Goal: Task Accomplishment & Management: Use online tool/utility

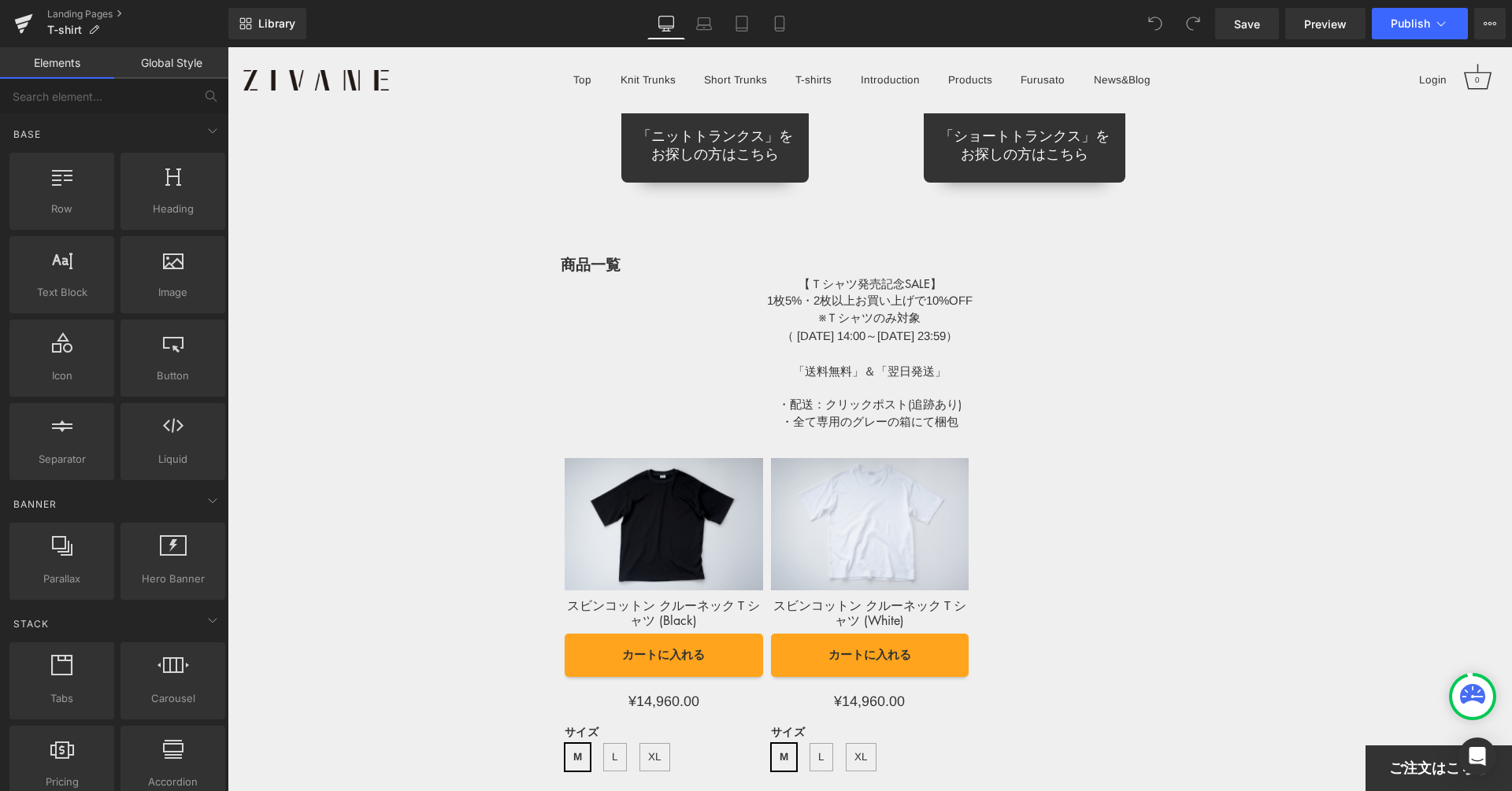
scroll to position [12604, 0]
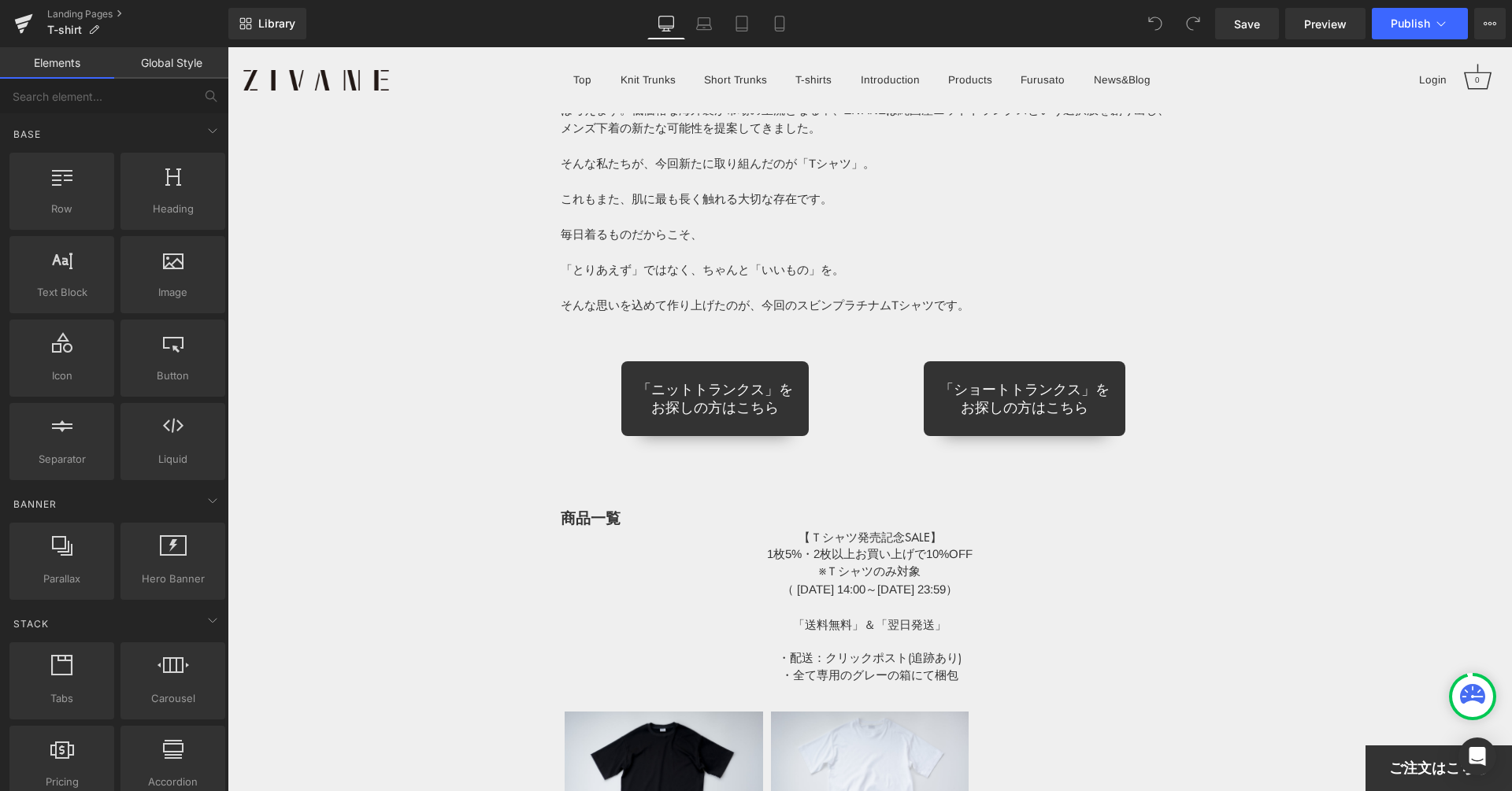
click at [809, 396] on div "「ニットトランクス」を お探しの方はこちら" at bounding box center [715, 398] width 286 height 75
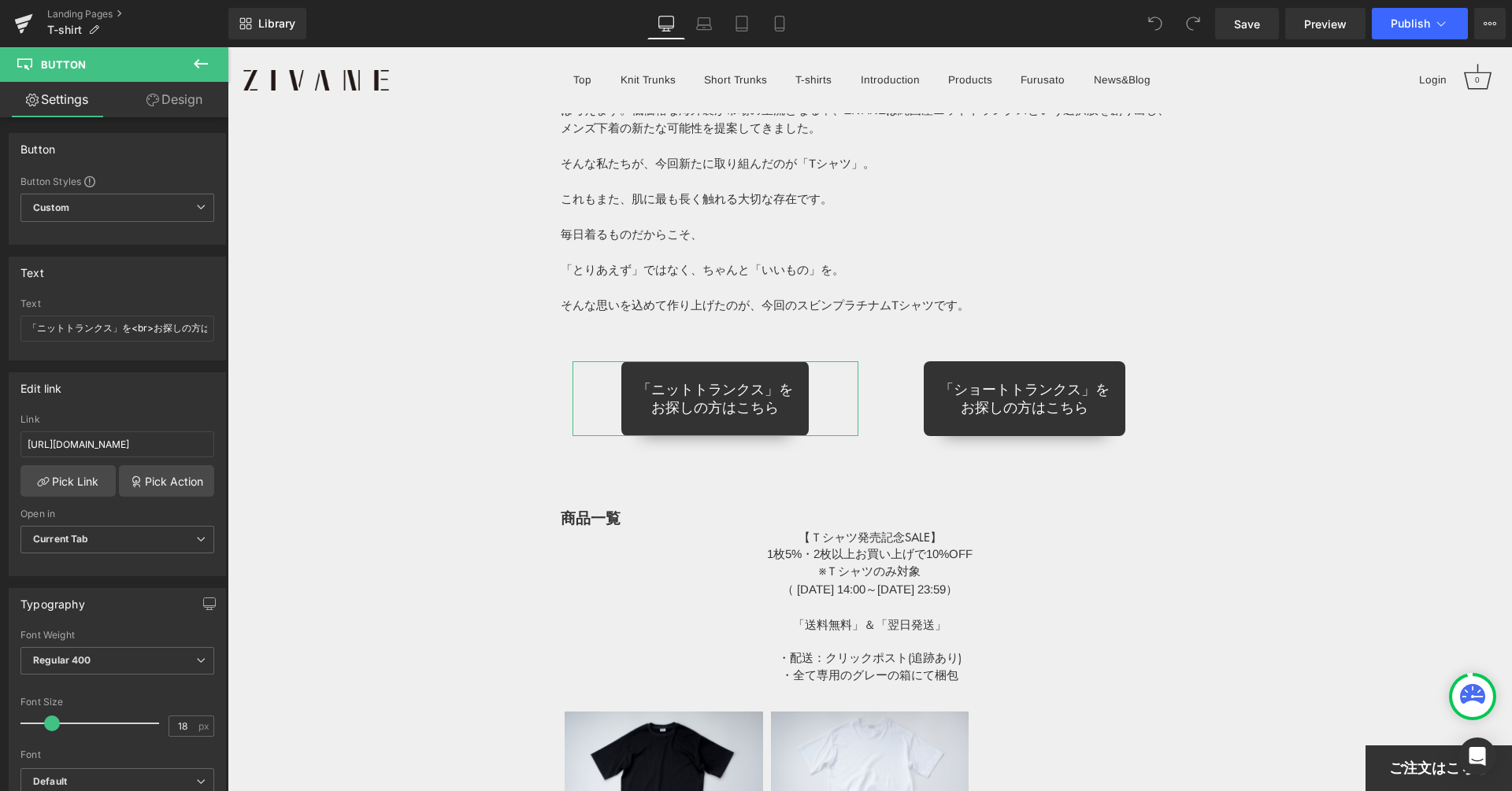
click at [152, 100] on icon at bounding box center [153, 100] width 13 height 13
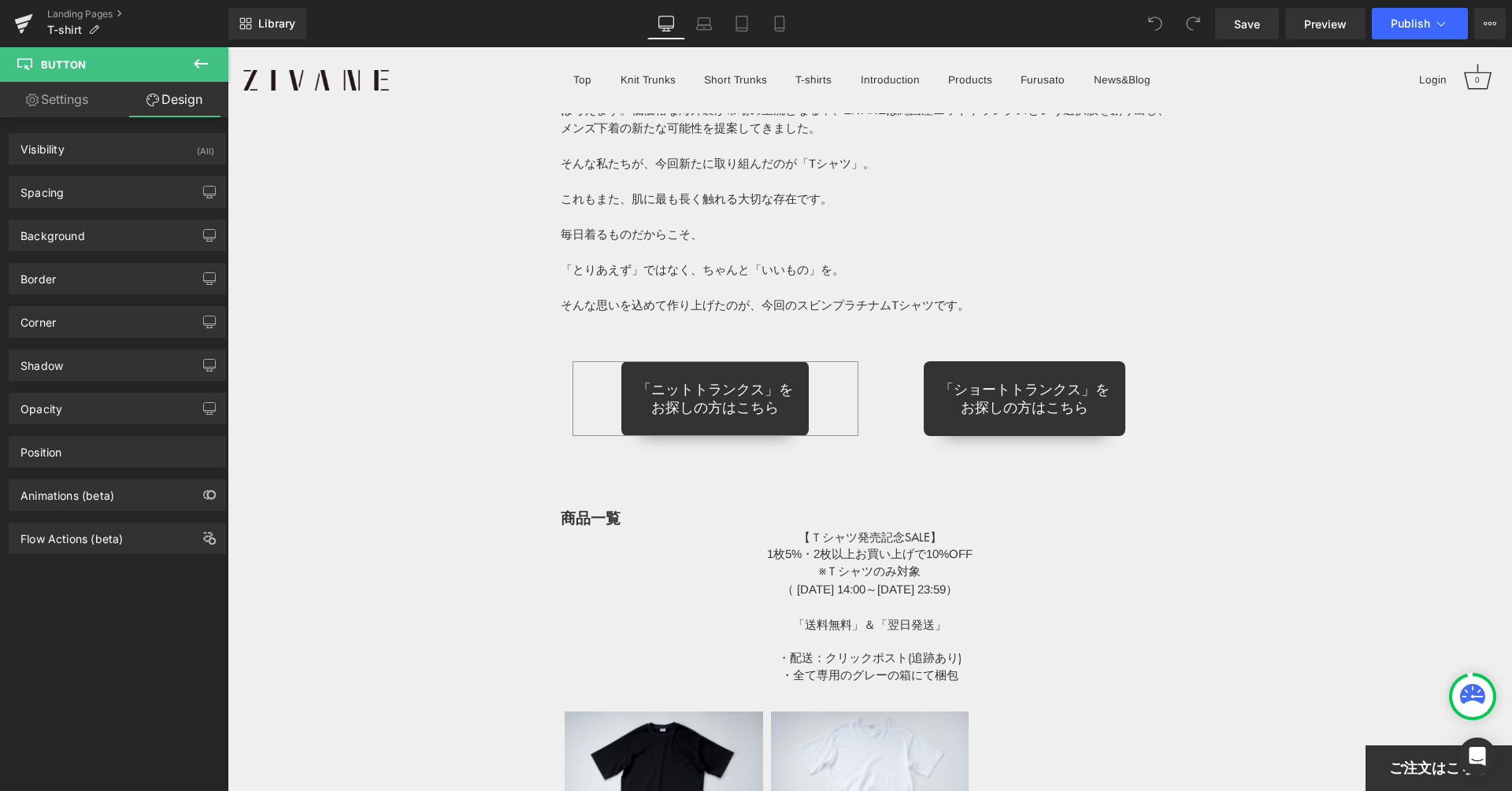
click at [57, 101] on link "Settings" at bounding box center [57, 99] width 114 height 36
type input "100"
type input "90"
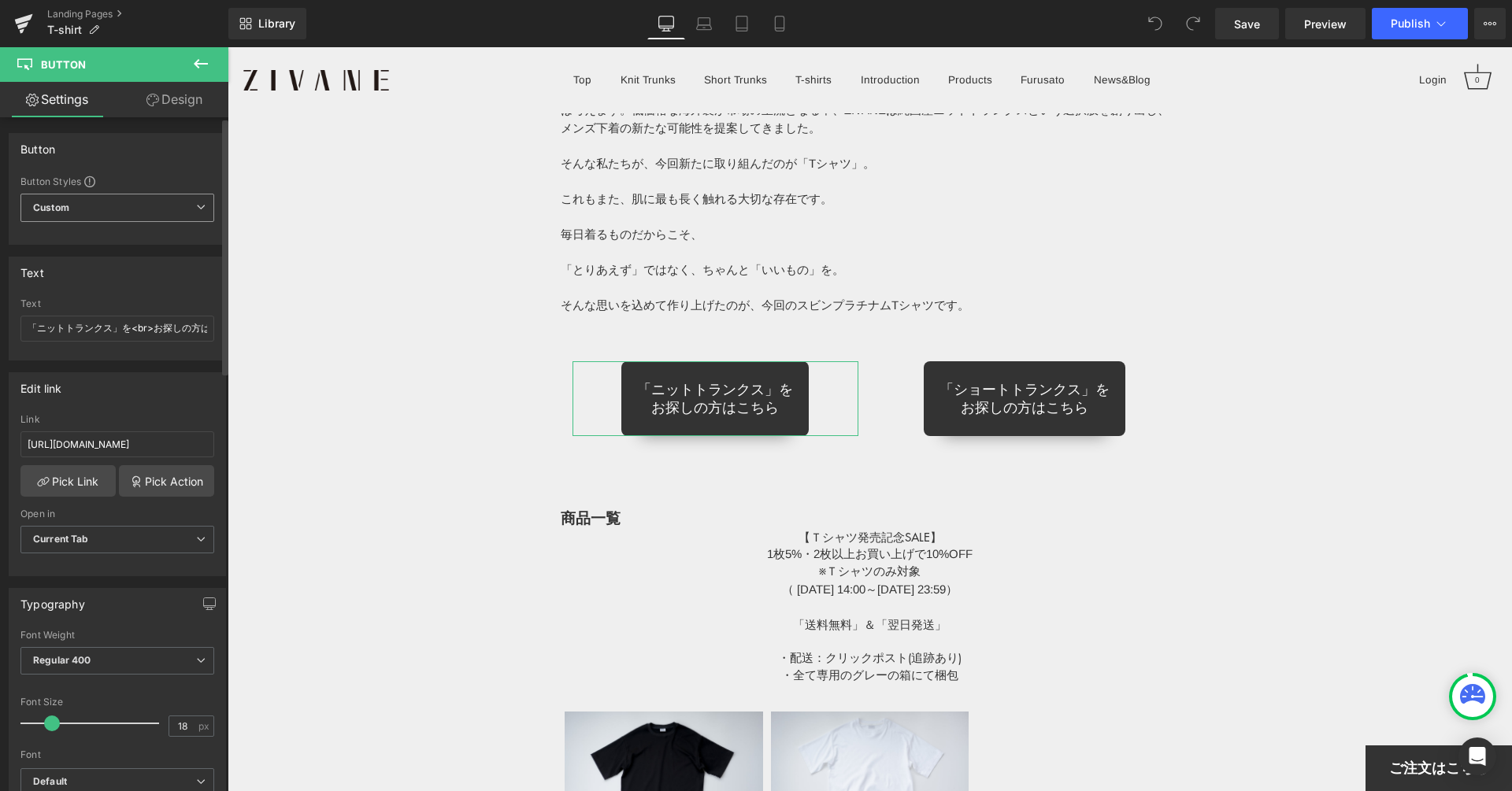
click at [99, 201] on span "Custom Setup Global Style" at bounding box center [117, 208] width 194 height 29
click at [99, 201] on span "Custom Setup Global Style" at bounding box center [114, 208] width 188 height 29
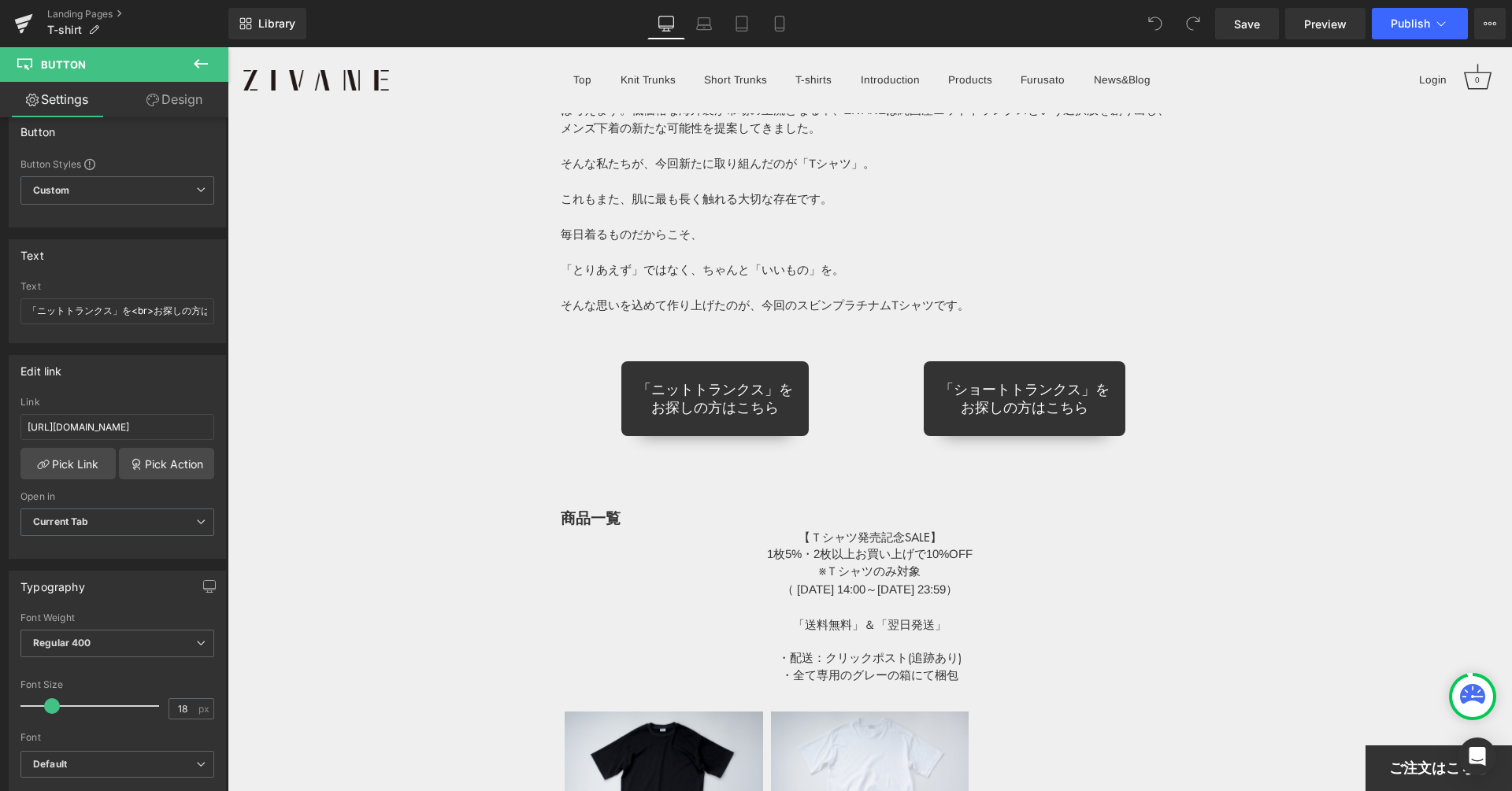
click at [197, 56] on icon at bounding box center [200, 63] width 19 height 19
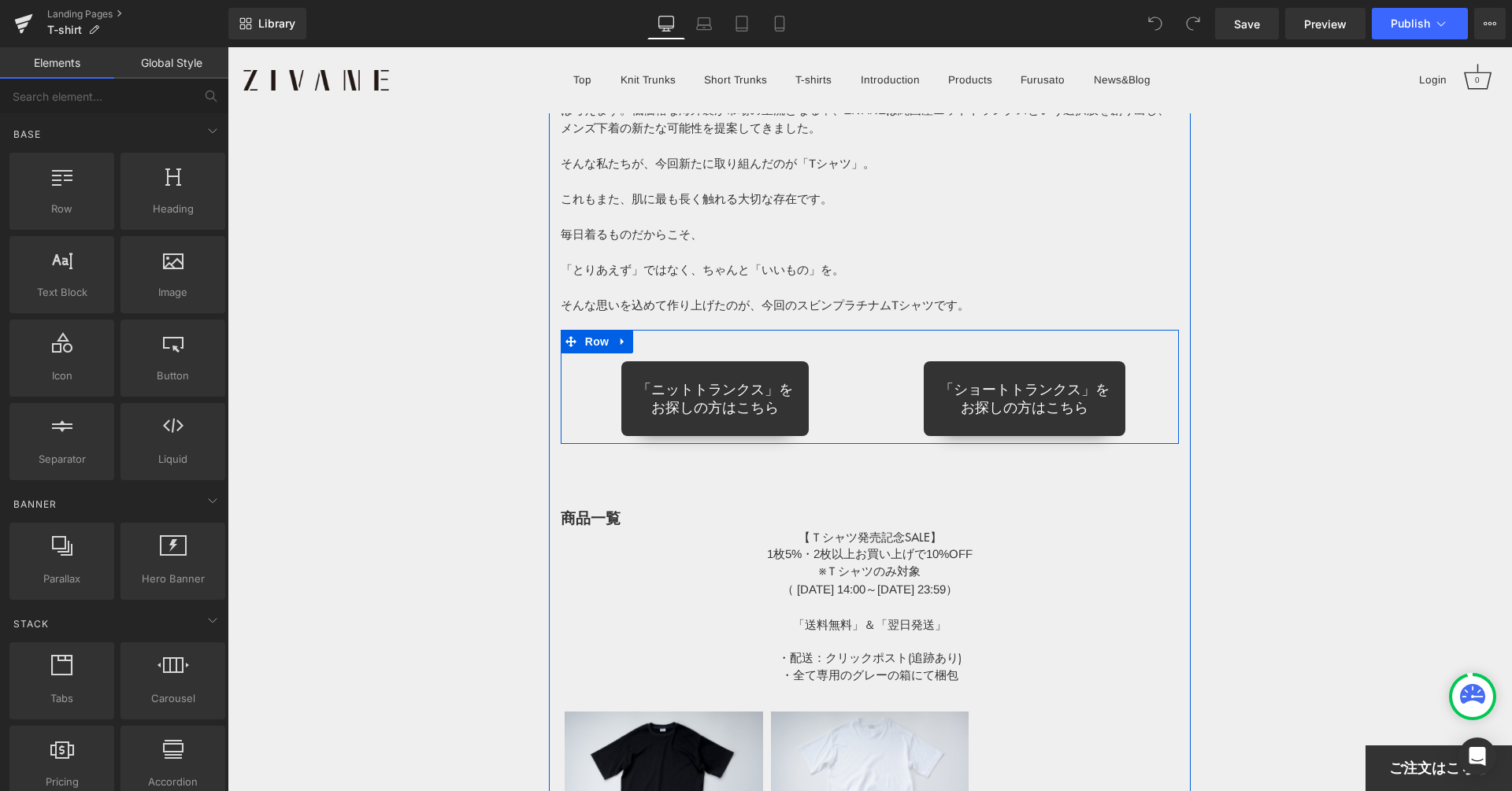
click at [728, 342] on div "「ニットトランクス」を お探しの方はこちら Button" at bounding box center [715, 386] width 309 height 98
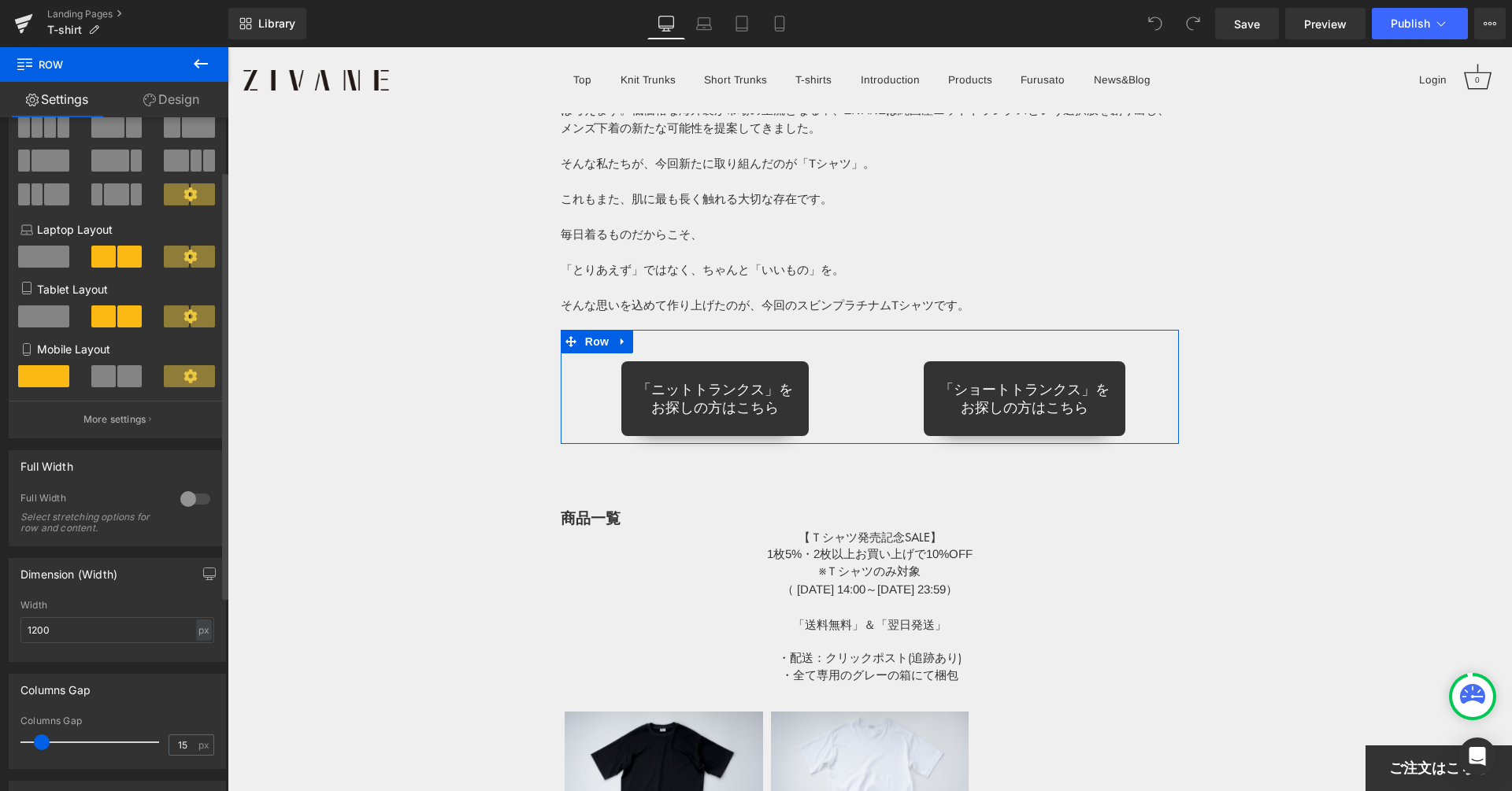
scroll to position [83, 0]
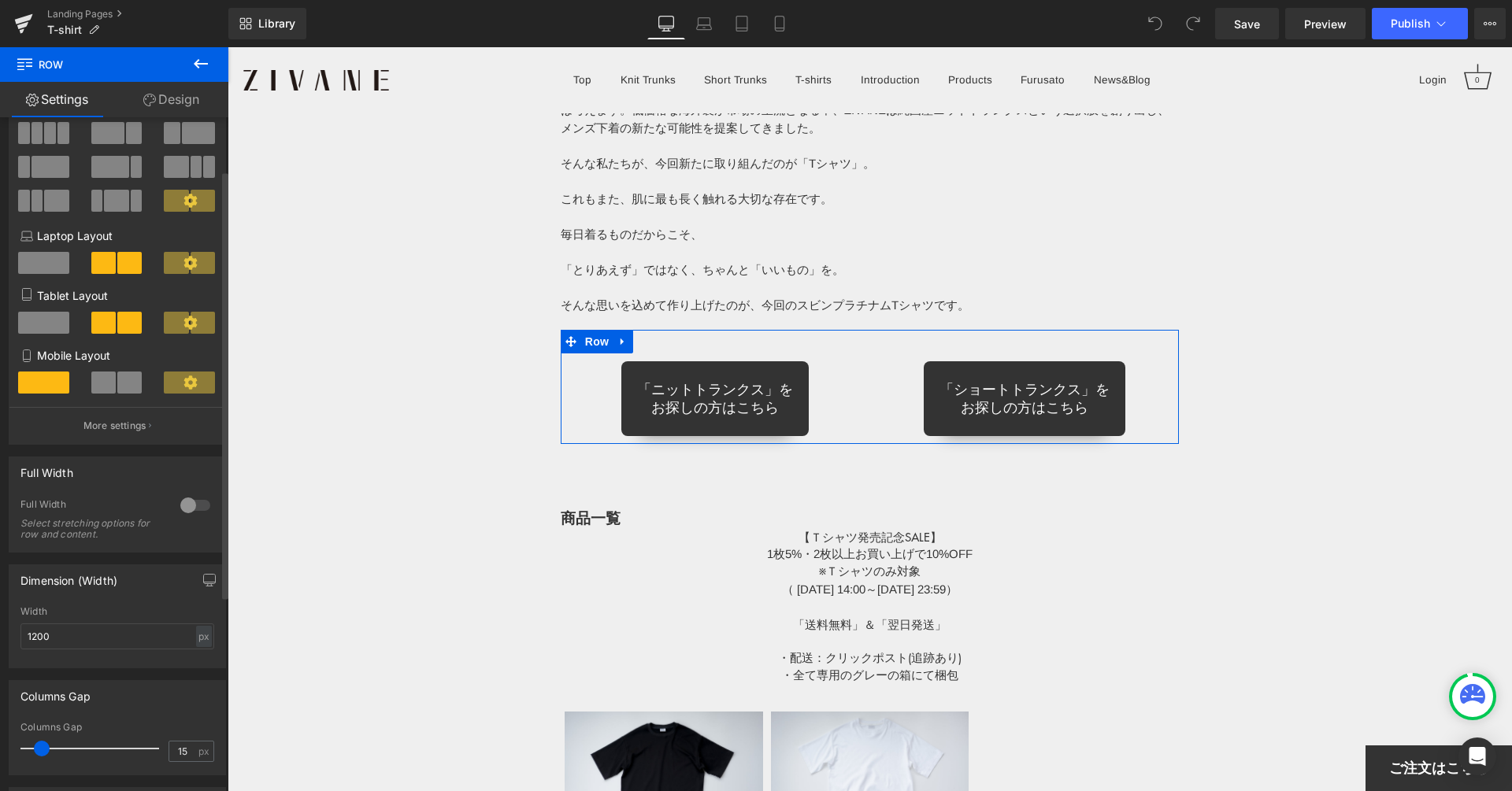
click at [184, 511] on div at bounding box center [195, 505] width 38 height 25
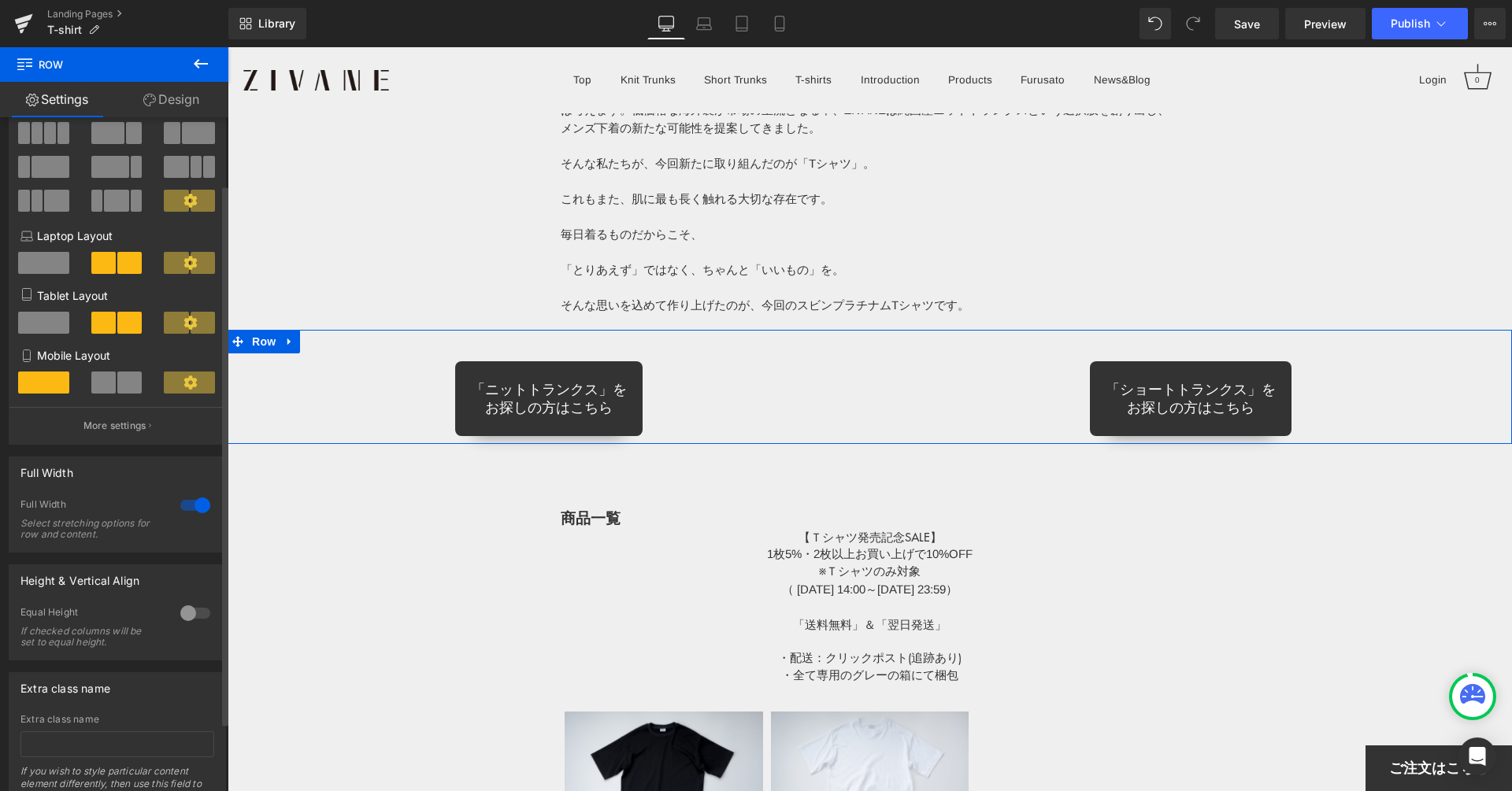
click at [184, 510] on div at bounding box center [195, 505] width 38 height 25
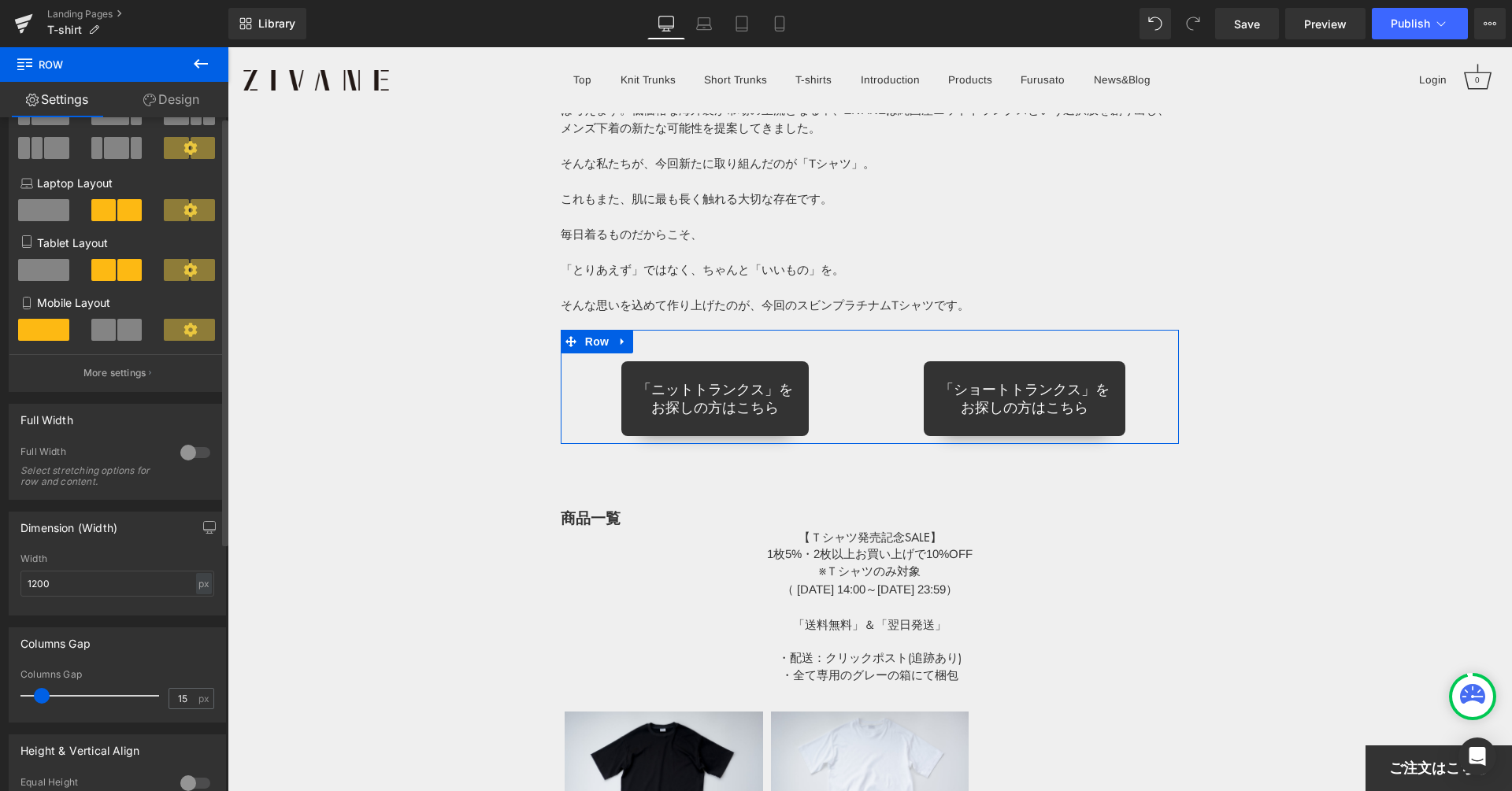
scroll to position [0, 0]
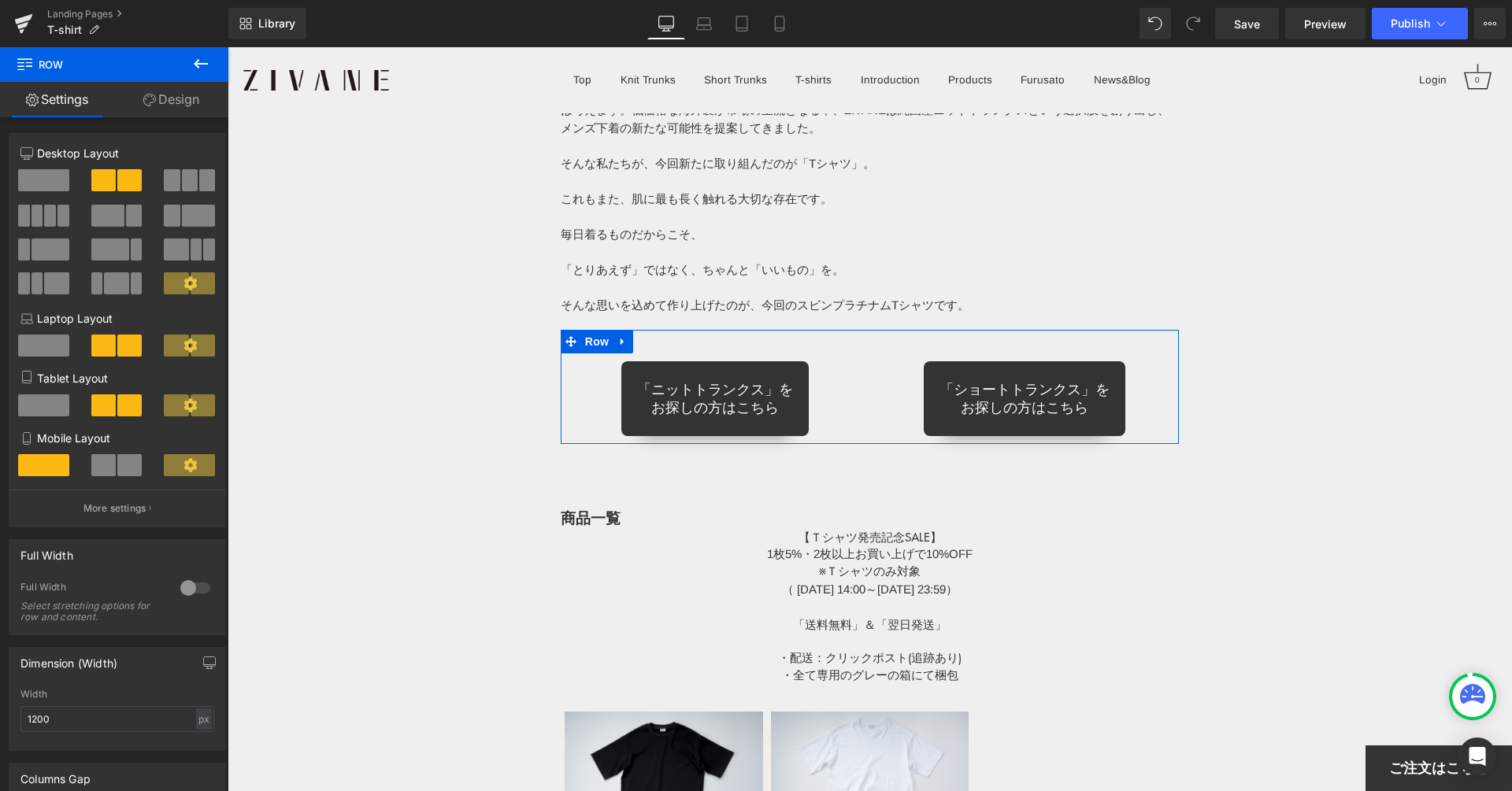
click at [177, 88] on link "Design" at bounding box center [171, 99] width 114 height 36
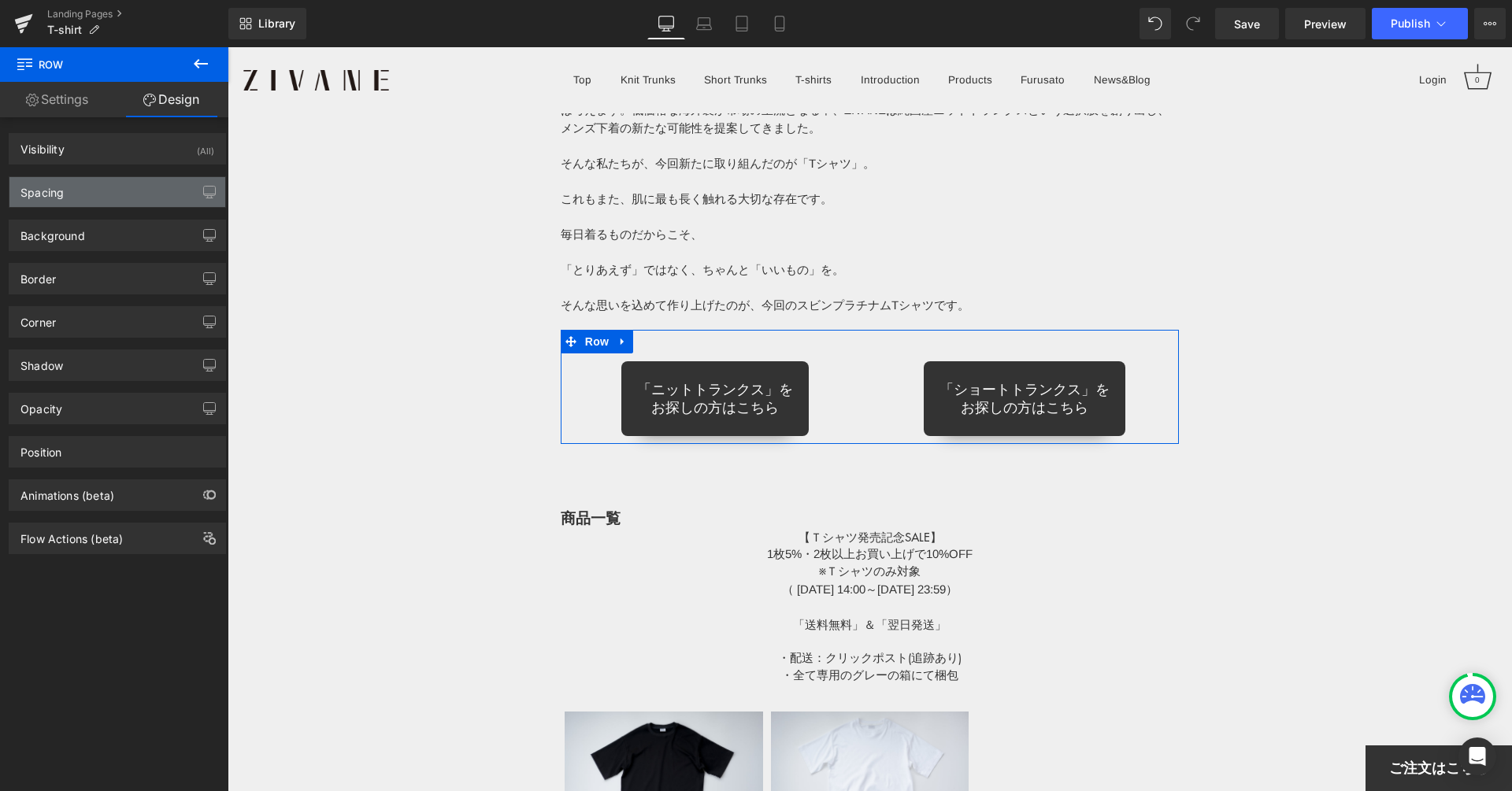
click at [66, 195] on div "Spacing" at bounding box center [117, 192] width 216 height 30
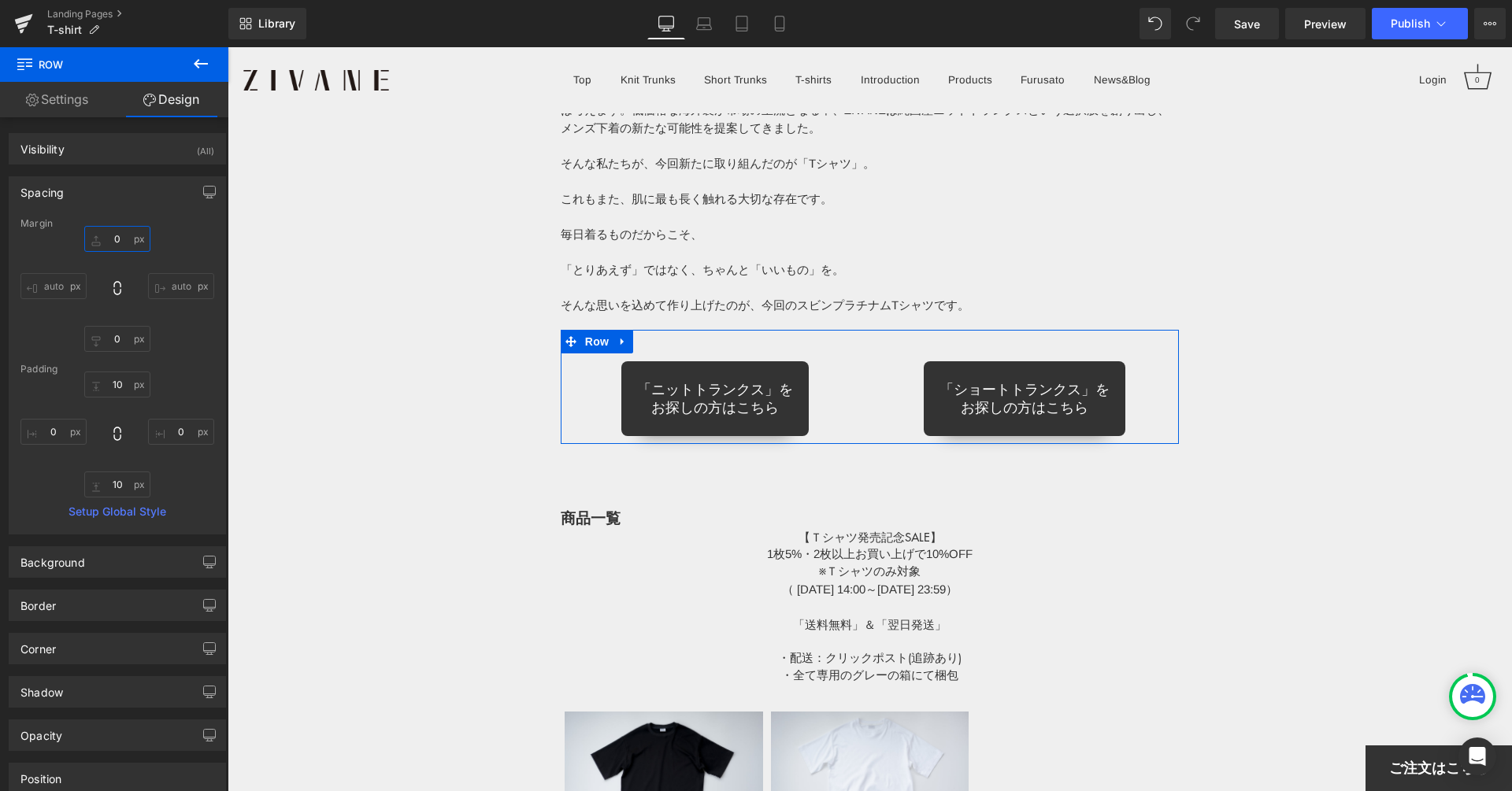
click at [118, 238] on input "0" at bounding box center [118, 239] width 66 height 26
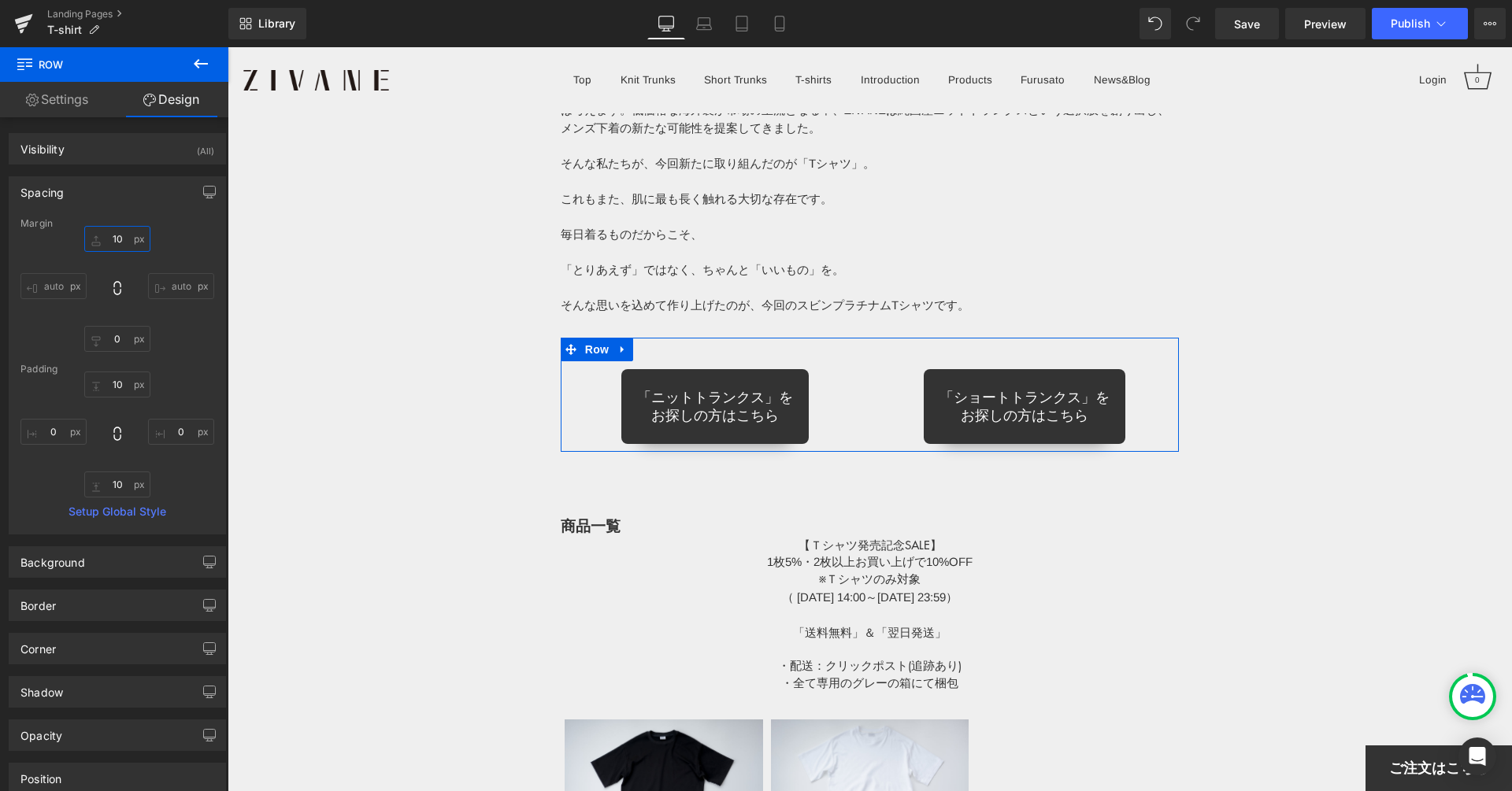
type input "0"
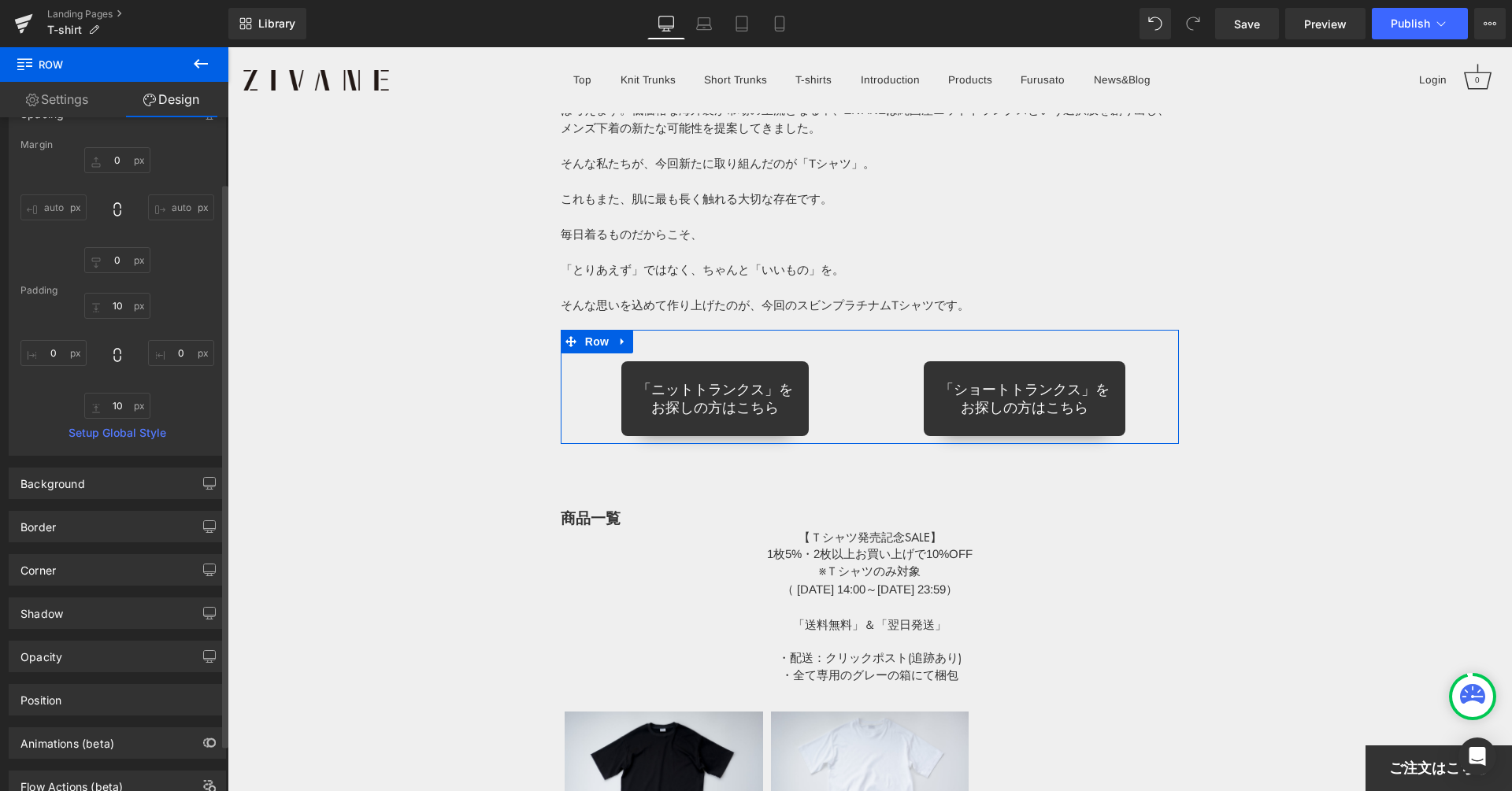
click at [145, 507] on div "Border Border Style Custom Custom Setup Global Style Custom Setup Global Style …" at bounding box center [118, 521] width 235 height 43
click at [115, 493] on div "Background" at bounding box center [117, 487] width 216 height 30
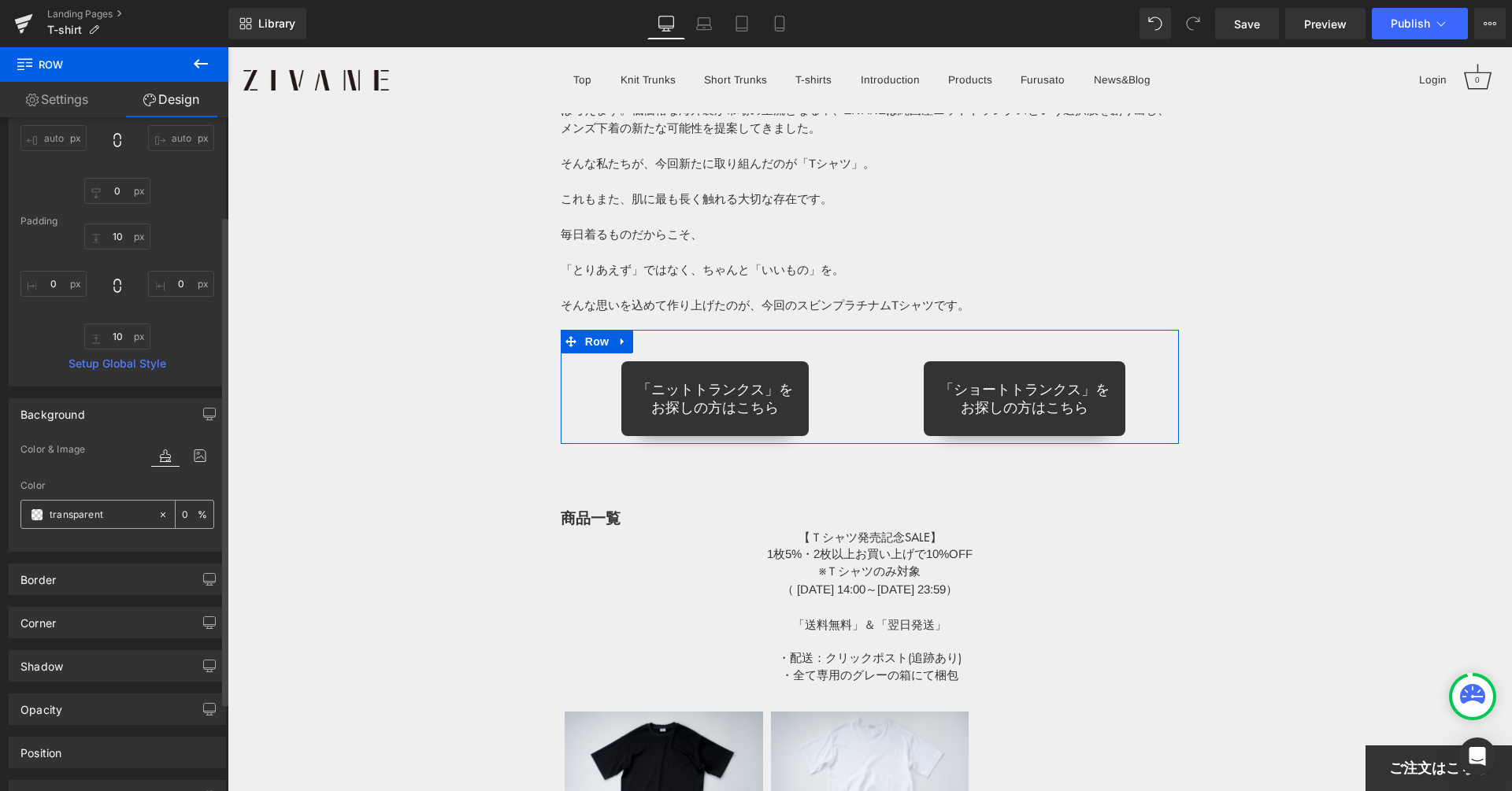
scroll to position [151, 0]
click at [78, 617] on div "Corner" at bounding box center [117, 619] width 216 height 30
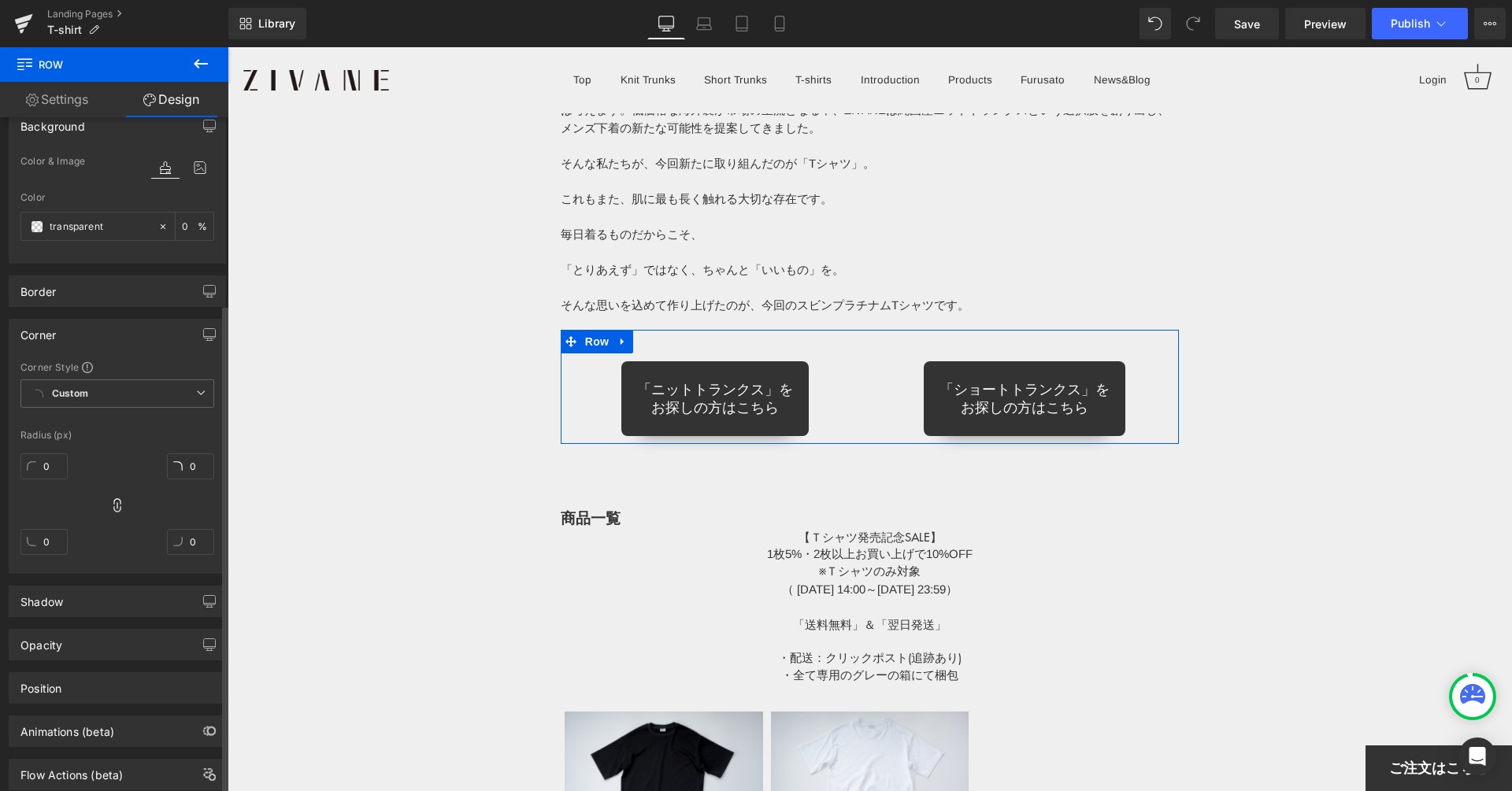
scroll to position [478, 0]
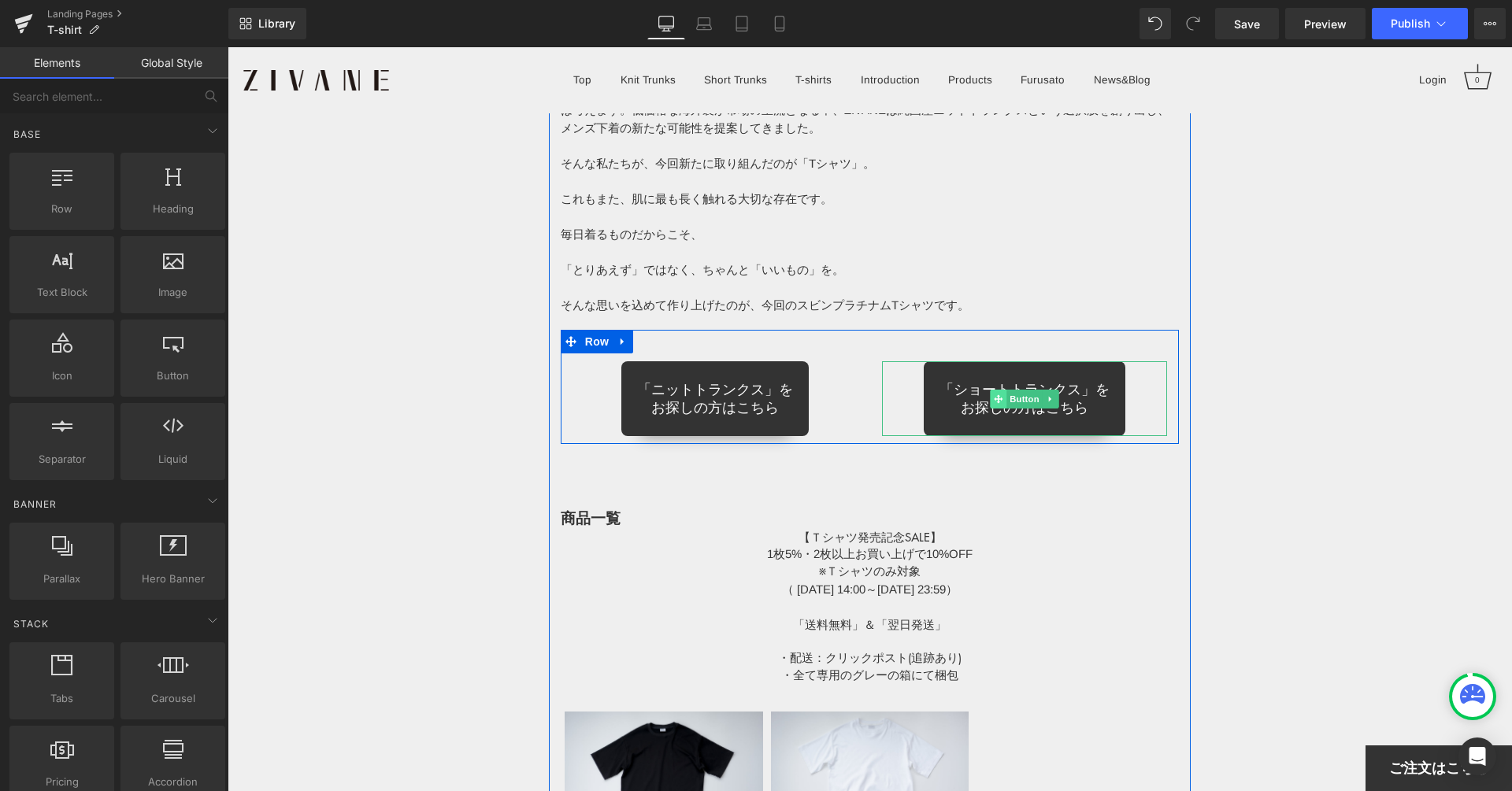
click at [1002, 398] on icon at bounding box center [997, 398] width 8 height 8
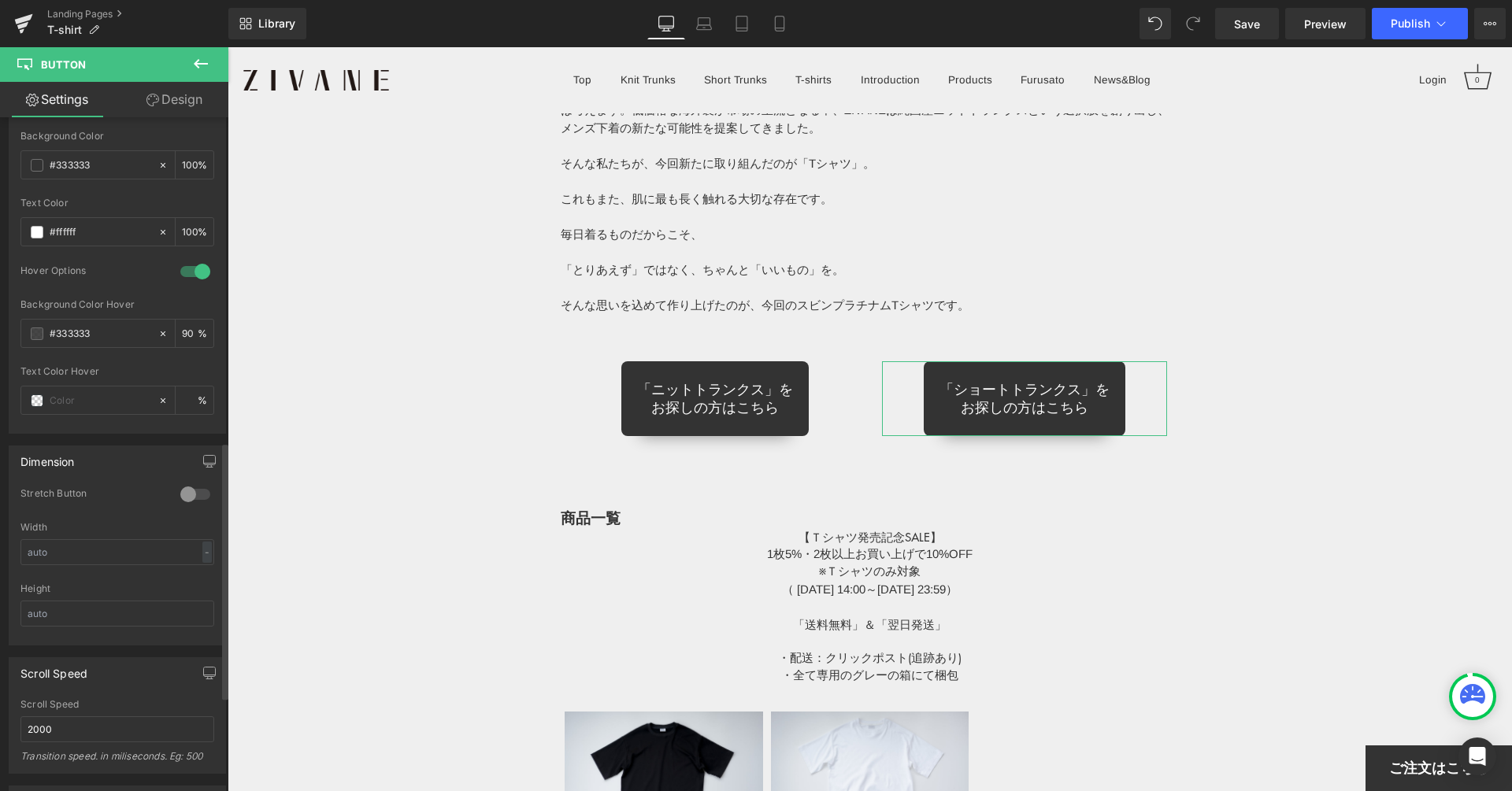
scroll to position [892, 0]
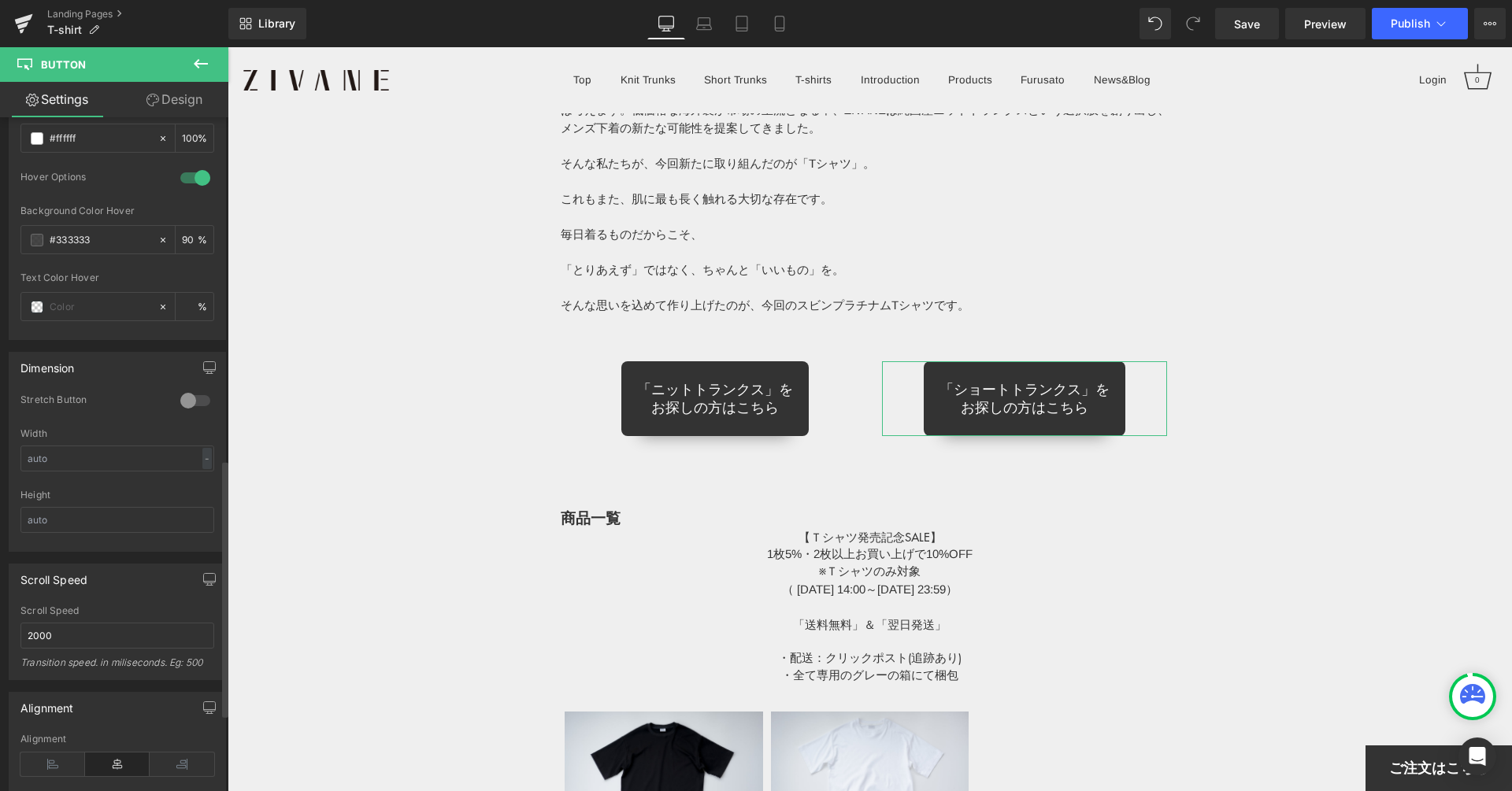
click at [193, 396] on div at bounding box center [195, 400] width 38 height 25
click at [161, 446] on input "text" at bounding box center [117, 458] width 194 height 26
click at [194, 391] on div at bounding box center [195, 400] width 38 height 25
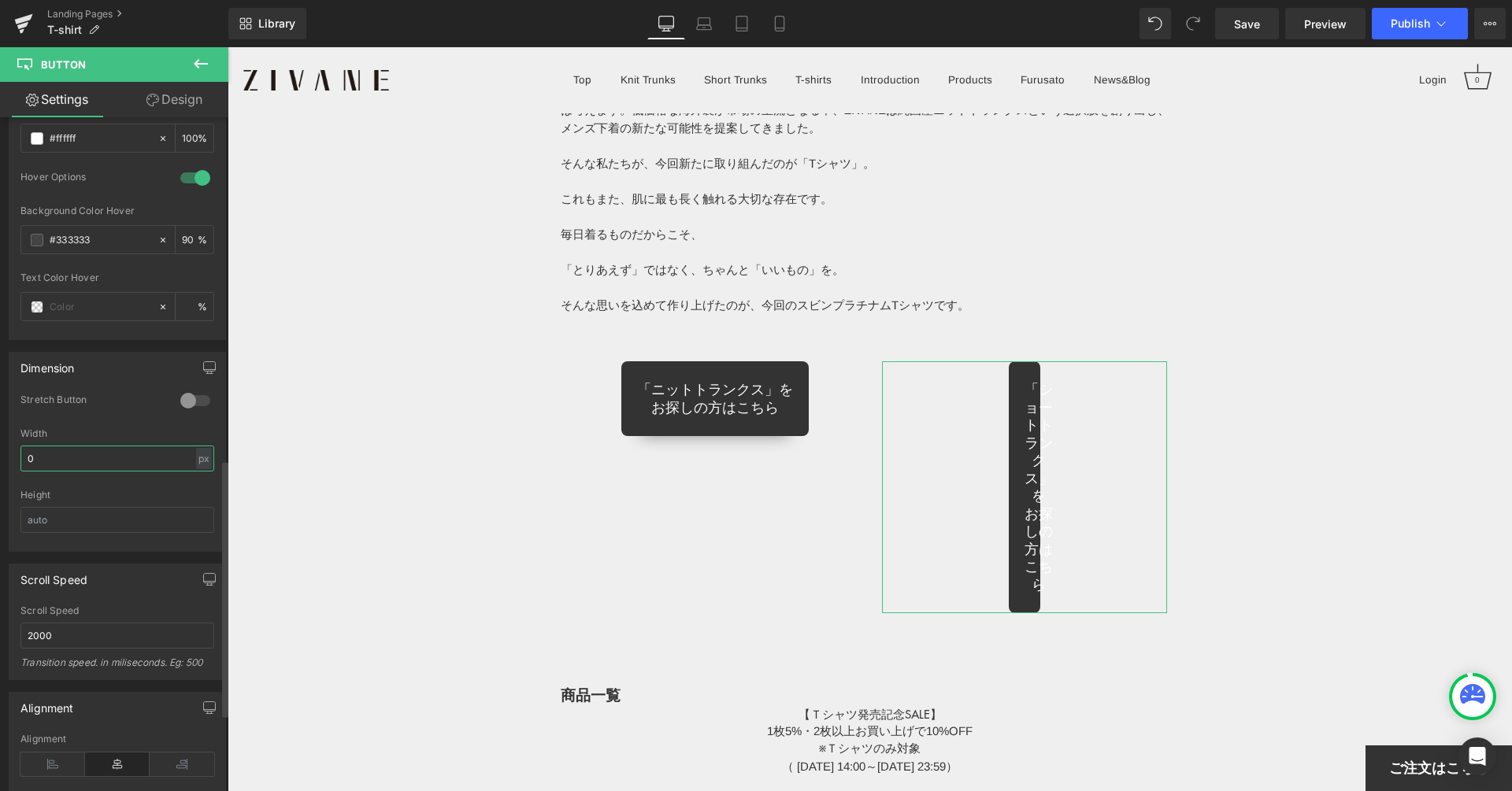
click at [138, 445] on input "0" at bounding box center [117, 458] width 194 height 26
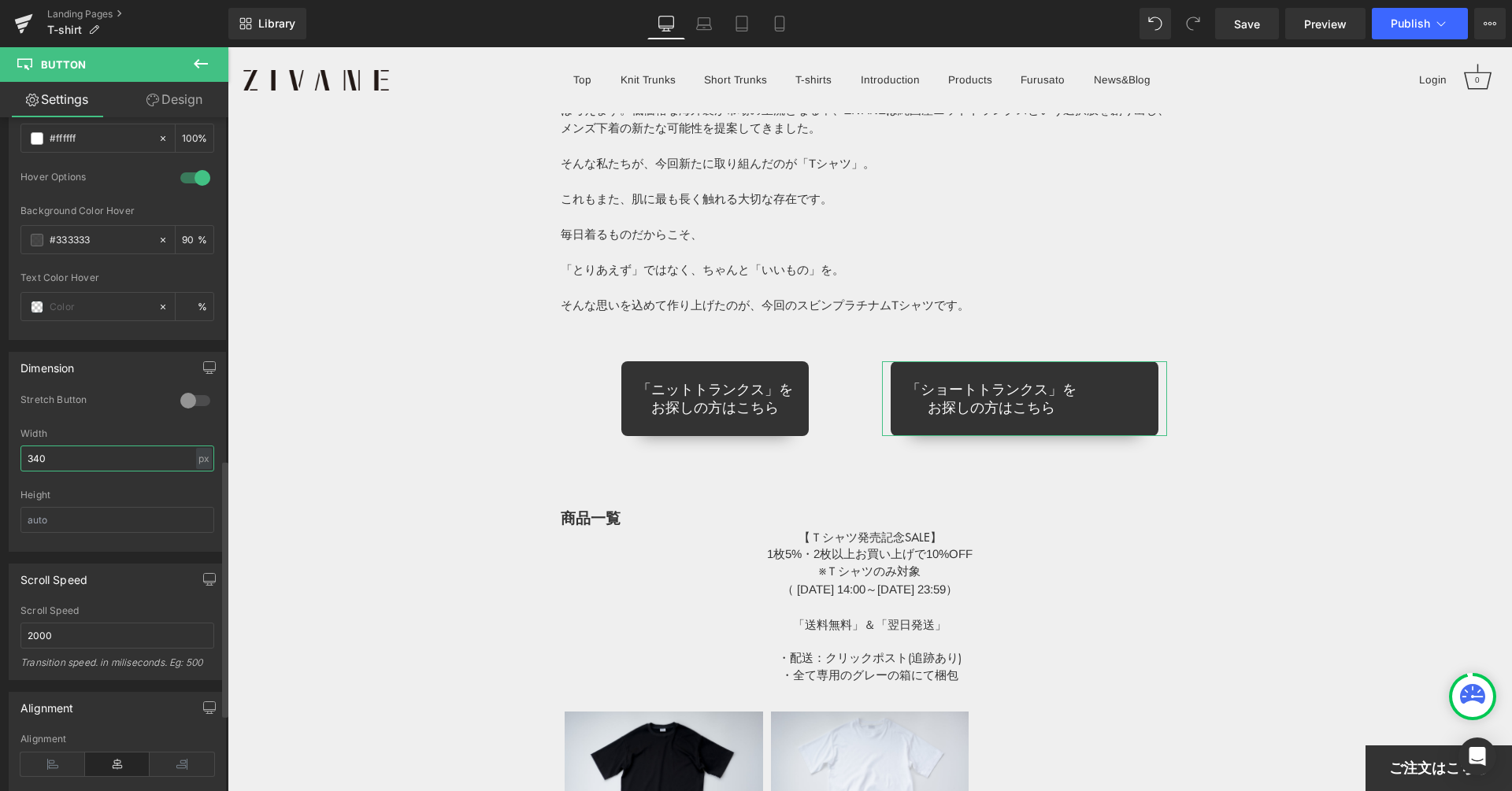
type input "350"
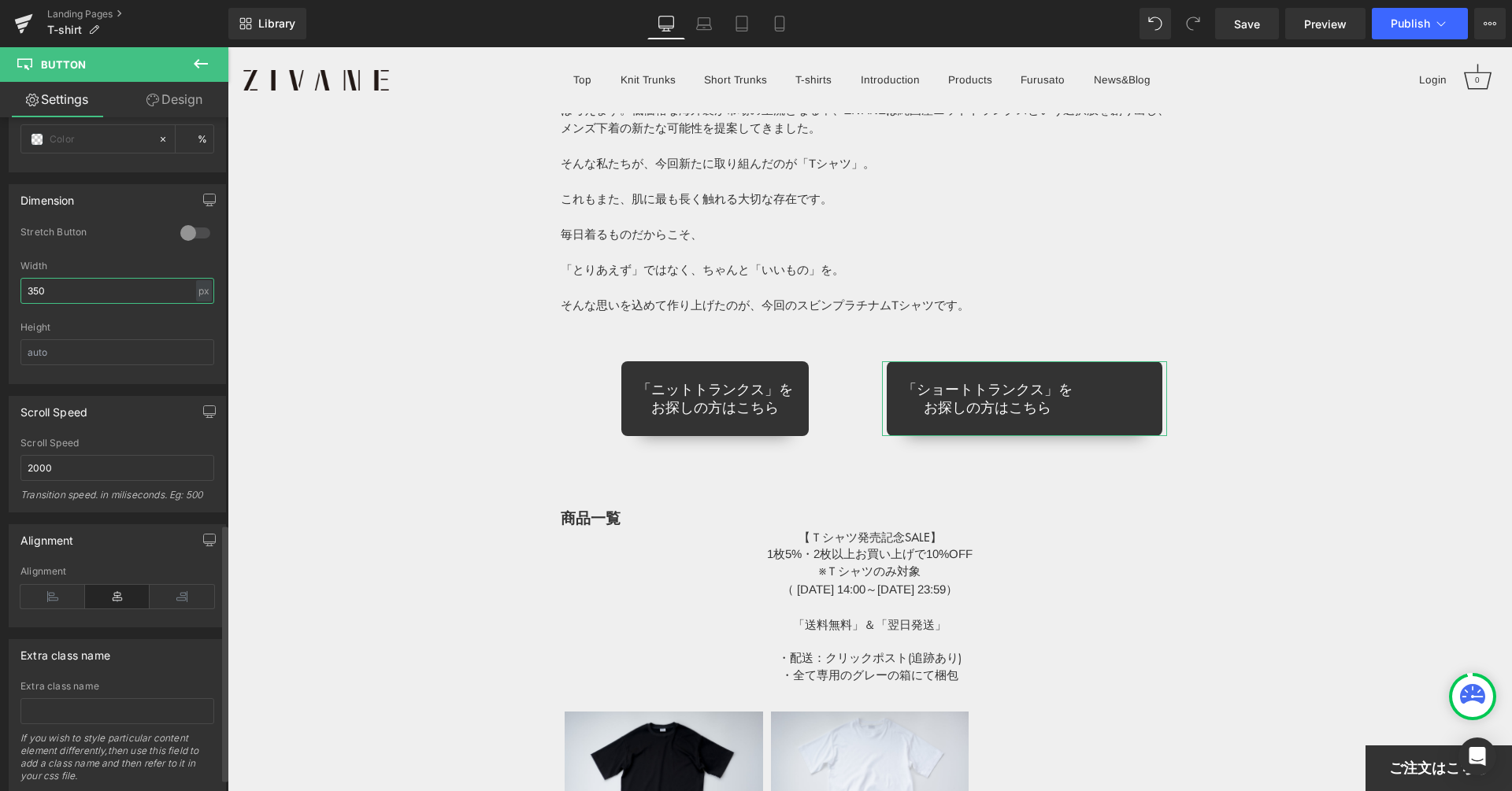
scroll to position [1093, 0]
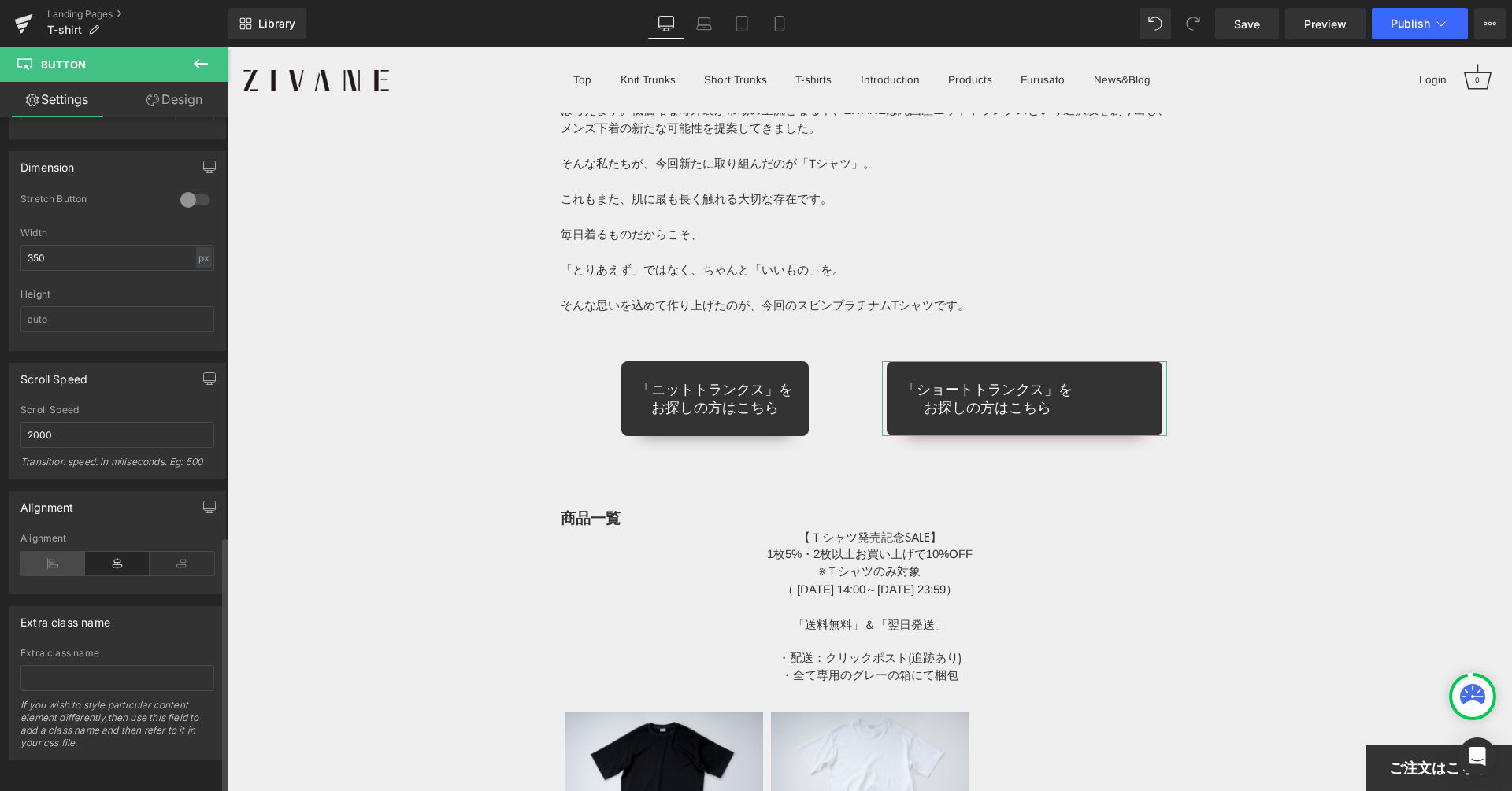
click at [57, 552] on icon at bounding box center [52, 564] width 64 height 24
click at [119, 552] on icon at bounding box center [117, 564] width 64 height 24
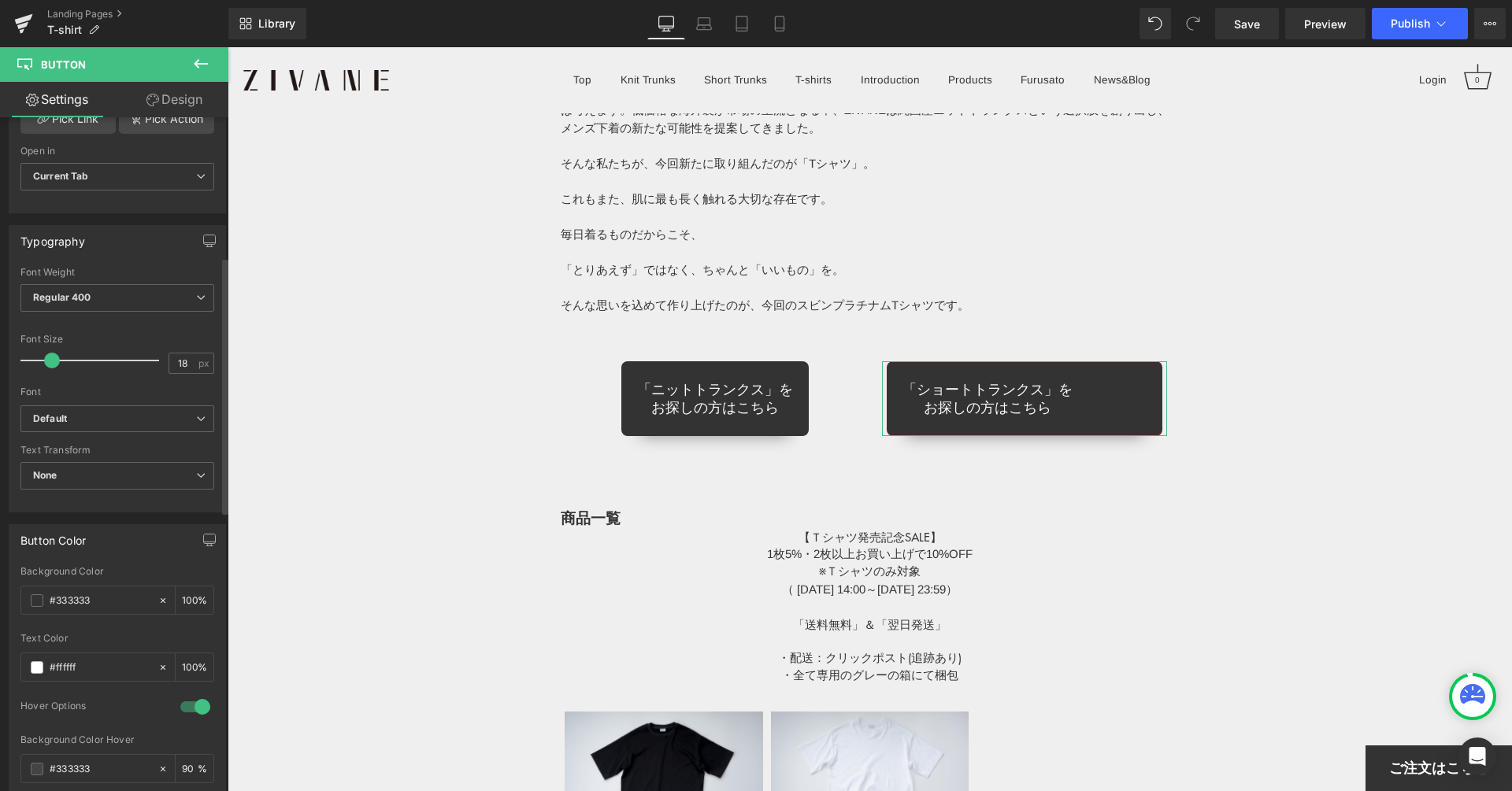
scroll to position [73, 0]
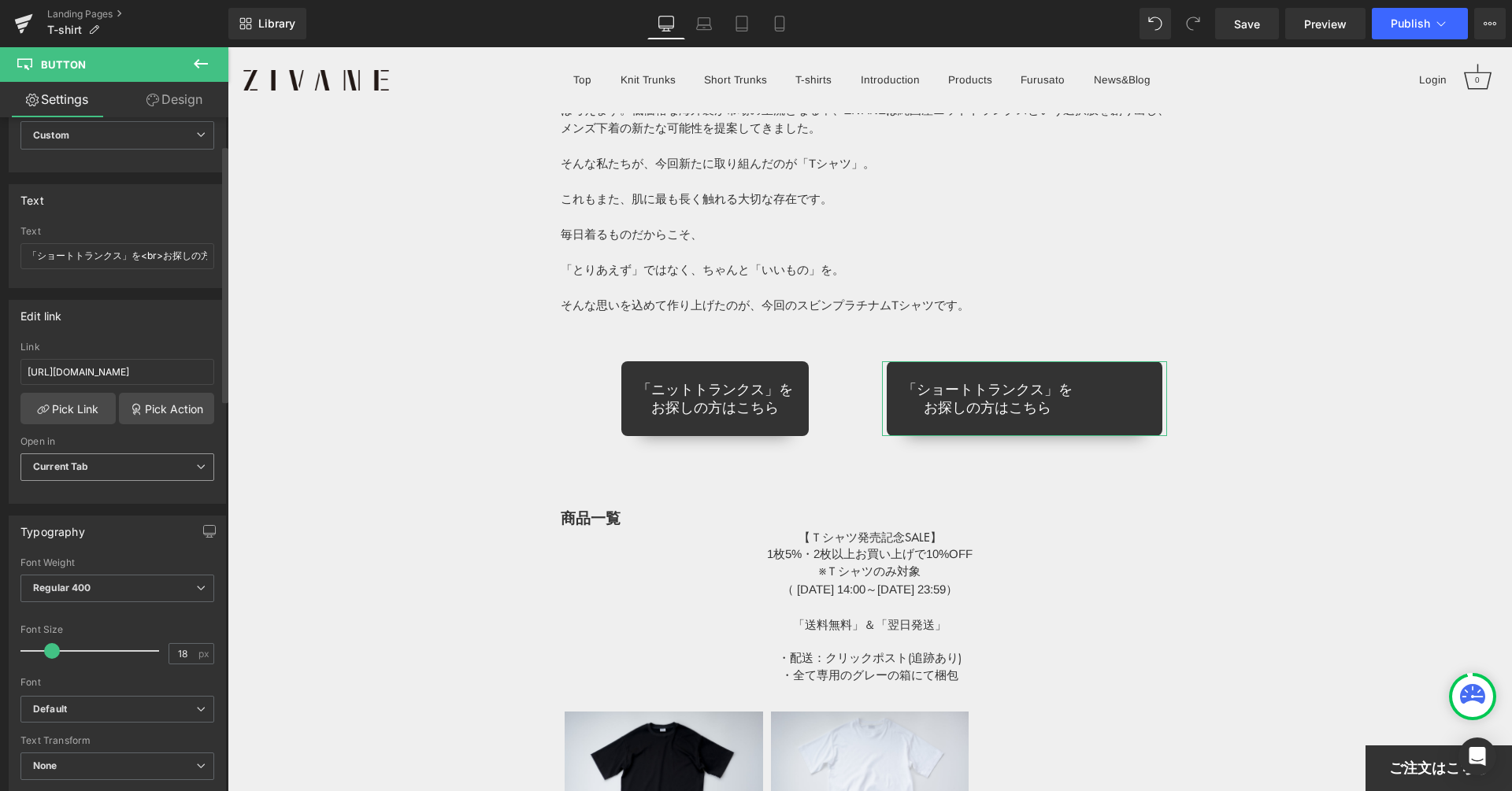
click at [114, 457] on span "Current Tab" at bounding box center [117, 467] width 194 height 28
click at [114, 457] on span "Current Tab" at bounding box center [114, 467] width 188 height 28
click at [161, 93] on link "Design" at bounding box center [175, 99] width 114 height 36
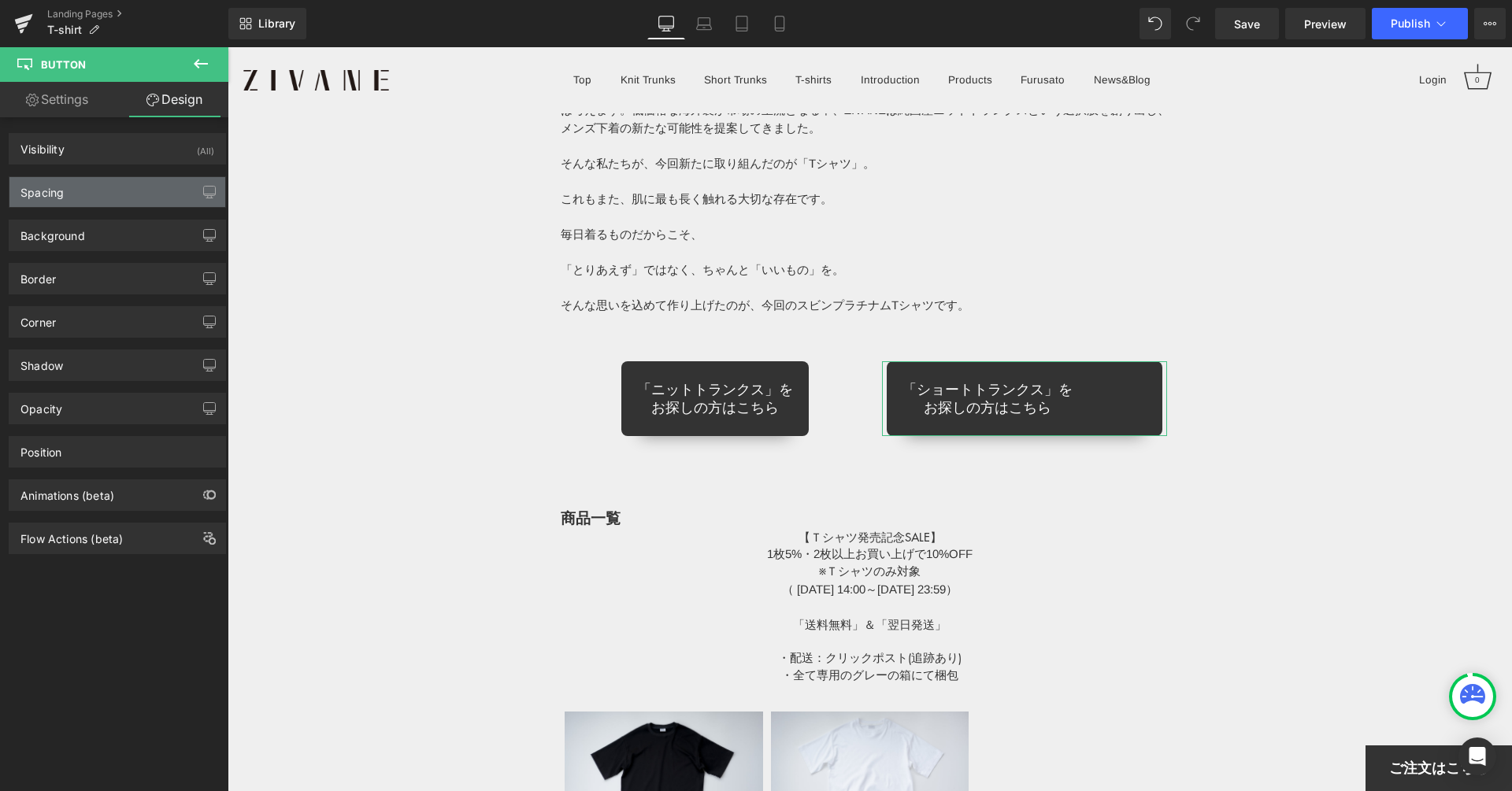
click at [122, 204] on div "Spacing" at bounding box center [117, 192] width 216 height 30
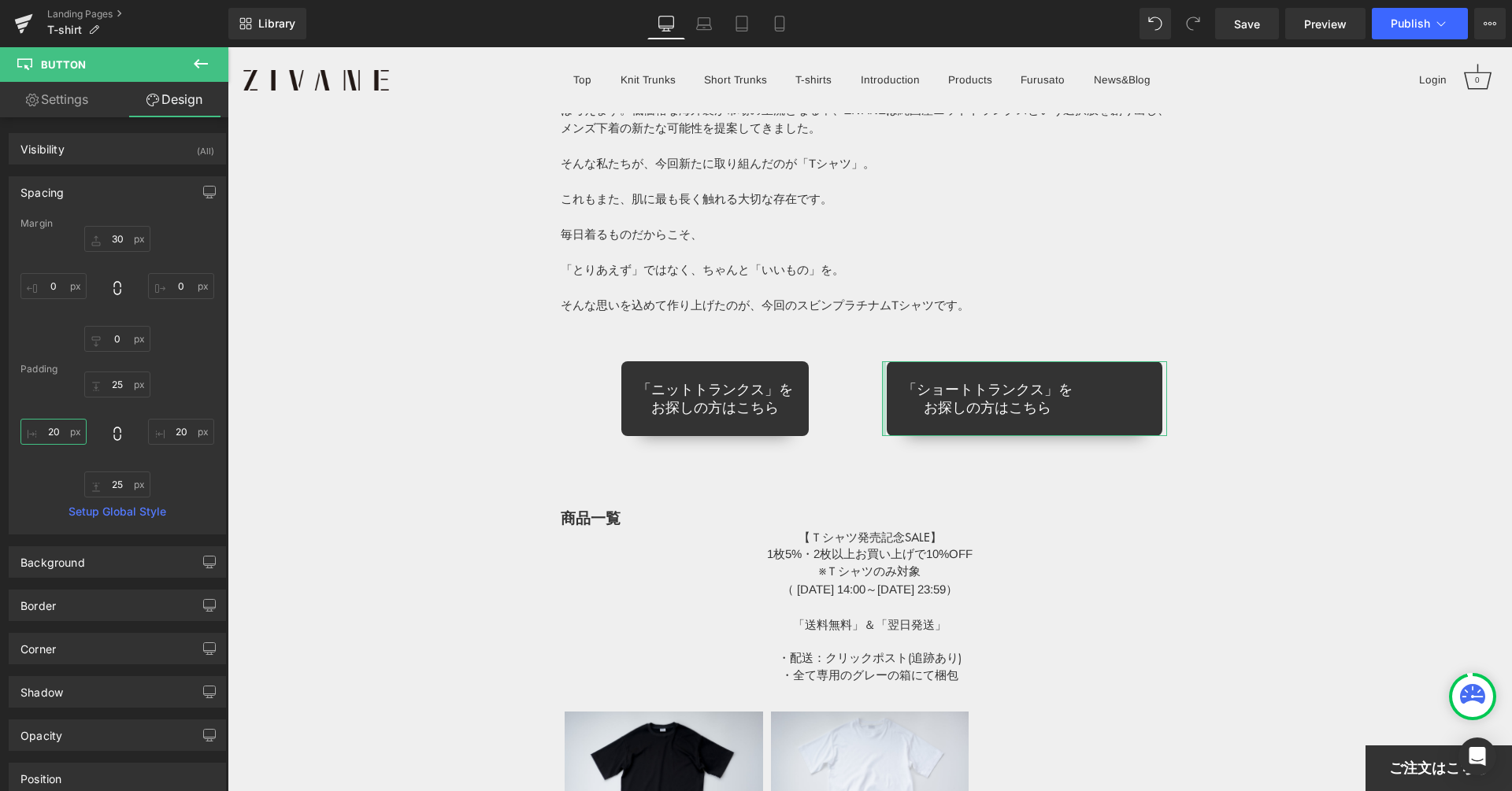
click at [70, 429] on input "20" at bounding box center [53, 431] width 66 height 26
type input "30"
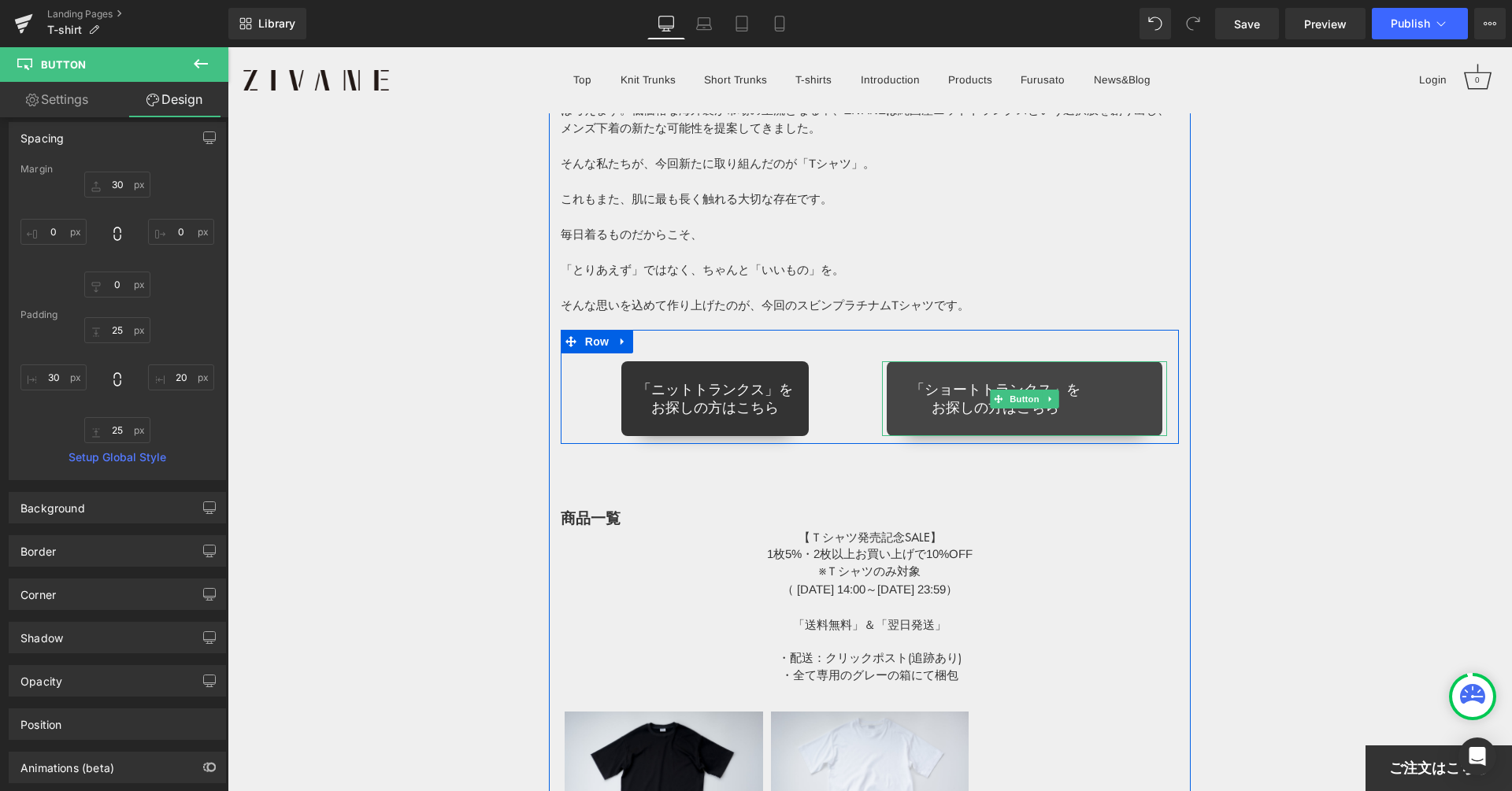
click at [973, 402] on span "「ショートトランクス」を お探しの方はこちら" at bounding box center [995, 398] width 170 height 36
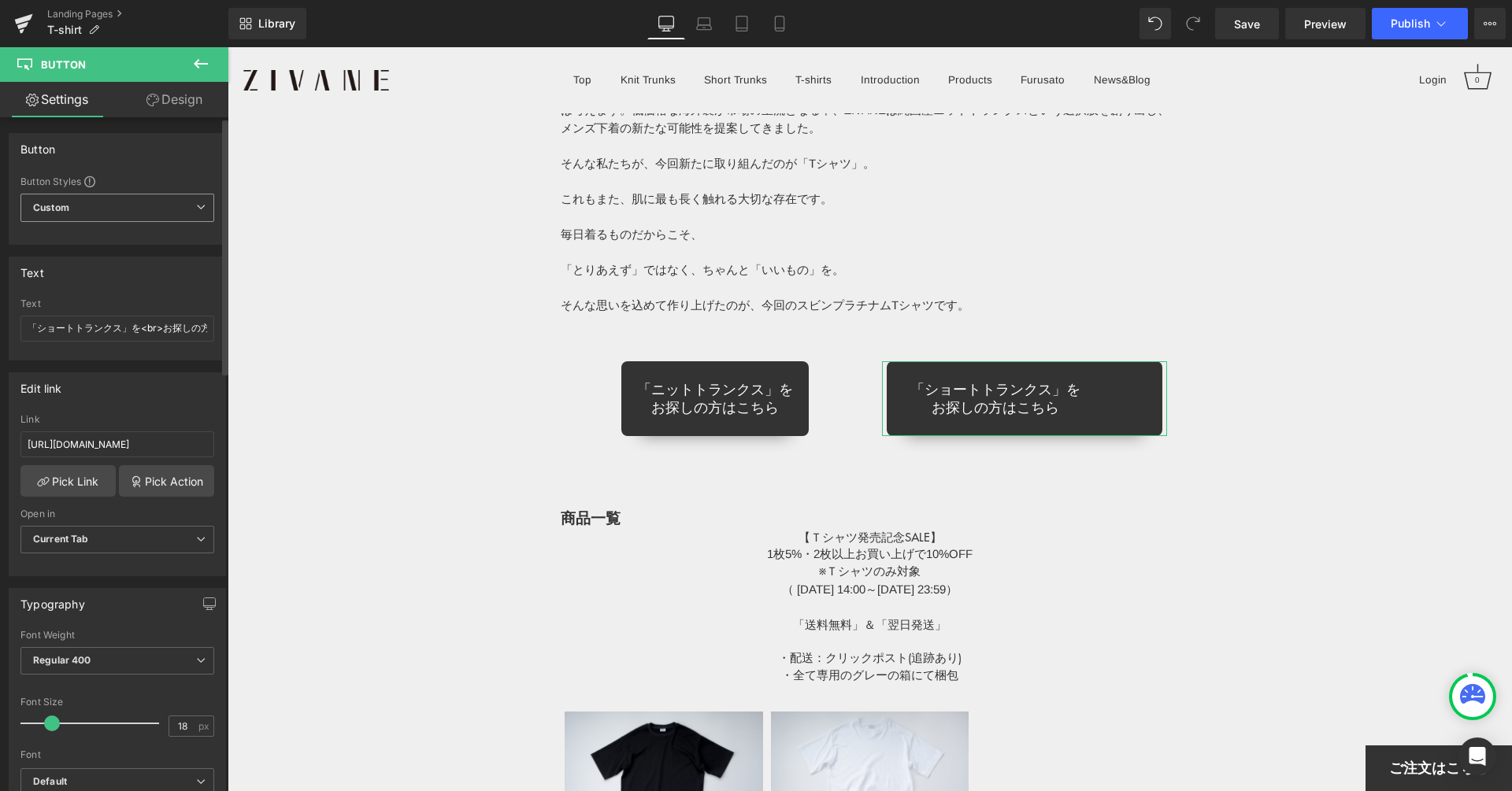
click at [116, 196] on span "Custom Setup Global Style" at bounding box center [117, 208] width 194 height 29
click at [115, 198] on span "Custom Setup Global Style" at bounding box center [114, 208] width 188 height 29
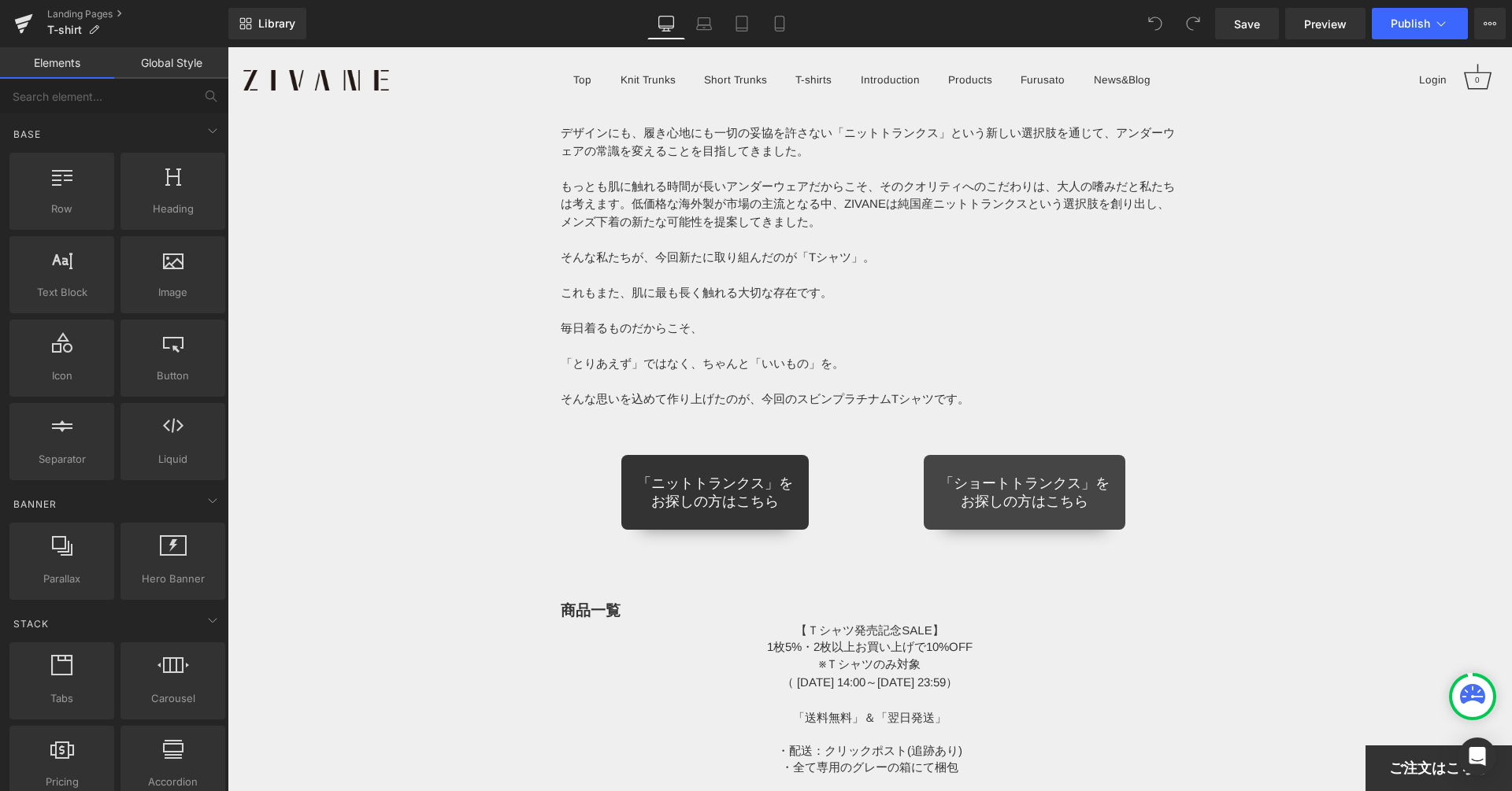
scroll to position [12540, 0]
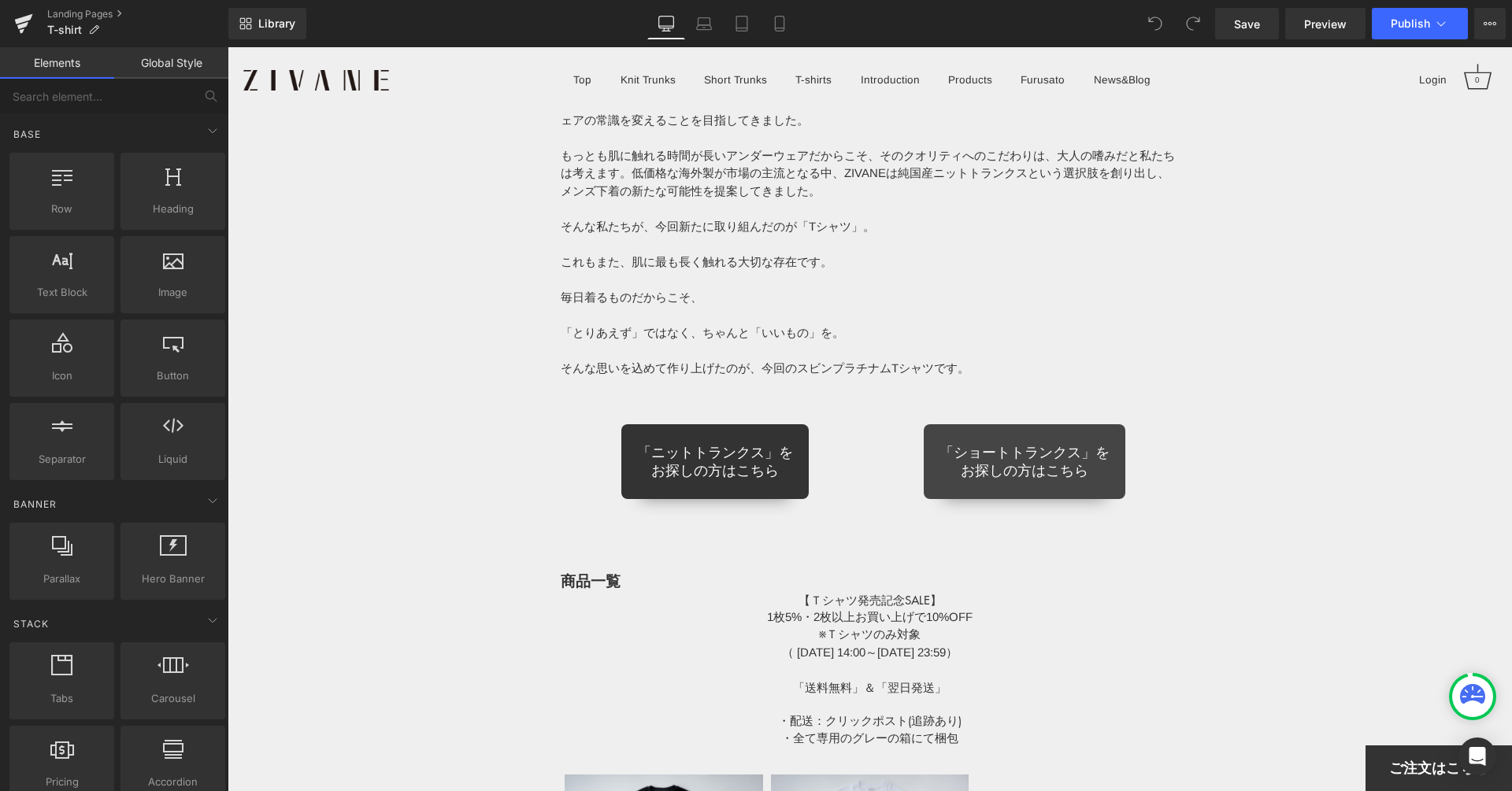
click at [985, 435] on link "「ショートトランクス」を お探しの方はこちら" at bounding box center [1024, 461] width 201 height 75
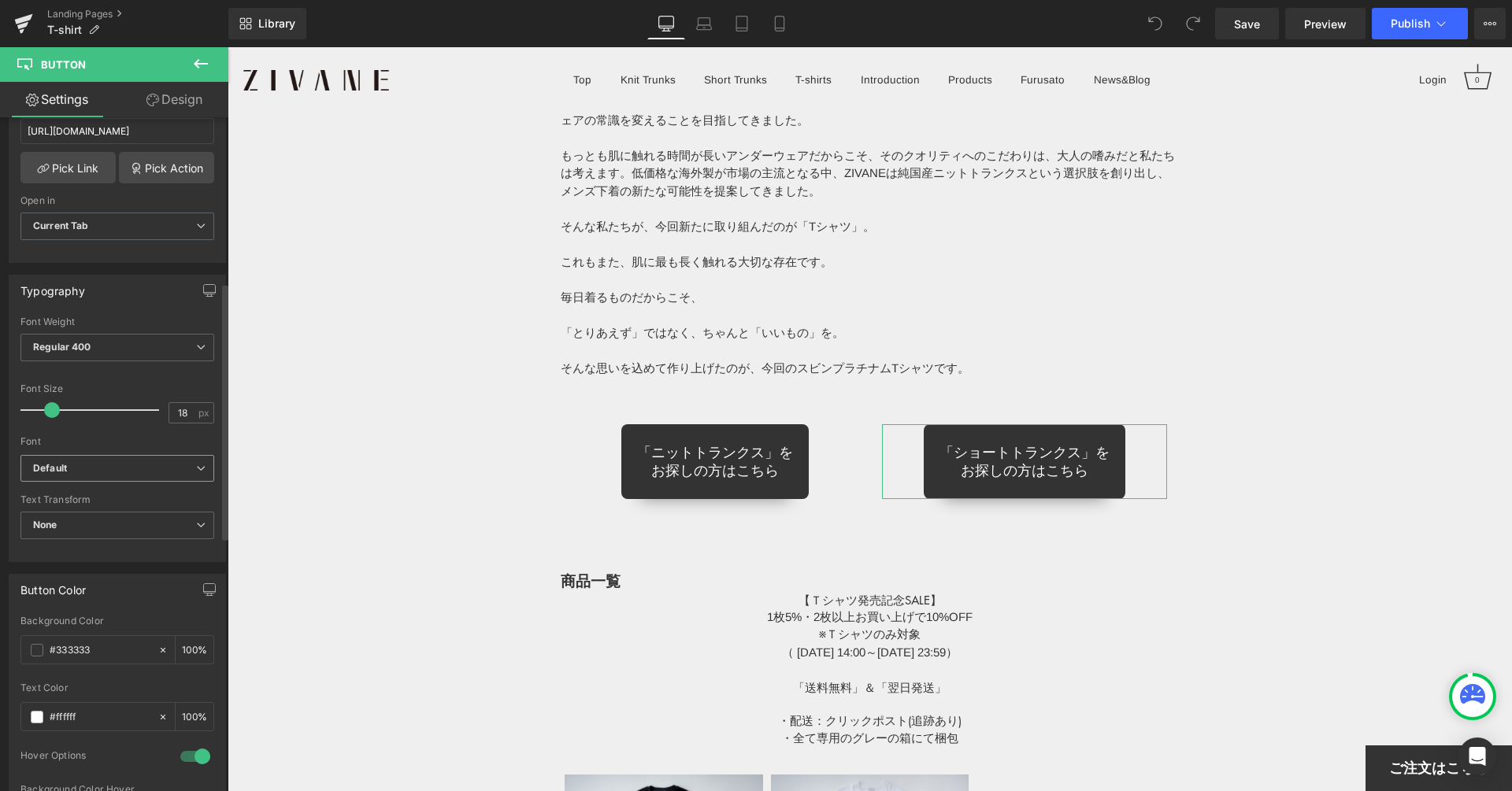
scroll to position [470, 0]
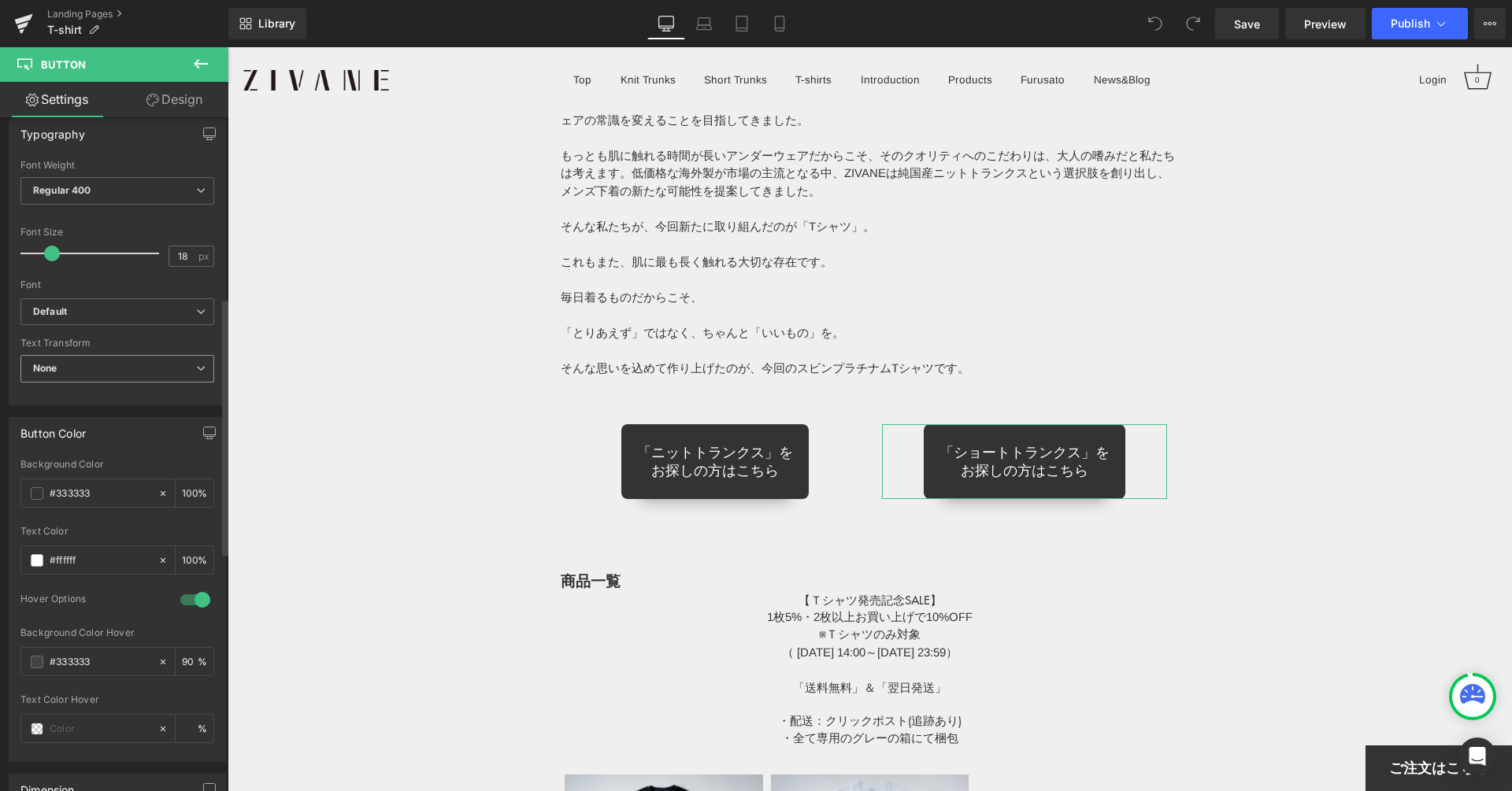
click at [107, 355] on span "None" at bounding box center [117, 369] width 194 height 28
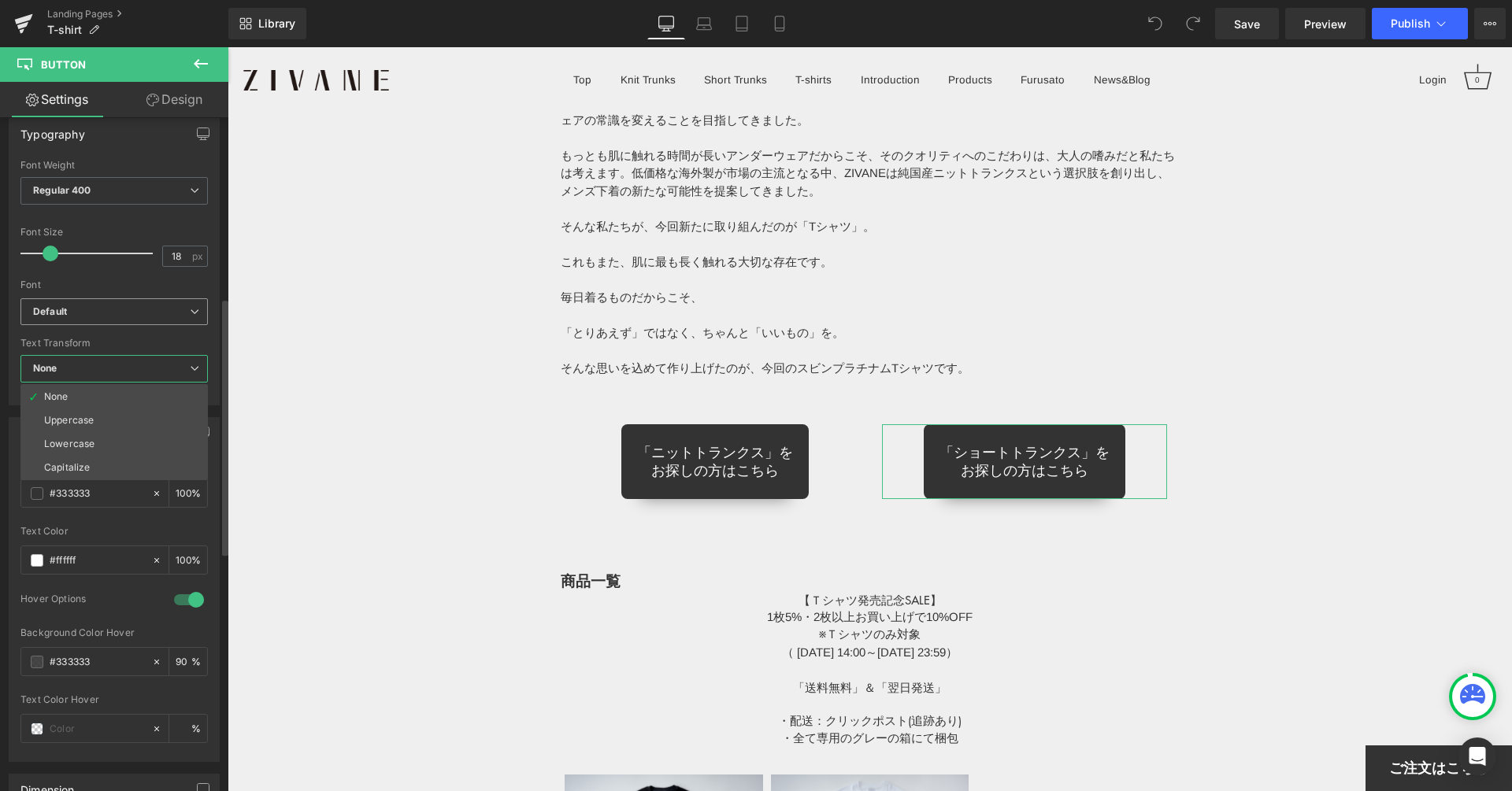
click at [102, 315] on span "Default" at bounding box center [114, 312] width 188 height 28
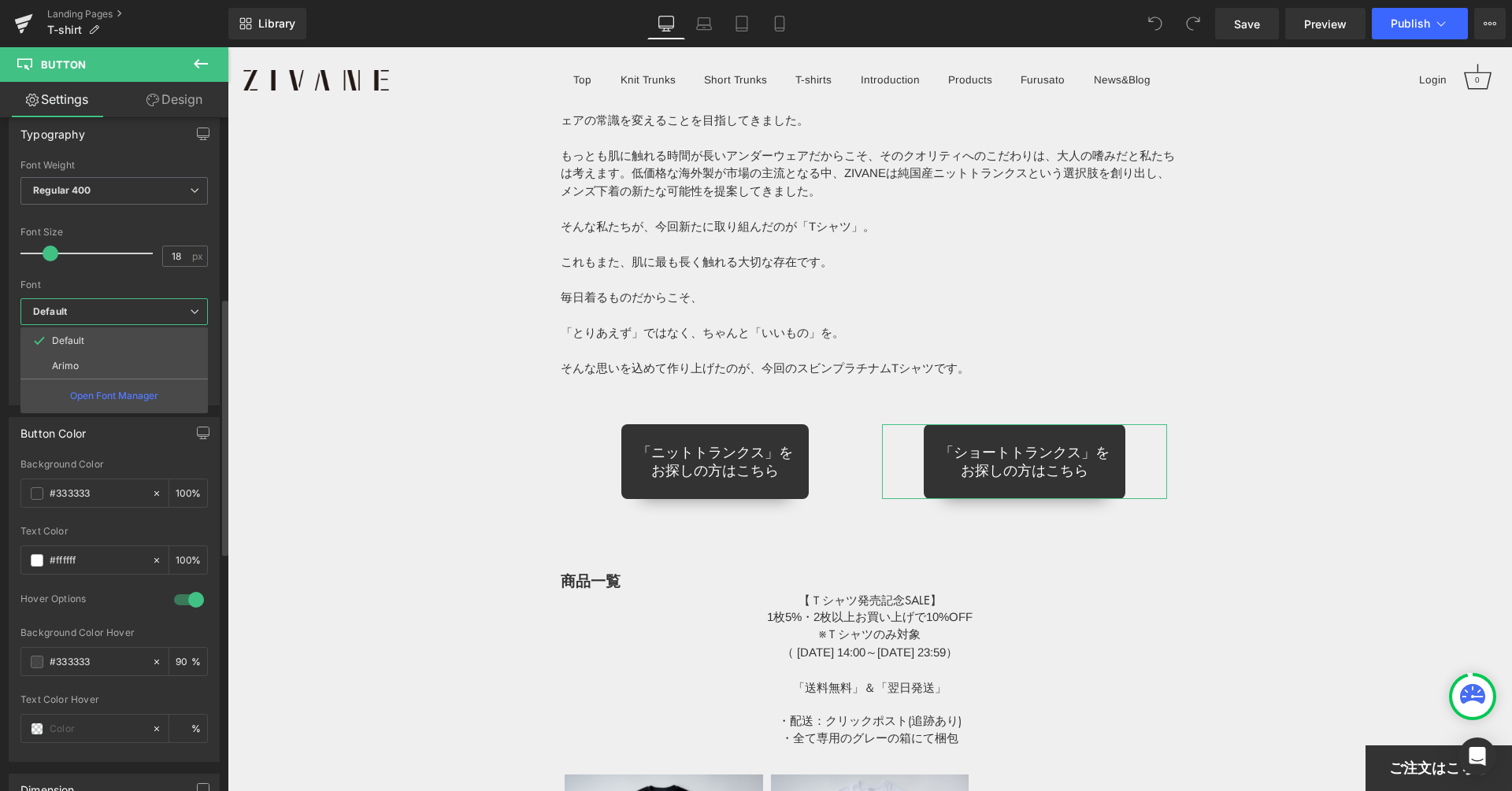
click at [105, 311] on b "Default" at bounding box center [111, 312] width 156 height 14
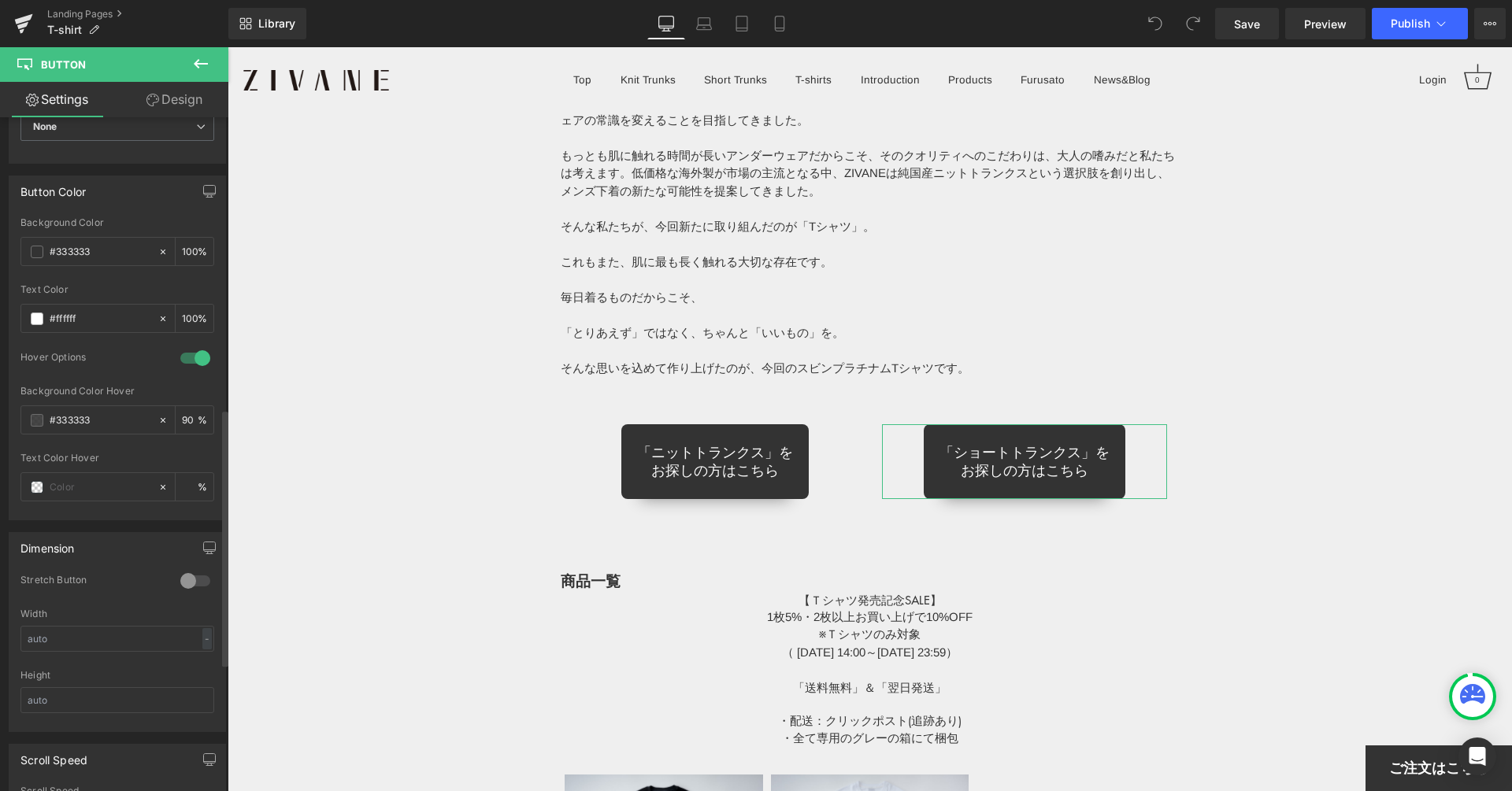
scroll to position [804, 0]
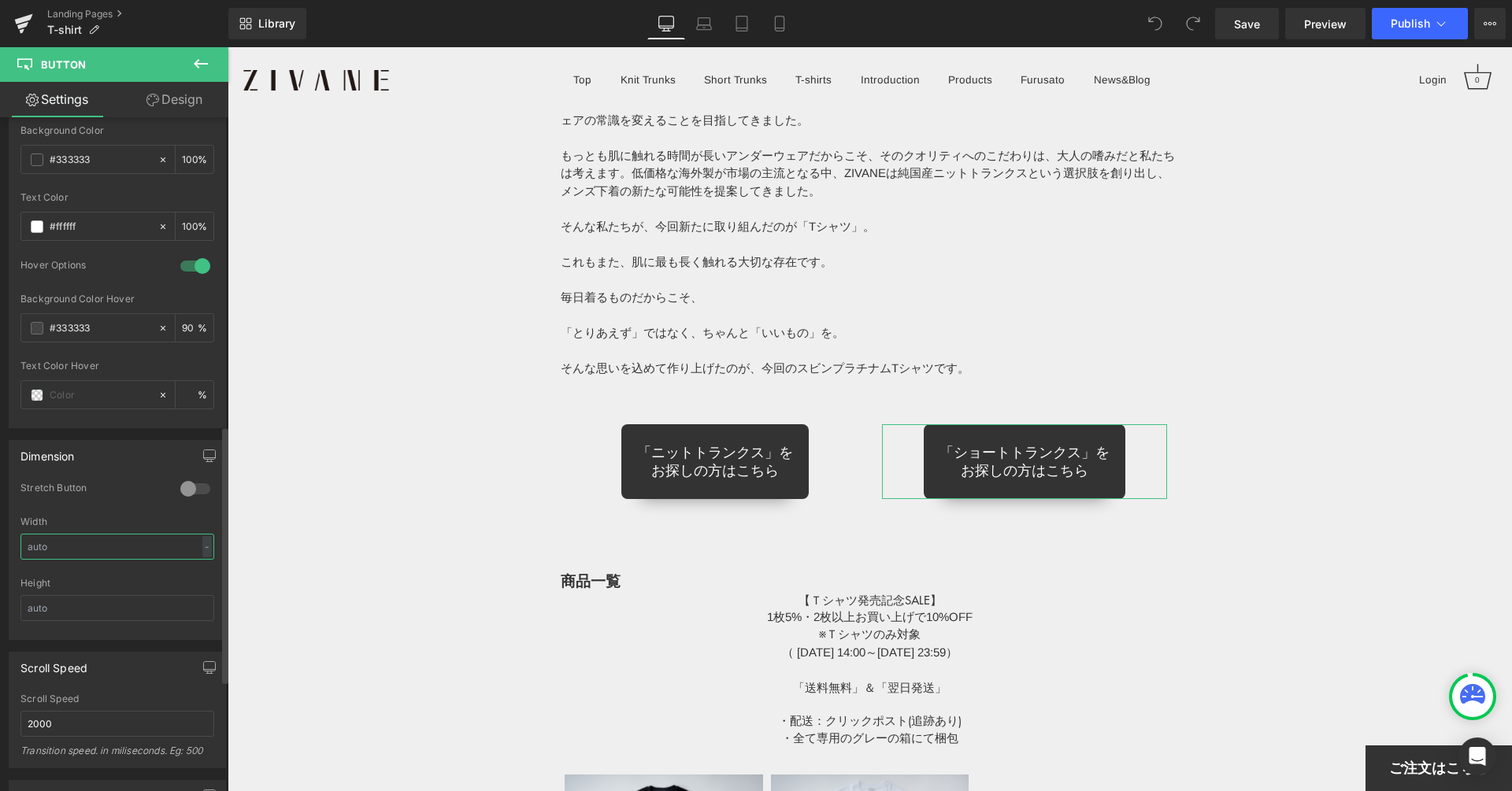
click at [190, 533] on input "text" at bounding box center [117, 546] width 194 height 26
click at [202, 536] on div "-" at bounding box center [207, 546] width 9 height 21
click at [200, 560] on li "%" at bounding box center [203, 571] width 19 height 23
click at [155, 540] on input "text" at bounding box center [117, 546] width 194 height 26
type input "100"
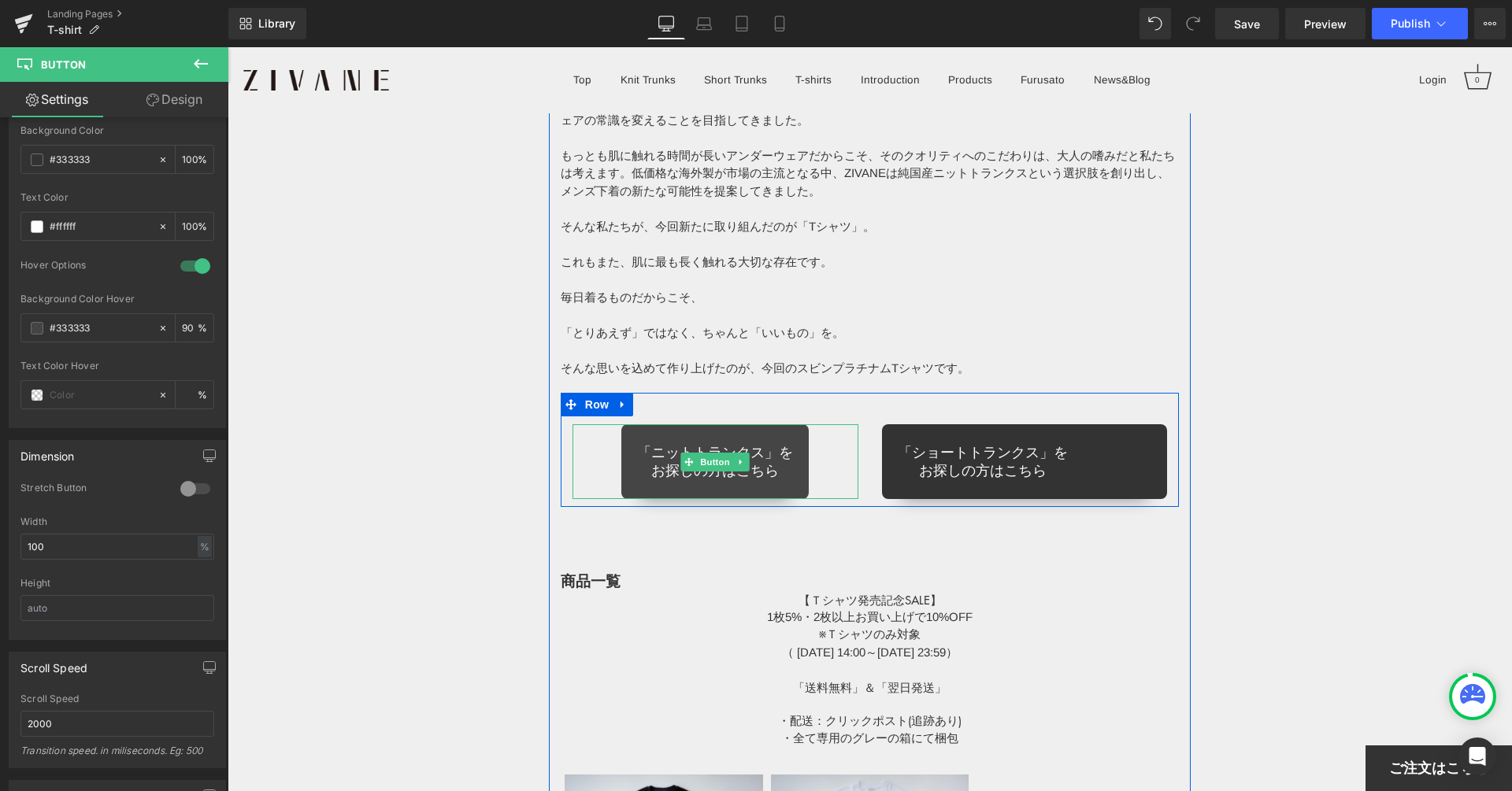
click at [808, 432] on div "「ニットトランクス」を お探しの方はこちら" at bounding box center [715, 461] width 286 height 75
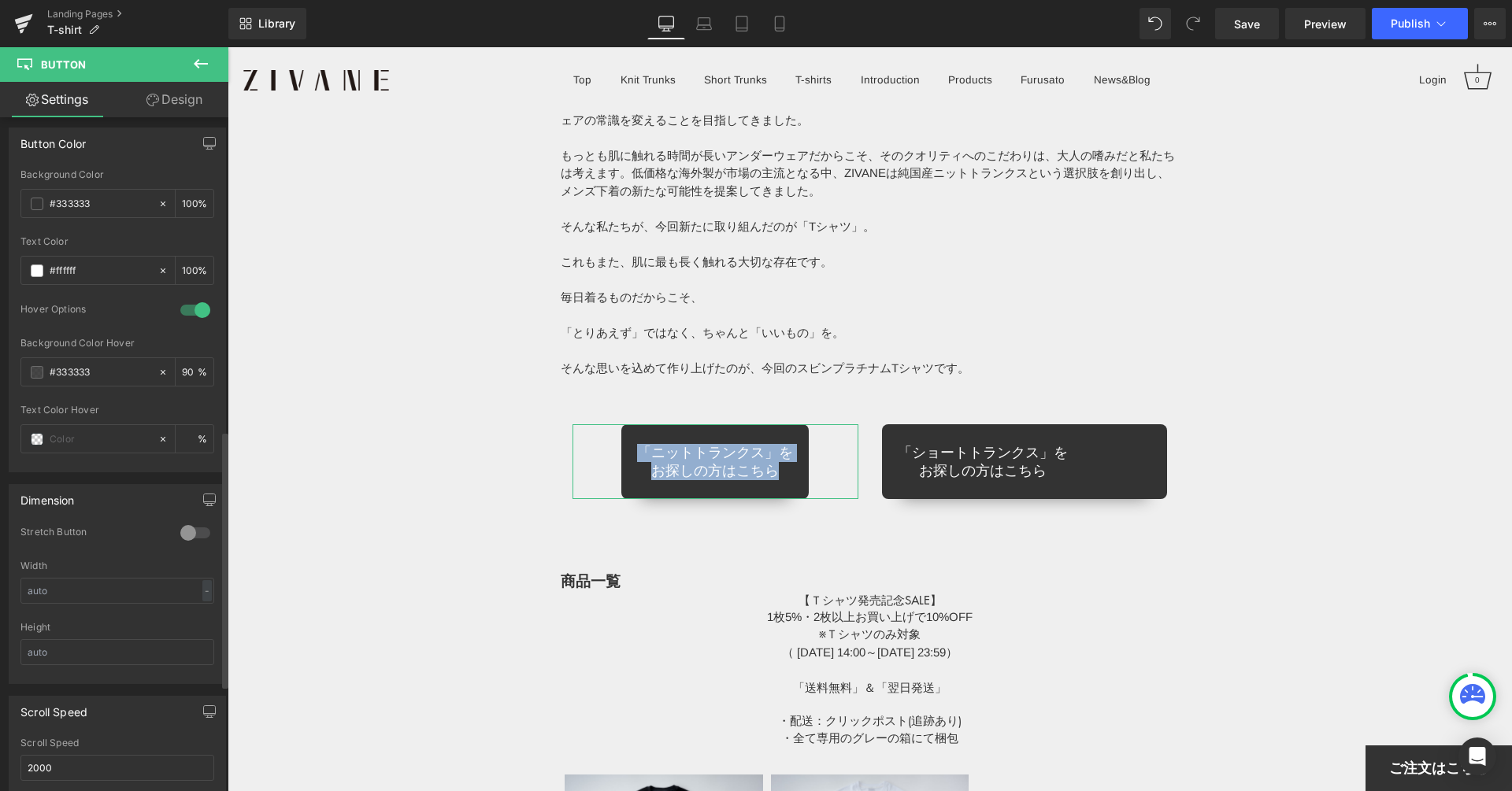
scroll to position [886, 0]
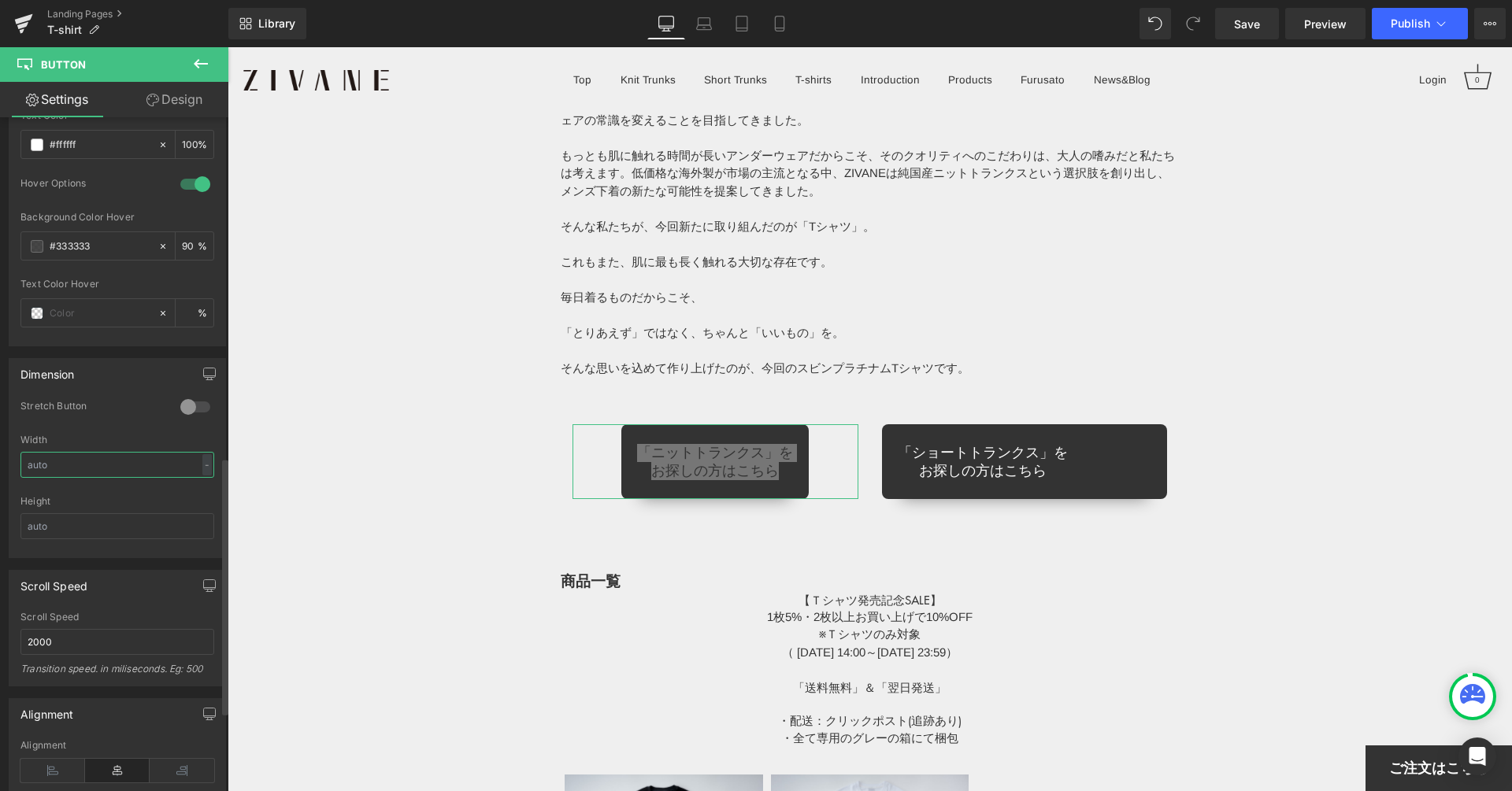
click at [178, 452] on input "text" at bounding box center [117, 464] width 194 height 26
click at [202, 454] on div "-" at bounding box center [207, 464] width 9 height 21
click at [198, 478] on li "%" at bounding box center [203, 489] width 19 height 23
click at [179, 461] on input "text" at bounding box center [117, 464] width 194 height 26
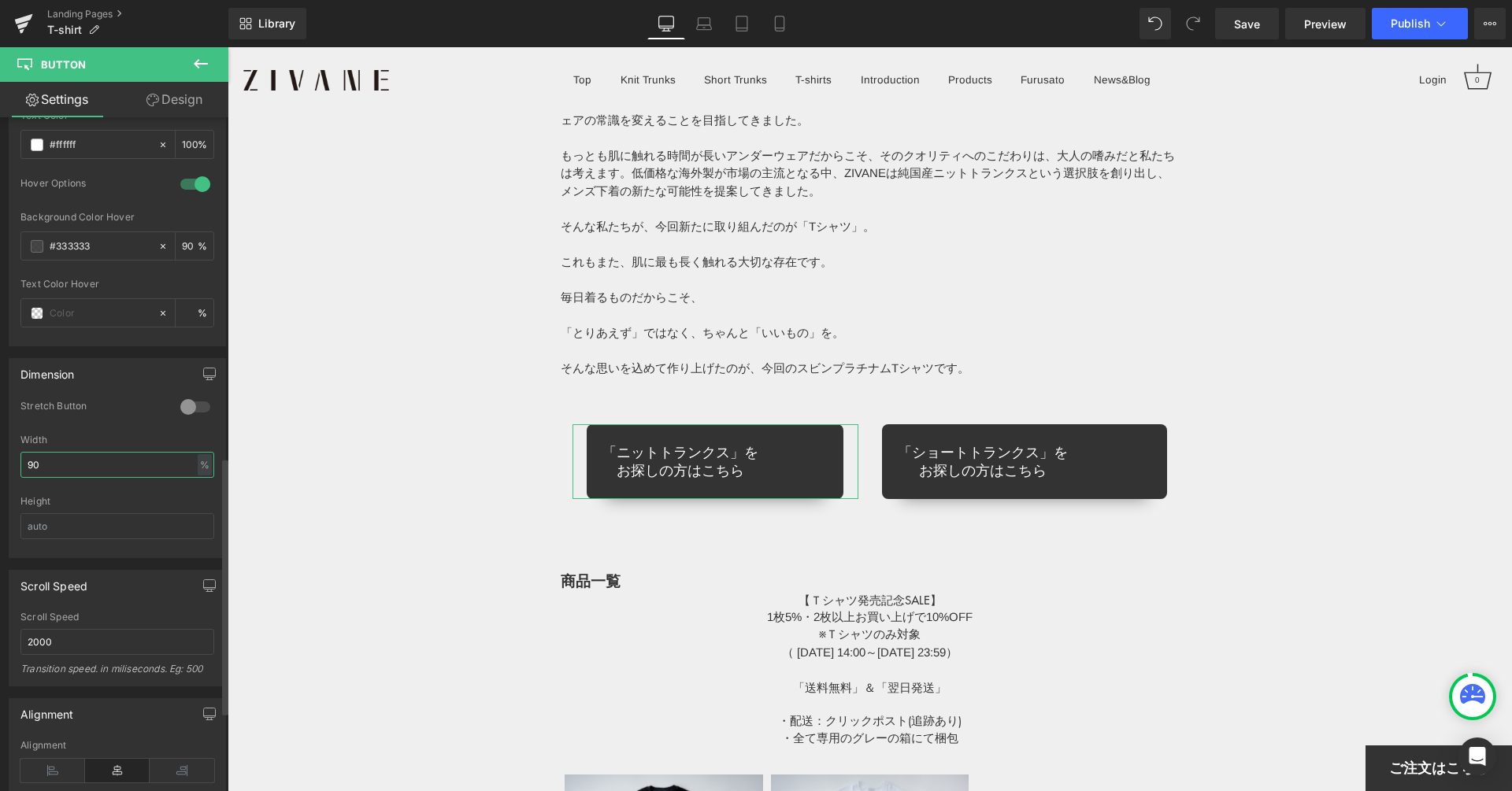
type input "100"
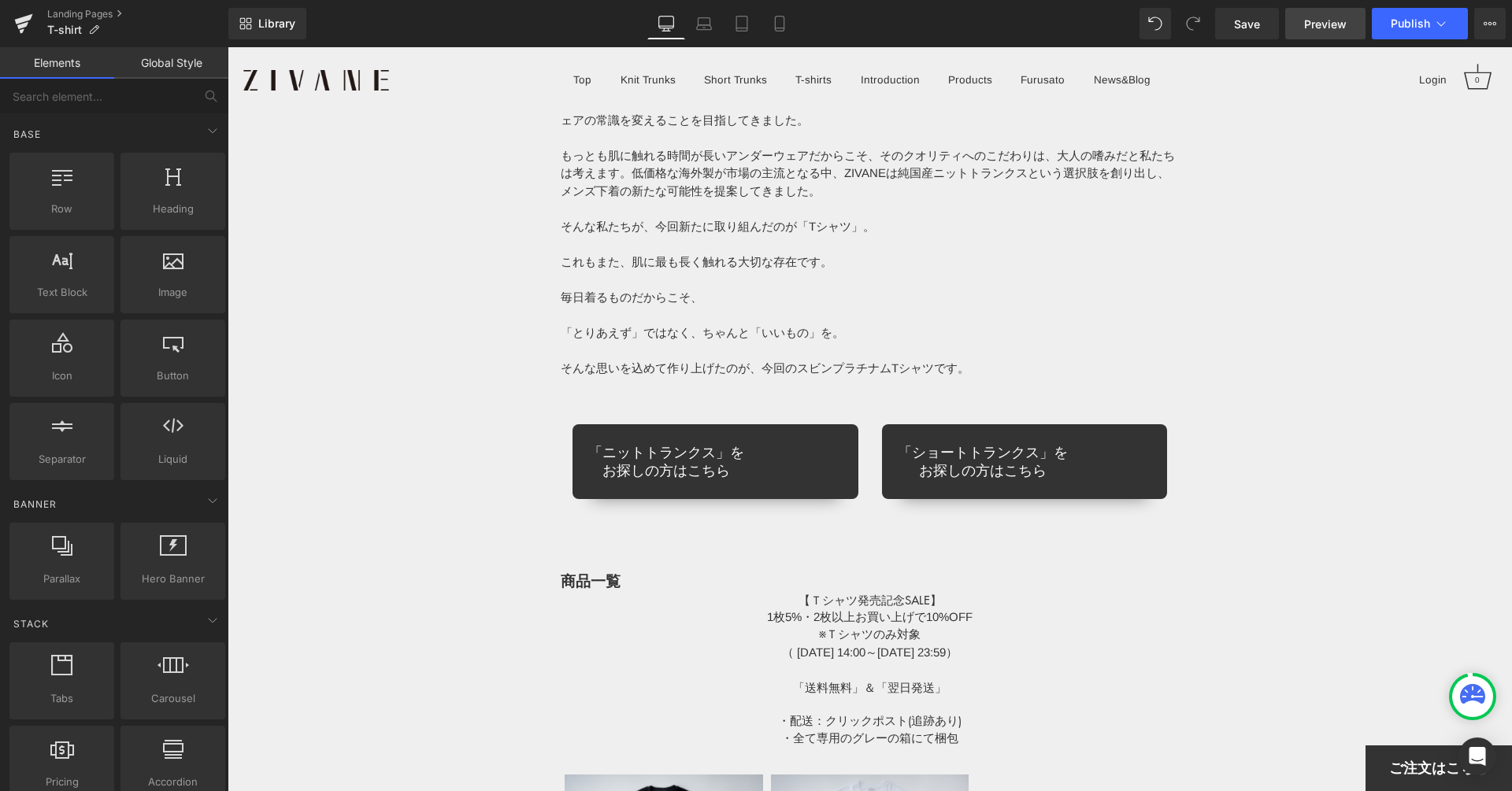
click at [1310, 26] on span "Preview" at bounding box center [1325, 24] width 42 height 17
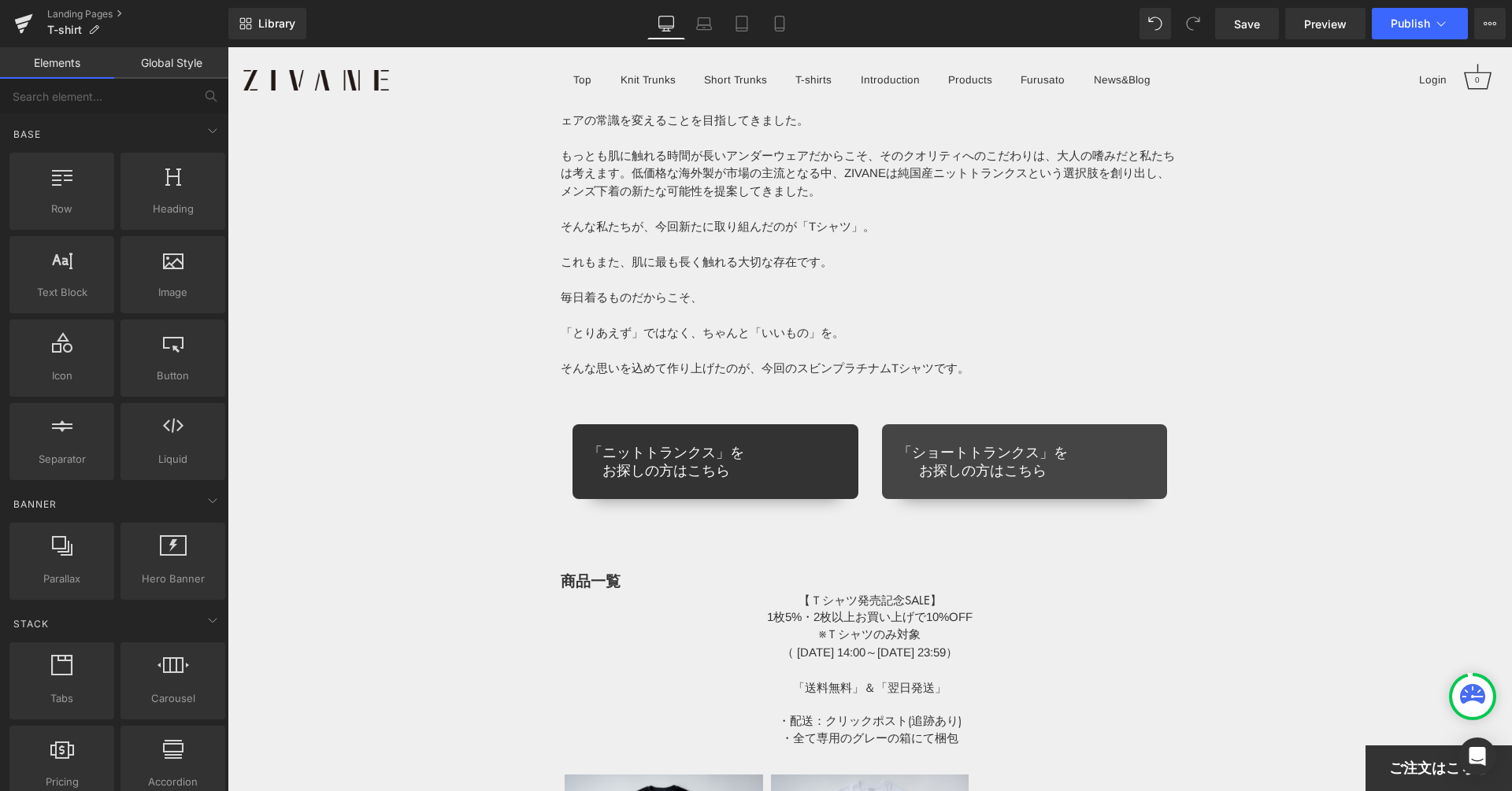
click at [962, 433] on link "「ショートトランクス」を お探しの方はこちら" at bounding box center [1025, 461] width 286 height 75
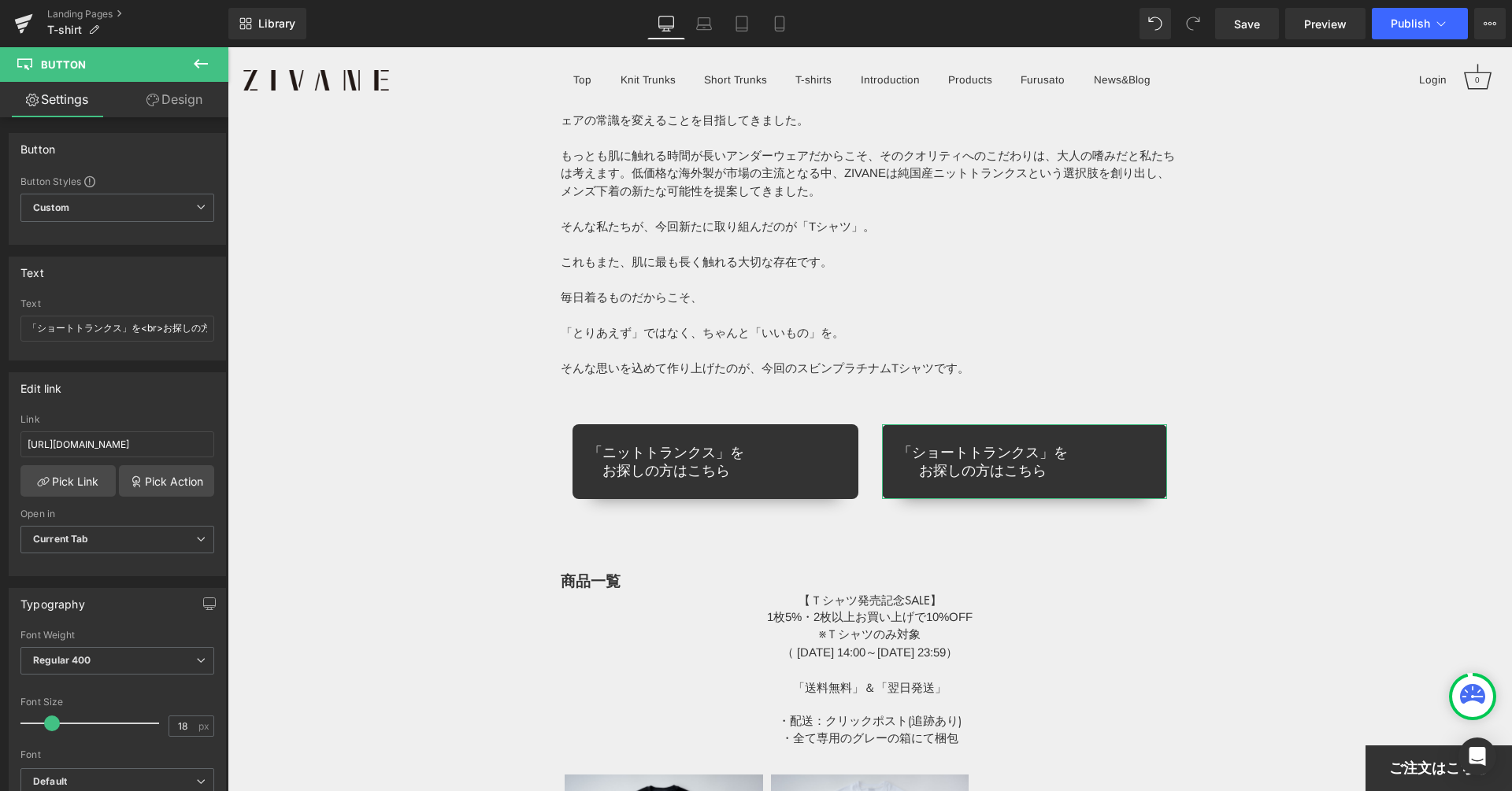
click at [161, 109] on link "Design" at bounding box center [175, 99] width 114 height 36
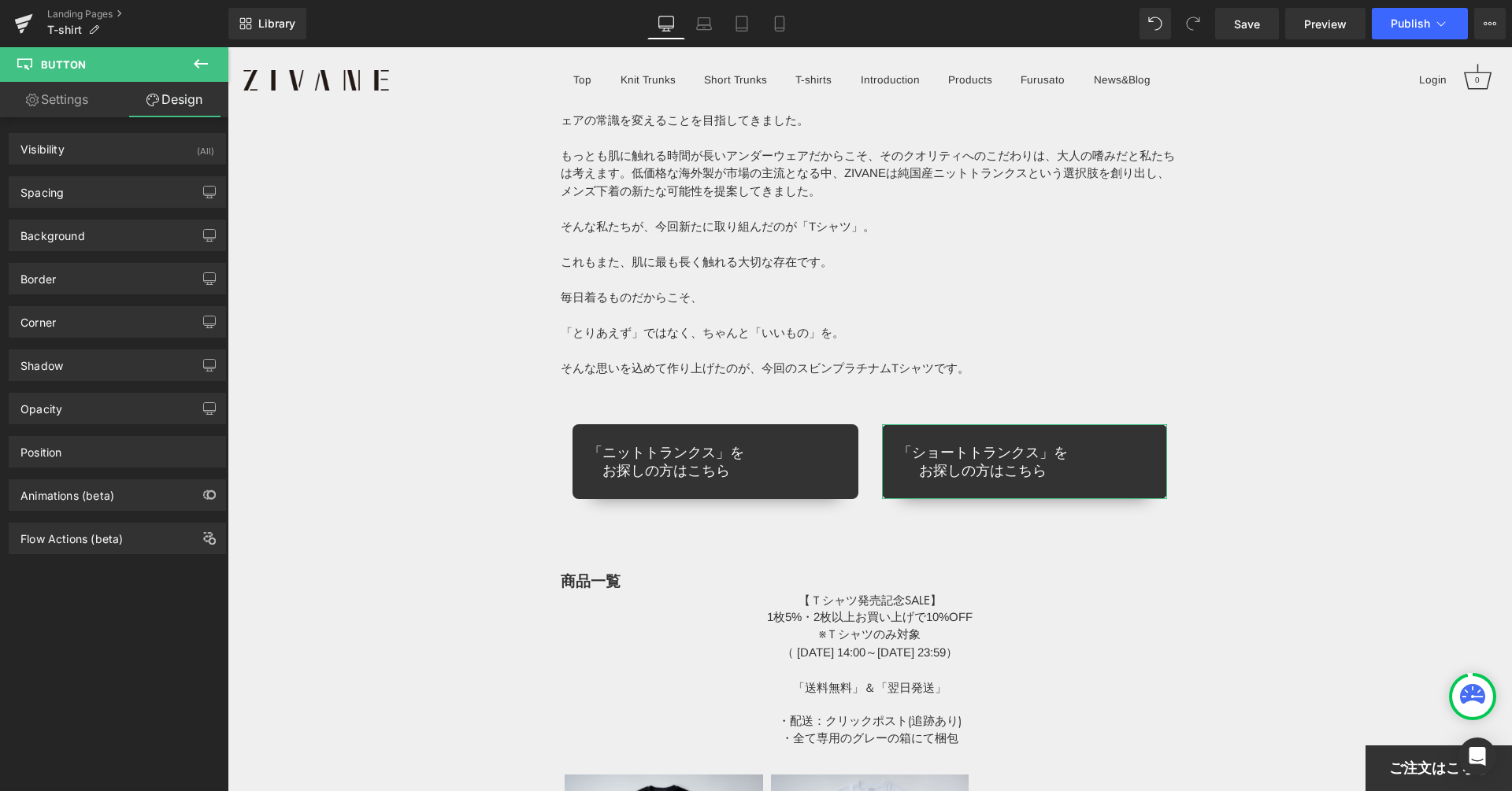
click at [87, 101] on link "Settings" at bounding box center [57, 99] width 114 height 36
type input "100"
type input "90"
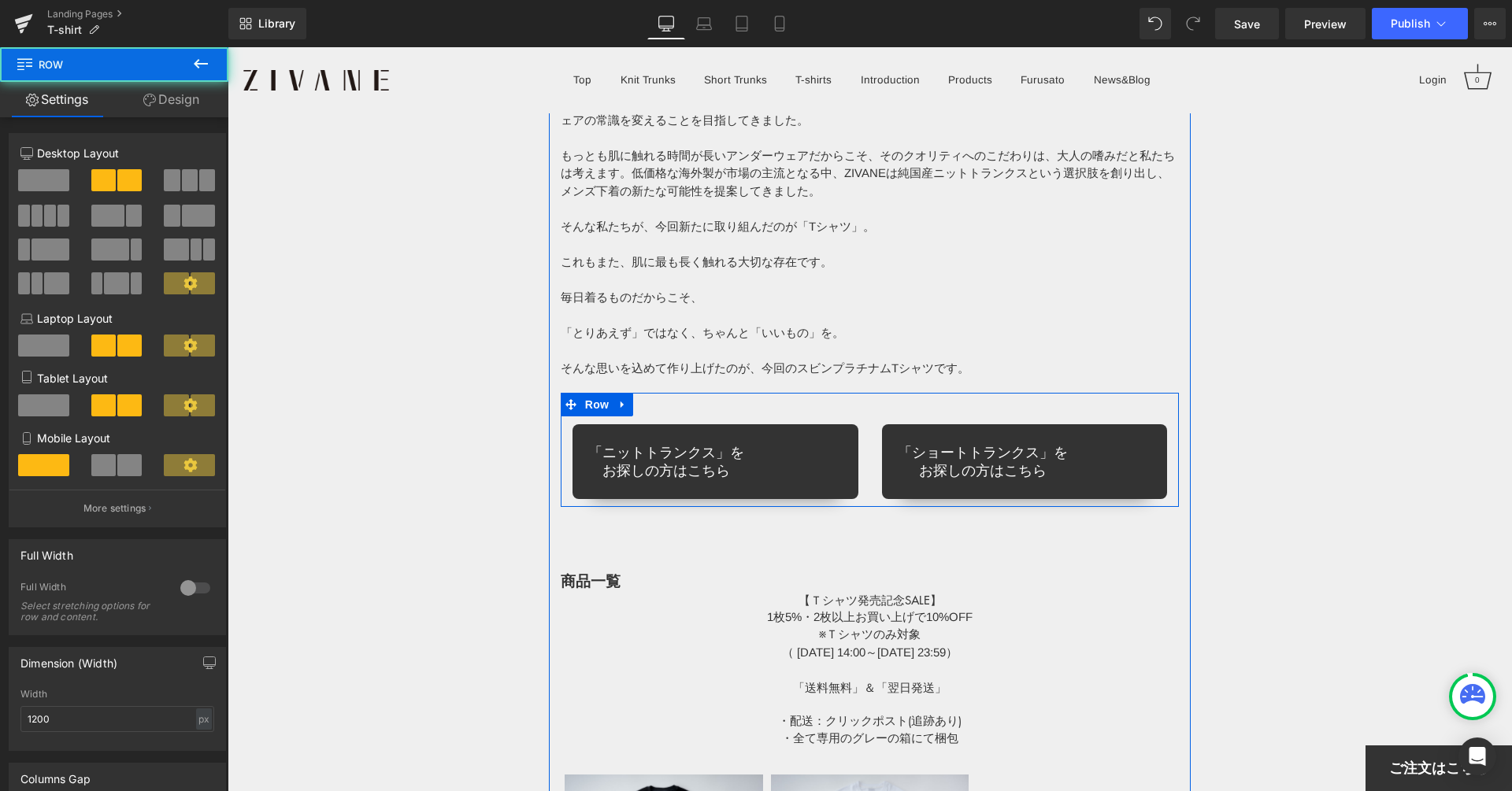
click at [829, 411] on div "「ニットトランクス」を お探しの方はこちら Button" at bounding box center [715, 450] width 309 height 98
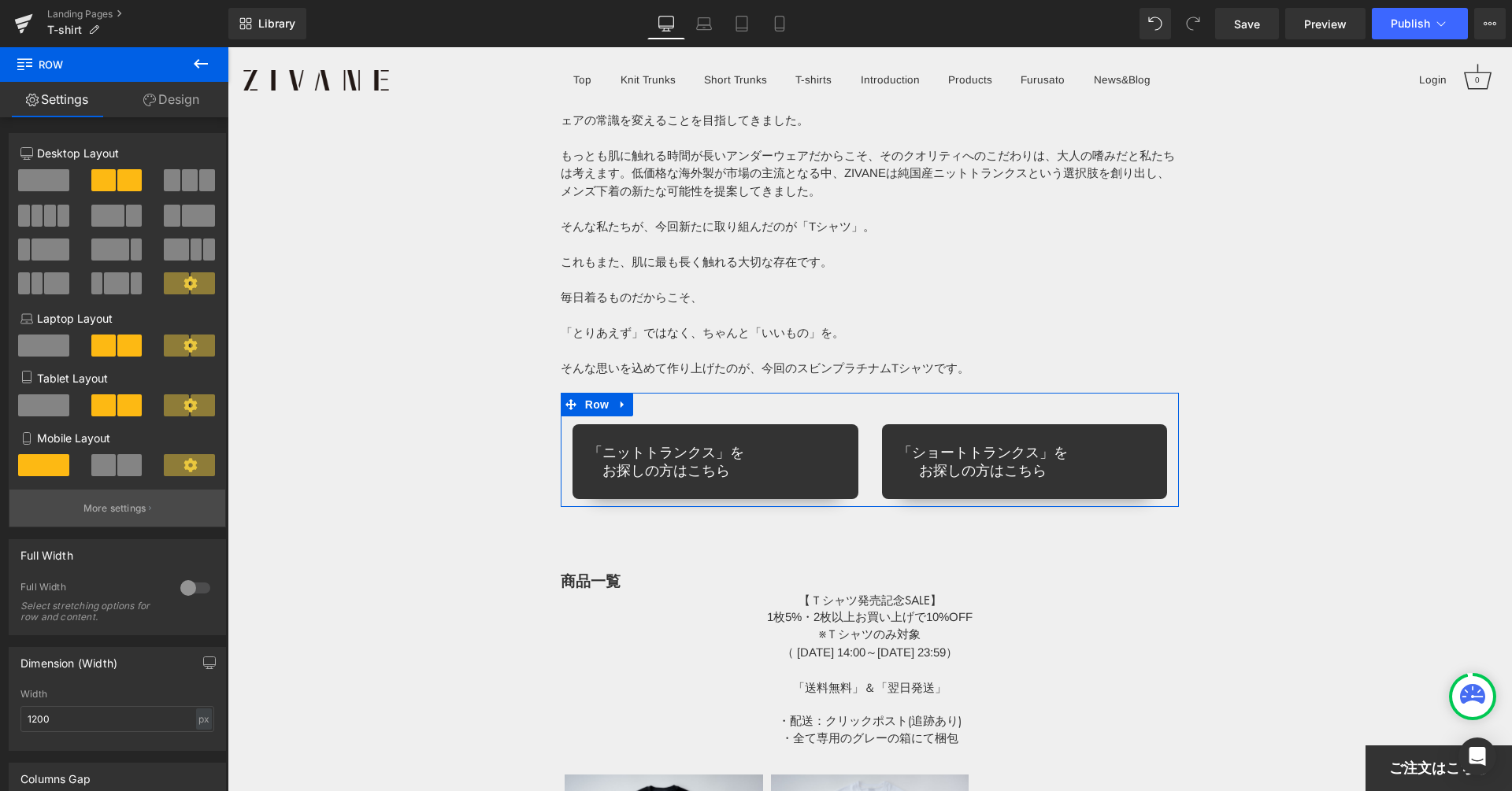
scroll to position [10, 0]
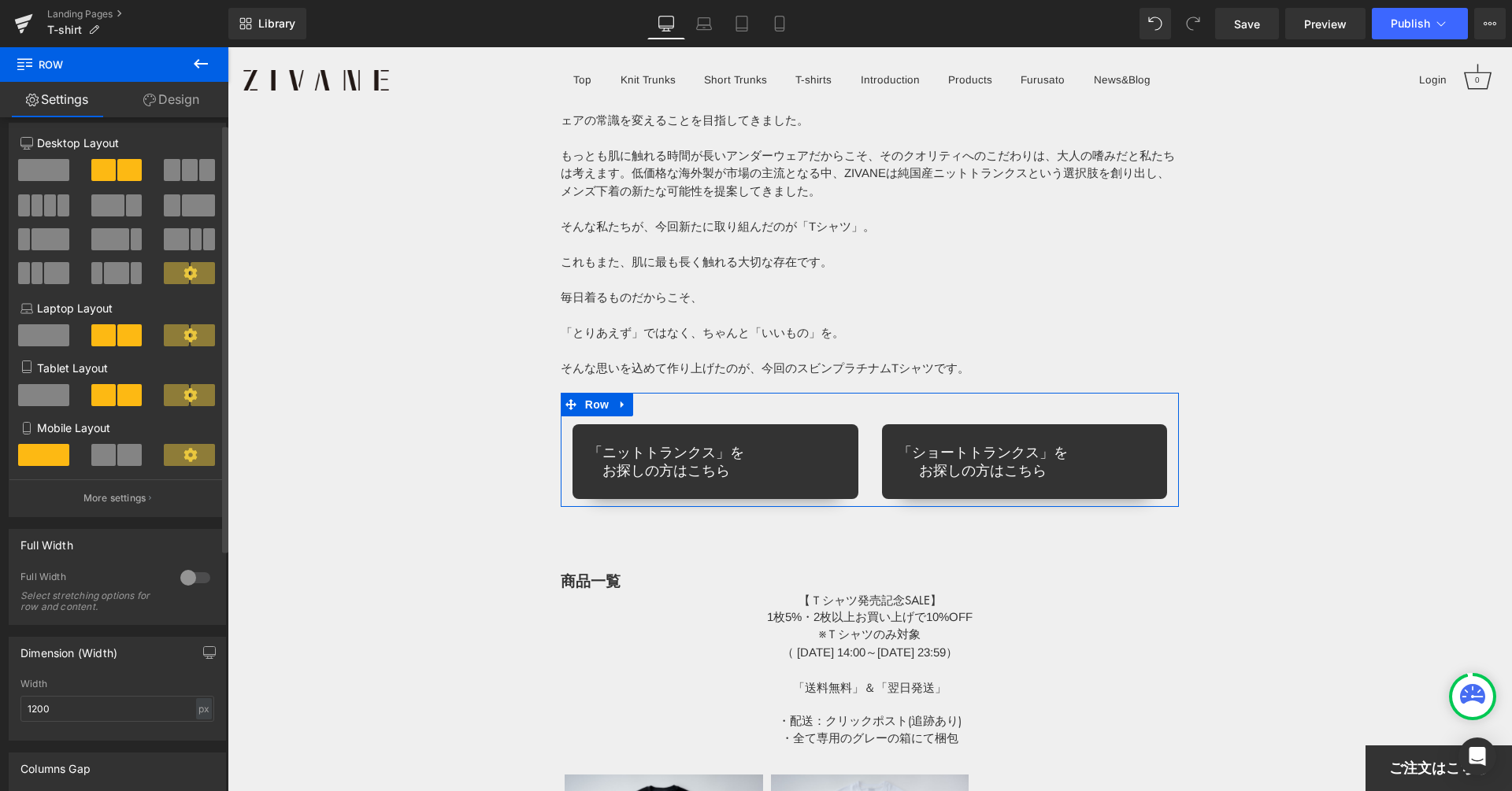
click at [106, 456] on span at bounding box center [103, 455] width 25 height 22
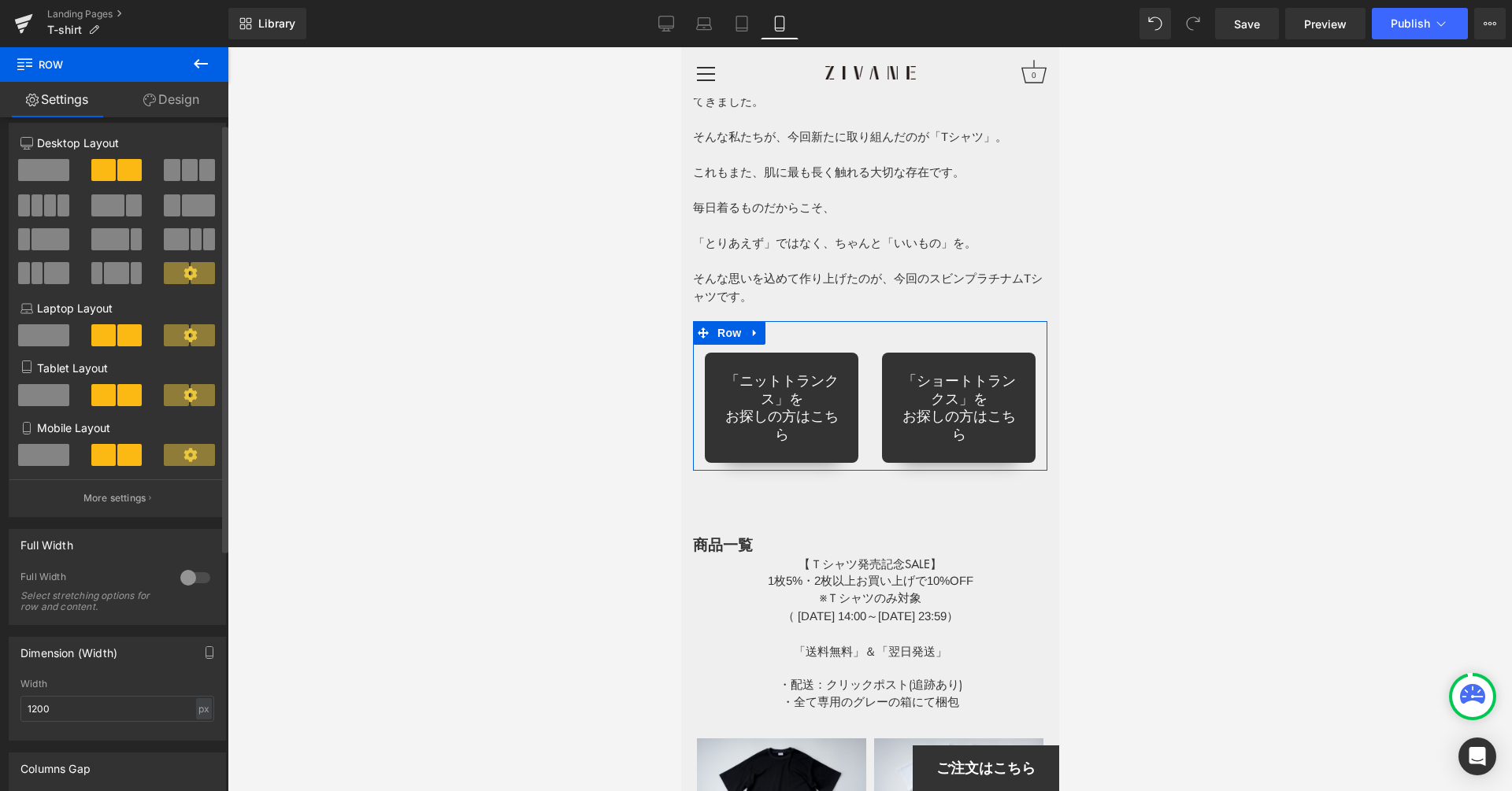
click at [57, 462] on span at bounding box center [44, 455] width 52 height 22
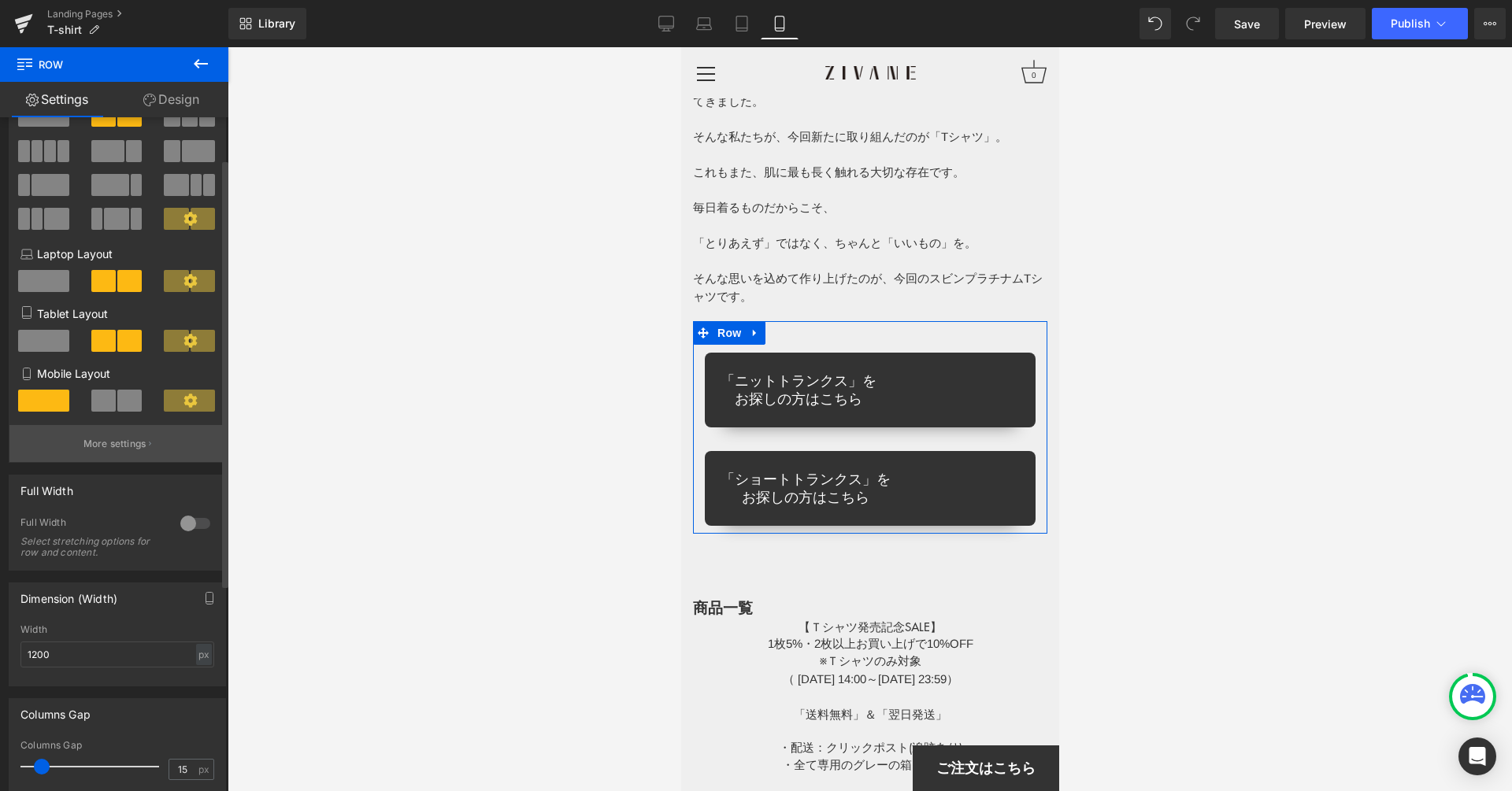
scroll to position [66, 0]
click at [181, 524] on div at bounding box center [195, 522] width 38 height 25
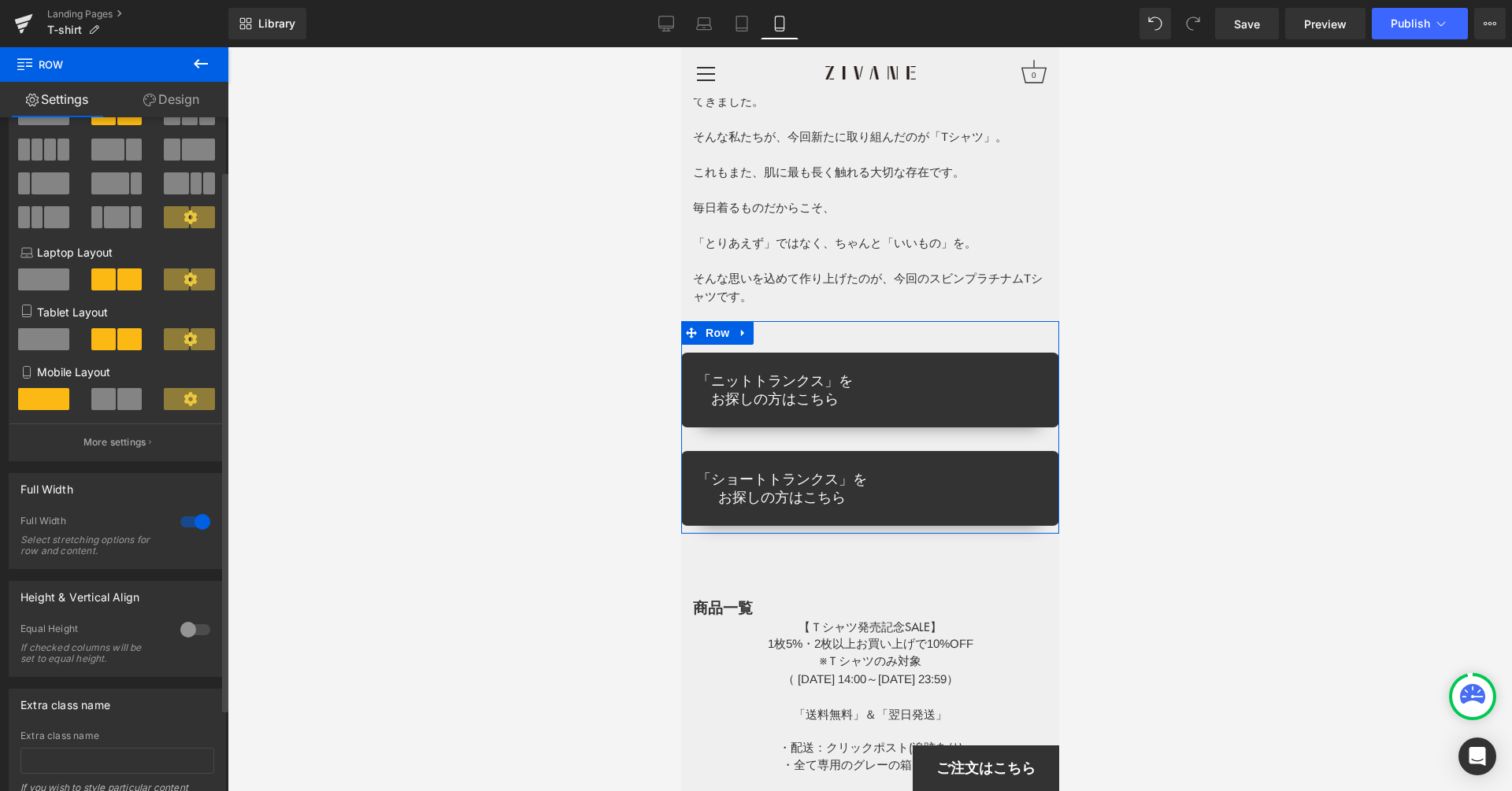
click at [189, 525] on div at bounding box center [195, 522] width 38 height 25
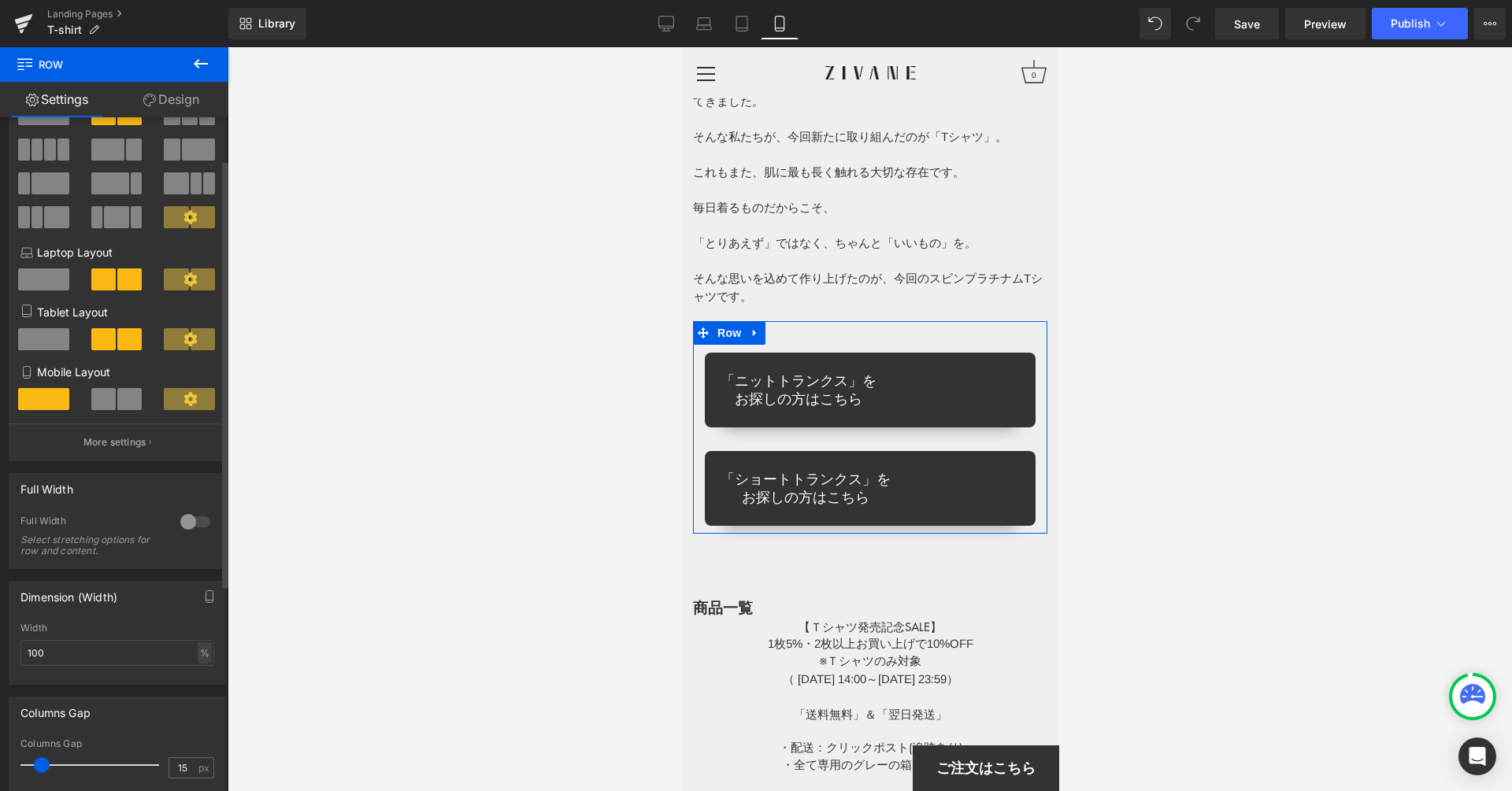
scroll to position [143, 0]
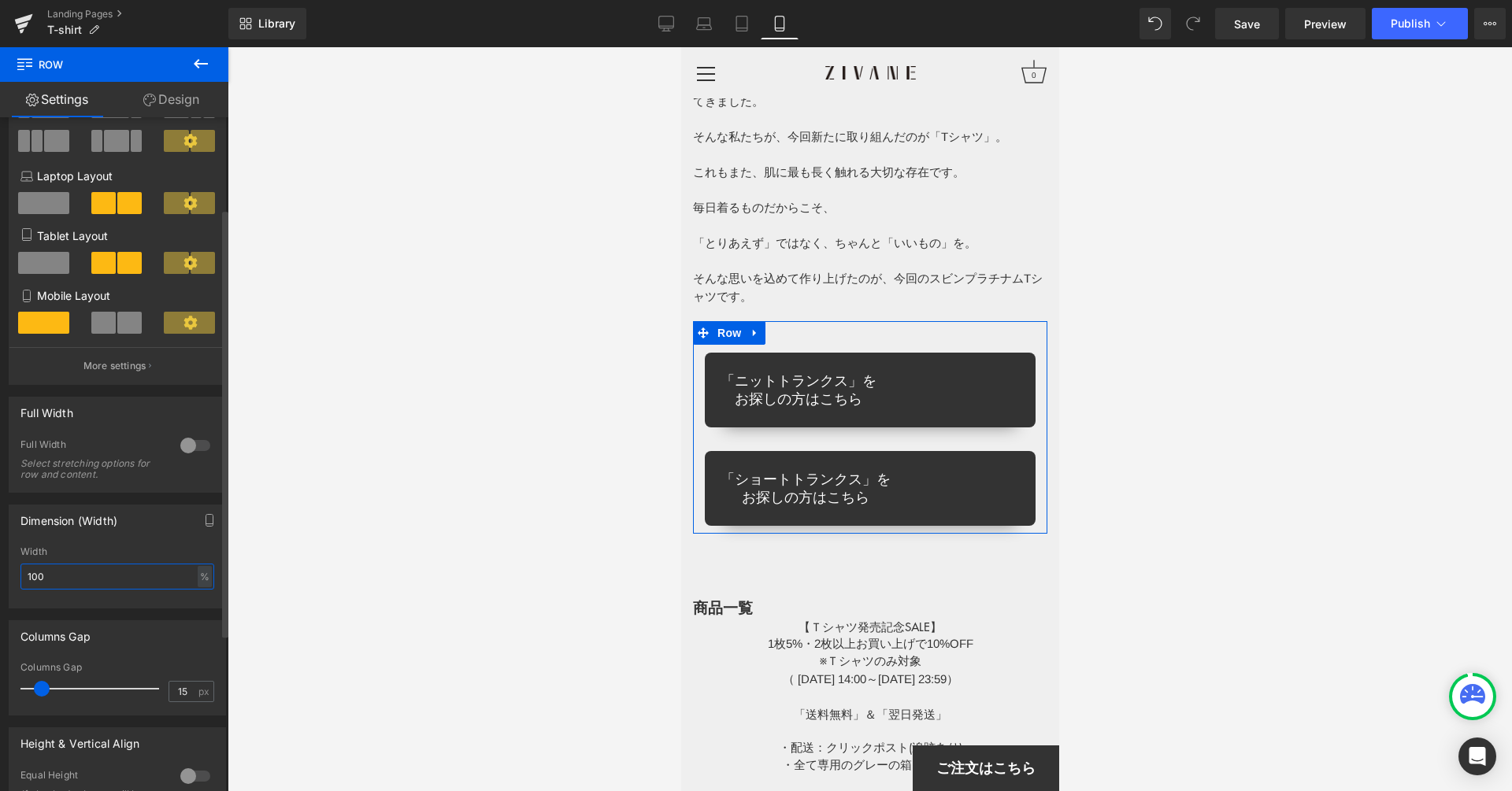
click at [142, 582] on input "100" at bounding box center [117, 577] width 194 height 26
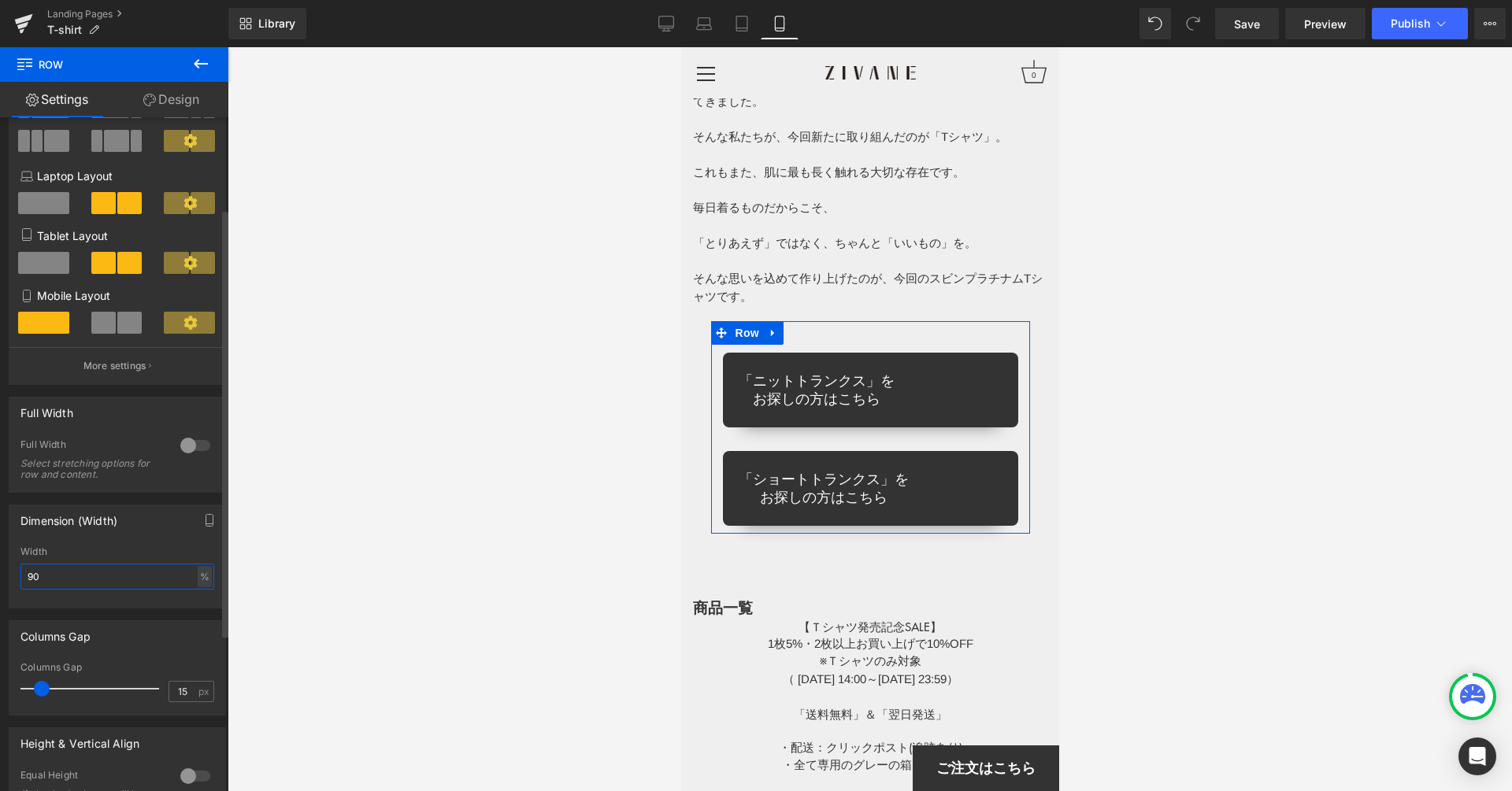
type input "100"
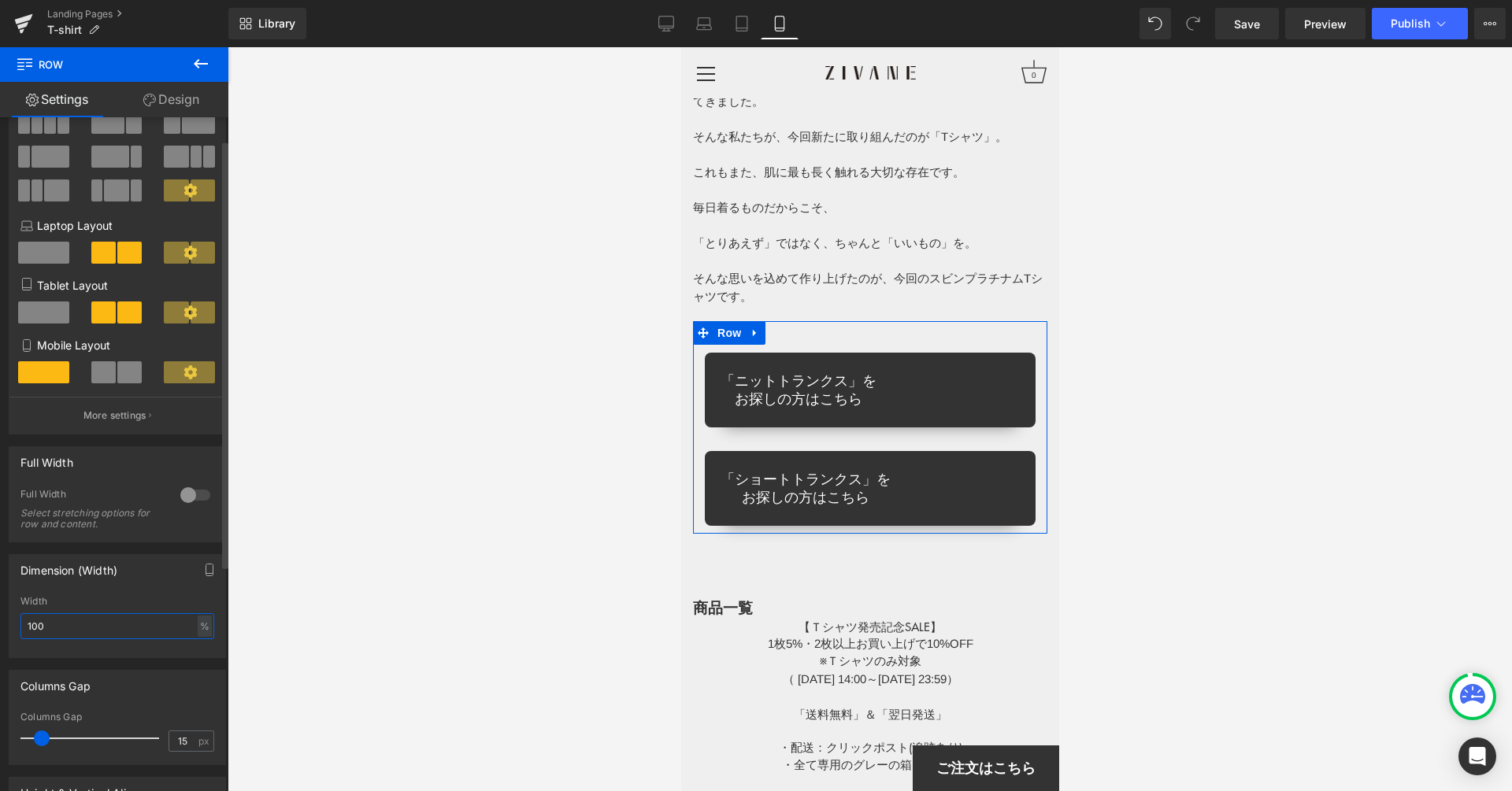
scroll to position [0, 0]
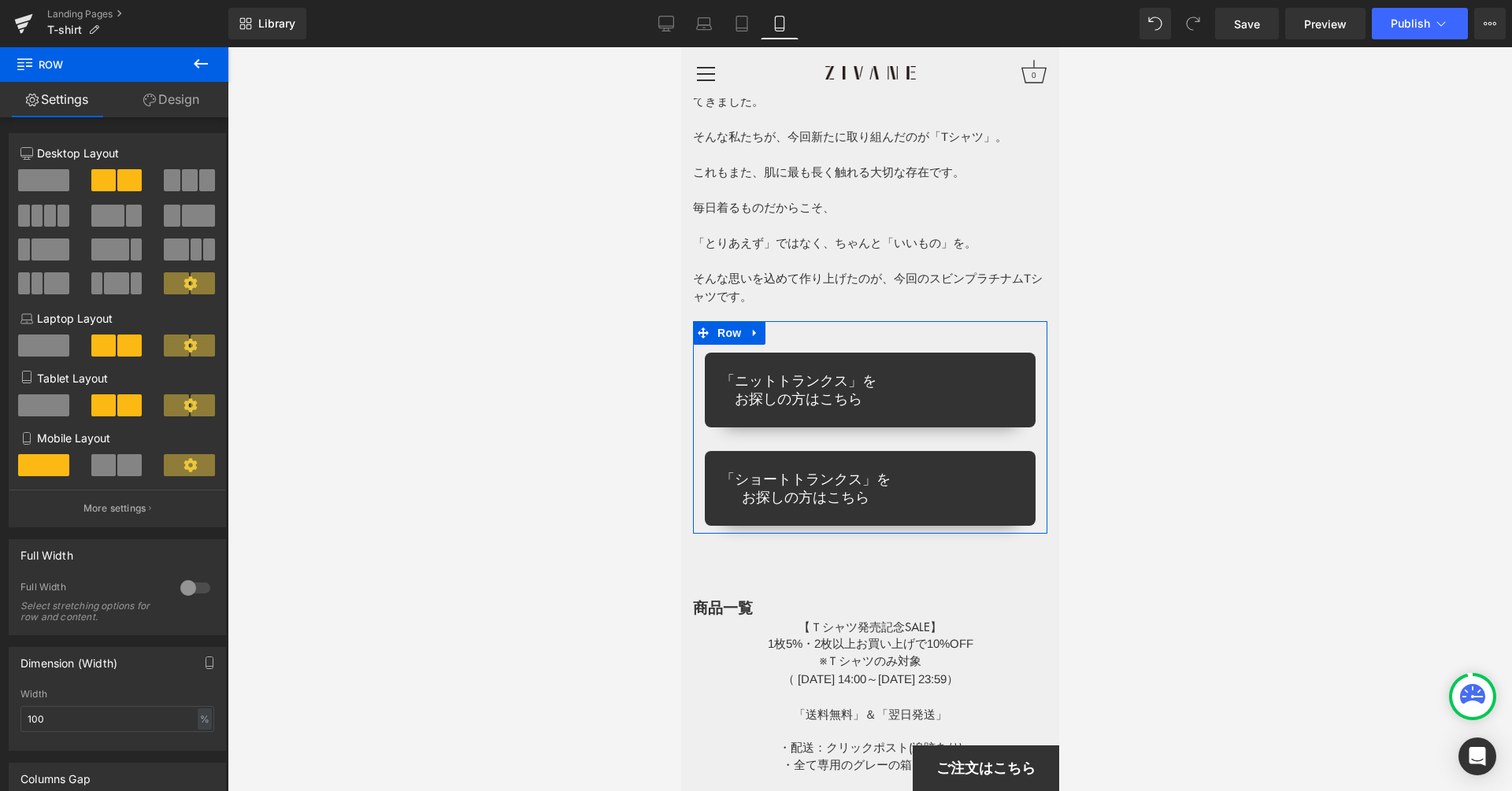
click at [186, 107] on link "Design" at bounding box center [171, 99] width 114 height 36
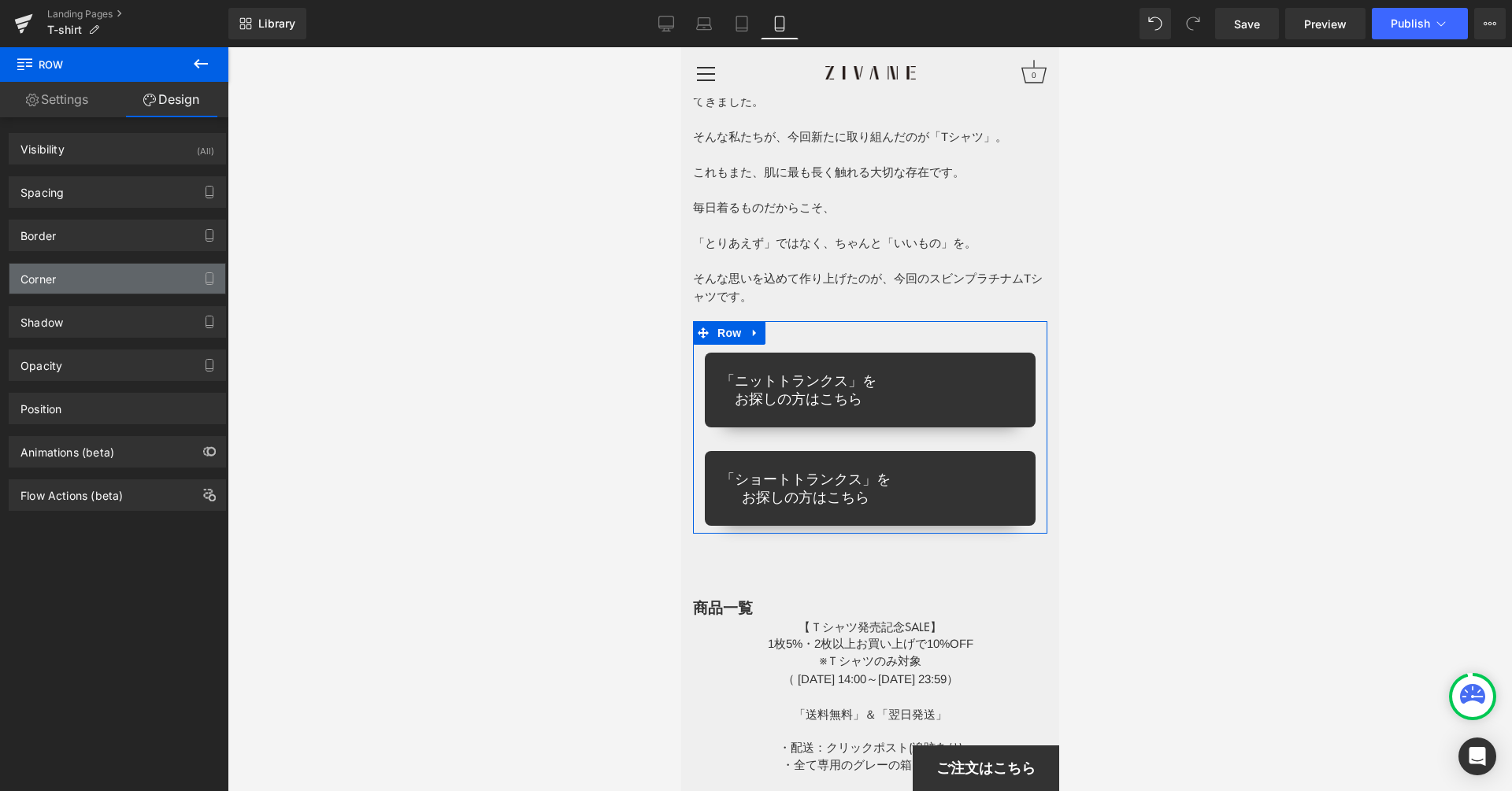
click at [107, 268] on div "Corner" at bounding box center [117, 279] width 216 height 30
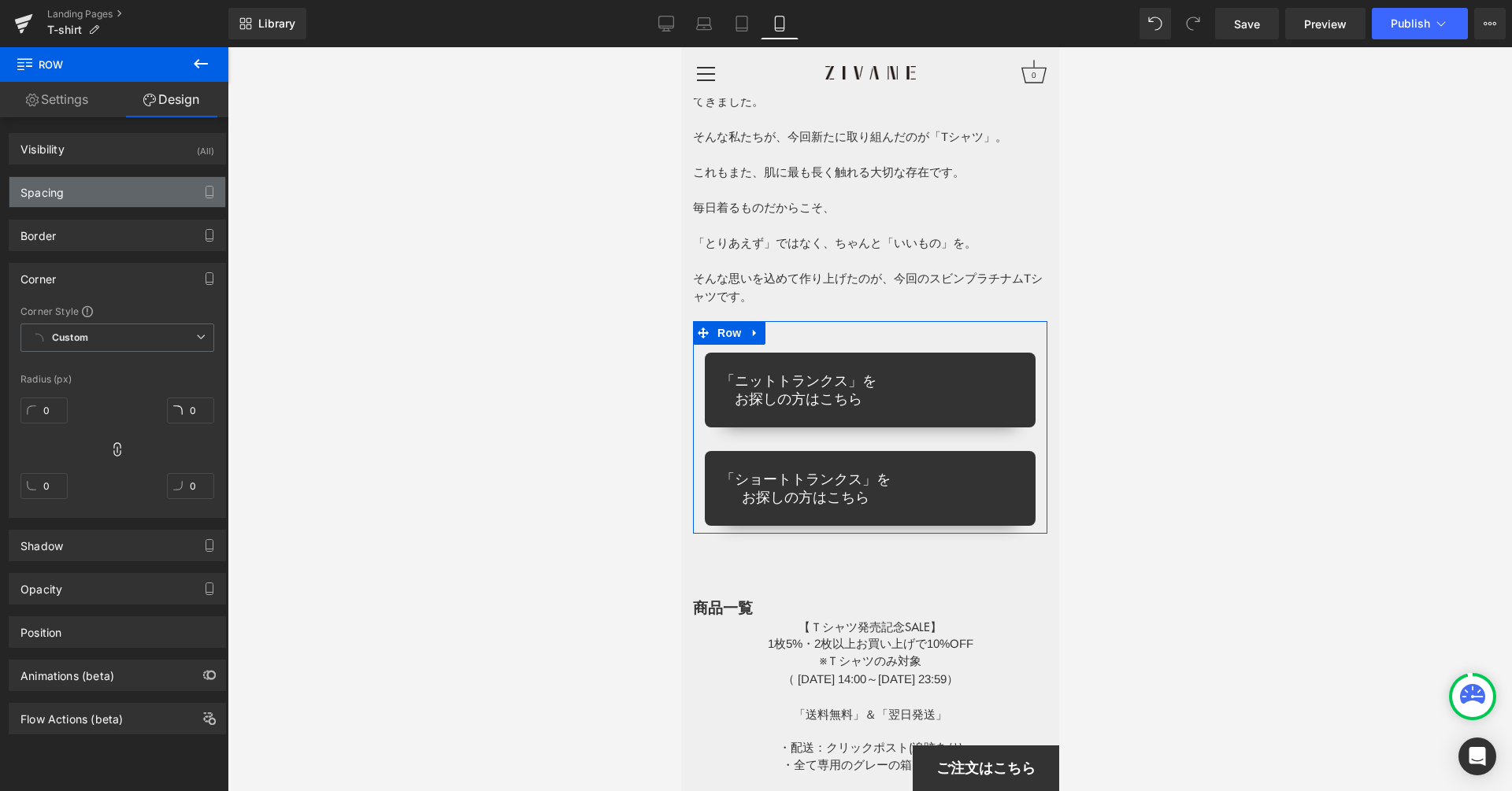
click at [111, 194] on div "Spacing" at bounding box center [117, 192] width 216 height 30
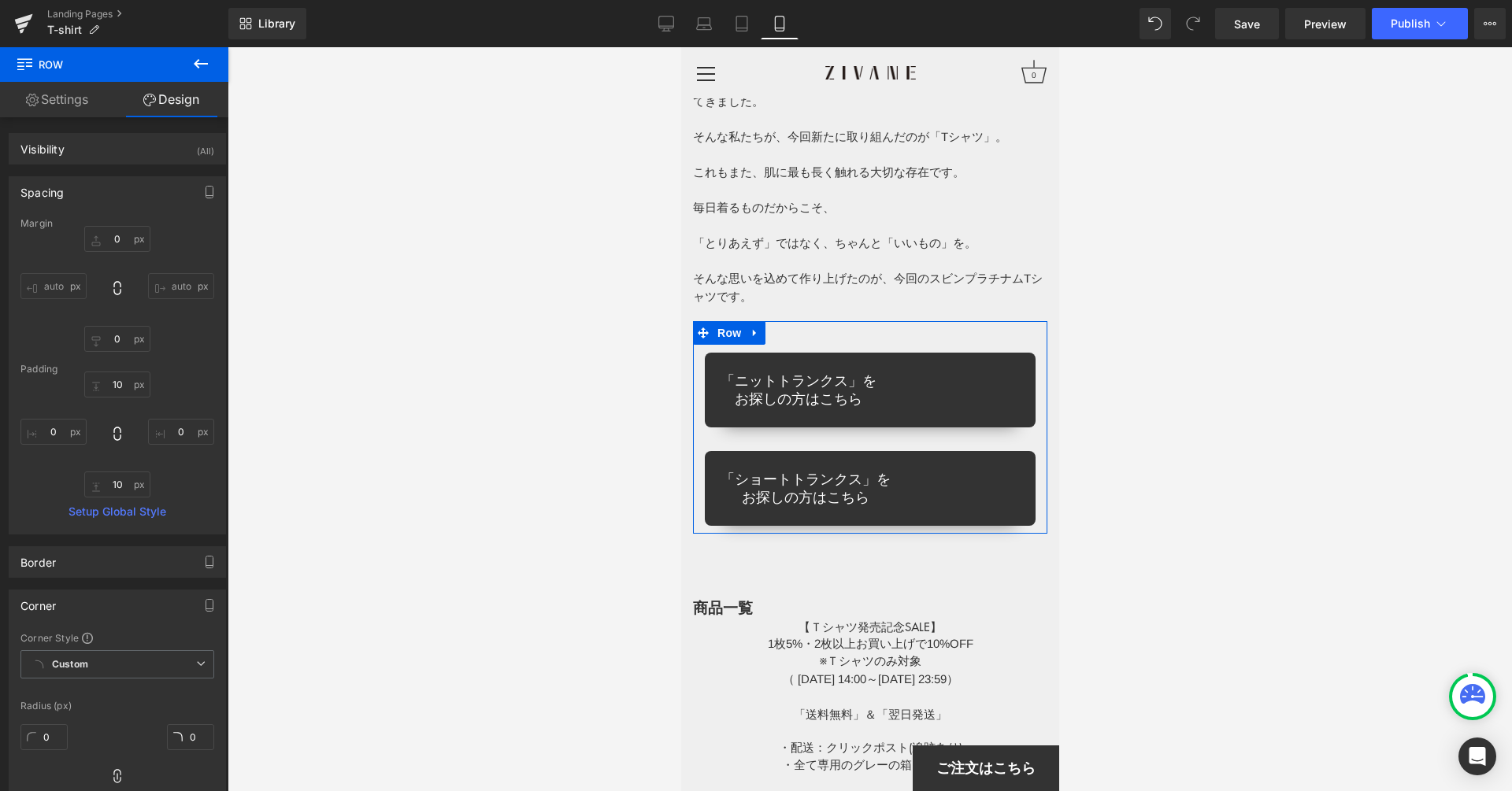
click at [122, 130] on div "Visibility (All) 0|0|0|0 1 Show on Desktop 1 Show on Laptop 1 Show on Tablet 1 …" at bounding box center [118, 143] width 235 height 43
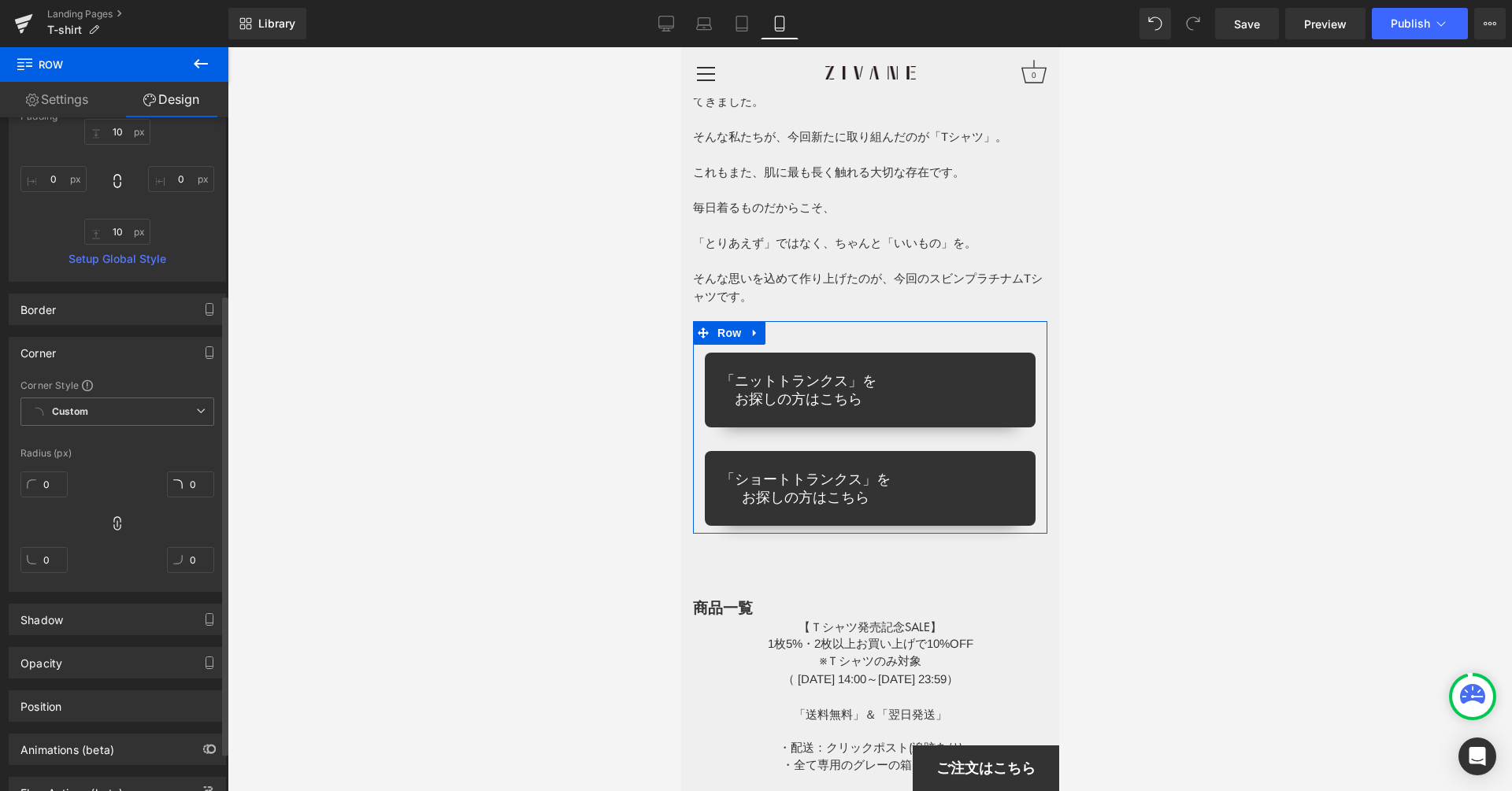
scroll to position [257, 0]
click at [106, 299] on div "Border" at bounding box center [117, 305] width 216 height 30
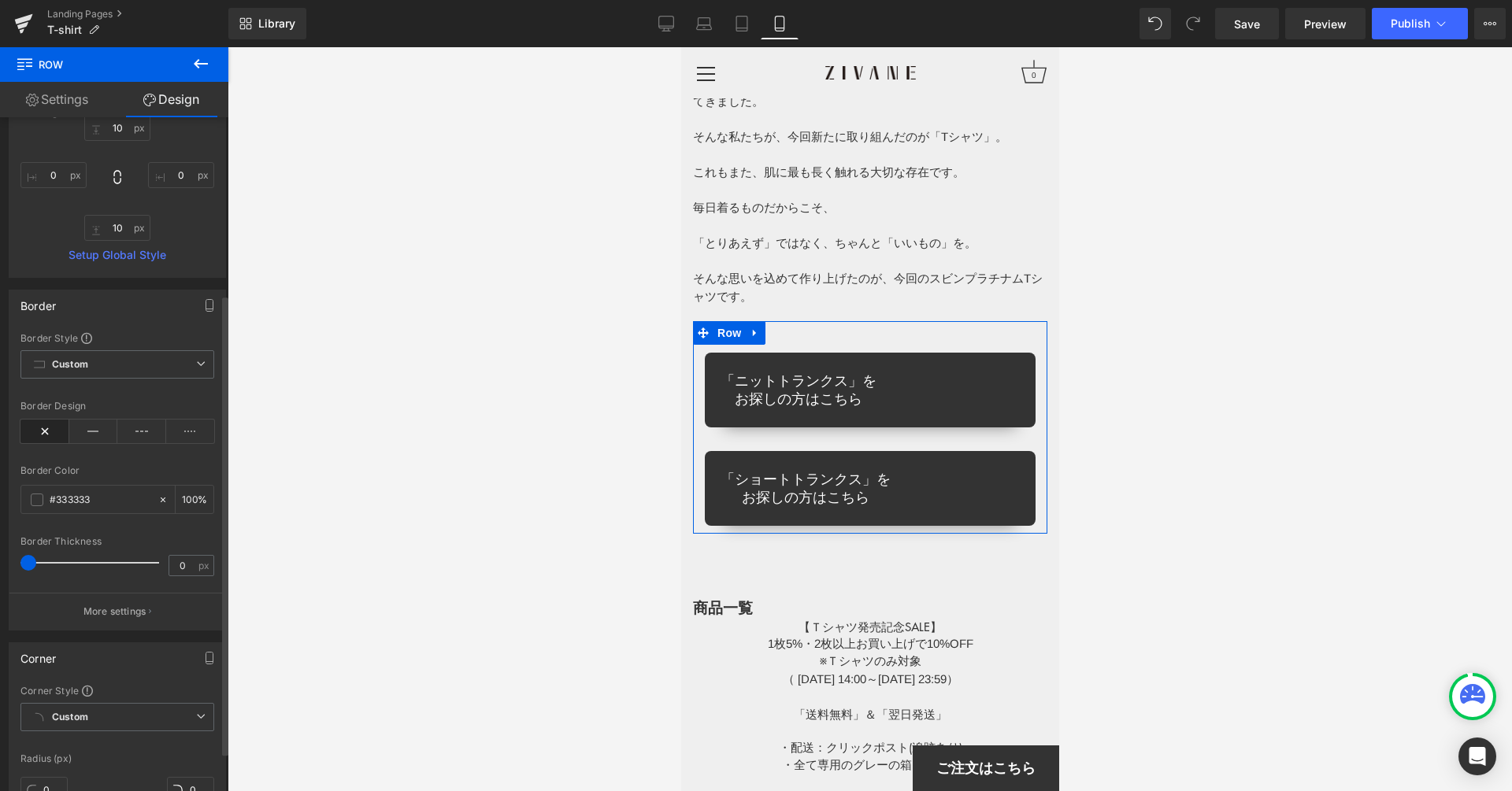
click at [106, 299] on div "Border" at bounding box center [117, 305] width 216 height 30
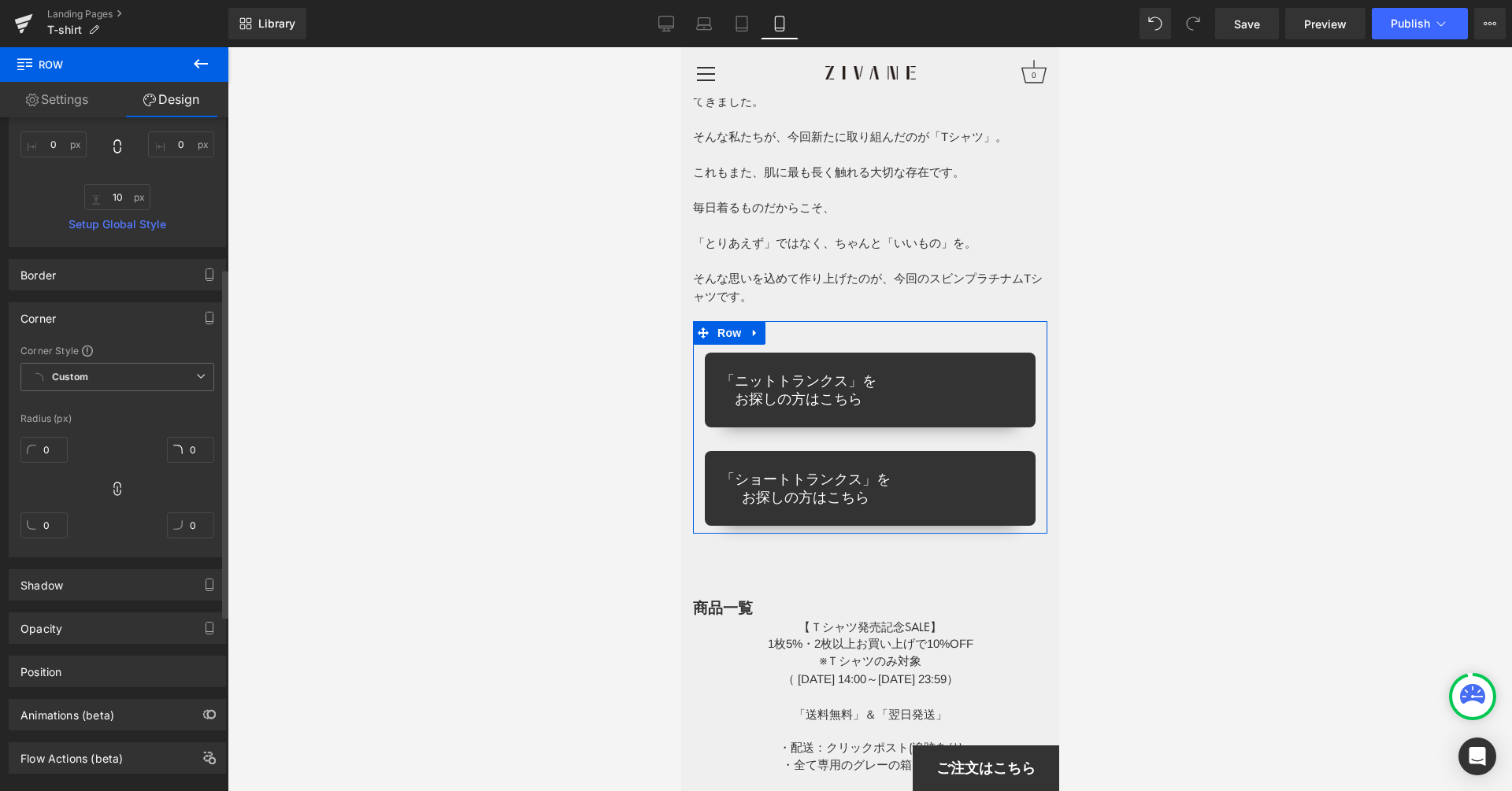
click at [98, 326] on div "Corner" at bounding box center [117, 318] width 216 height 30
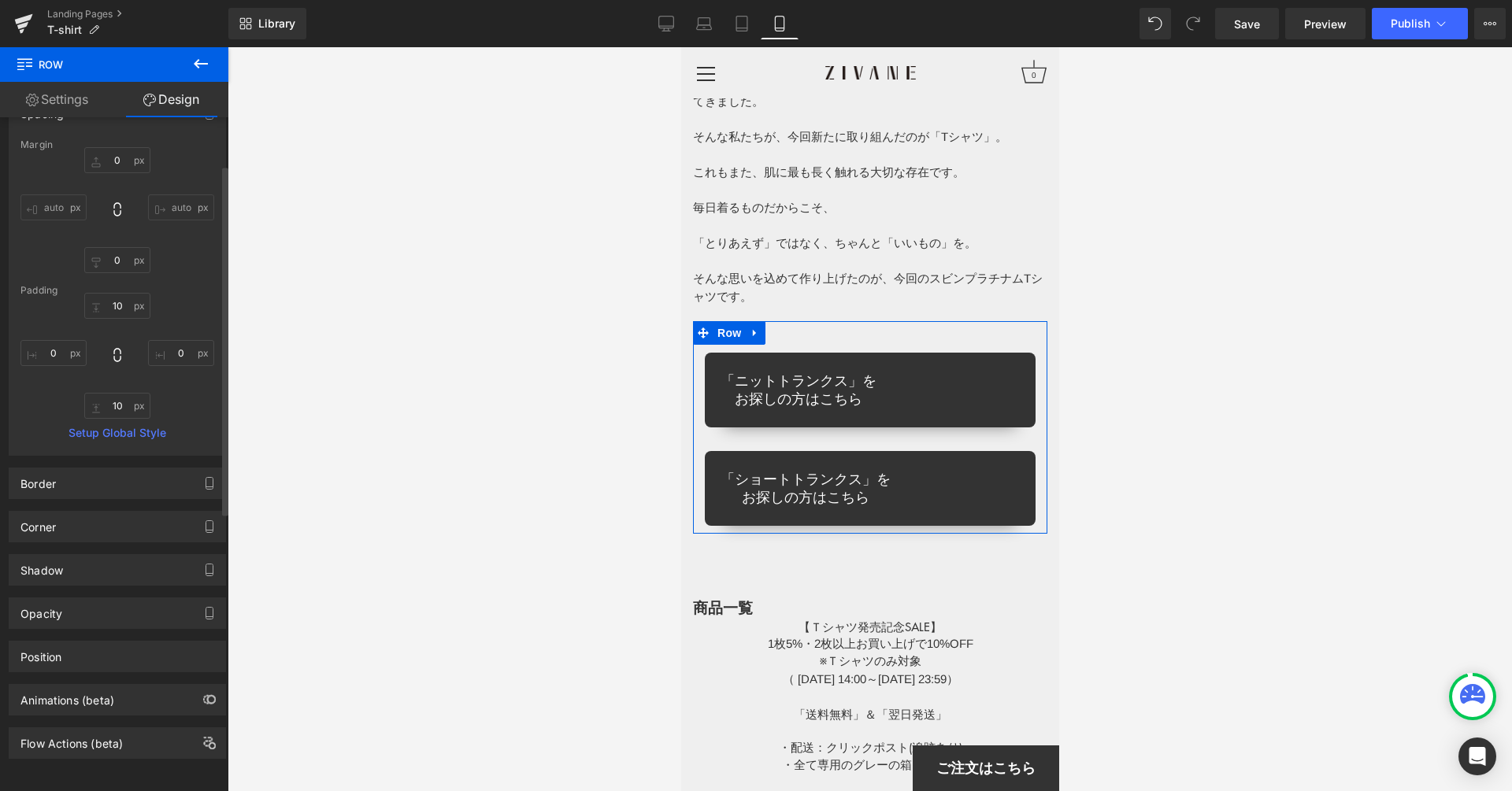
scroll to position [90, 0]
click at [96, 511] on div "Corner" at bounding box center [117, 526] width 216 height 30
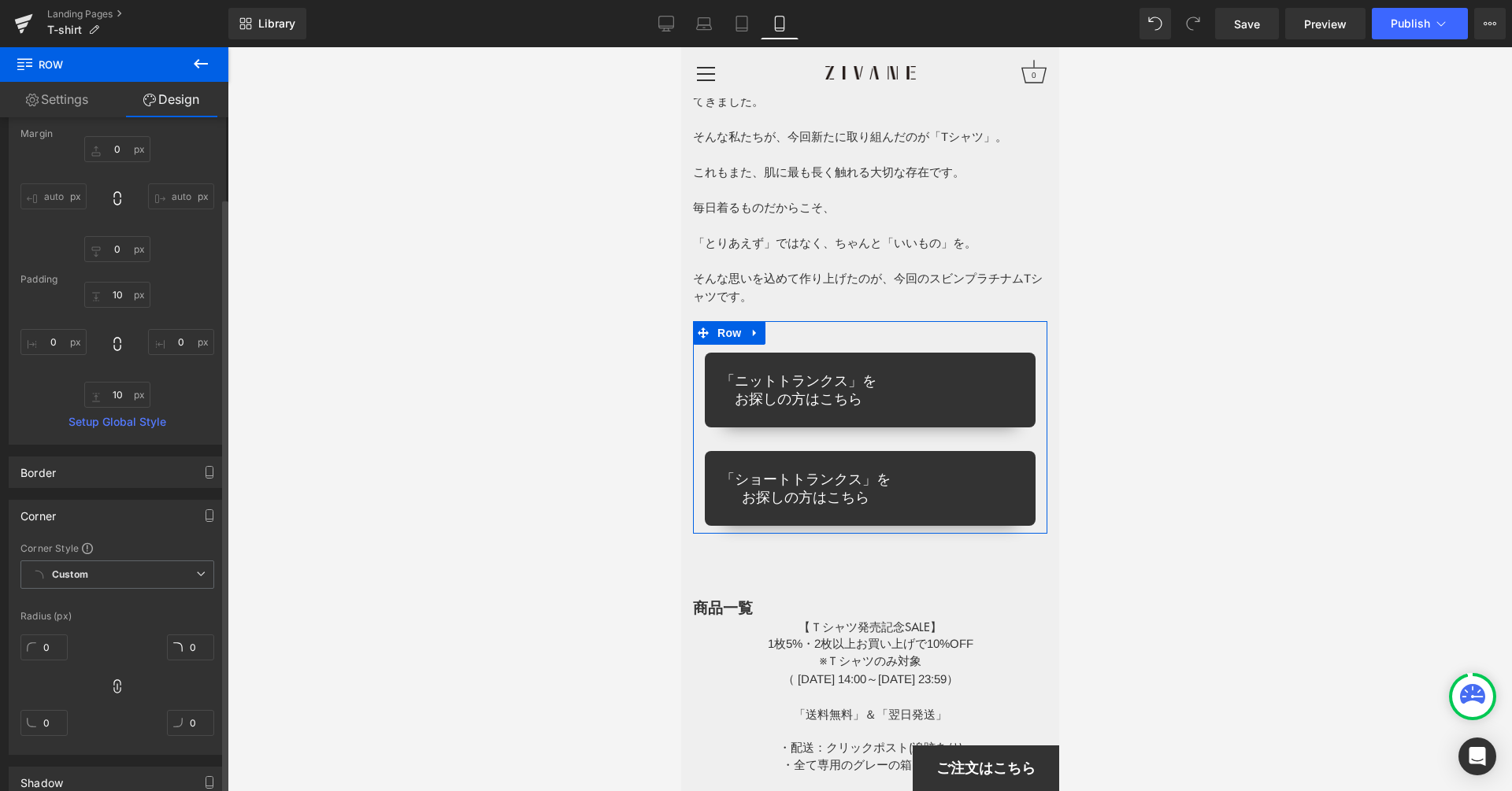
click at [94, 515] on div "Corner" at bounding box center [117, 515] width 216 height 30
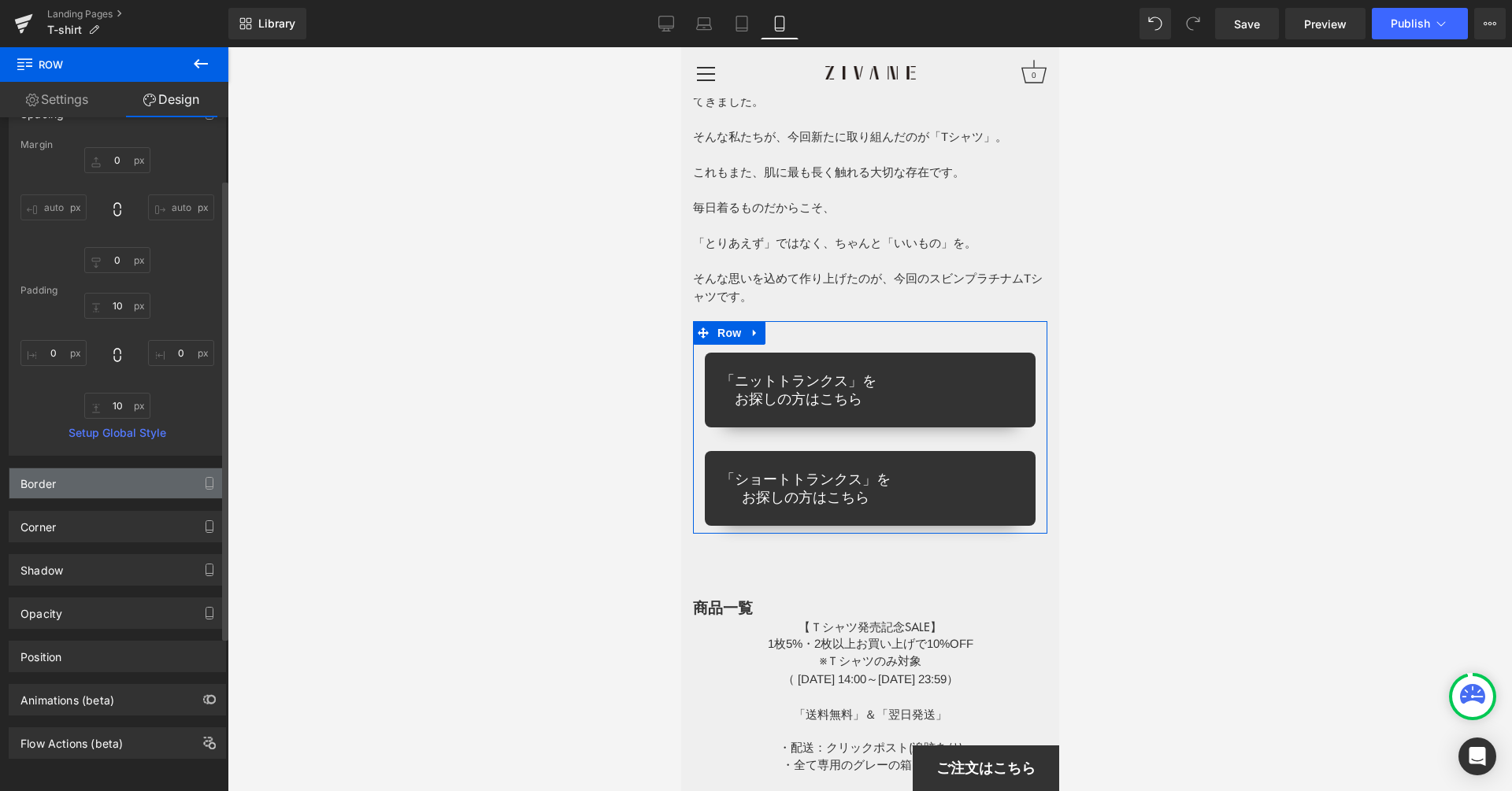
click at [101, 476] on div "Border" at bounding box center [117, 483] width 216 height 30
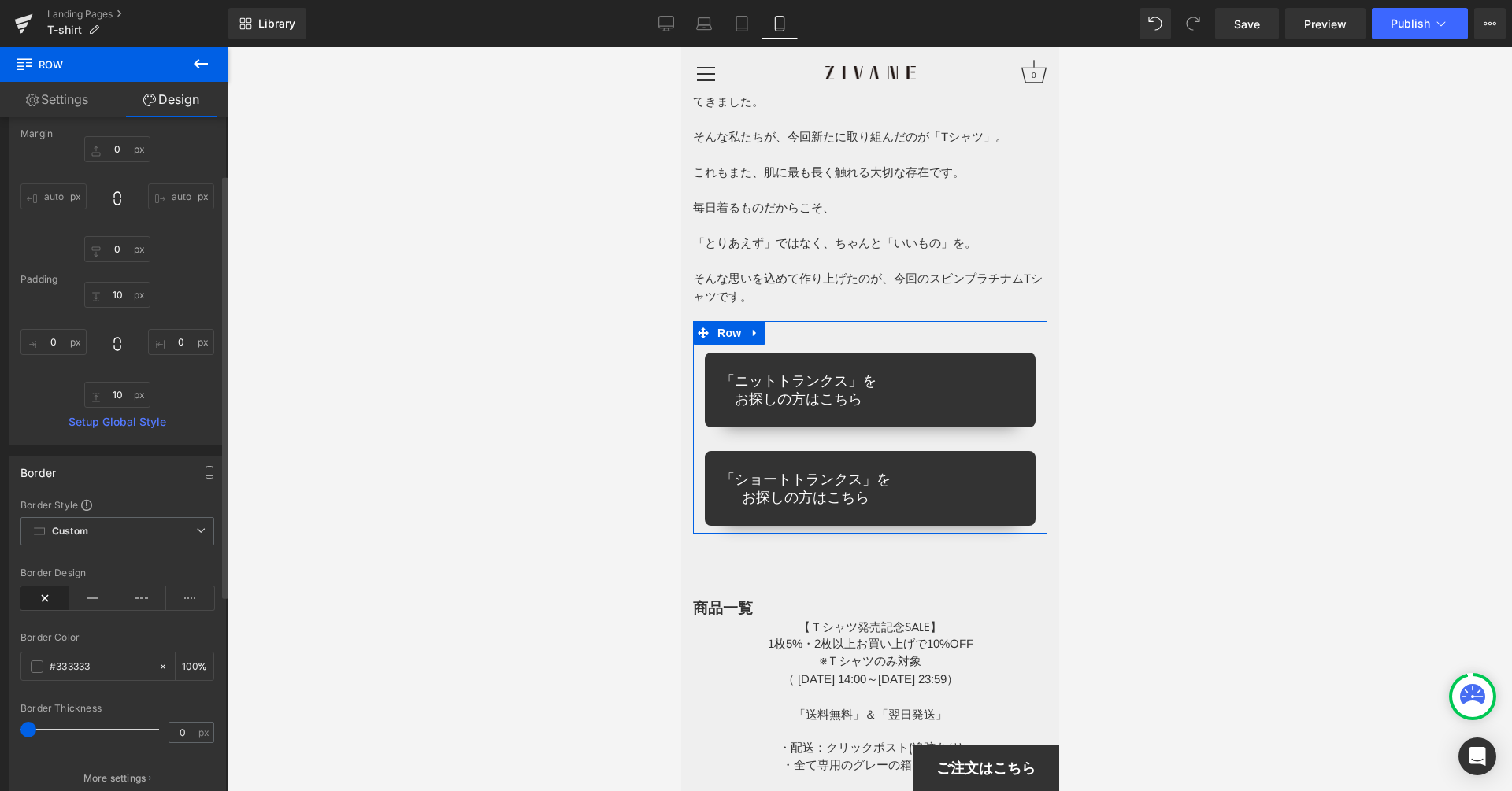
click at [101, 476] on div "Border" at bounding box center [117, 472] width 216 height 30
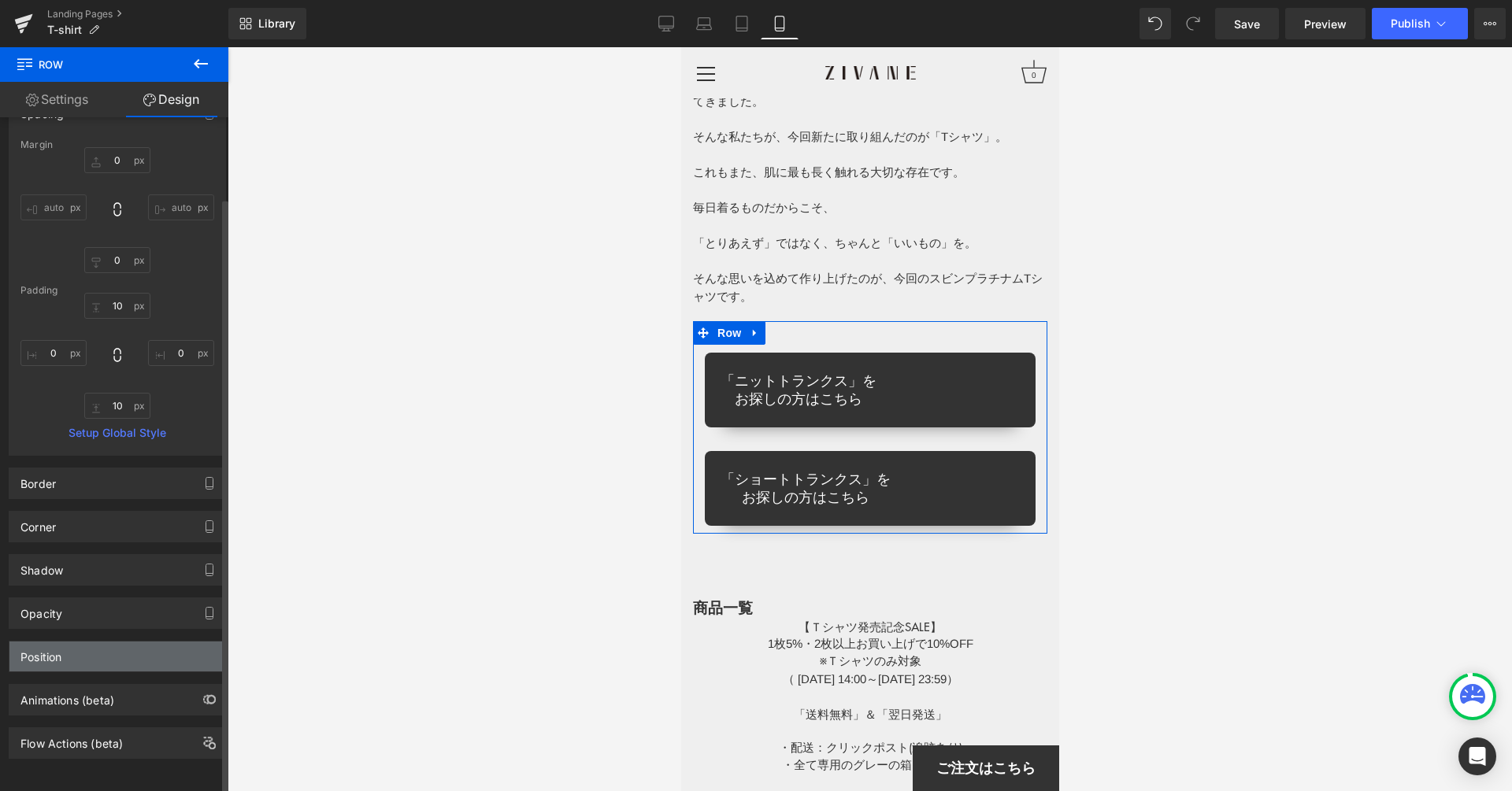
click at [96, 642] on div "Position" at bounding box center [117, 657] width 216 height 30
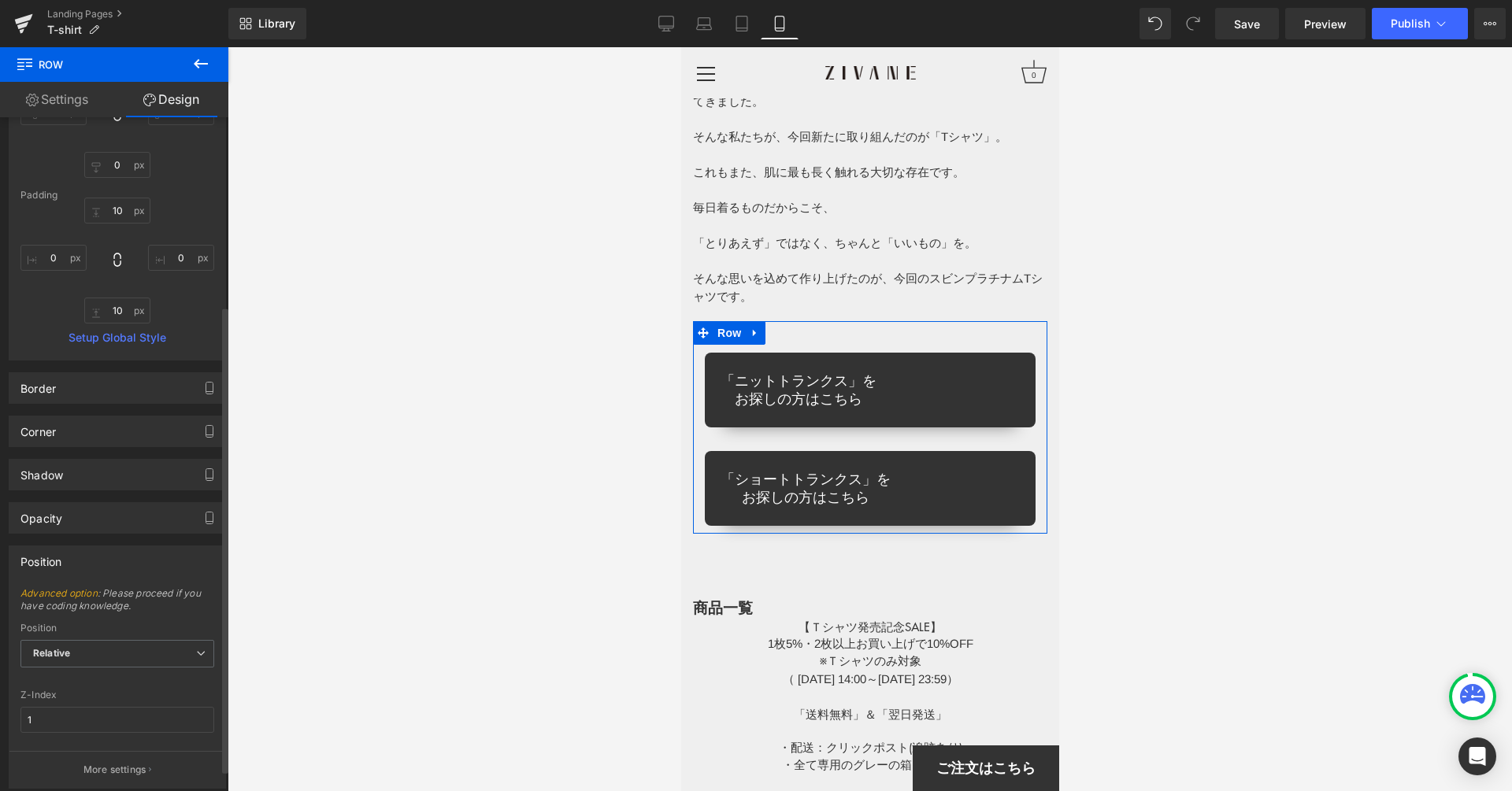
scroll to position [115, 0]
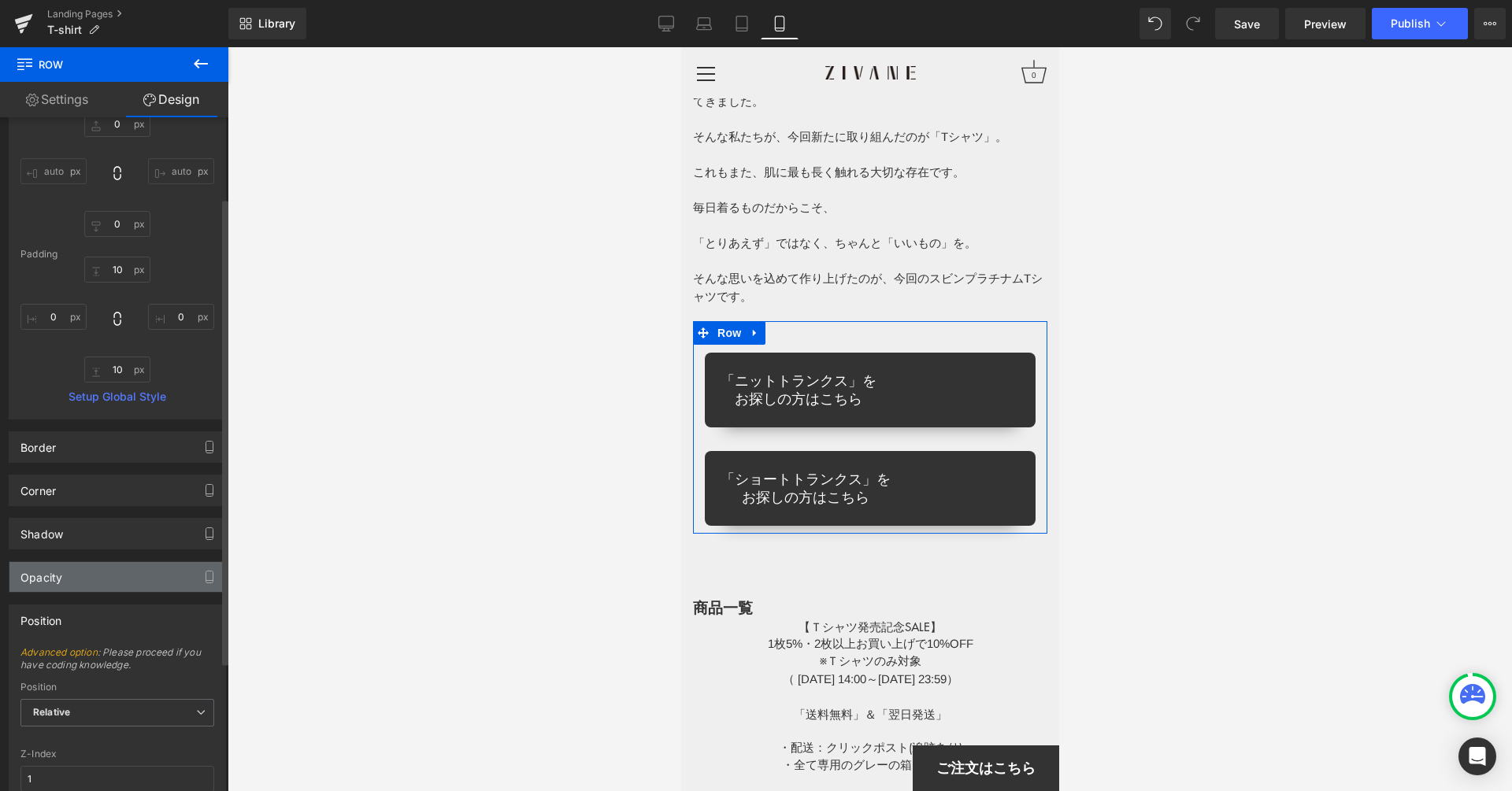
click at [89, 586] on div "Opacity" at bounding box center [117, 577] width 216 height 30
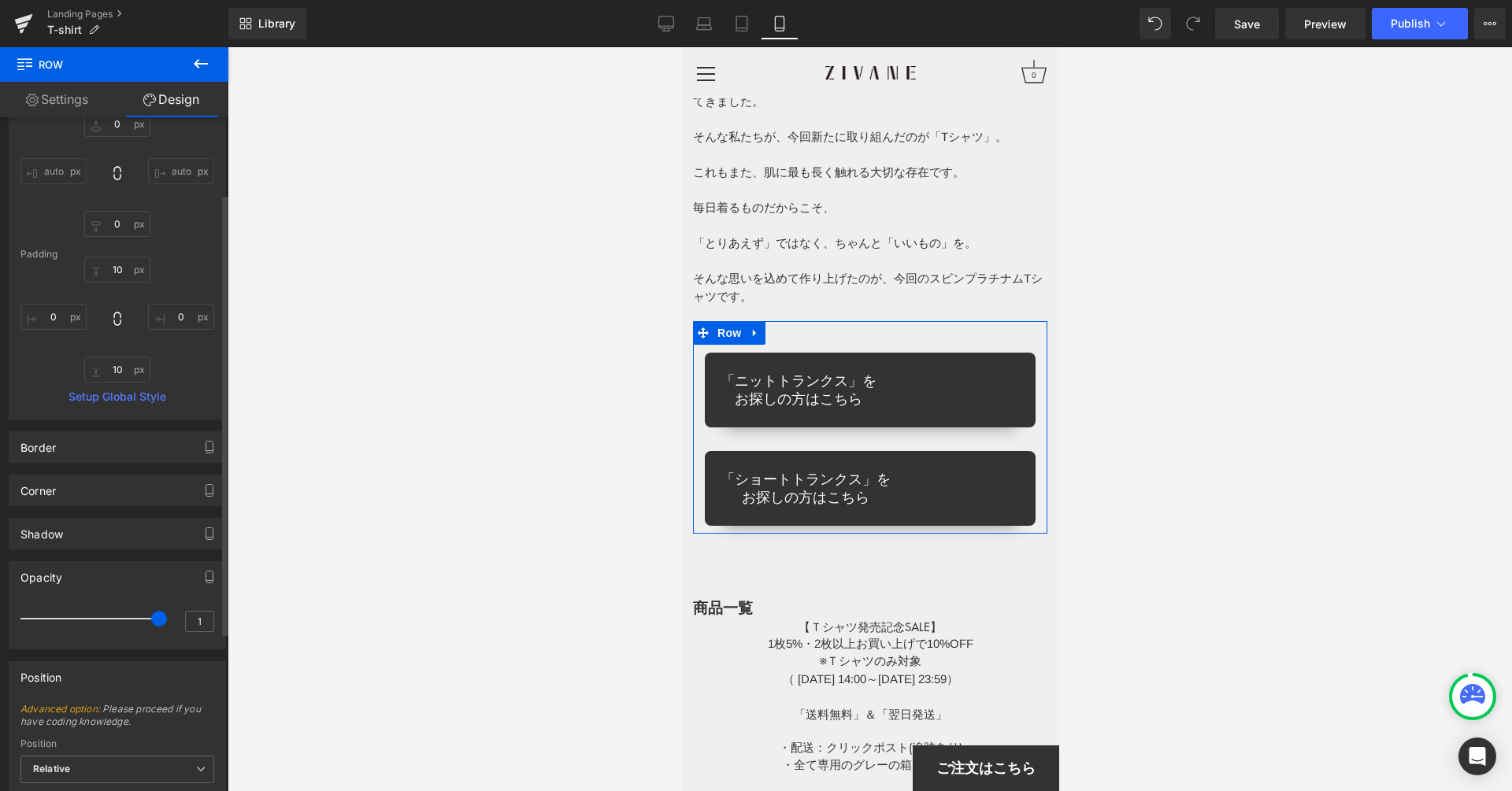
click at [90, 584] on div "Opacity" at bounding box center [117, 577] width 216 height 30
click at [88, 614] on div "Position" at bounding box center [117, 620] width 216 height 30
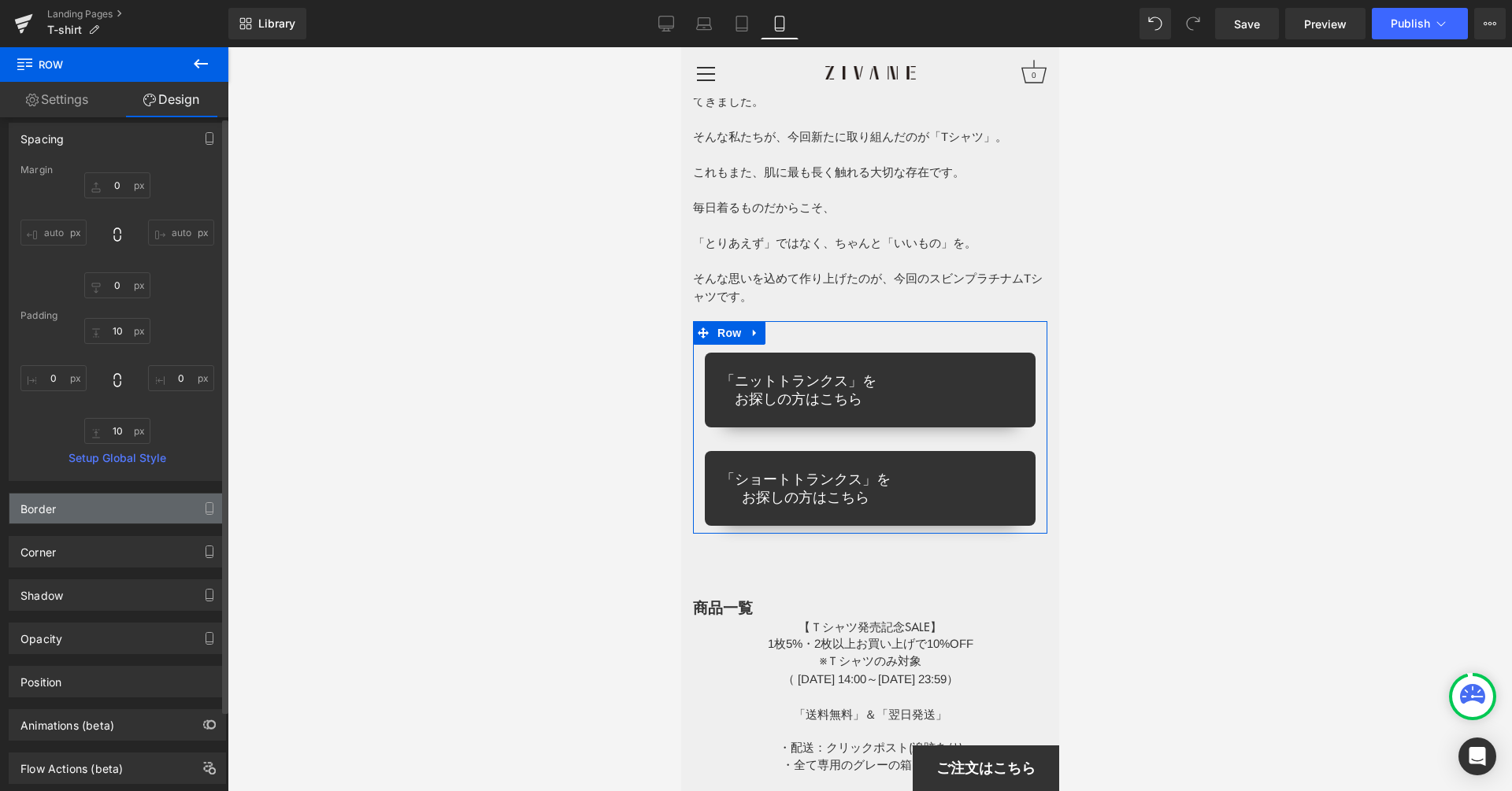
scroll to position [0, 0]
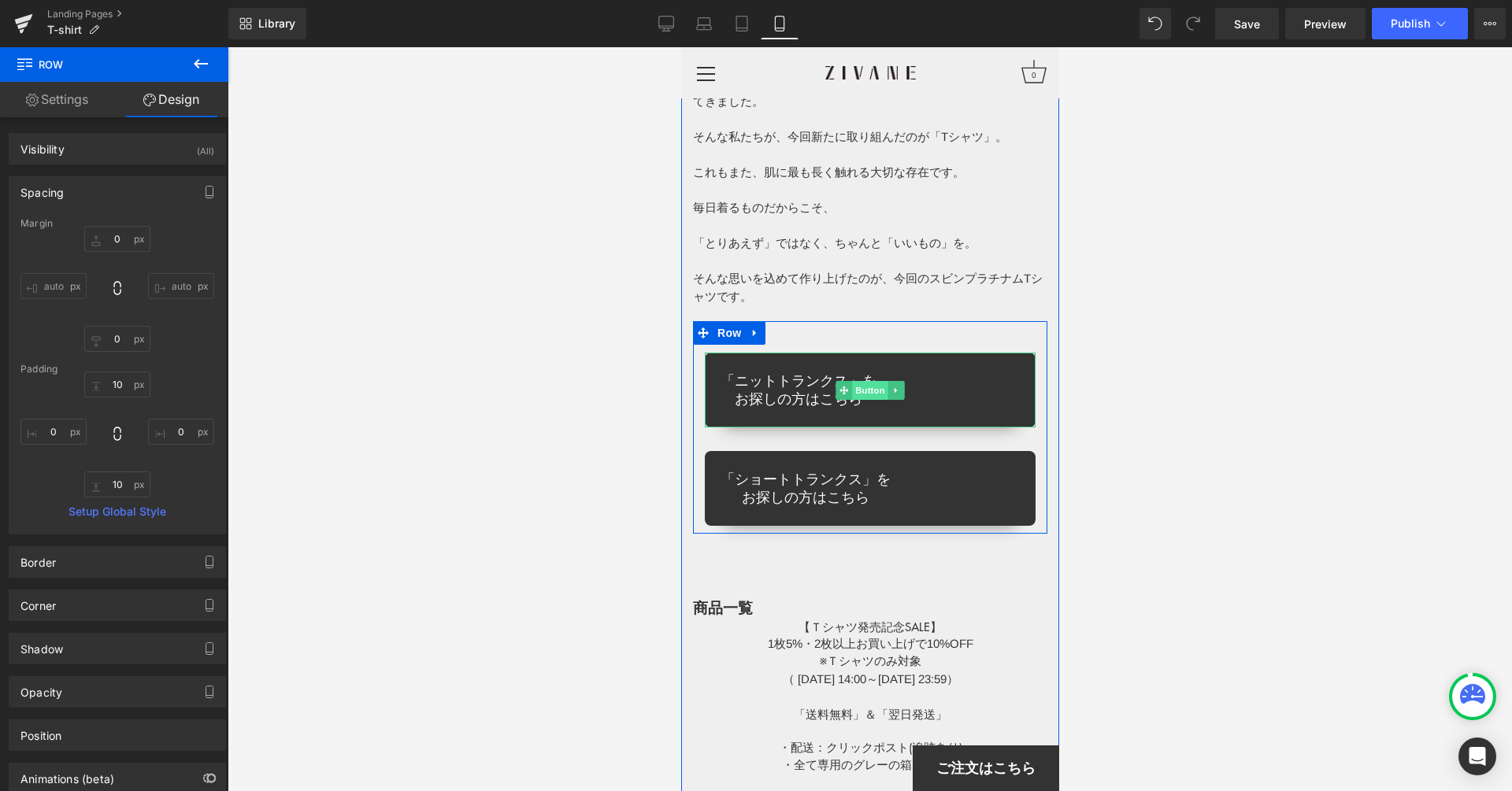
click at [875, 381] on span "Button" at bounding box center [868, 390] width 36 height 19
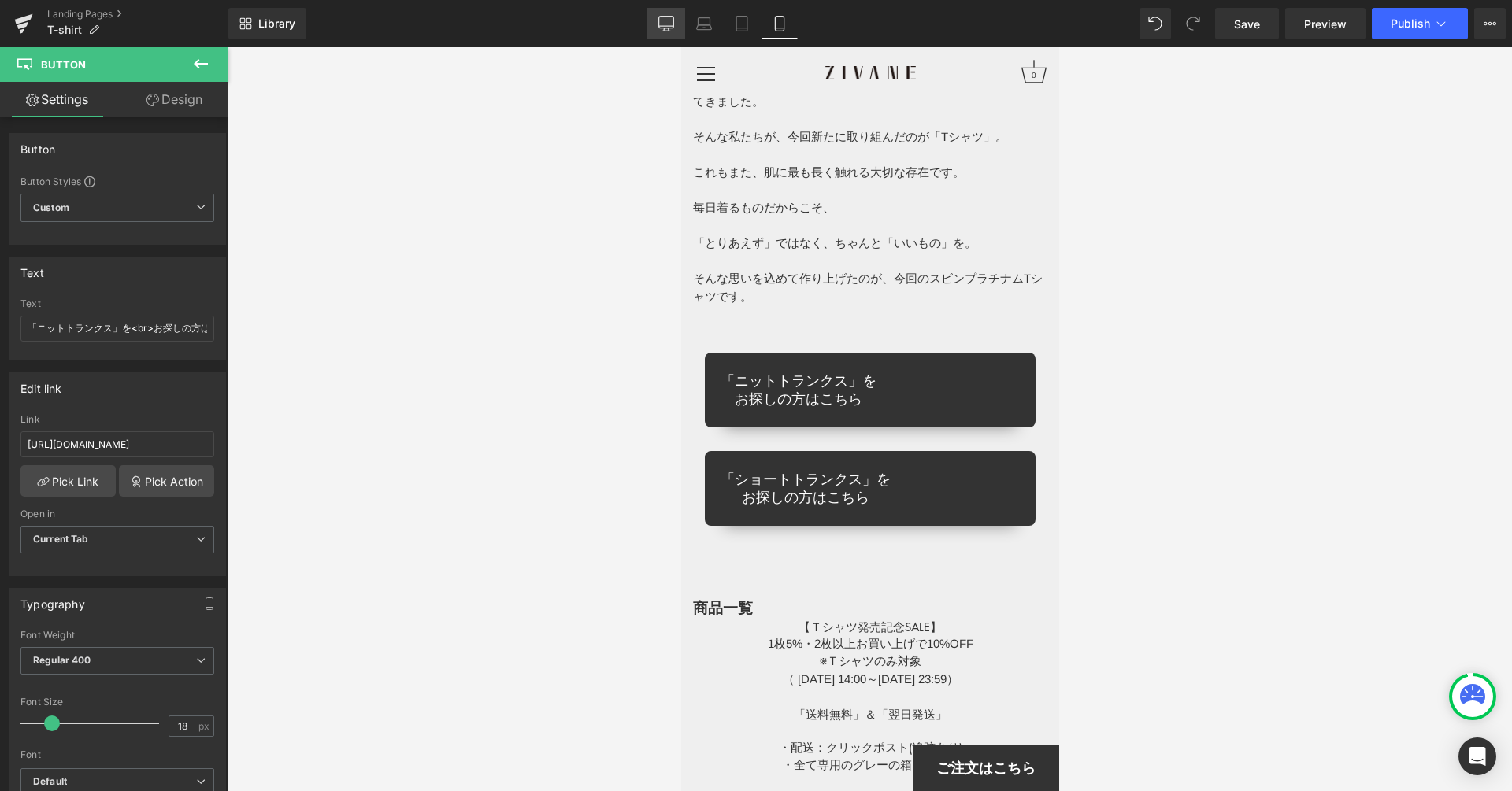
click at [672, 29] on icon at bounding box center [666, 23] width 16 height 16
type input "100"
type input "90"
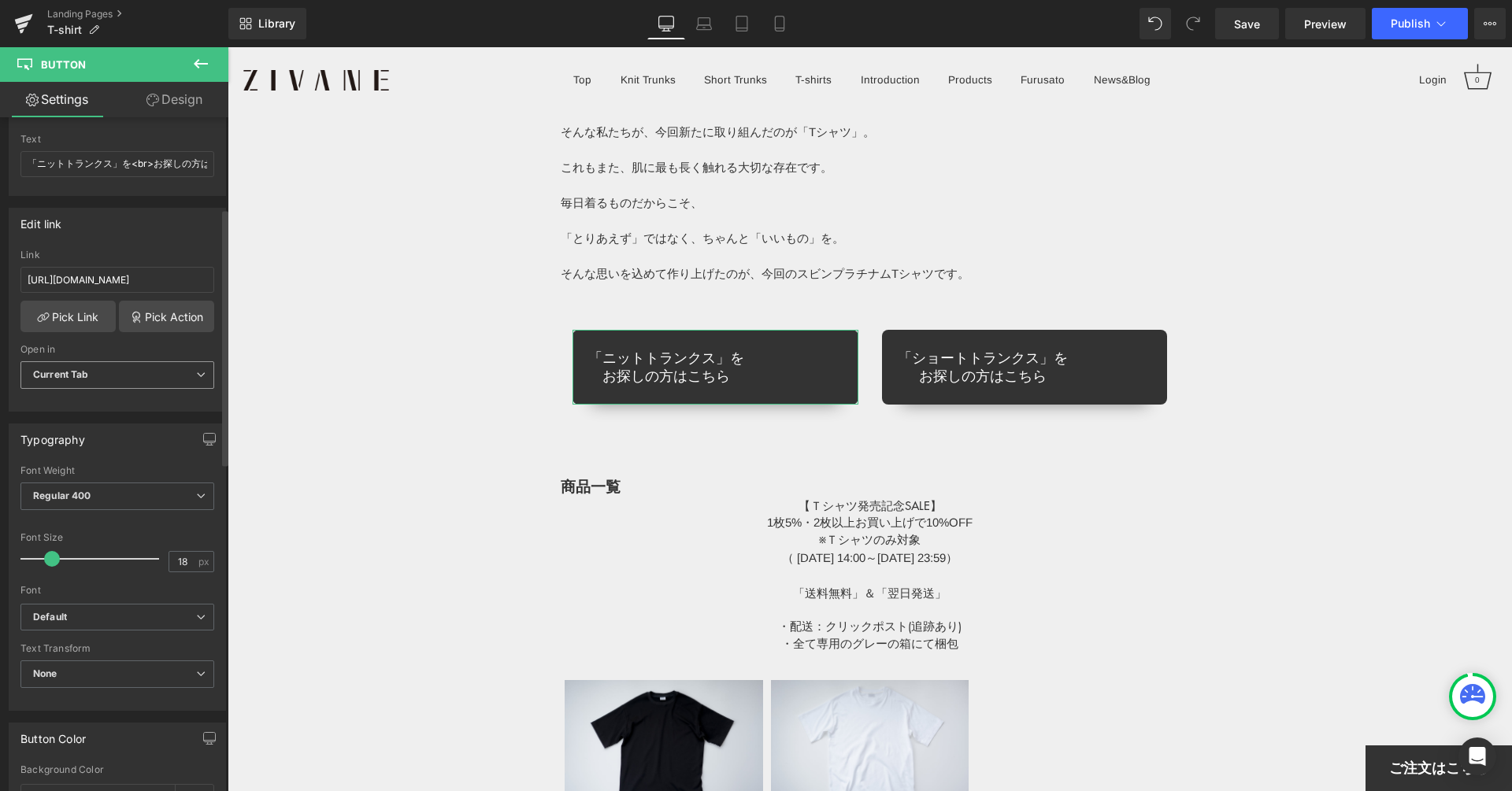
scroll to position [237, 0]
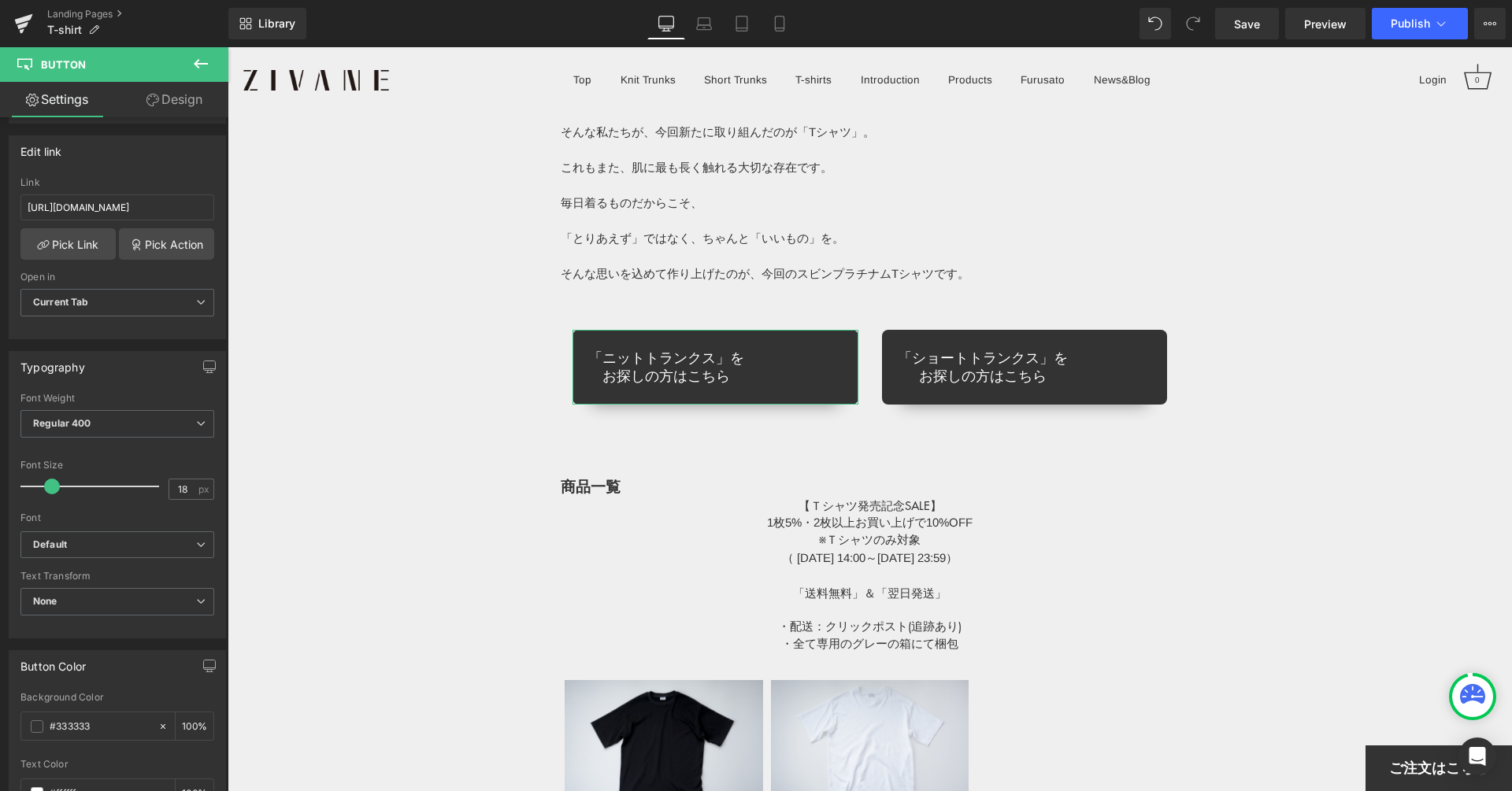
click at [182, 98] on link "Design" at bounding box center [175, 99] width 114 height 36
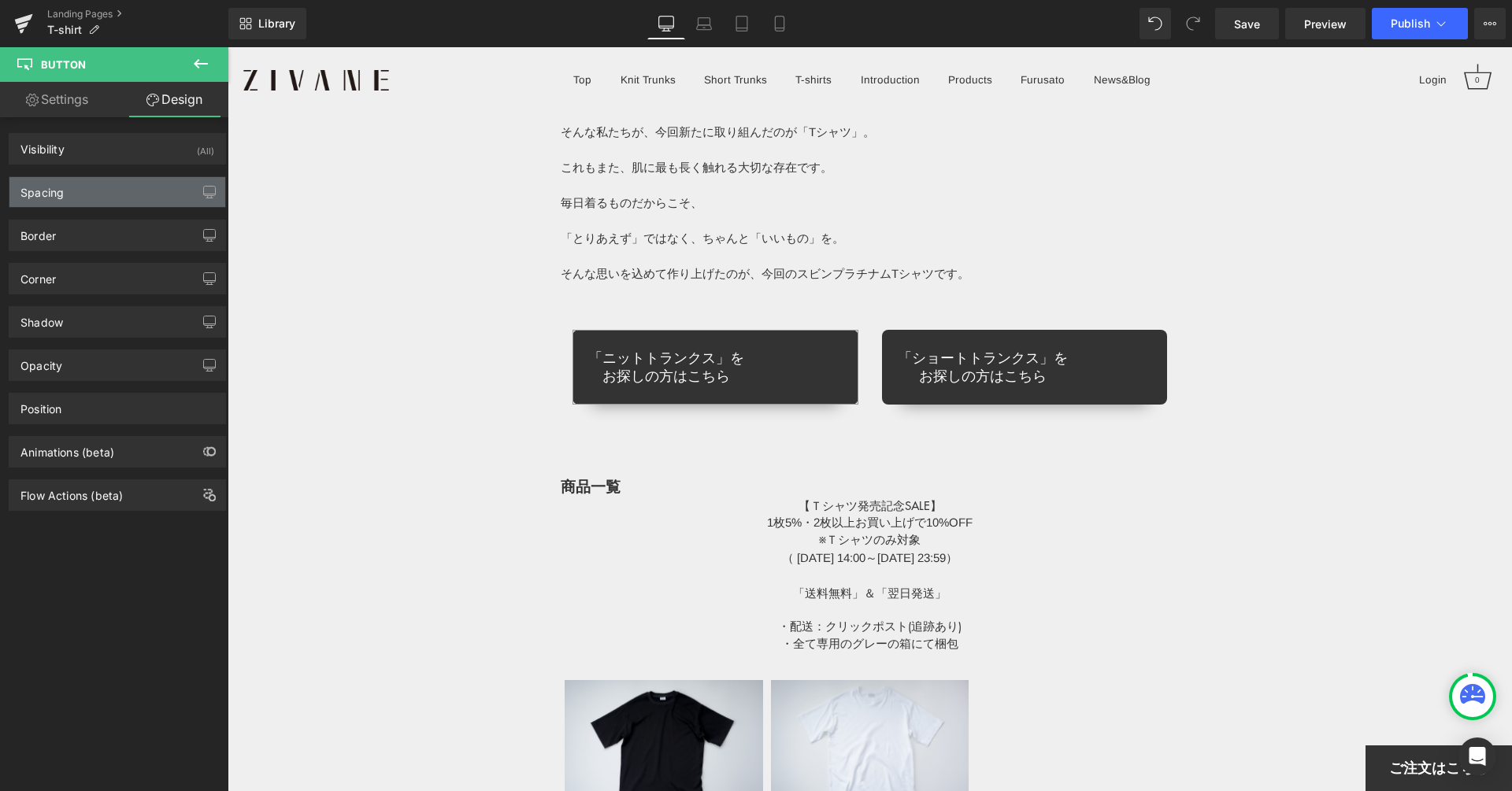
click at [97, 194] on div "Spacing" at bounding box center [117, 192] width 216 height 30
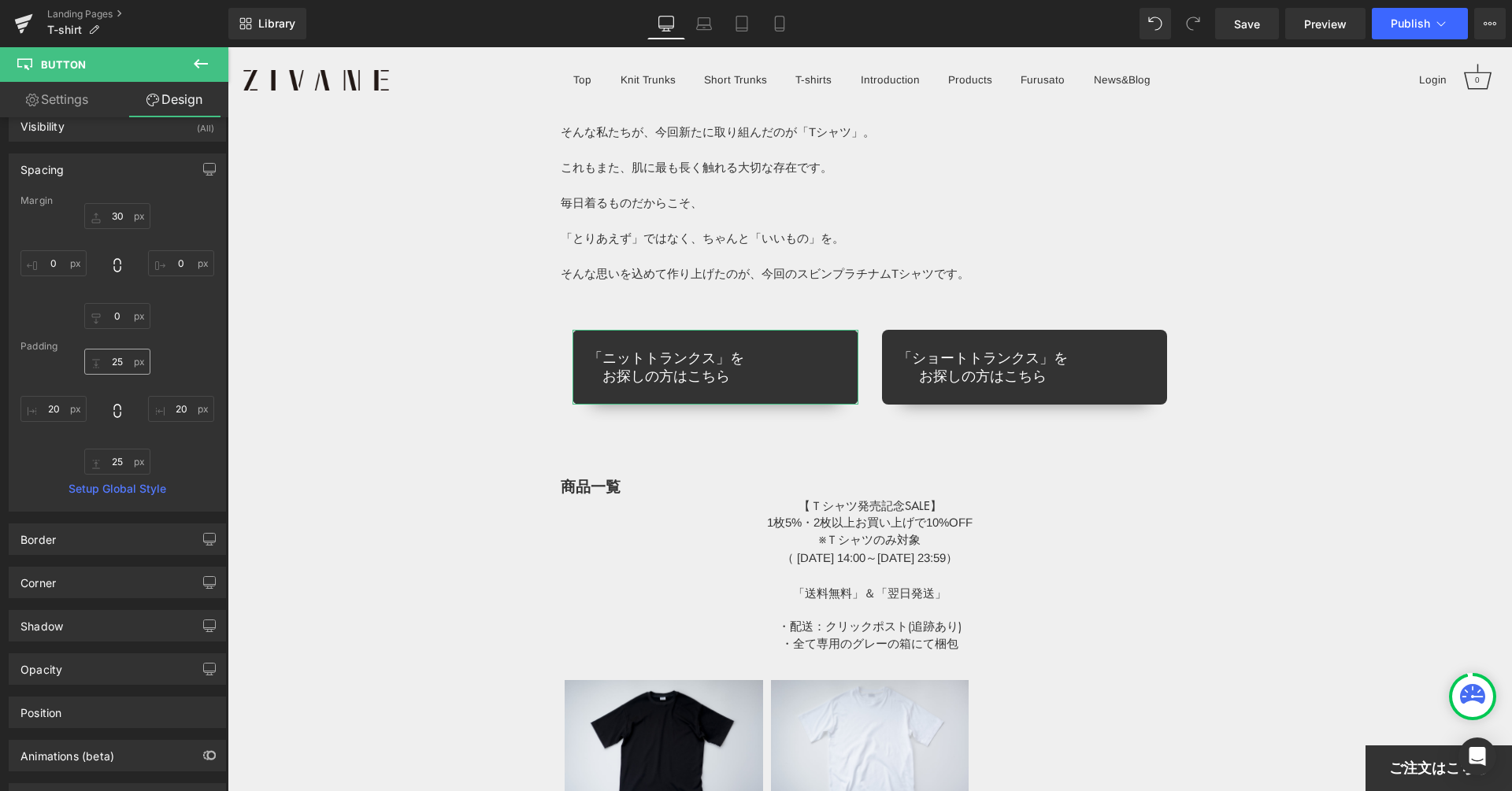
scroll to position [24, 0]
click at [113, 408] on icon at bounding box center [117, 409] width 16 height 16
type input "20"
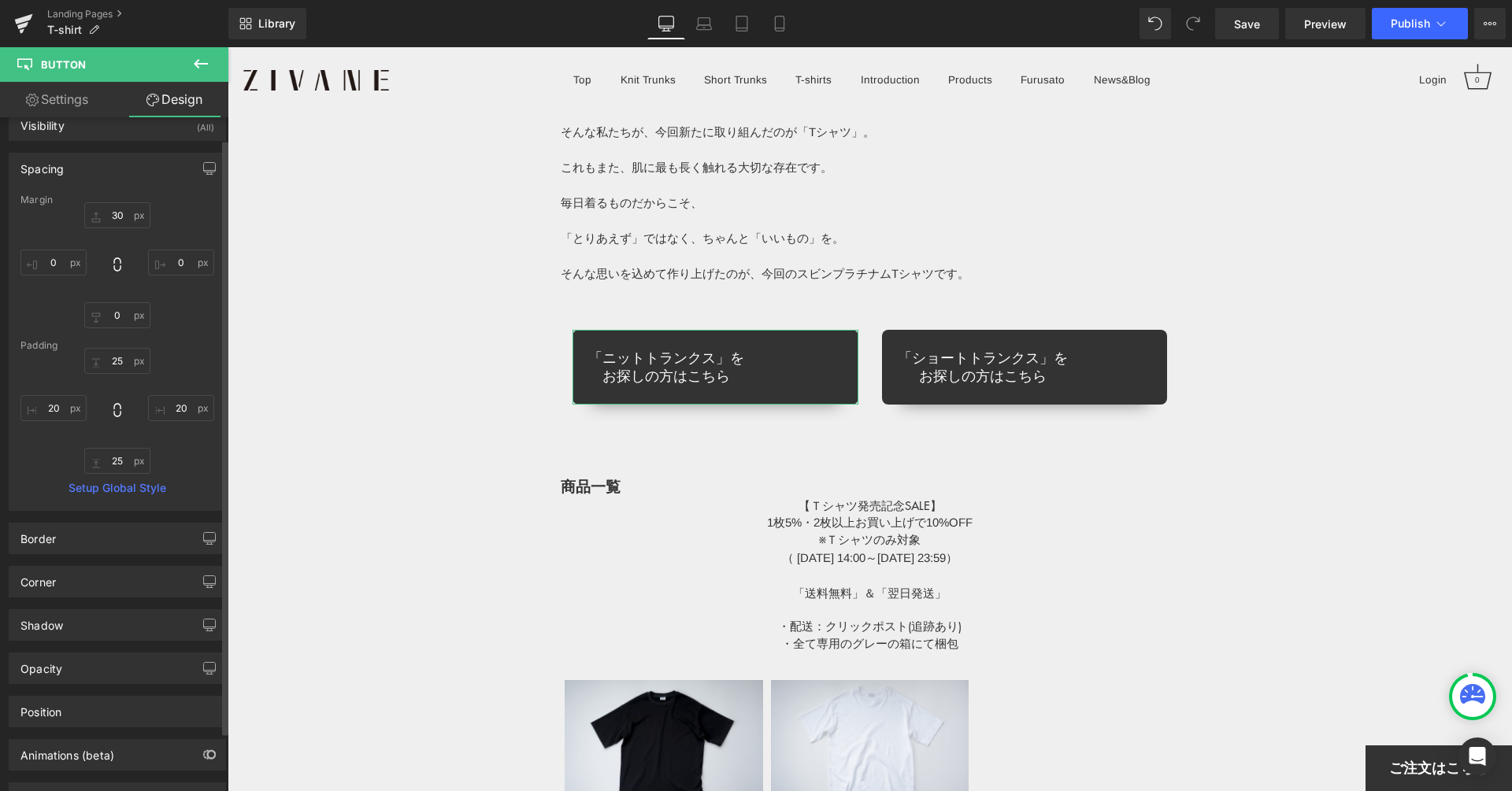
type input "20"
click at [113, 408] on icon at bounding box center [117, 409] width 16 height 16
click at [109, 404] on icon at bounding box center [117, 409] width 16 height 16
type input "20"
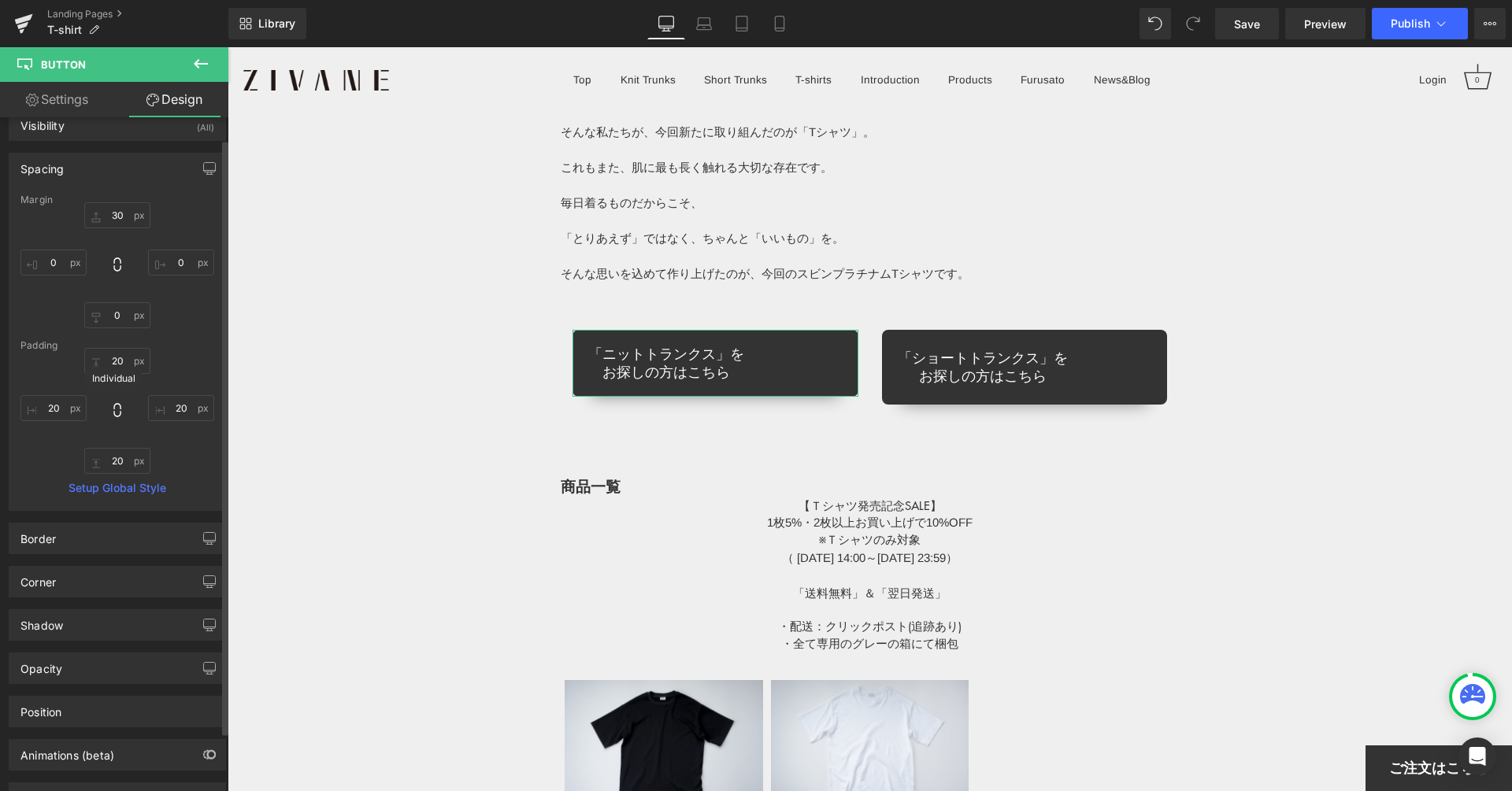
type input "20"
type input "30"
type input "0"
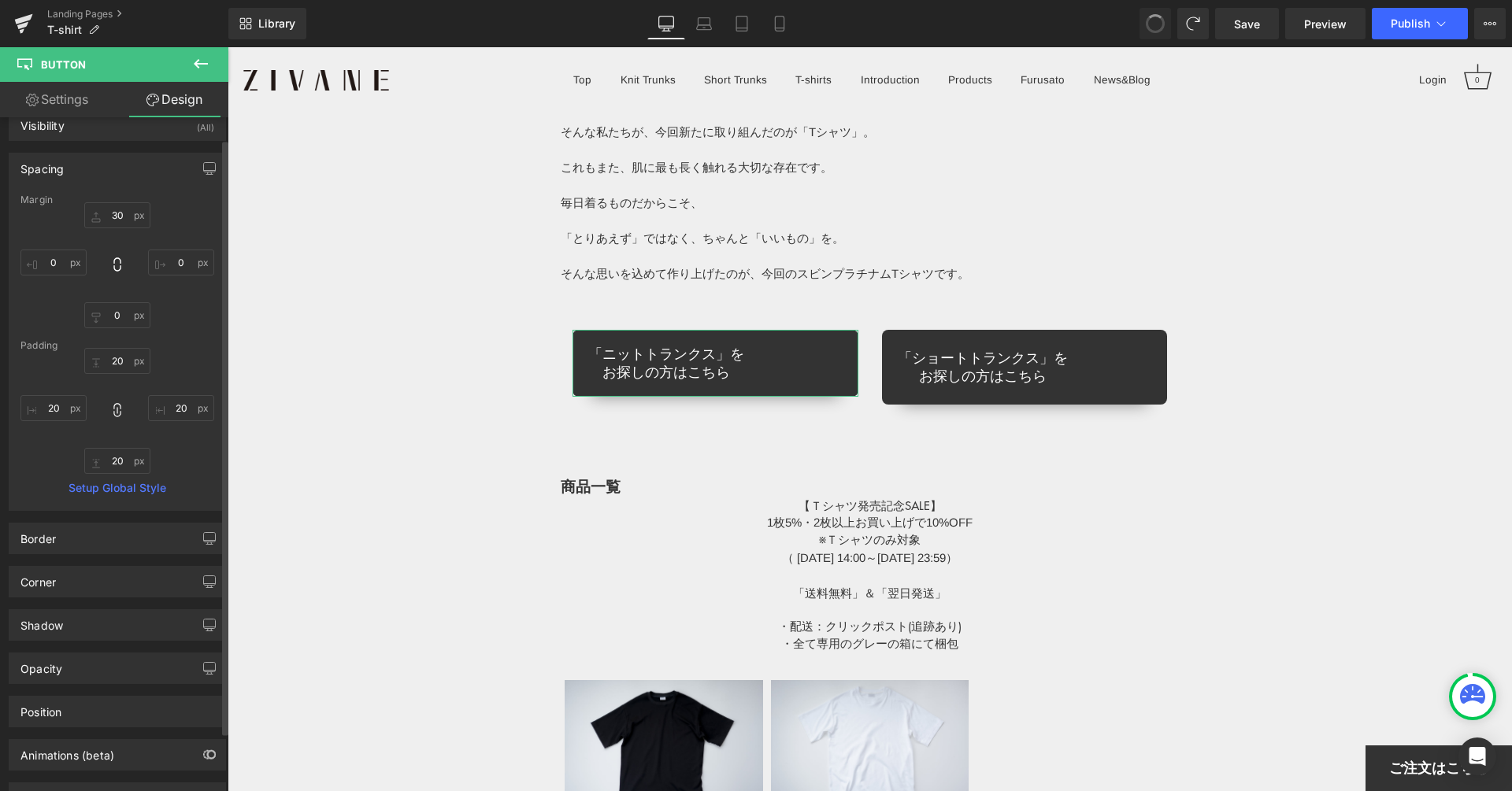
type input "0"
type input "20"
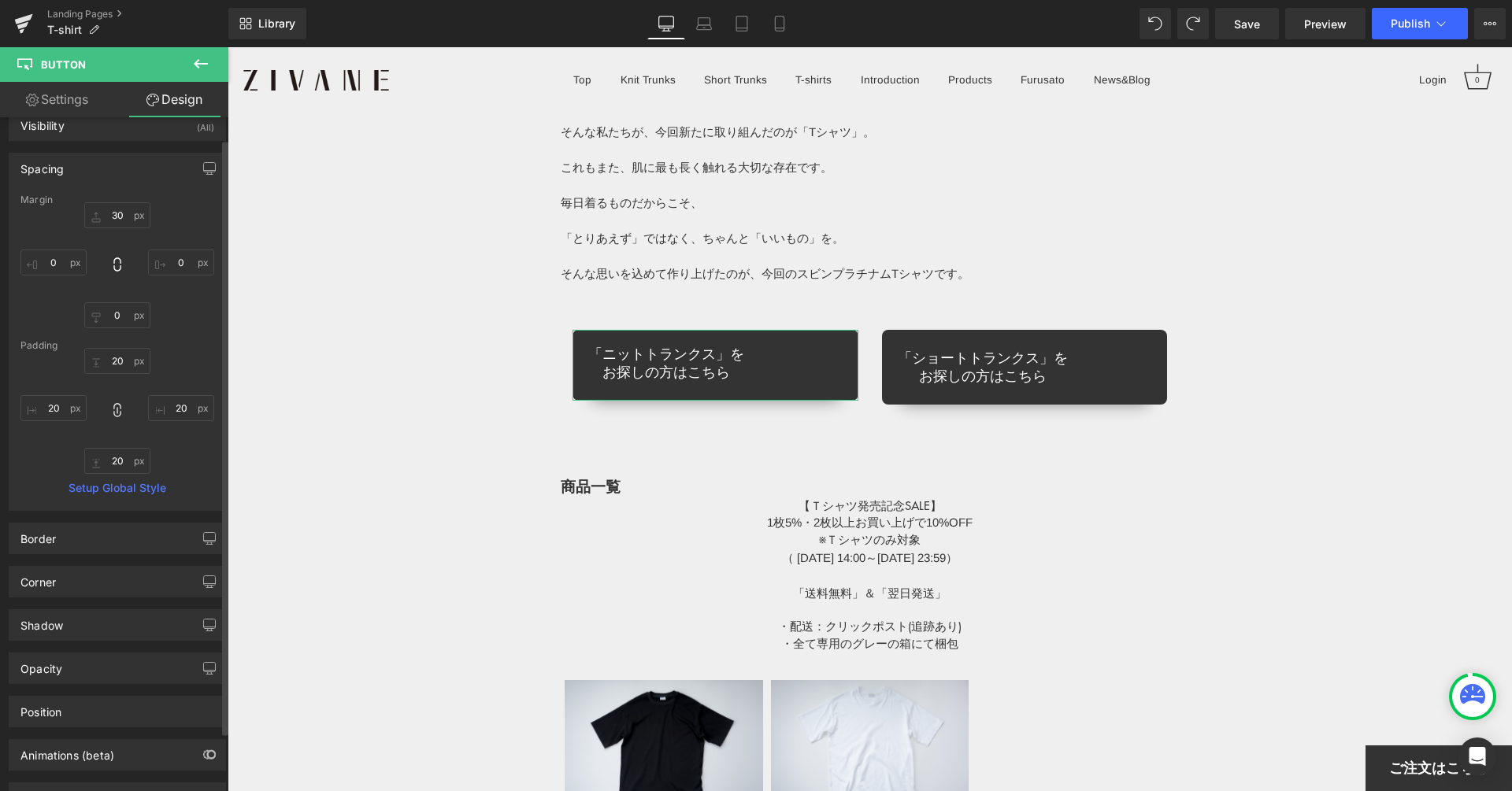
type input "30"
type input "0"
type input "20"
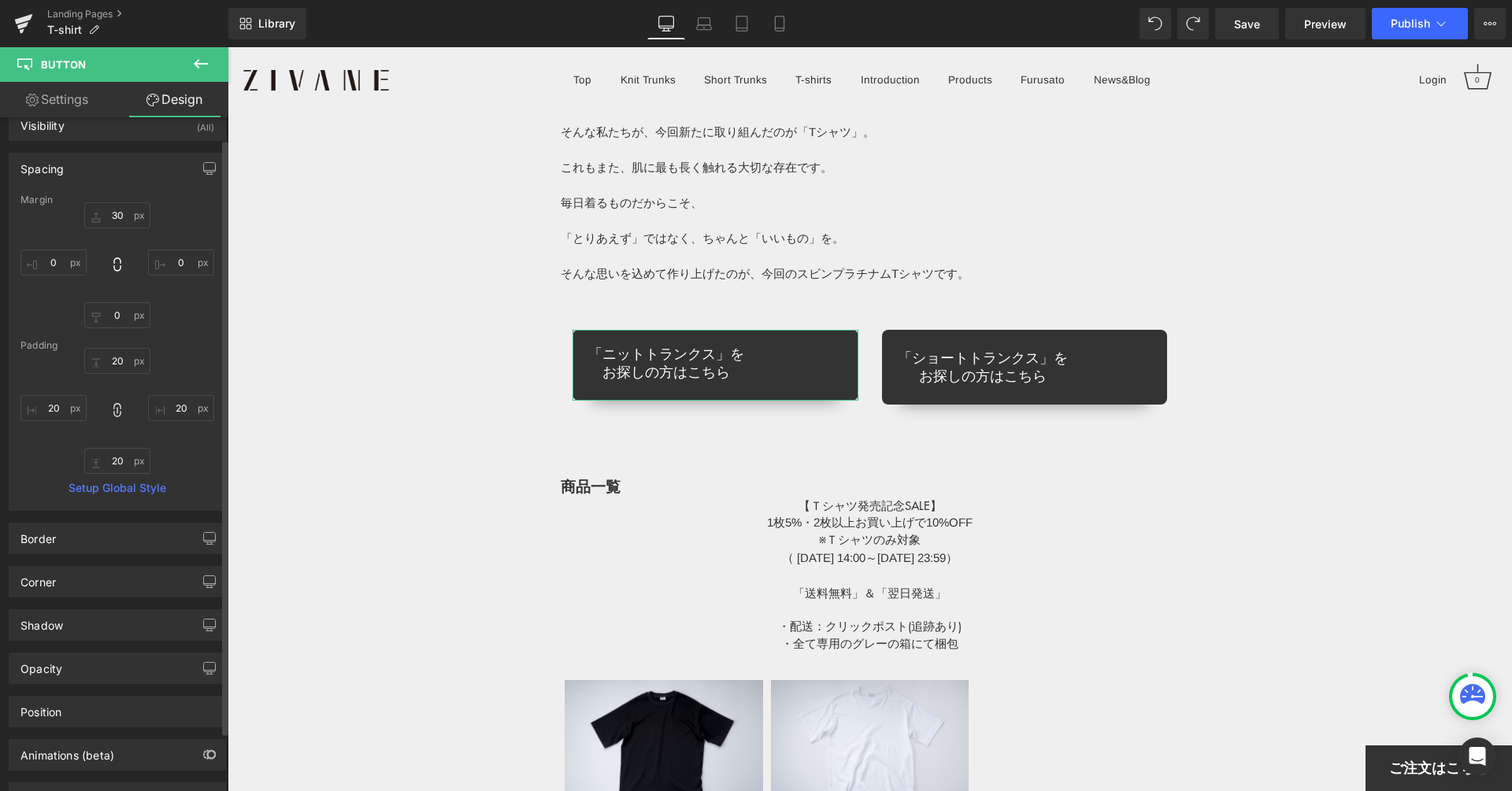
type input "20"
type input "25"
type input "20"
click at [112, 407] on icon at bounding box center [117, 409] width 16 height 16
type input "30"
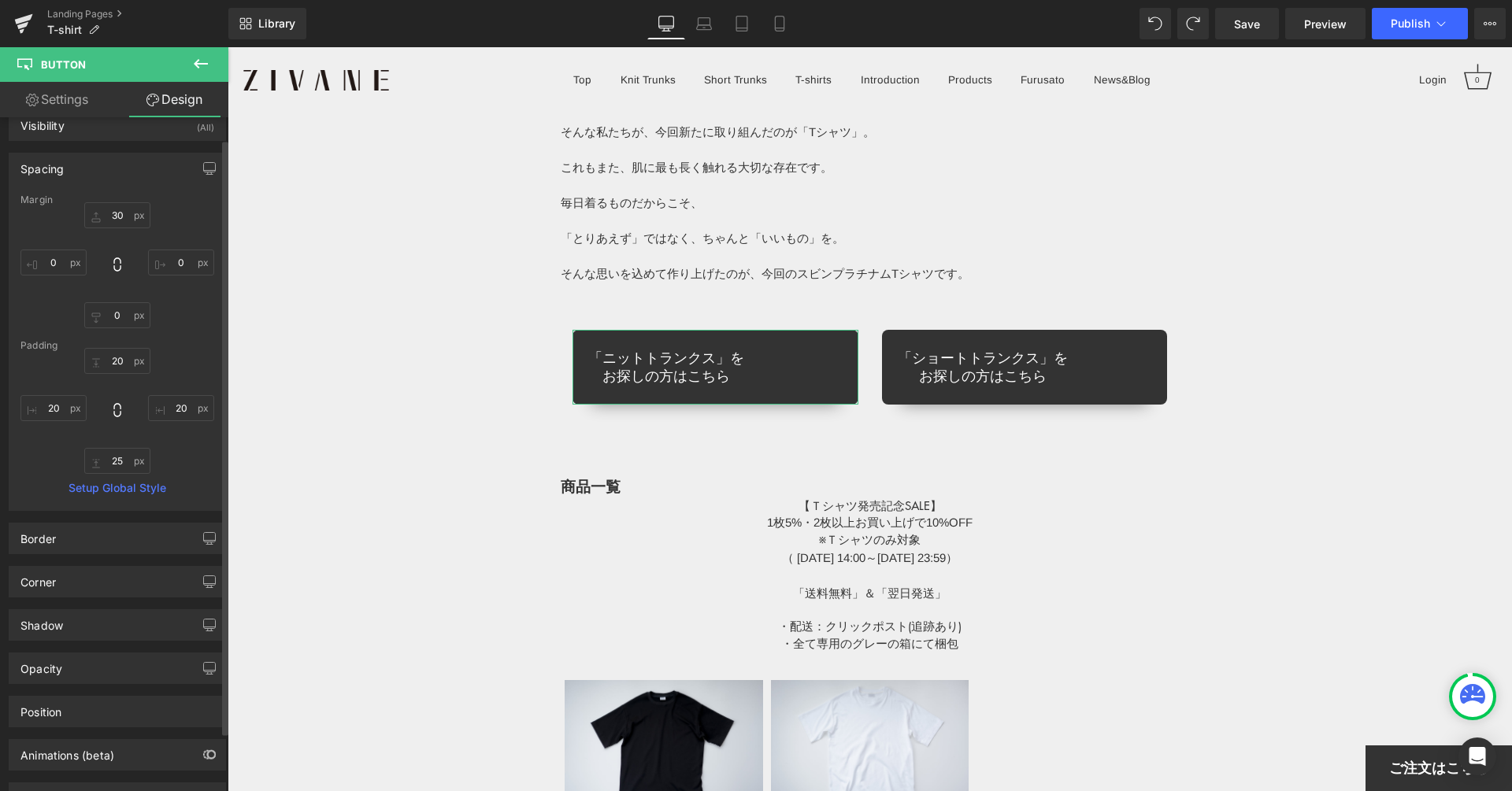
type input "0"
type input "25"
type input "20"
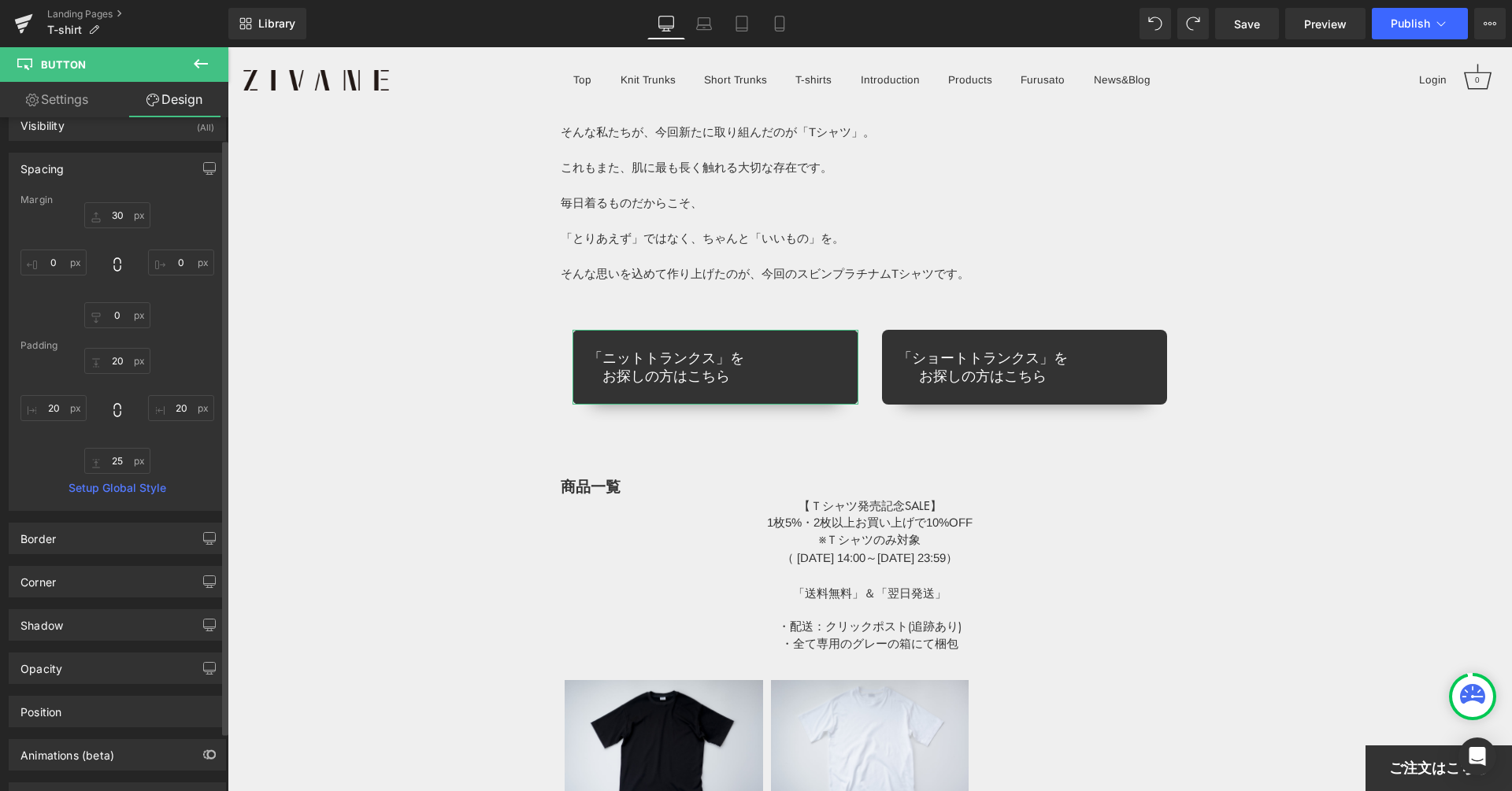
type input "25"
type input "20"
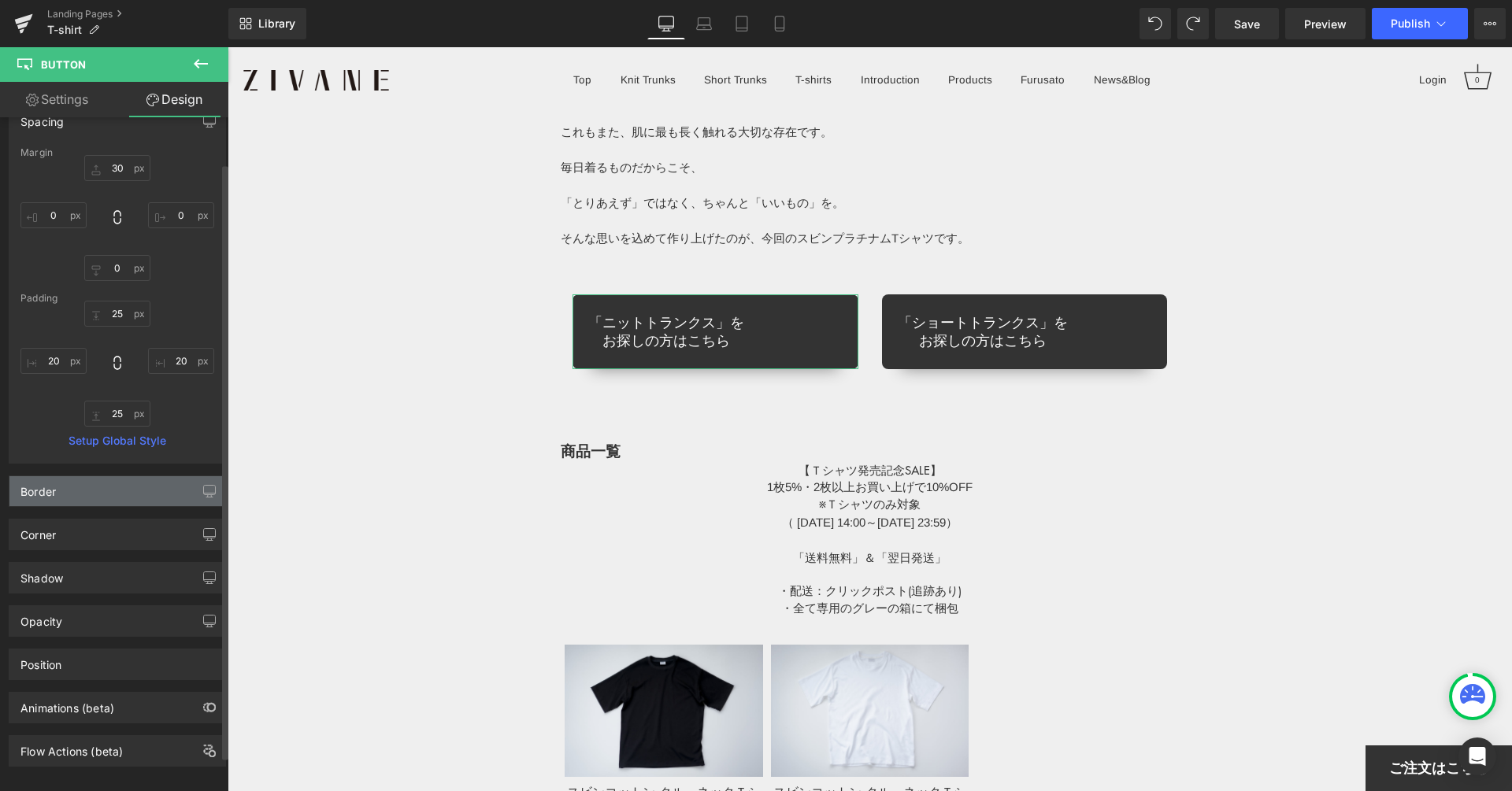
scroll to position [73, 0]
click at [126, 673] on div "Position" at bounding box center [117, 662] width 216 height 30
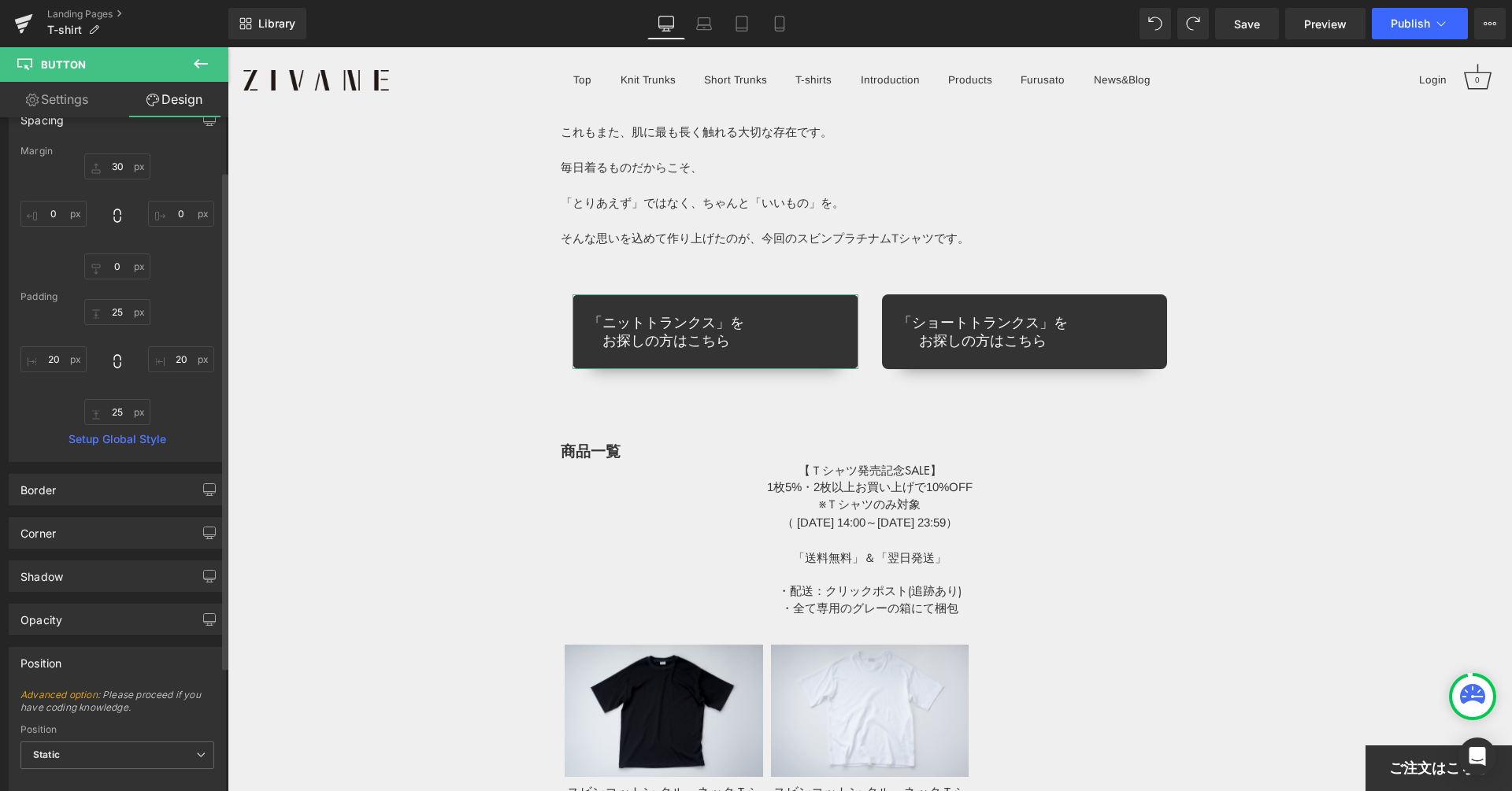
scroll to position [239, 0]
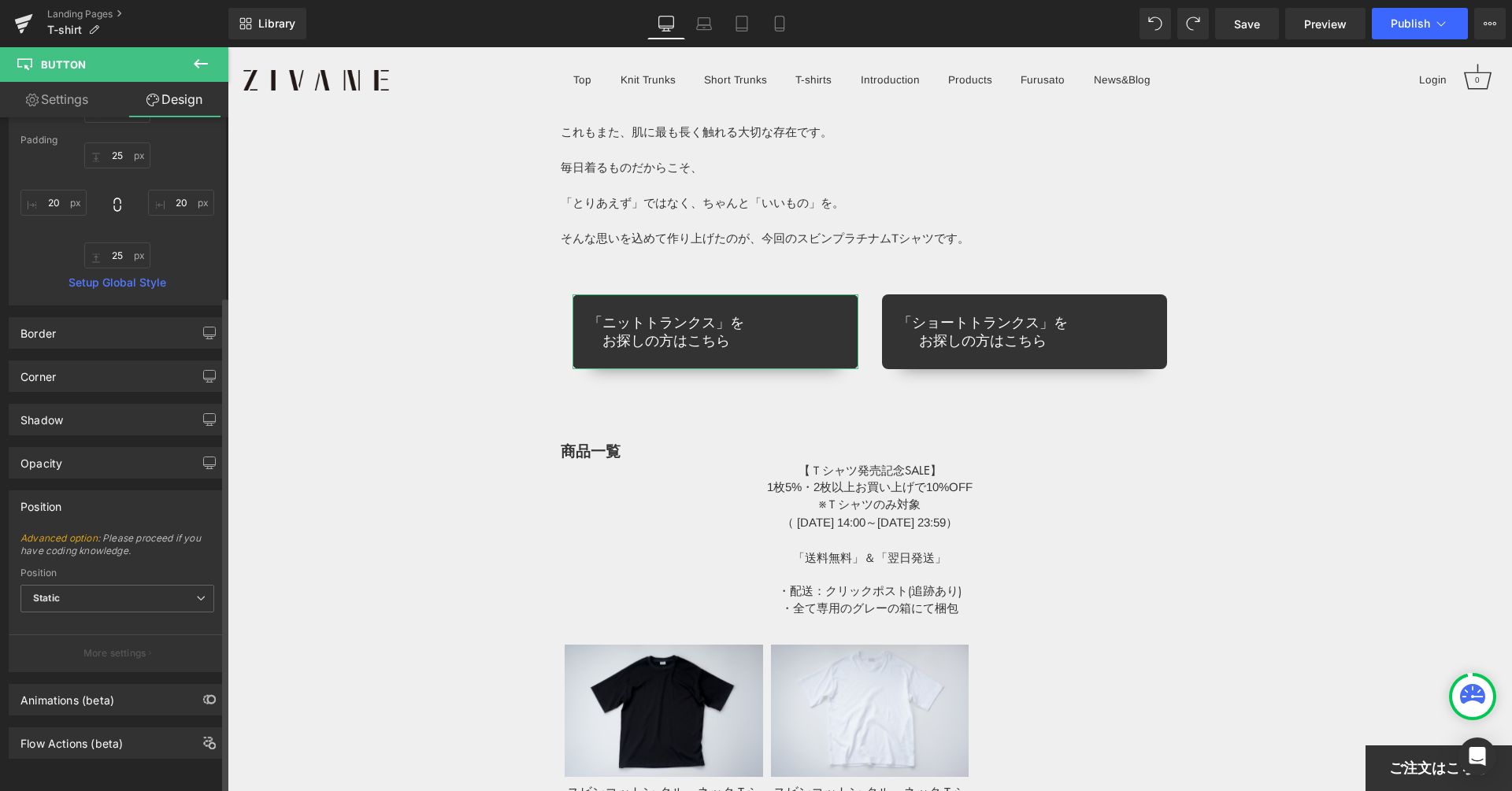
click at [63, 491] on div "Position" at bounding box center [117, 506] width 216 height 30
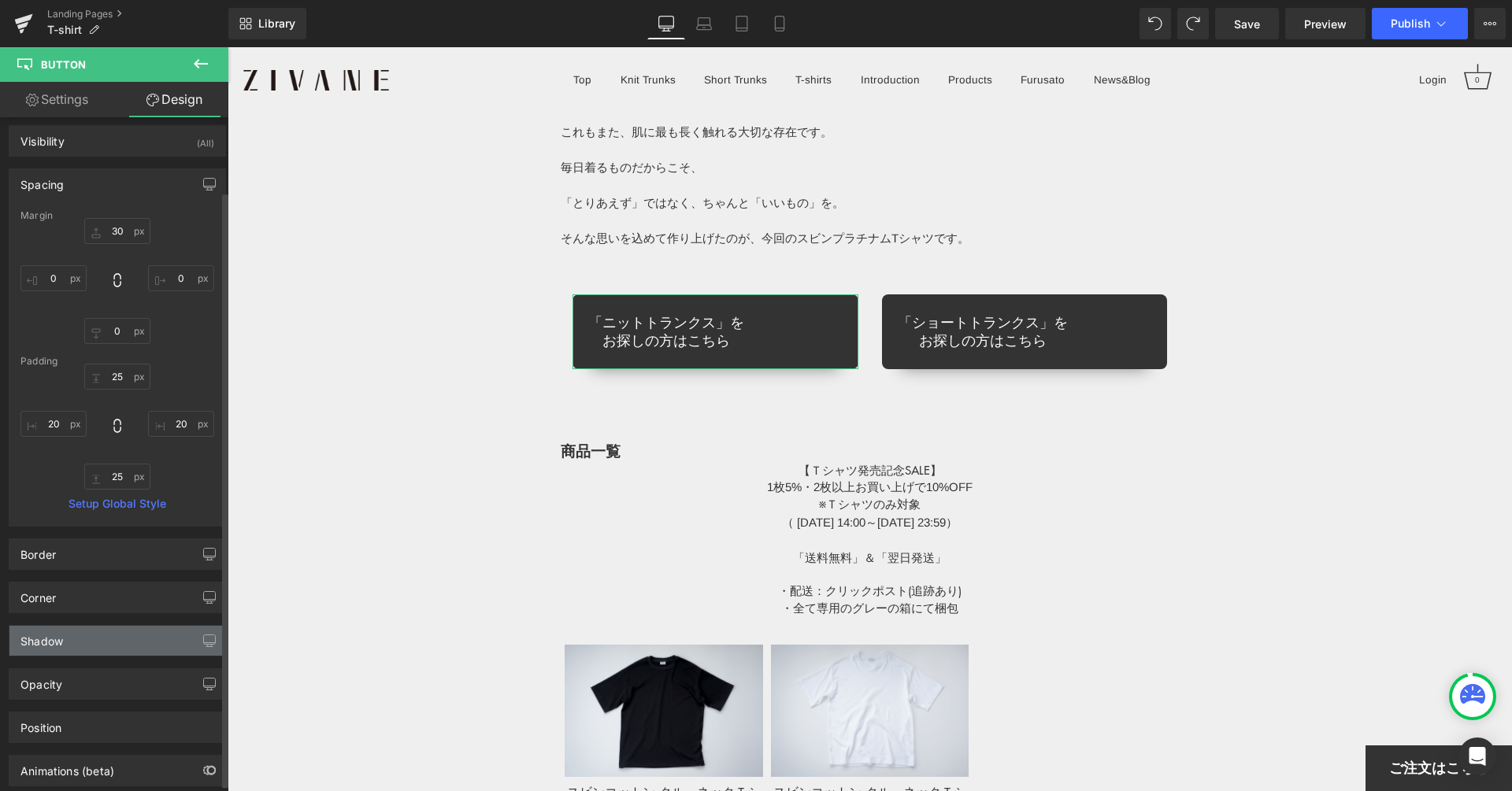
scroll to position [0, 0]
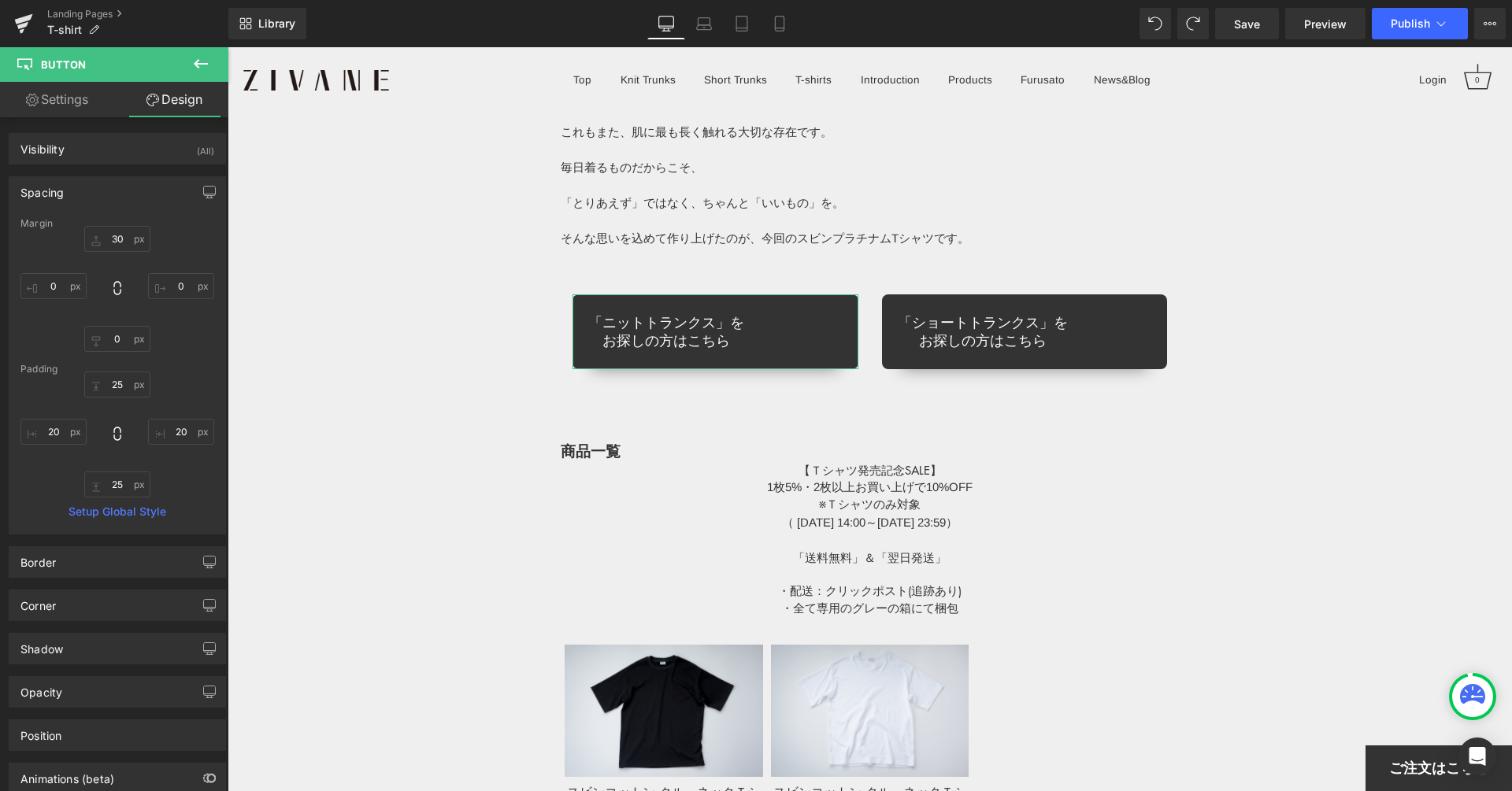
click at [74, 103] on link "Settings" at bounding box center [57, 99] width 114 height 36
type input "100"
type input "90"
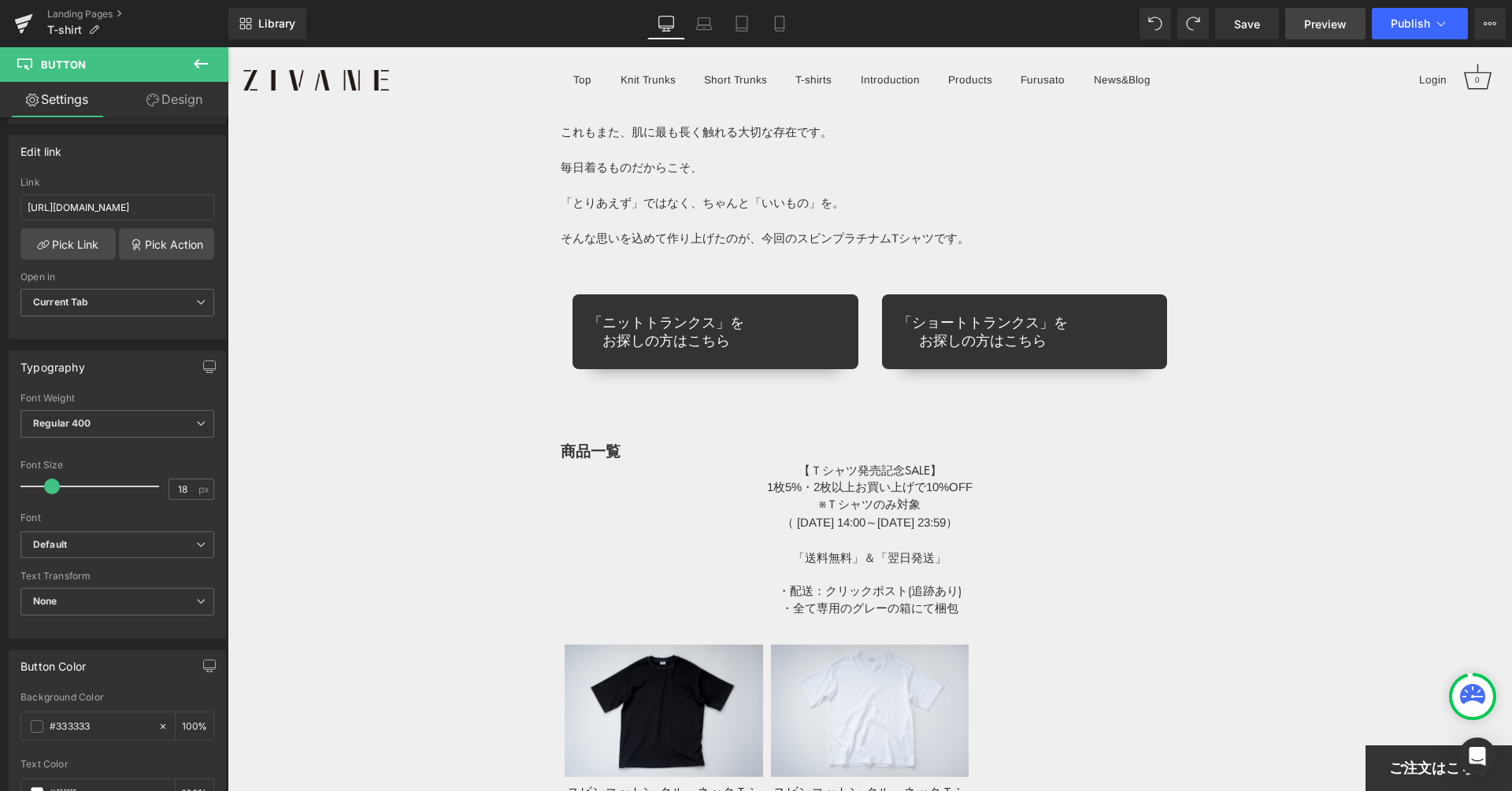
click at [1323, 18] on span "Preview" at bounding box center [1325, 24] width 42 height 17
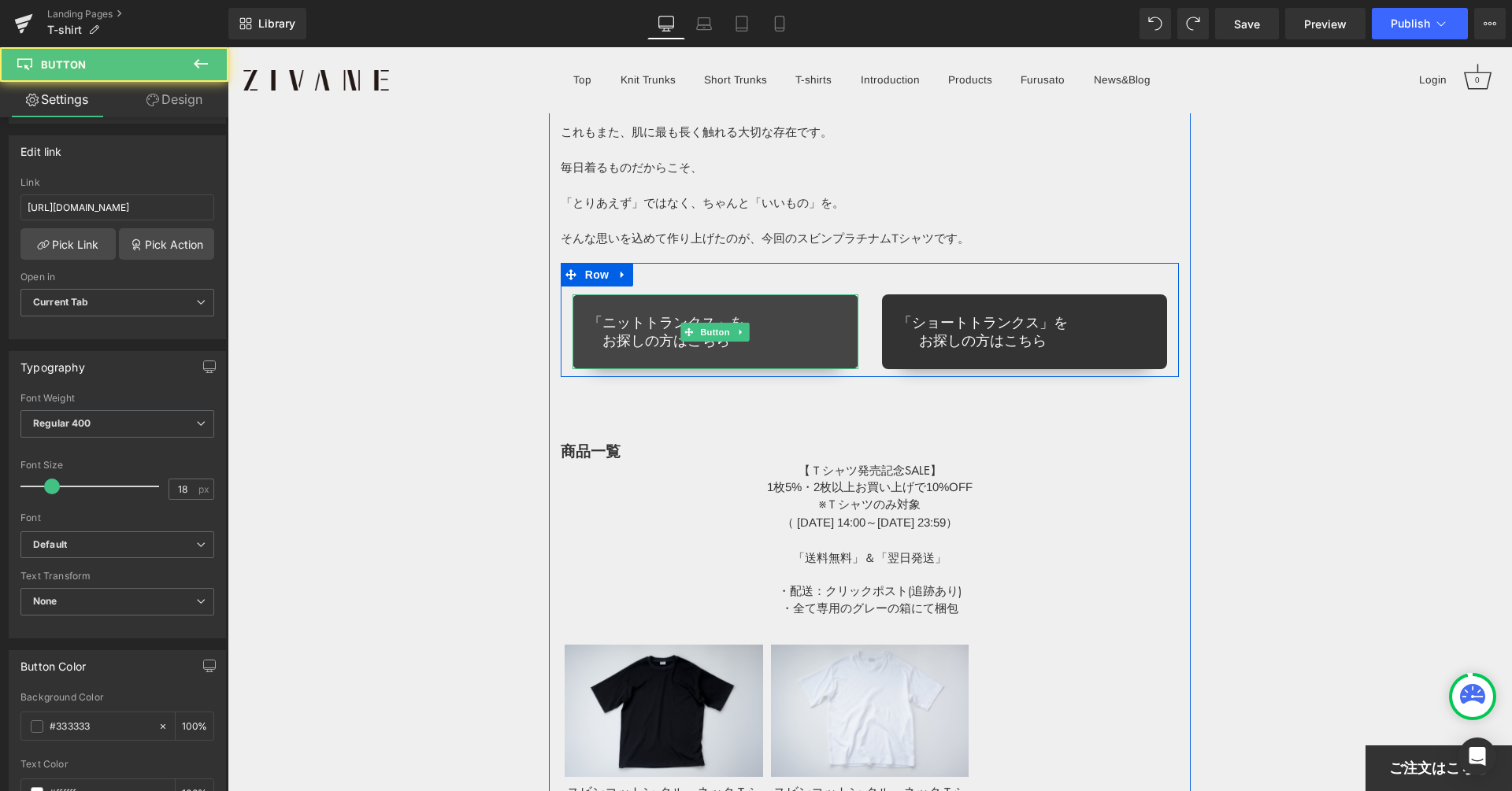
click at [796, 327] on link "「ニットトランクス」を お探しの方はこちら" at bounding box center [715, 331] width 286 height 75
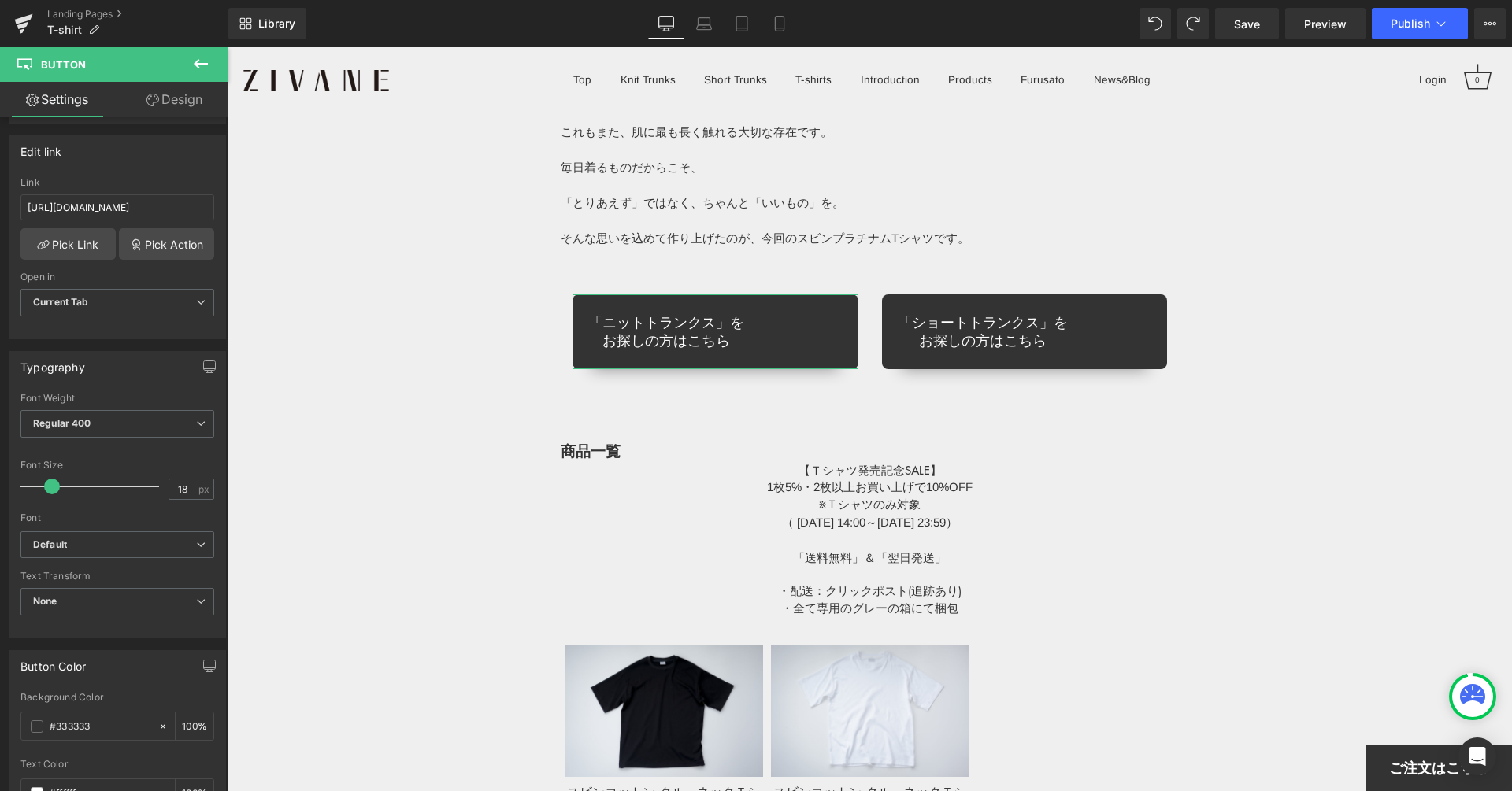
click at [182, 89] on link "Design" at bounding box center [175, 99] width 114 height 36
type input "30"
type input "0"
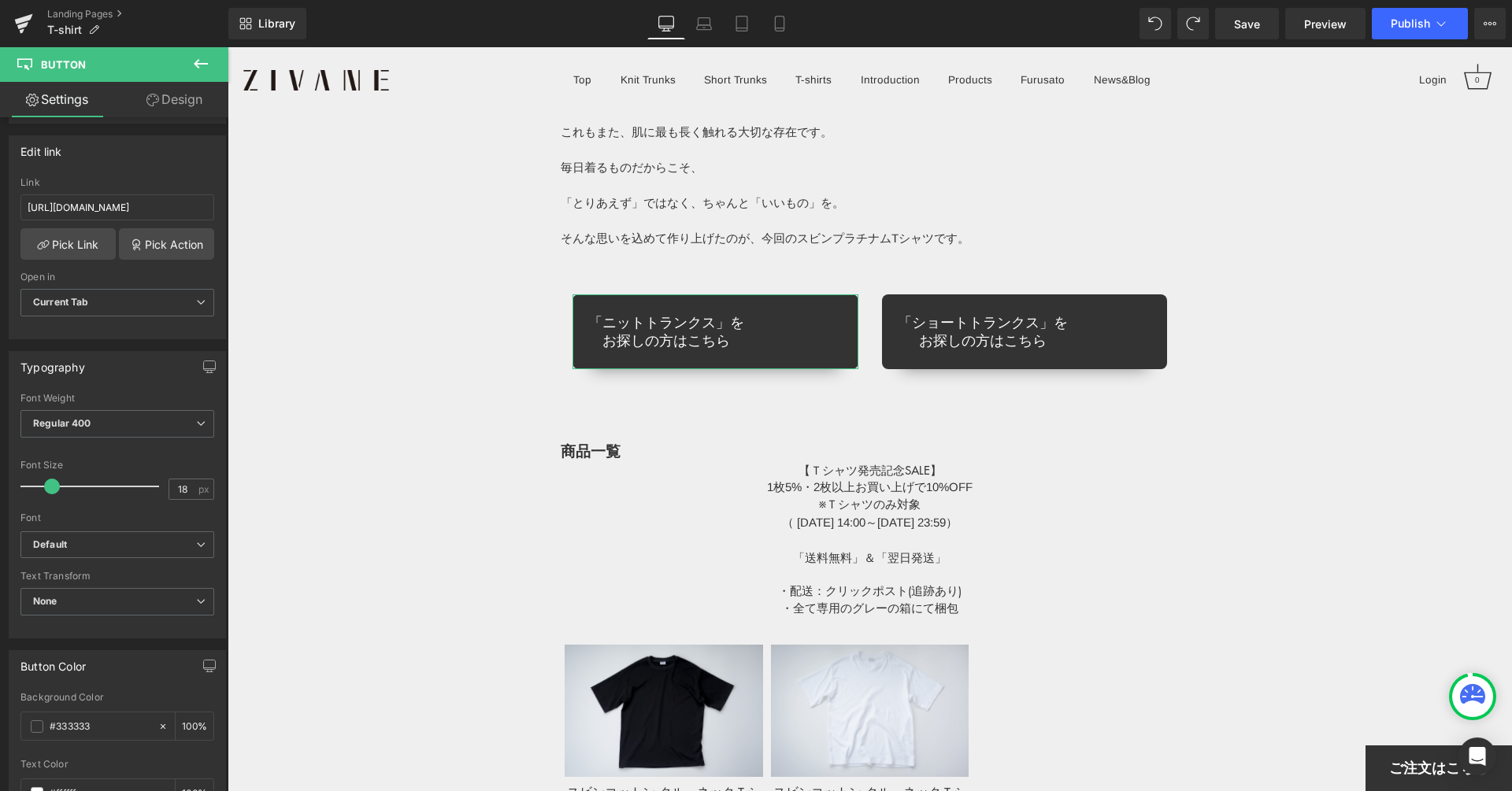
type input "25"
type input "20"
type input "25"
type input "20"
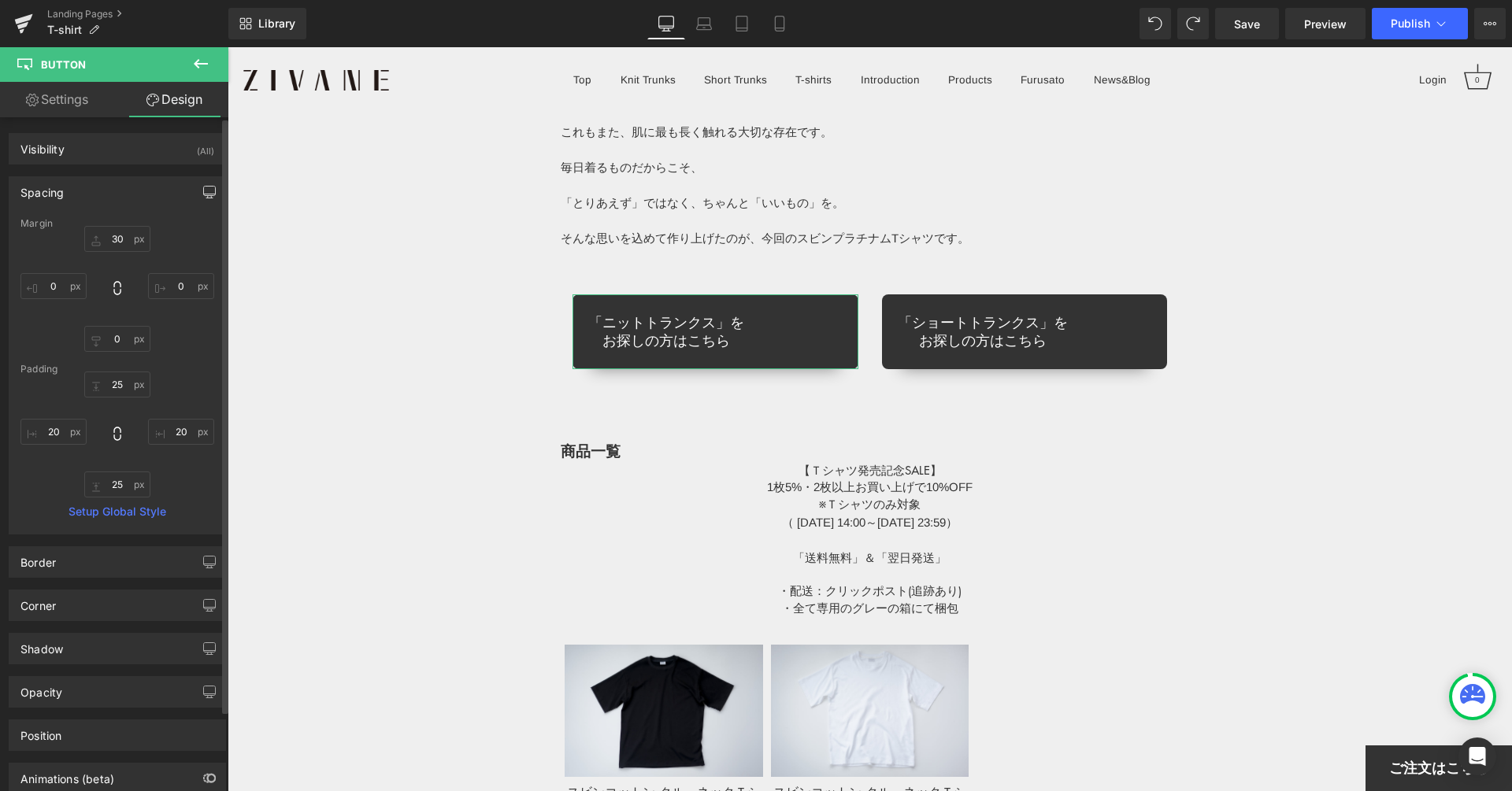
click at [203, 193] on icon "button" at bounding box center [210, 192] width 13 height 13
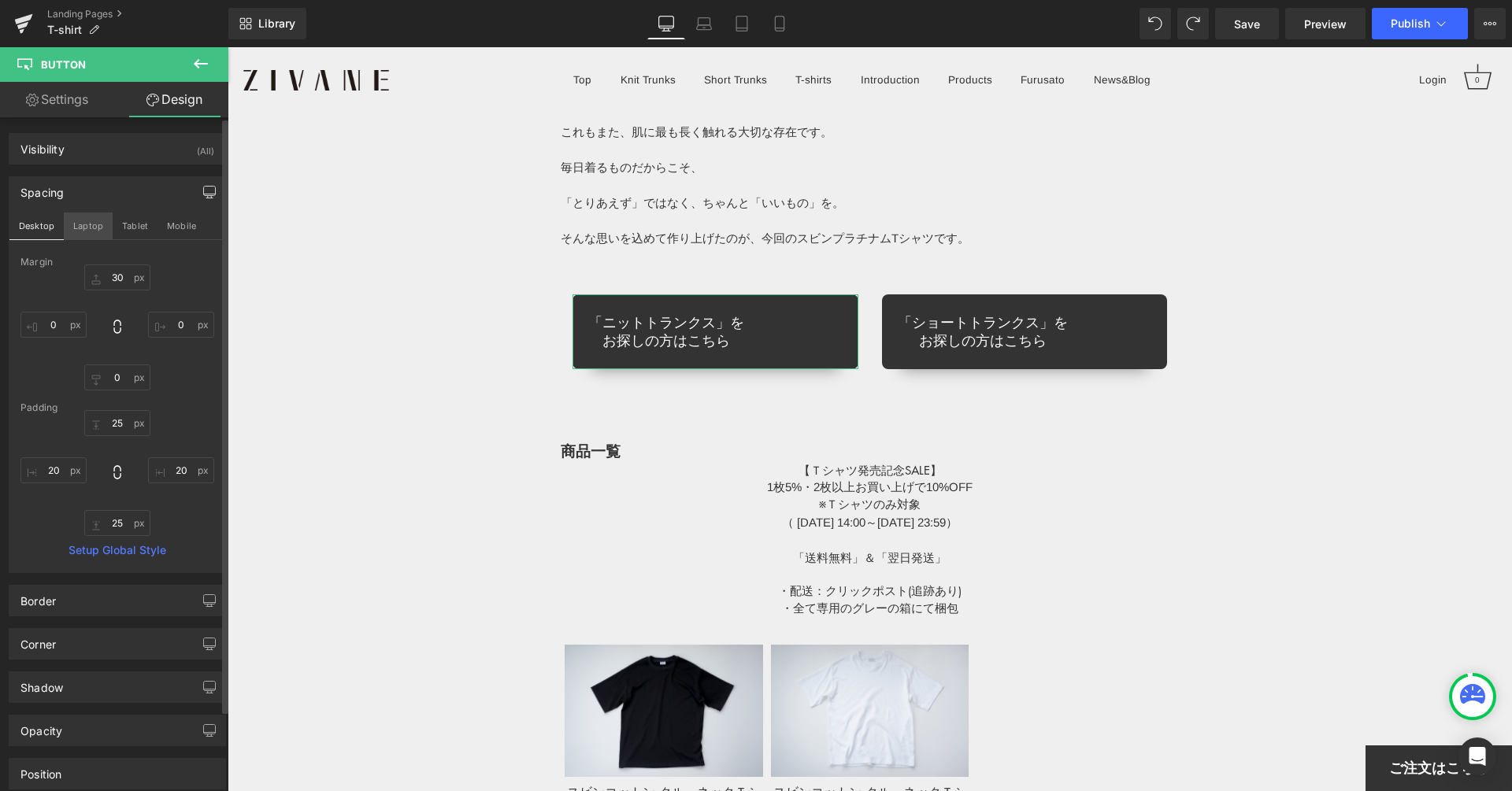
click at [86, 223] on button "Laptop" at bounding box center [87, 225] width 49 height 27
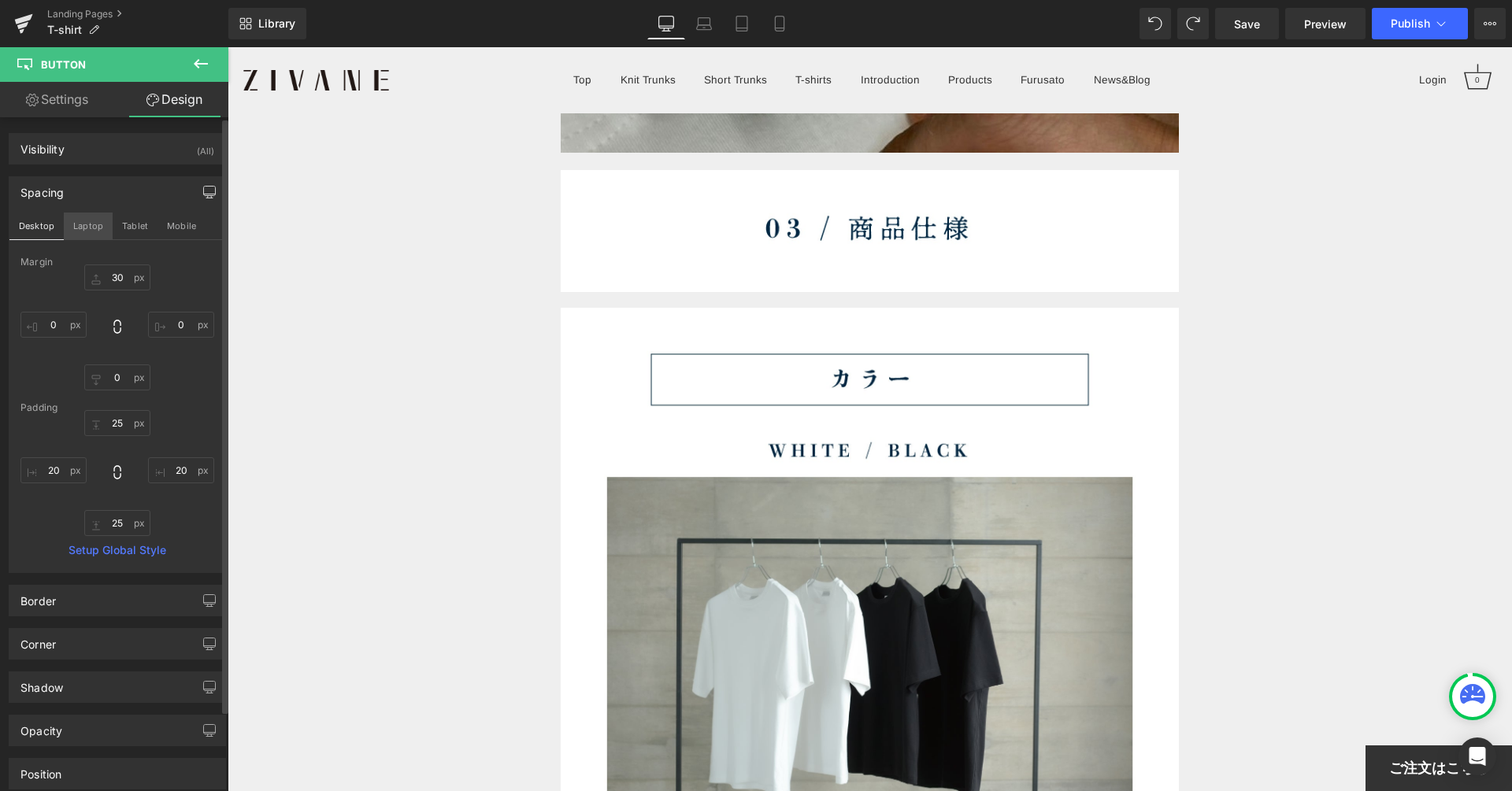
type input "30"
type input "0"
type input "25"
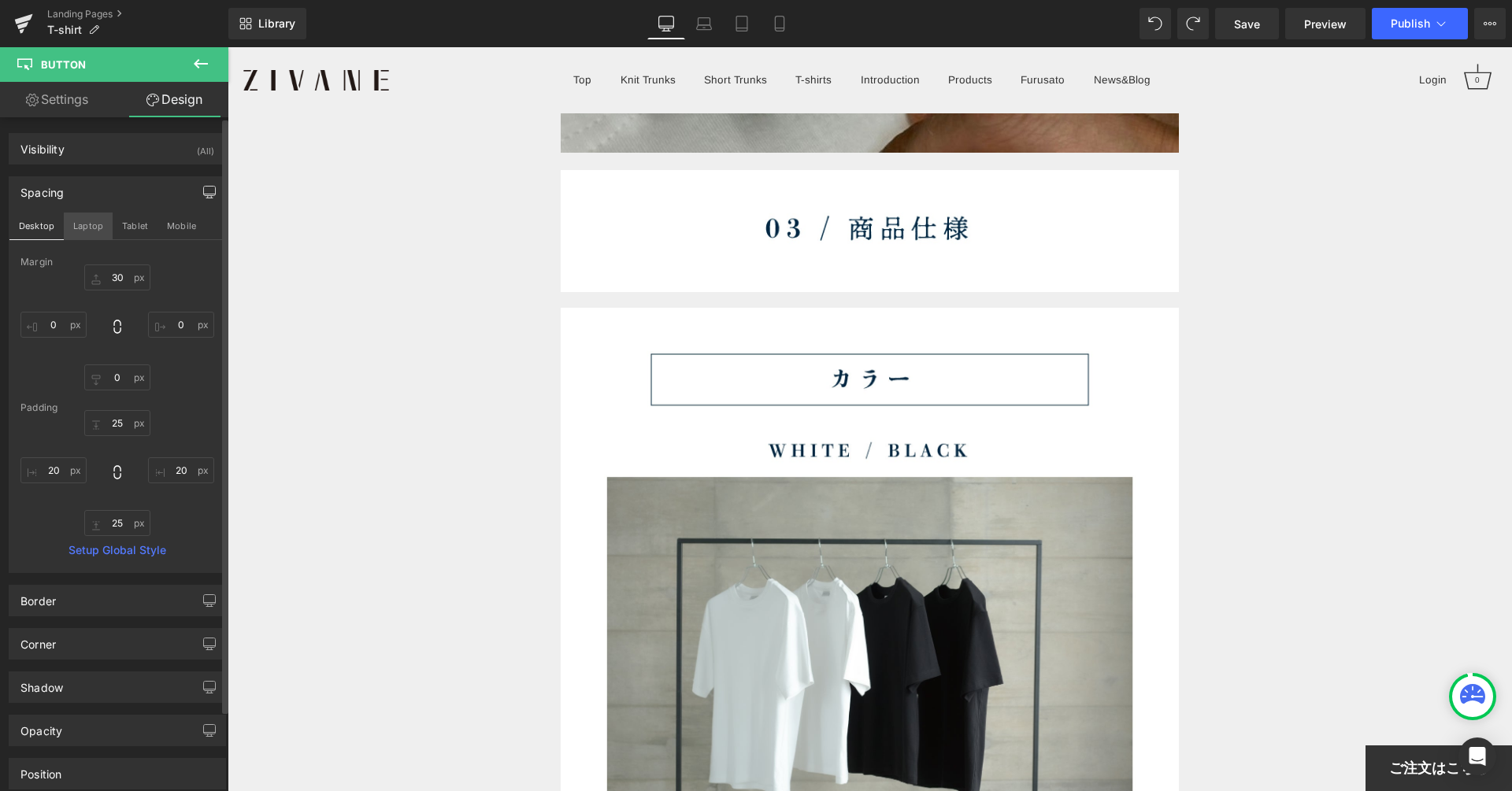
type input "20"
type input "25"
type input "20"
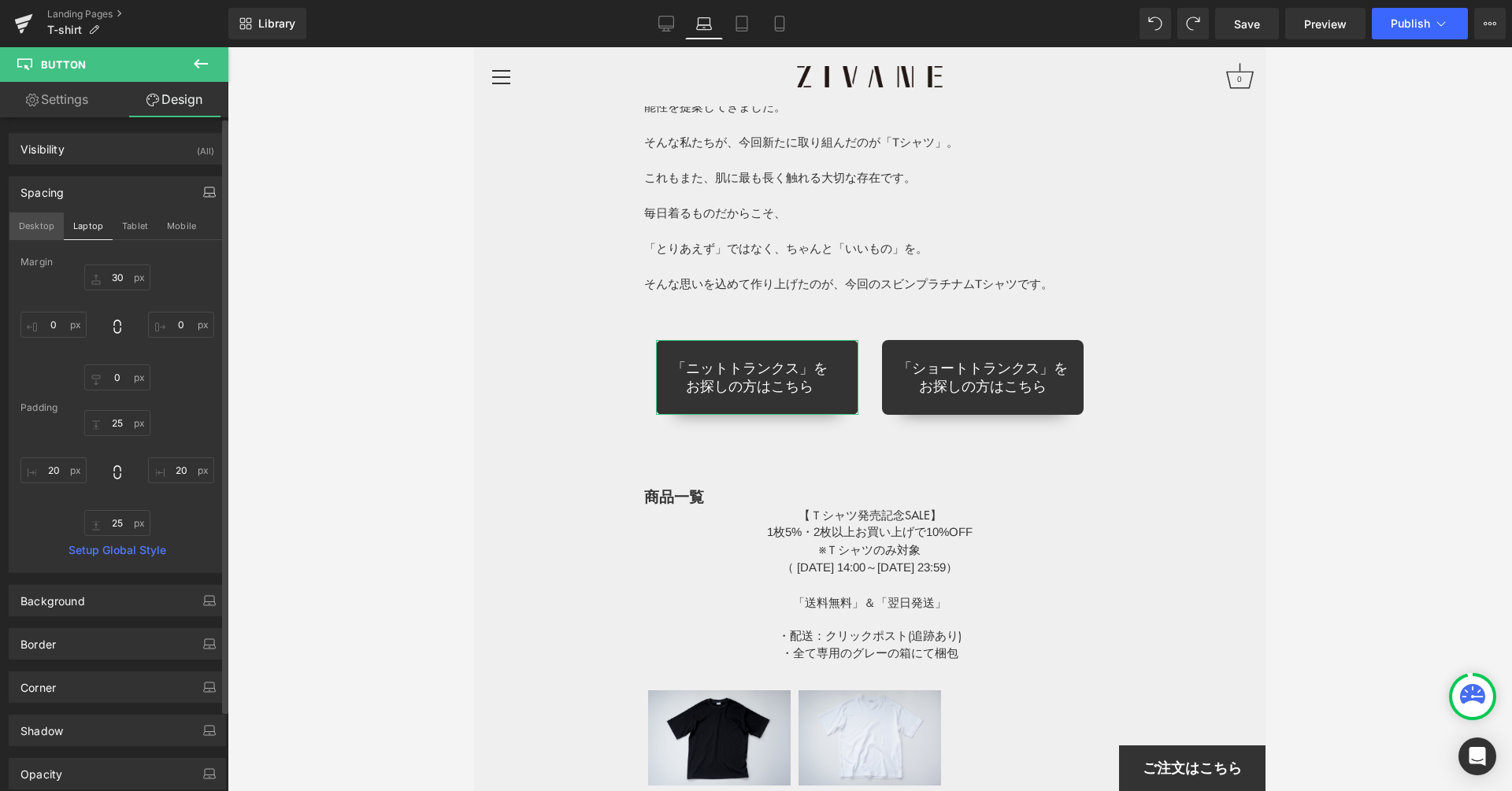
click at [32, 226] on button "Desktop" at bounding box center [36, 225] width 54 height 27
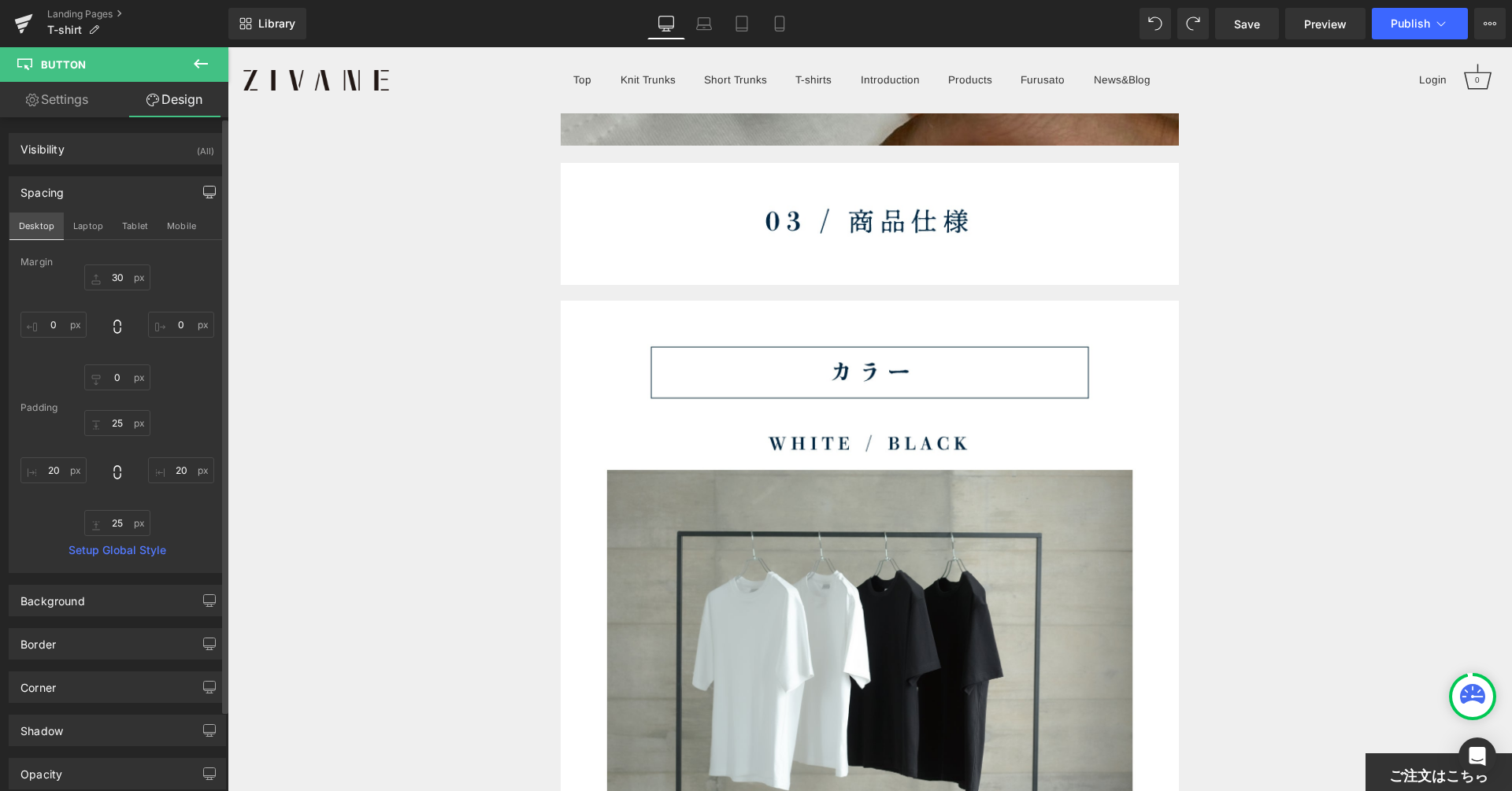
type input "30"
type input "0"
type input "25"
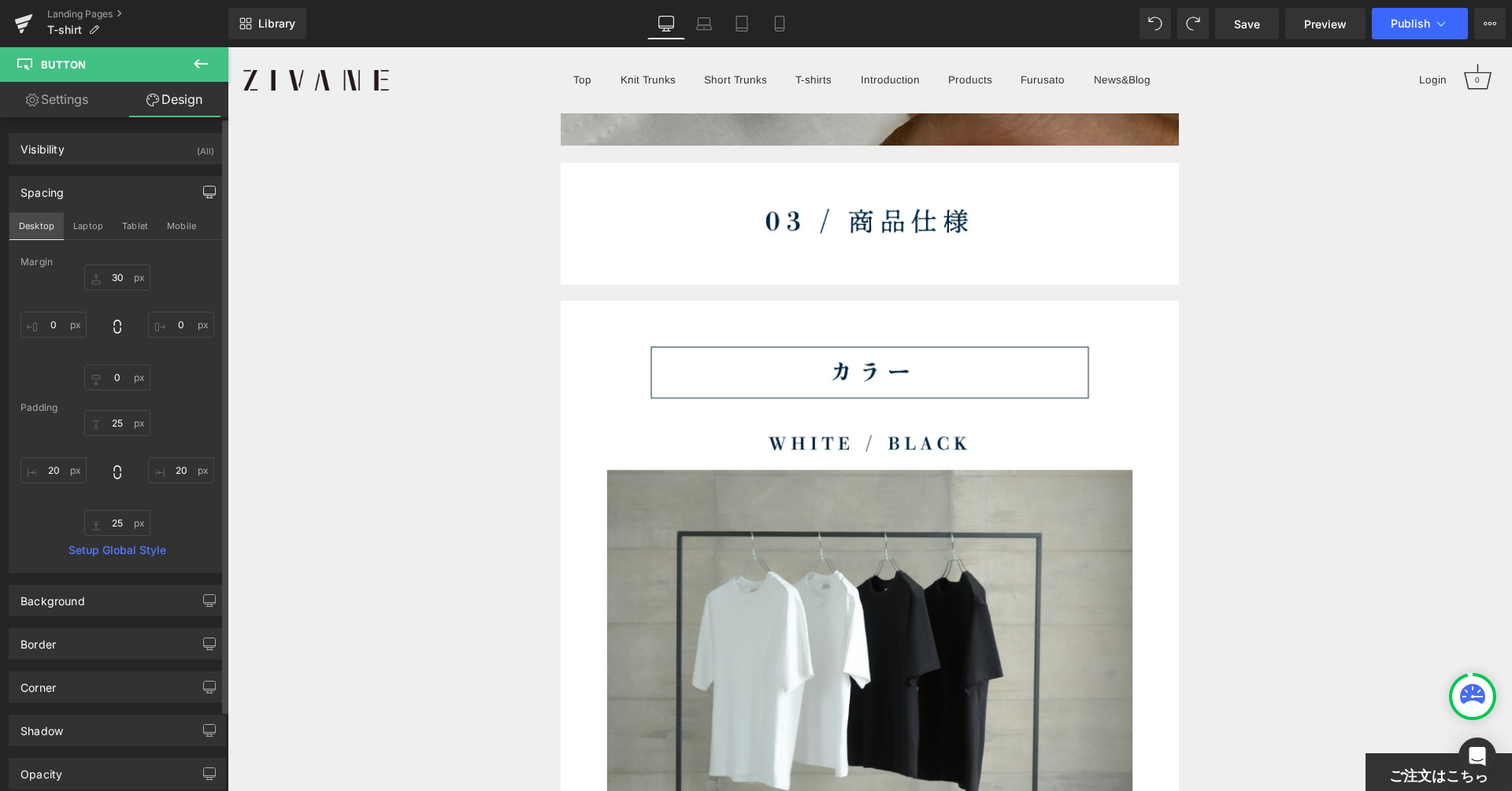
type input "20"
type input "25"
type input "20"
type input "100"
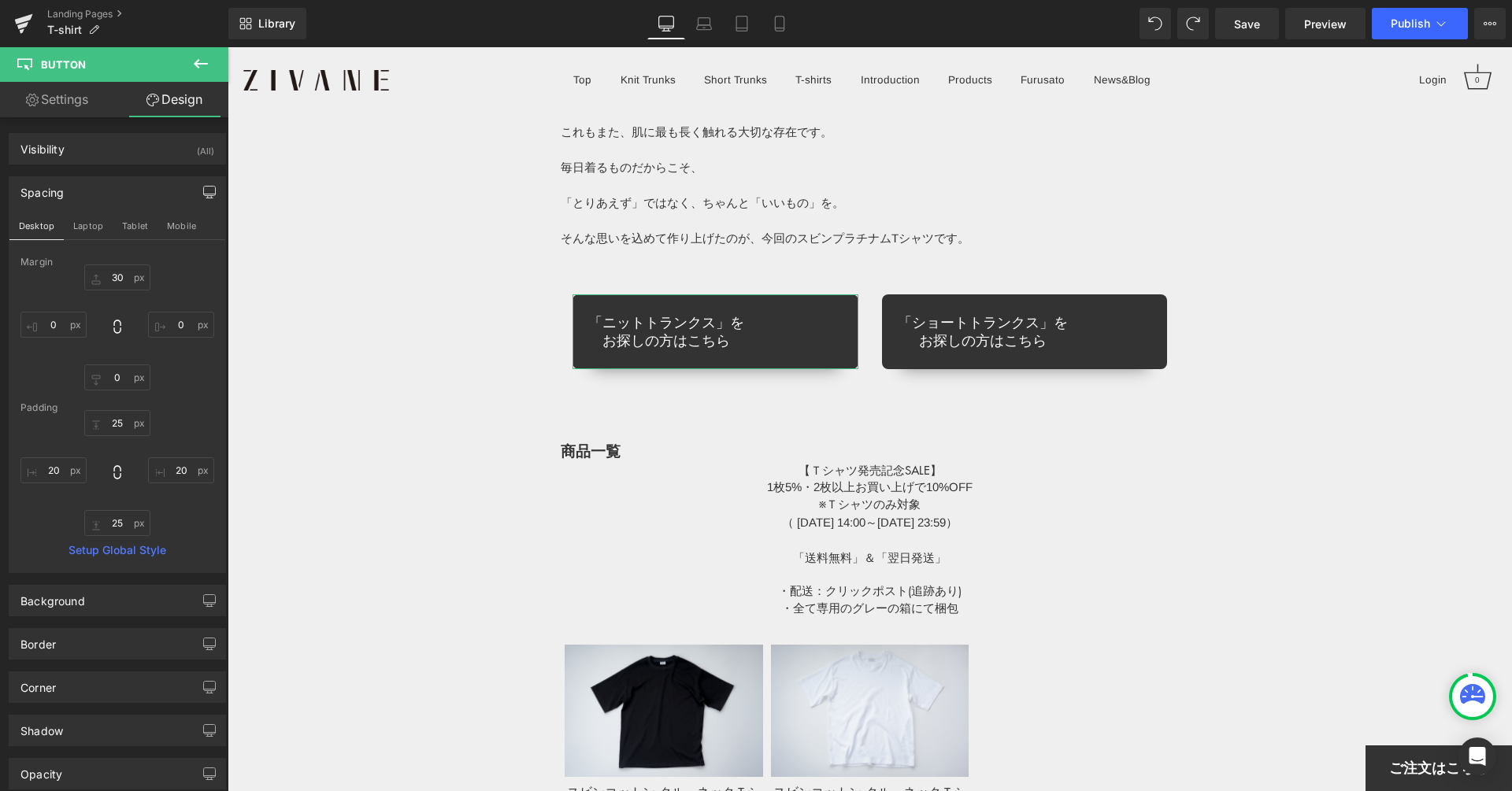
click at [206, 194] on icon "button" at bounding box center [210, 192] width 13 height 13
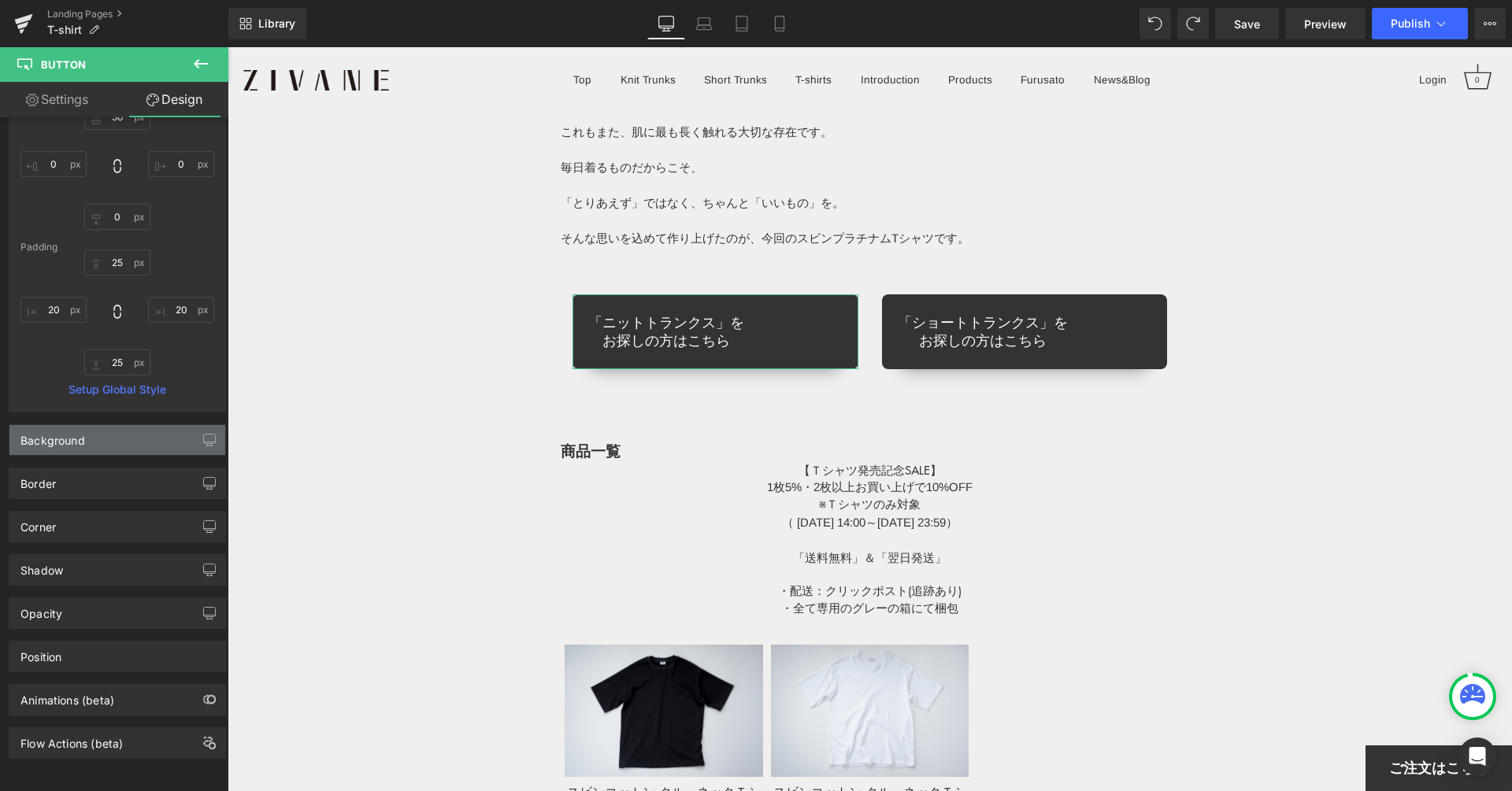
scroll to position [133, 0]
click at [134, 426] on div "Background" at bounding box center [117, 440] width 216 height 30
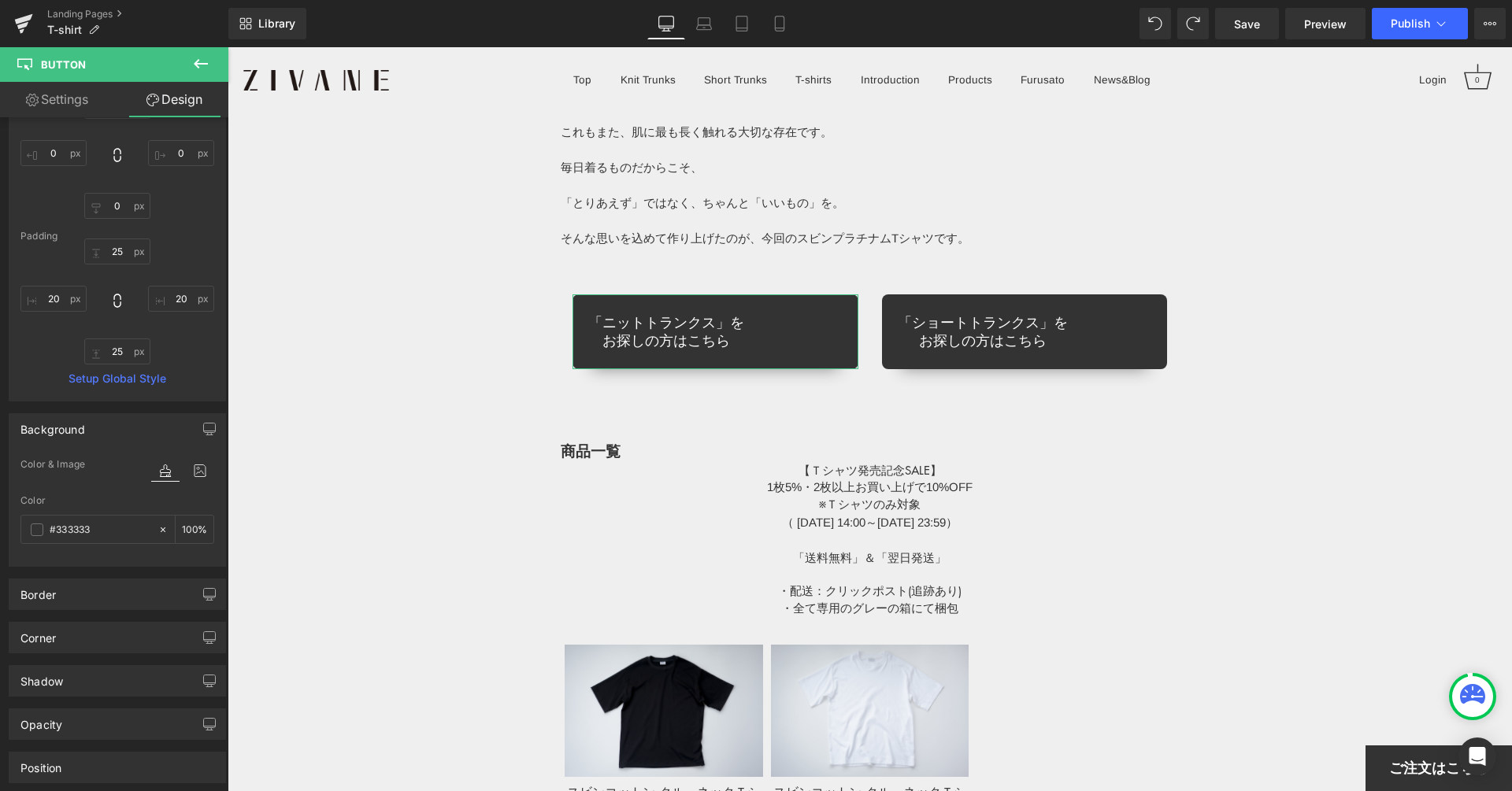
click at [134, 426] on div "Background" at bounding box center [117, 429] width 216 height 30
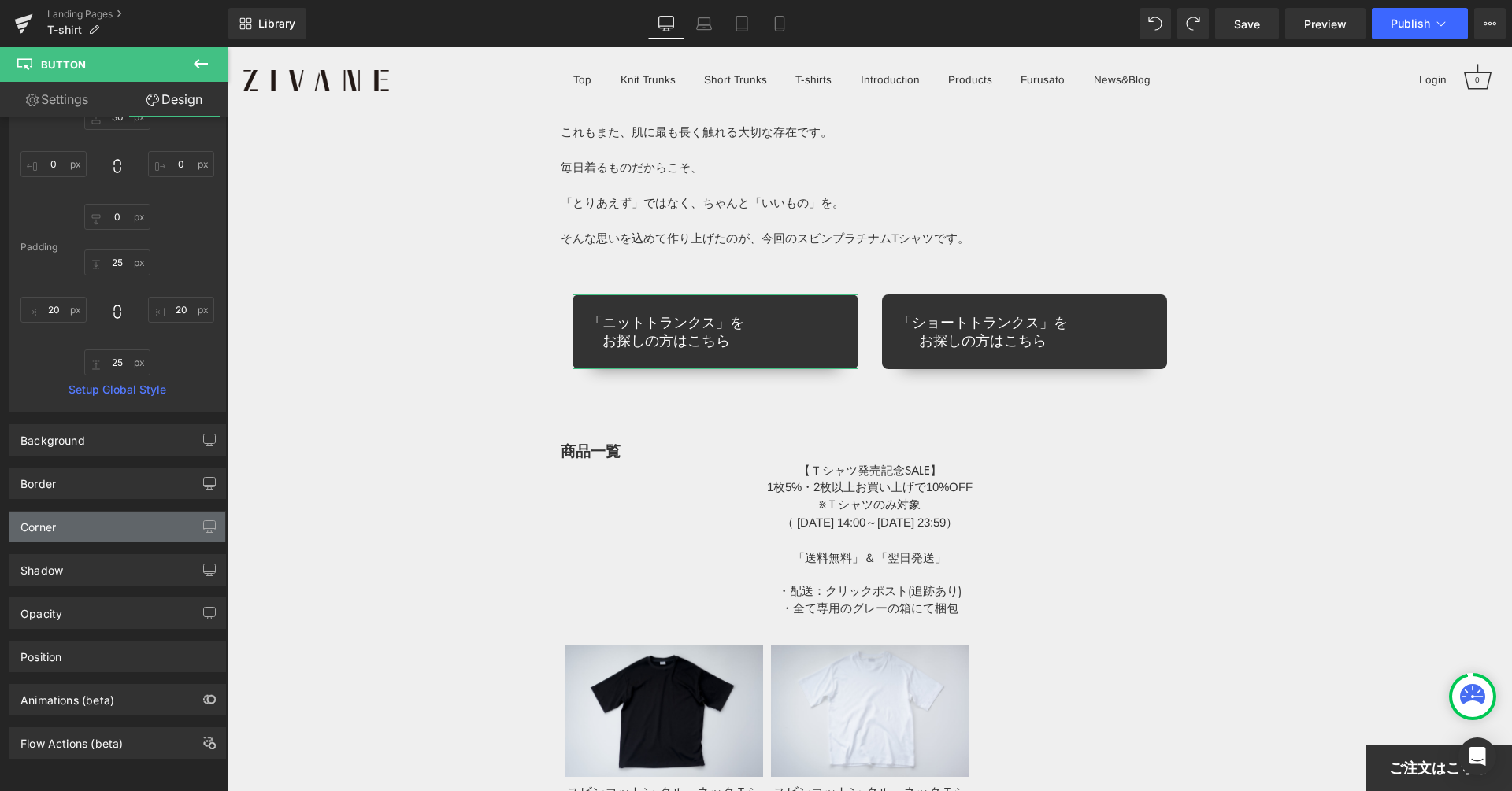
click at [130, 522] on div "Corner" at bounding box center [117, 526] width 216 height 30
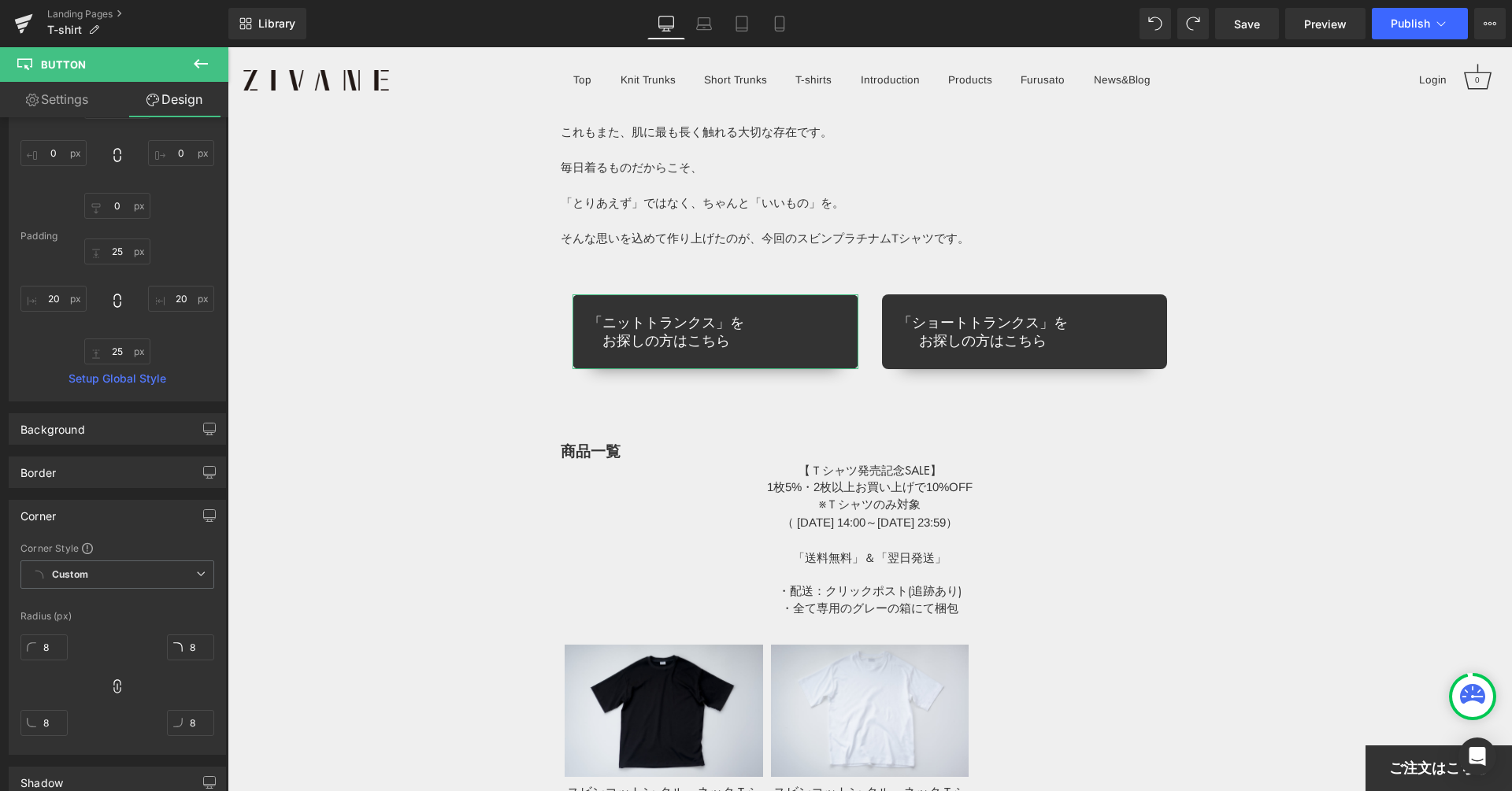
click at [130, 522] on div "Corner" at bounding box center [117, 515] width 216 height 30
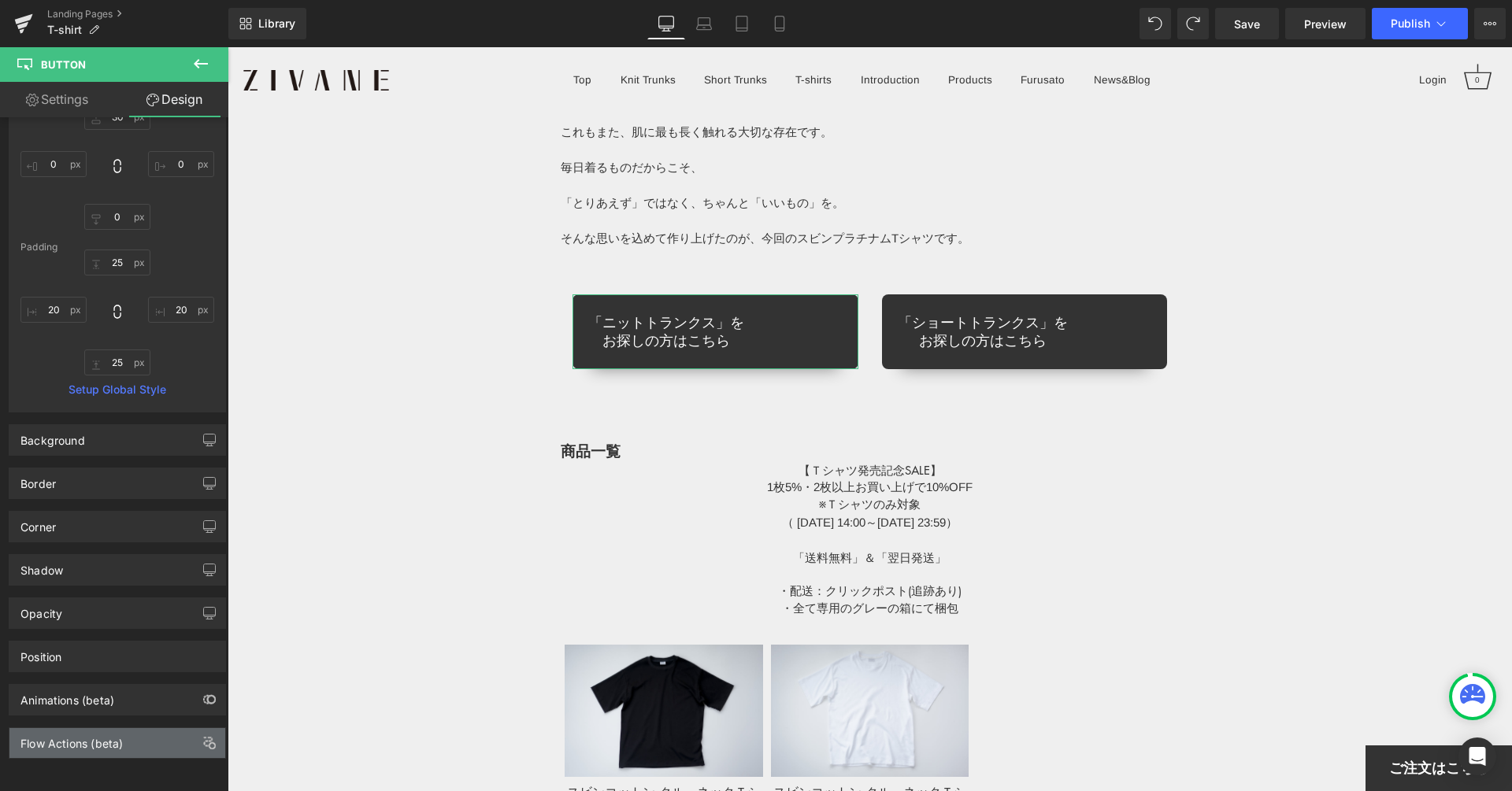
click at [107, 737] on div "Flow Actions (beta)" at bounding box center [117, 743] width 216 height 30
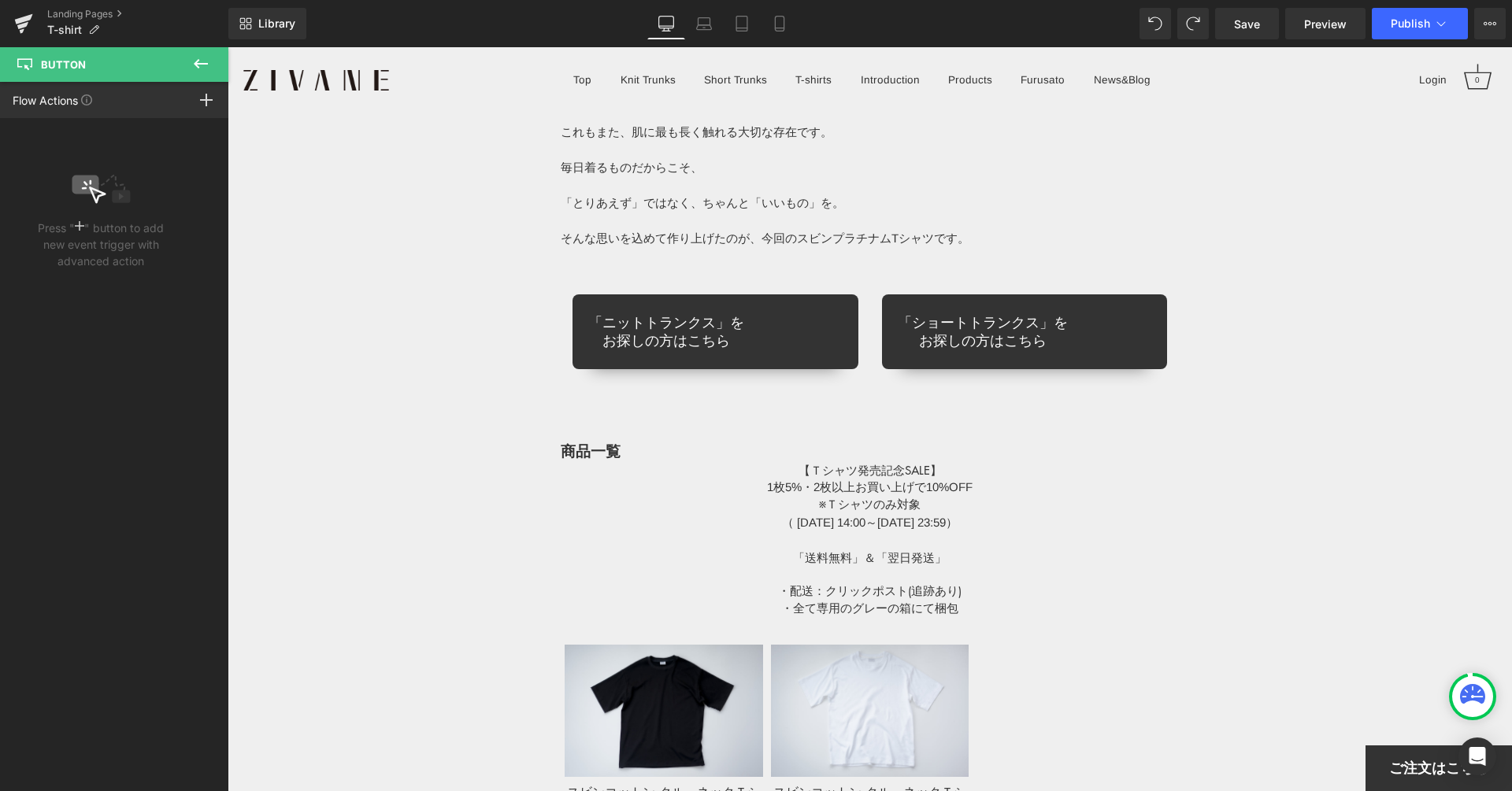
click at [191, 54] on icon at bounding box center [200, 63] width 19 height 19
type input "30"
type input "0"
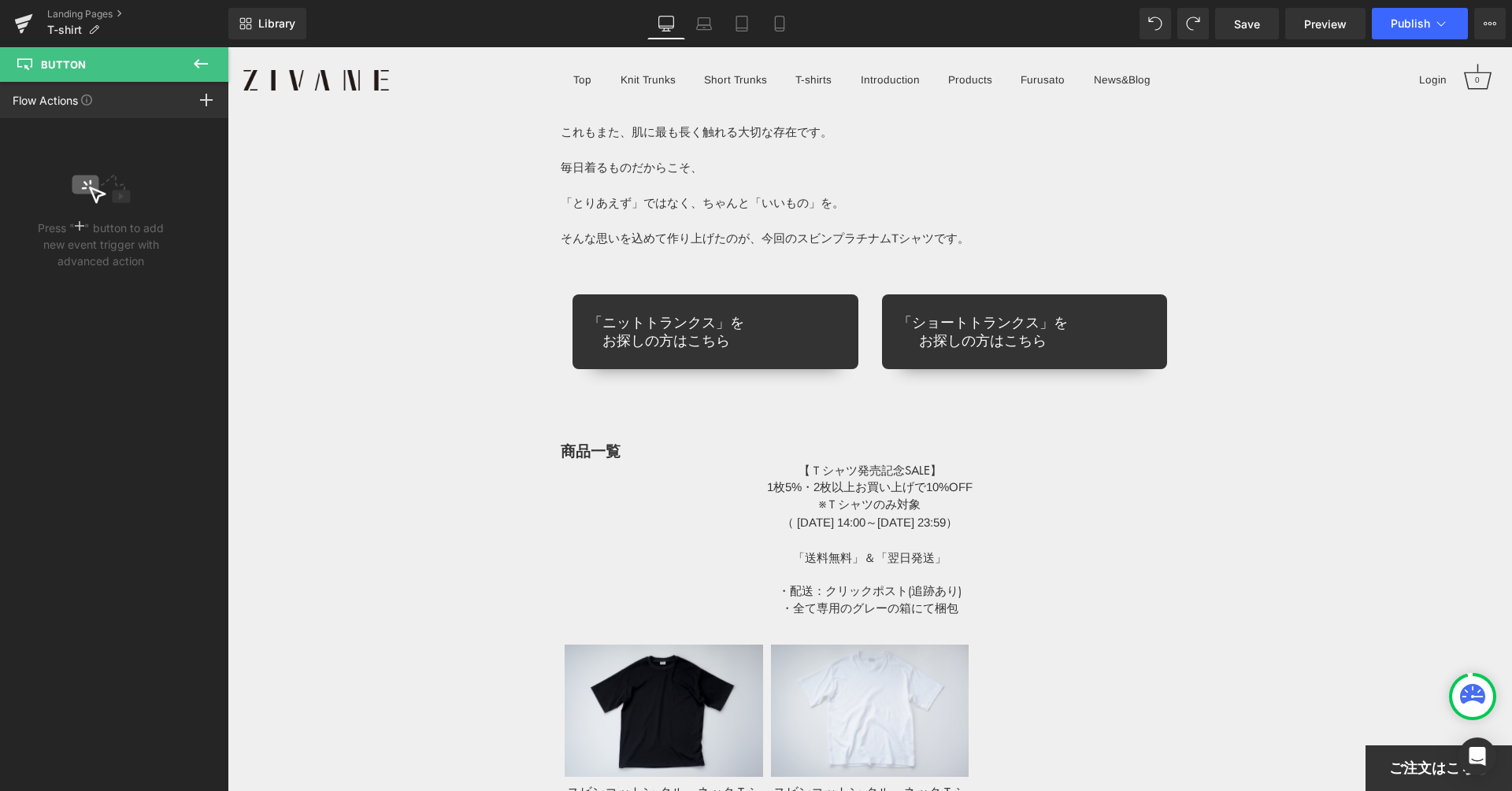
type input "25"
type input "20"
type input "25"
type input "20"
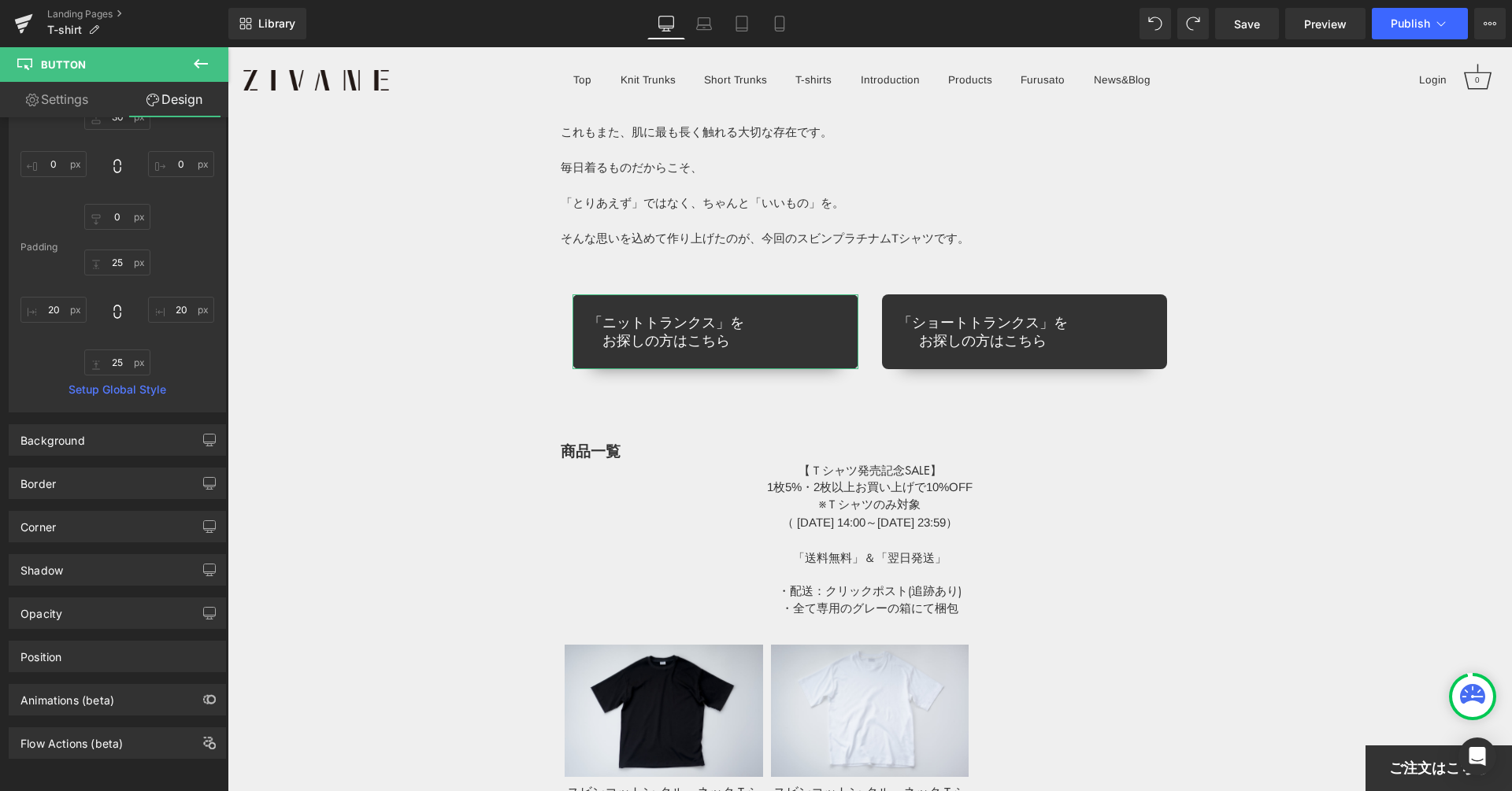
click at [90, 103] on link "Settings" at bounding box center [57, 99] width 114 height 36
type input "100"
type input "90"
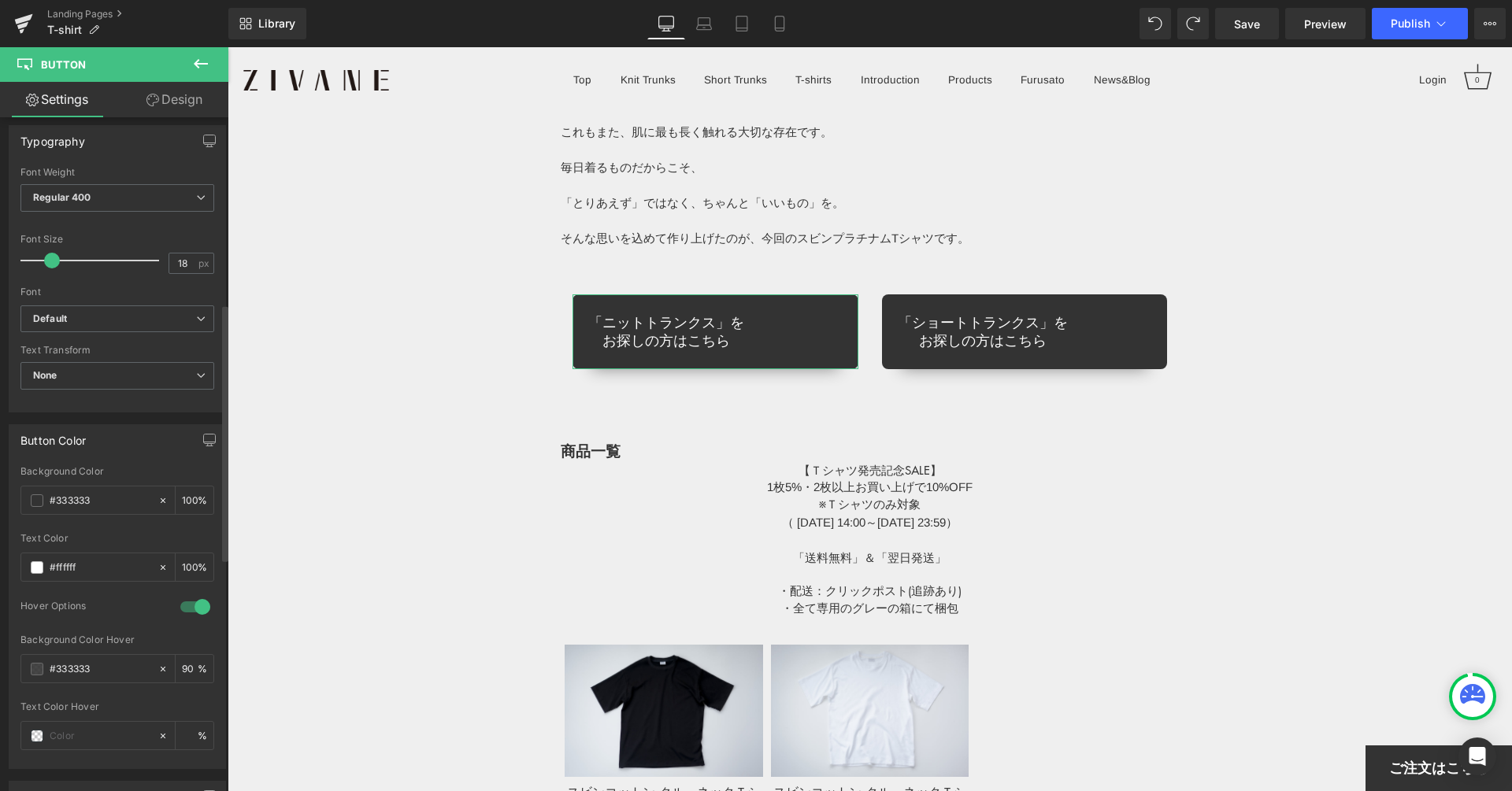
scroll to position [507, 0]
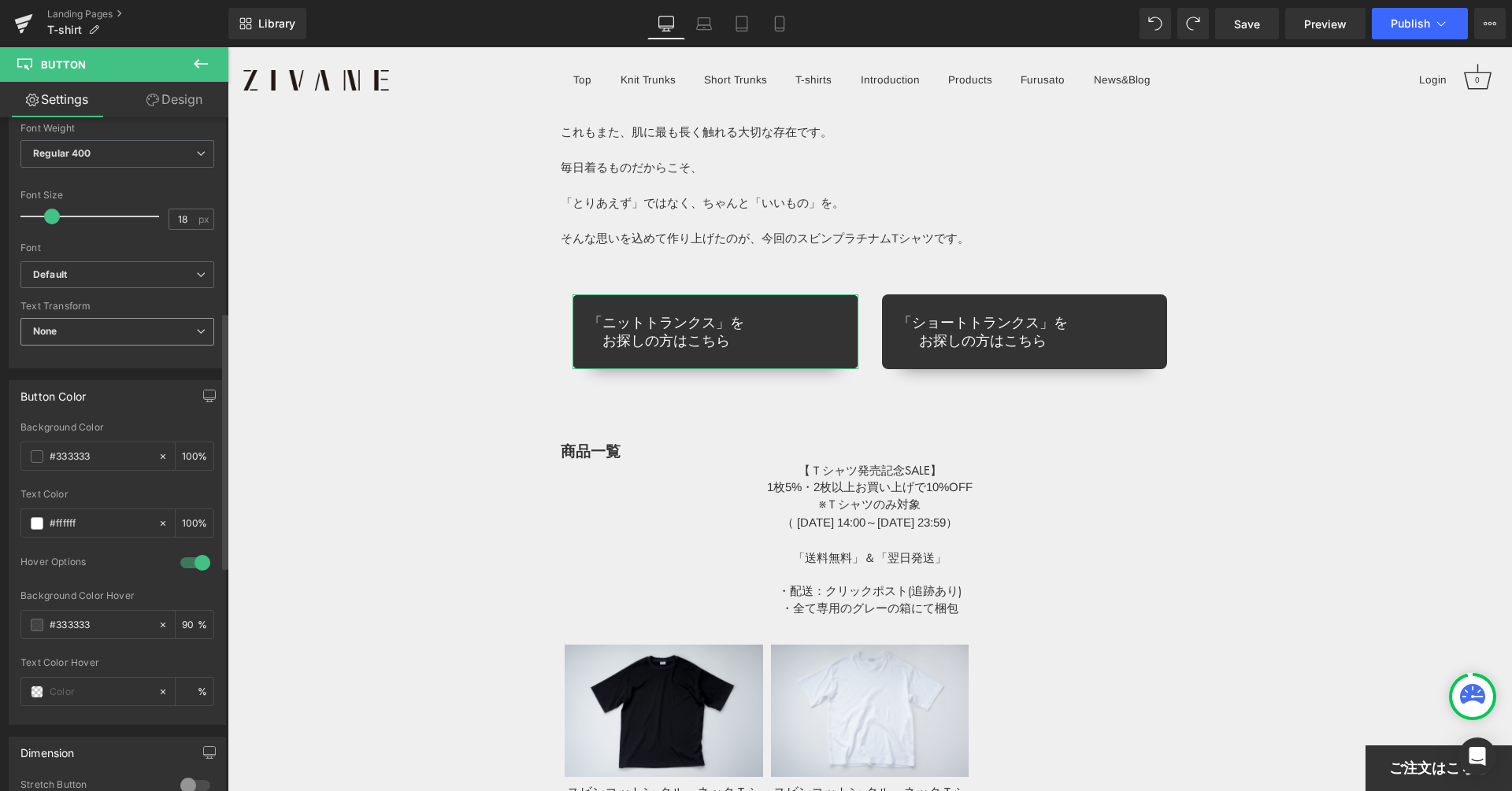
click at [172, 333] on span "None" at bounding box center [117, 332] width 194 height 28
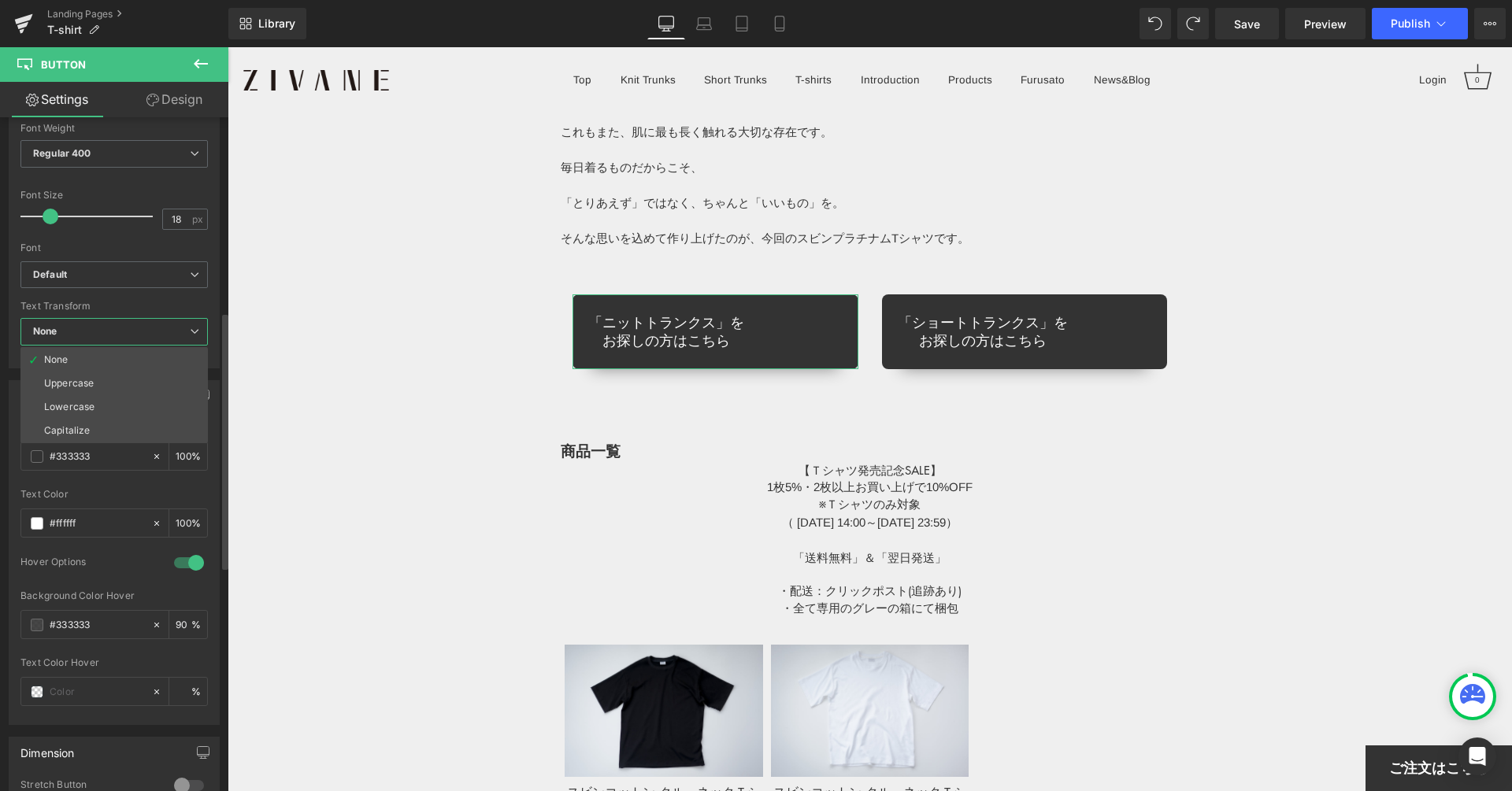
click at [173, 331] on span "None" at bounding box center [114, 332] width 188 height 28
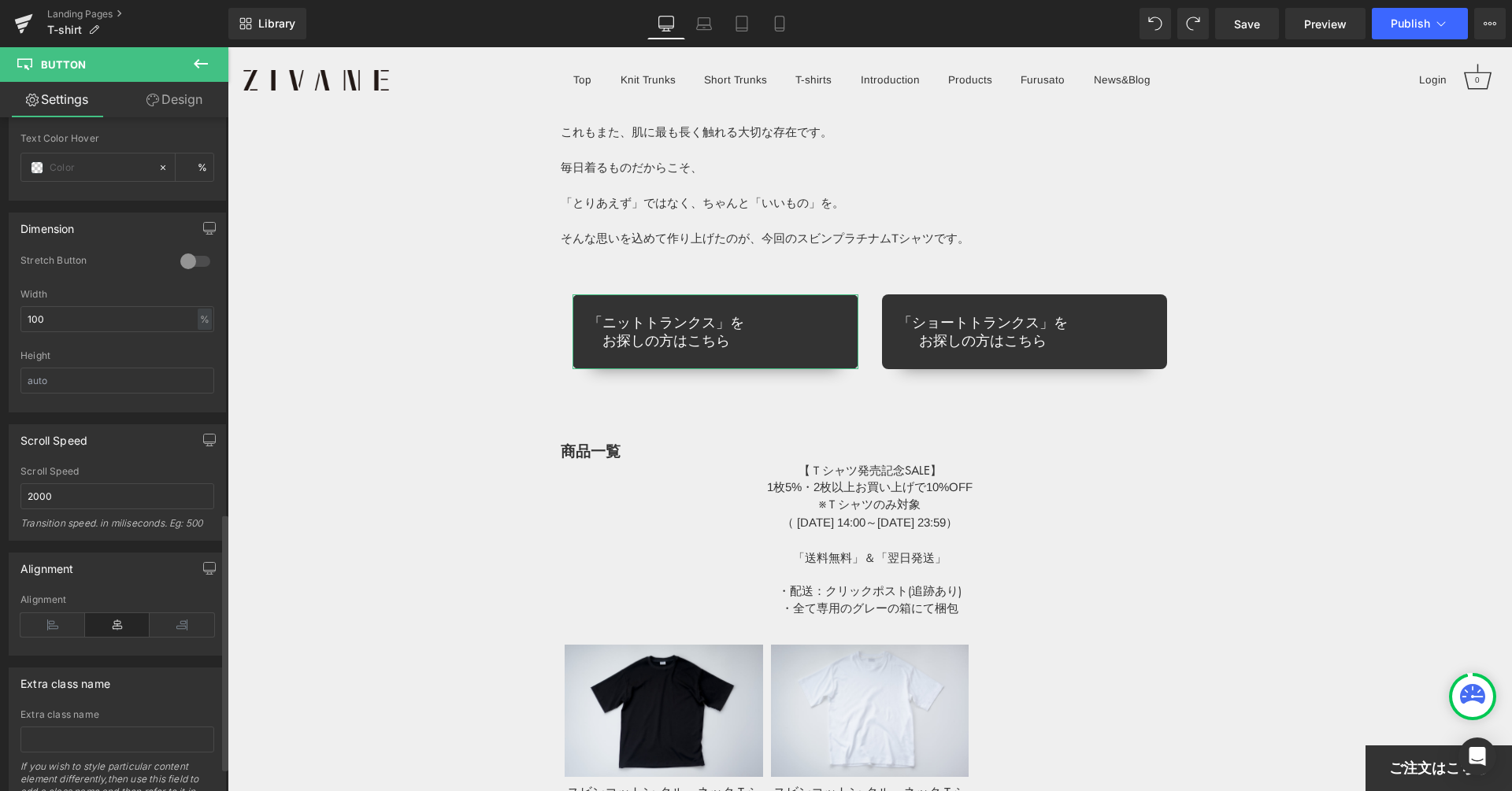
scroll to position [1094, 0]
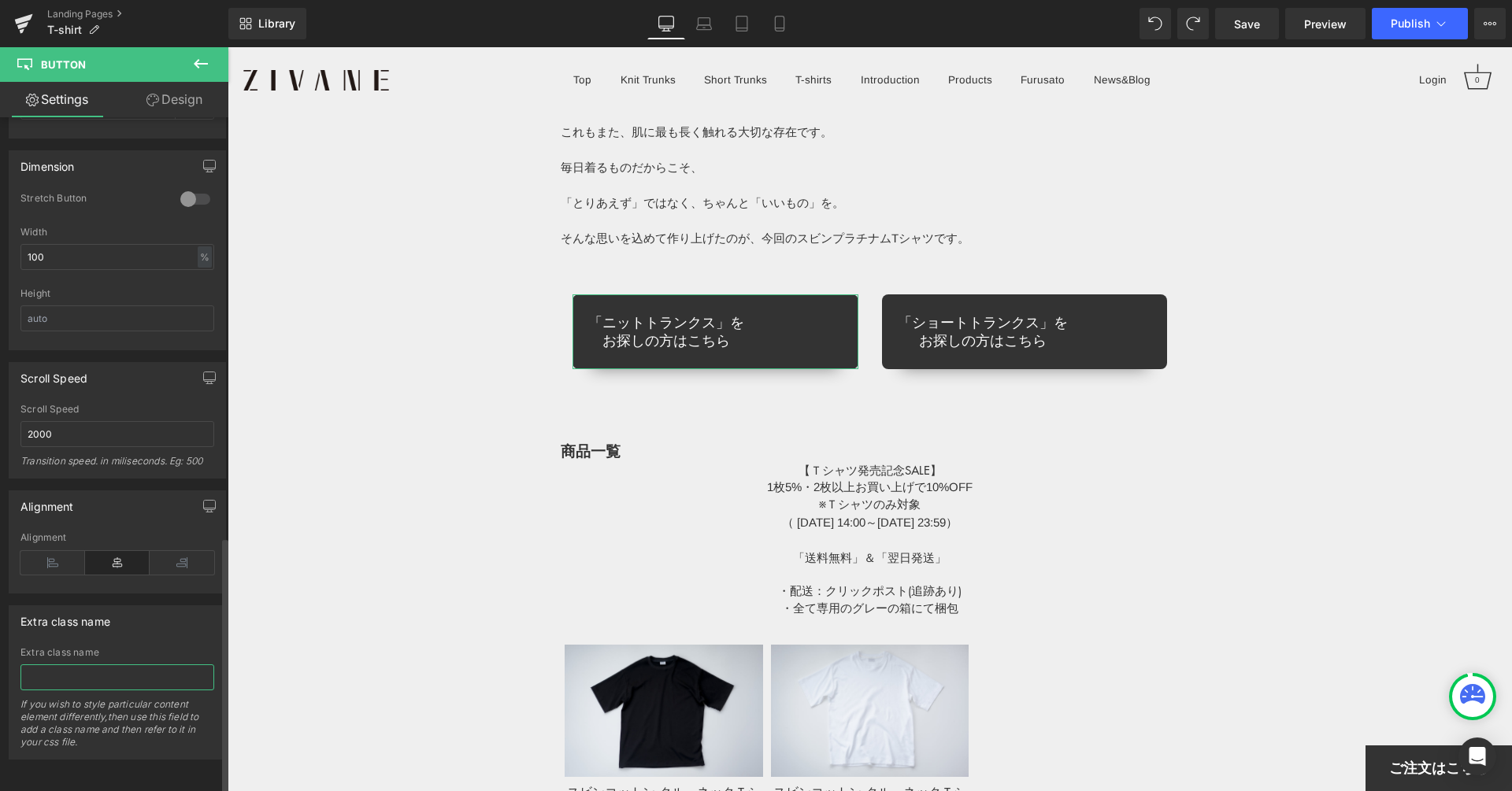
click at [115, 664] on input "text" at bounding box center [117, 677] width 194 height 26
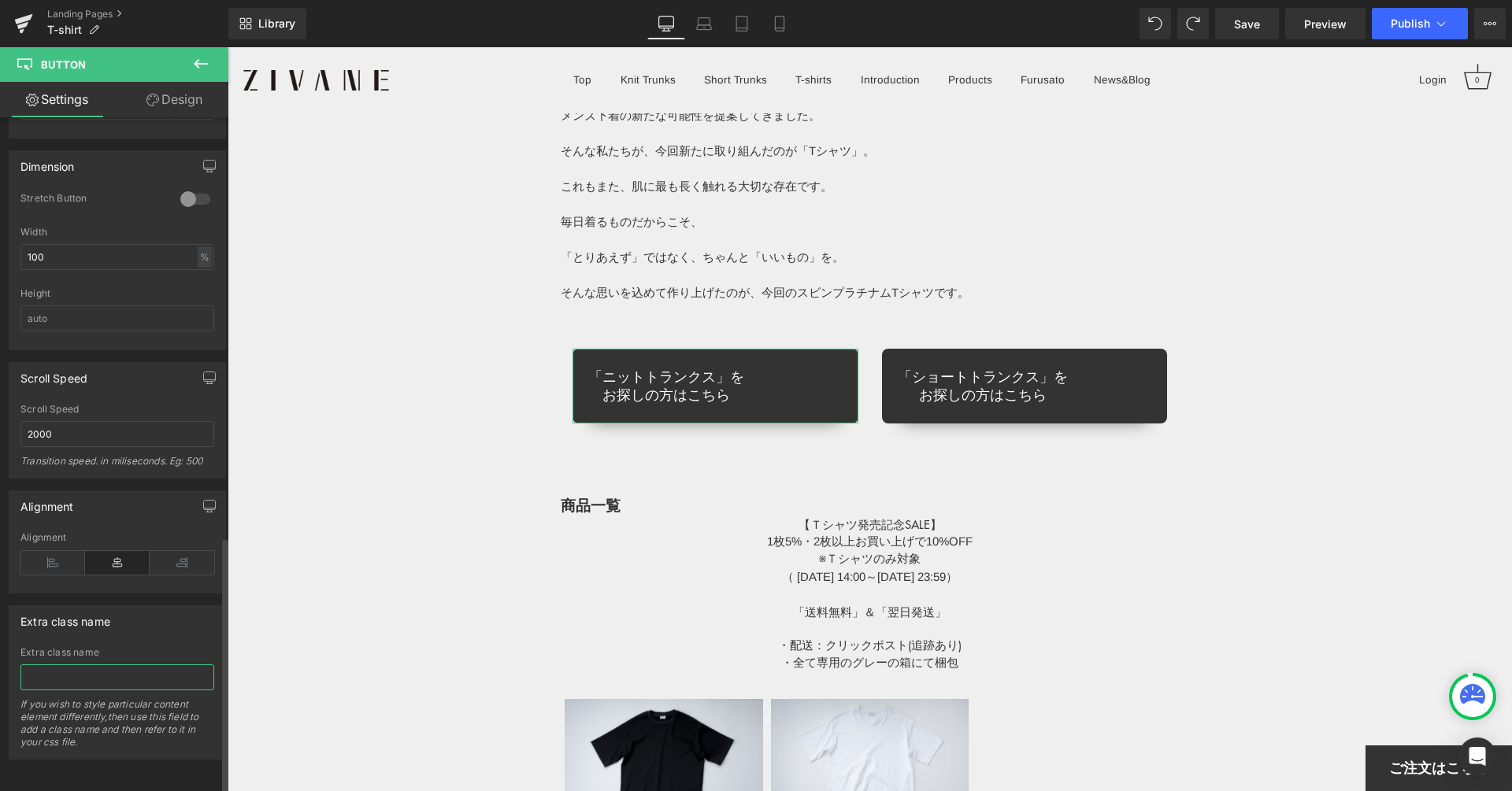
scroll to position [1069, 0]
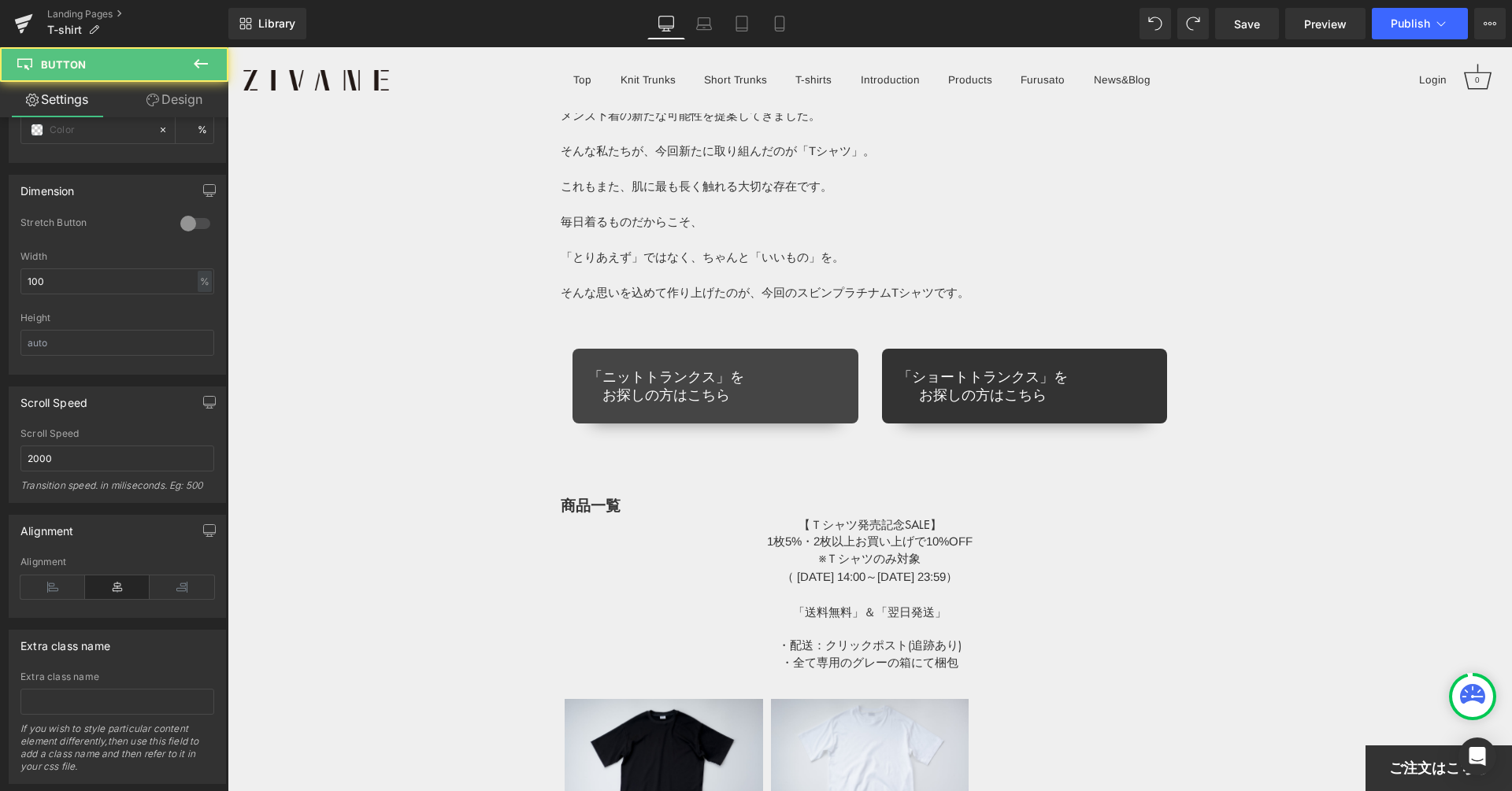
drag, startPoint x: 701, startPoint y: 350, endPoint x: 690, endPoint y: 370, distance: 22.8
click at [700, 351] on div "「ニットトランクス」を お探しの方はこちら Button" at bounding box center [715, 385] width 286 height 75
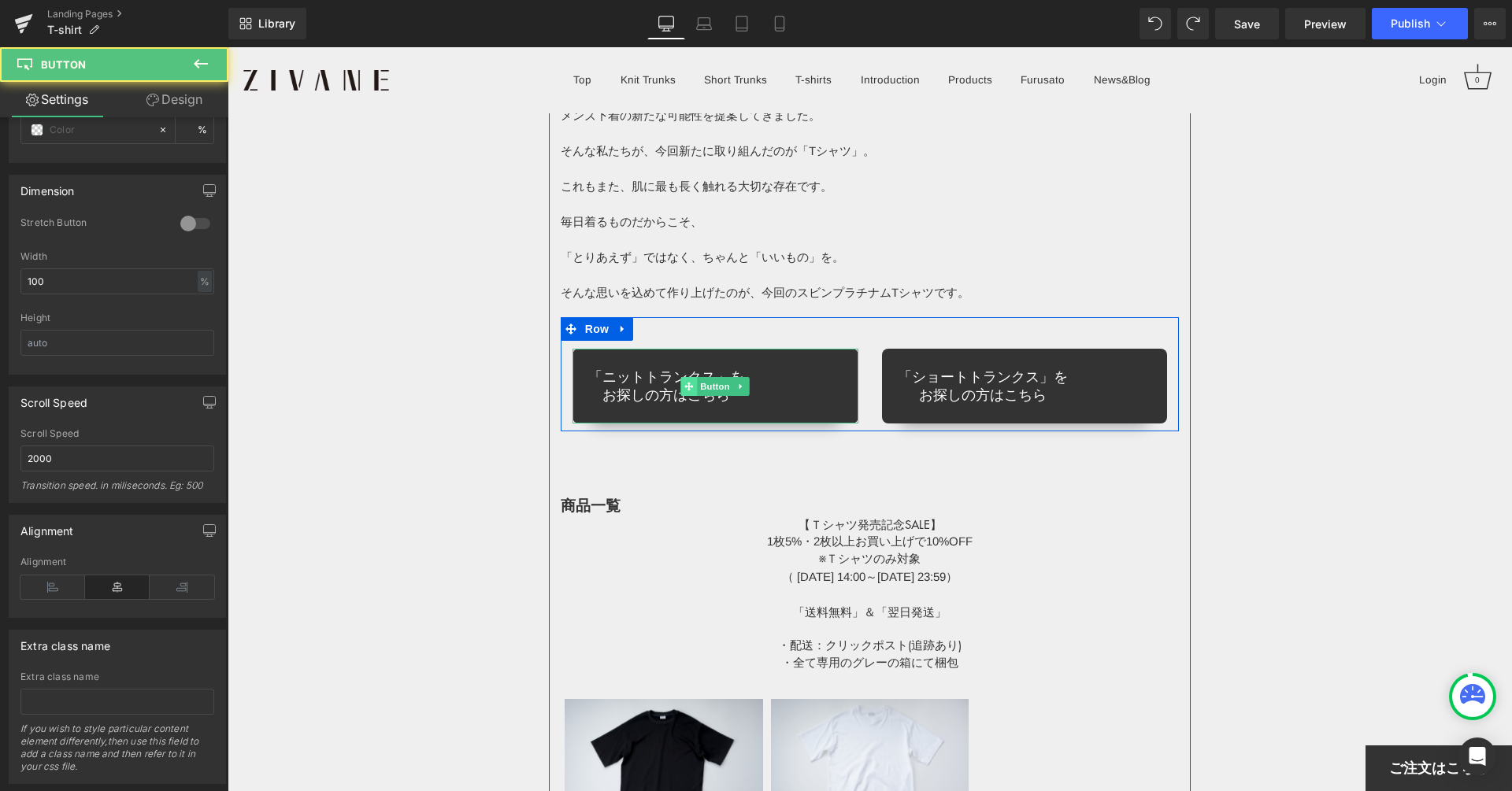
click at [686, 377] on span at bounding box center [689, 386] width 17 height 19
click at [705, 391] on span "Button" at bounding box center [715, 387] width 36 height 19
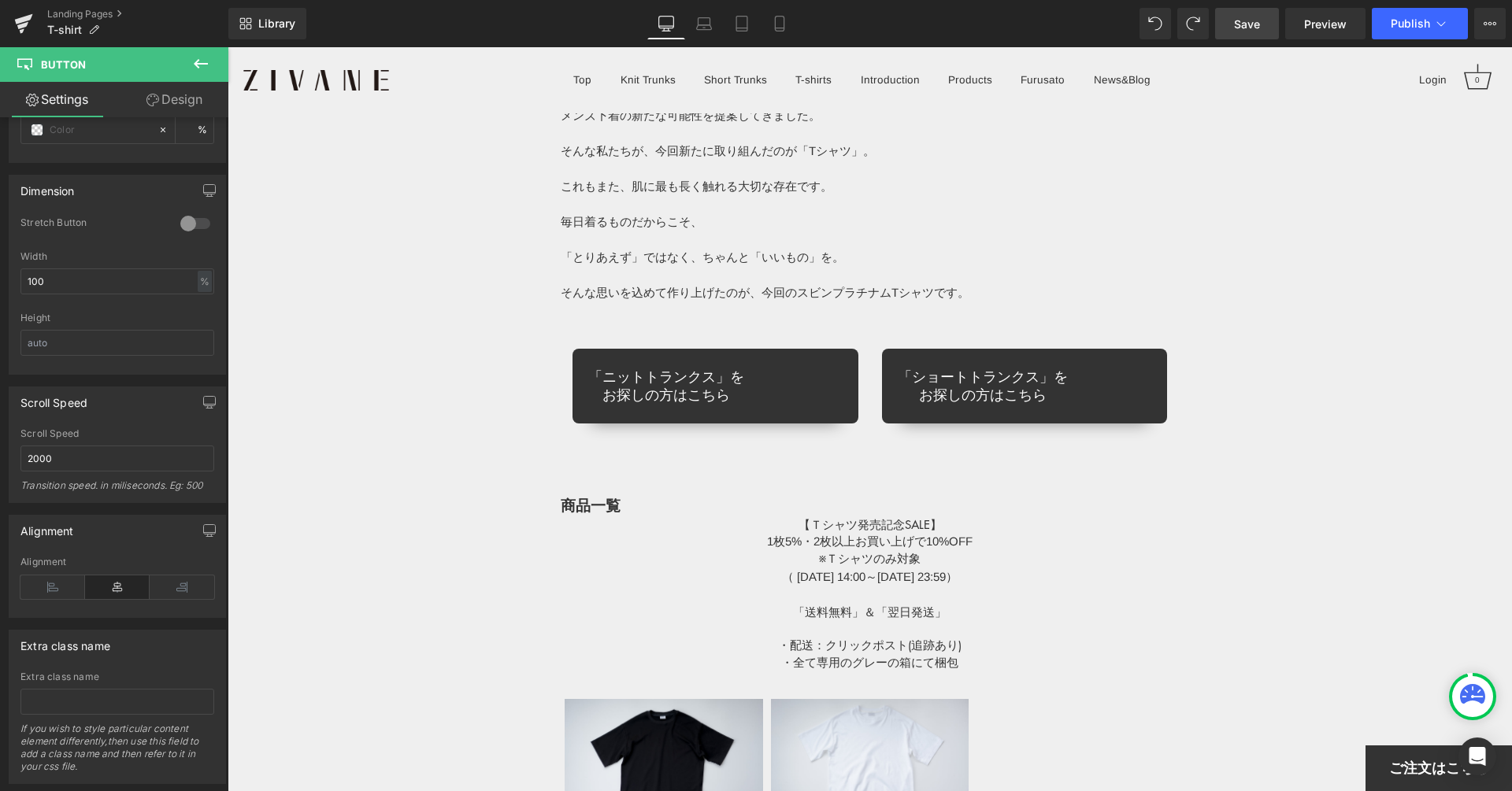
click at [1243, 19] on span "Save" at bounding box center [1246, 24] width 26 height 17
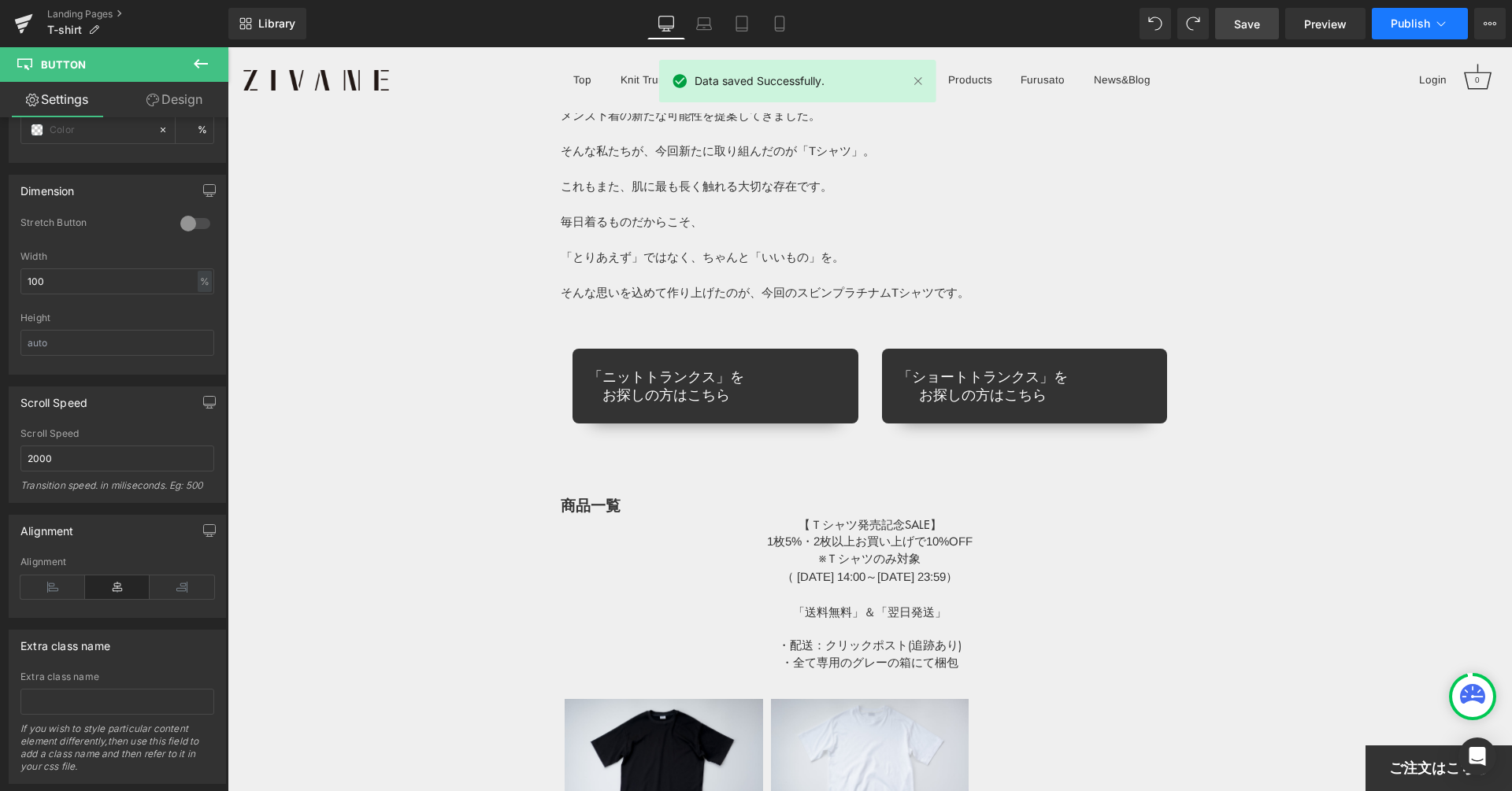
click at [1394, 25] on span "Publish" at bounding box center [1410, 24] width 40 height 13
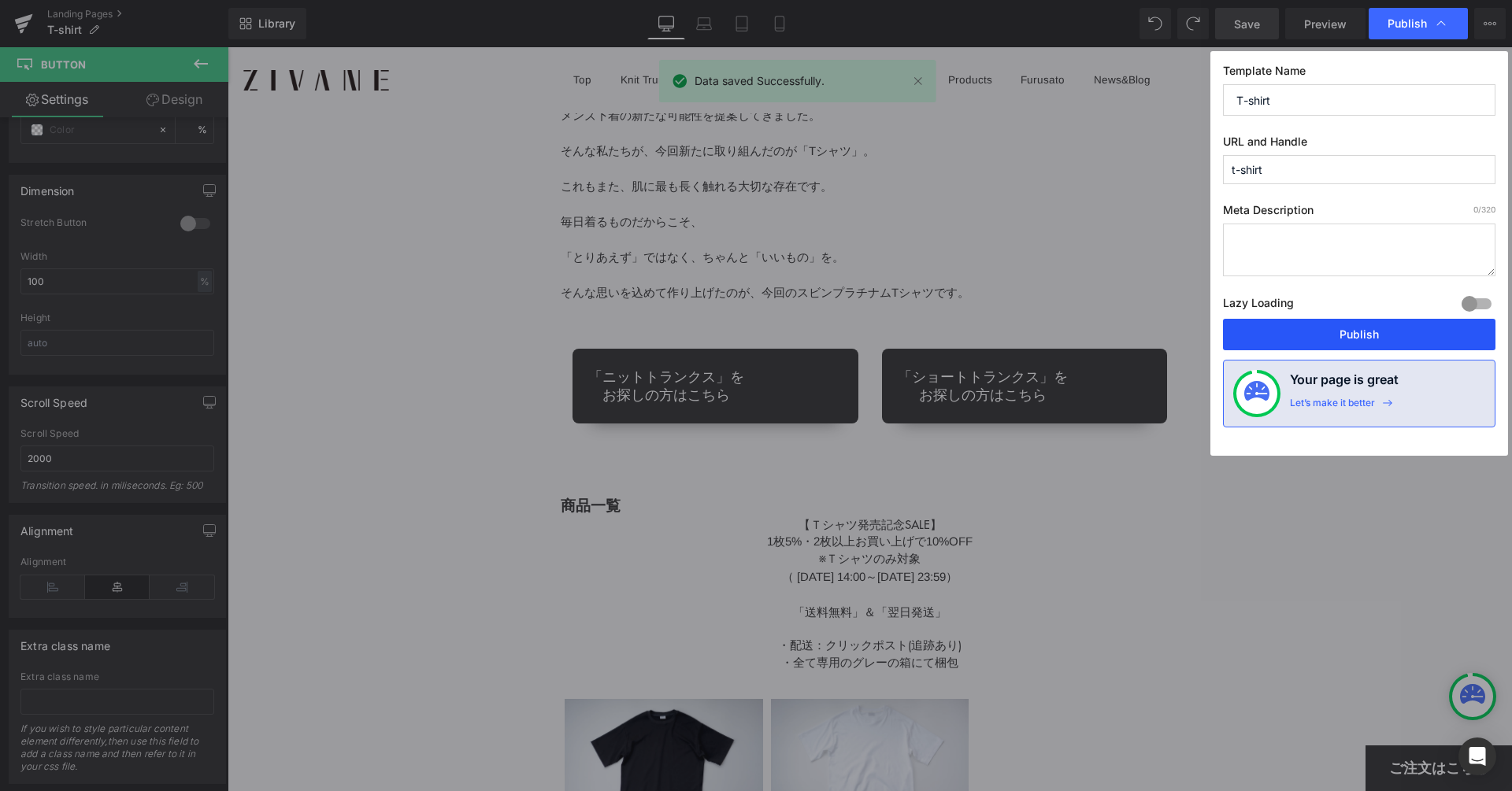
click at [1332, 336] on button "Publish" at bounding box center [1358, 335] width 272 height 31
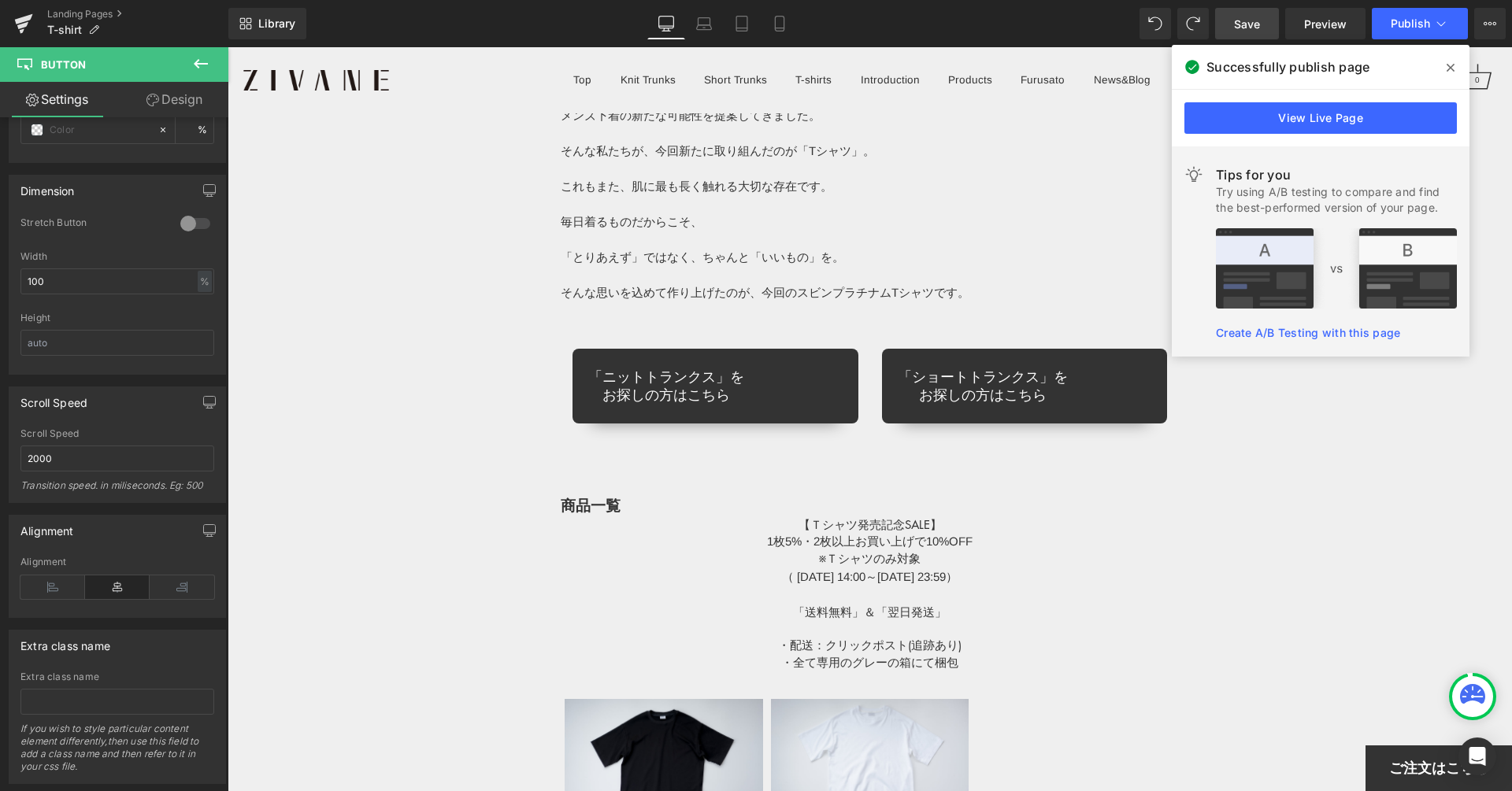
click at [1454, 63] on span at bounding box center [1449, 67] width 25 height 25
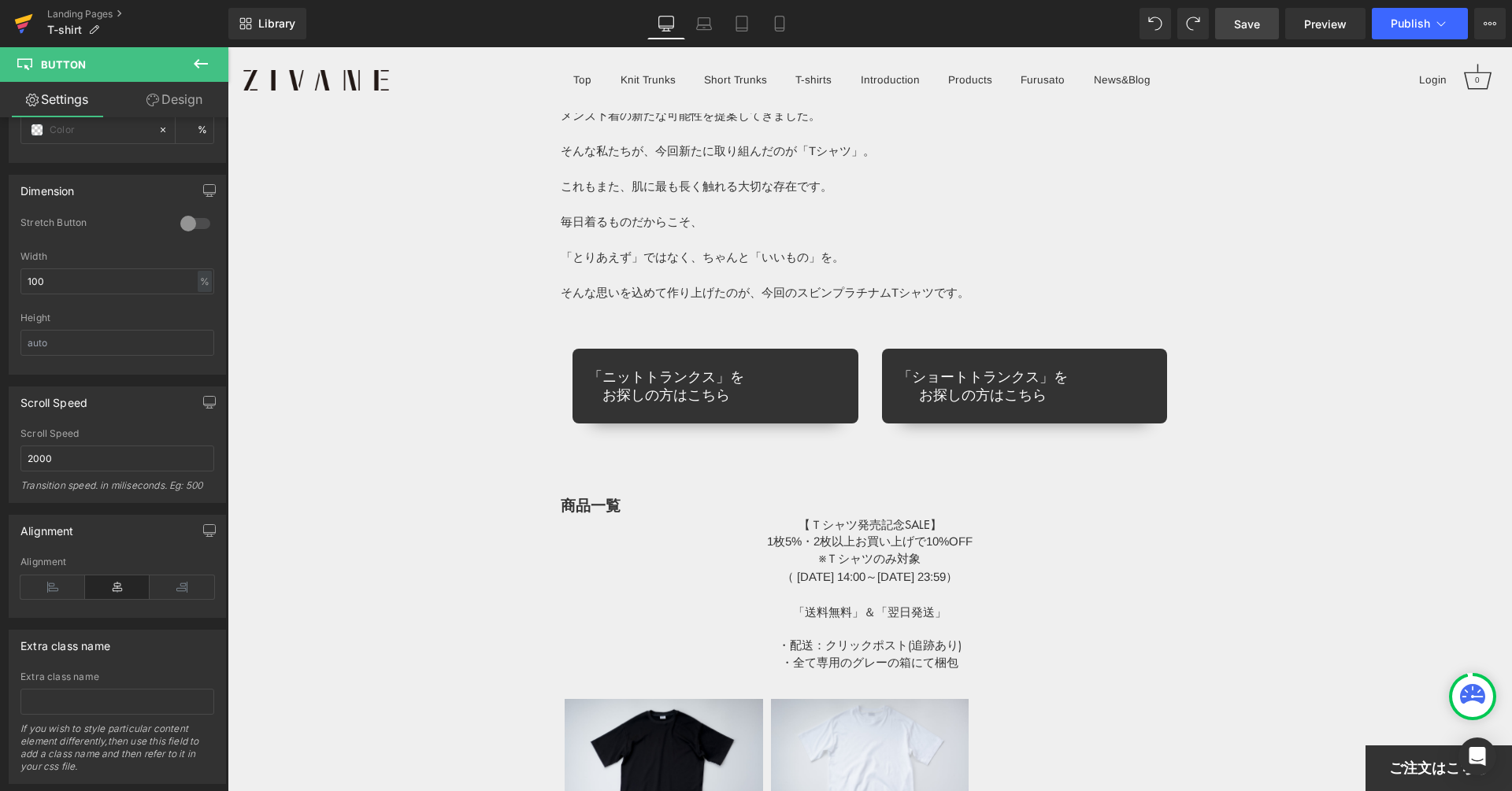
click at [16, 8] on icon at bounding box center [23, 23] width 19 height 40
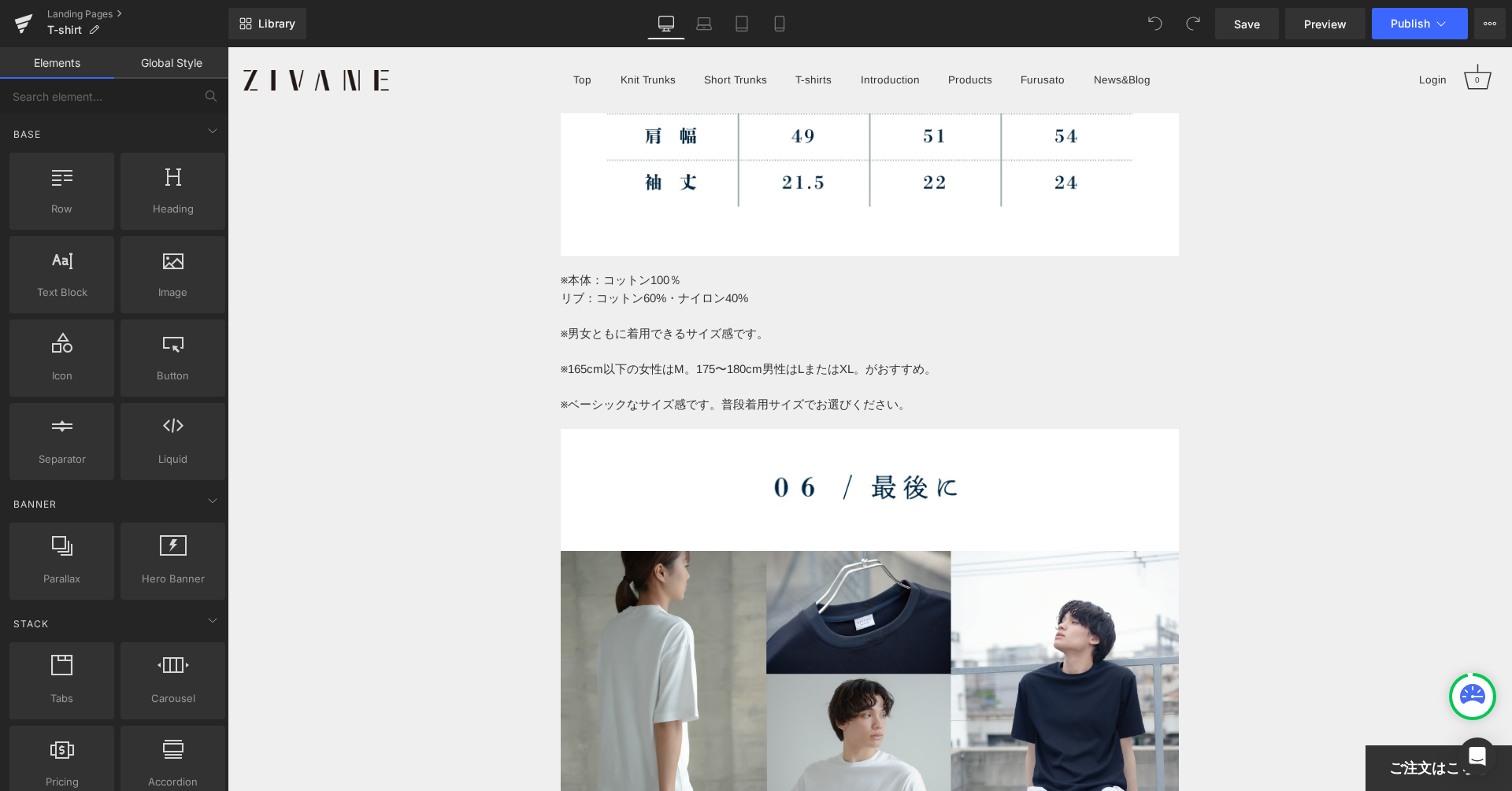
scroll to position [11382, 0]
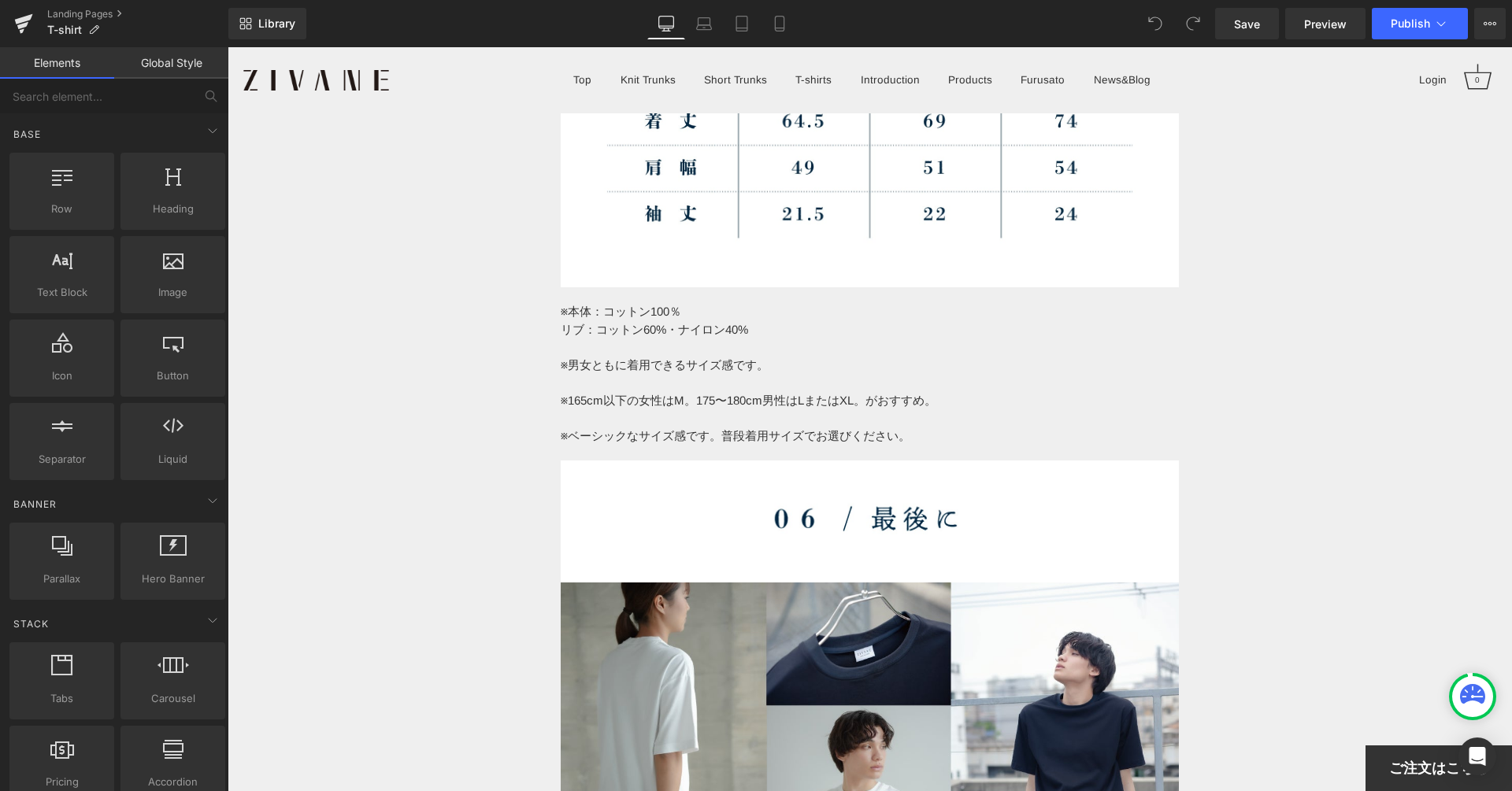
click at [69, 62] on link "Elements" at bounding box center [57, 63] width 114 height 31
click at [120, 57] on link "Global Style" at bounding box center [171, 63] width 114 height 31
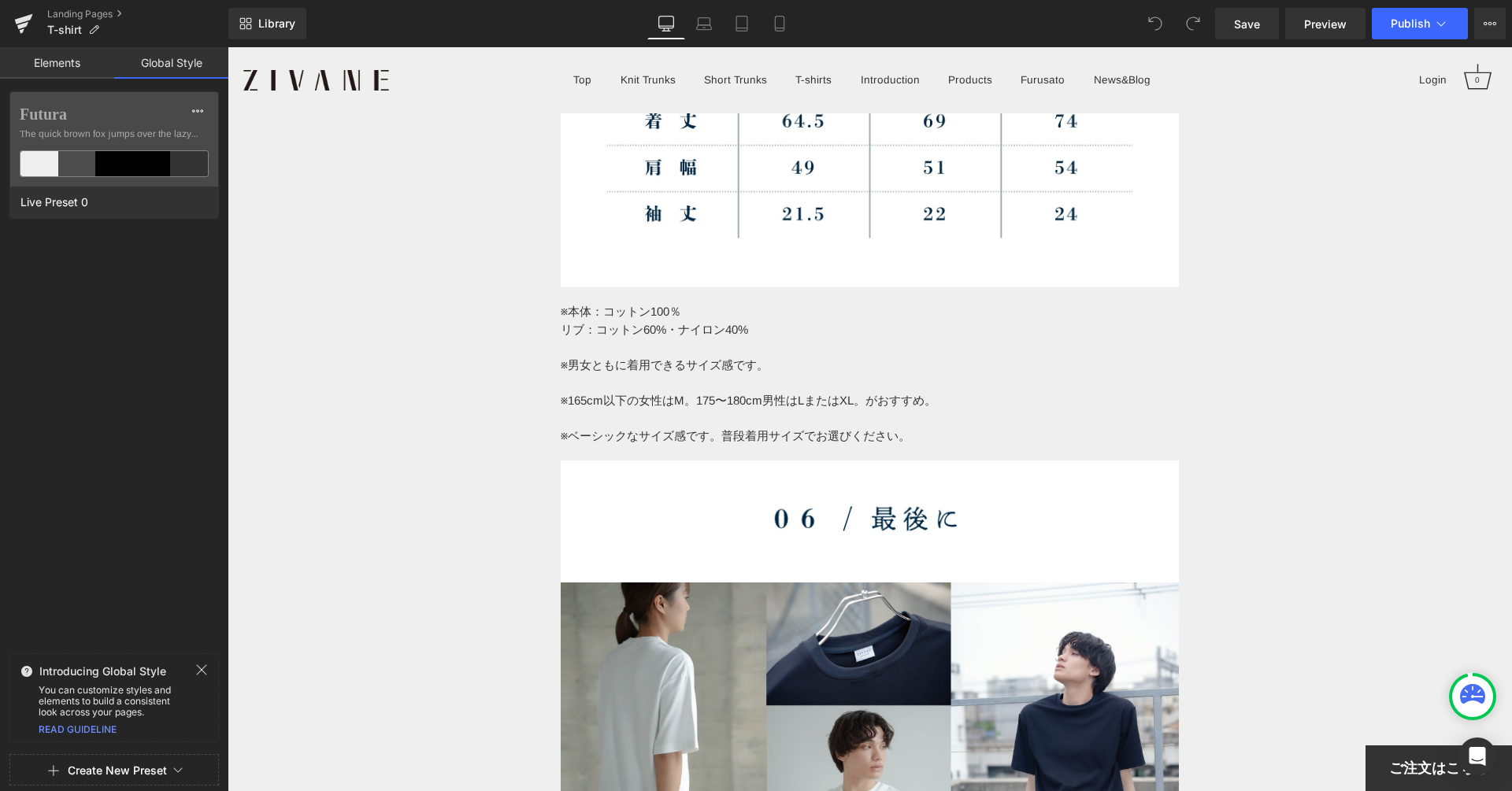
click at [71, 61] on link "Elements" at bounding box center [57, 63] width 114 height 31
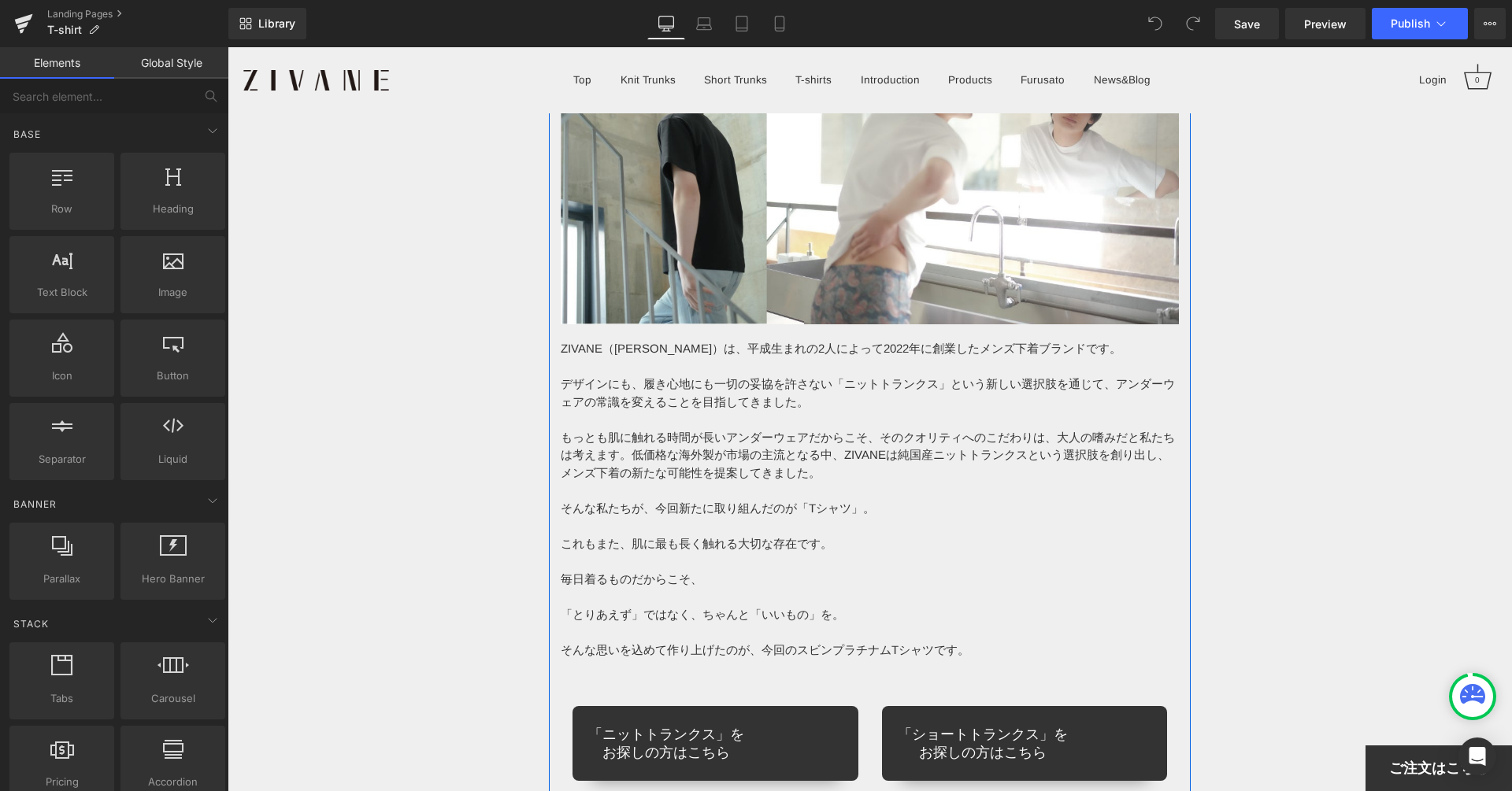
scroll to position [12516, 0]
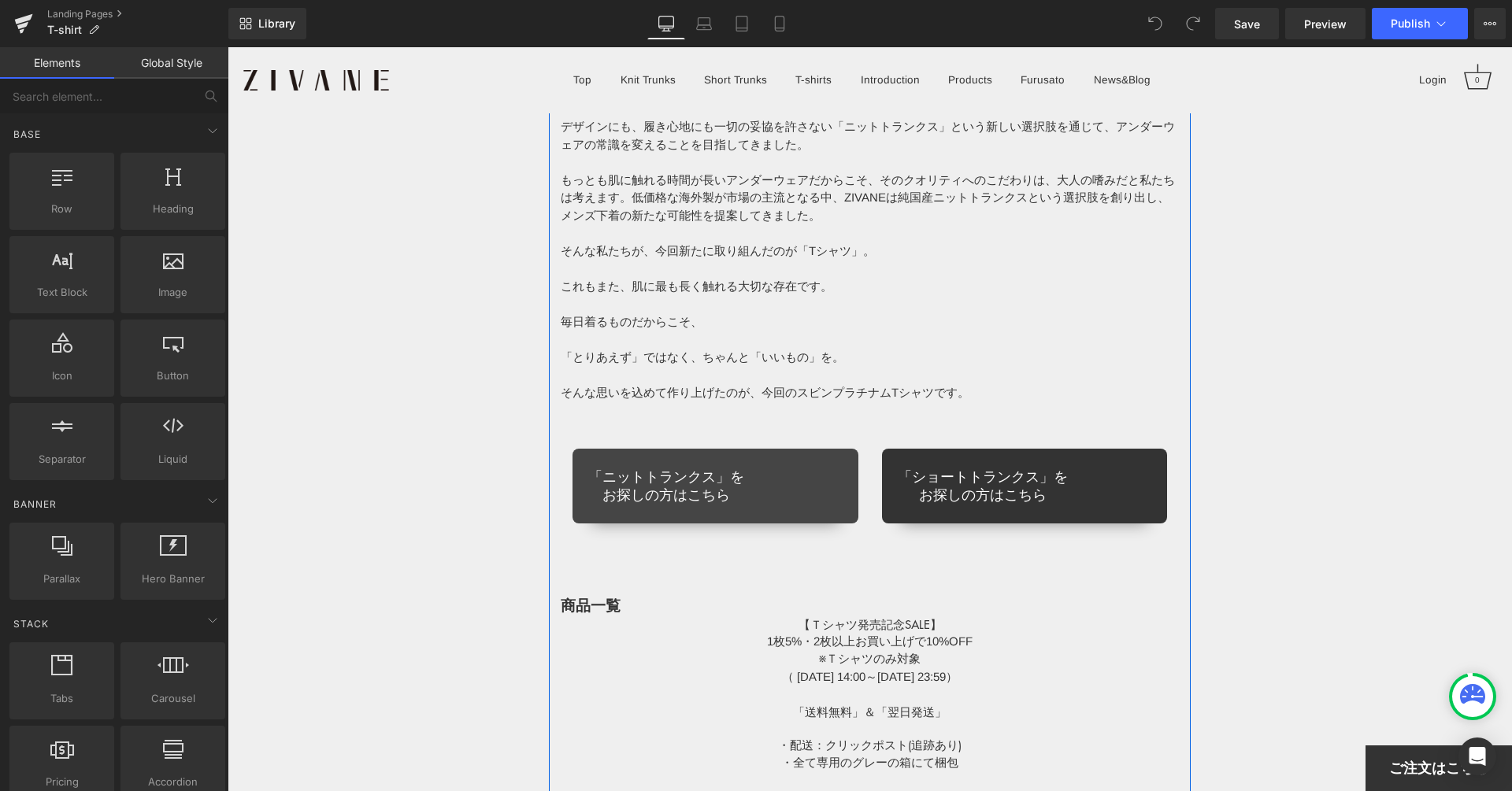
click at [798, 485] on link "「ニットトランクス」を お探しの方はこちら" at bounding box center [715, 486] width 286 height 75
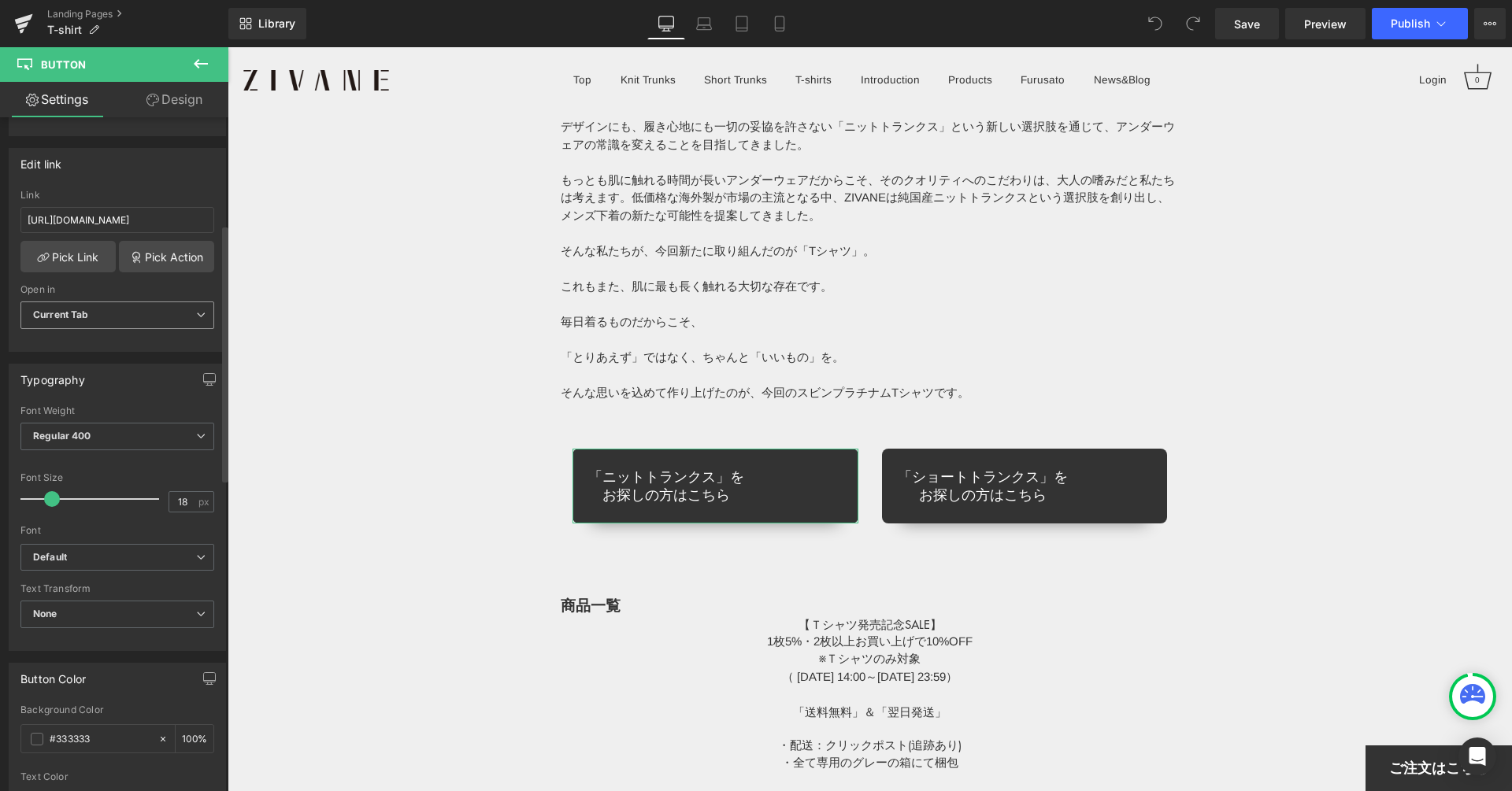
scroll to position [347, 0]
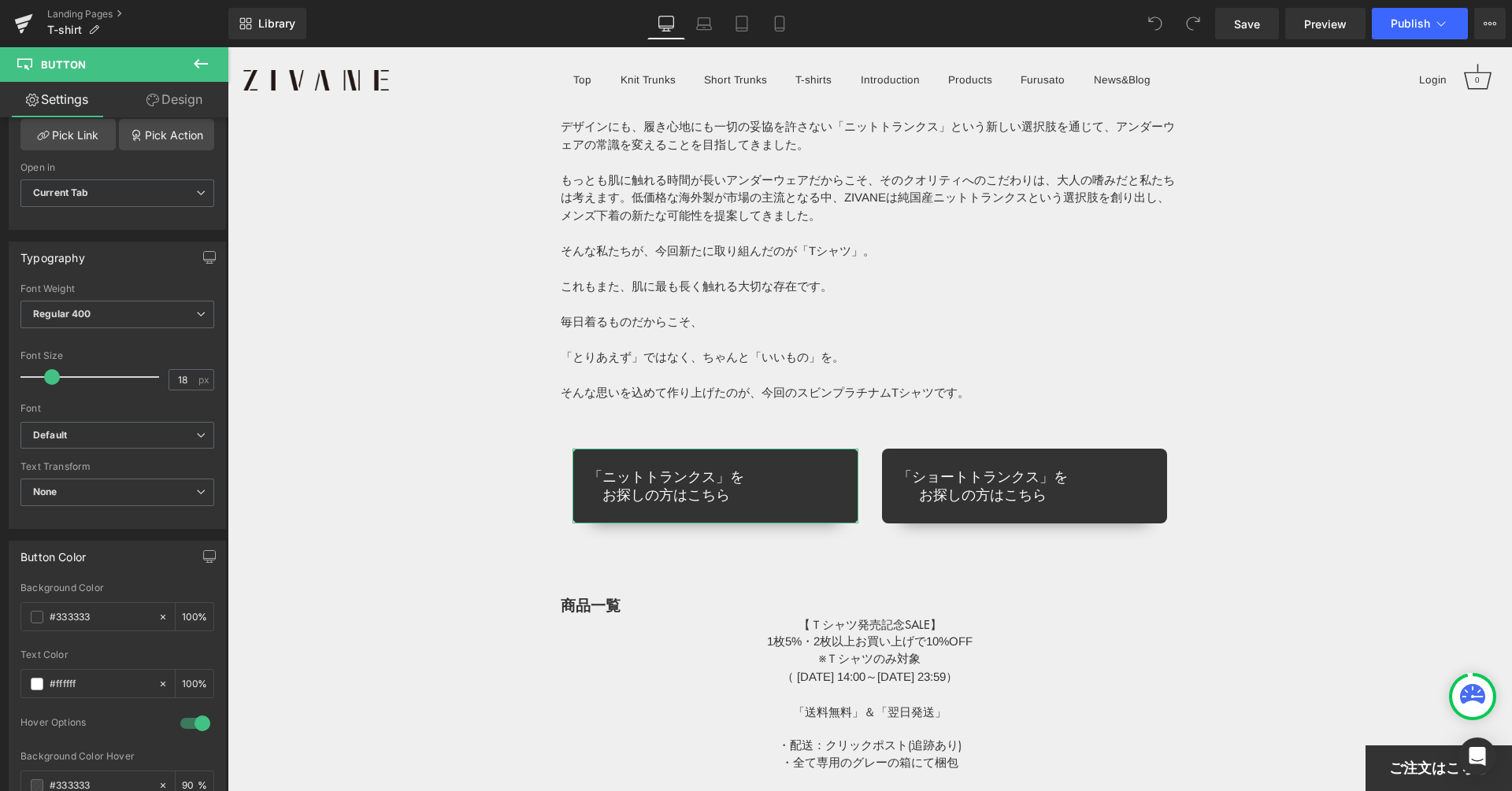
click at [172, 106] on link "Design" at bounding box center [175, 99] width 114 height 36
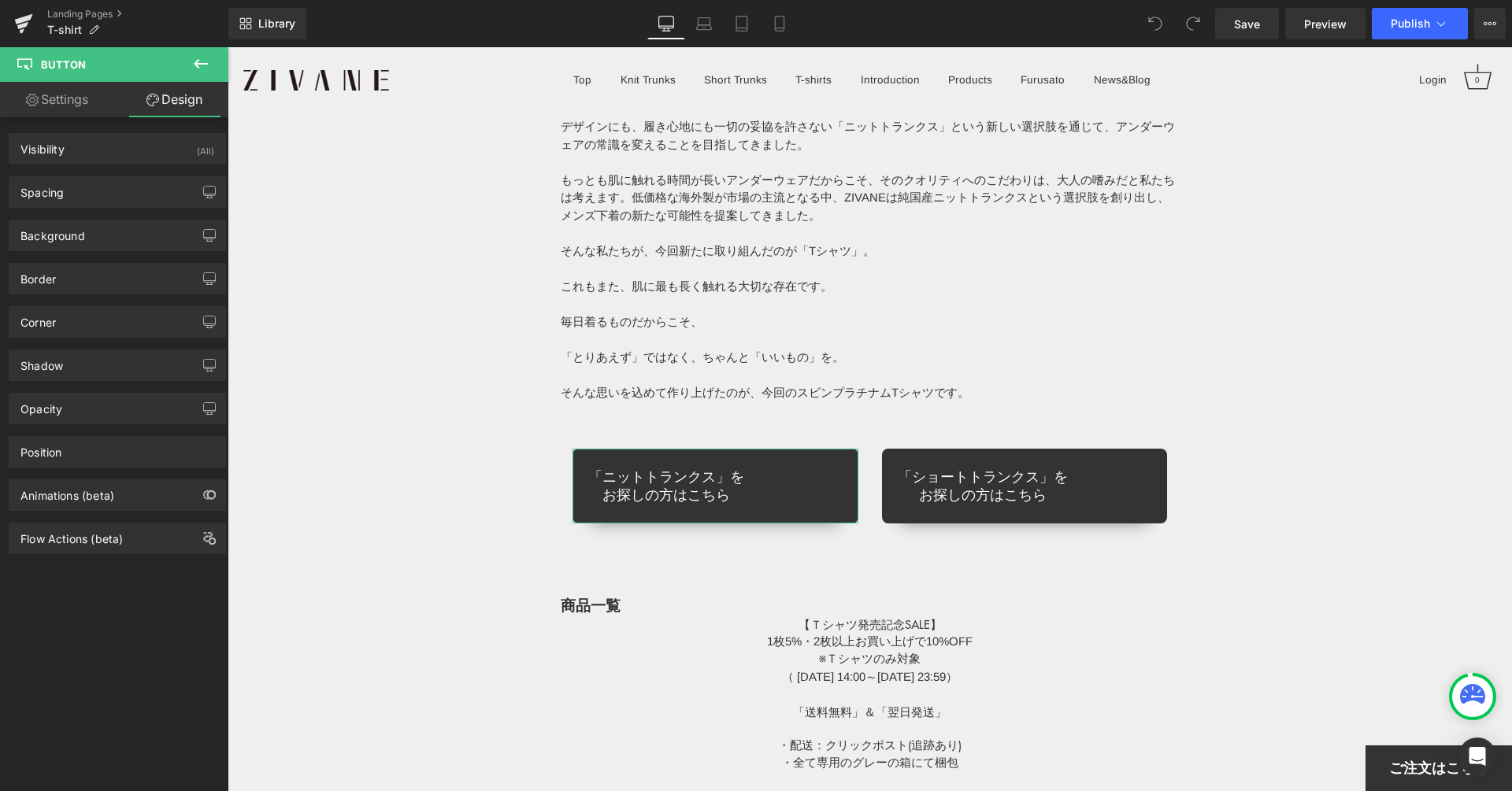
type input "30"
type input "0"
type input "25"
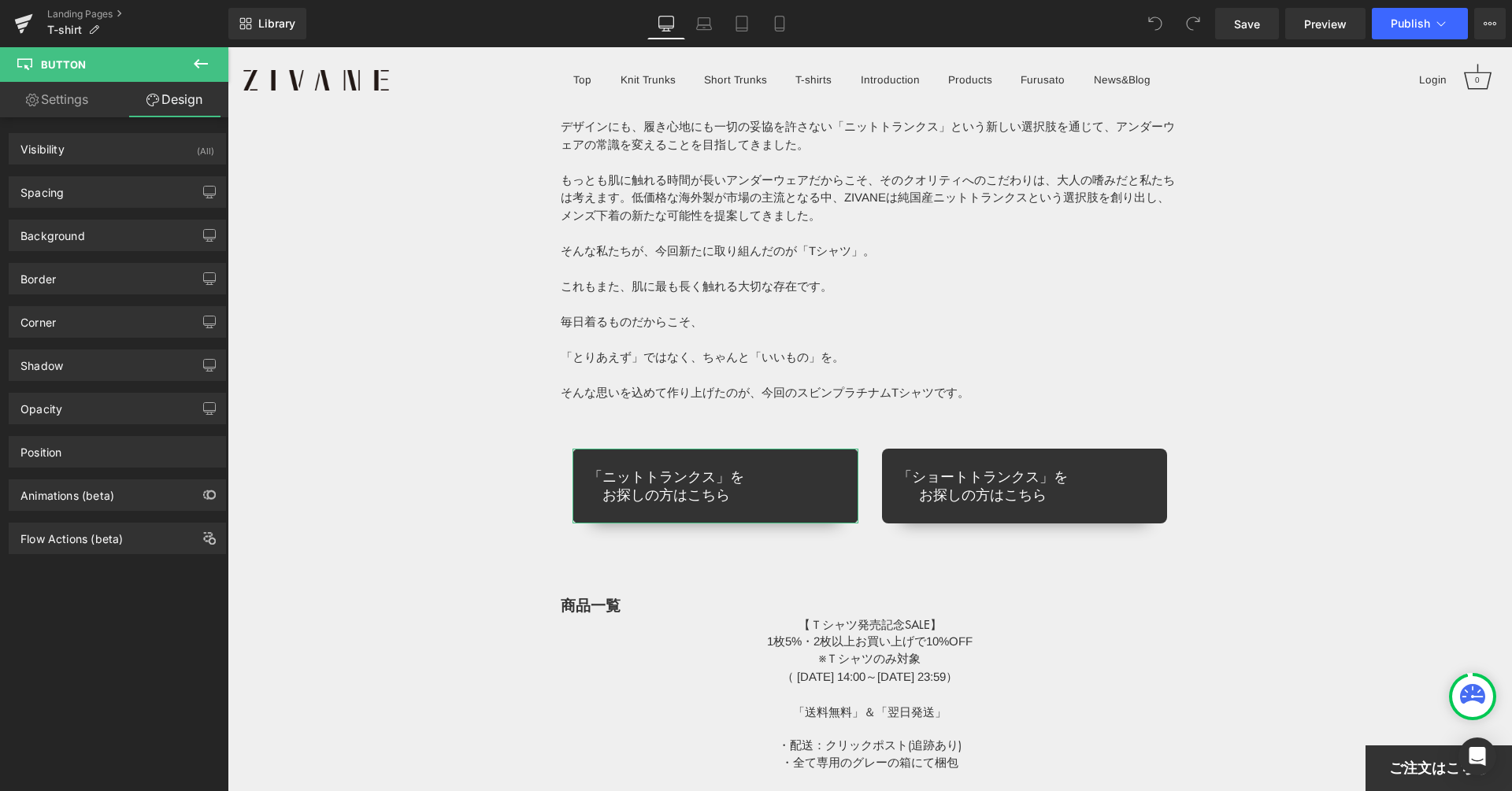
type input "20"
type input "25"
type input "20"
click at [129, 146] on div "Visibility (All)" at bounding box center [117, 149] width 216 height 30
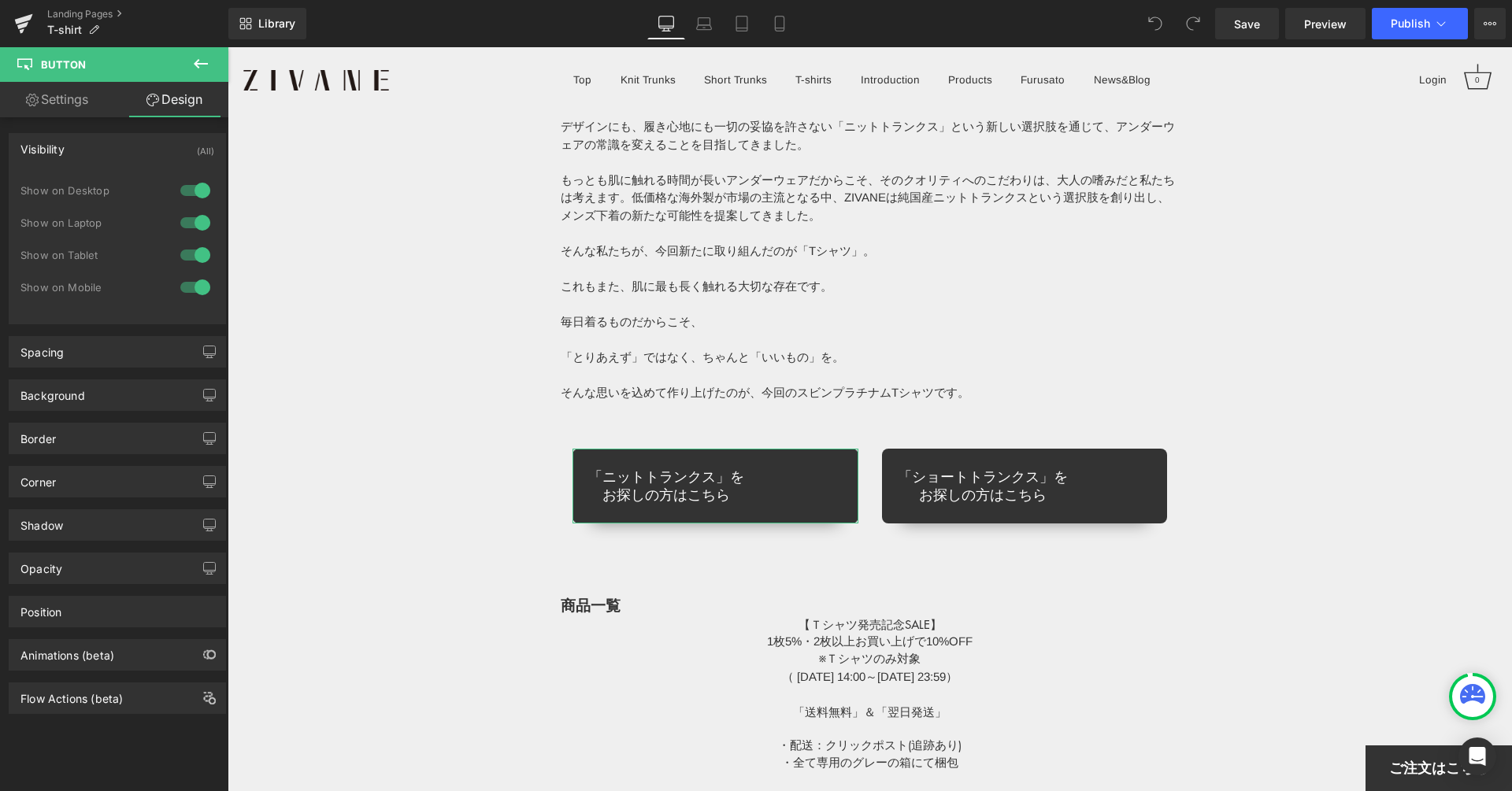
click at [129, 146] on div "Visibility (All)" at bounding box center [117, 149] width 216 height 30
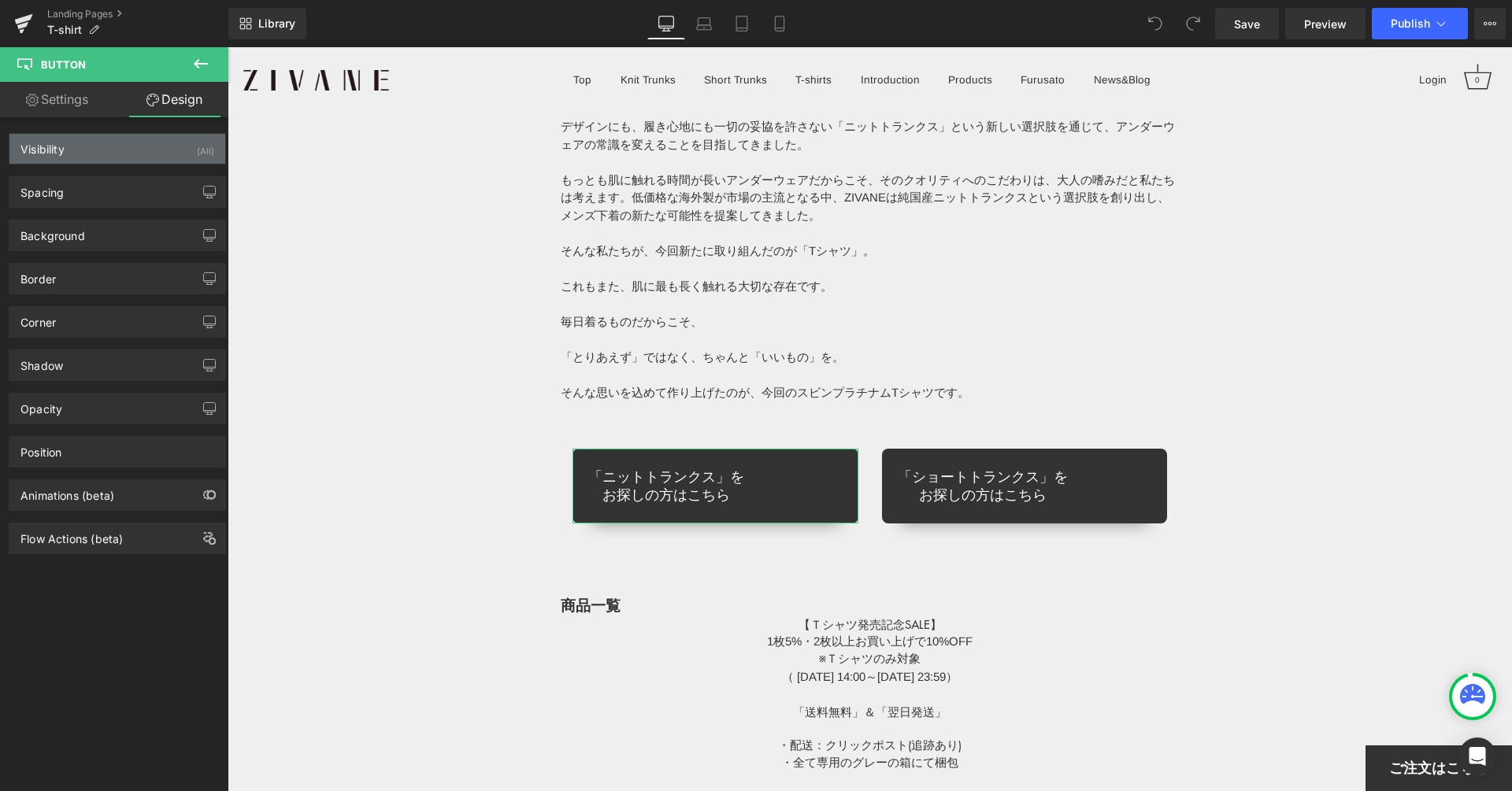
click at [117, 155] on div "Visibility (All)" at bounding box center [117, 149] width 216 height 30
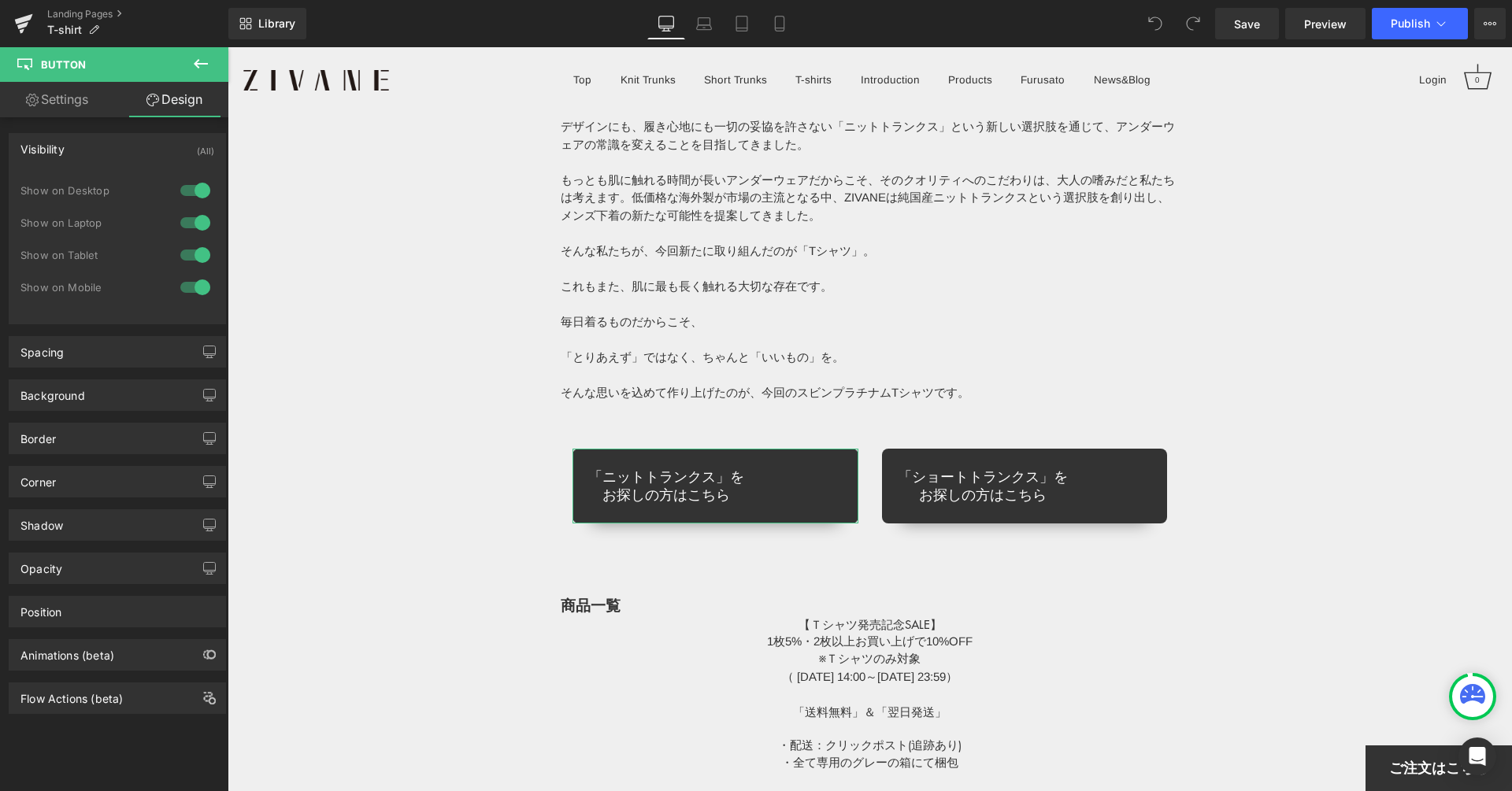
click at [117, 155] on div "Visibility (All)" at bounding box center [117, 149] width 216 height 30
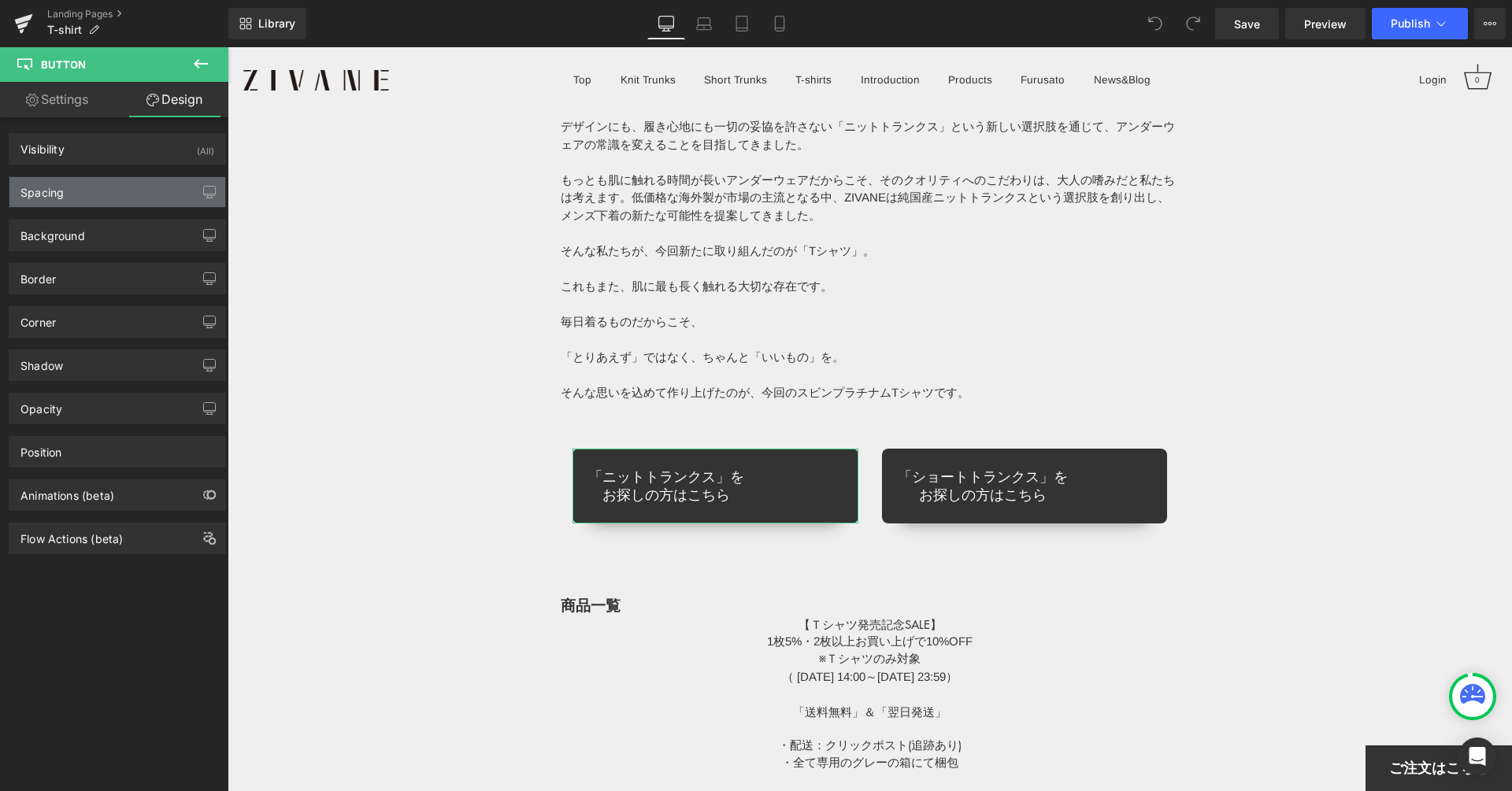
click at [100, 202] on div "Spacing" at bounding box center [117, 192] width 216 height 30
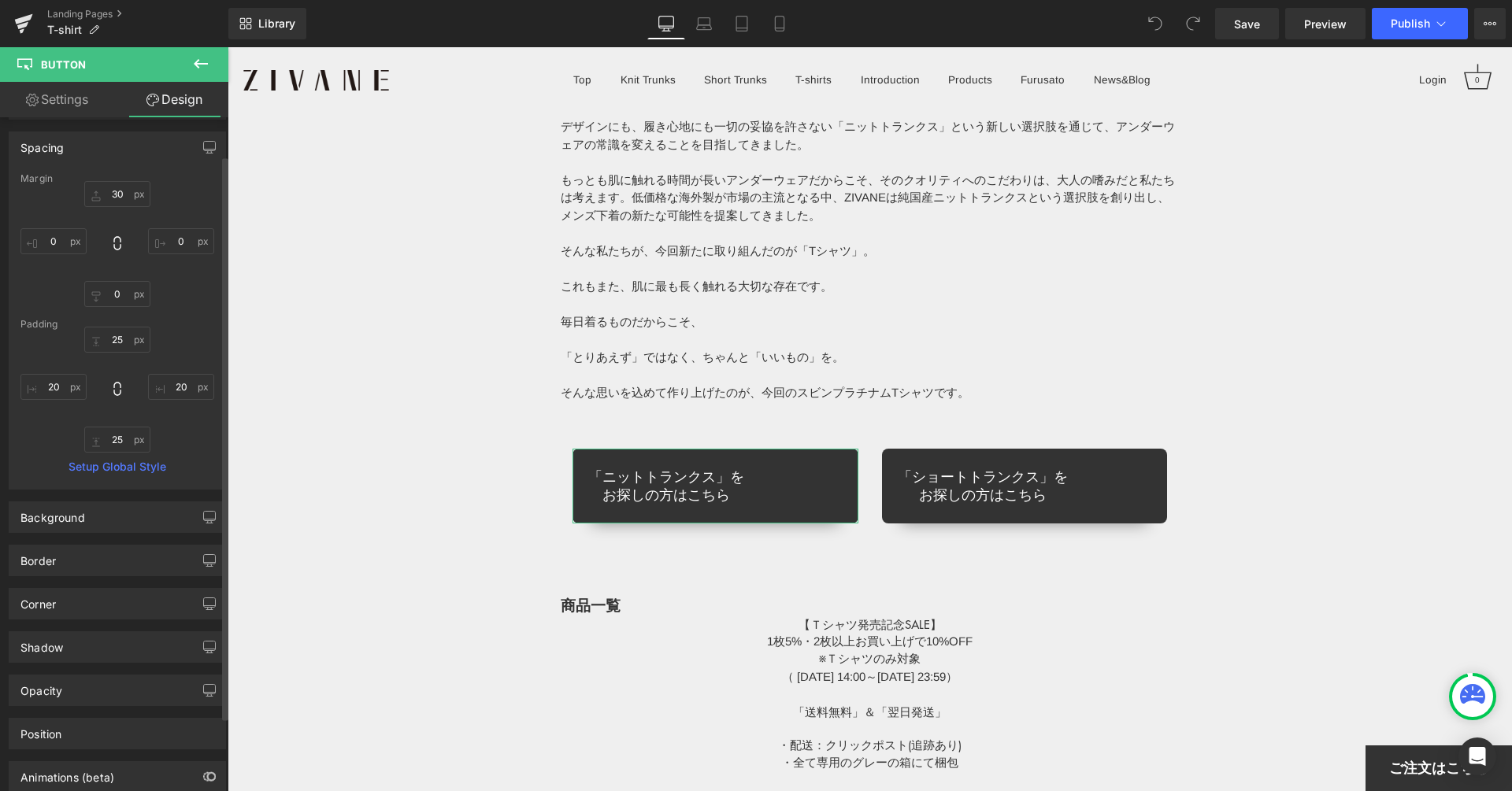
scroll to position [48, 0]
click at [142, 467] on link "Setup Global Style" at bounding box center [117, 464] width 194 height 13
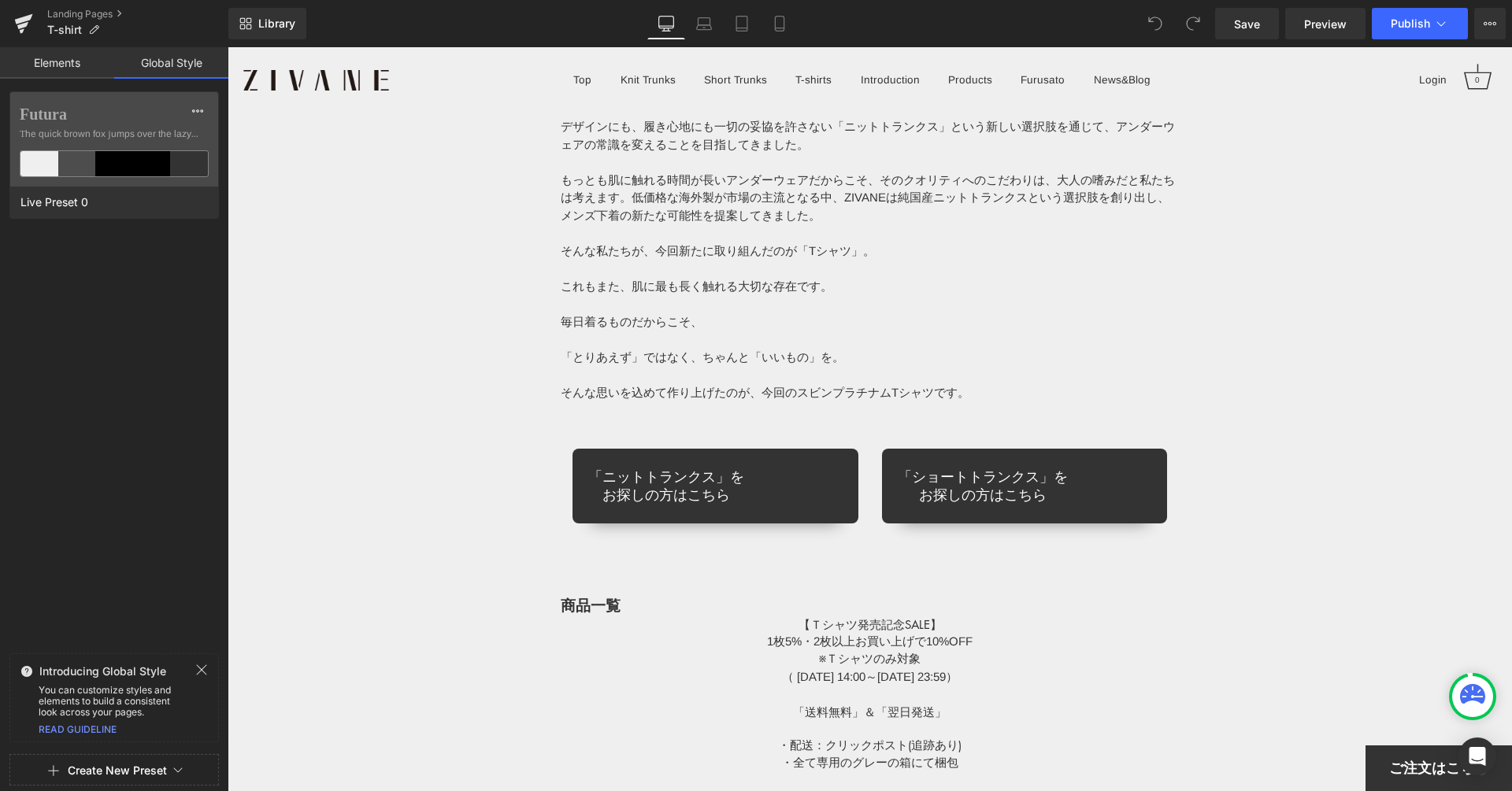
click at [200, 664] on div "Introducing Global Style You can customize styles and elements to build a consi…" at bounding box center [114, 697] width 210 height 89
click at [200, 662] on div "Introducing Global Style You can customize styles and elements to build a consi…" at bounding box center [114, 697] width 210 height 89
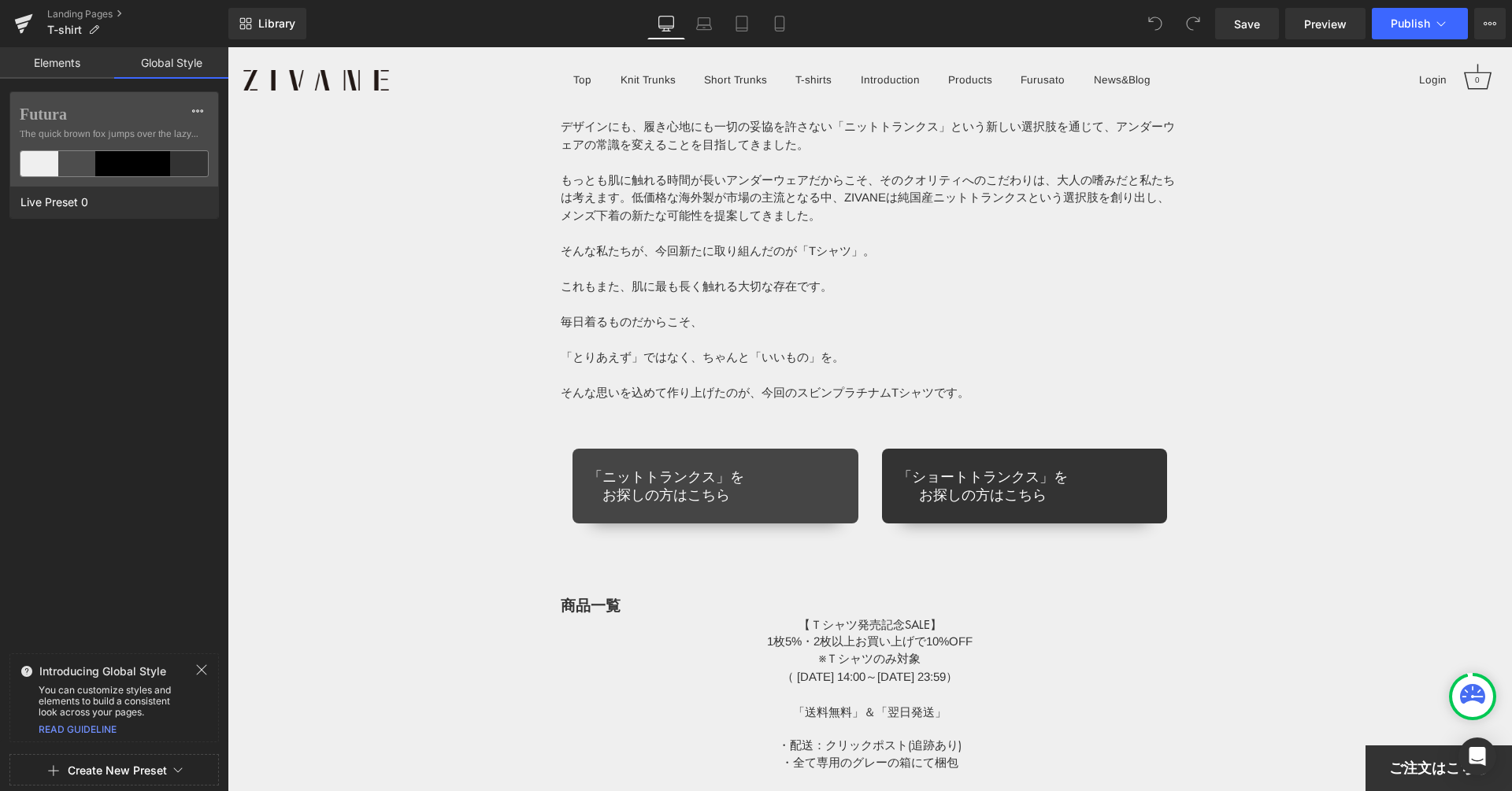
click at [720, 485] on div "「ニットトランクス」を お探しの方はこちら Button" at bounding box center [715, 486] width 286 height 75
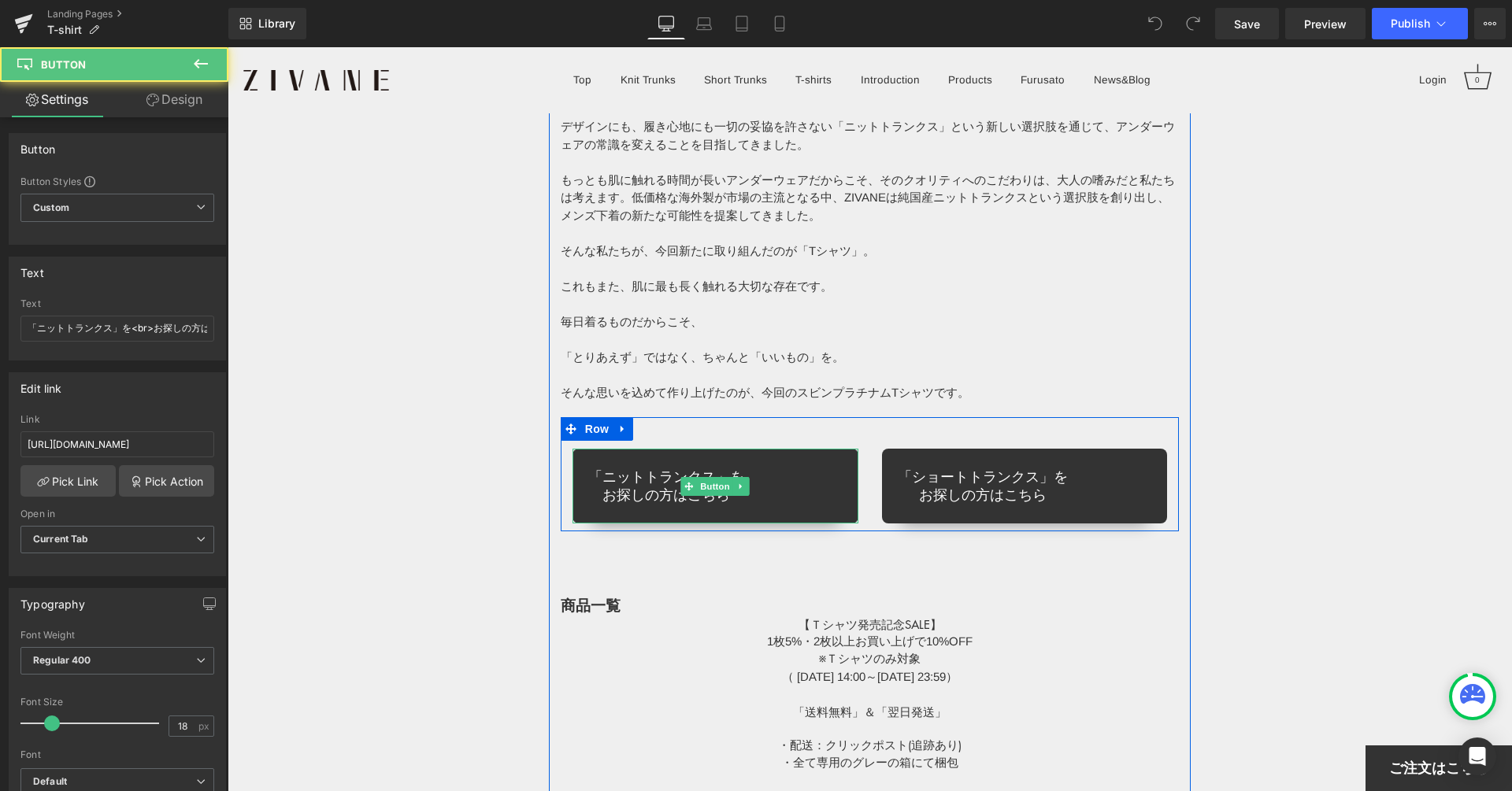
scroll to position [12459, 0]
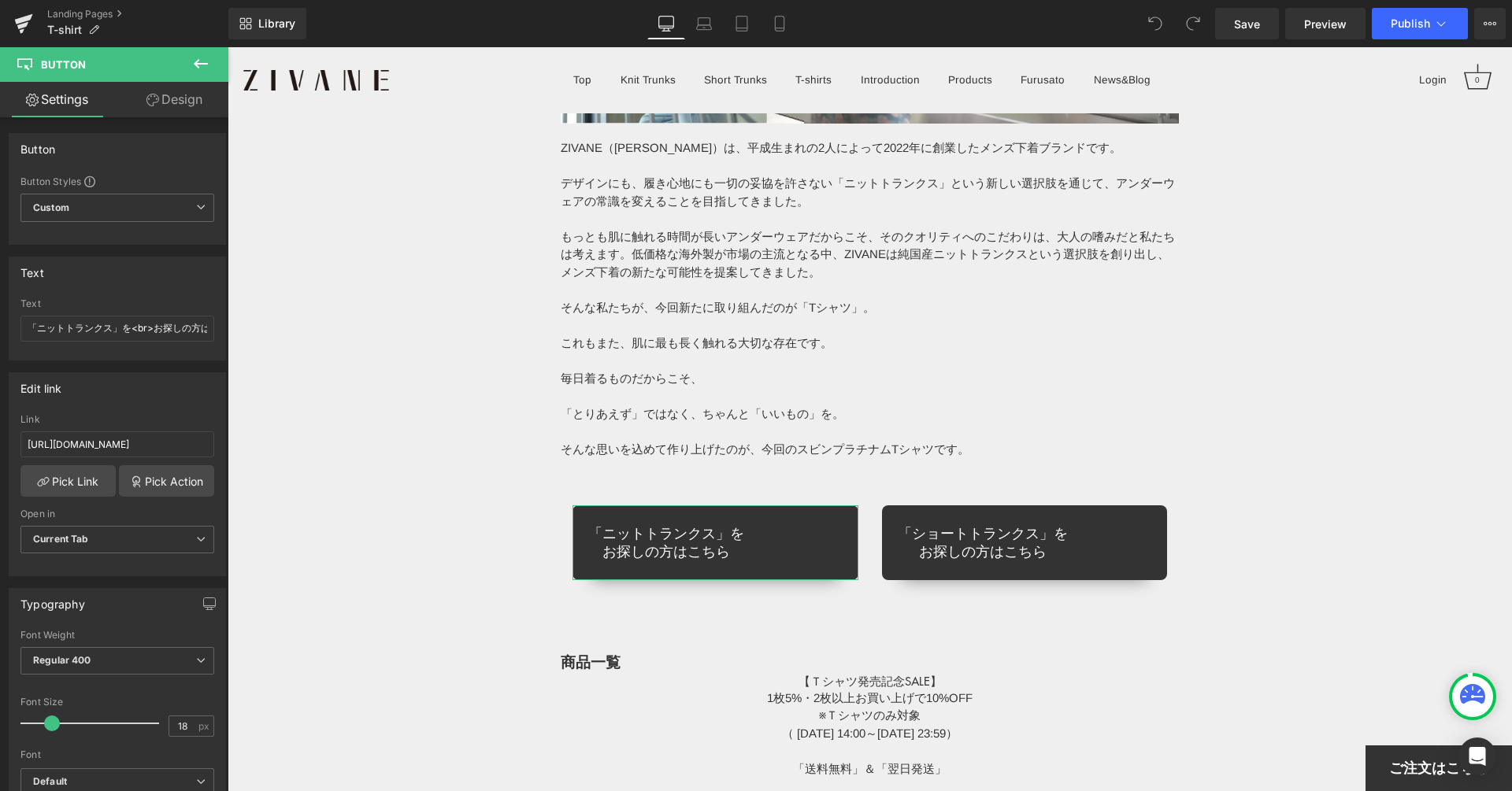
click at [152, 107] on link "Design" at bounding box center [175, 99] width 114 height 36
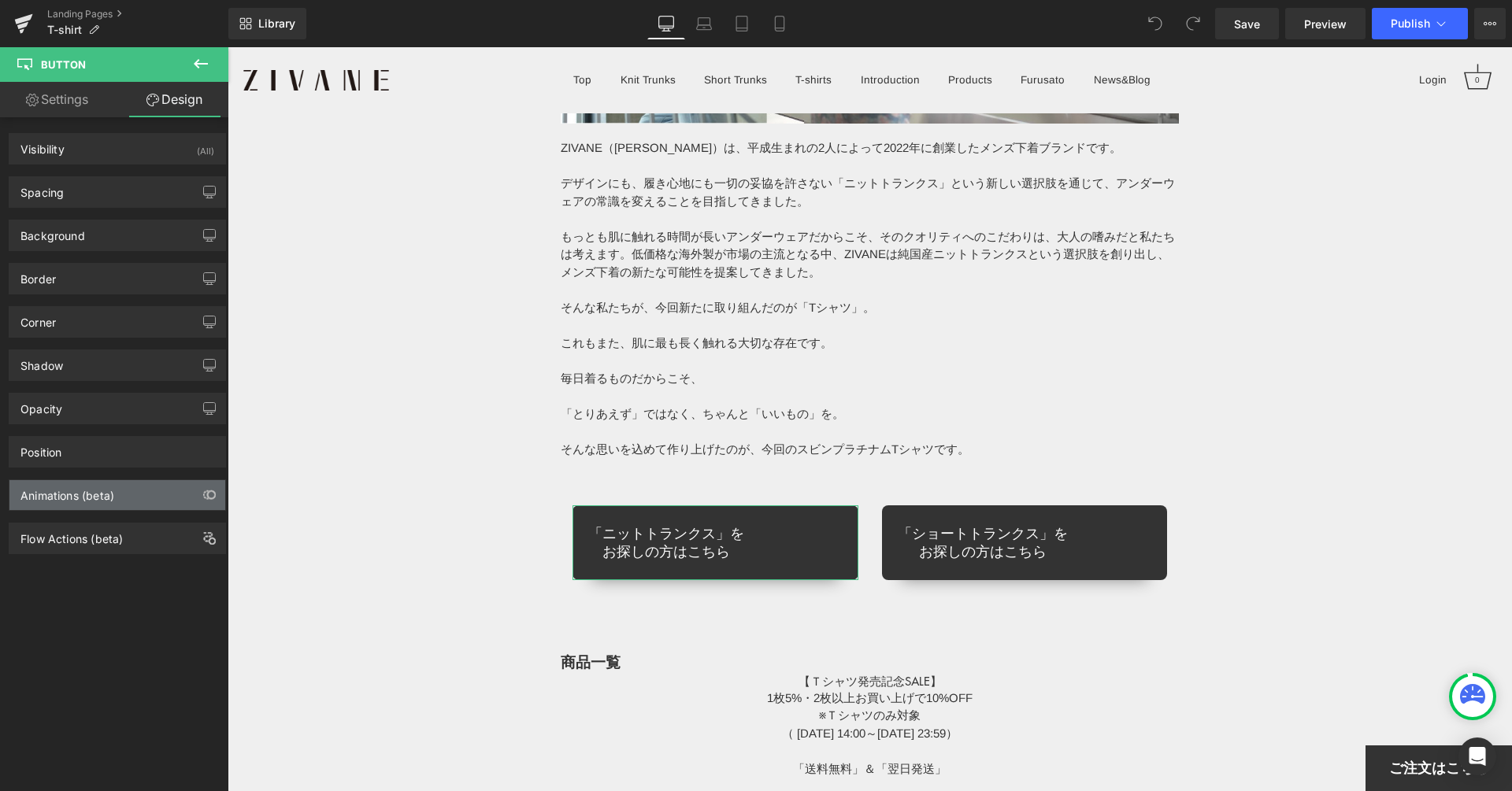
click at [110, 501] on div "Animations (beta)" at bounding box center [117, 495] width 216 height 30
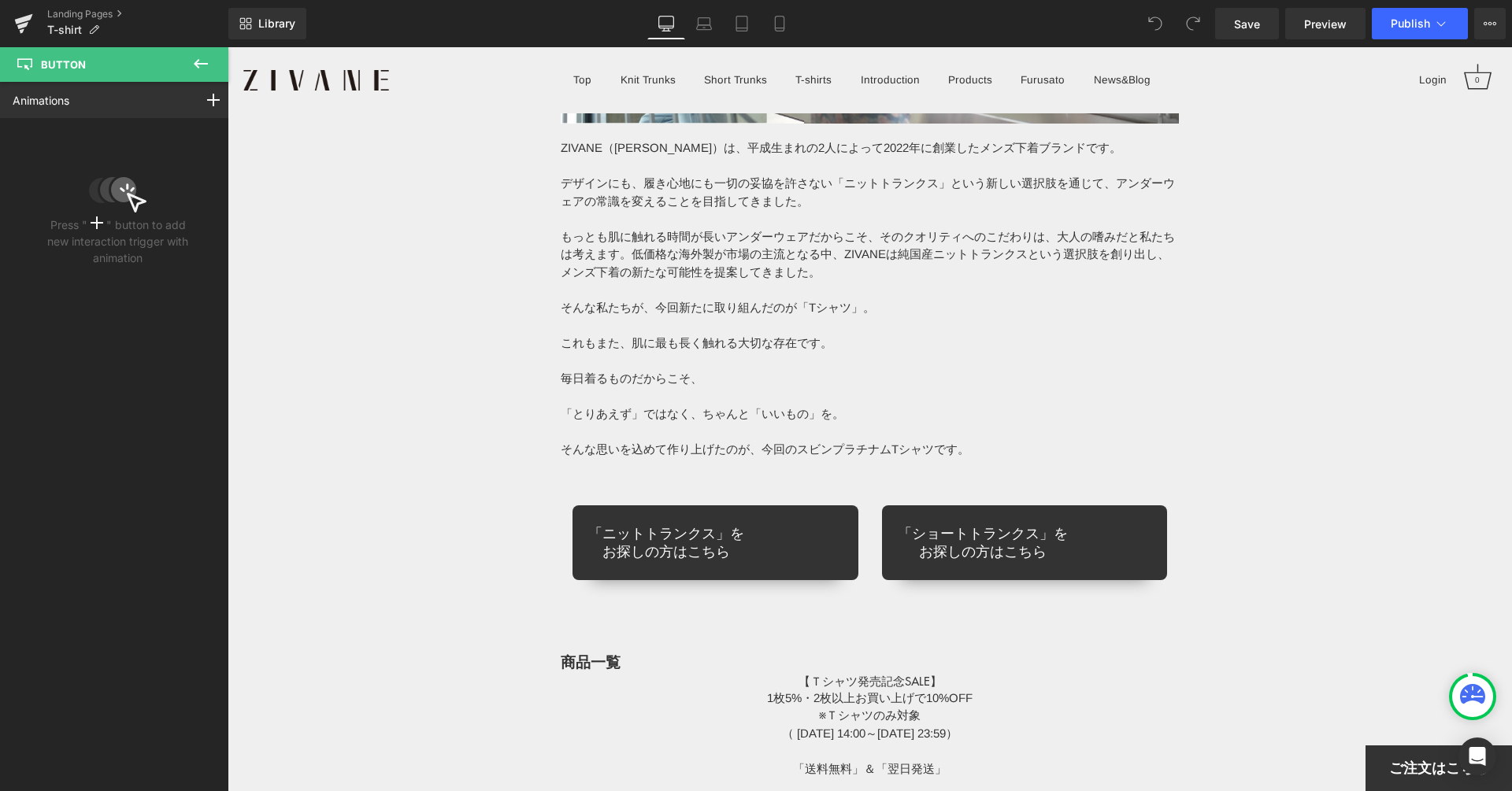
click at [197, 63] on icon at bounding box center [200, 63] width 14 height 9
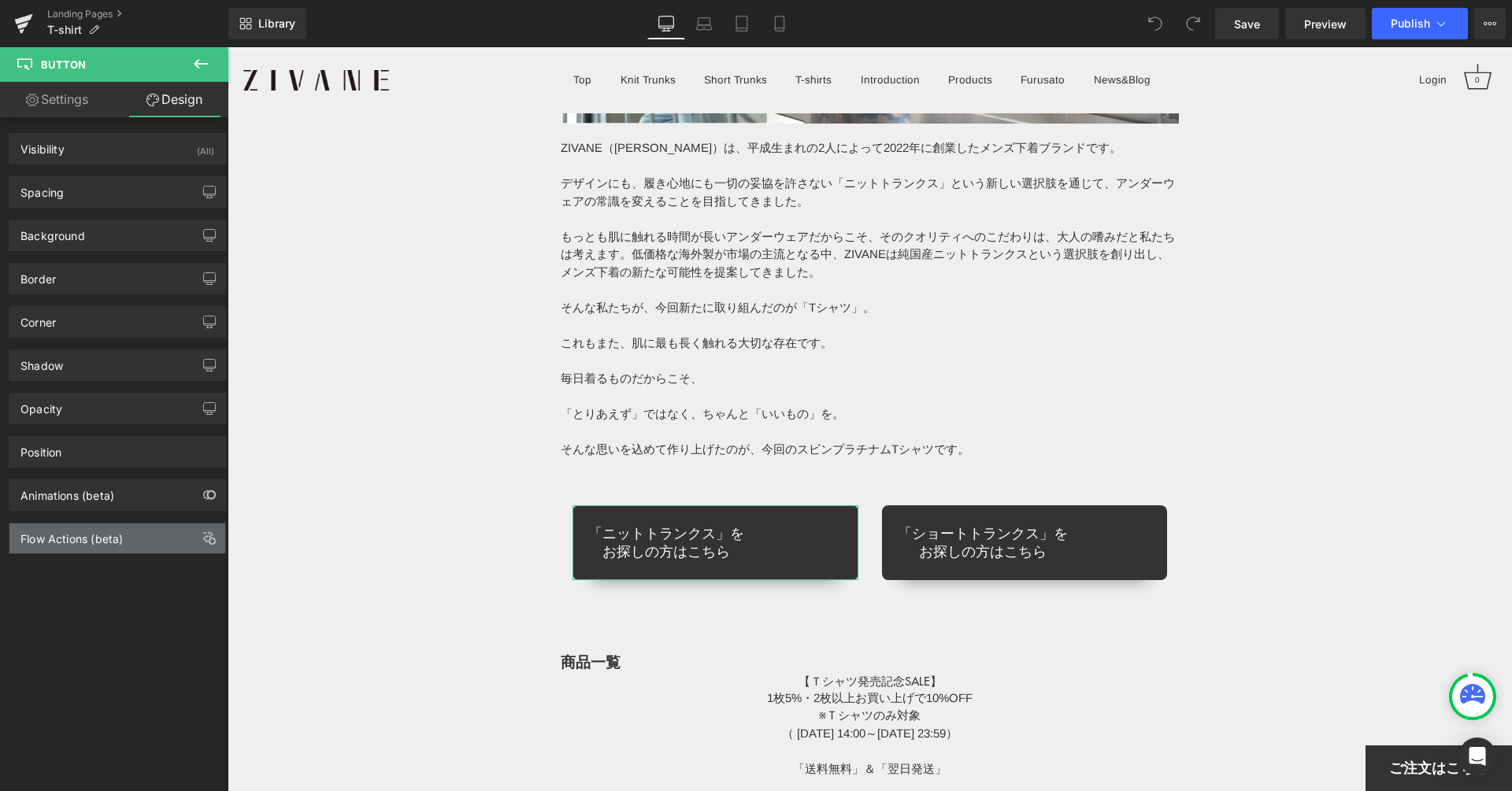
click at [96, 524] on div "Flow Actions (beta)" at bounding box center [71, 534] width 102 height 22
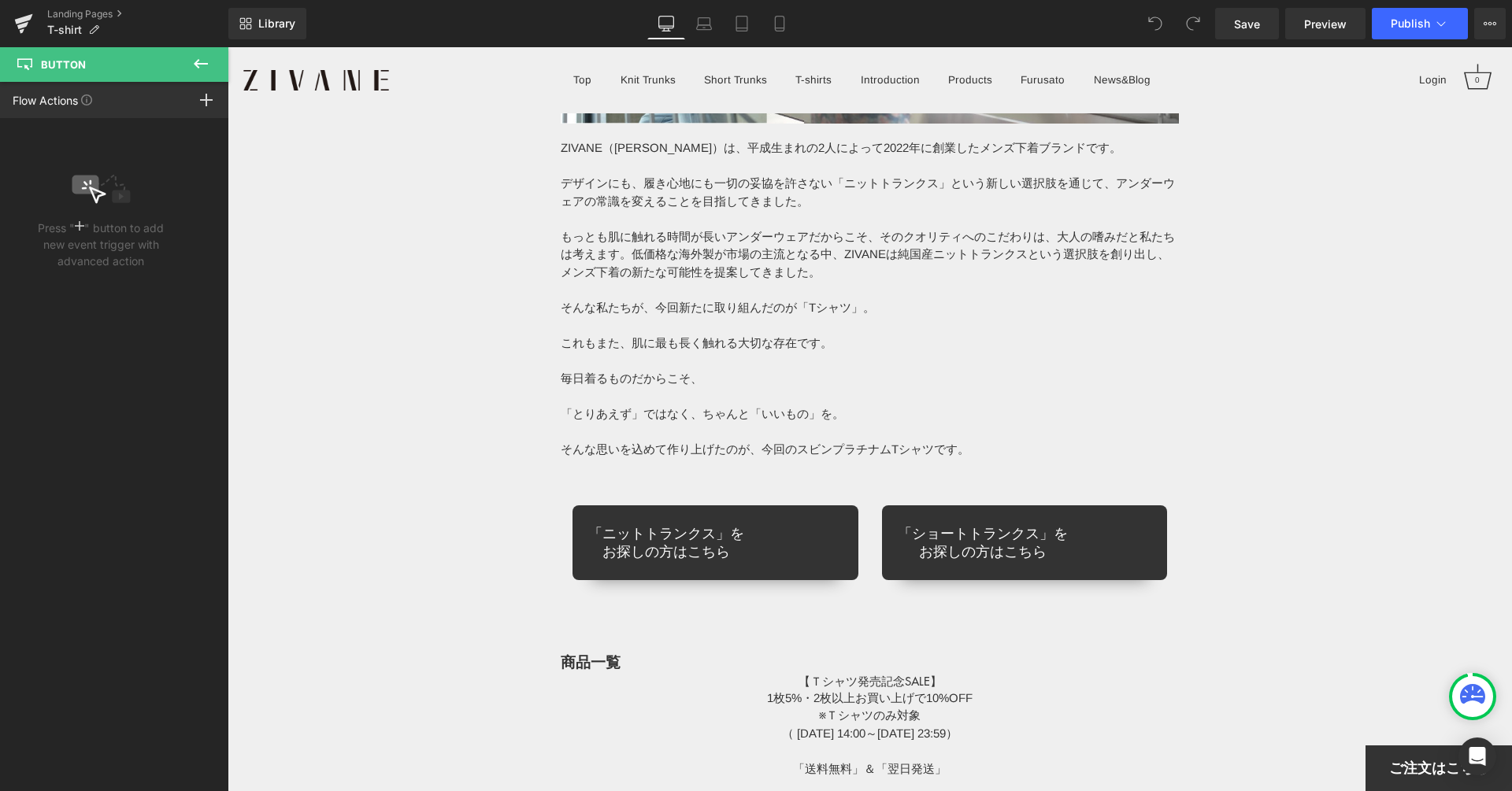
click at [203, 58] on icon at bounding box center [200, 63] width 19 height 19
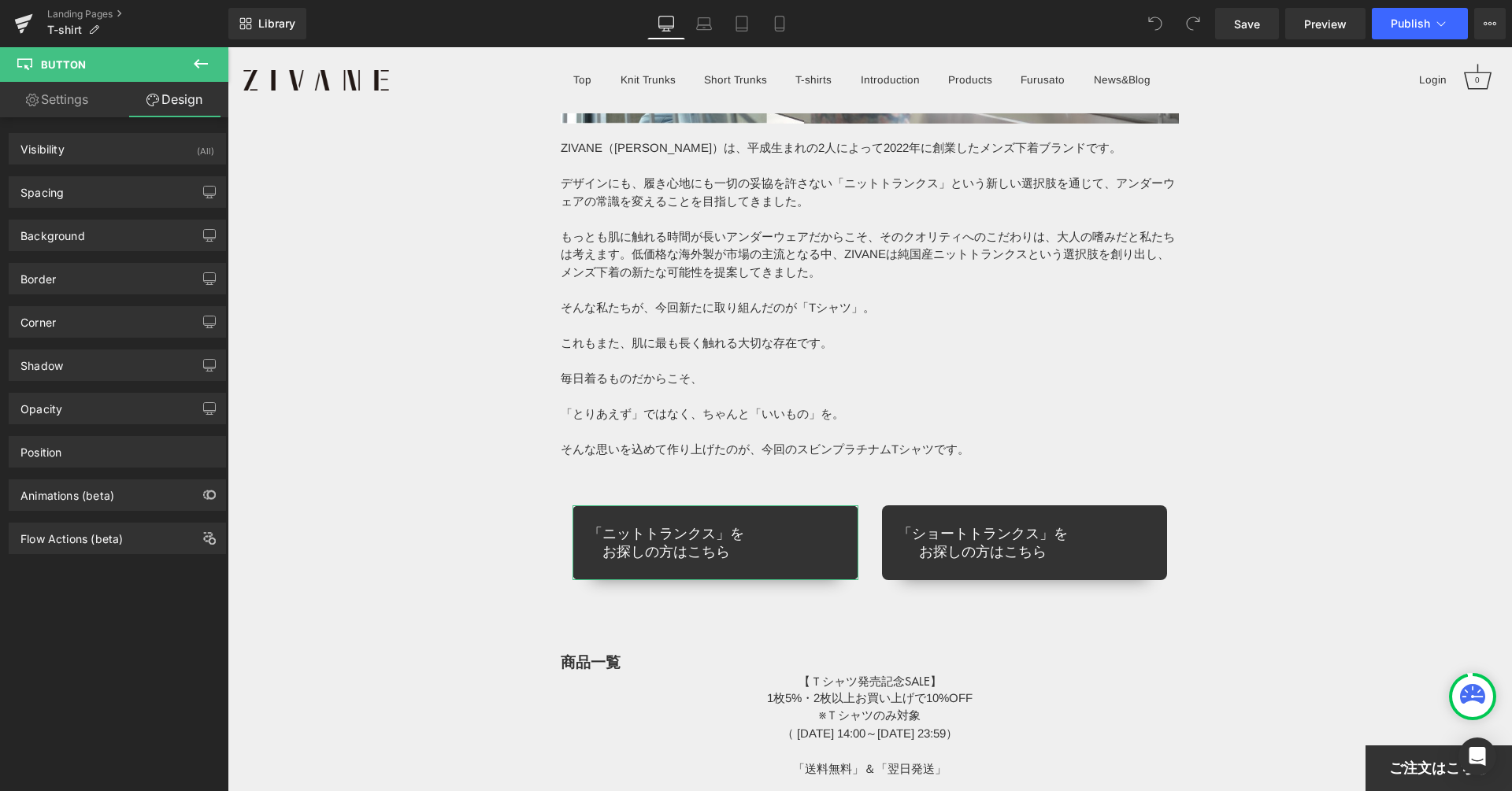
click at [86, 97] on link "Settings" at bounding box center [57, 99] width 114 height 36
type input "100"
type input "90"
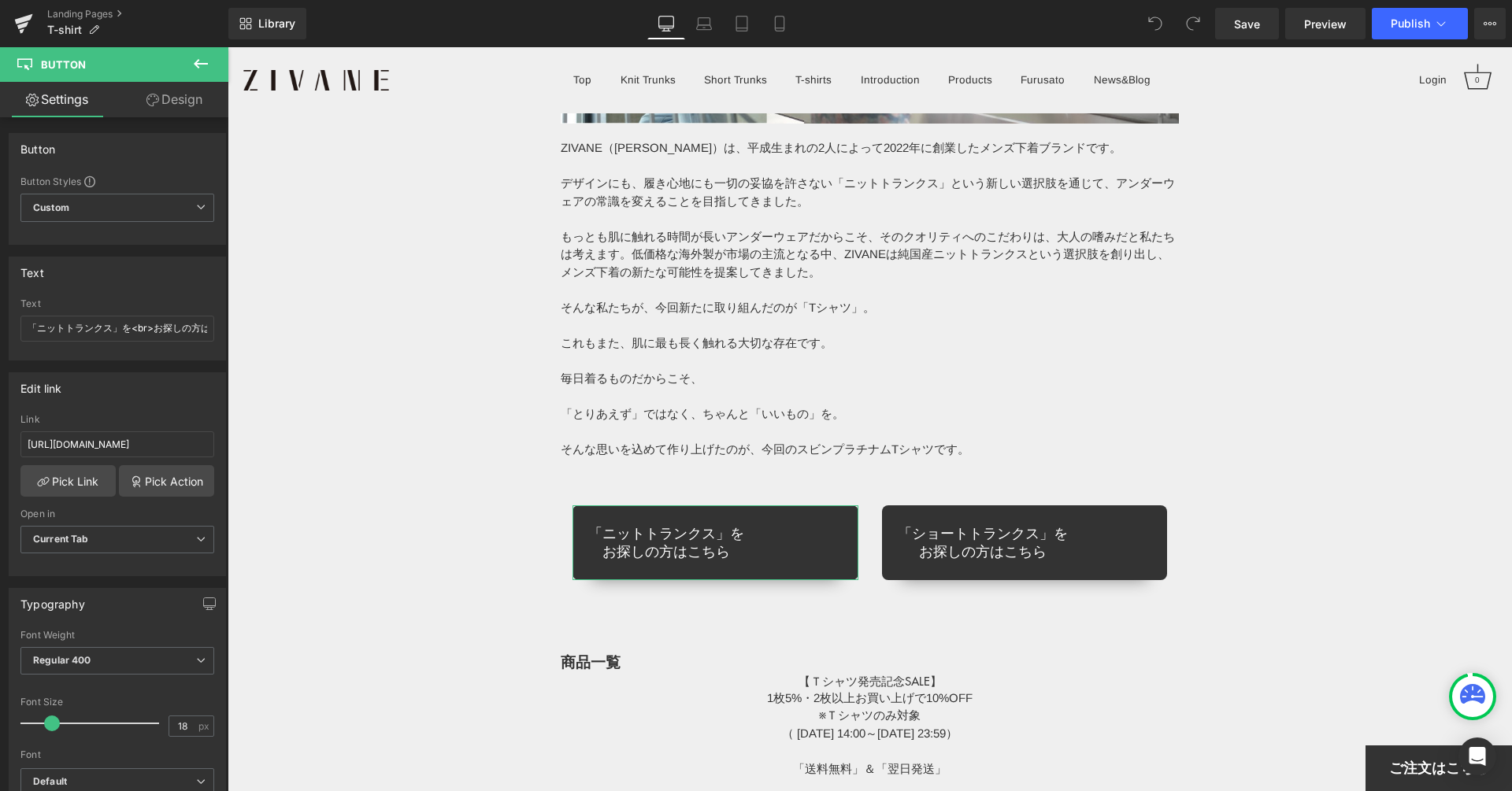
click at [157, 97] on link "Design" at bounding box center [175, 99] width 114 height 36
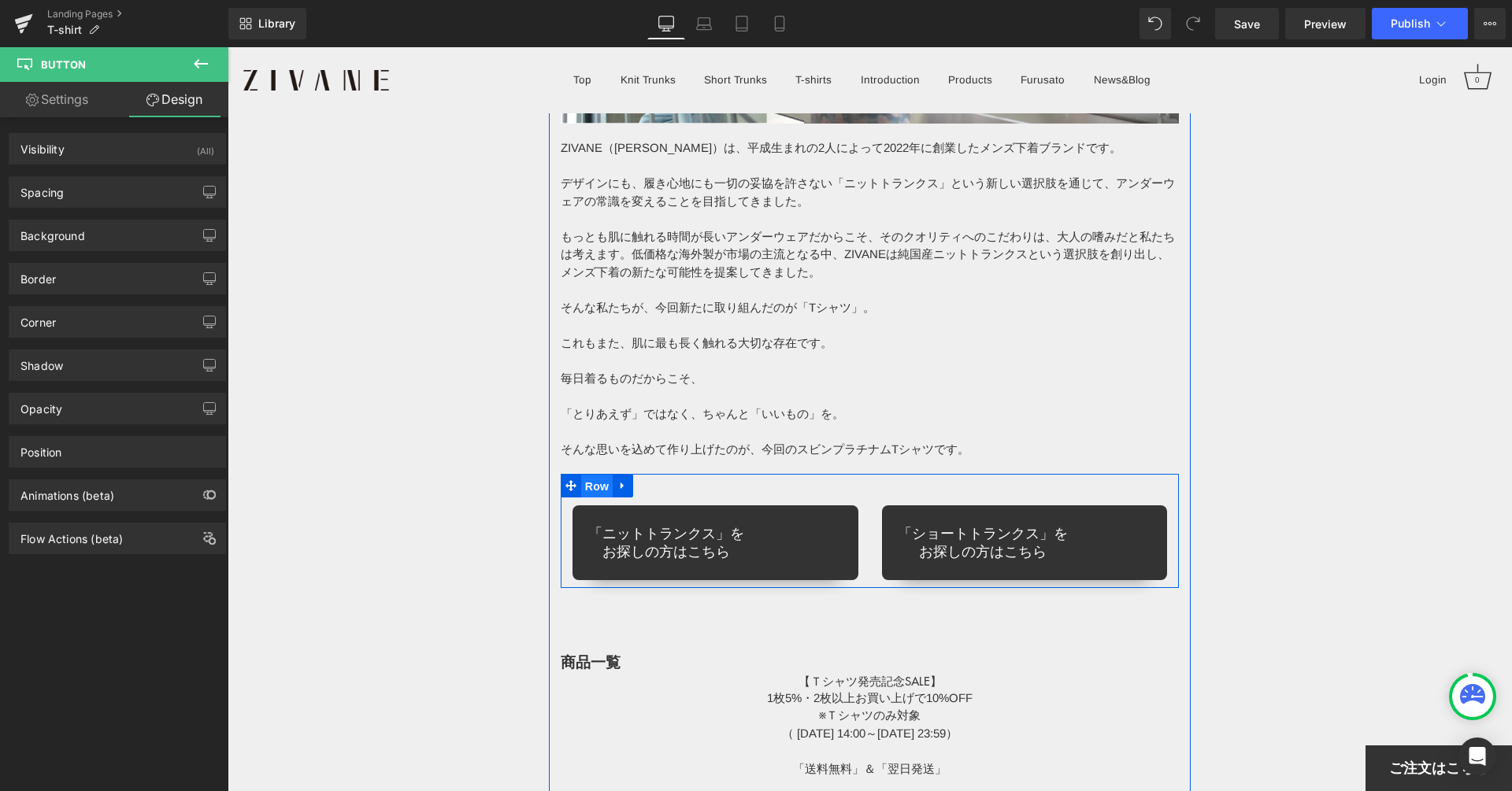
click at [602, 489] on span "Row" at bounding box center [597, 487] width 31 height 24
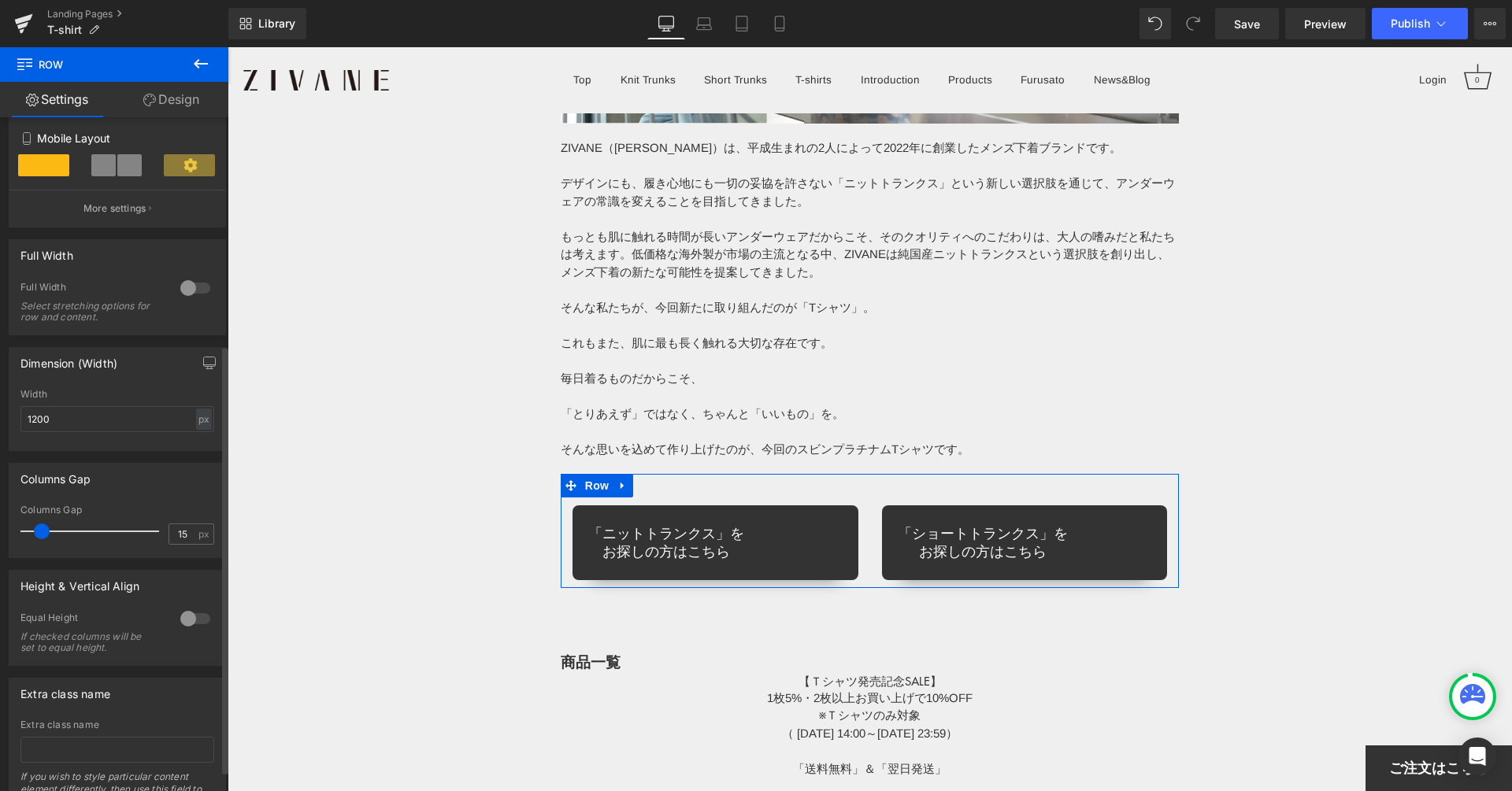
scroll to position [387, 0]
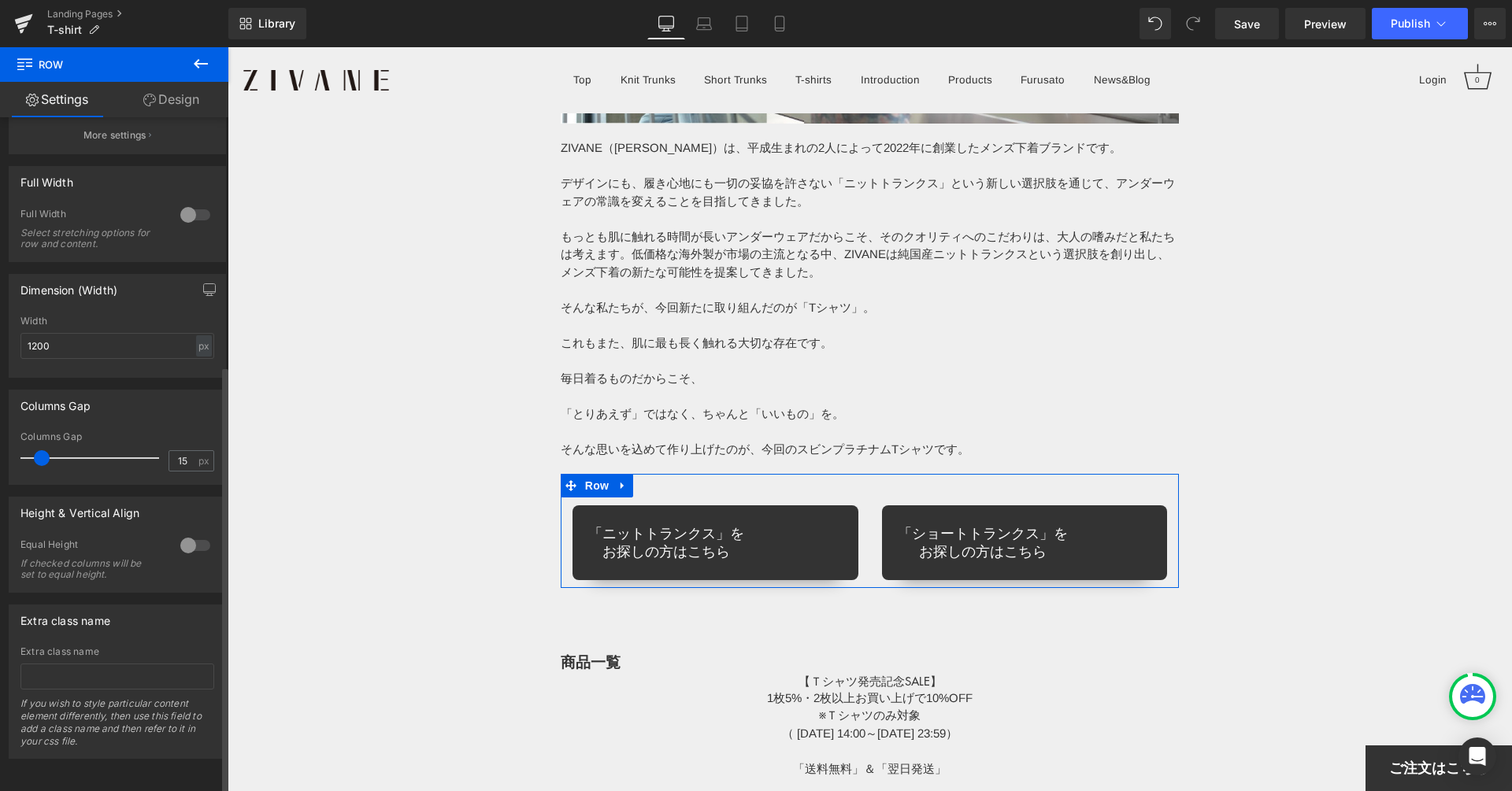
click at [181, 533] on div at bounding box center [195, 545] width 38 height 25
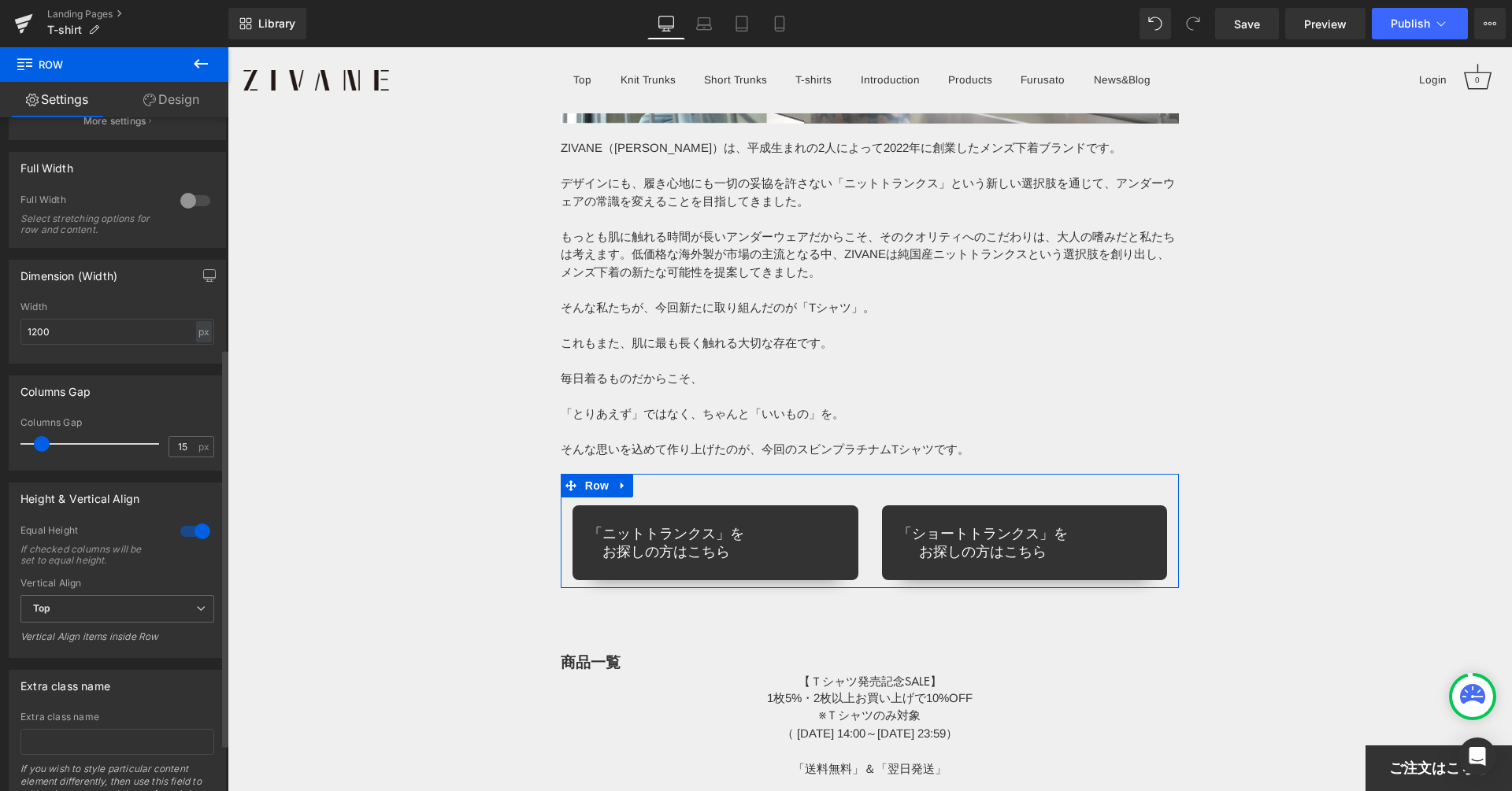
click at [181, 533] on div at bounding box center [195, 531] width 38 height 25
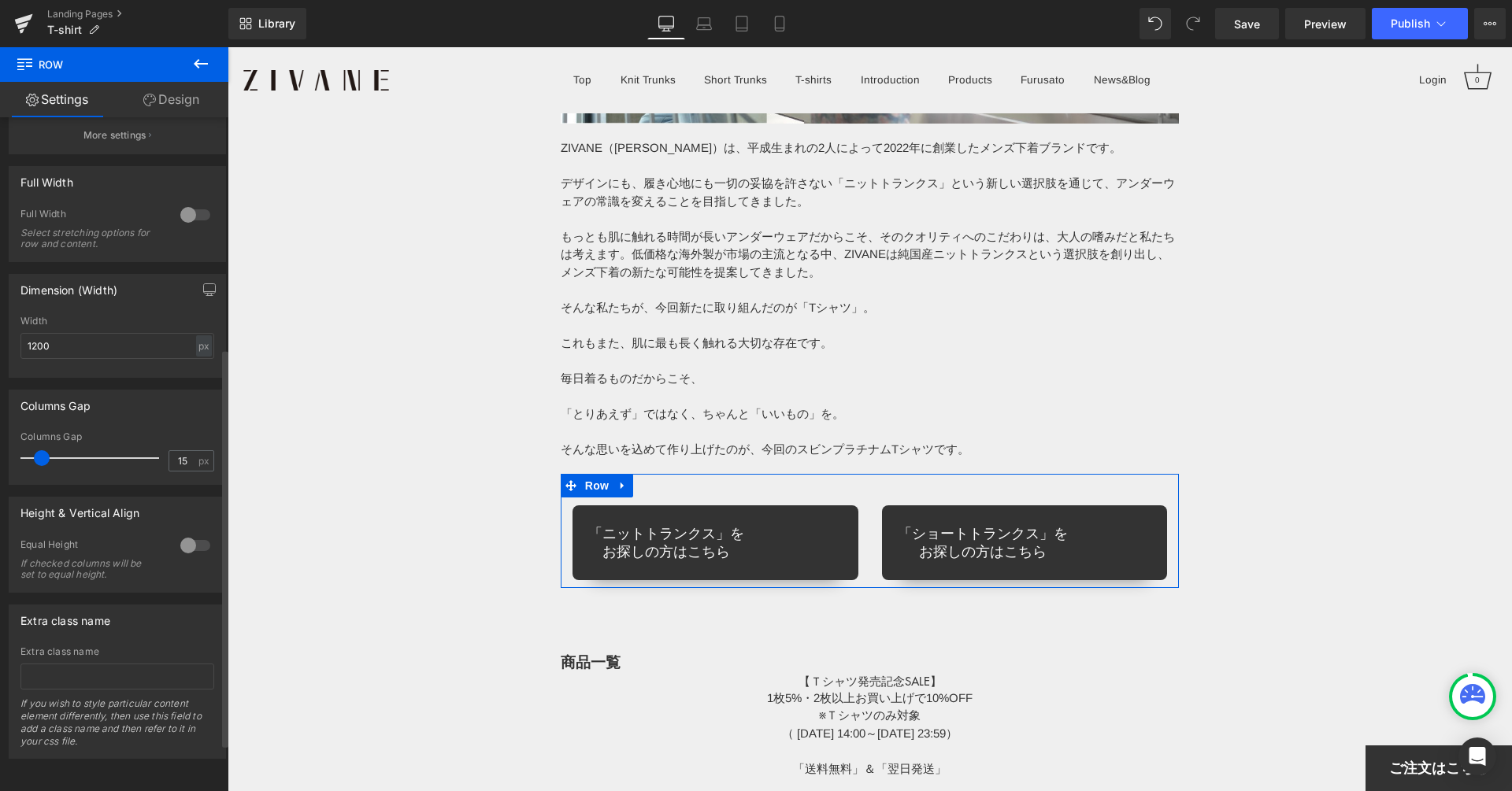
click at [181, 533] on div at bounding box center [195, 545] width 38 height 25
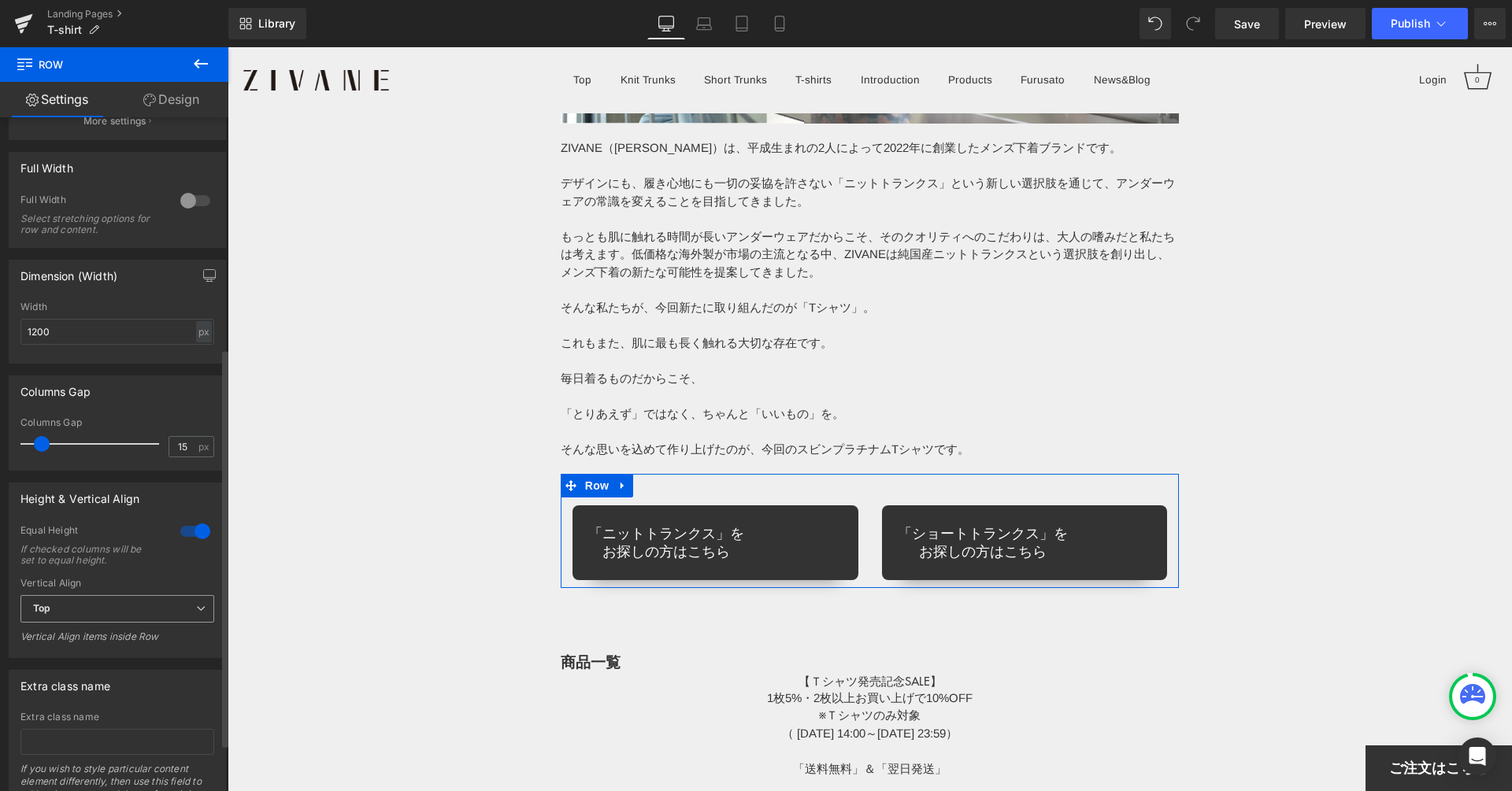
click at [113, 606] on span "Top" at bounding box center [117, 609] width 194 height 28
drag, startPoint x: 157, startPoint y: 575, endPoint x: 178, endPoint y: 552, distance: 31.1
click at [160, 571] on div "Equal Height If checked columns will be set to equal height." at bounding box center [114, 551] width 188 height 53
click at [189, 539] on div at bounding box center [195, 531] width 38 height 25
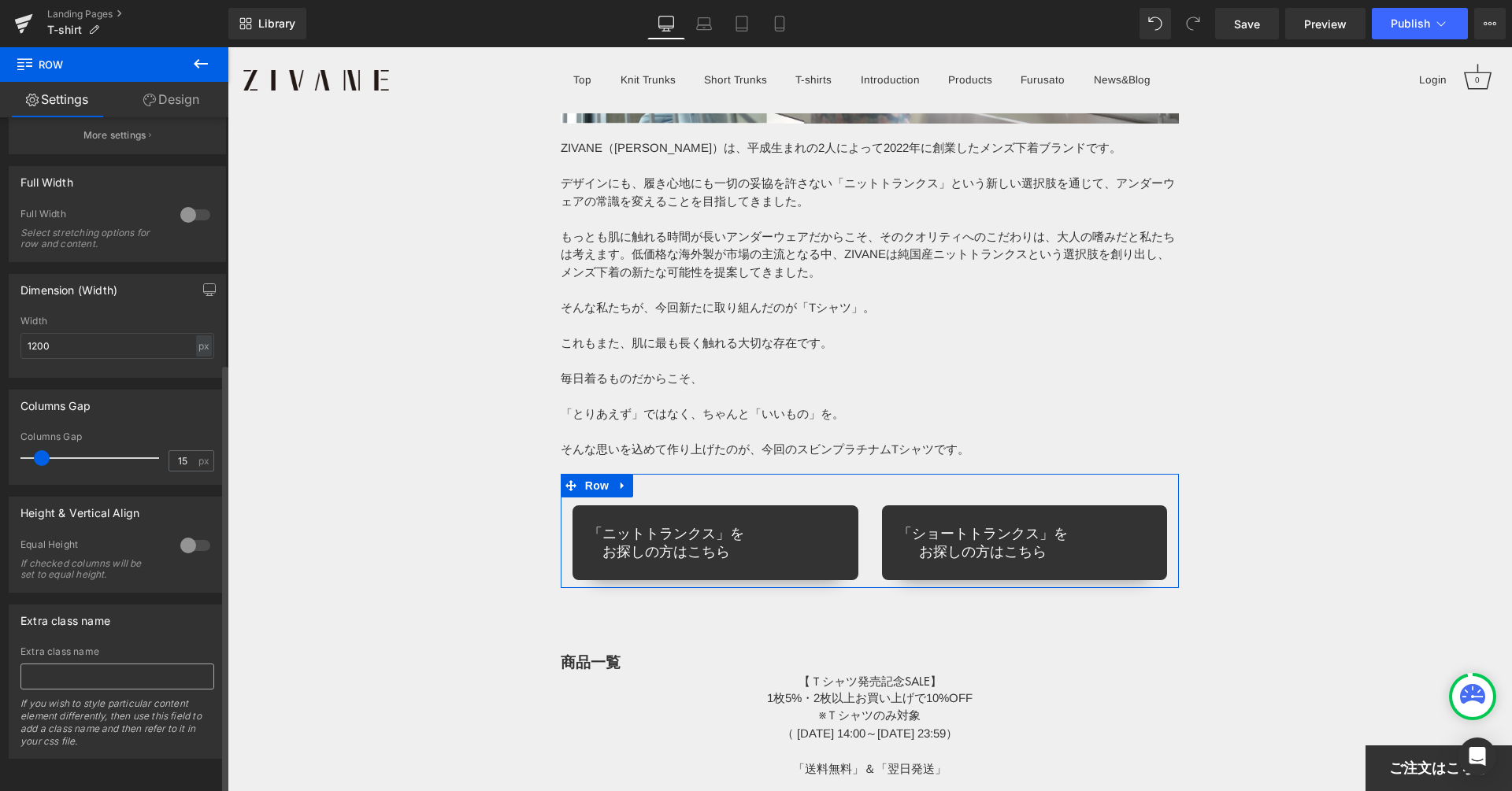
scroll to position [386, 0]
click at [136, 664] on input "text" at bounding box center [117, 677] width 194 height 26
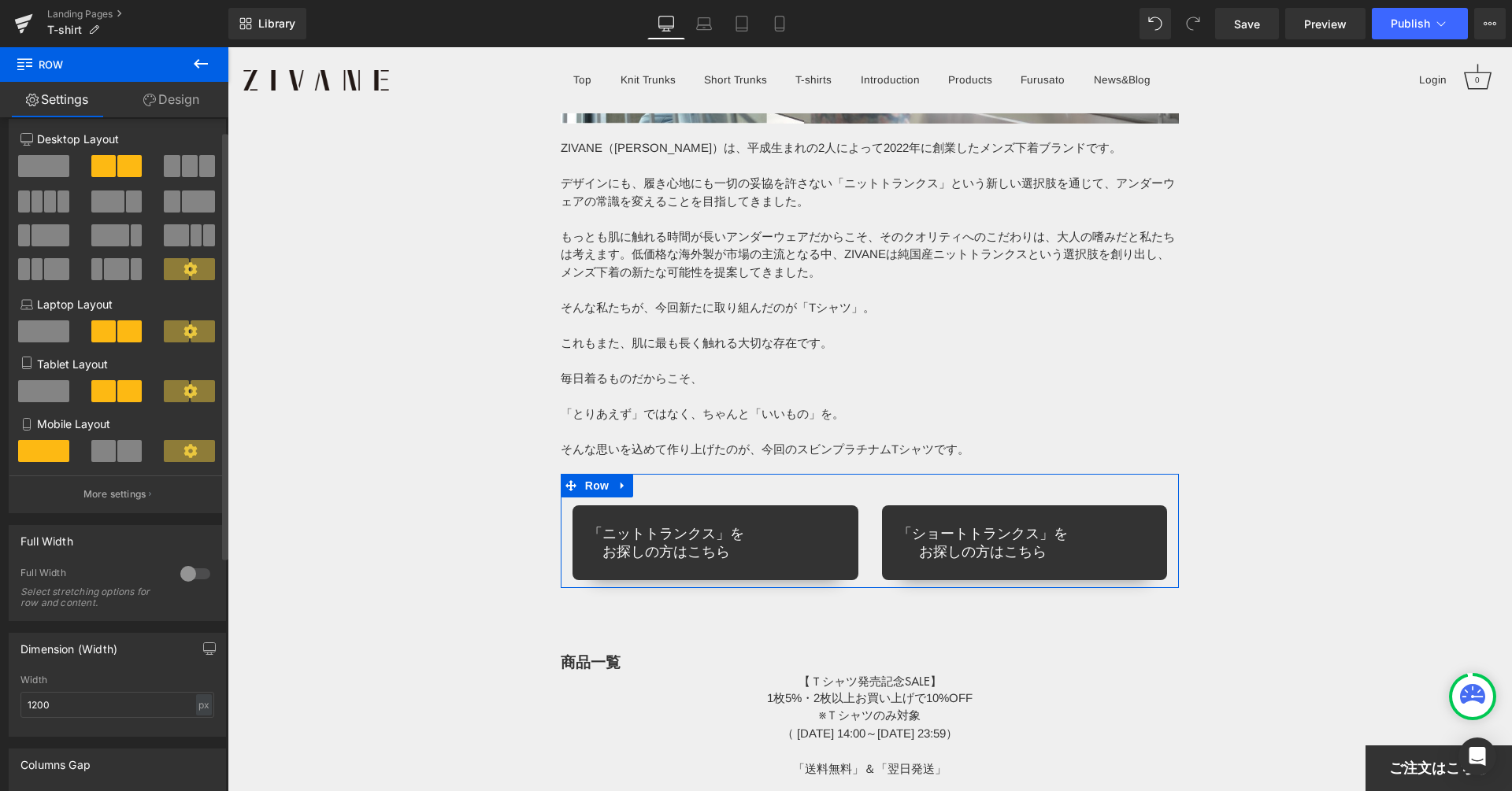
scroll to position [0, 0]
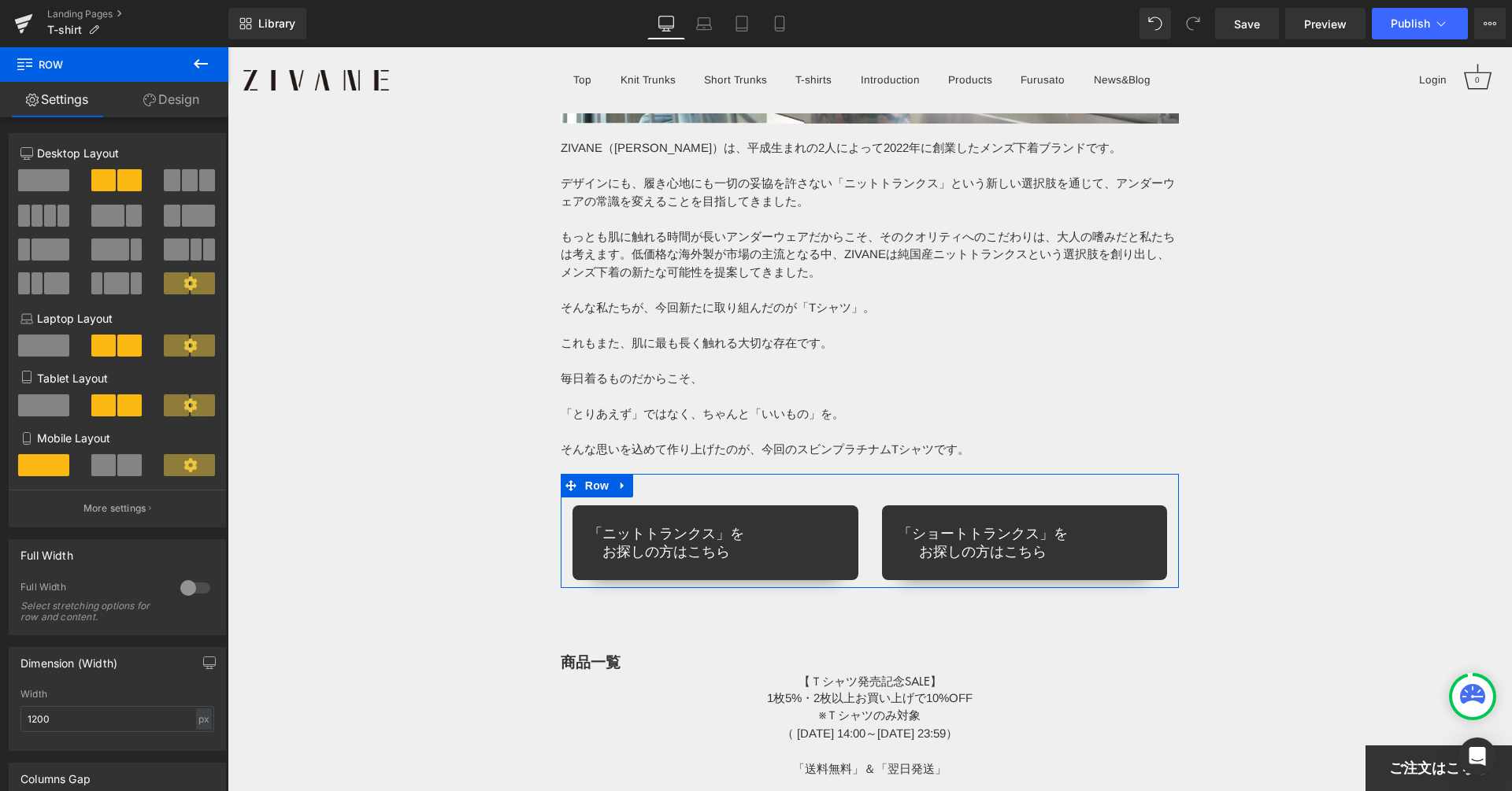
click at [166, 101] on link "Design" at bounding box center [171, 99] width 114 height 36
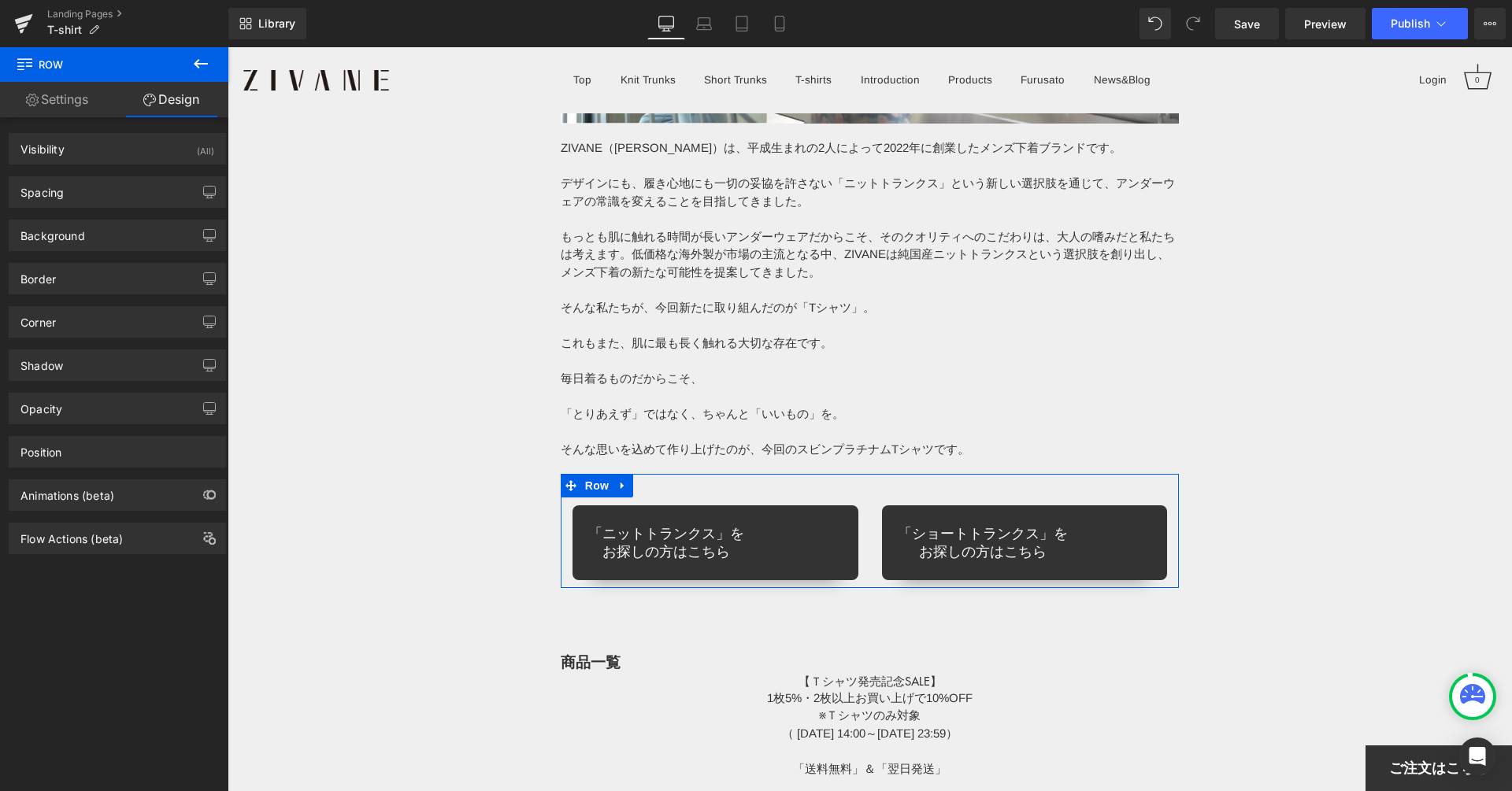
click at [123, 173] on div "Spacing Margin 0px 0 auto auto 0px 0 auto auto Padding 10px 10 0px 0 10px 10 0p…" at bounding box center [118, 186] width 235 height 43
click at [117, 182] on div "Spacing" at bounding box center [117, 192] width 216 height 30
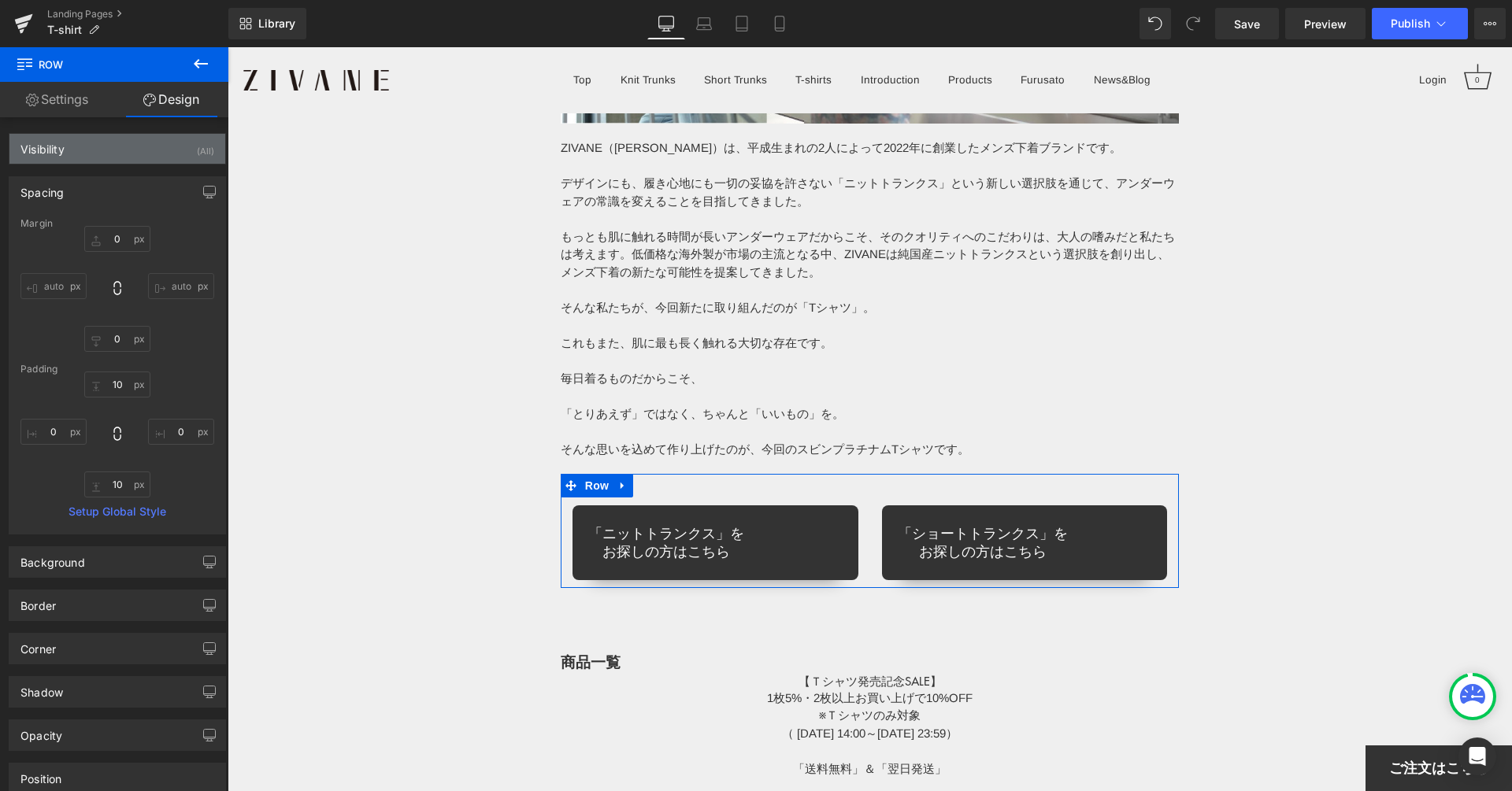
click at [116, 155] on div "Visibility (All)" at bounding box center [117, 149] width 216 height 30
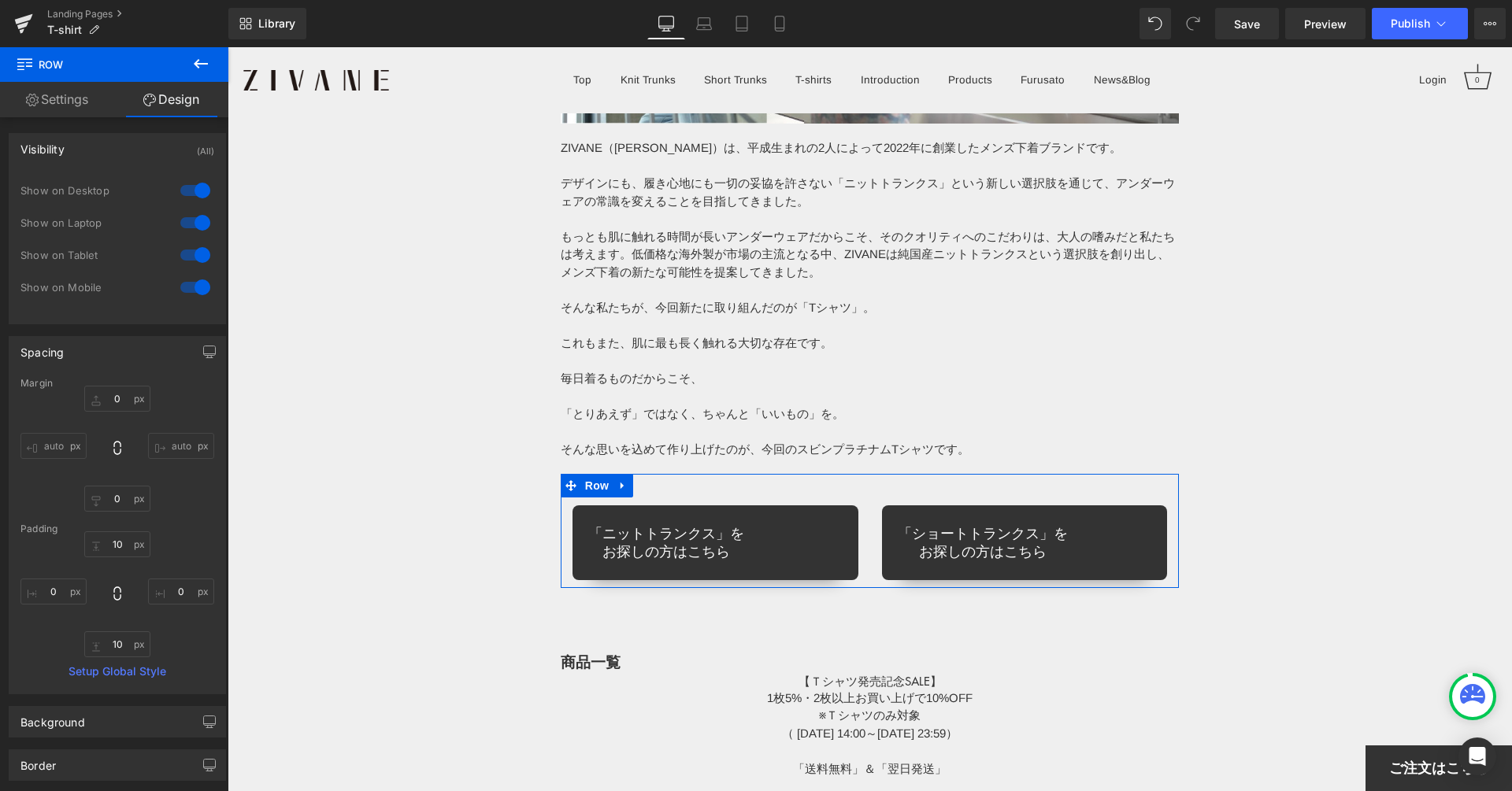
click at [124, 138] on div "Visibility (All)" at bounding box center [117, 149] width 216 height 30
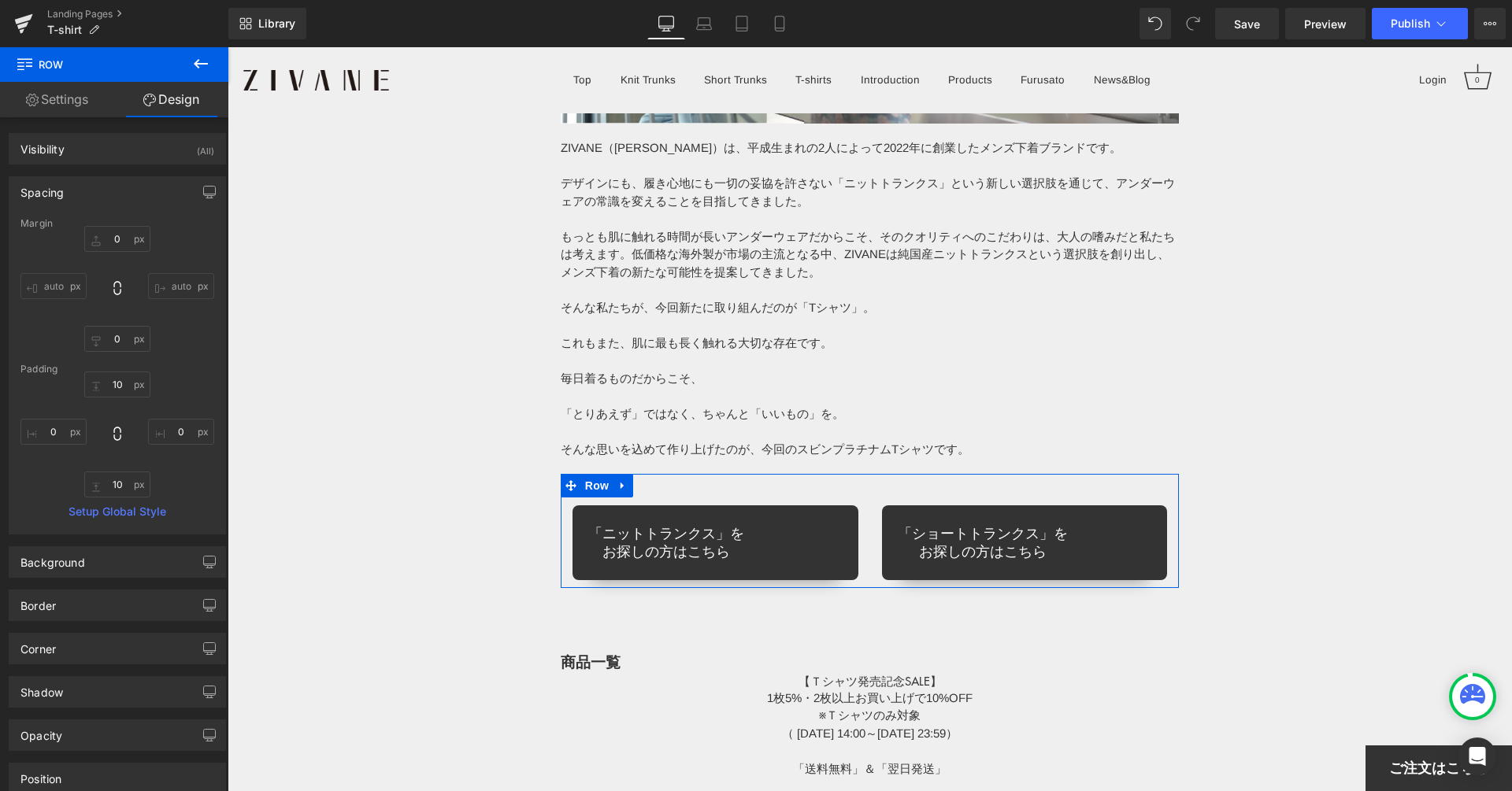
click at [96, 194] on div "Spacing" at bounding box center [117, 192] width 216 height 30
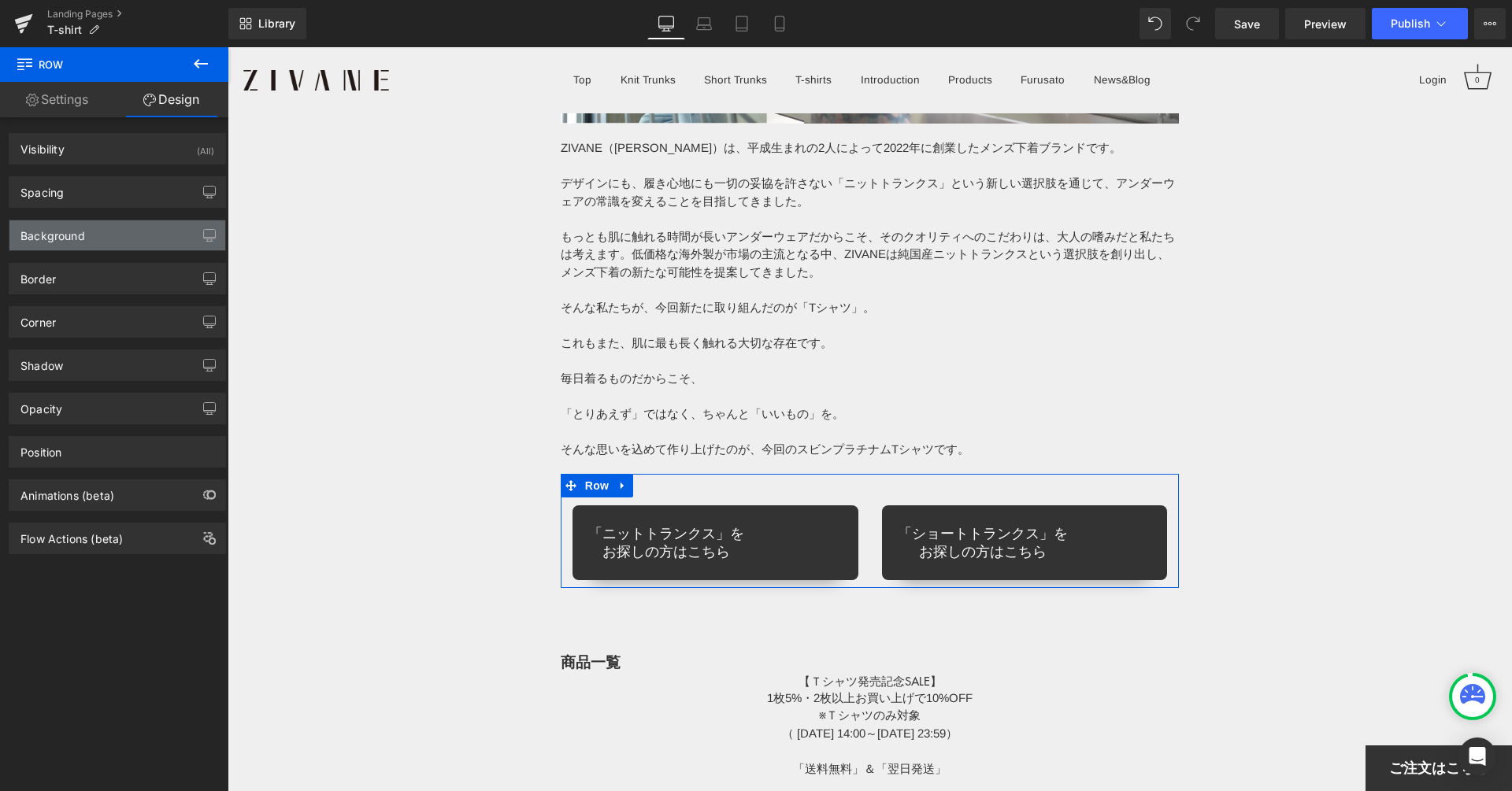
click at [109, 231] on div "Background" at bounding box center [117, 235] width 216 height 30
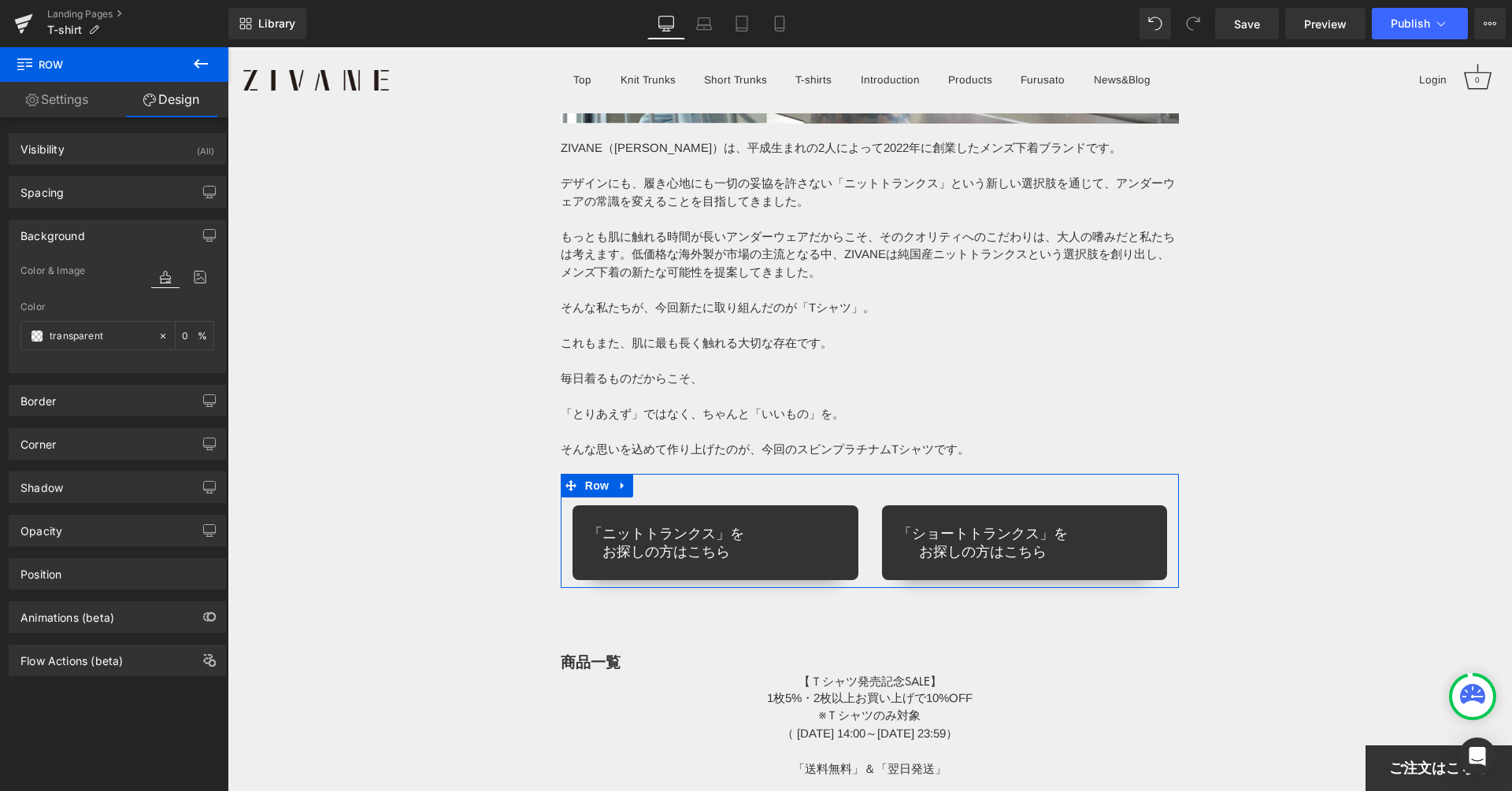
click at [110, 229] on div "Background" at bounding box center [117, 235] width 216 height 30
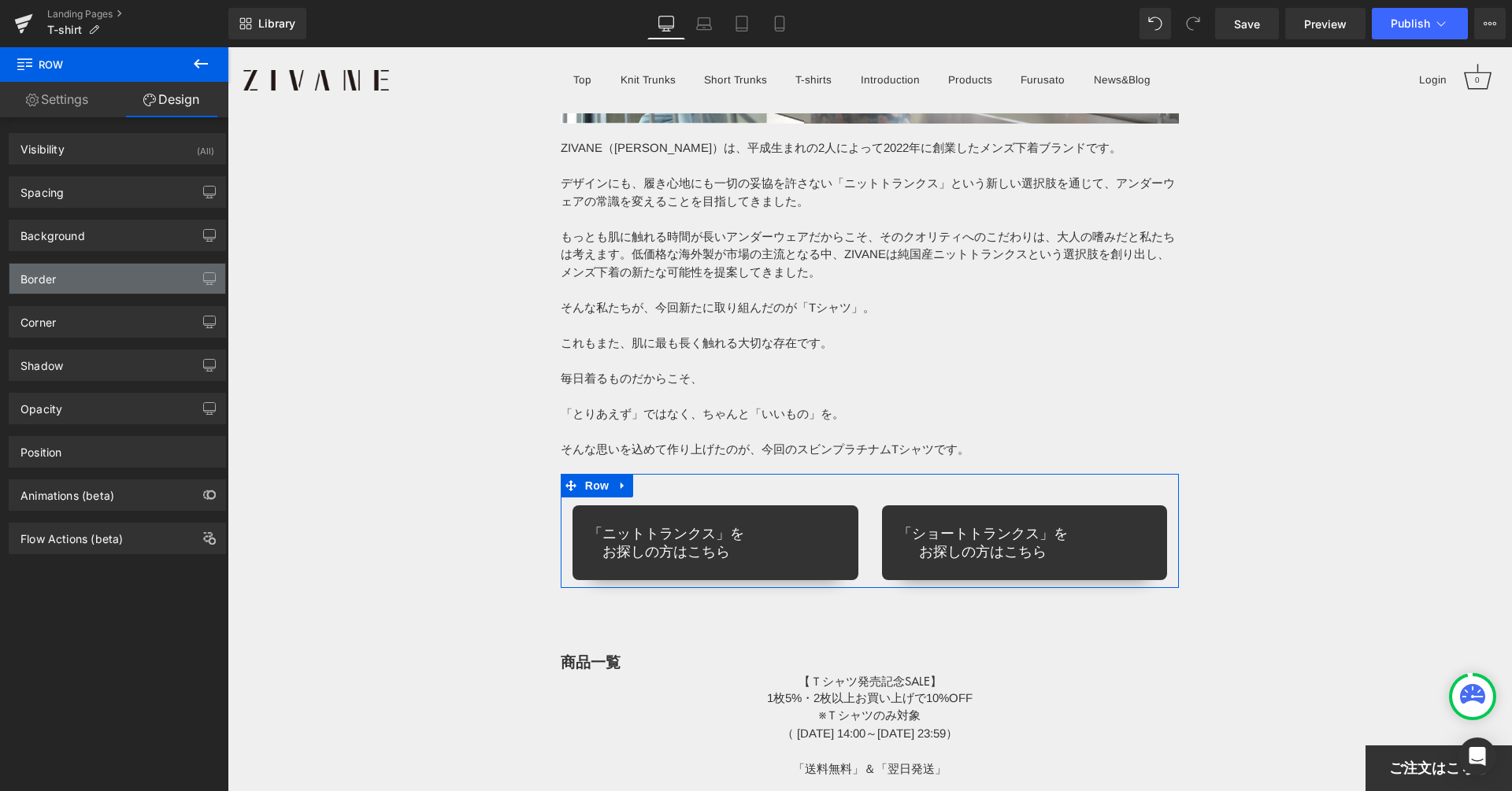
click at [101, 277] on div "Border" at bounding box center [117, 279] width 216 height 30
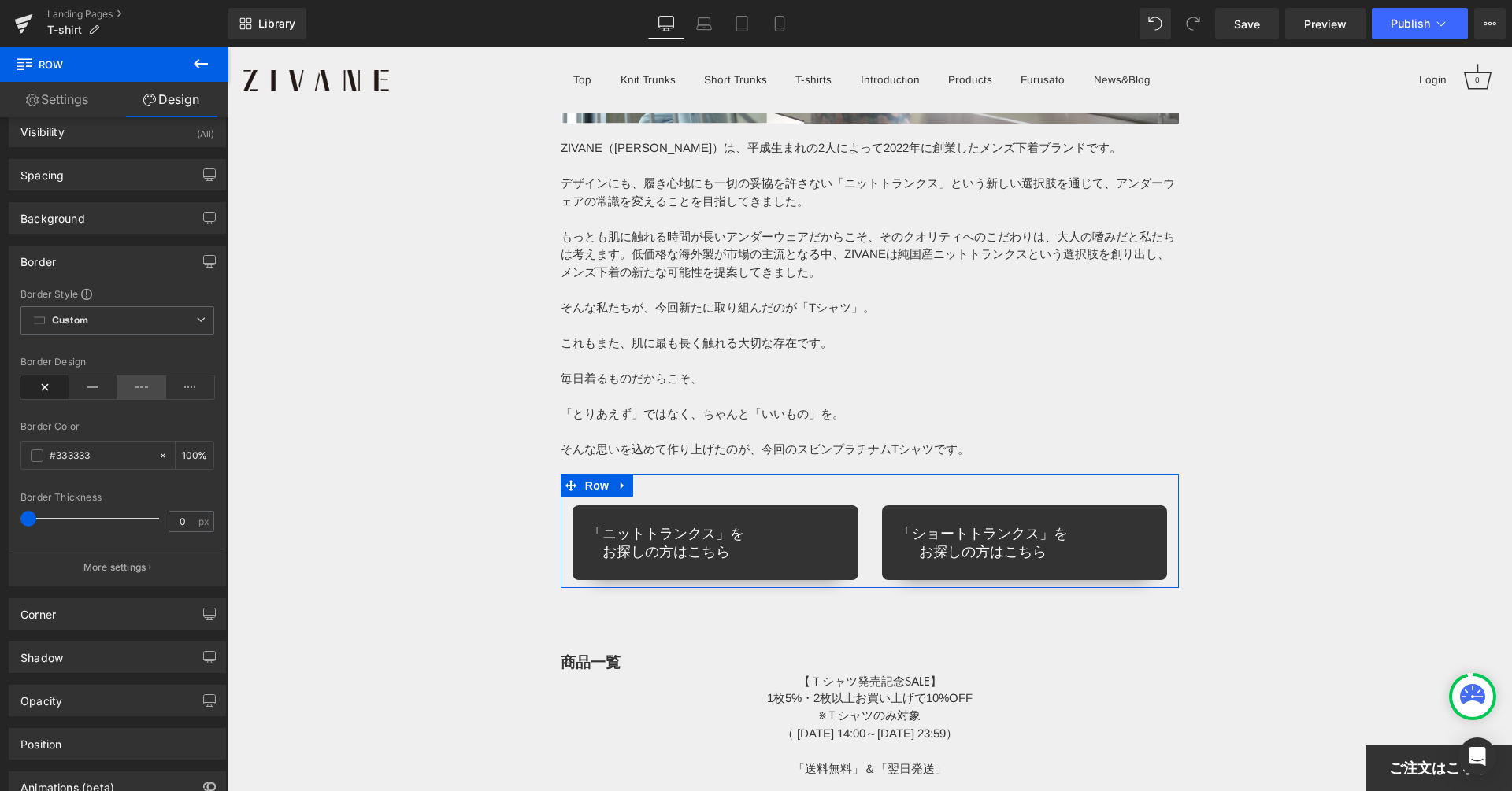
scroll to position [16, 0]
click at [52, 255] on div "Border" at bounding box center [38, 259] width 36 height 22
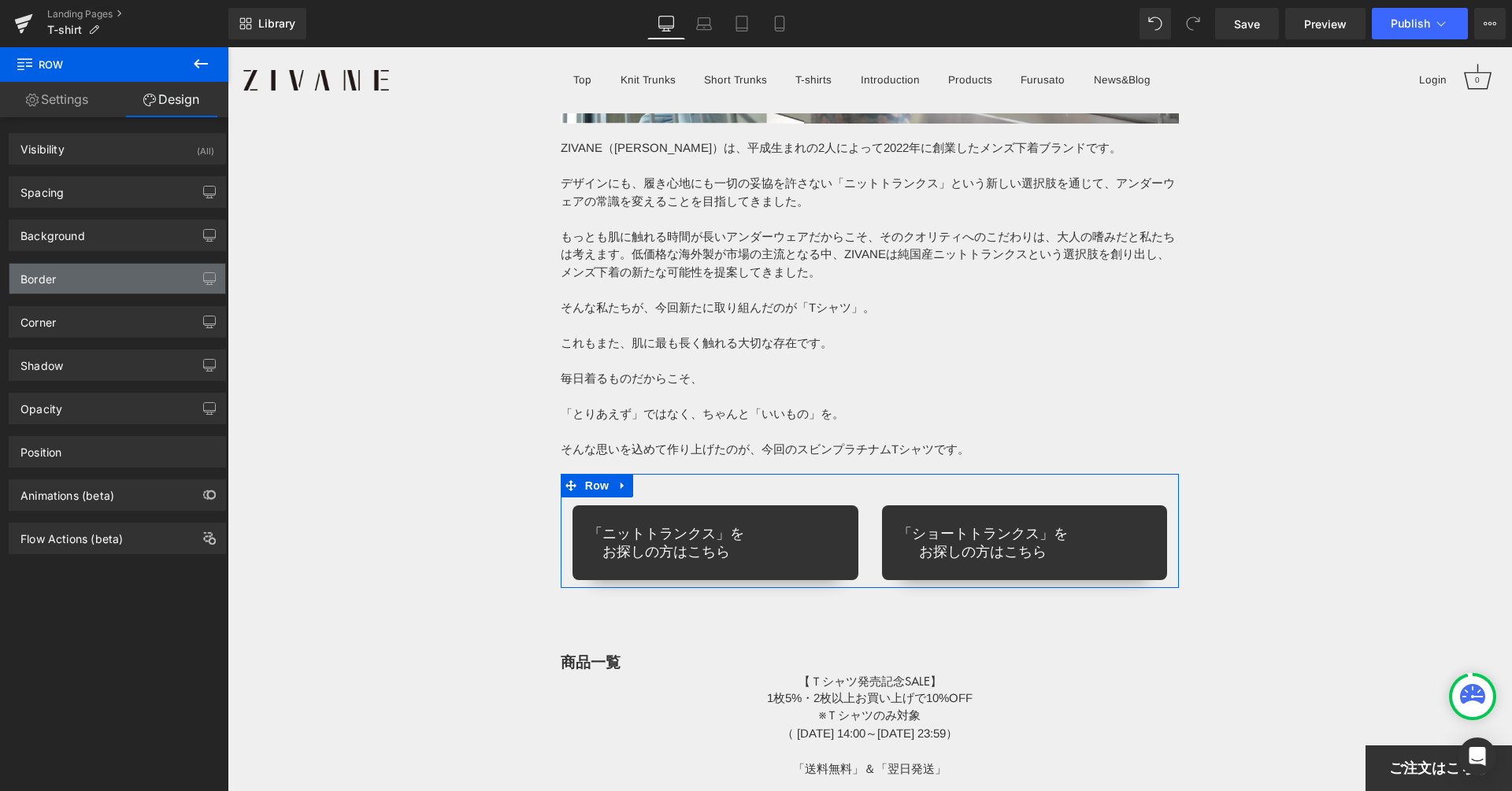
scroll to position [0, 0]
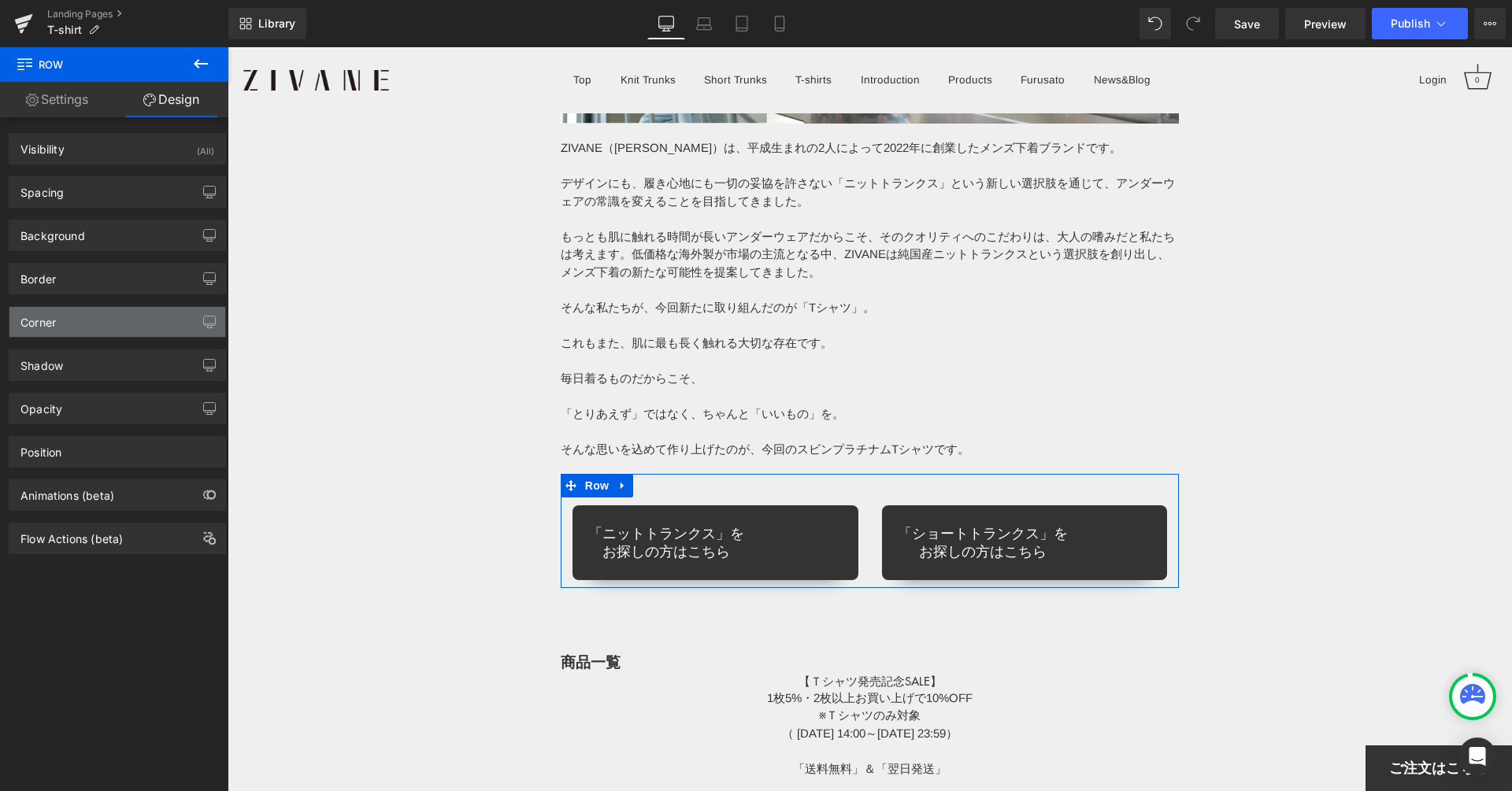
click at [56, 331] on div "Corner" at bounding box center [117, 322] width 216 height 30
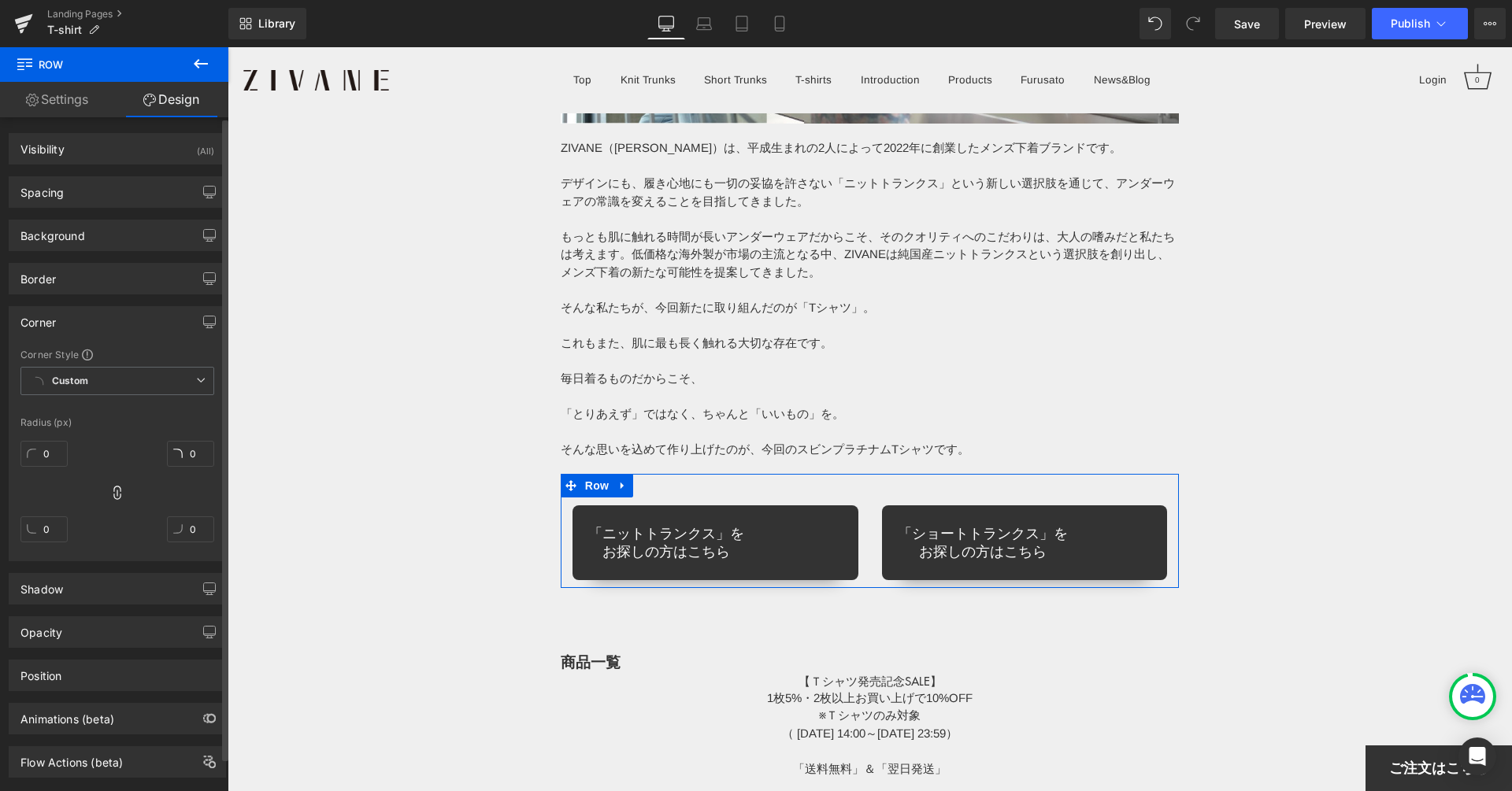
click at [79, 327] on div "Corner" at bounding box center [117, 322] width 216 height 30
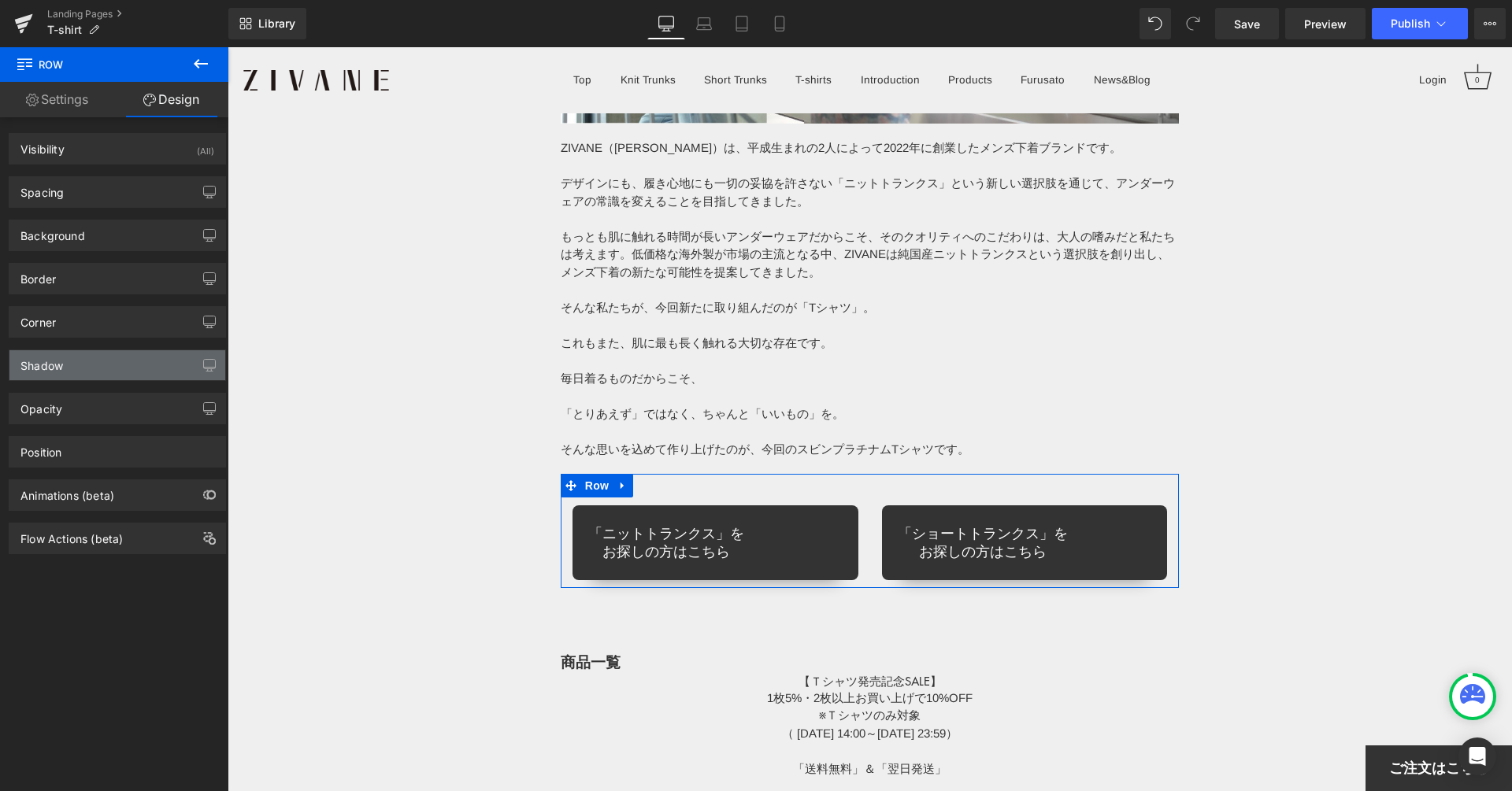
click at [63, 356] on div "Shadow" at bounding box center [117, 365] width 216 height 30
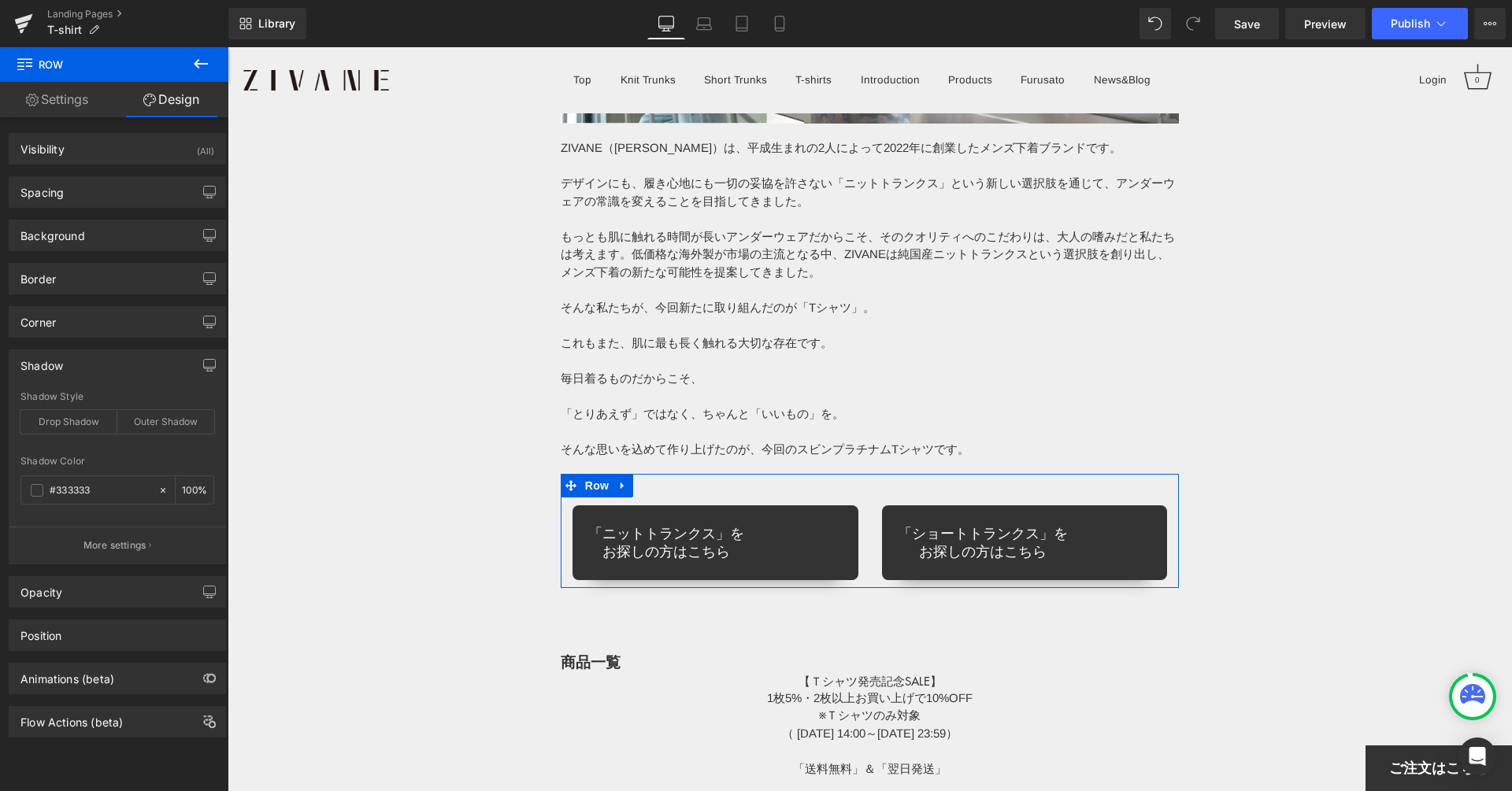
click at [63, 355] on div "Shadow" at bounding box center [117, 365] width 216 height 30
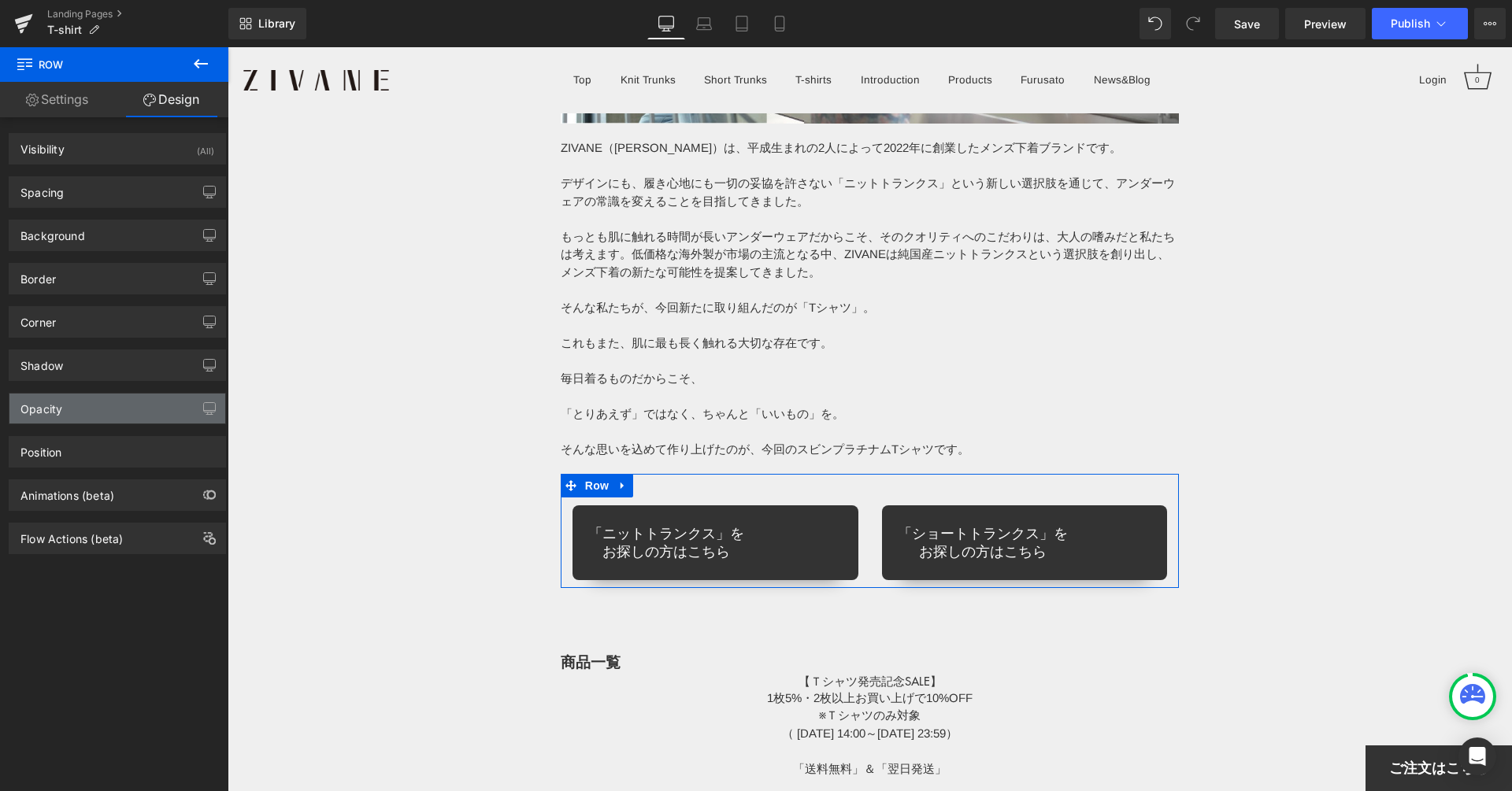
click at [78, 400] on div "Opacity" at bounding box center [117, 408] width 216 height 30
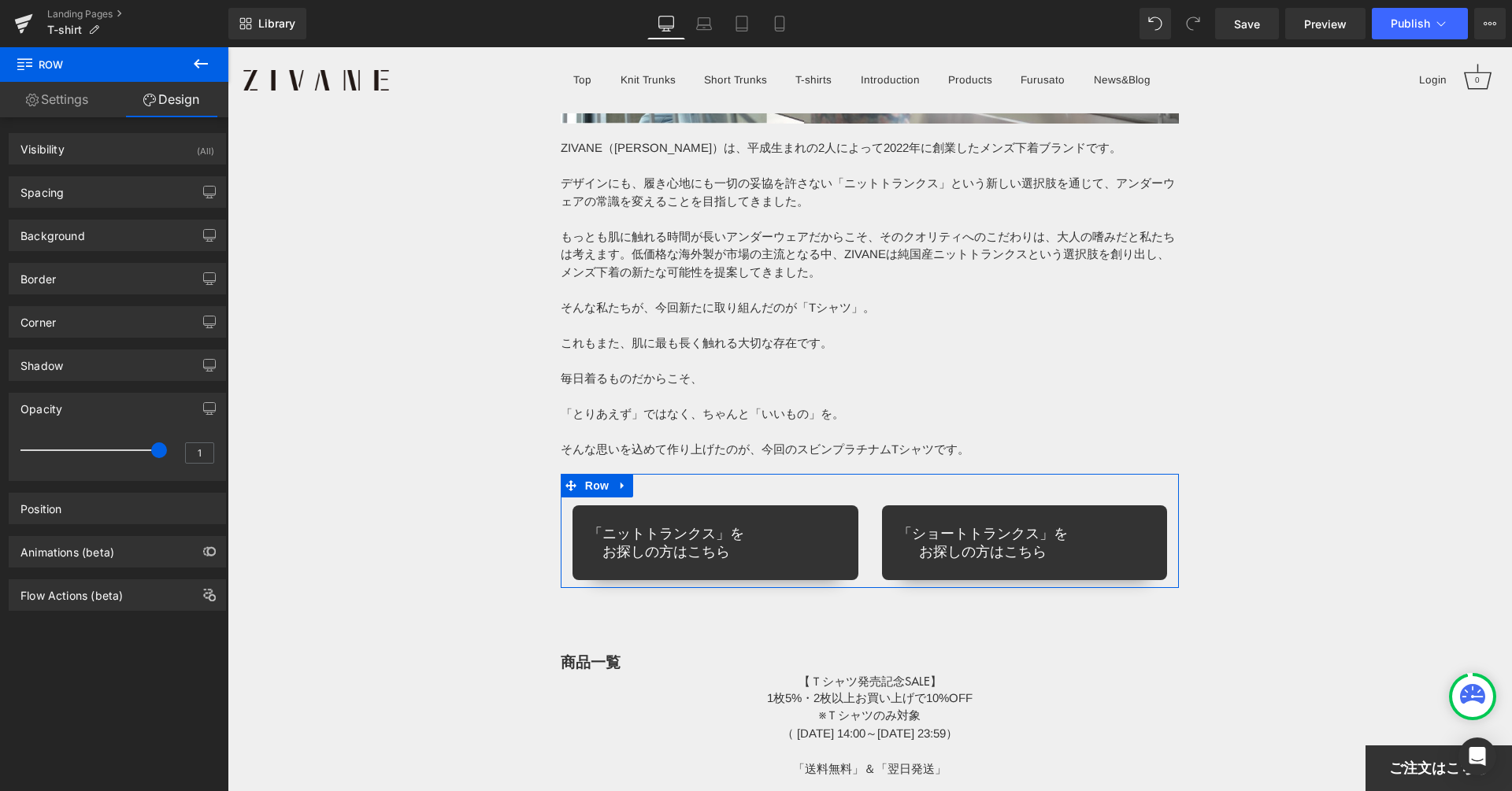
click at [77, 399] on div "Opacity" at bounding box center [117, 408] width 216 height 30
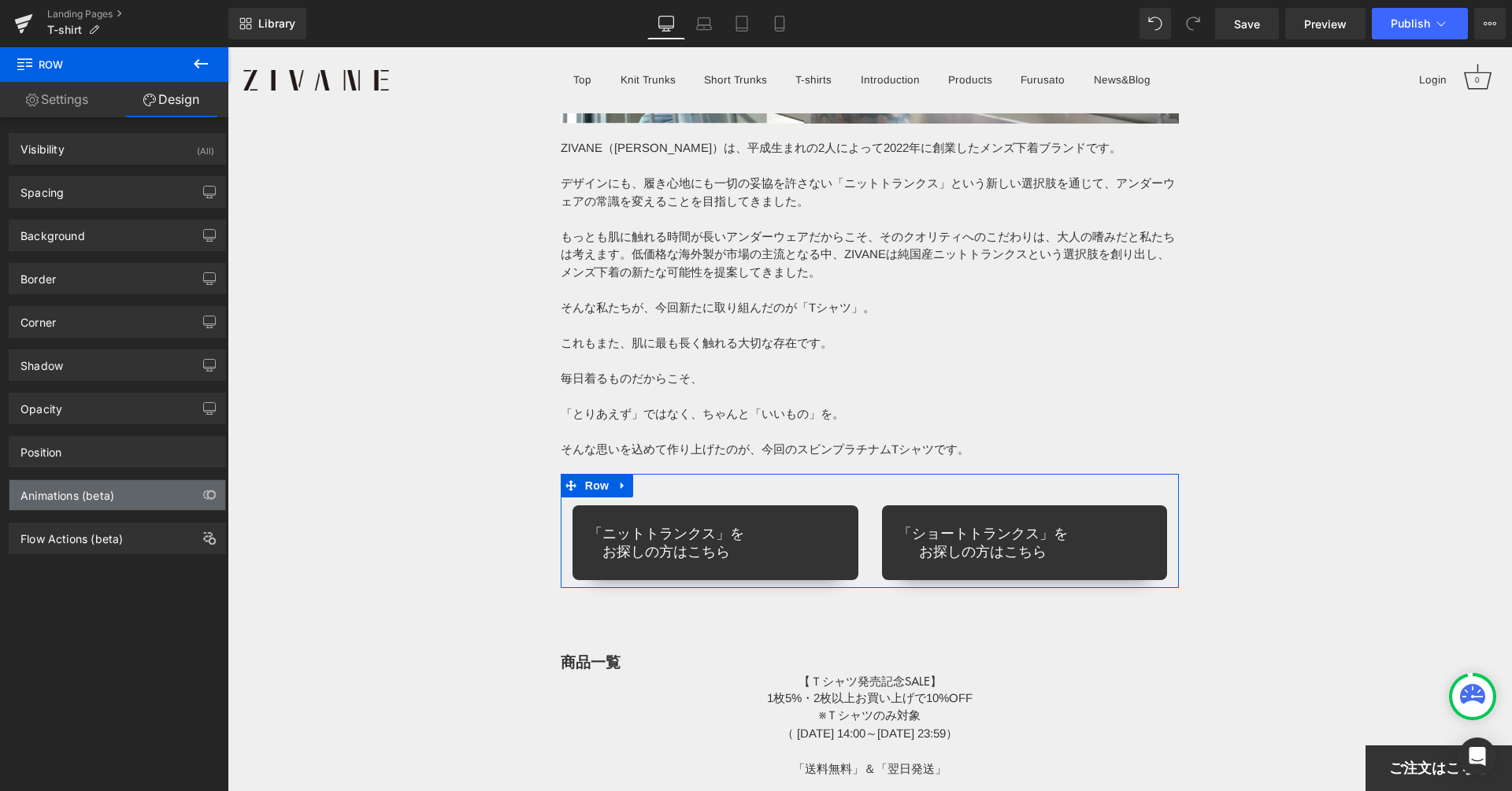
click at [77, 480] on div "Animations (beta)" at bounding box center [67, 491] width 94 height 22
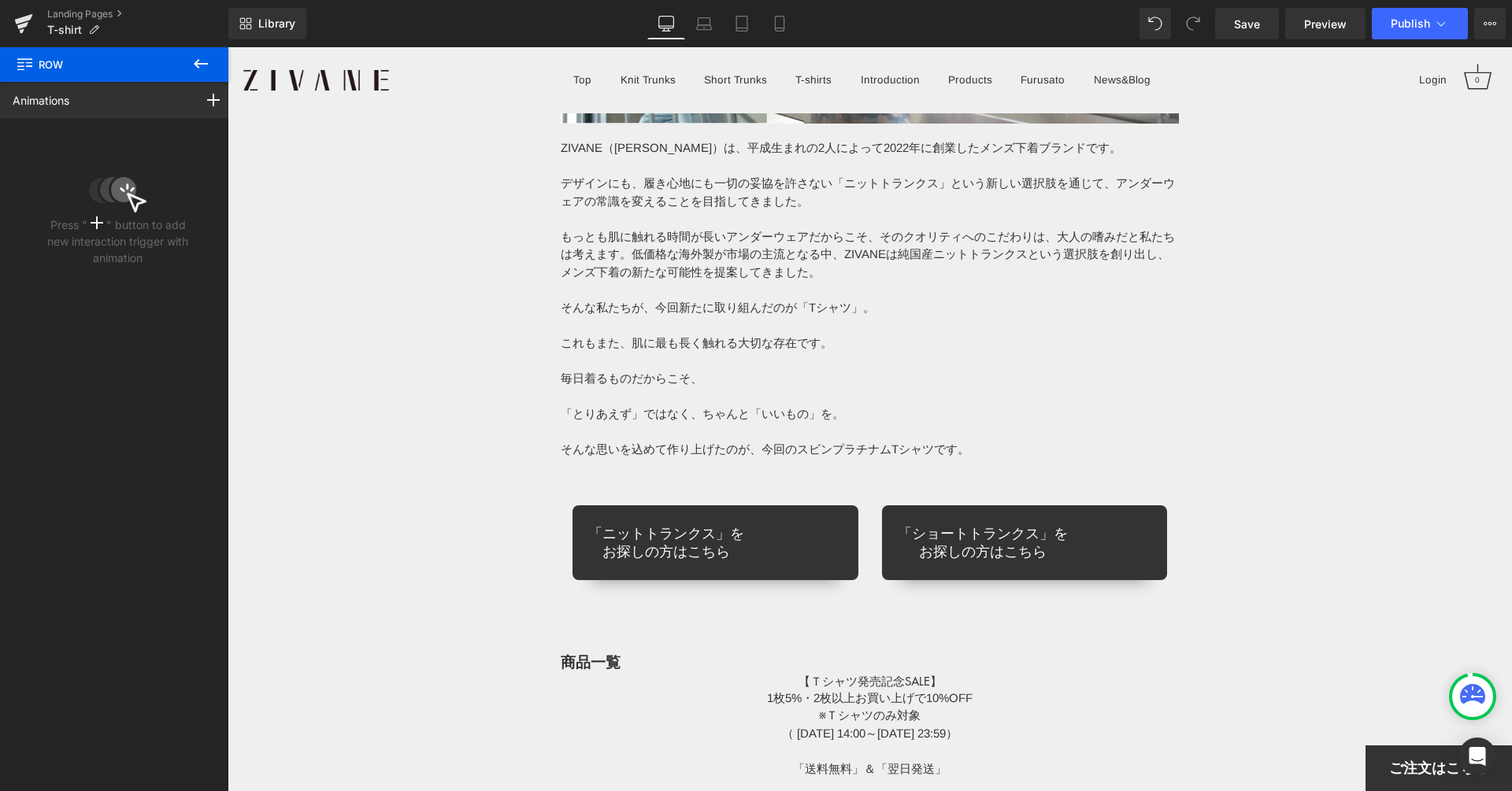
click at [206, 63] on icon at bounding box center [200, 63] width 14 height 9
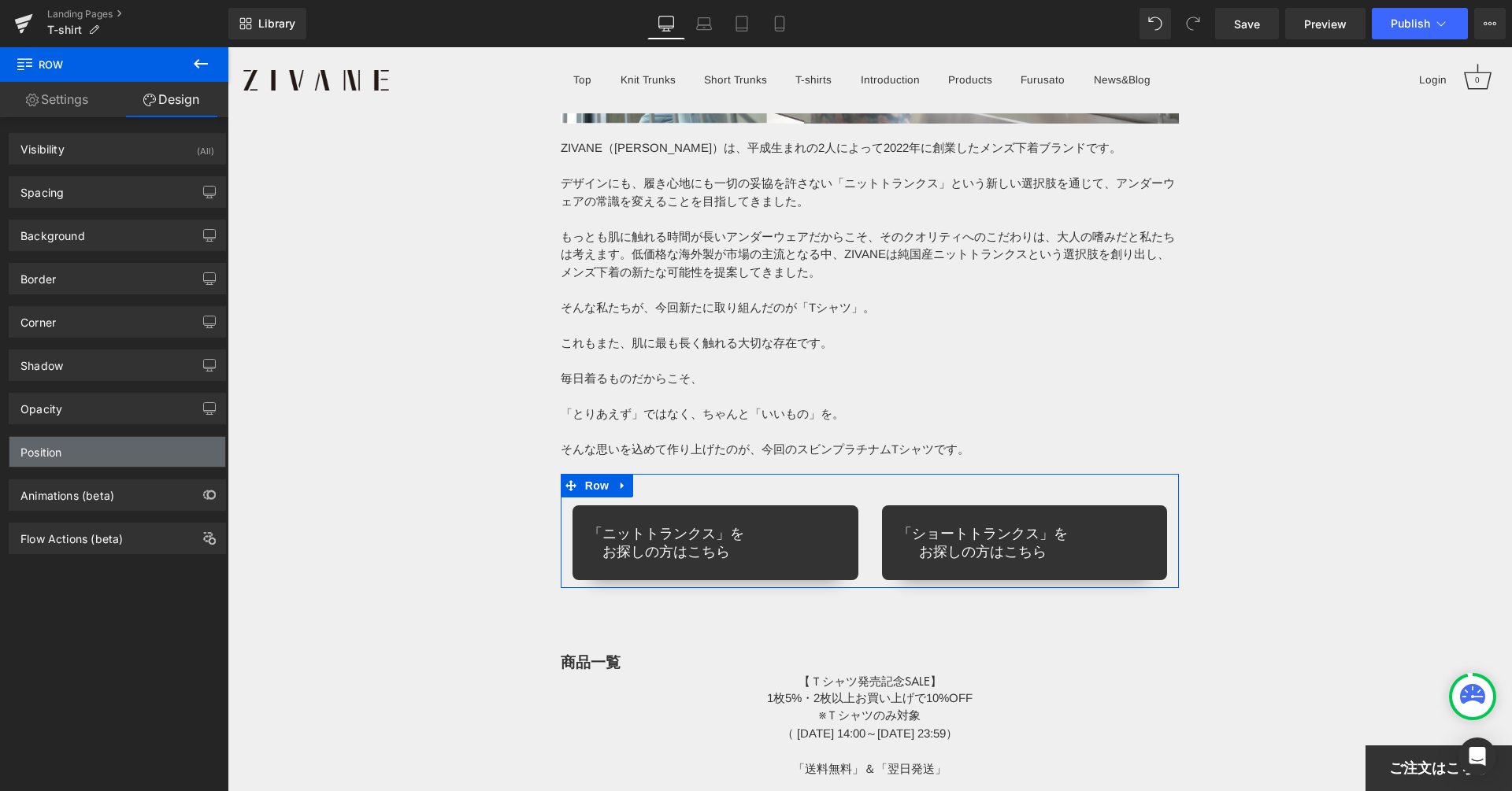
click at [63, 451] on div "Position" at bounding box center [117, 452] width 216 height 30
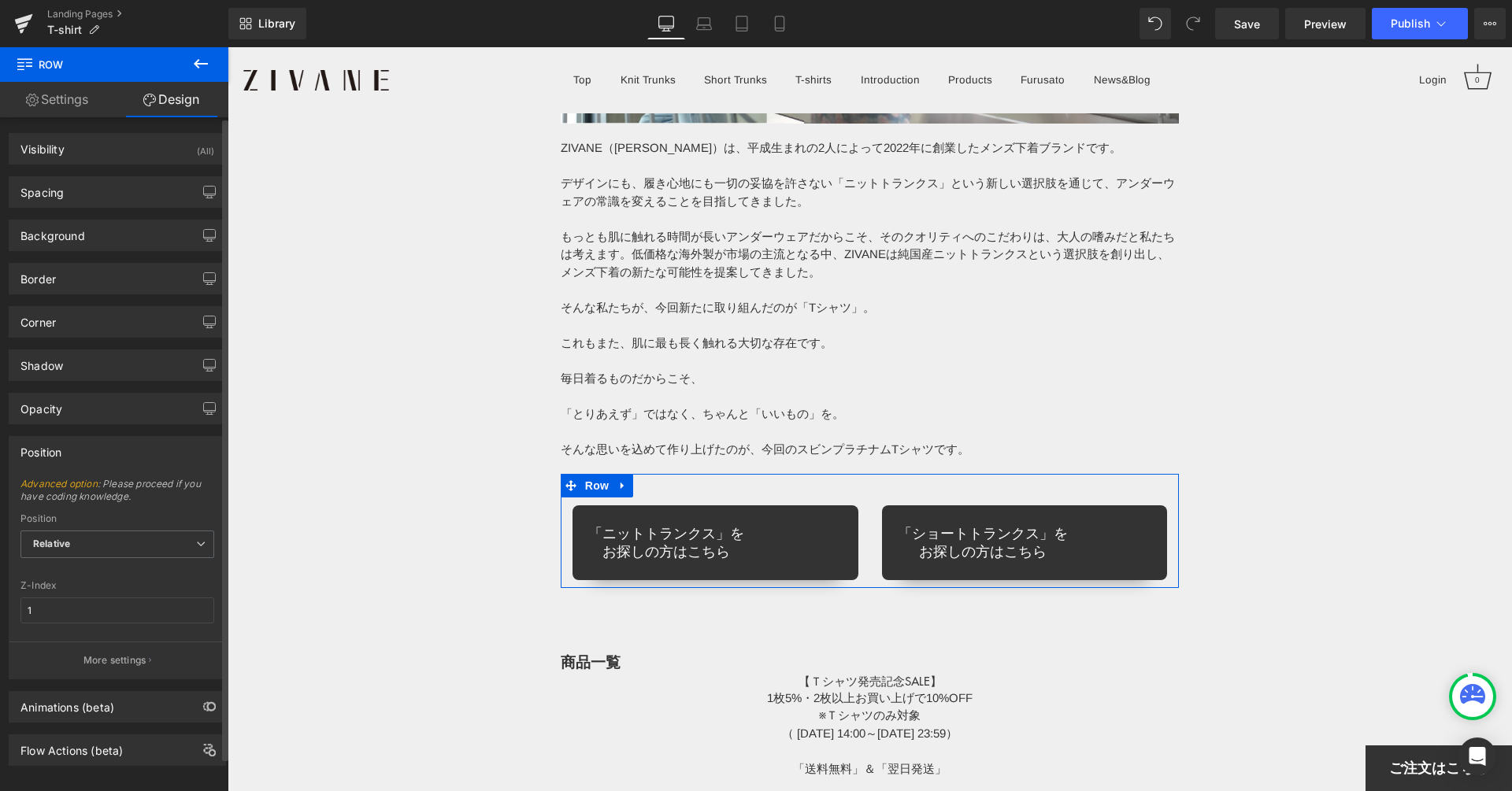
click at [63, 450] on div "Position" at bounding box center [117, 452] width 216 height 30
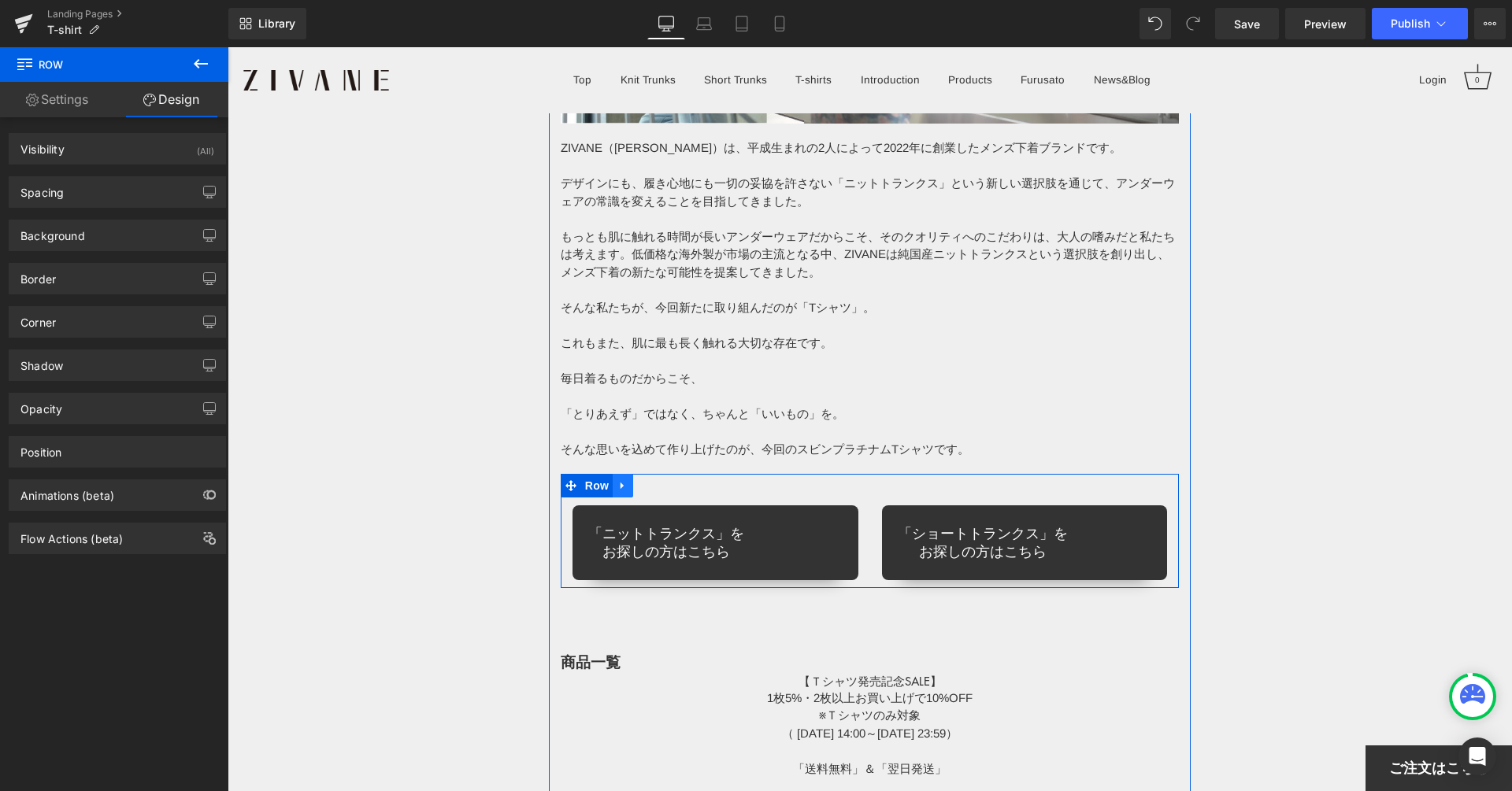
click at [626, 483] on icon at bounding box center [623, 486] width 11 height 12
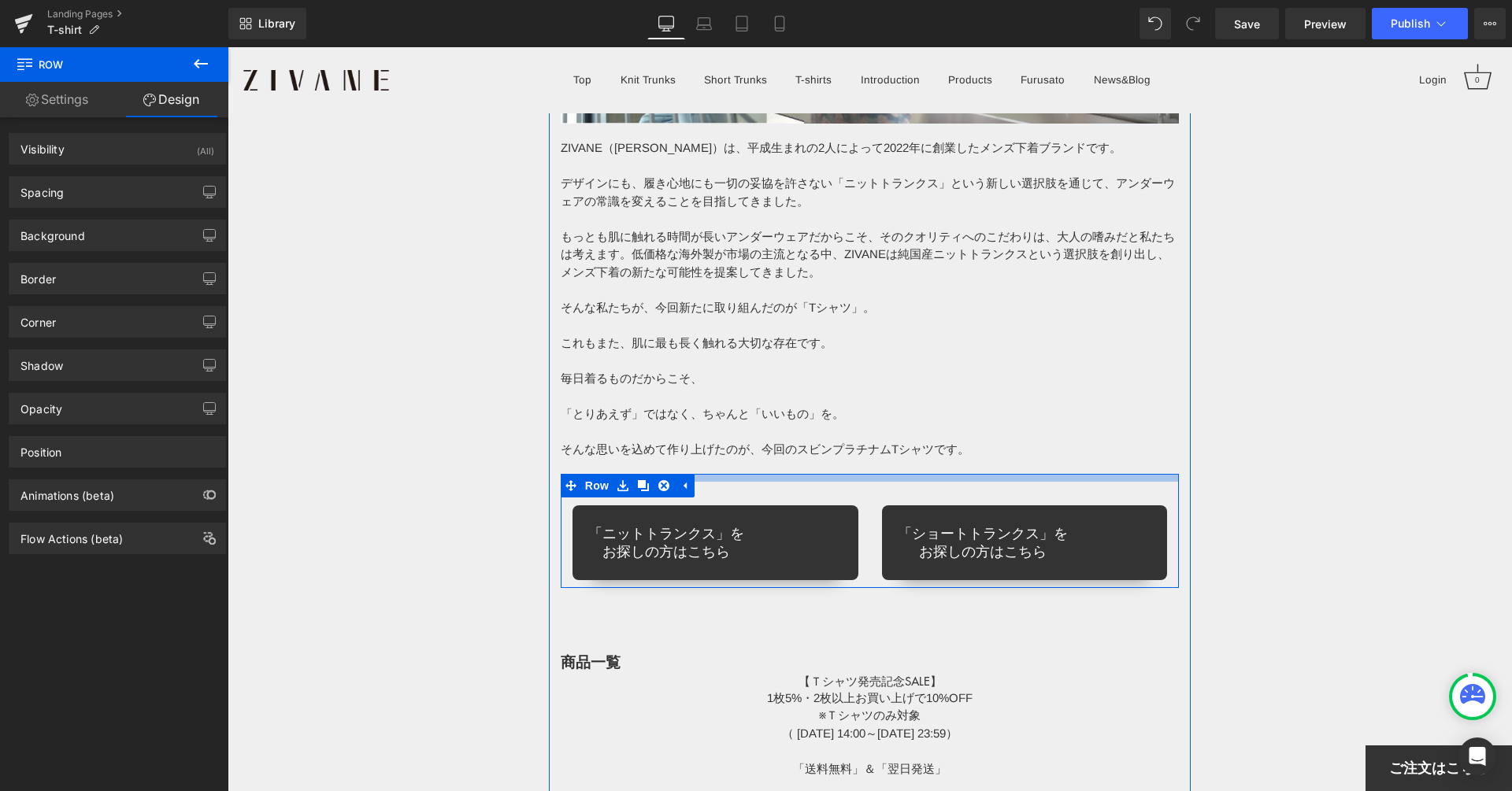
click at [738, 478] on div at bounding box center [869, 477] width 619 height 8
click at [752, 499] on div "「ニットトランクス」を お探しの方はこちら Button" at bounding box center [715, 531] width 309 height 98
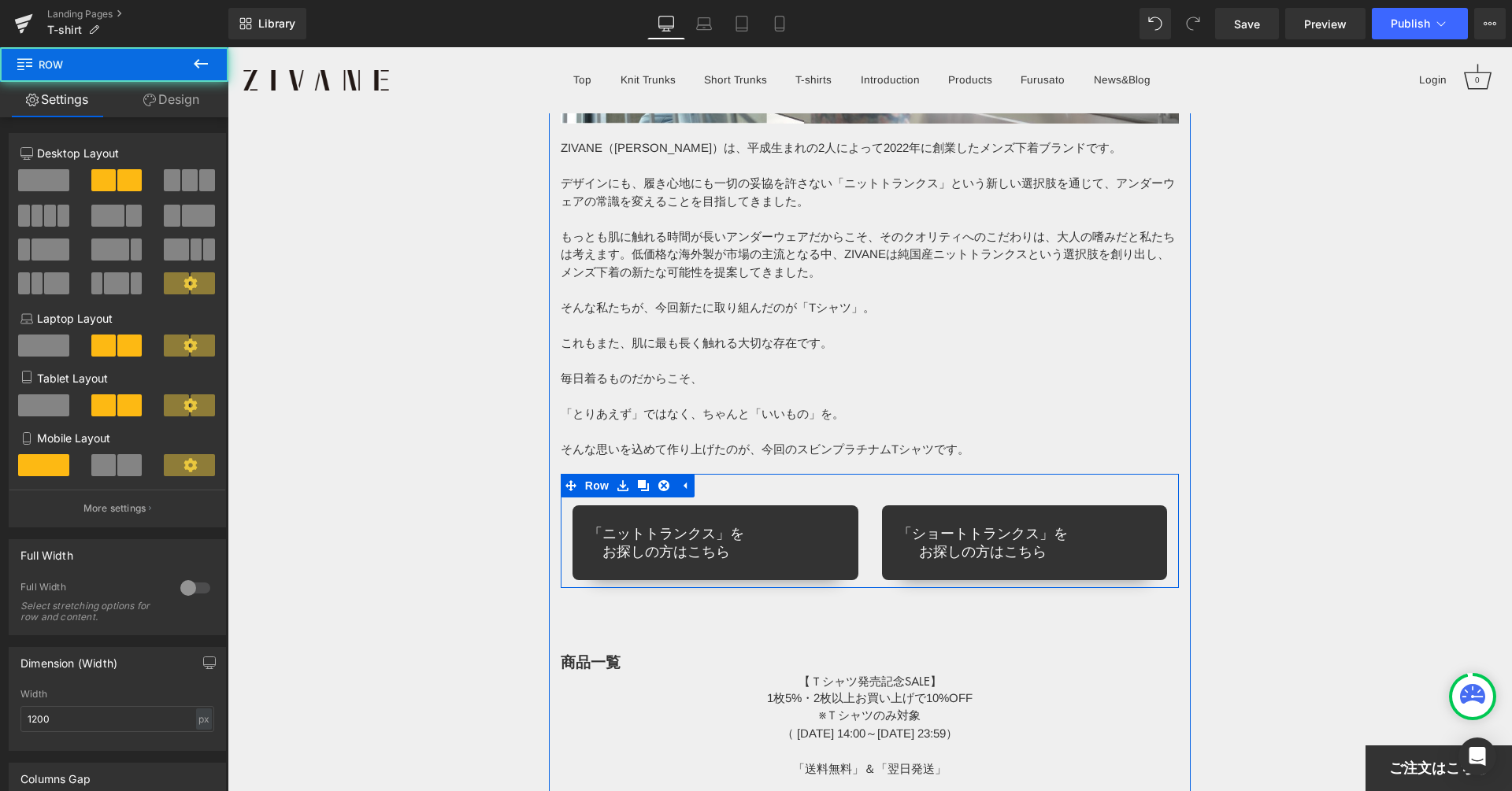
click at [751, 485] on div "「ニットトランクス」を お探しの方はこちら Button" at bounding box center [715, 531] width 309 height 98
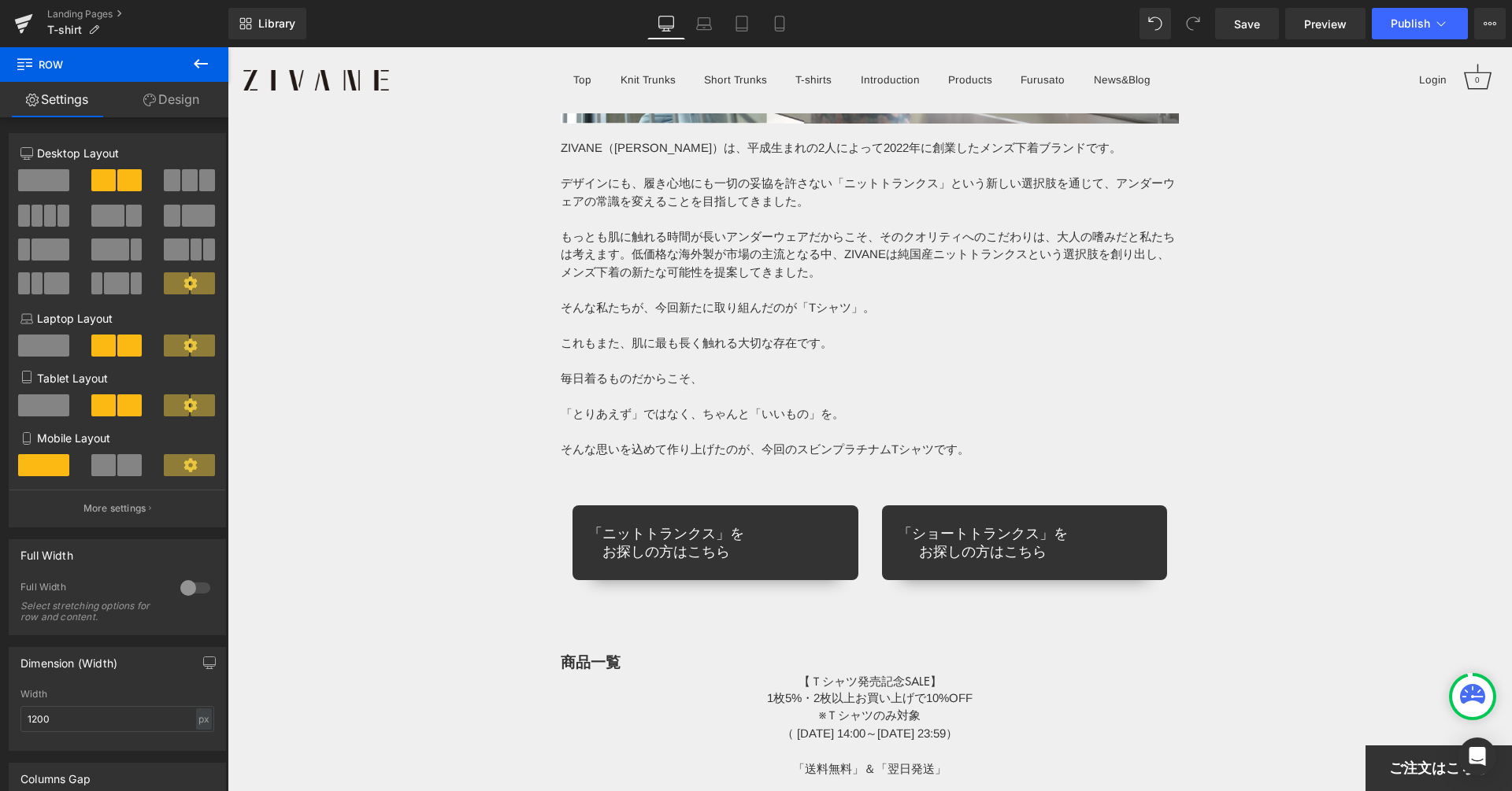
click at [205, 66] on icon at bounding box center [200, 63] width 19 height 19
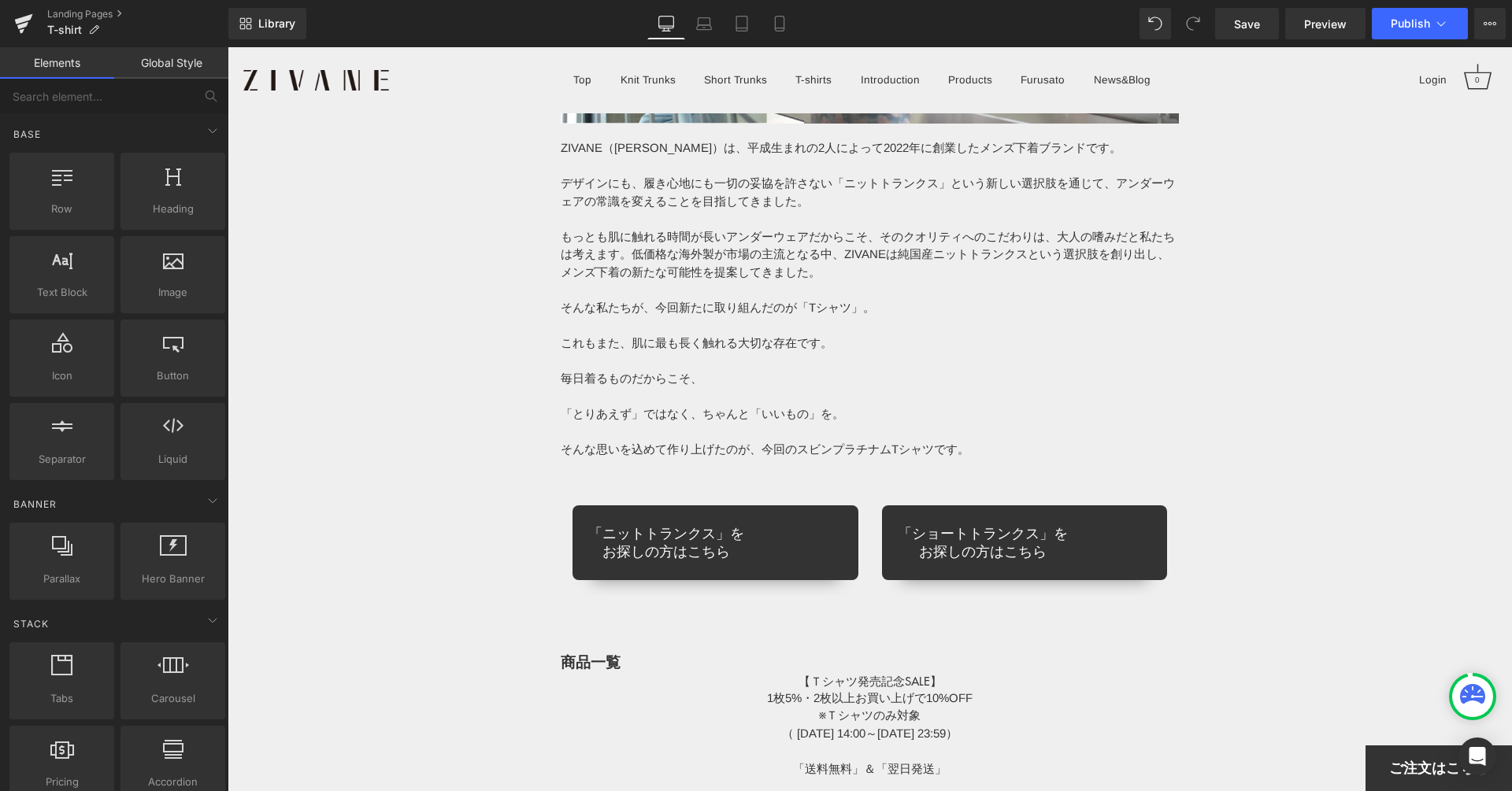
click at [160, 63] on link "Global Style" at bounding box center [171, 63] width 114 height 31
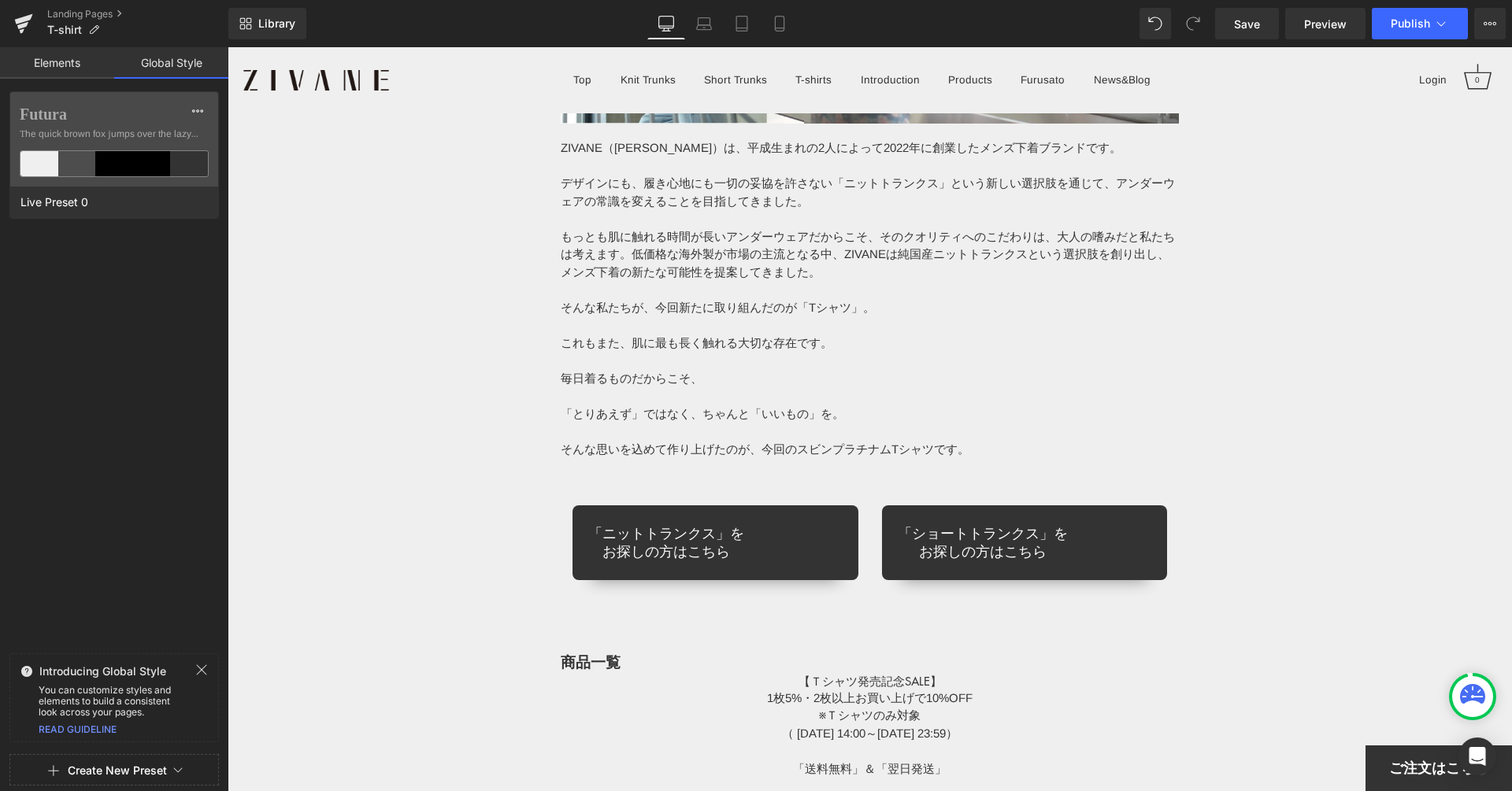
click at [86, 64] on link "Elements" at bounding box center [57, 63] width 114 height 31
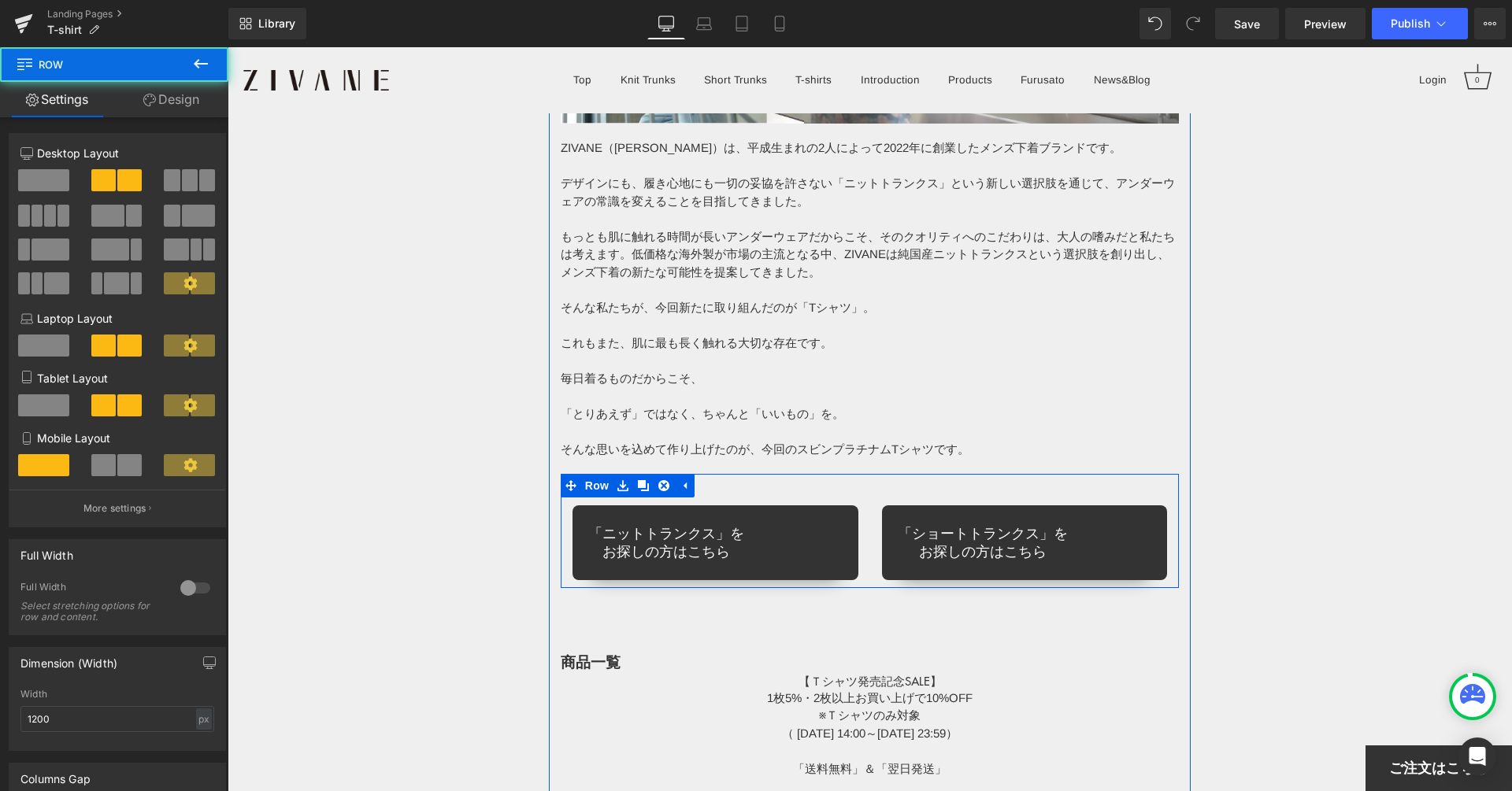
click at [803, 495] on div "「ニットトランクス」を お探しの方はこちら Button" at bounding box center [715, 531] width 309 height 98
click at [804, 494] on div "「ニットトランクス」を お探しの方はこちら Button" at bounding box center [715, 531] width 309 height 98
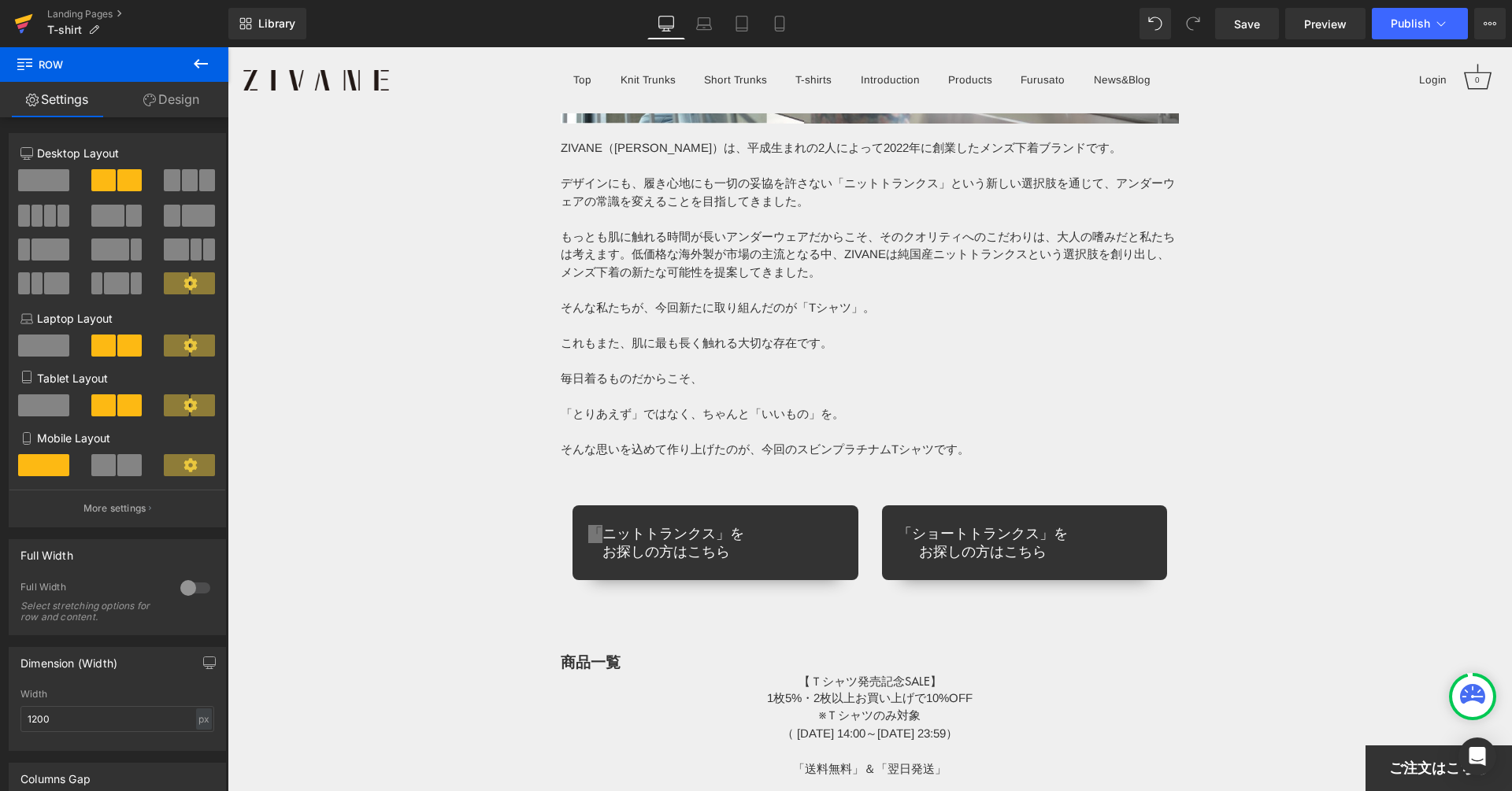
click at [42, 14] on link at bounding box center [23, 23] width 47 height 47
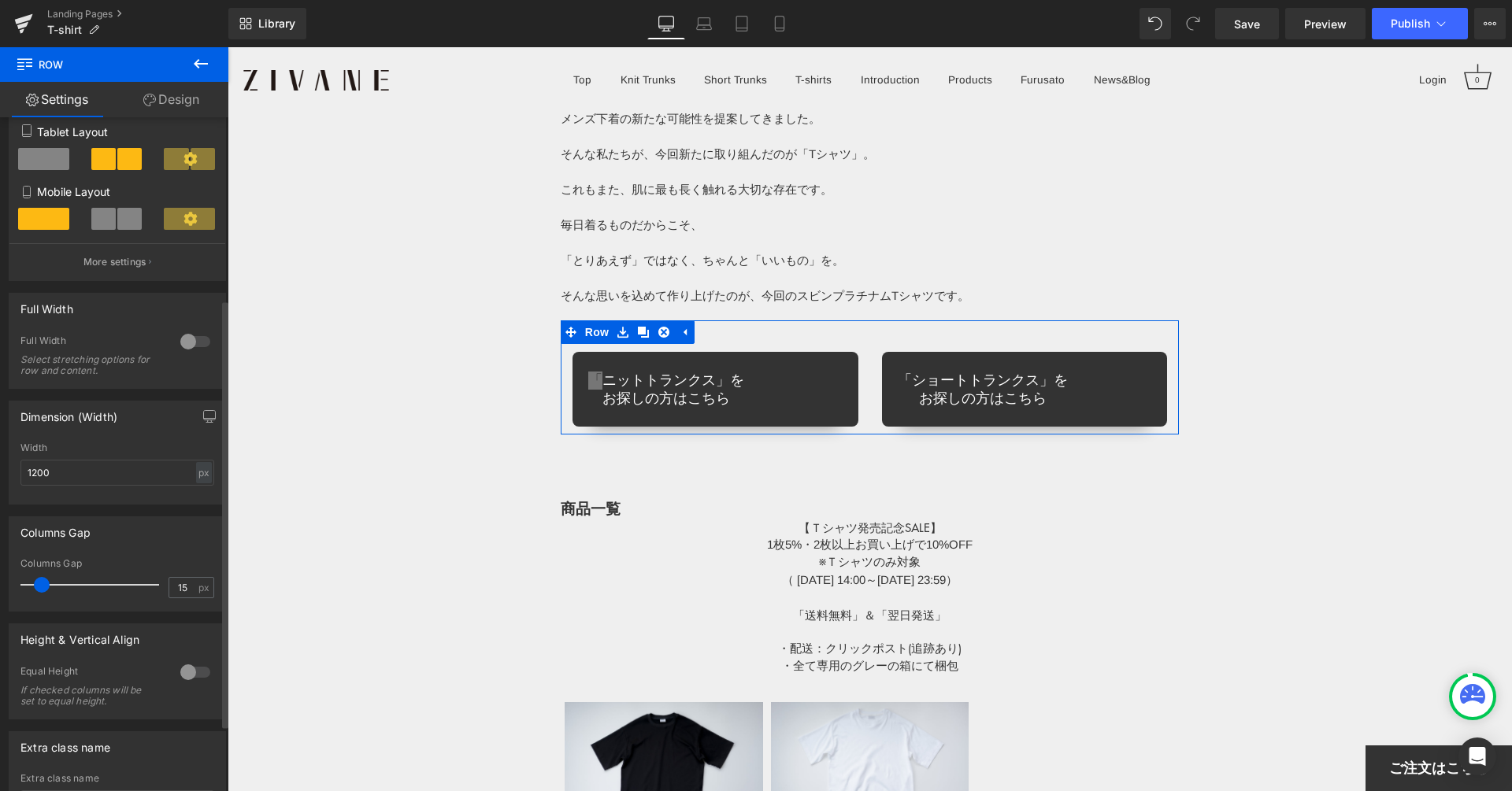
scroll to position [387, 0]
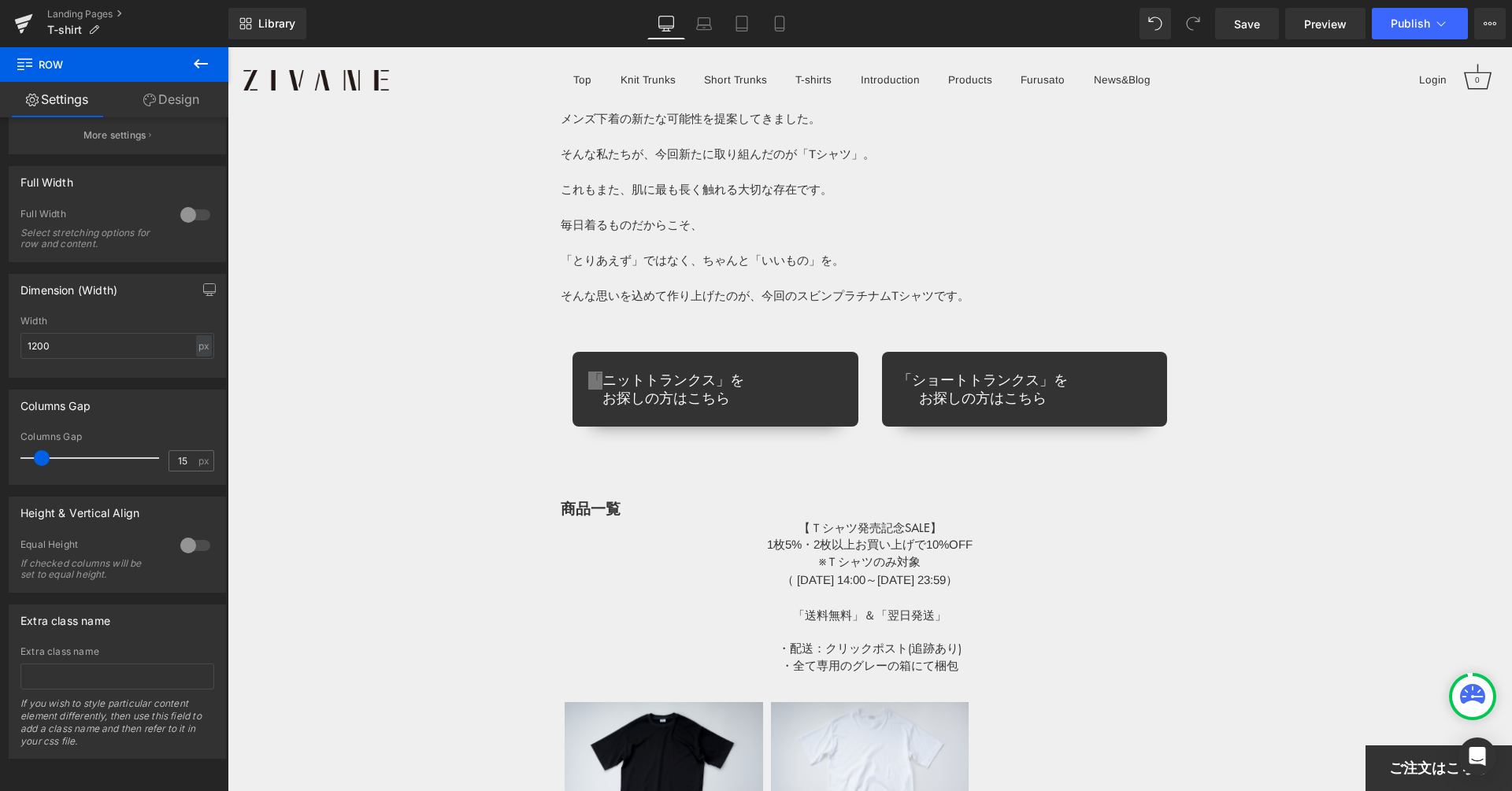
click at [197, 62] on icon at bounding box center [200, 63] width 14 height 9
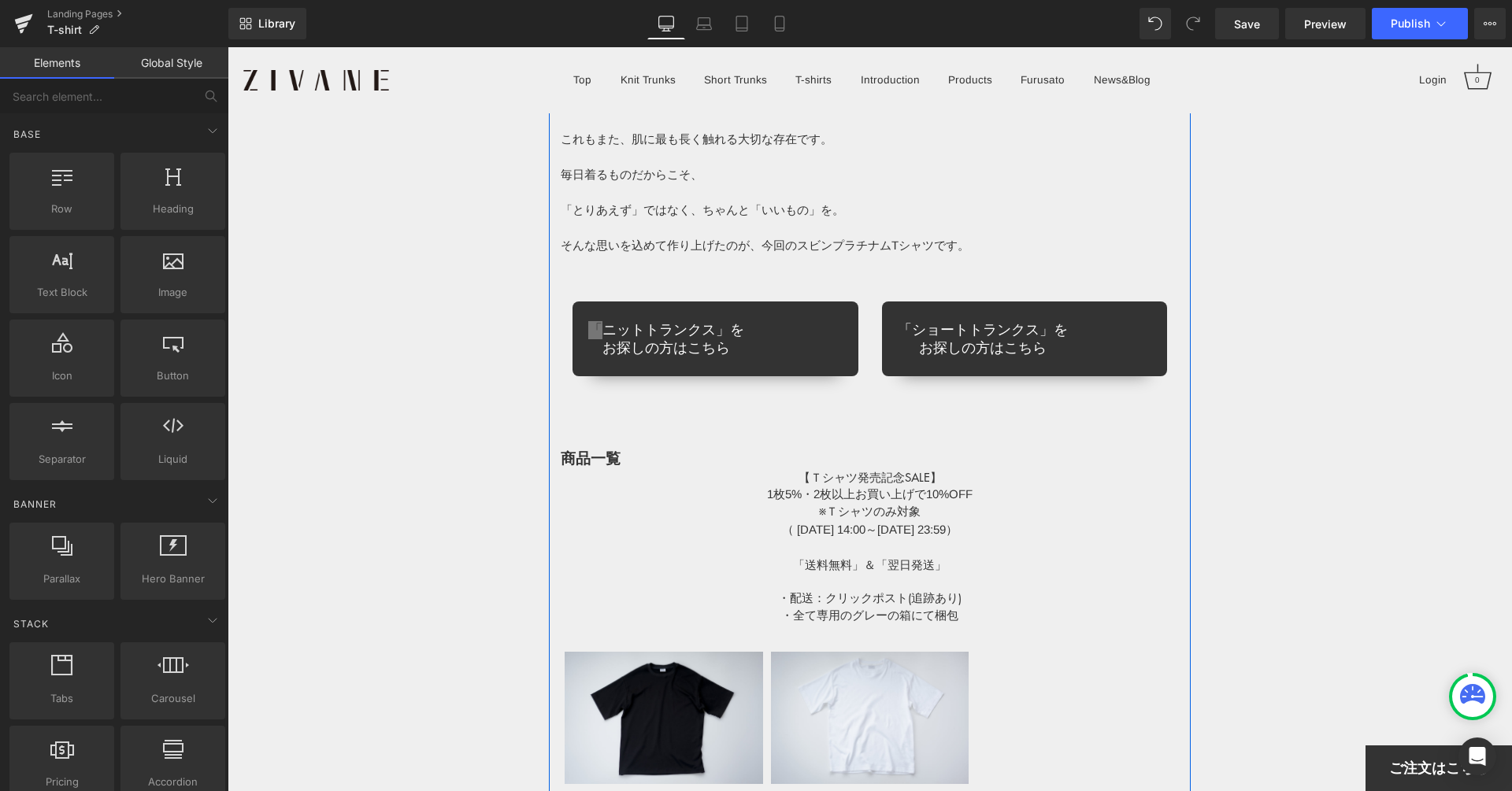
scroll to position [12681, 0]
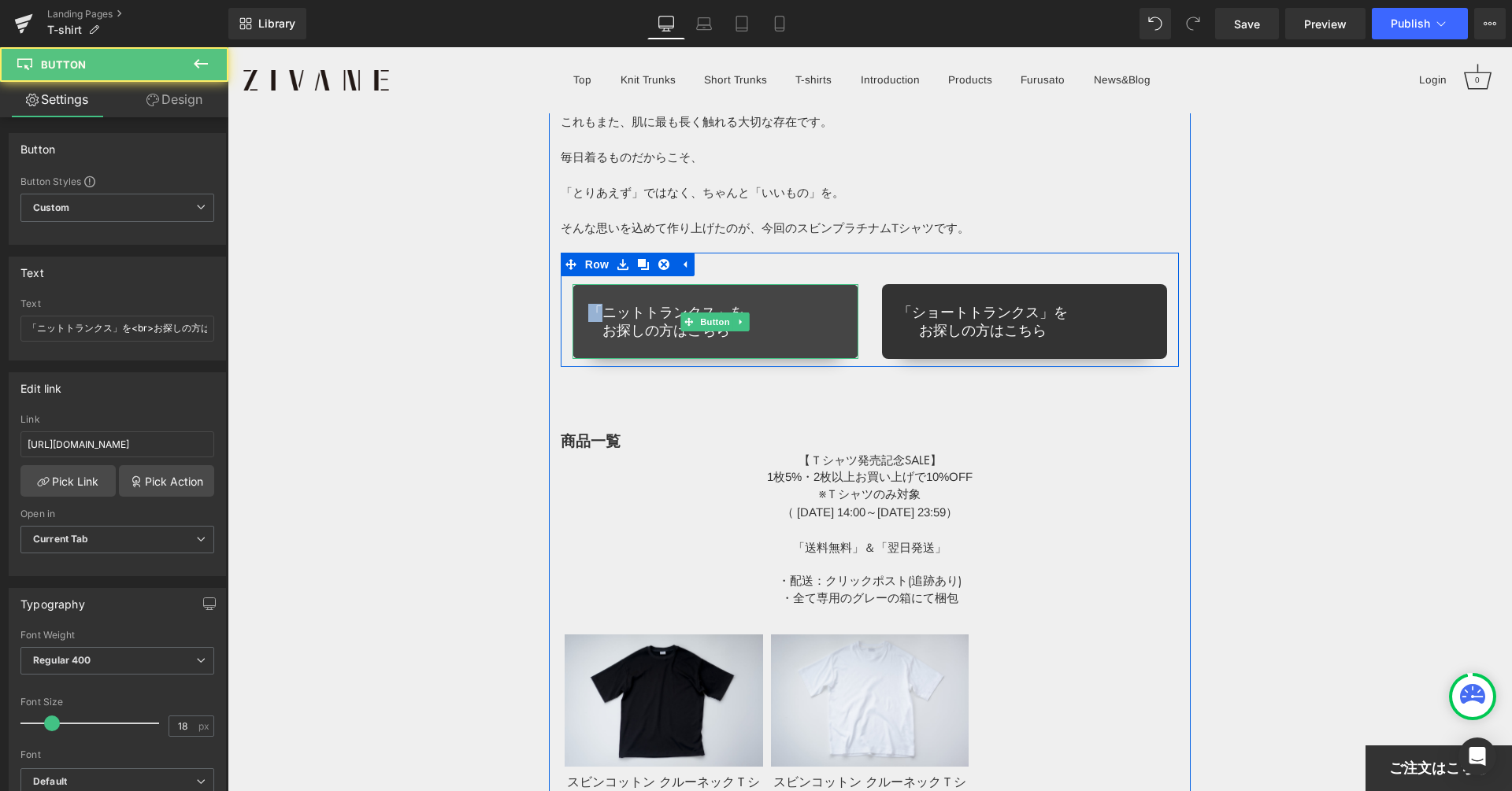
click at [814, 337] on link "「ニットトランクス」を お探しの方はこちら" at bounding box center [715, 321] width 286 height 75
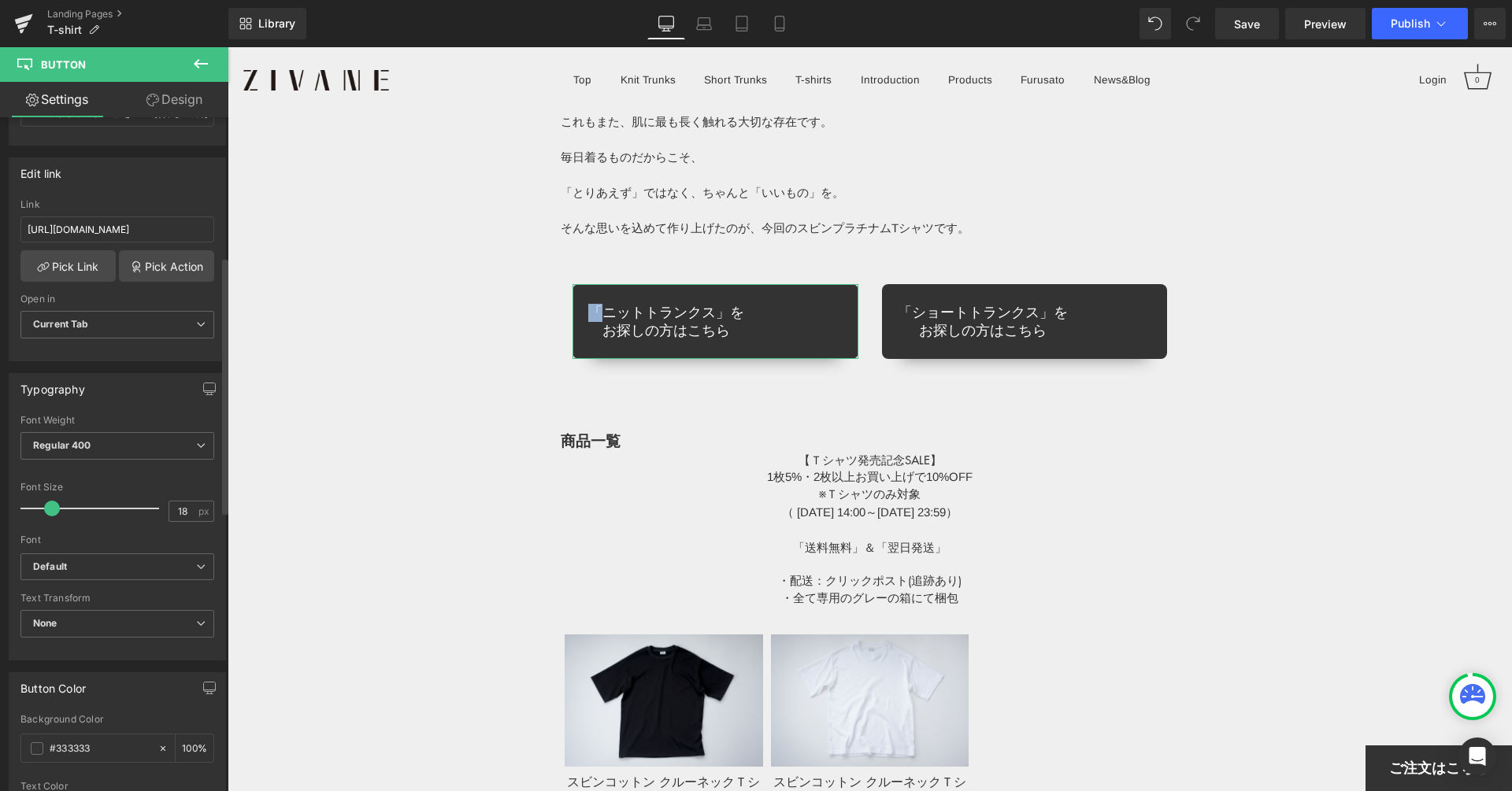
scroll to position [363, 0]
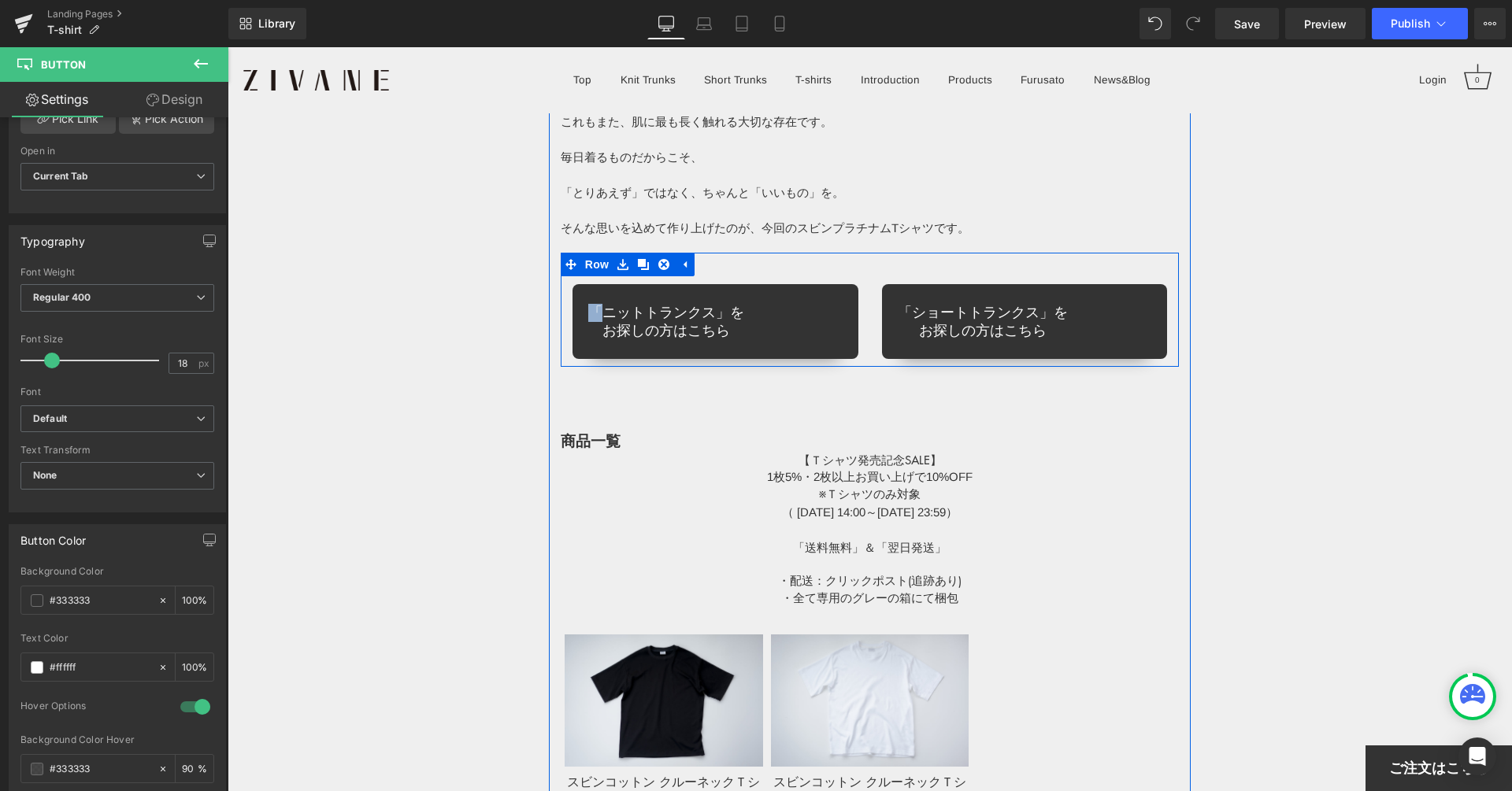
click at [809, 277] on div "「ニットトランクス」を お探しの方はこちら Button" at bounding box center [715, 309] width 309 height 98
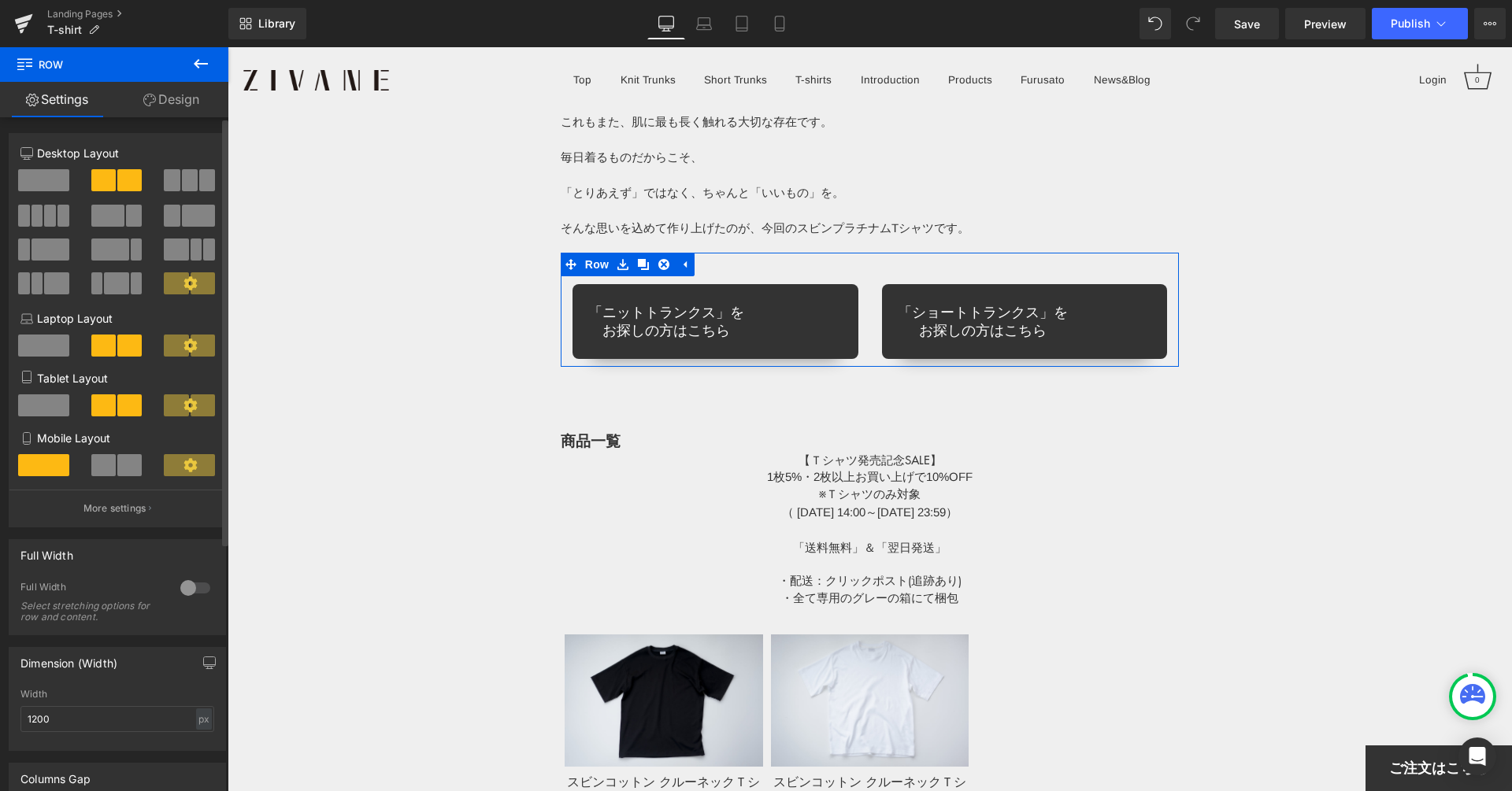
click at [51, 220] on span at bounding box center [50, 216] width 12 height 22
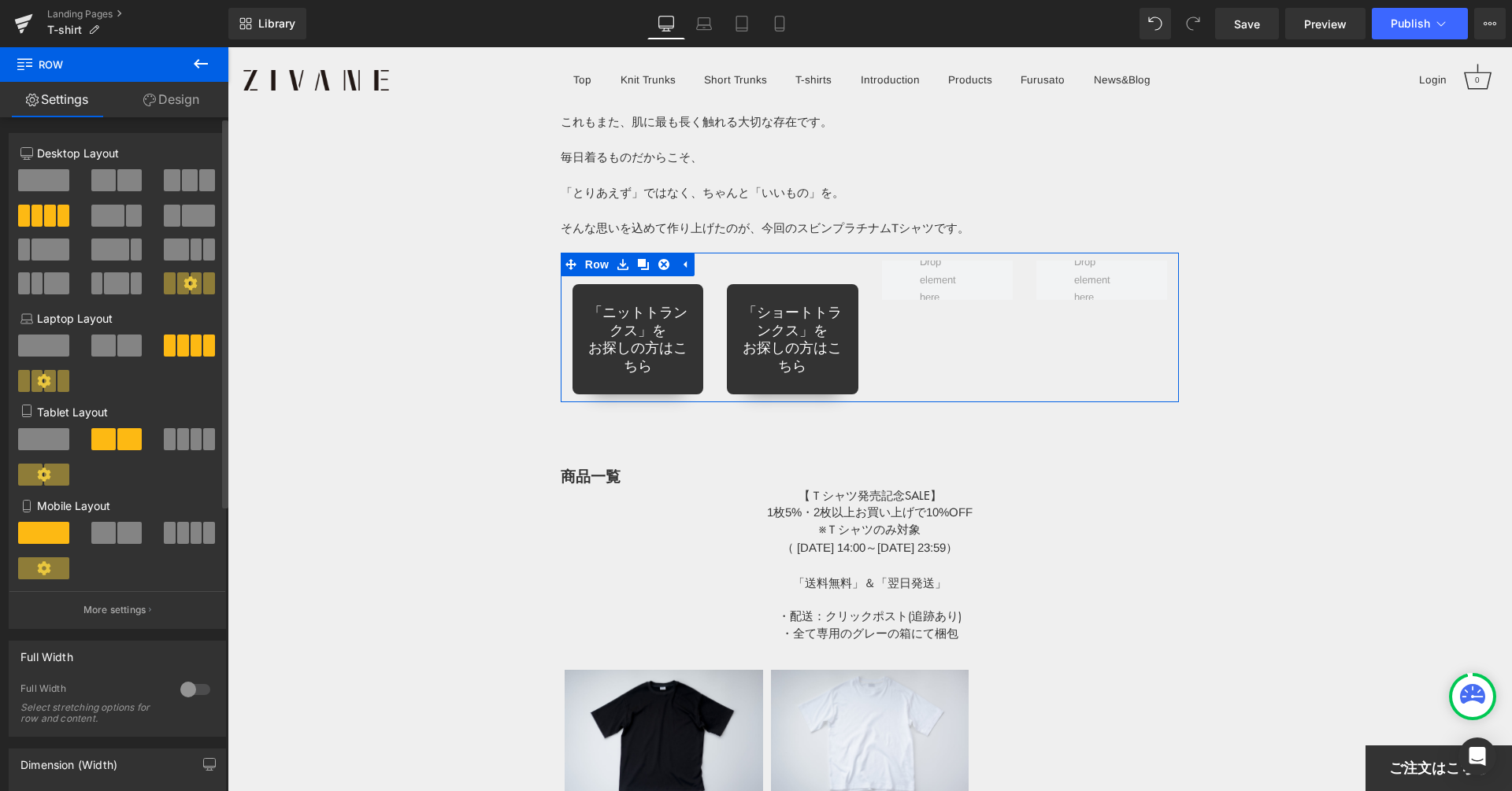
click at [113, 220] on span at bounding box center [108, 216] width 33 height 22
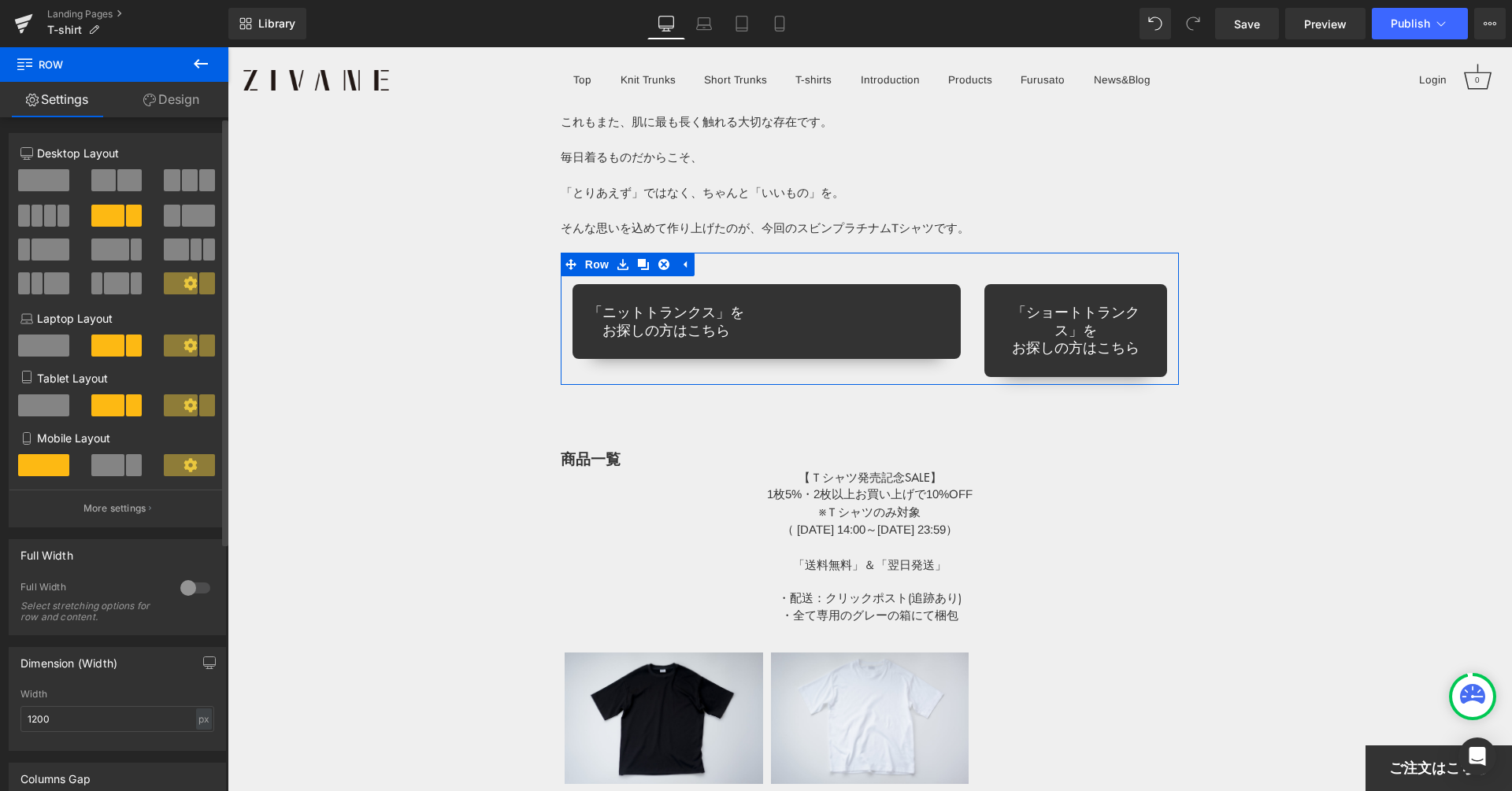
click at [171, 177] on span at bounding box center [171, 180] width 16 height 22
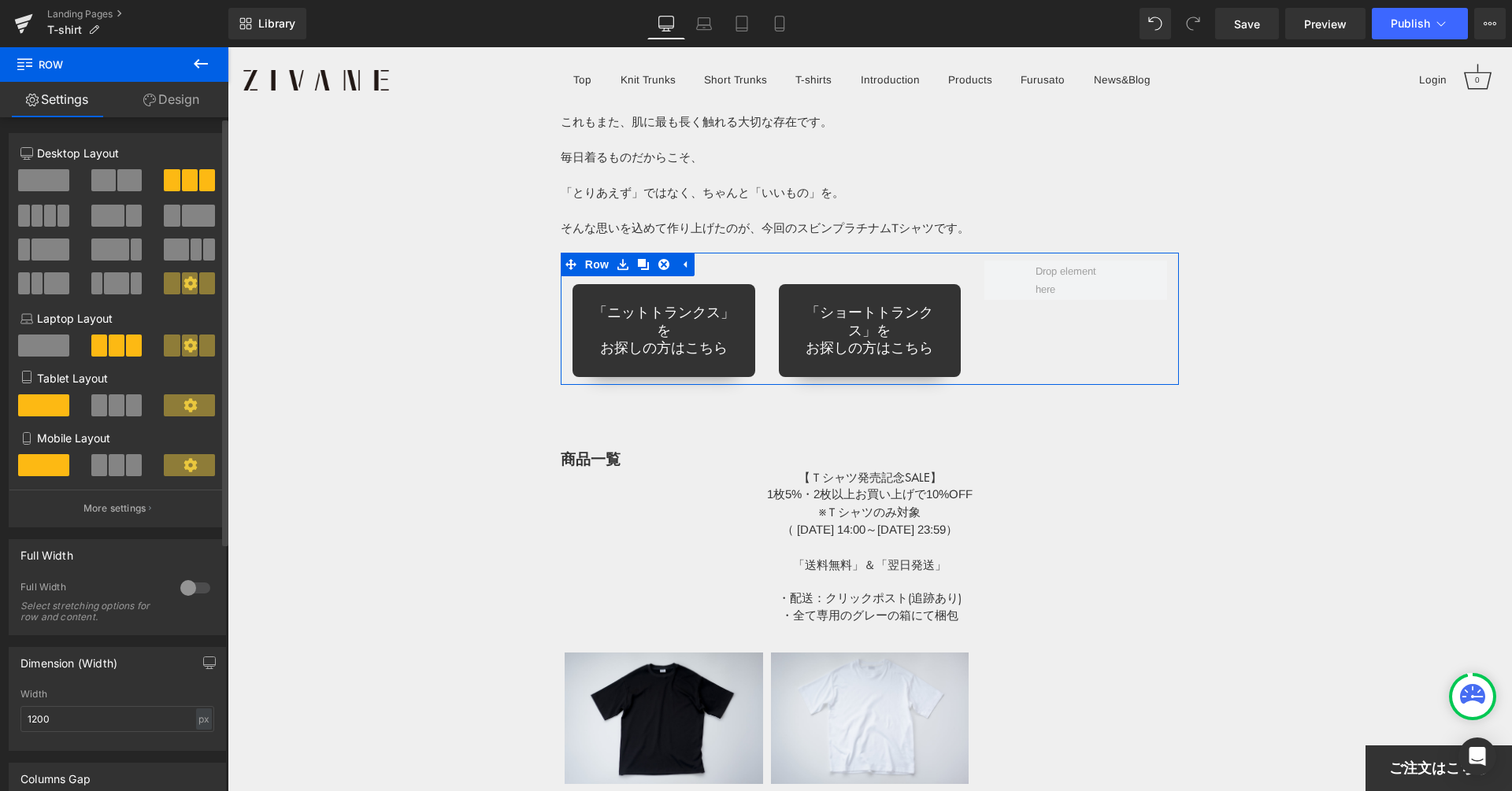
click at [103, 179] on span at bounding box center [103, 180] width 25 height 22
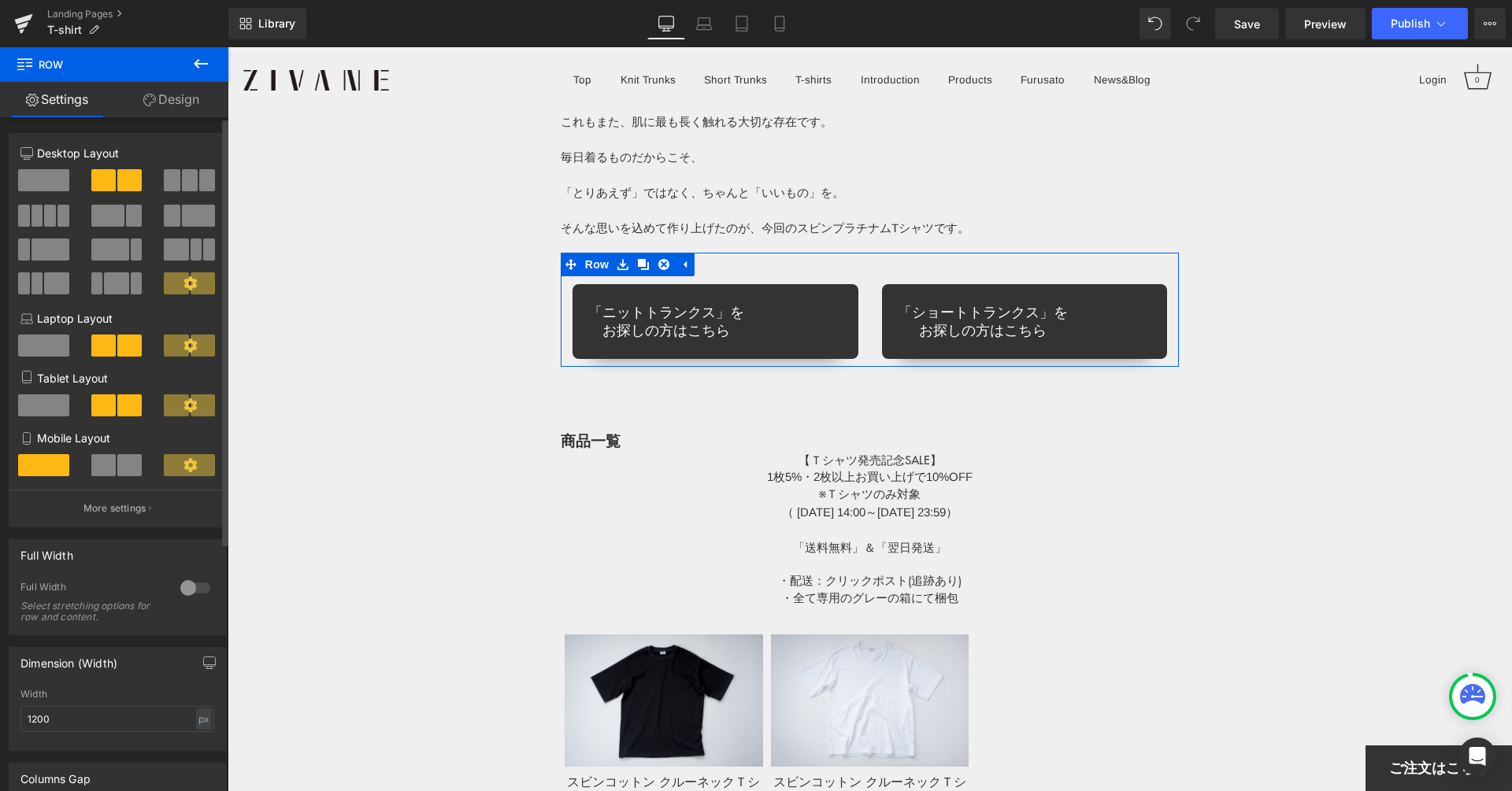
click at [175, 286] on span at bounding box center [176, 283] width 25 height 22
click at [189, 281] on icon at bounding box center [189, 282] width 14 height 14
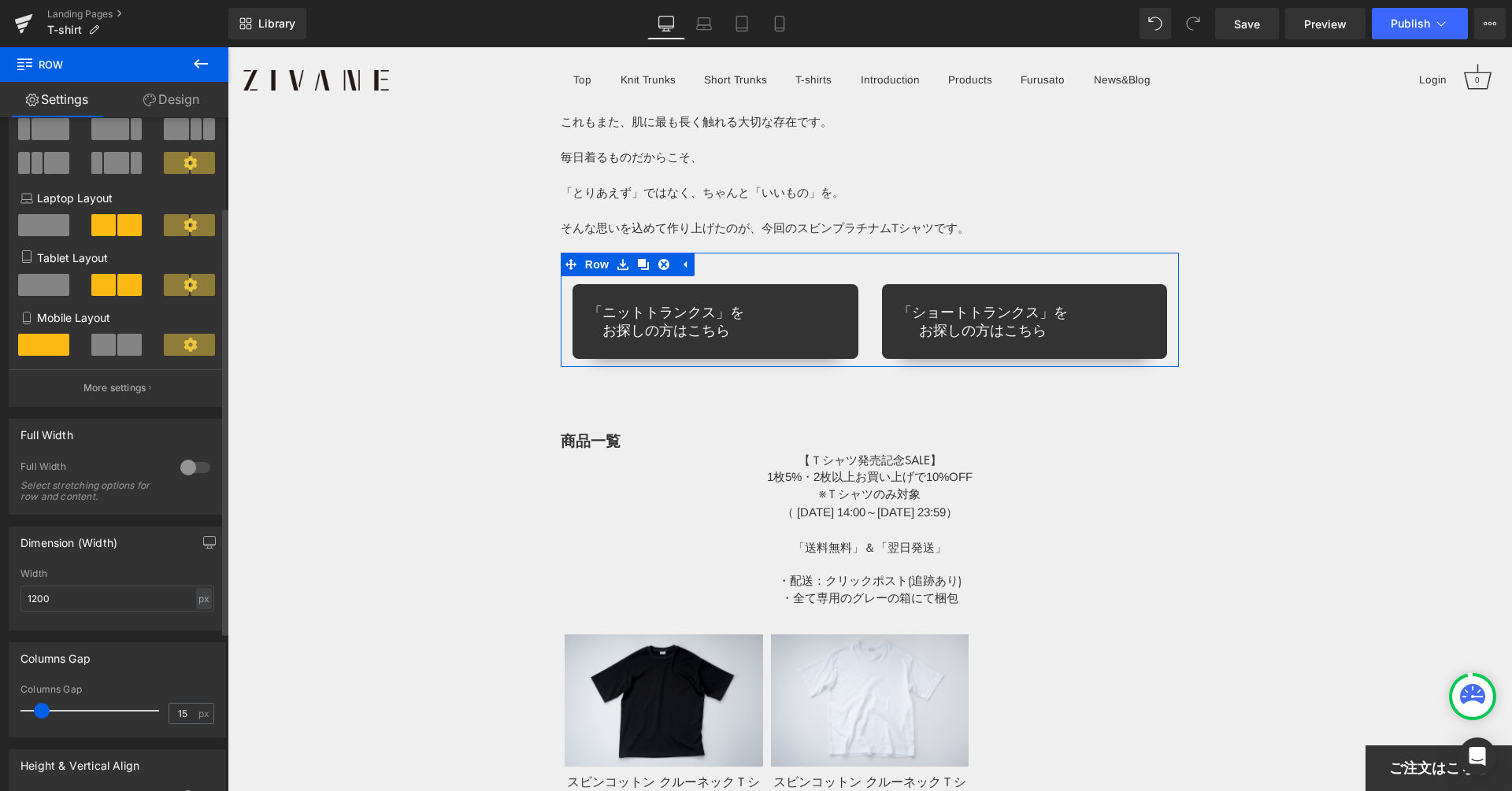
scroll to position [140, 0]
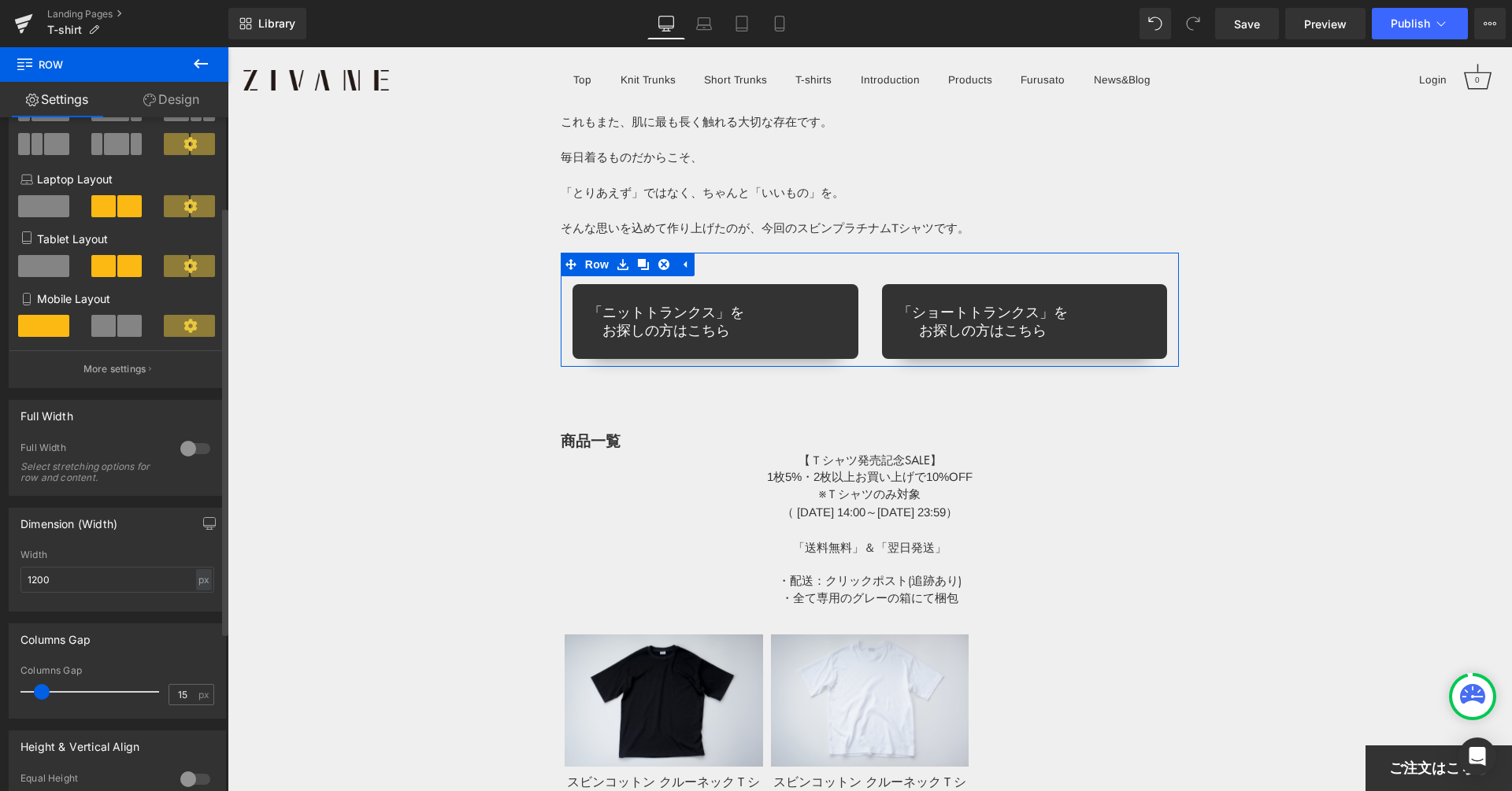
click at [188, 321] on icon at bounding box center [189, 326] width 14 height 14
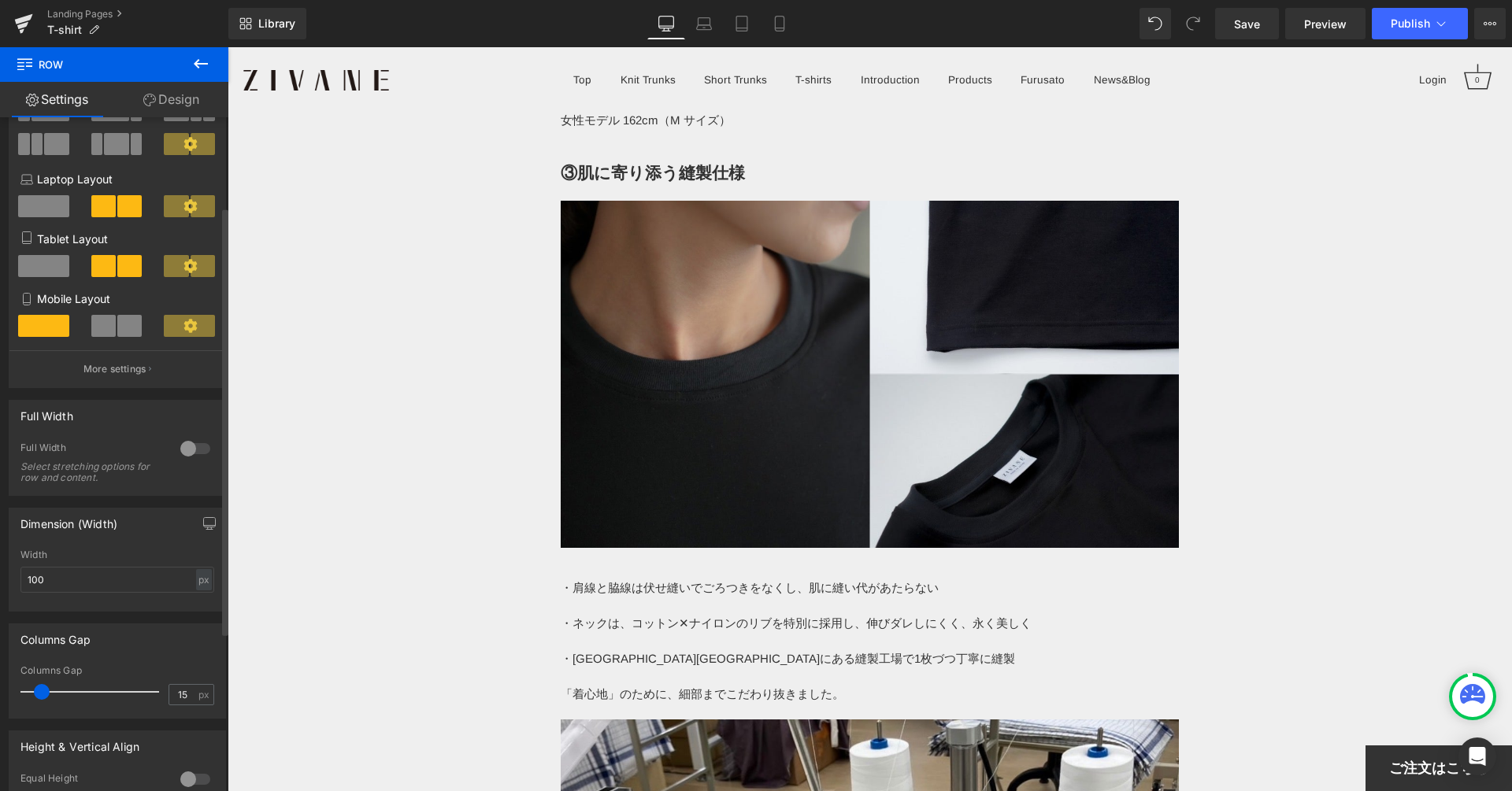
click at [188, 321] on icon at bounding box center [189, 326] width 14 height 14
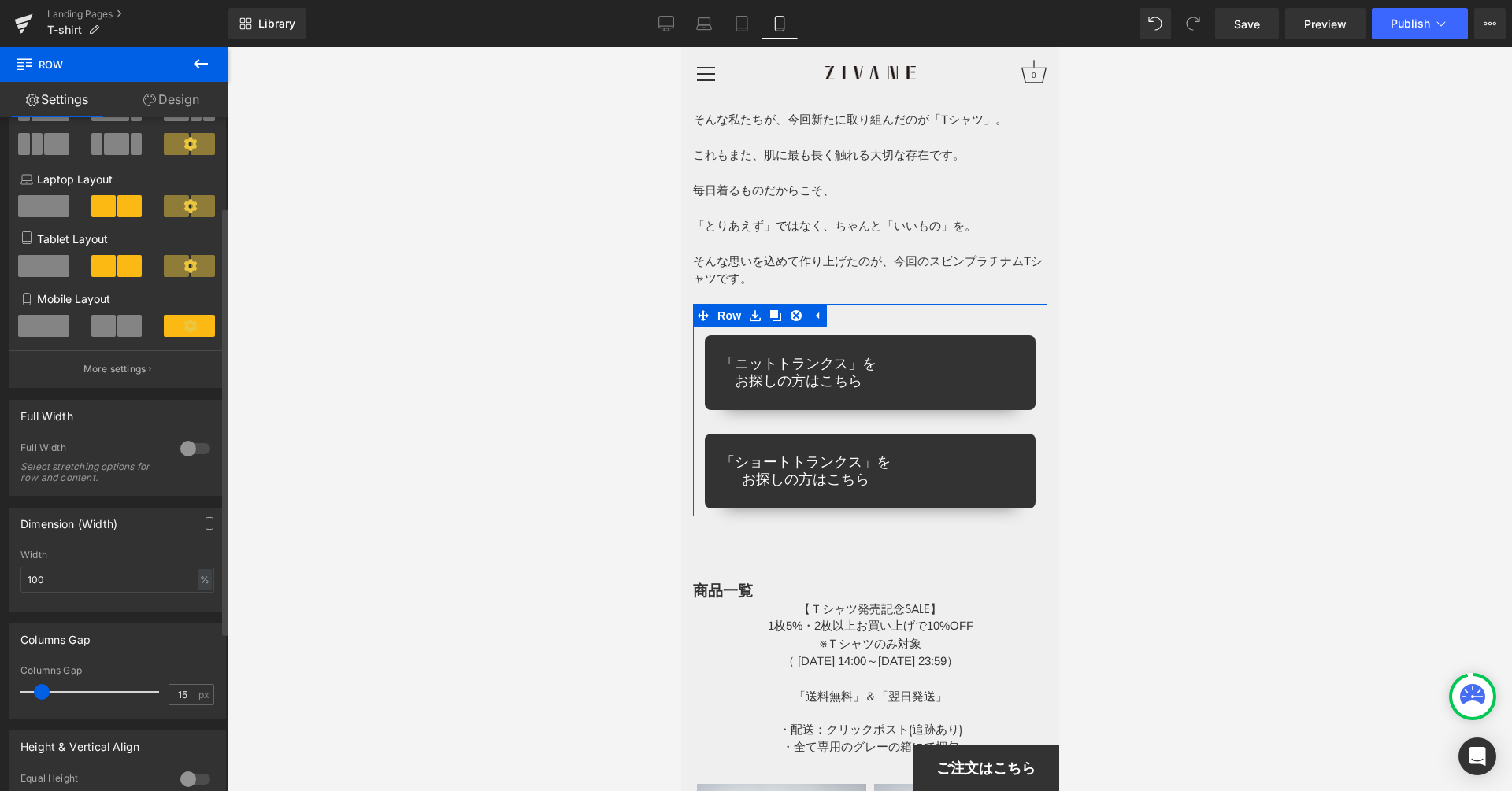
click at [164, 258] on span at bounding box center [176, 266] width 25 height 22
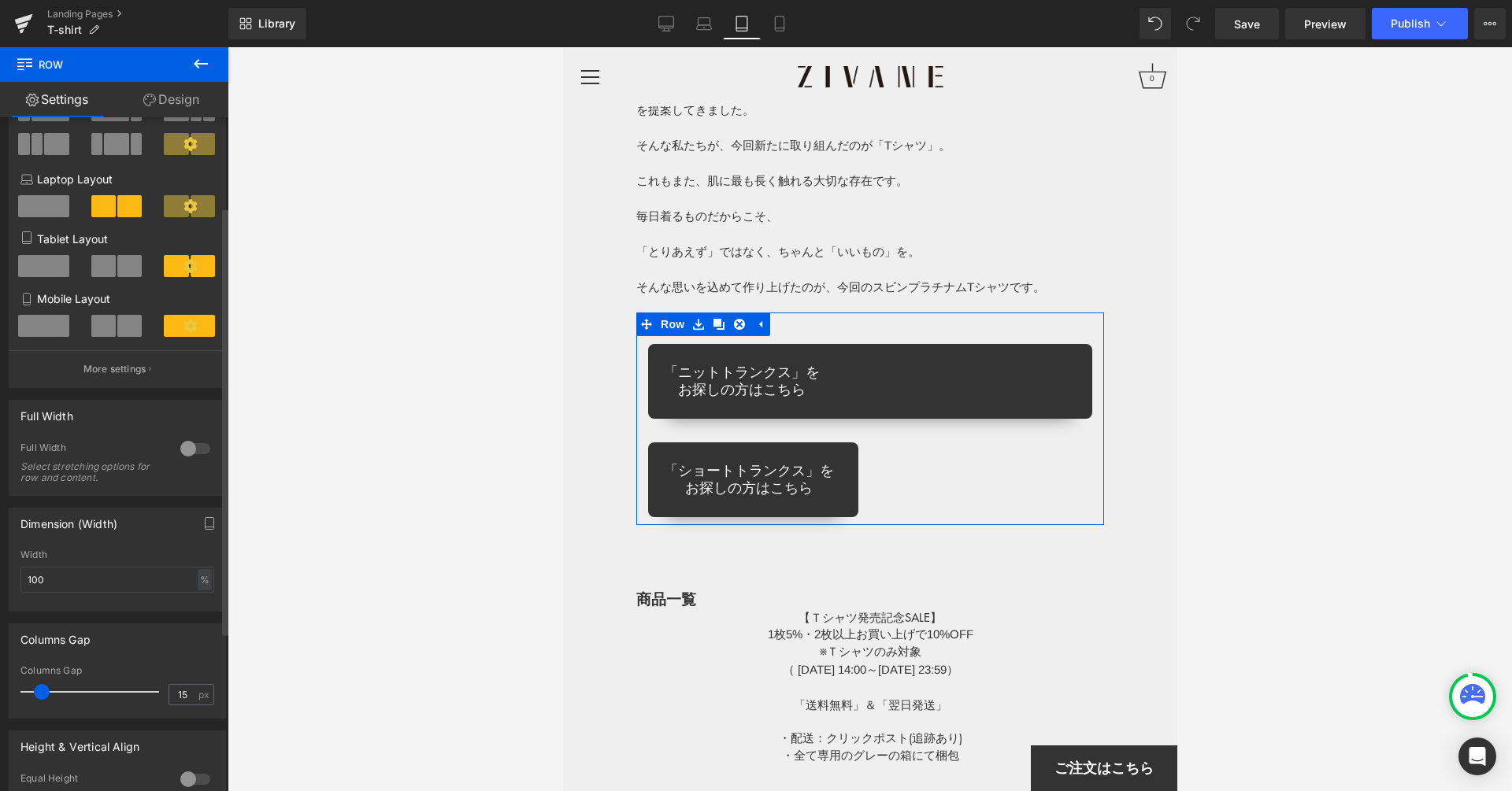
click at [111, 316] on div "Mobile Layout" at bounding box center [117, 320] width 194 height 60
drag, startPoint x: 116, startPoint y: 323, endPoint x: 120, endPoint y: 305, distance: 18.4
click at [118, 322] on span at bounding box center [130, 326] width 25 height 22
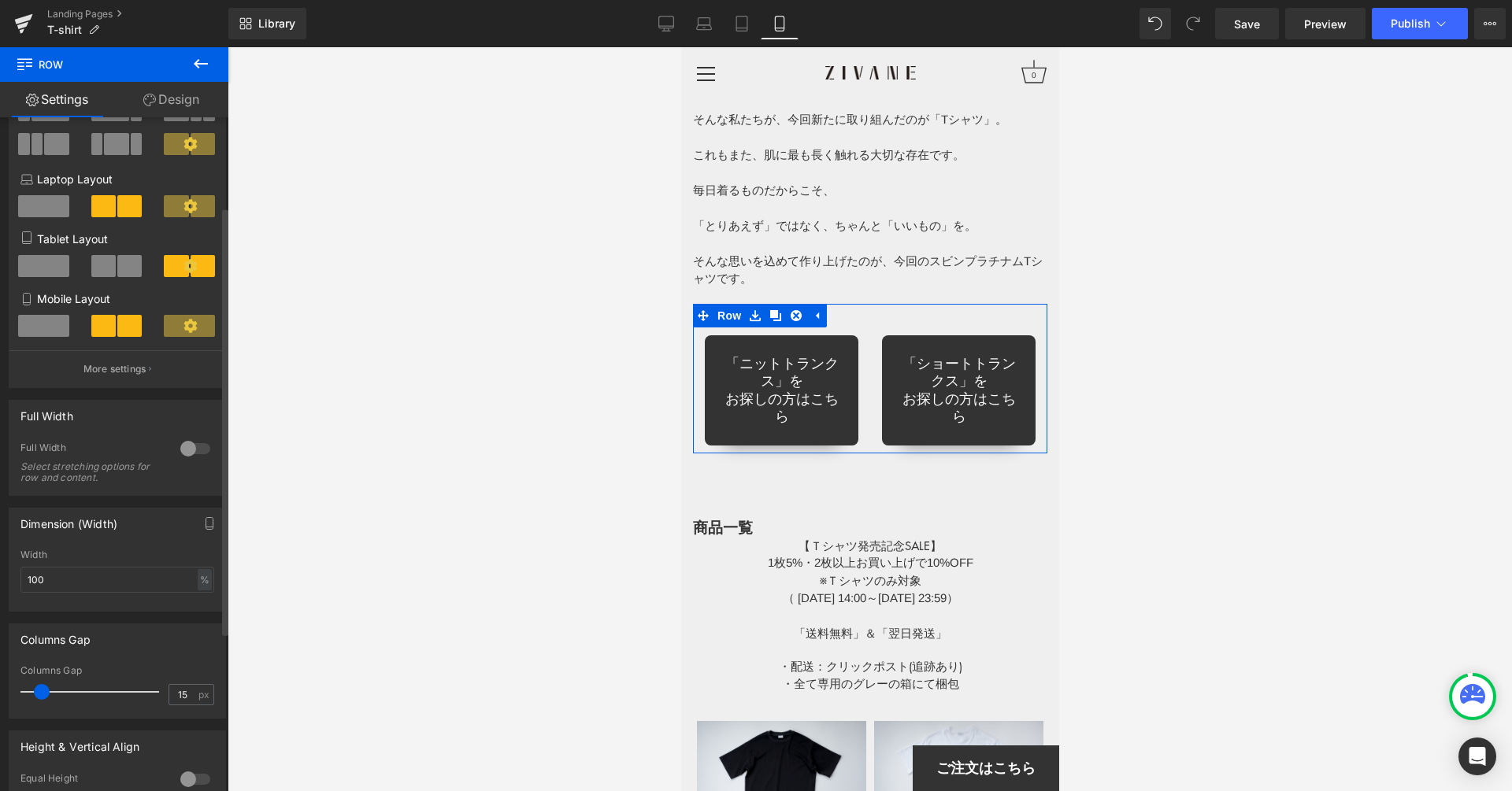
click at [121, 263] on span at bounding box center [130, 266] width 25 height 22
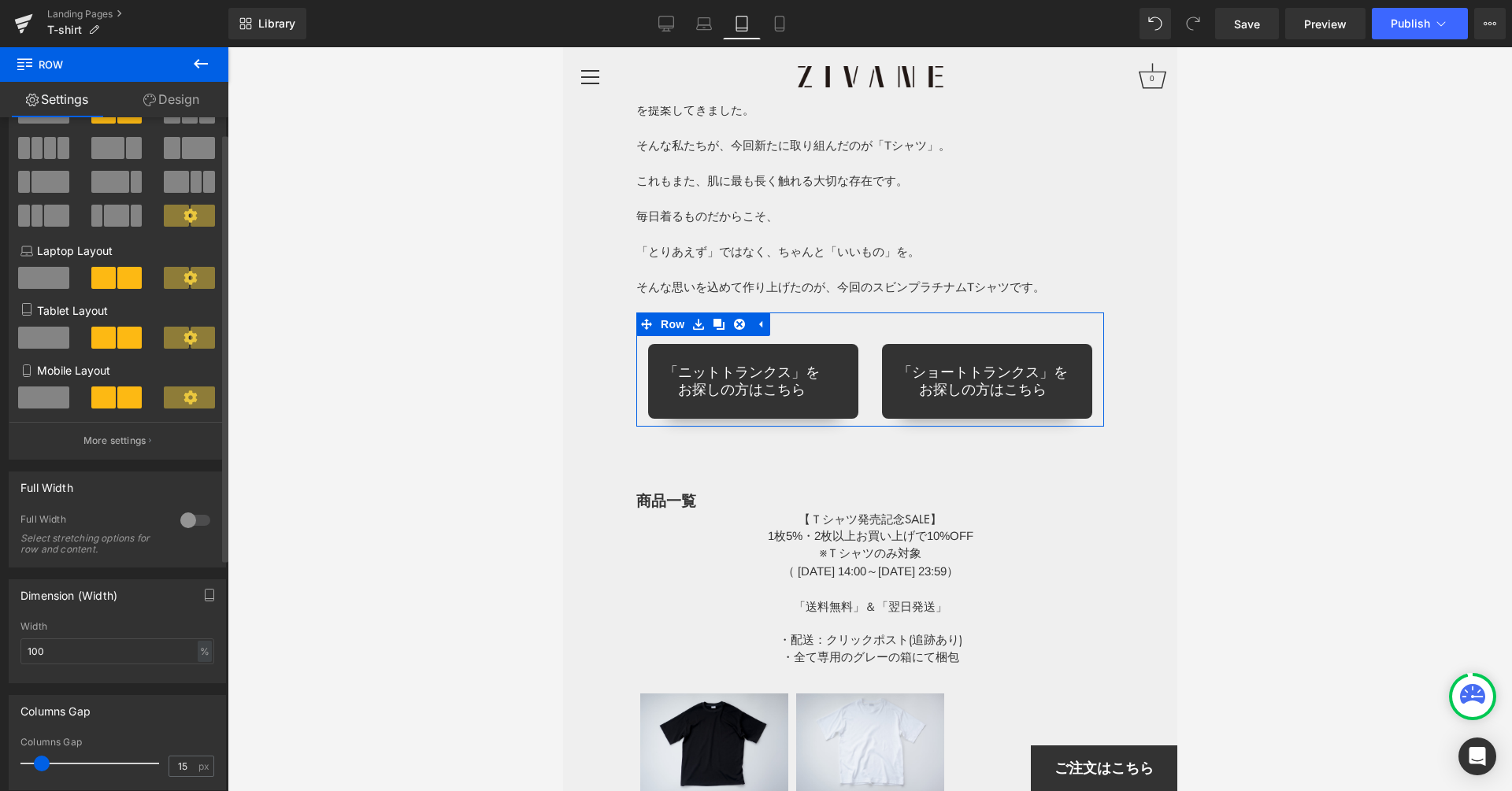
scroll to position [0, 0]
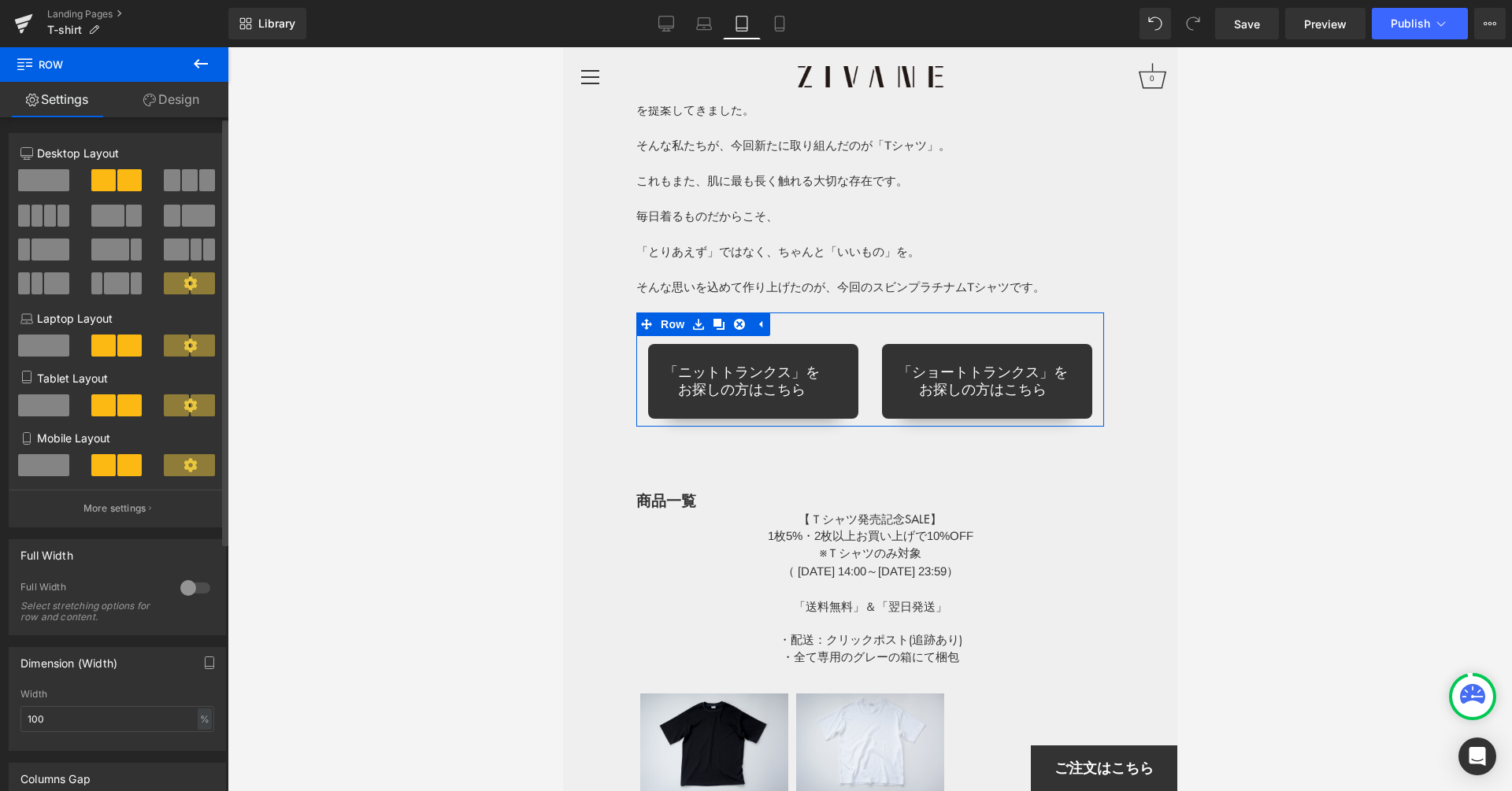
click at [127, 178] on span at bounding box center [130, 180] width 25 height 22
click at [202, 178] on span at bounding box center [207, 180] width 16 height 22
type input "1200"
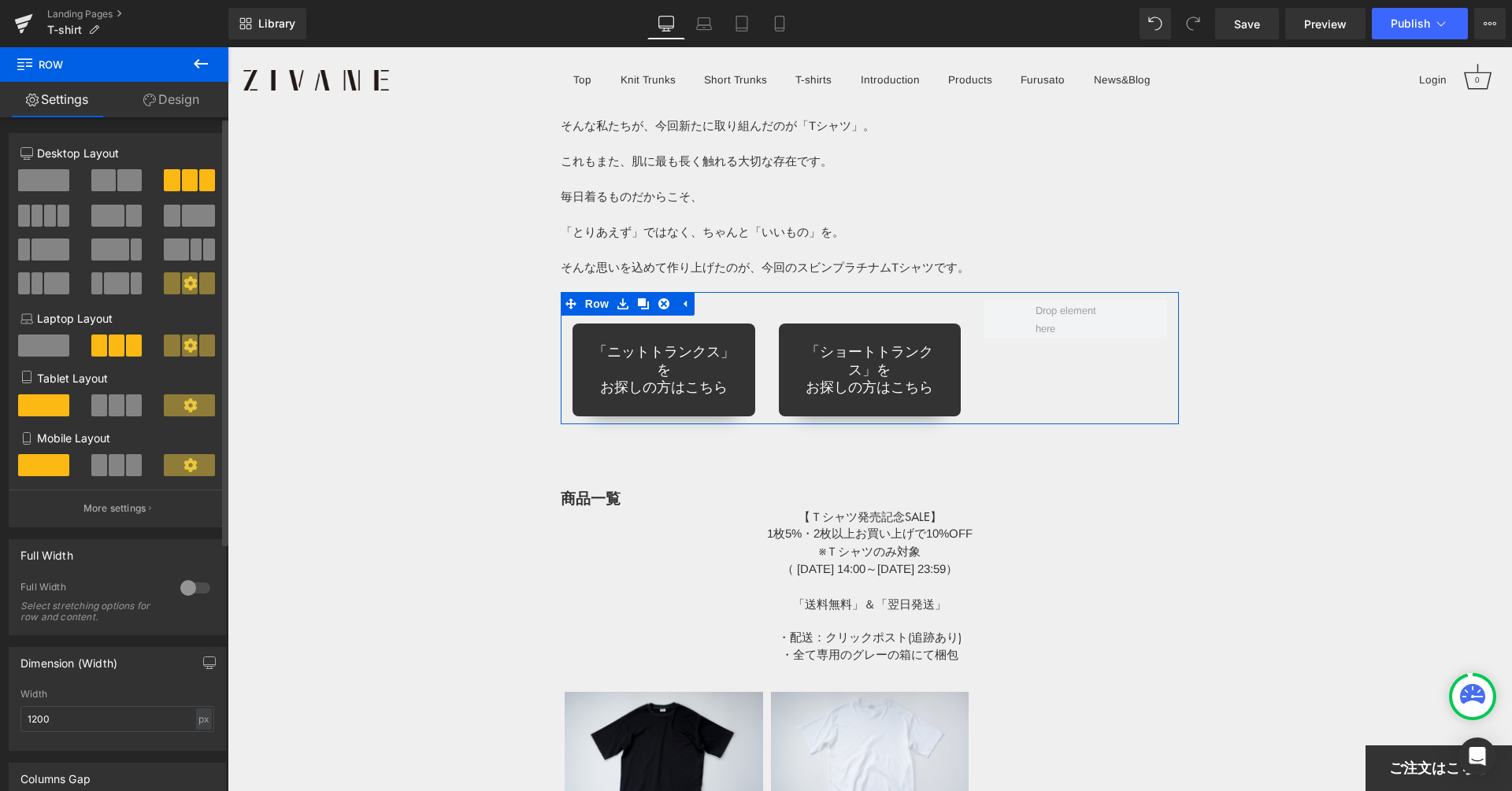
click at [109, 178] on span at bounding box center [103, 180] width 25 height 22
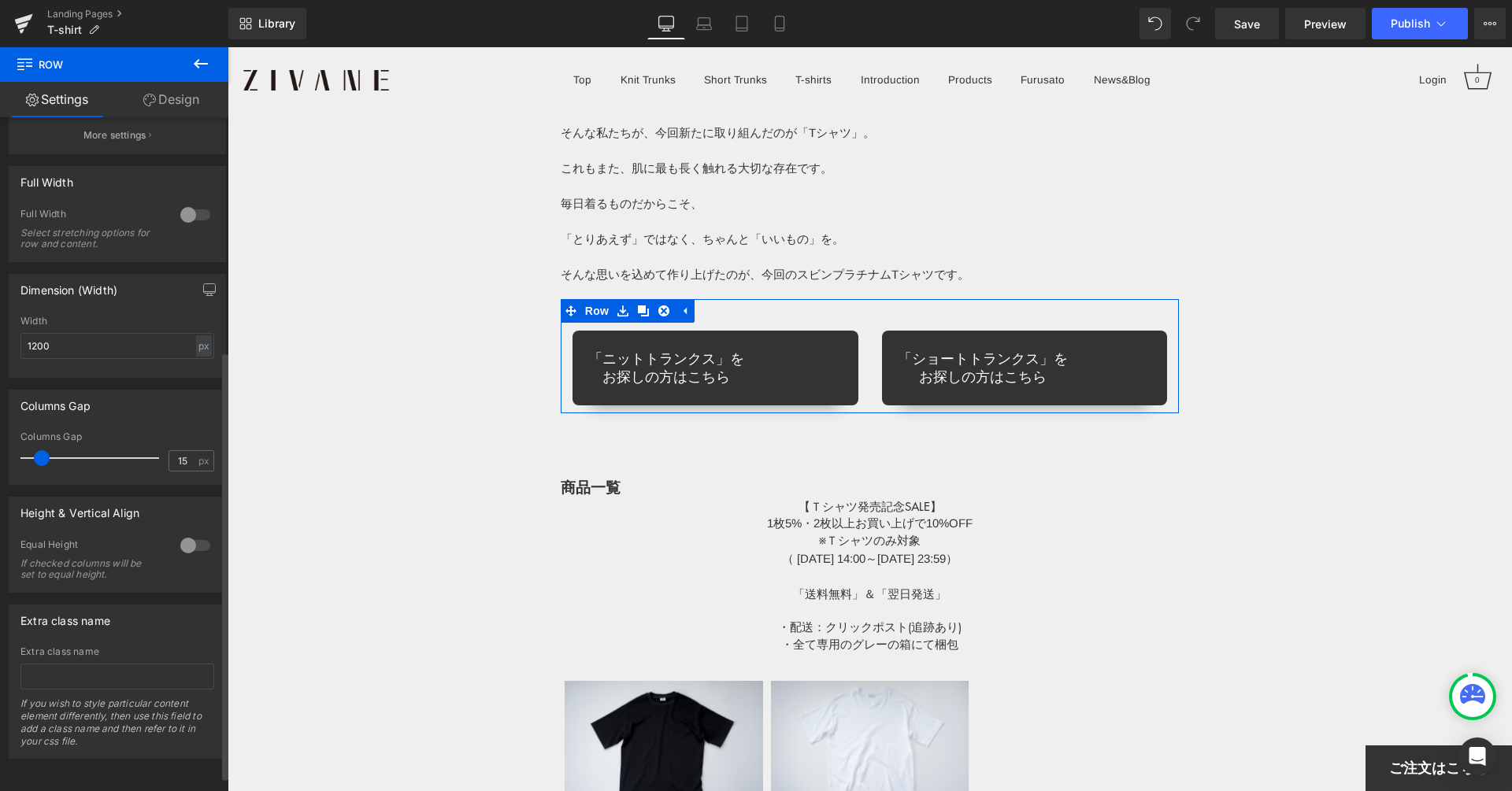
scroll to position [387, 0]
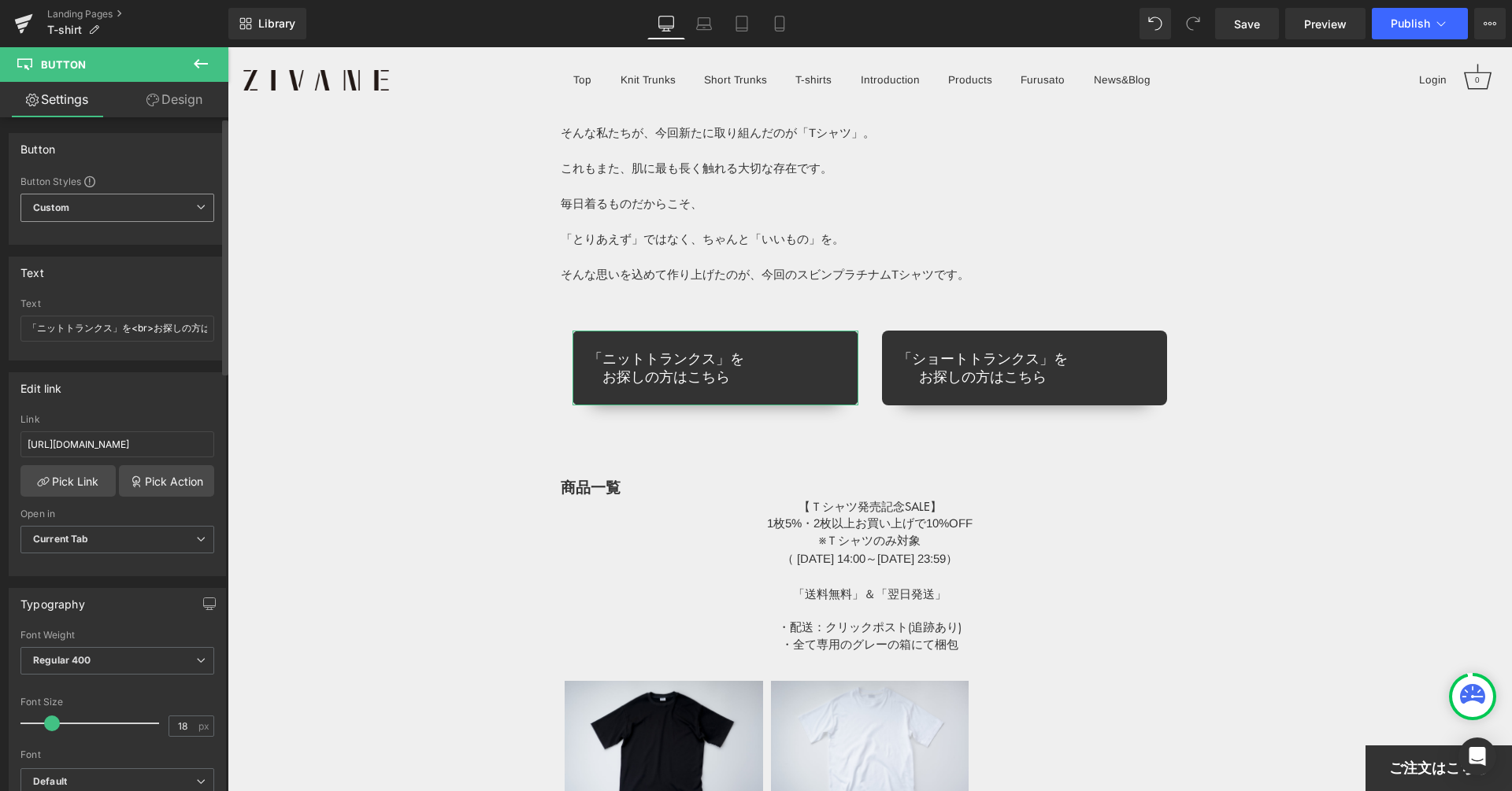
click at [85, 206] on span "Custom Setup Global Style" at bounding box center [117, 208] width 194 height 29
click at [81, 265] on div "Setup Global Style" at bounding box center [114, 271] width 188 height 37
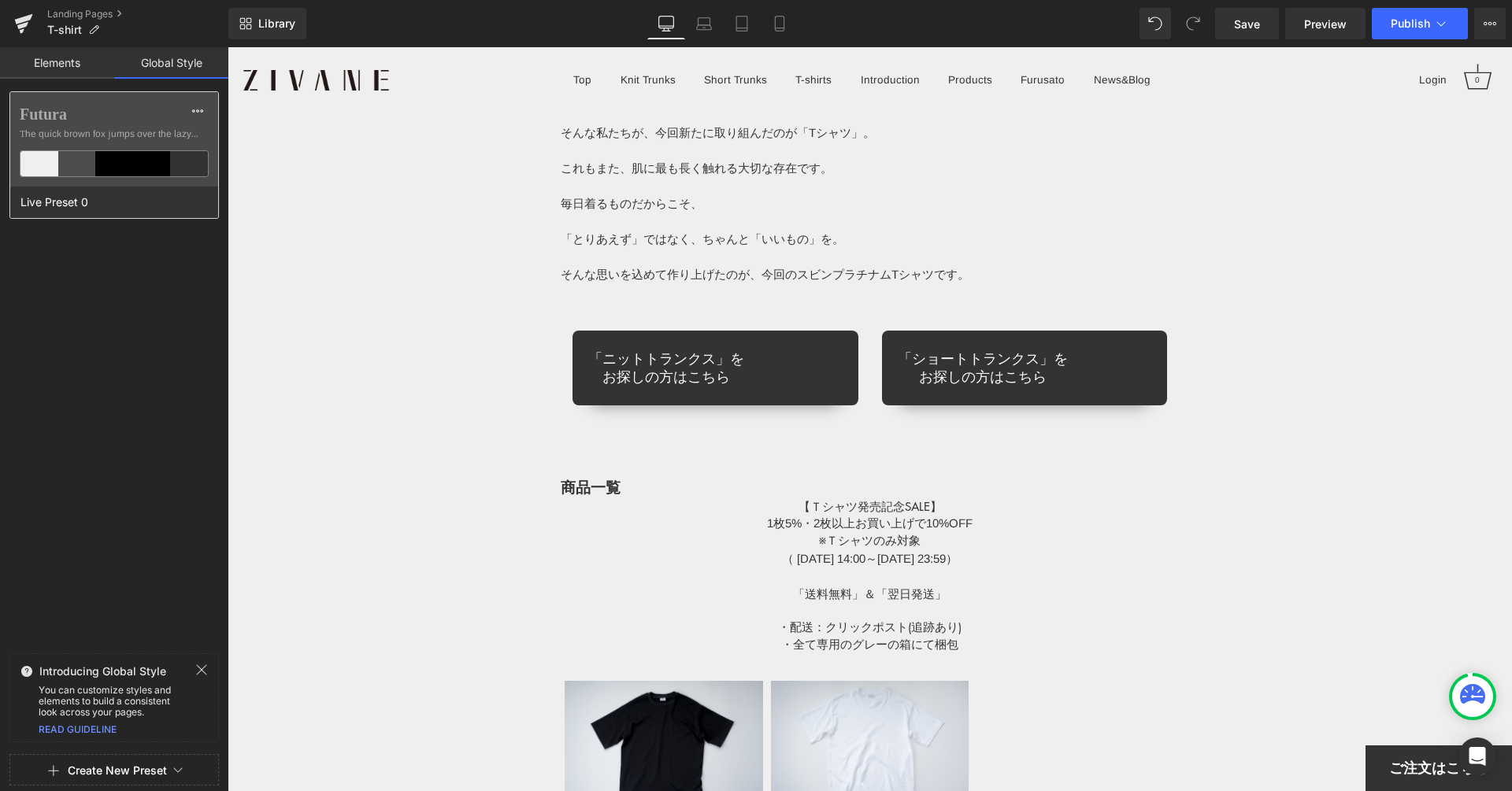
click at [112, 152] on div at bounding box center [114, 163] width 38 height 25
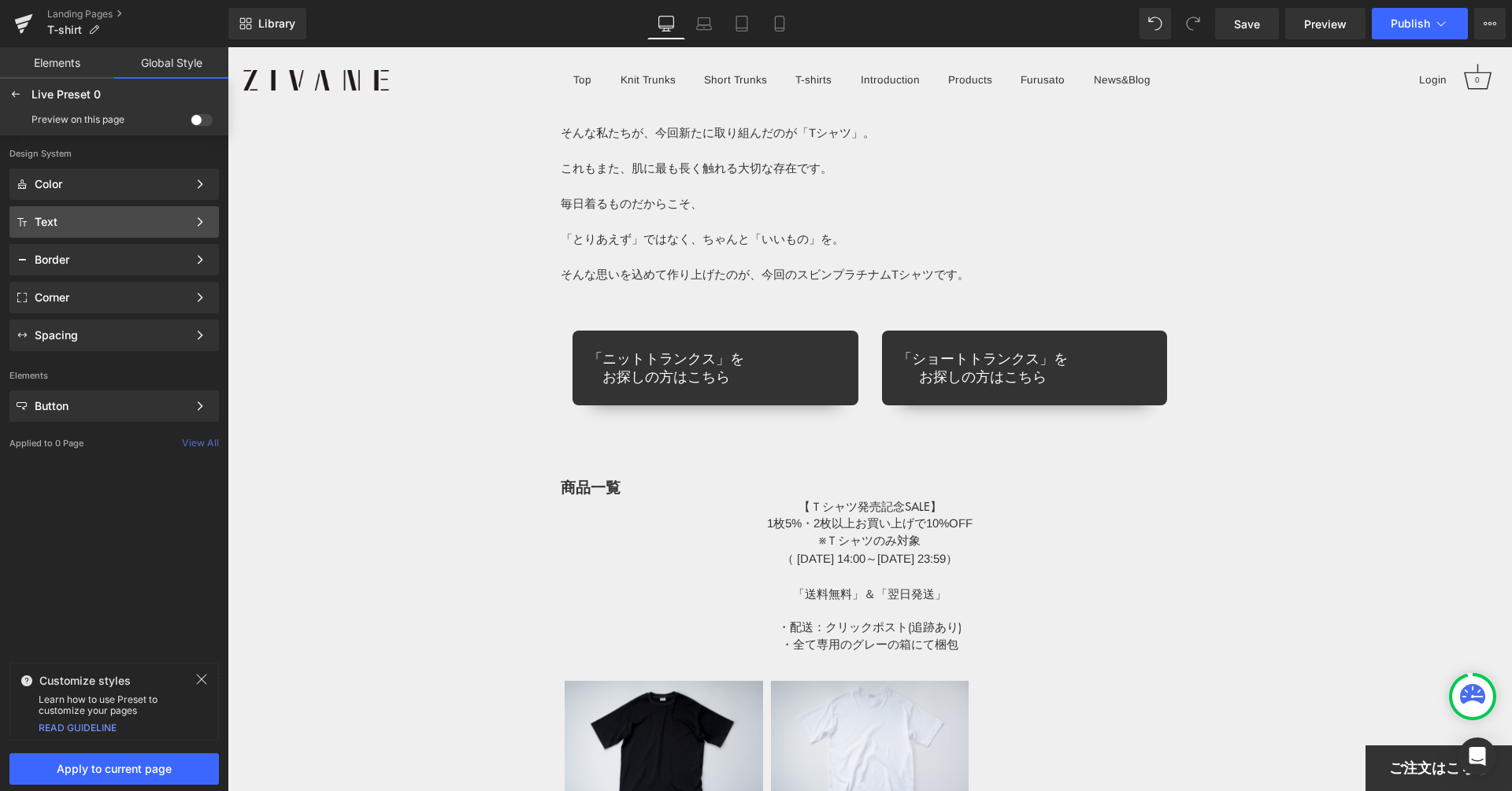
click at [77, 206] on div "Text Color Style Define a color palette and apply it to your pages 1 of 3 Next" at bounding box center [114, 222] width 210 height 31
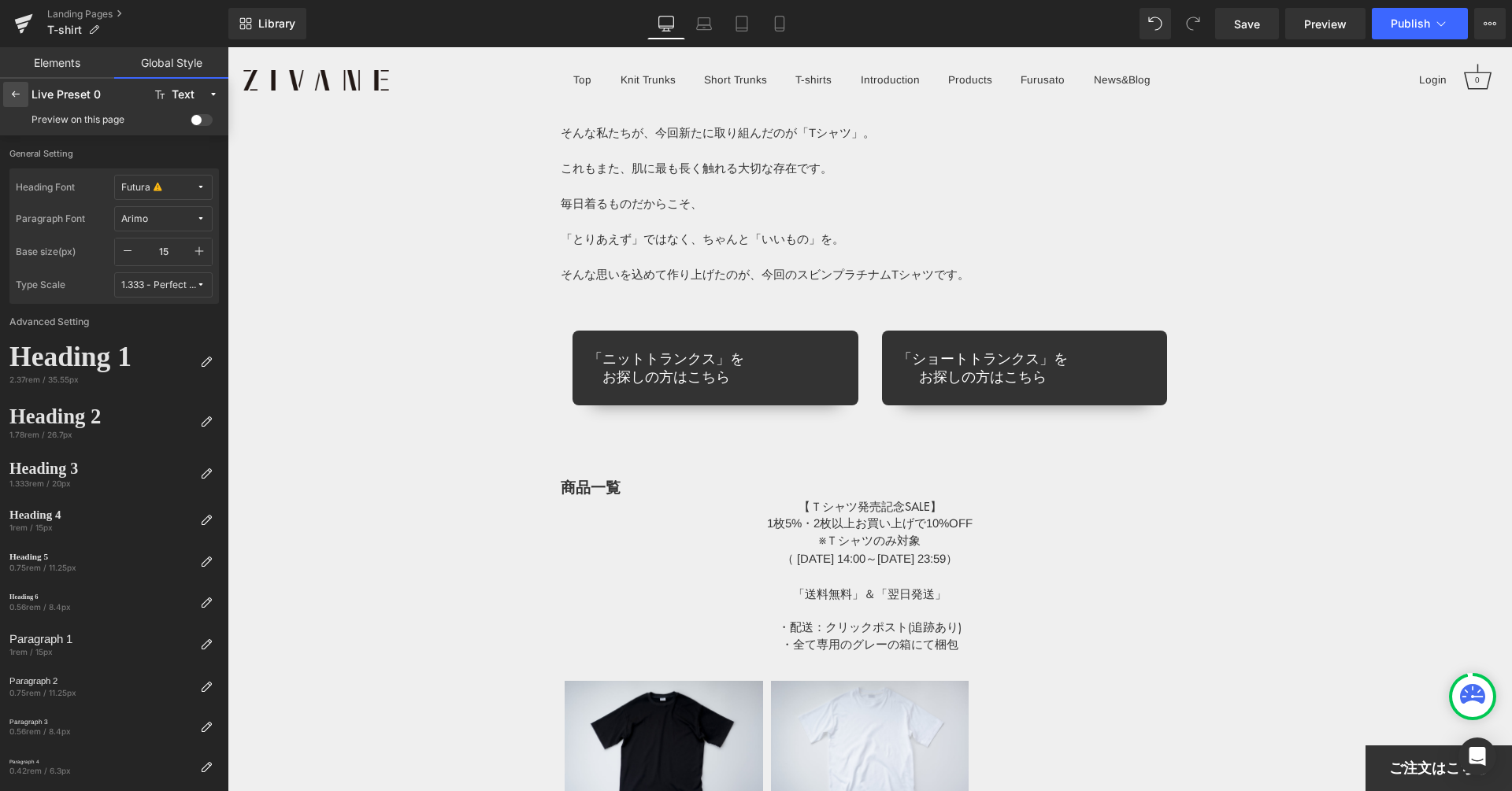
click at [21, 101] on div at bounding box center [15, 94] width 25 height 25
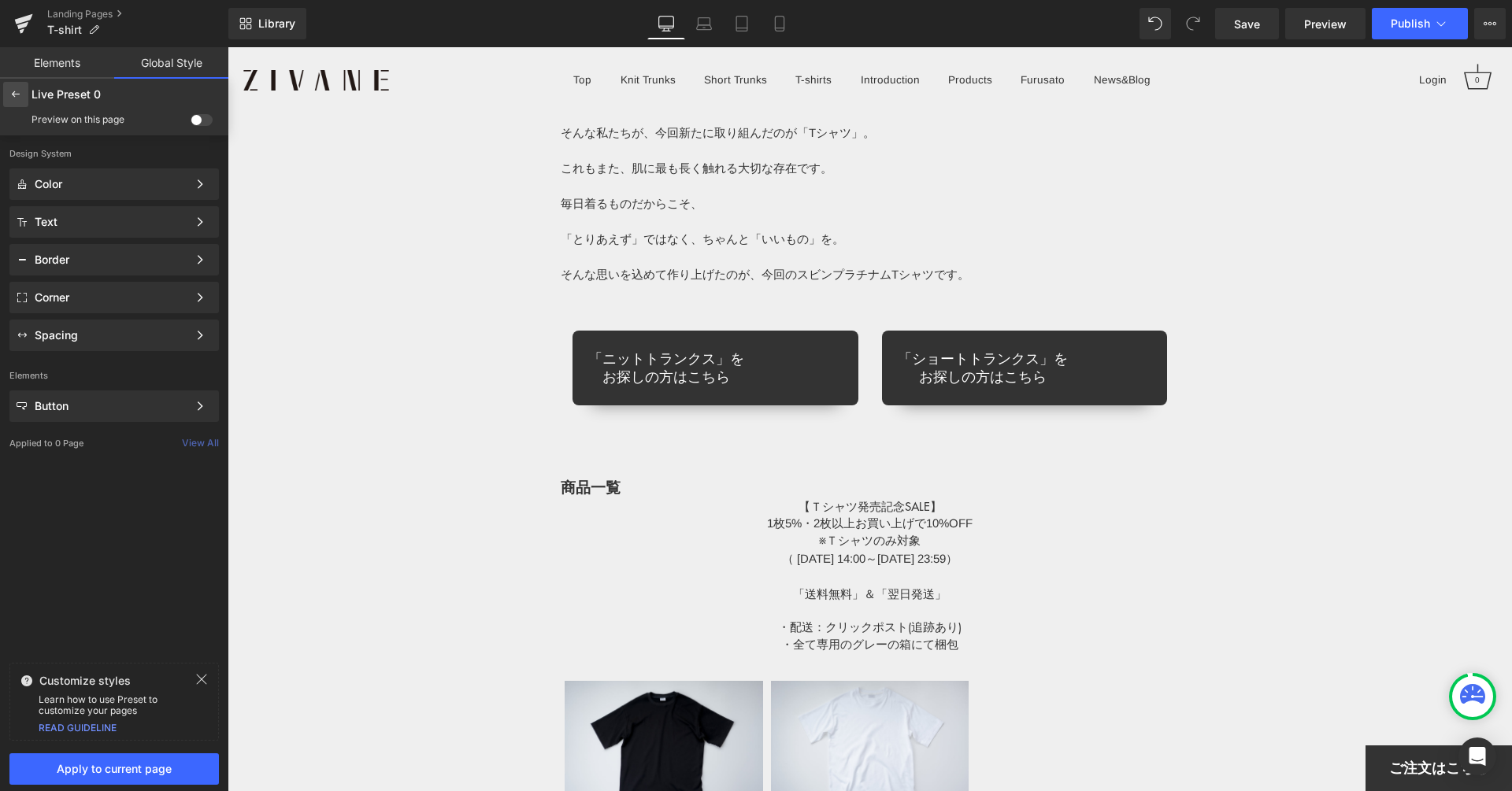
click at [18, 86] on div at bounding box center [15, 94] width 25 height 25
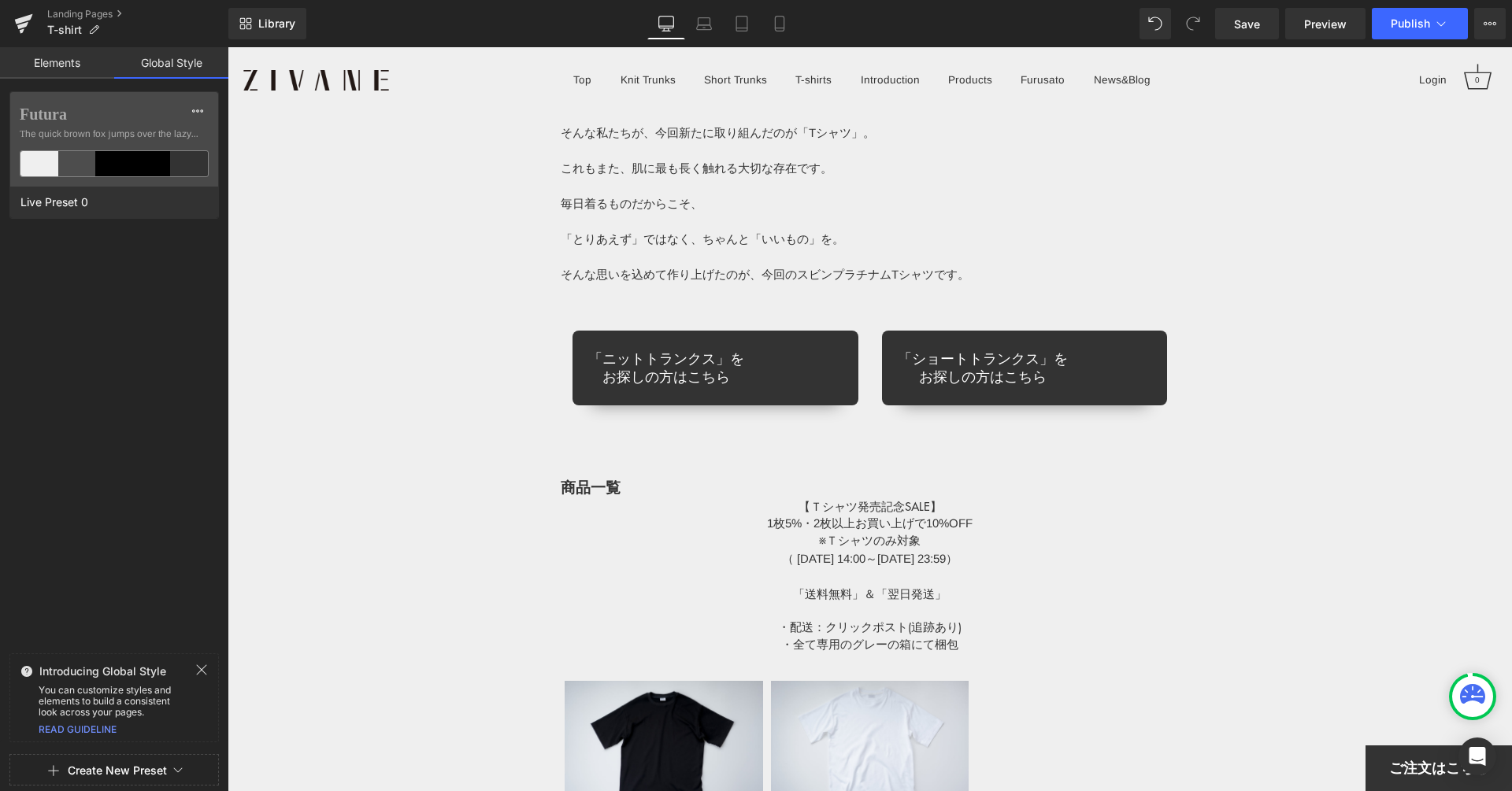
click at [54, 63] on link "Elements" at bounding box center [57, 63] width 114 height 31
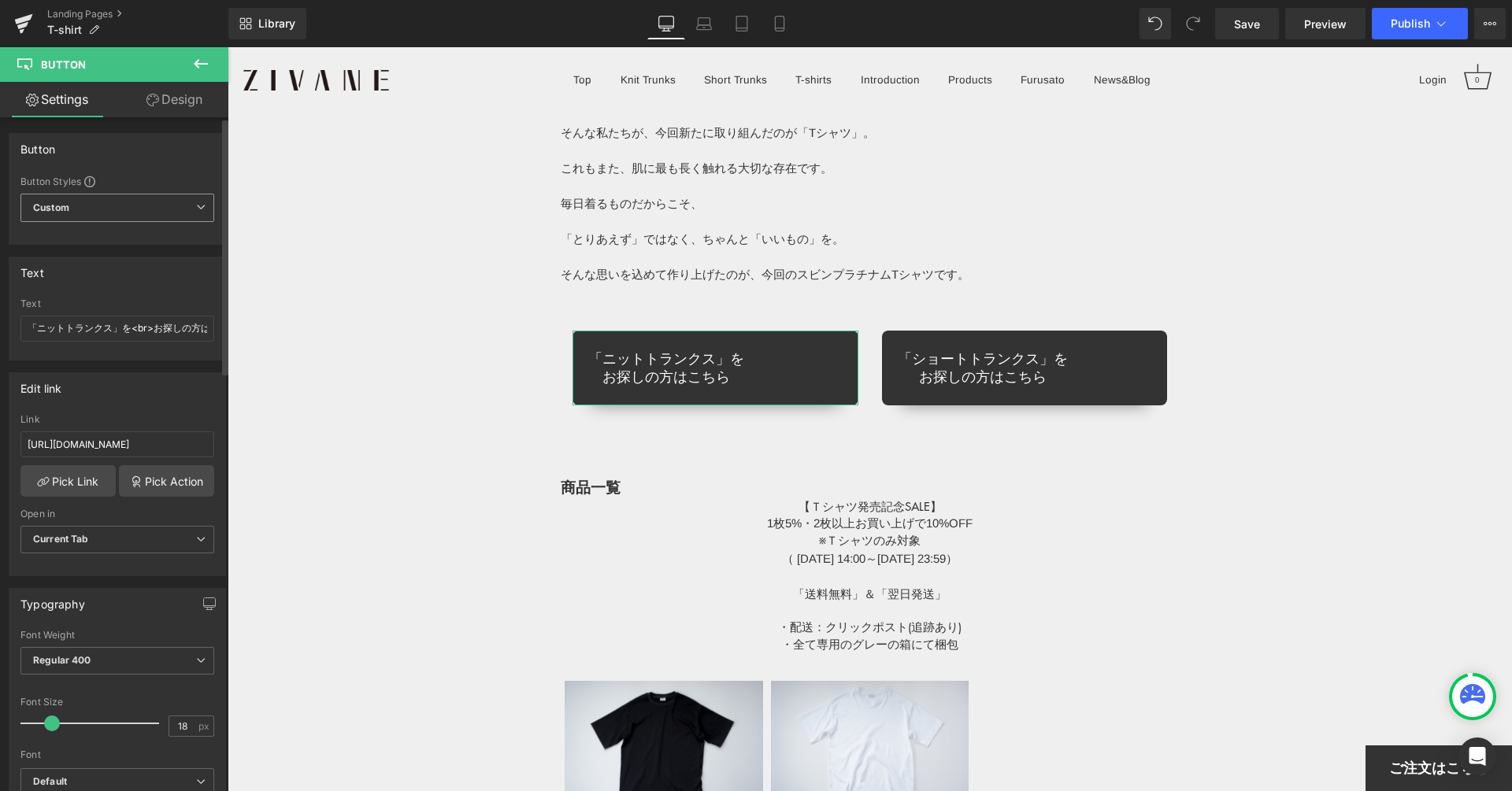
click at [112, 208] on span "Custom Setup Global Style" at bounding box center [117, 208] width 194 height 29
click at [108, 268] on div "Setup Global Style" at bounding box center [114, 271] width 188 height 37
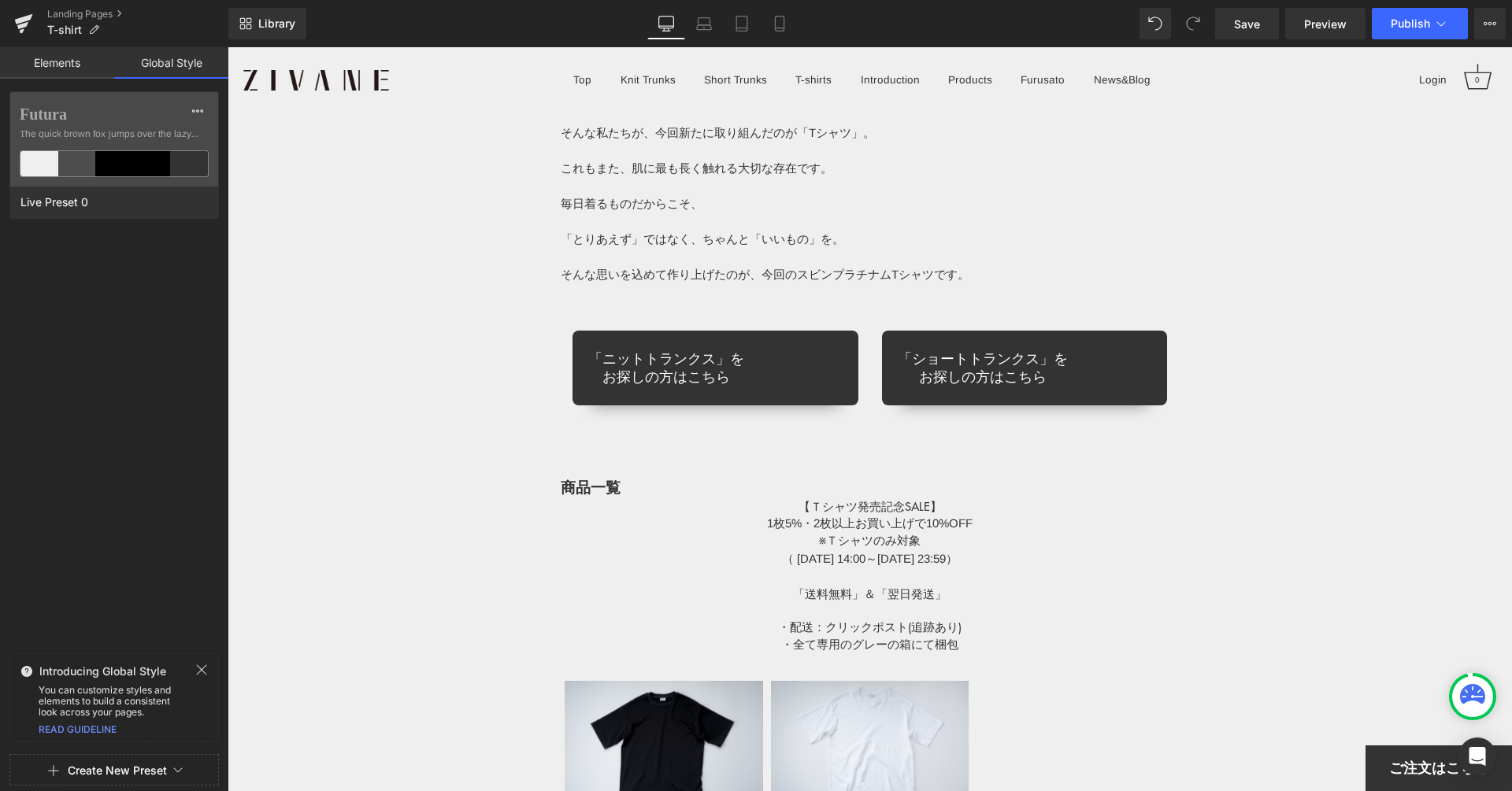
click at [207, 675] on icon at bounding box center [201, 671] width 13 height 13
click at [115, 758] on button "Create New Preset" at bounding box center [118, 771] width 99 height 33
click at [135, 705] on div "From This Page" at bounding box center [114, 704] width 131 height 25
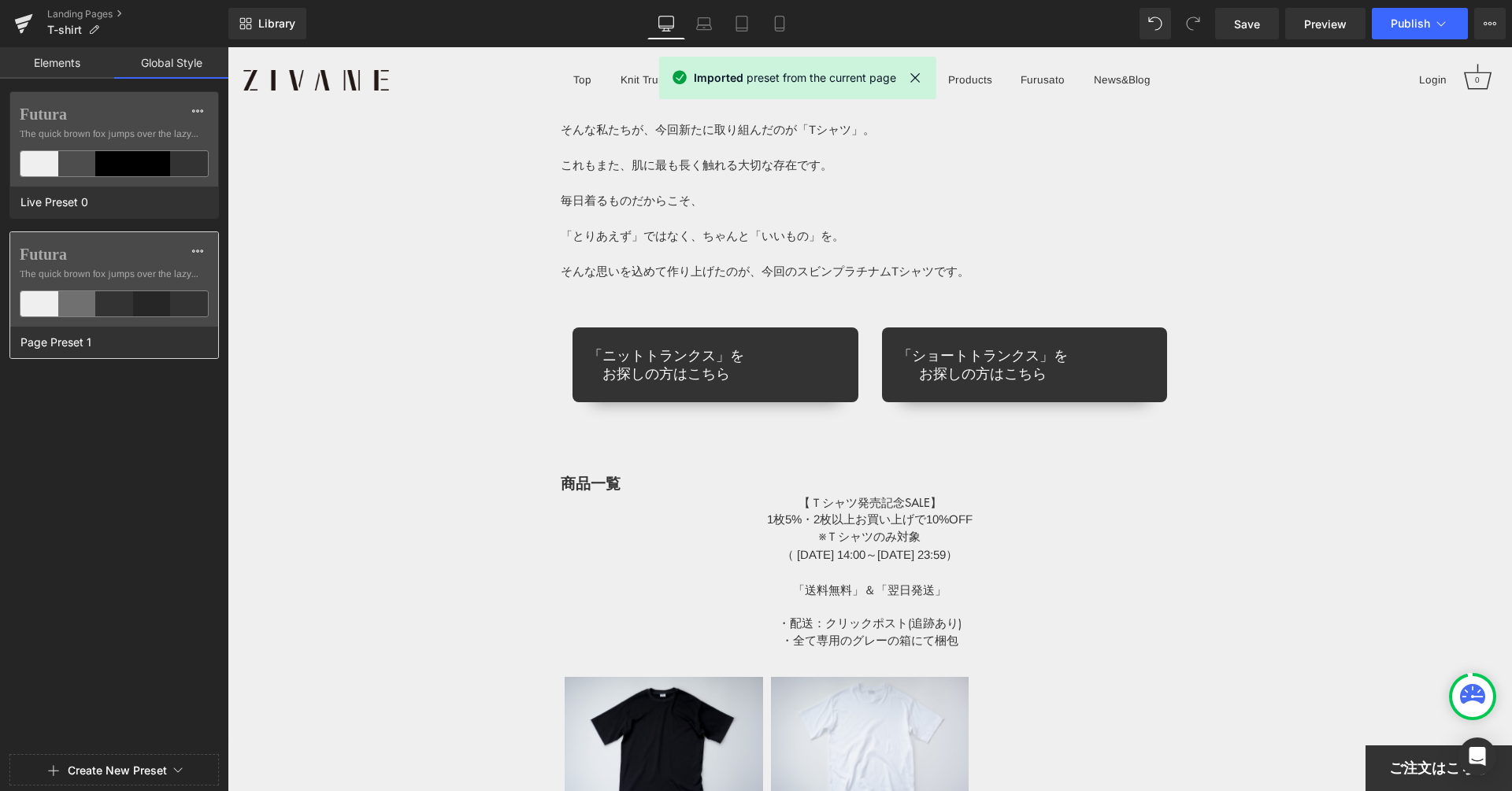
click at [132, 343] on div "Page Preset 1" at bounding box center [109, 342] width 200 height 31
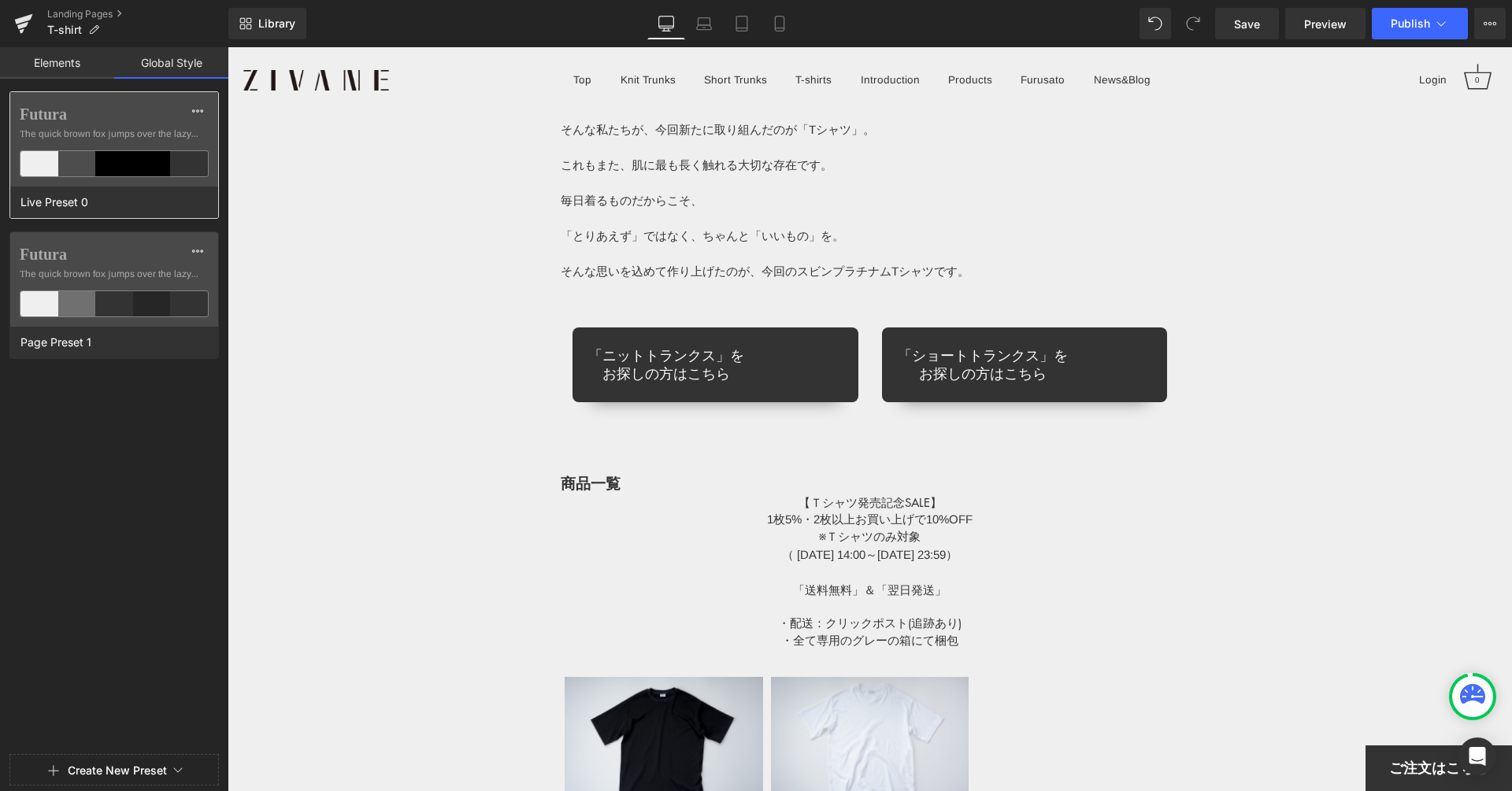
click at [128, 198] on div "Live Preset 0" at bounding box center [109, 202] width 200 height 31
click at [113, 258] on label "Futura" at bounding box center [113, 254] width 189 height 19
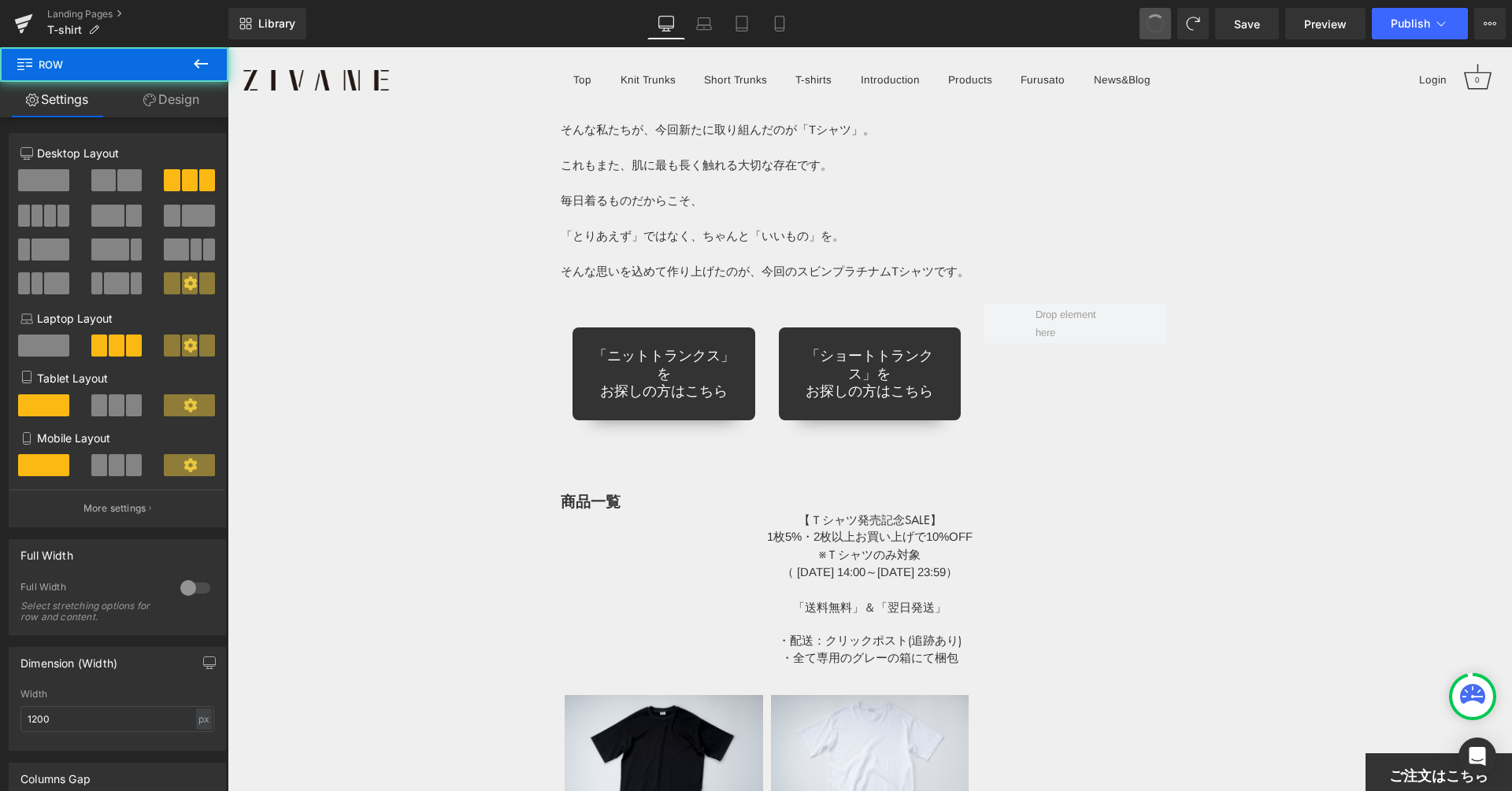
click at [1146, 18] on button at bounding box center [1155, 24] width 31 height 31
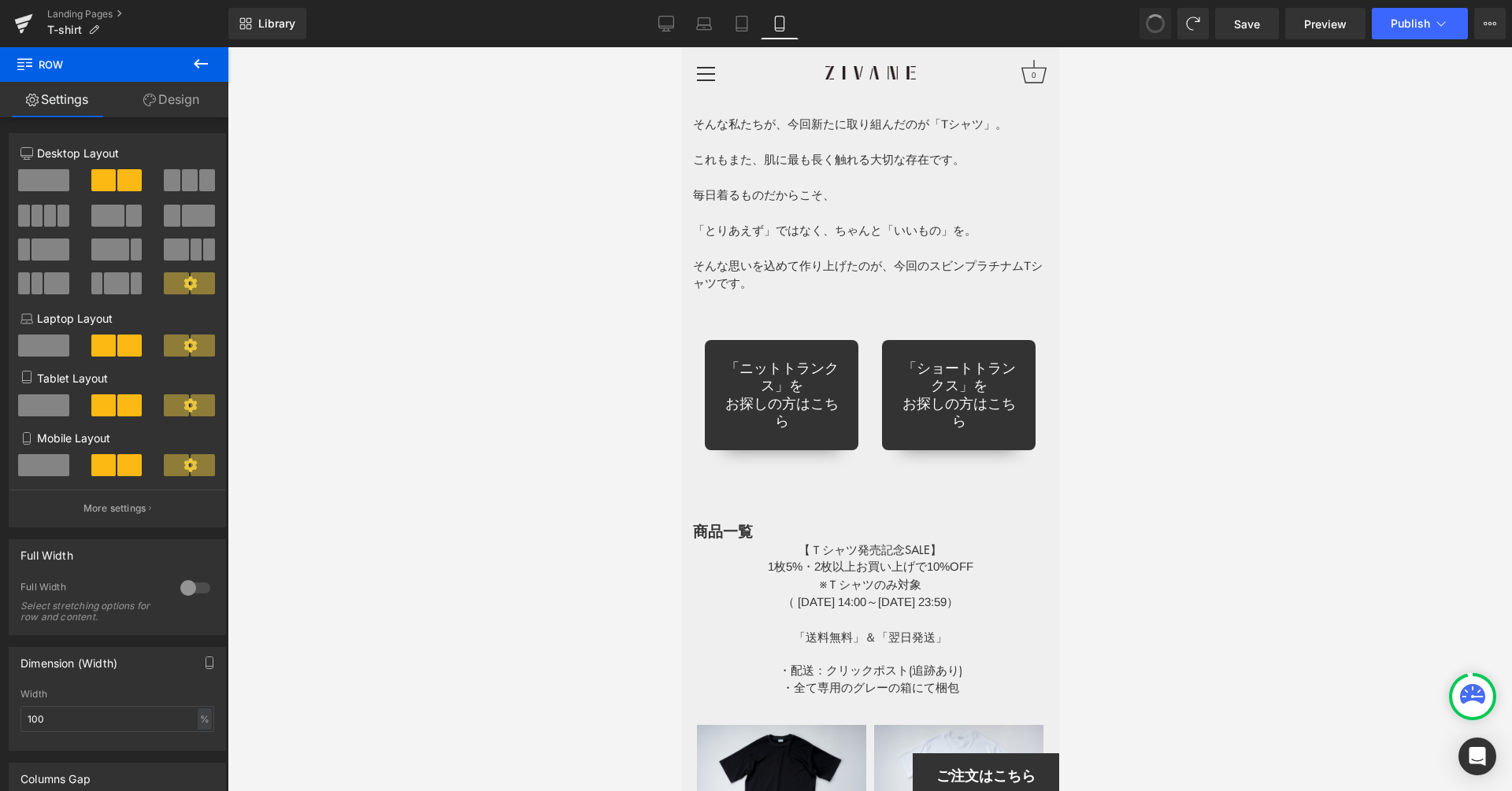
click at [1157, 23] on span at bounding box center [1154, 23] width 27 height 27
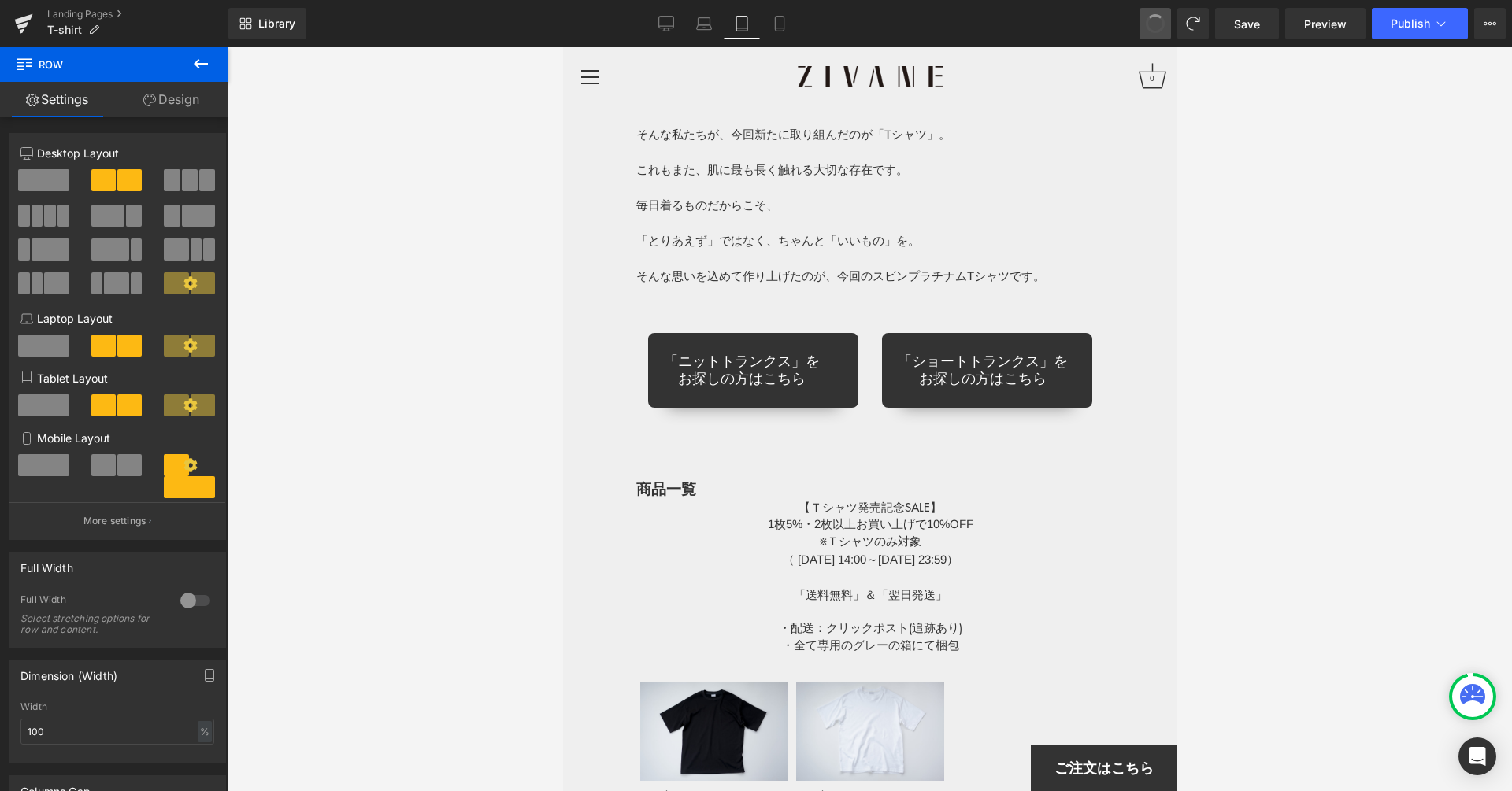
click at [1156, 23] on span at bounding box center [1154, 23] width 27 height 27
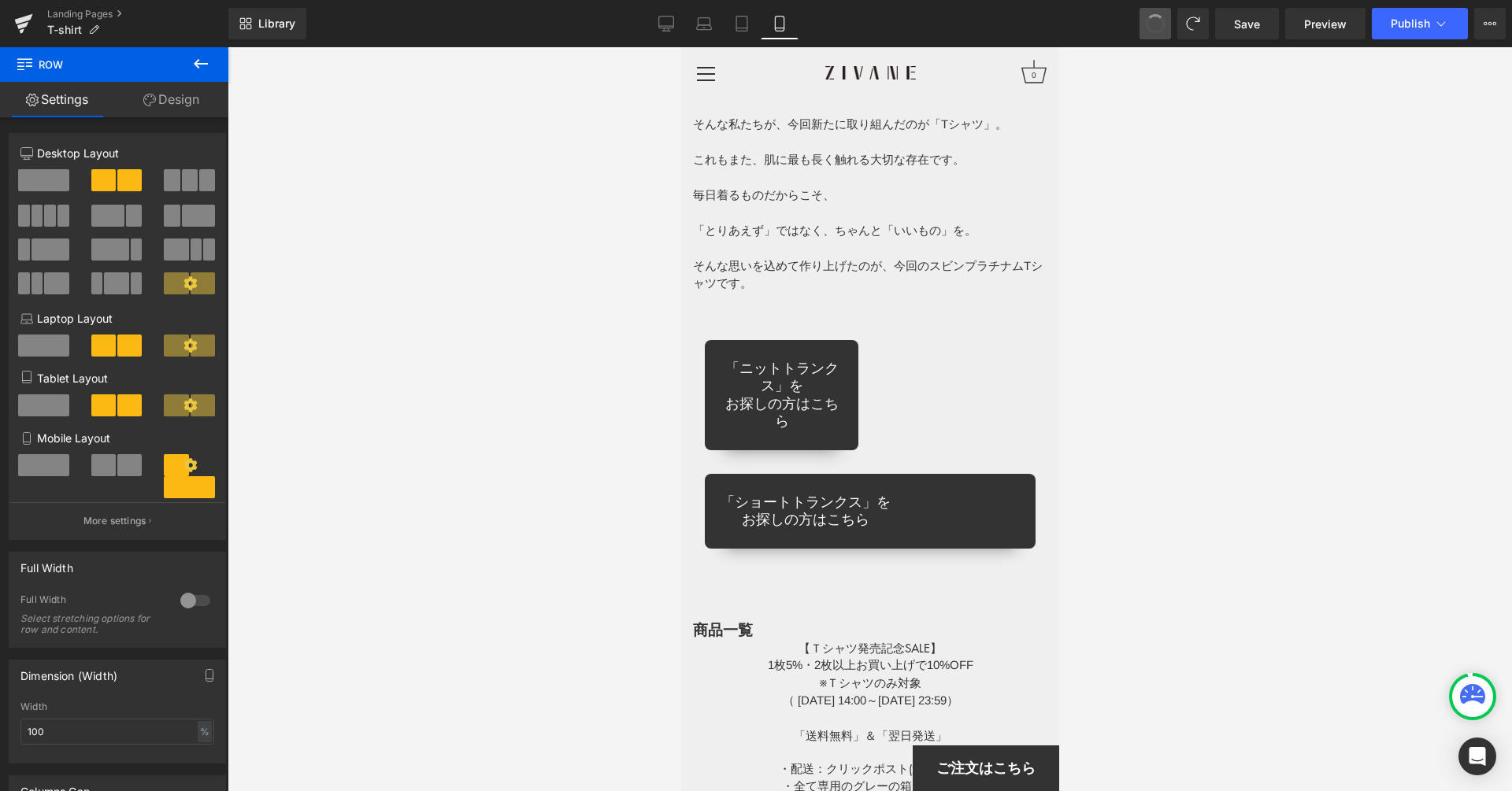
click at [1156, 24] on span at bounding box center [1154, 23] width 19 height 19
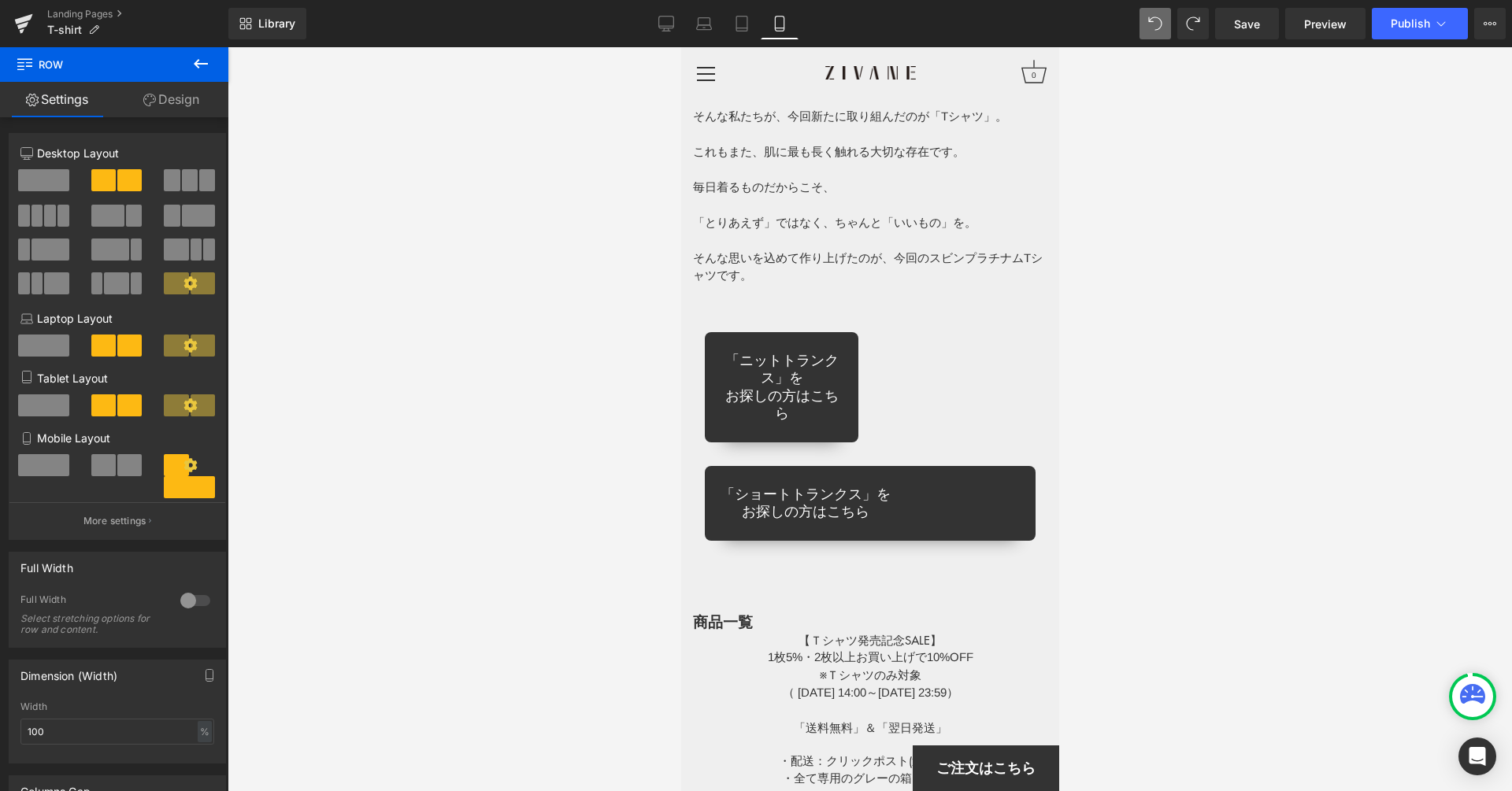
type input "1200"
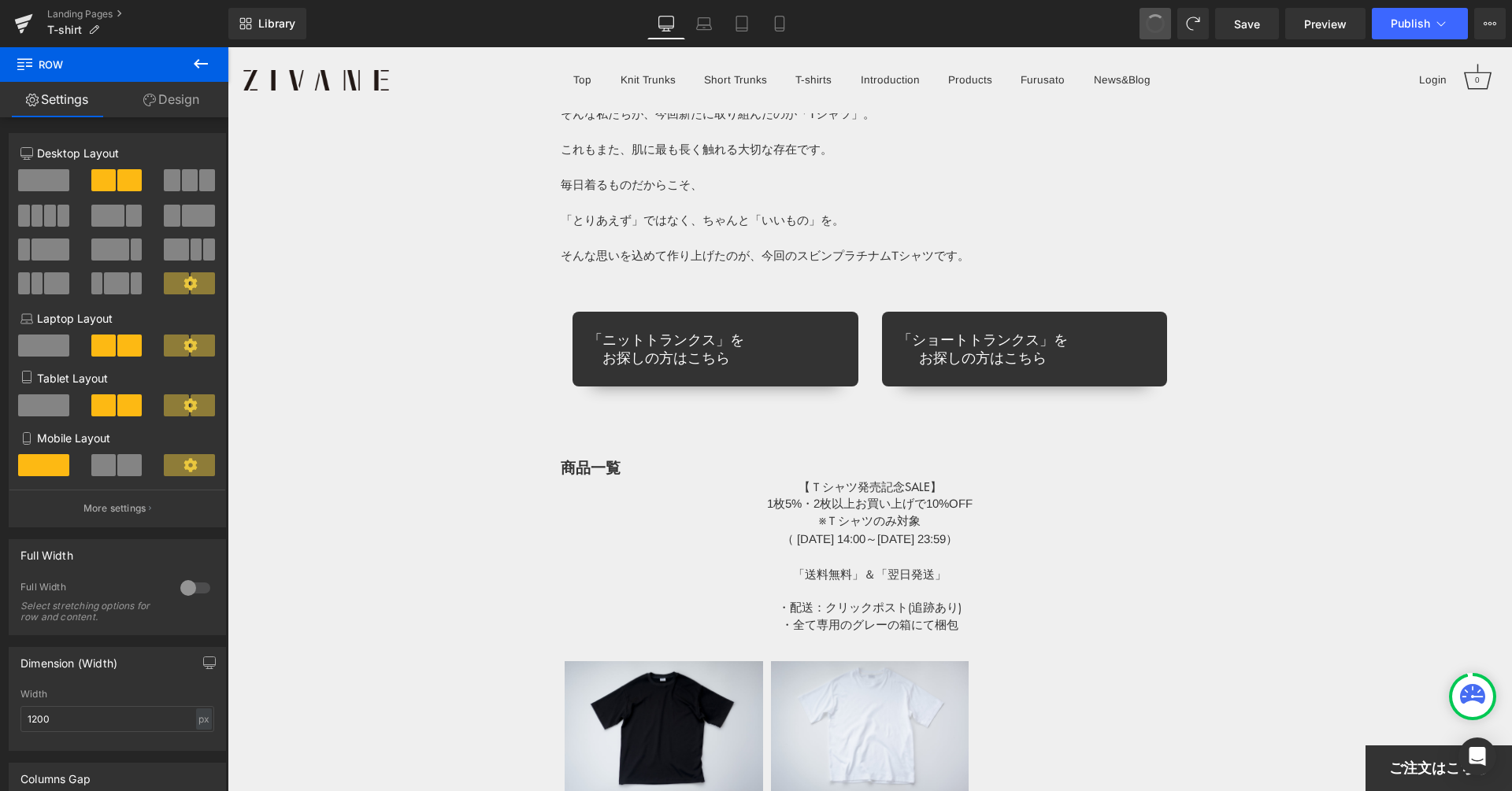
click at [1156, 24] on span at bounding box center [1154, 23] width 19 height 19
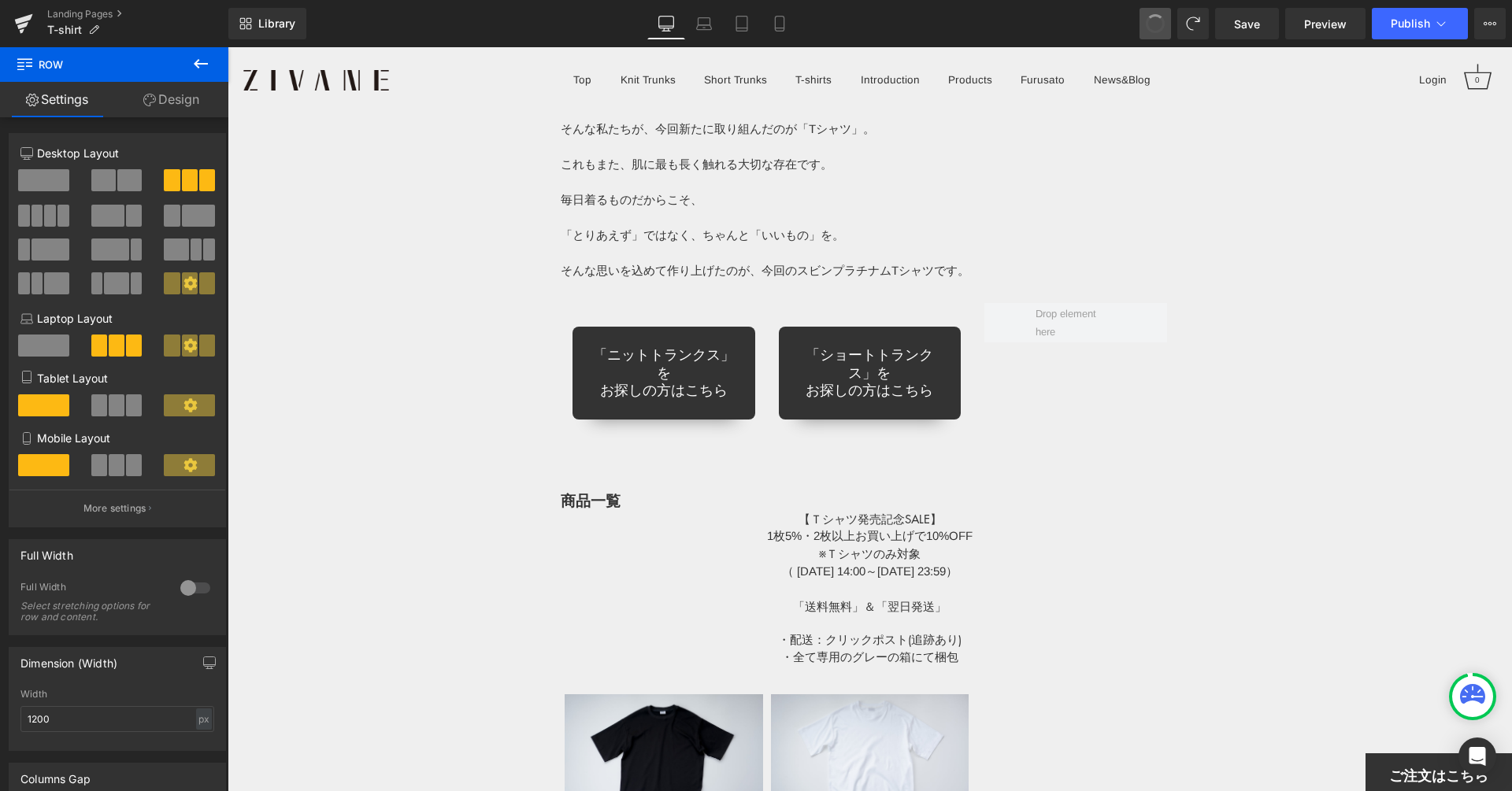
click at [1156, 24] on span at bounding box center [1155, 24] width 24 height 24
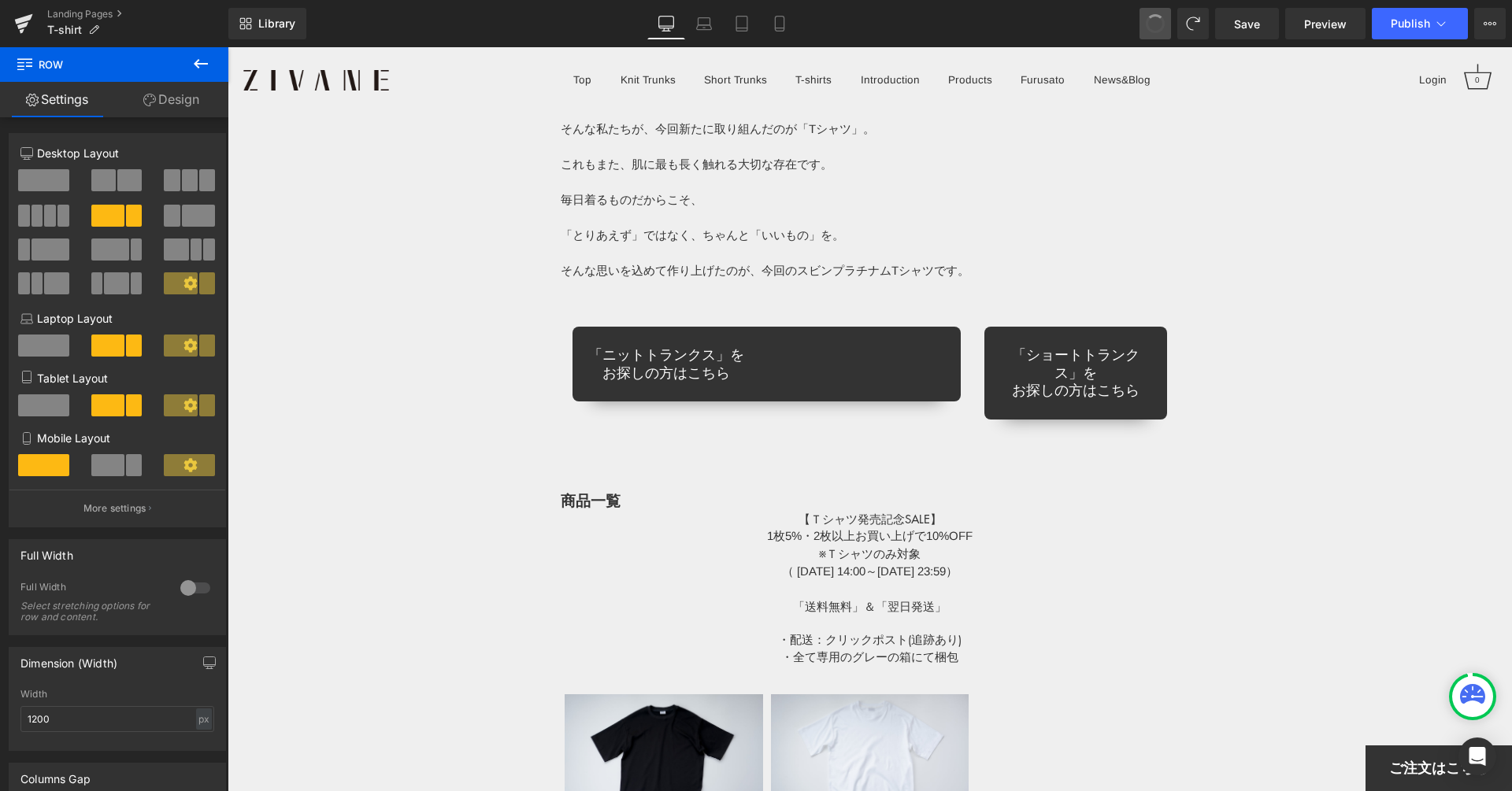
click at [1156, 24] on span at bounding box center [1154, 23] width 25 height 25
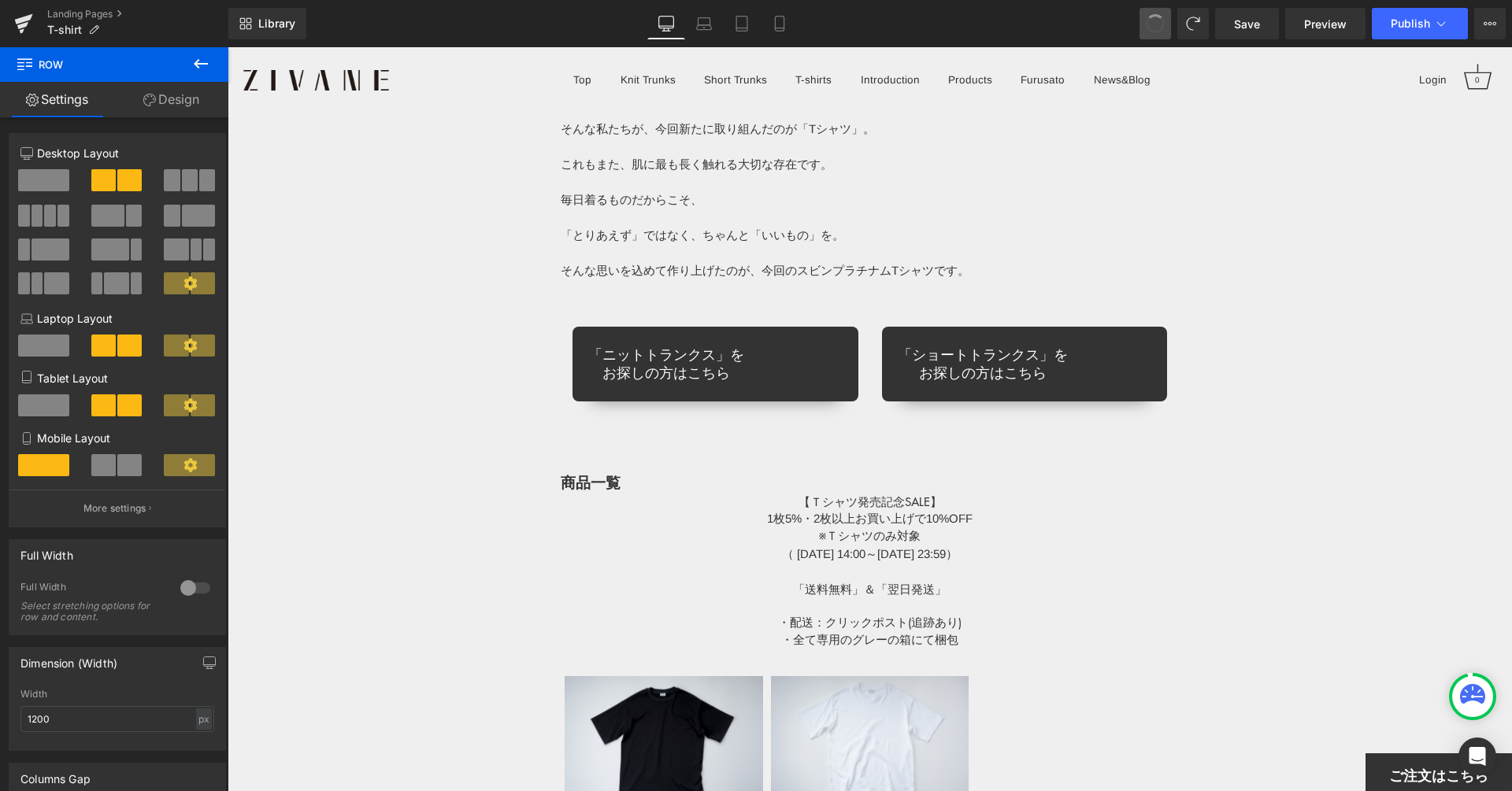
click at [1155, 24] on span at bounding box center [1154, 23] width 25 height 25
click at [1155, 24] on span at bounding box center [1154, 23] width 27 height 27
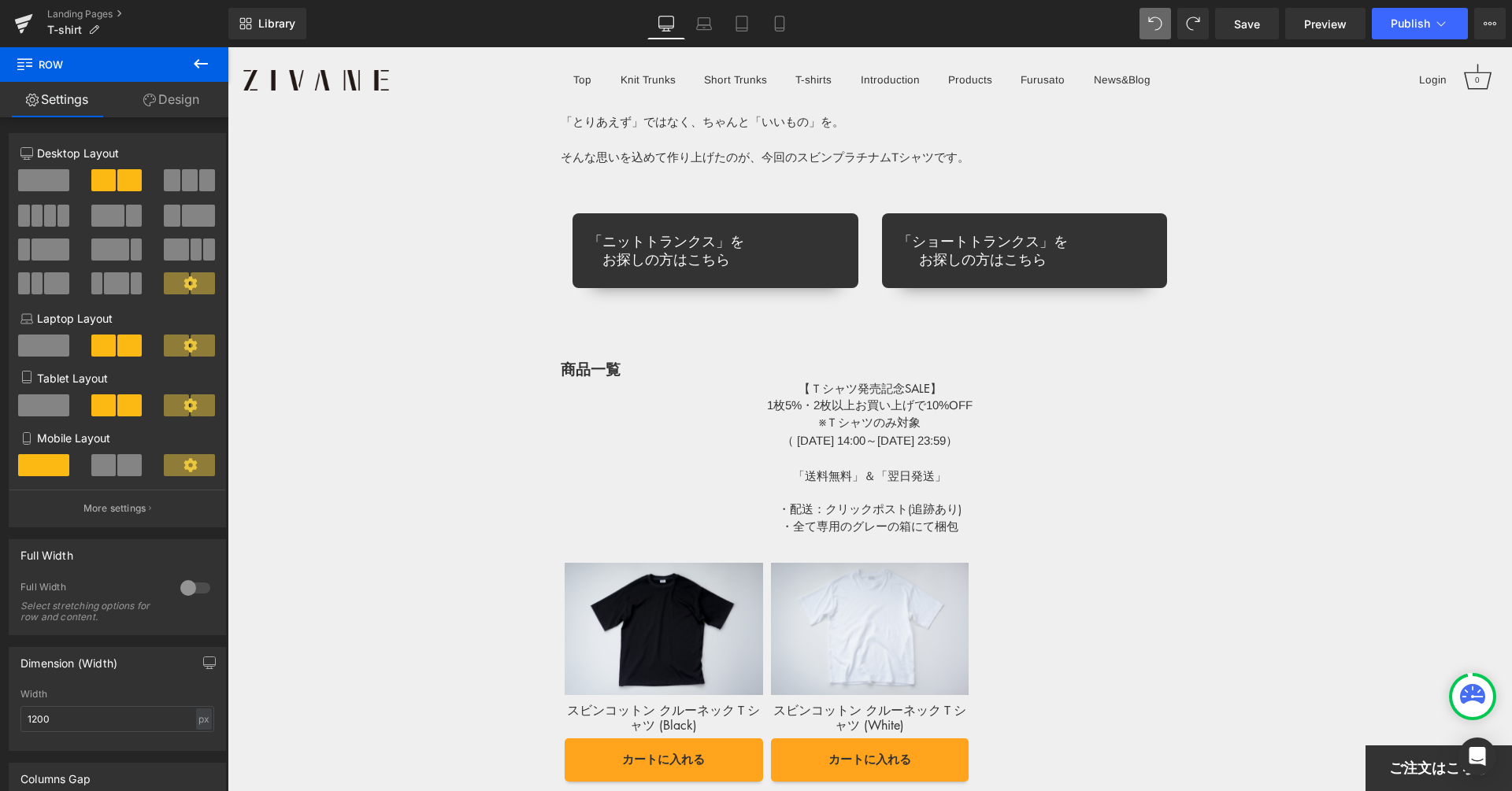
scroll to position [12847, 0]
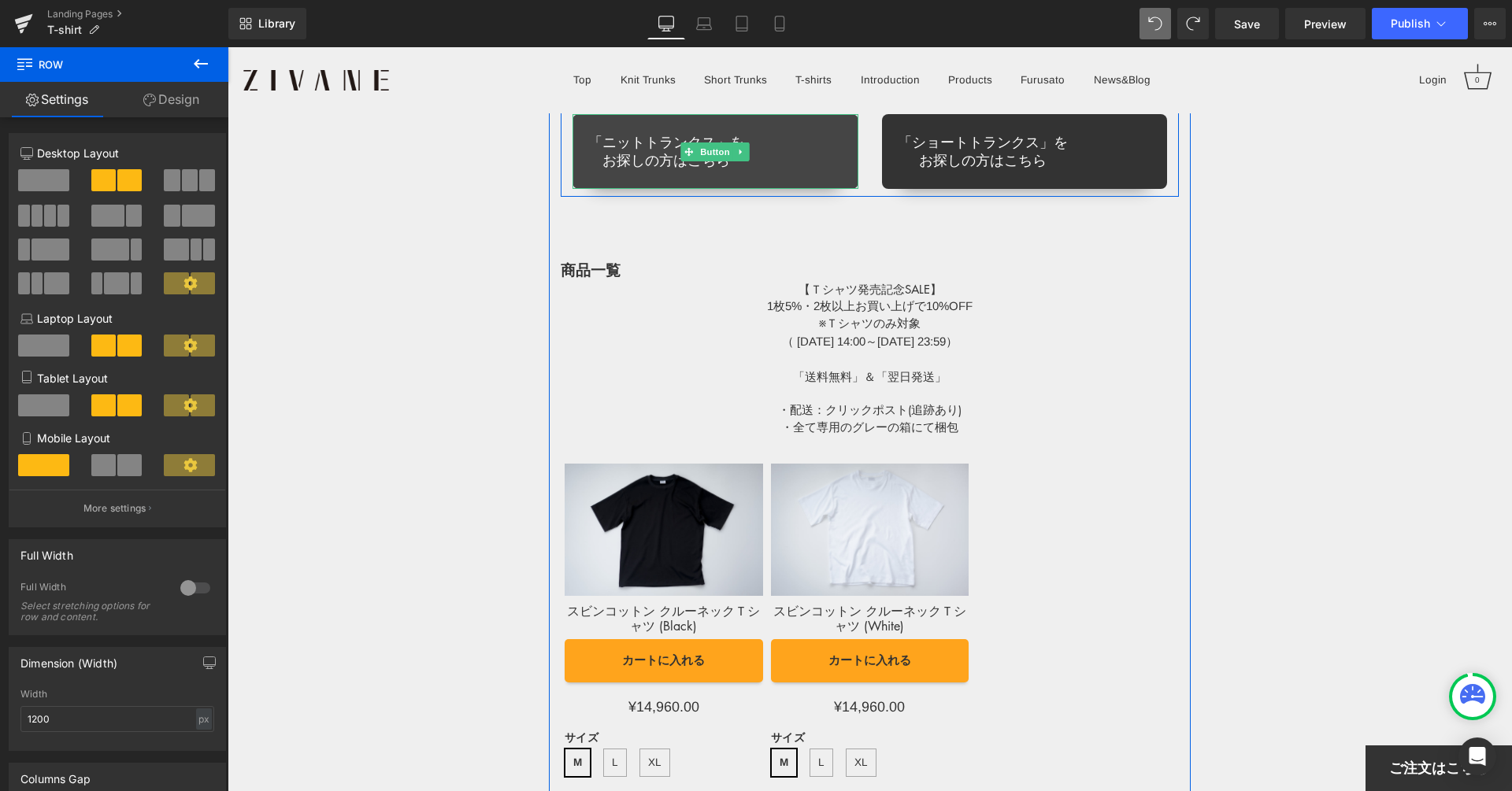
click at [804, 160] on link "「ニットトランクス」を お探しの方はこちら" at bounding box center [715, 151] width 286 height 75
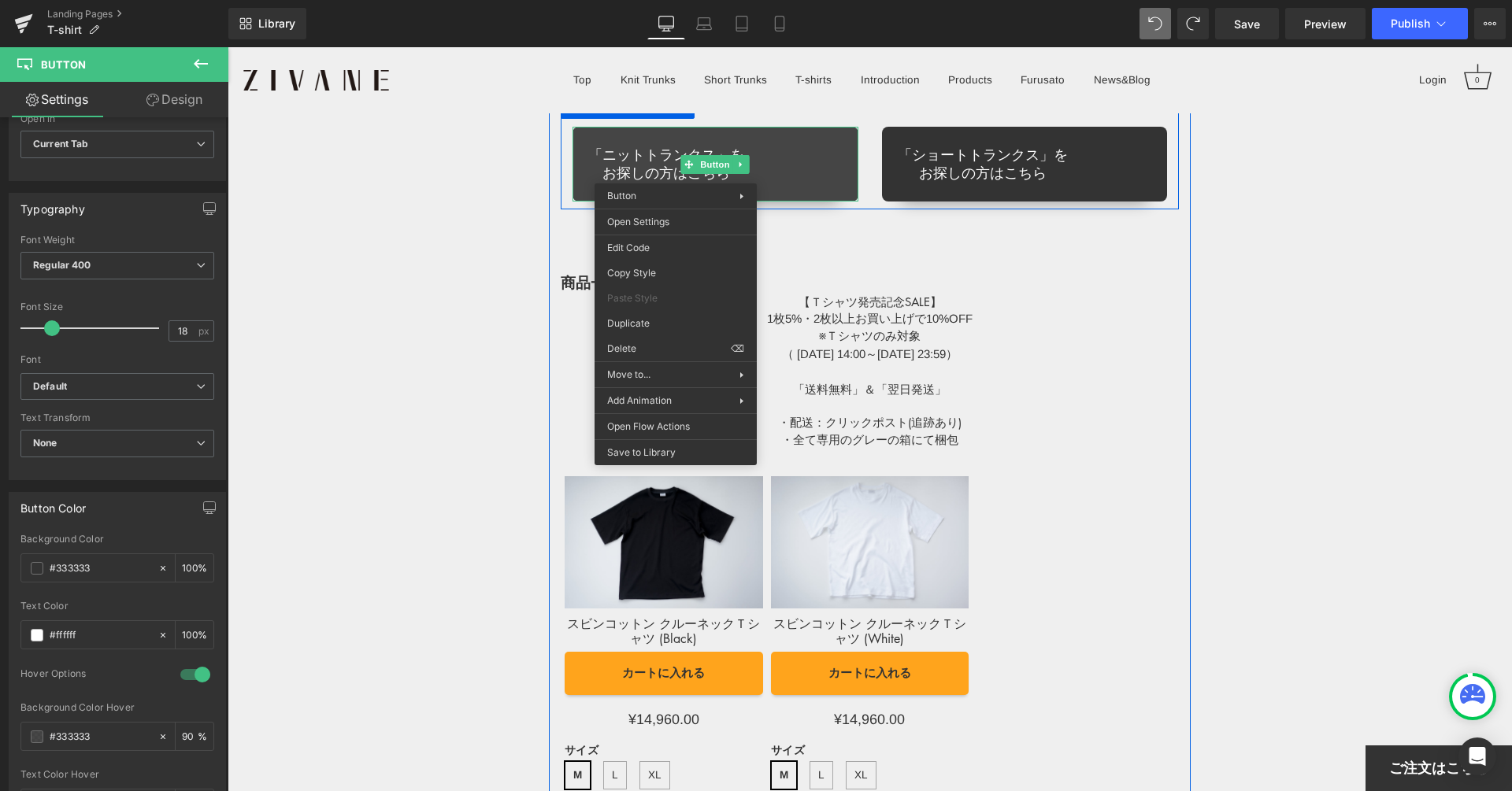
scroll to position [12829, 0]
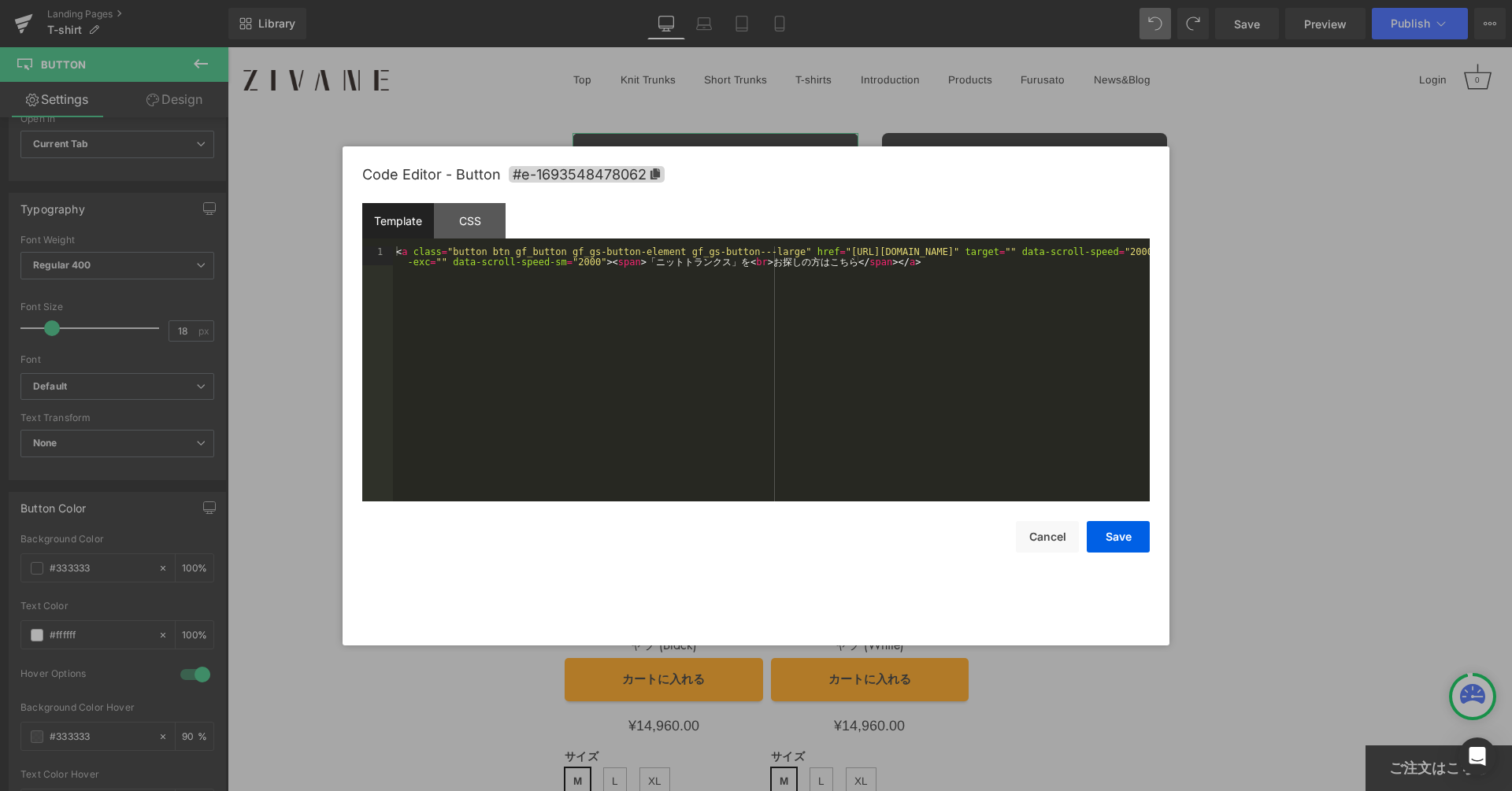
click at [669, 0] on div "Row You are previewing how the Page Preset 1 will restyle your page. You can no…" at bounding box center [756, 0] width 1512 height 0
click at [470, 228] on div "CSS" at bounding box center [470, 221] width 72 height 36
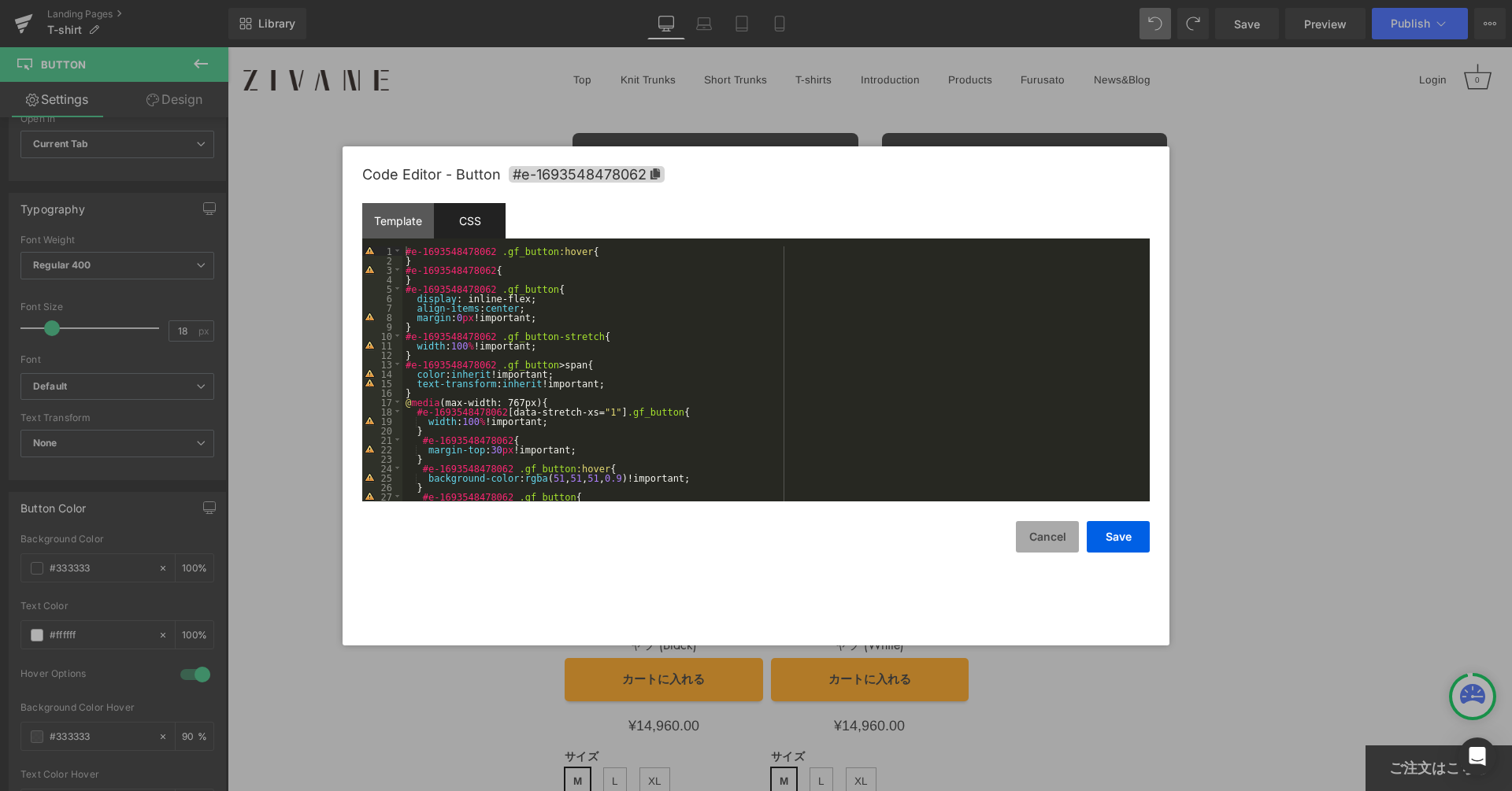
click at [1034, 537] on button "Cancel" at bounding box center [1047, 537] width 63 height 31
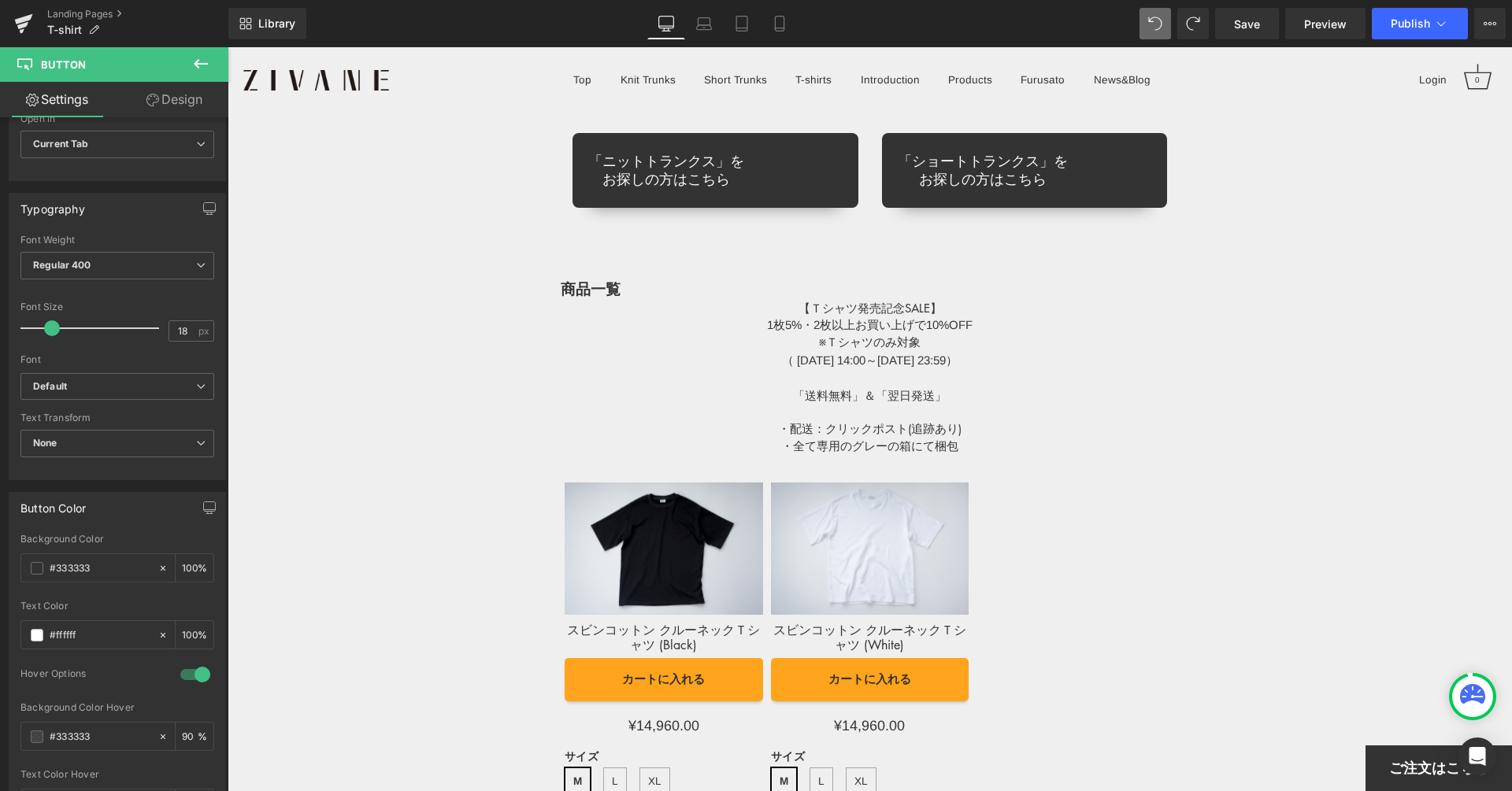
click at [1069, 315] on h1 "【Ｔシャツ発売記念SALE】" at bounding box center [869, 308] width 619 height 17
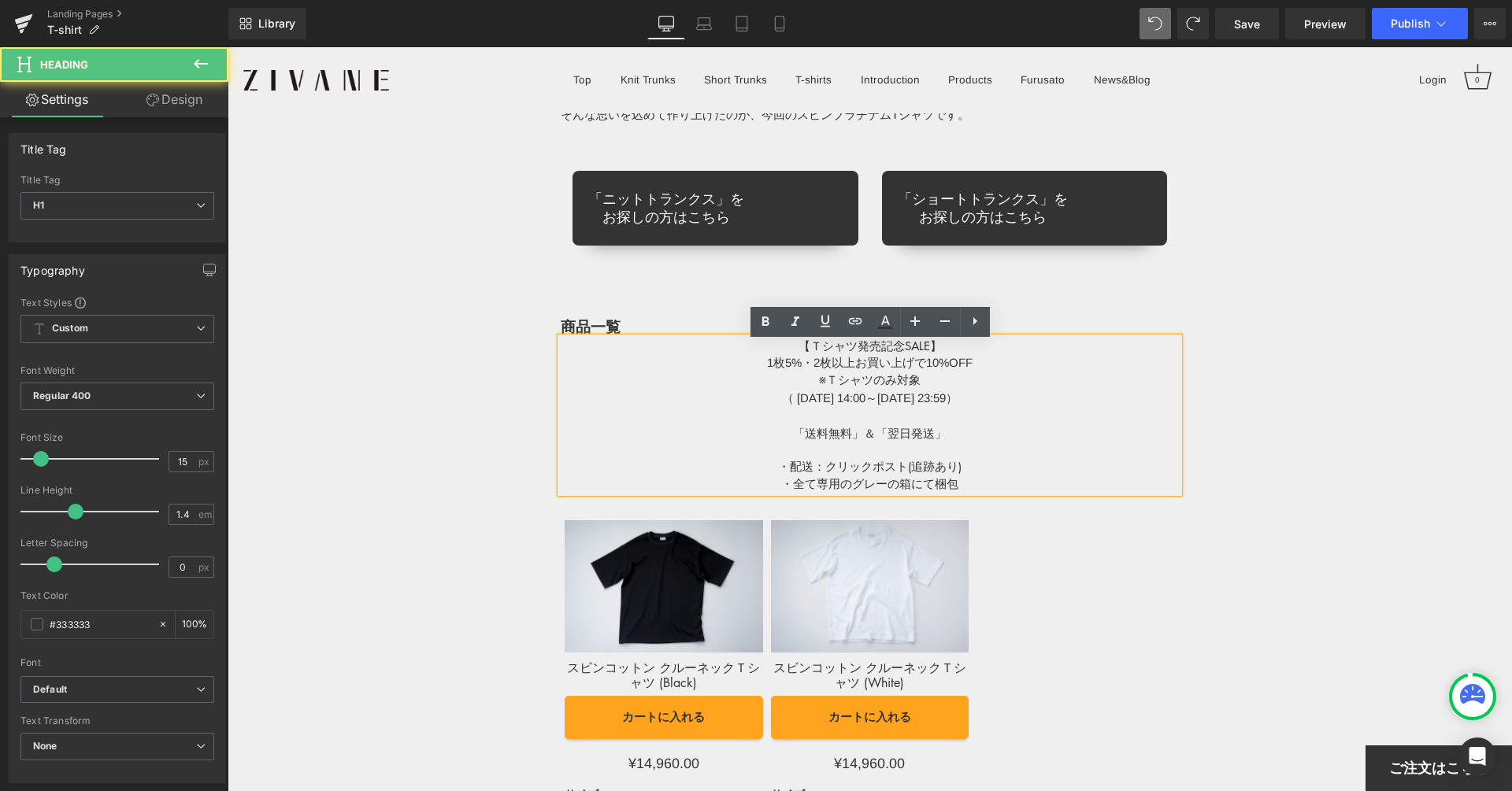
scroll to position [12786, 0]
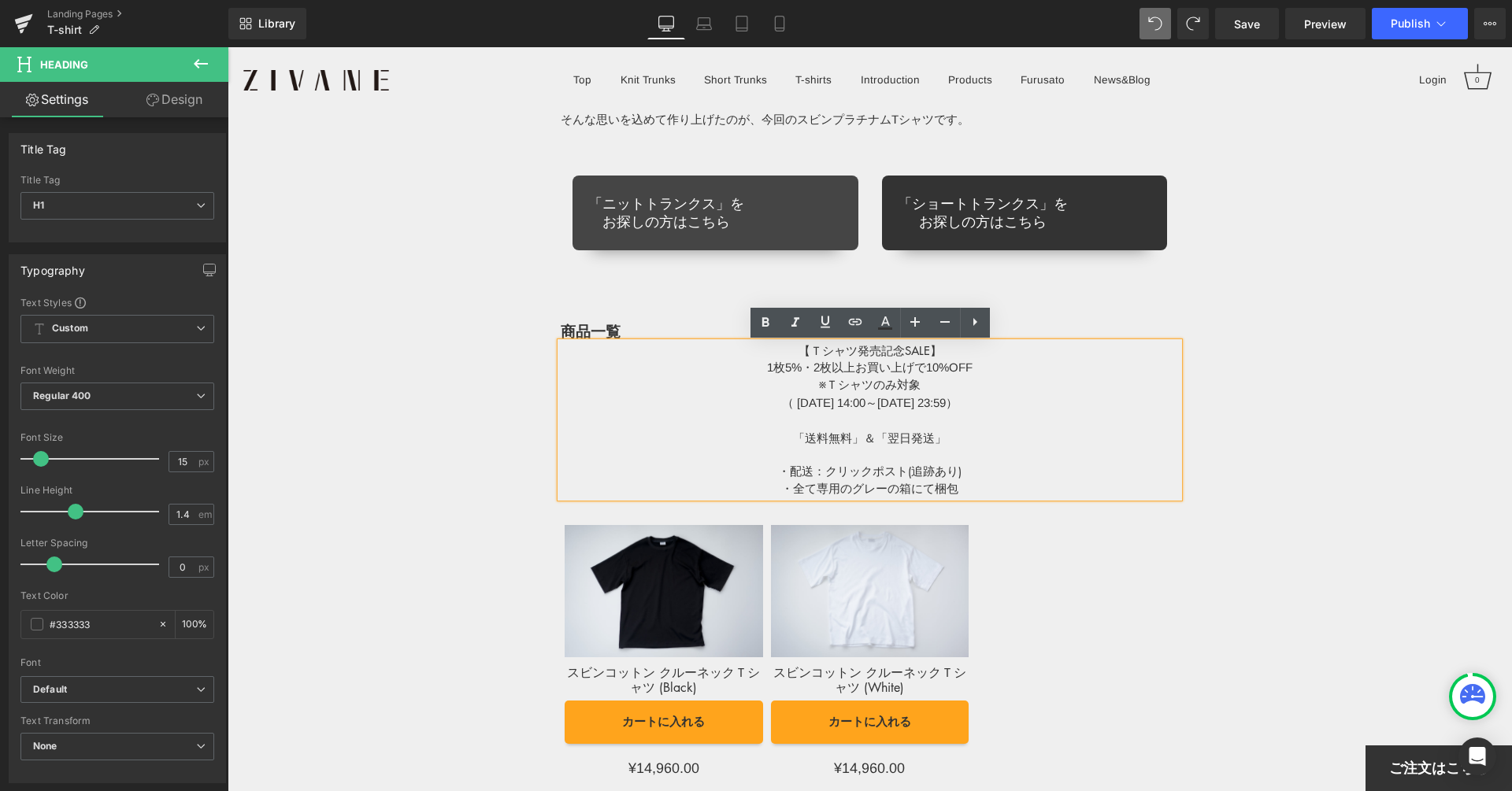
click at [727, 226] on span "「ニットトランクス」を お探しの方はこちら" at bounding box center [665, 212] width 155 height 36
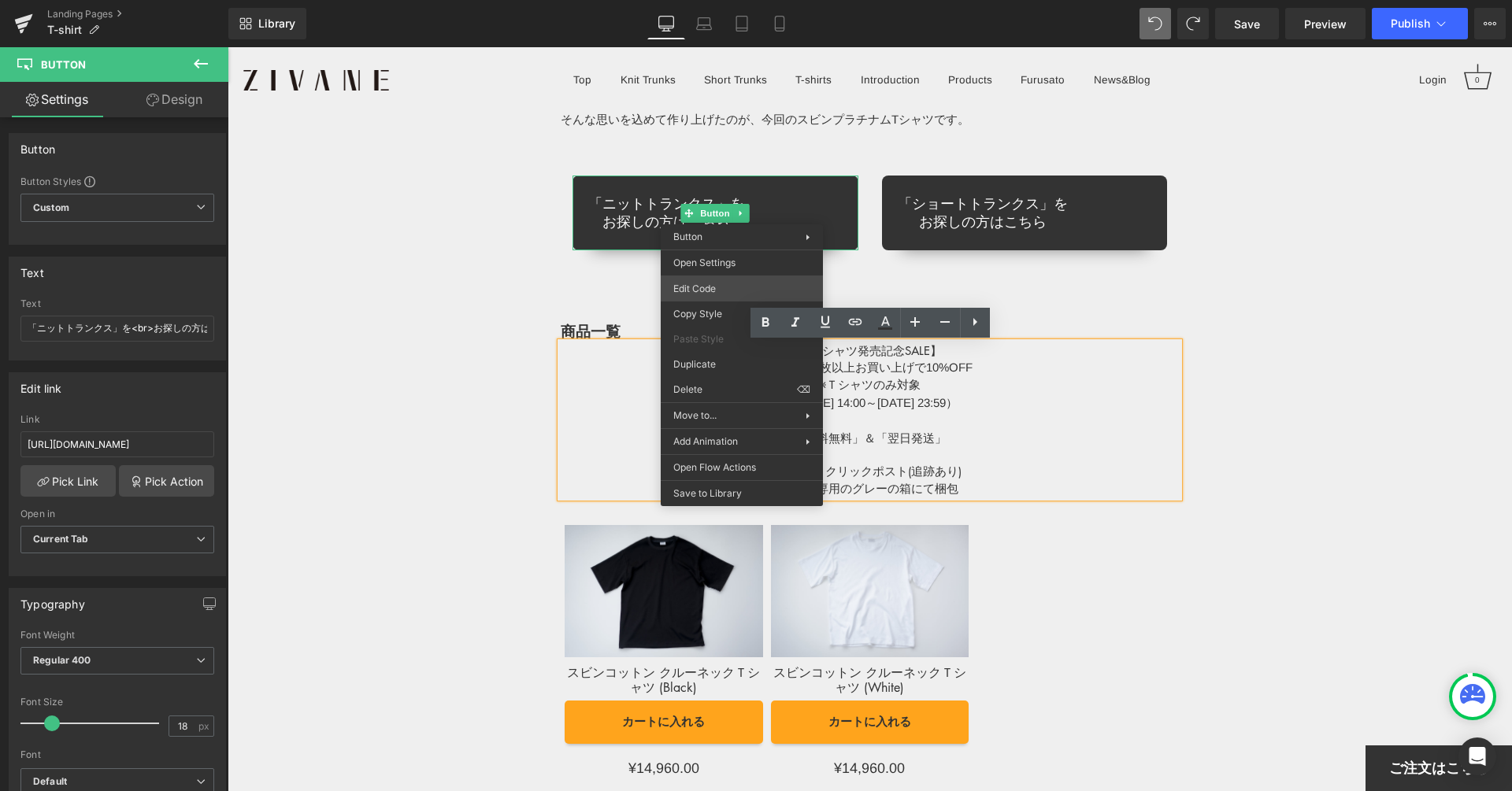
click at [725, 0] on div "Row You are previewing how the Page Preset 1 will restyle your page. You can no…" at bounding box center [756, 0] width 1512 height 0
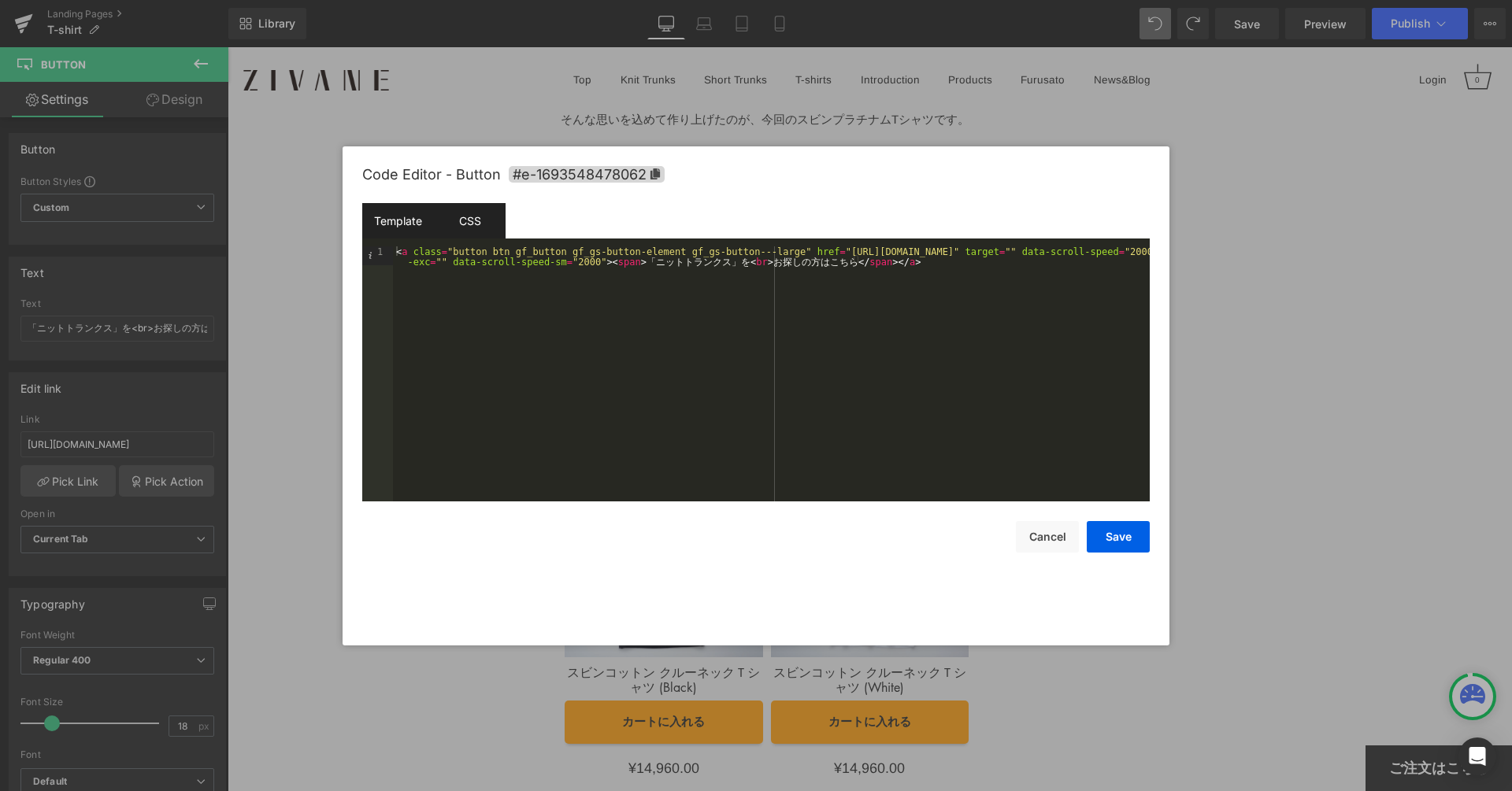
click at [452, 223] on div "CSS" at bounding box center [470, 221] width 72 height 36
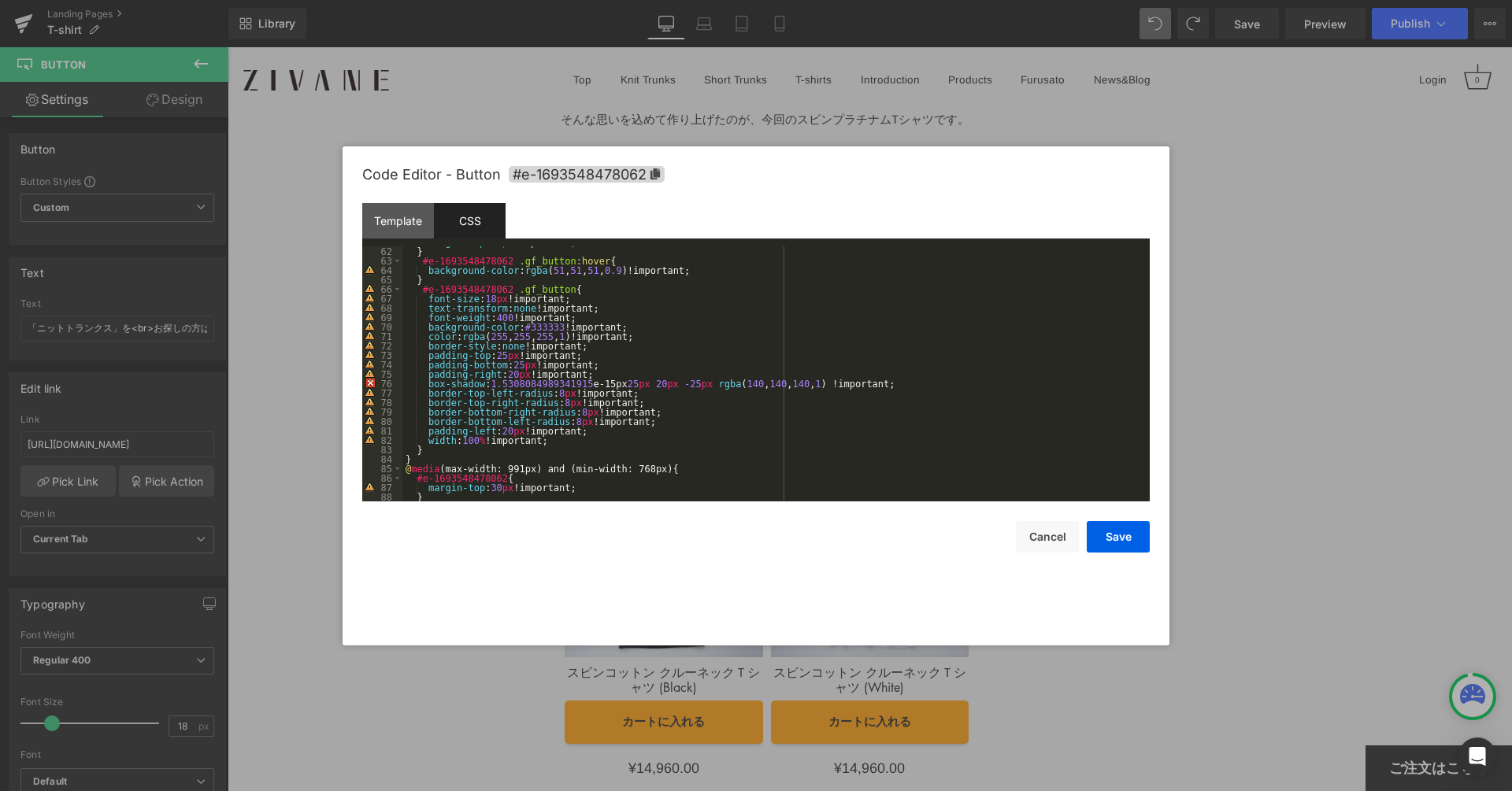
scroll to position [576, 0]
click at [568, 450] on div "margin-top : 30 px !important; } #e-1693548478062 .gf_button :hover { backgroun…" at bounding box center [772, 374] width 740 height 274
click at [571, 447] on div "margin-top : 30 px !important; } #e-1693548478062 .gf_button :hover { backgroun…" at bounding box center [772, 374] width 740 height 274
click at [574, 445] on div "margin-top : 30 px !important; } #e-1693548478062 .gf_button :hover { backgroun…" at bounding box center [772, 374] width 740 height 274
click at [575, 441] on div "margin-top : 30 px !important; } #e-1693548478062 .gf_button :hover { backgroun…" at bounding box center [772, 374] width 740 height 274
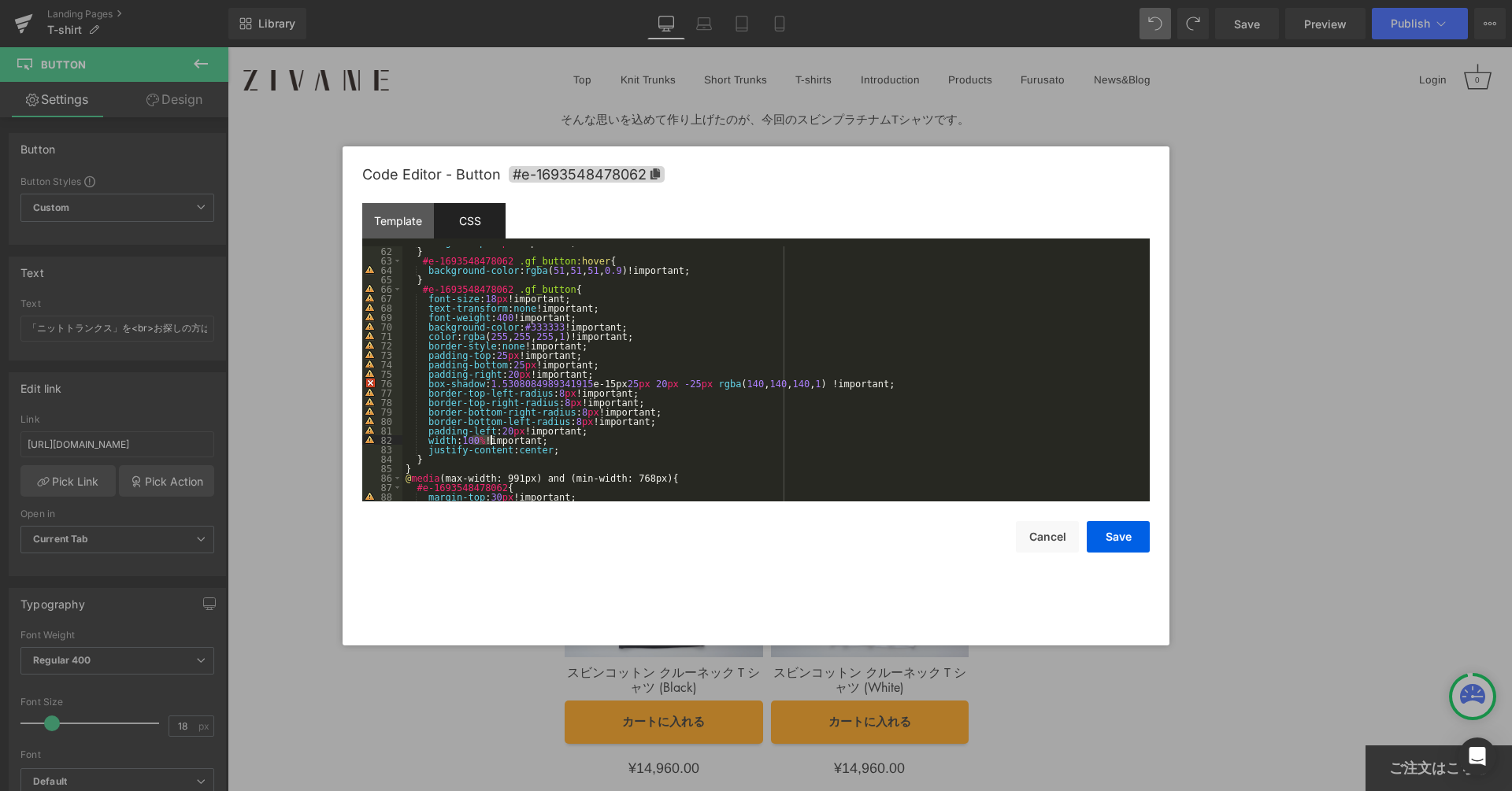
drag, startPoint x: 473, startPoint y: 441, endPoint x: 521, endPoint y: 441, distance: 48.0
click at [491, 440] on div "margin-top : 30 px !important; } #e-1693548478062 .gf_button :hover { backgroun…" at bounding box center [772, 374] width 740 height 274
drag, startPoint x: 522, startPoint y: 441, endPoint x: 533, endPoint y: 442, distance: 11.0
click at [522, 441] on div "margin-top : 30 px !important; } #e-1693548478062 .gf_button :hover { backgroun…" at bounding box center [772, 374] width 740 height 274
drag, startPoint x: 511, startPoint y: 432, endPoint x: 567, endPoint y: 430, distance: 56.0
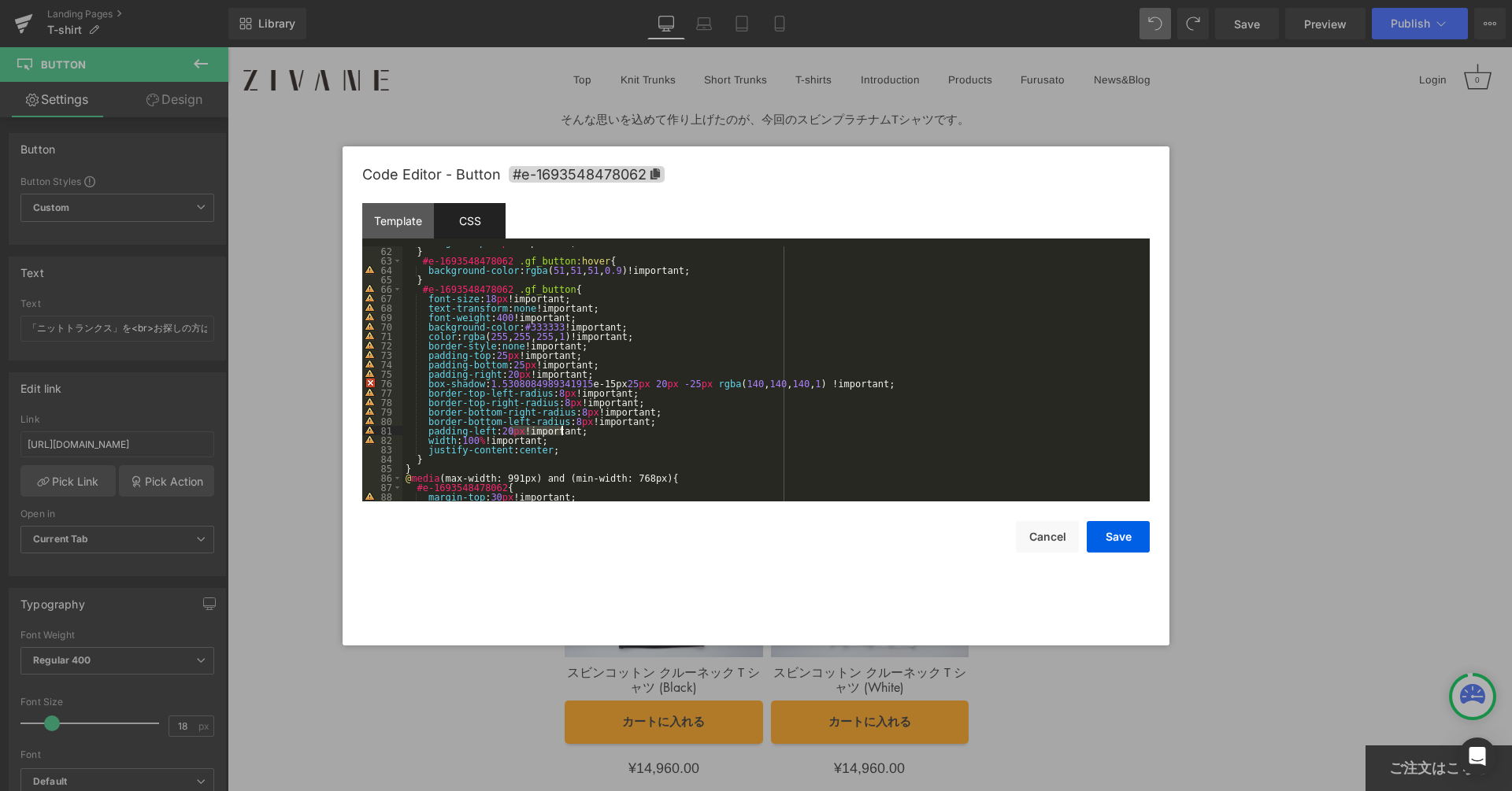
click at [567, 430] on div "margin-top : 30 px !important; } #e-1693548478062 .gf_button :hover { backgroun…" at bounding box center [772, 374] width 740 height 274
drag, startPoint x: 535, startPoint y: 450, endPoint x: 555, endPoint y: 448, distance: 20.1
click at [555, 448] on div "margin-top : 30 px !important; } #e-1693548478062 .gf_button :hover { backgroun…" at bounding box center [772, 374] width 740 height 274
drag, startPoint x: 582, startPoint y: 447, endPoint x: 540, endPoint y: 457, distance: 43.2
click at [424, 448] on div "margin-top : 30 px !important; } #e-1693548478062 .gf_button :hover { backgroun…" at bounding box center [772, 374] width 740 height 274
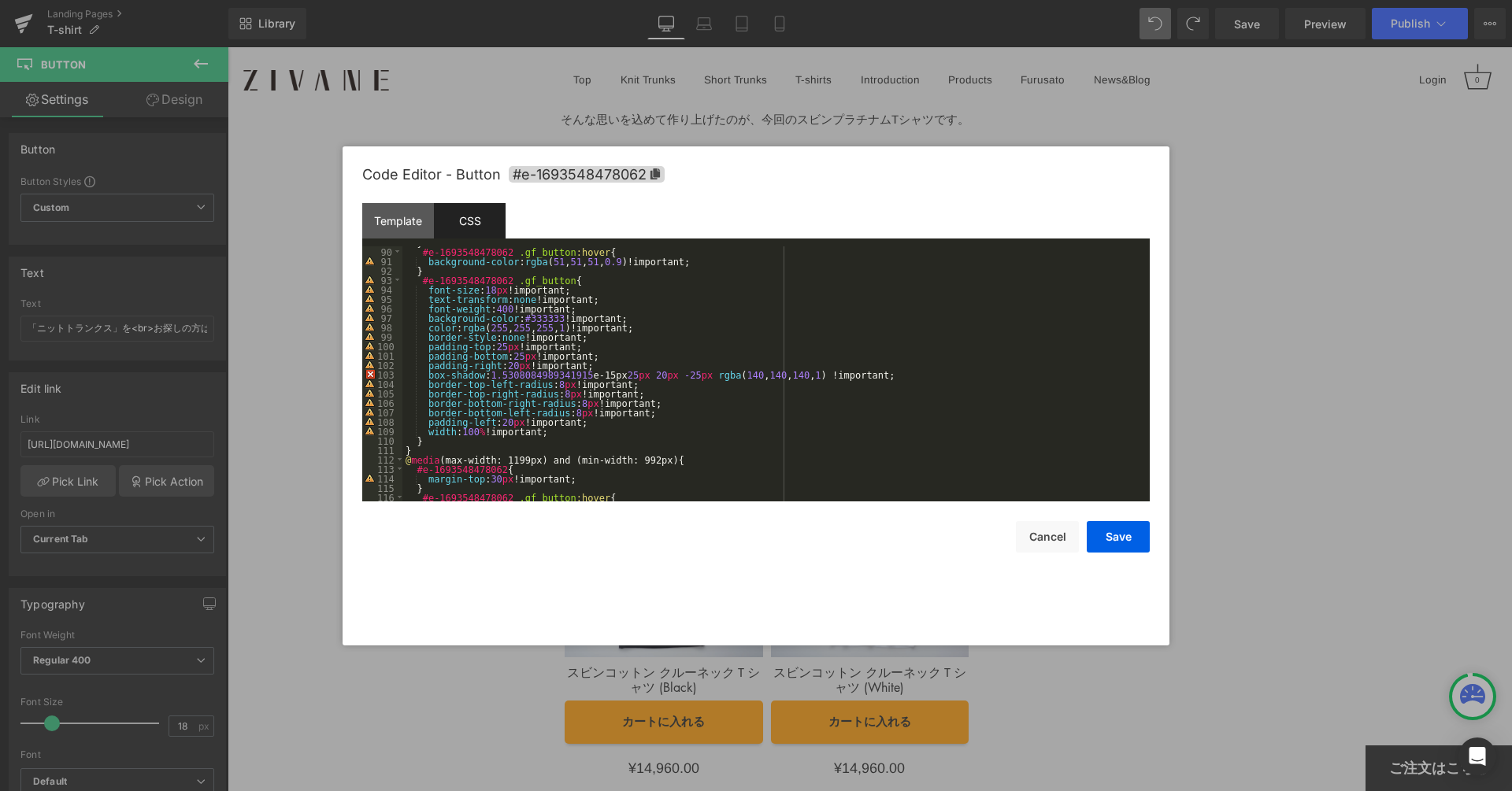
scroll to position [895, 0]
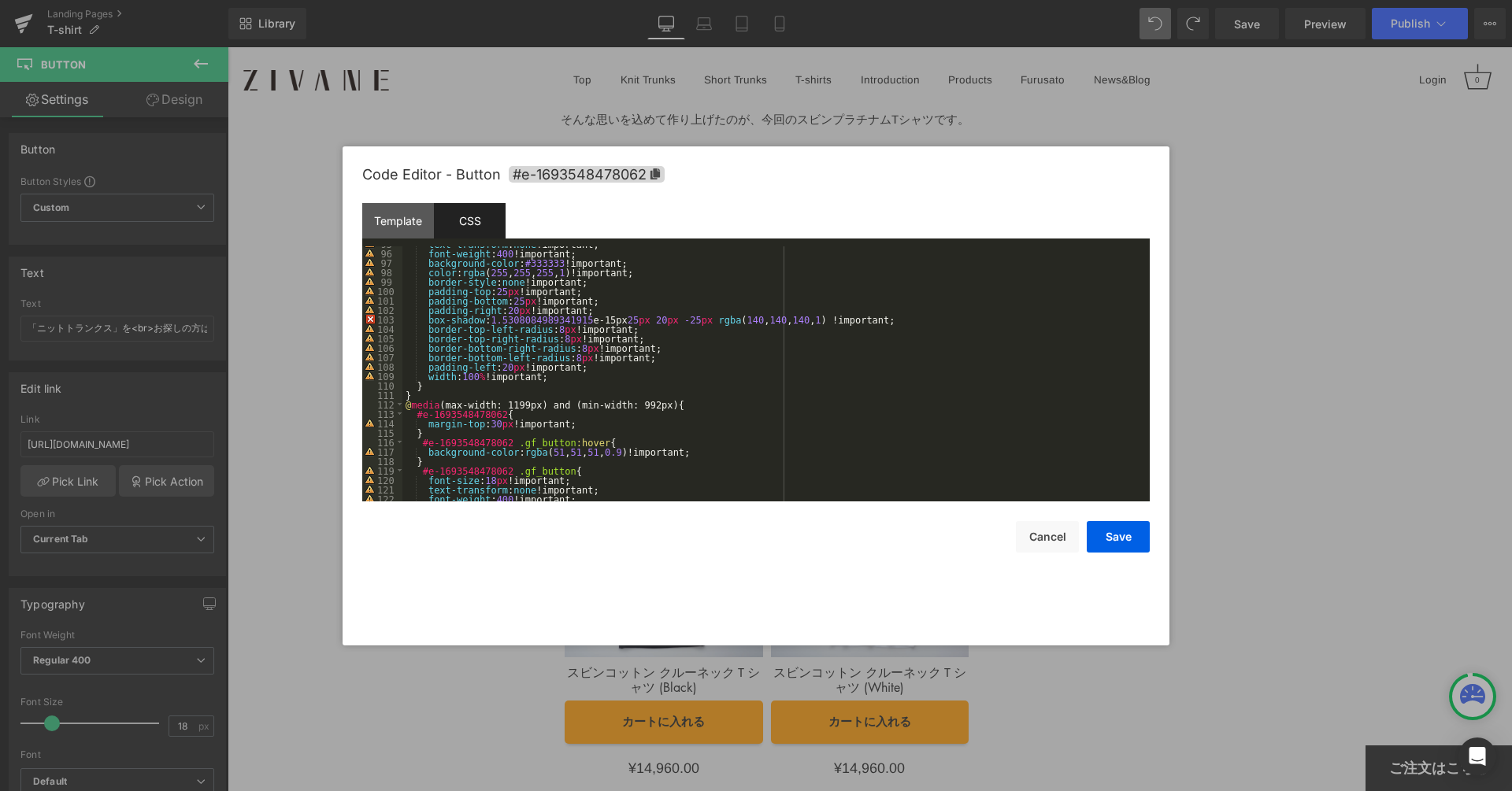
click at [546, 383] on div "text-transform : none !important; font-weight : 400 !important; background-colo…" at bounding box center [772, 376] width 740 height 274
click at [548, 377] on div "text-transform : none !important; font-weight : 400 !important; background-colo…" at bounding box center [772, 376] width 740 height 274
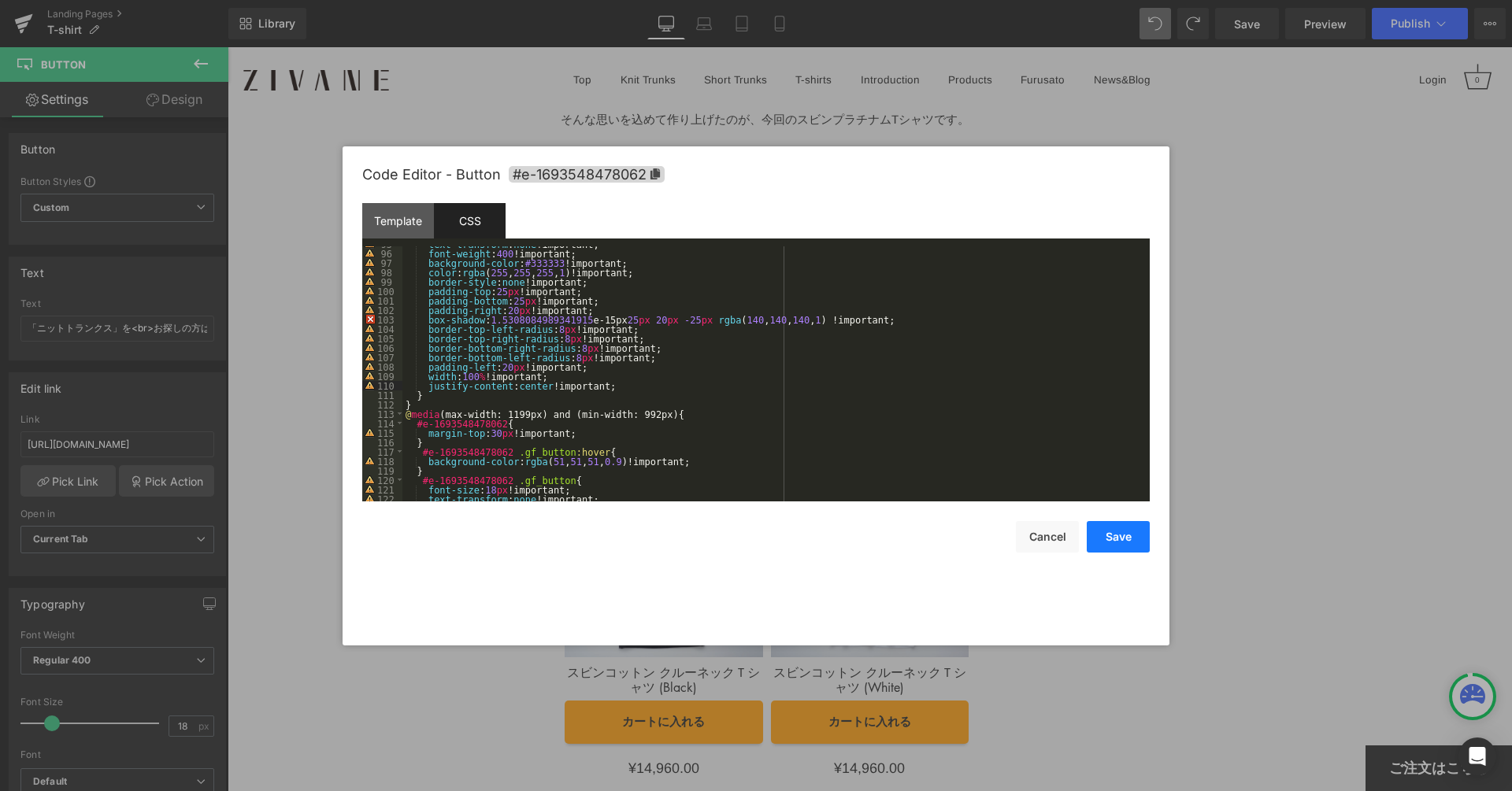
click at [1095, 526] on button "Save" at bounding box center [1117, 537] width 63 height 31
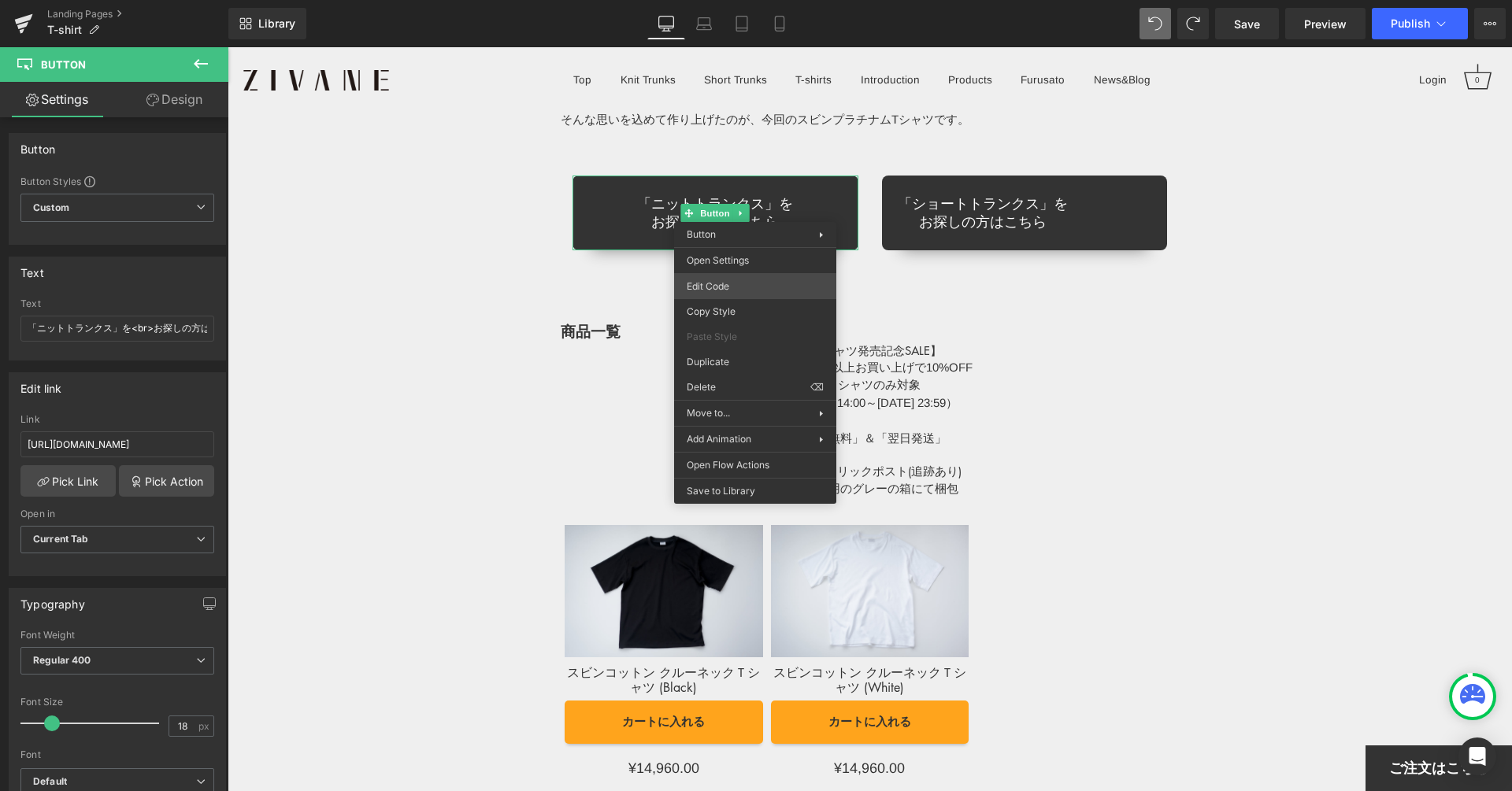
click at [736, 0] on div "Row You are previewing how the Page Preset 1 will restyle your page. You can no…" at bounding box center [756, 0] width 1512 height 0
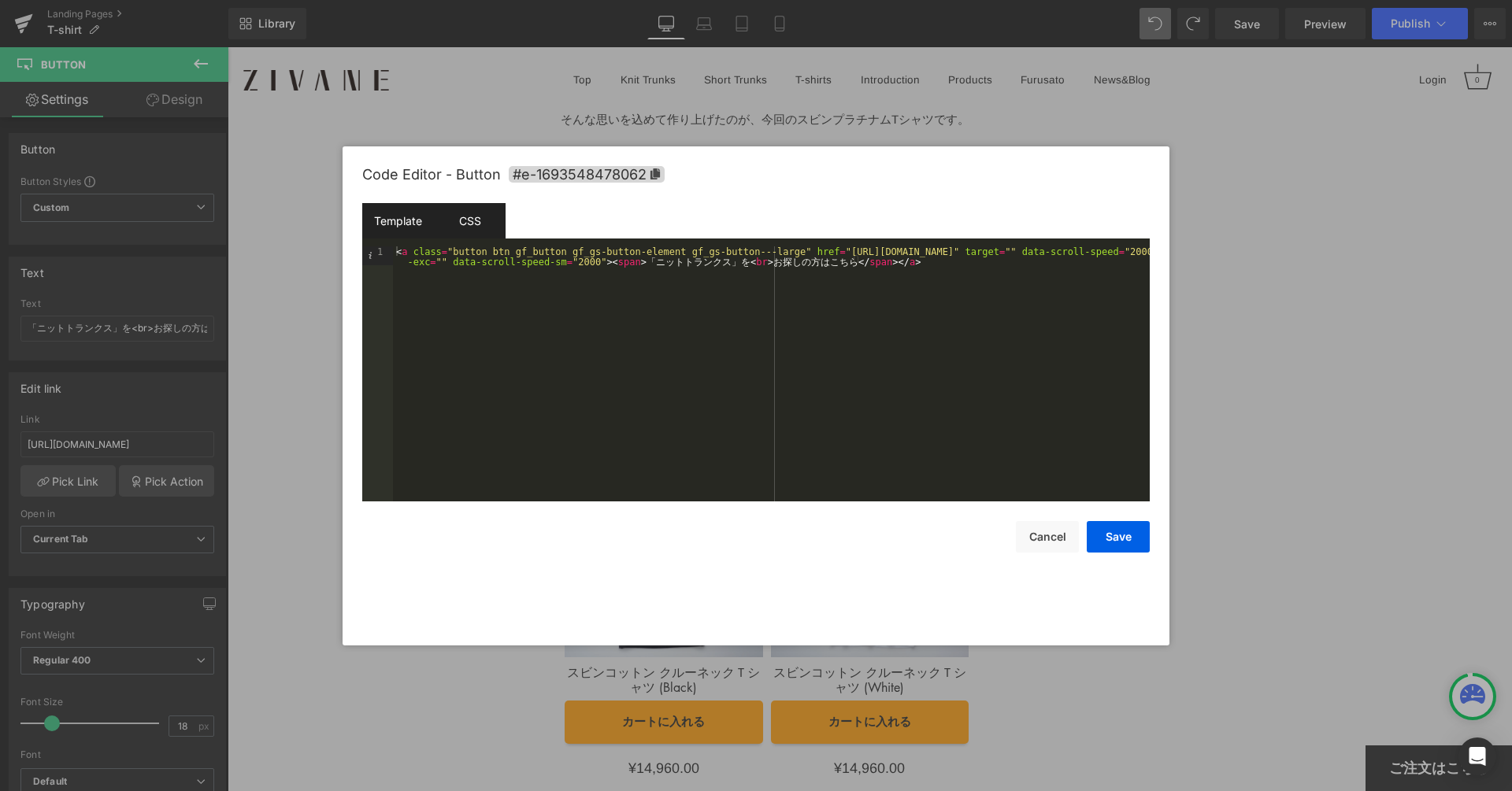
click at [462, 216] on div "CSS" at bounding box center [470, 221] width 72 height 36
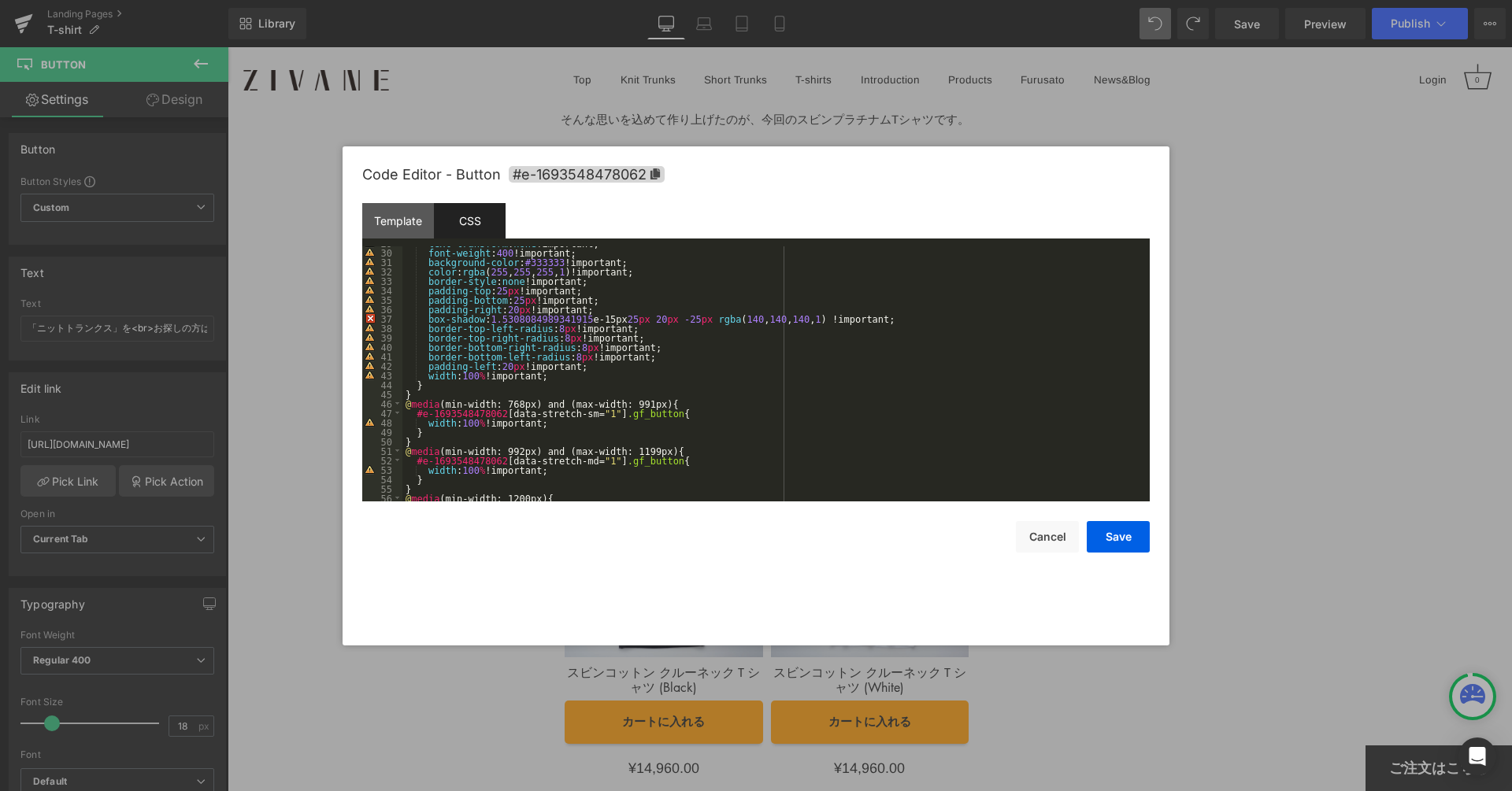
scroll to position [233, 0]
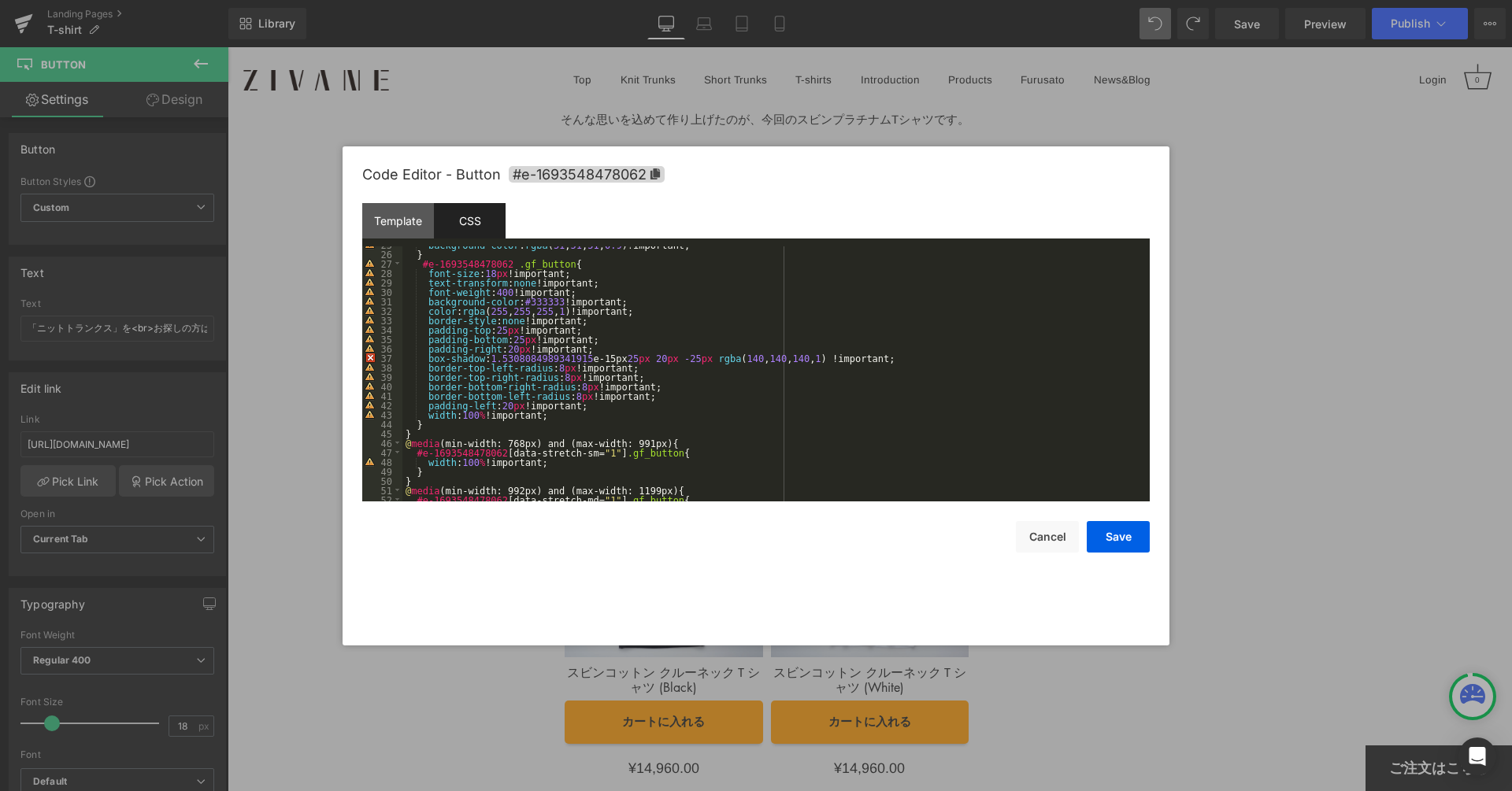
click at [593, 417] on div "background-color : rgba ( 51 , 51 , 51 , 0.9 )!important; } #e-1693548478062 .g…" at bounding box center [772, 377] width 740 height 274
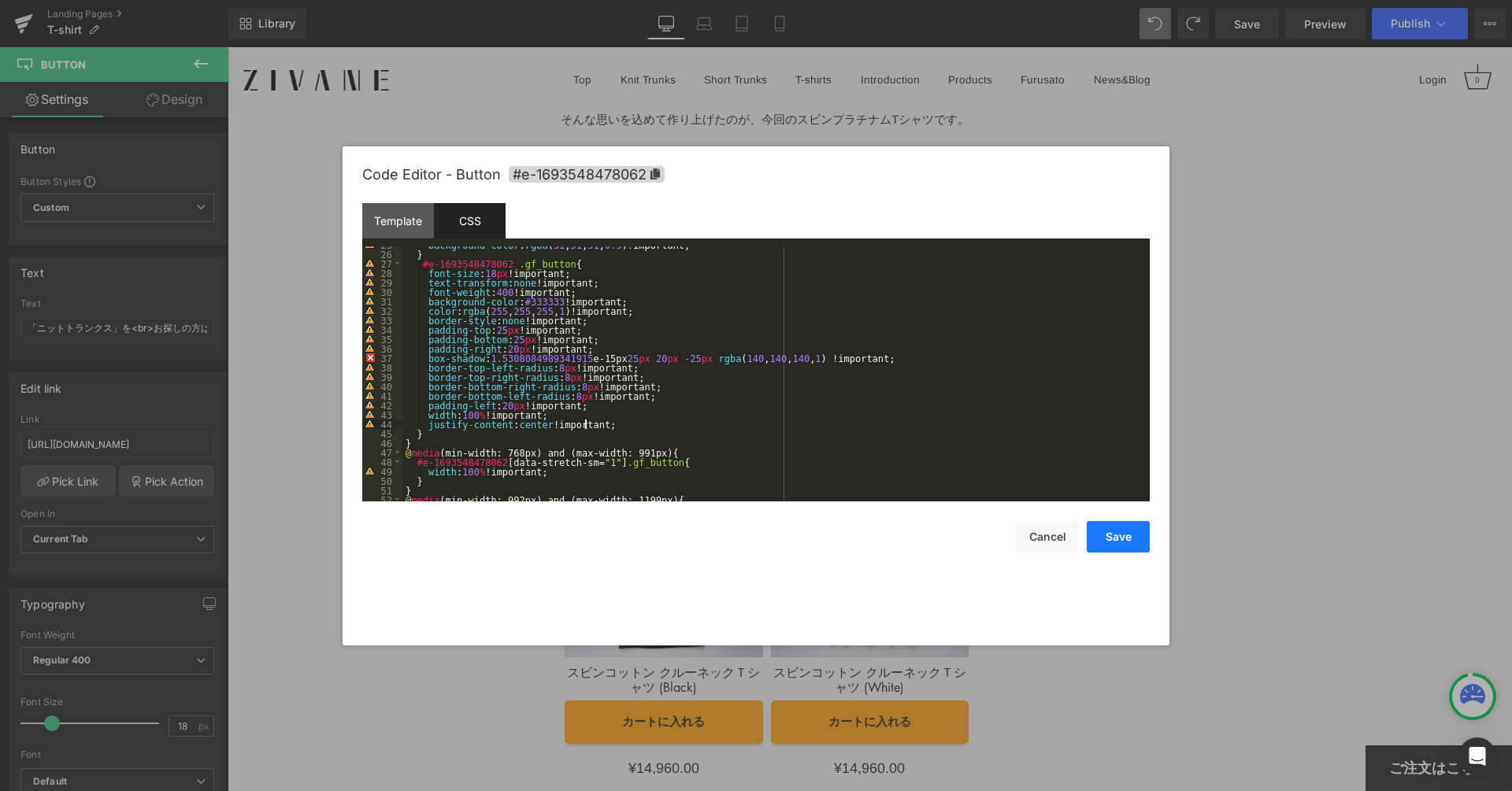
click at [1129, 544] on button "Save" at bounding box center [1117, 537] width 63 height 31
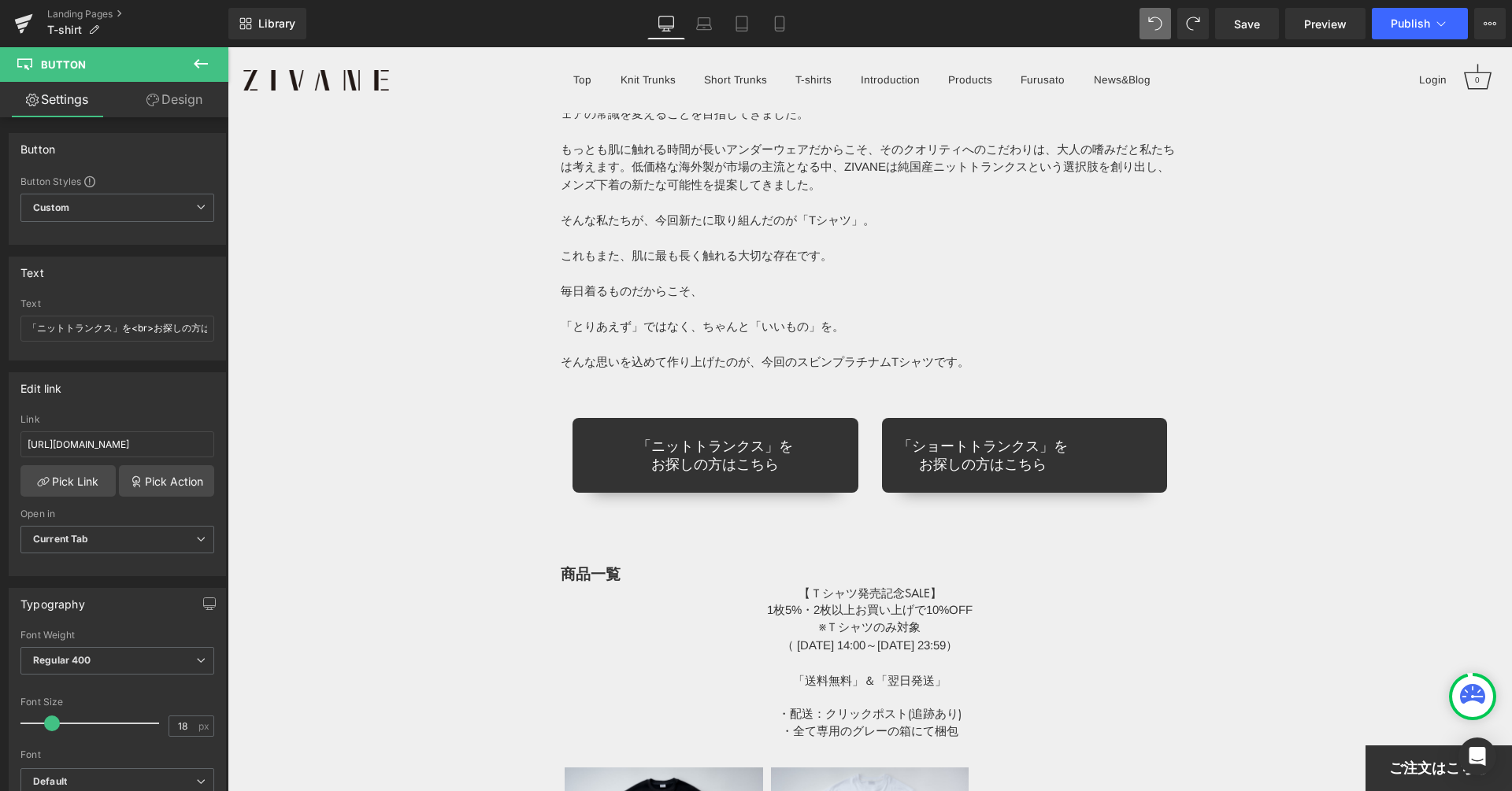
scroll to position [12515, 0]
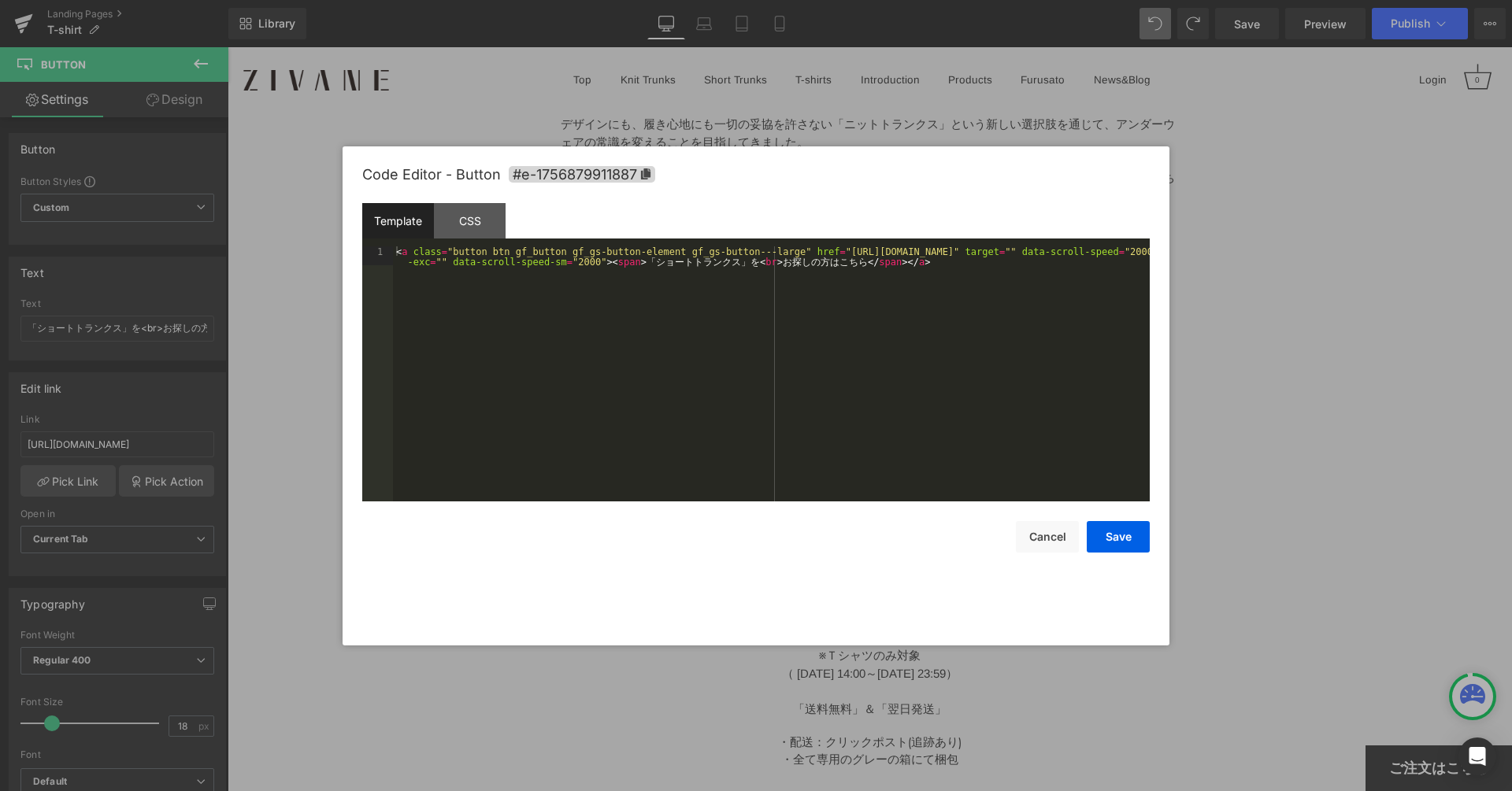
click at [954, 0] on div "Row You are previewing how the Page Preset 1 will restyle your page. You can no…" at bounding box center [756, 0] width 1512 height 0
click at [493, 225] on div "CSS" at bounding box center [470, 221] width 72 height 36
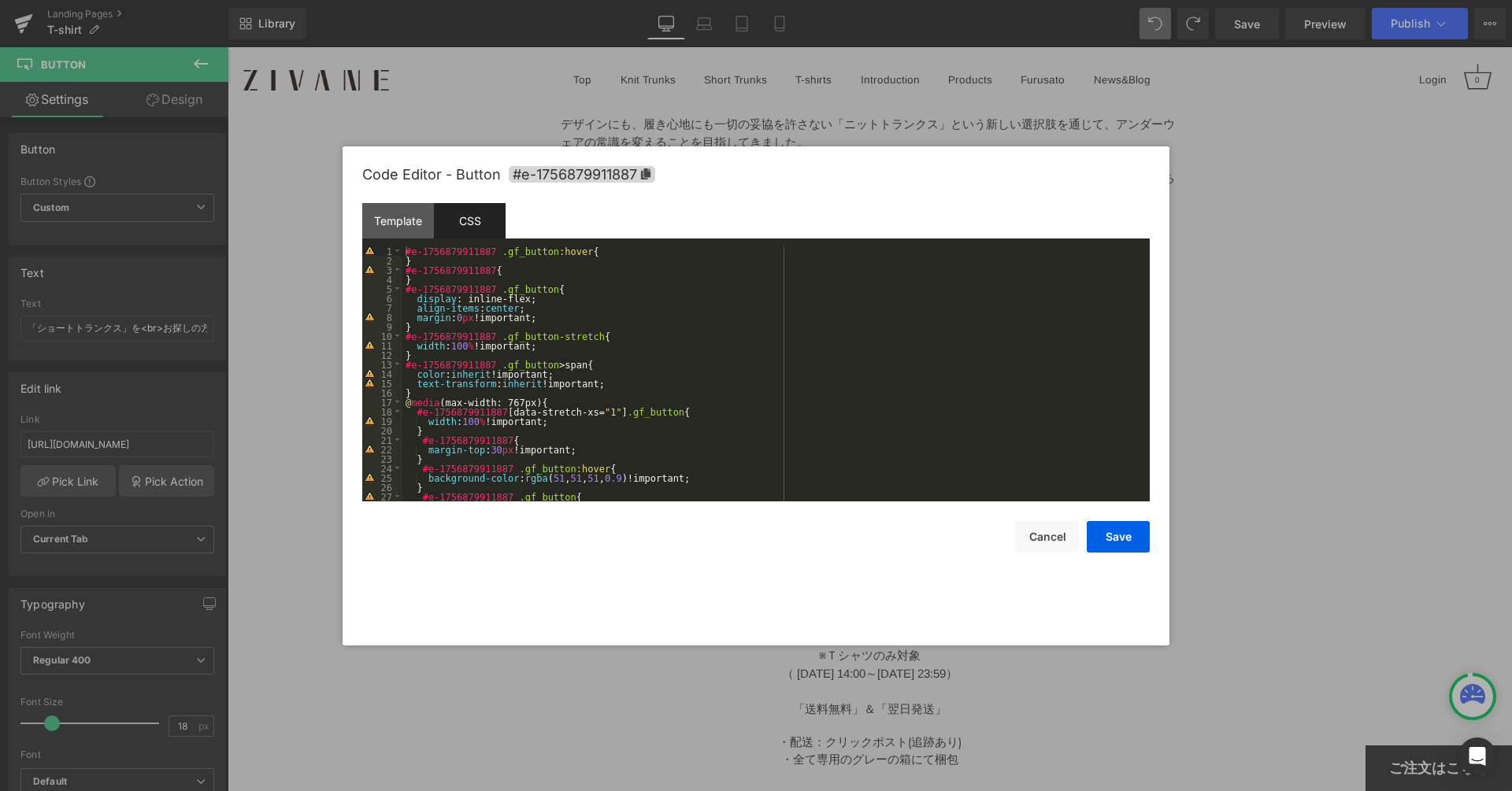
scroll to position [20, 0]
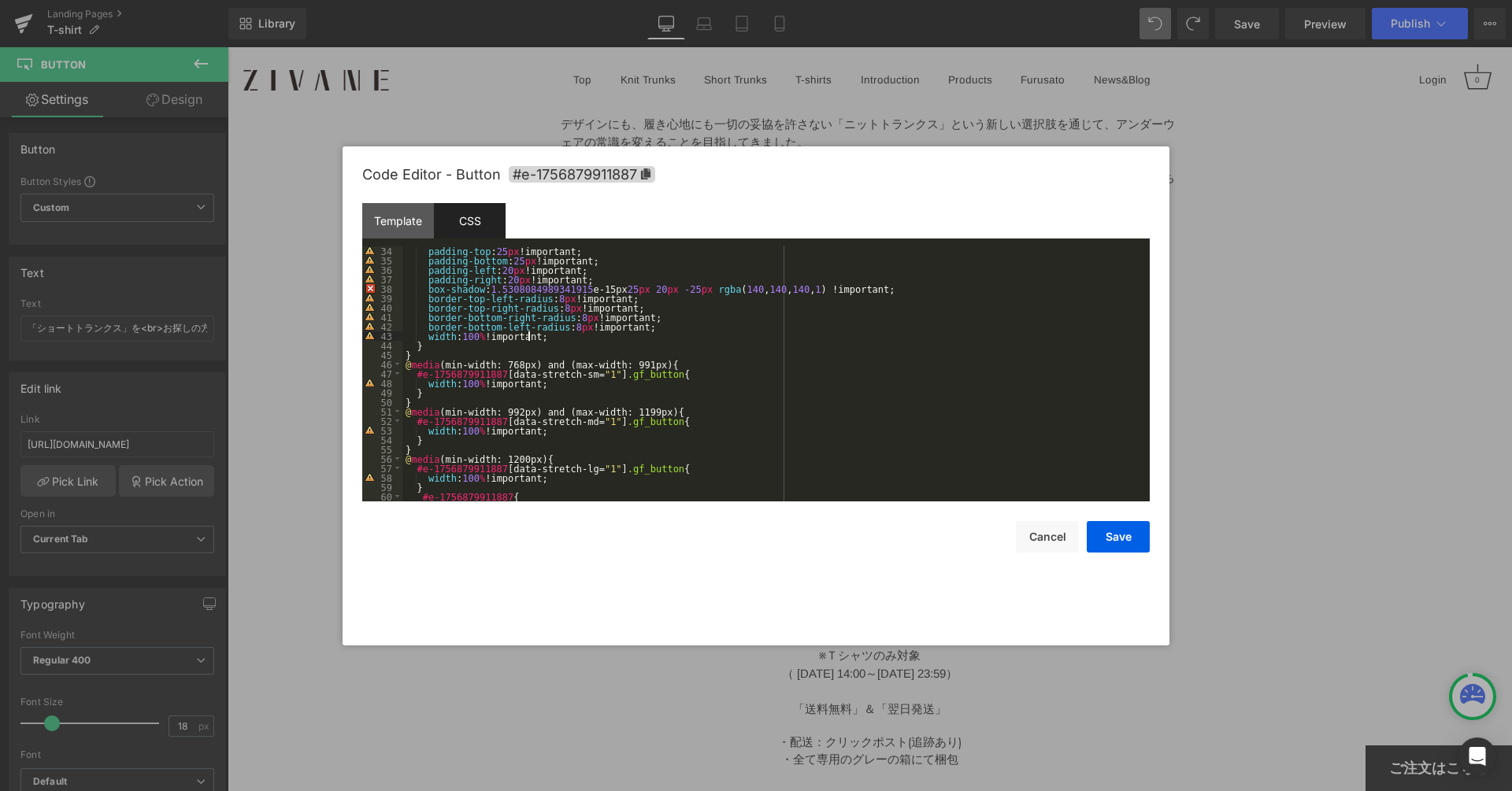
click at [563, 338] on div "padding-top : 25 px !important; padding-bottom : 25 px !important; padding-left…" at bounding box center [772, 384] width 740 height 274
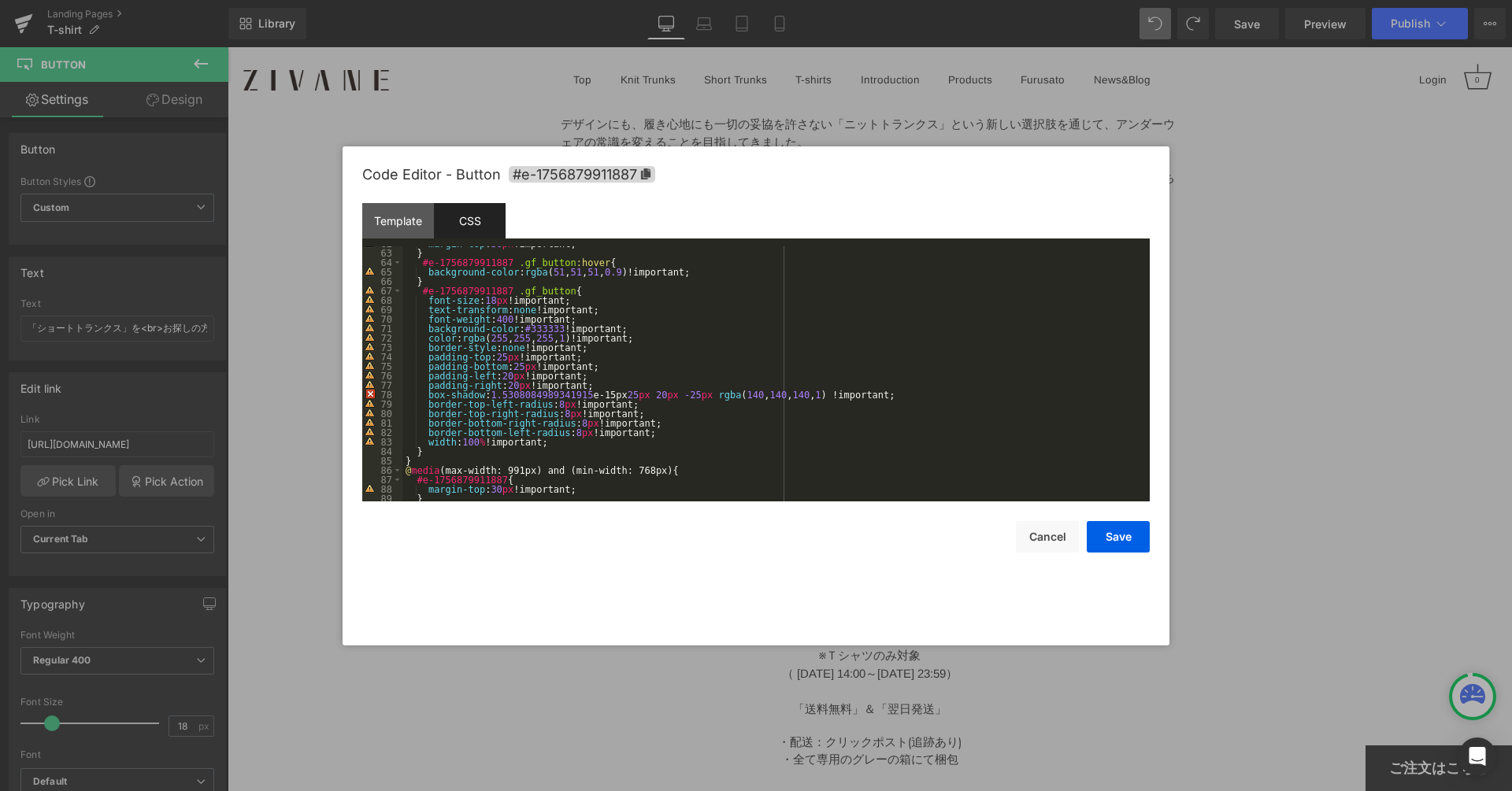
scroll to position [583, 0]
click at [533, 442] on div "margin-top : 30 px !important; } #e-1756879911887 .gf_button :hover { backgroun…" at bounding box center [772, 375] width 740 height 274
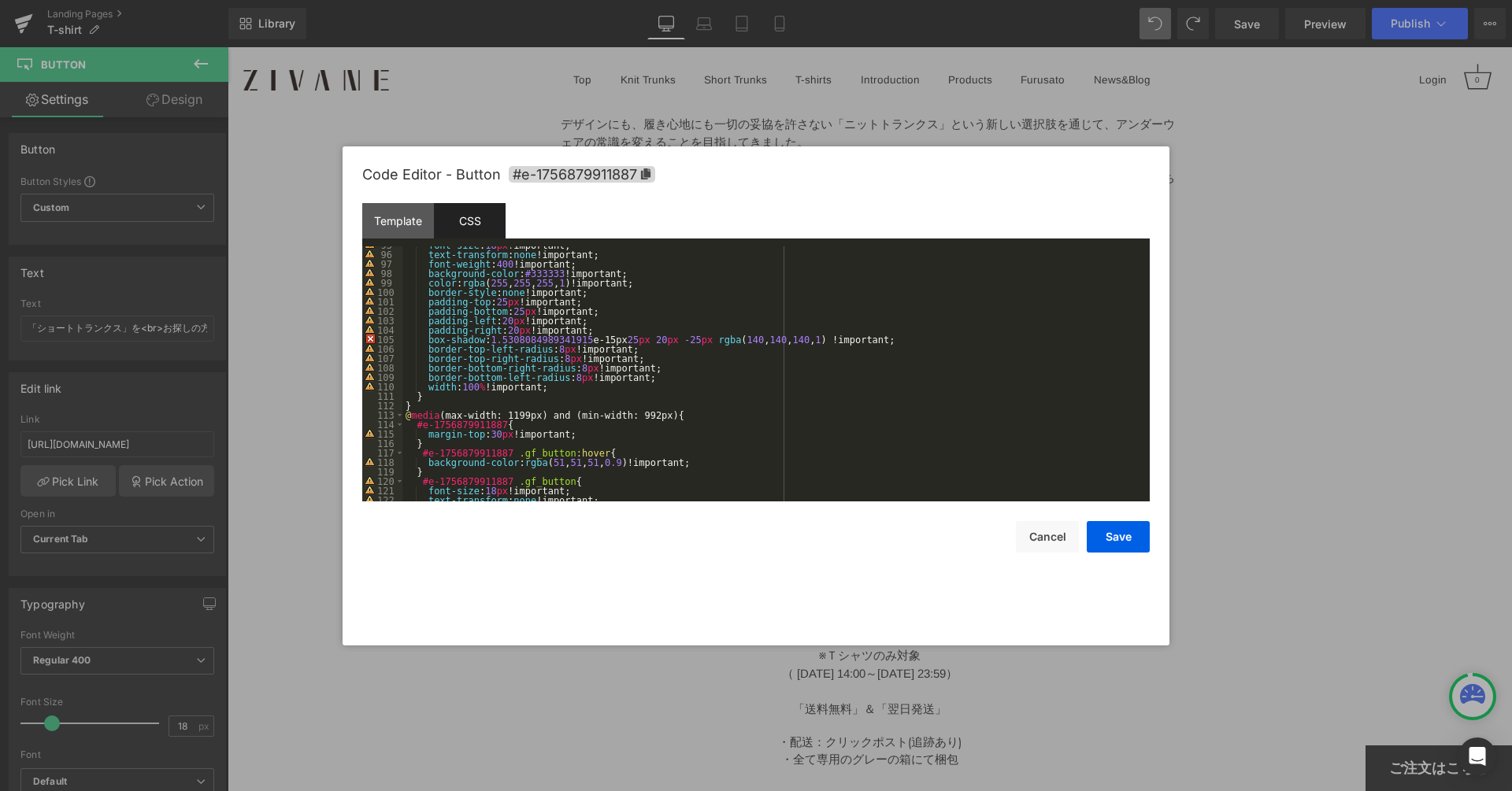
scroll to position [937, 0]
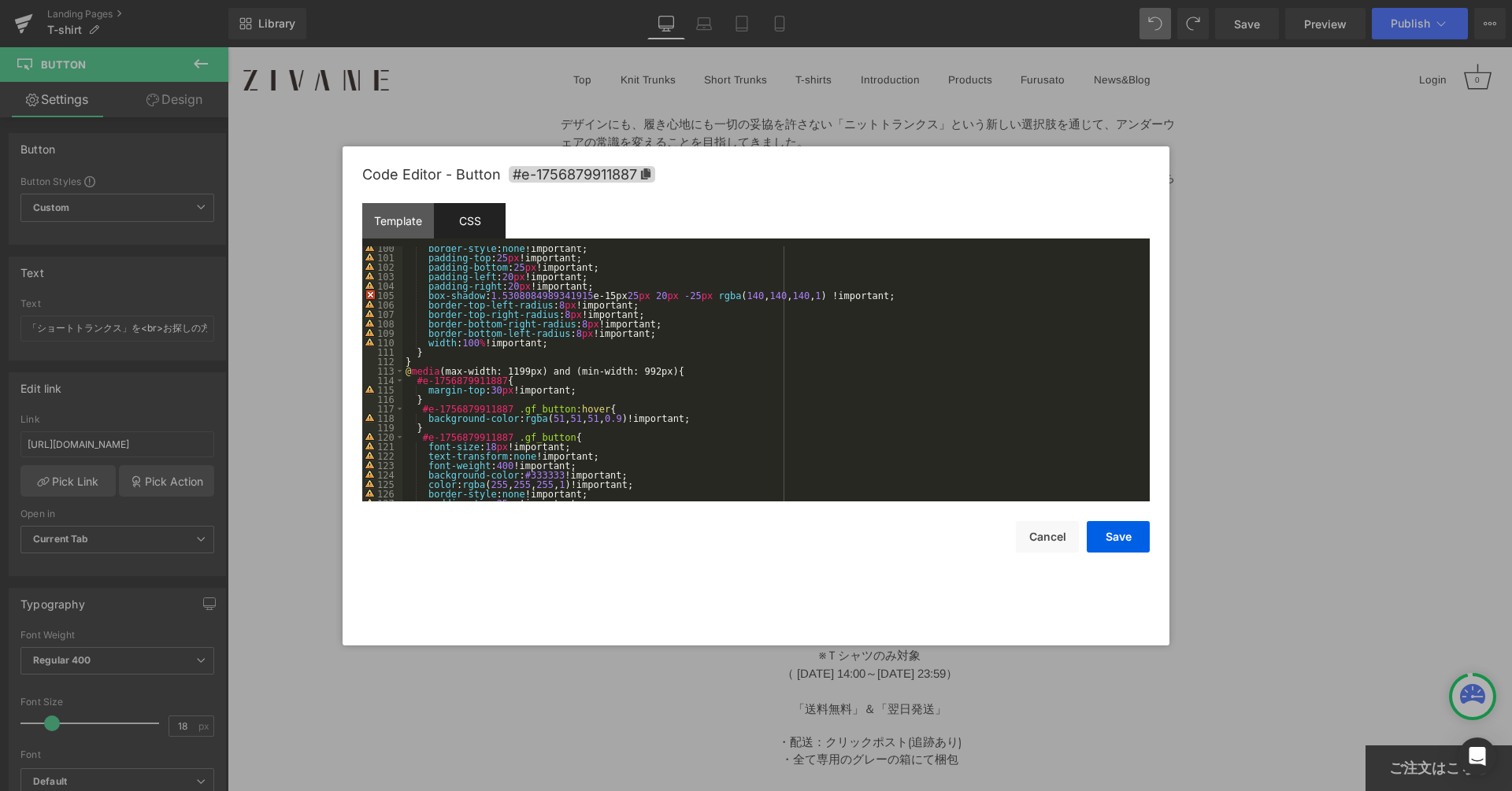
click at [544, 344] on div "border-style : none !important; padding-top : 25 px !important; padding-bottom …" at bounding box center [772, 381] width 740 height 274
paste textarea
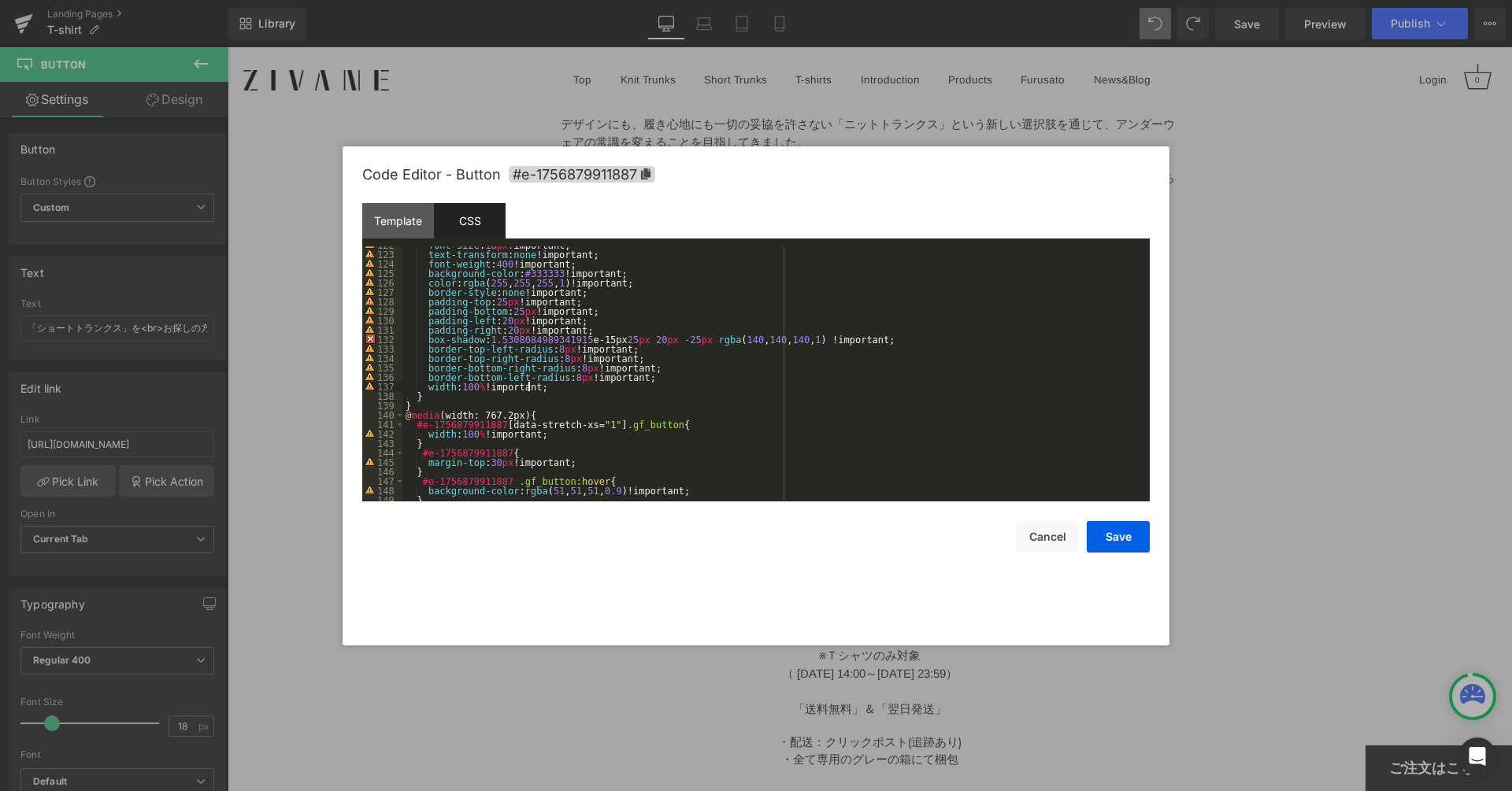
click at [550, 390] on div "font-size : 18 px !important; text-transform : none !important; font-weight : 4…" at bounding box center [772, 377] width 740 height 274
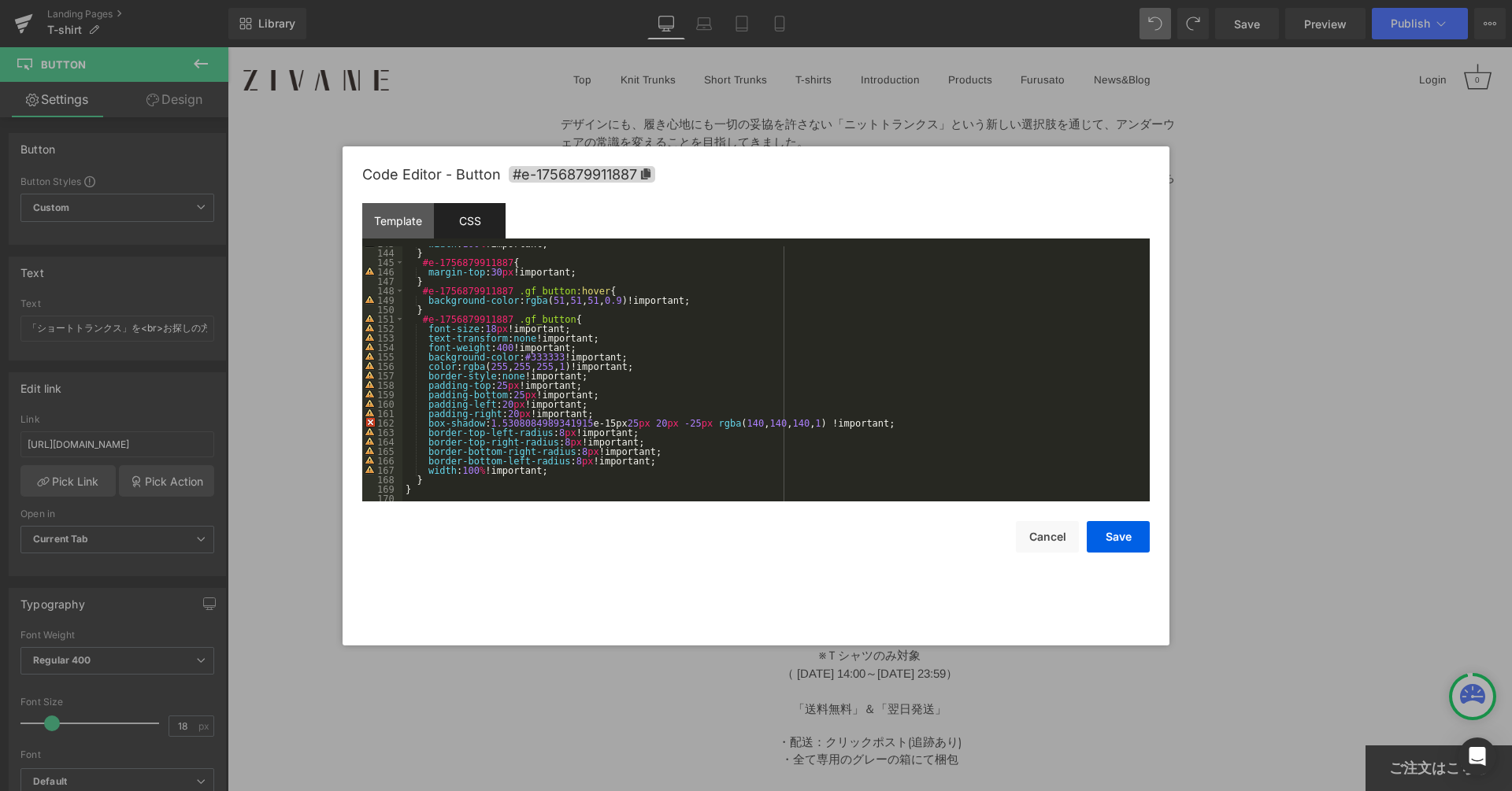
scroll to position [1351, 0]
click at [541, 472] on div "} #e-1756879911887 { margin-top : 30 px !important; } #e-1756879911887 .gf_butt…" at bounding box center [772, 384] width 740 height 274
click at [1120, 544] on button "Save" at bounding box center [1117, 537] width 63 height 31
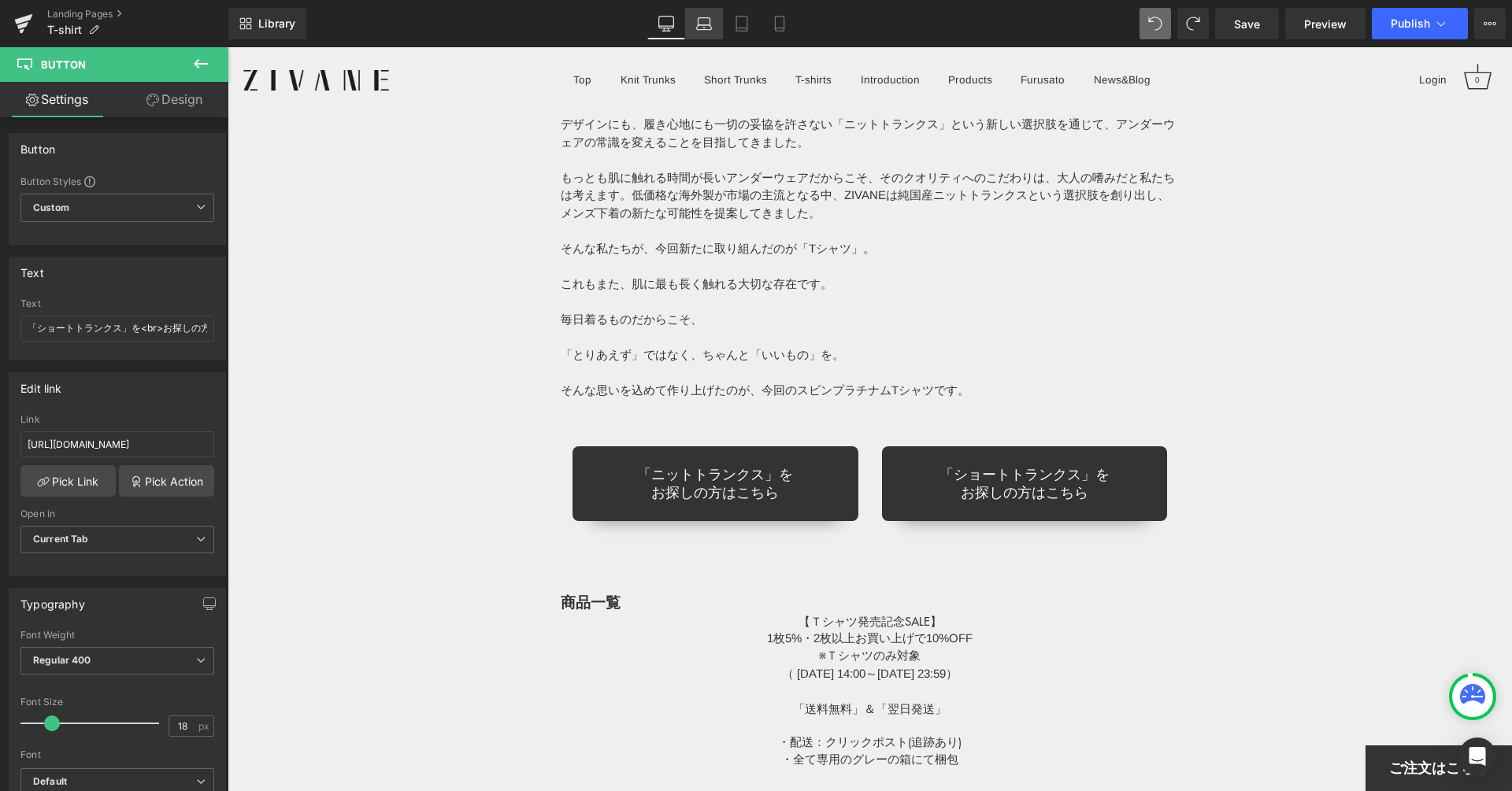
click at [708, 30] on icon at bounding box center [704, 23] width 16 height 16
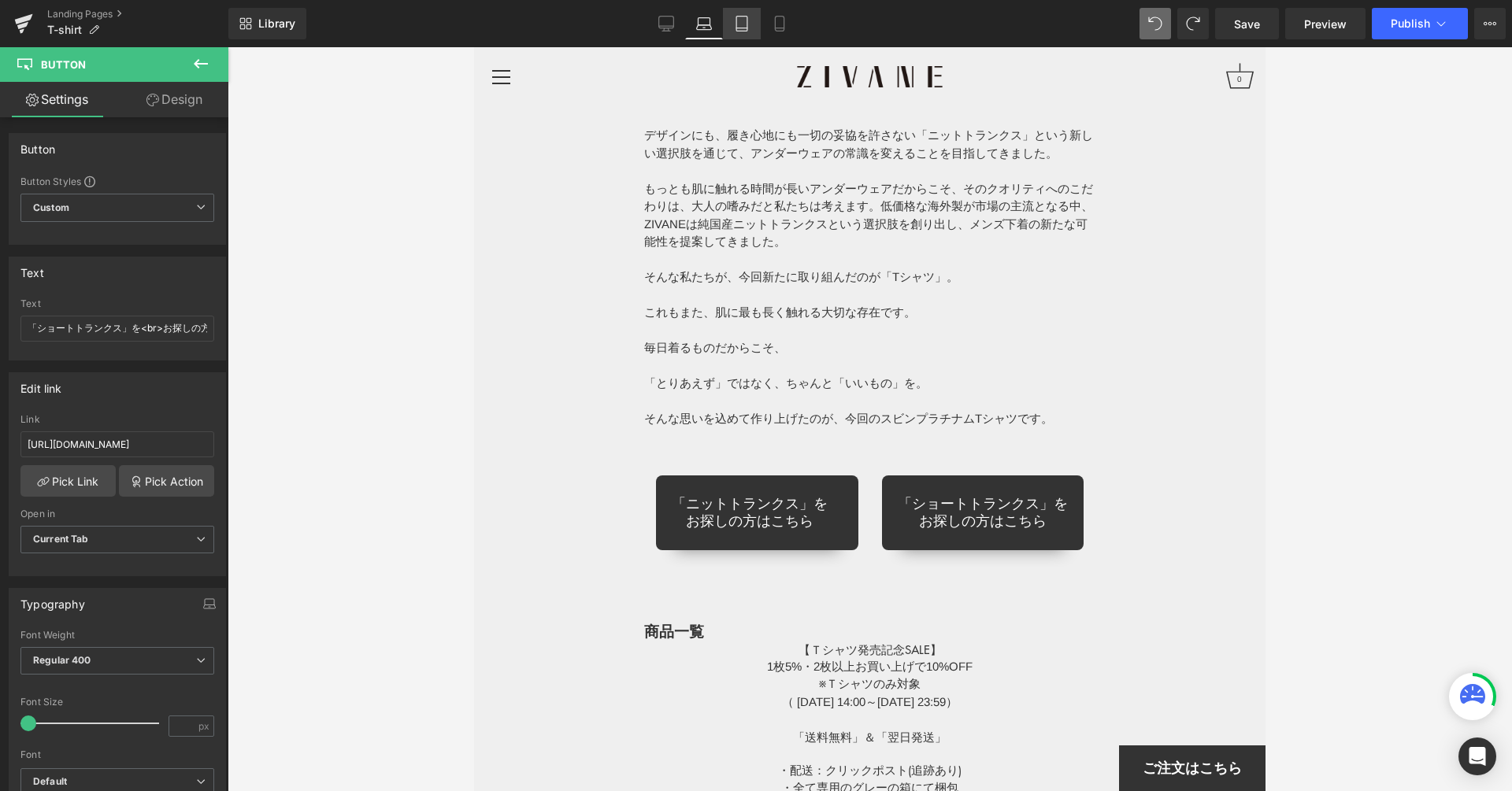
click at [752, 15] on link "Tablet" at bounding box center [741, 24] width 38 height 31
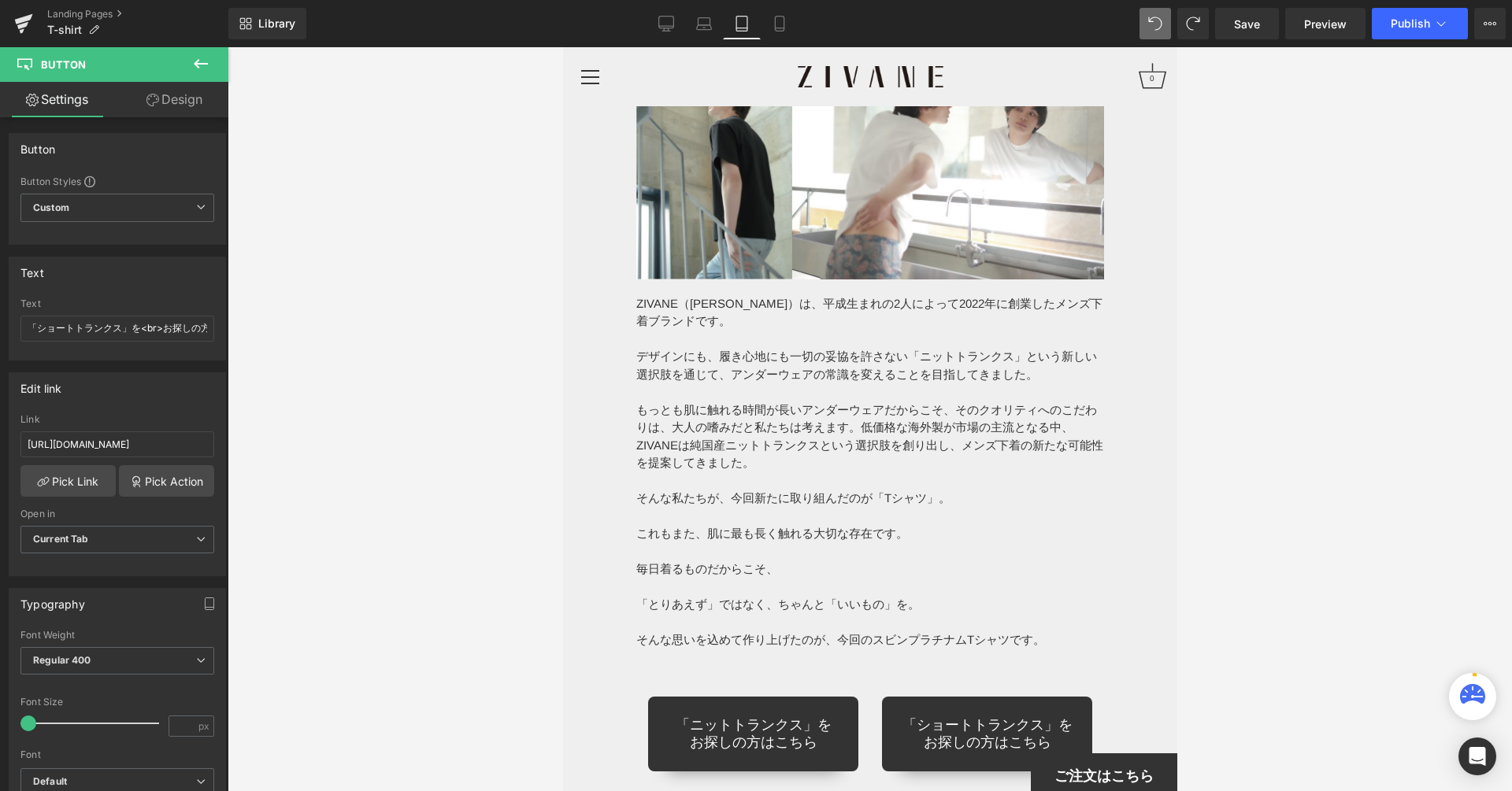
scroll to position [10088, 0]
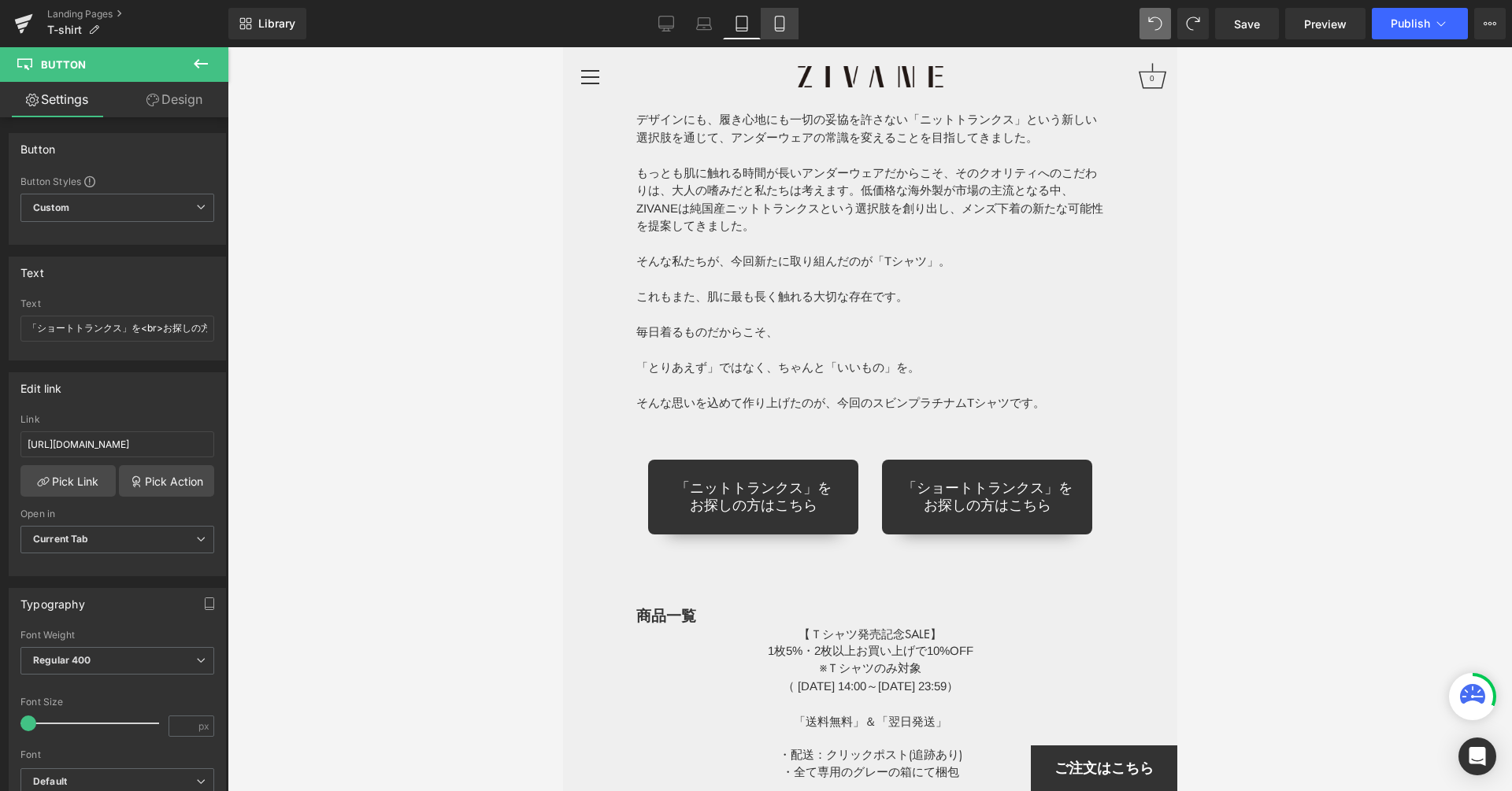
click at [774, 24] on icon at bounding box center [779, 23] width 16 height 16
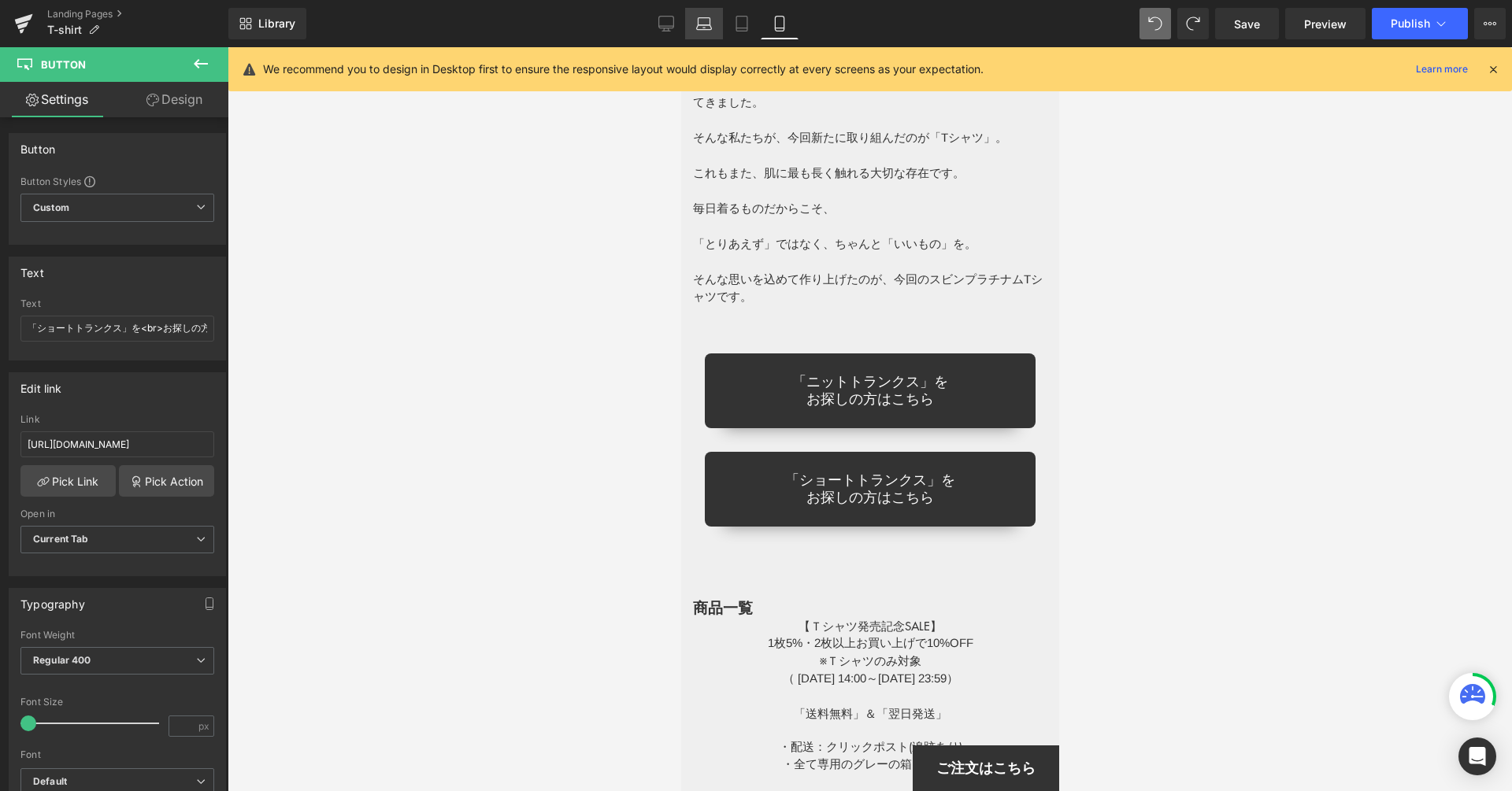
click at [704, 18] on icon at bounding box center [704, 22] width 12 height 7
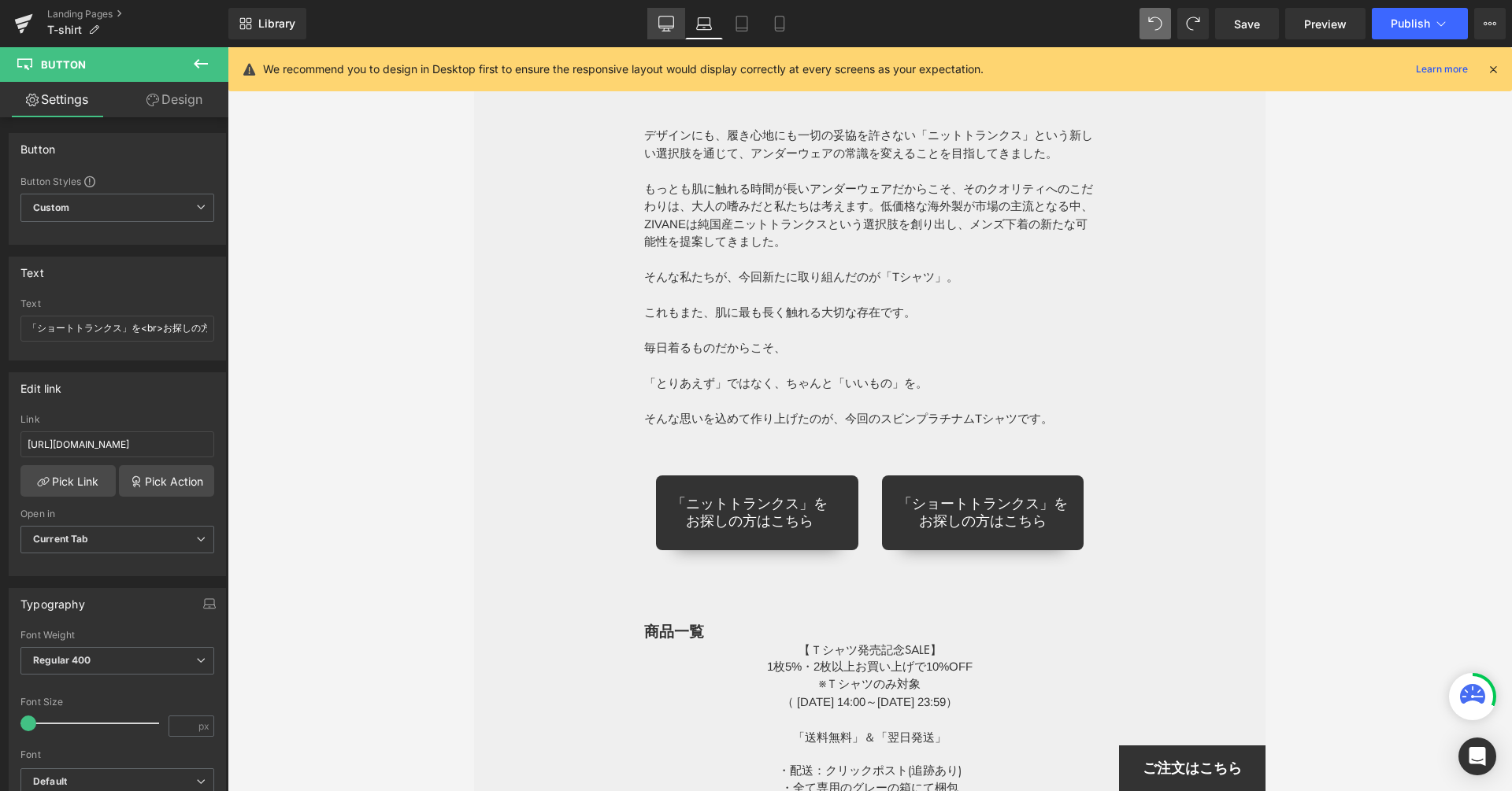
click at [669, 25] on icon at bounding box center [666, 23] width 16 height 16
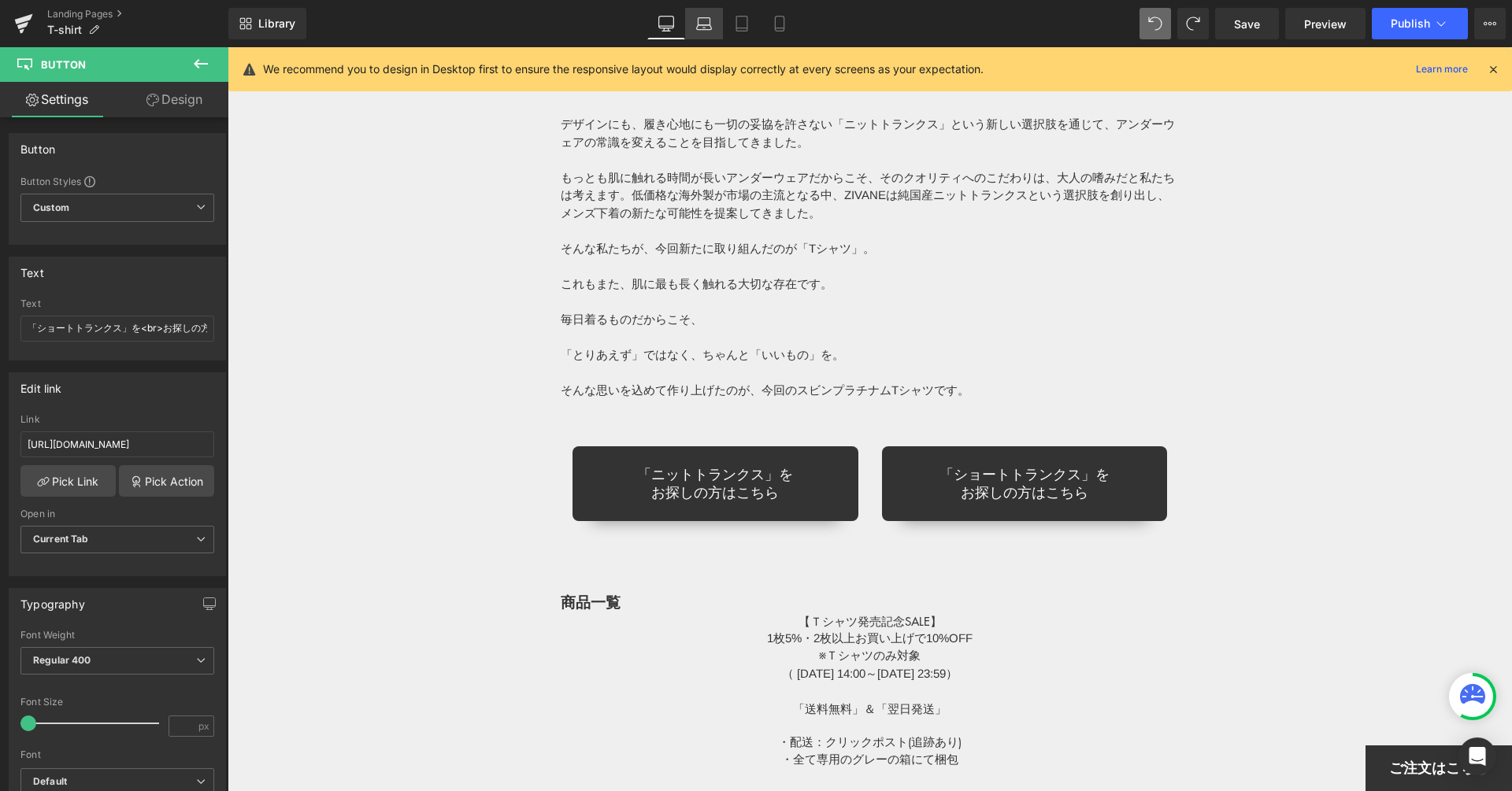
click at [704, 20] on icon at bounding box center [704, 23] width 16 height 16
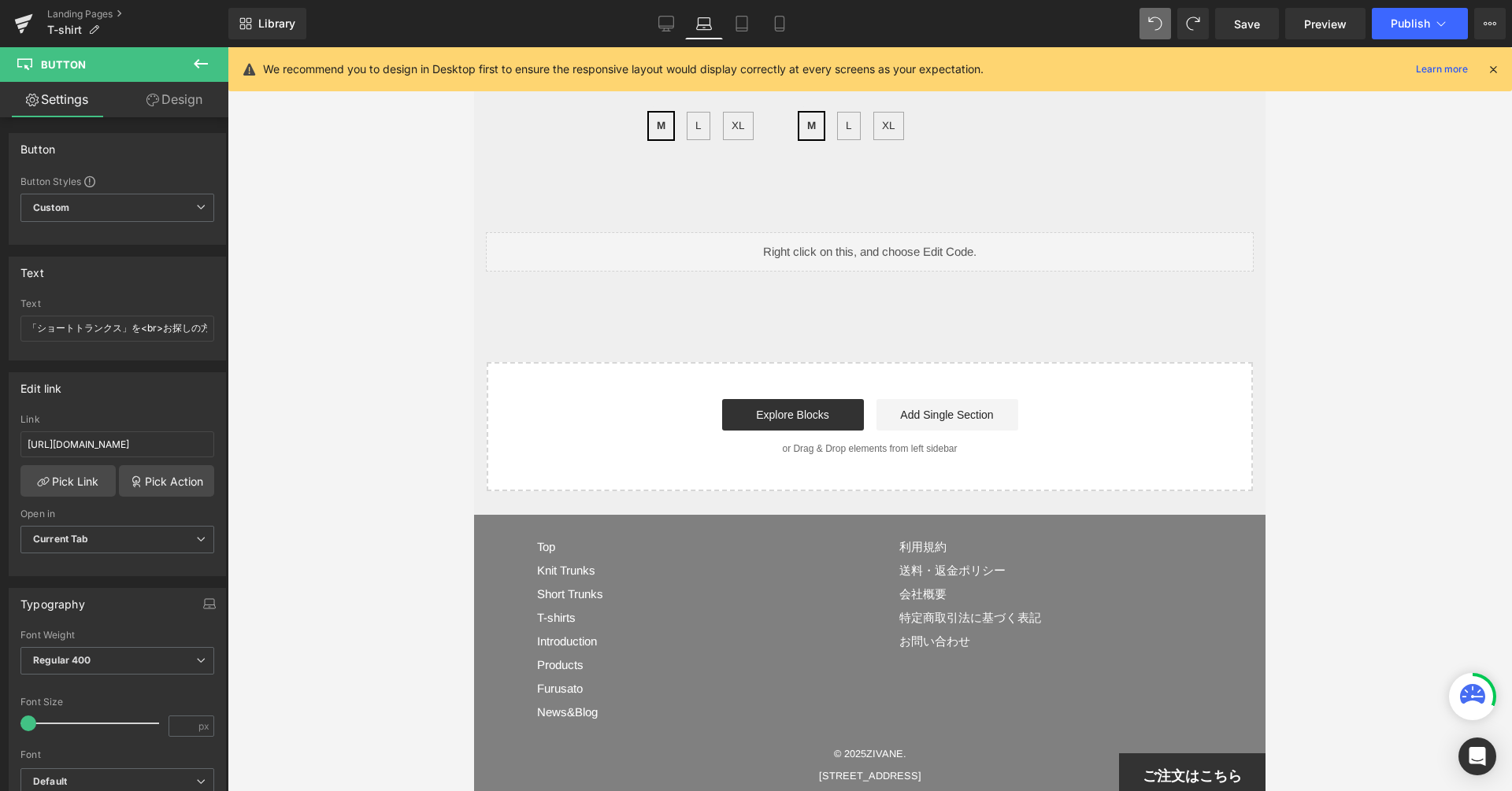
scroll to position [9851, 0]
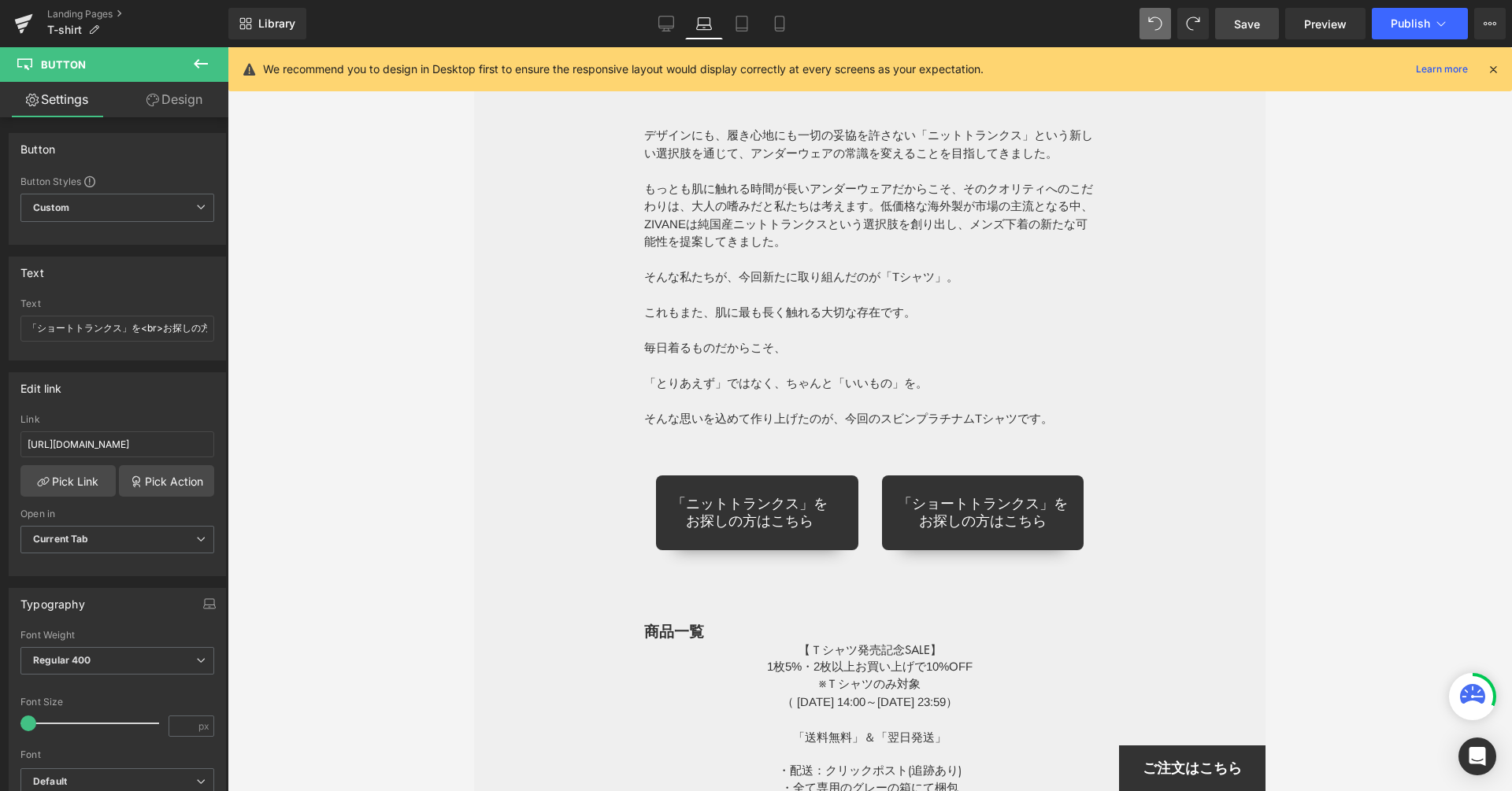
click at [1232, 17] on link "Save" at bounding box center [1246, 24] width 63 height 31
click at [1386, 22] on button "Publish" at bounding box center [1419, 24] width 96 height 31
click at [1398, 21] on span "Publish" at bounding box center [1410, 24] width 40 height 13
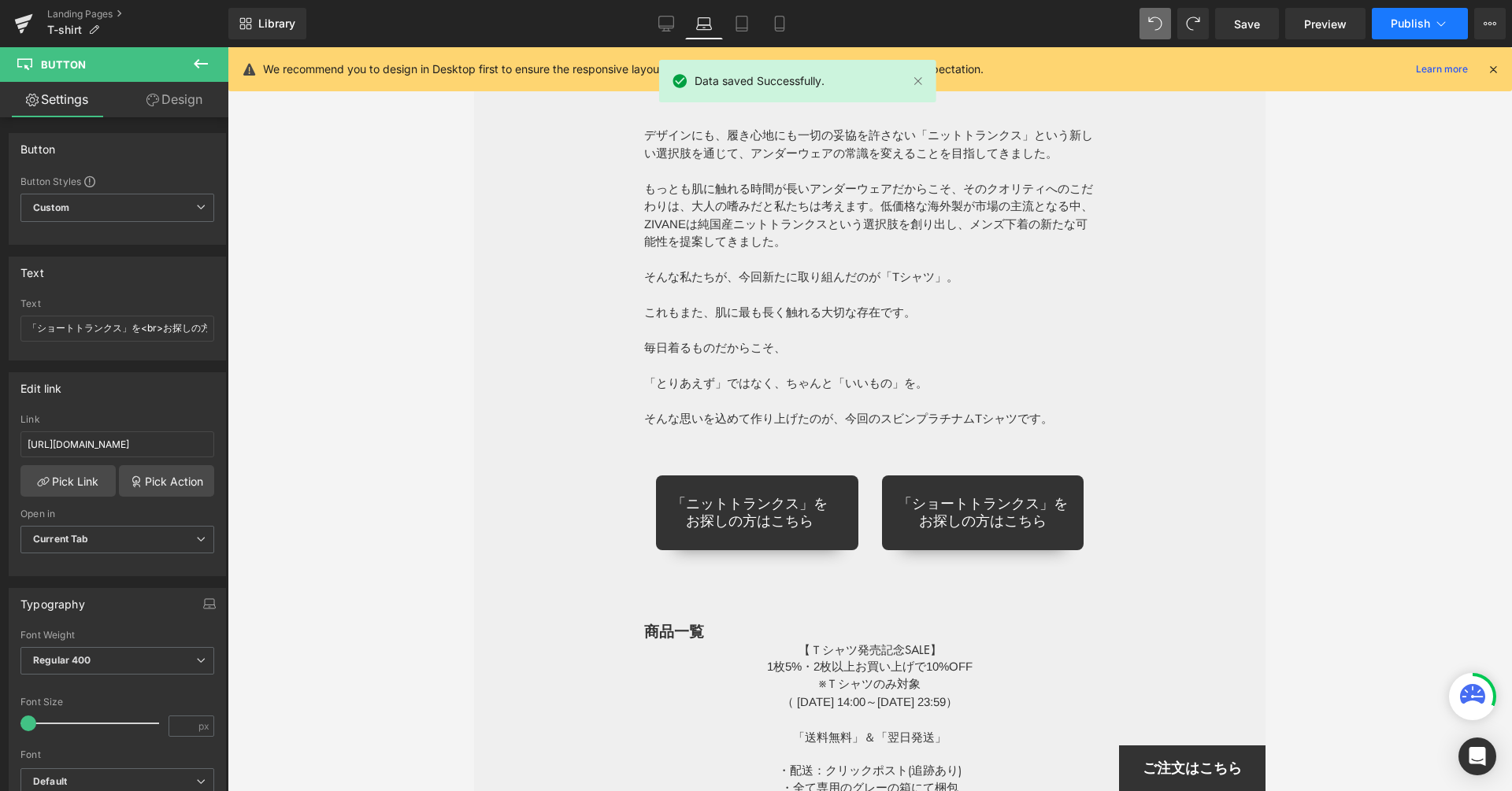
click at [1394, 11] on button "Publish" at bounding box center [1419, 24] width 96 height 31
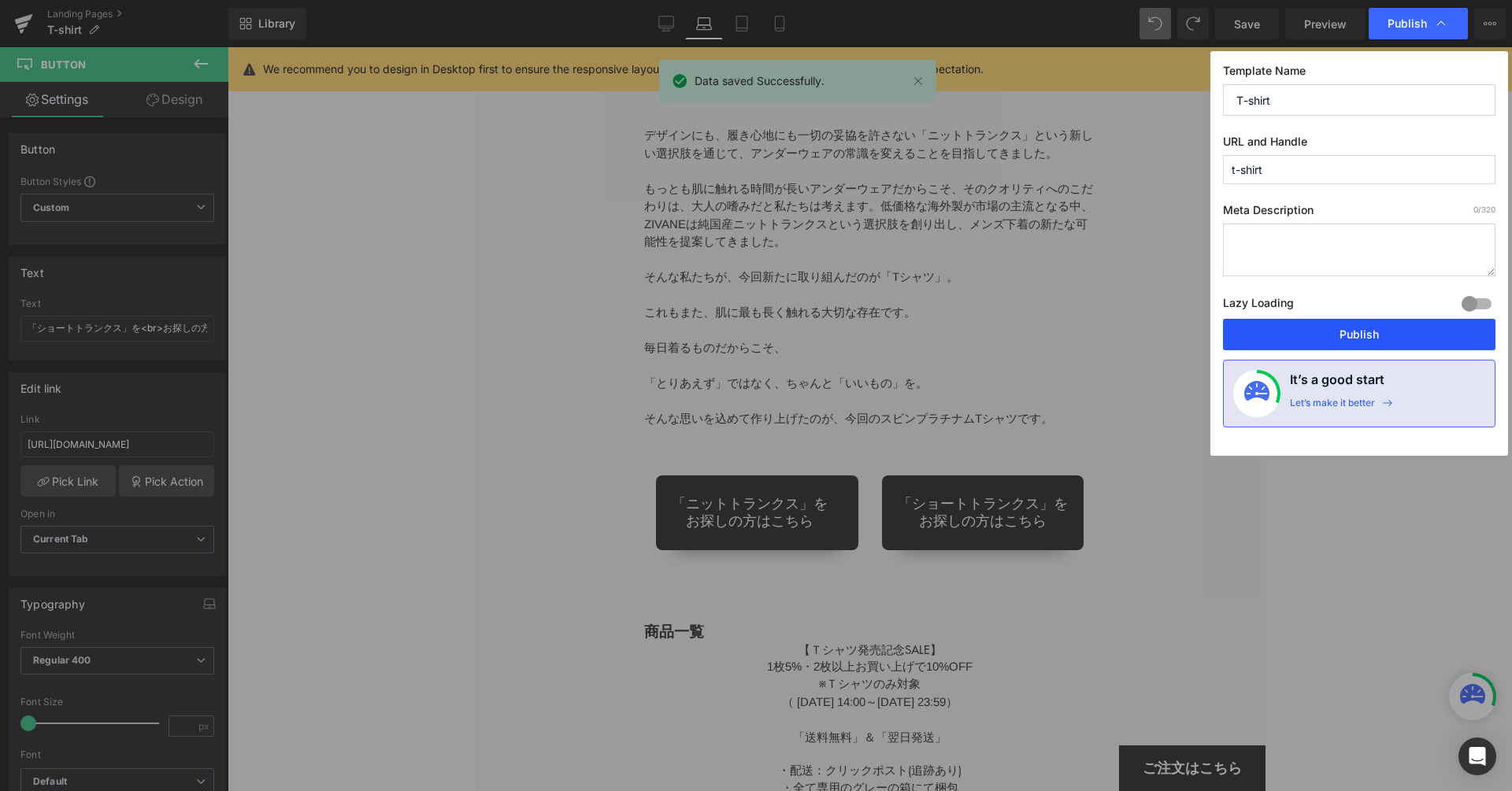
click at [1321, 324] on button "Publish" at bounding box center [1358, 335] width 272 height 31
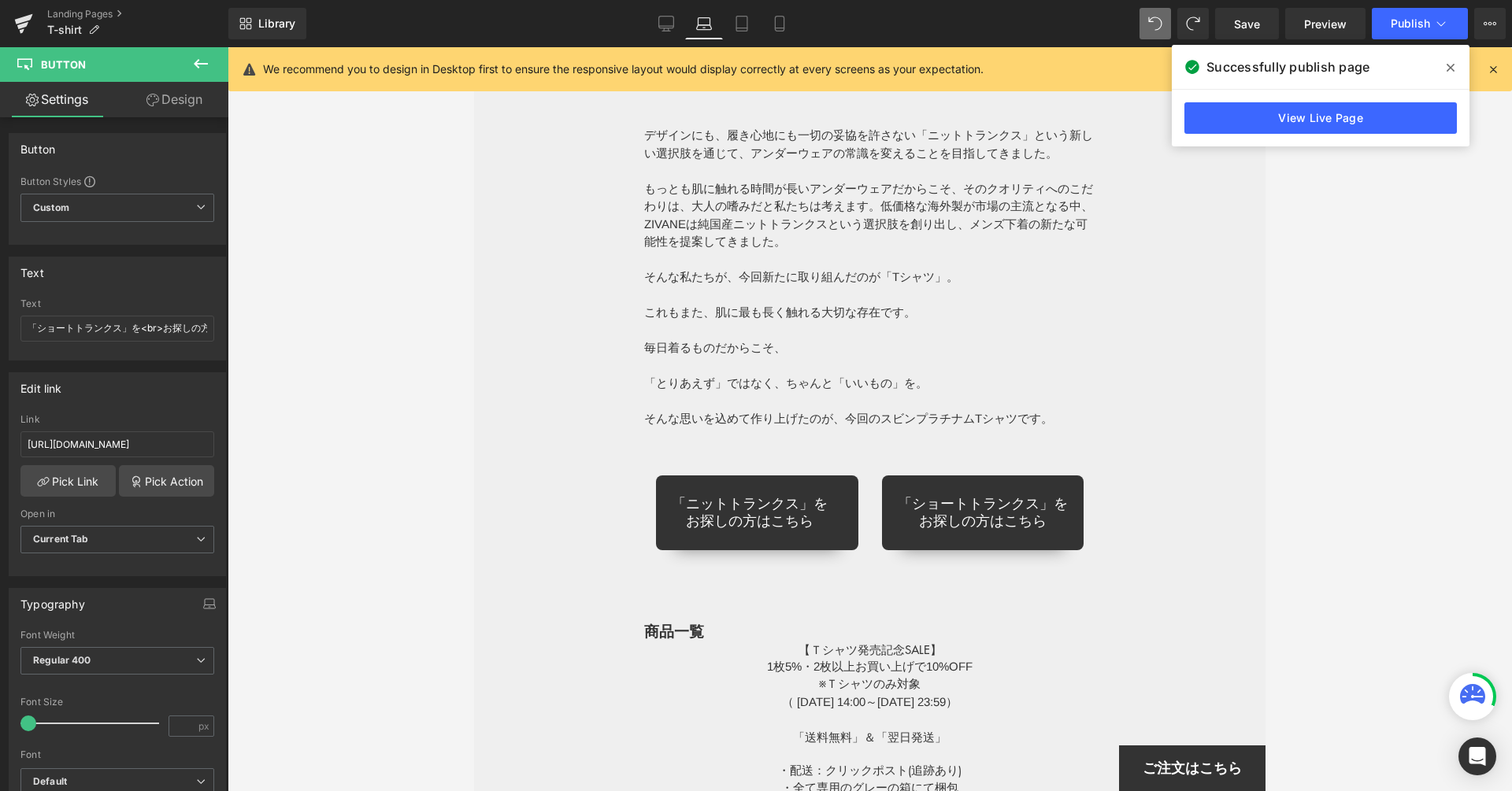
click at [1454, 61] on span at bounding box center [1449, 67] width 25 height 25
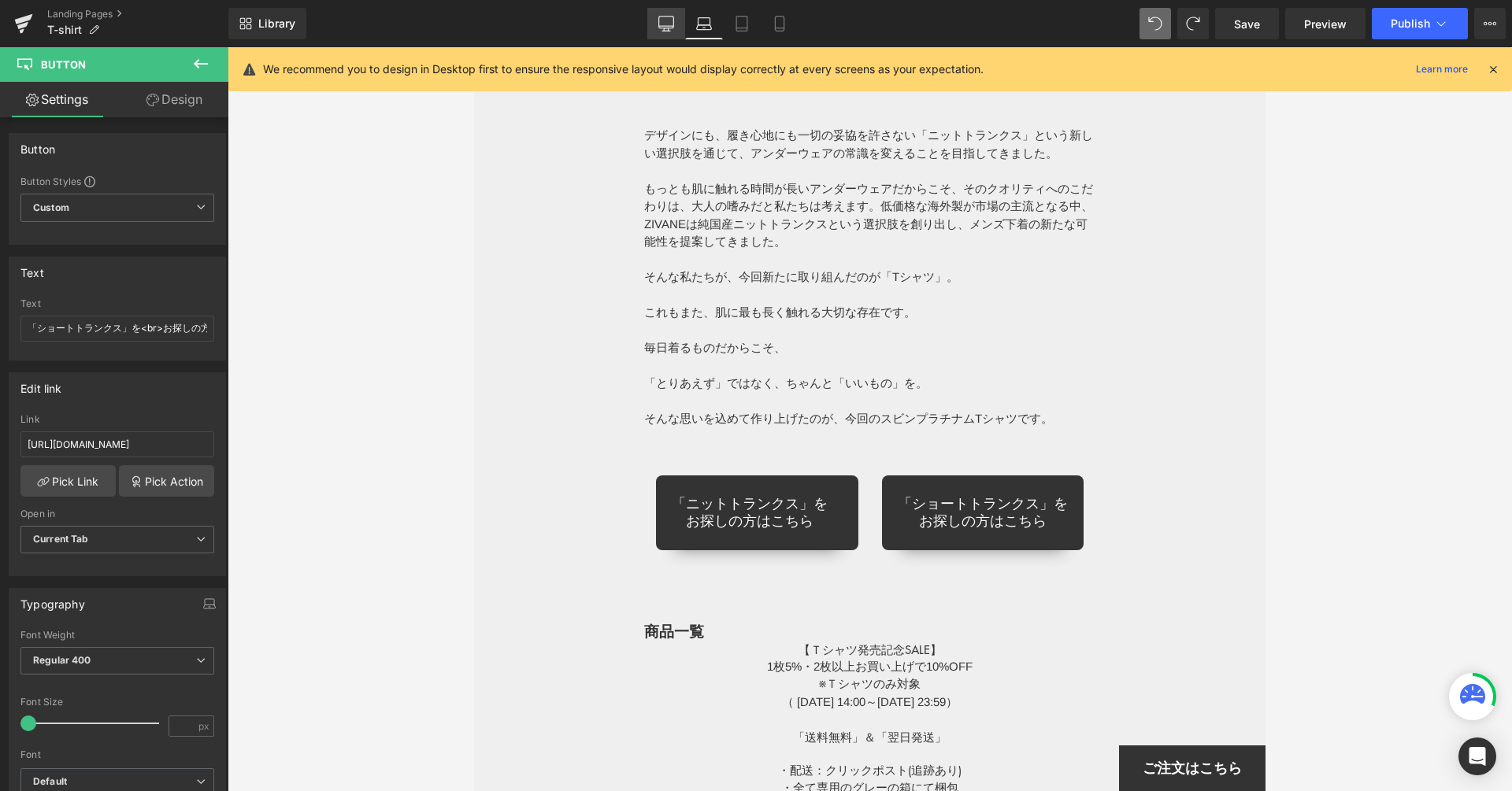
click at [673, 29] on icon at bounding box center [666, 23] width 16 height 16
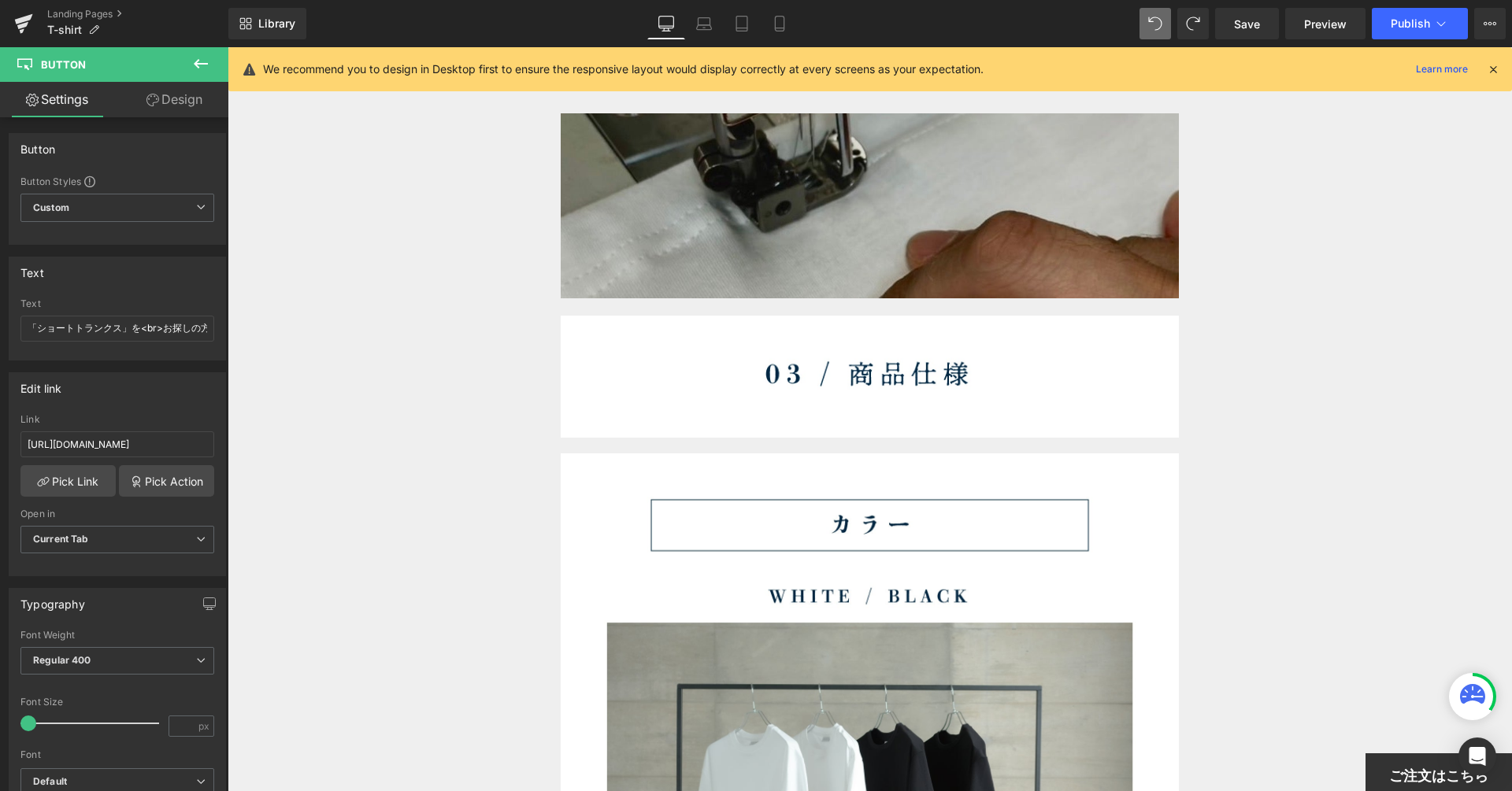
scroll to position [12515, 0]
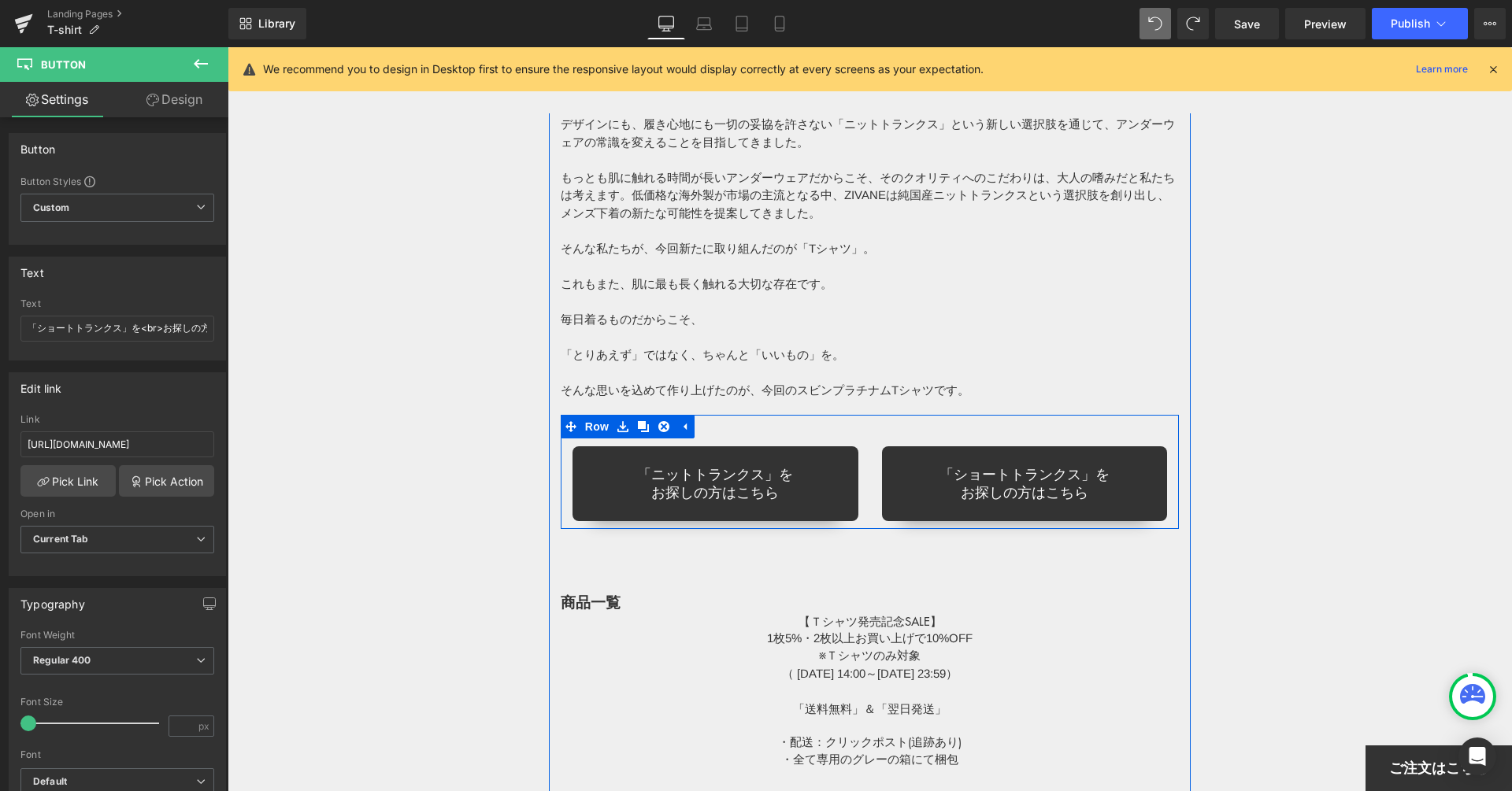
click at [750, 434] on div "「ニットトランクス」を お探しの方はこちら Button" at bounding box center [715, 472] width 309 height 98
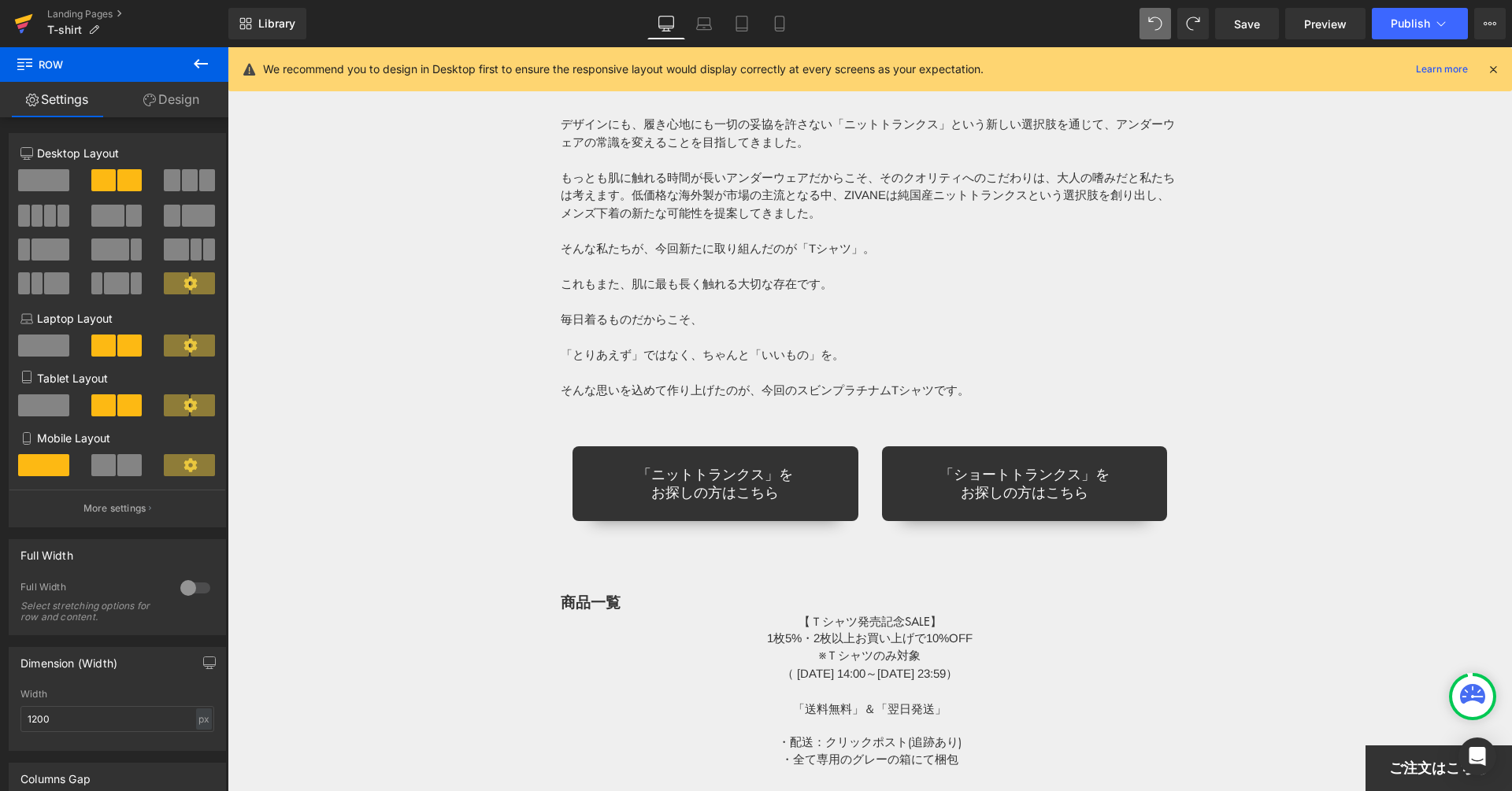
click at [17, 23] on icon at bounding box center [24, 18] width 18 height 10
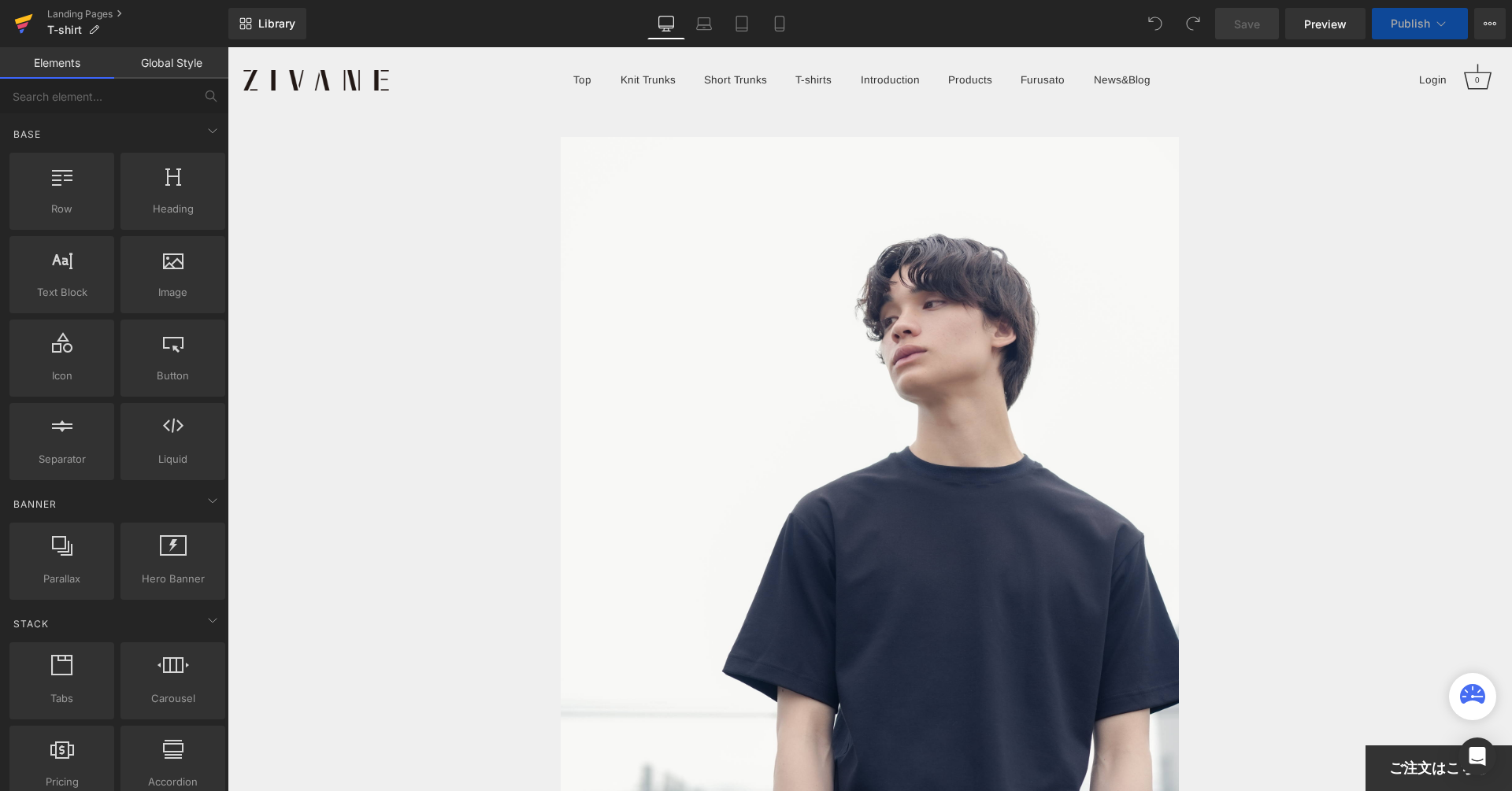
click at [17, 30] on icon at bounding box center [23, 23] width 19 height 40
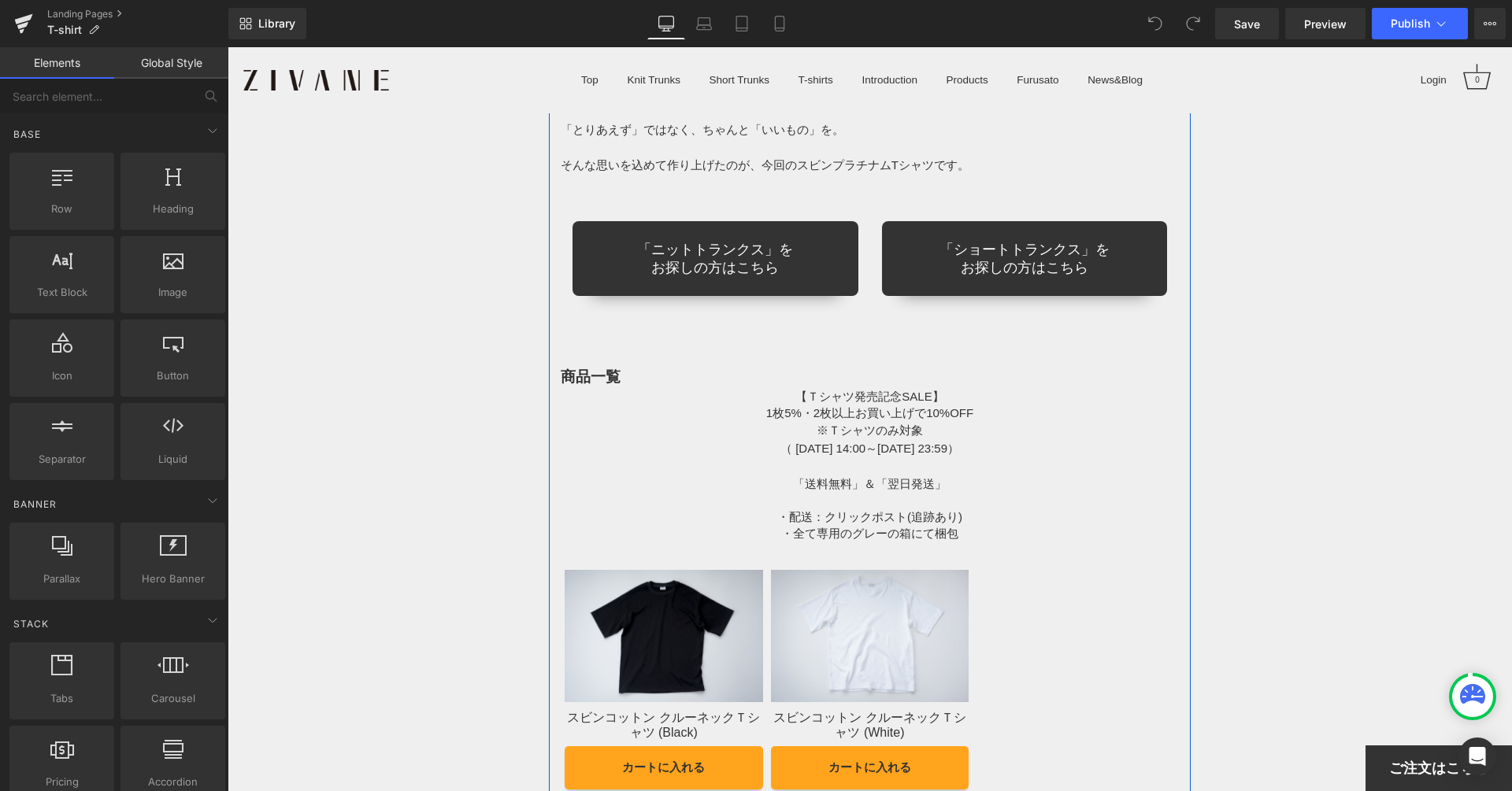
scroll to position [12699, 0]
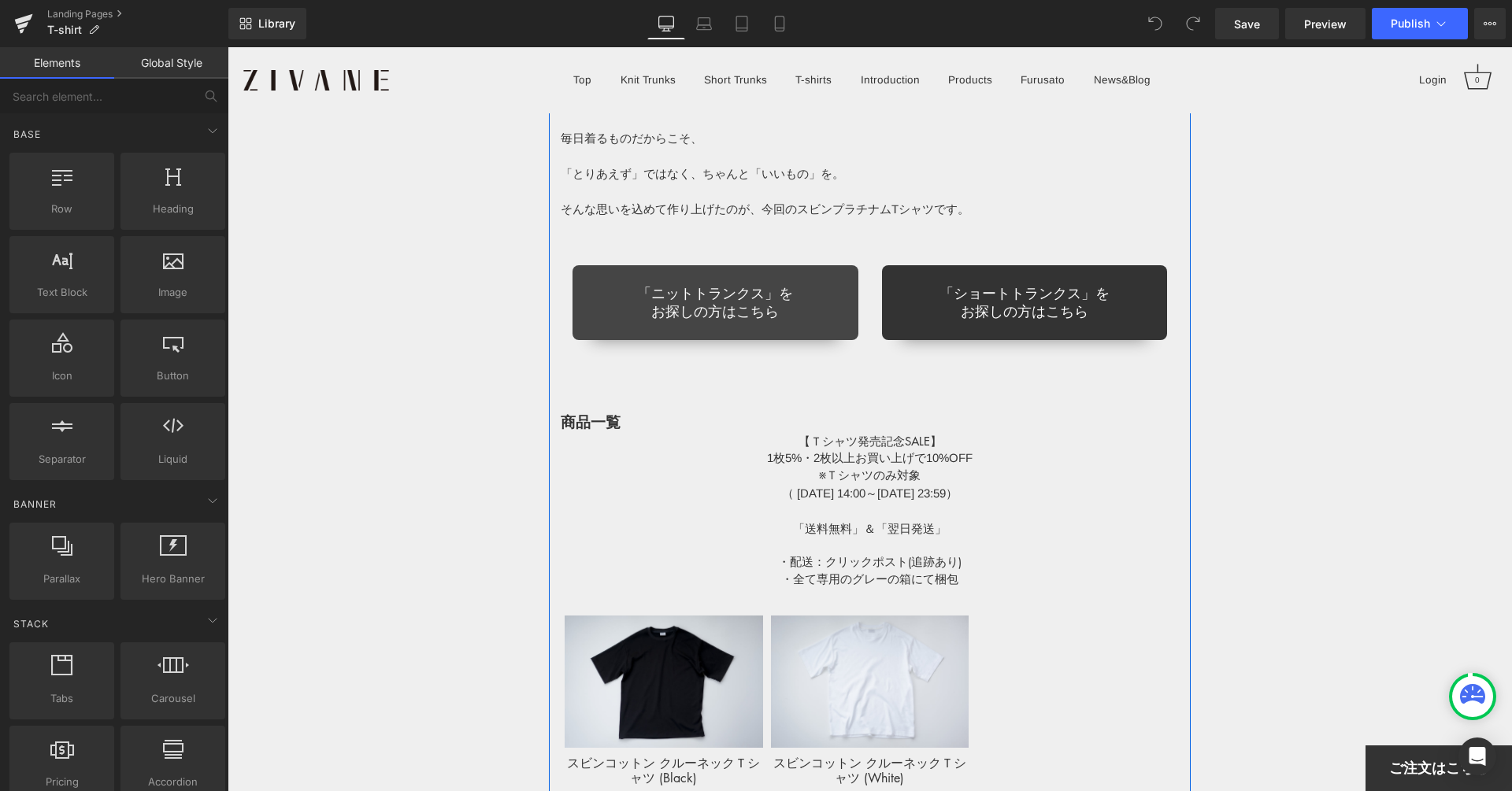
click at [792, 310] on span "「ニットトランクス」を お探しの方はこちら" at bounding box center [715, 303] width 155 height 36
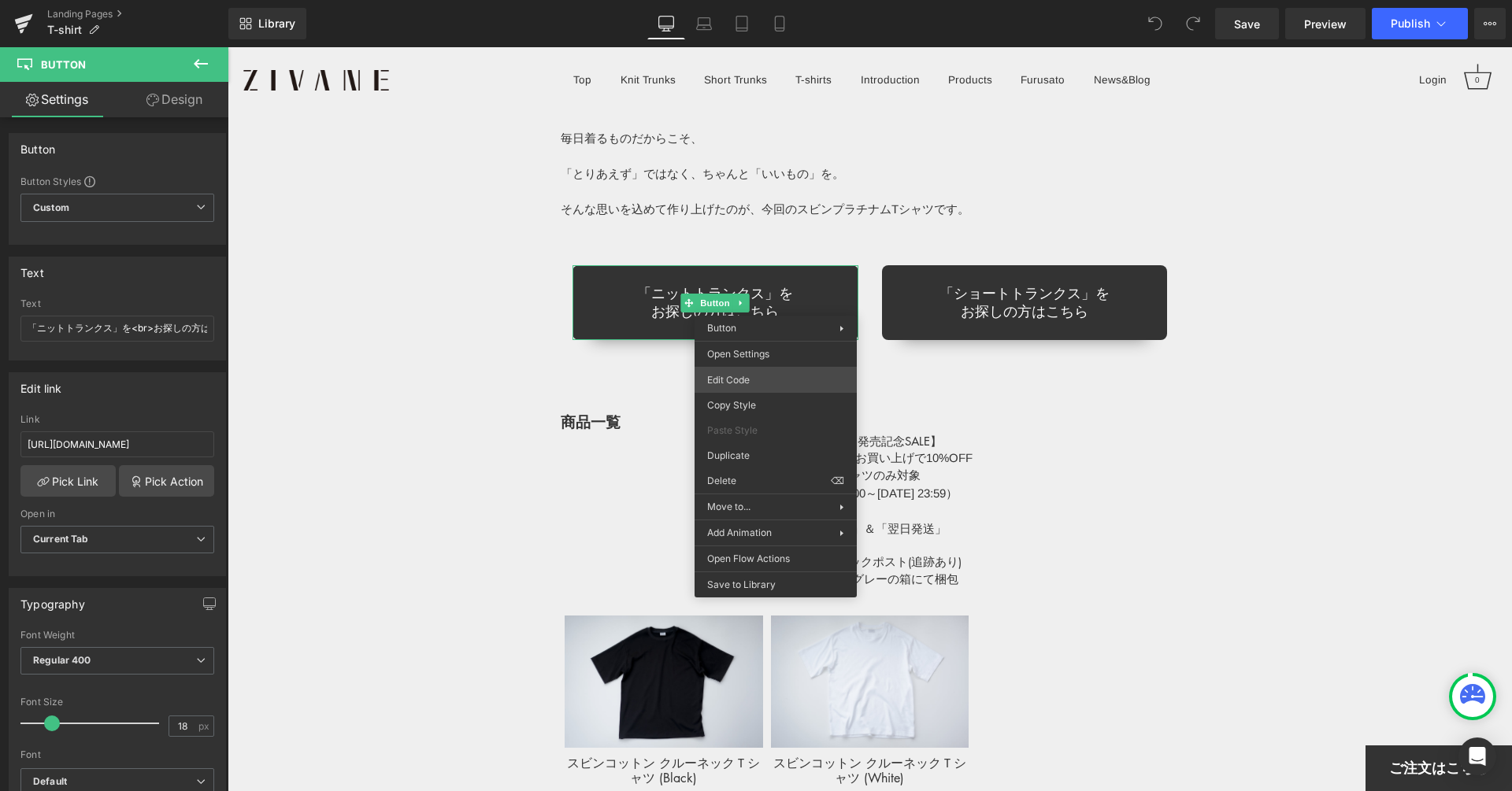
click at [751, 0] on div "You are previewing how the will restyle your page. You can not edit Elements in…" at bounding box center [756, 0] width 1512 height 0
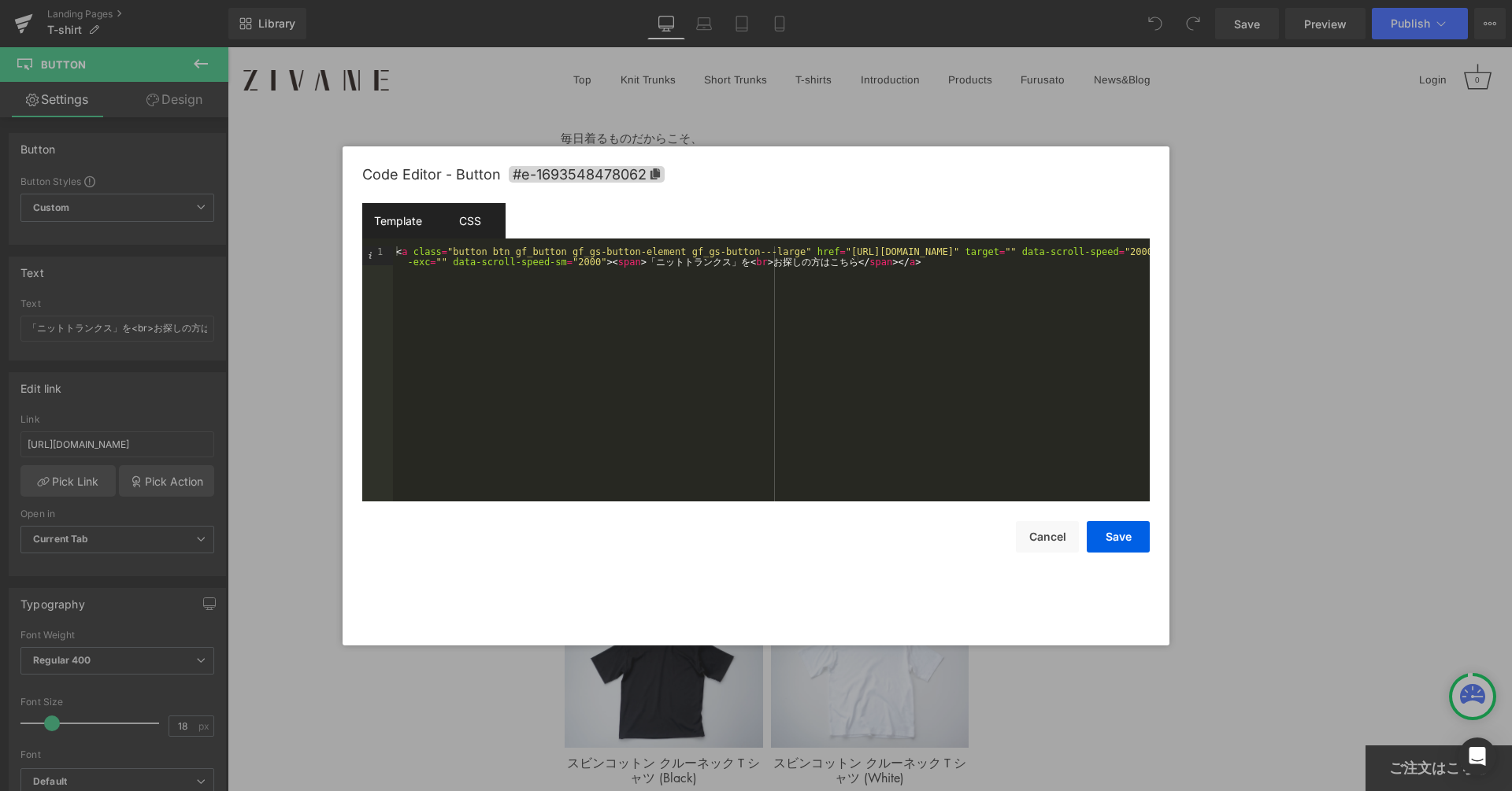
click at [462, 223] on div "CSS" at bounding box center [470, 221] width 72 height 36
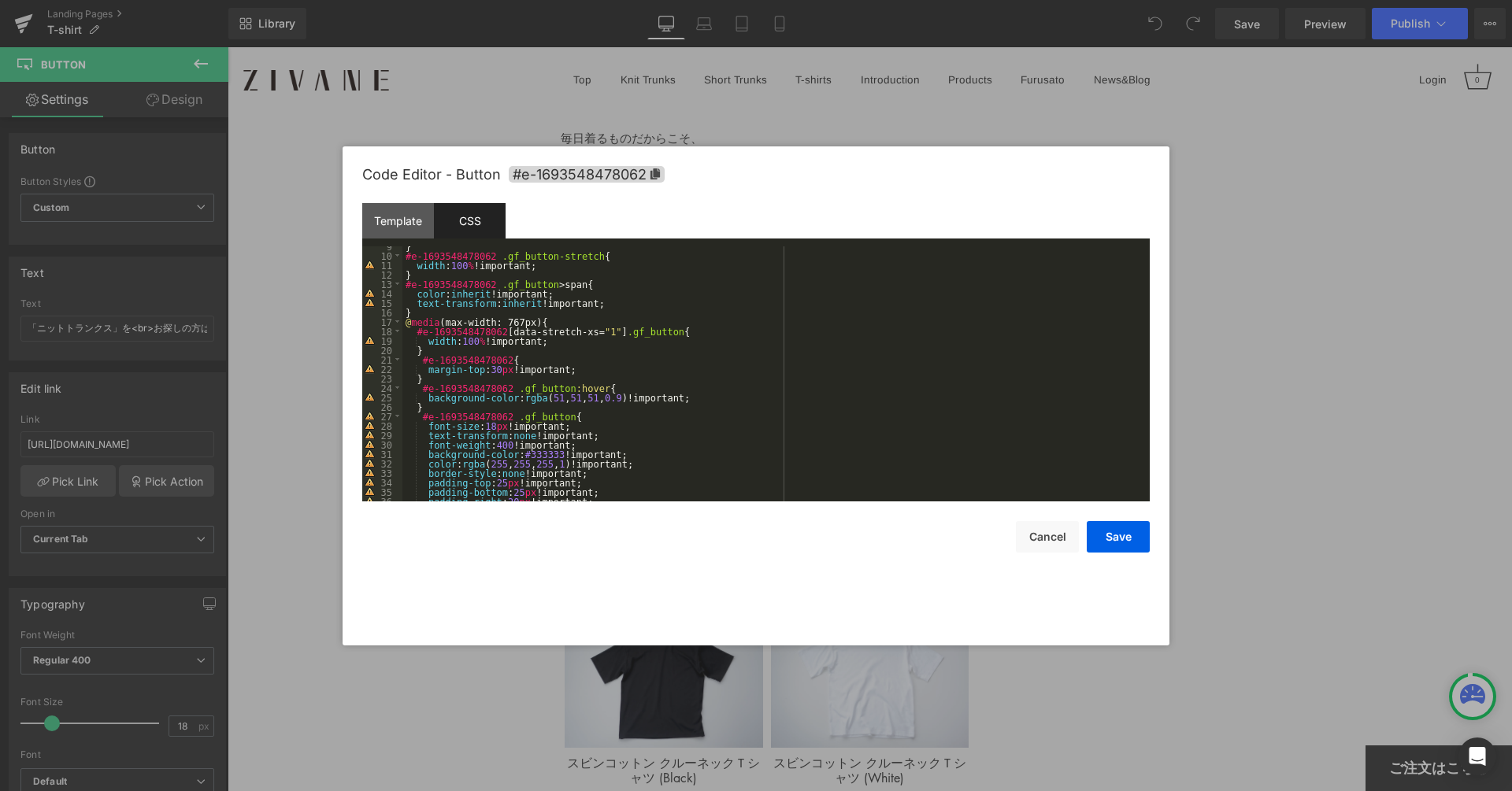
scroll to position [309, 0]
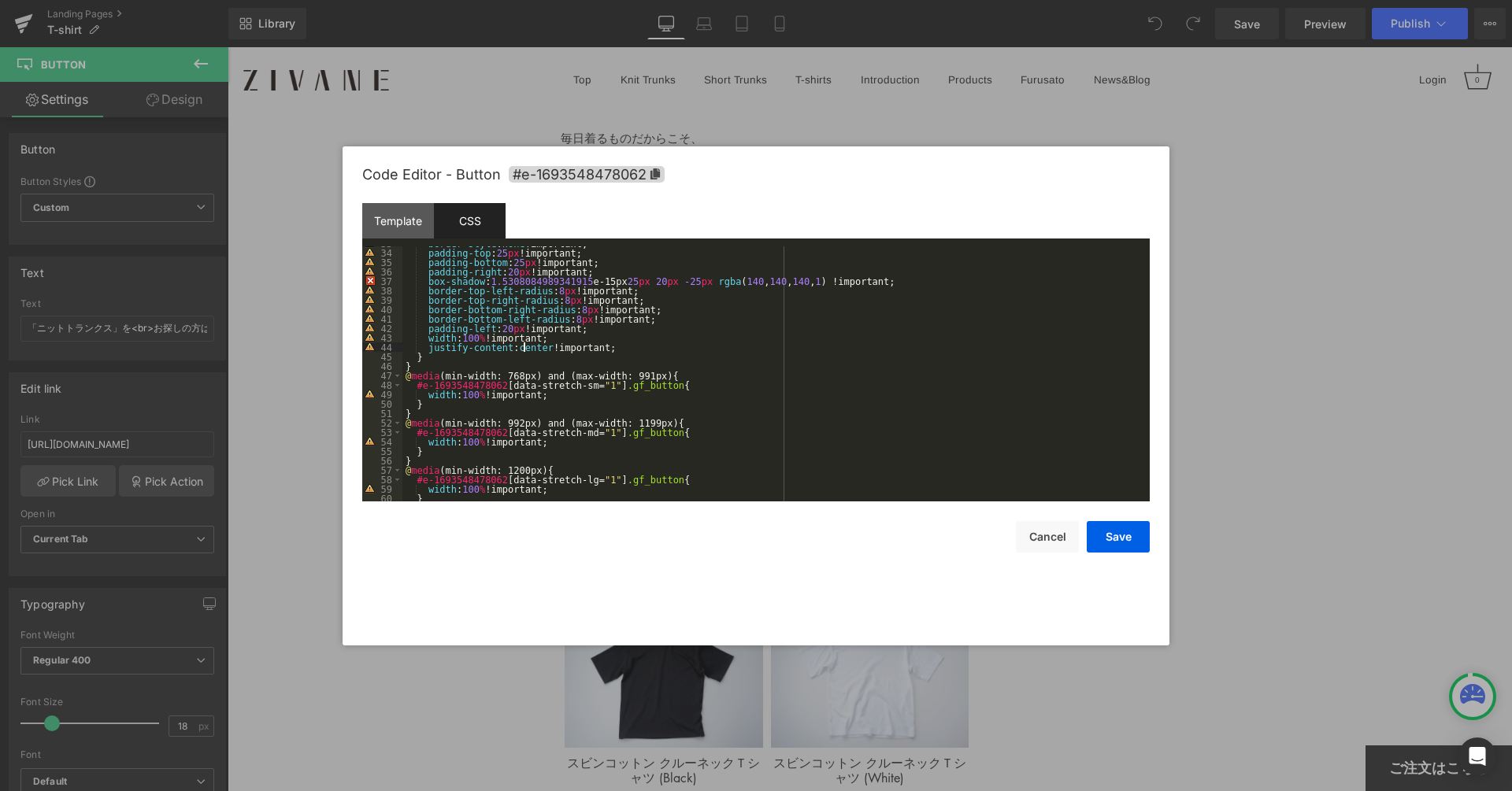
click at [523, 347] on div "border-style : none !important; padding-top : 25 px !important; padding-bottom …" at bounding box center [772, 375] width 740 height 274
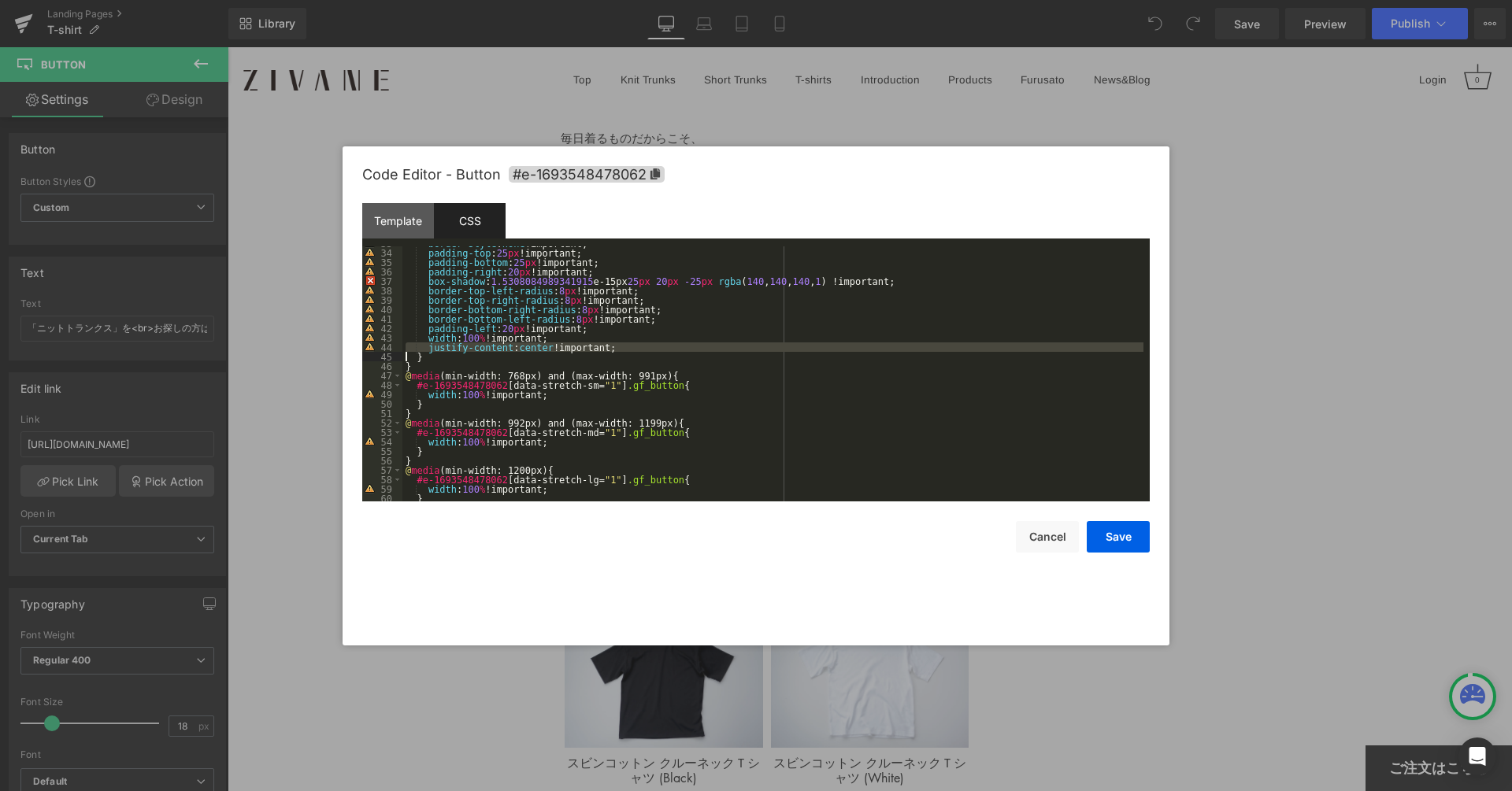
click at [523, 347] on div "border-style : none !important; padding-top : 25 px !important; padding-bottom …" at bounding box center [772, 375] width 740 height 274
click at [1028, 533] on button "Cancel" at bounding box center [1047, 537] width 63 height 31
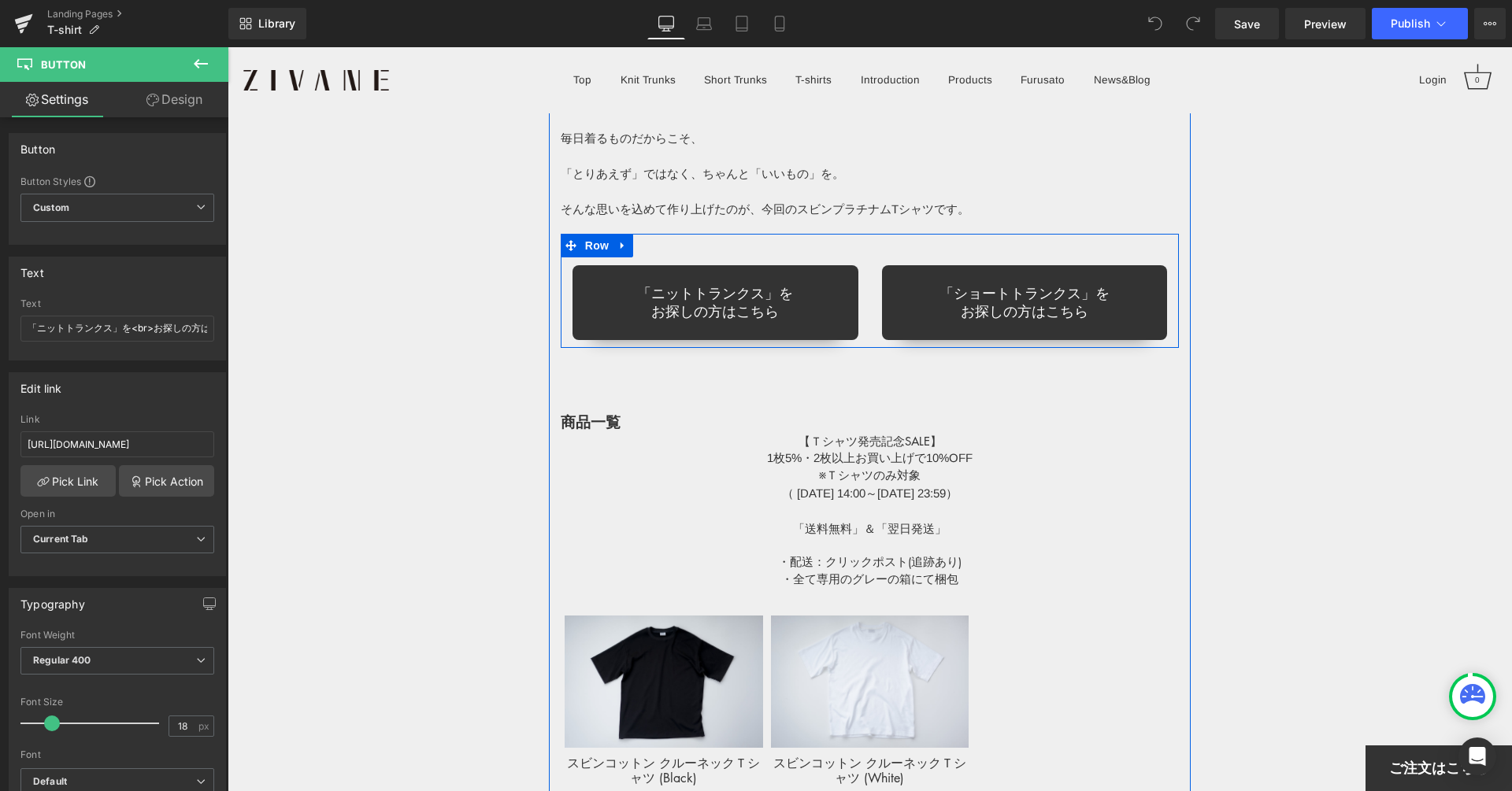
click at [665, 248] on div "「ニットトランクス」を お探しの方はこちら Button" at bounding box center [715, 291] width 309 height 98
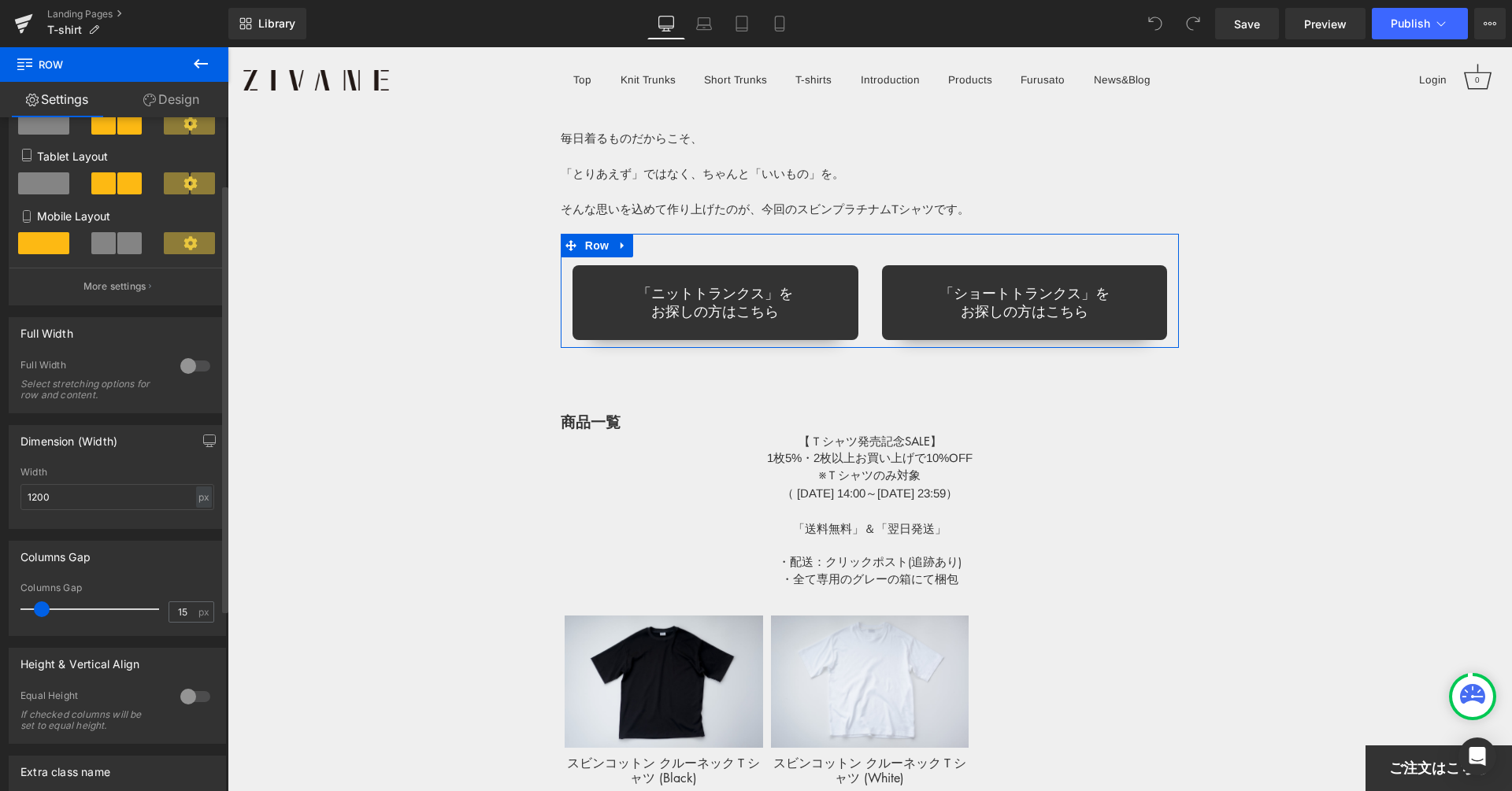
scroll to position [0, 0]
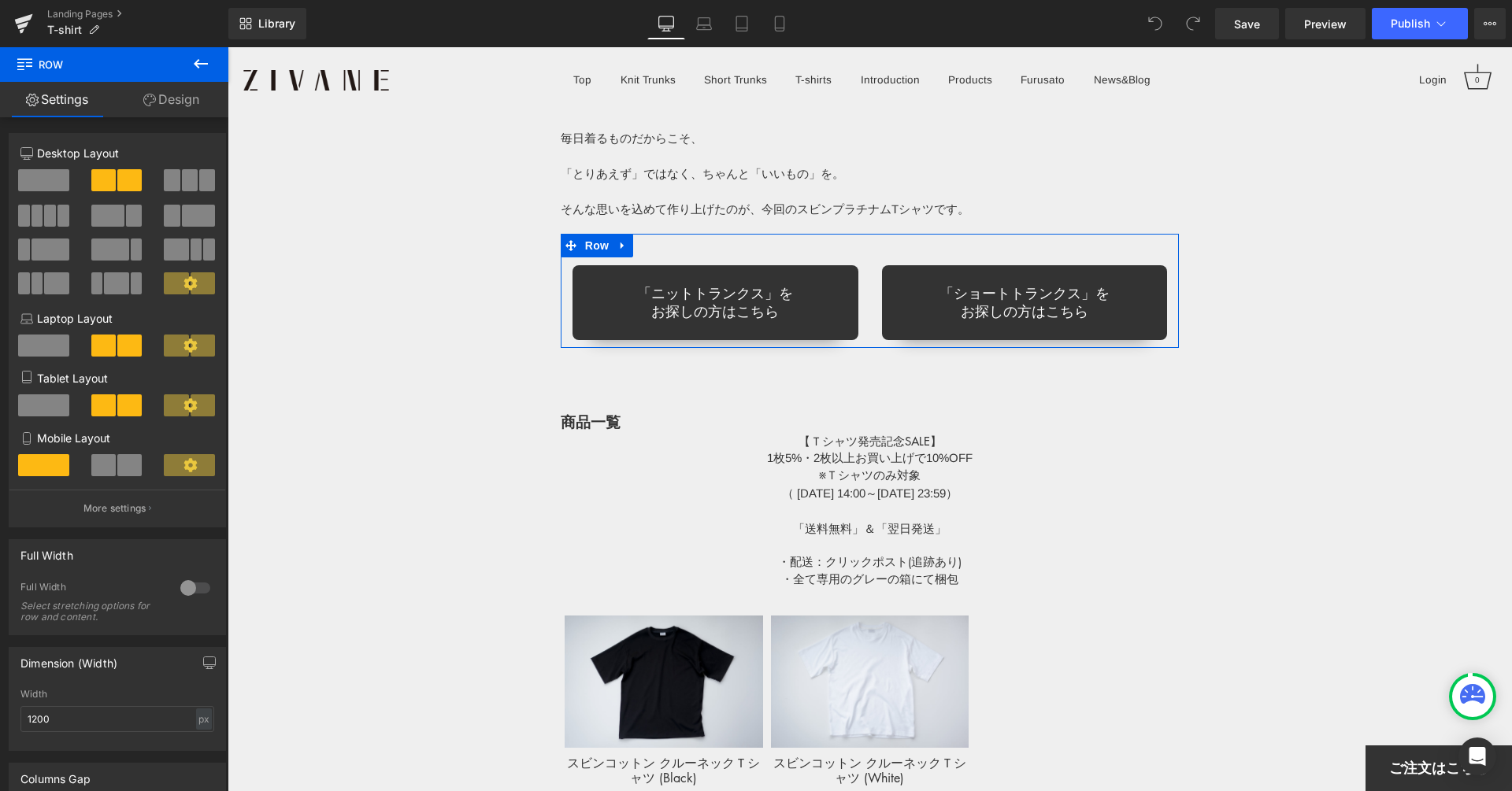
click at [186, 85] on link "Design" at bounding box center [171, 99] width 114 height 36
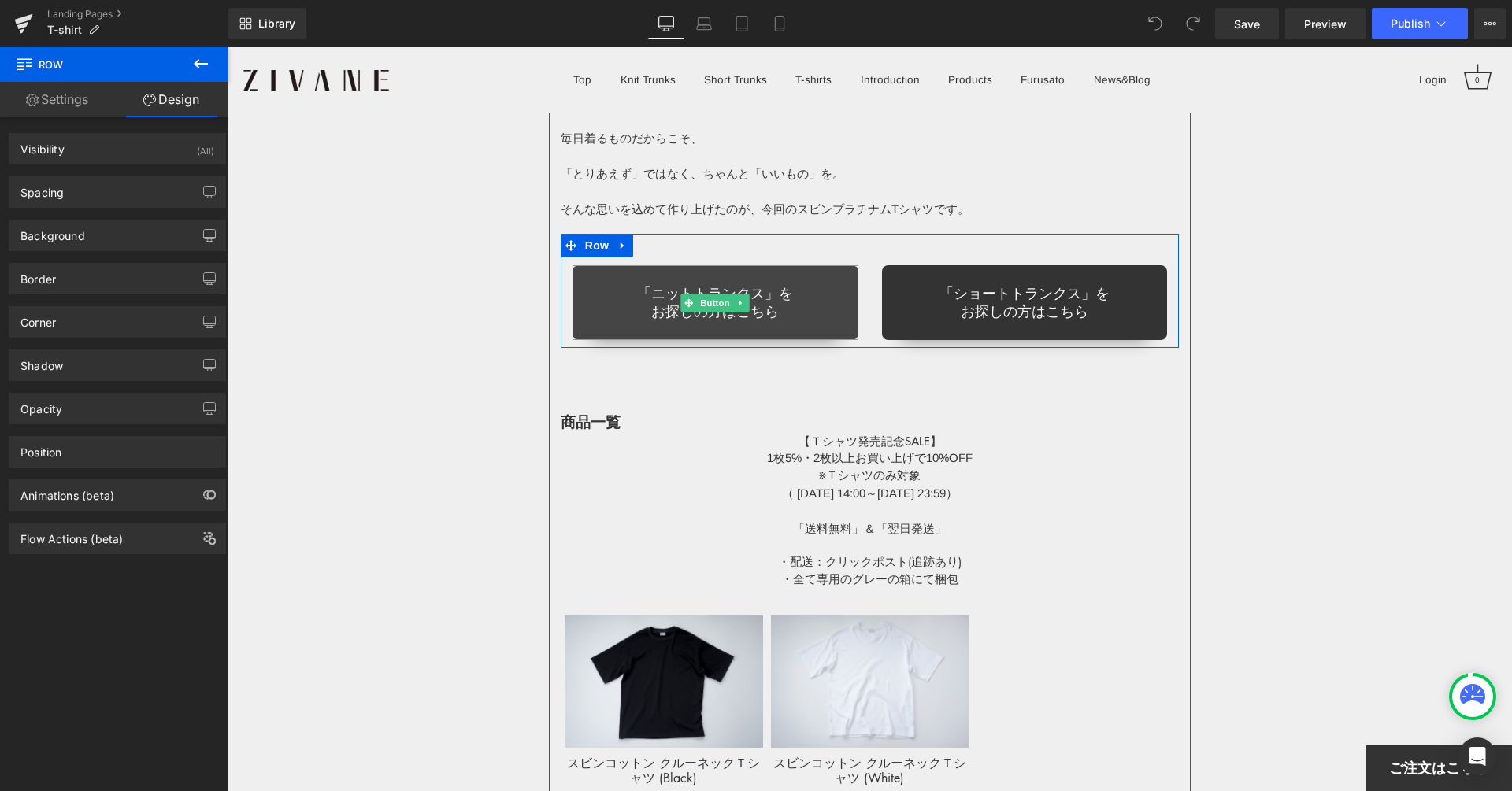
click at [796, 301] on link "「ニットトランクス」を お探しの方はこちら" at bounding box center [715, 302] width 286 height 75
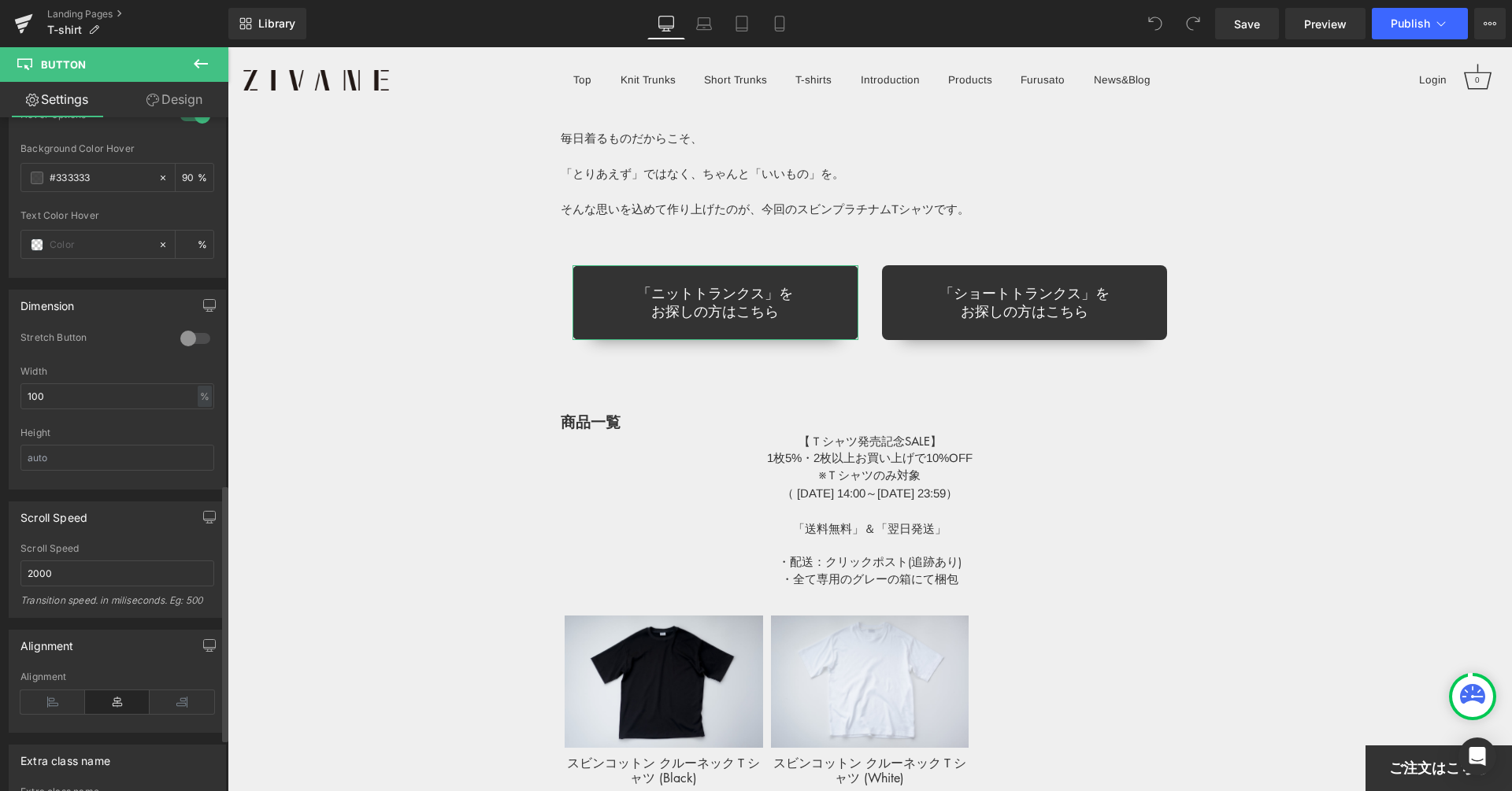
scroll to position [956, 0]
click at [699, 14] on link "Laptop" at bounding box center [704, 24] width 38 height 31
type input "100"
type input "90"
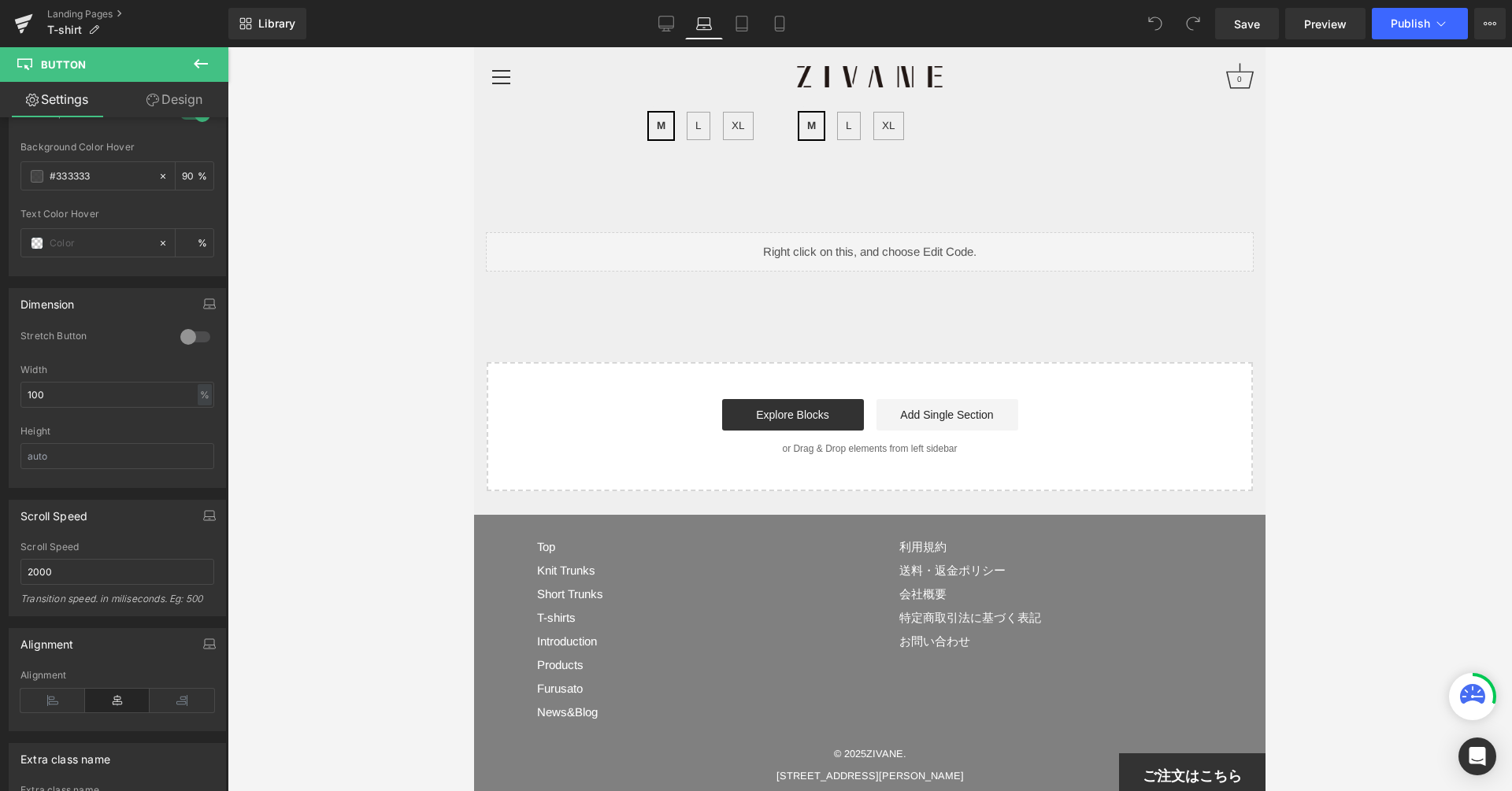
scroll to position [10002, 0]
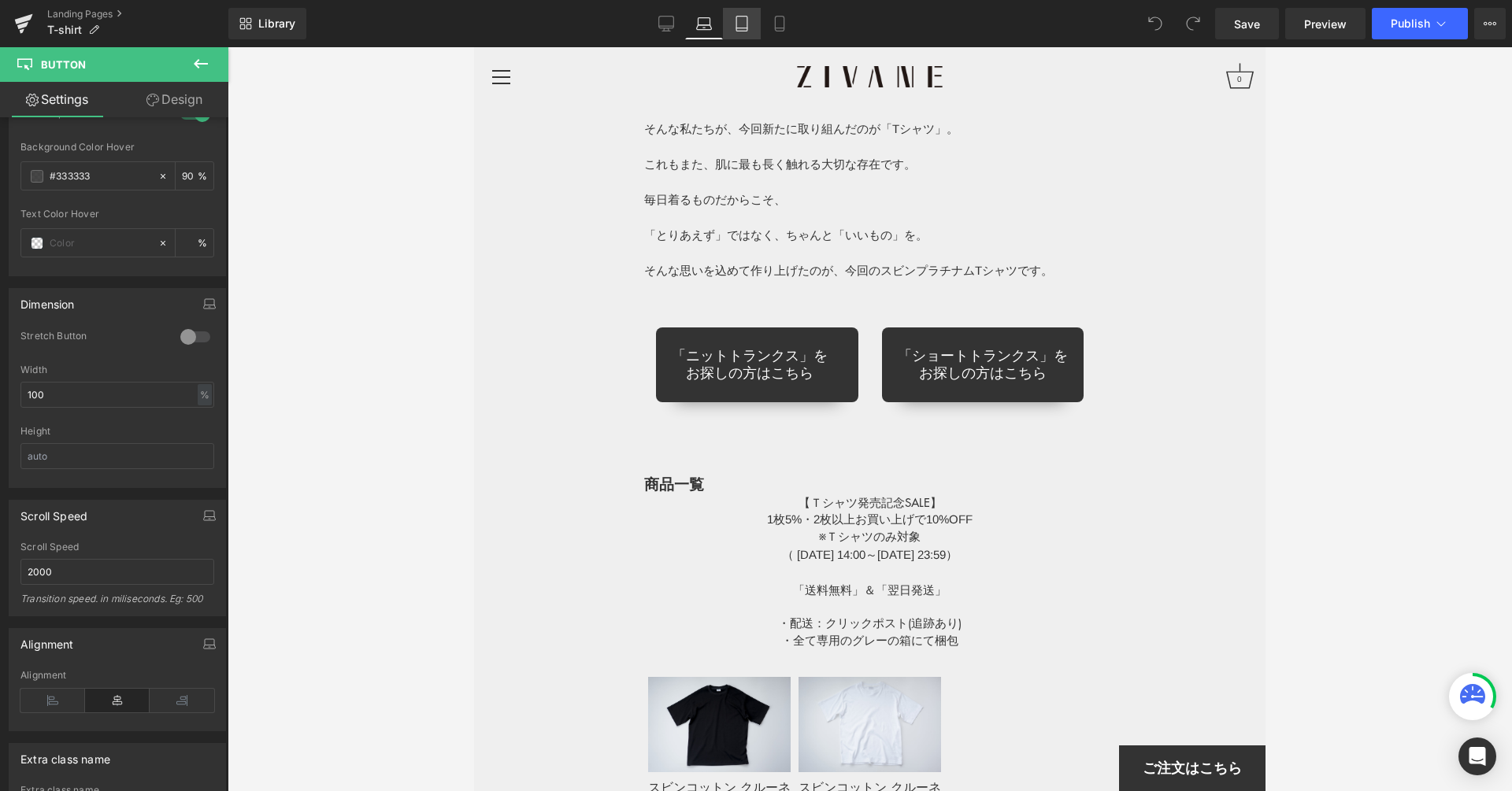
click at [743, 24] on icon at bounding box center [741, 23] width 16 height 16
type input "100"
type input "90"
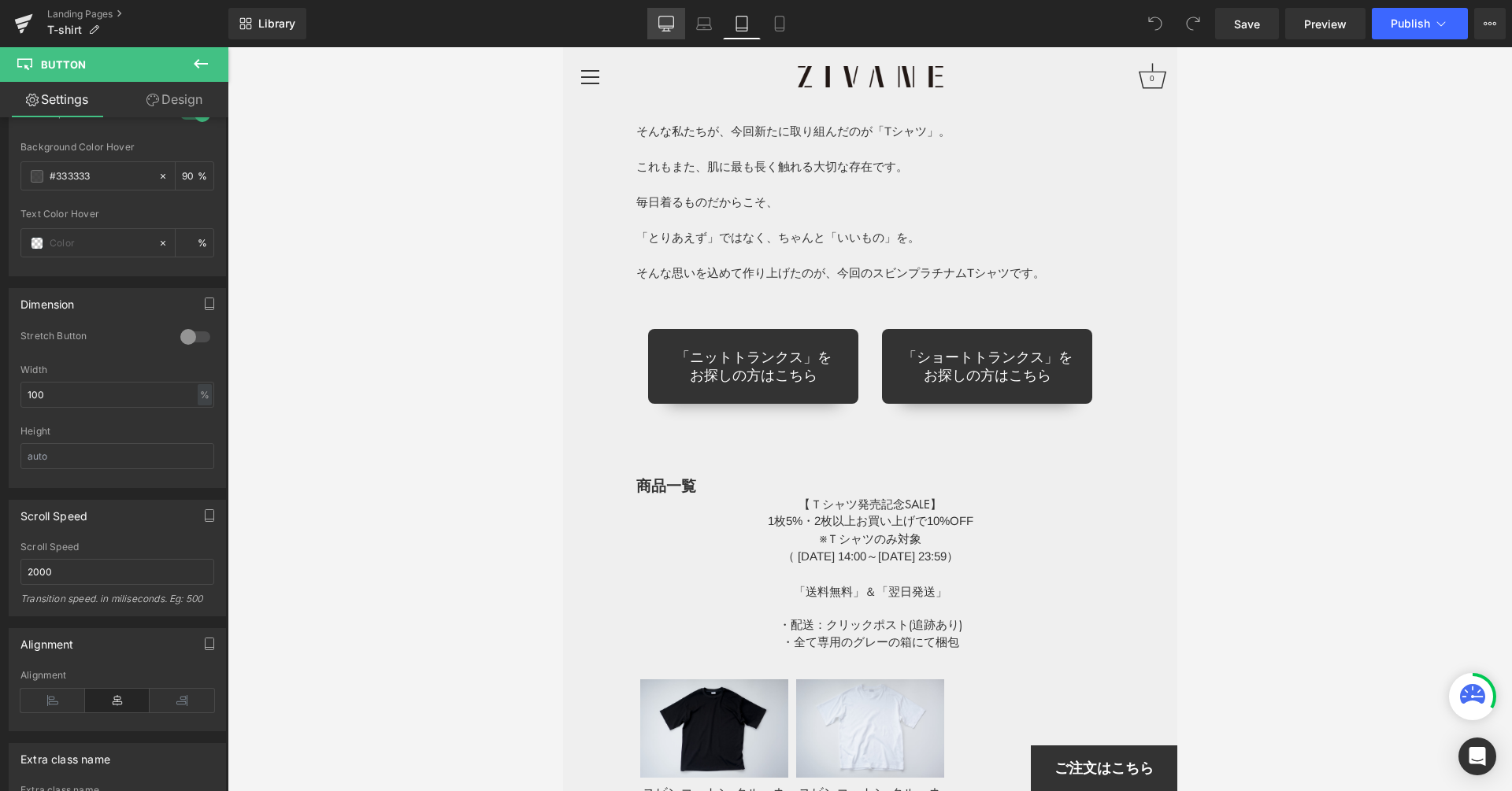
click at [661, 29] on icon at bounding box center [666, 23] width 16 height 16
type input "100"
type input "90"
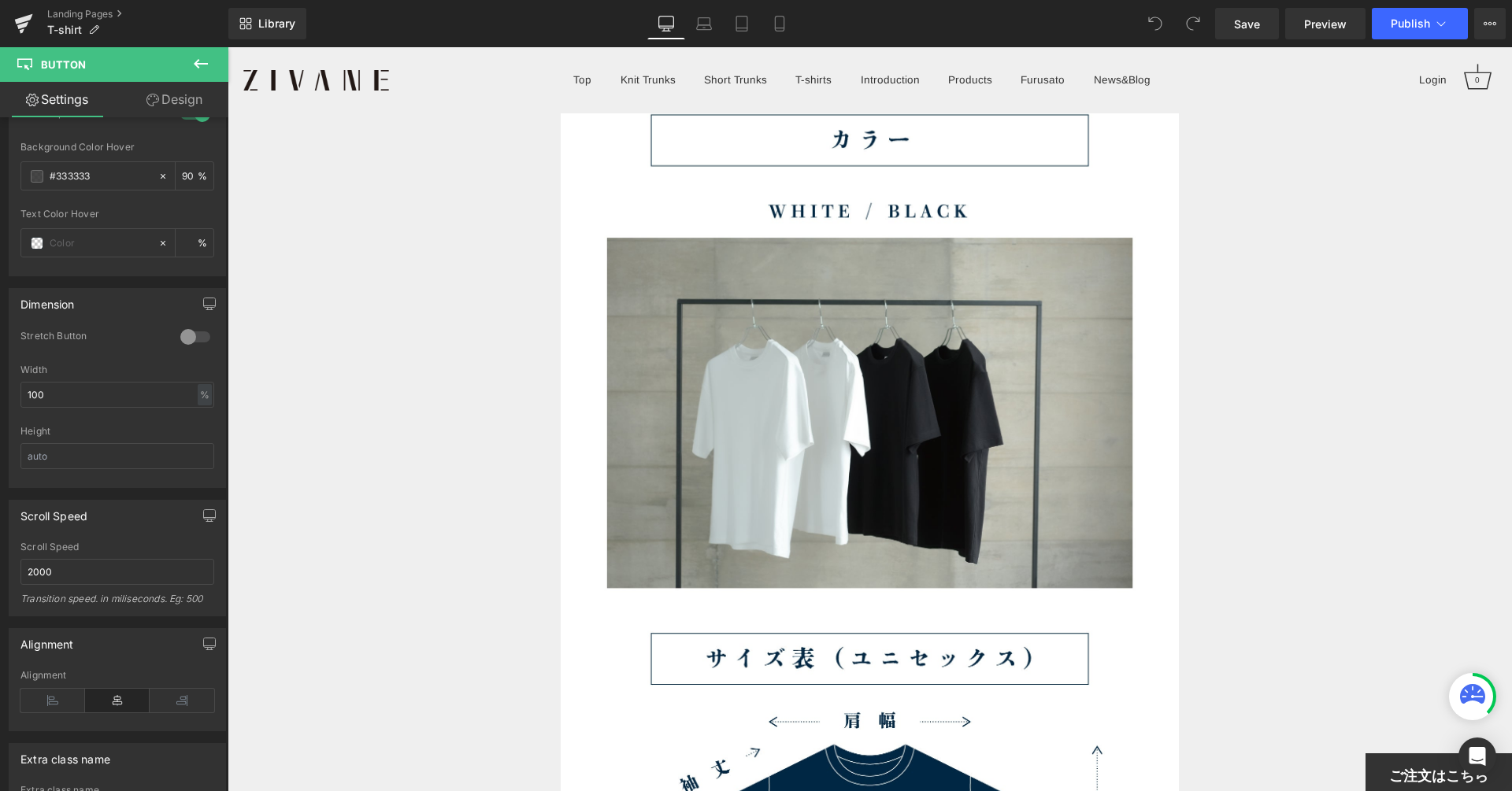
scroll to position [12666, 0]
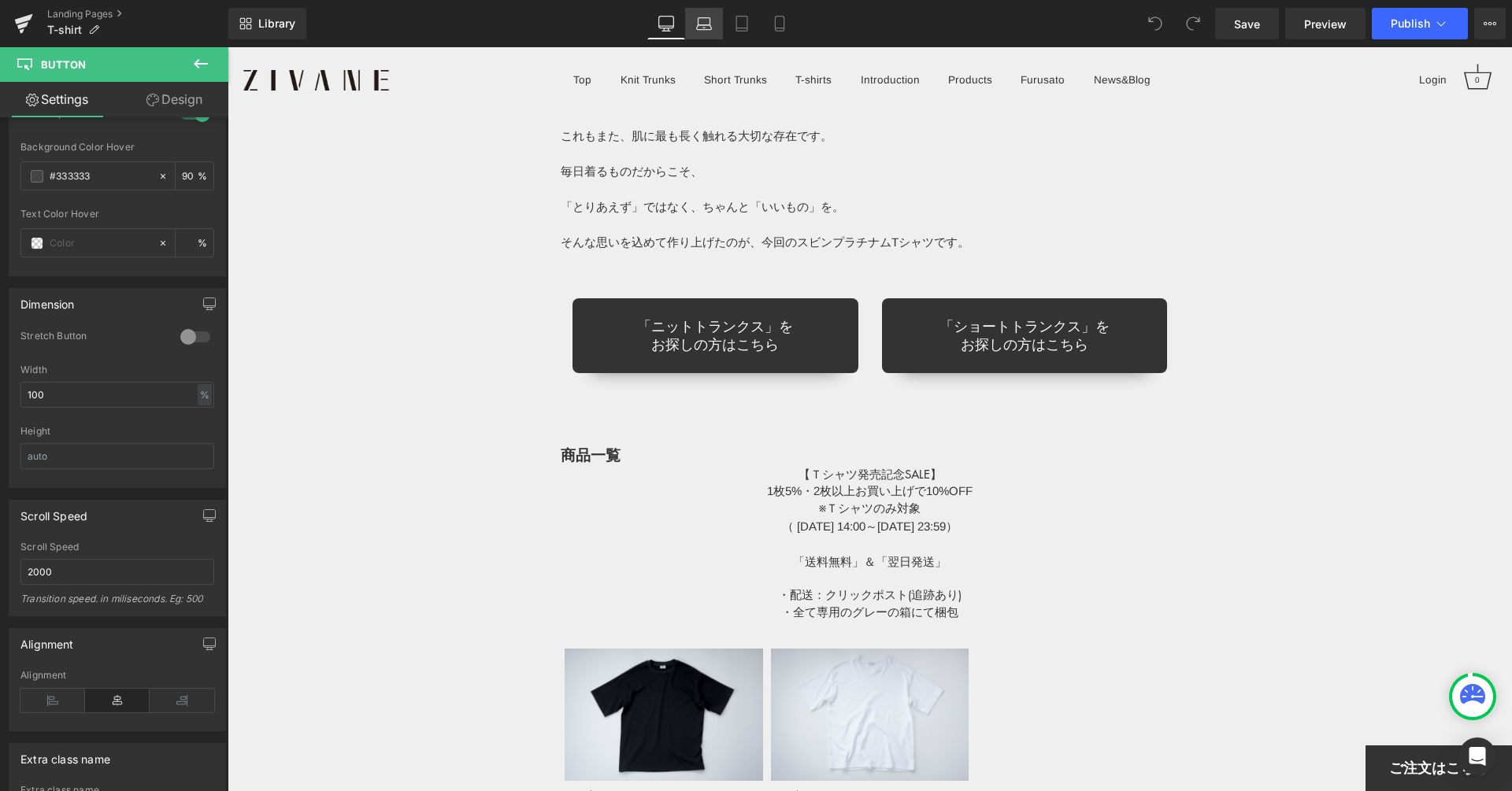
click at [697, 25] on icon at bounding box center [704, 23] width 16 height 16
type input "100"
type input "90"
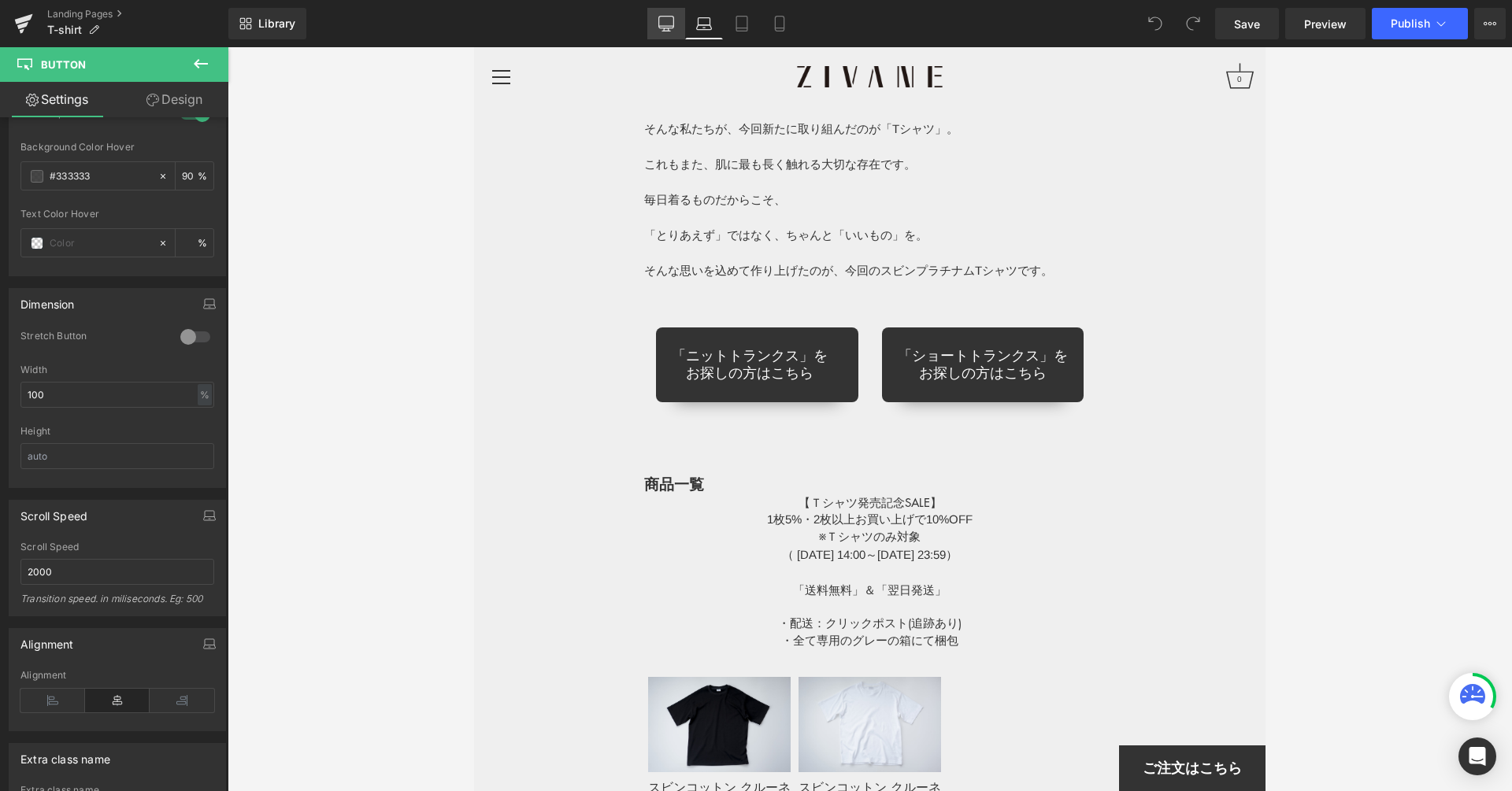
click at [660, 32] on link "Desktop" at bounding box center [666, 24] width 38 height 31
type input "100"
type input "90"
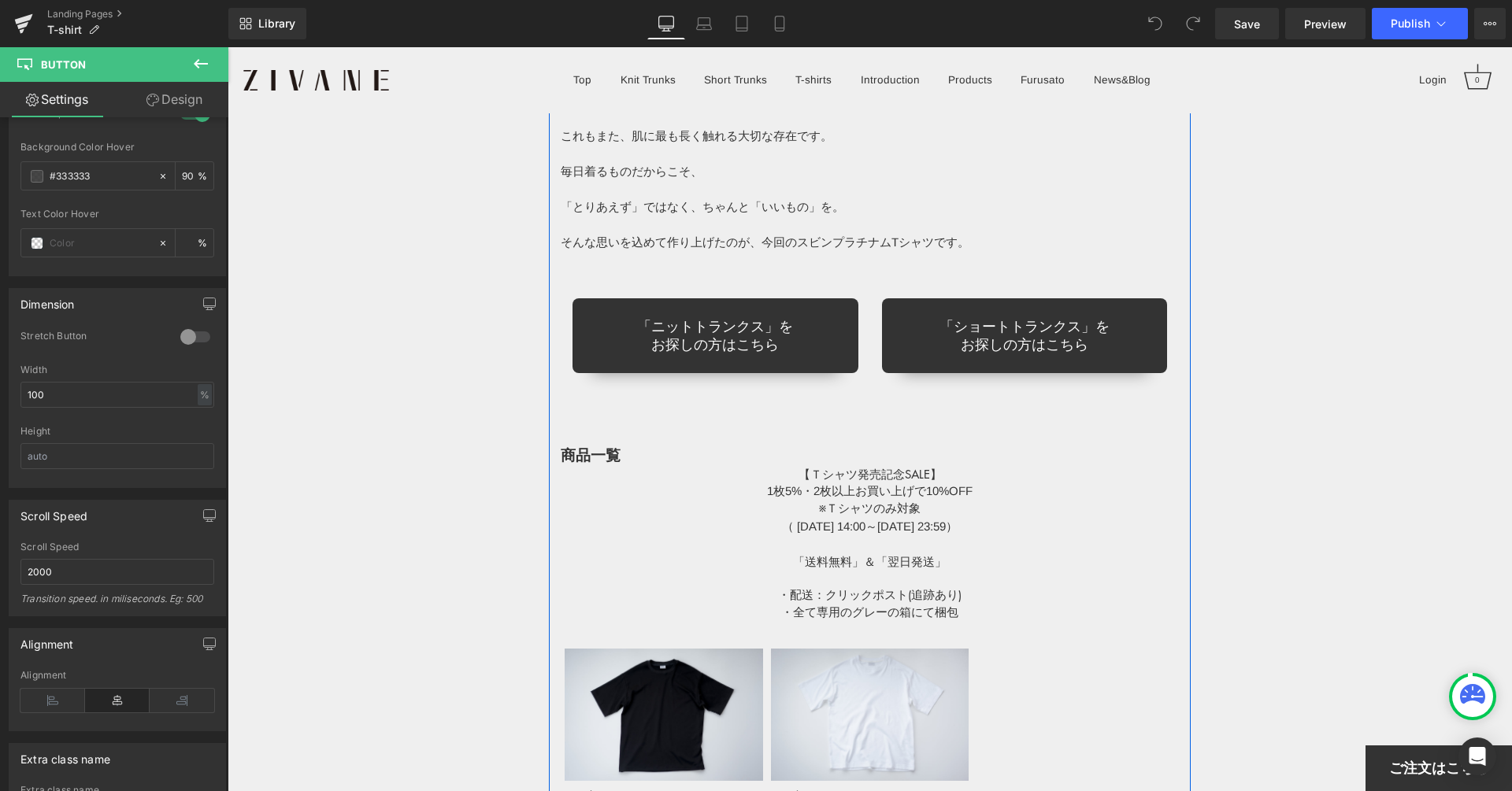
click at [615, 270] on link at bounding box center [618, 279] width 17 height 19
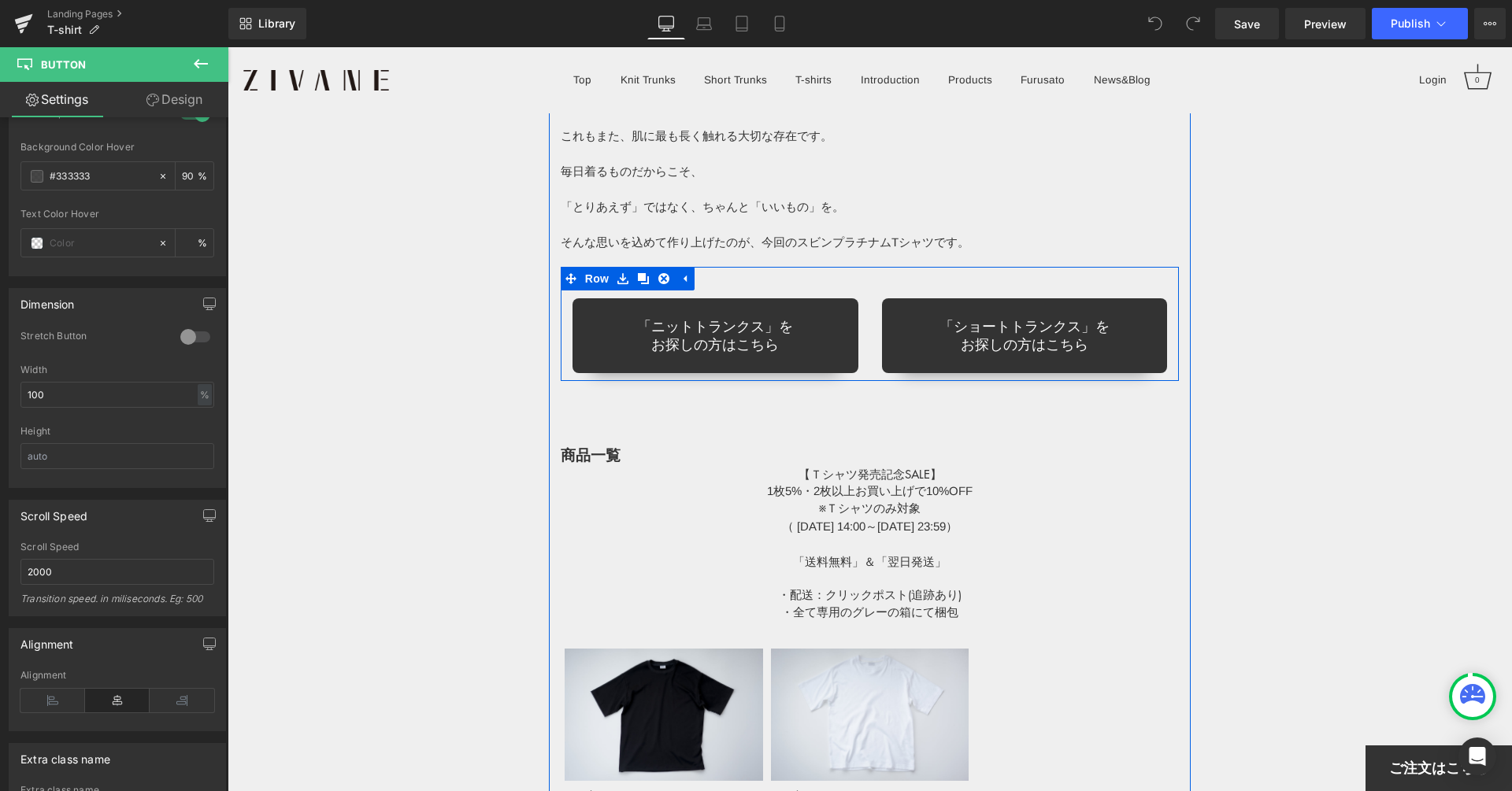
click at [762, 281] on div "「ニットトランクス」を お探しの方はこちら Button" at bounding box center [715, 324] width 309 height 98
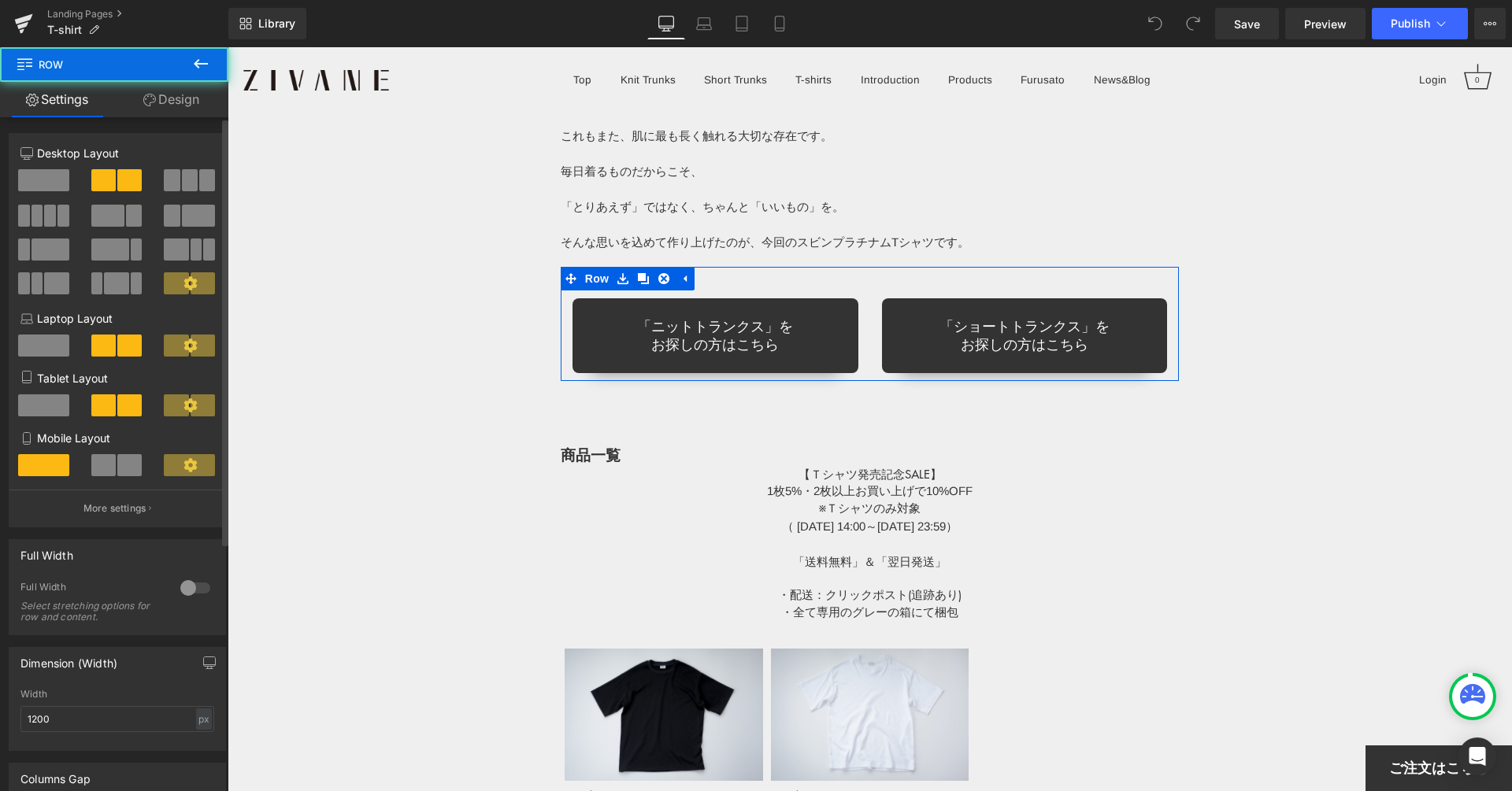
click at [30, 182] on span at bounding box center [44, 180] width 52 height 22
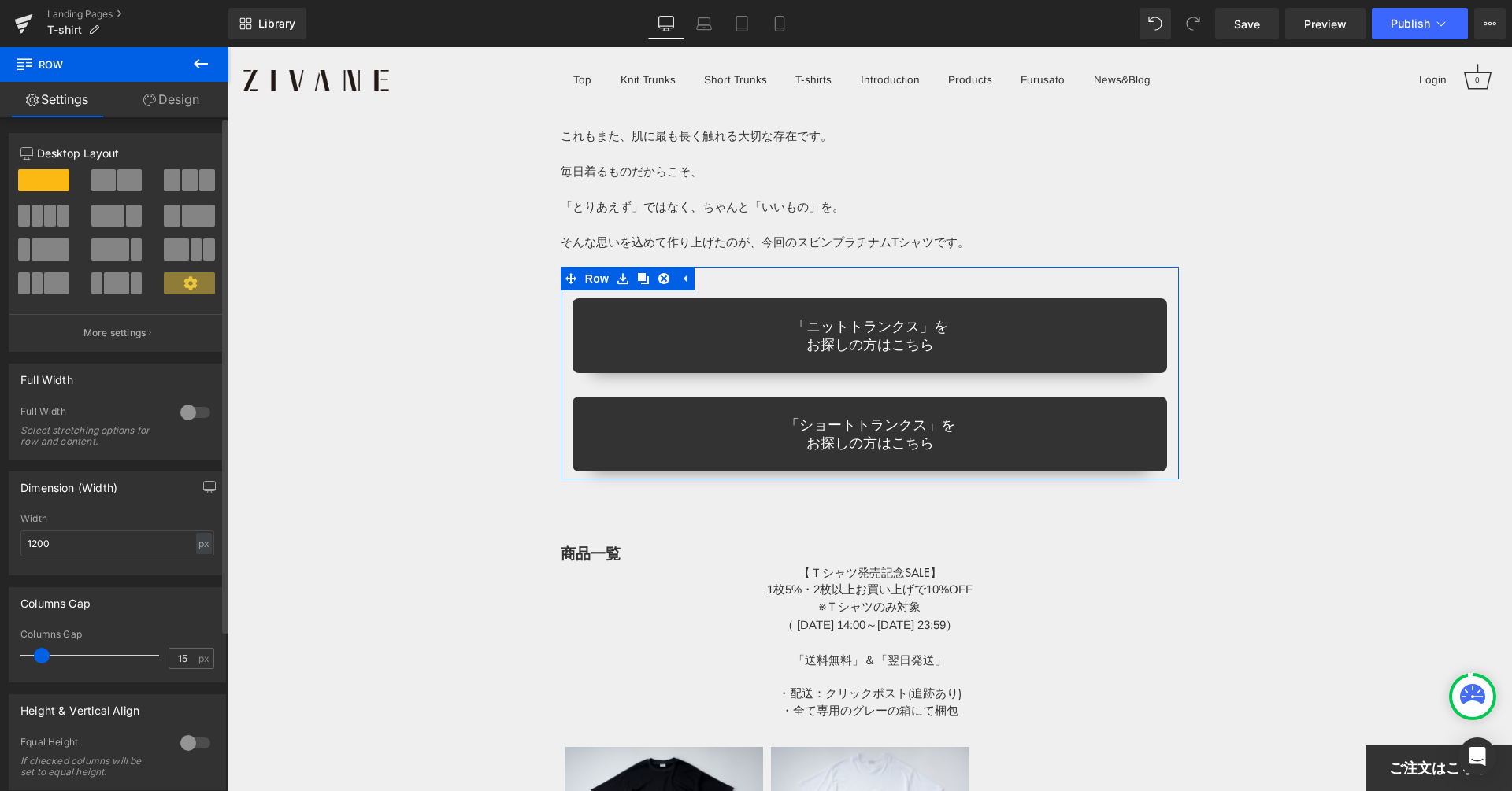
click at [121, 180] on span at bounding box center [130, 180] width 25 height 22
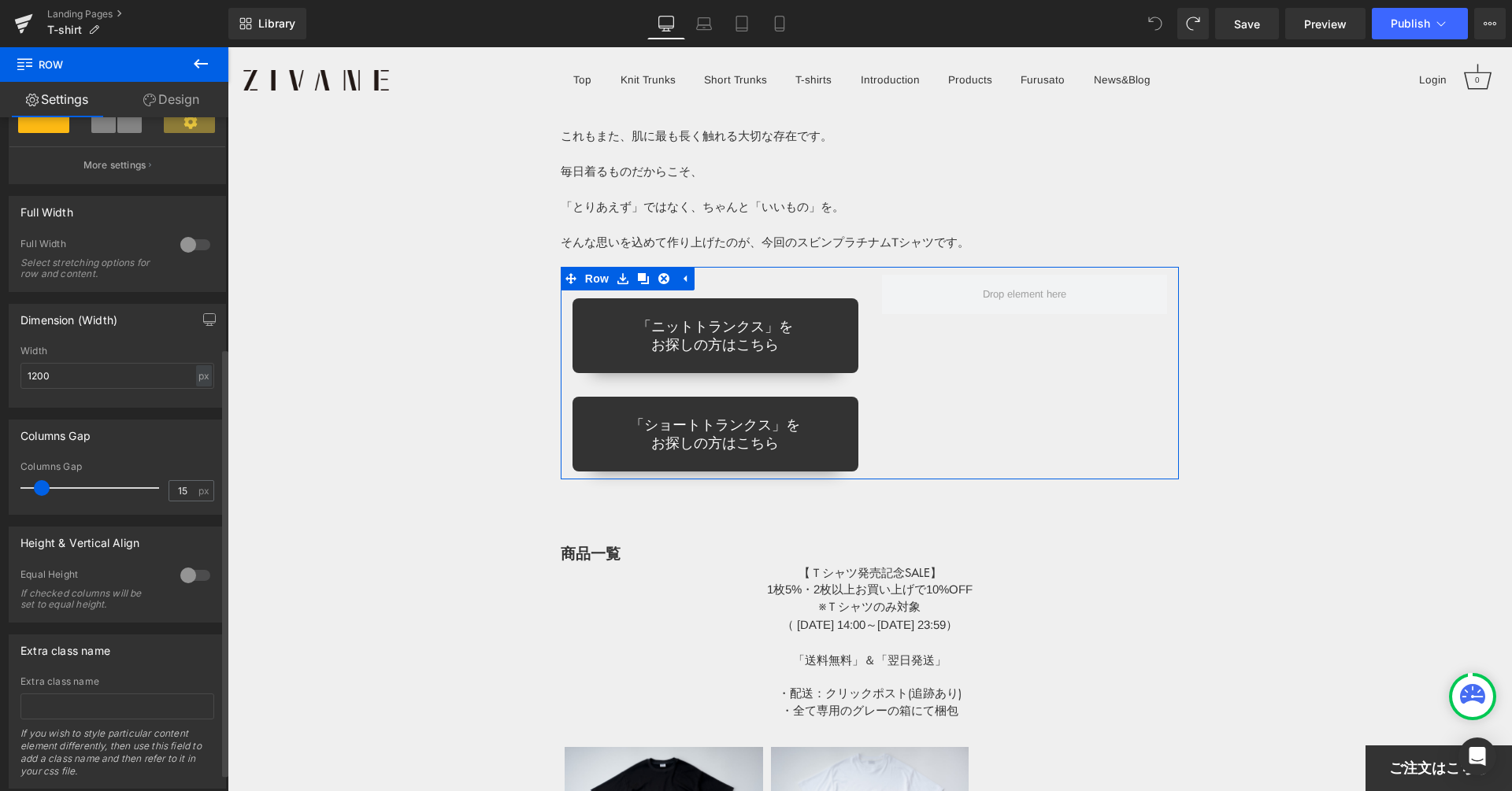
scroll to position [387, 0]
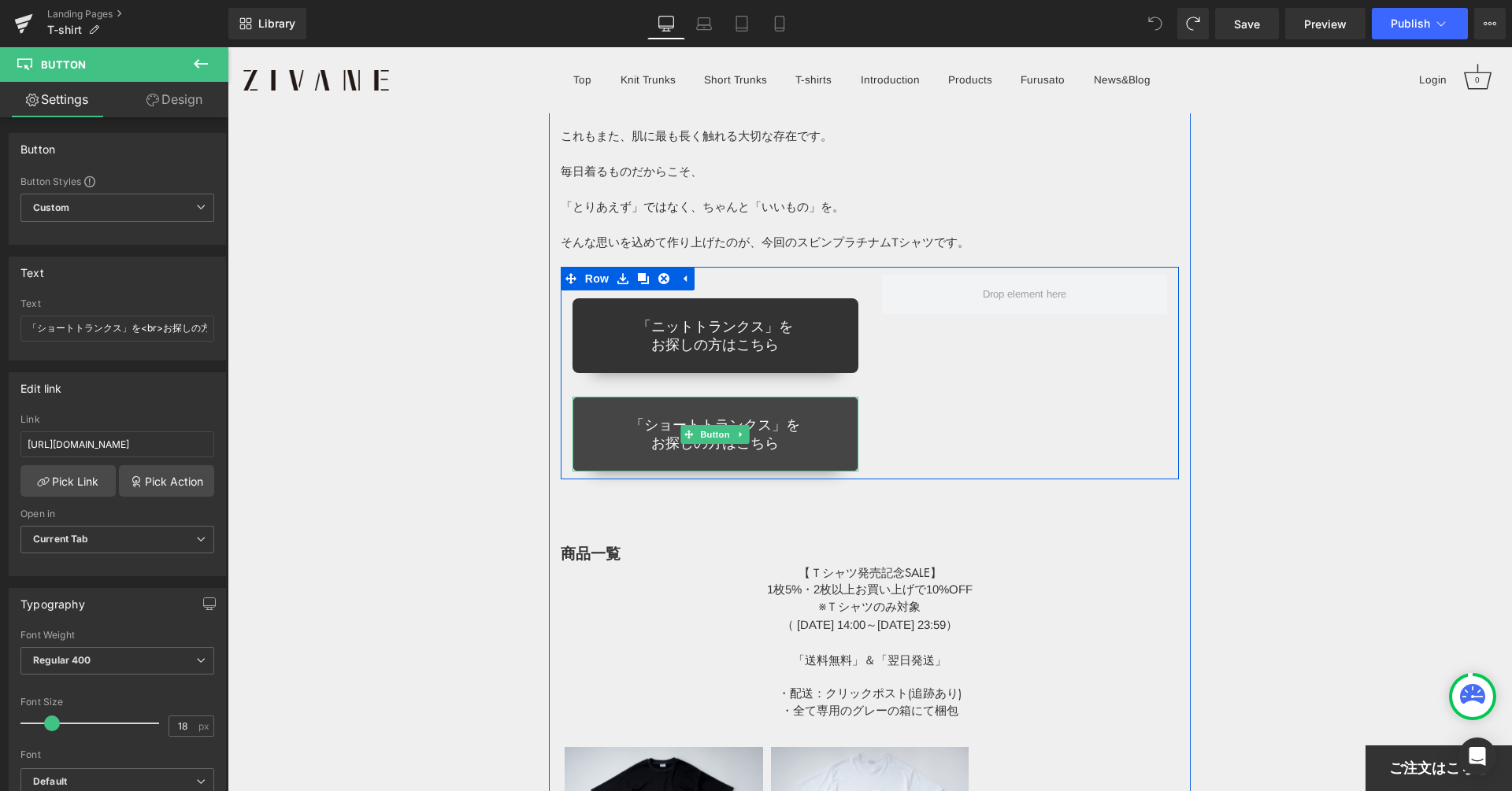
drag, startPoint x: 773, startPoint y: 430, endPoint x: 781, endPoint y: 422, distance: 11.3
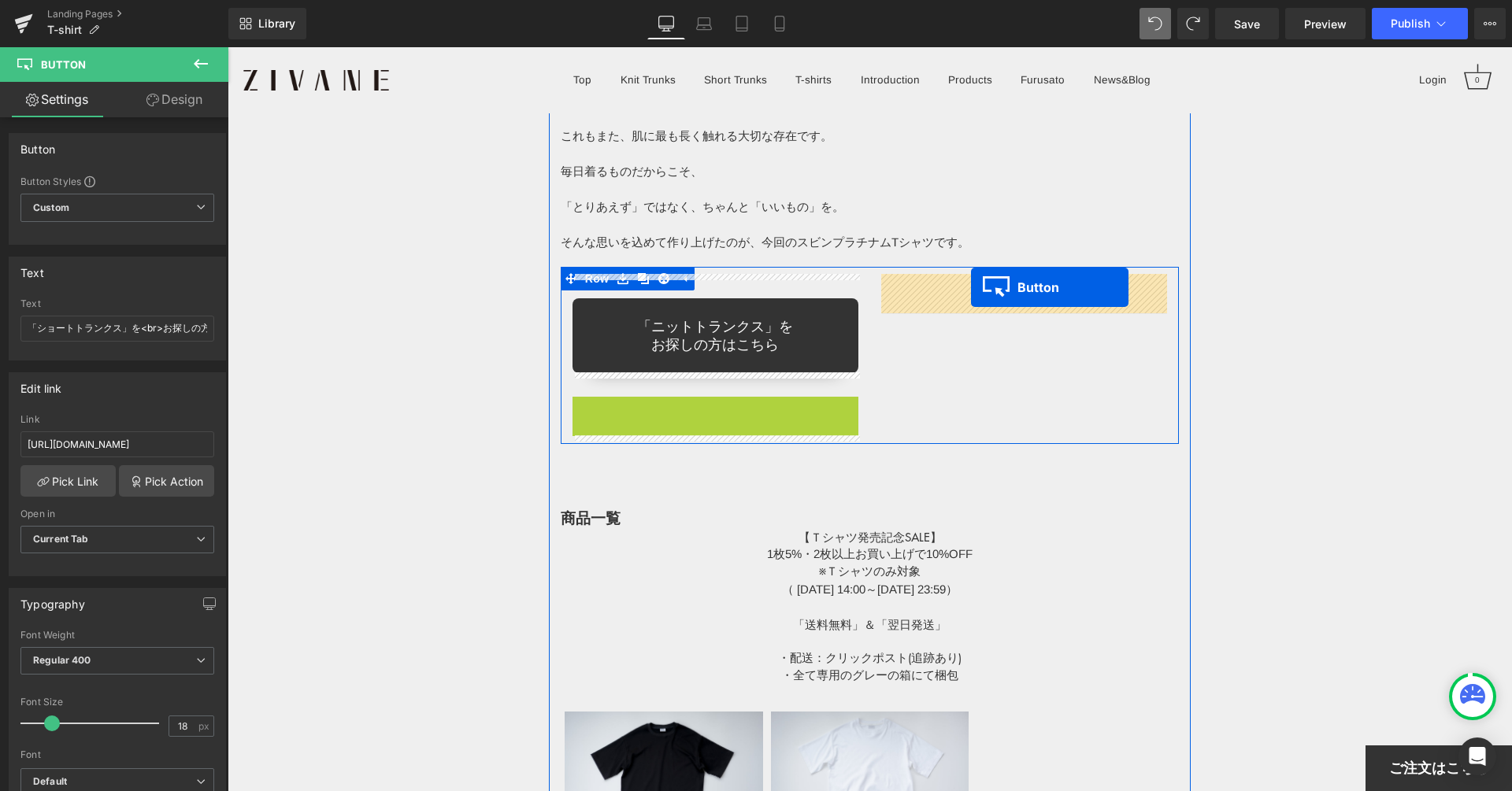
drag, startPoint x: 688, startPoint y: 433, endPoint x: 970, endPoint y: 289, distance: 316.6
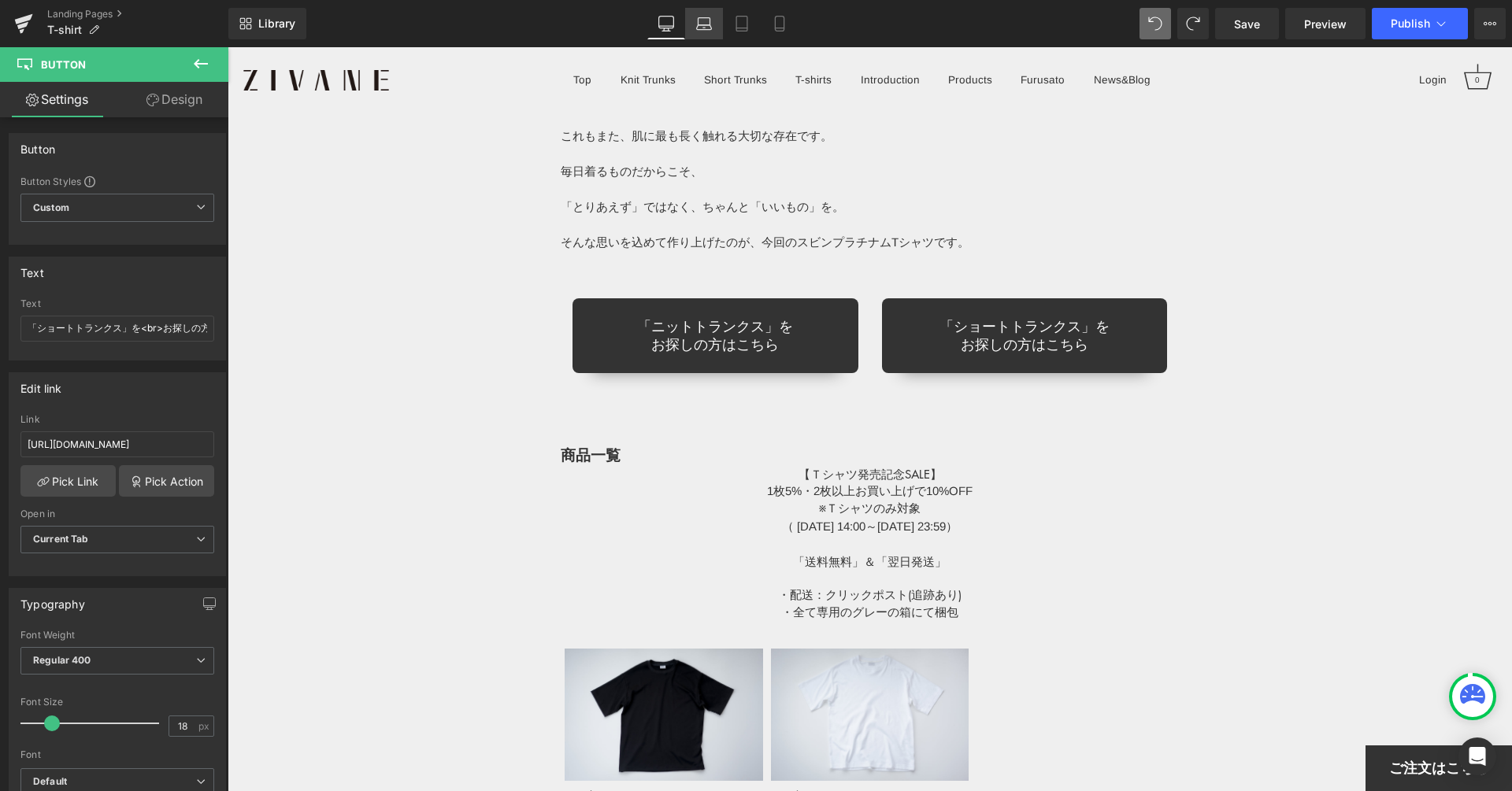
click at [704, 22] on icon at bounding box center [704, 23] width 16 height 16
type input "100"
type input "90"
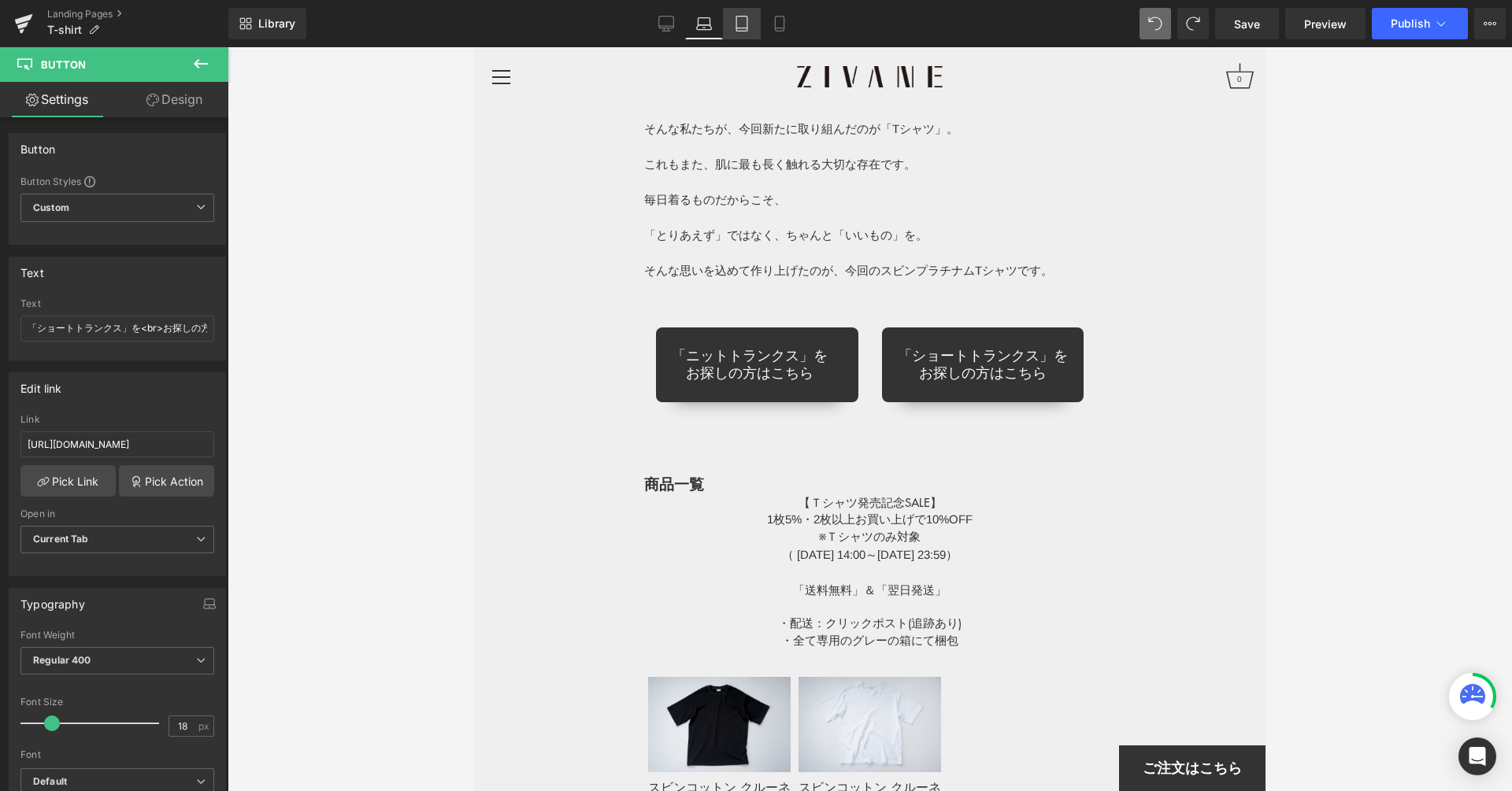
click at [730, 19] on link "Tablet" at bounding box center [741, 24] width 38 height 31
type input "100"
type input "90"
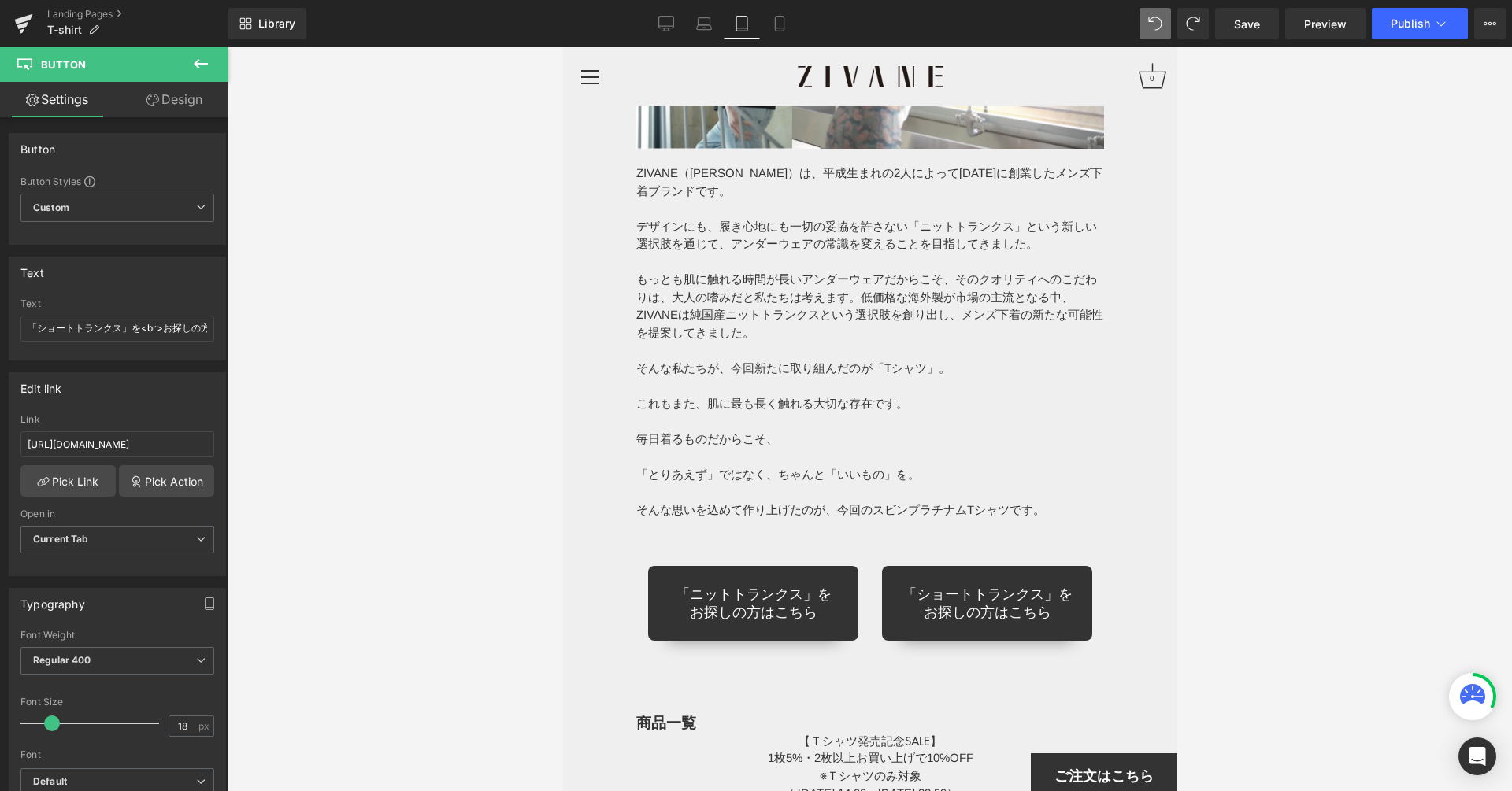
scroll to position [10239, 0]
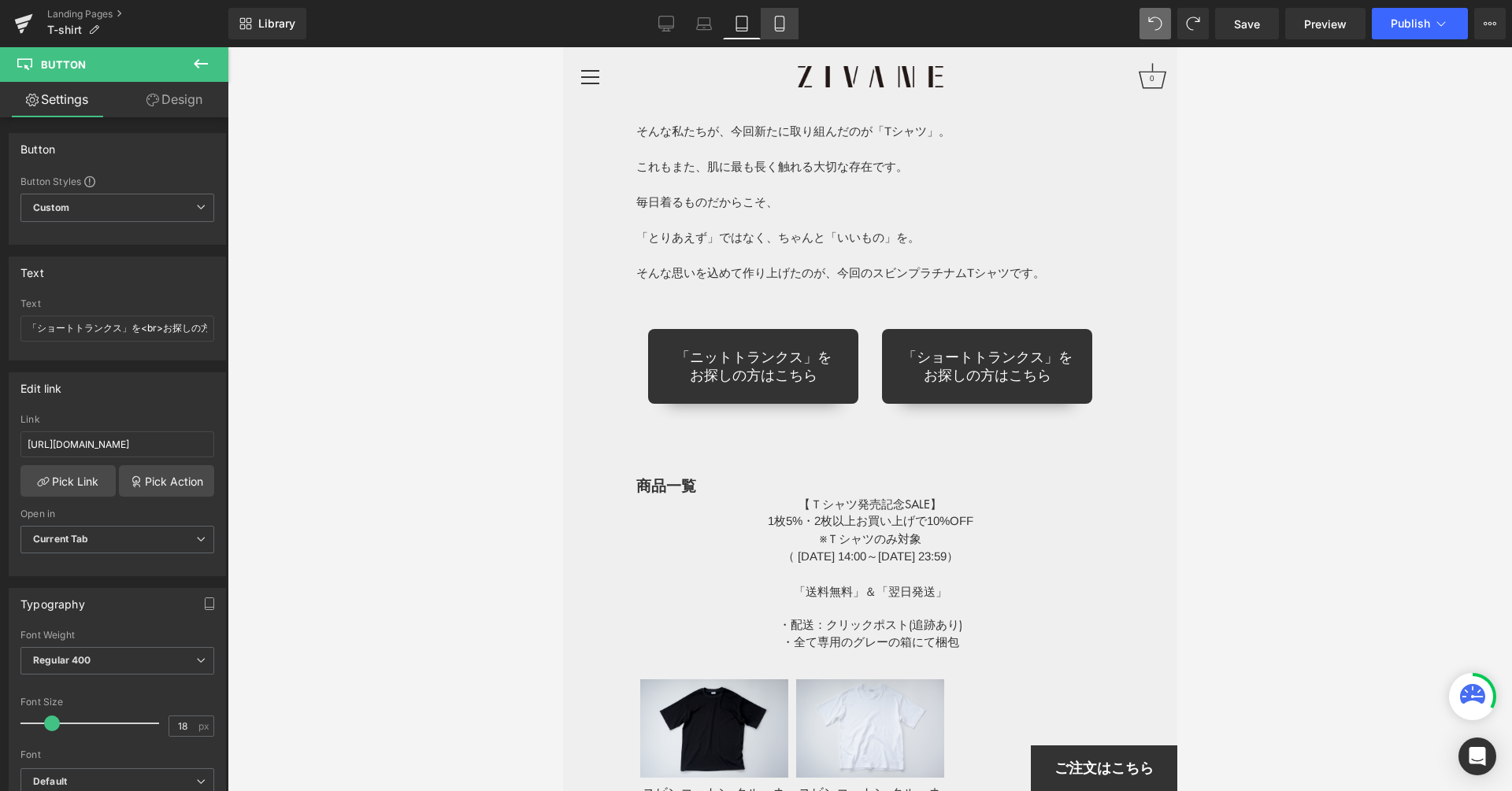
click at [772, 23] on icon at bounding box center [779, 23] width 16 height 16
type input "100"
type input "90"
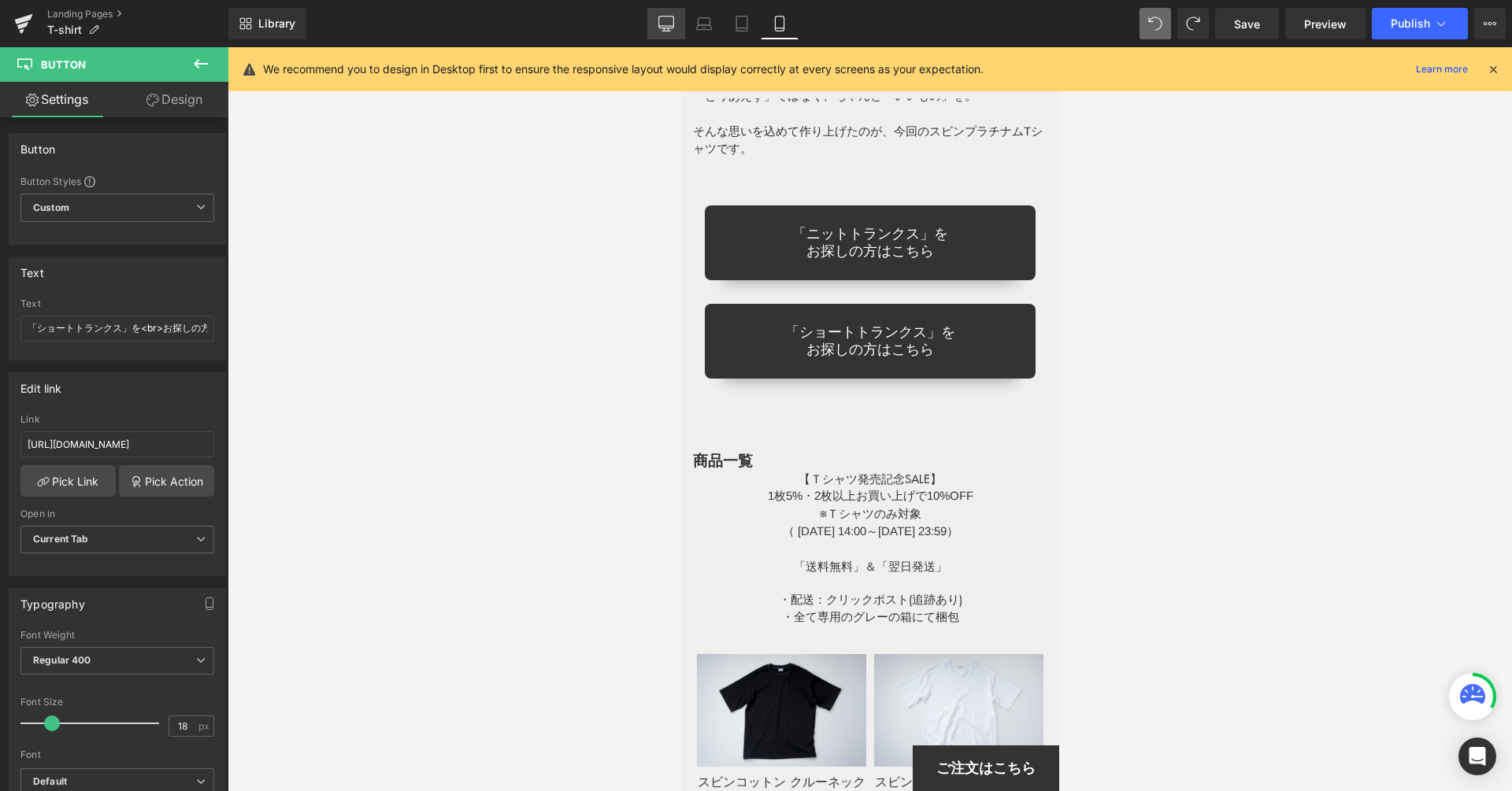
click at [666, 23] on icon at bounding box center [666, 23] width 16 height 16
type input "100"
type input "90"
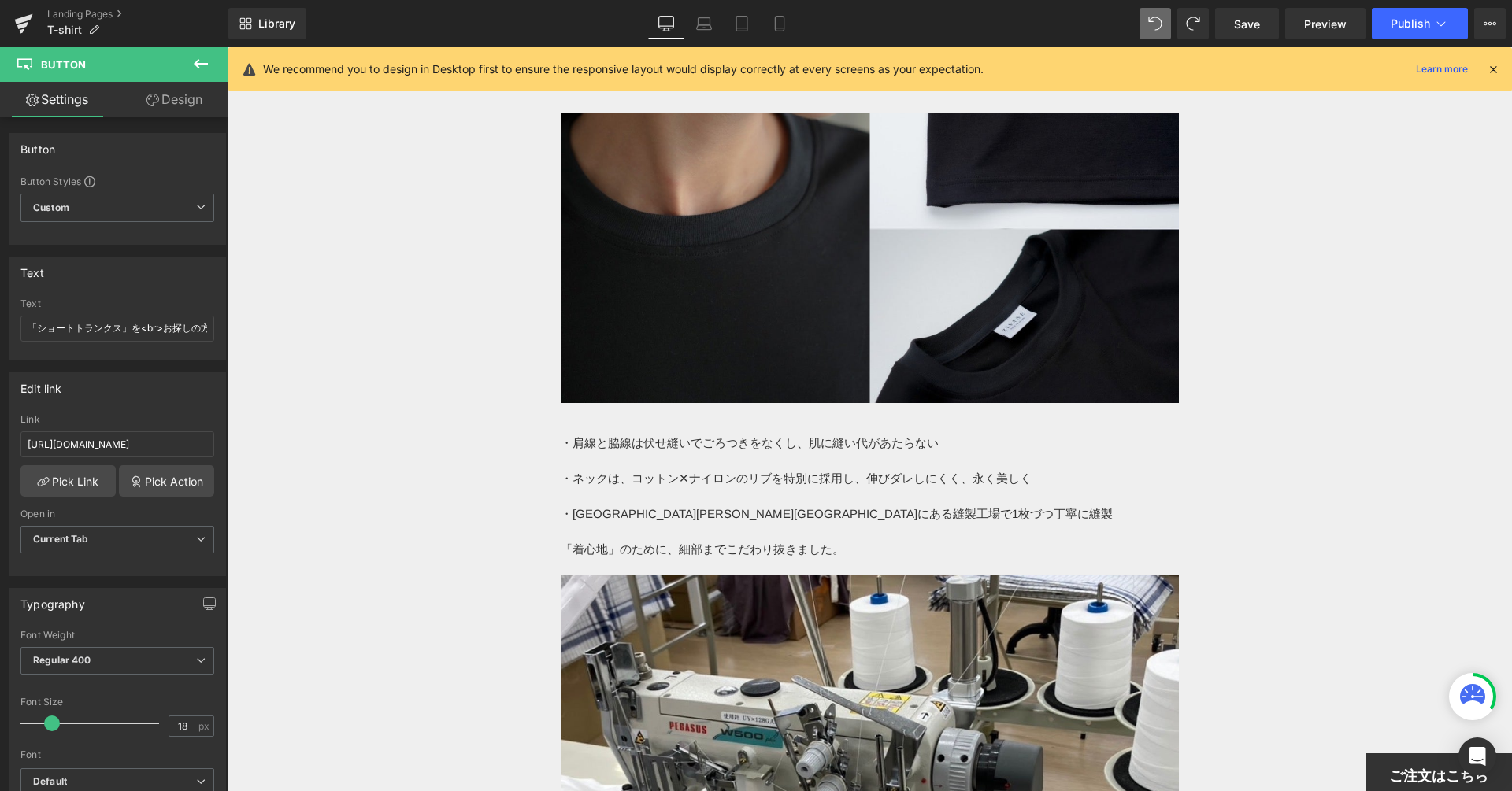
scroll to position [12666, 0]
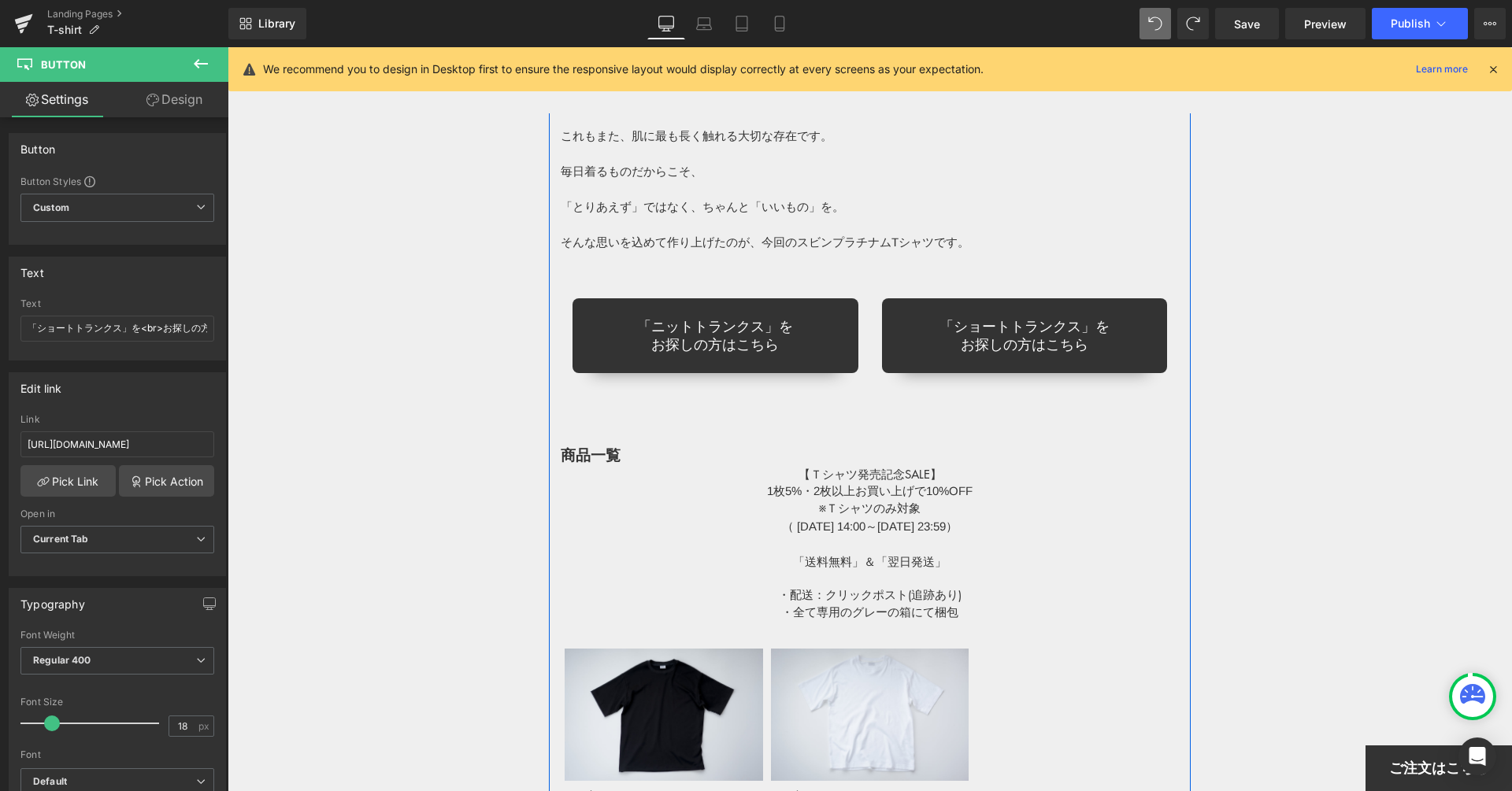
click at [635, 273] on link at bounding box center [640, 279] width 17 height 19
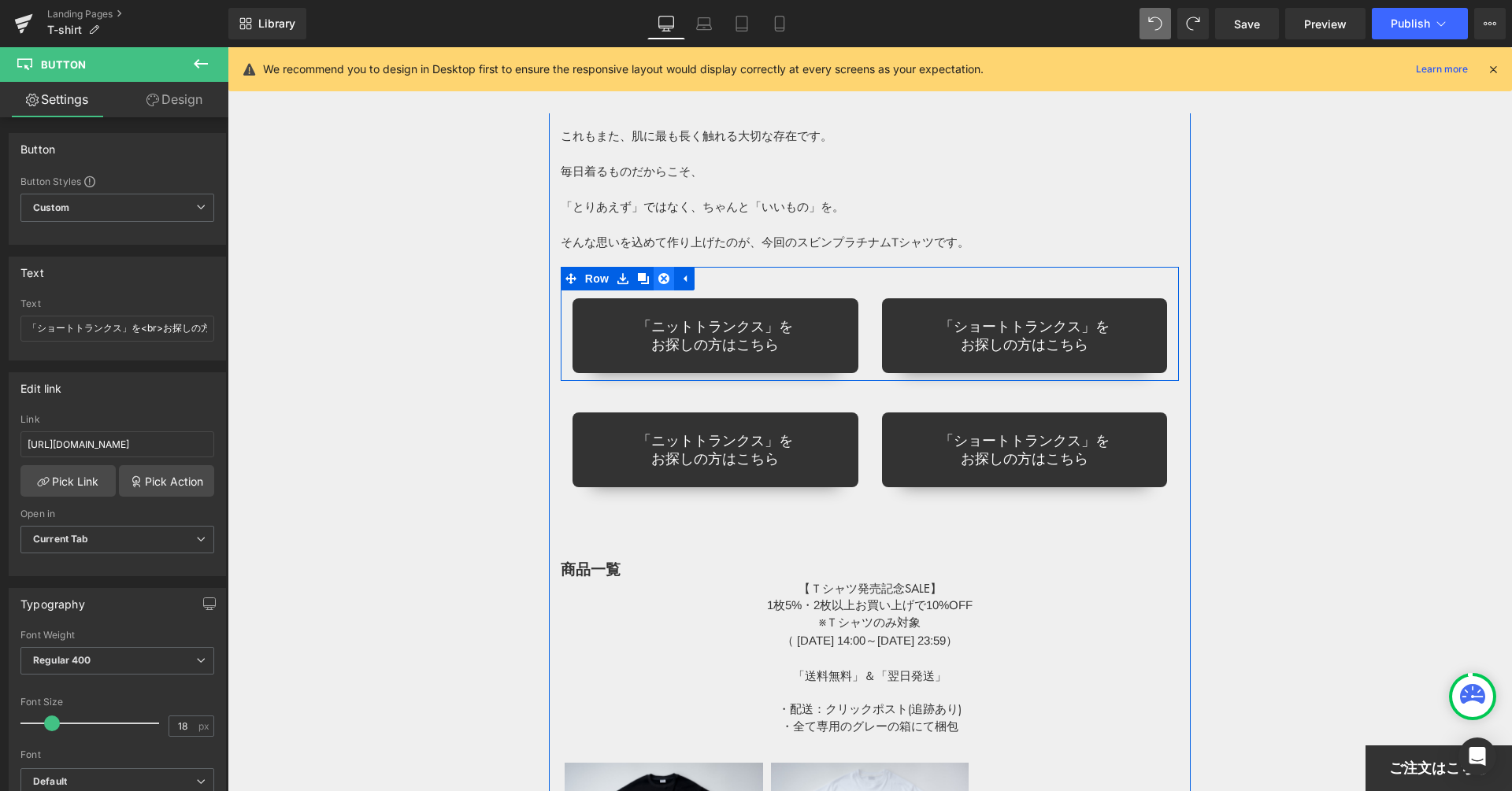
click at [665, 279] on icon at bounding box center [664, 279] width 11 height 12
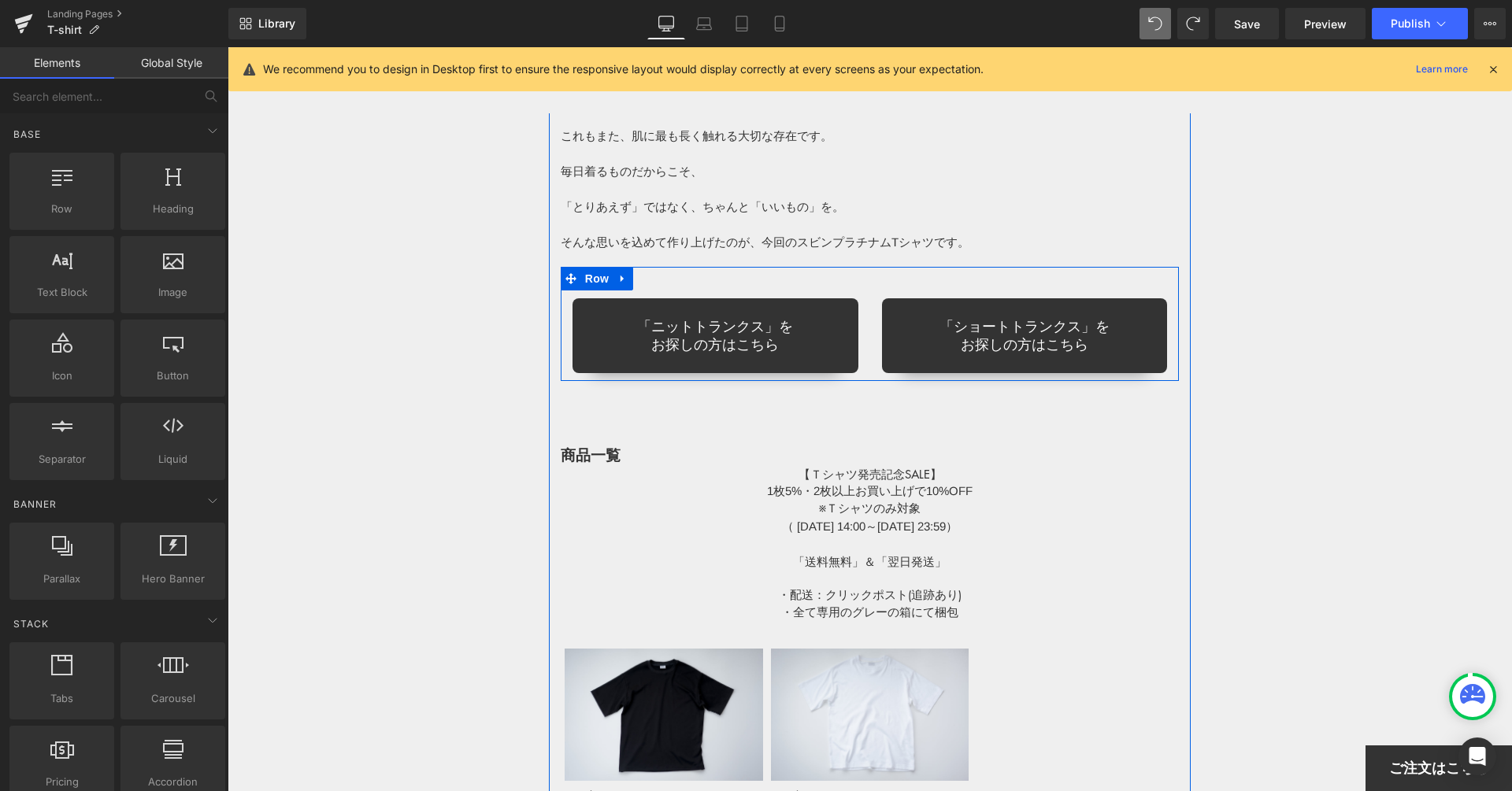
click at [699, 271] on div "「ニットトランクス」を お探しの方はこちら Button 「ショートトランクス」を お探しの方はこちら Button Row" at bounding box center [869, 324] width 619 height 114
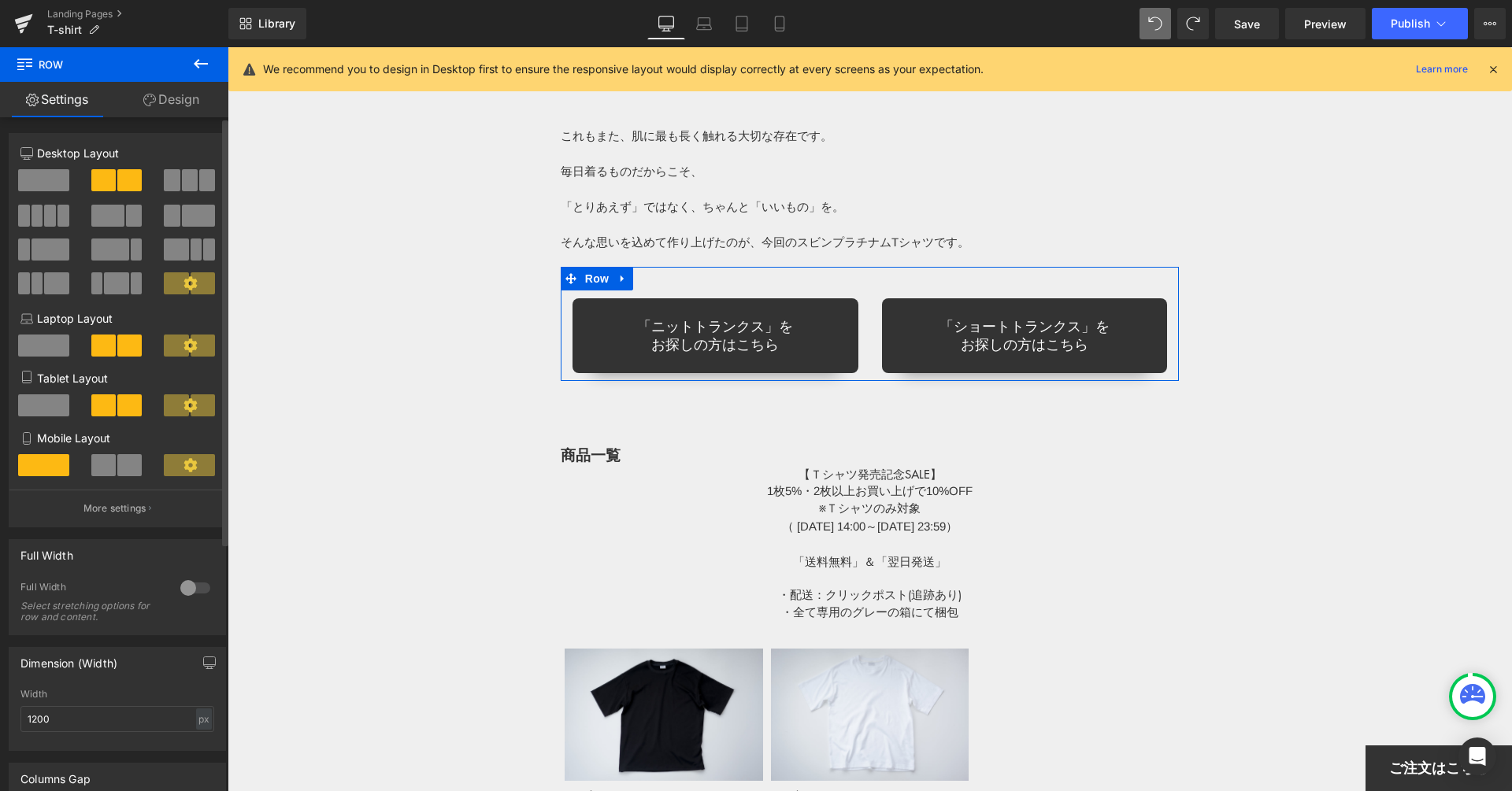
click at [52, 341] on span at bounding box center [44, 346] width 52 height 22
type input "100"
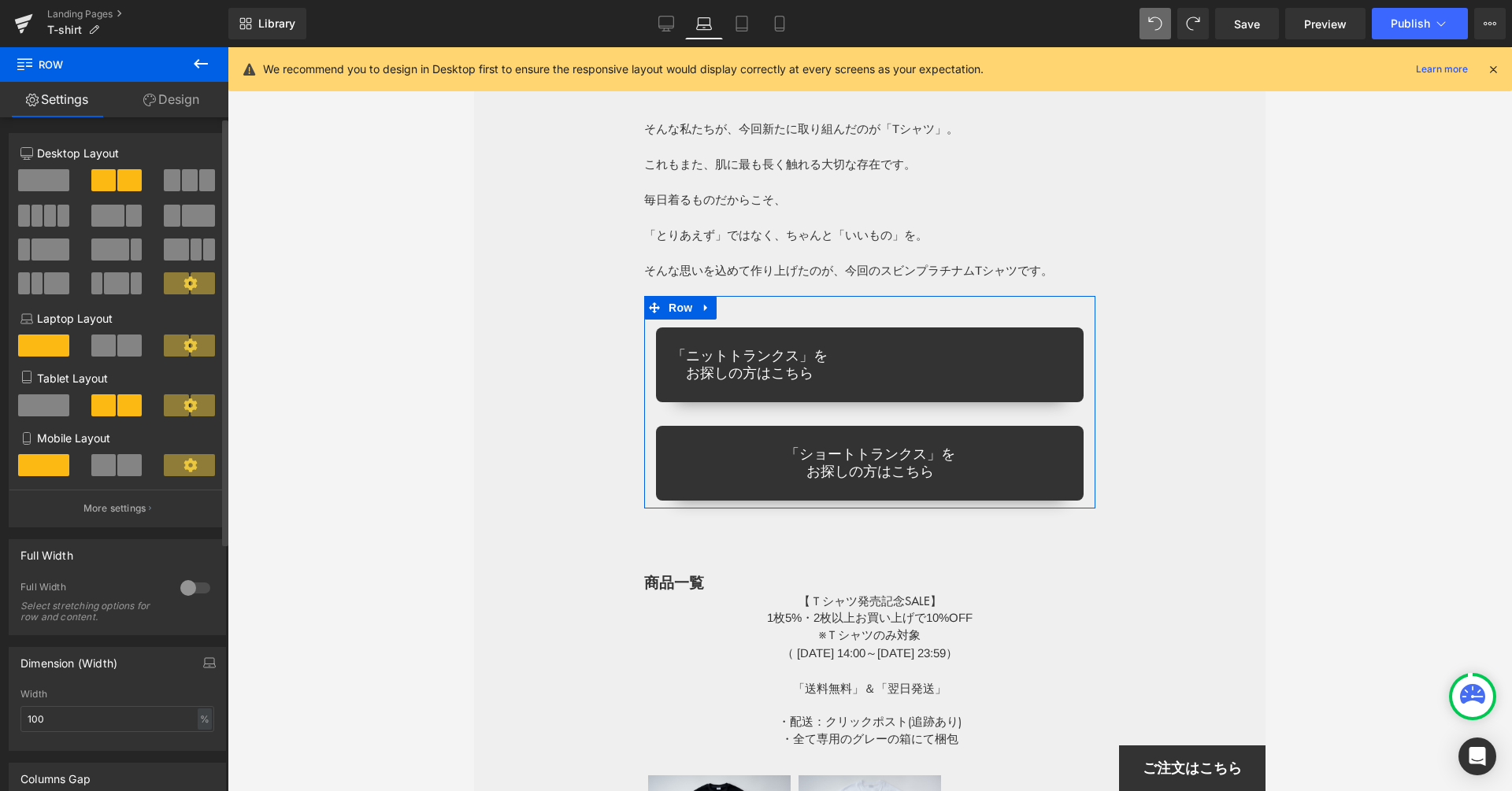
click at [48, 404] on span at bounding box center [44, 406] width 52 height 22
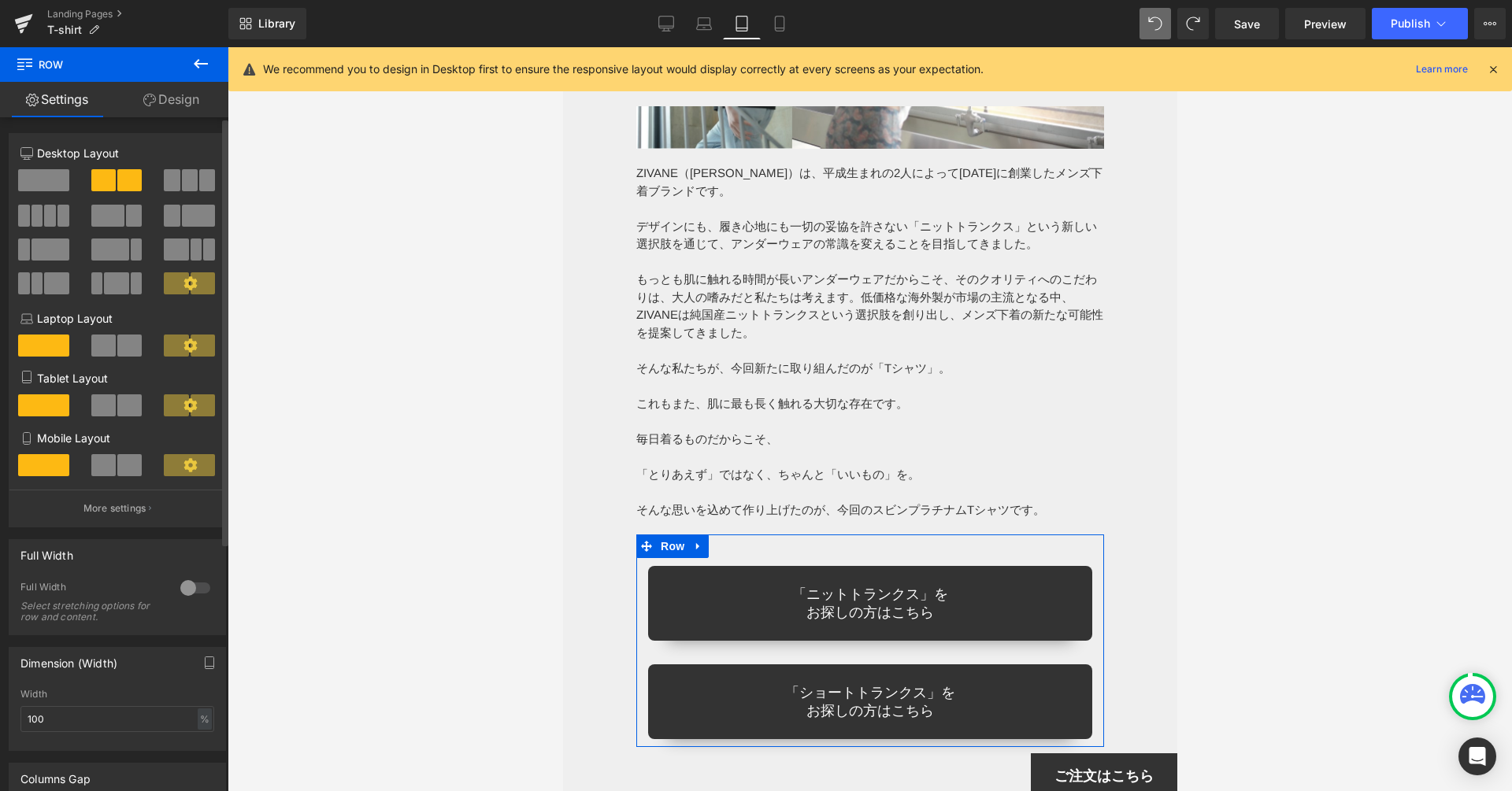
scroll to position [10239, 0]
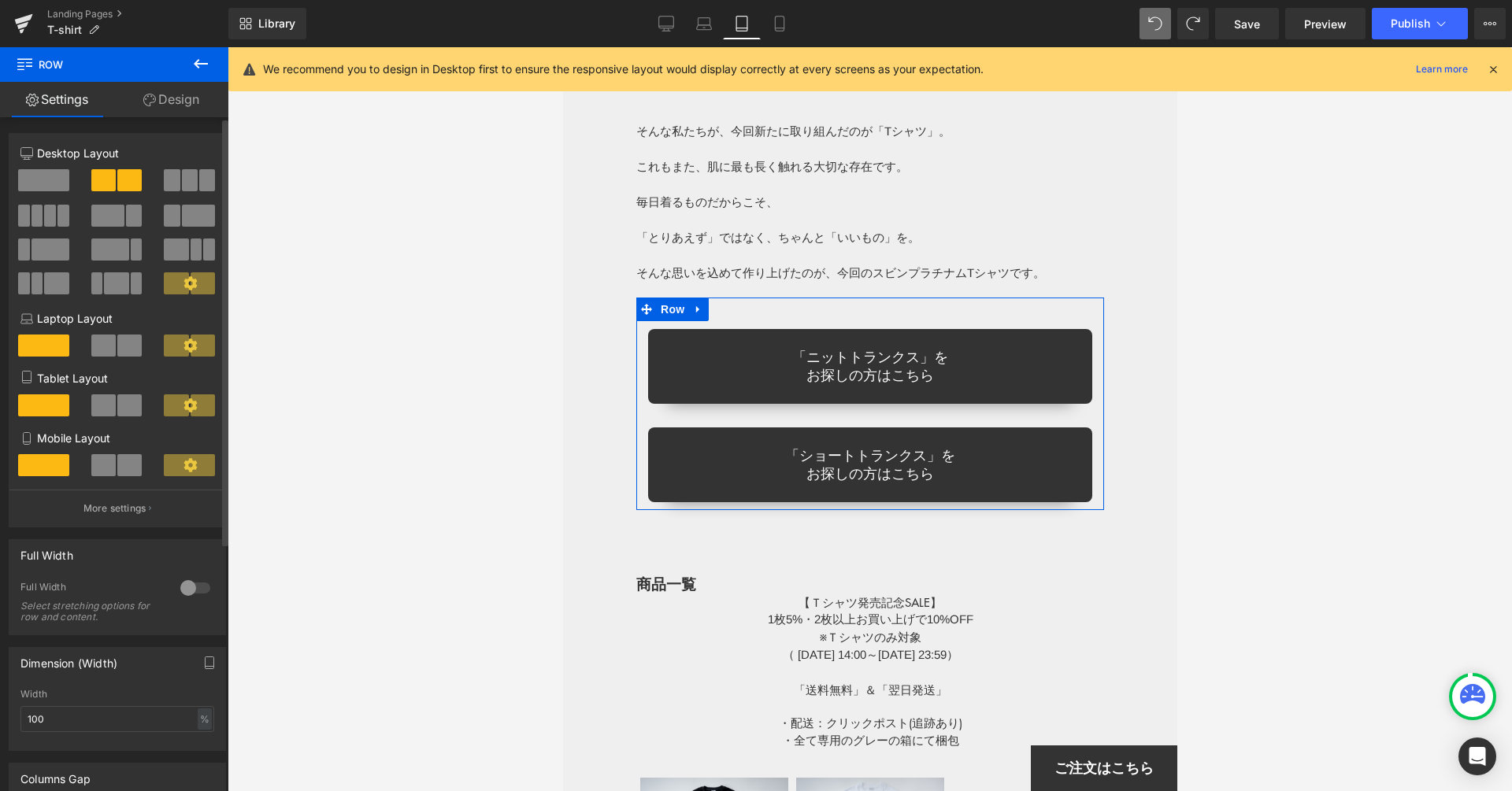
click at [53, 352] on span at bounding box center [44, 346] width 52 height 22
click at [92, 348] on span at bounding box center [103, 346] width 25 height 22
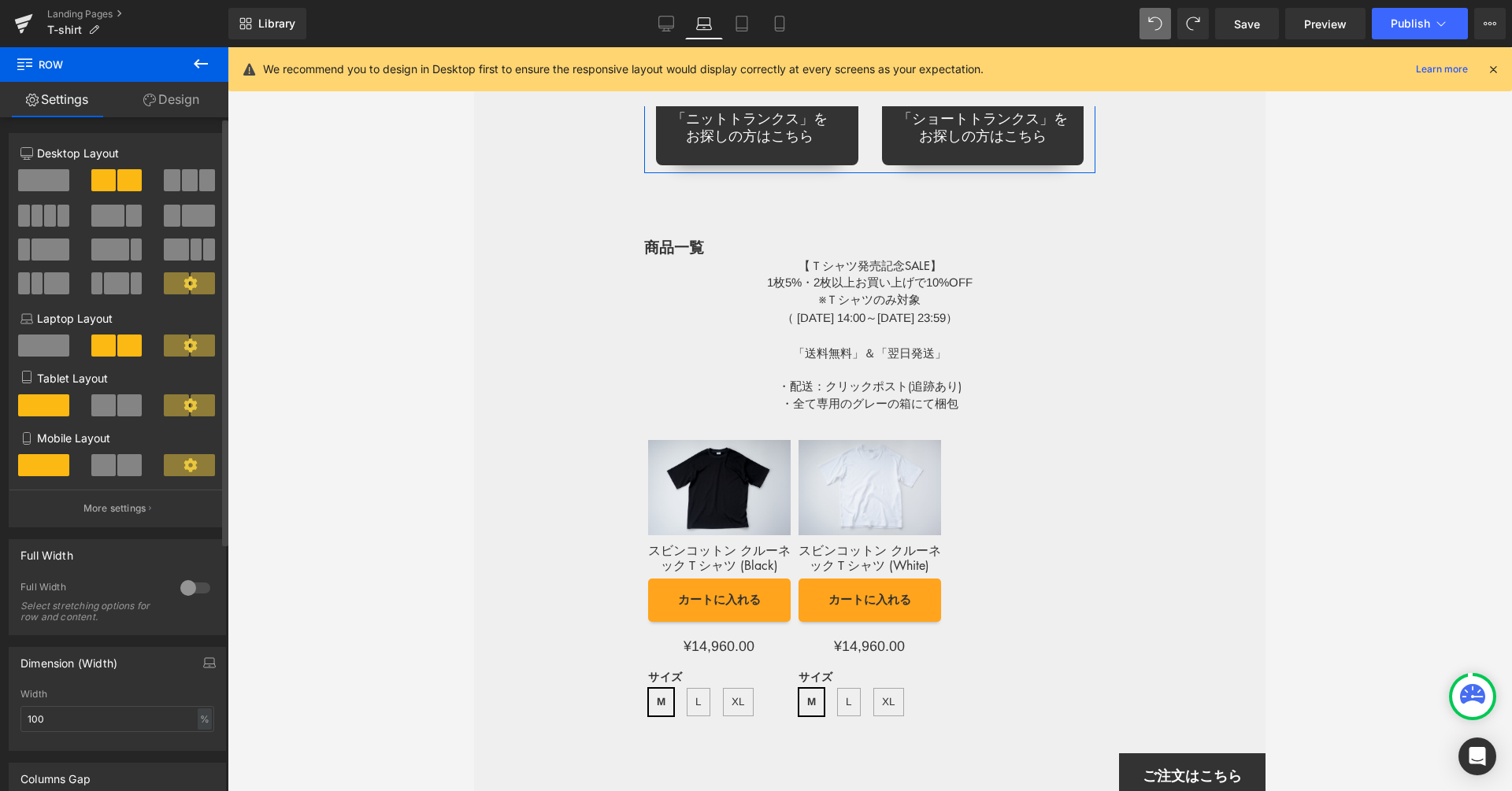
scroll to position [10002, 0]
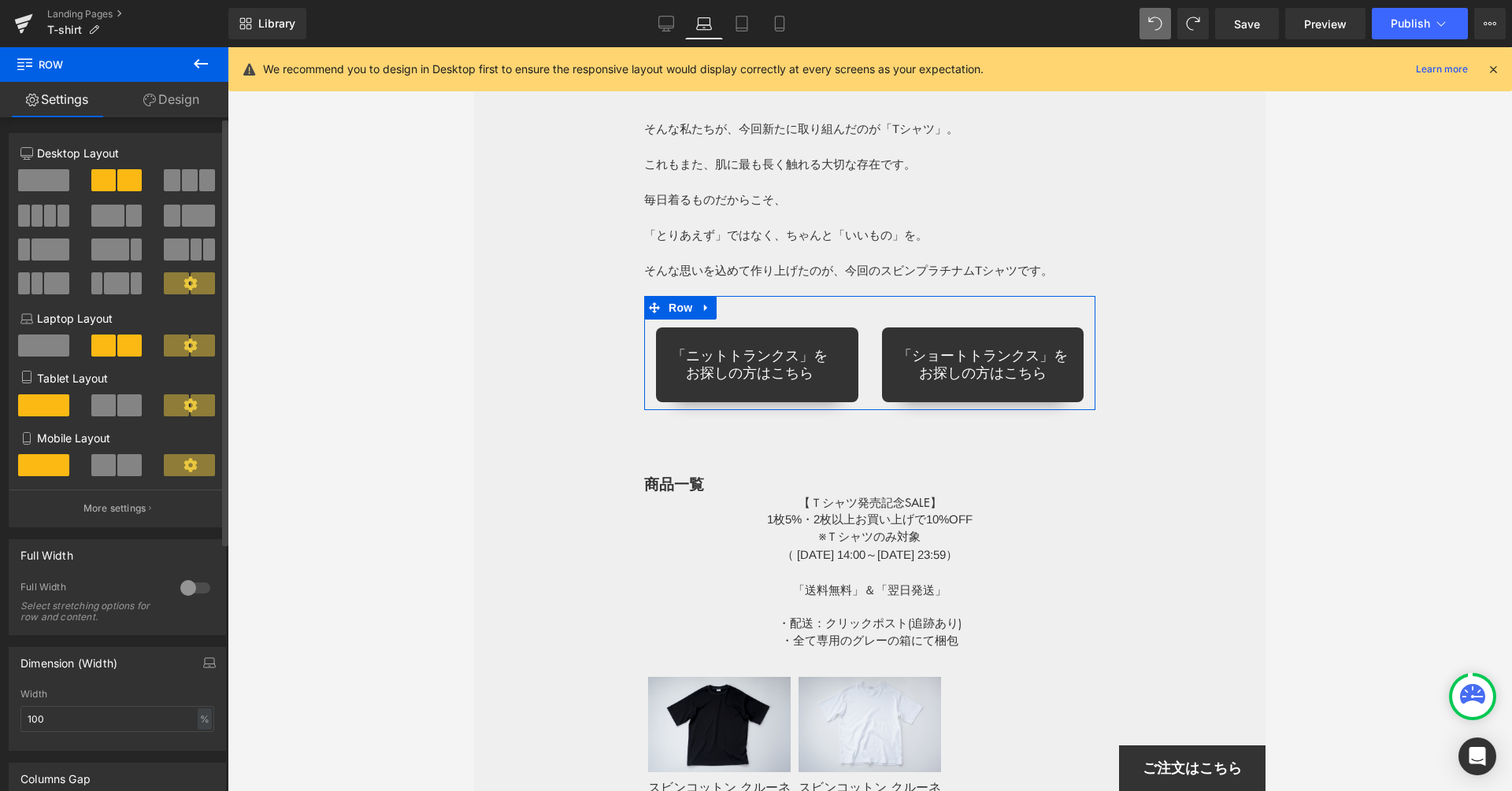
click at [25, 348] on span at bounding box center [44, 346] width 52 height 22
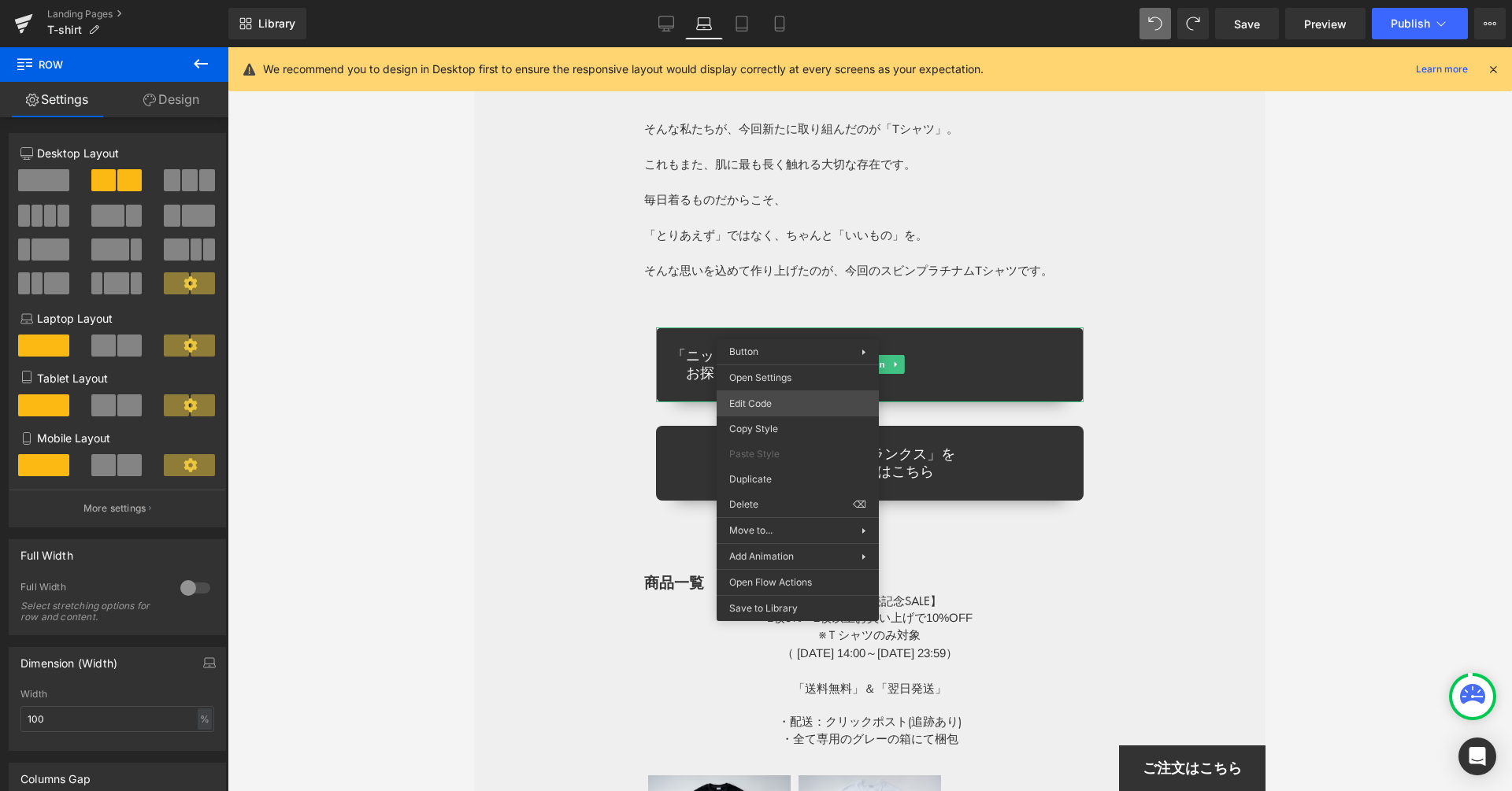
click at [807, 0] on div "Button You are previewing how the will restyle your page. You can not edit Elem…" at bounding box center [756, 0] width 1512 height 0
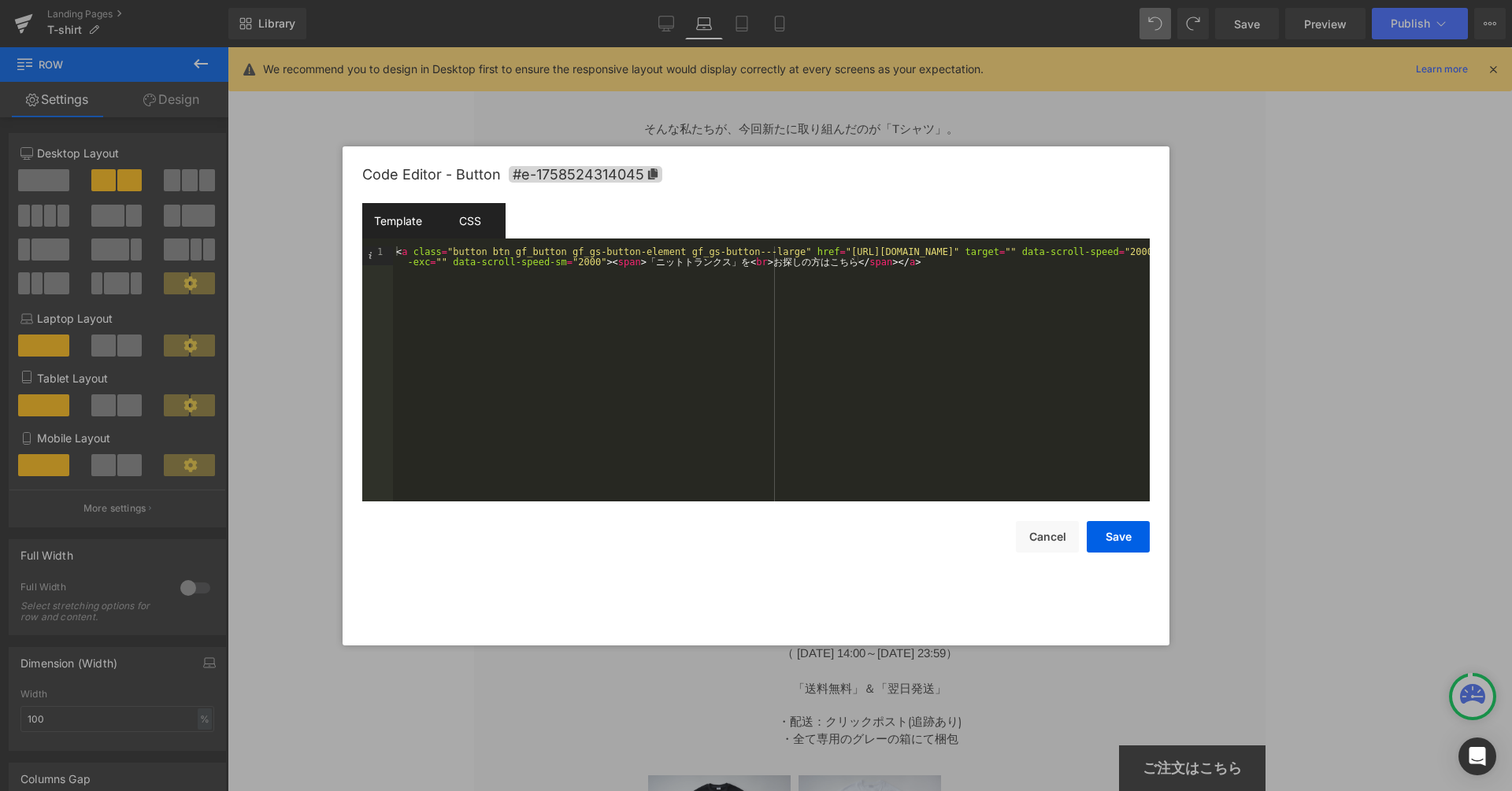
click at [467, 212] on div "CSS" at bounding box center [470, 221] width 72 height 36
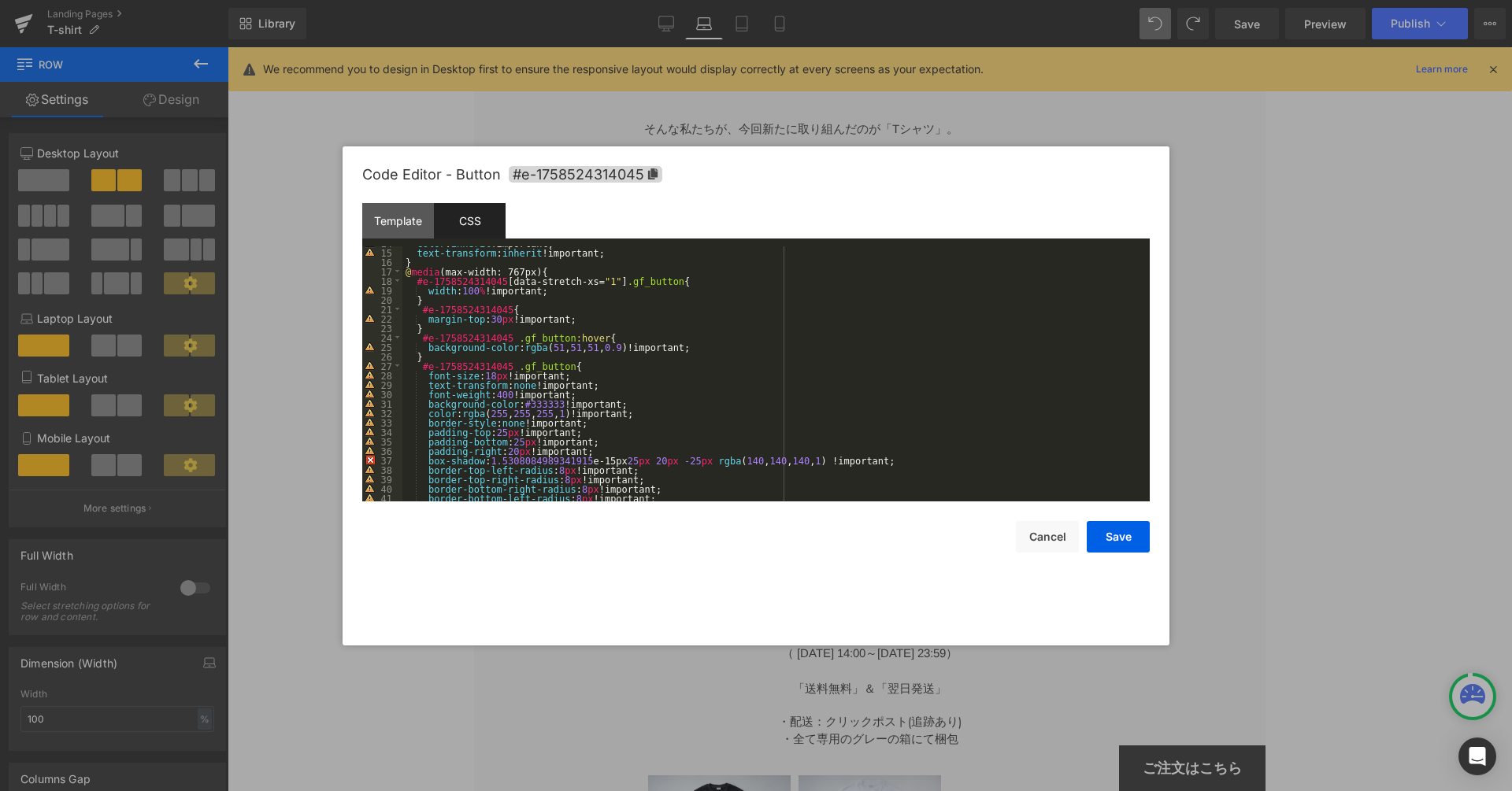
scroll to position [338, 0]
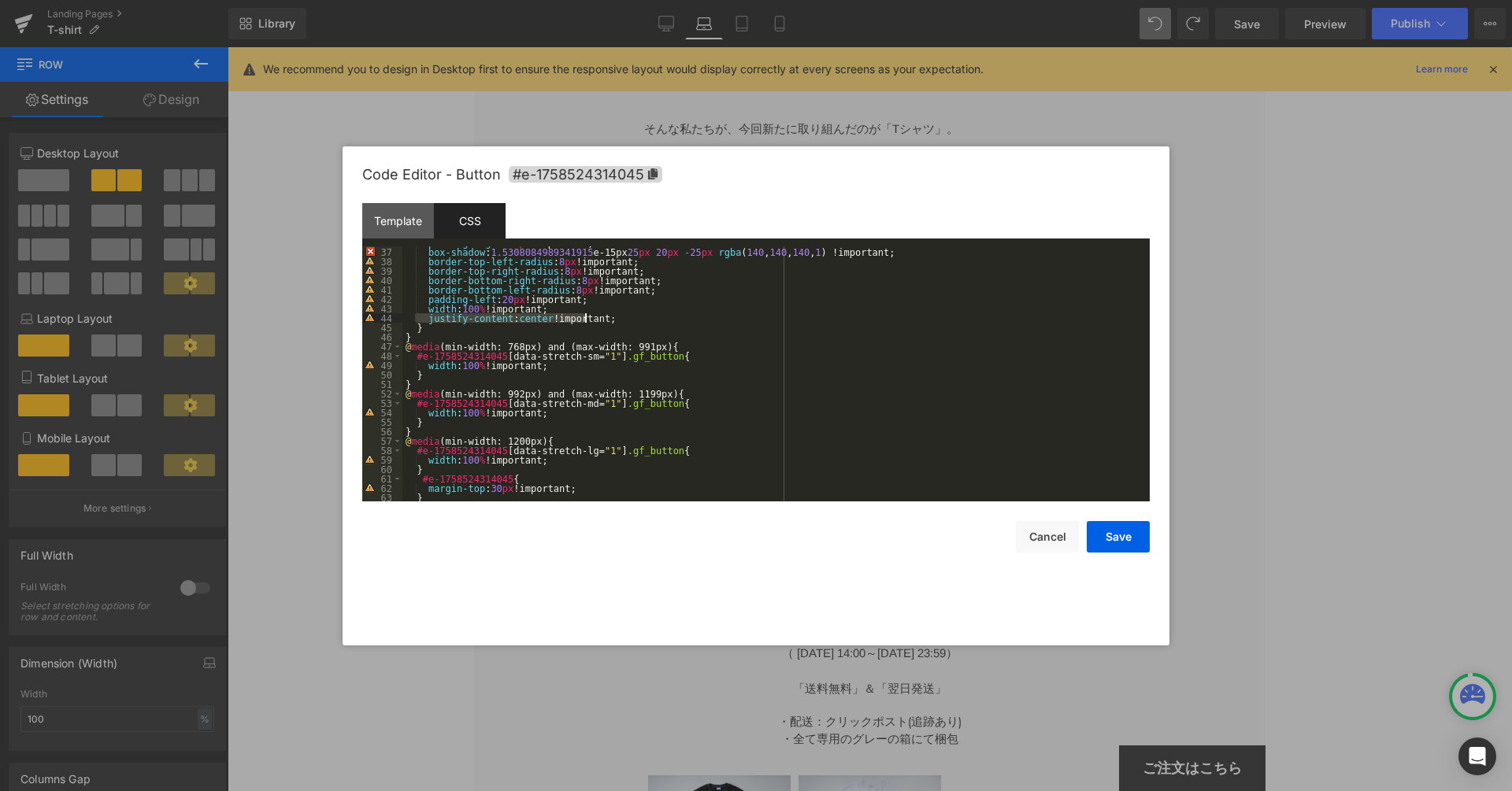
drag, startPoint x: 418, startPoint y: 319, endPoint x: 609, endPoint y: 321, distance: 191.0
click at [609, 321] on div "padding-right : 20 px !important; box-shadow : 1.5308084989341915 e-15px 25 px …" at bounding box center [772, 375] width 740 height 274
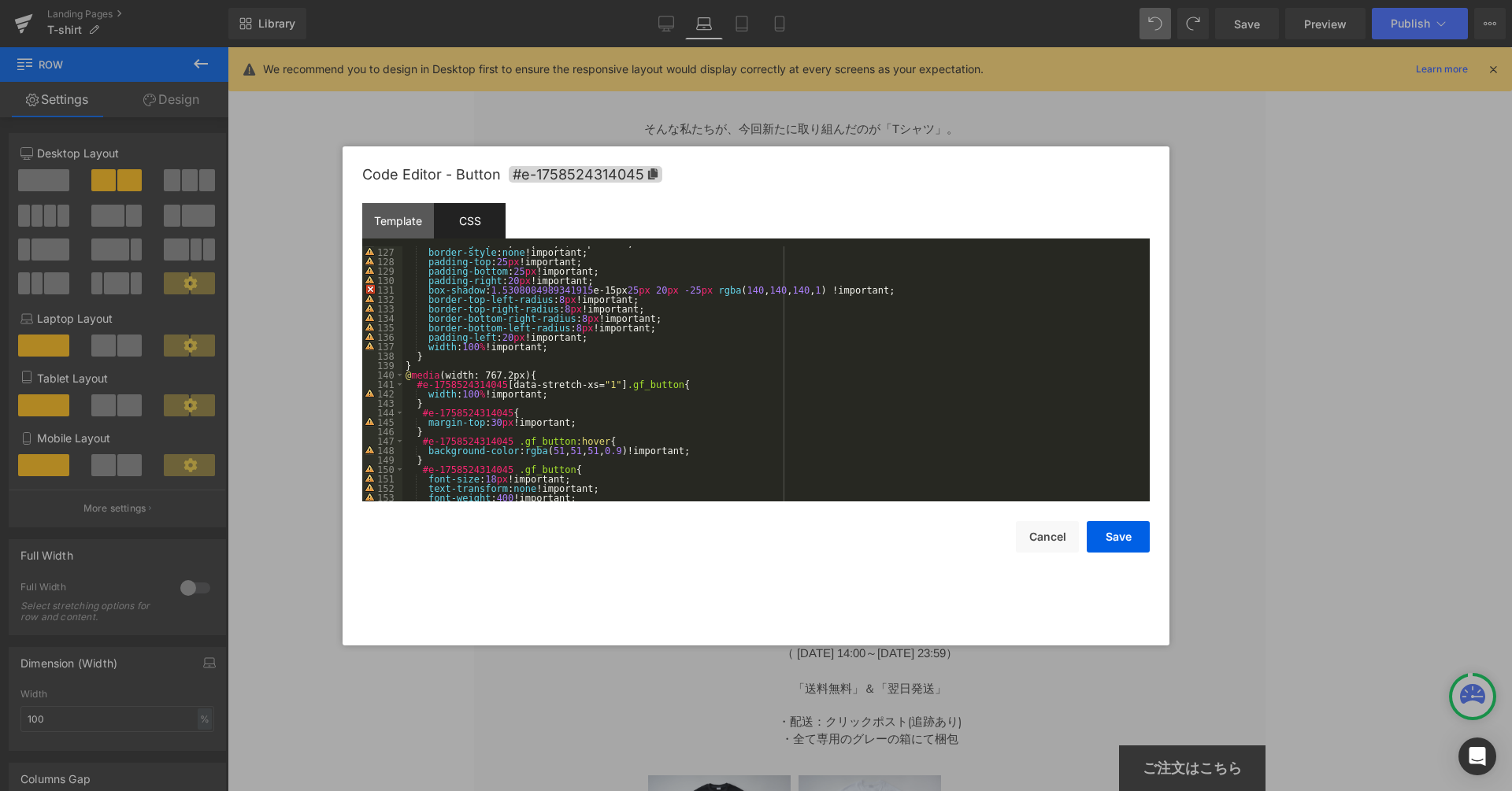
click at [577, 350] on div "color : rgba ( 255 , 255 , 255 , 1 )!important; border-style : none !important;…" at bounding box center [772, 375] width 740 height 274
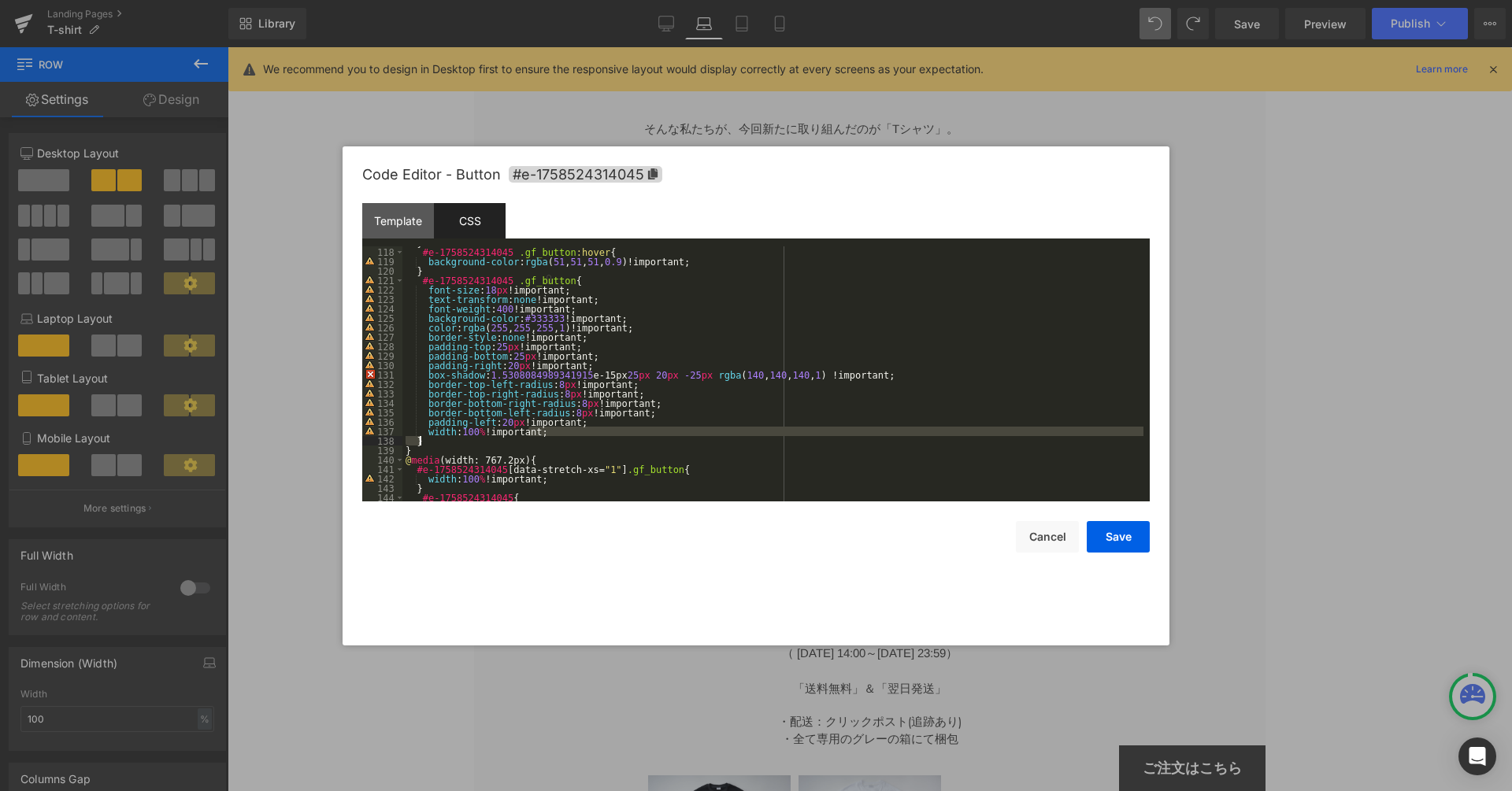
scroll to position [1104, 0]
click at [570, 430] on div "} #e-1758524314045 .gf_button :hover { background-color : rgba ( 51 , 51 , 51 ,…" at bounding box center [772, 375] width 740 height 274
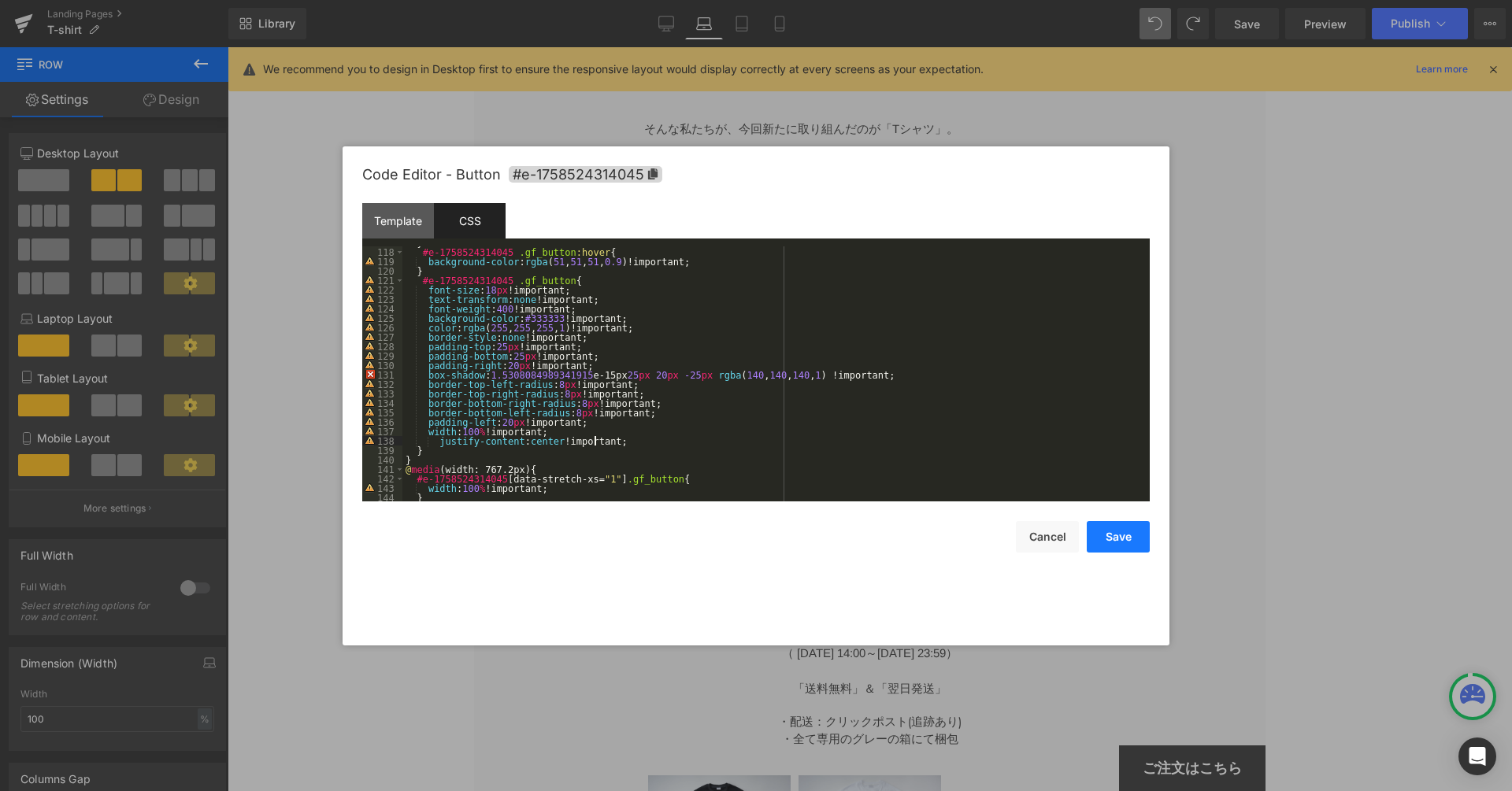
click at [1116, 548] on button "Save" at bounding box center [1117, 537] width 63 height 31
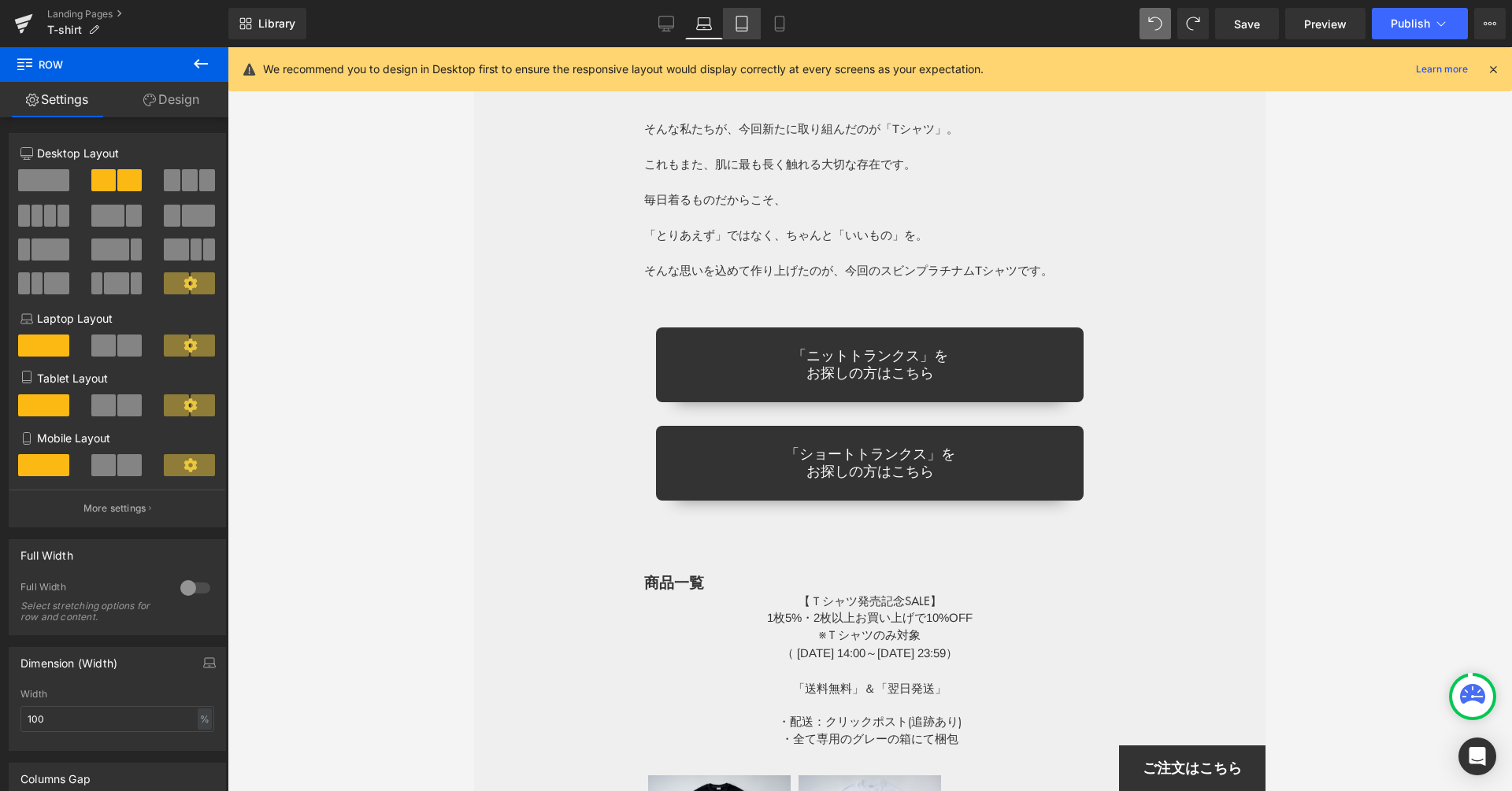
click at [749, 29] on icon at bounding box center [741, 23] width 16 height 16
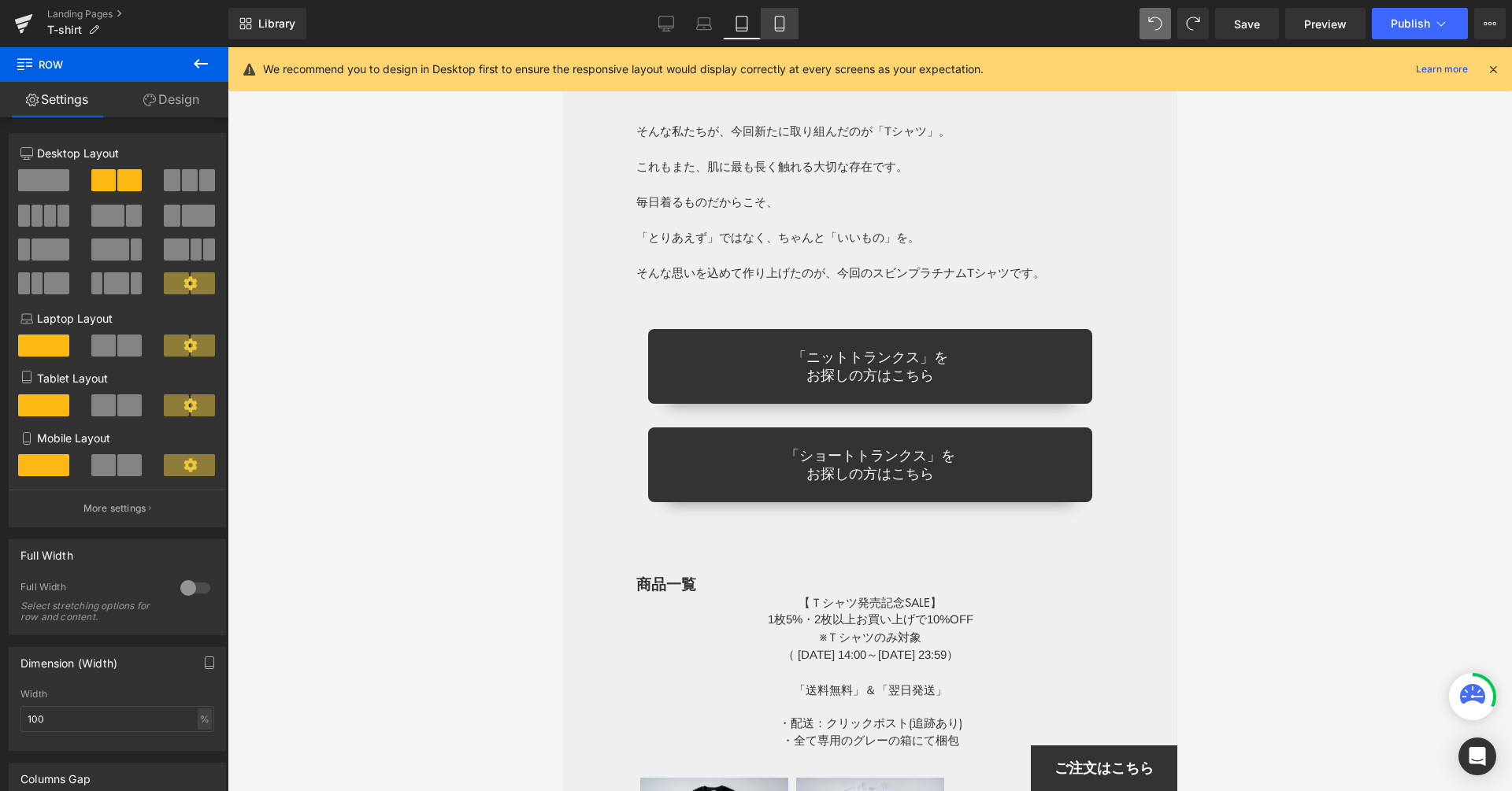
click at [771, 26] on link "Mobile" at bounding box center [779, 24] width 38 height 31
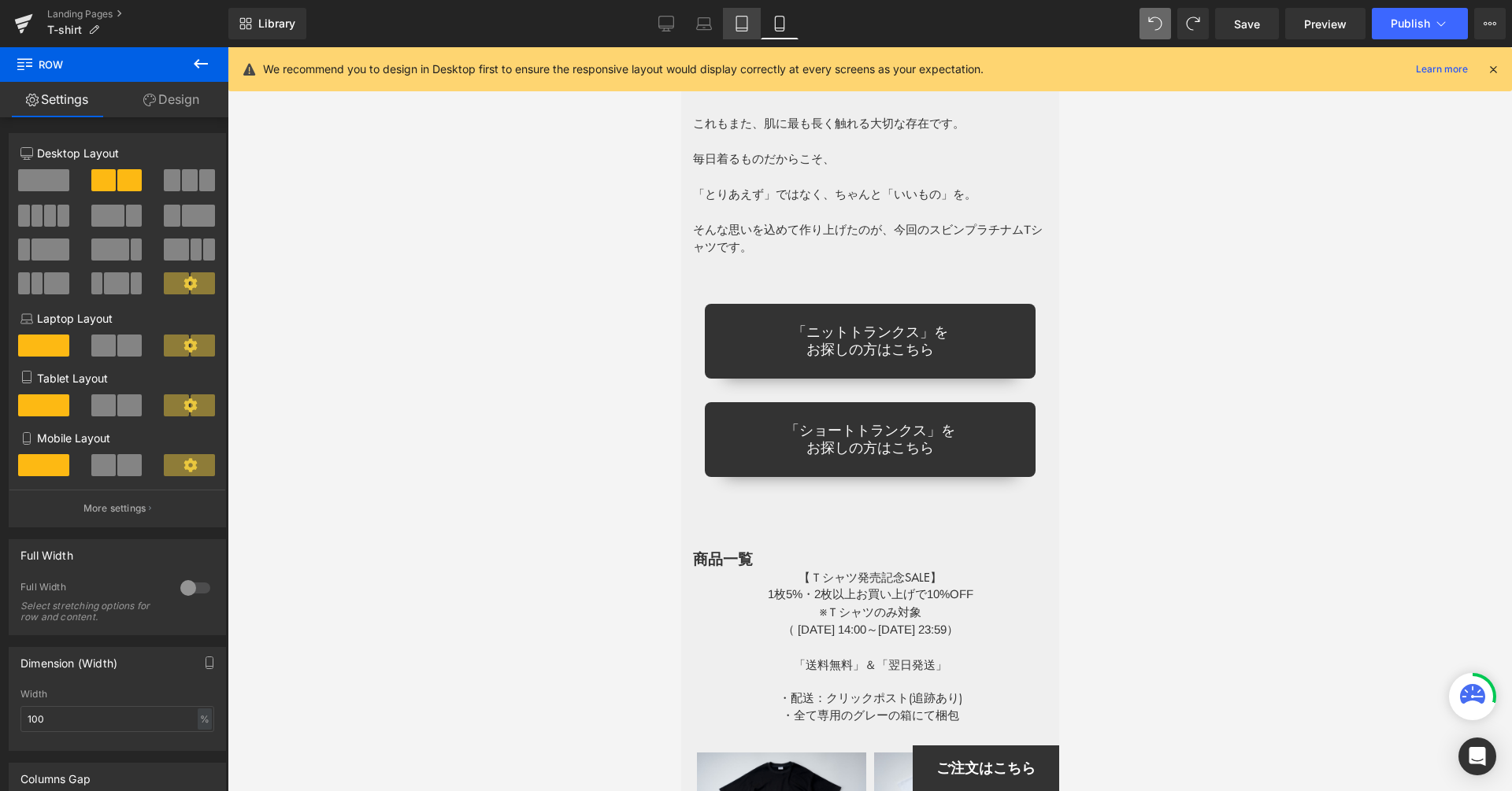
click at [751, 26] on link "Tablet" at bounding box center [741, 24] width 38 height 31
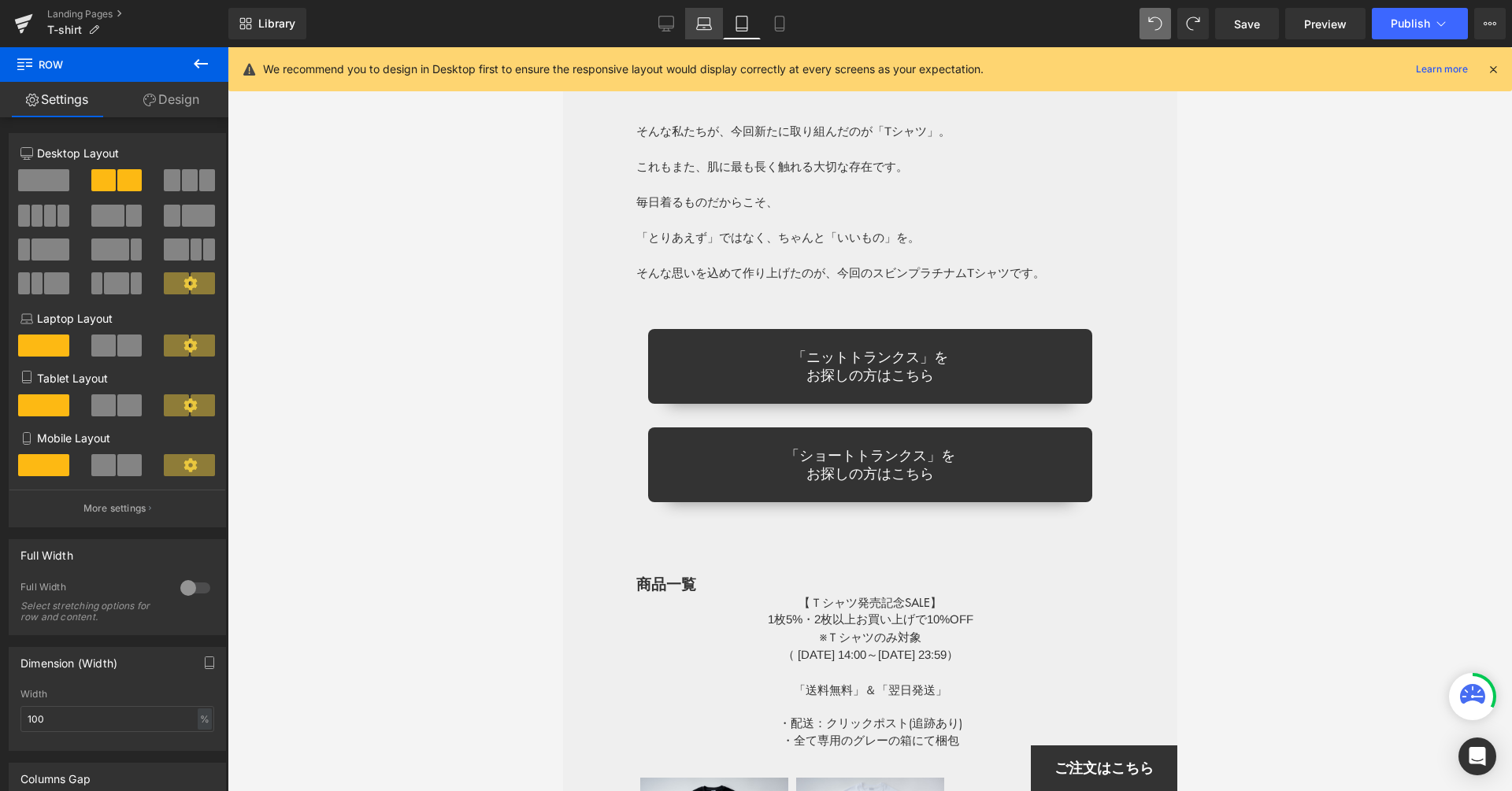
click at [704, 26] on icon at bounding box center [704, 23] width 16 height 16
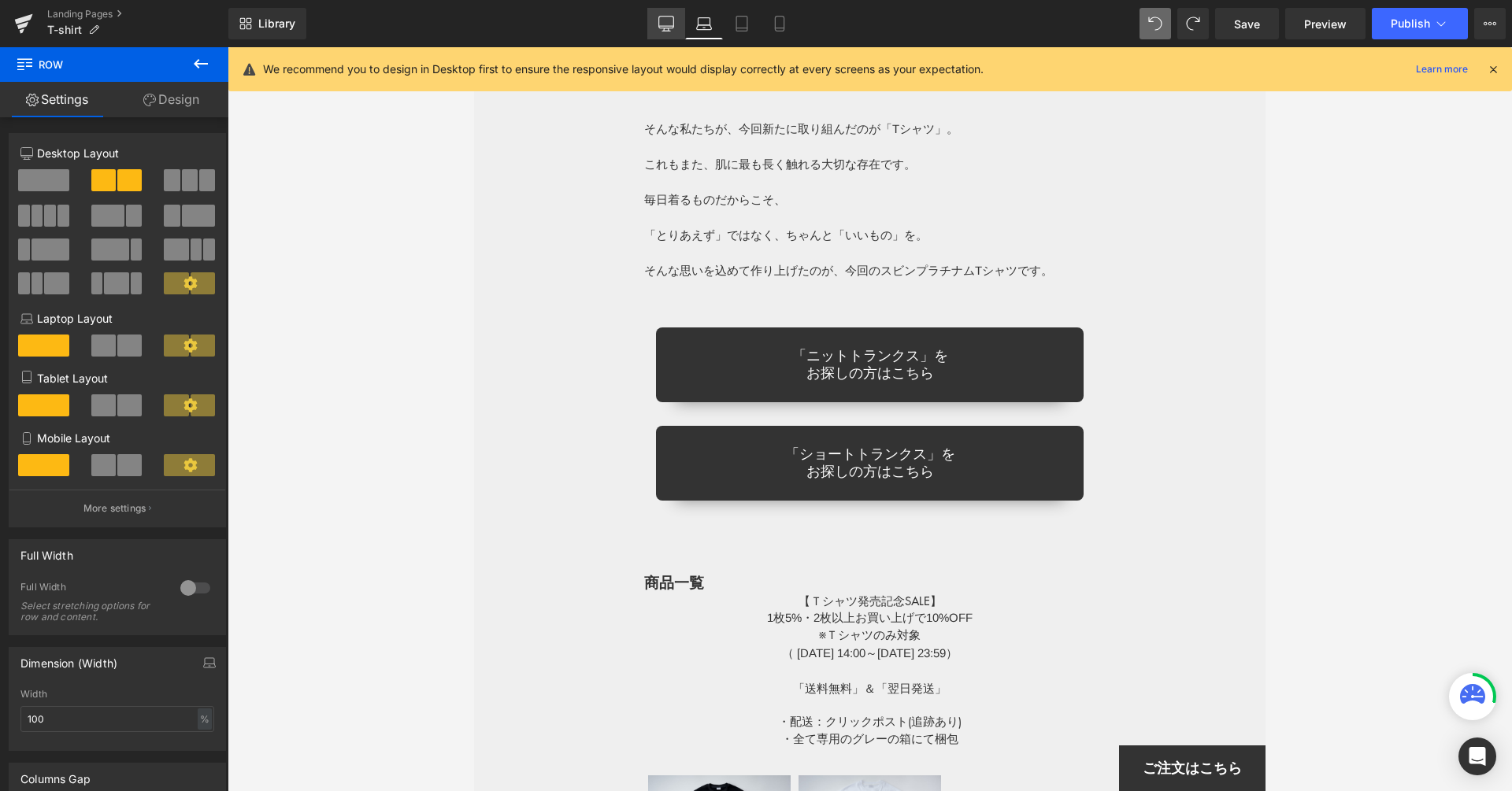
click at [681, 28] on link "Desktop" at bounding box center [666, 24] width 38 height 31
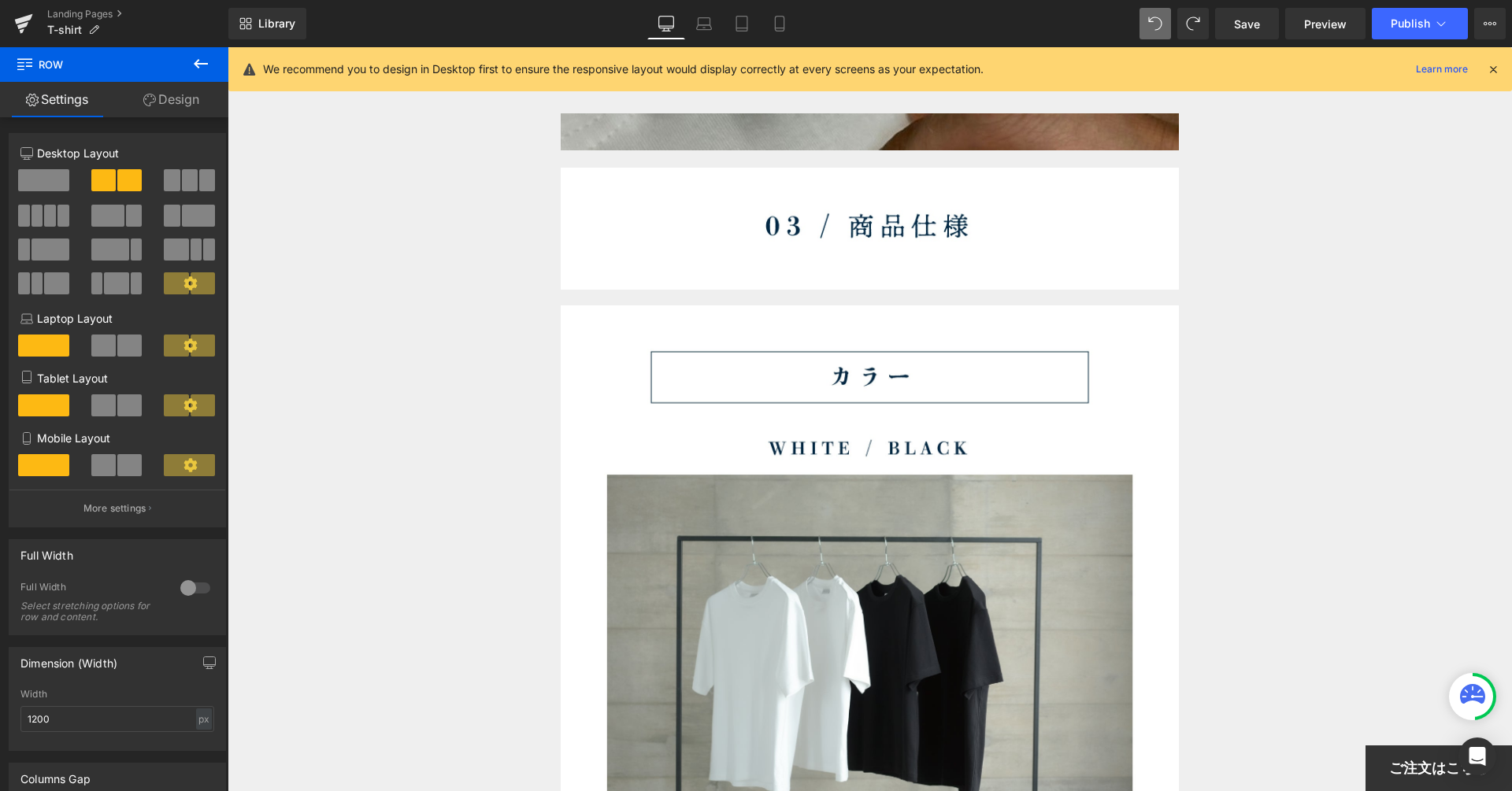
scroll to position [12666, 0]
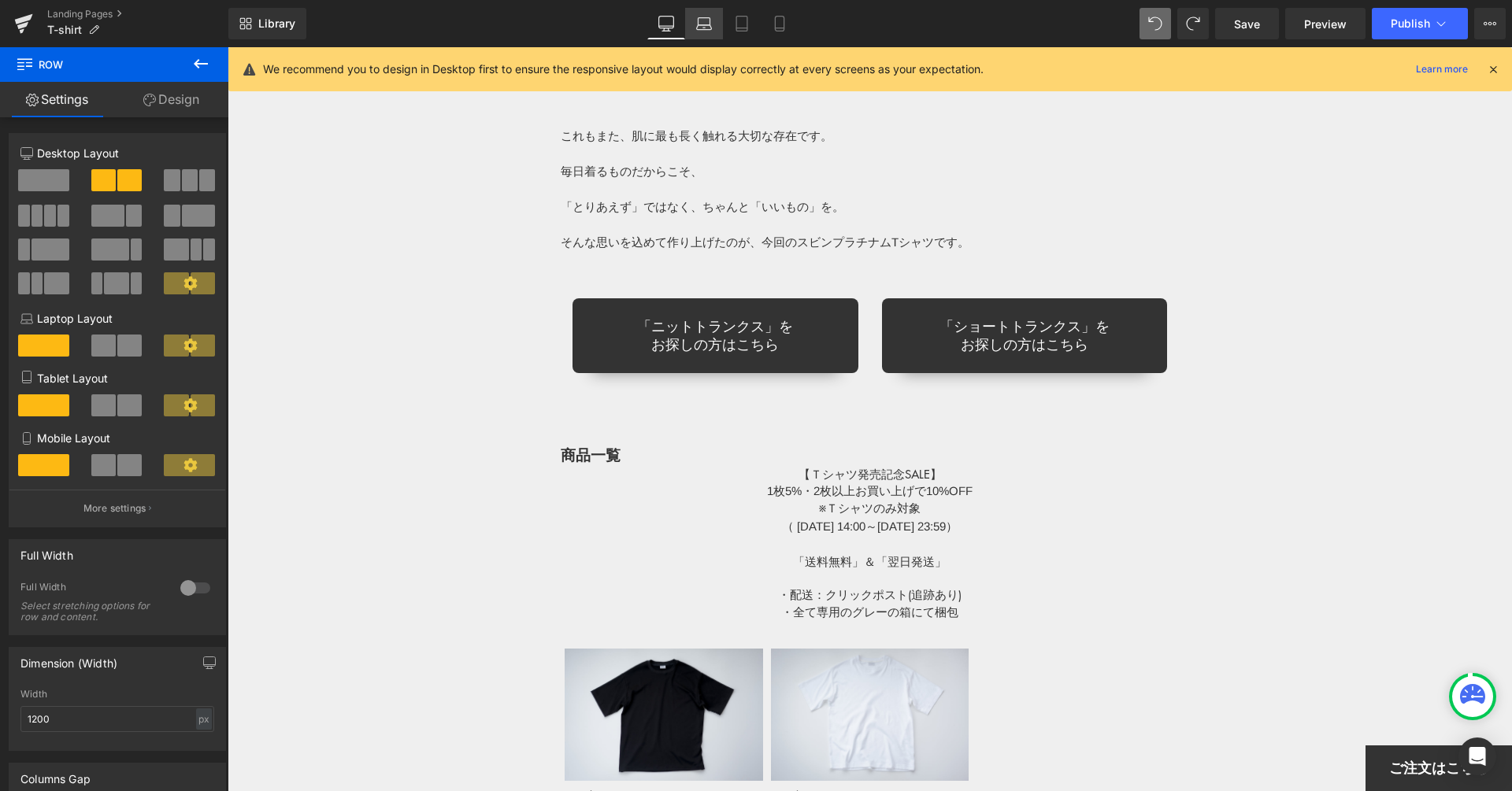
click at [706, 8] on link "Laptop" at bounding box center [704, 24] width 38 height 31
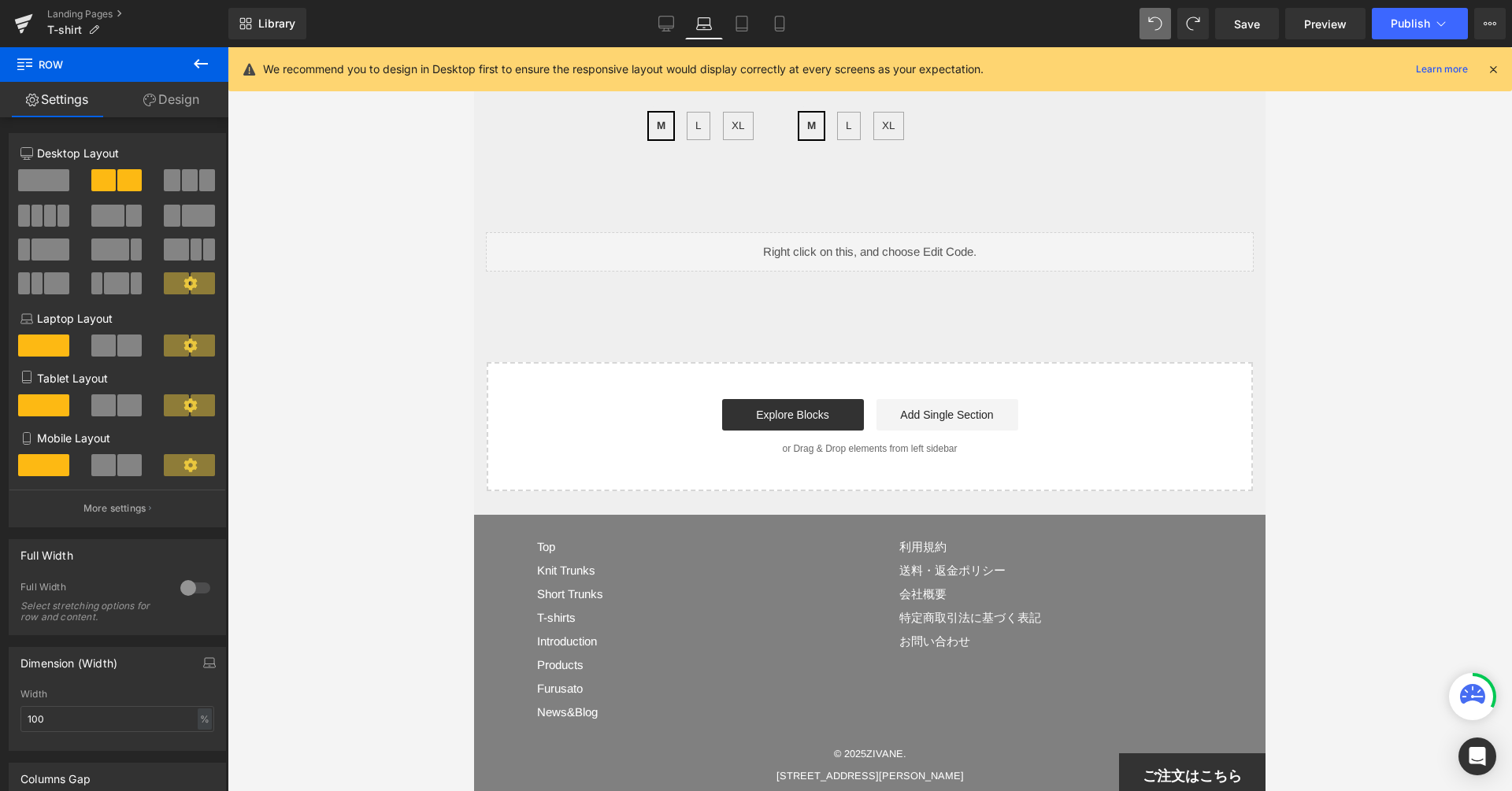
scroll to position [10002, 0]
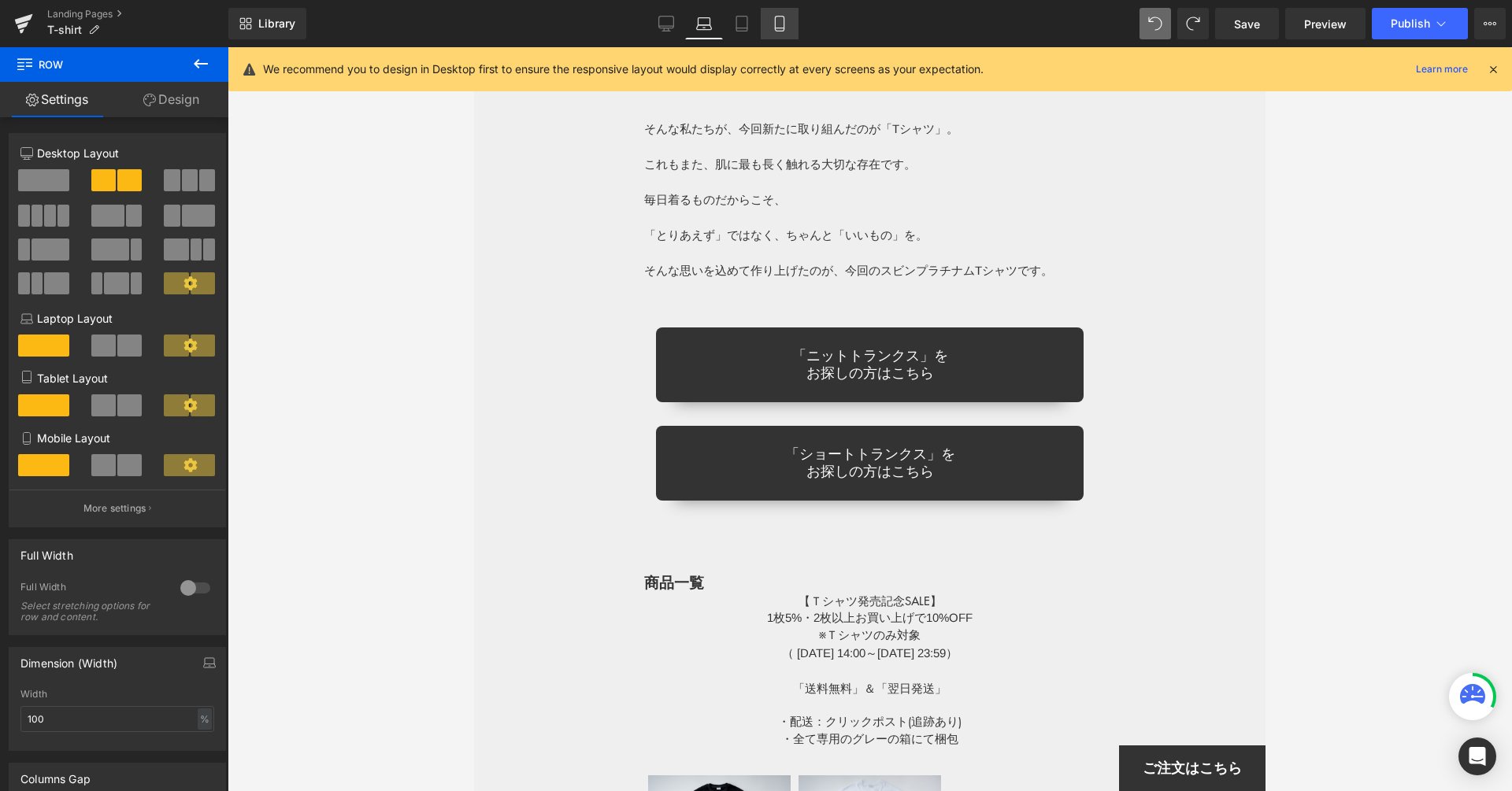
click at [778, 20] on icon at bounding box center [779, 23] width 16 height 16
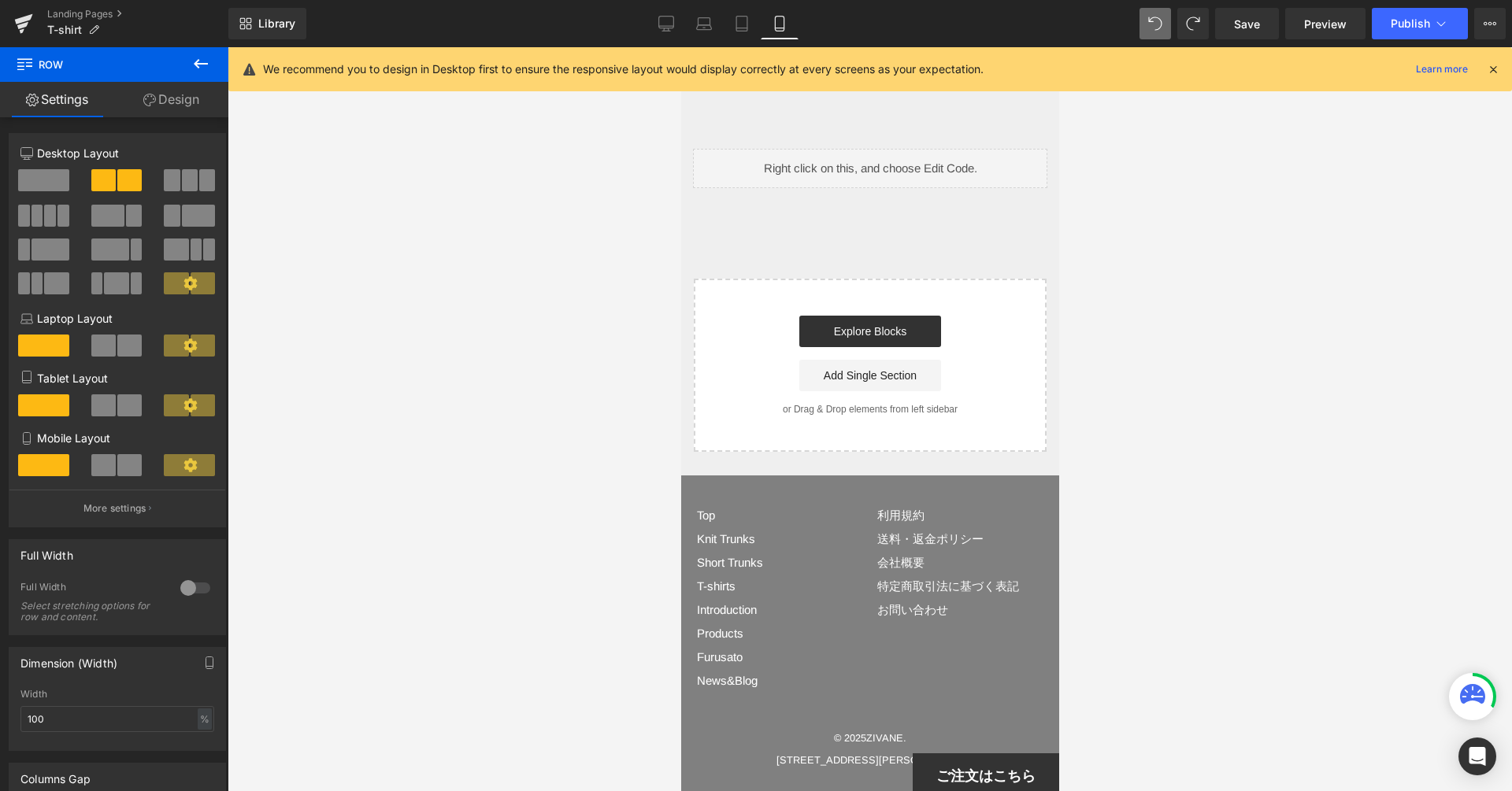
scroll to position [8698, 0]
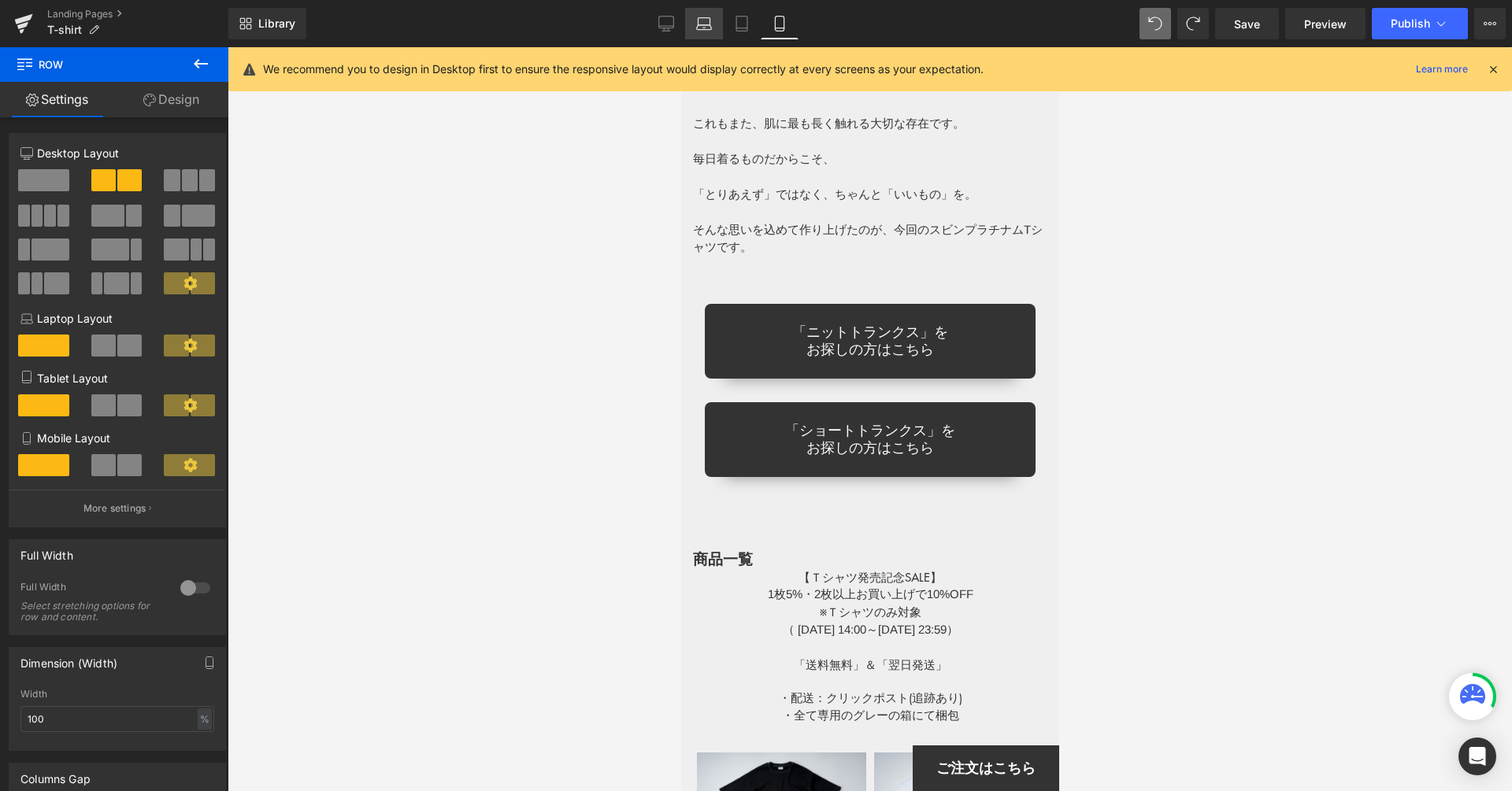
click at [703, 25] on icon at bounding box center [704, 27] width 15 height 5
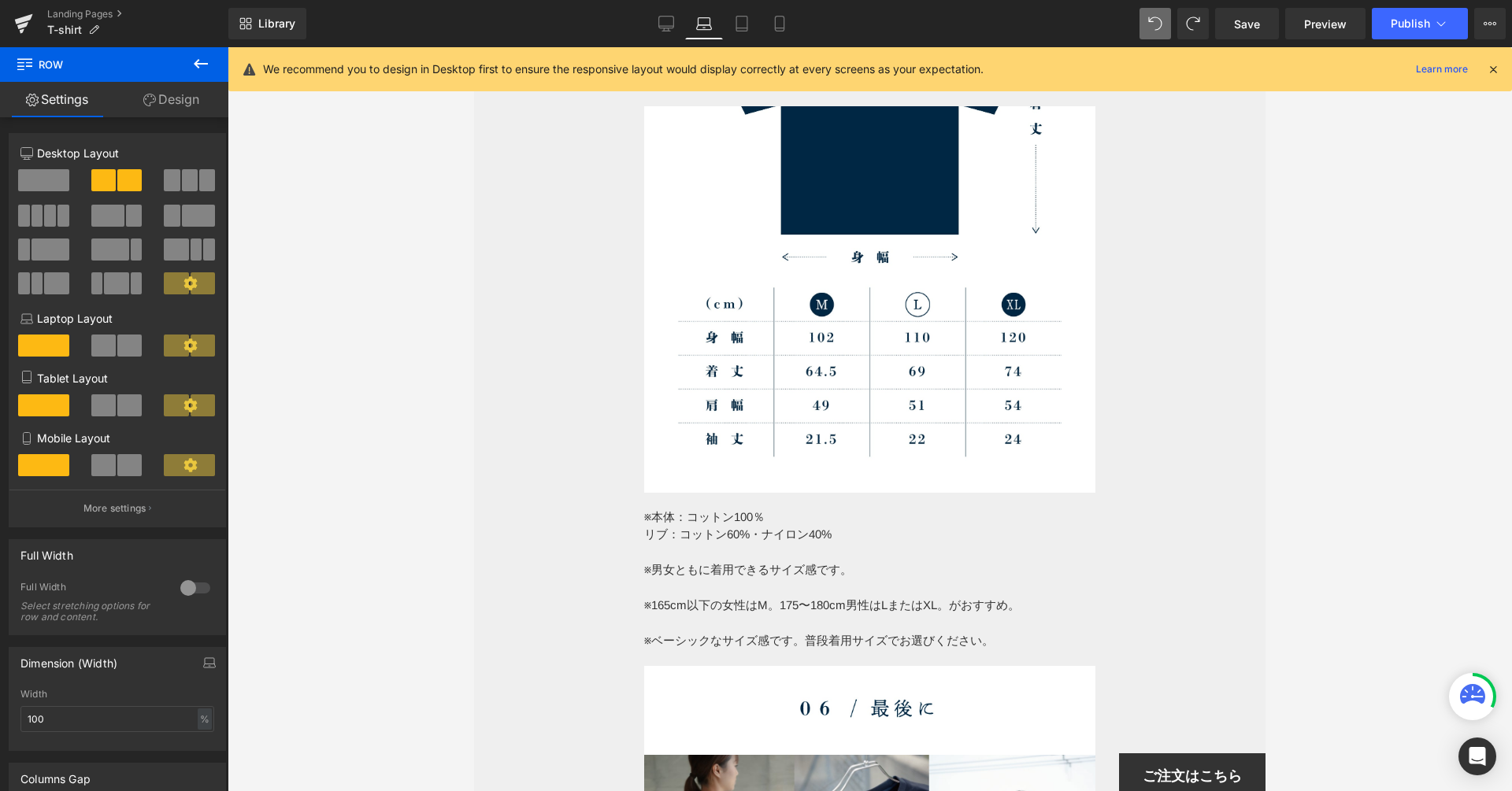
scroll to position [10002, 0]
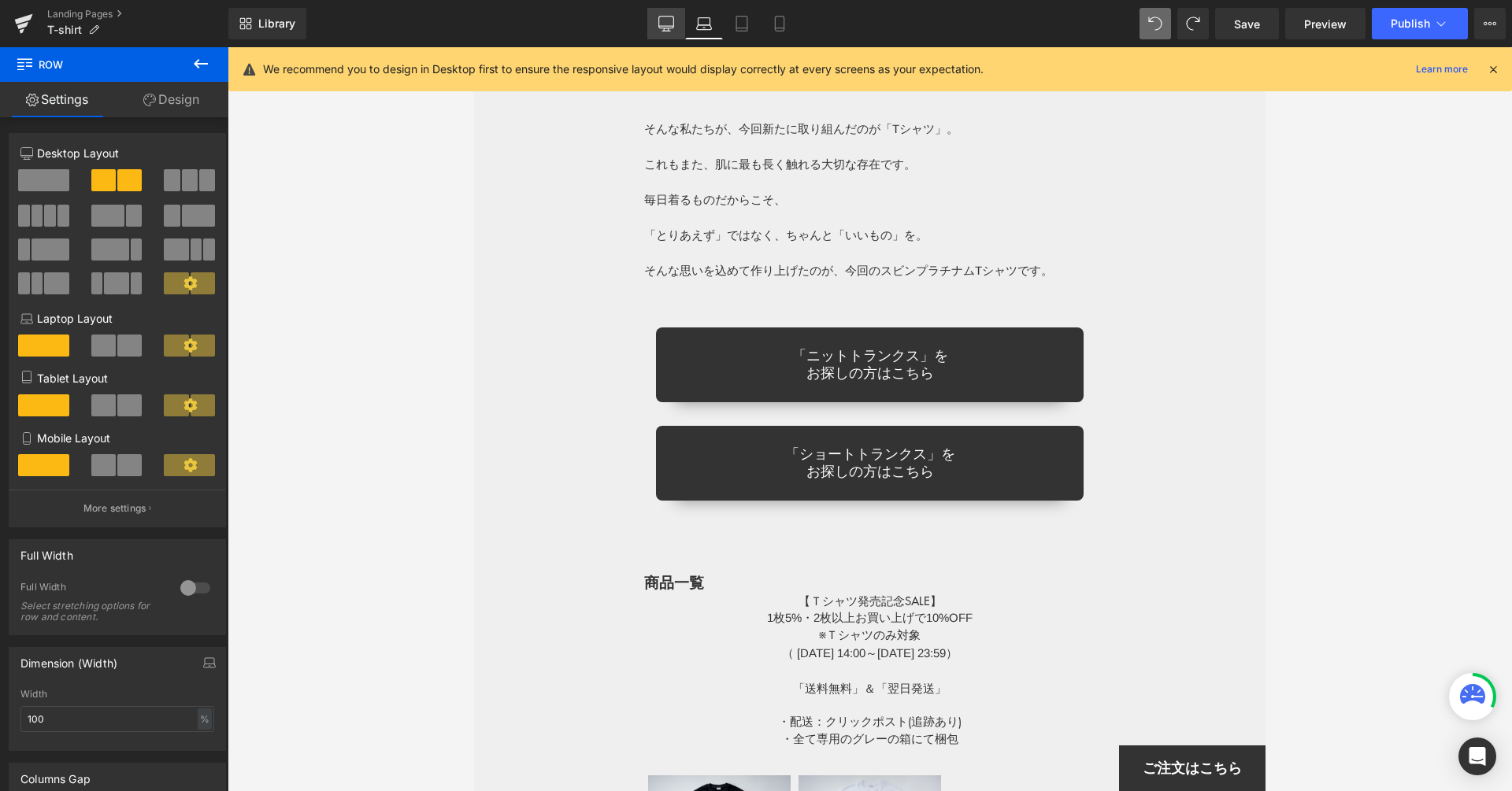
click at [669, 22] on icon at bounding box center [666, 23] width 16 height 16
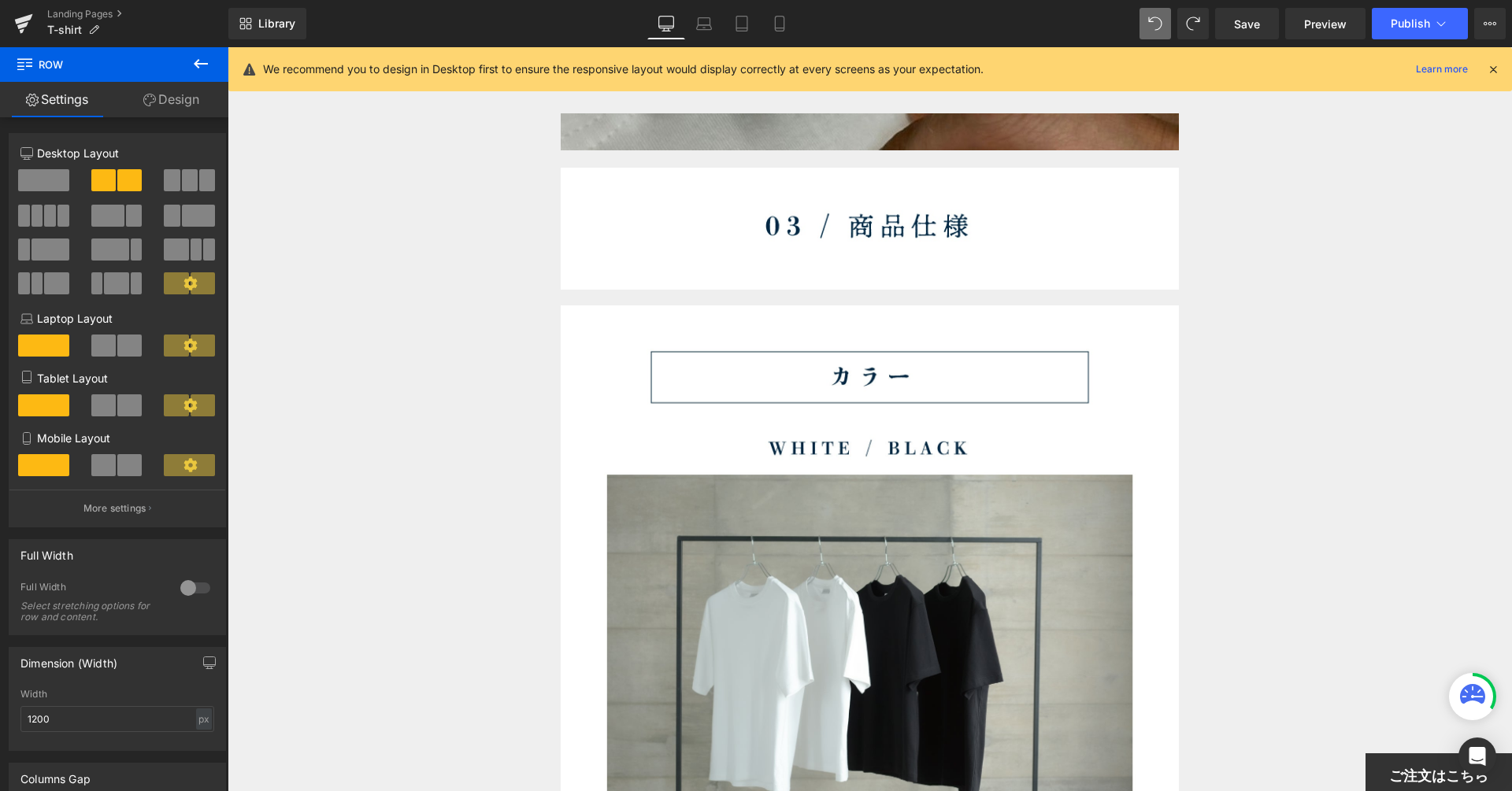
scroll to position [12666, 0]
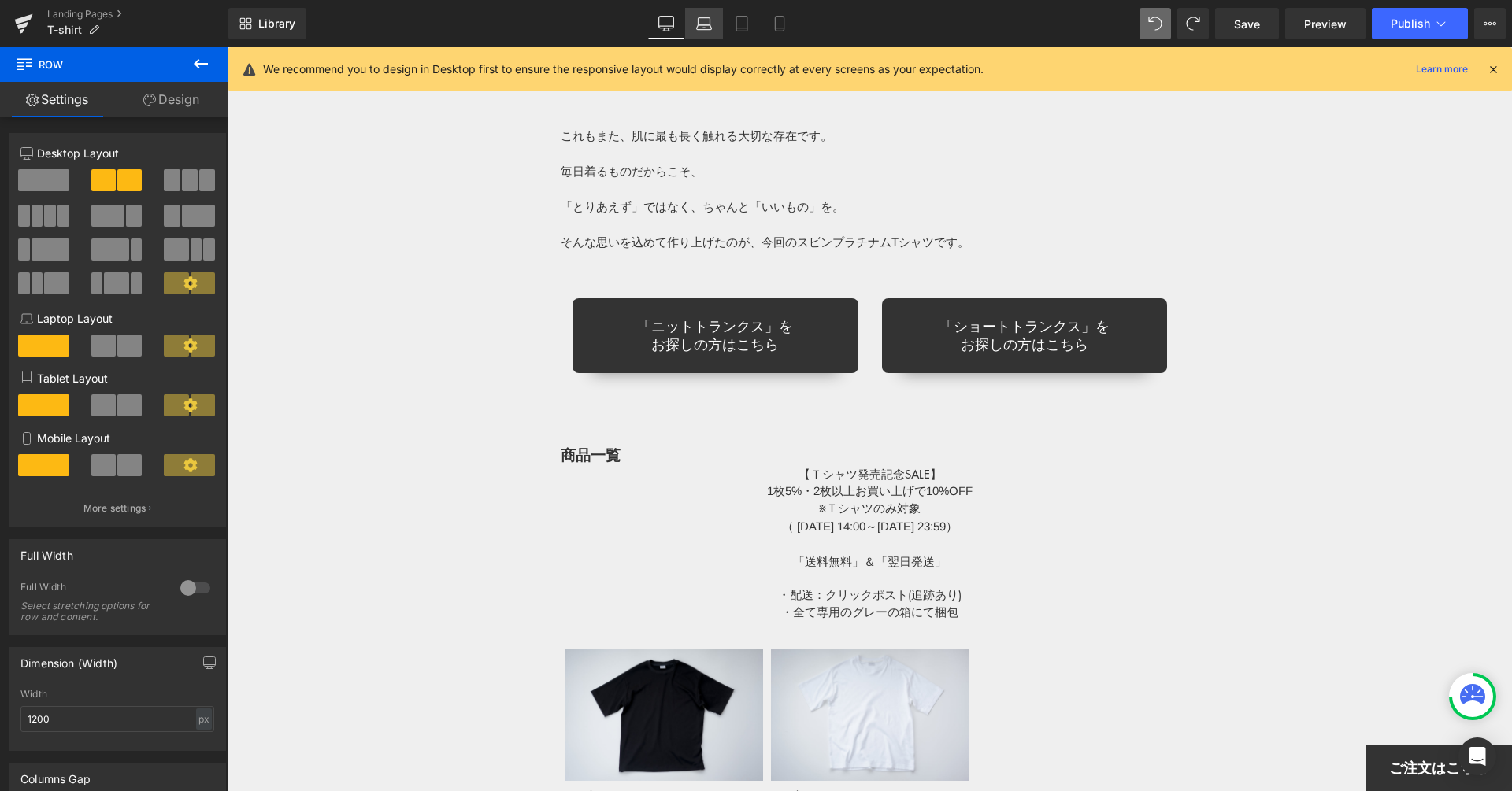
click at [707, 19] on icon at bounding box center [704, 23] width 16 height 16
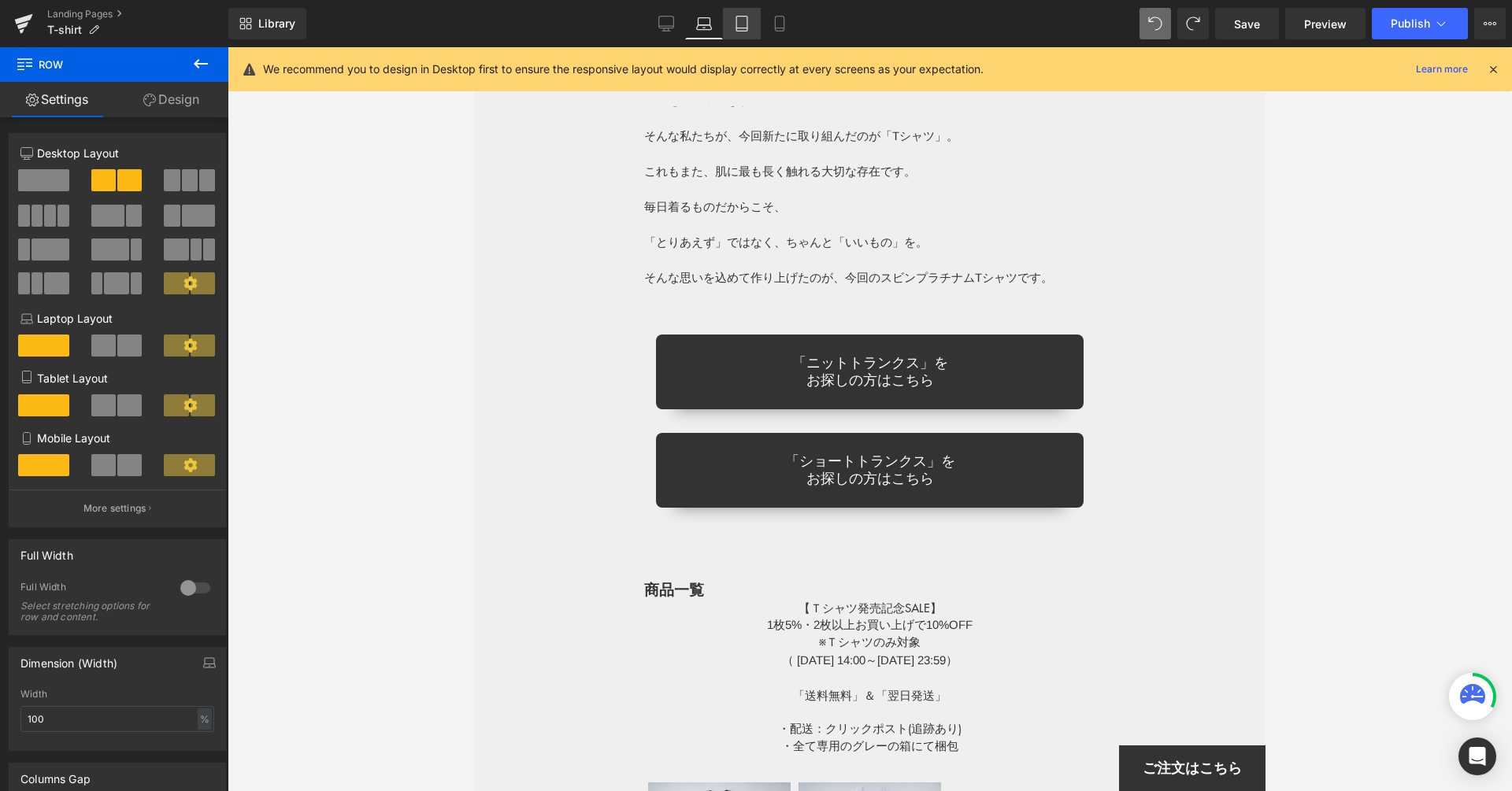
click at [734, 18] on link "Tablet" at bounding box center [741, 24] width 38 height 31
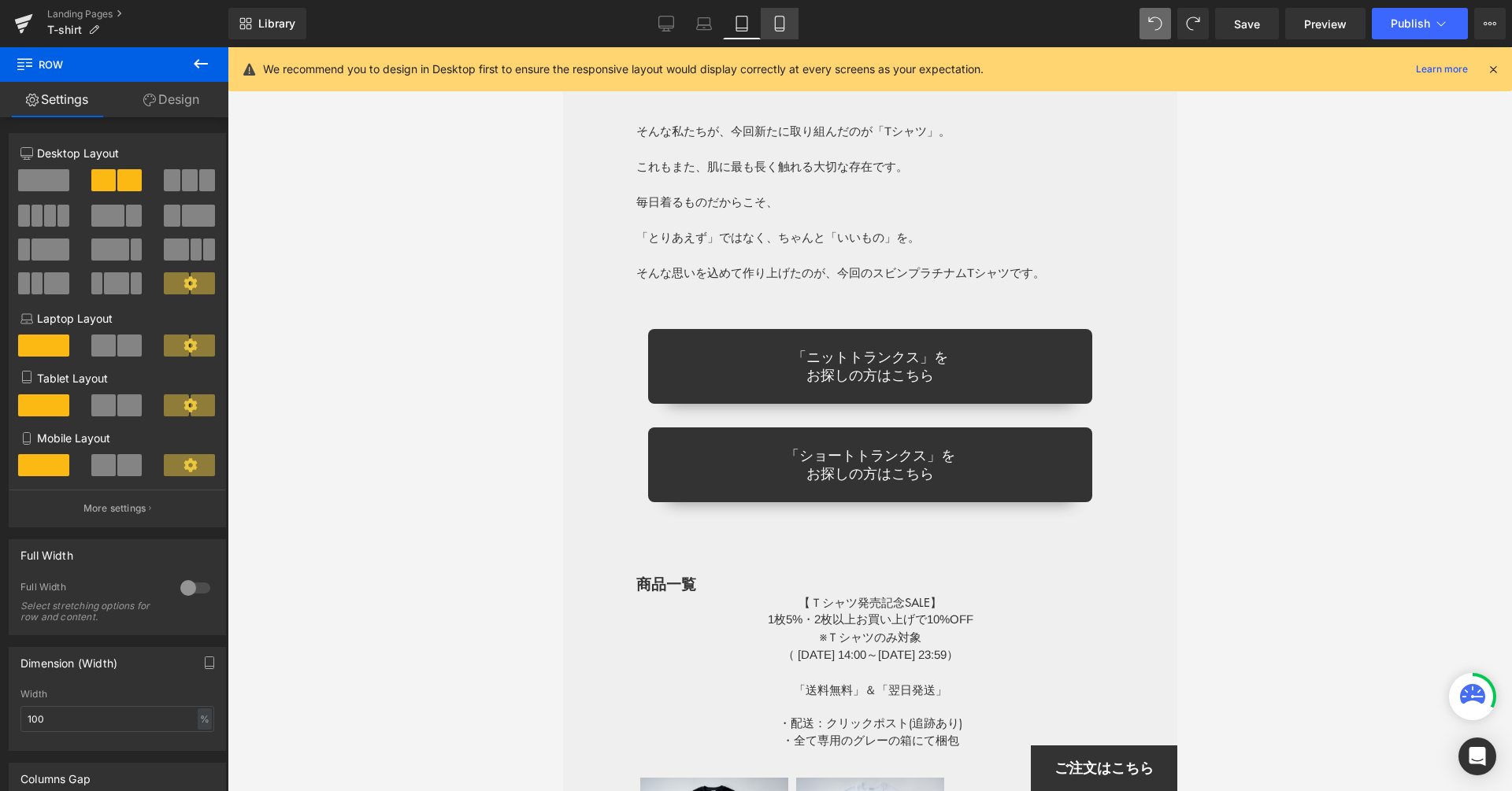
click at [779, 21] on icon at bounding box center [779, 23] width 16 height 16
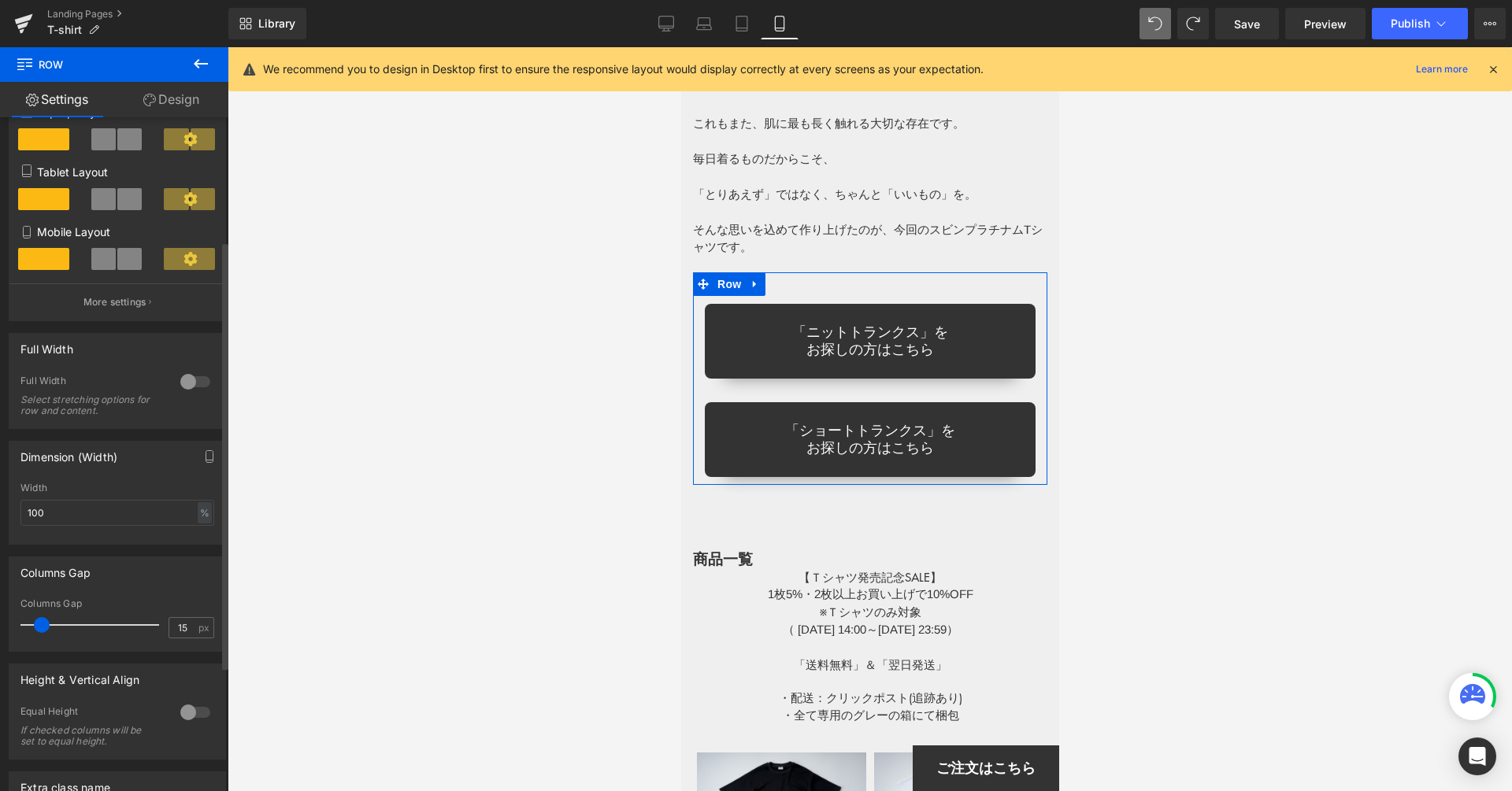
scroll to position [231, 0]
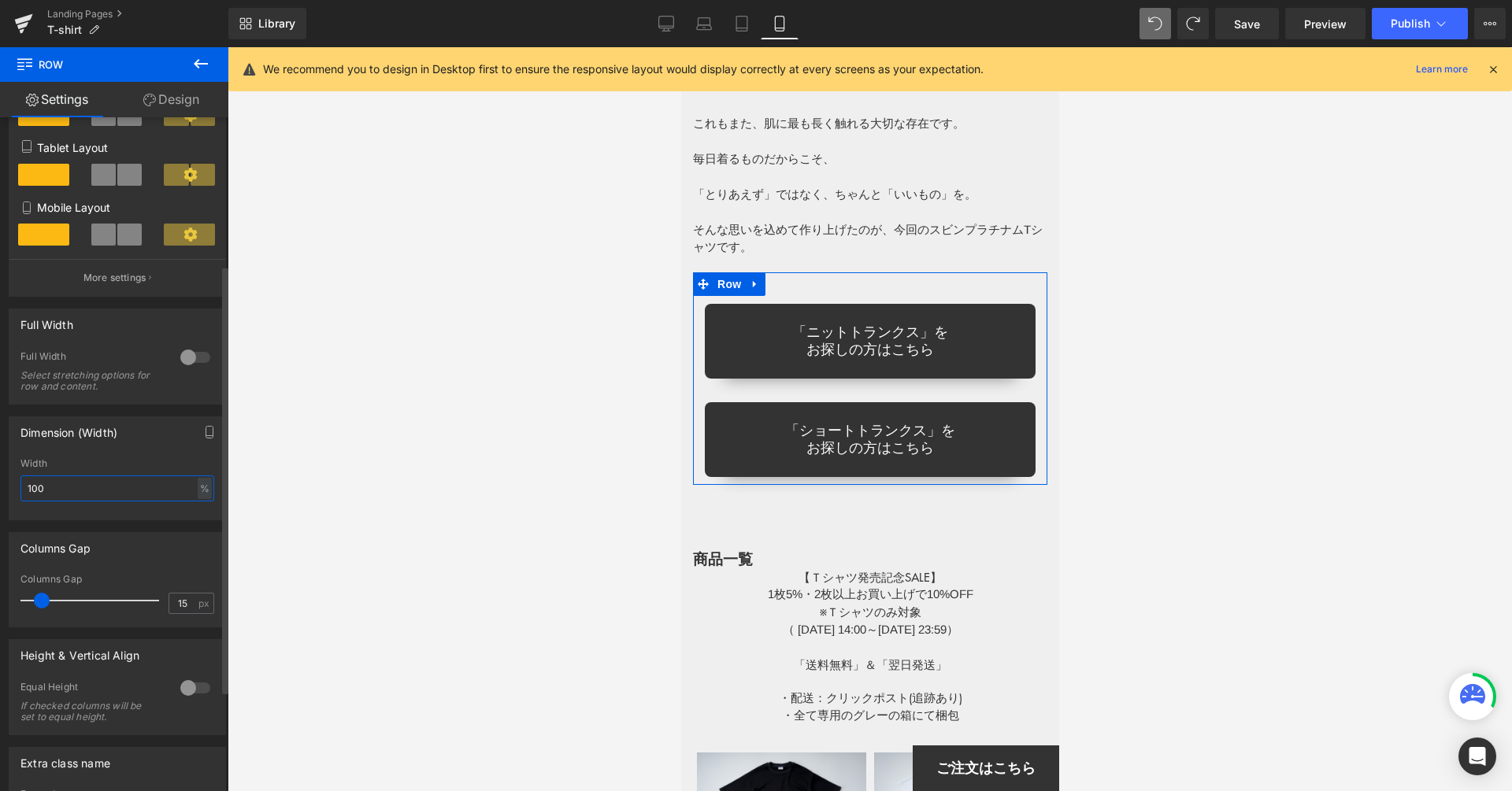
click at [79, 488] on input "100" at bounding box center [117, 488] width 194 height 26
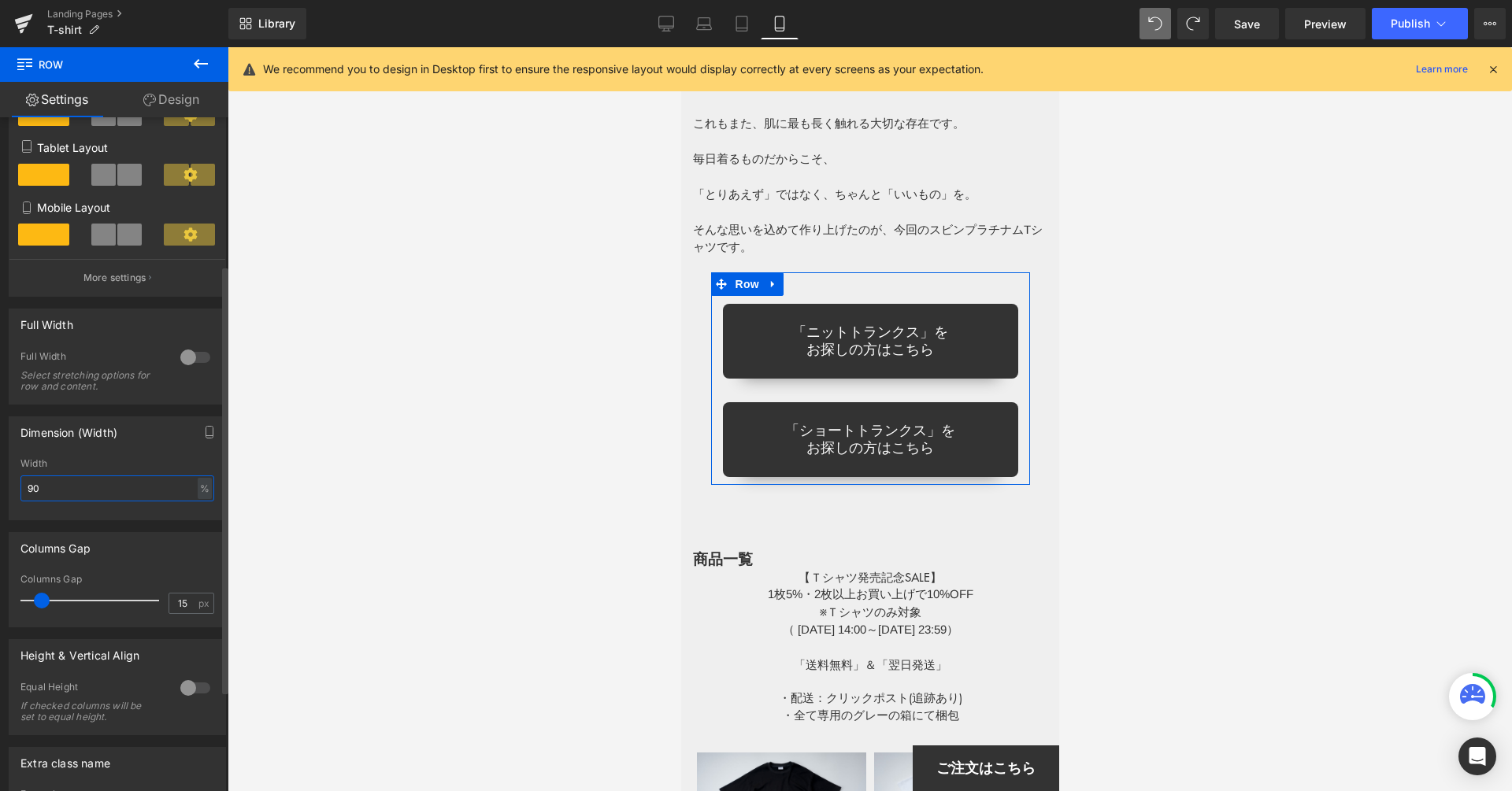
type input "100"
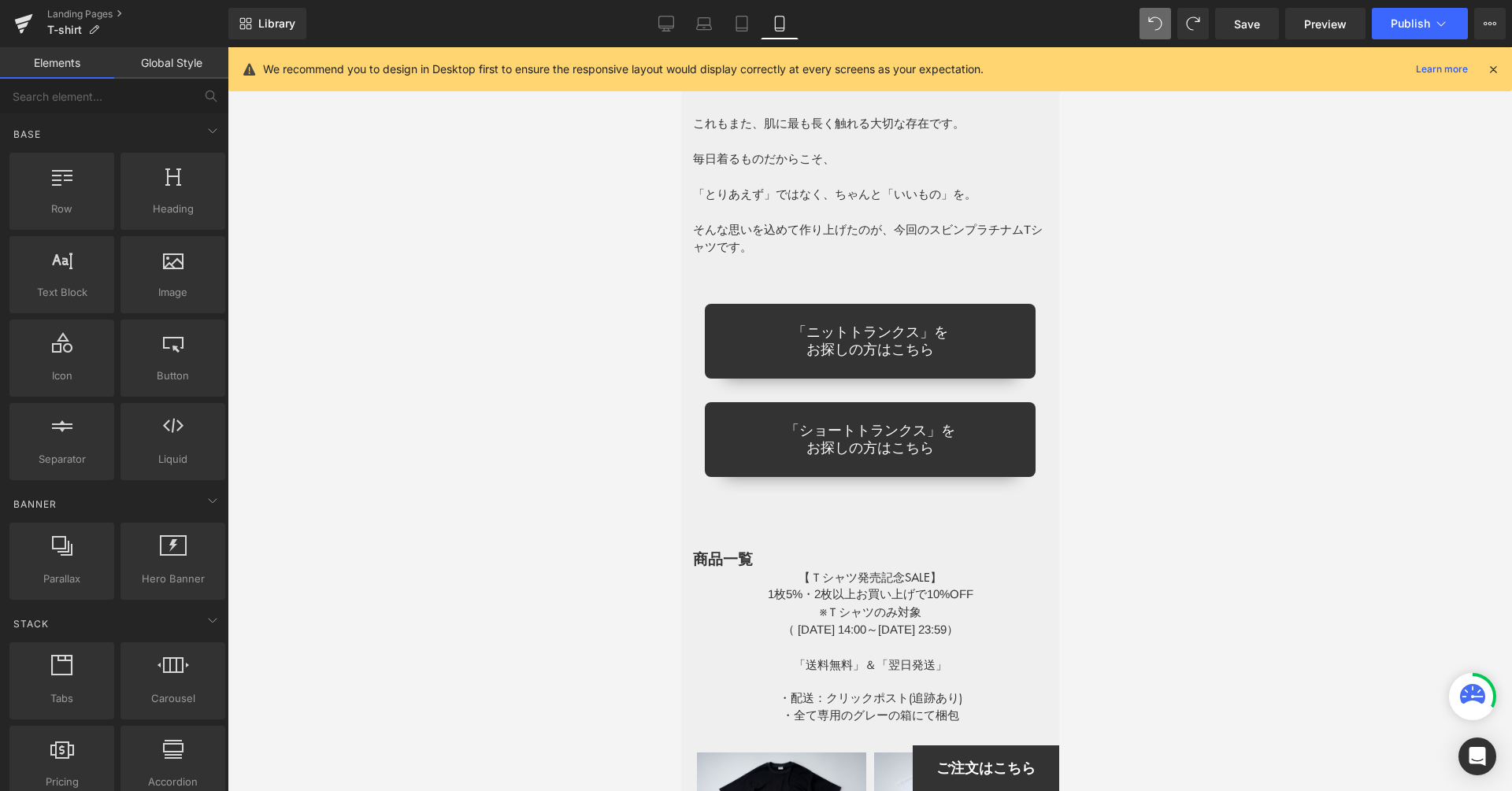
click at [538, 326] on div at bounding box center [869, 418] width 1284 height 744
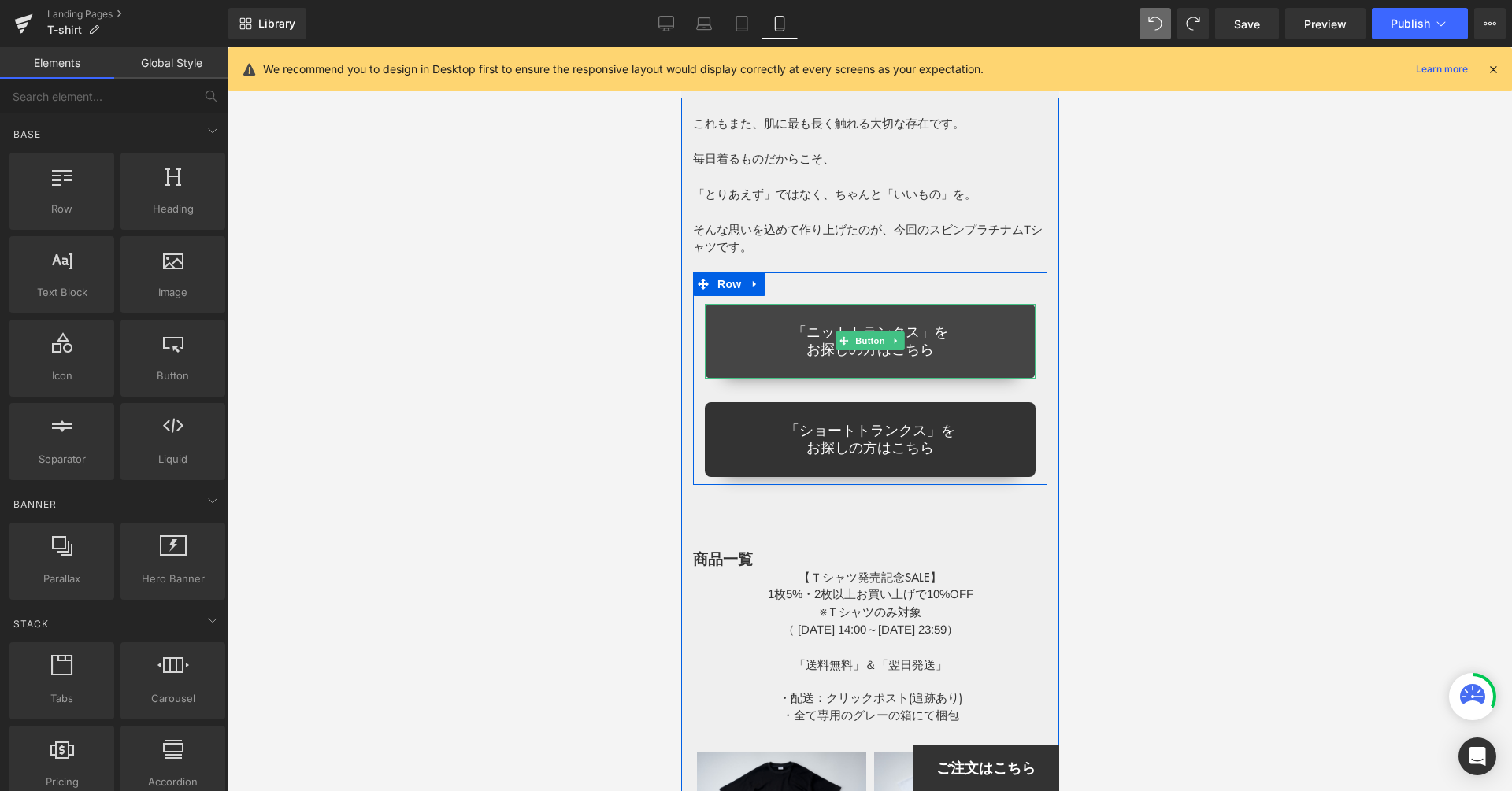
click at [967, 310] on link "「ニットトランクス」を お探しの方はこちら" at bounding box center [869, 340] width 331 height 75
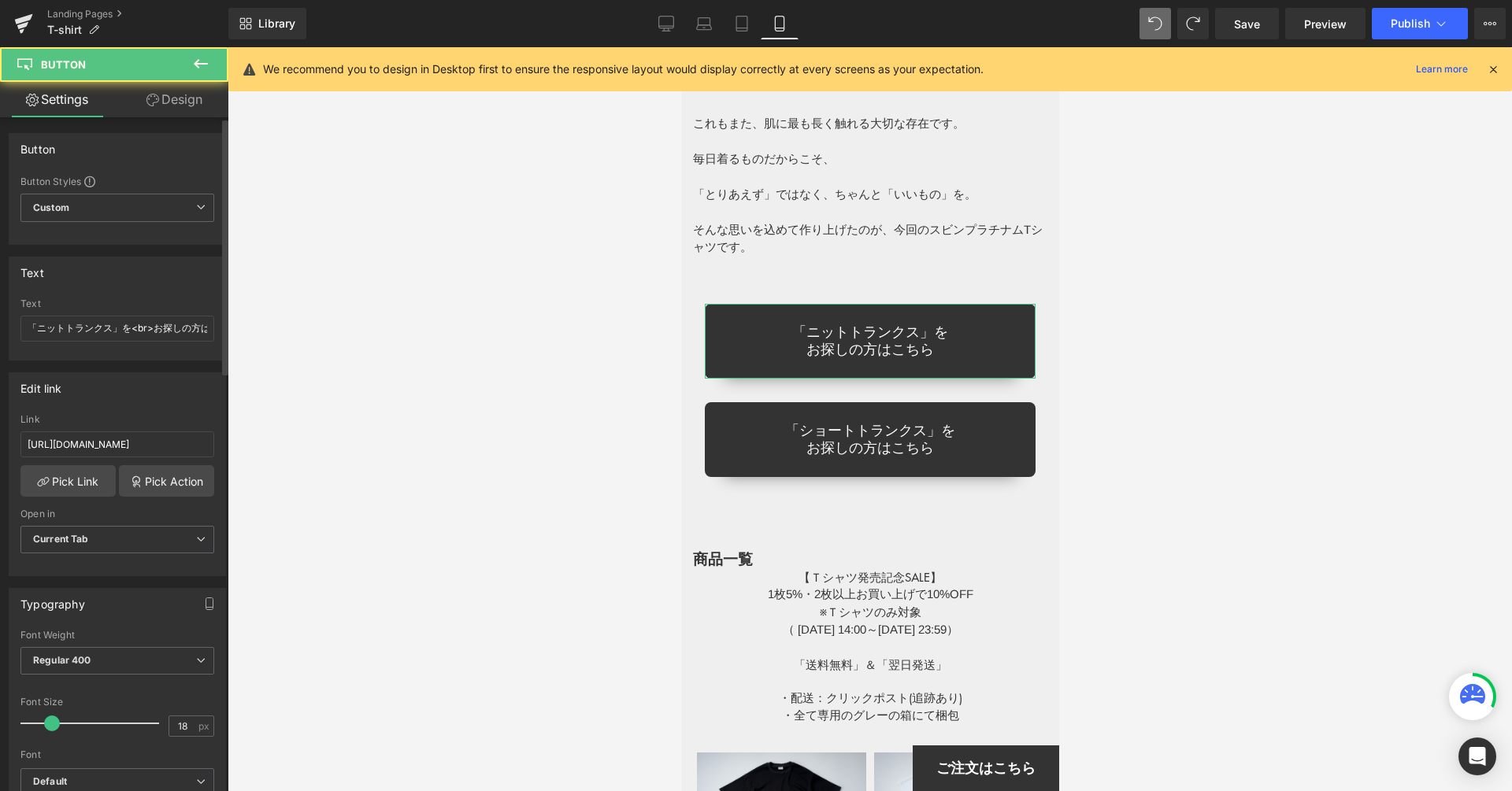
scroll to position [80, 0]
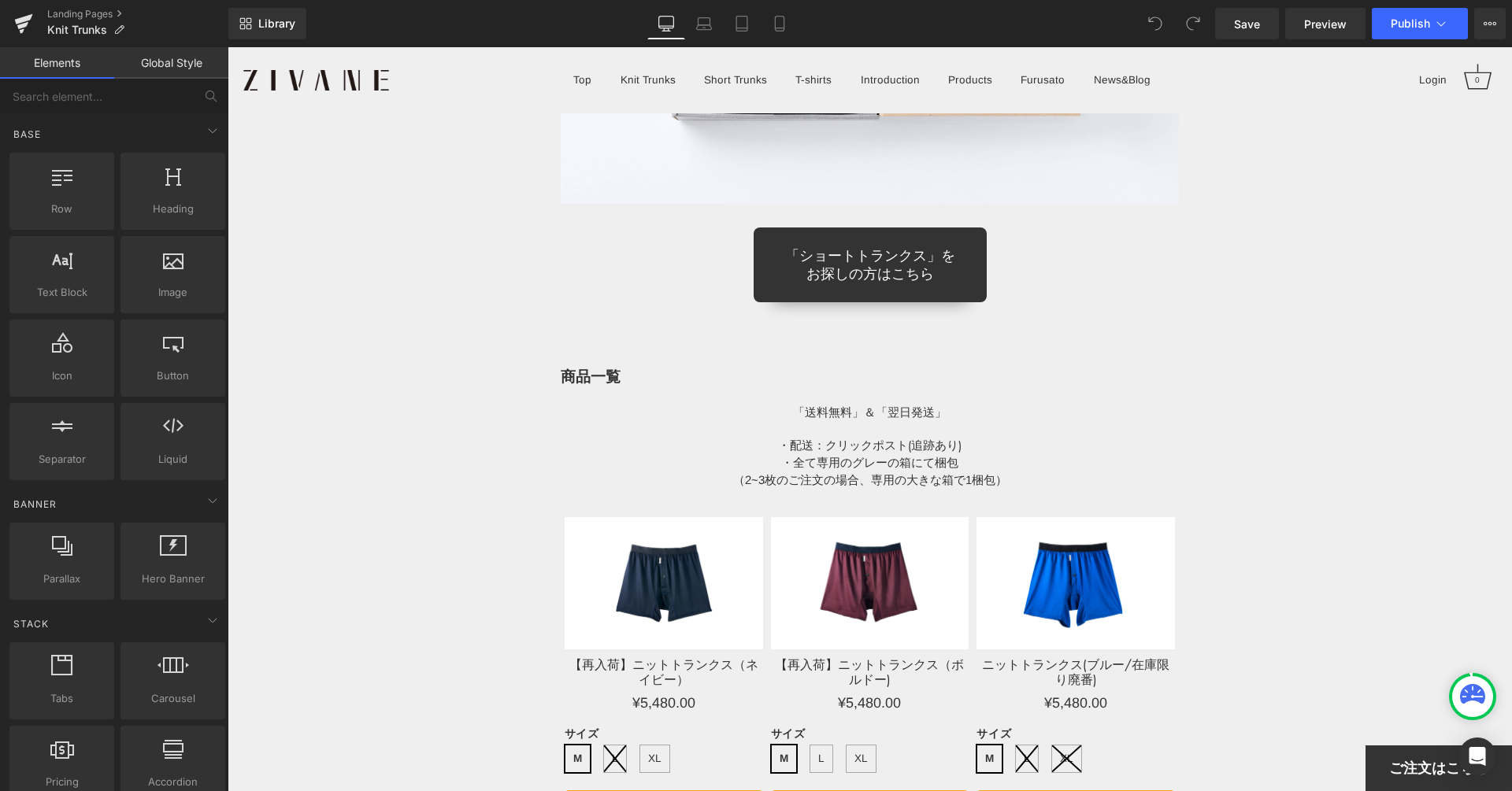
scroll to position [16194, 0]
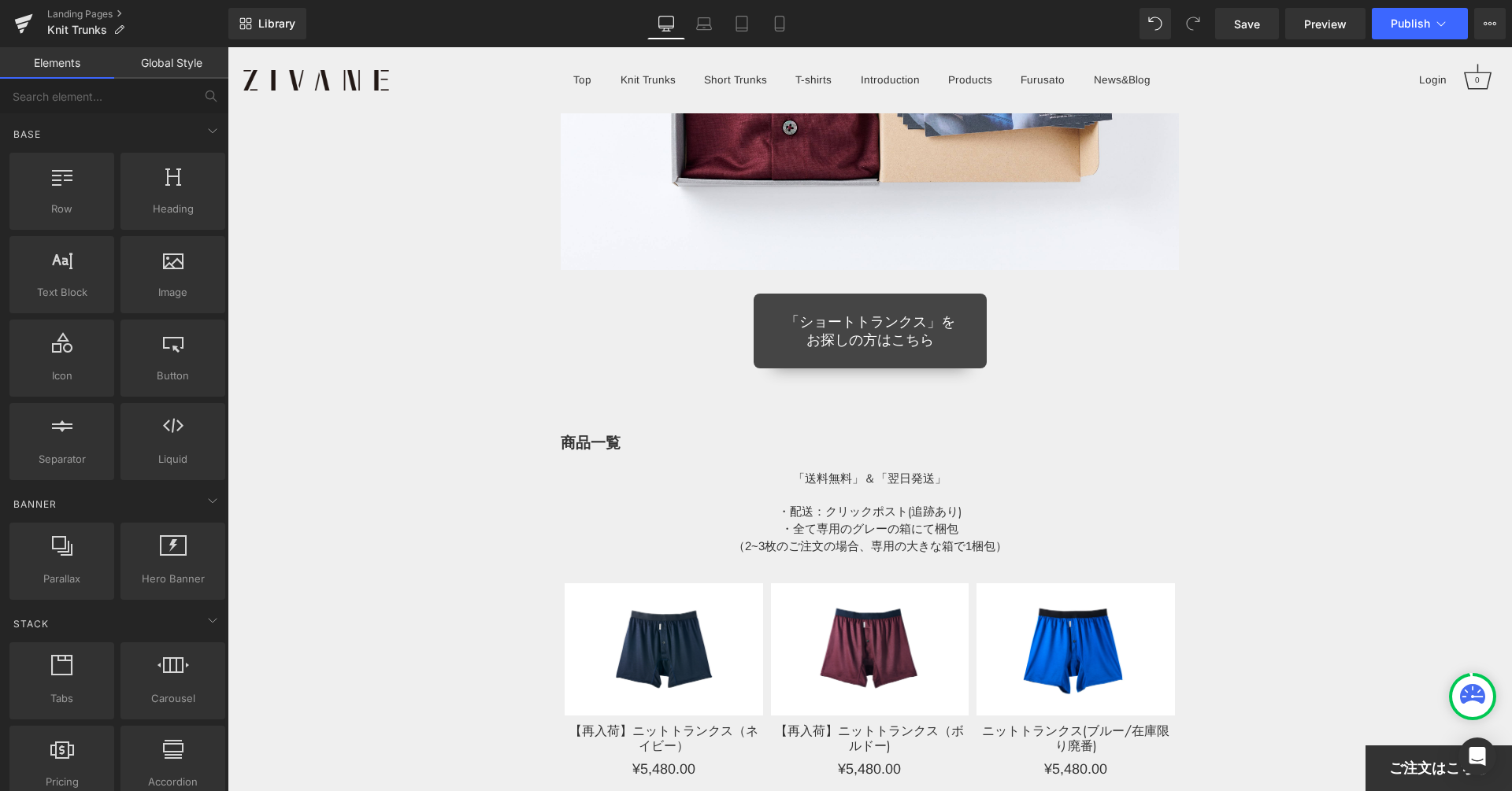
click at [862, 322] on span "Button" at bounding box center [869, 331] width 36 height 19
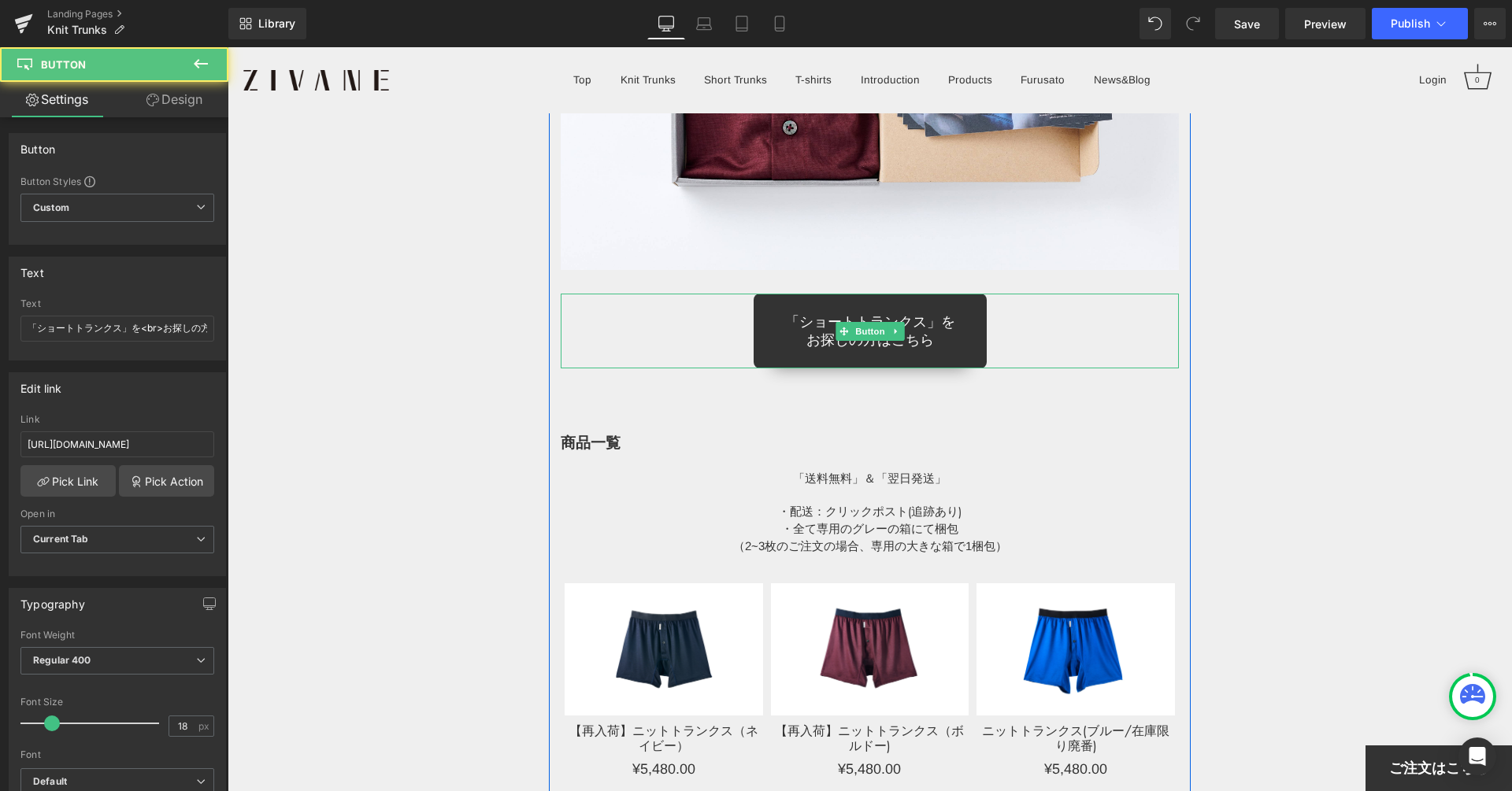
click at [685, 316] on div "「ショートトランクス」を お探しの方はこちら" at bounding box center [869, 330] width 619 height 75
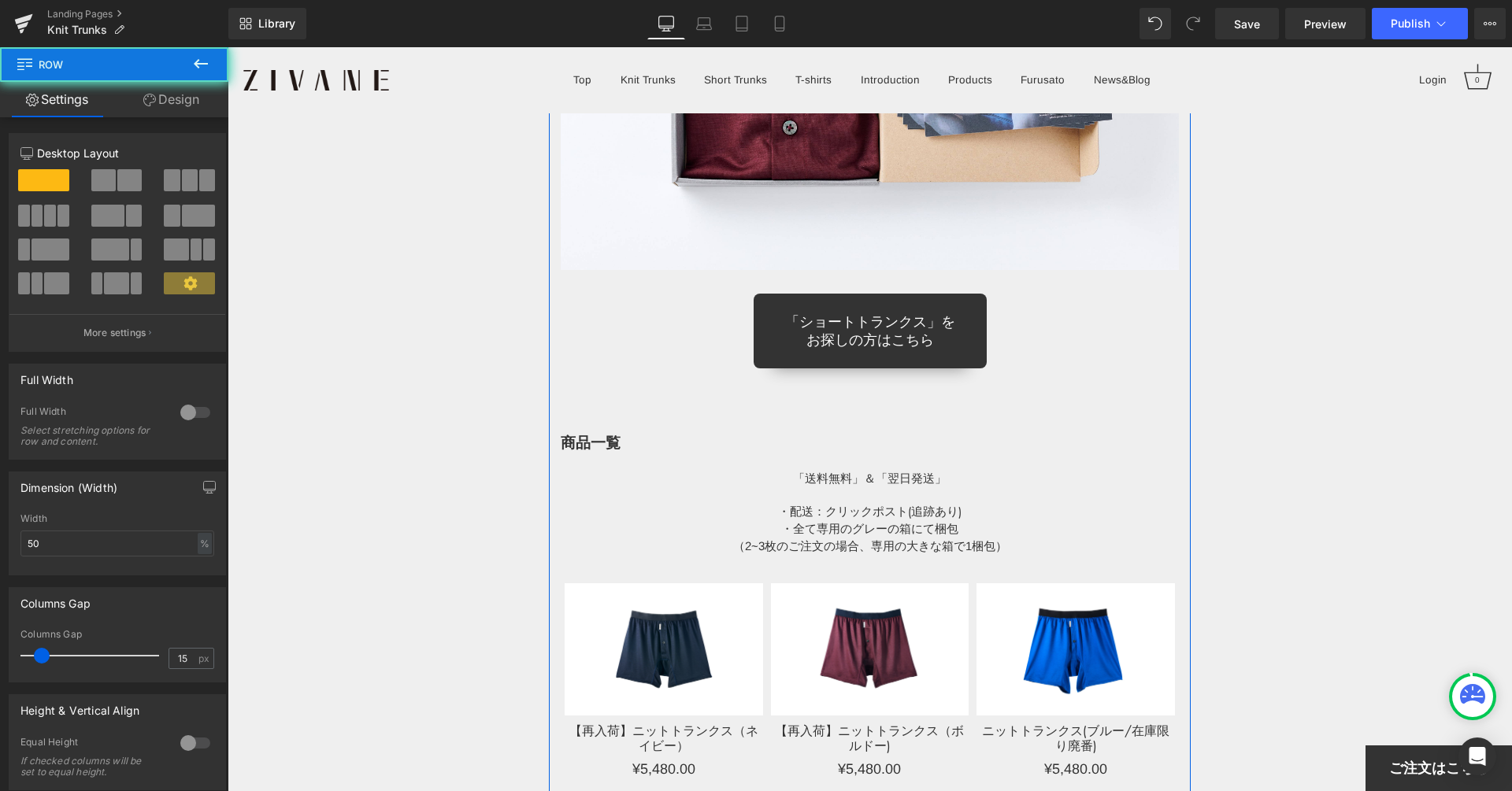
click at [128, 177] on span at bounding box center [130, 180] width 25 height 22
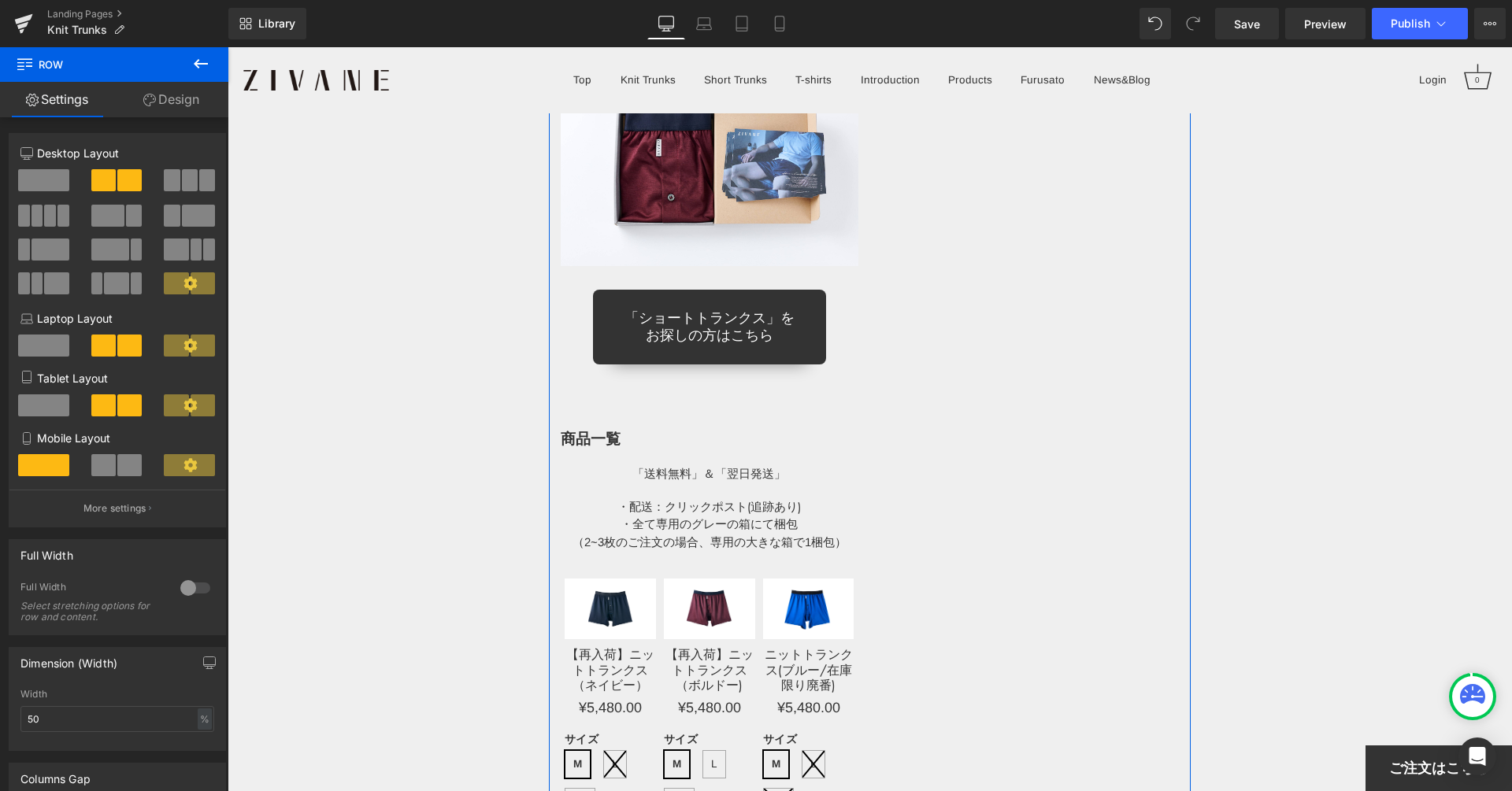
scroll to position [10690, 0]
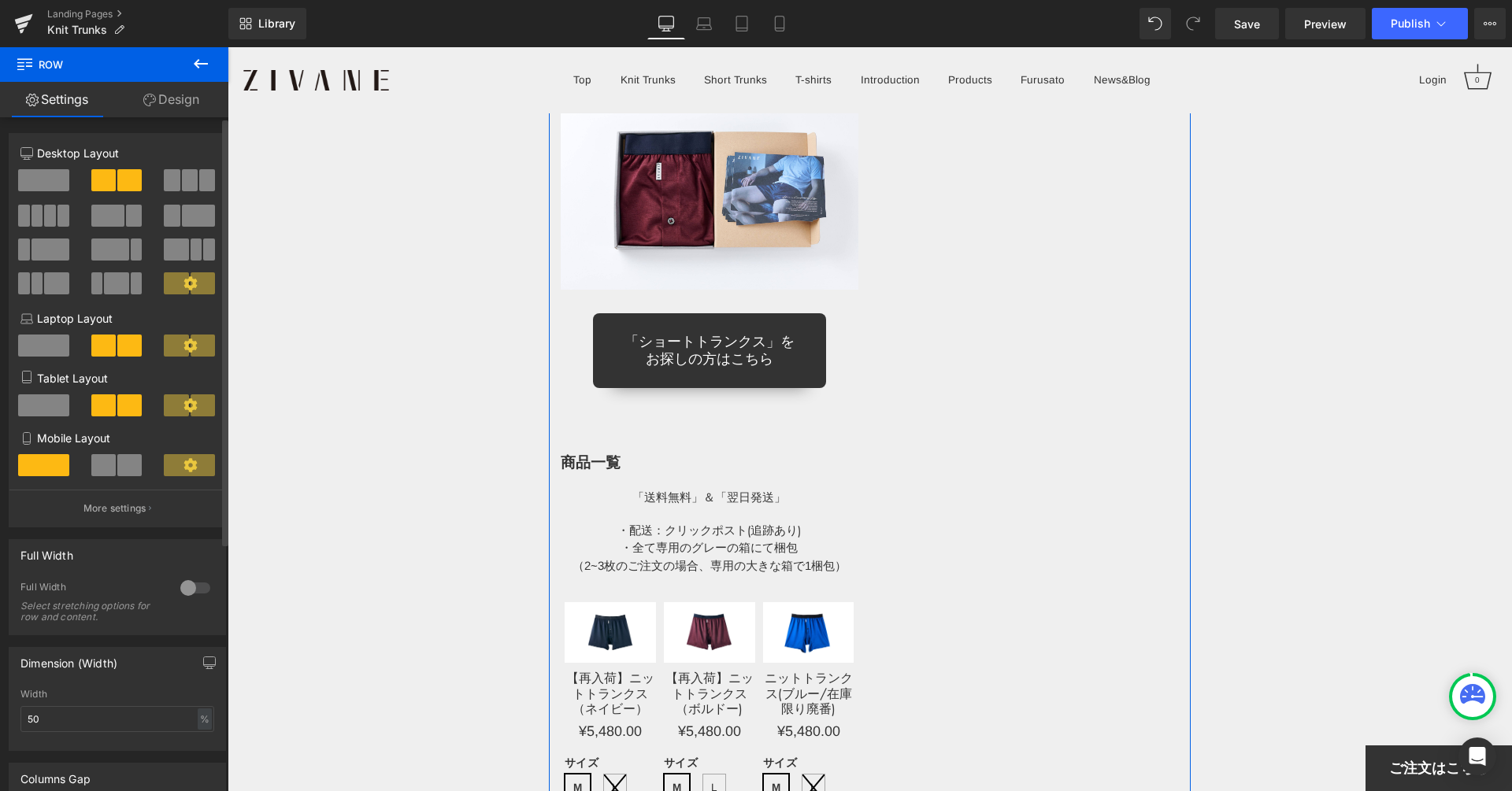
click at [66, 185] on span at bounding box center [44, 180] width 52 height 22
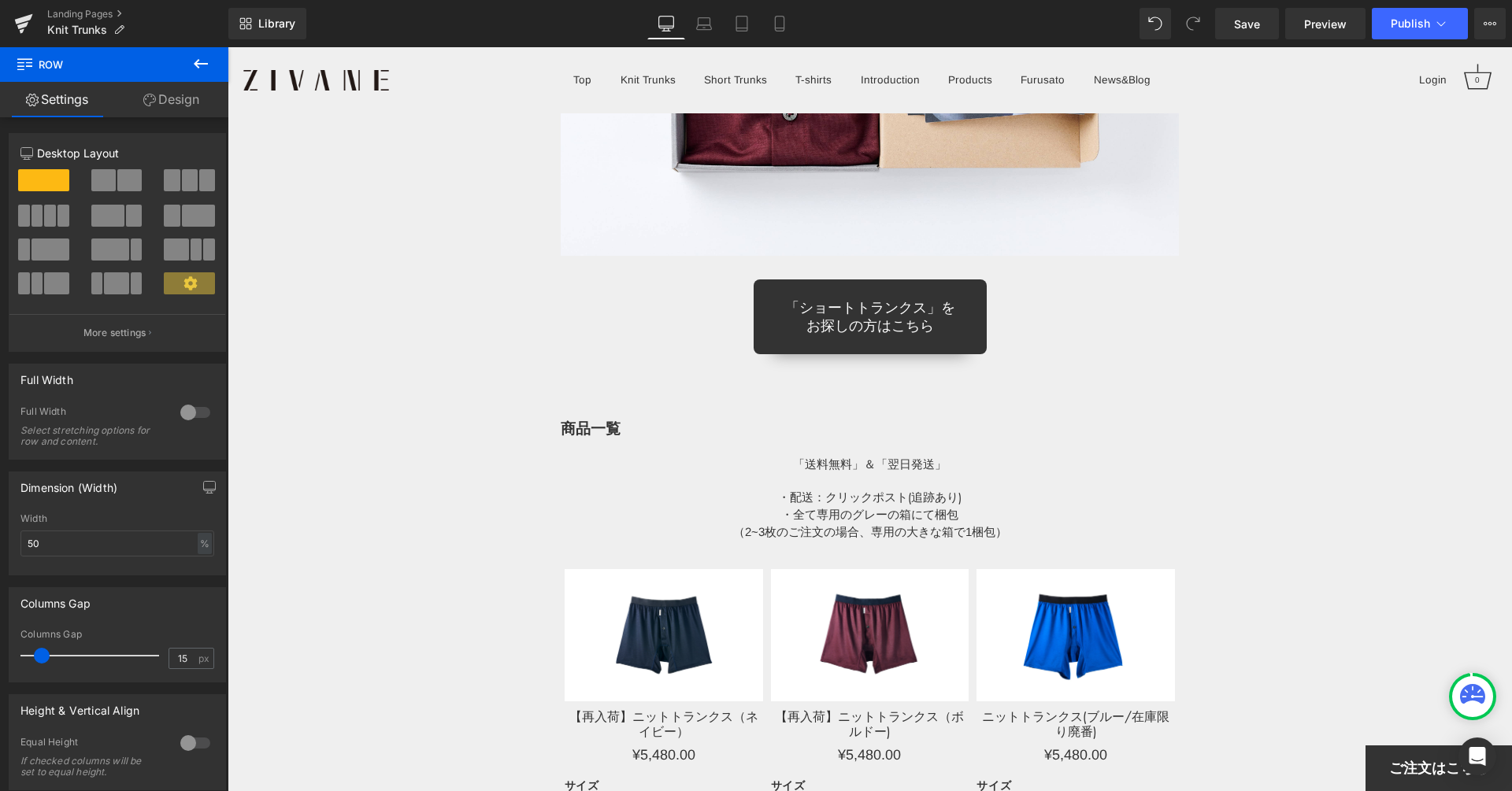
scroll to position [16196, 0]
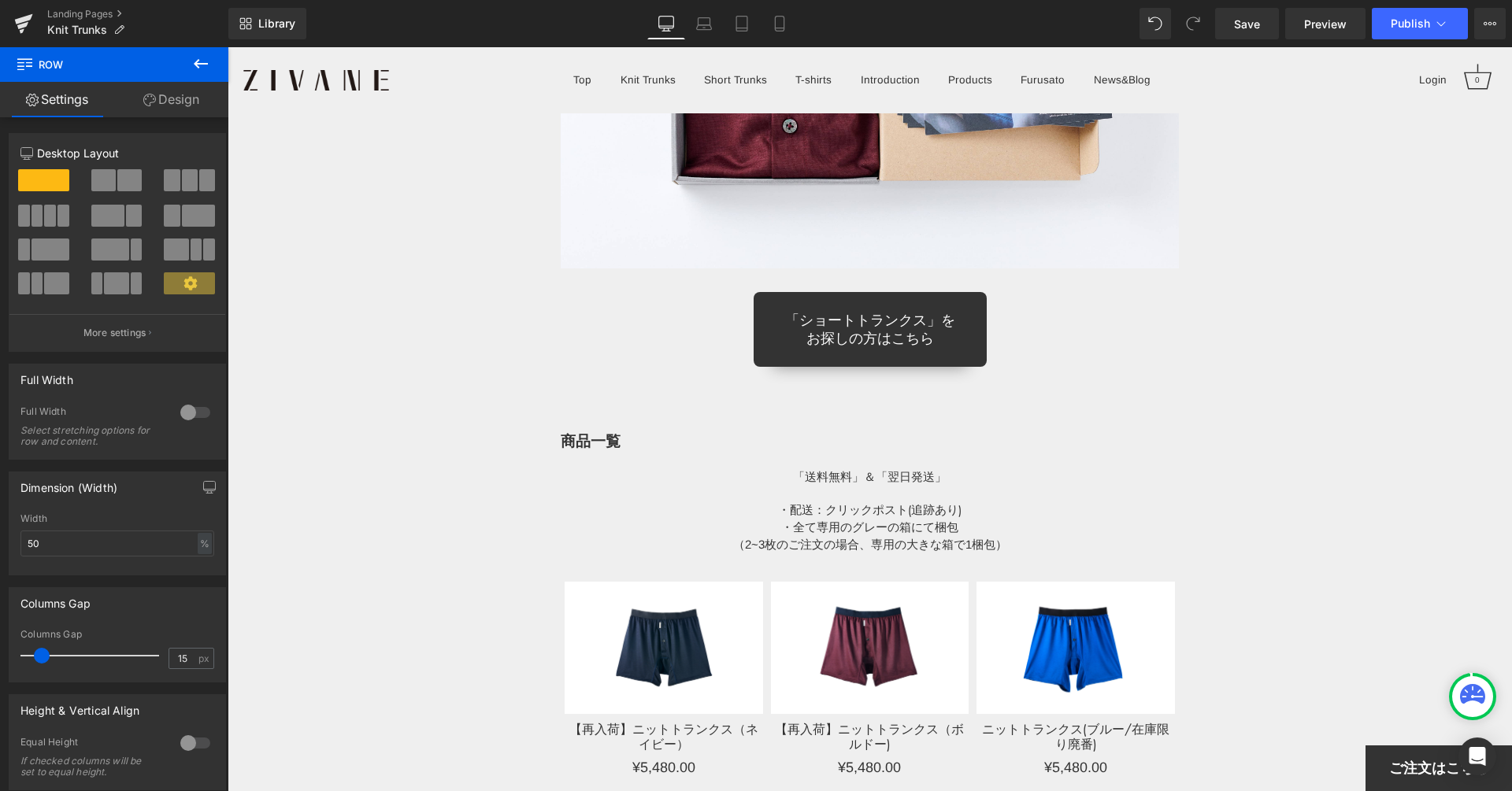
click at [198, 67] on icon at bounding box center [200, 63] width 14 height 9
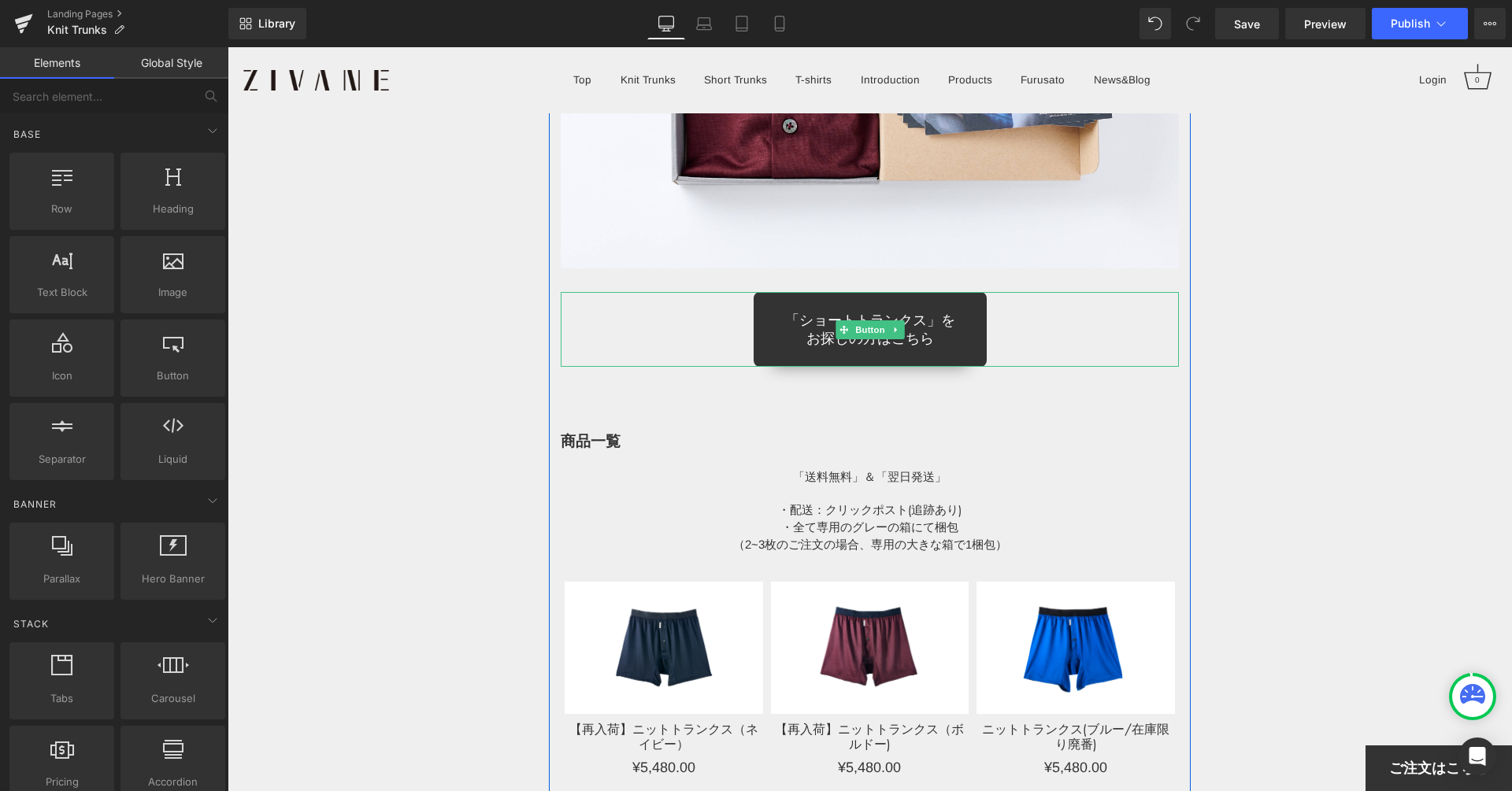
click at [715, 302] on div "「ショートトランクス」を お探しの方はこちら" at bounding box center [869, 329] width 619 height 75
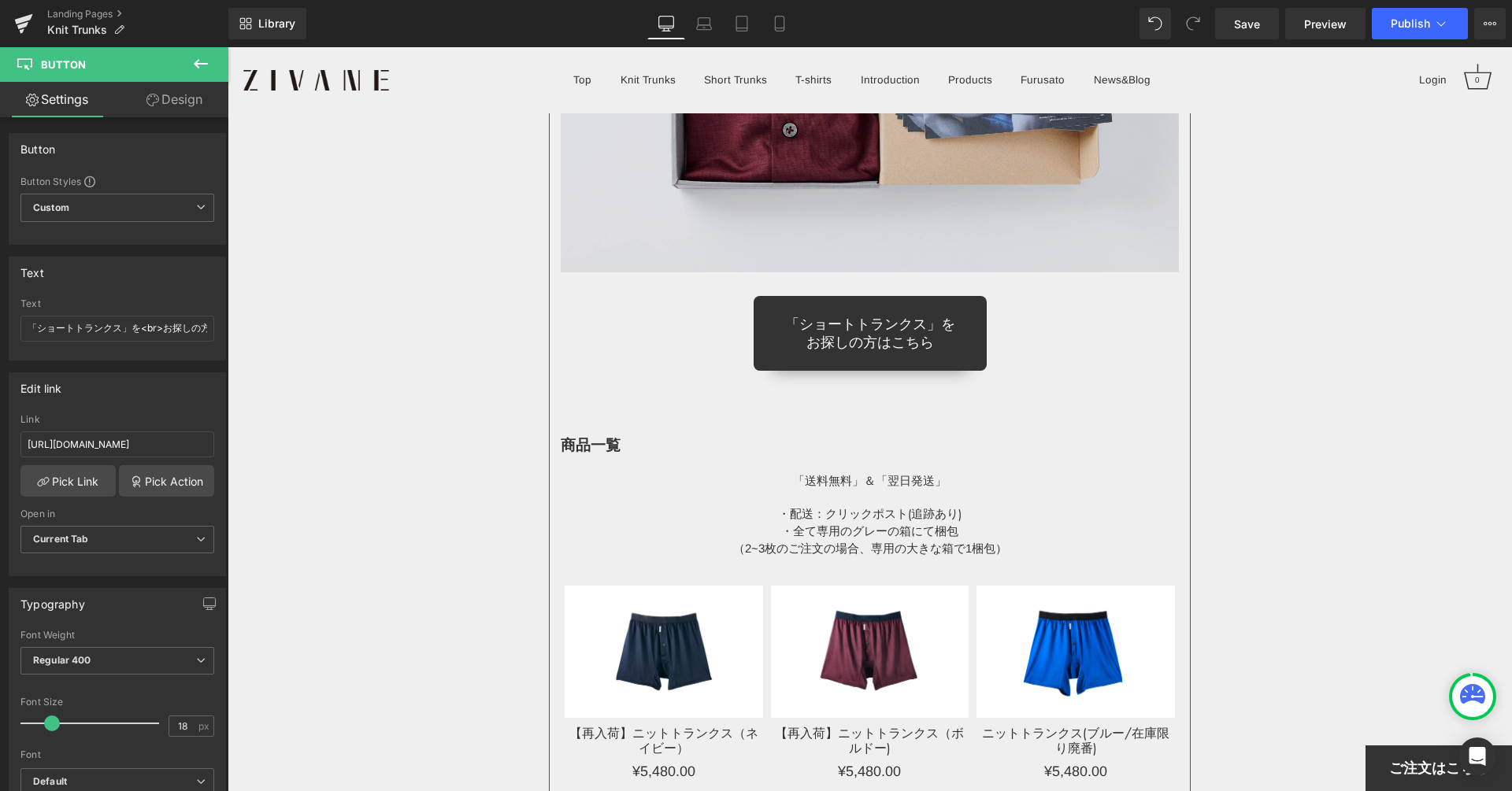
scroll to position [16271, 0]
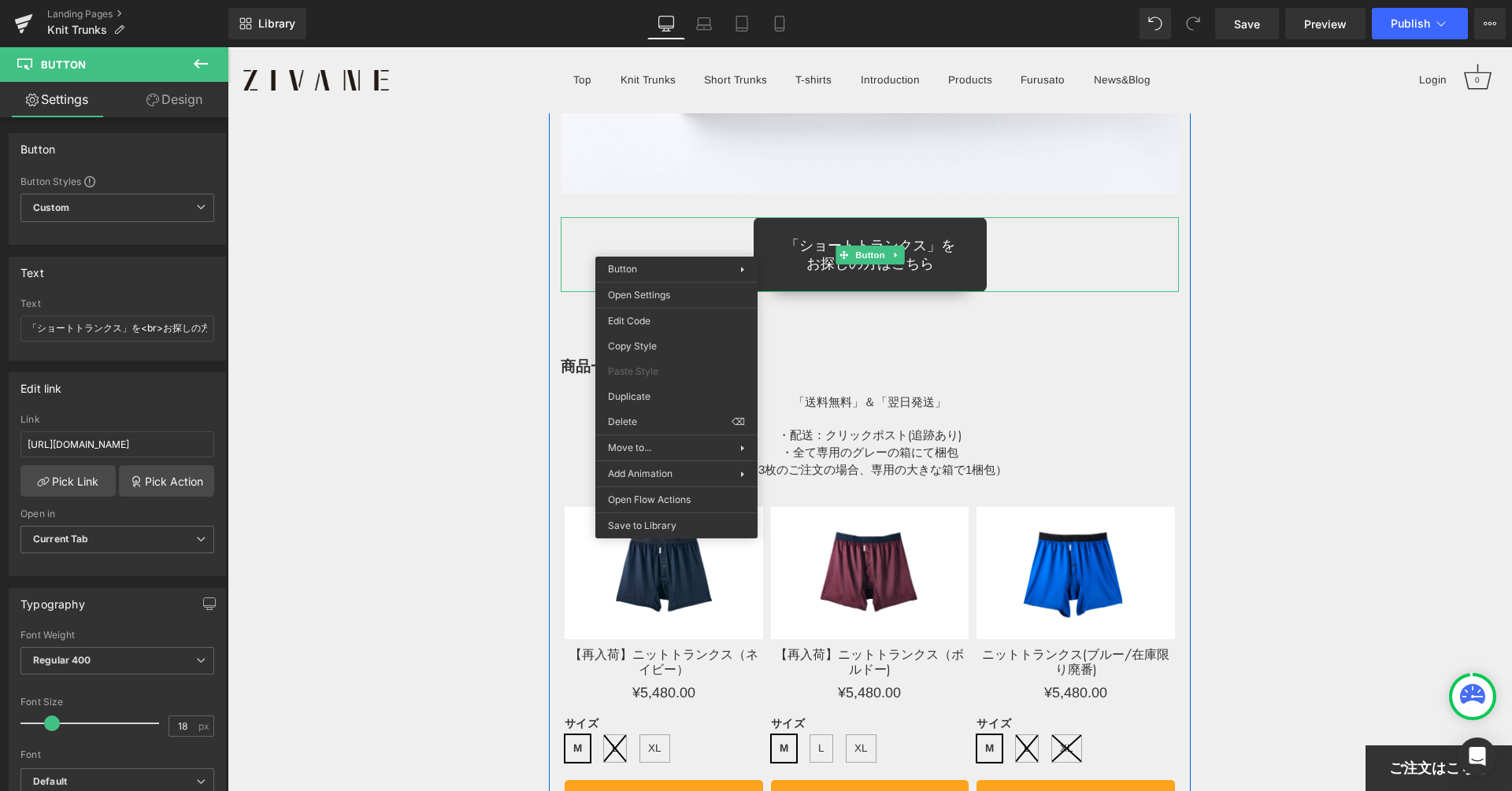
drag, startPoint x: 664, startPoint y: 230, endPoint x: 518, endPoint y: 189, distance: 151.6
click at [664, 230] on div "「ショートトランクス」を お探しの方はこちら" at bounding box center [869, 254] width 619 height 75
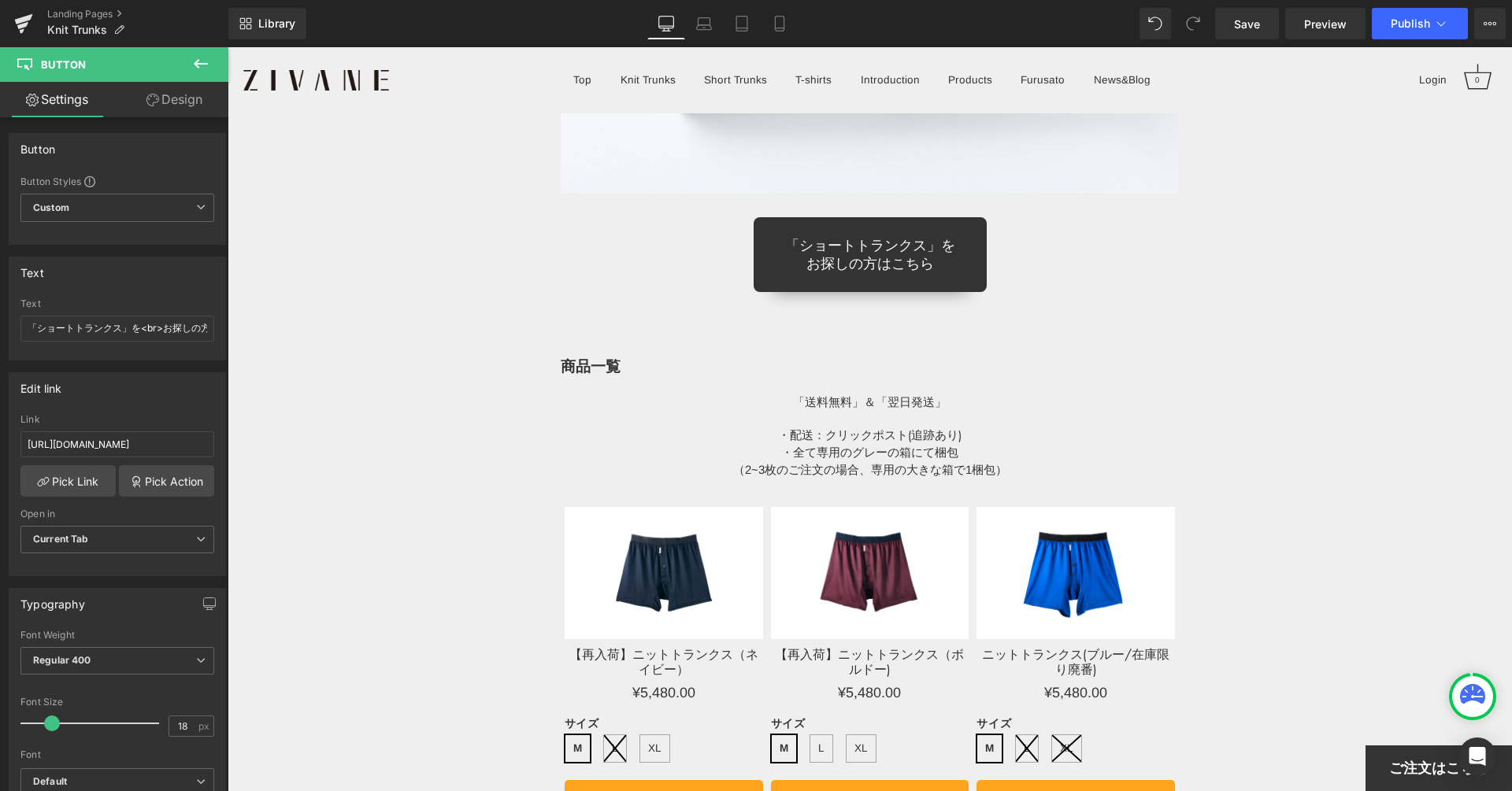
click at [32, 67] on span "Button" at bounding box center [94, 64] width 157 height 35
click at [192, 60] on icon at bounding box center [200, 63] width 19 height 19
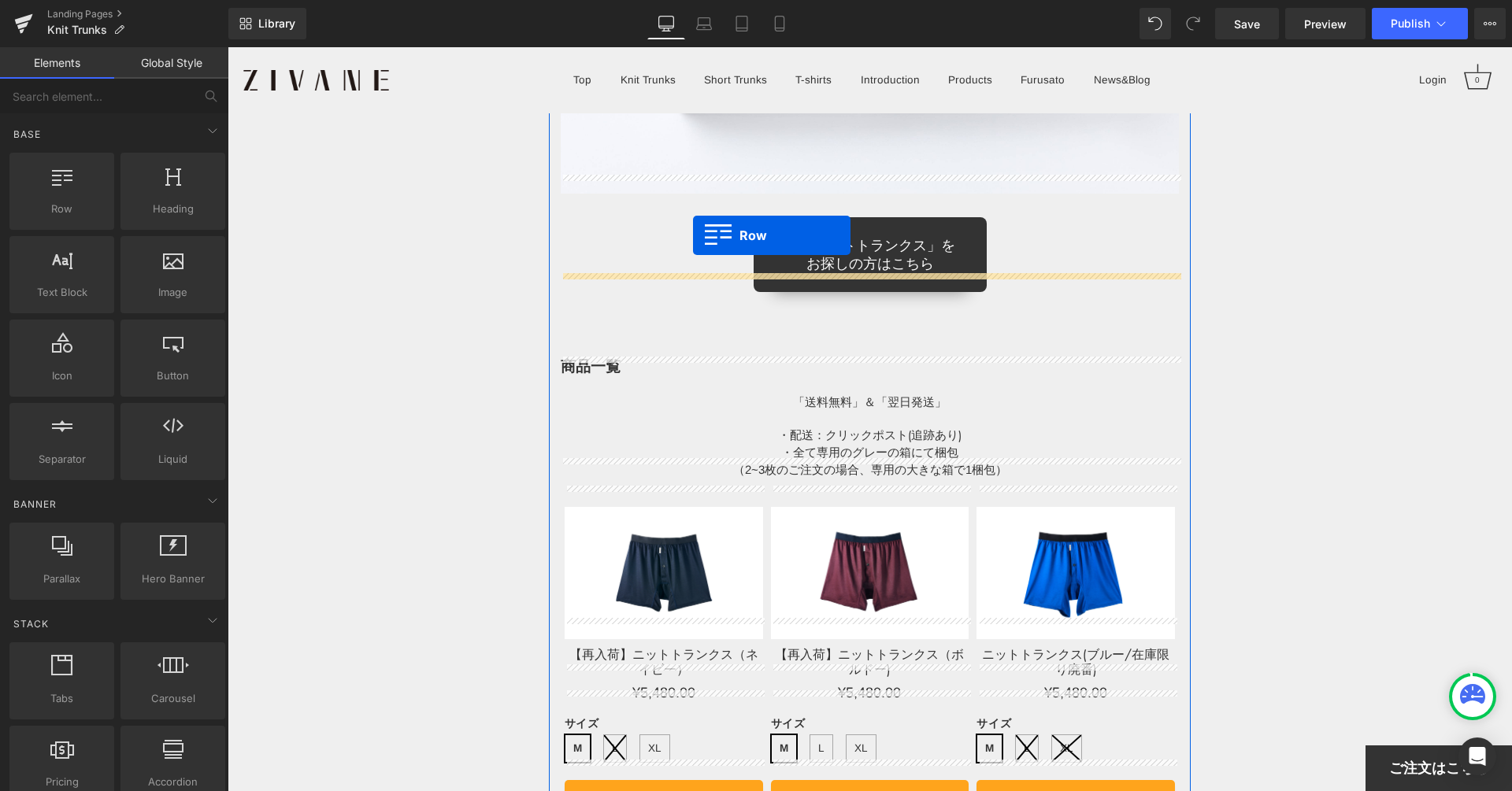
drag, startPoint x: 297, startPoint y: 261, endPoint x: 693, endPoint y: 235, distance: 396.9
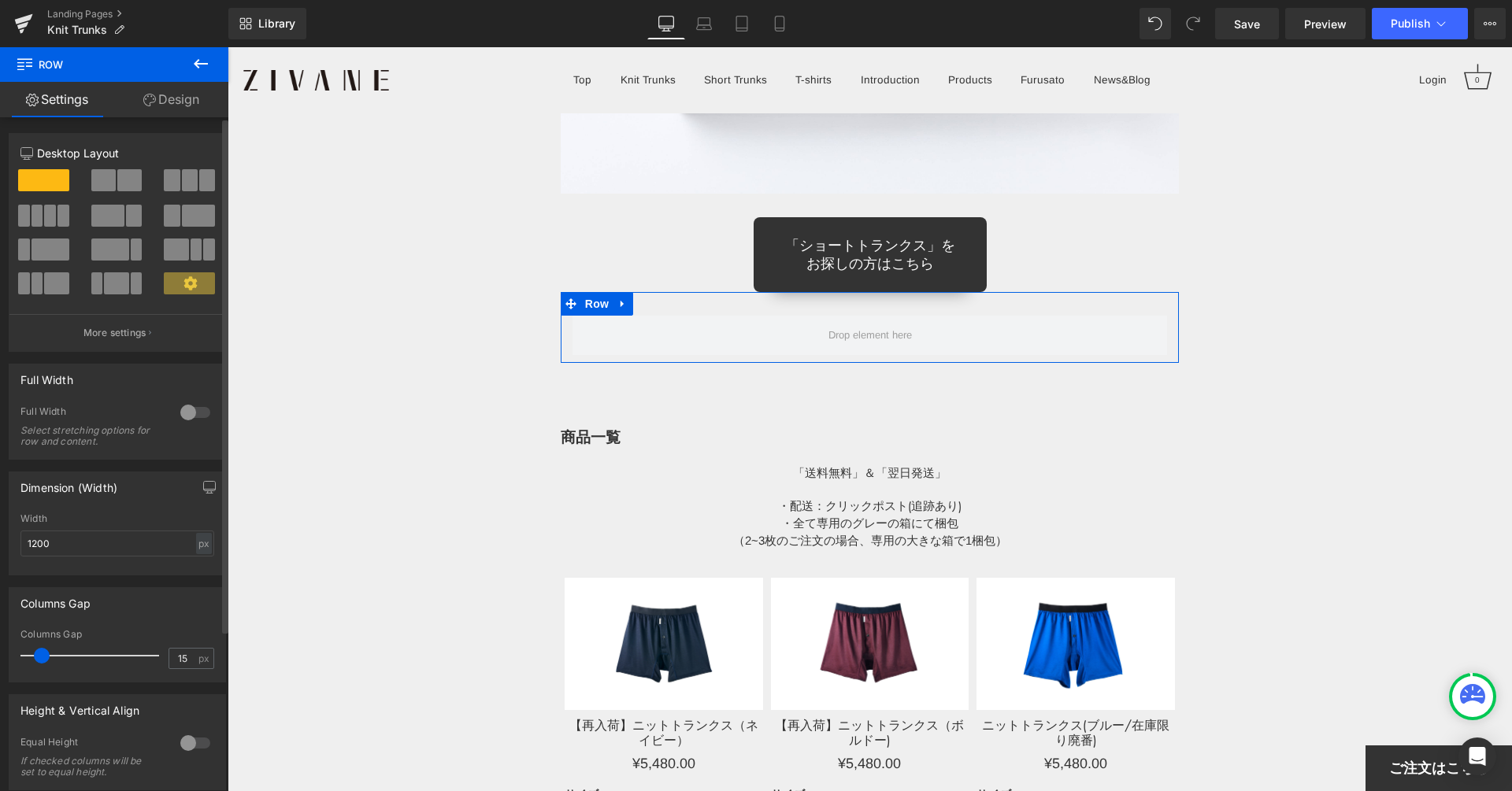
click at [105, 185] on span at bounding box center [103, 180] width 25 height 22
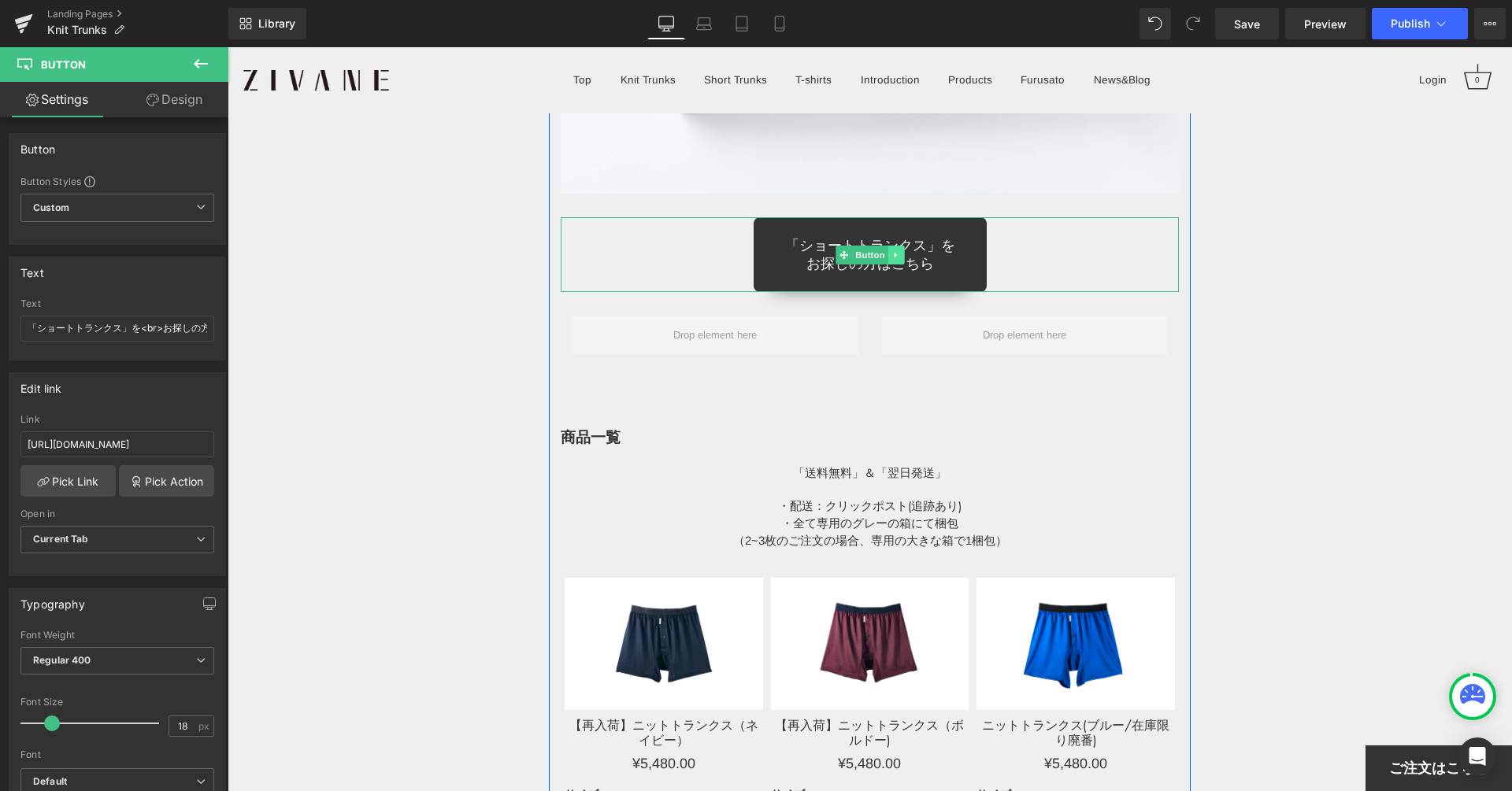
click at [901, 246] on link at bounding box center [896, 255] width 17 height 19
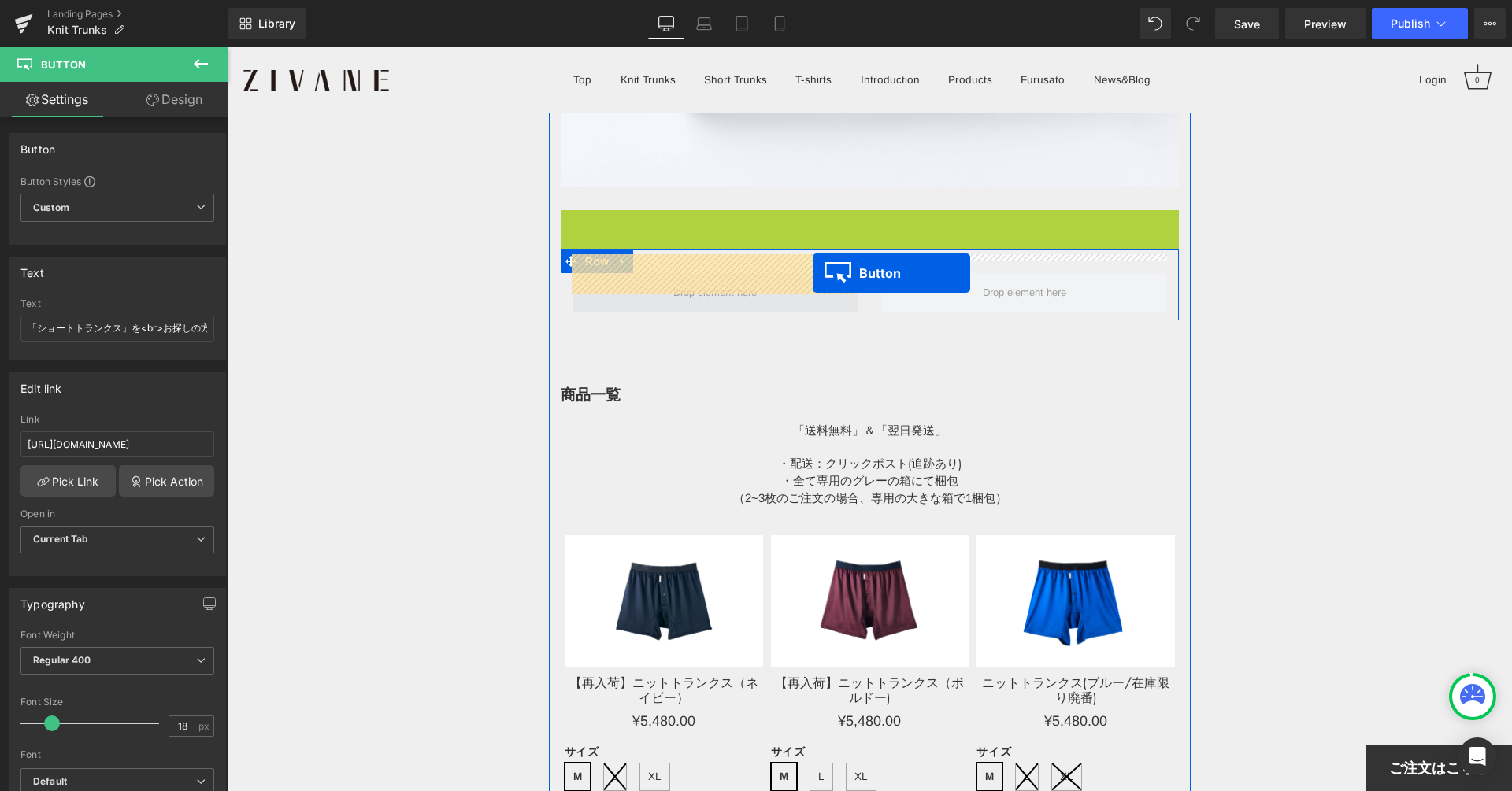
drag, startPoint x: 812, startPoint y: 230, endPoint x: 812, endPoint y: 276, distance: 46.0
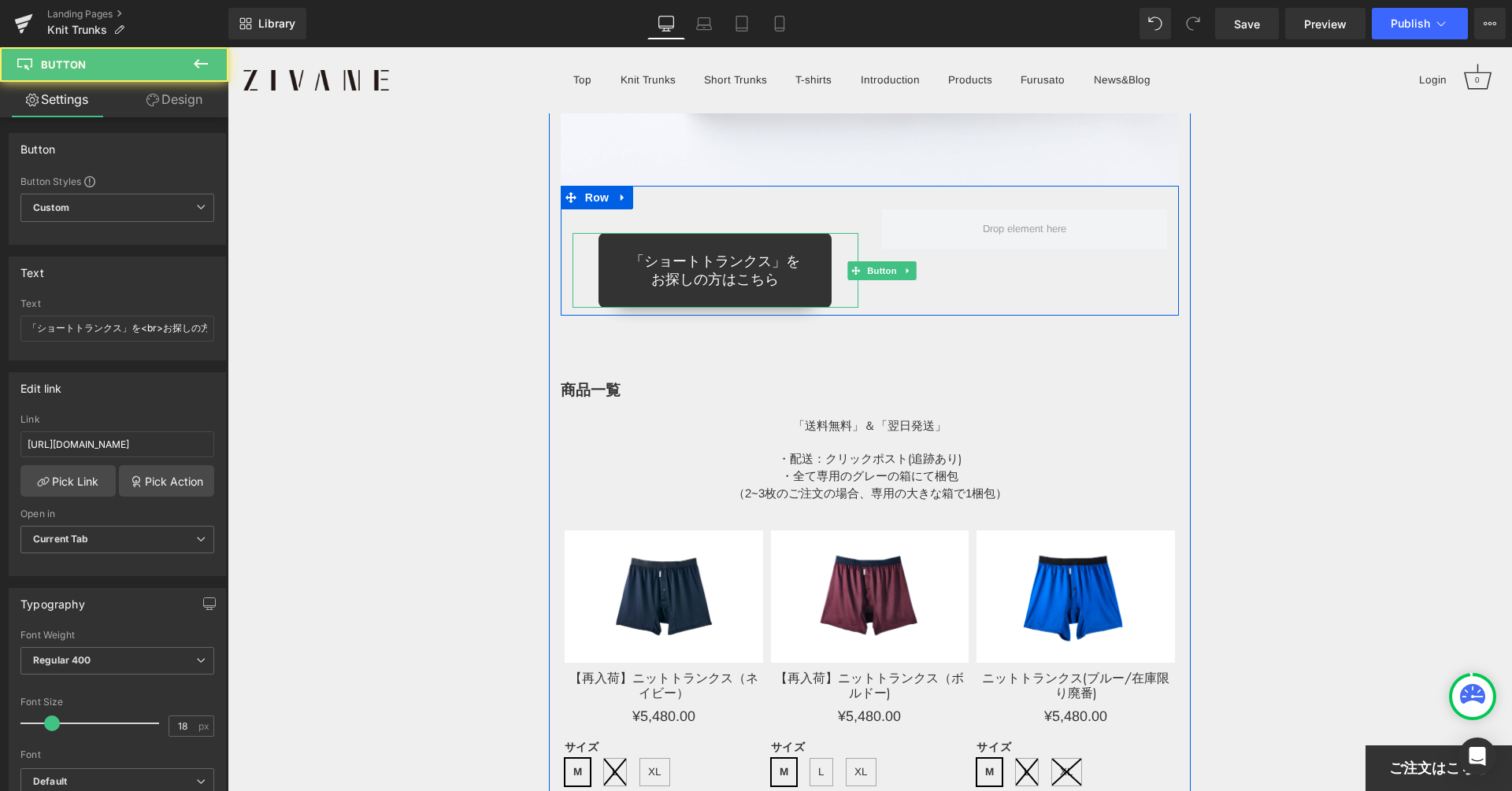
scroll to position [16280, 0]
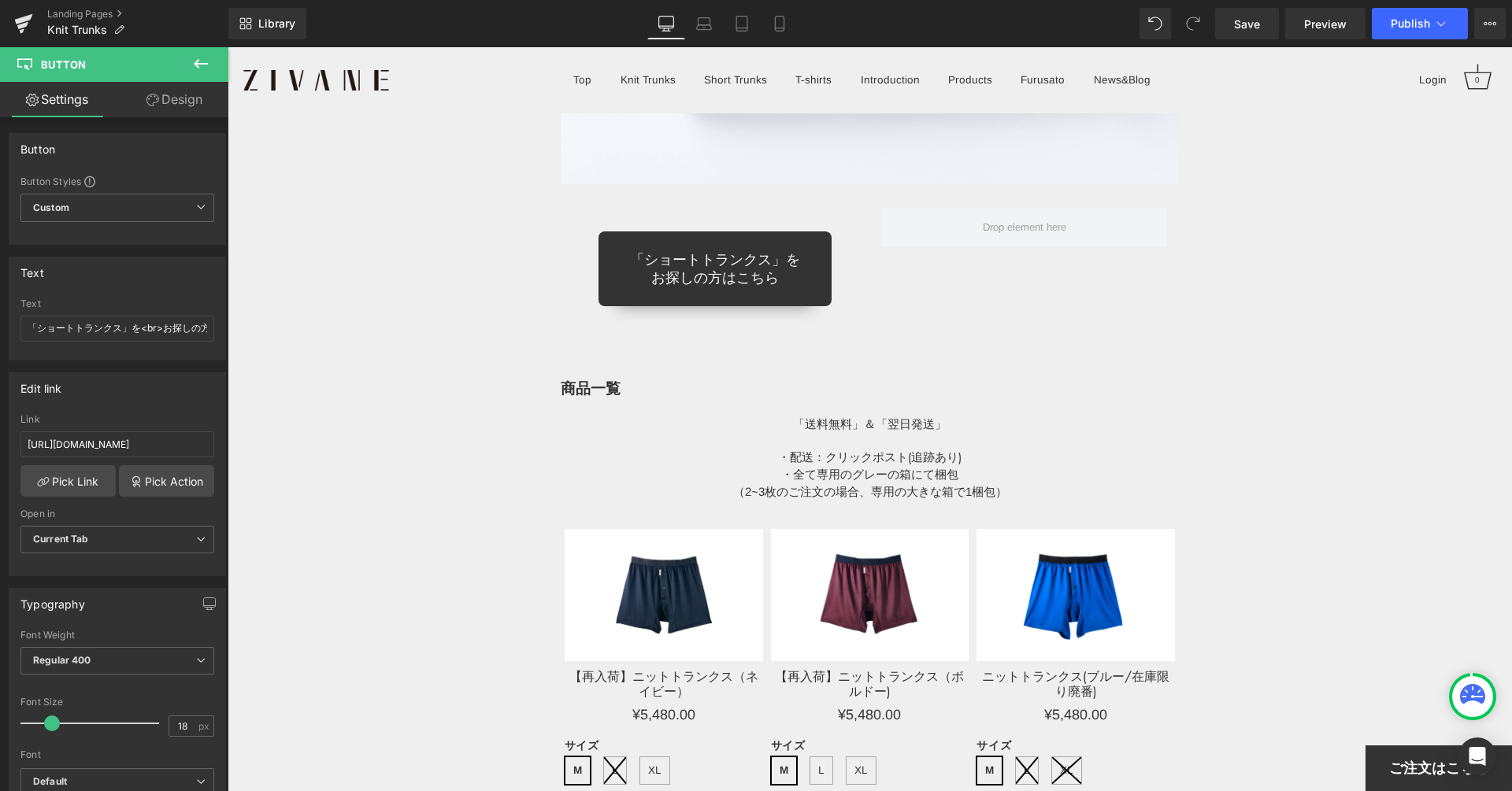
click at [205, 52] on button at bounding box center [200, 64] width 55 height 35
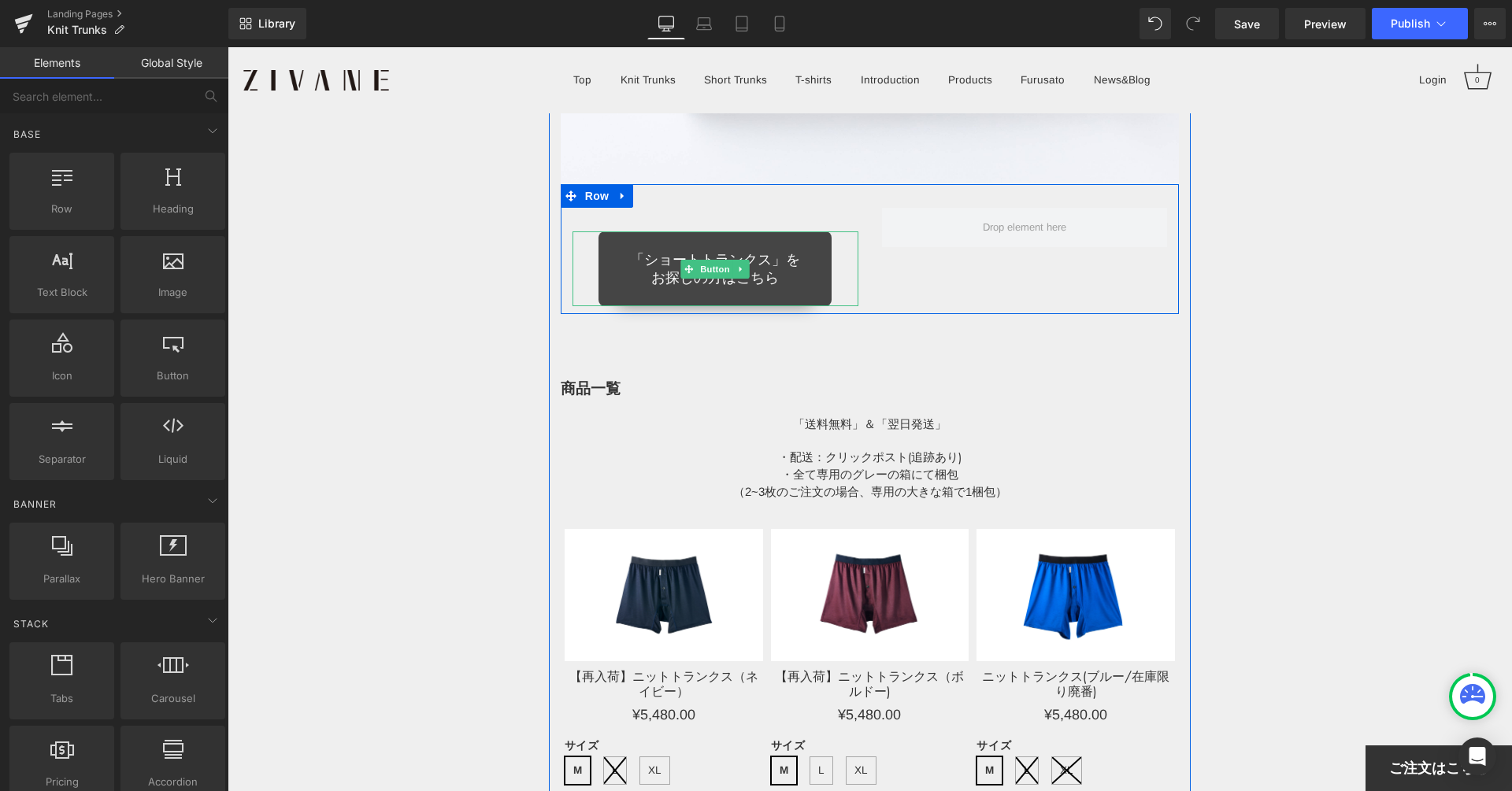
click at [690, 251] on span "「ショートトランクス」を お探しの方はこちら" at bounding box center [715, 269] width 170 height 36
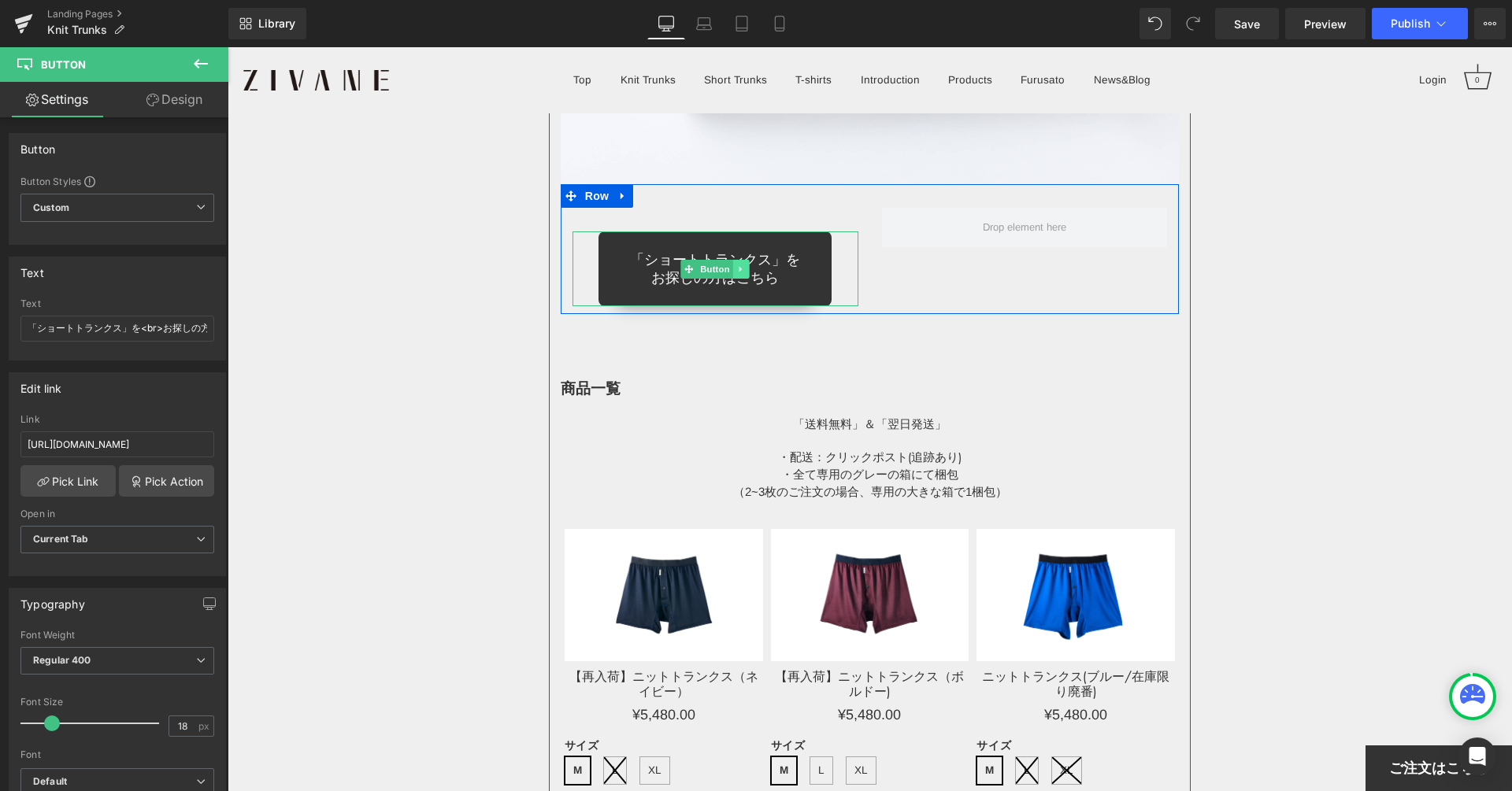
click at [739, 265] on icon at bounding box center [740, 269] width 8 height 9
click at [728, 259] on link at bounding box center [733, 269] width 17 height 19
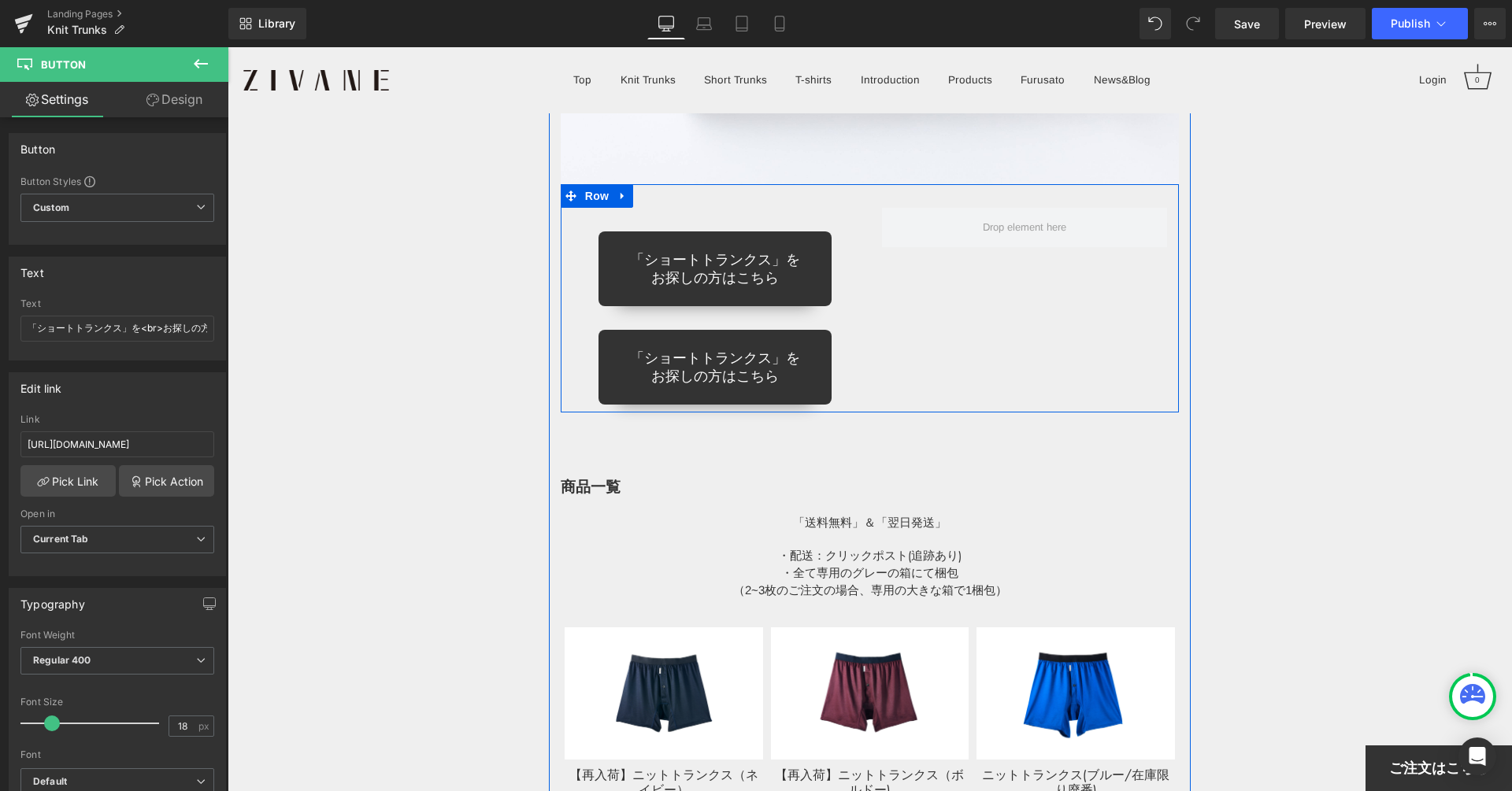
click at [591, 232] on div "「ショートトランクス」を お探しの方はこちら Button" at bounding box center [715, 269] width 286 height 75
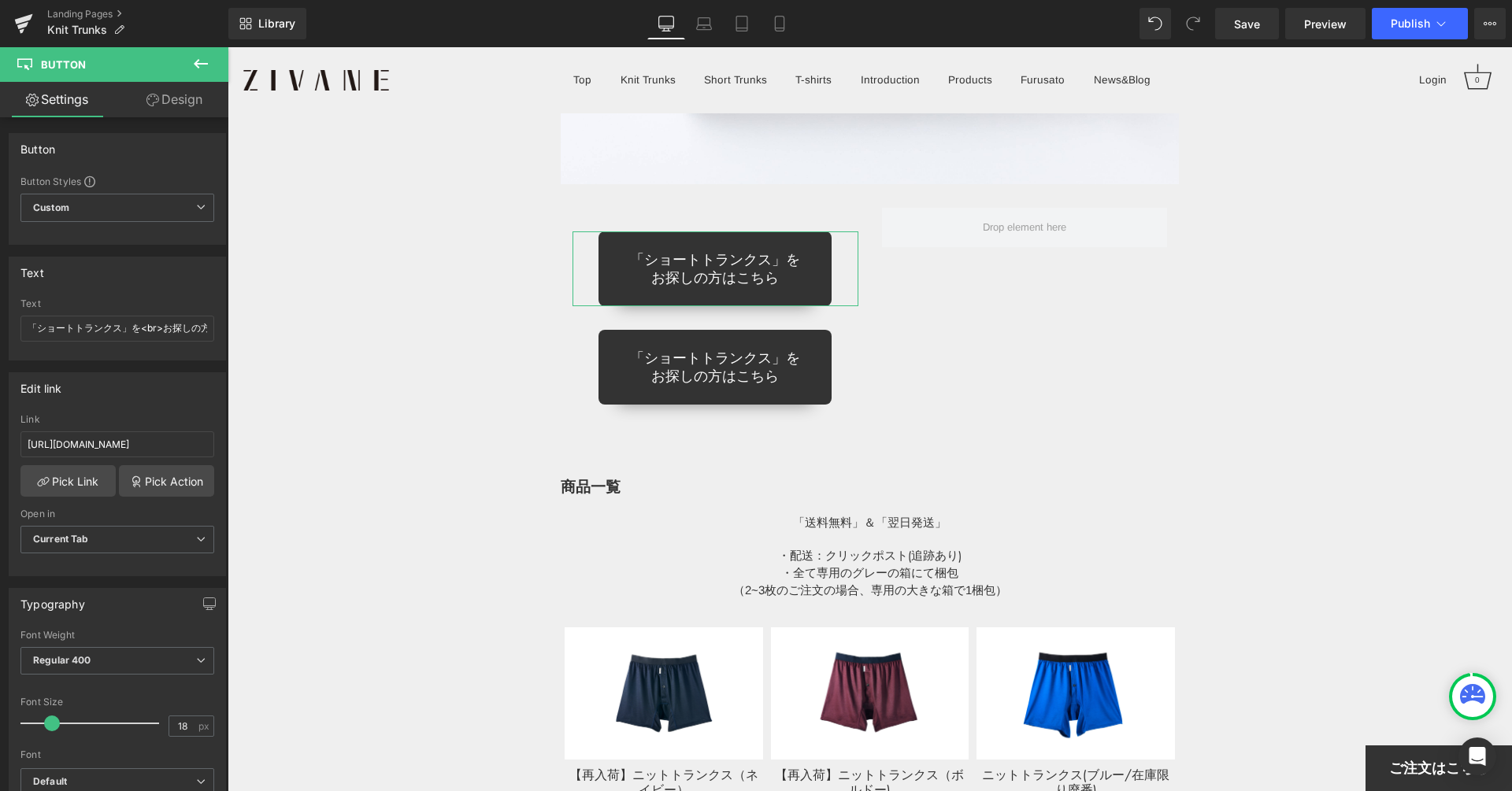
click at [53, 94] on link "Settings" at bounding box center [57, 99] width 114 height 36
click at [123, 94] on link "Design" at bounding box center [175, 99] width 114 height 36
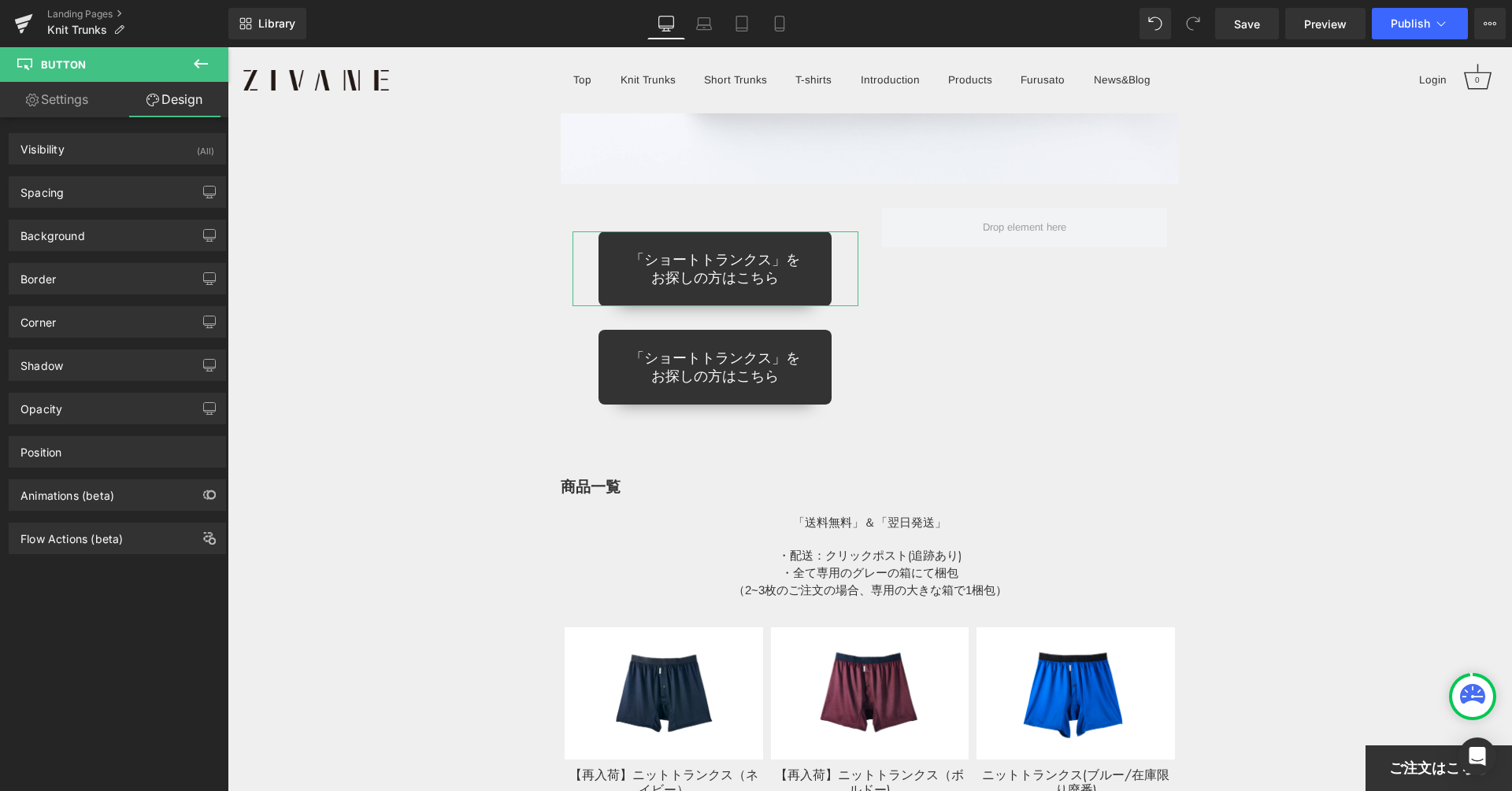
click at [103, 101] on link "Settings" at bounding box center [57, 99] width 114 height 36
type input "100"
type input "90"
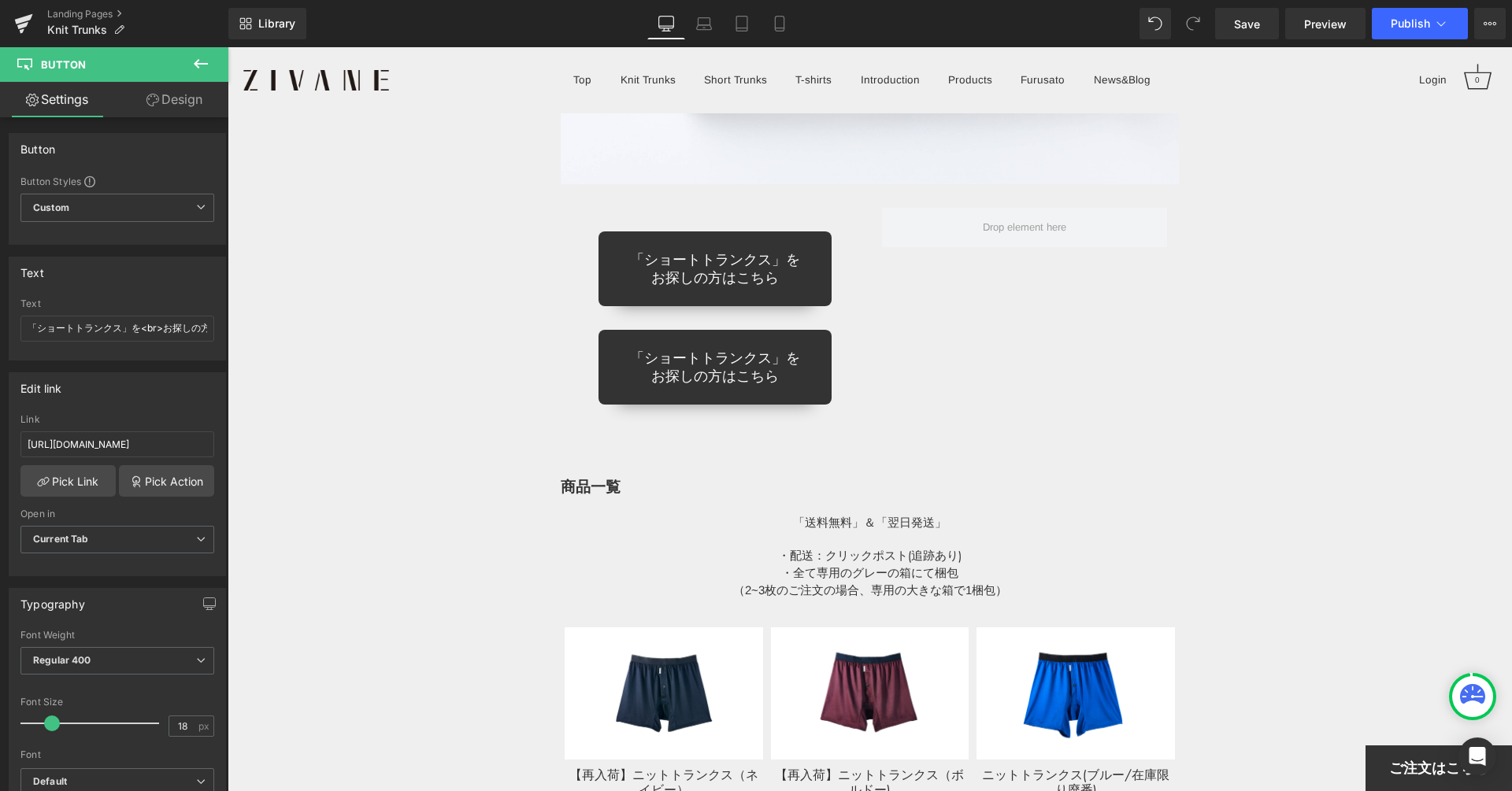
click at [897, 184] on div "「ショートトランクス」を お探しの方はこちら Button 「ショートトランクス」を お探しの方はこちら Button Row" at bounding box center [869, 298] width 619 height 228
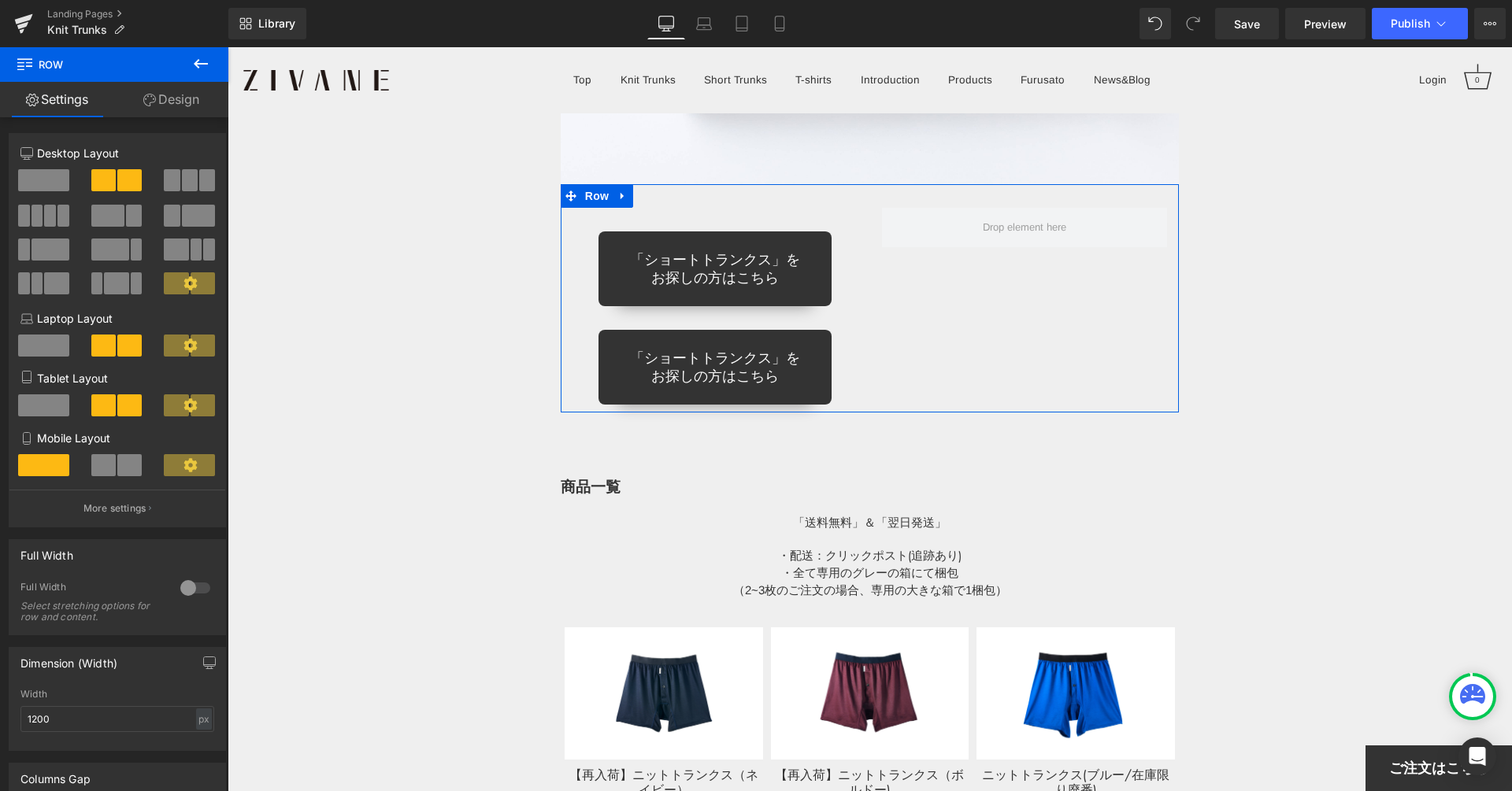
click at [118, 467] on span at bounding box center [130, 465] width 25 height 22
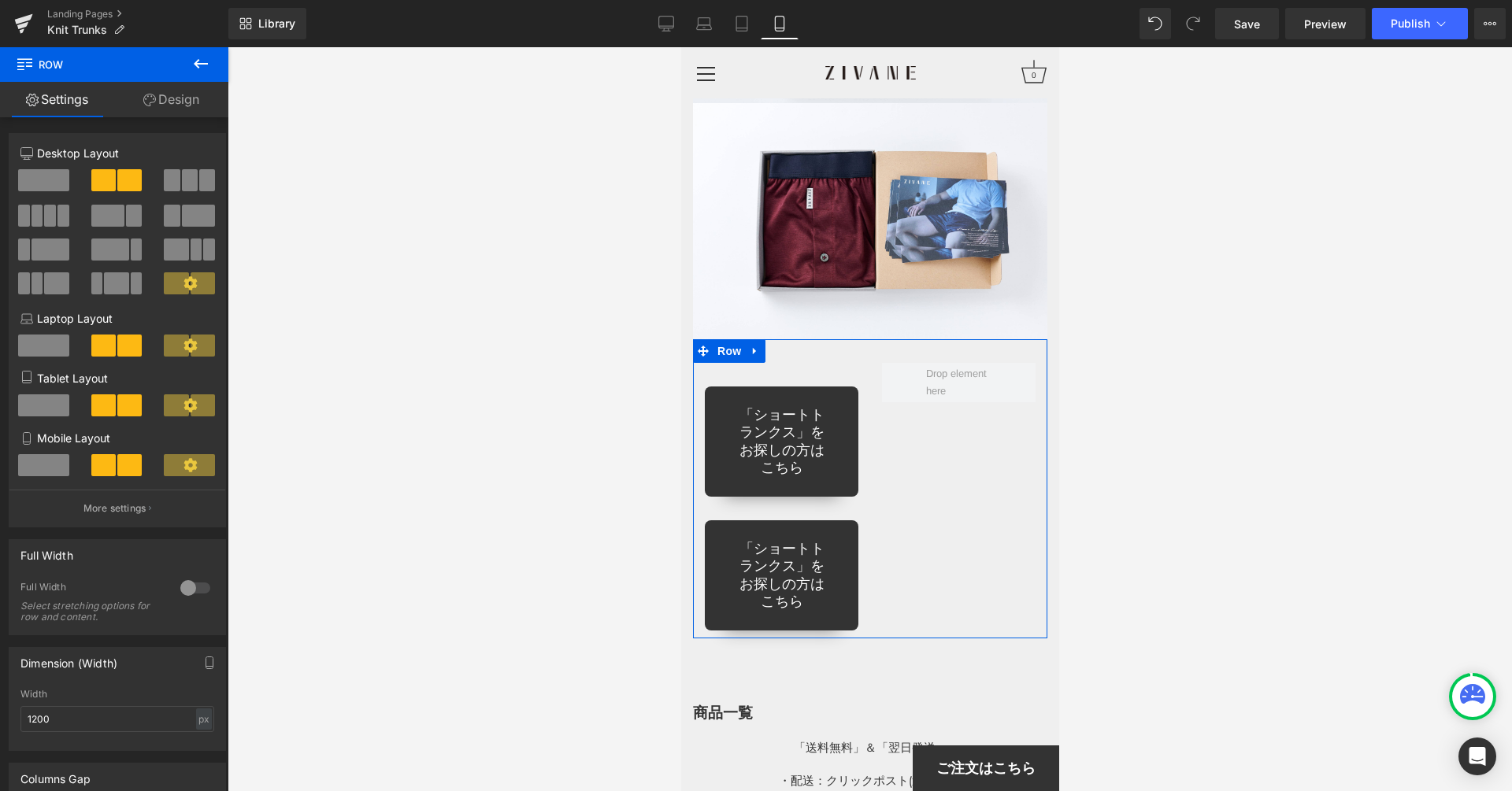
click at [53, 465] on span at bounding box center [44, 465] width 52 height 22
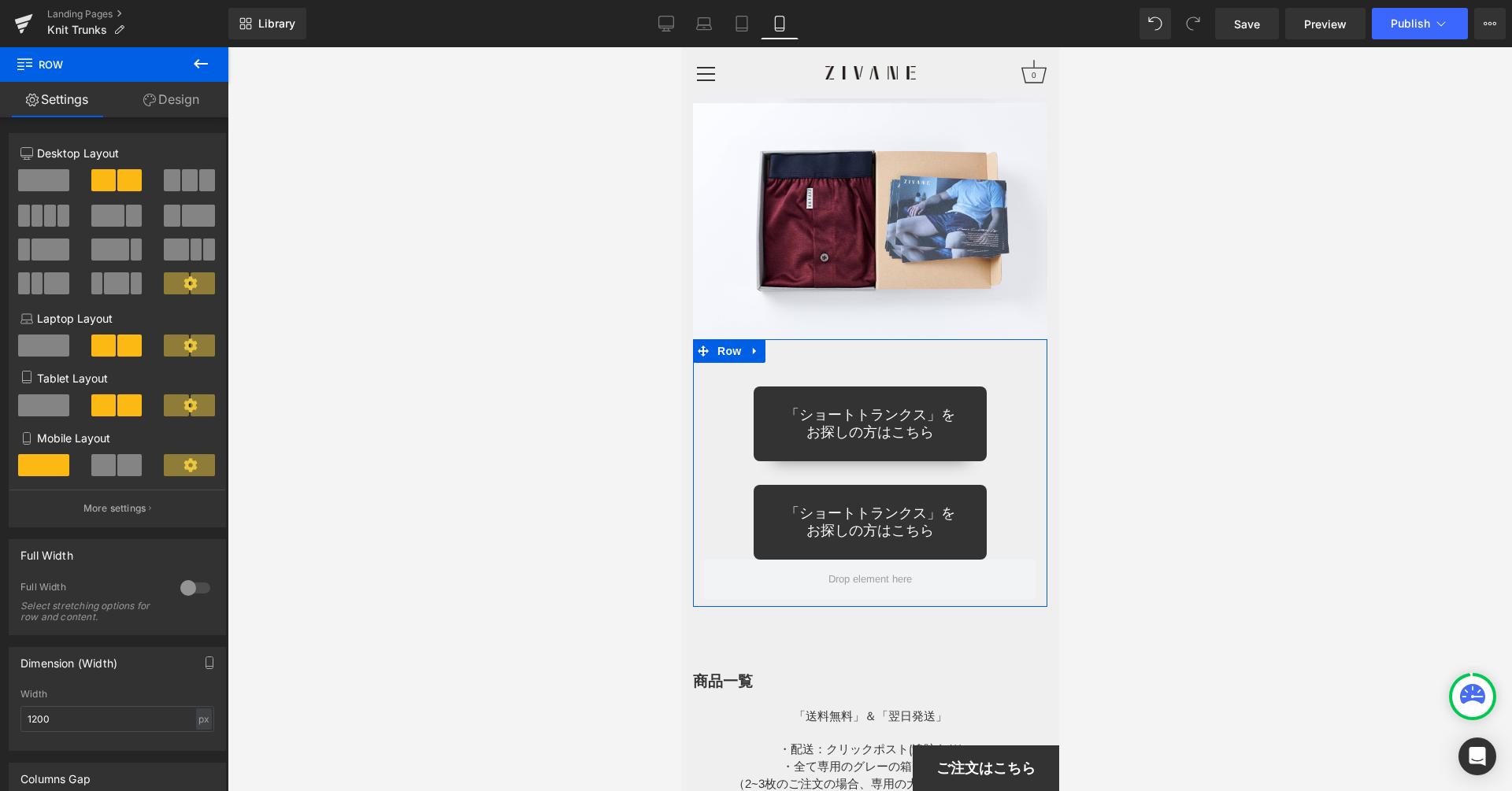
click at [52, 402] on span at bounding box center [44, 406] width 52 height 22
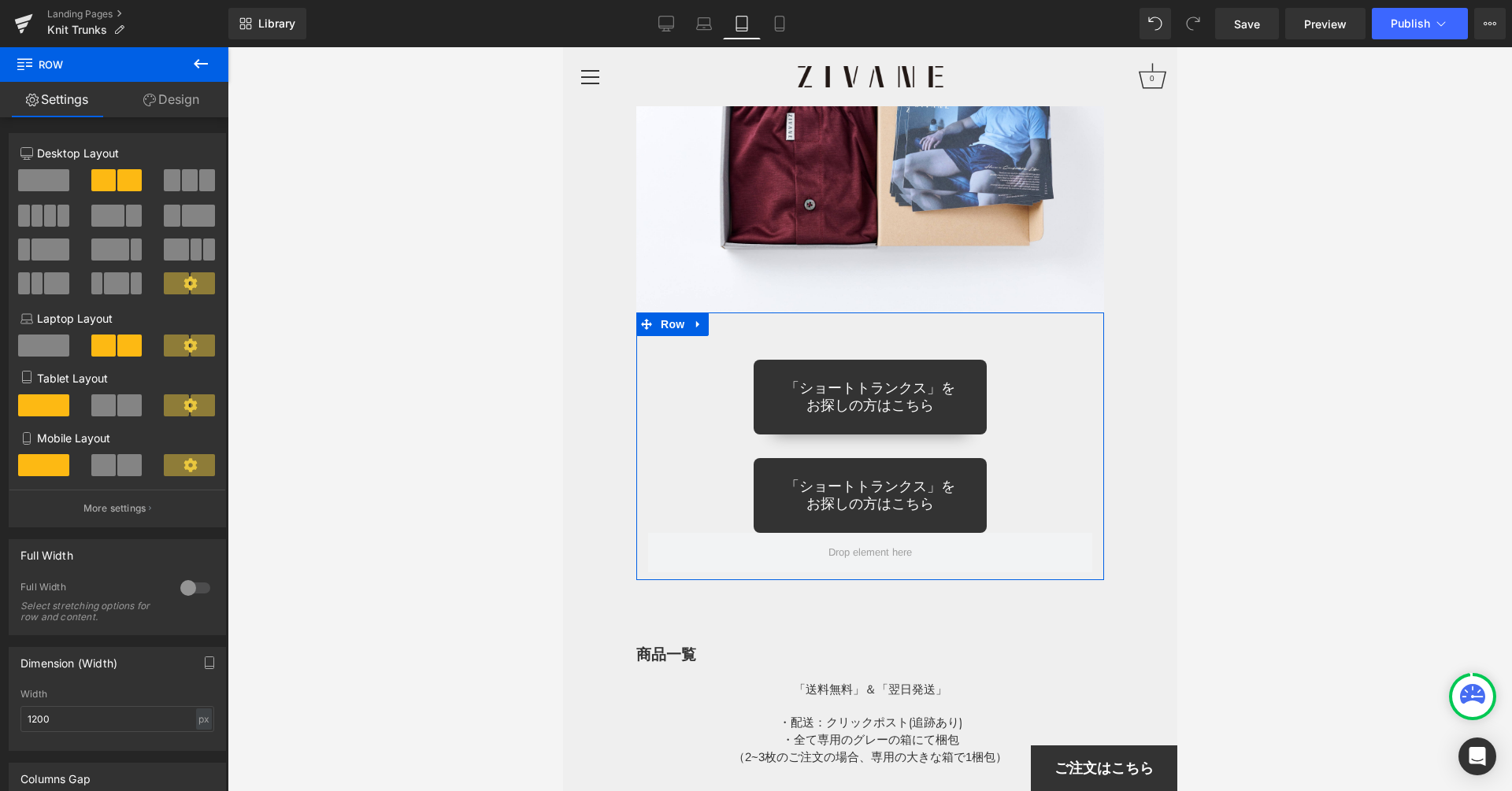
click at [109, 410] on span at bounding box center [103, 406] width 25 height 22
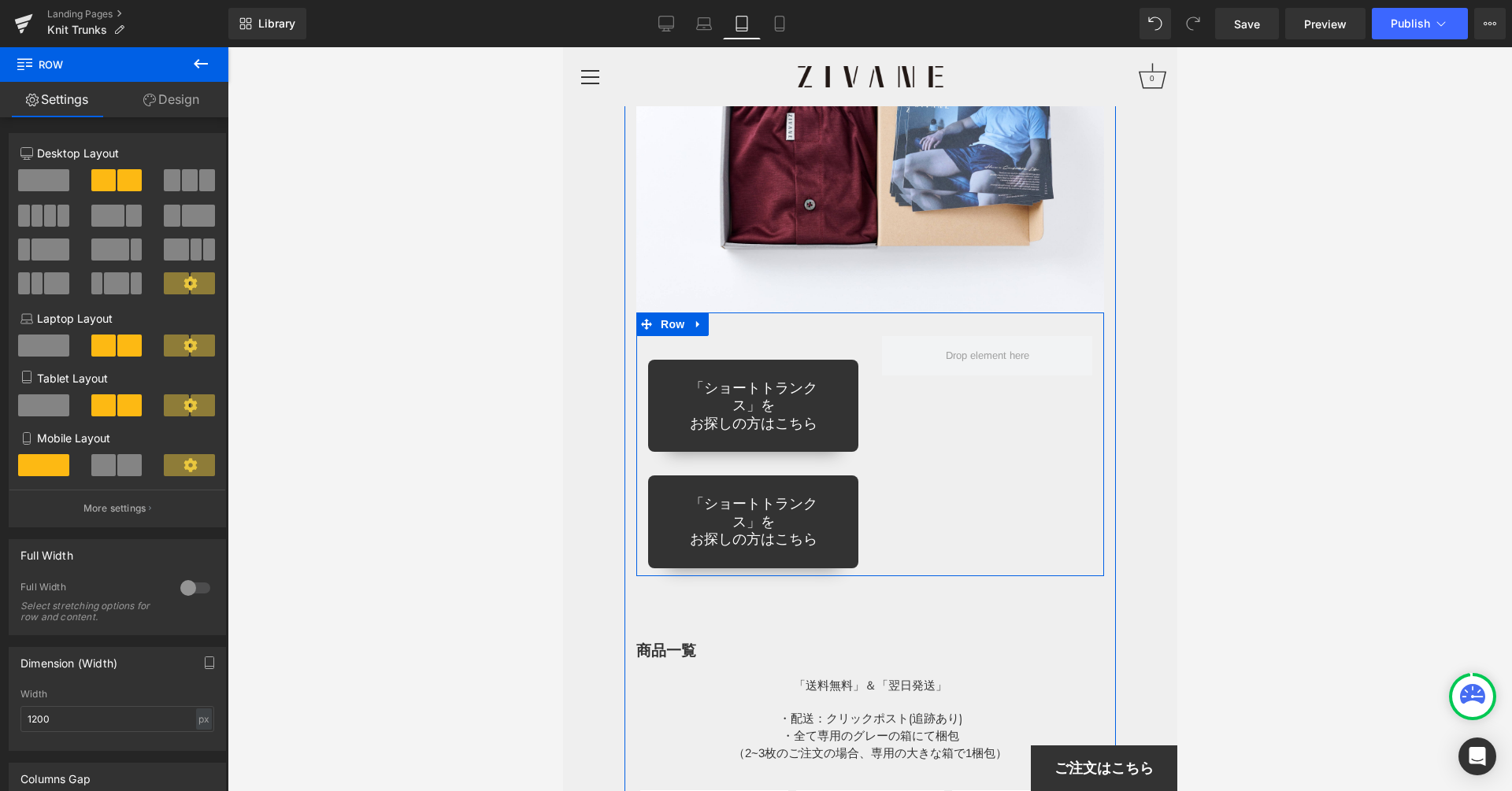
click at [907, 403] on div "「ショートトランクス」を お探しの方はこちら Button 「ショートトランクス」を お探しの方はこちら Button Row" at bounding box center [869, 444] width 467 height 264
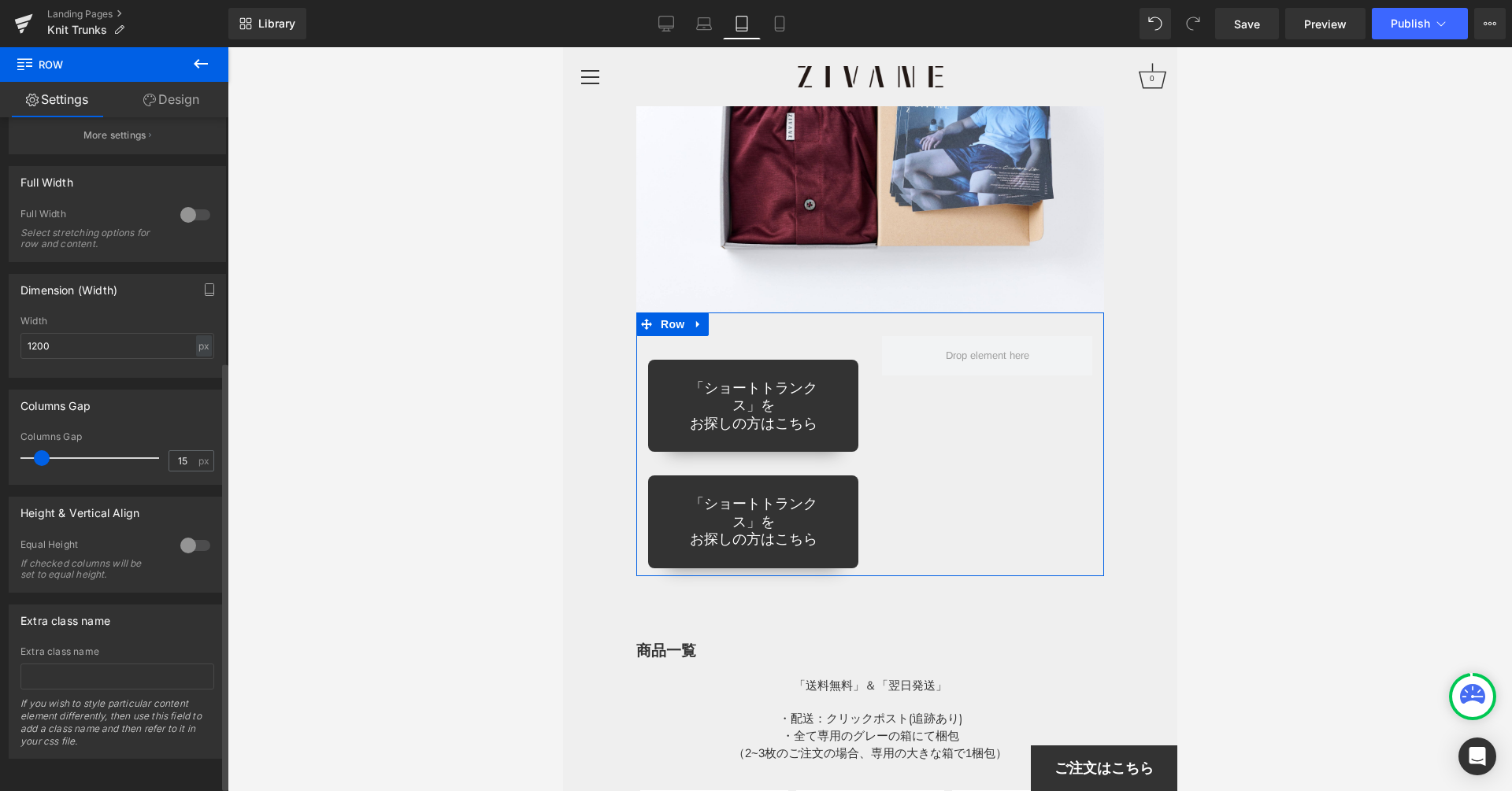
scroll to position [378, 0]
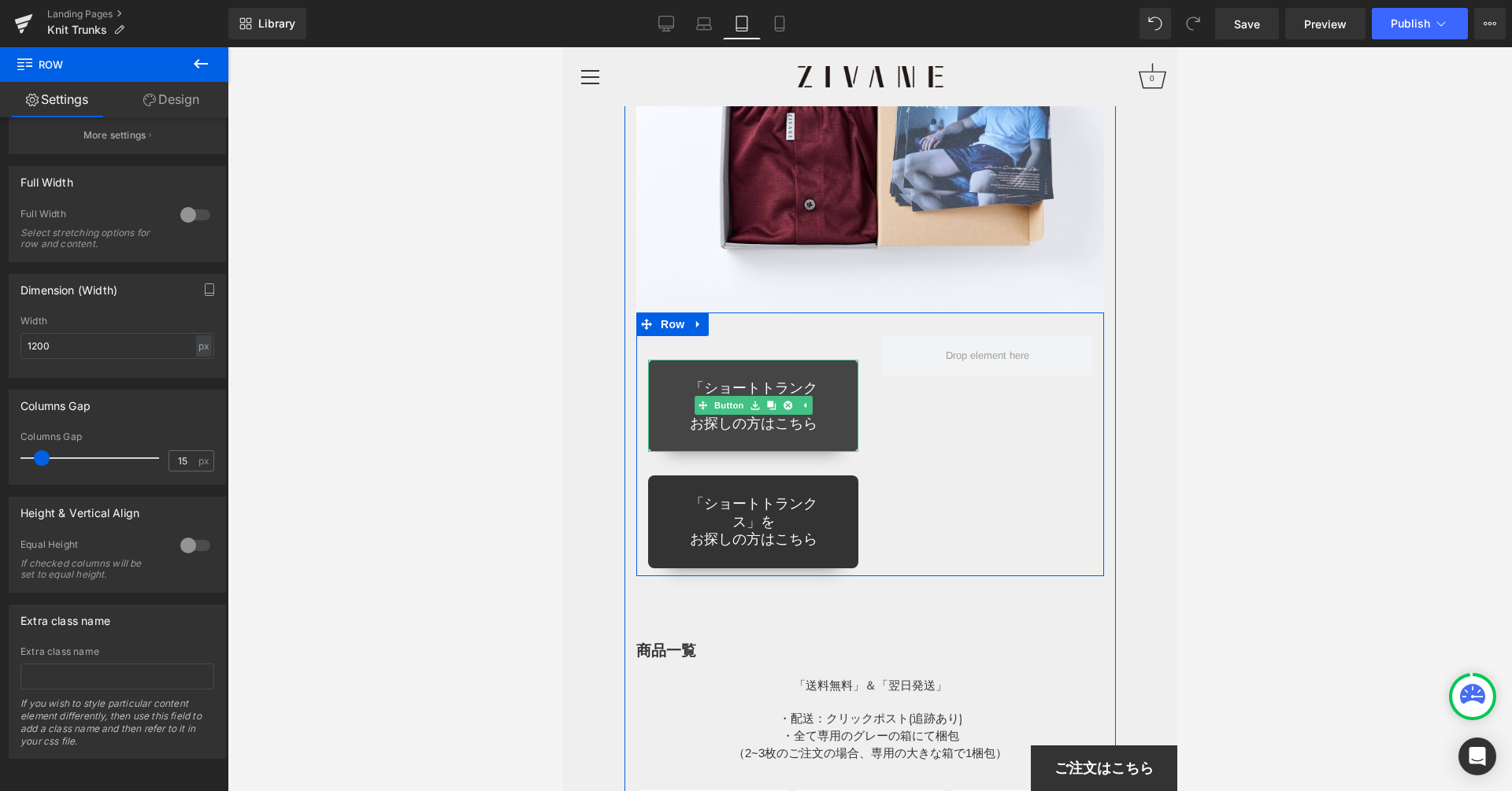
click at [832, 363] on link "「ショートトランクス」を お探しの方はこちら" at bounding box center [752, 406] width 211 height 93
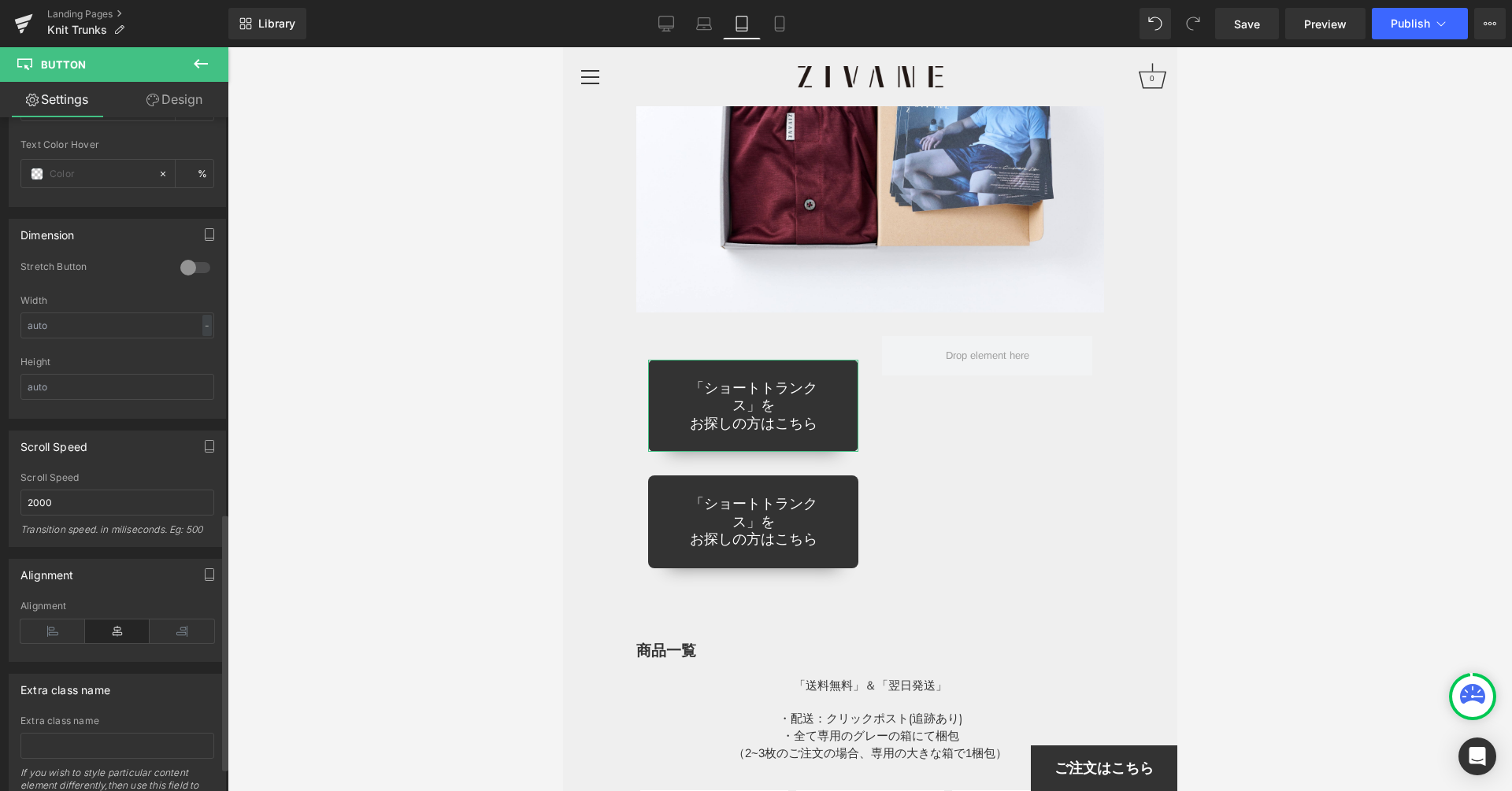
scroll to position [1094, 0]
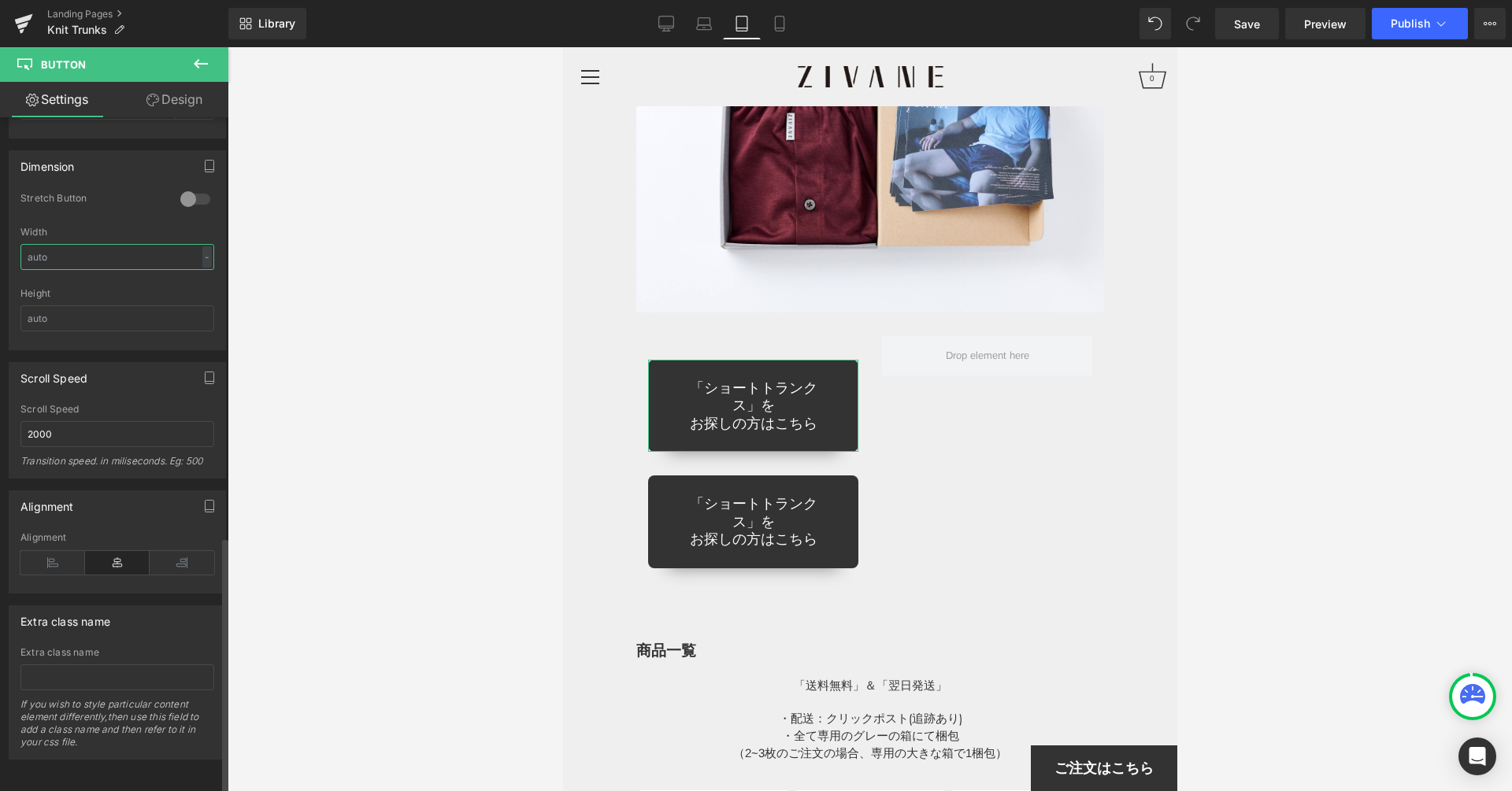
click at [107, 246] on input "text" at bounding box center [117, 257] width 194 height 26
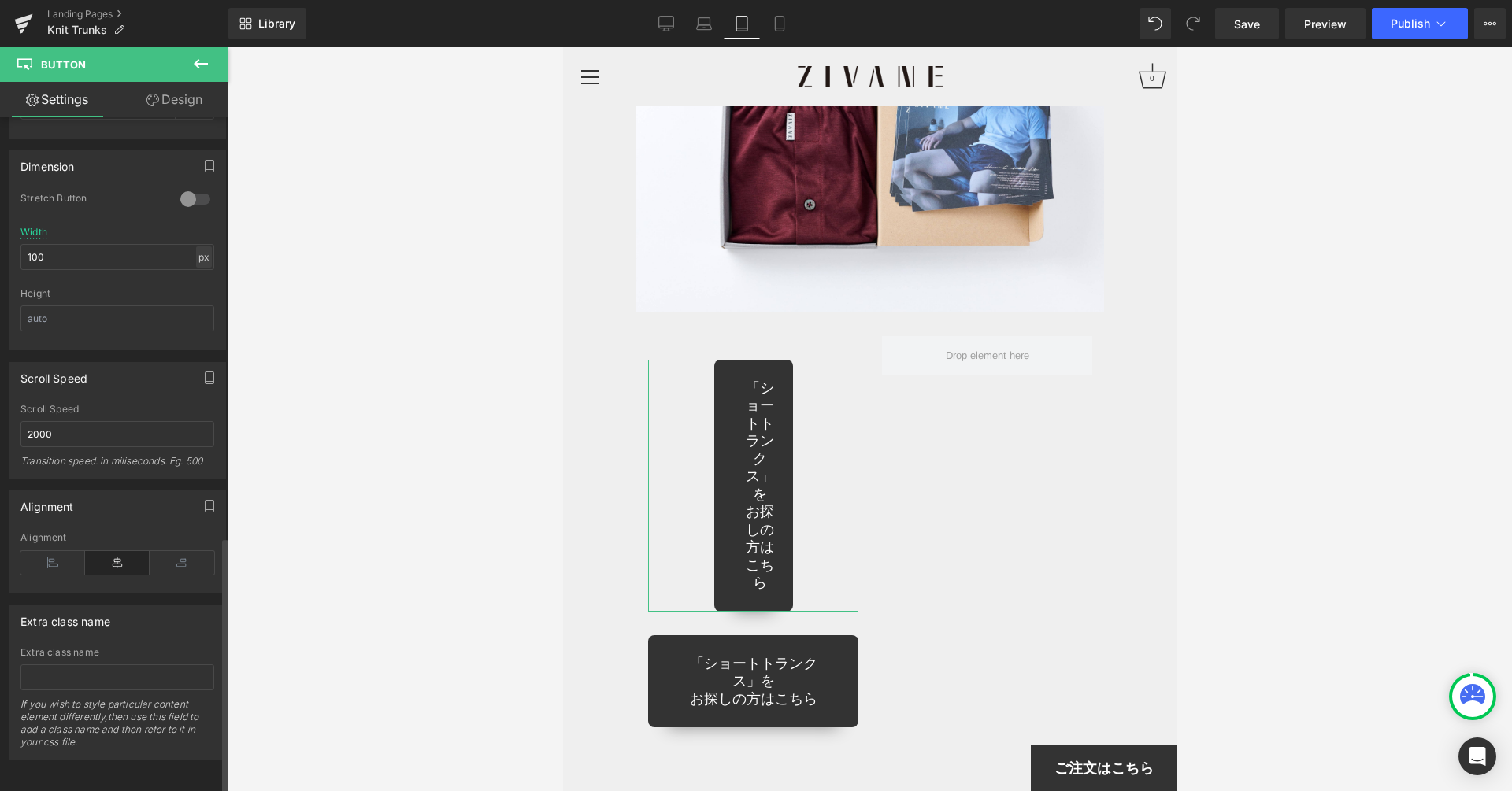
click at [196, 249] on div "px" at bounding box center [203, 257] width 16 height 21
click at [202, 270] on li "%" at bounding box center [203, 281] width 19 height 23
click at [175, 244] on input "37.45" at bounding box center [117, 257] width 194 height 26
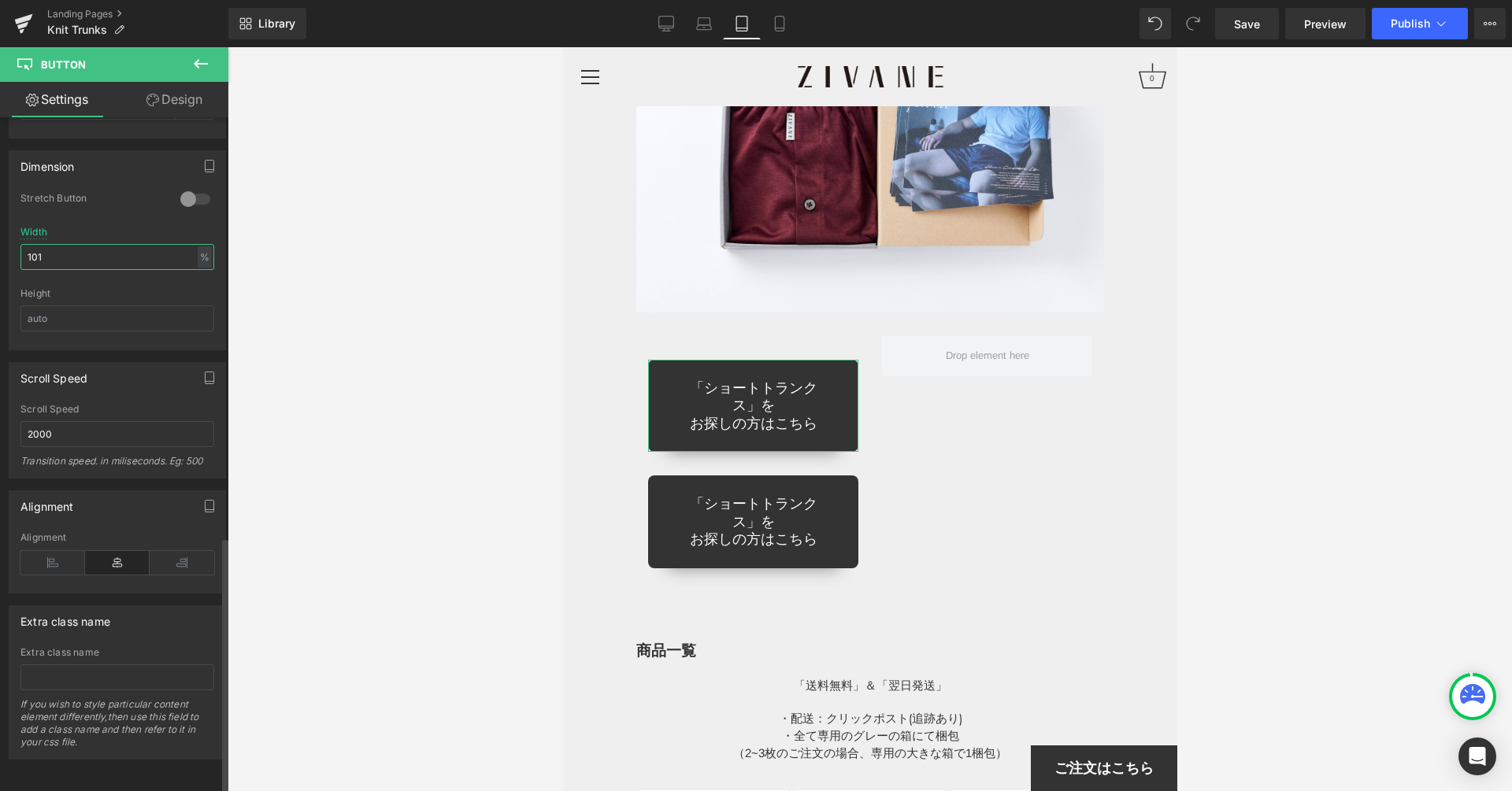
type input "100"
click at [416, 237] on div at bounding box center [869, 418] width 1284 height 744
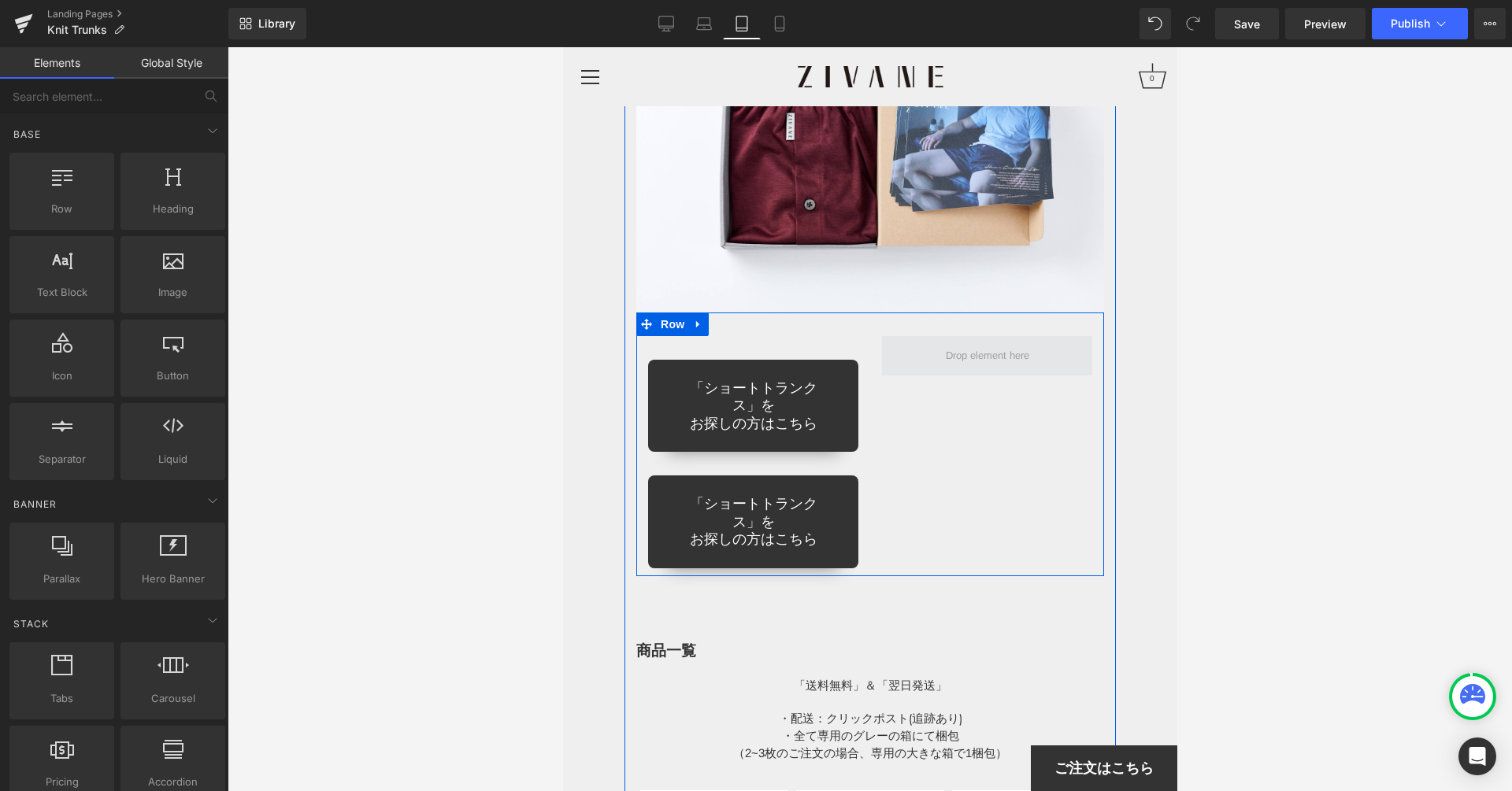
click at [970, 342] on span at bounding box center [986, 355] width 95 height 26
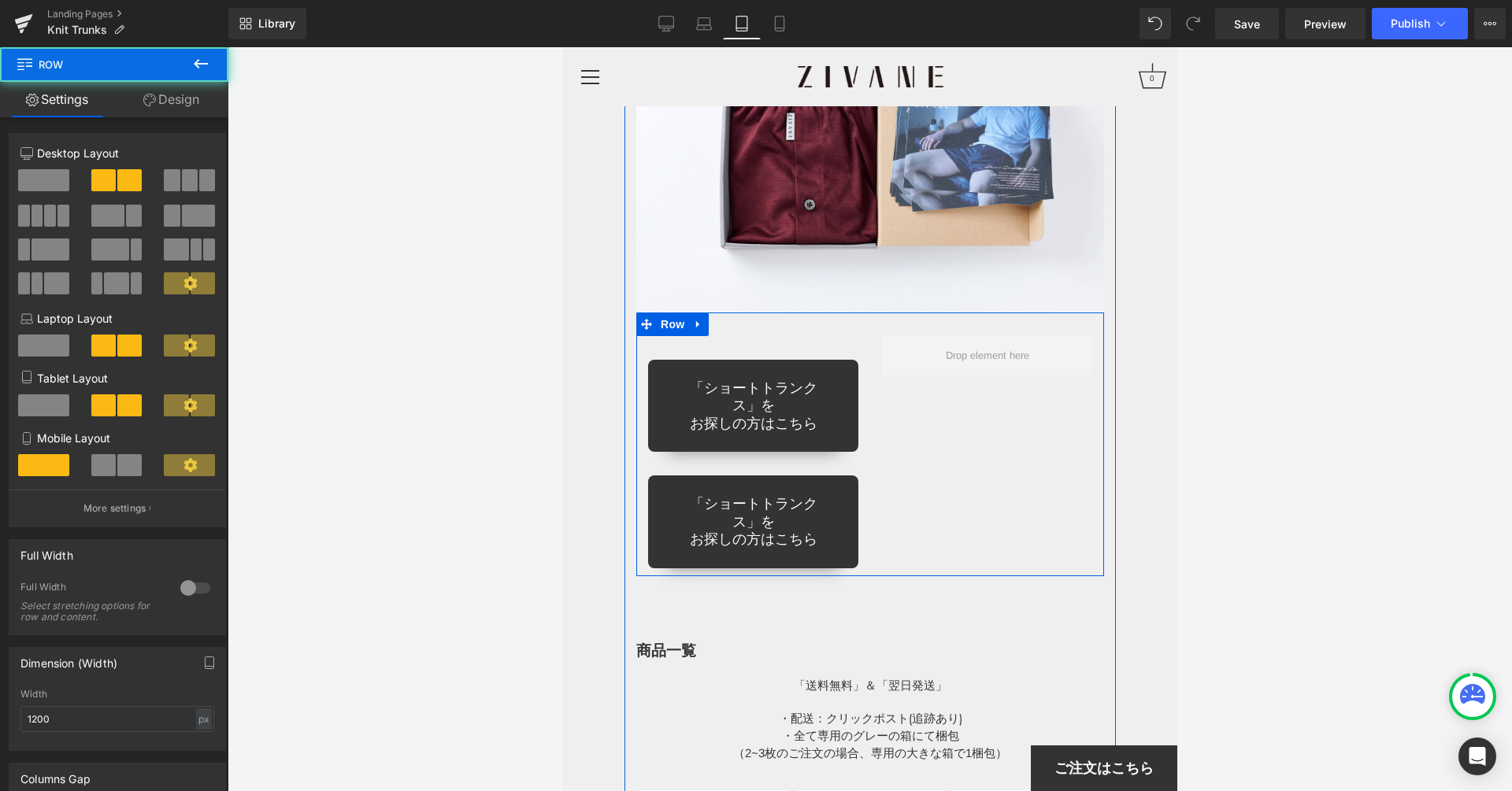
click at [850, 453] on div "「ショートトランクス」を お探しの方はこちら Button 「ショートトランクス」を お探しの方はこちら Button" at bounding box center [752, 453] width 234 height 233
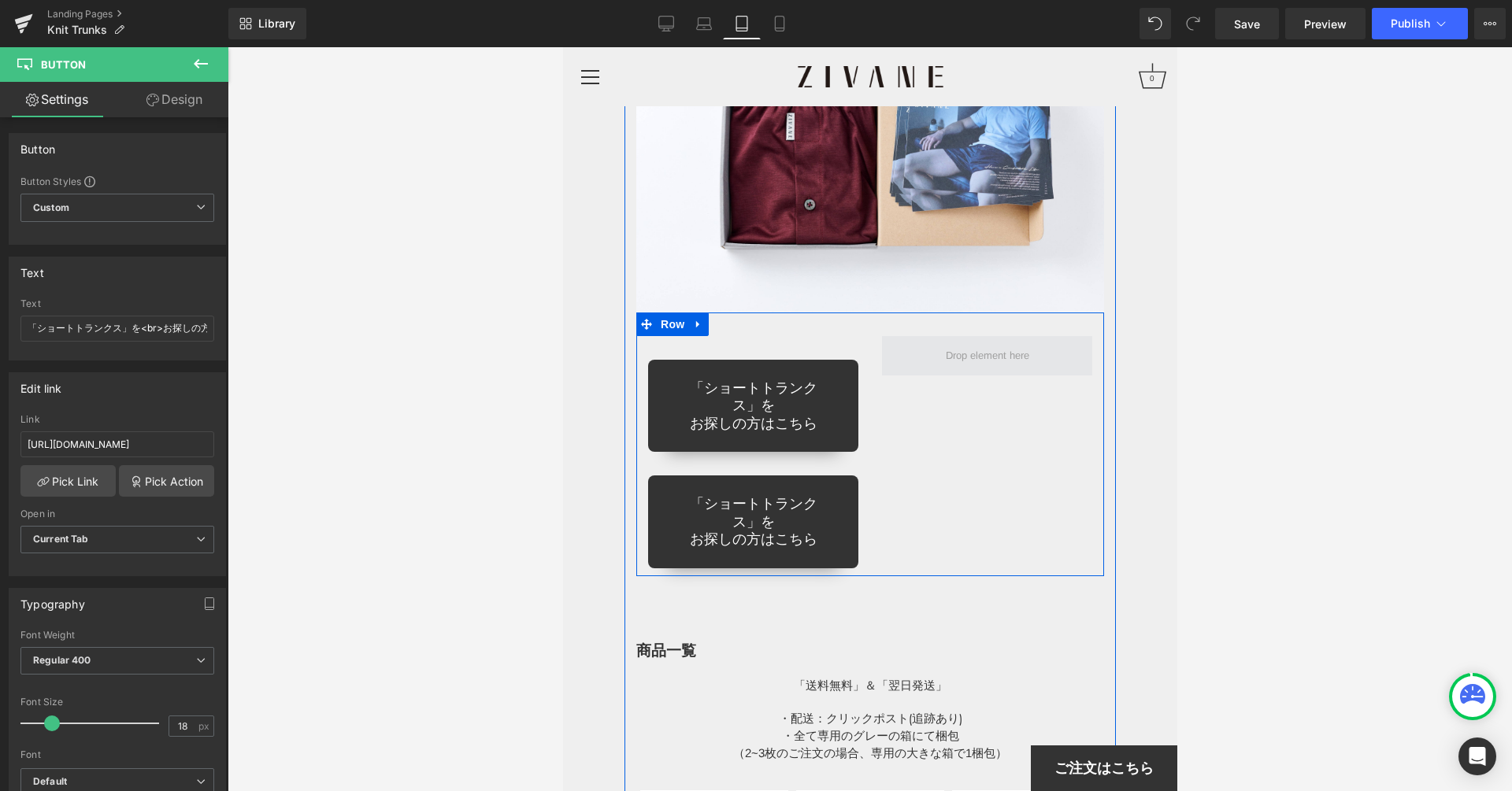
click at [981, 342] on span at bounding box center [986, 355] width 95 height 26
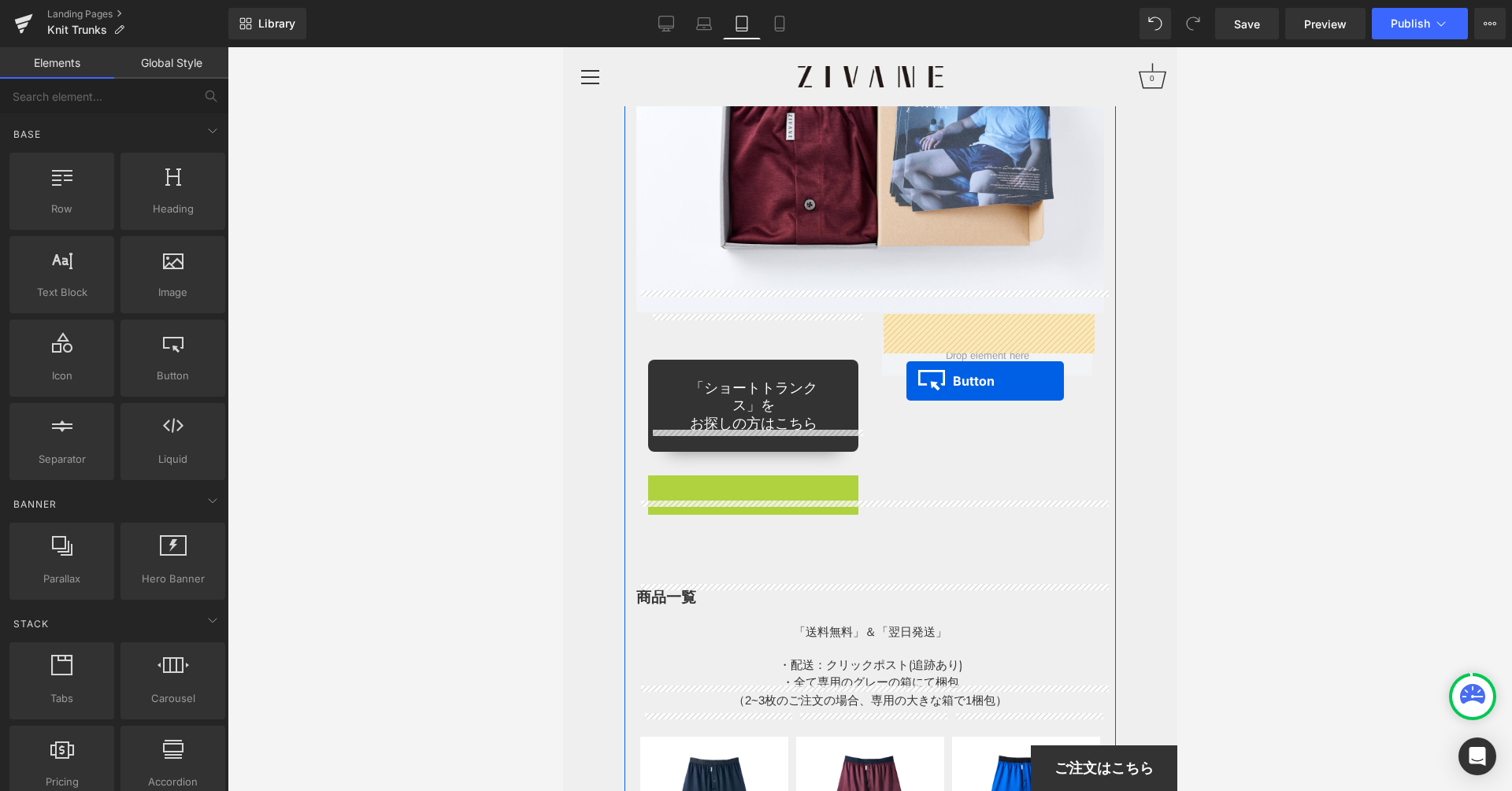
drag, startPoint x: 736, startPoint y: 500, endPoint x: 905, endPoint y: 381, distance: 206.7
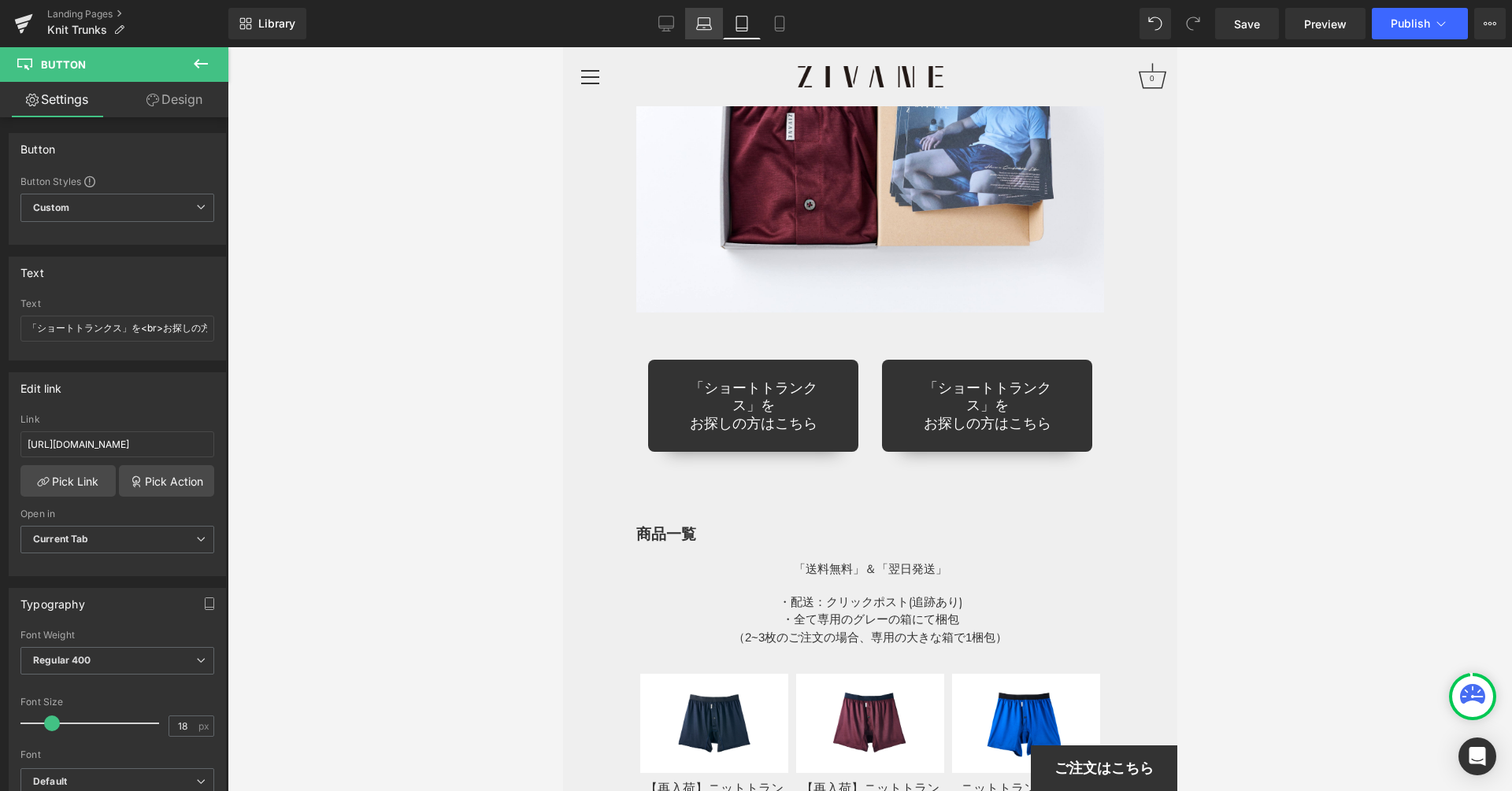
click at [714, 25] on link "Laptop" at bounding box center [704, 24] width 38 height 31
type input "100"
type input "90"
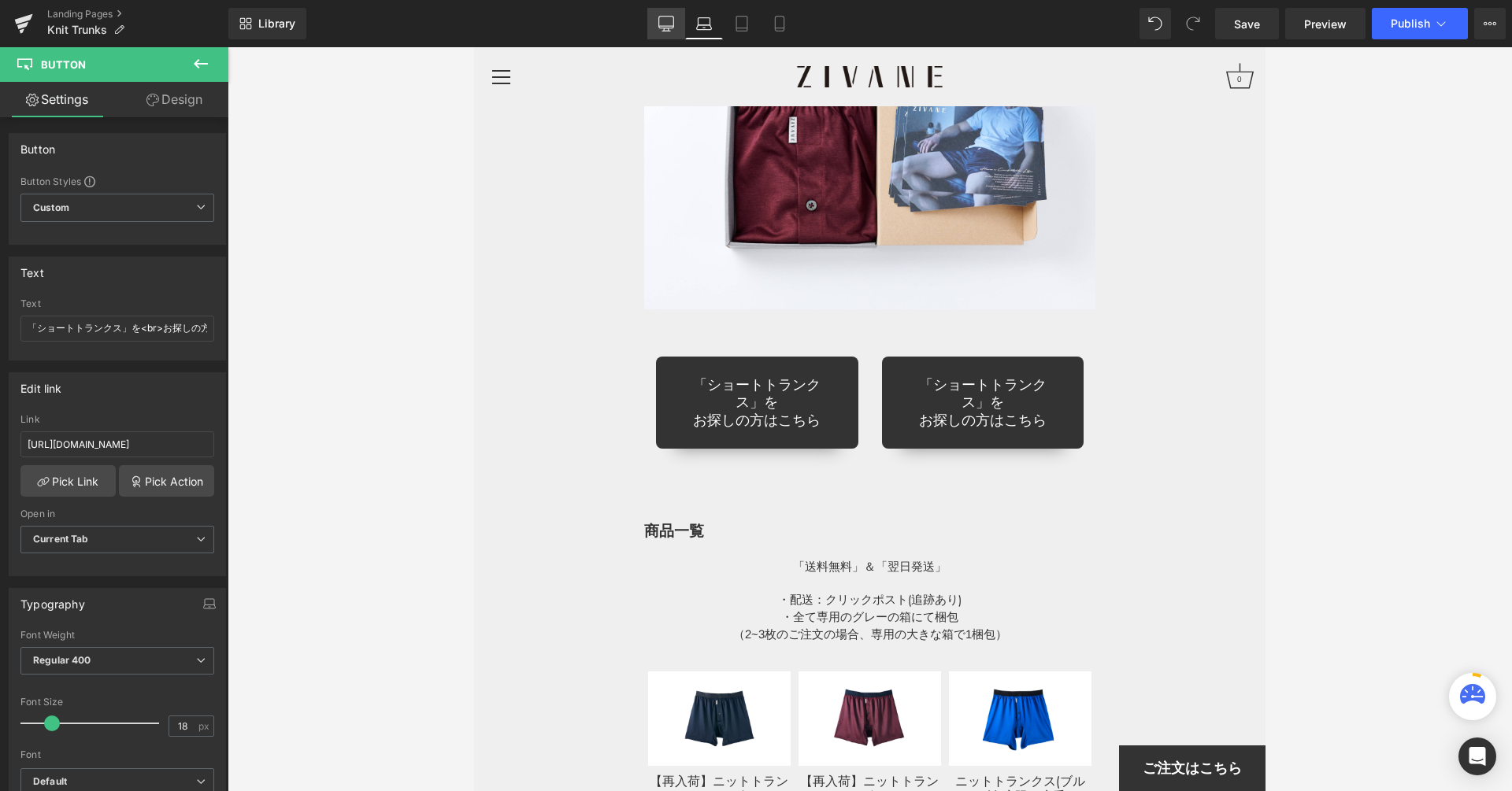
click at [674, 28] on icon at bounding box center [666, 23] width 16 height 16
type input "100"
type input "90"
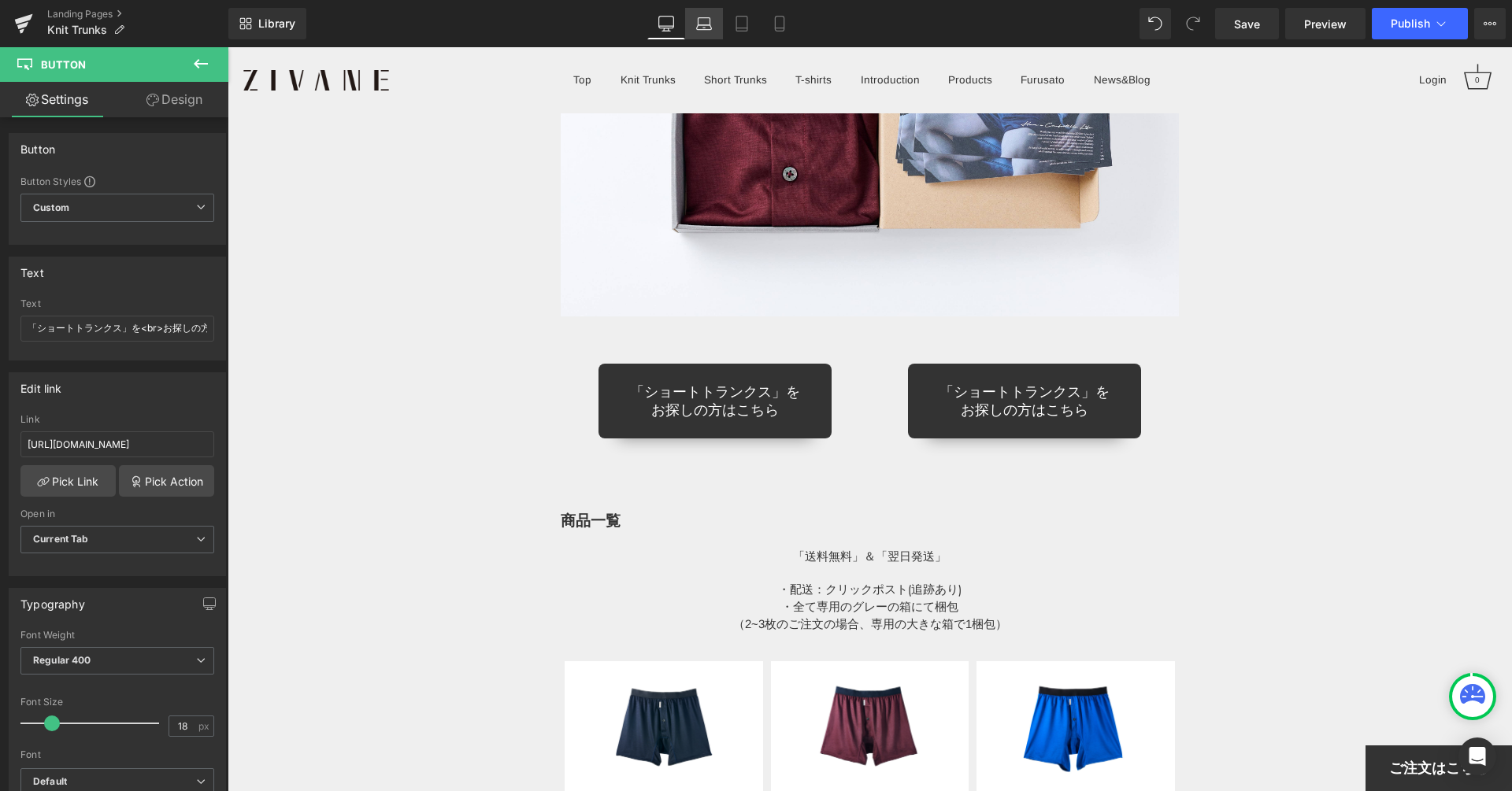
click at [698, 32] on link "Laptop" at bounding box center [704, 24] width 38 height 31
type input "100"
type input "90"
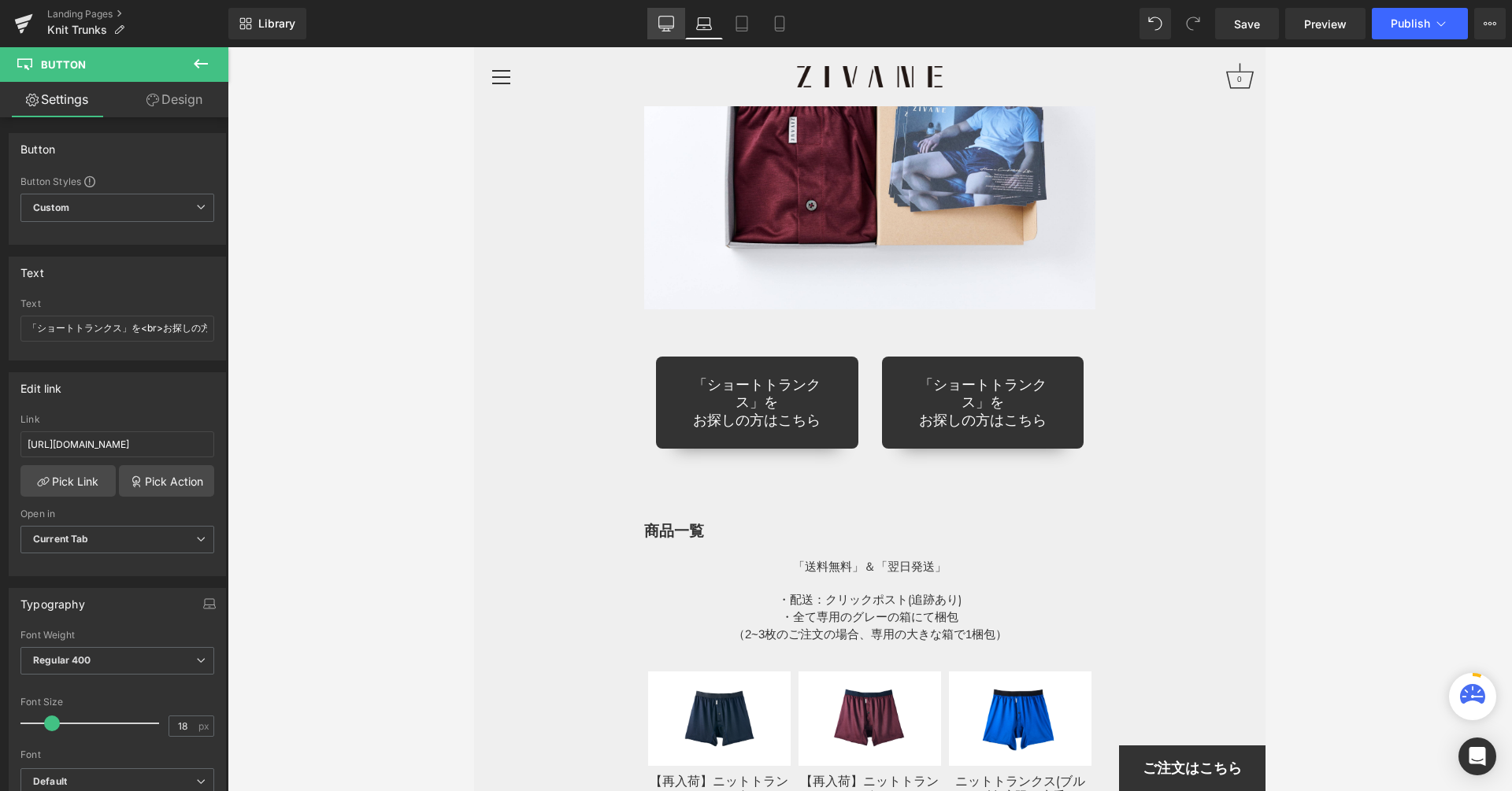
click at [658, 30] on link "Desktop" at bounding box center [666, 24] width 38 height 31
type input "100"
type input "90"
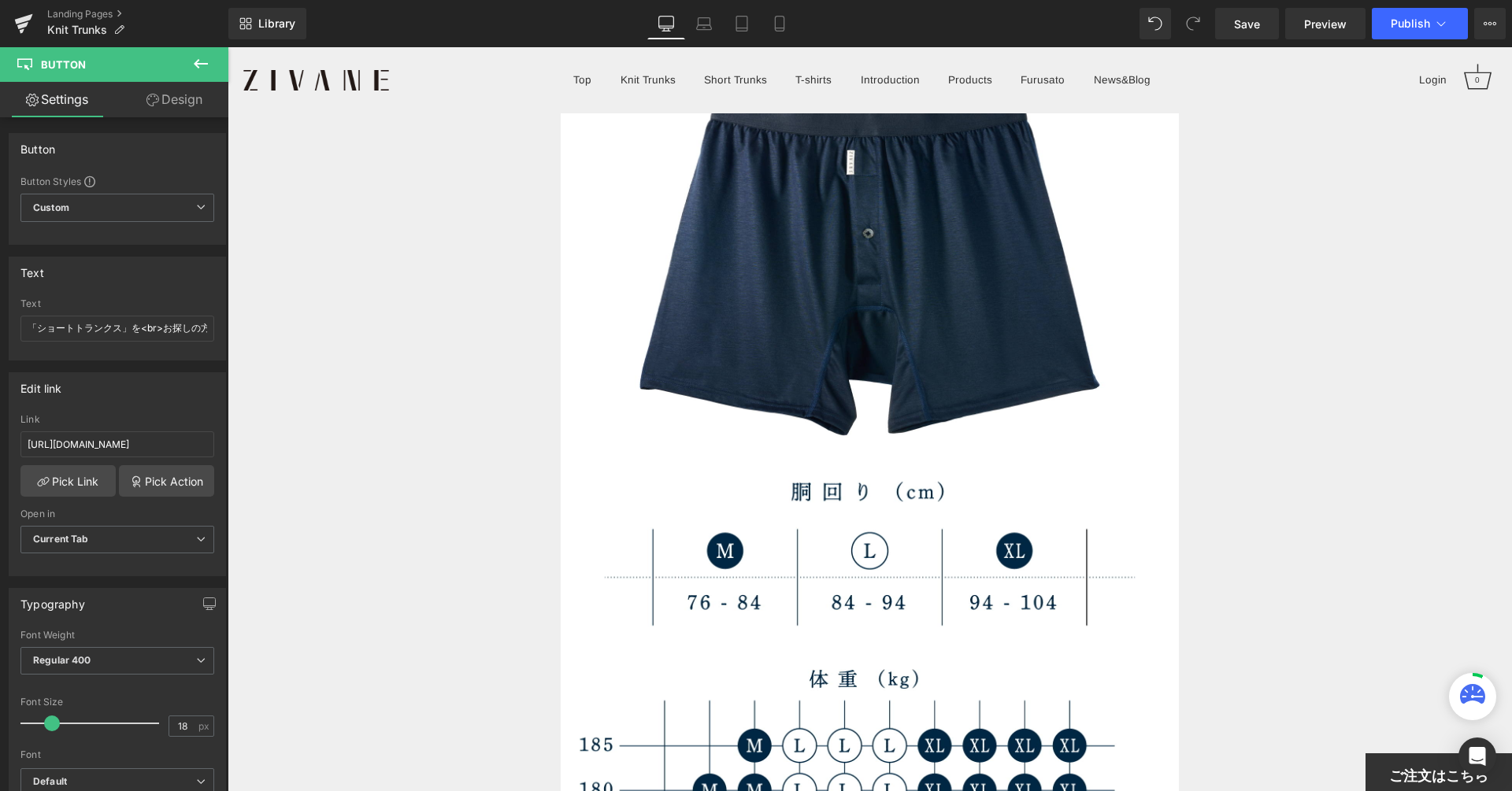
scroll to position [16148, 0]
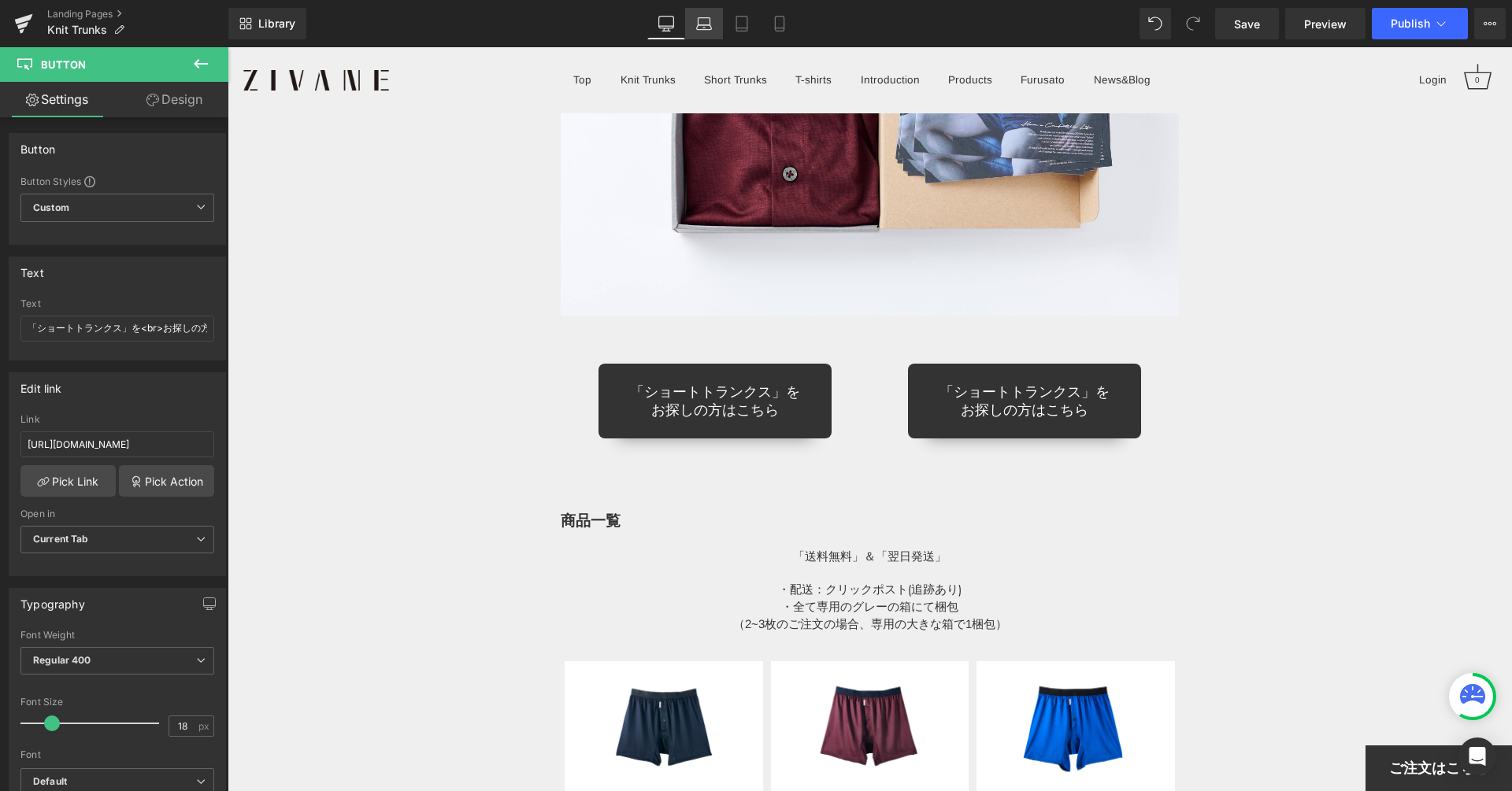
click at [704, 30] on icon at bounding box center [704, 23] width 16 height 16
type input "100"
type input "90"
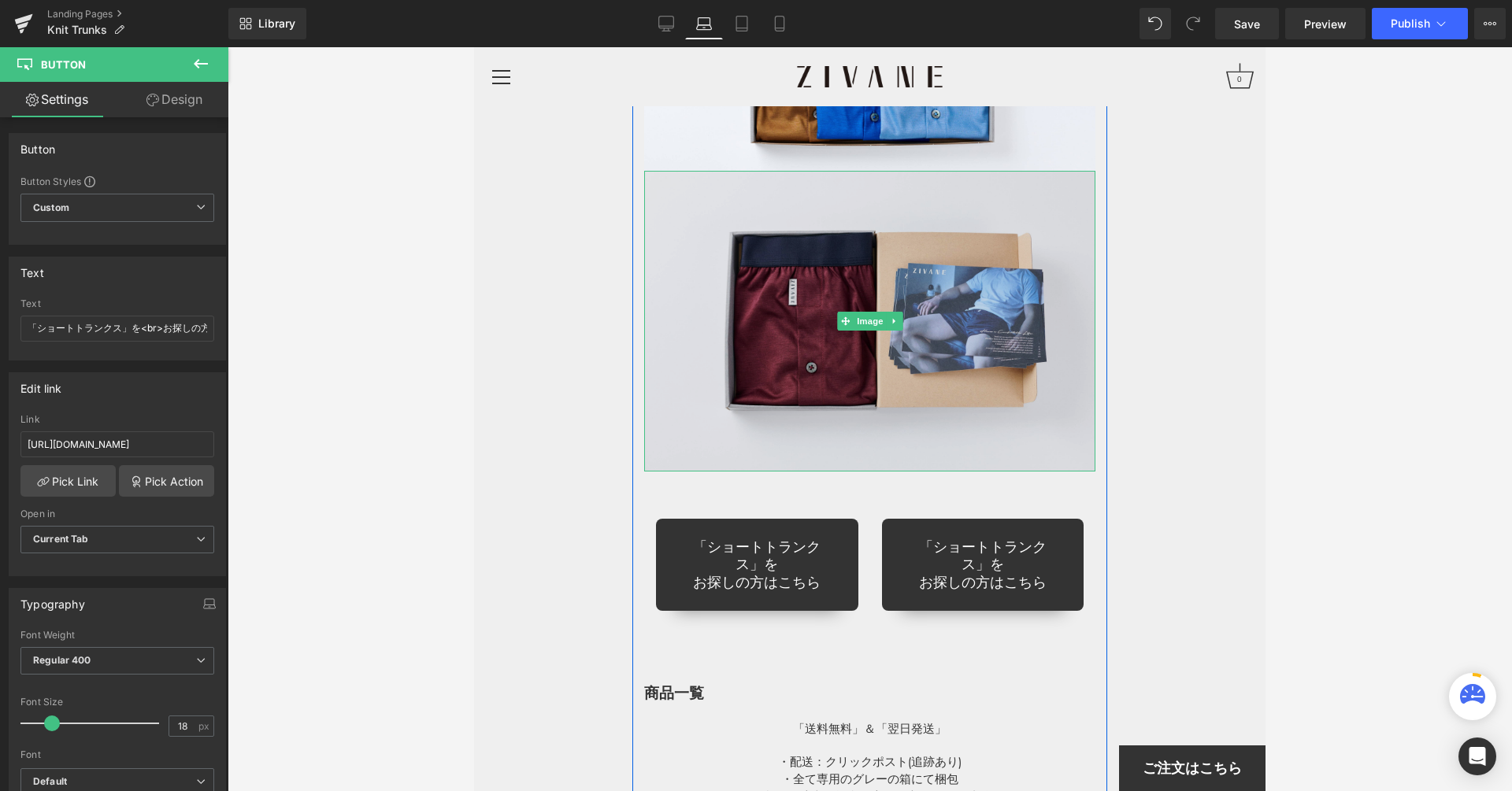
scroll to position [12808, 0]
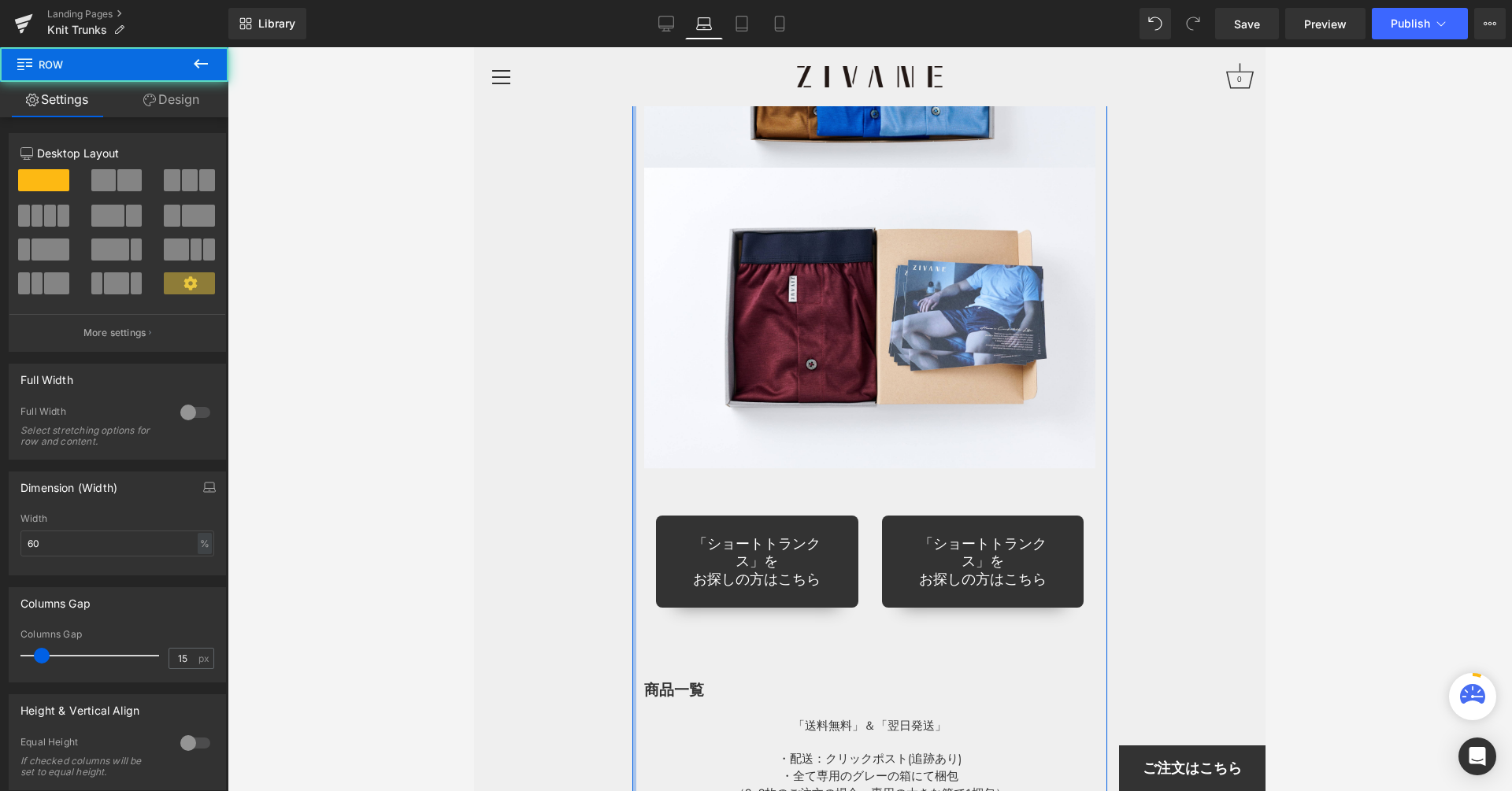
drag, startPoint x: 633, startPoint y: 244, endPoint x: 604, endPoint y: 246, distance: 29.1
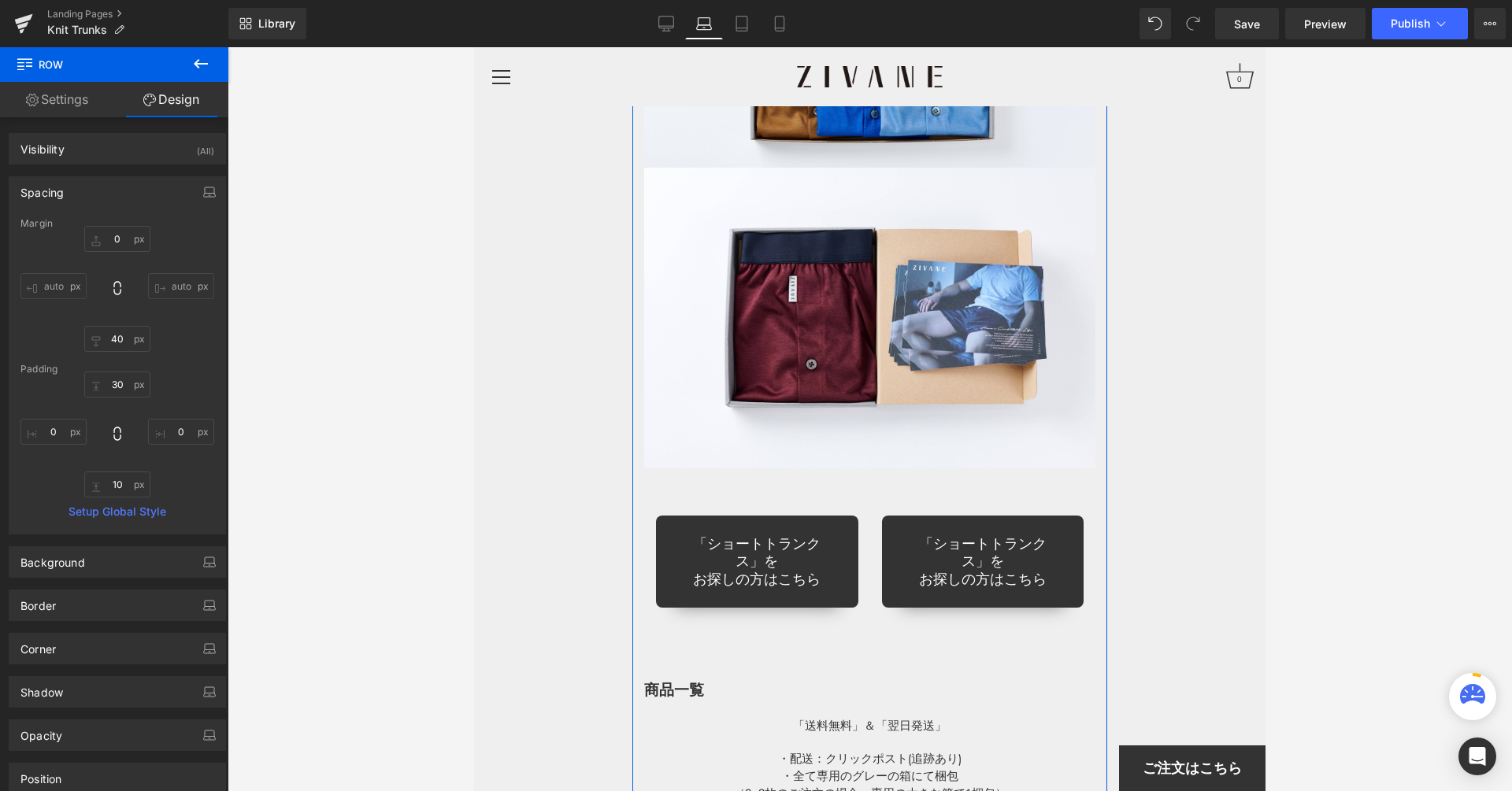
click at [795, 492] on div "「ショートトランクス」を お探しの方はこちら Button" at bounding box center [757, 550] width 226 height 117
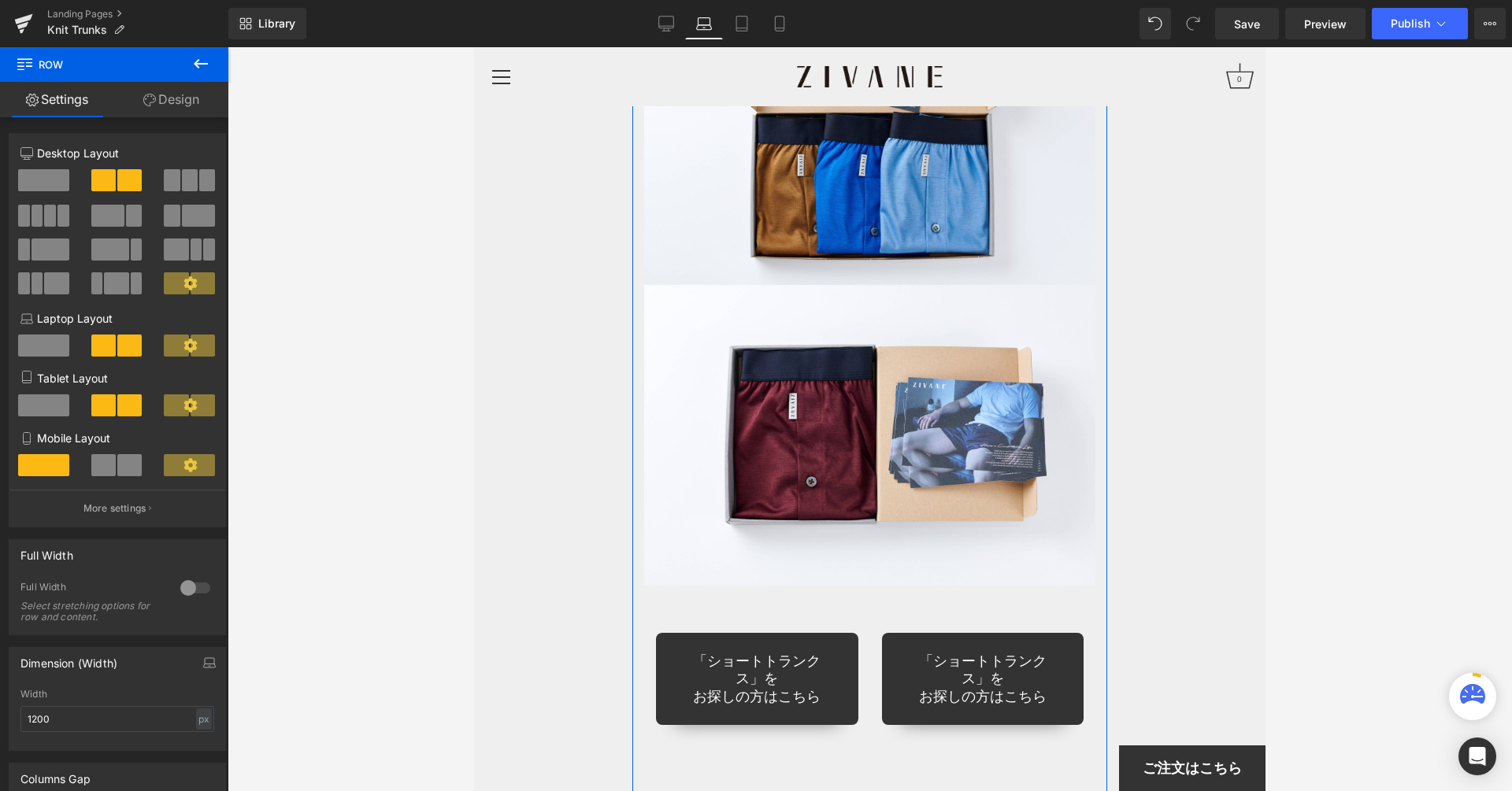
scroll to position [13053, 0]
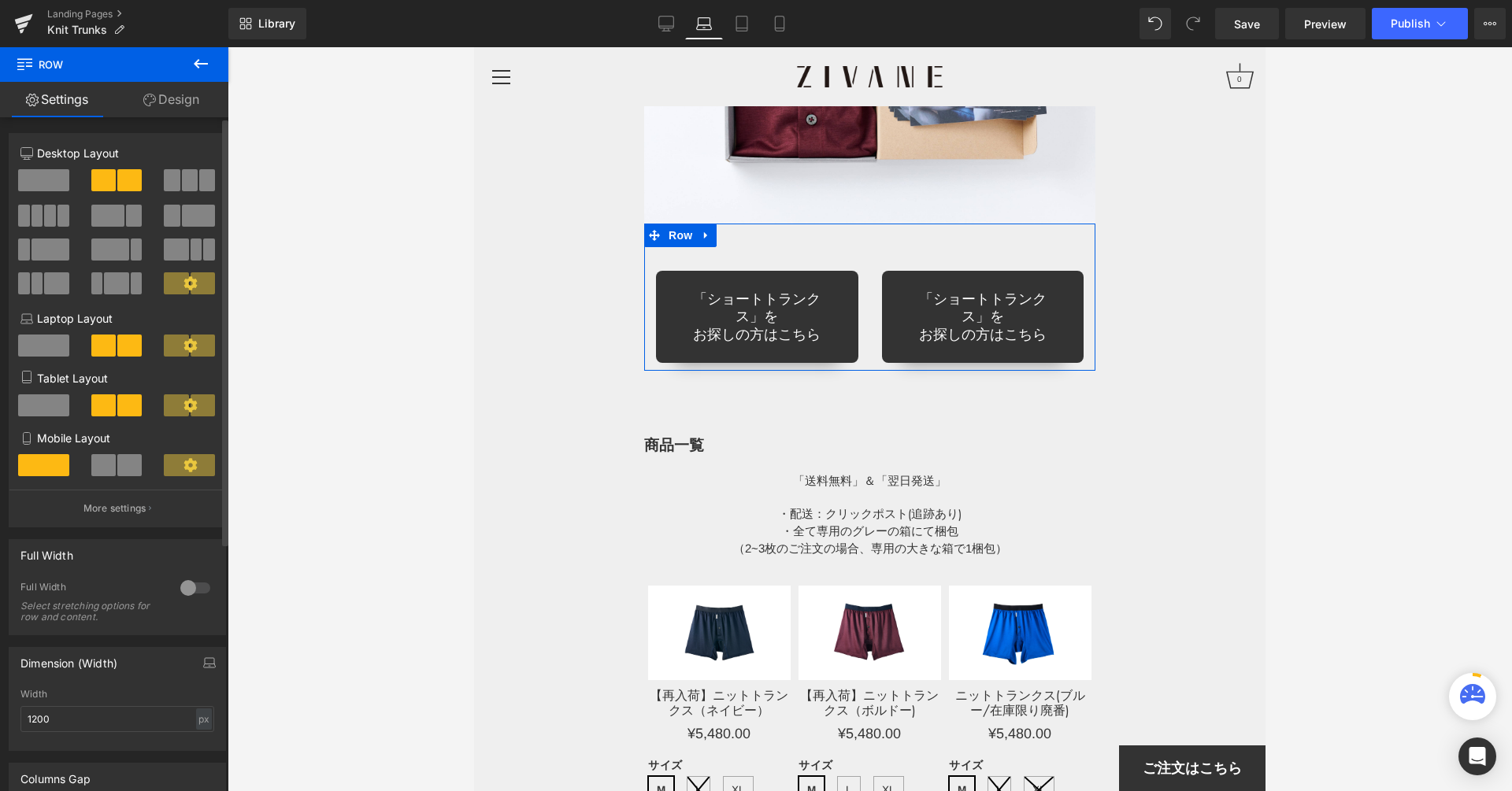
click at [37, 174] on span at bounding box center [44, 180] width 52 height 22
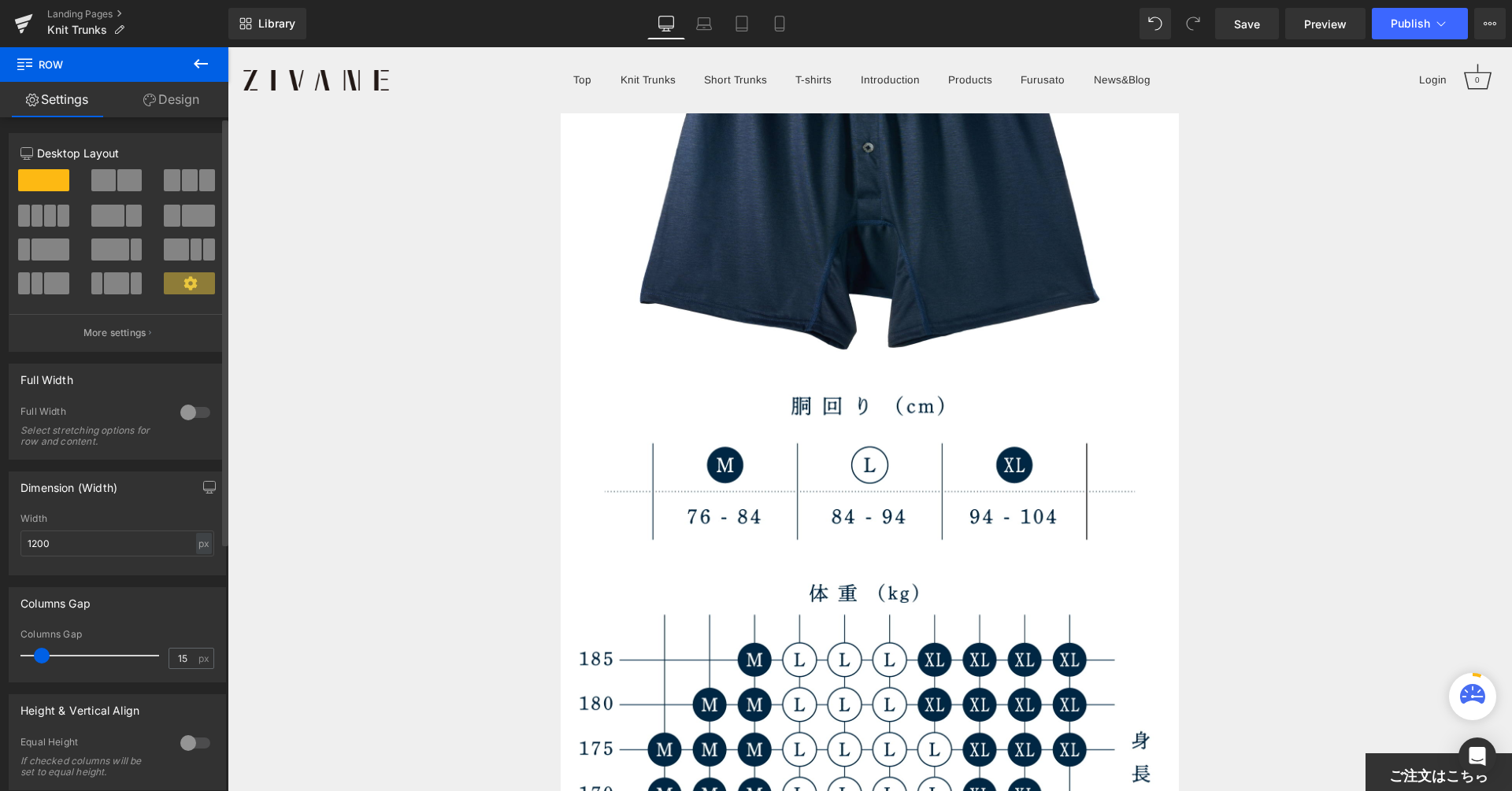
scroll to position [16234, 0]
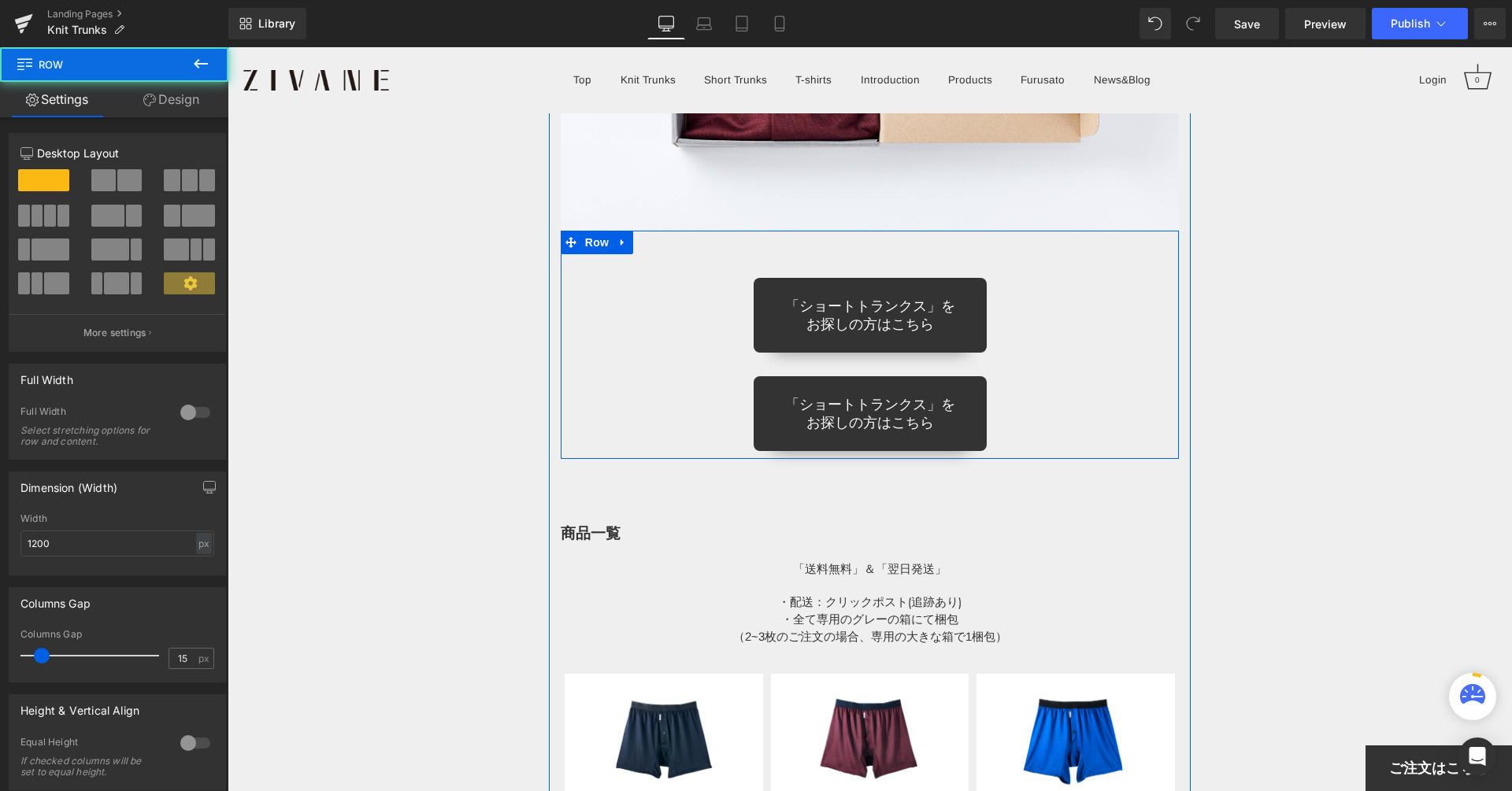
click at [780, 254] on div "「ショートトランクス」を お探しの方はこちら Button 「ショートトランクス」を お探しの方はこちら Button" at bounding box center [869, 352] width 619 height 197
click at [703, 278] on div "「ショートトランクス」を お探しの方はこちら" at bounding box center [869, 315] width 595 height 75
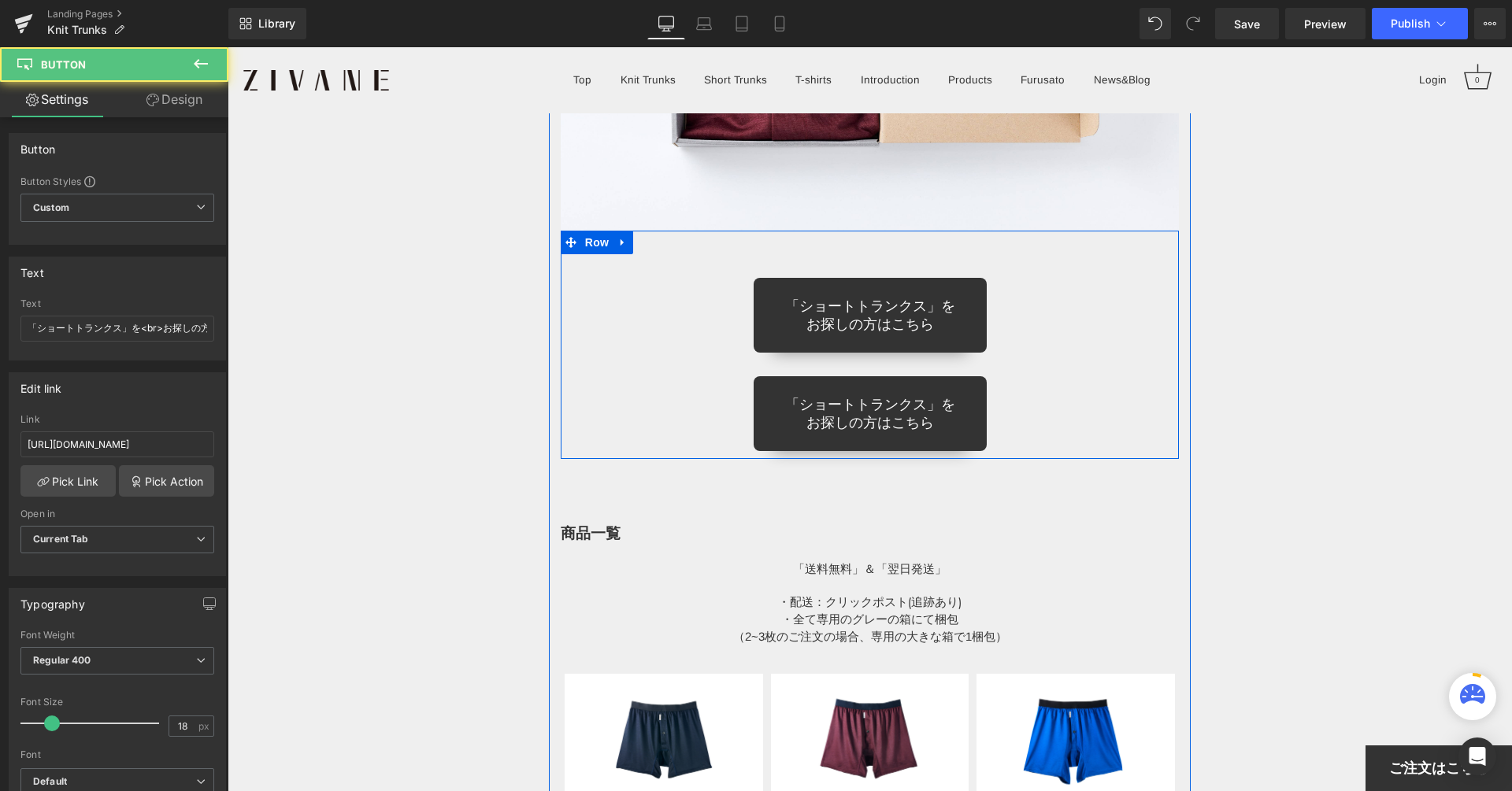
click at [714, 231] on div "「ショートトランクス」を お探しの方はこちら Button 「ショートトランクス」を お探しの方はこちら Button Row" at bounding box center [869, 345] width 619 height 228
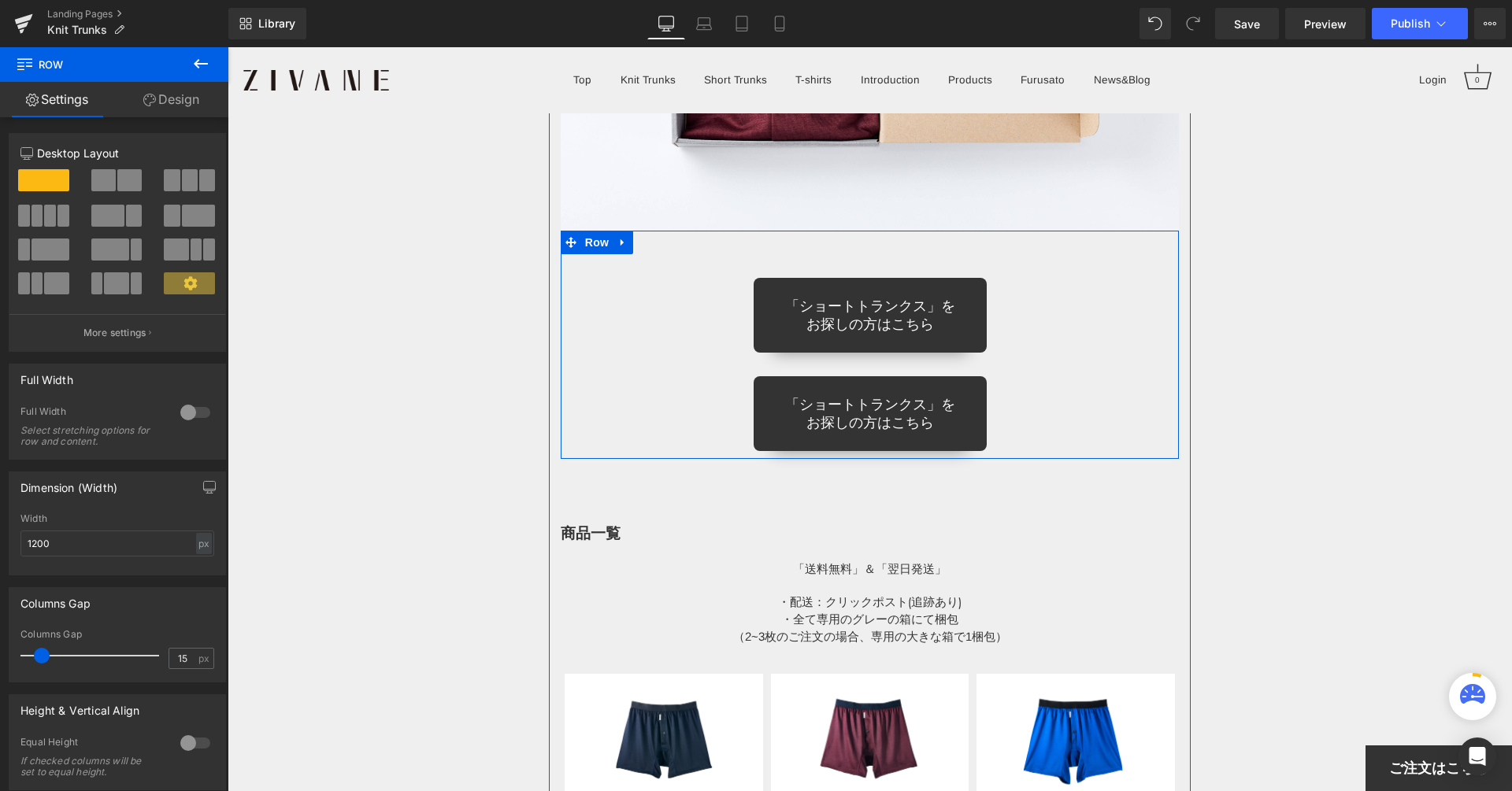
click at [708, 306] on div "「ショートトランクス」を お探しの方はこちら" at bounding box center [869, 315] width 595 height 75
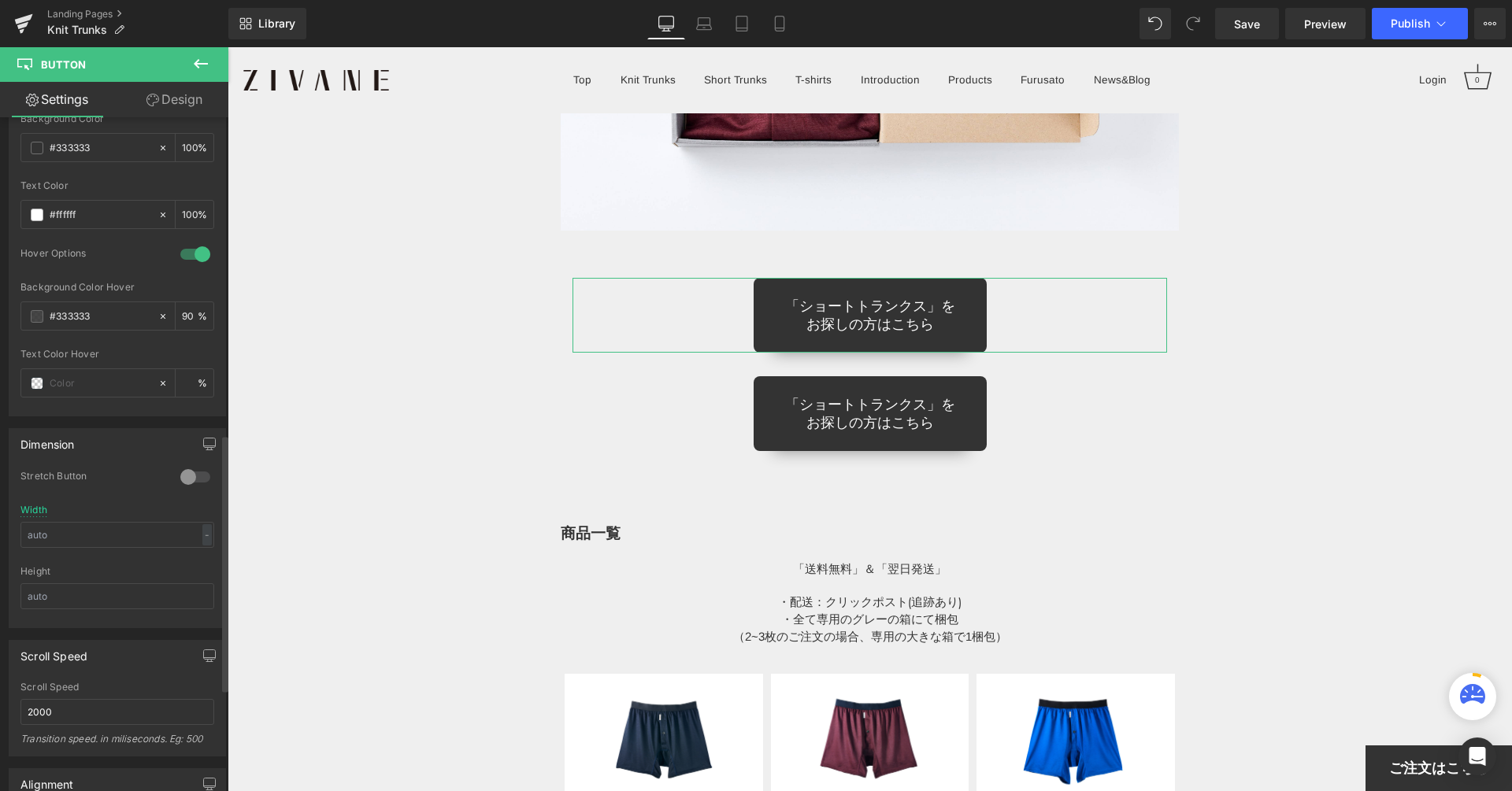
scroll to position [826, 0]
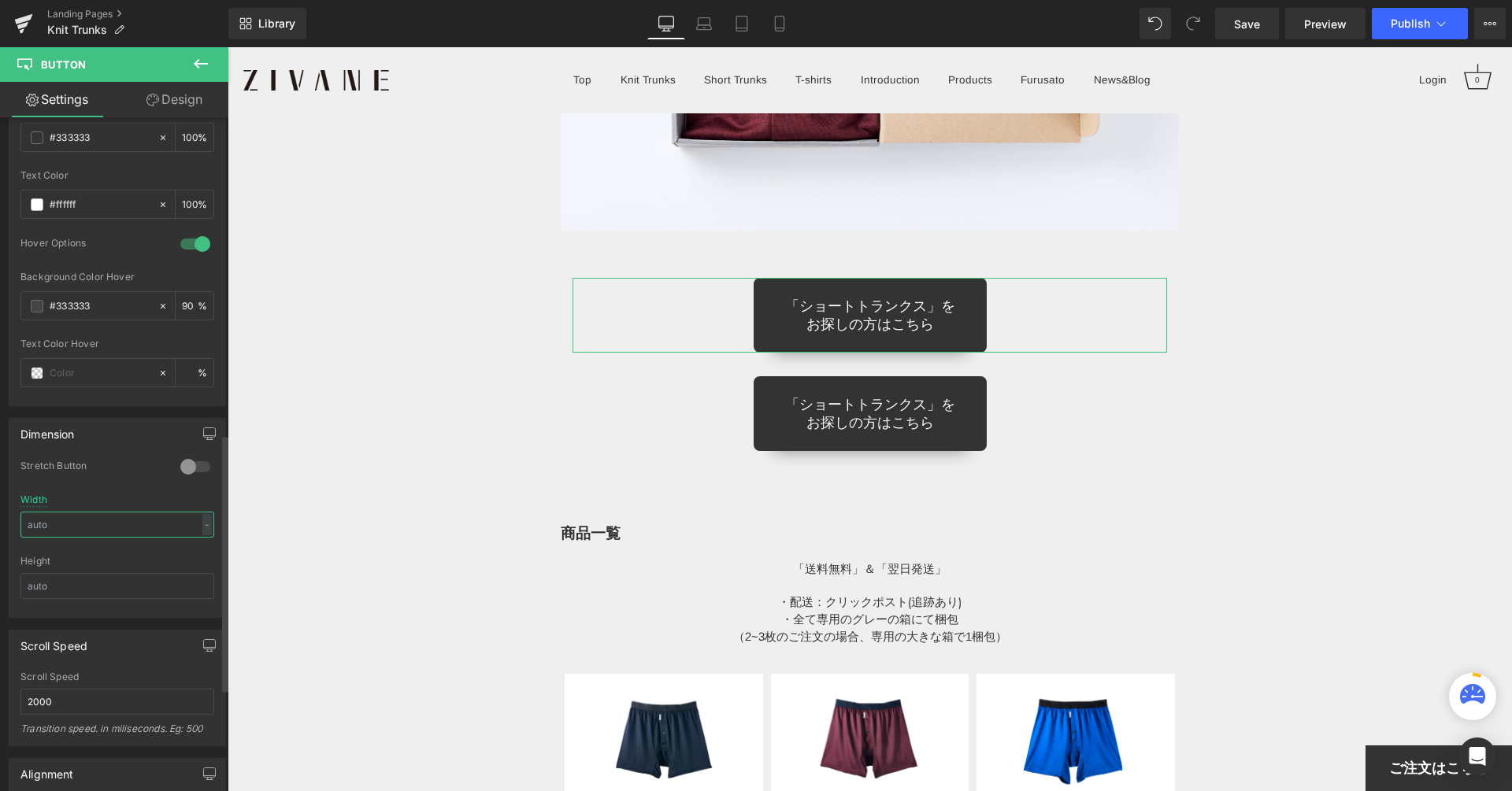
click at [162, 511] on input "text" at bounding box center [117, 524] width 194 height 26
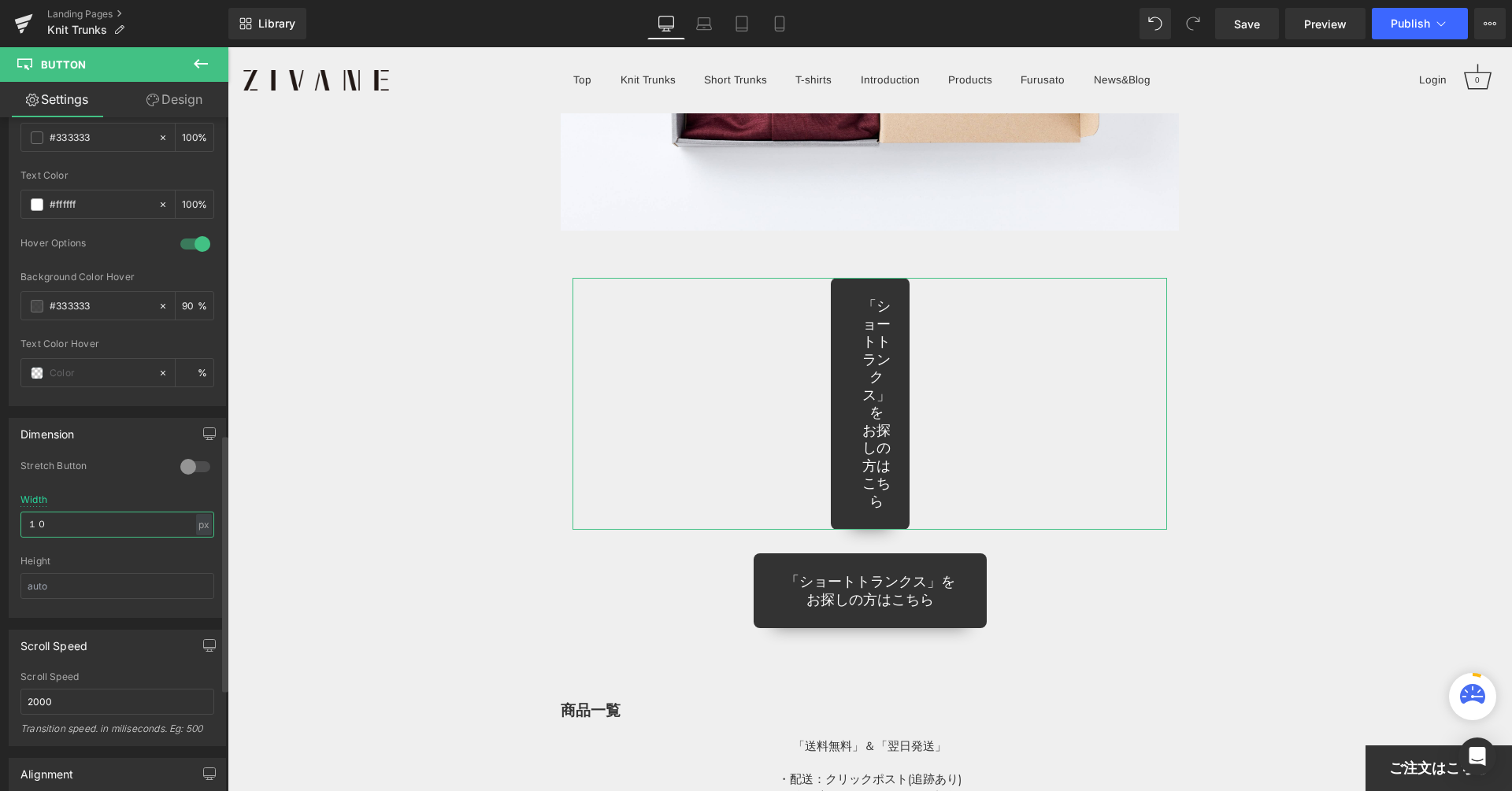
type input "１"
click at [199, 515] on div "px" at bounding box center [203, 525] width 16 height 21
click at [194, 534] on li "%" at bounding box center [203, 545] width 19 height 23
click at [161, 509] on input "13.23" at bounding box center [117, 521] width 194 height 26
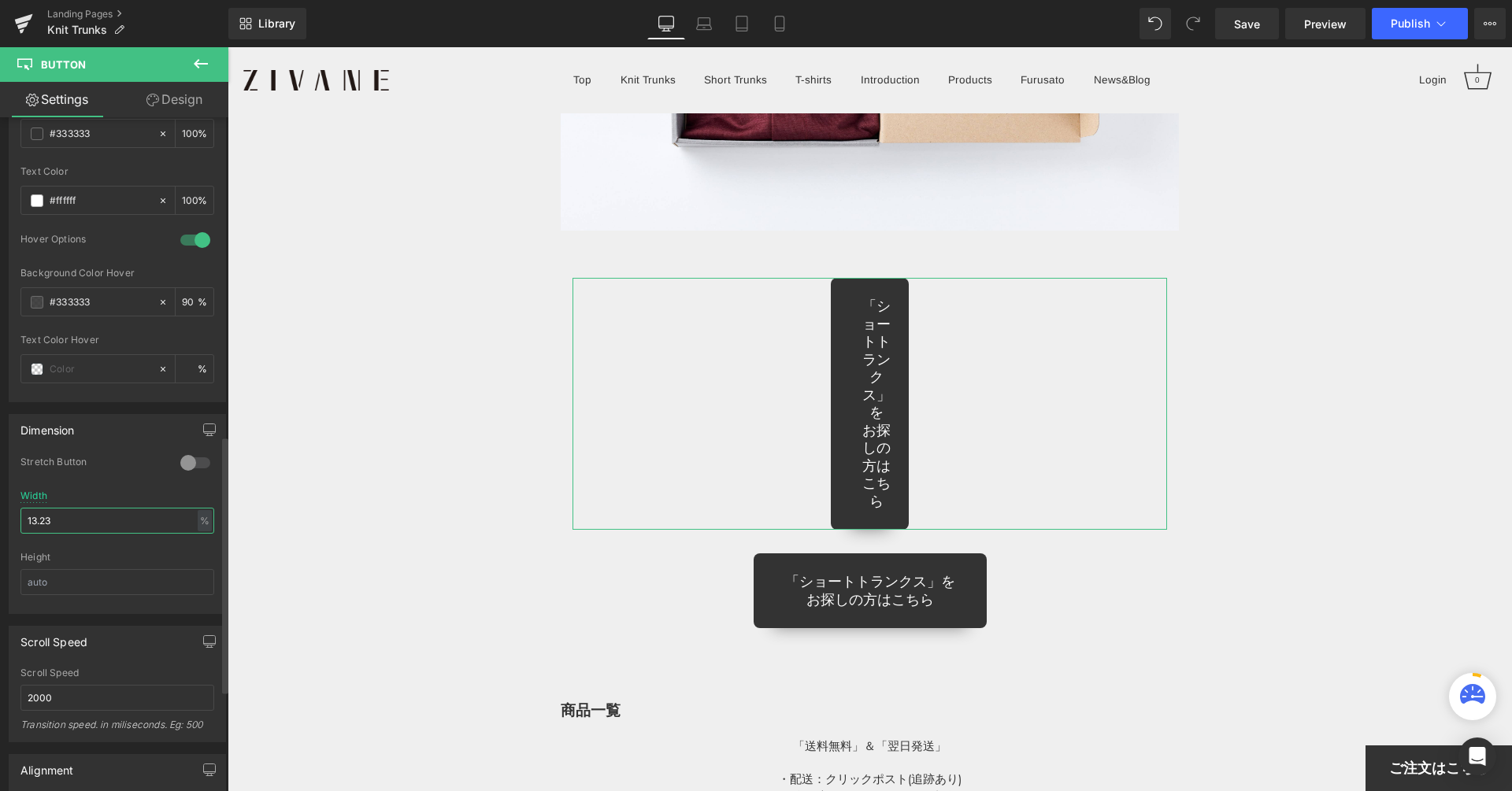
scroll to position [829, 0]
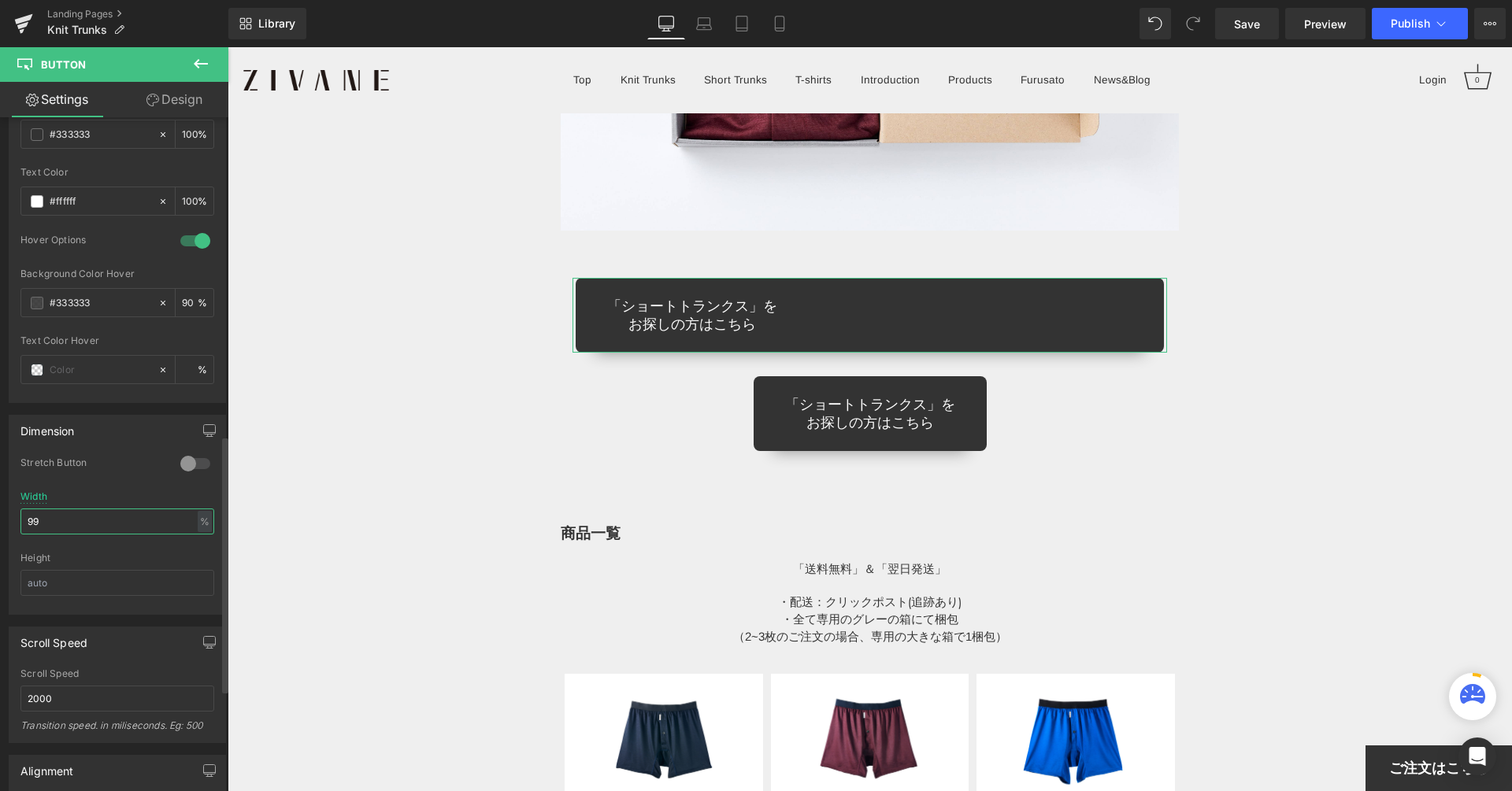
type input "100"
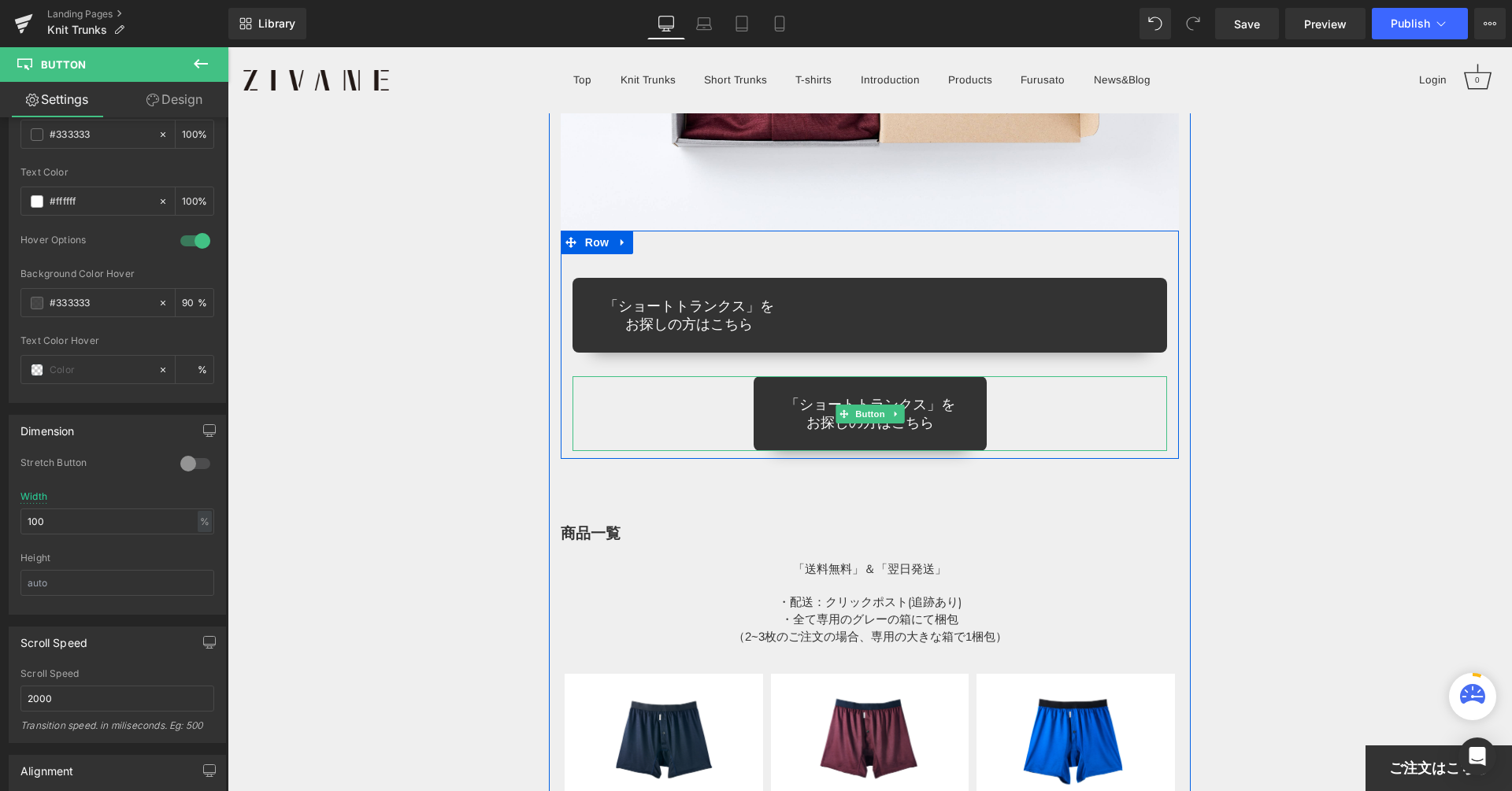
click at [723, 397] on div "「ショートトランクス」を お探しの方はこちら" at bounding box center [869, 413] width 595 height 75
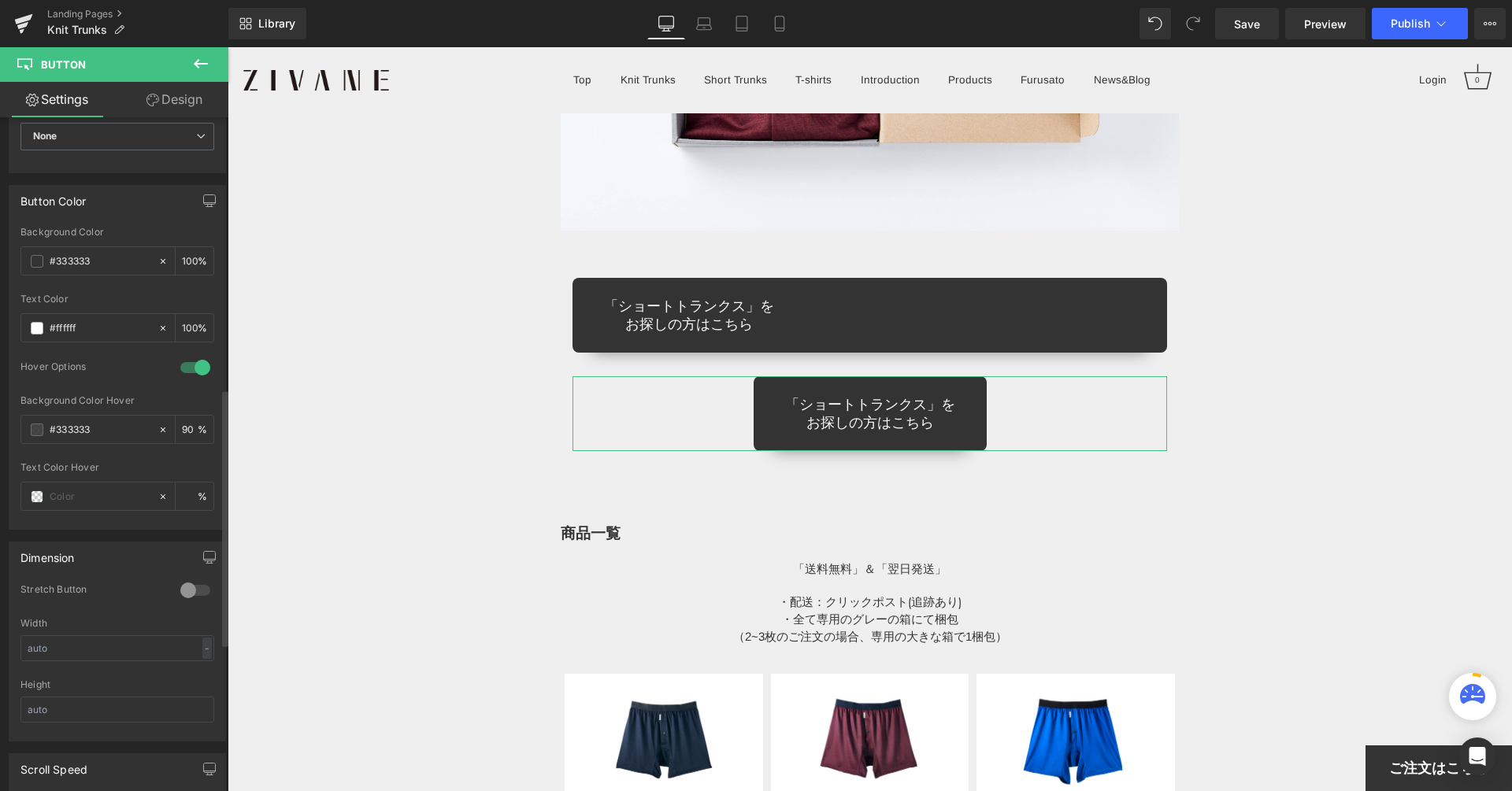
scroll to position [713, 0]
click at [116, 631] on input "text" at bounding box center [117, 638] width 194 height 26
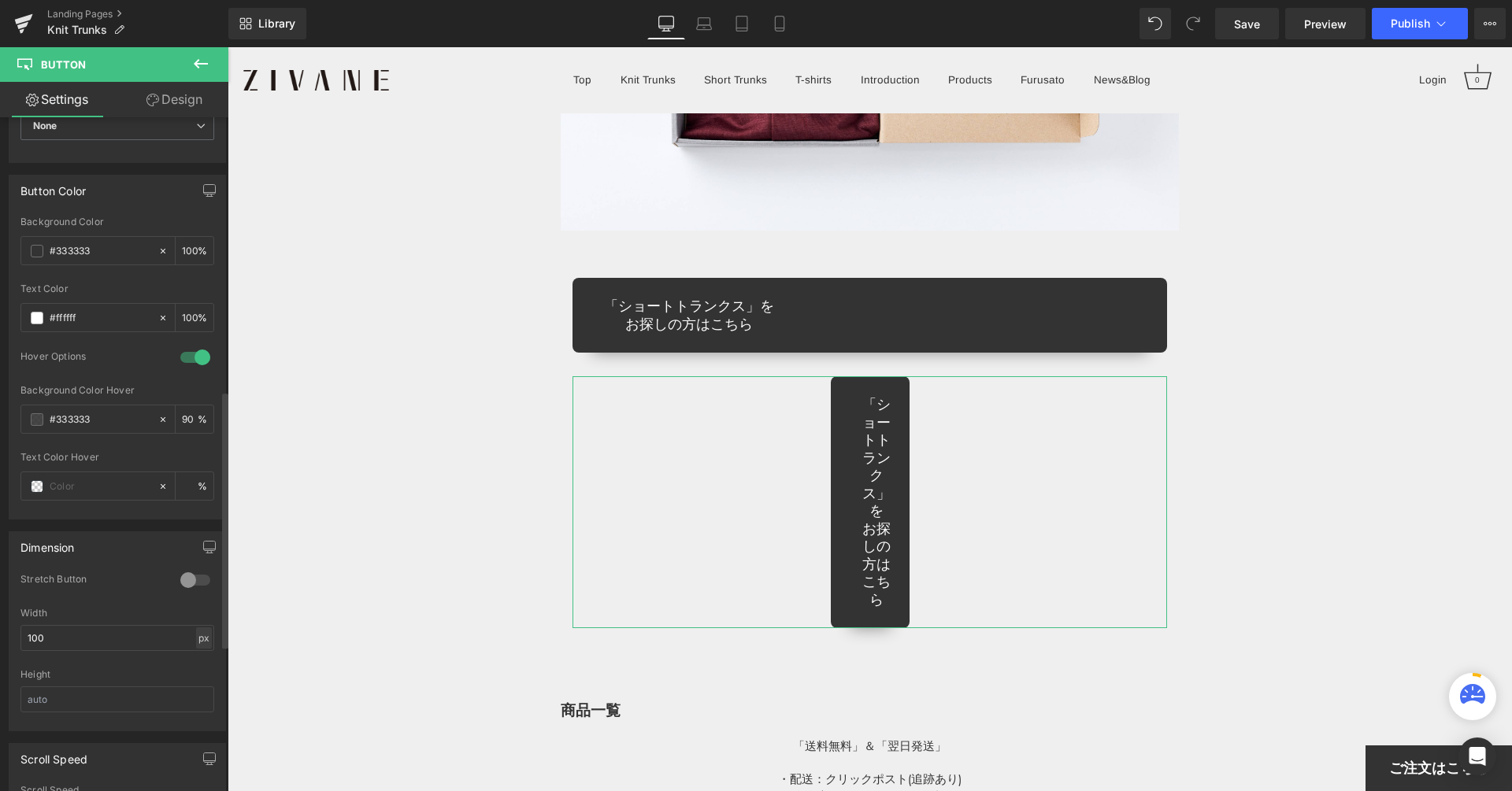
click at [196, 630] on div "px" at bounding box center [203, 637] width 16 height 21
click at [201, 654] on li "%" at bounding box center [203, 662] width 19 height 23
click at [125, 632] on input "13.23" at bounding box center [117, 638] width 194 height 26
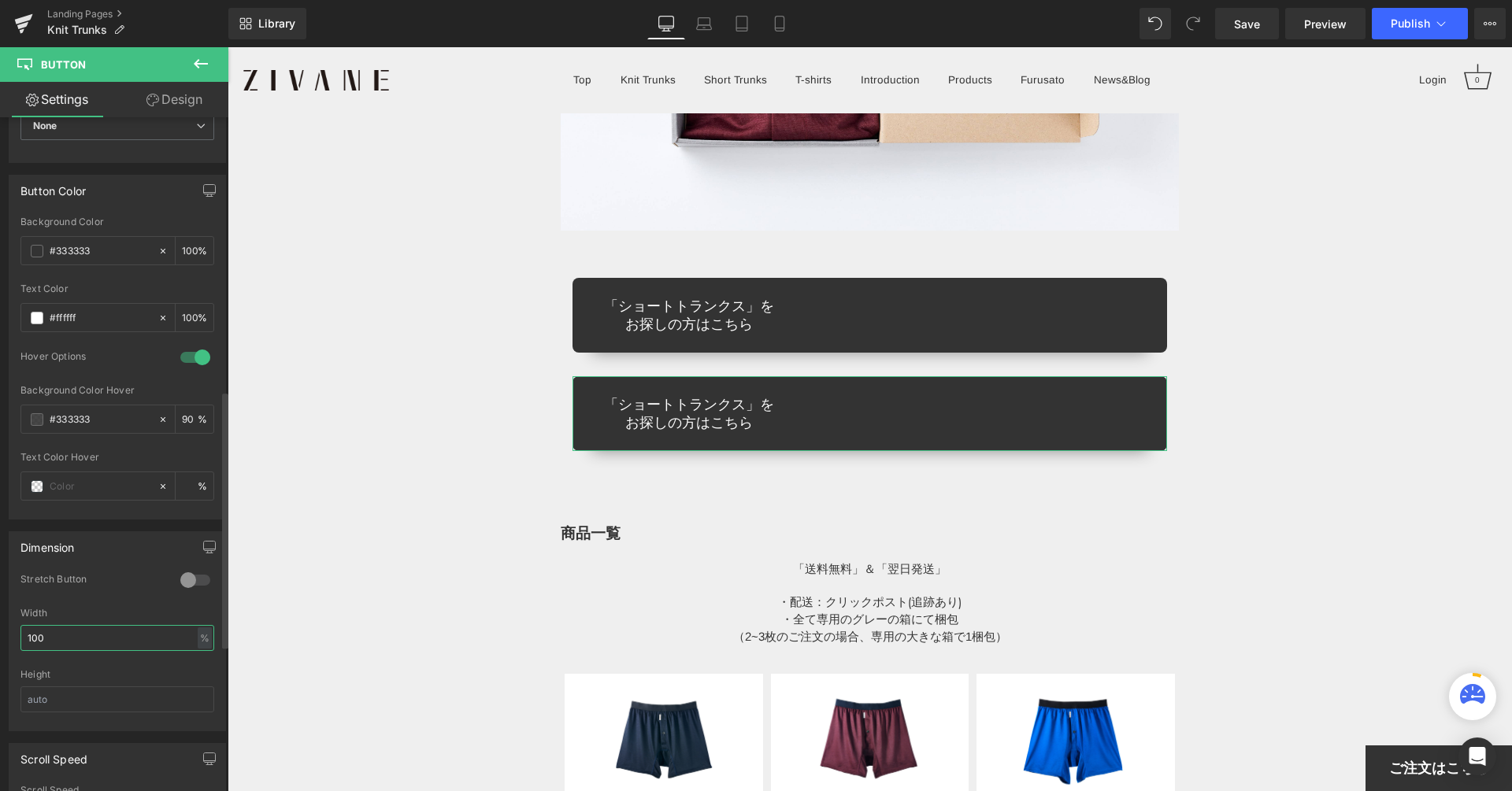
type input "100"
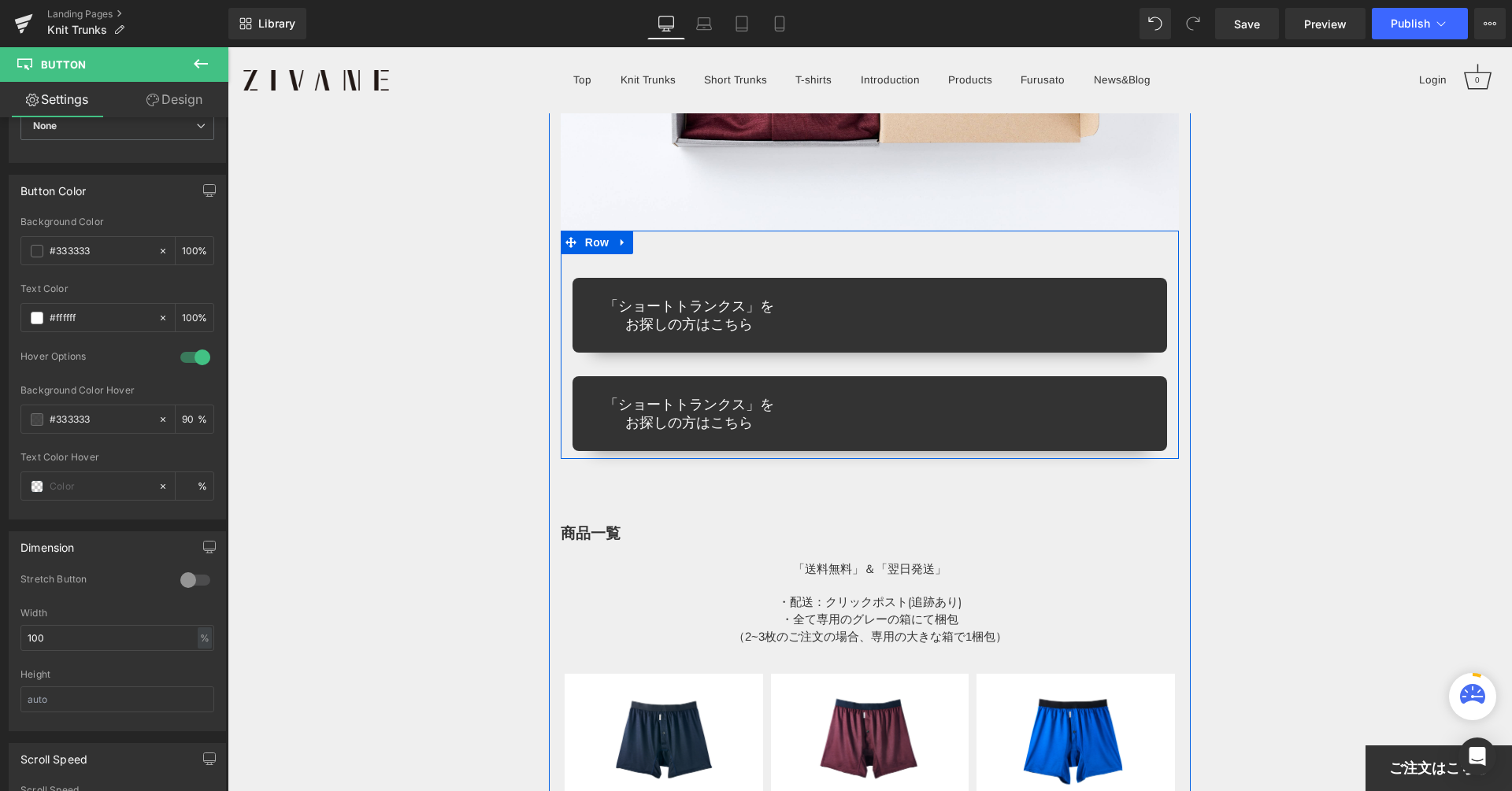
click at [782, 254] on div "「ショートトランクス」を お探しの方はこちら Button 「ショートトランクス」を お探しの方はこちら Button" at bounding box center [869, 352] width 619 height 197
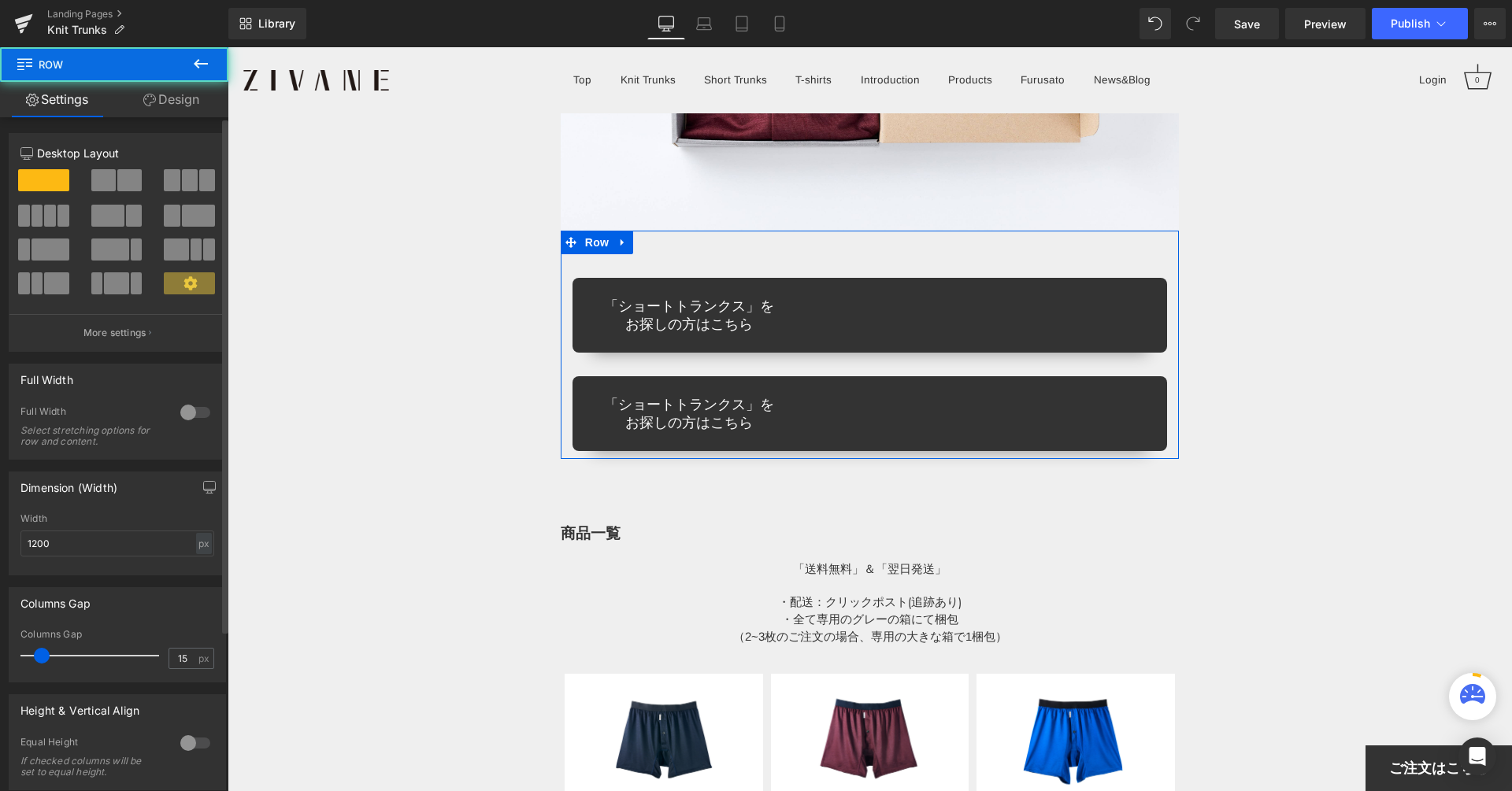
click at [121, 178] on span at bounding box center [130, 180] width 25 height 22
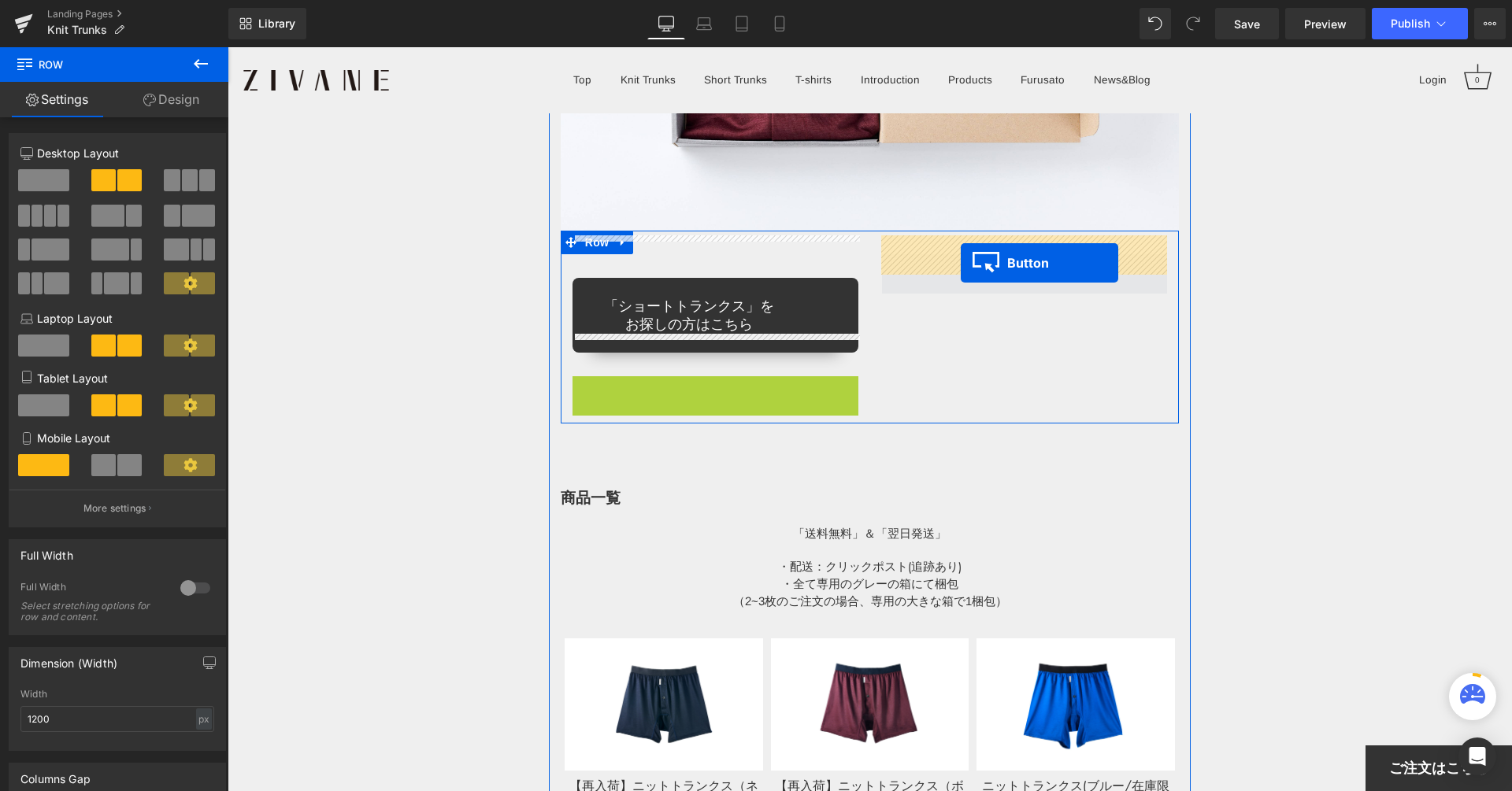
drag, startPoint x: 691, startPoint y: 396, endPoint x: 962, endPoint y: 262, distance: 302.3
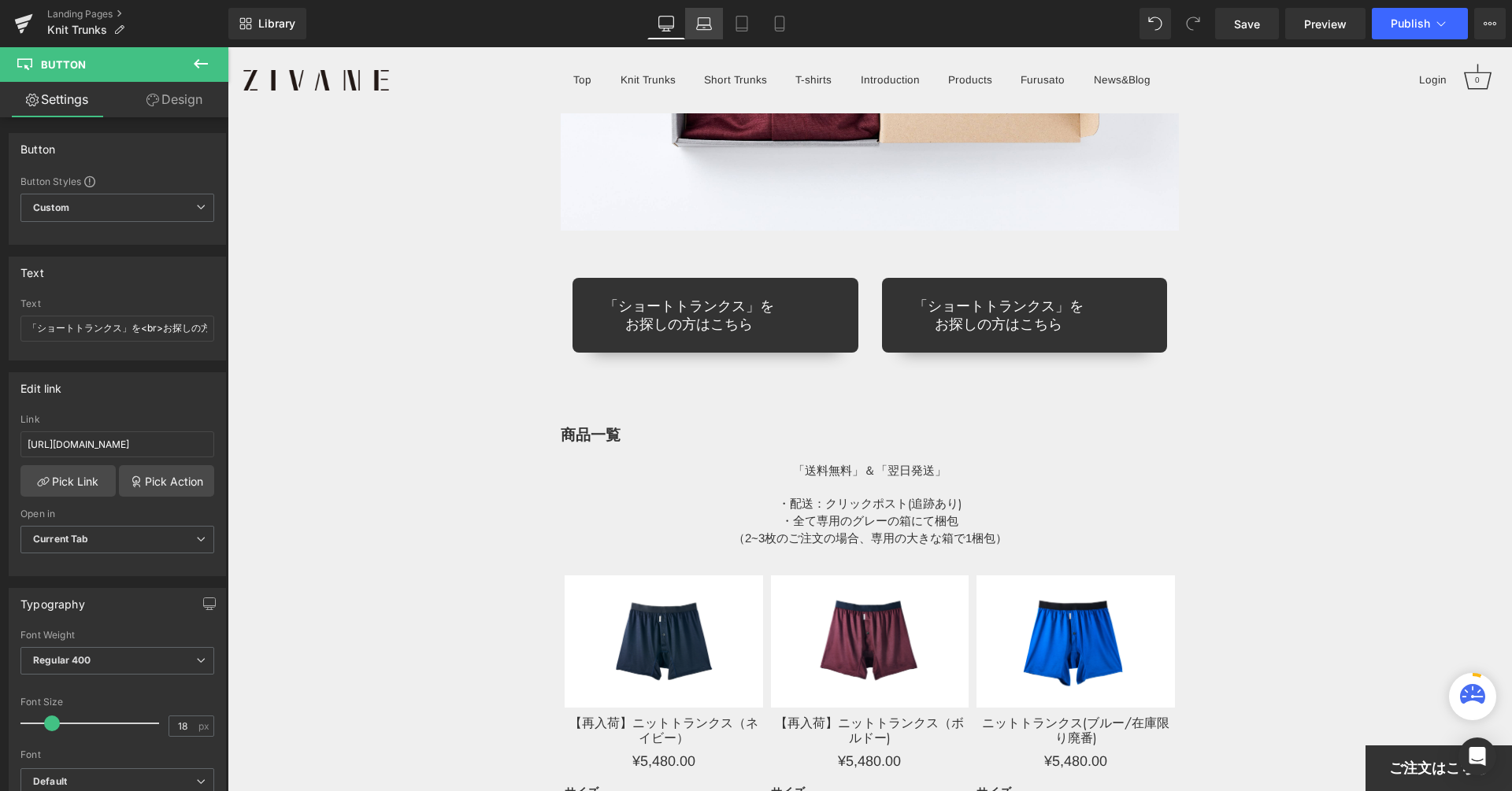
click at [703, 25] on icon at bounding box center [704, 23] width 16 height 16
type input "100"
type input "90"
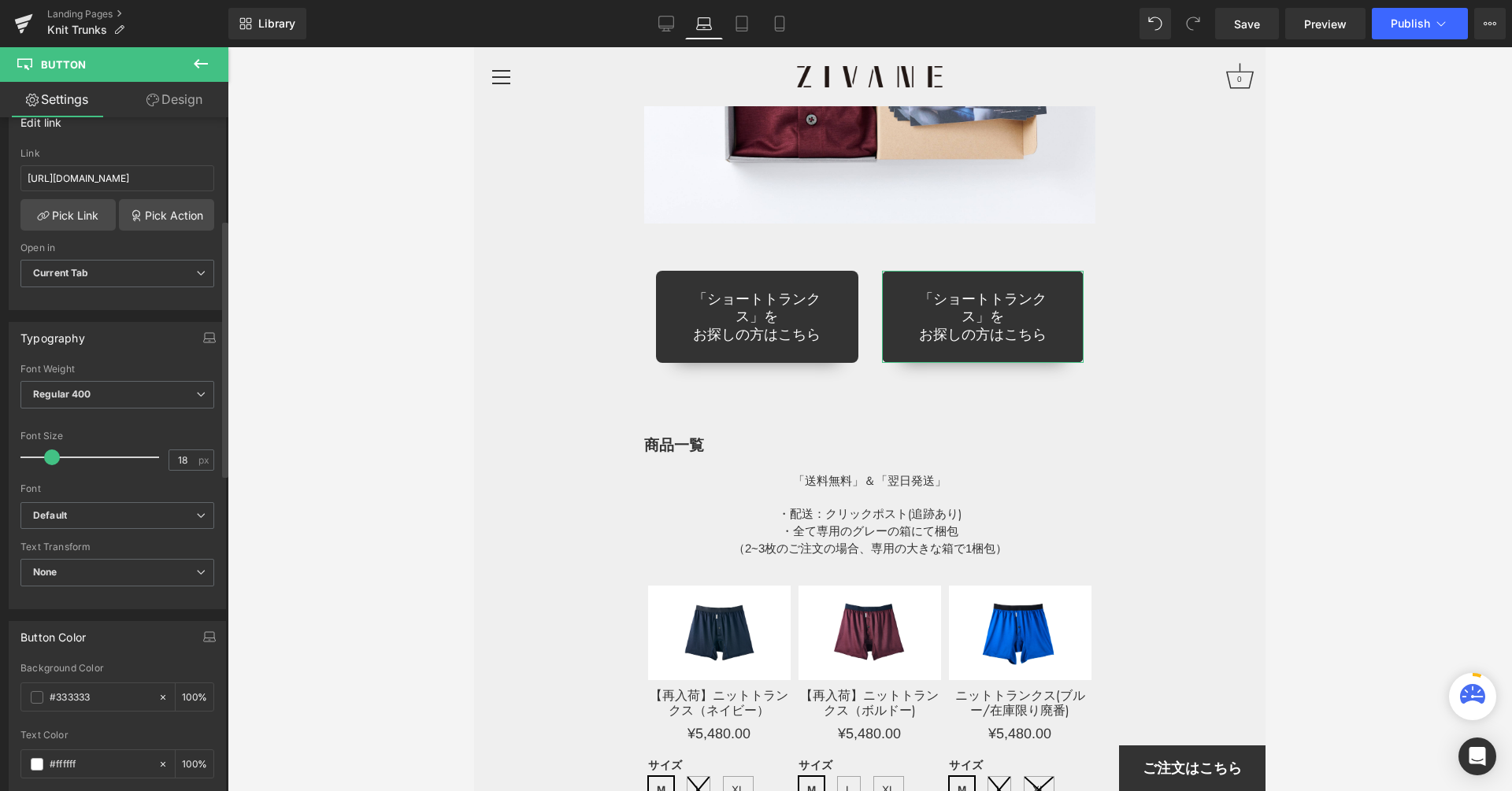
scroll to position [0, 0]
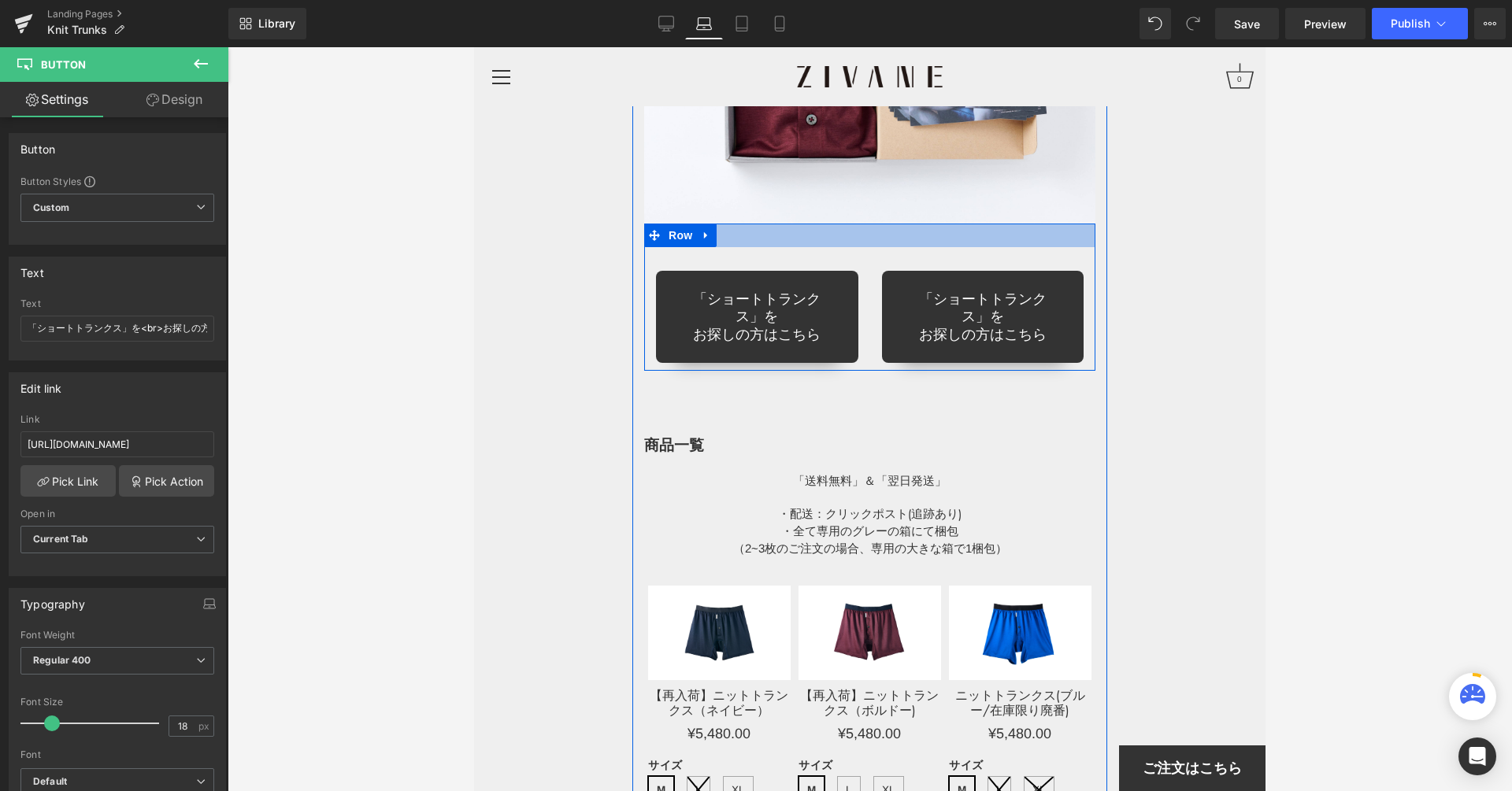
click at [804, 224] on div at bounding box center [869, 235] width 451 height 24
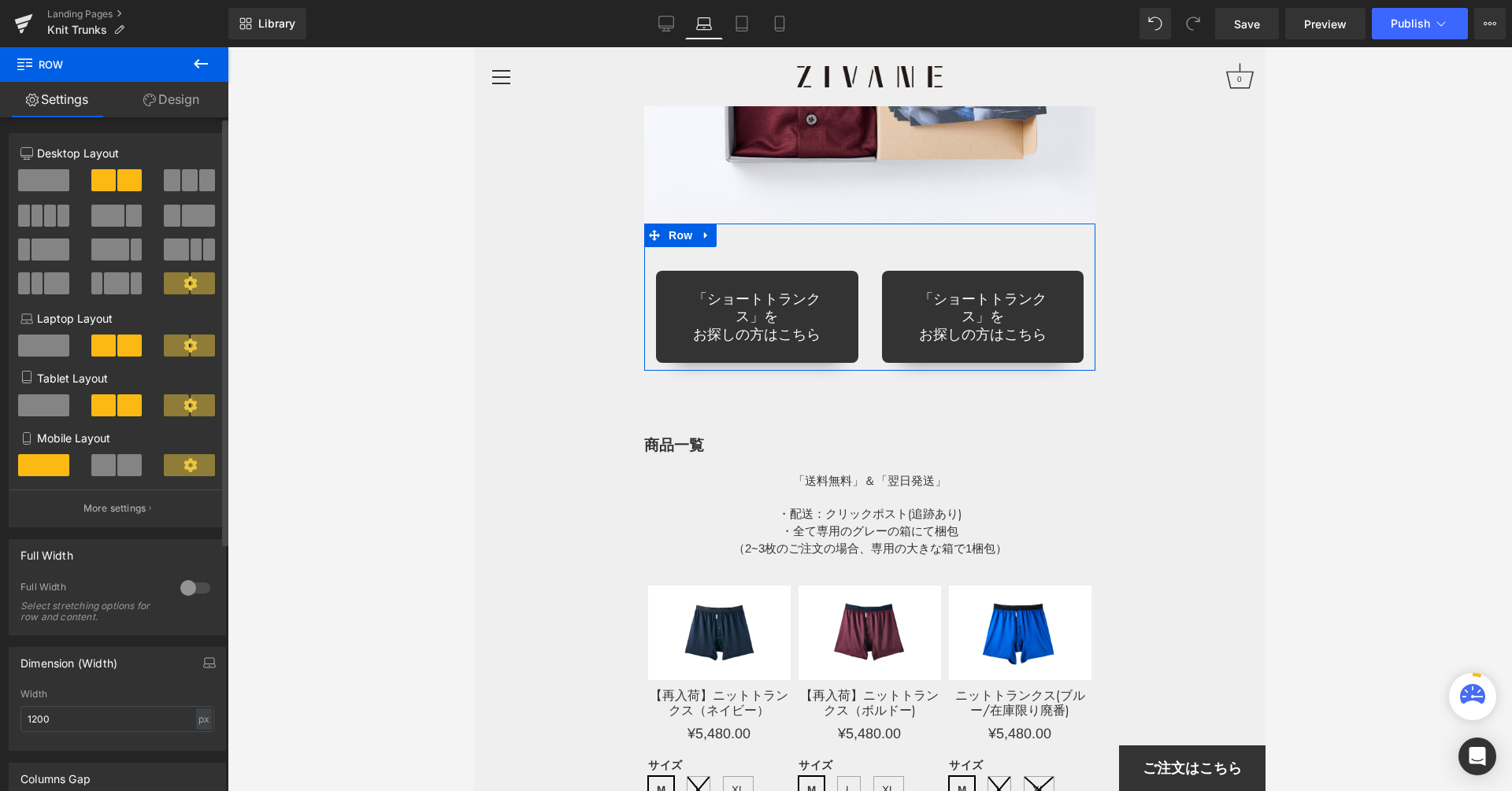
click at [49, 350] on span at bounding box center [44, 346] width 52 height 22
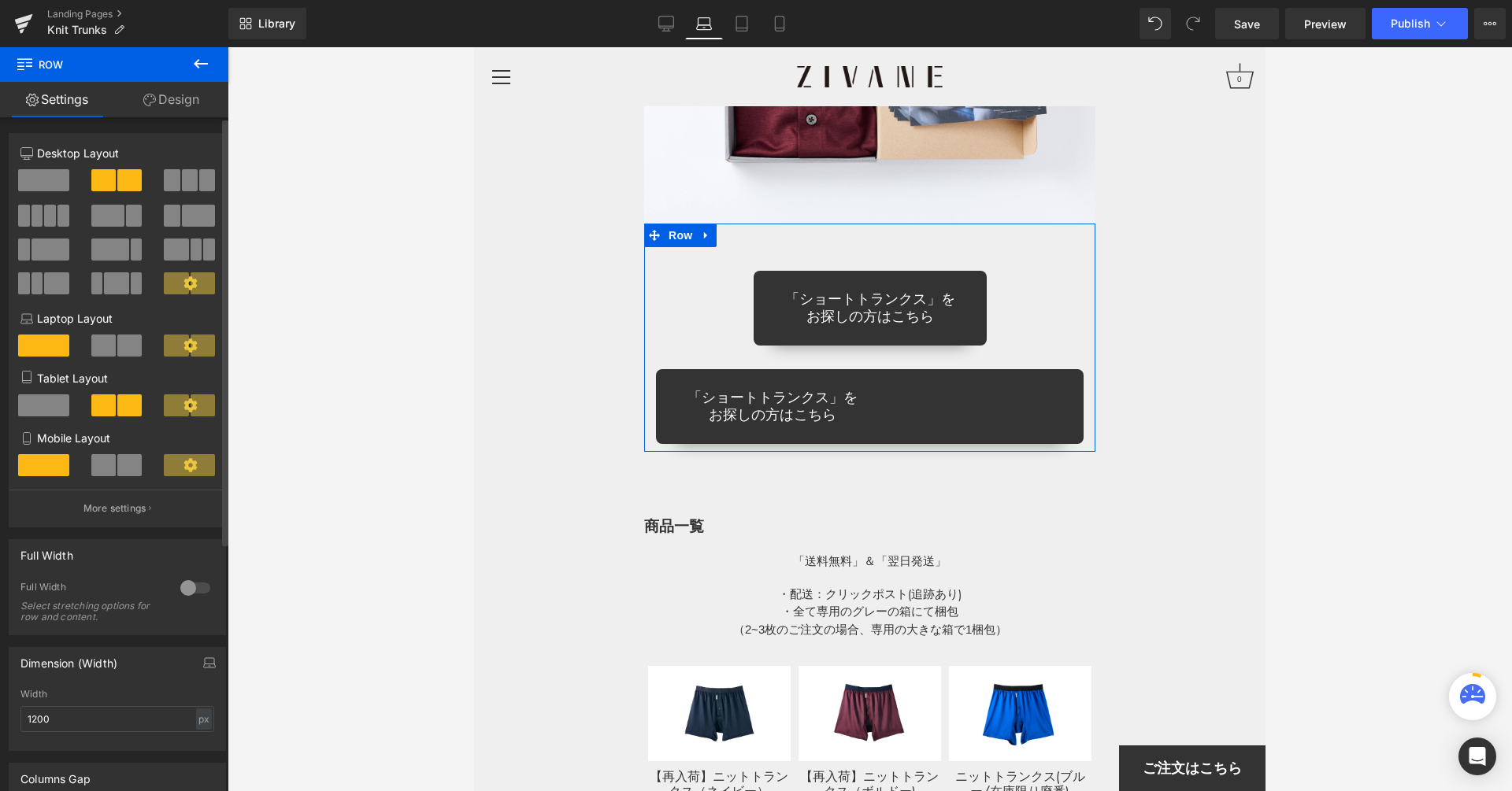
click at [54, 406] on span at bounding box center [44, 406] width 52 height 22
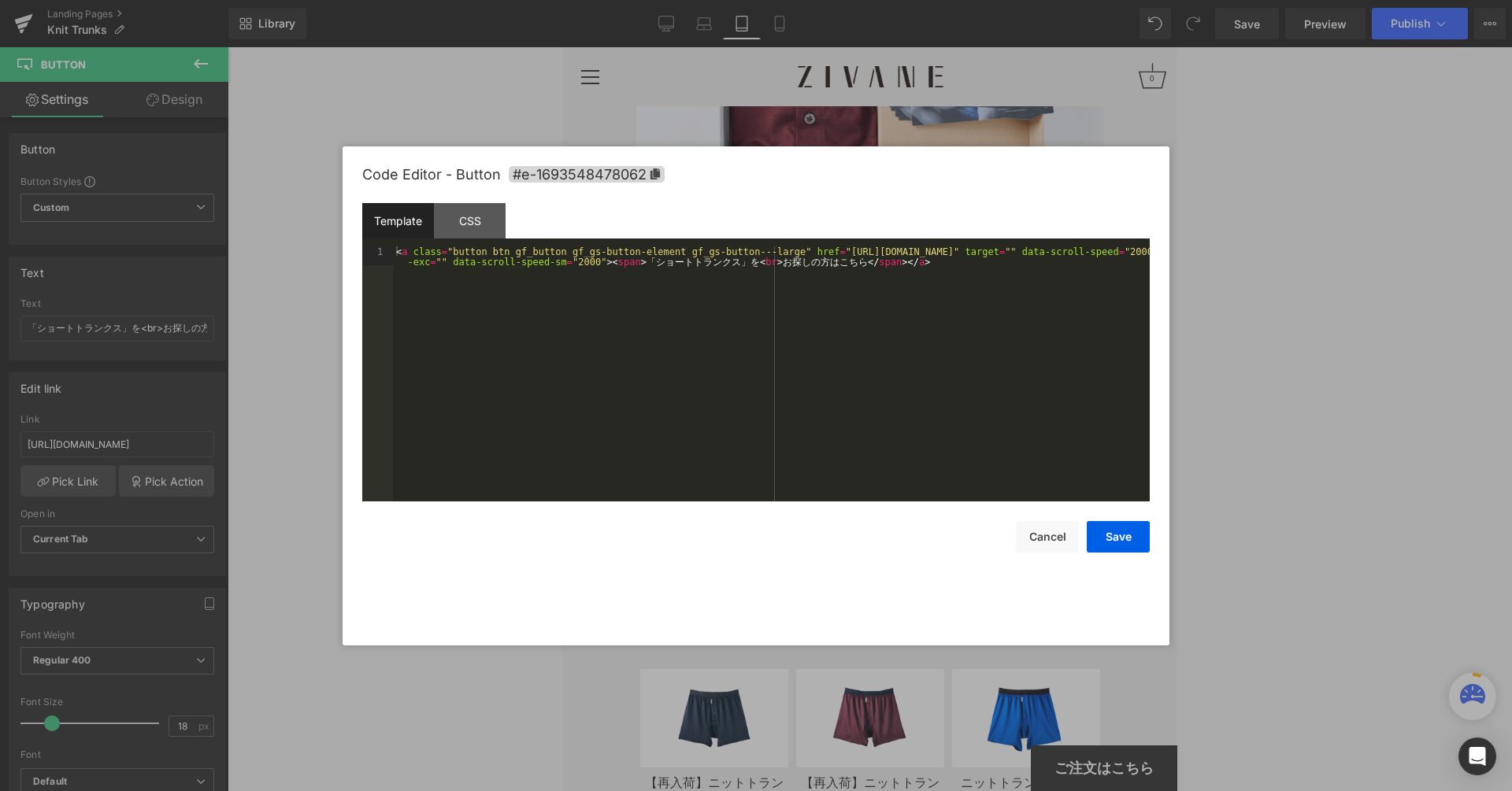
click at [860, 0] on div "Button You are previewing how the will restyle your page. You can not edit Elem…" at bounding box center [756, 0] width 1512 height 0
click at [463, 224] on div "CSS" at bounding box center [470, 221] width 72 height 36
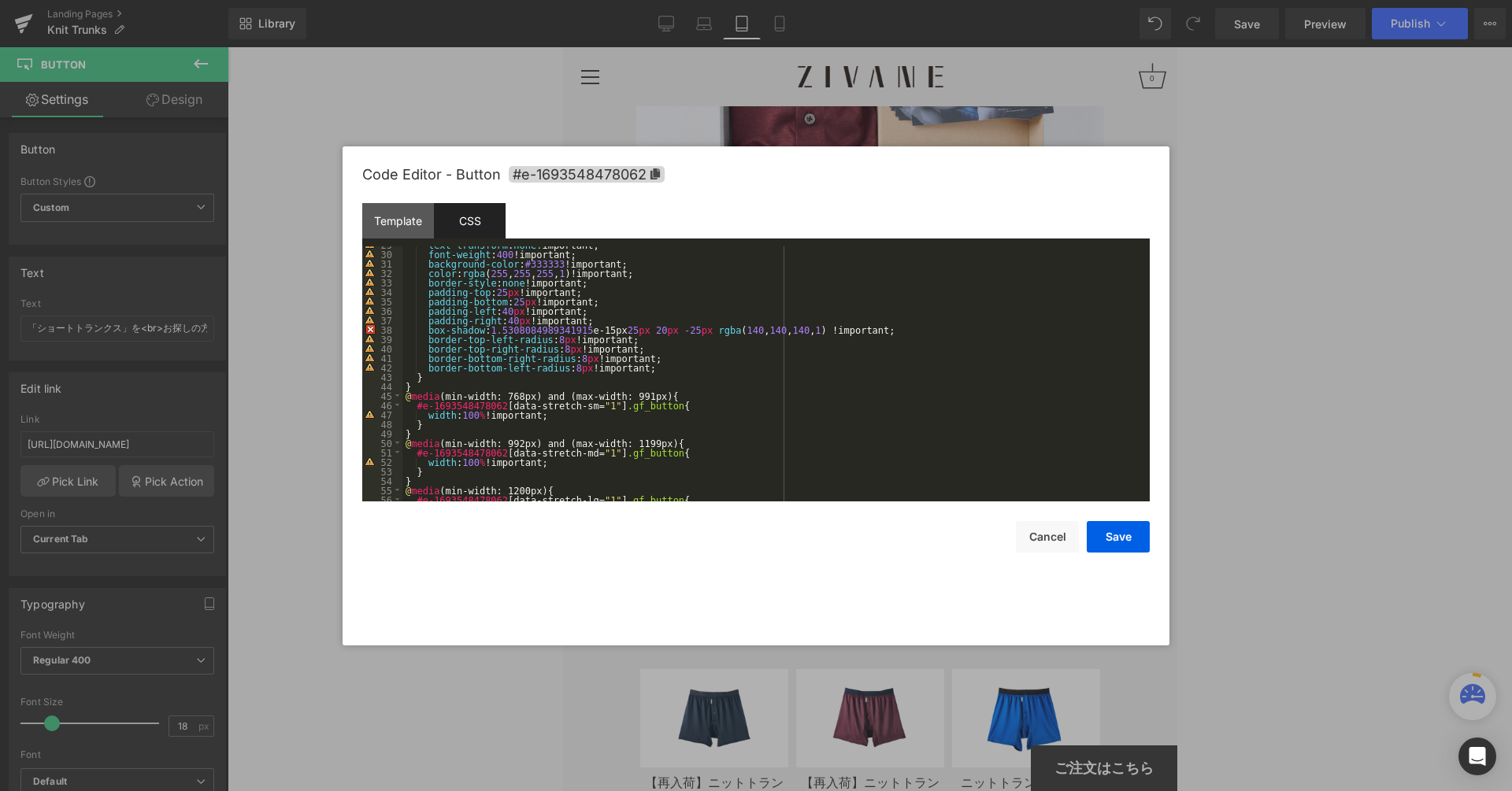
scroll to position [270, 0]
click at [624, 368] on div "text-transform : none !important; font-weight : 400 !important; background-colo…" at bounding box center [772, 377] width 740 height 274
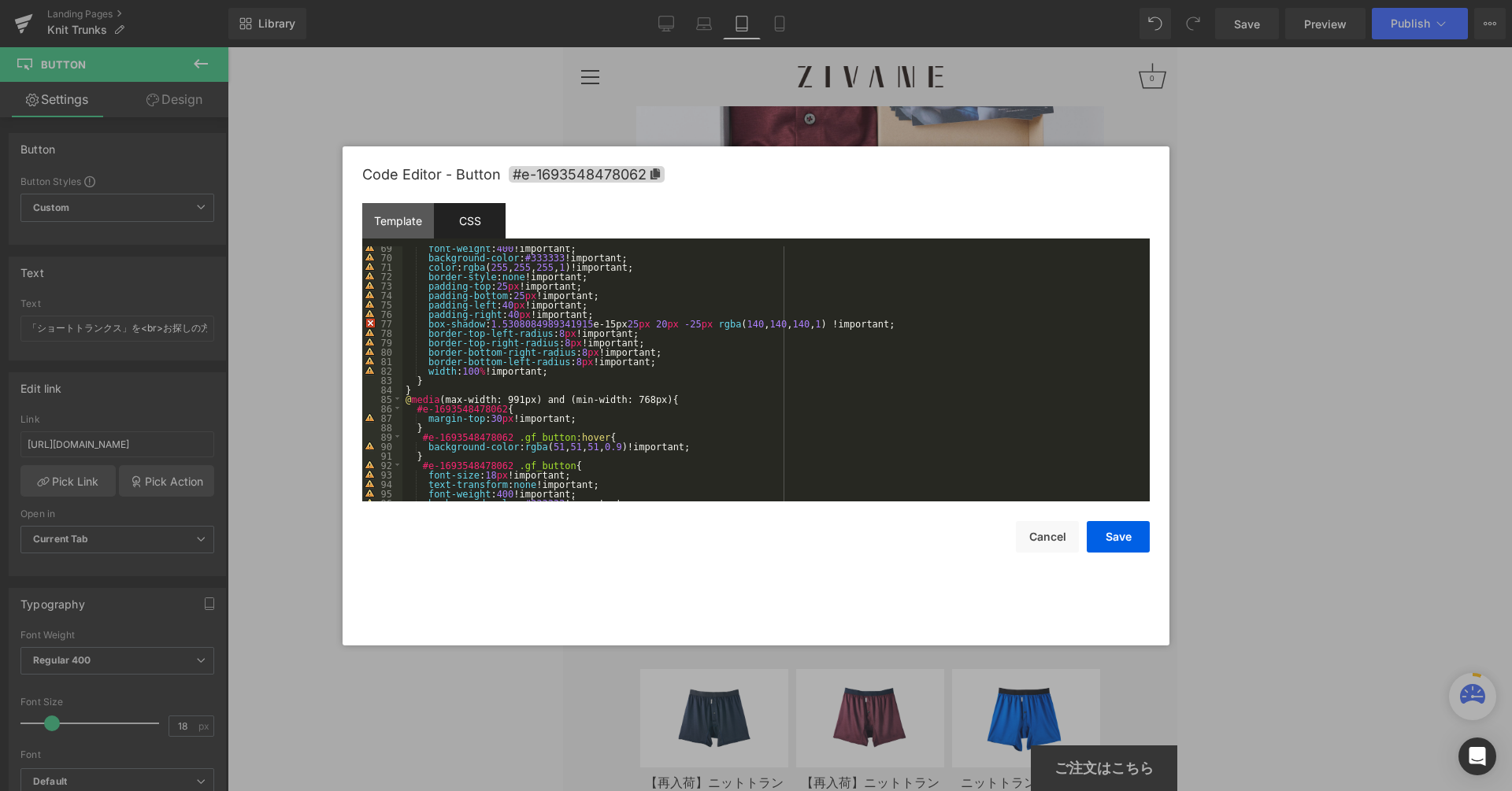
scroll to position [646, 0]
click at [576, 376] on div "font-weight : 400 !important; background-color : #333333 !important; color : rg…" at bounding box center [772, 381] width 740 height 274
click at [544, 373] on div "font-weight : 400 !important; background-color : #333333 !important; color : rg…" at bounding box center [772, 381] width 740 height 274
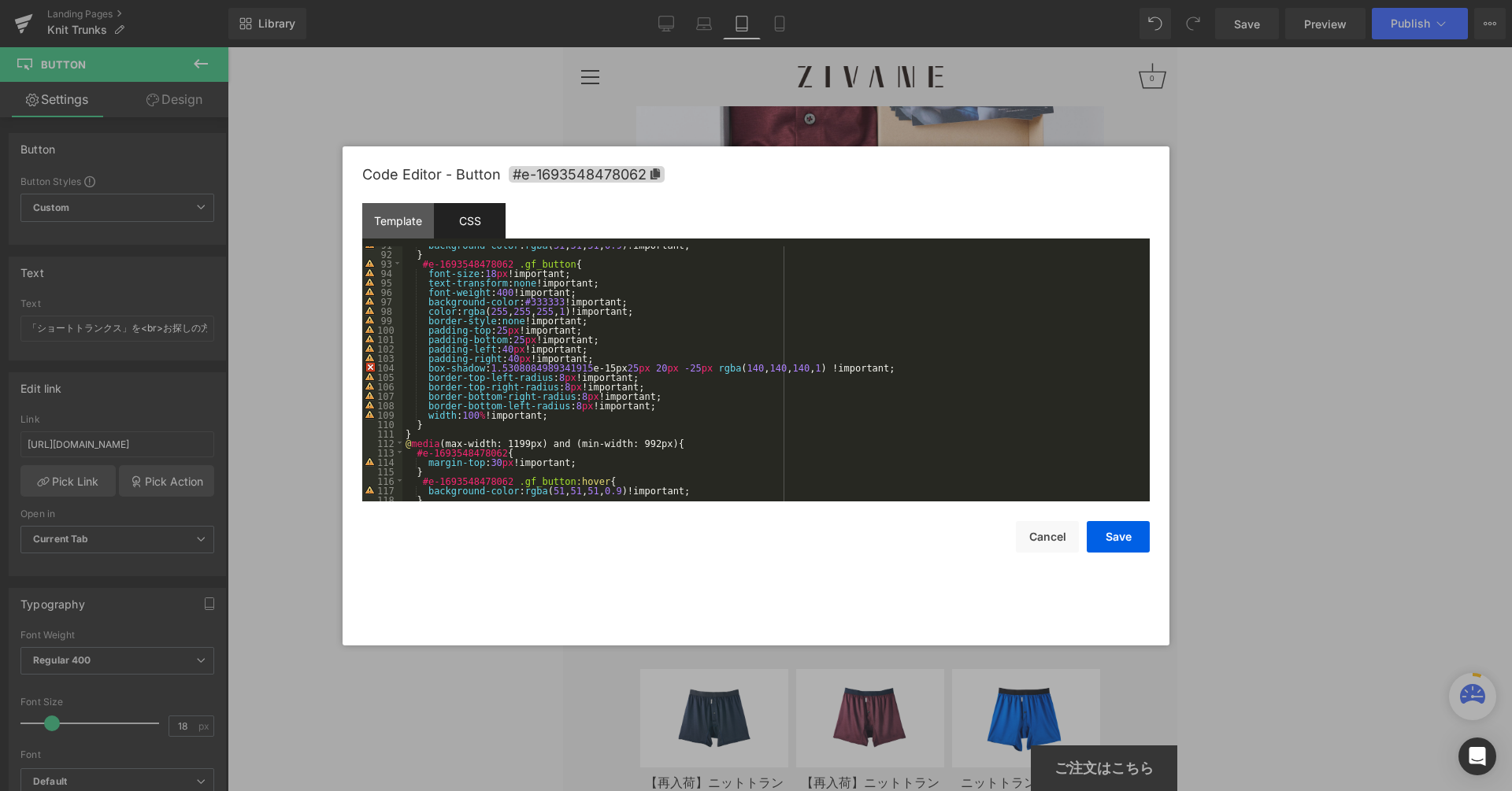
scroll to position [866, 0]
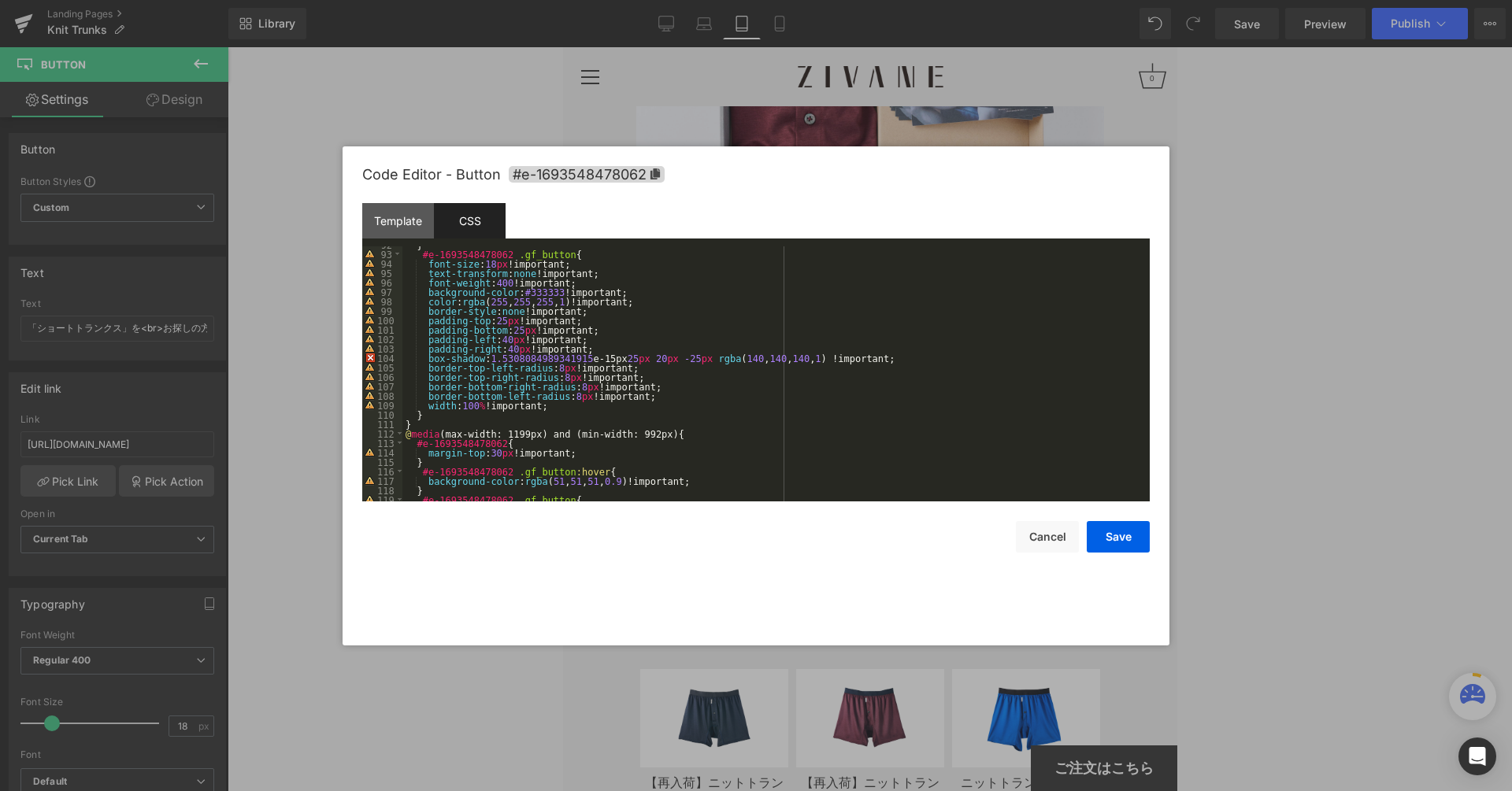
click at [559, 412] on div "} #e-1693548478062 .gf_button { font-size : 18 px !important; text-transform : …" at bounding box center [772, 377] width 740 height 274
click at [556, 408] on div "} #e-1693548478062 .gf_button { font-size : 18 px !important; text-transform : …" at bounding box center [772, 377] width 740 height 274
paste textarea
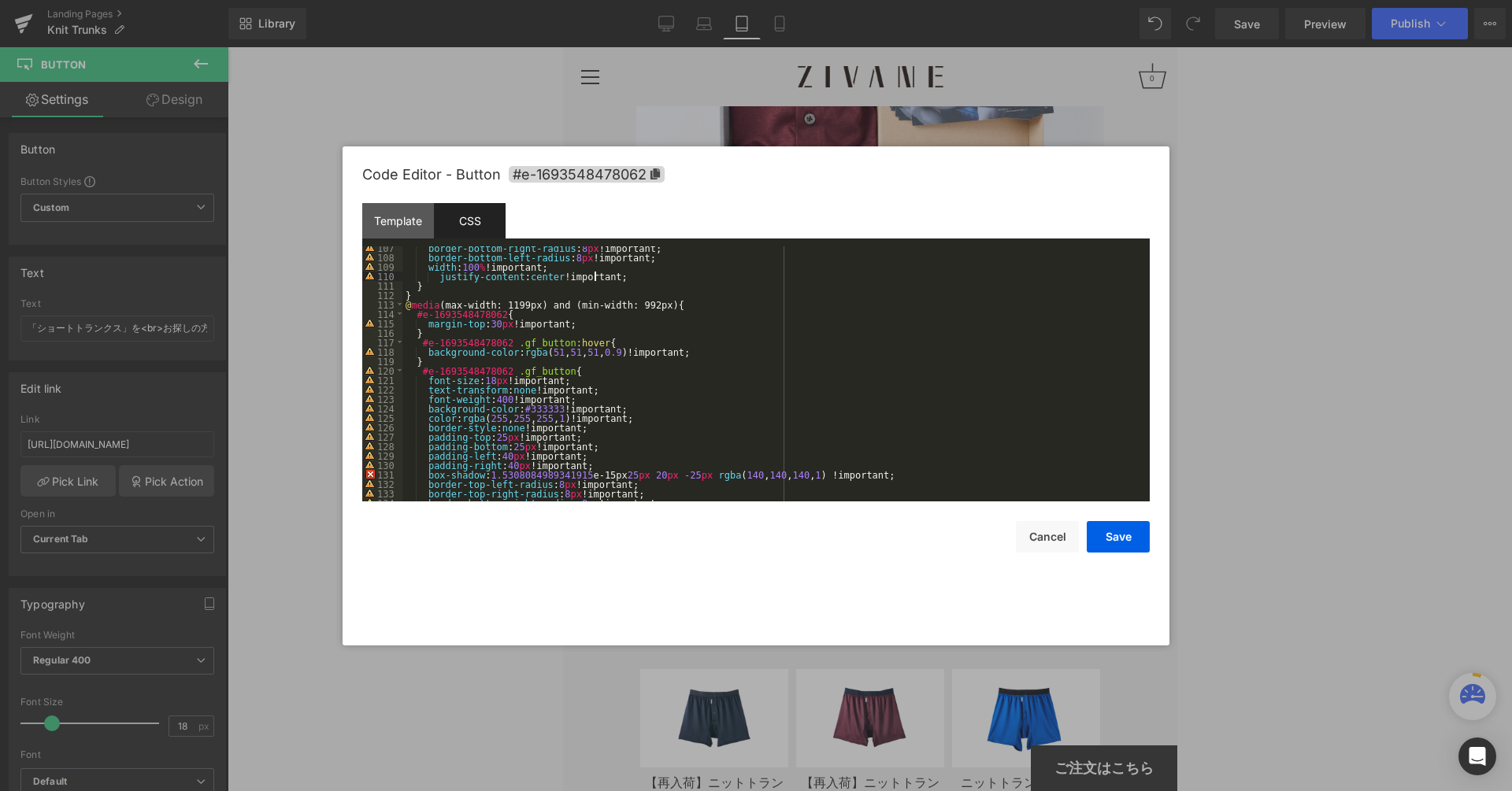
scroll to position [1162, 0]
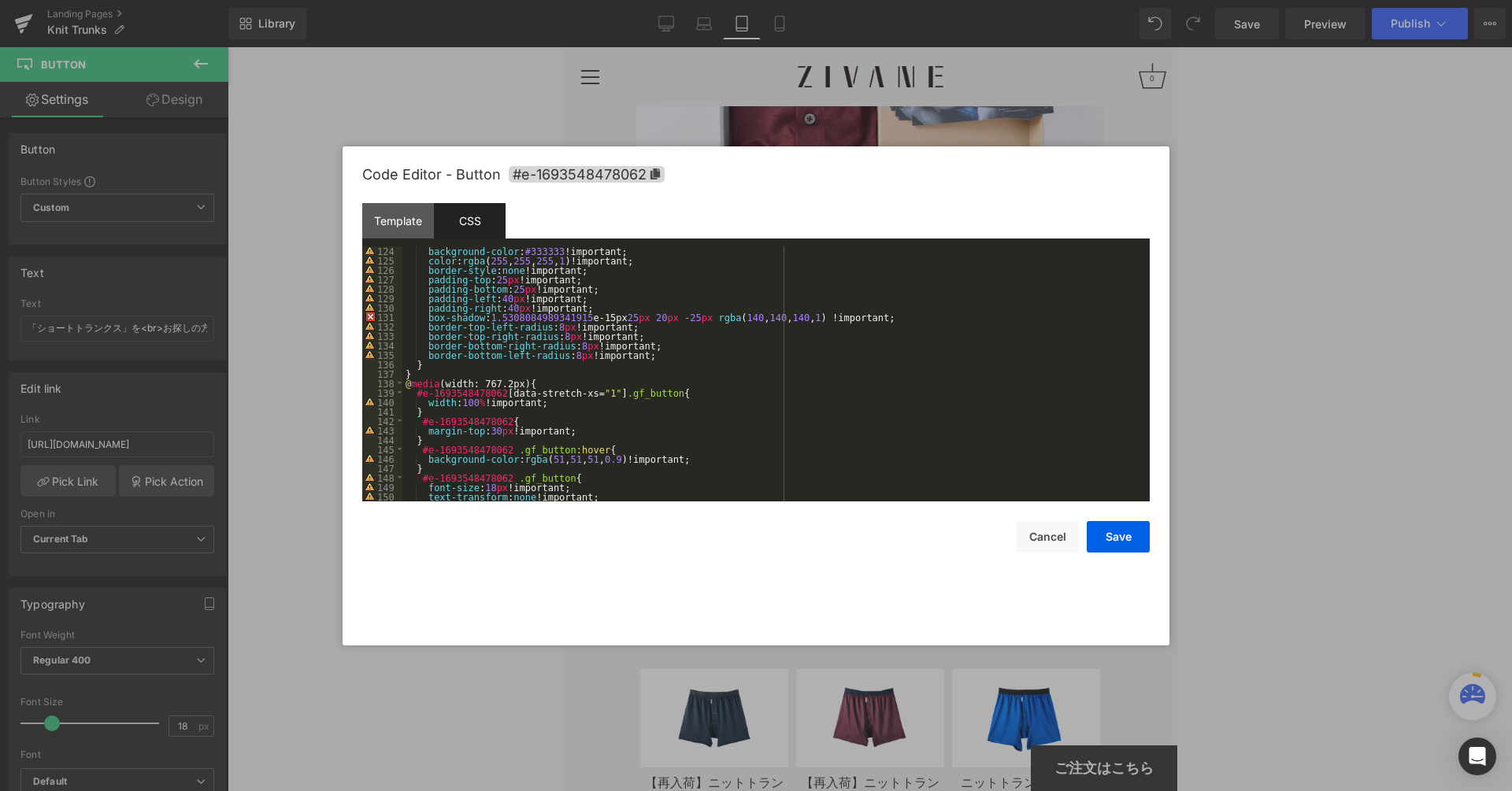
click at [642, 356] on div "background-color : #333333 !important; color : rgba ( 255 , 255 , 255 , 1 )!imp…" at bounding box center [772, 384] width 740 height 274
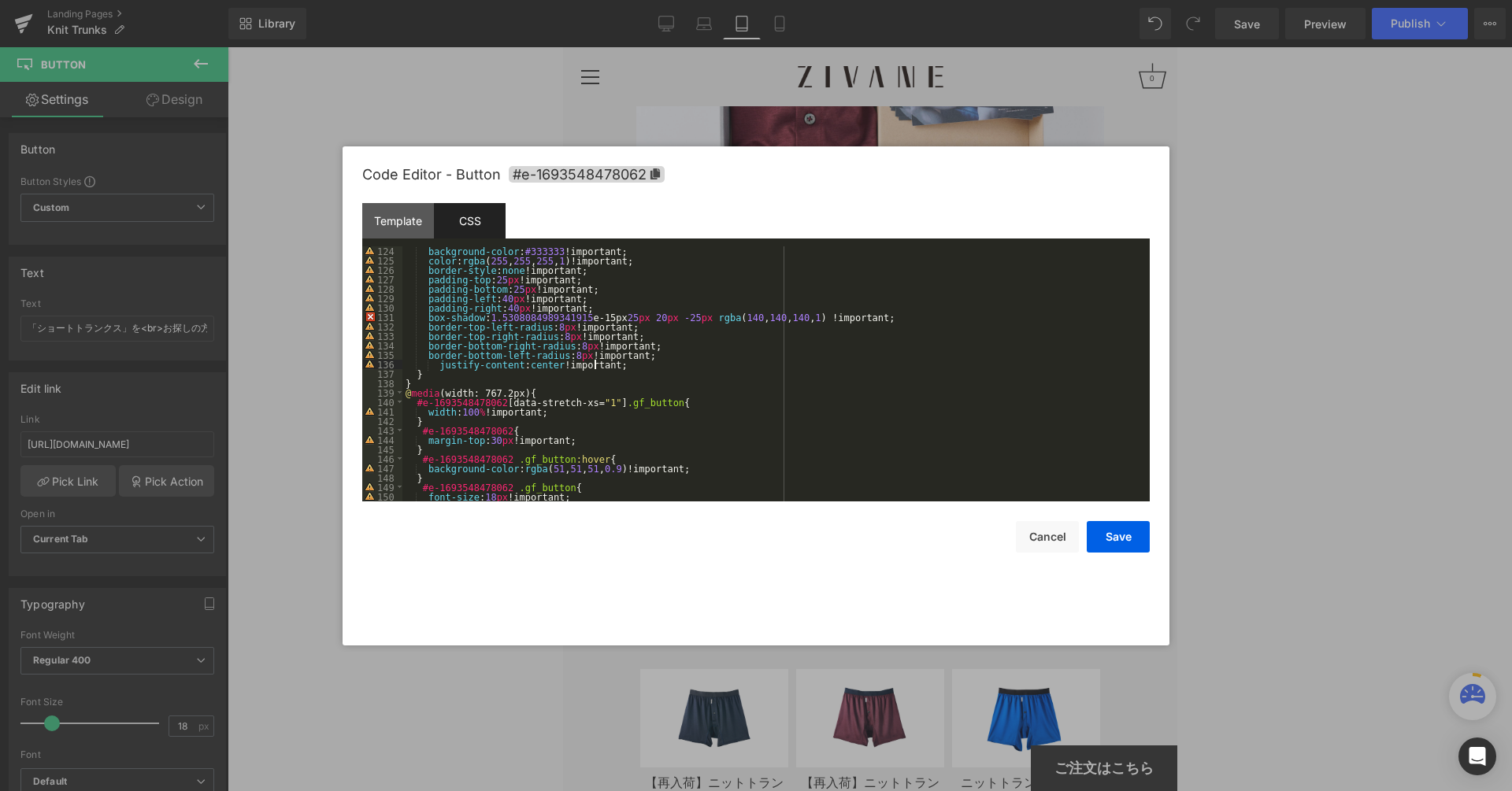
scroll to position [1323, 0]
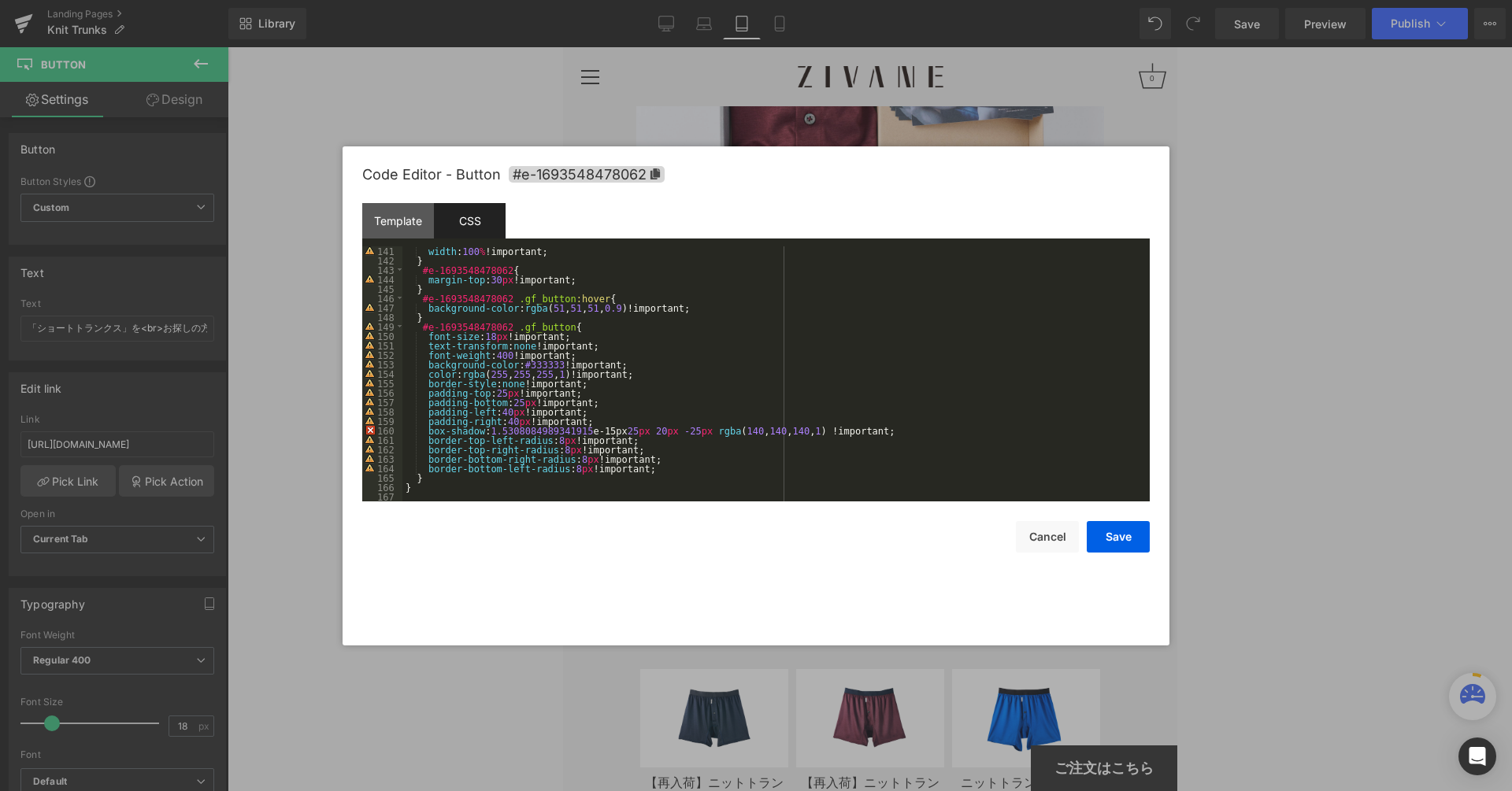
click at [641, 472] on div "width : 100 % !important; } #e-1693548478062 { margin-top : 30 px !important; }…" at bounding box center [772, 384] width 740 height 274
click at [1127, 535] on button "Save" at bounding box center [1117, 537] width 63 height 31
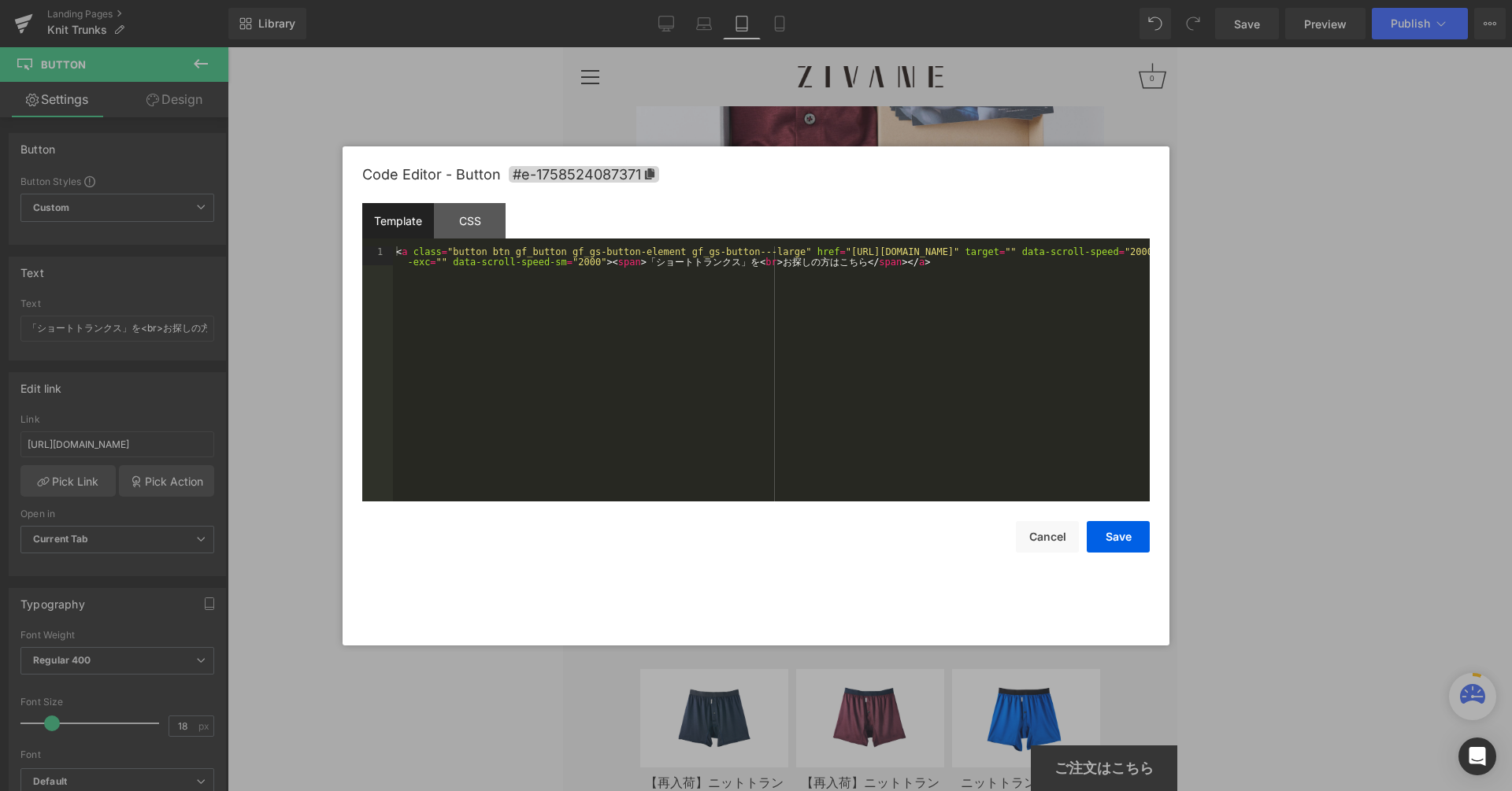
click at [897, 0] on div "Button You are previewing how the will restyle your page. You can not edit Elem…" at bounding box center [756, 0] width 1512 height 0
click at [476, 233] on div "CSS" at bounding box center [470, 221] width 72 height 36
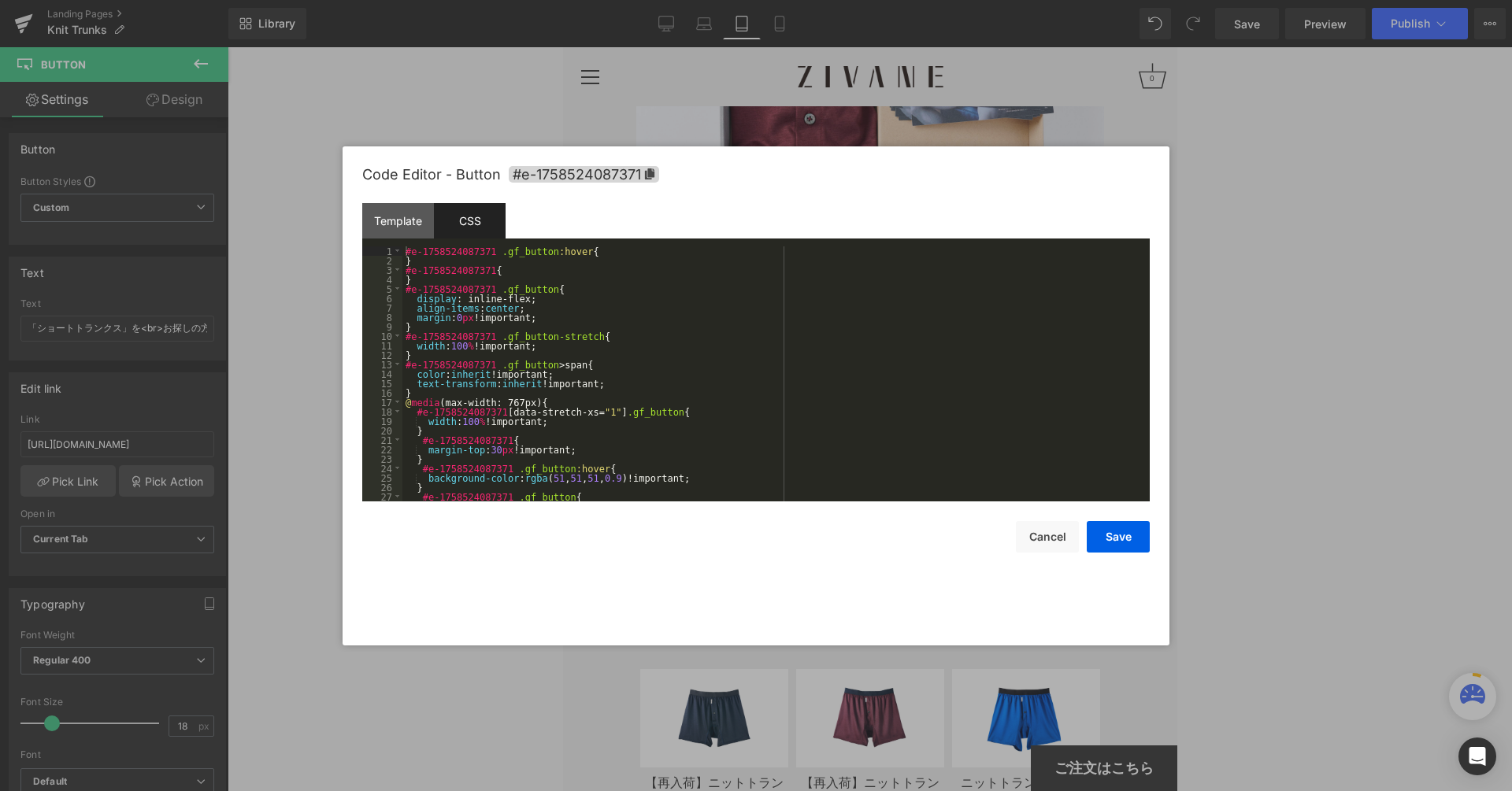
scroll to position [252, 0]
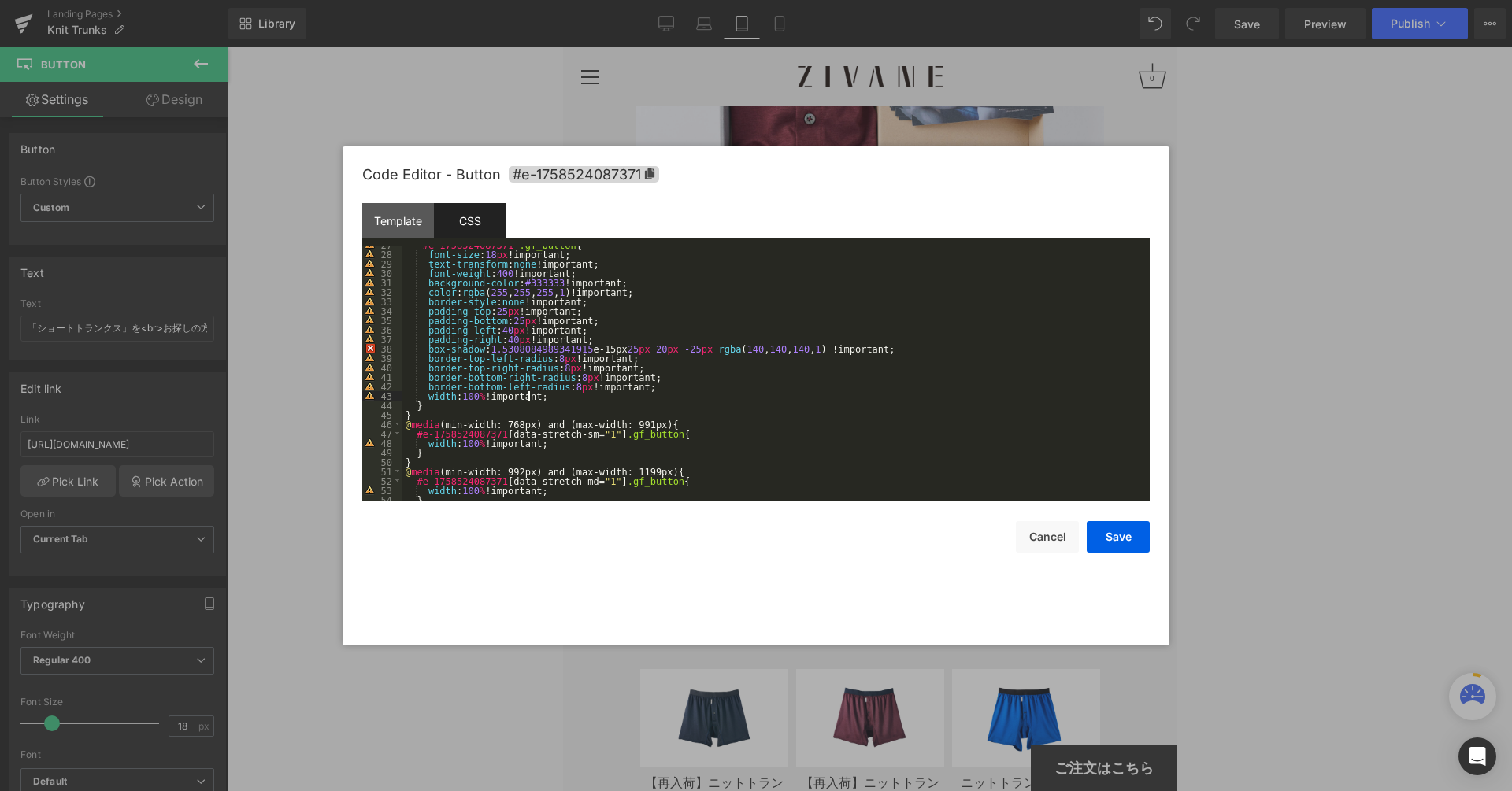
click at [560, 396] on div "#e-1758524087371 .gf_button { font-size : 18 px !important; text-transform : no…" at bounding box center [772, 377] width 740 height 274
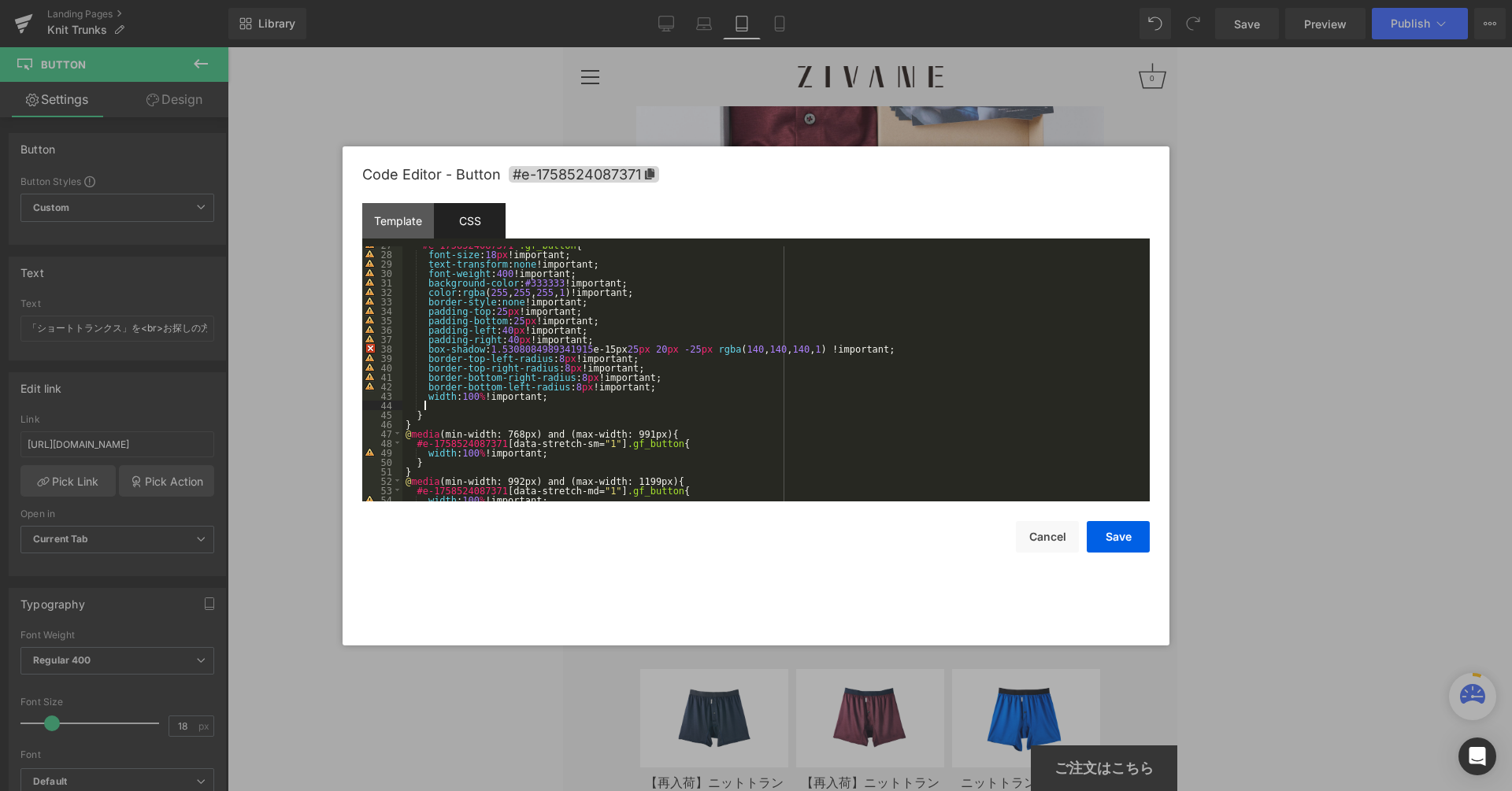
paste textarea
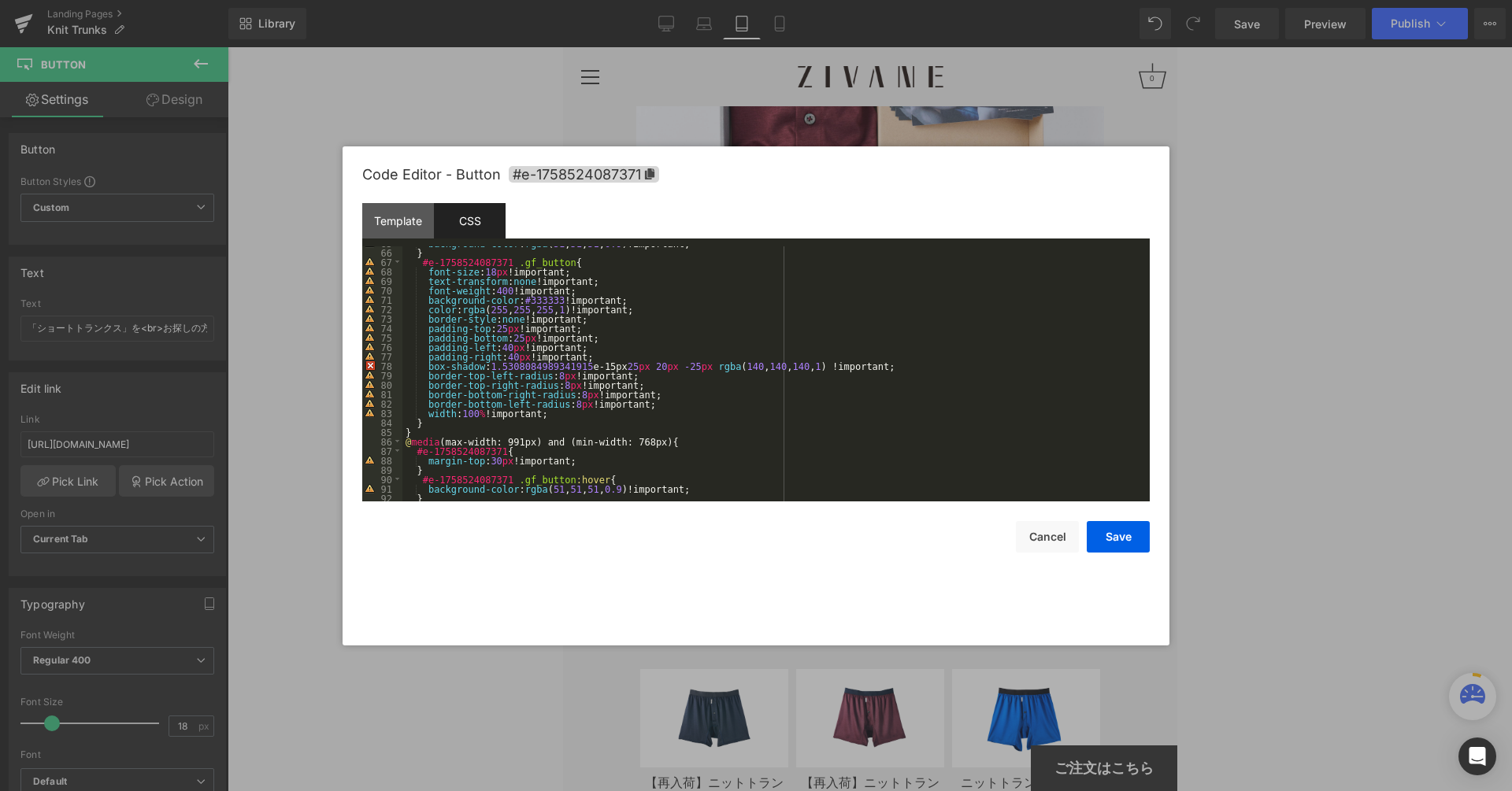
scroll to position [622, 0]
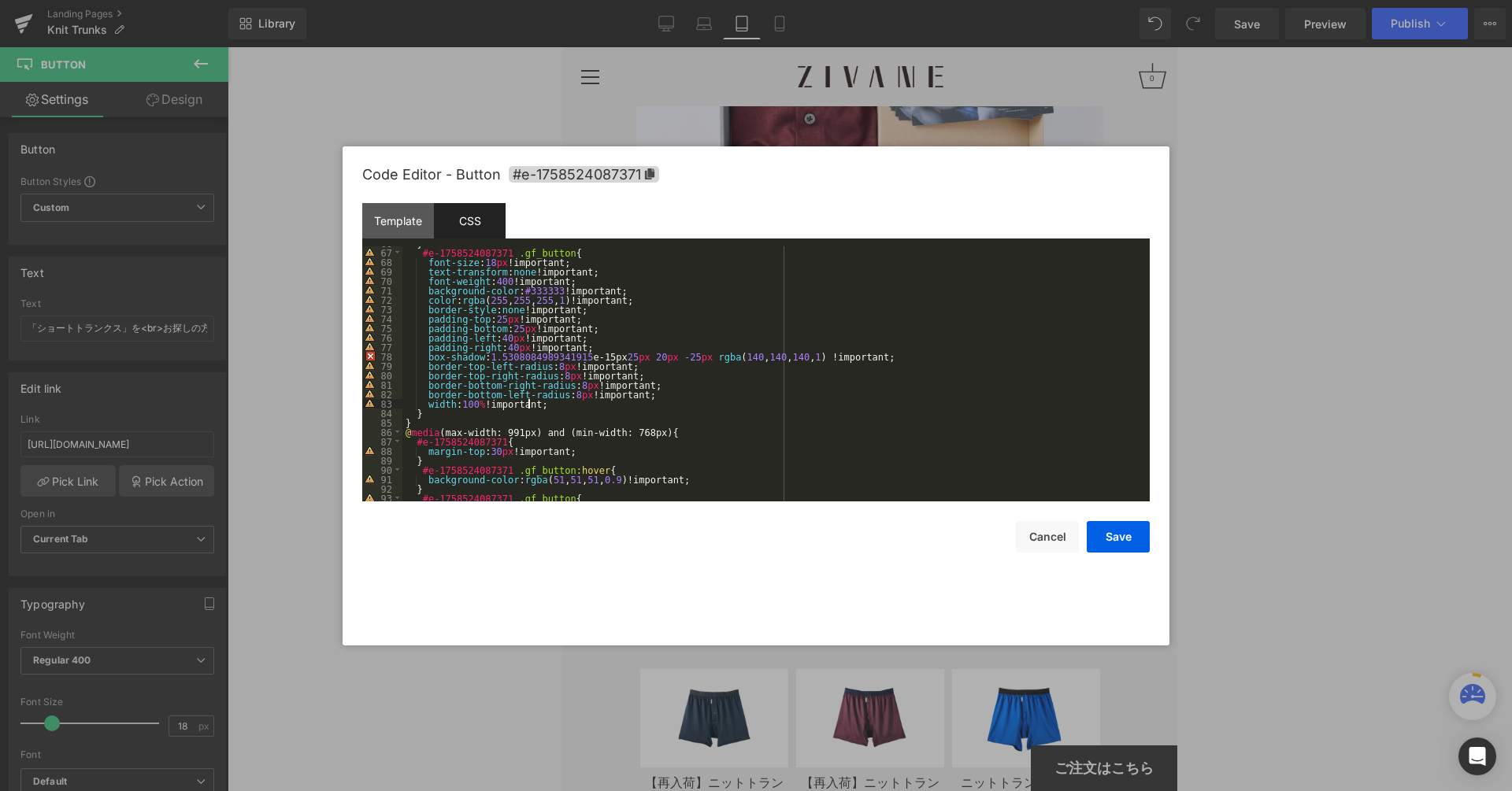
click at [561, 404] on div "} #e-1758524087371 .gf_button { font-size : 18 px !important; text-transform : …" at bounding box center [772, 375] width 740 height 274
paste textarea
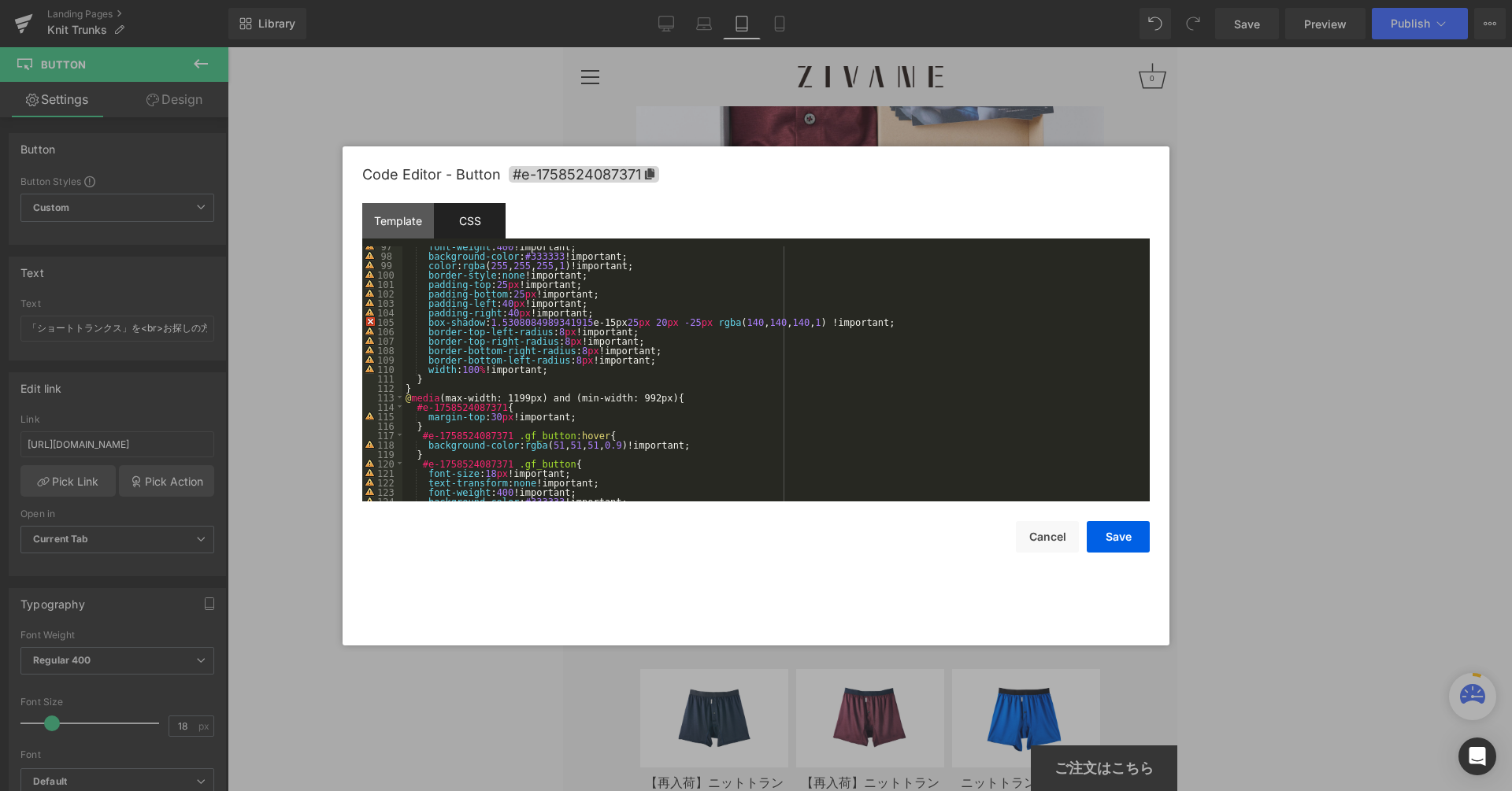
scroll to position [922, 0]
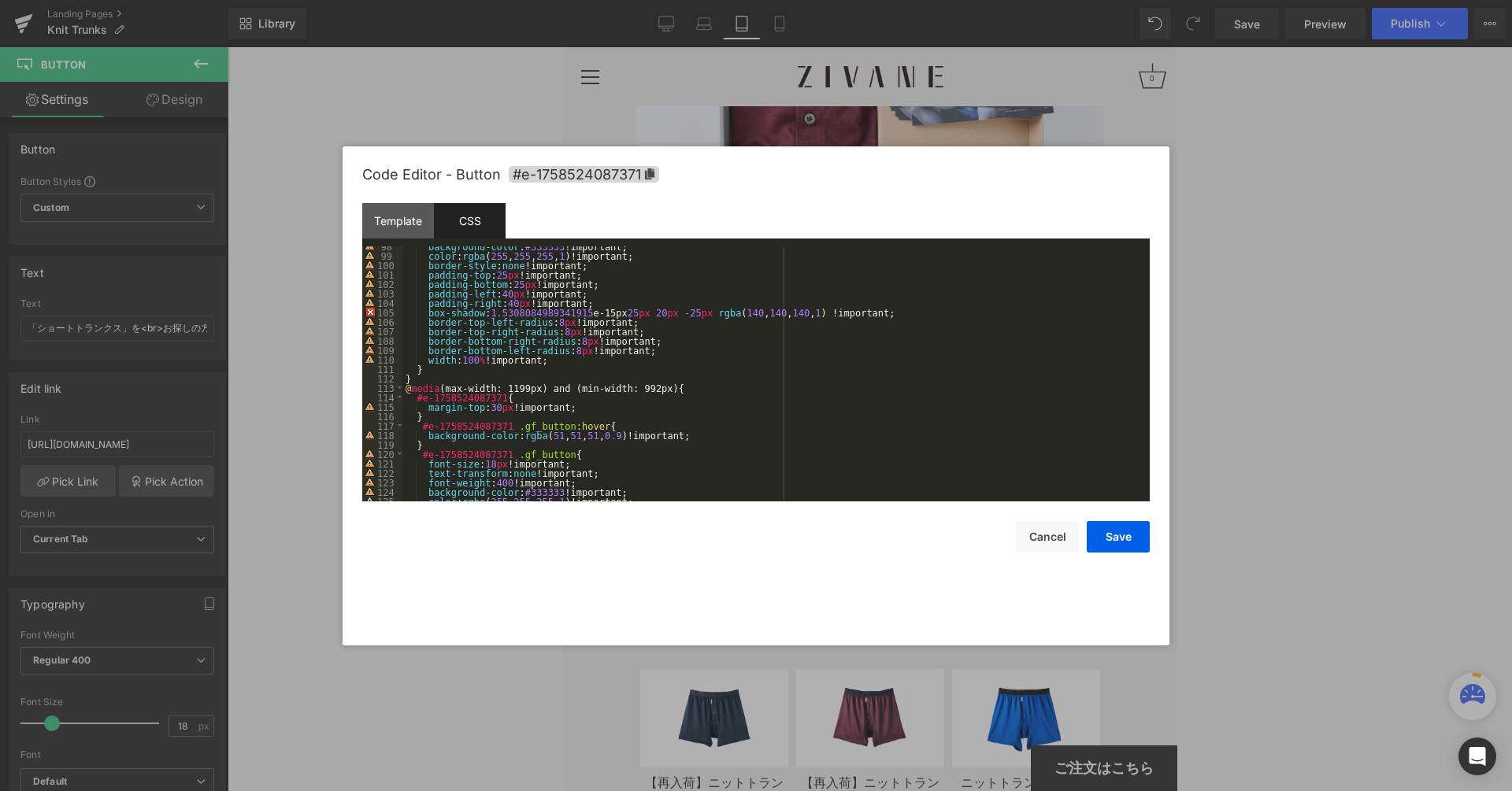
click at [539, 356] on div "background-color : #333333 !important; color : rgba ( 255 , 255 , 255 , 1 )!imp…" at bounding box center [772, 379] width 740 height 274
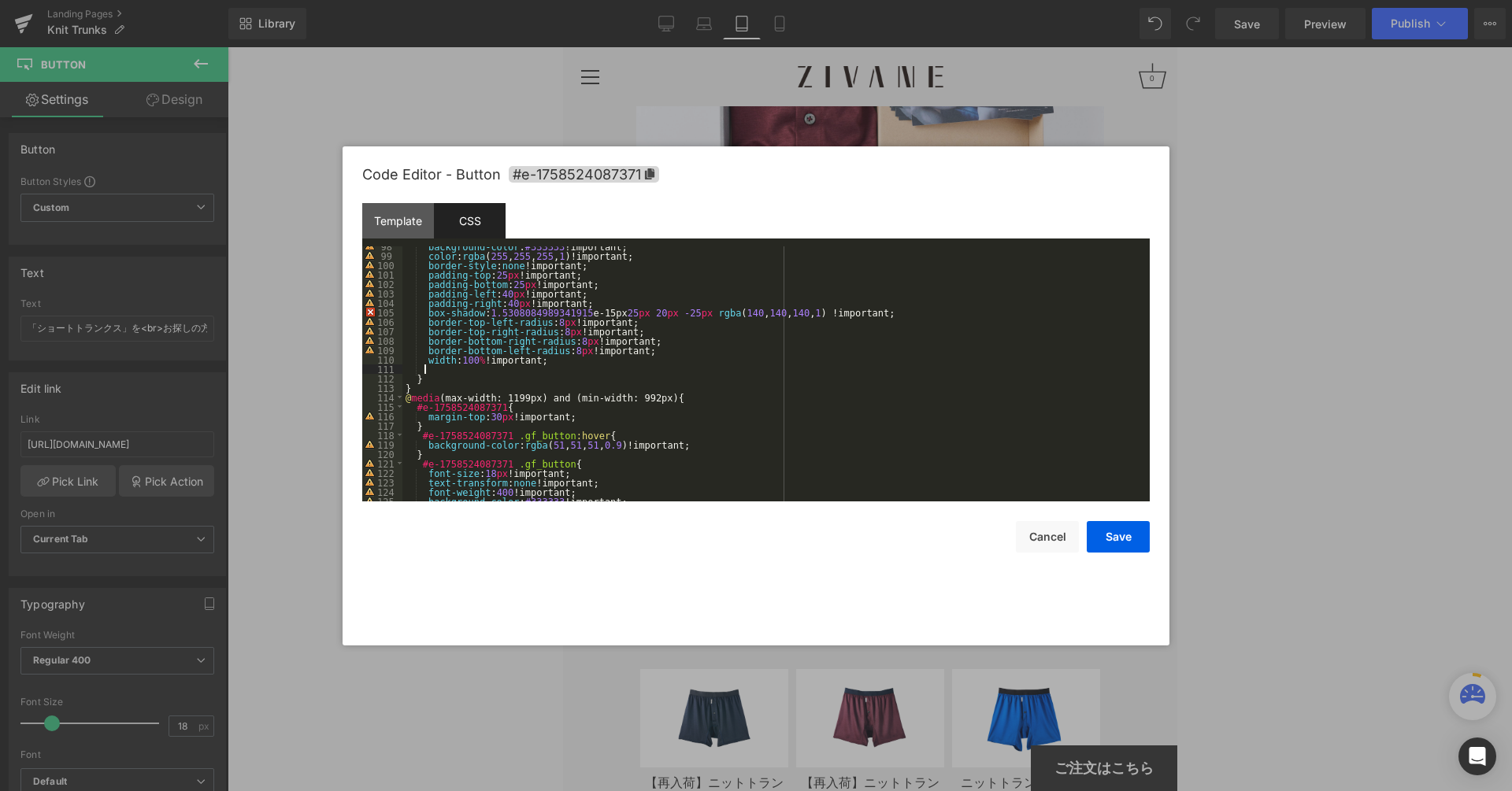
paste textarea
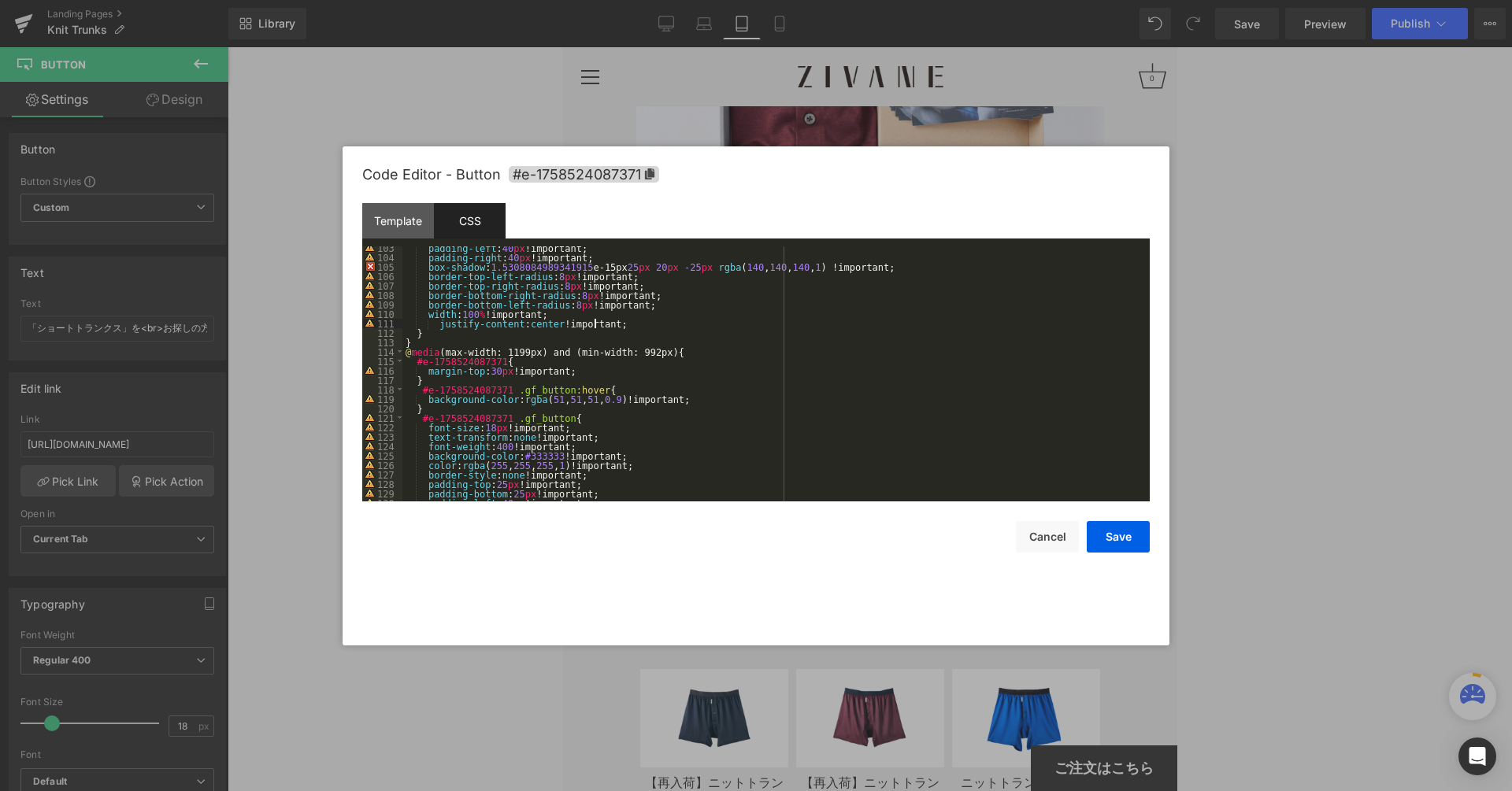
scroll to position [1186, 0]
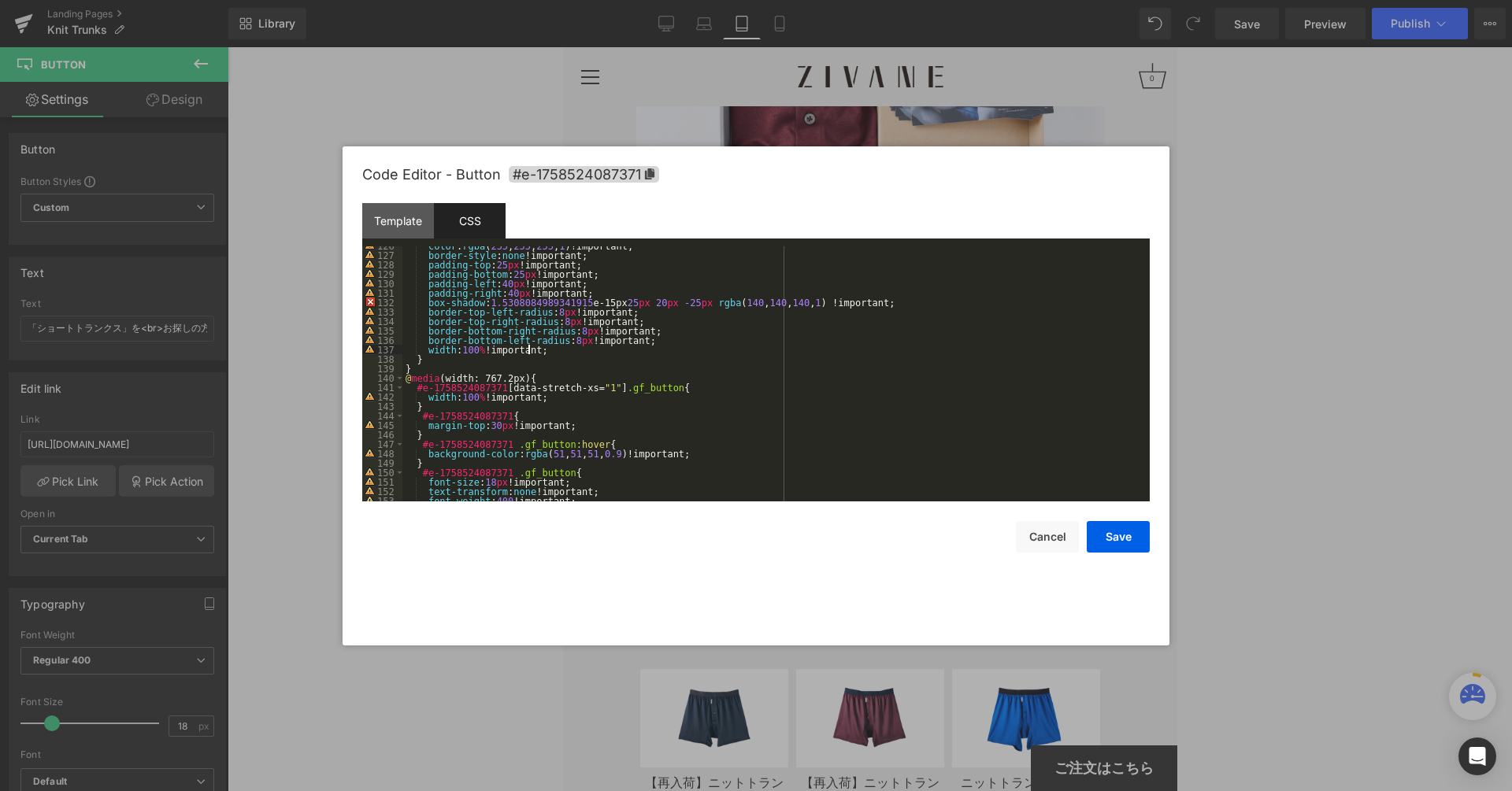
click at [553, 352] on div "color : rgba ( 255 , 255 , 255 , 1 )!important; border-style : none !important;…" at bounding box center [772, 378] width 740 height 274
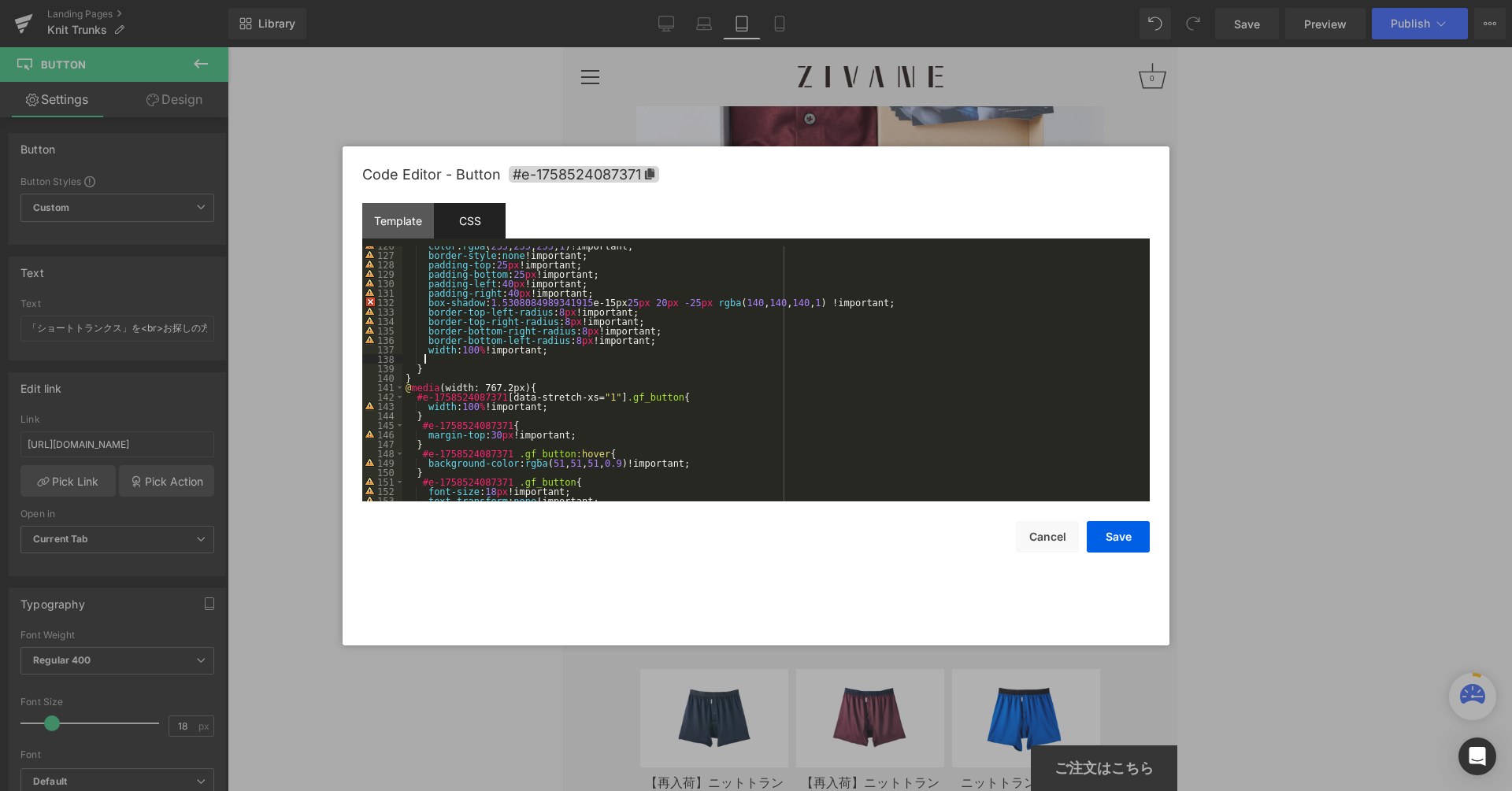
paste textarea
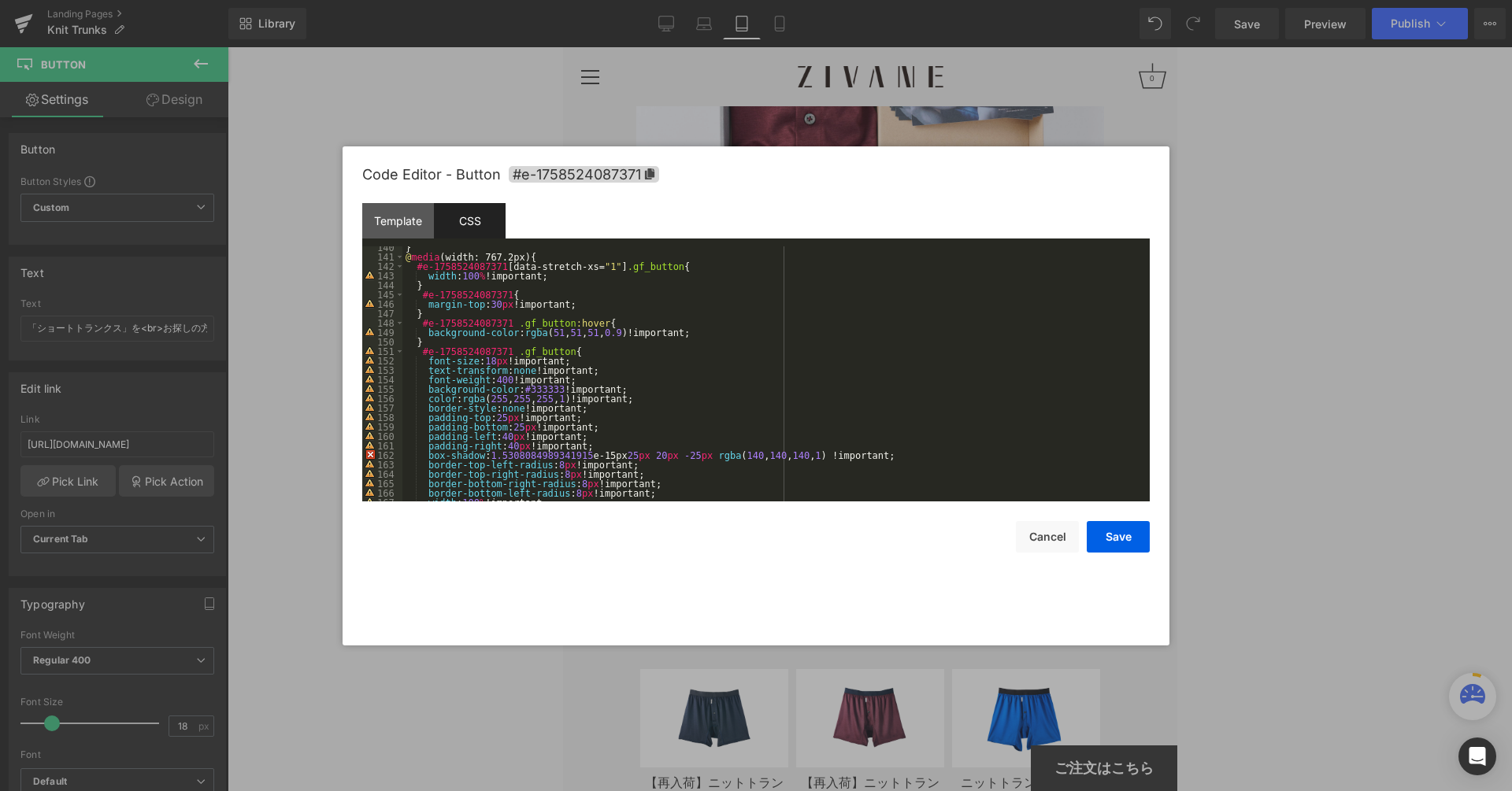
scroll to position [1351, 0]
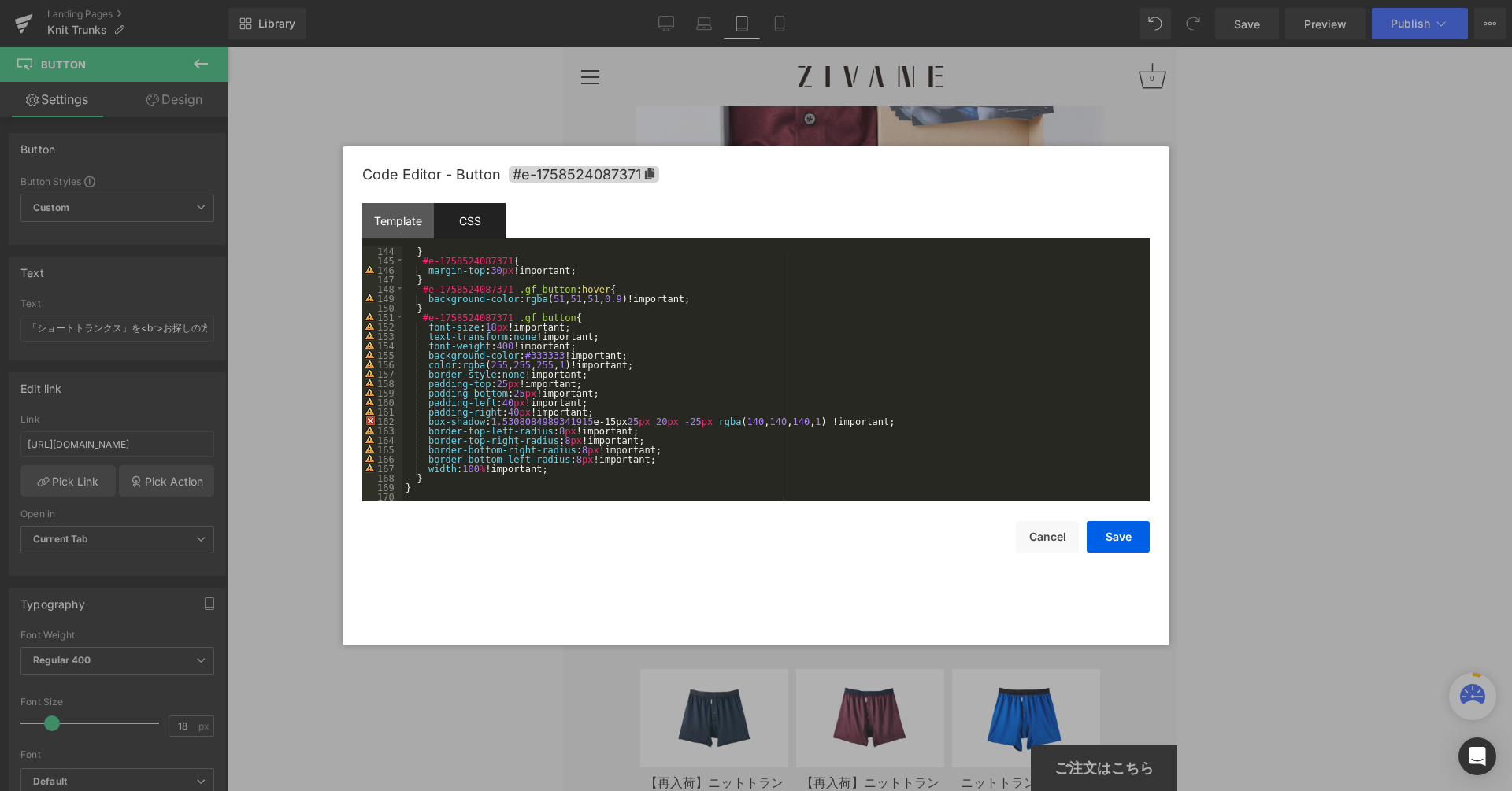
click at [555, 471] on div "} #e-1758524087371 { margin-top : 30 px !important; } #e-1758524087371 .gf_butt…" at bounding box center [772, 384] width 740 height 274
click at [1114, 535] on button "Save" at bounding box center [1117, 537] width 63 height 31
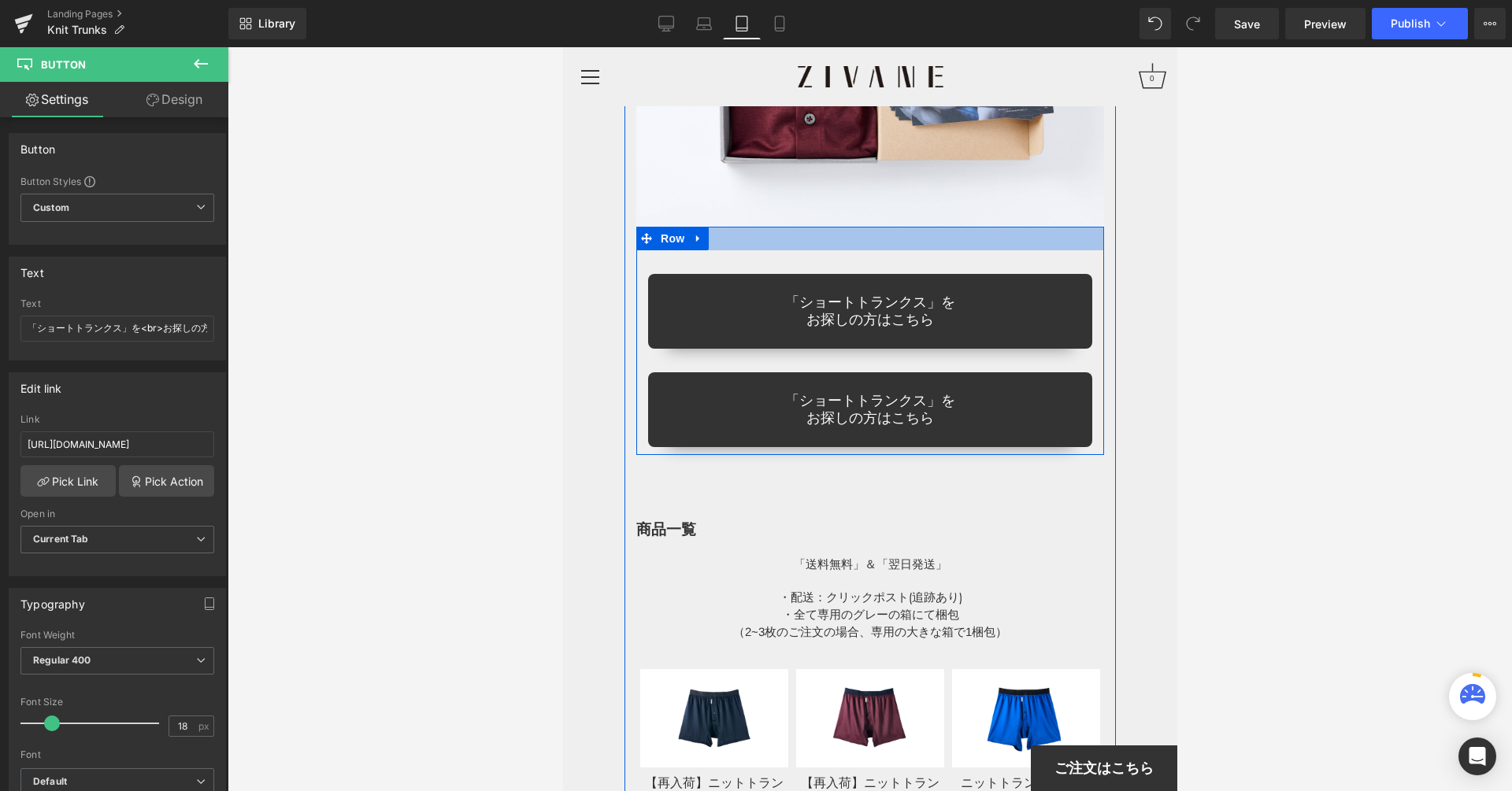
click at [793, 227] on div at bounding box center [869, 239] width 467 height 24
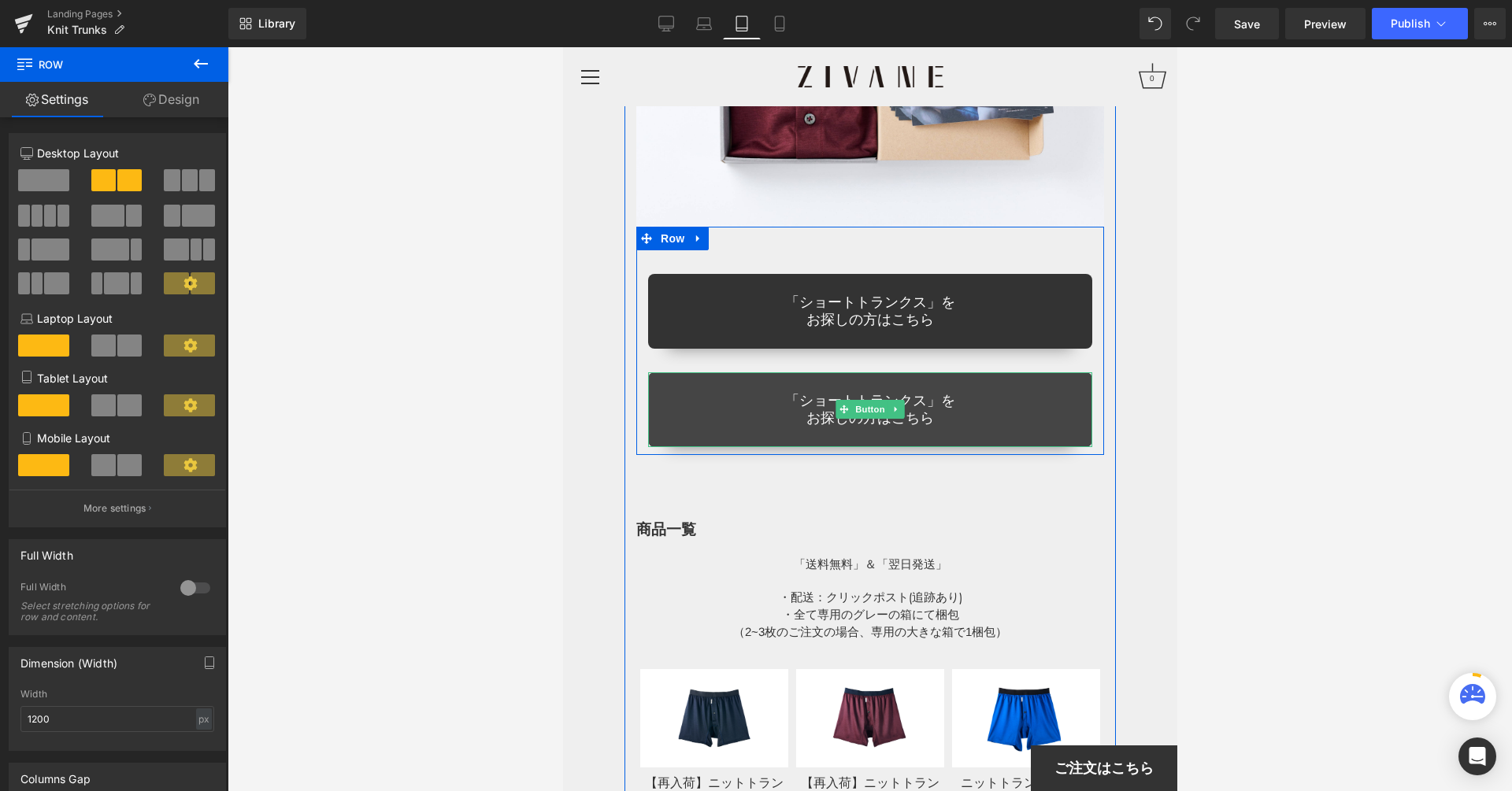
click at [738, 385] on link "「ショートトランクス」を お探しの方はこちら" at bounding box center [869, 409] width 444 height 75
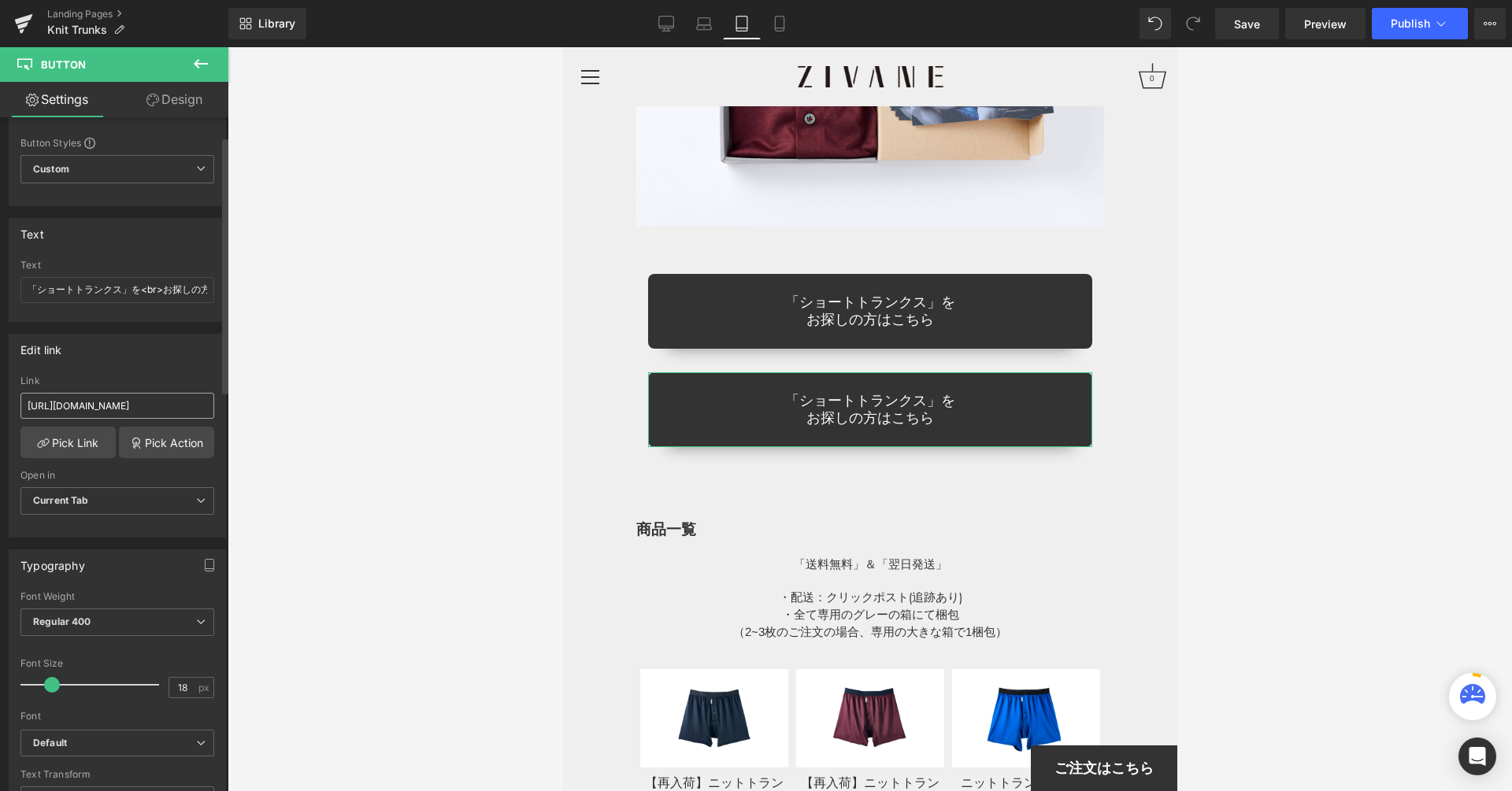
scroll to position [49, 0]
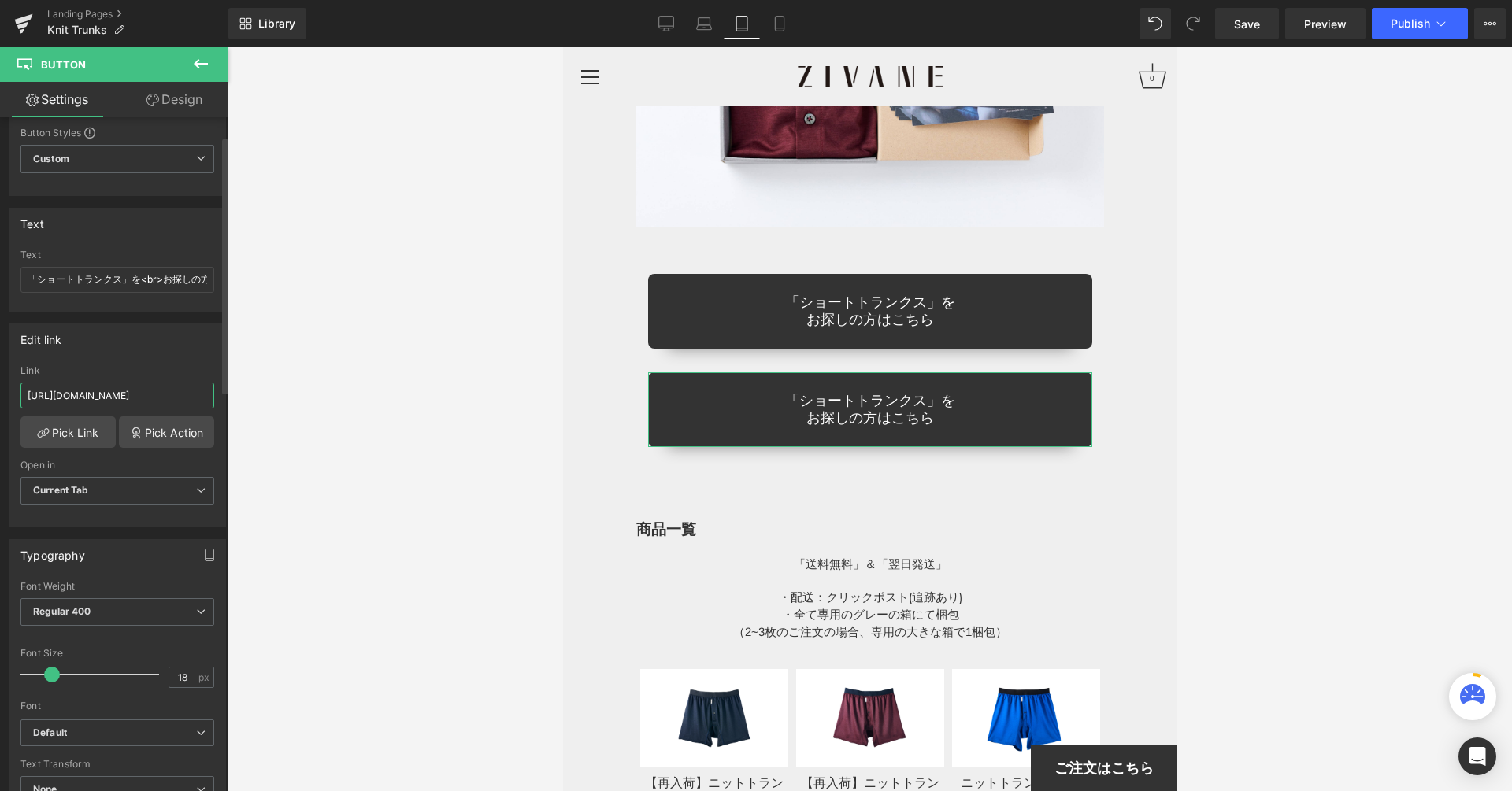
click at [93, 394] on input "https://zivane.jp/pages/short-trunks" at bounding box center [117, 396] width 194 height 26
type input "[URL][DOMAIN_NAME]"
drag, startPoint x: 120, startPoint y: 274, endPoint x: 111, endPoint y: 294, distance: 21.9
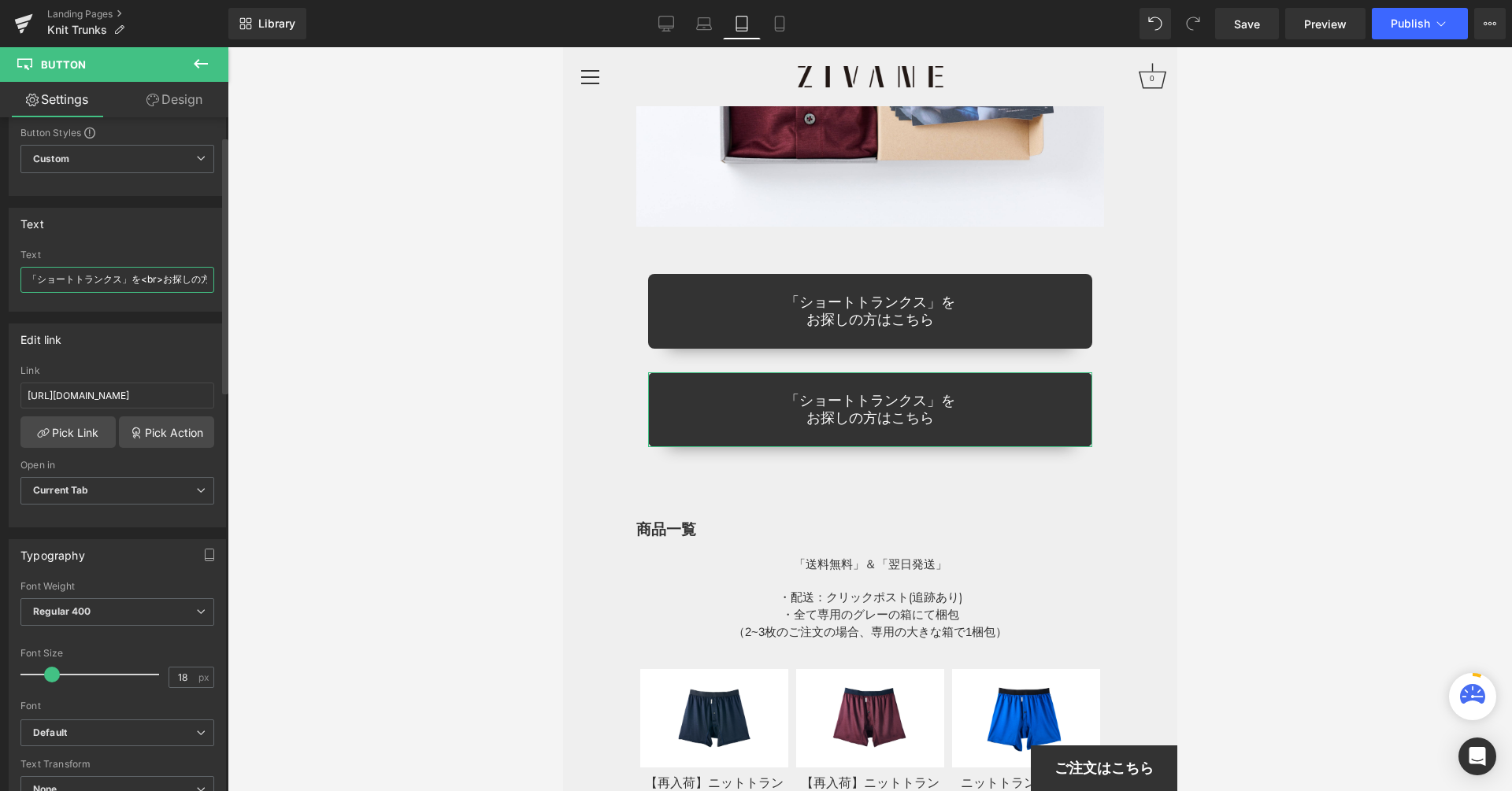
click at [120, 274] on input "「ショートトランクス」を<br>お探しの方はこちら" at bounding box center [117, 280] width 194 height 26
click at [32, 281] on input "「Tシャツを」を<br>お探しの方はこちら" at bounding box center [117, 280] width 194 height 26
type input "「Tシャツを」を<br>お探しの方はこちら"
click at [109, 388] on input "[URL][DOMAIN_NAME]" at bounding box center [117, 396] width 194 height 26
click at [109, 387] on input "[URL][DOMAIN_NAME]" at bounding box center [117, 396] width 194 height 26
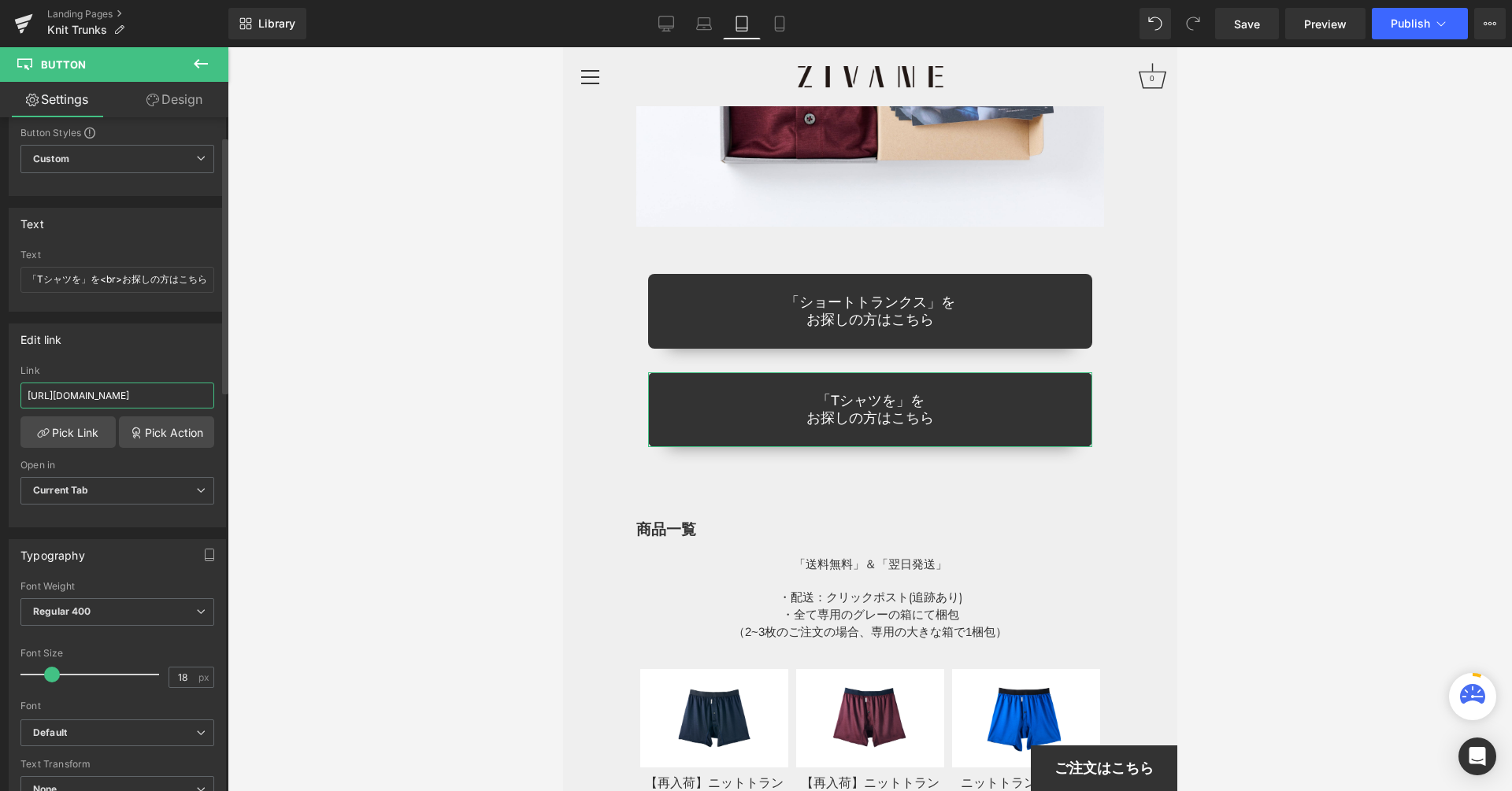
click at [109, 387] on input "[URL][DOMAIN_NAME]" at bounding box center [117, 396] width 194 height 26
click at [1243, 41] on div "Library Tablet Desktop Laptop Tablet Mobile Save Preview Publish Scheduled View…" at bounding box center [869, 23] width 1283 height 47
click at [1248, 27] on span "Save" at bounding box center [1246, 24] width 26 height 17
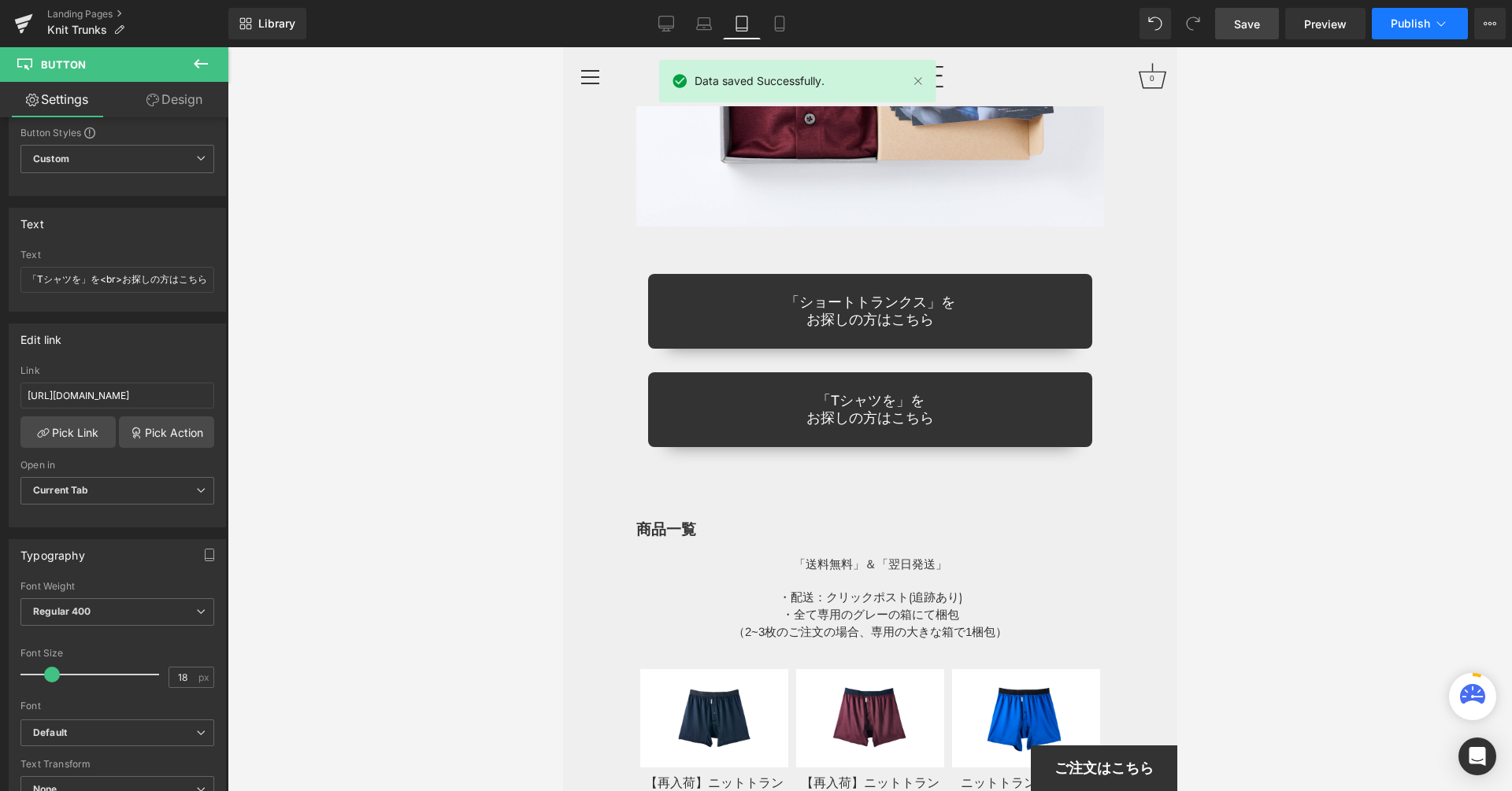
click at [1399, 18] on span "Publish" at bounding box center [1410, 24] width 40 height 13
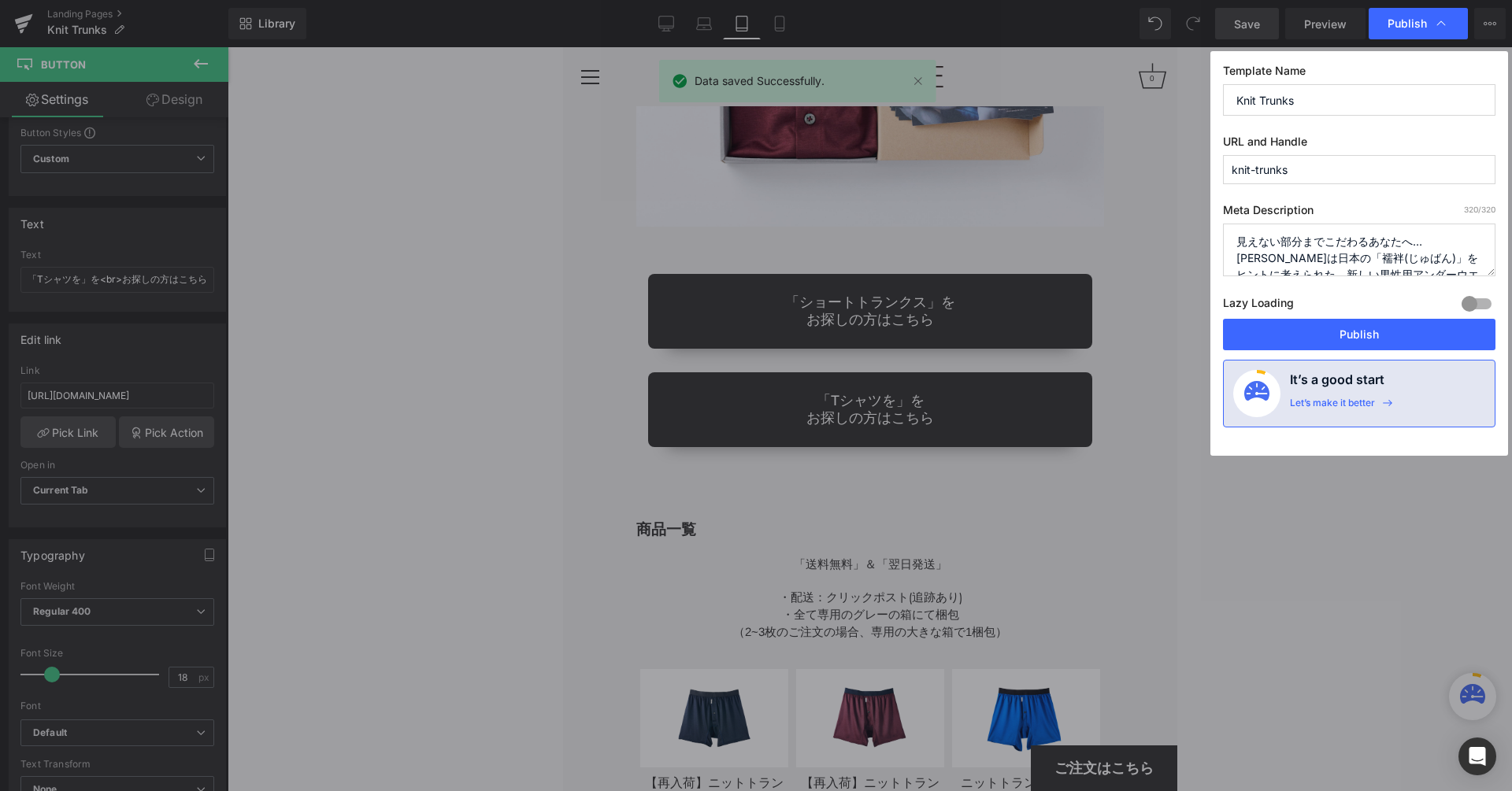
click at [1341, 339] on button "Publish" at bounding box center [1358, 335] width 272 height 31
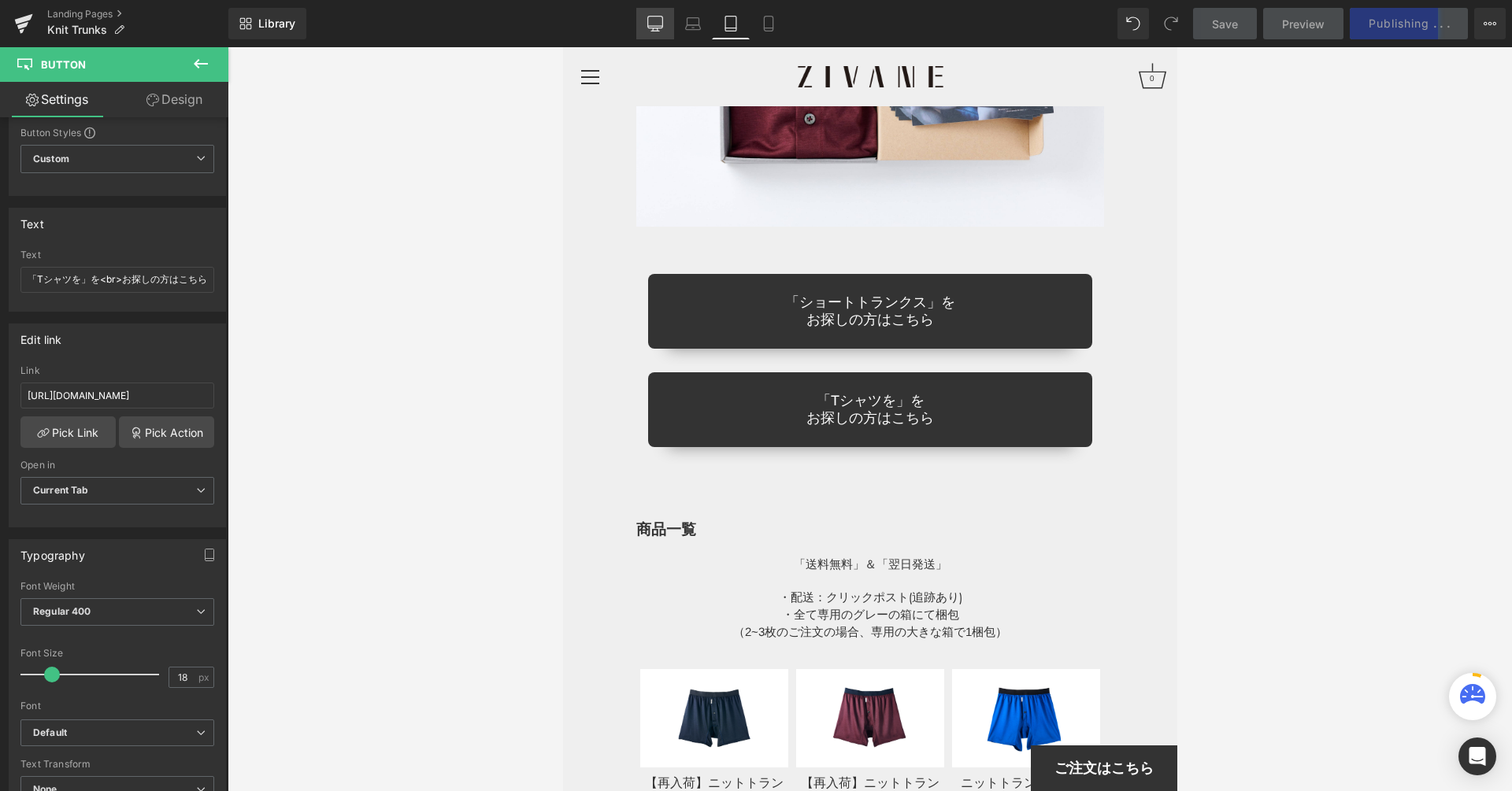
click at [642, 19] on link "Desktop" at bounding box center [655, 24] width 38 height 31
type input "100"
type input "90"
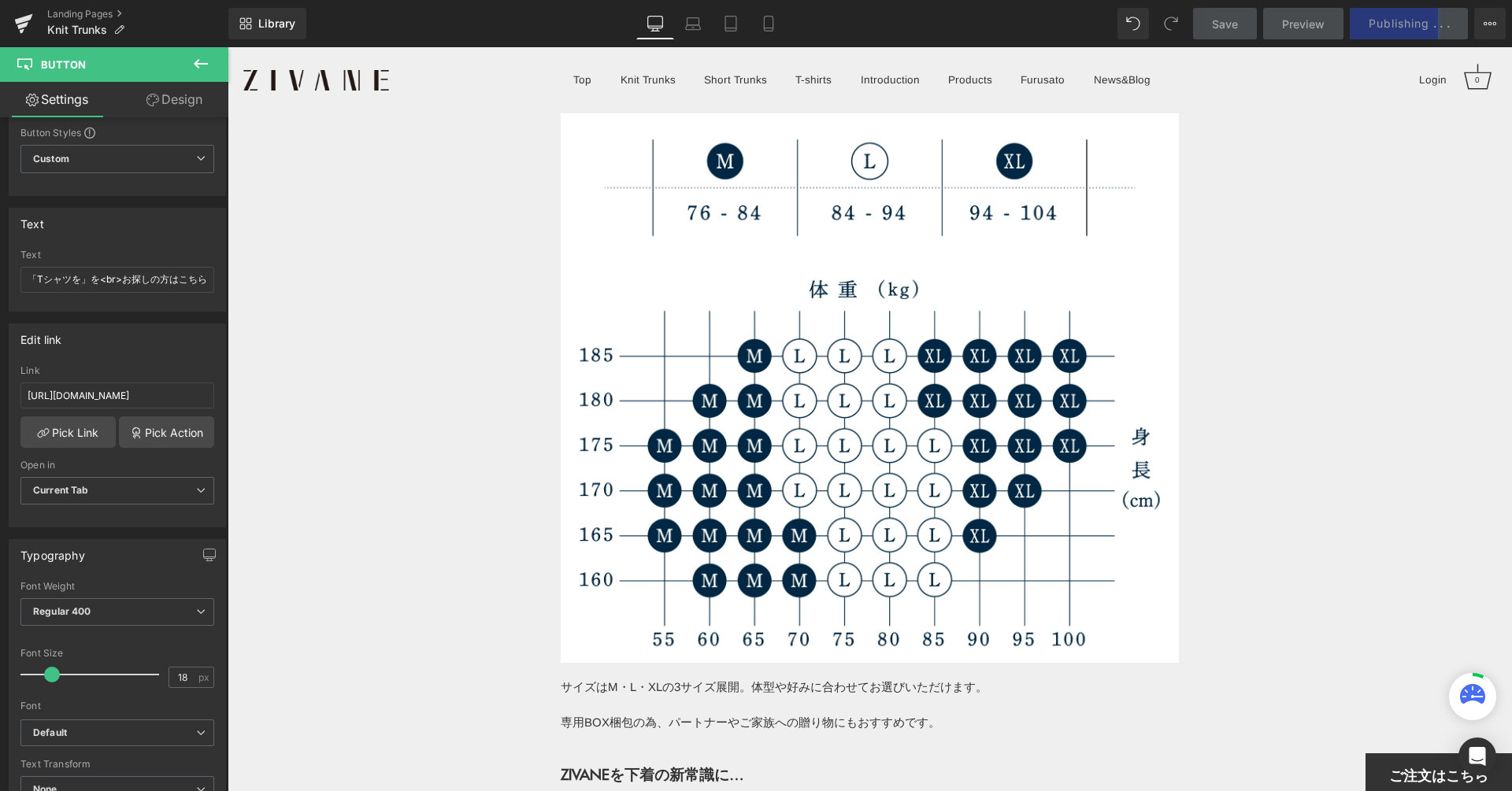
scroll to position [16135, 0]
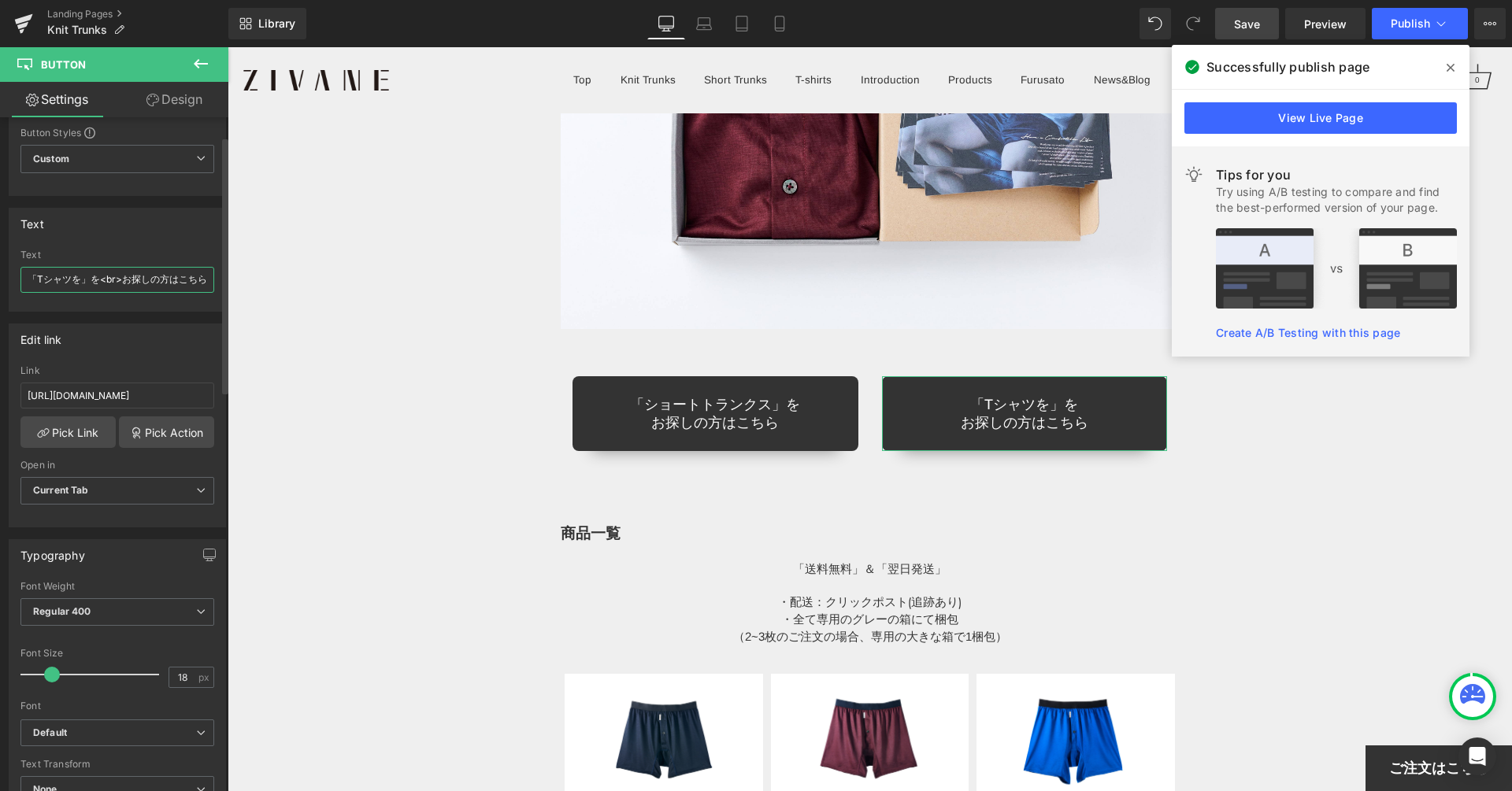
click at [75, 274] on input "「Tシャツを」を<br>お探しの方はこちら" at bounding box center [117, 280] width 194 height 26
type input "「Tシャツ」を<br>お探しの方はこちら"
click at [1237, 19] on span "Save" at bounding box center [1246, 24] width 26 height 17
click at [1394, 13] on button "Publish" at bounding box center [1419, 24] width 96 height 31
click at [1407, 14] on button "Publish" at bounding box center [1419, 24] width 96 height 31
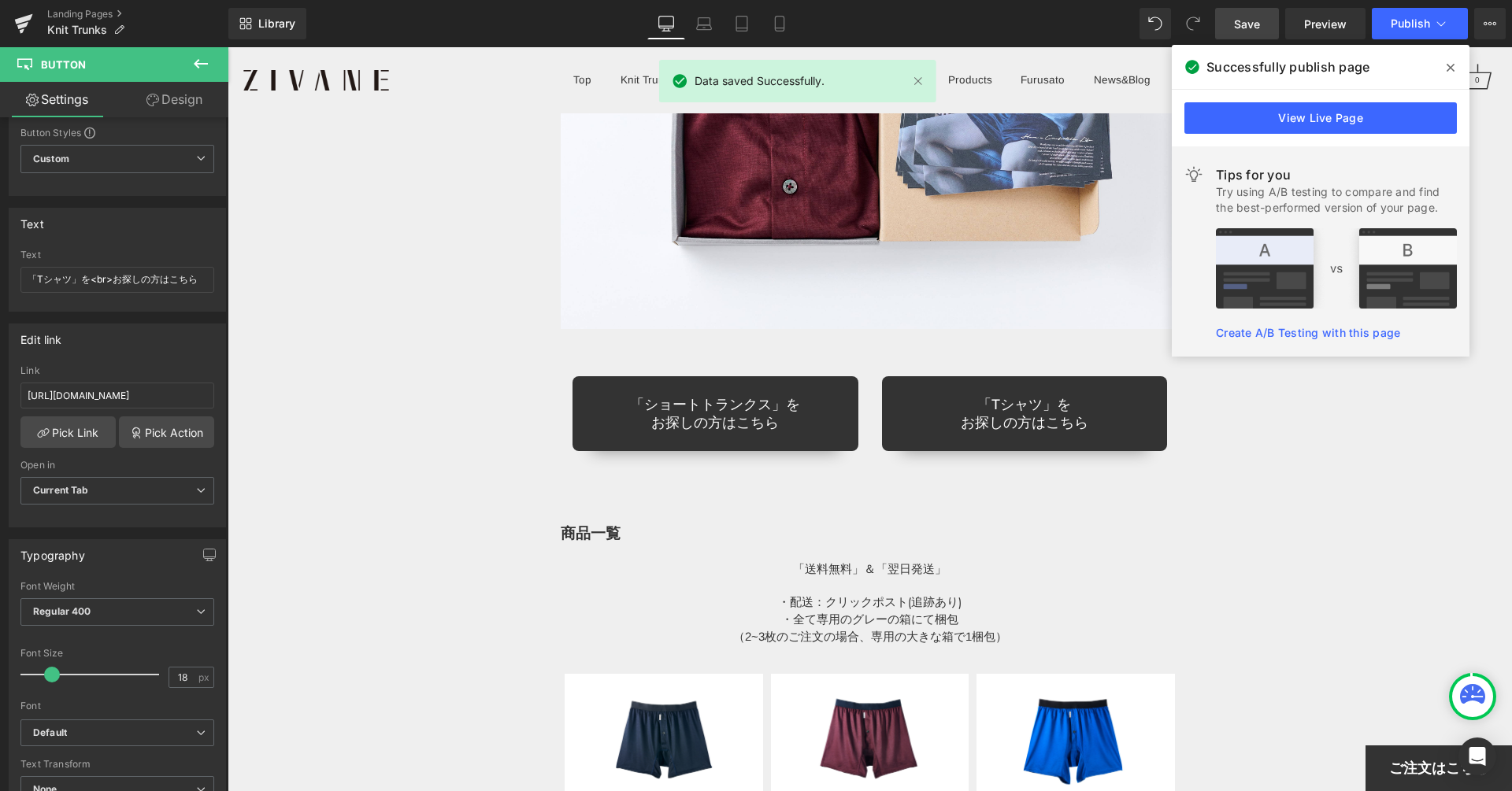
click at [1228, 23] on link "Save" at bounding box center [1246, 24] width 63 height 31
click at [1447, 62] on icon at bounding box center [1449, 68] width 8 height 13
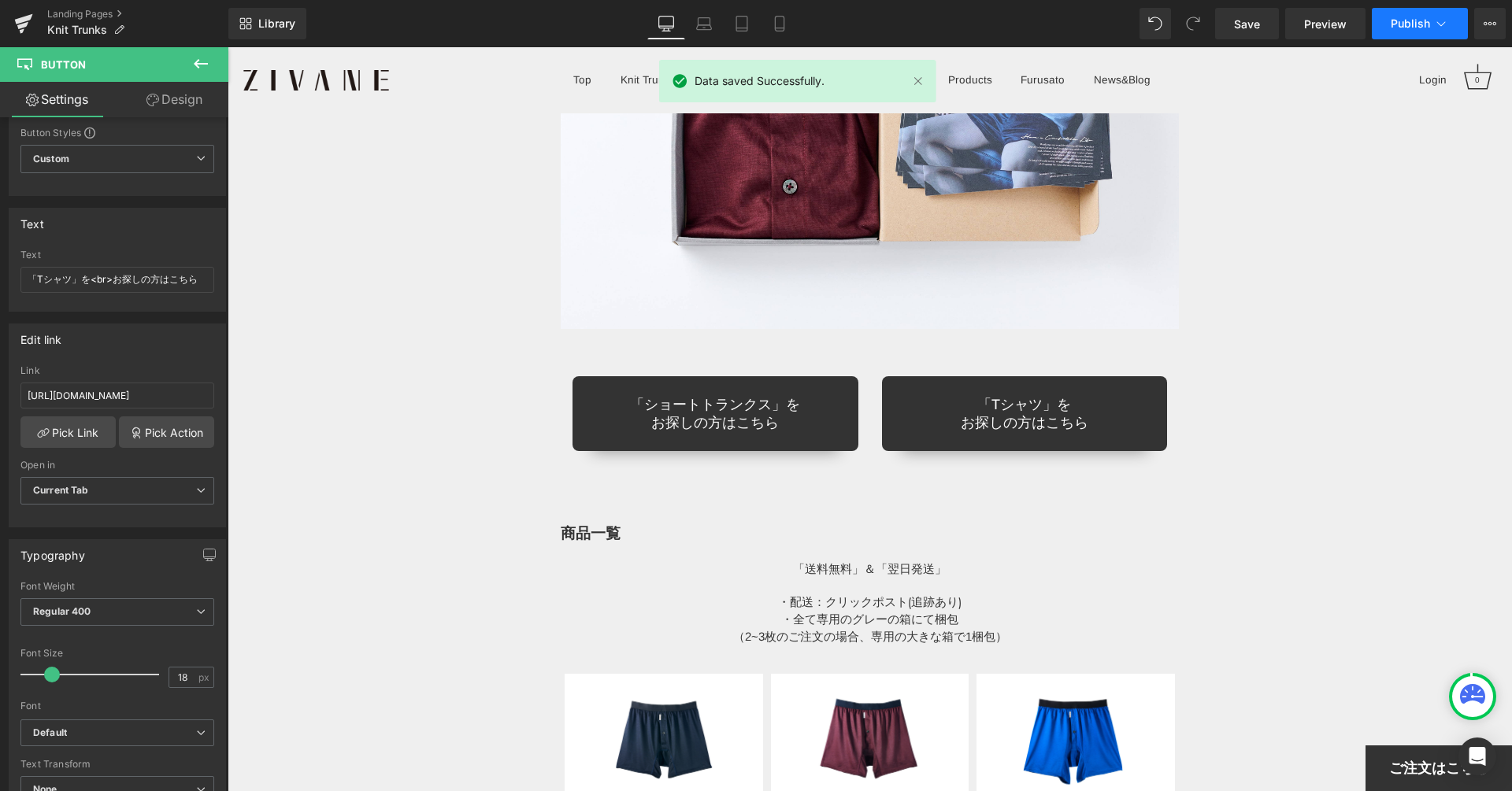
click at [1422, 21] on span "Publish" at bounding box center [1410, 24] width 40 height 13
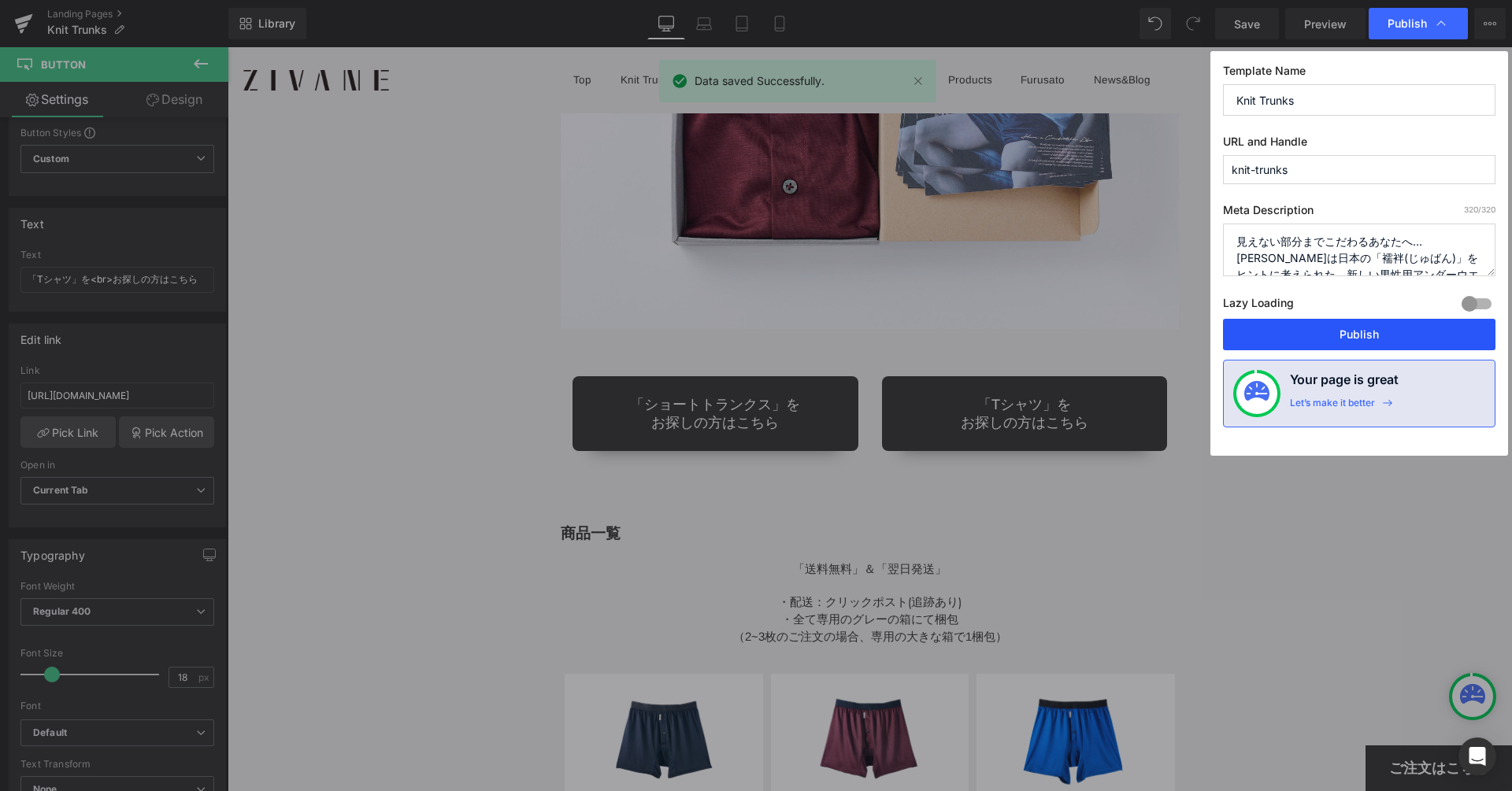
click at [1333, 334] on button "Publish" at bounding box center [1358, 335] width 272 height 31
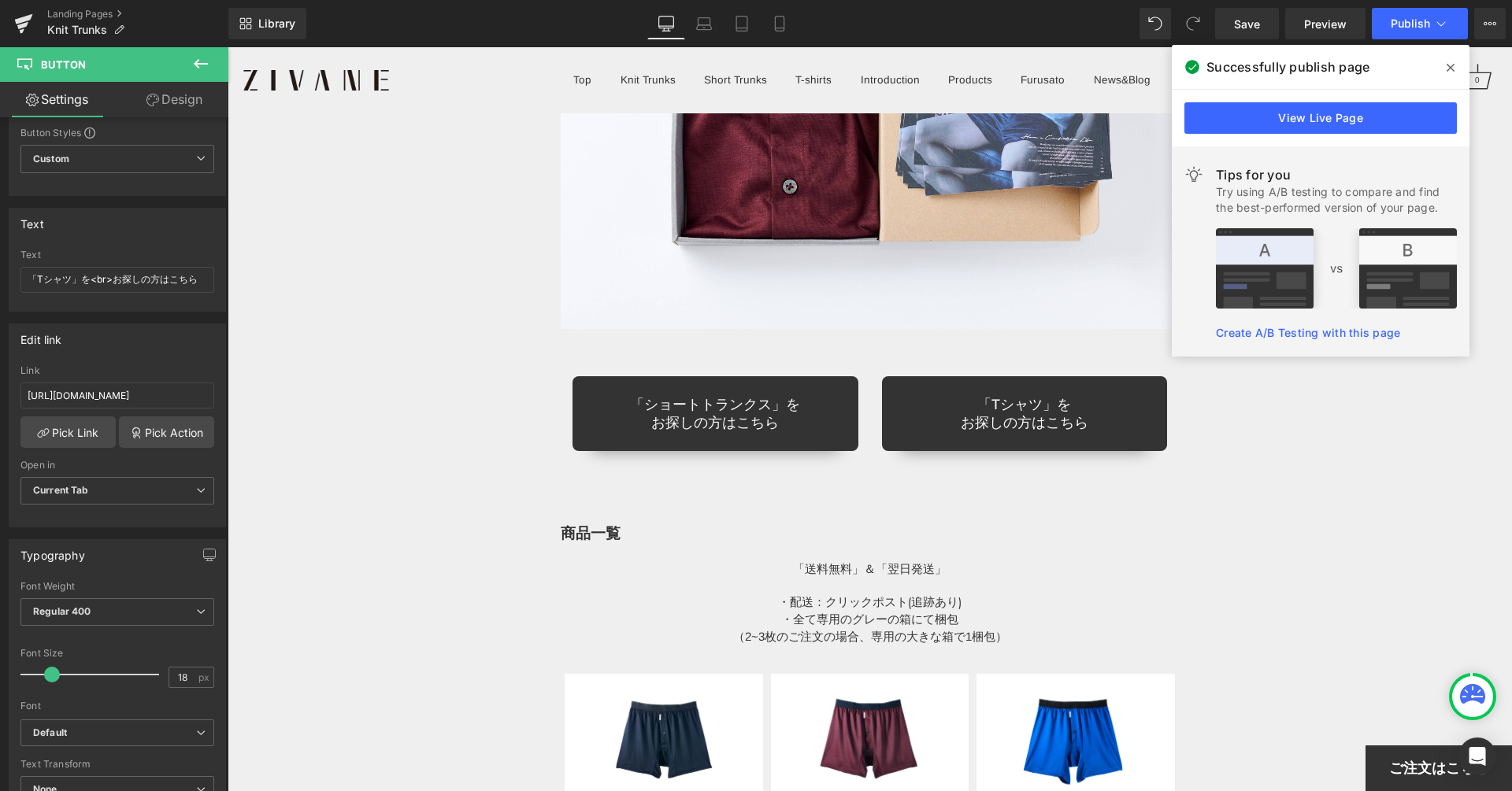
scroll to position [16236, 0]
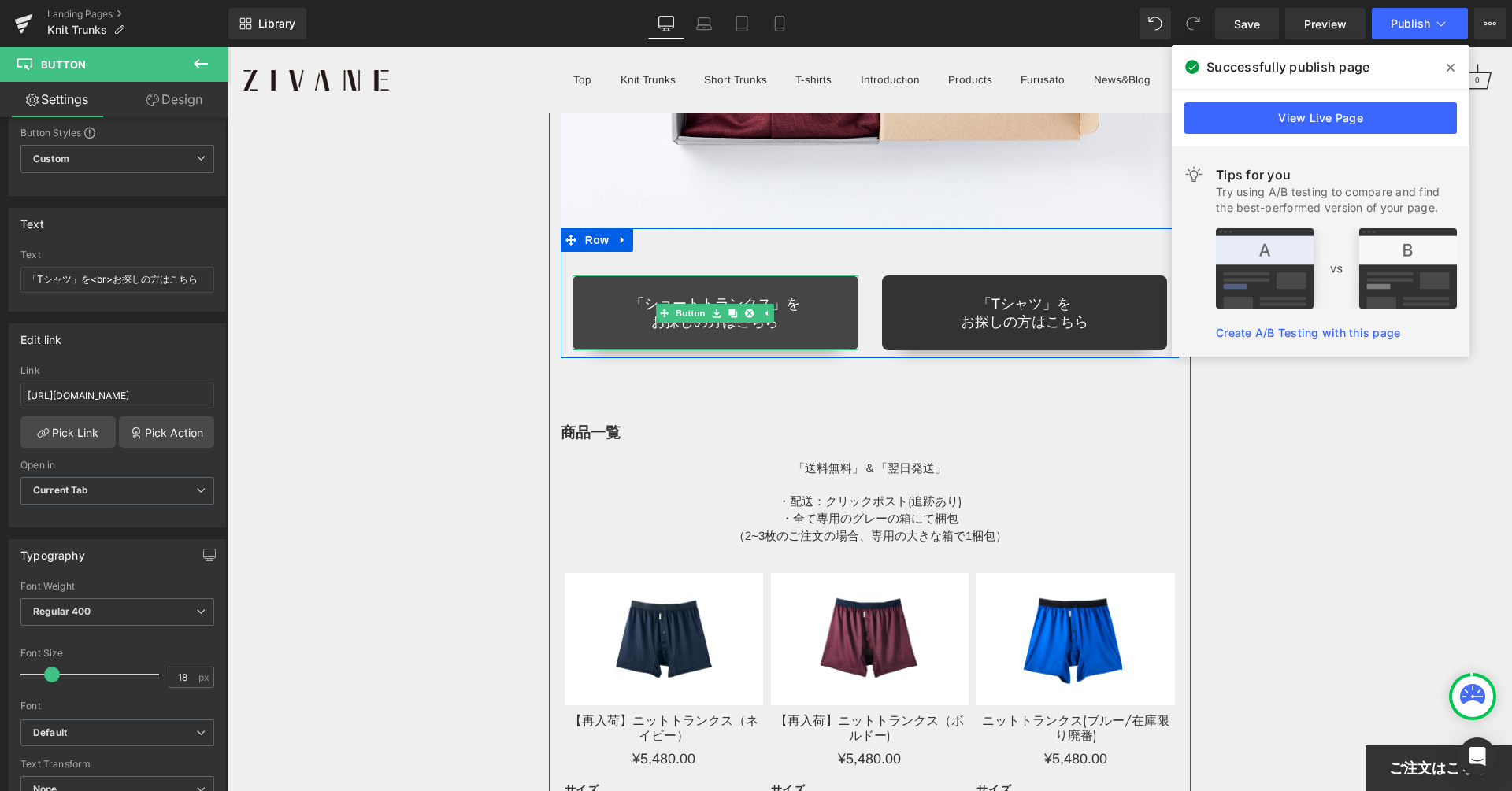
click at [837, 276] on link "「ショートトランクス」を お探しの方はこちら" at bounding box center [715, 313] width 286 height 75
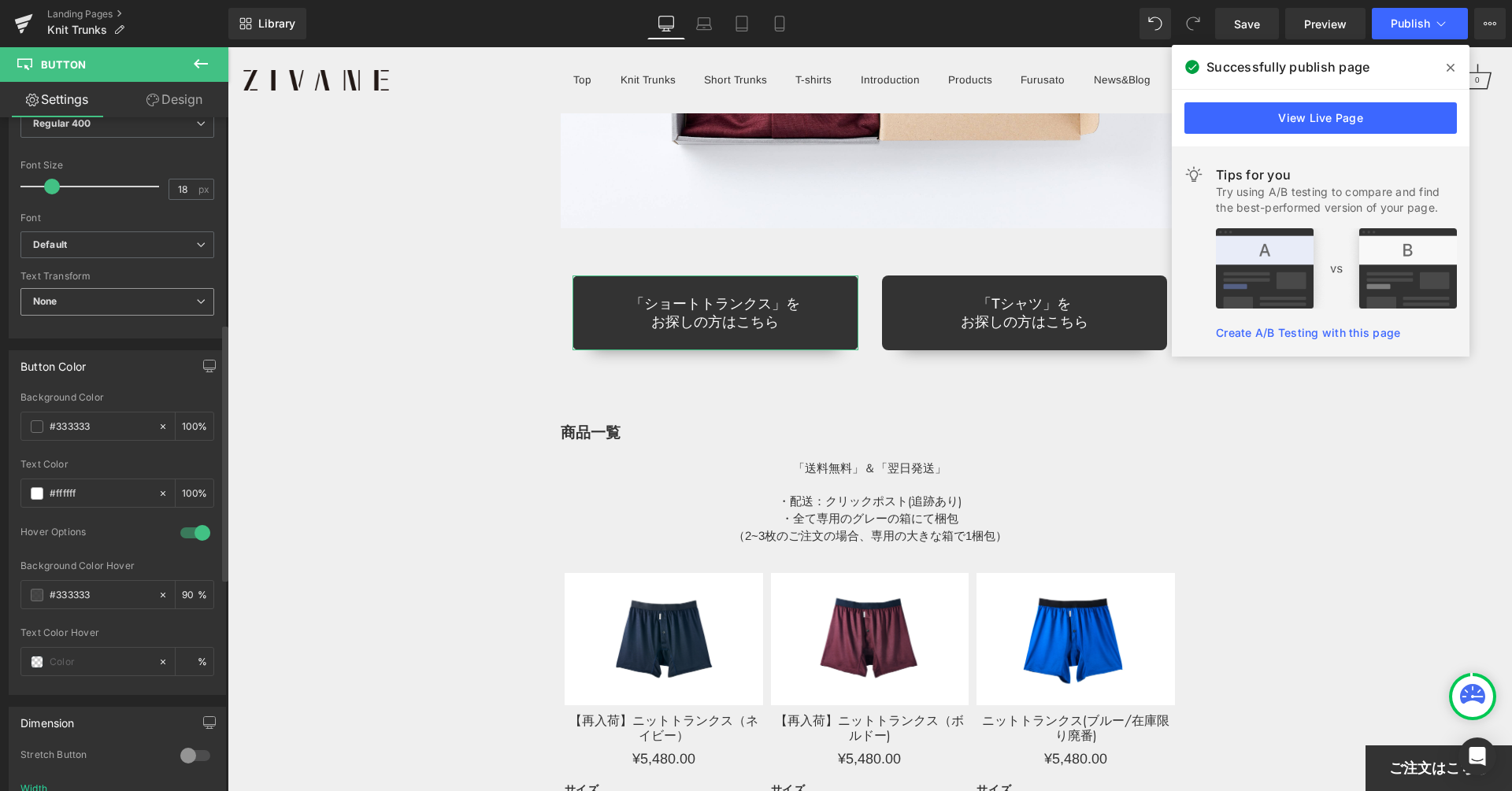
scroll to position [785, 0]
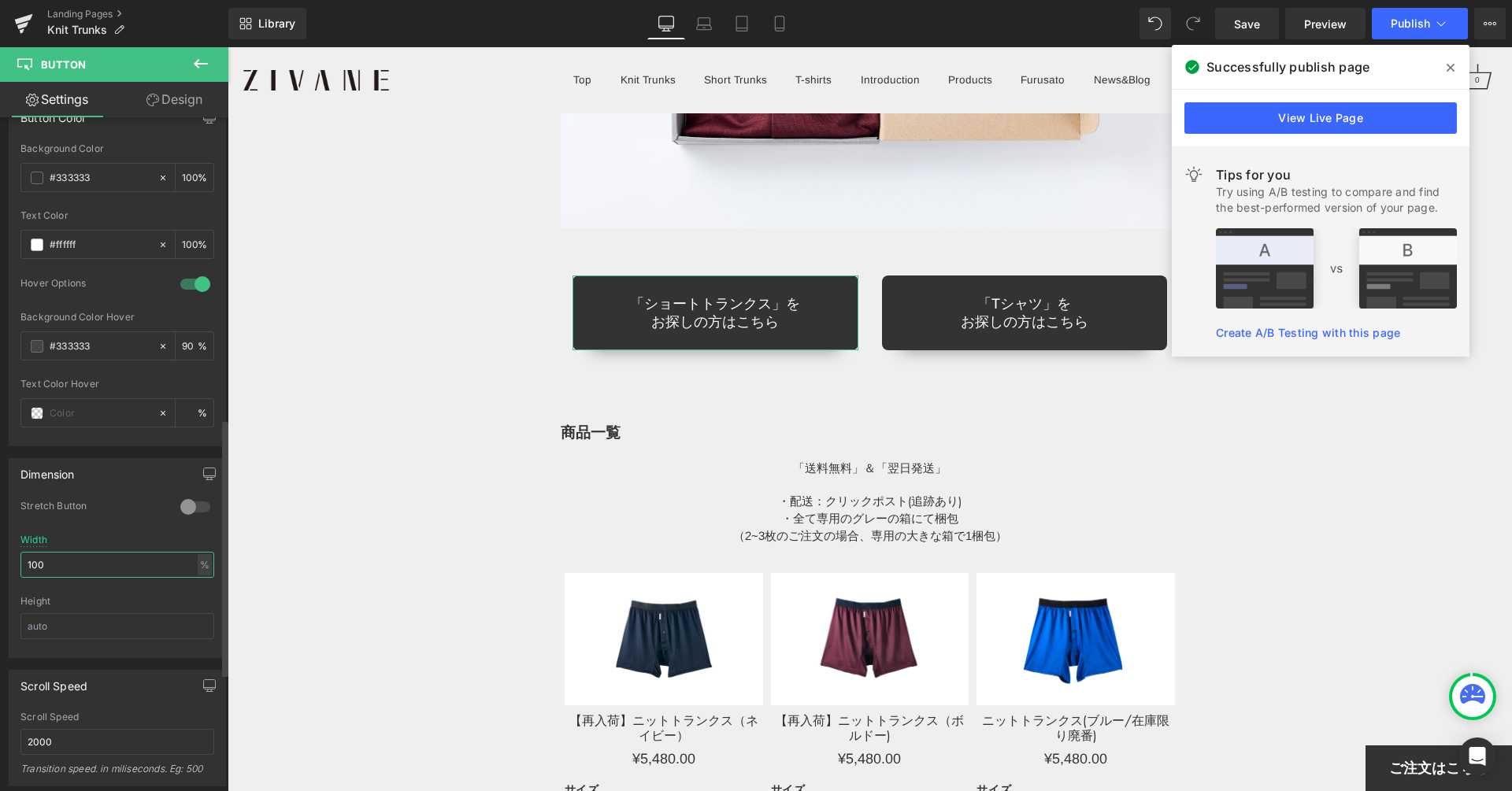
click at [122, 552] on input "100" at bounding box center [117, 565] width 194 height 26
click at [156, 554] on input "100" at bounding box center [117, 565] width 194 height 26
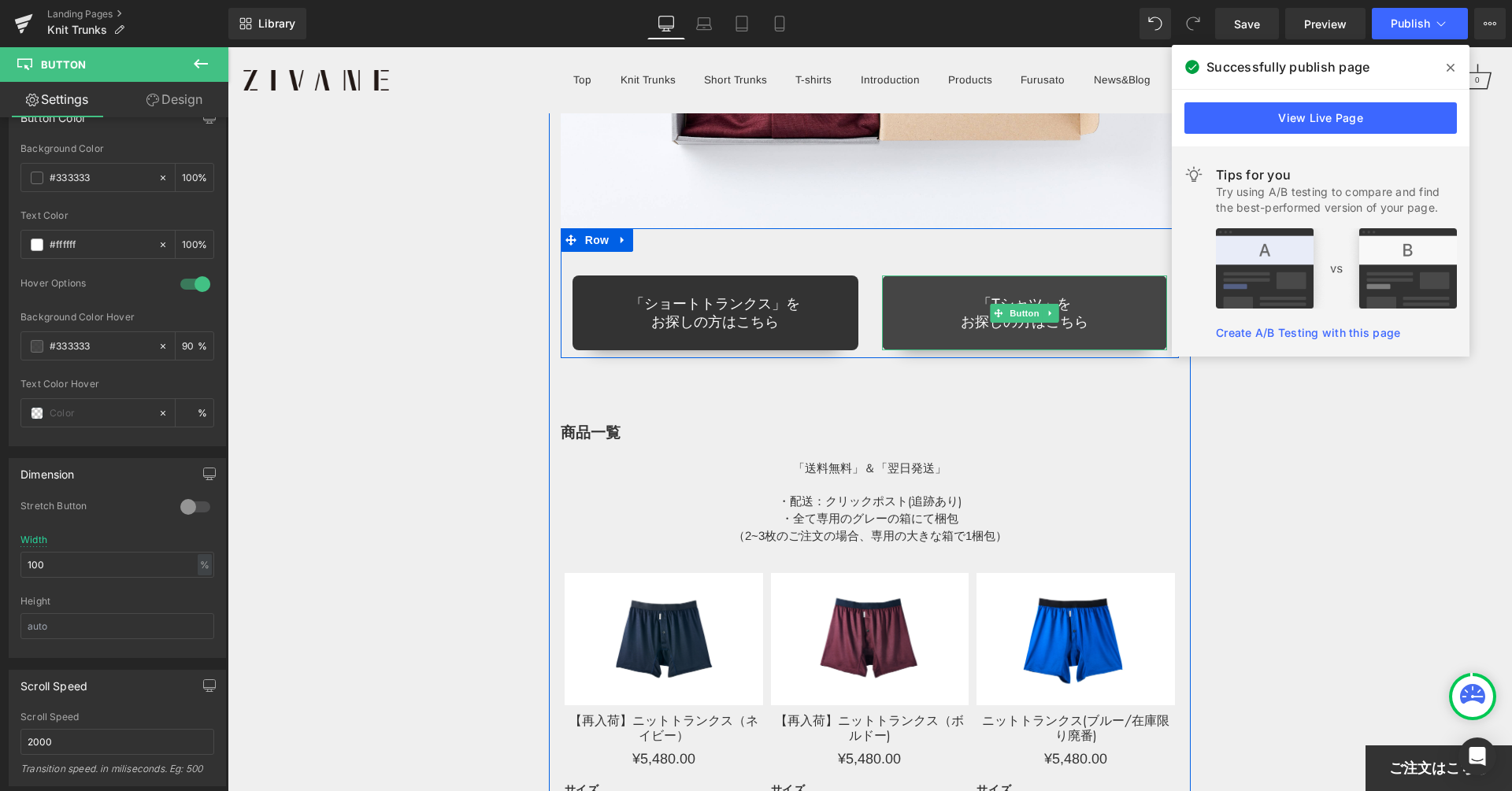
click at [927, 276] on link "「Tシャツ」を お探しの方はこちら" at bounding box center [1025, 313] width 286 height 75
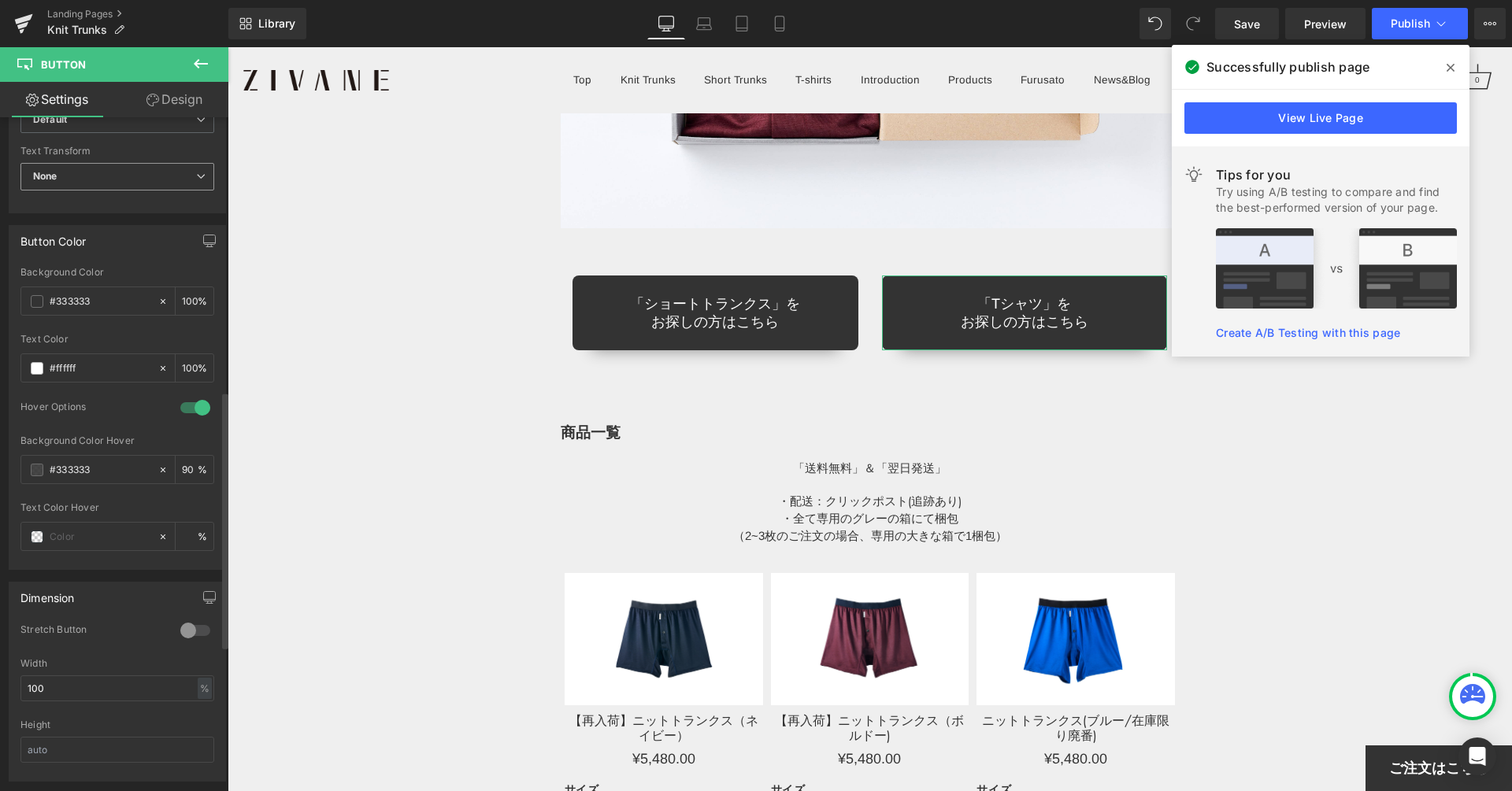
scroll to position [843, 0]
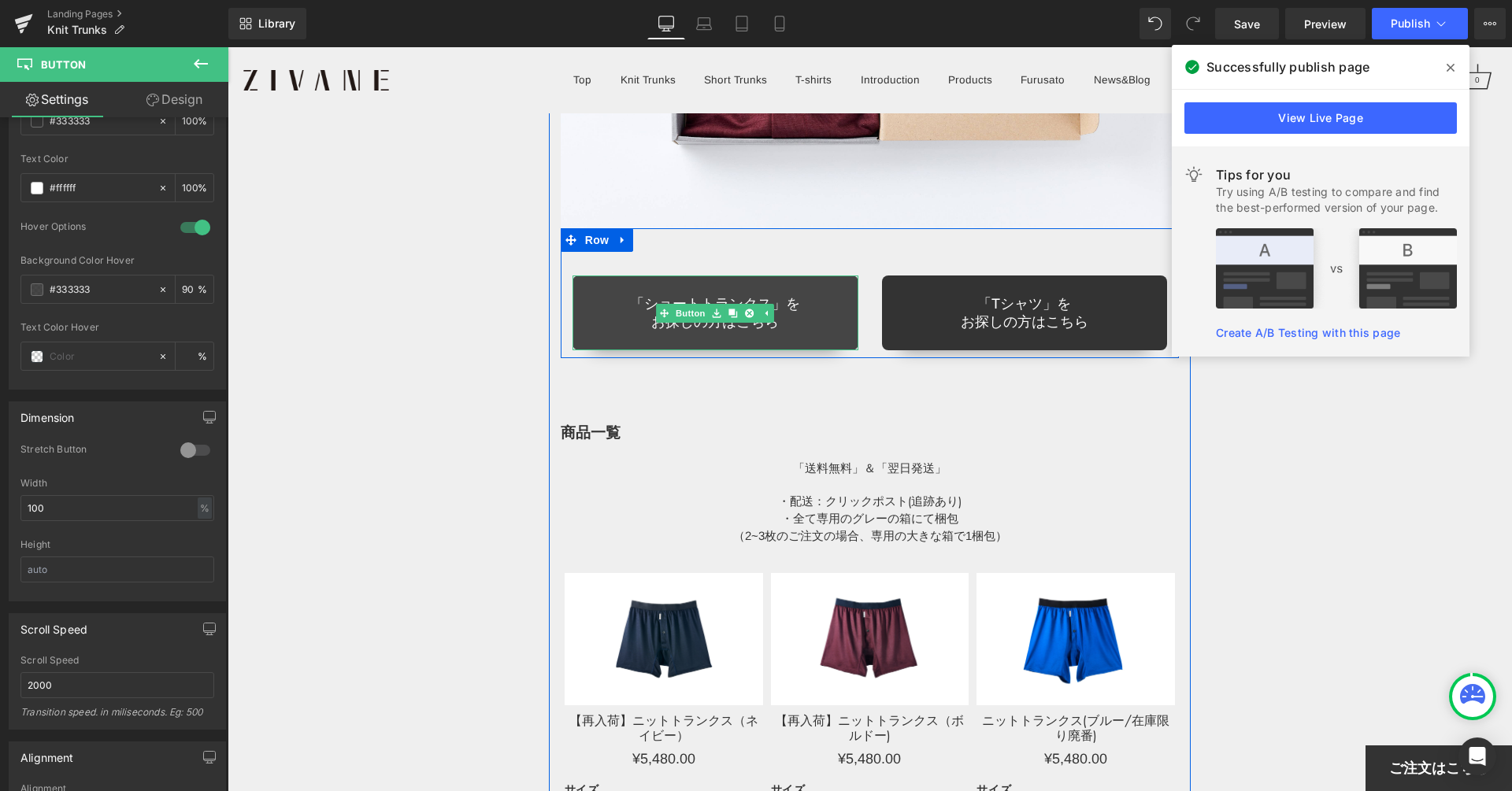
click at [829, 276] on link "「ショートトランクス」を お探しの方はこちら" at bounding box center [715, 313] width 286 height 75
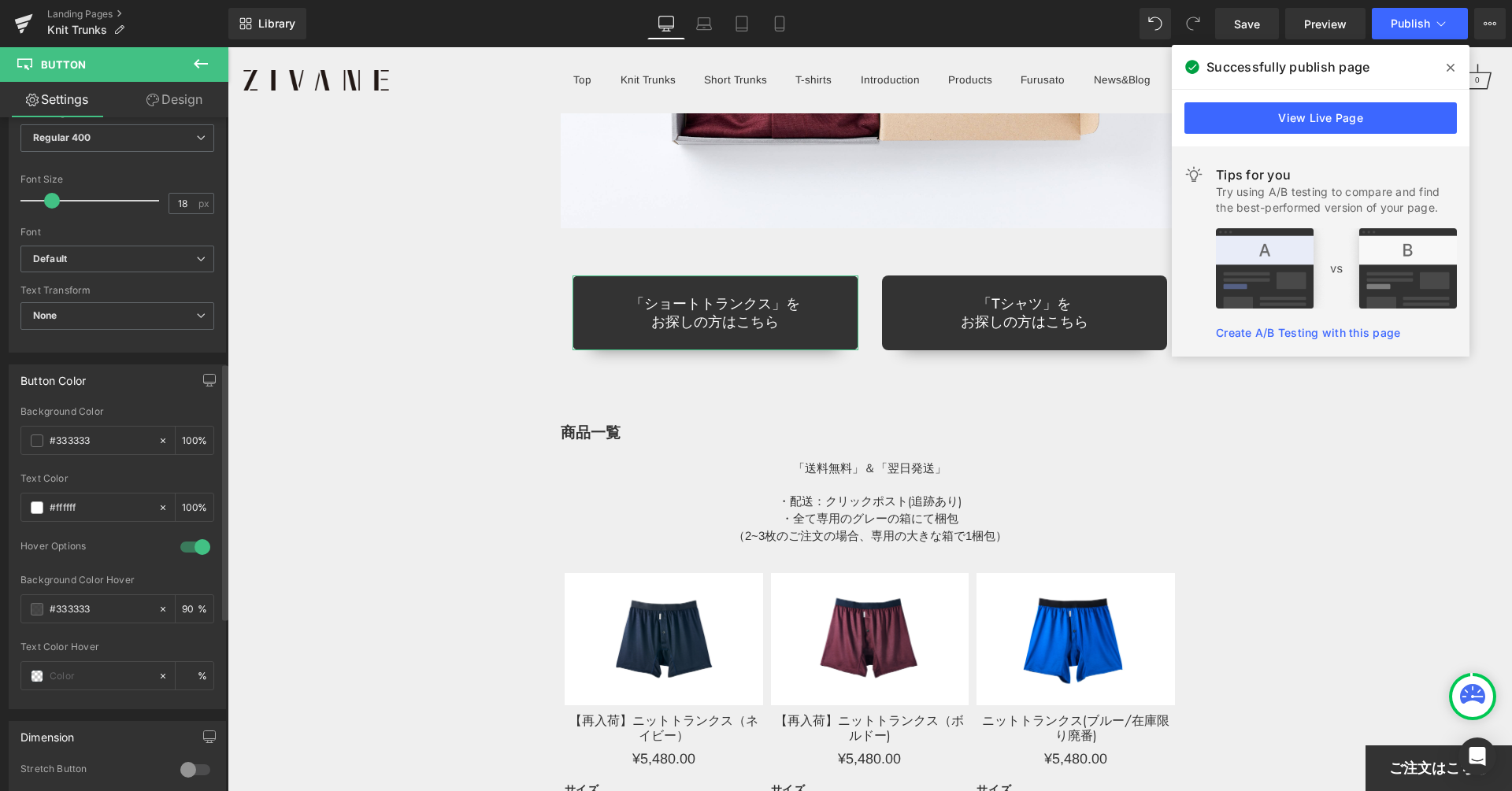
scroll to position [880, 0]
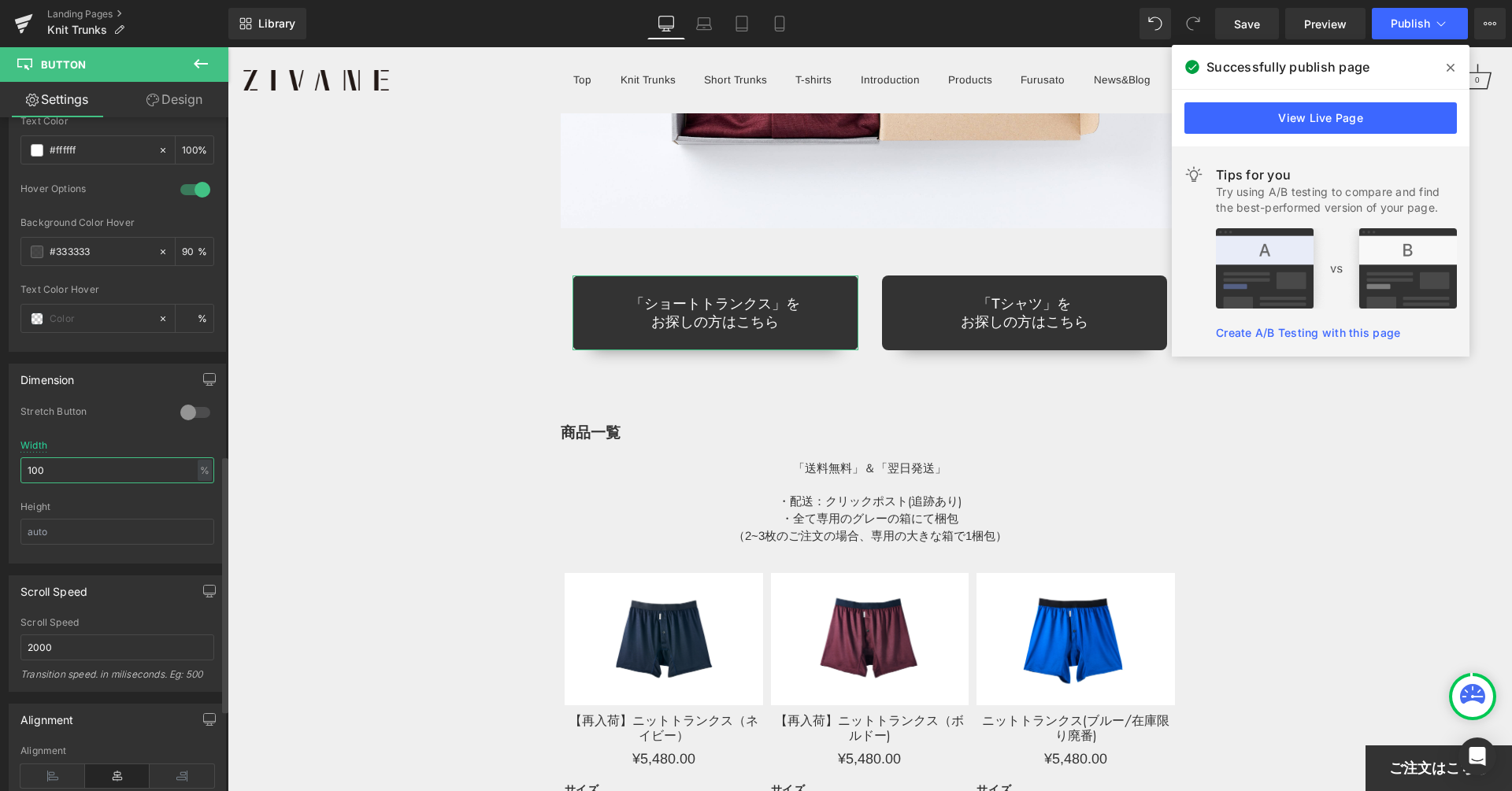
click at [107, 462] on input "100" at bounding box center [117, 470] width 194 height 26
type input "1"
type input "100"
click at [1253, 28] on span "Save" at bounding box center [1246, 24] width 26 height 17
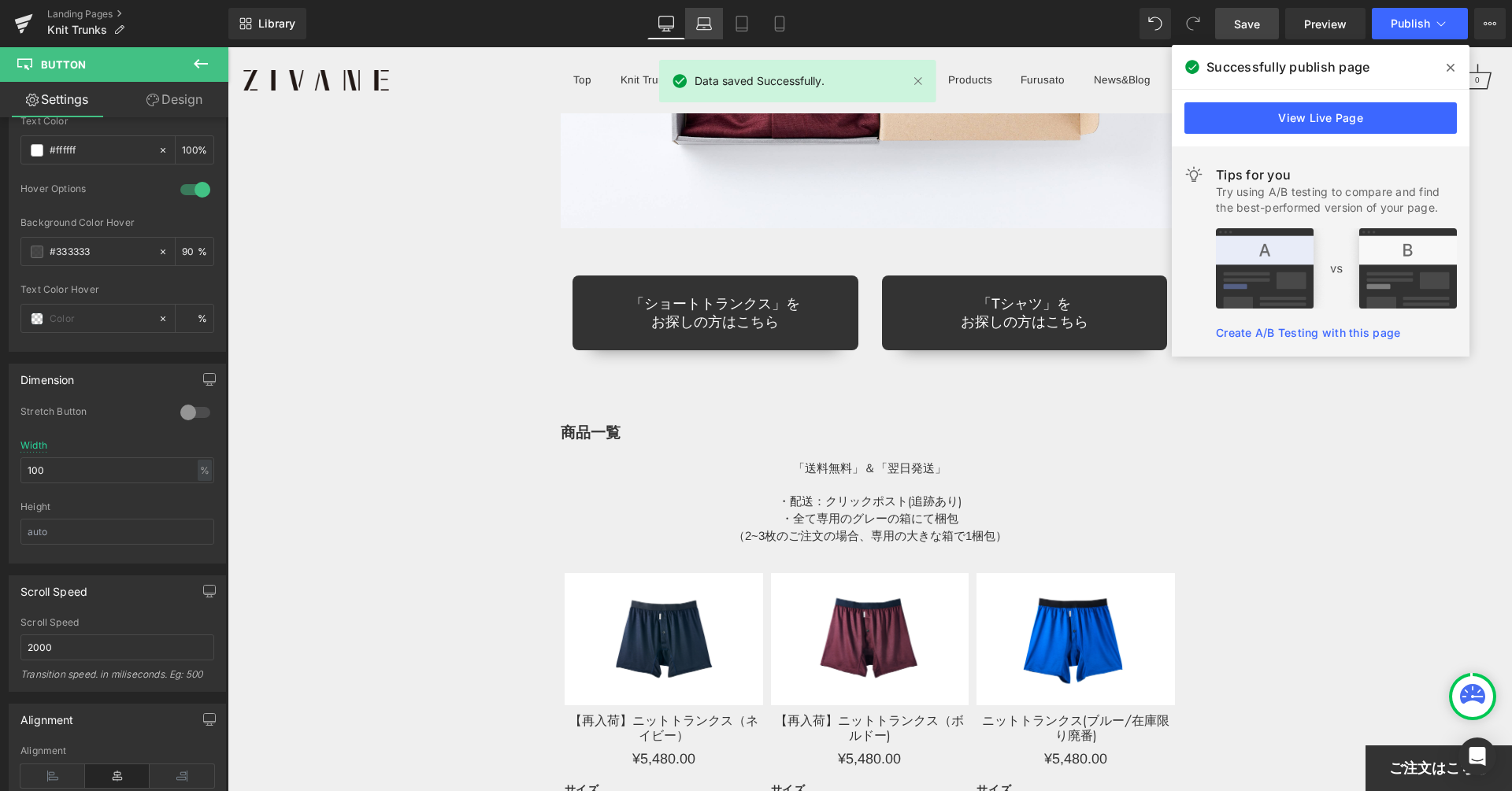
click at [692, 24] on link "Laptop" at bounding box center [704, 24] width 38 height 31
type input "100"
type input "90"
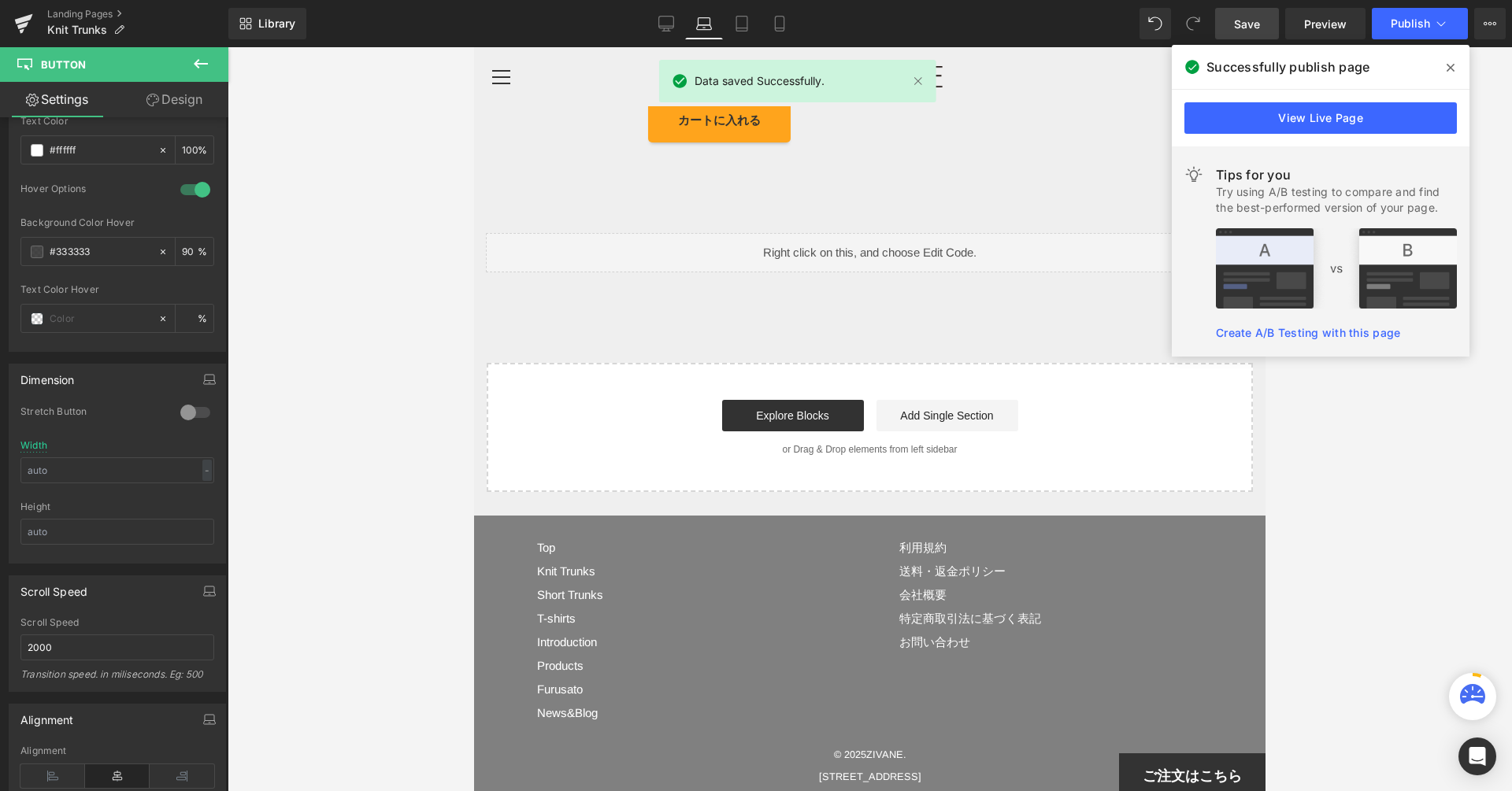
scroll to position [13055, 0]
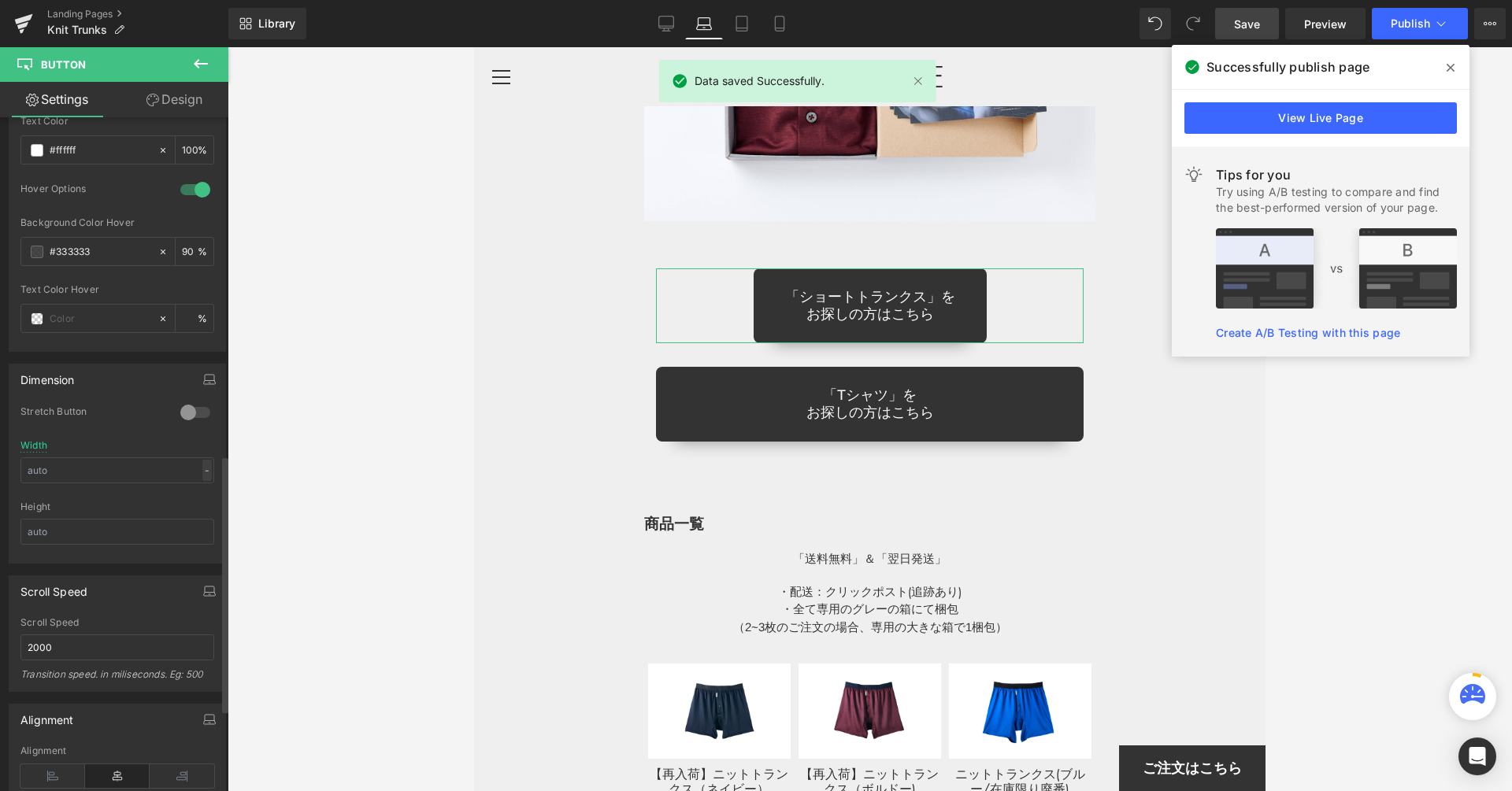
click at [202, 460] on div "-" at bounding box center [207, 470] width 9 height 21
click at [163, 458] on input "text" at bounding box center [117, 470] width 194 height 26
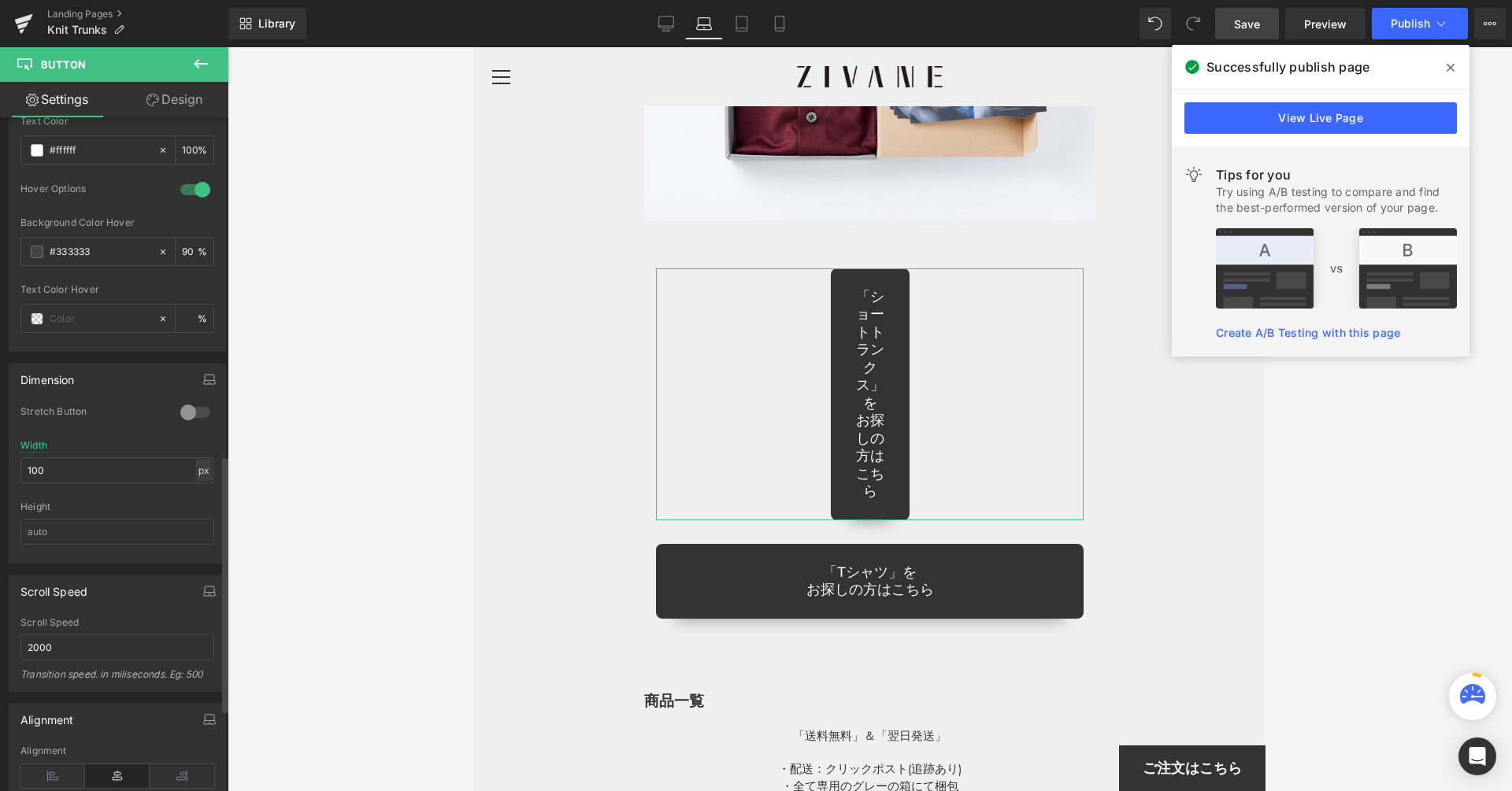
click at [199, 461] on div "px" at bounding box center [203, 470] width 16 height 21
click at [199, 484] on li "%" at bounding box center [203, 495] width 19 height 23
click at [173, 464] on input "18.41" at bounding box center [117, 470] width 194 height 26
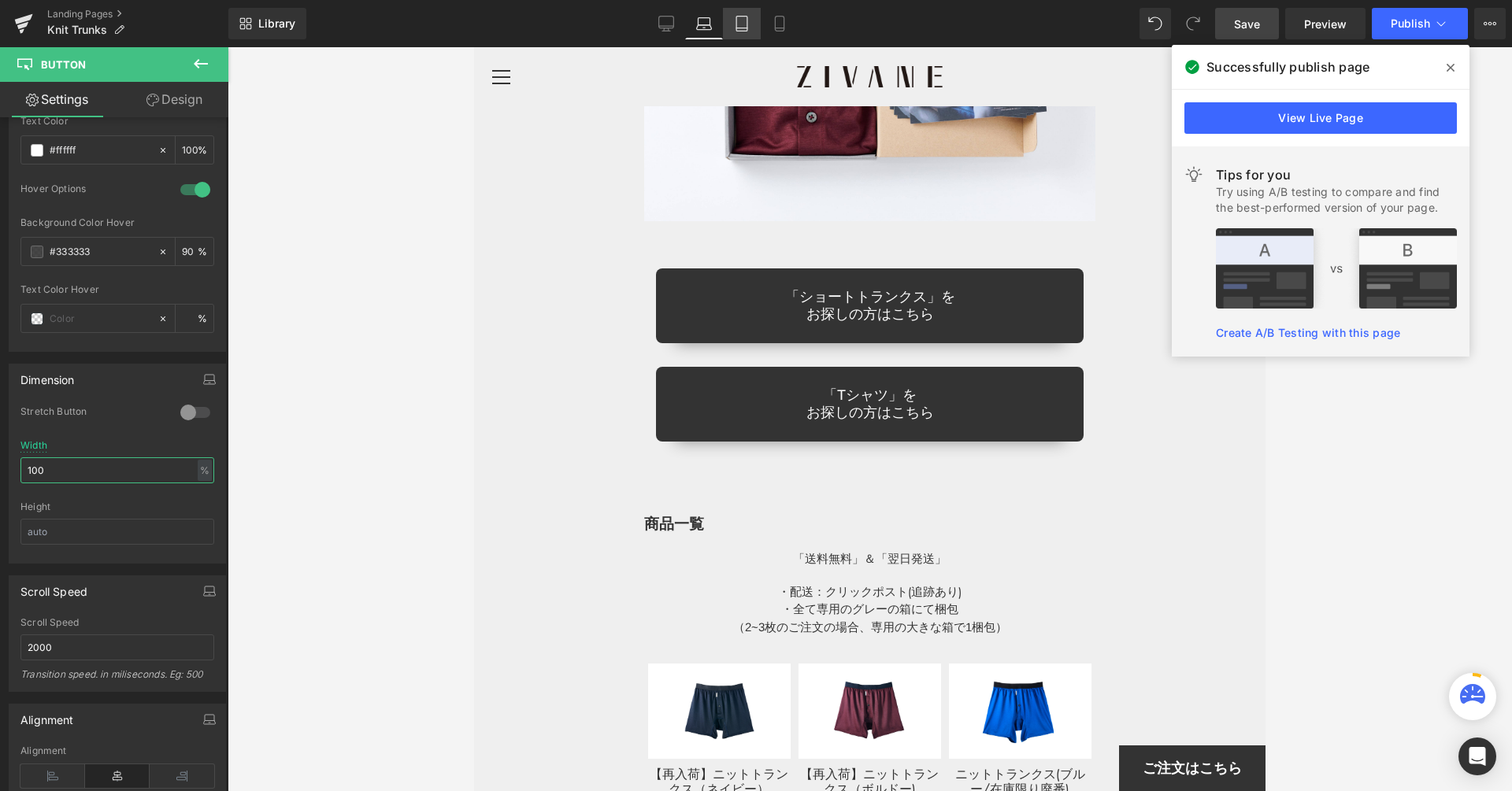
type input "100"
click at [732, 26] on link "Tablet" at bounding box center [741, 24] width 38 height 31
type input "100"
type input "90"
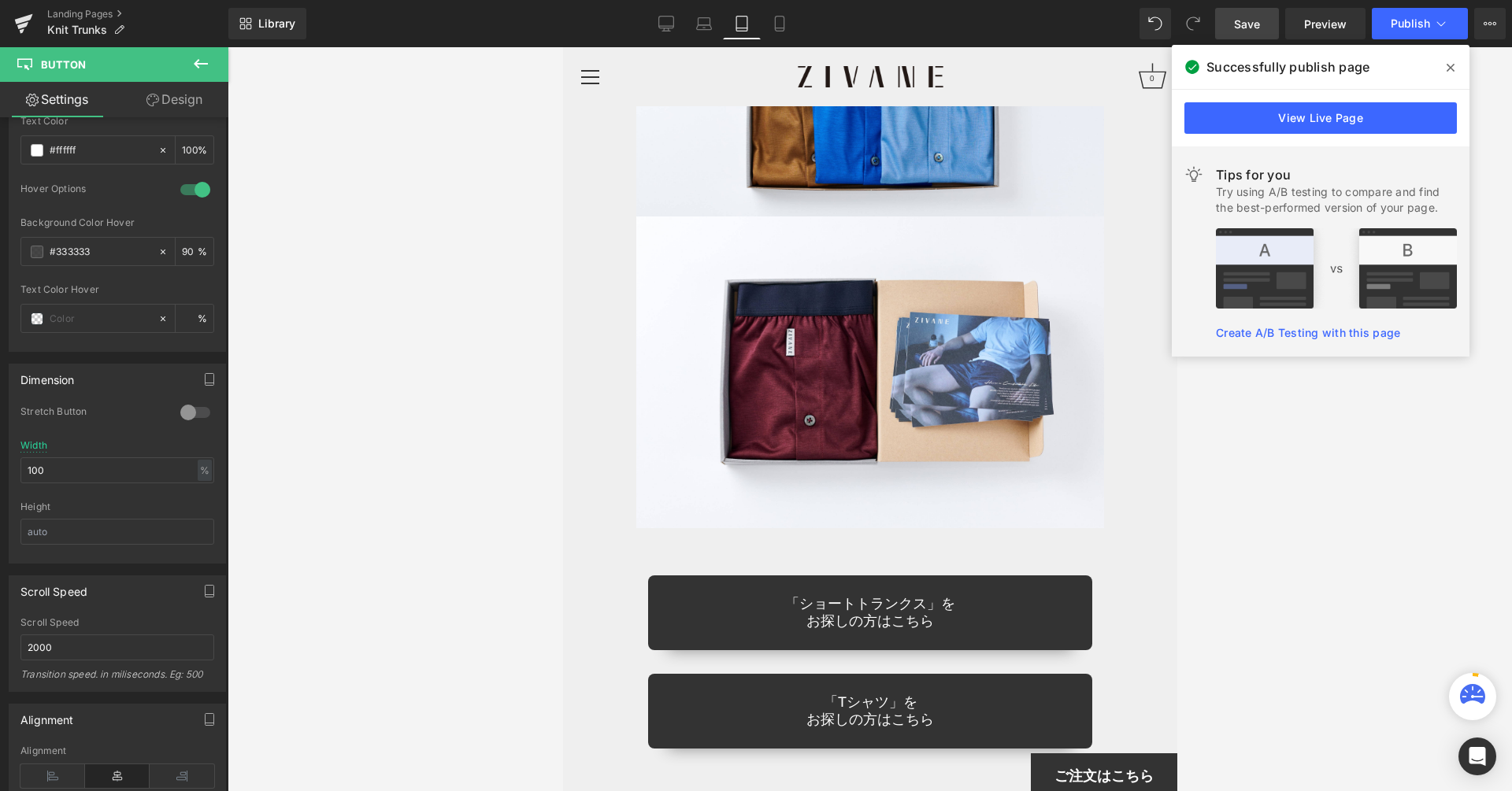
scroll to position [13360, 0]
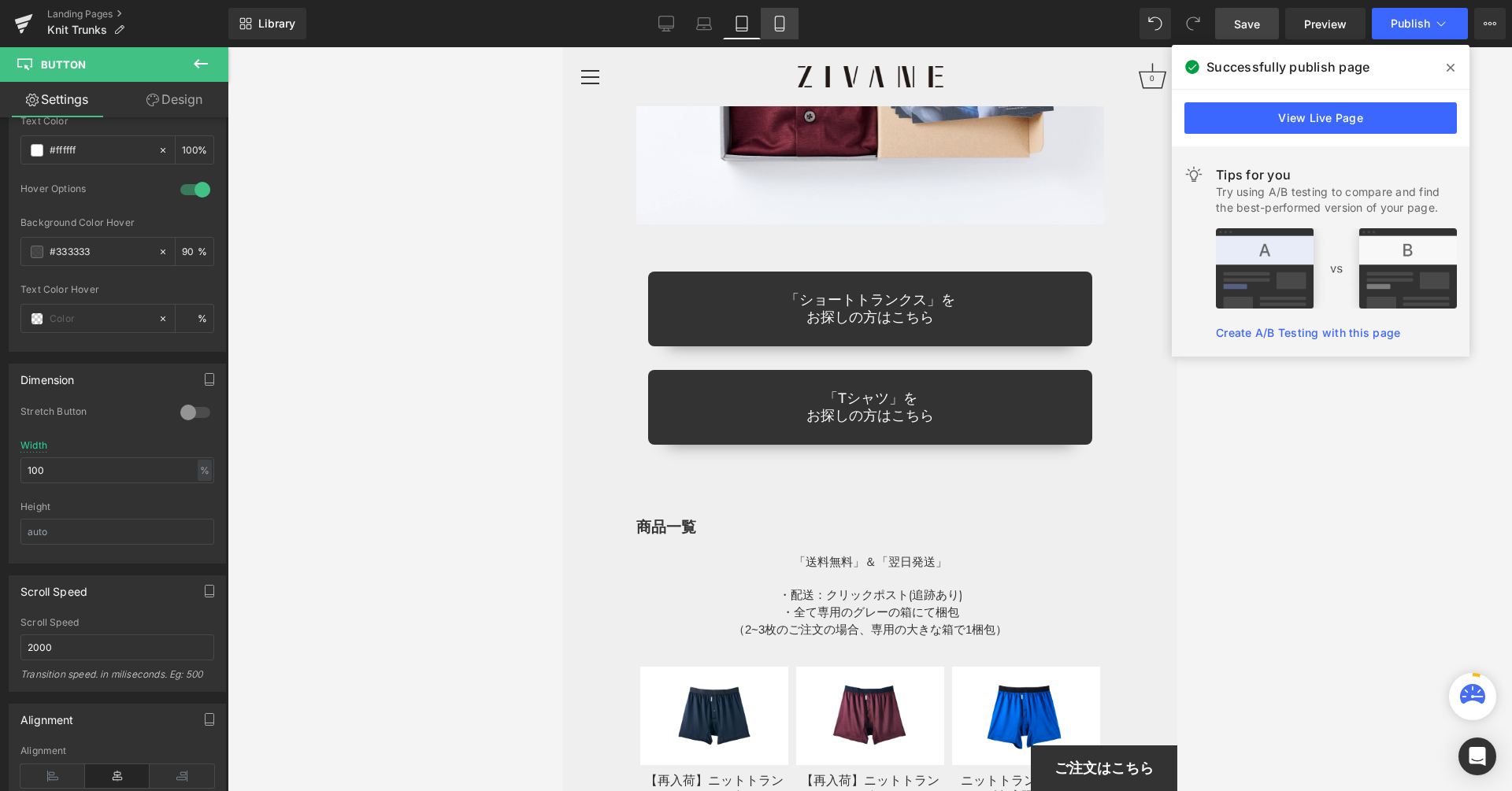
click at [772, 29] on icon at bounding box center [779, 23] width 16 height 16
type input "100"
type input "90"
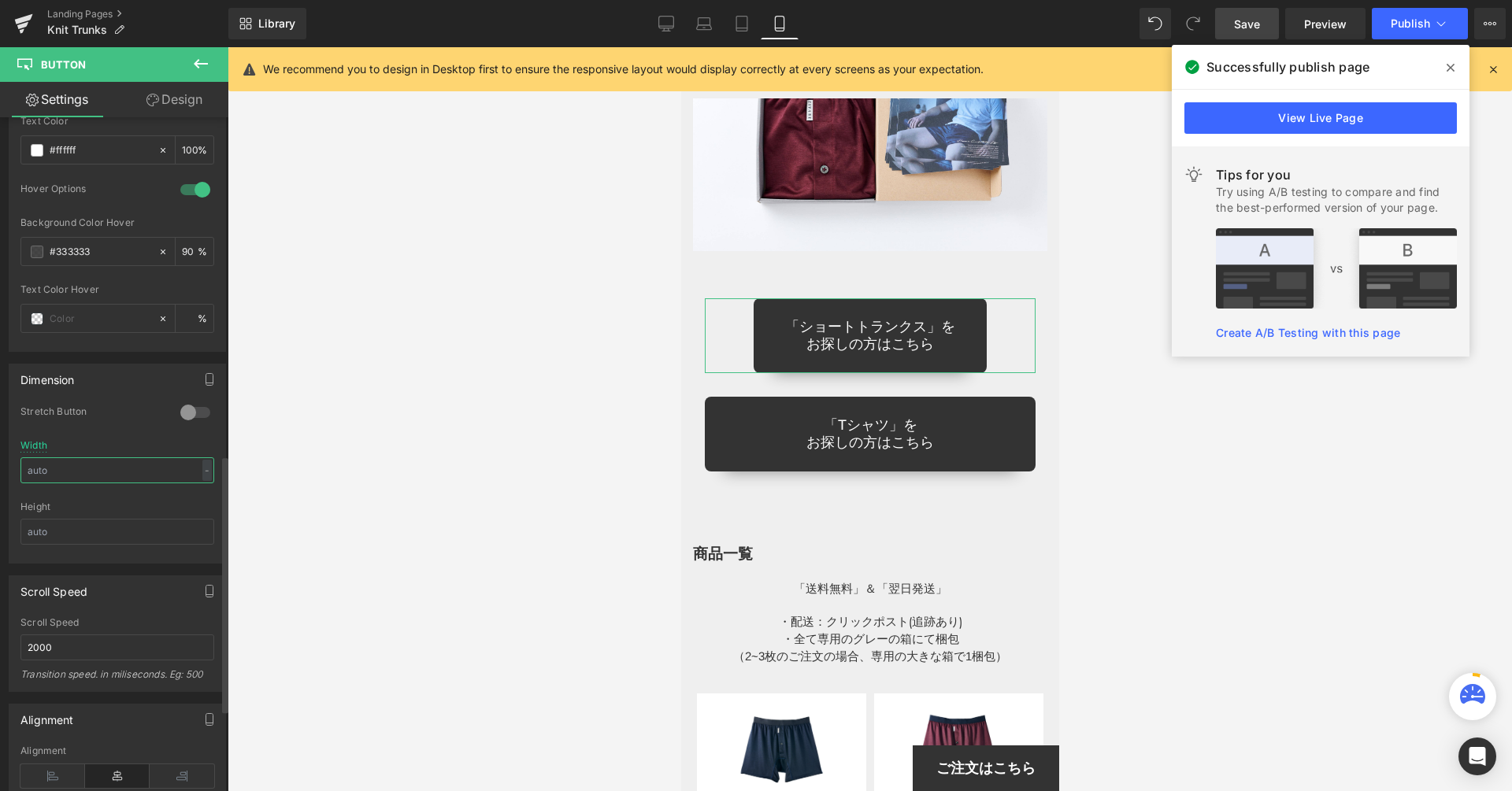
click at [178, 461] on input "text" at bounding box center [117, 470] width 194 height 26
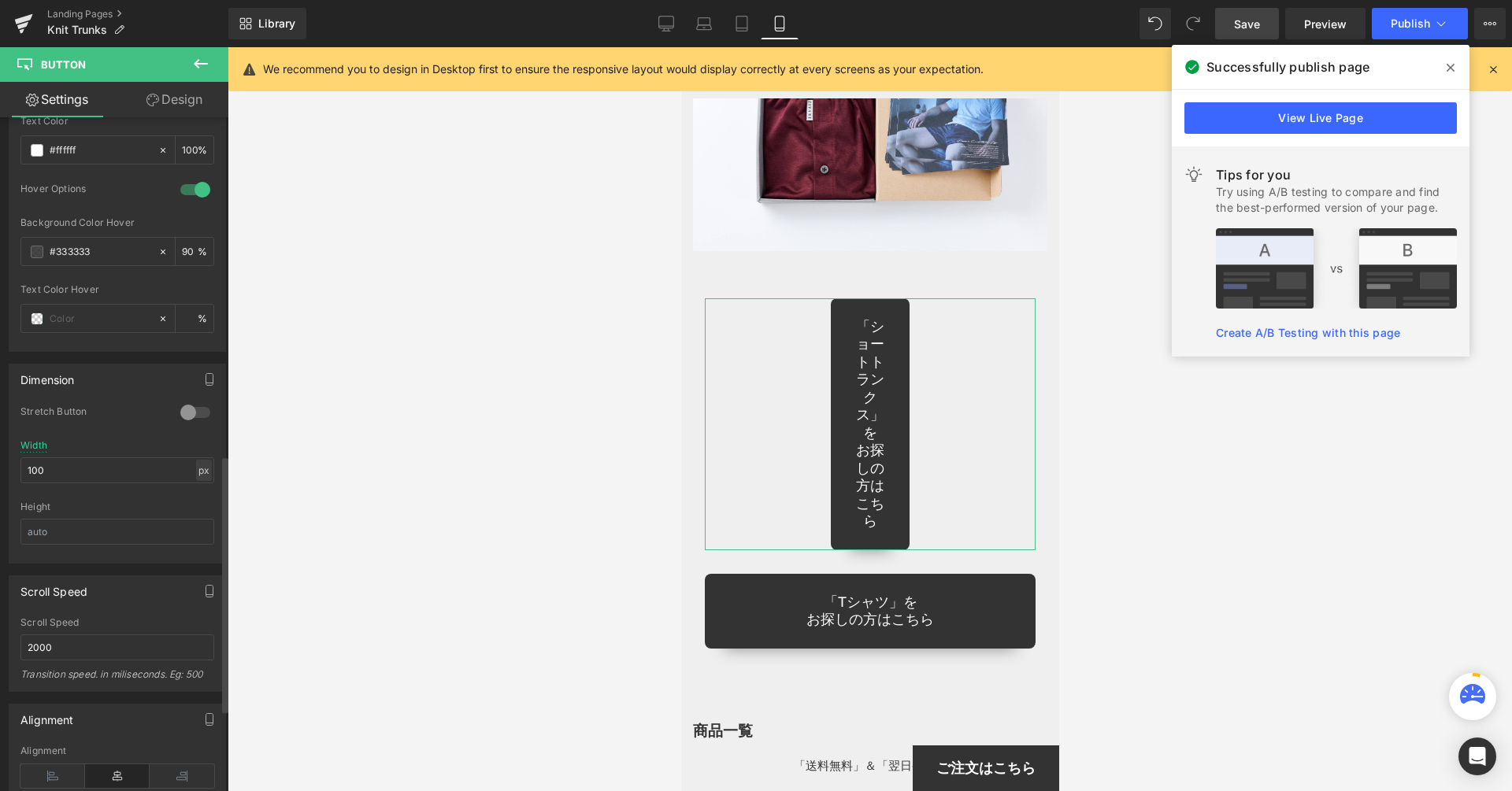
click at [199, 460] on div "px" at bounding box center [203, 470] width 16 height 21
click at [197, 484] on li "%" at bounding box center [203, 495] width 19 height 23
click at [22, 457] on input "23.81" at bounding box center [117, 470] width 194 height 26
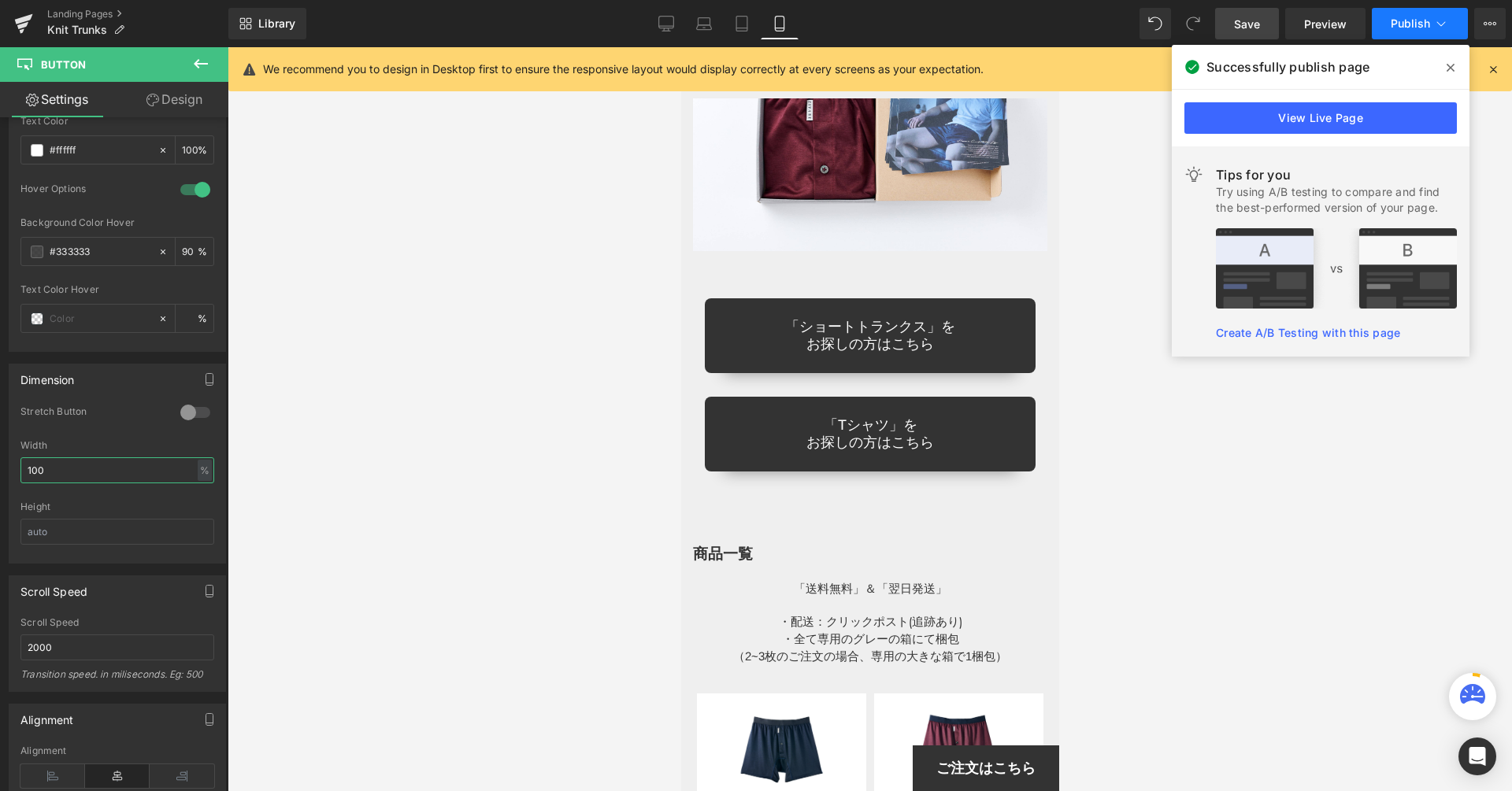
type input "100"
click at [1408, 10] on button "Publish" at bounding box center [1419, 24] width 96 height 31
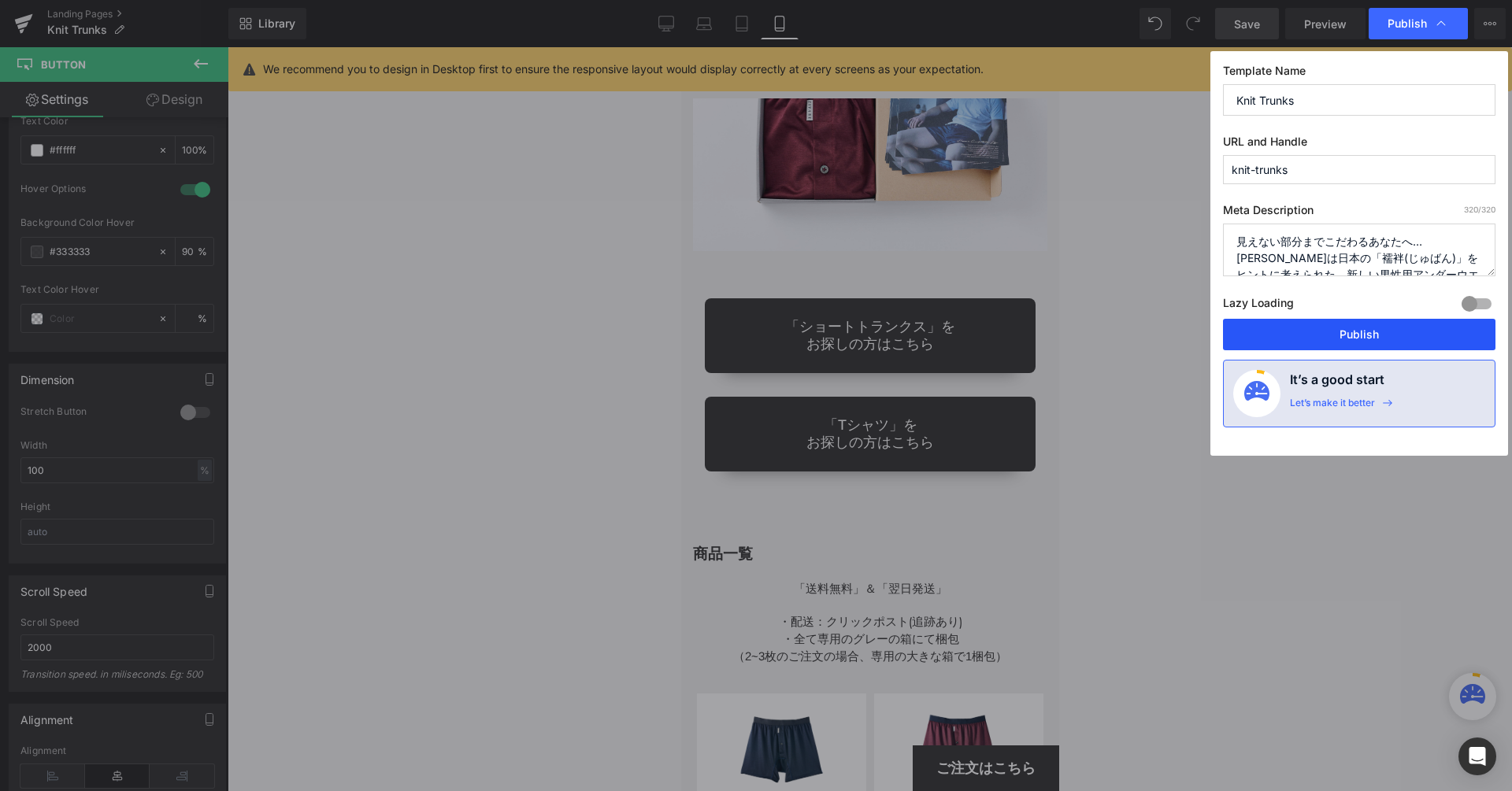
click at [1348, 337] on button "Publish" at bounding box center [1358, 335] width 272 height 31
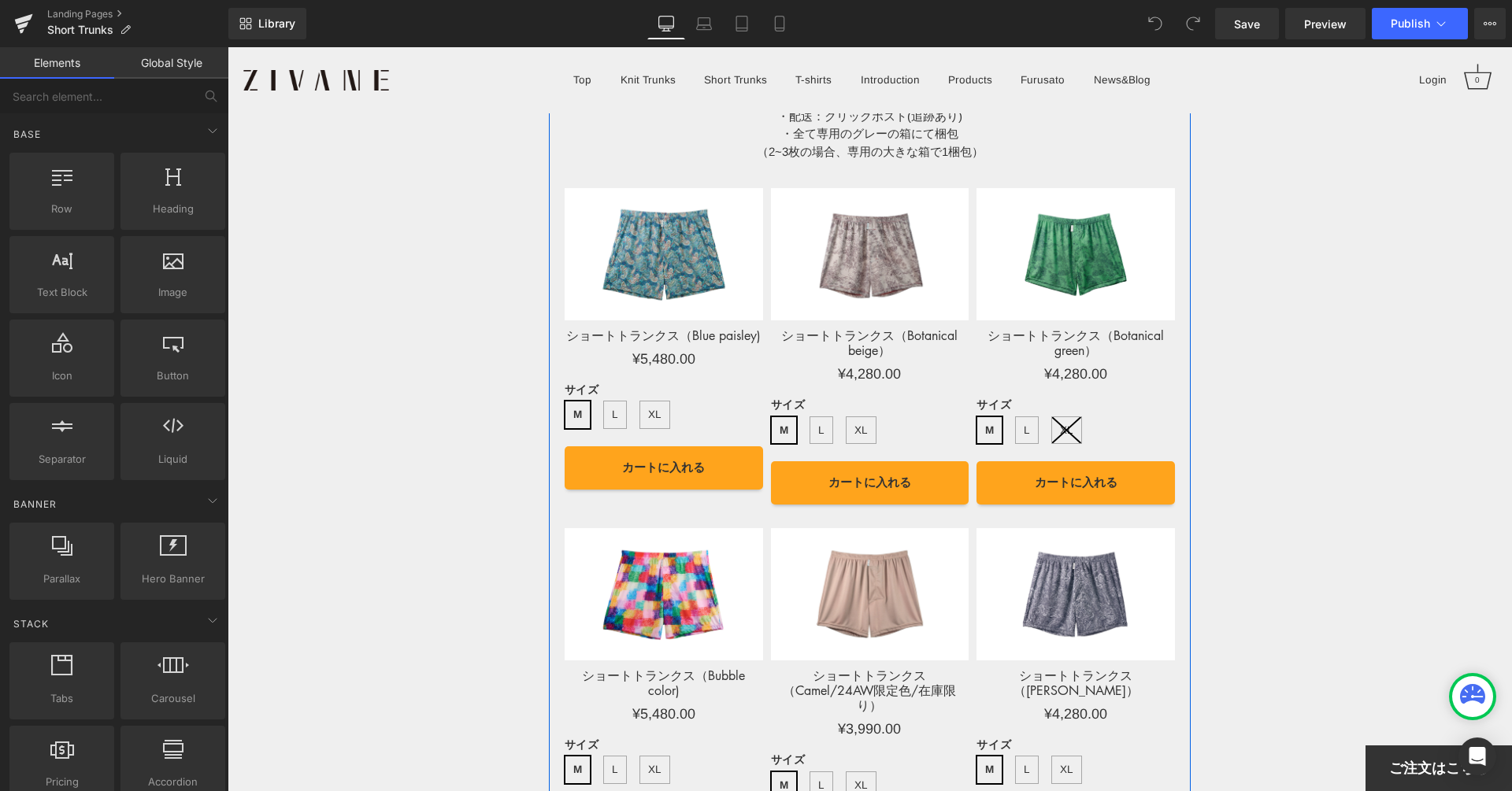
scroll to position [13770, 0]
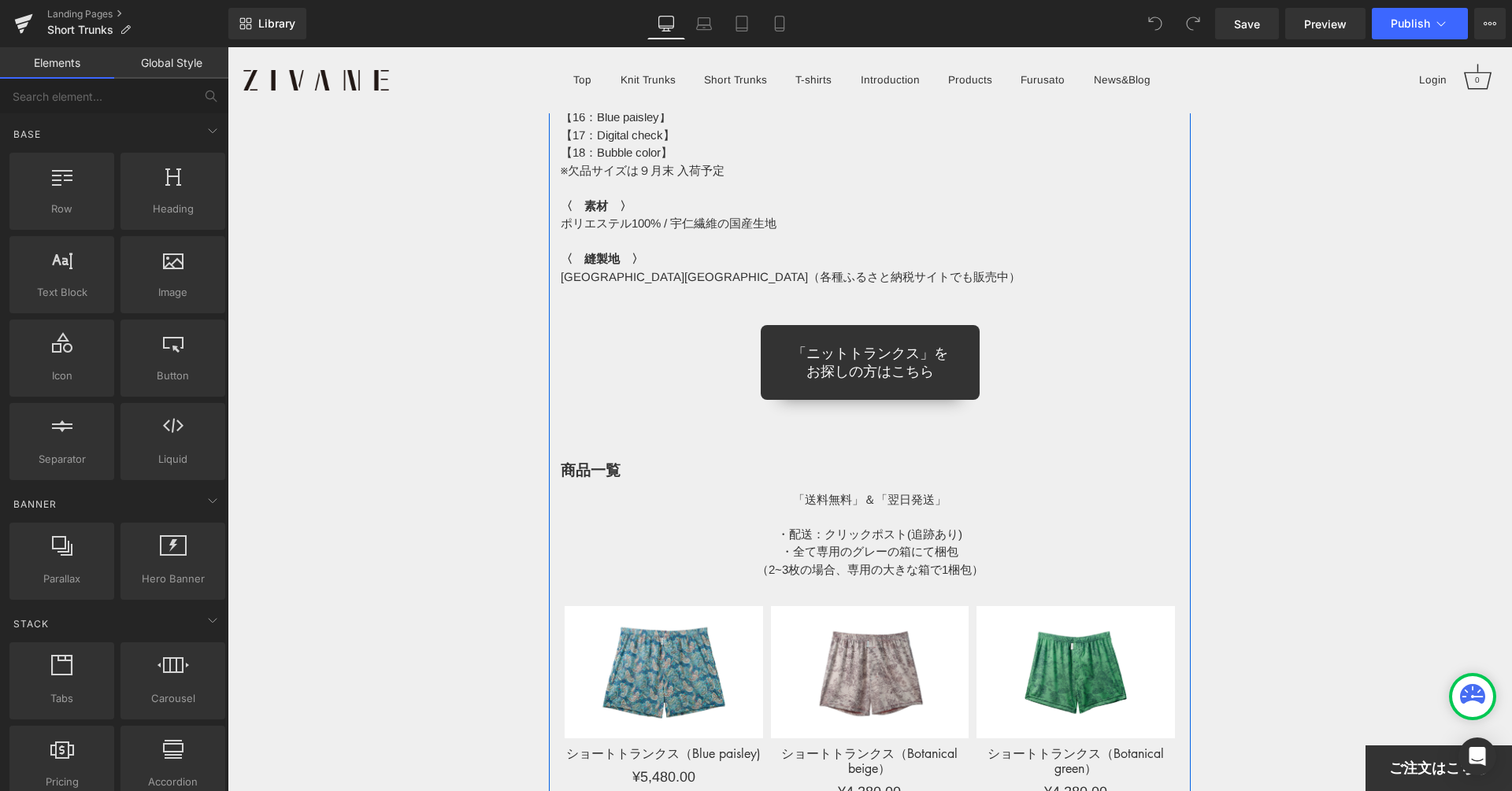
click at [648, 347] on div "「ニットトランクス」を お探しの方はこちら" at bounding box center [869, 362] width 619 height 75
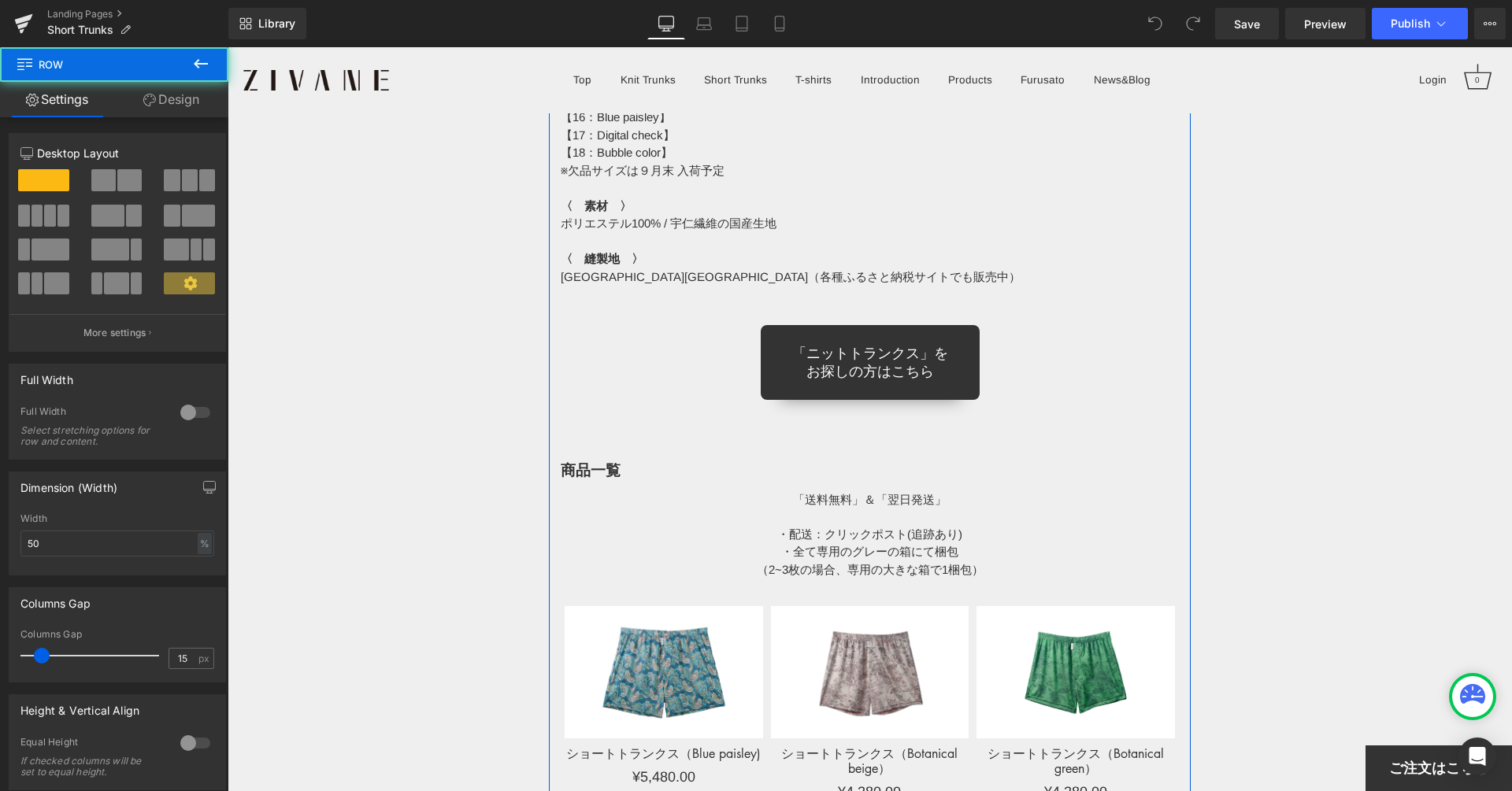
click at [650, 342] on div "「ニットトランクス」を お探しの方はこちら" at bounding box center [869, 362] width 619 height 75
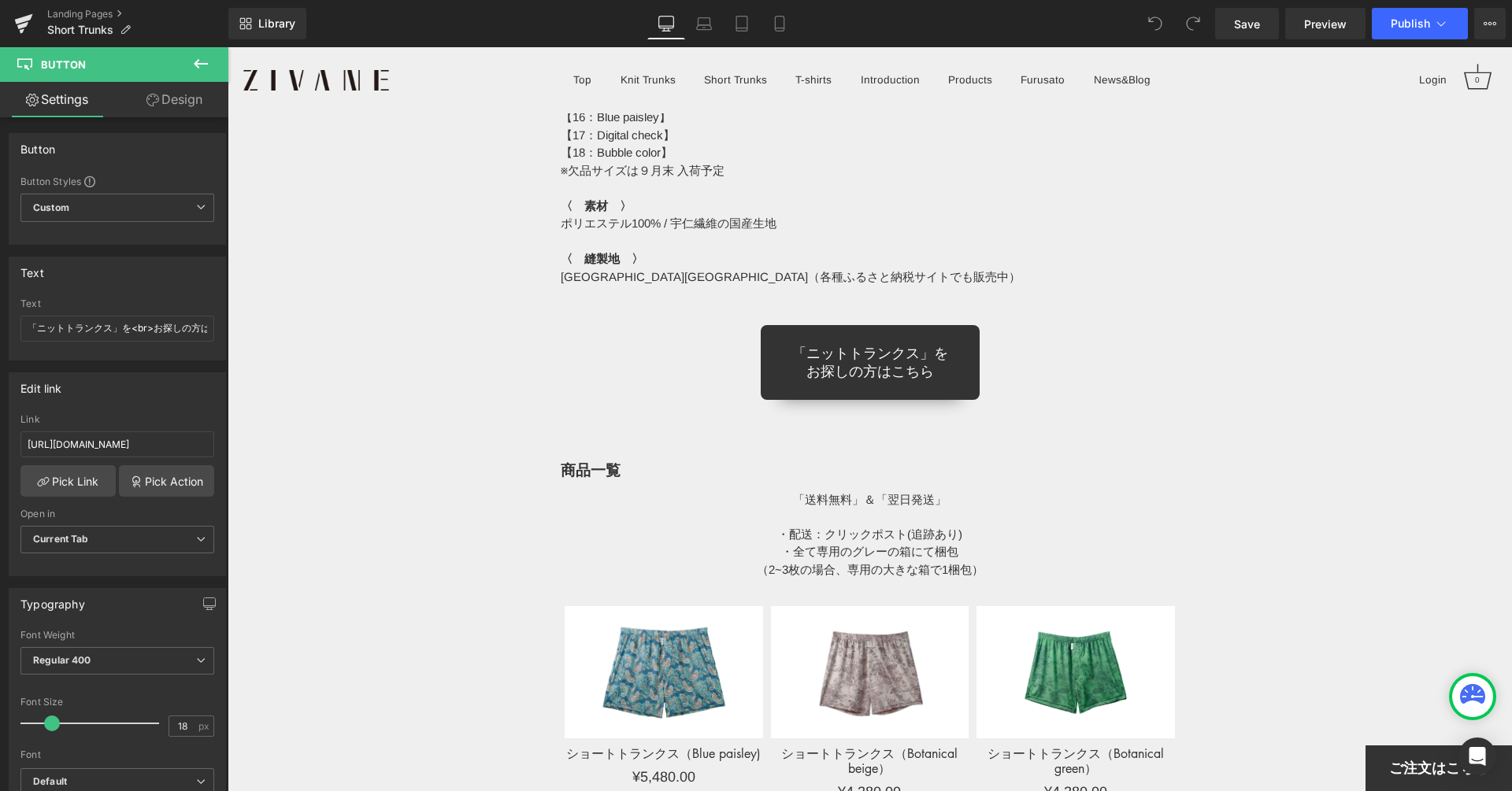
click at [227, 47] on div at bounding box center [227, 47] width 0 height 0
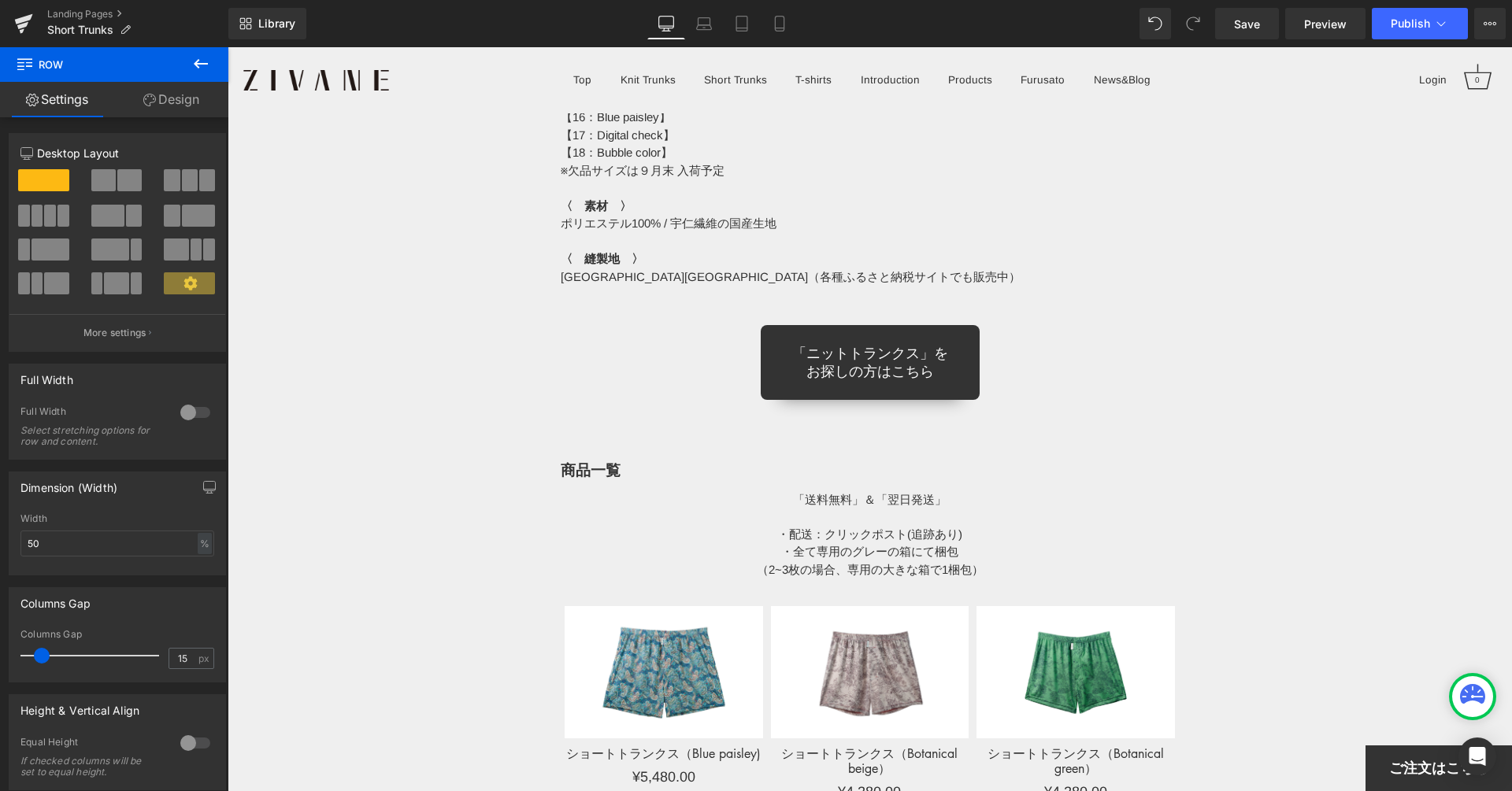
click at [192, 72] on icon at bounding box center [200, 63] width 19 height 19
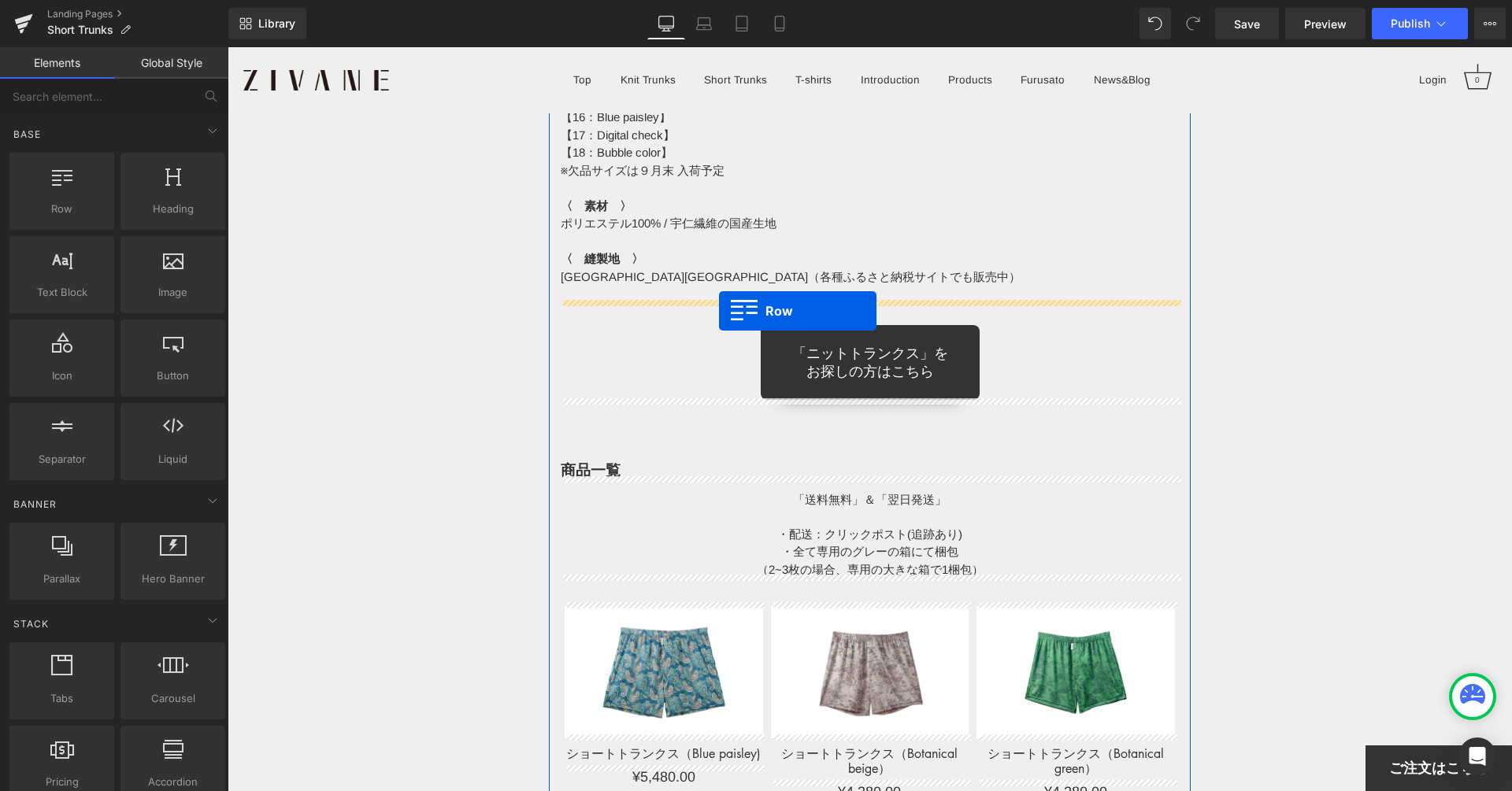
drag, startPoint x: 288, startPoint y: 243, endPoint x: 719, endPoint y: 311, distance: 436.3
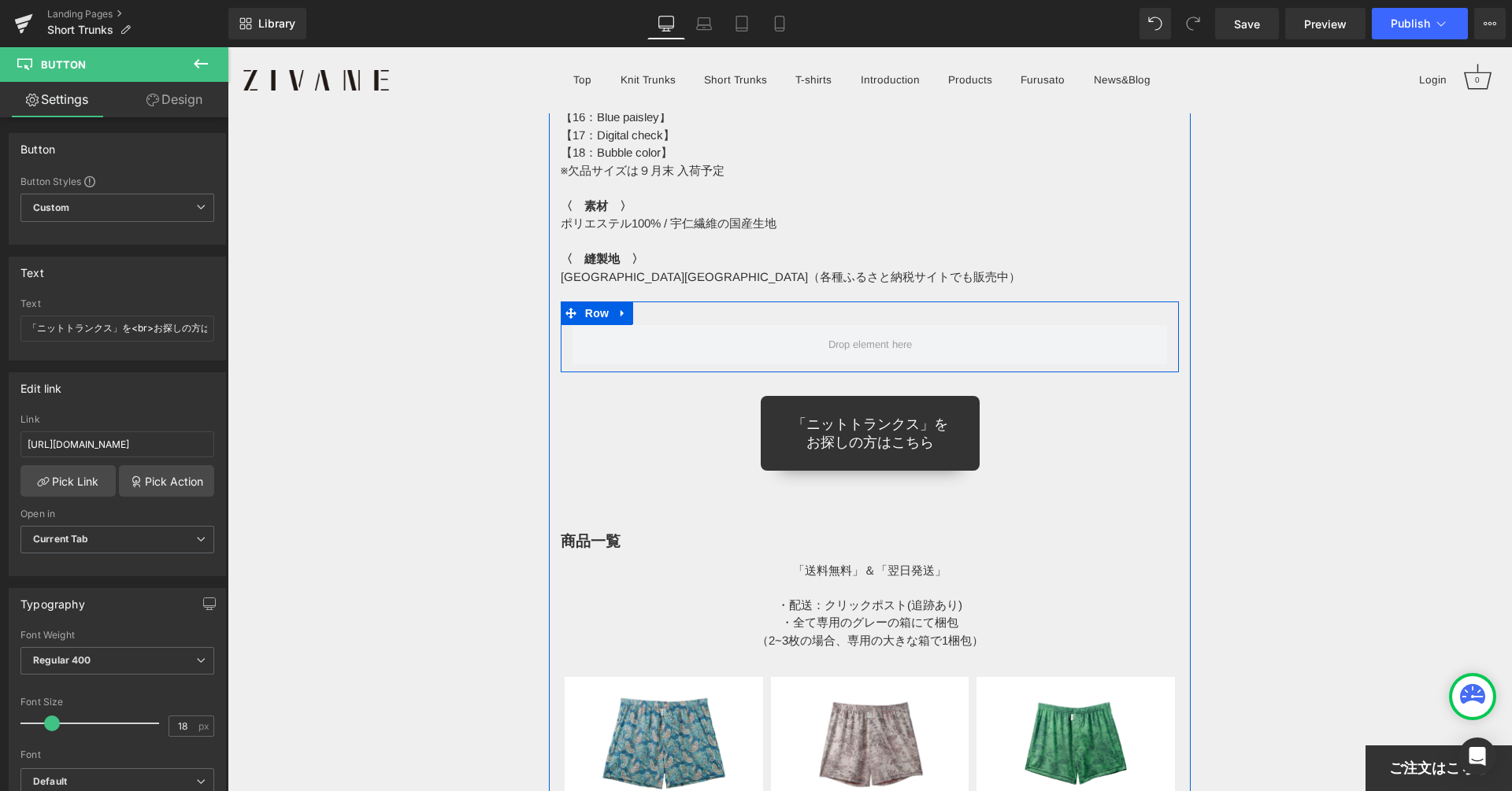
drag, startPoint x: 774, startPoint y: 315, endPoint x: 788, endPoint y: 324, distance: 16.6
click at [785, 322] on div "Row" at bounding box center [869, 337] width 619 height 71
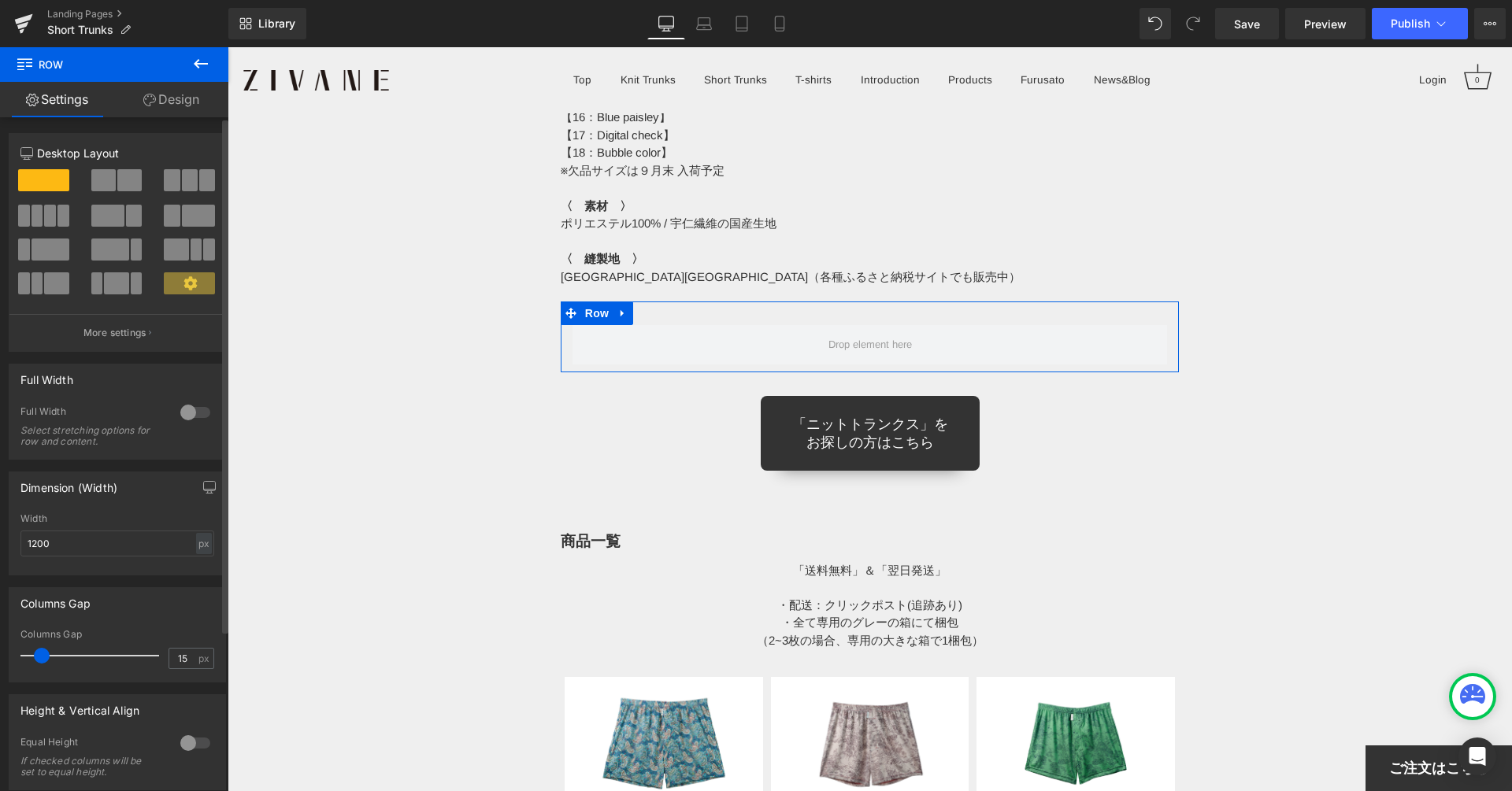
click at [85, 182] on div at bounding box center [118, 186] width 74 height 34
click at [91, 185] on span at bounding box center [103, 180] width 25 height 22
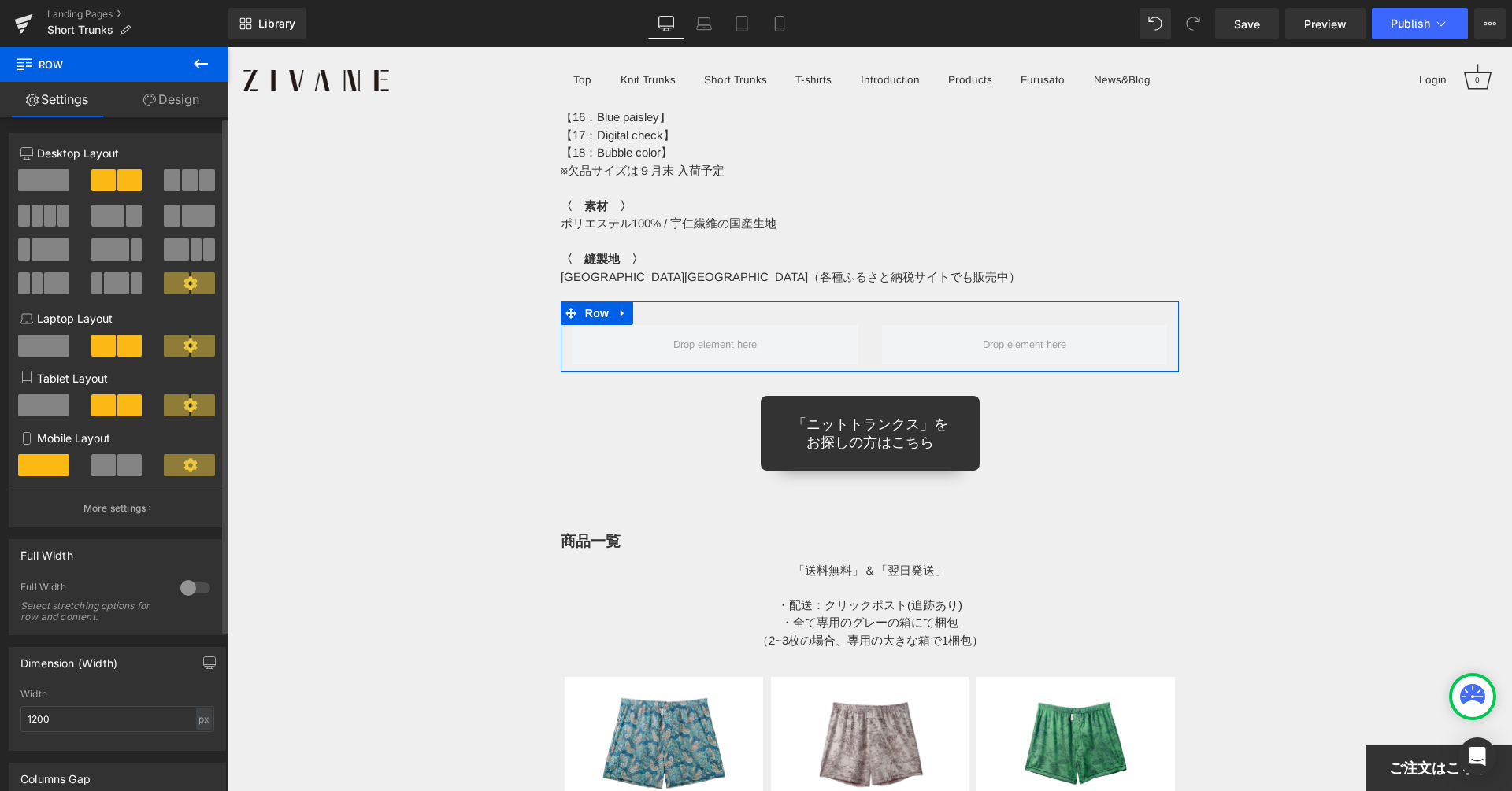
click at [42, 350] on span at bounding box center [44, 346] width 52 height 22
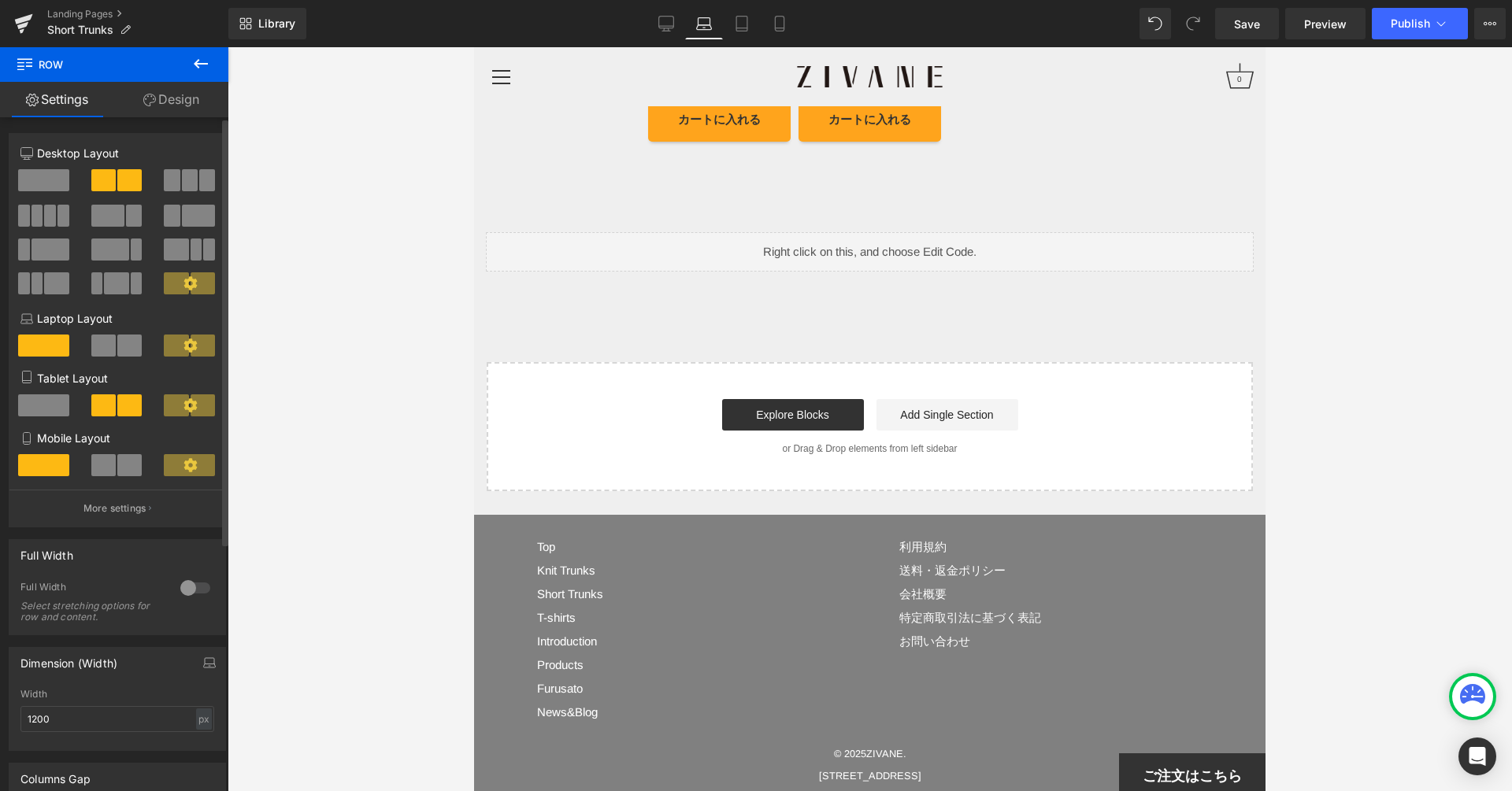
scroll to position [10735, 0]
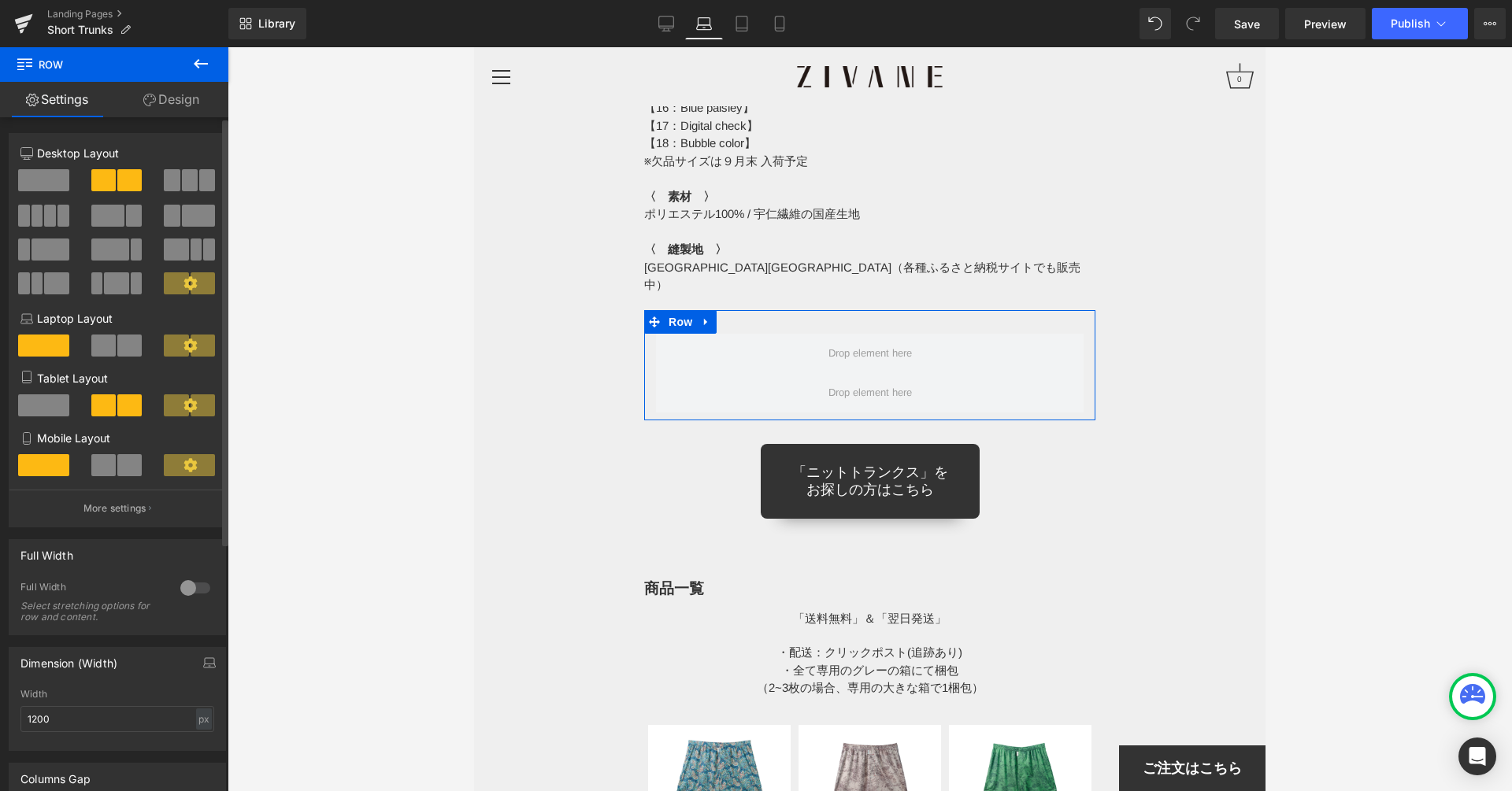
click at [47, 396] on div "Tablet Layout" at bounding box center [117, 399] width 194 height 60
click at [47, 402] on span at bounding box center [44, 406] width 52 height 22
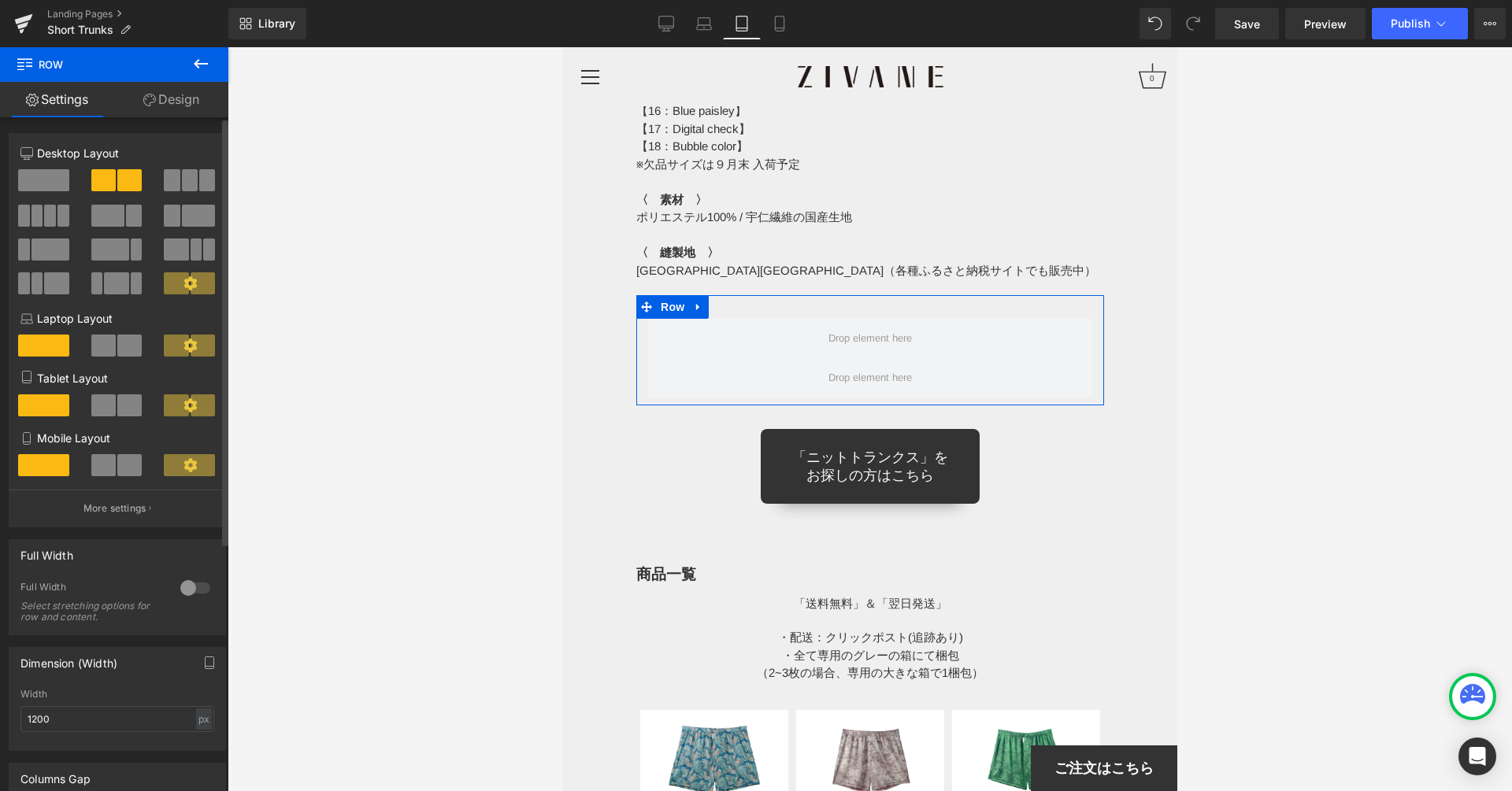
click at [107, 180] on span at bounding box center [103, 180] width 25 height 22
drag, startPoint x: 40, startPoint y: 182, endPoint x: 79, endPoint y: 178, distance: 39.2
click at [40, 181] on span at bounding box center [44, 180] width 52 height 22
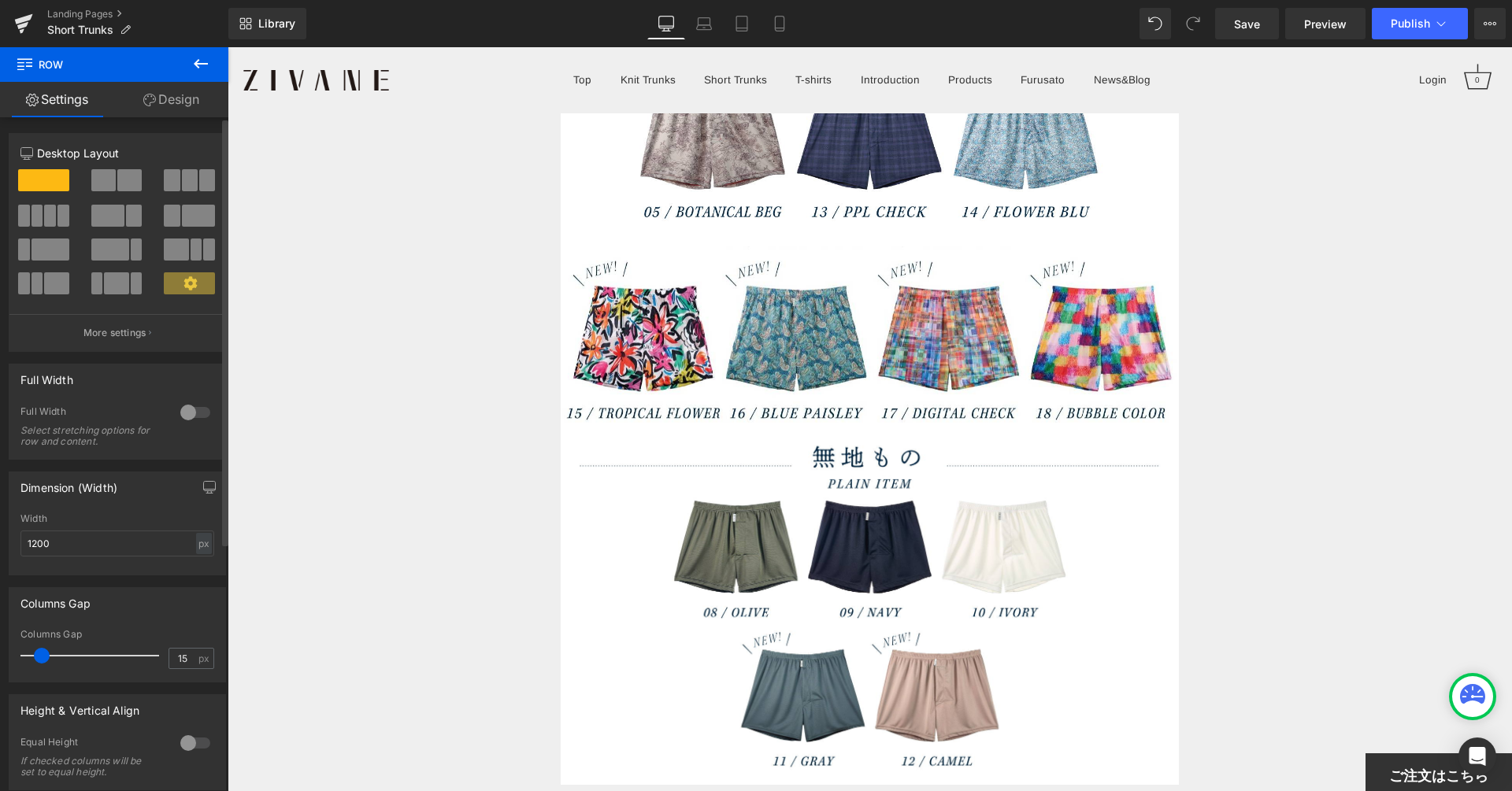
scroll to position [13772, 0]
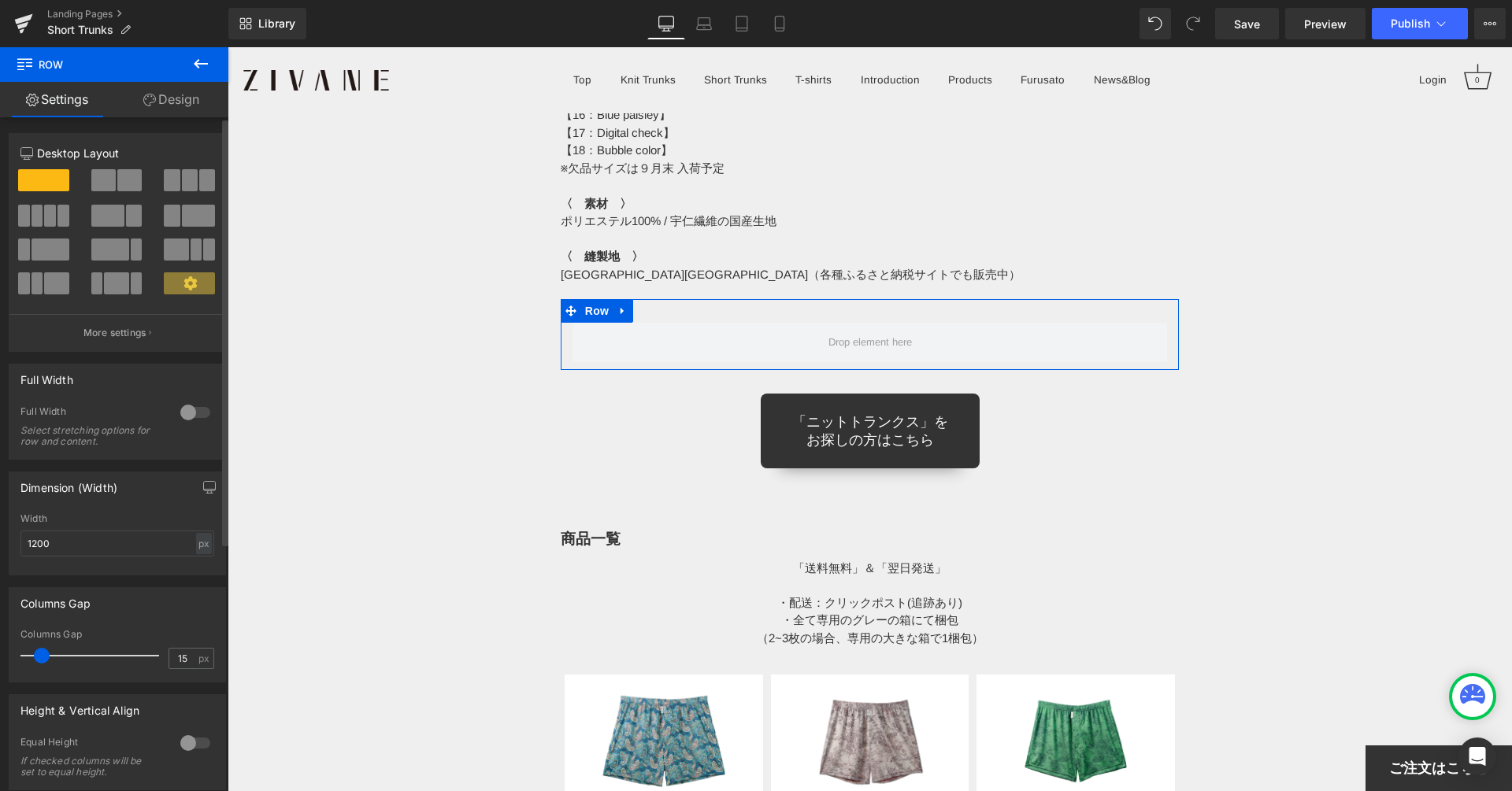
click at [102, 176] on span at bounding box center [103, 180] width 25 height 22
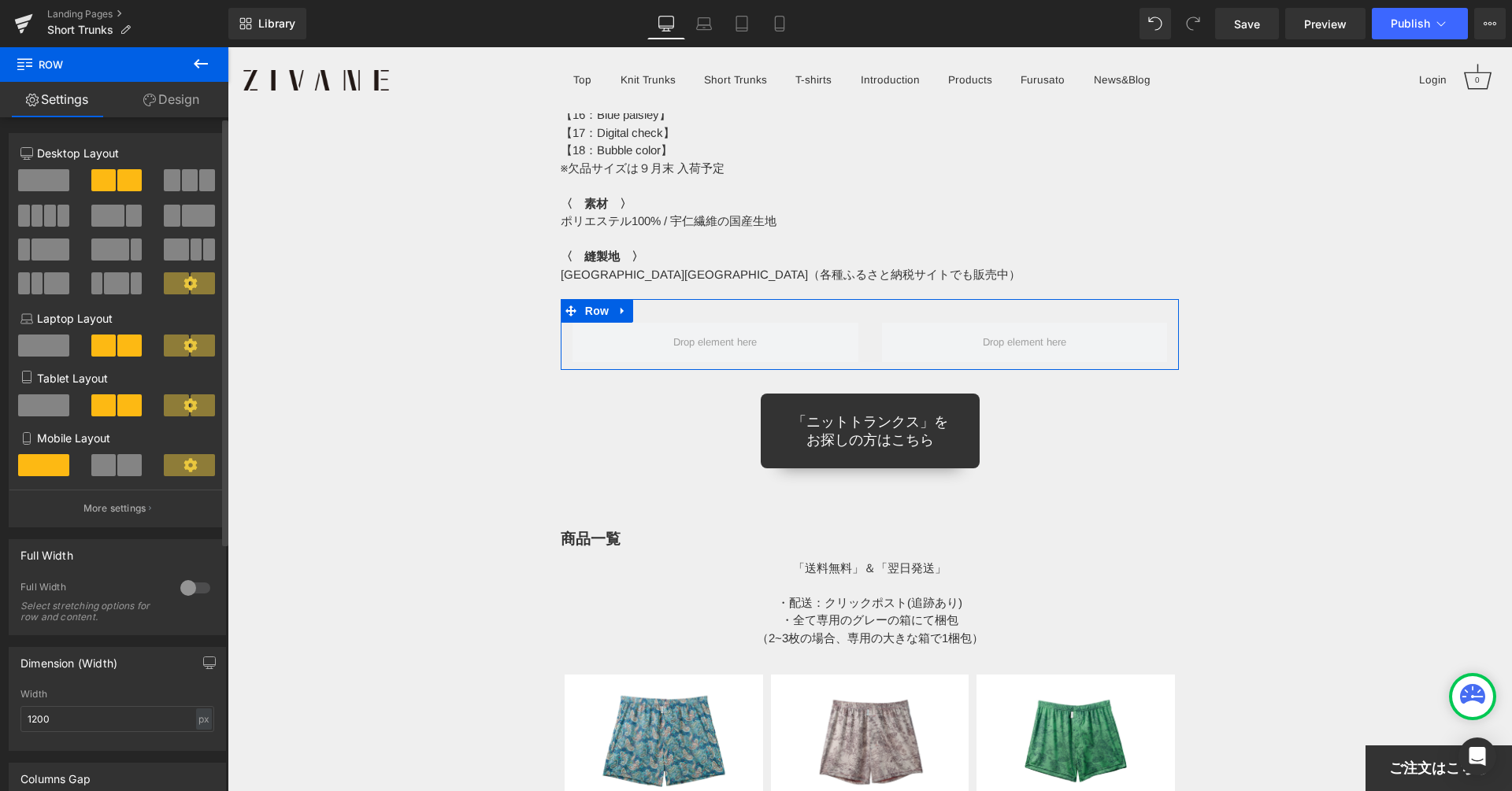
click at [52, 348] on span at bounding box center [44, 346] width 52 height 22
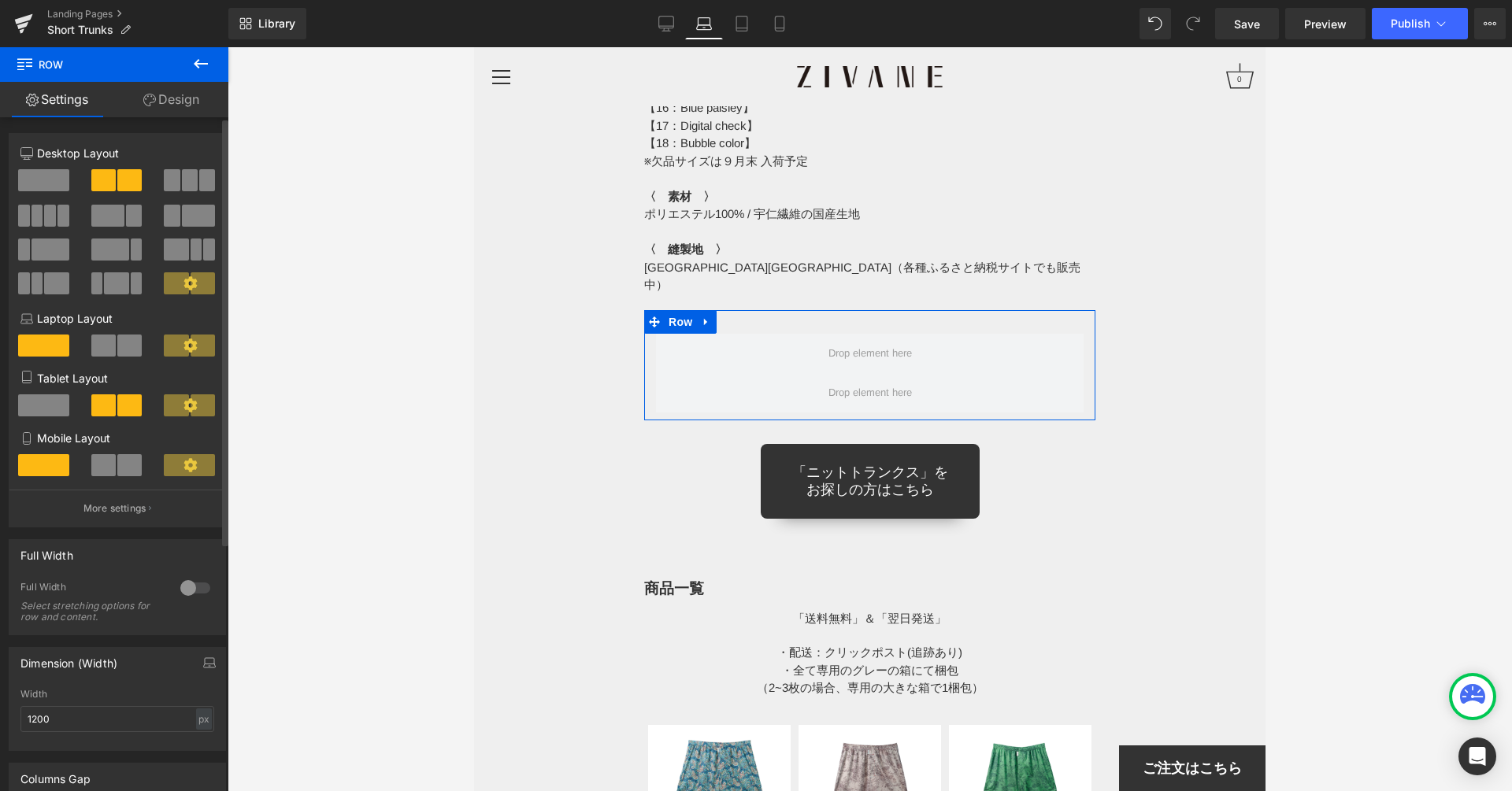
click at [52, 406] on span at bounding box center [44, 406] width 52 height 22
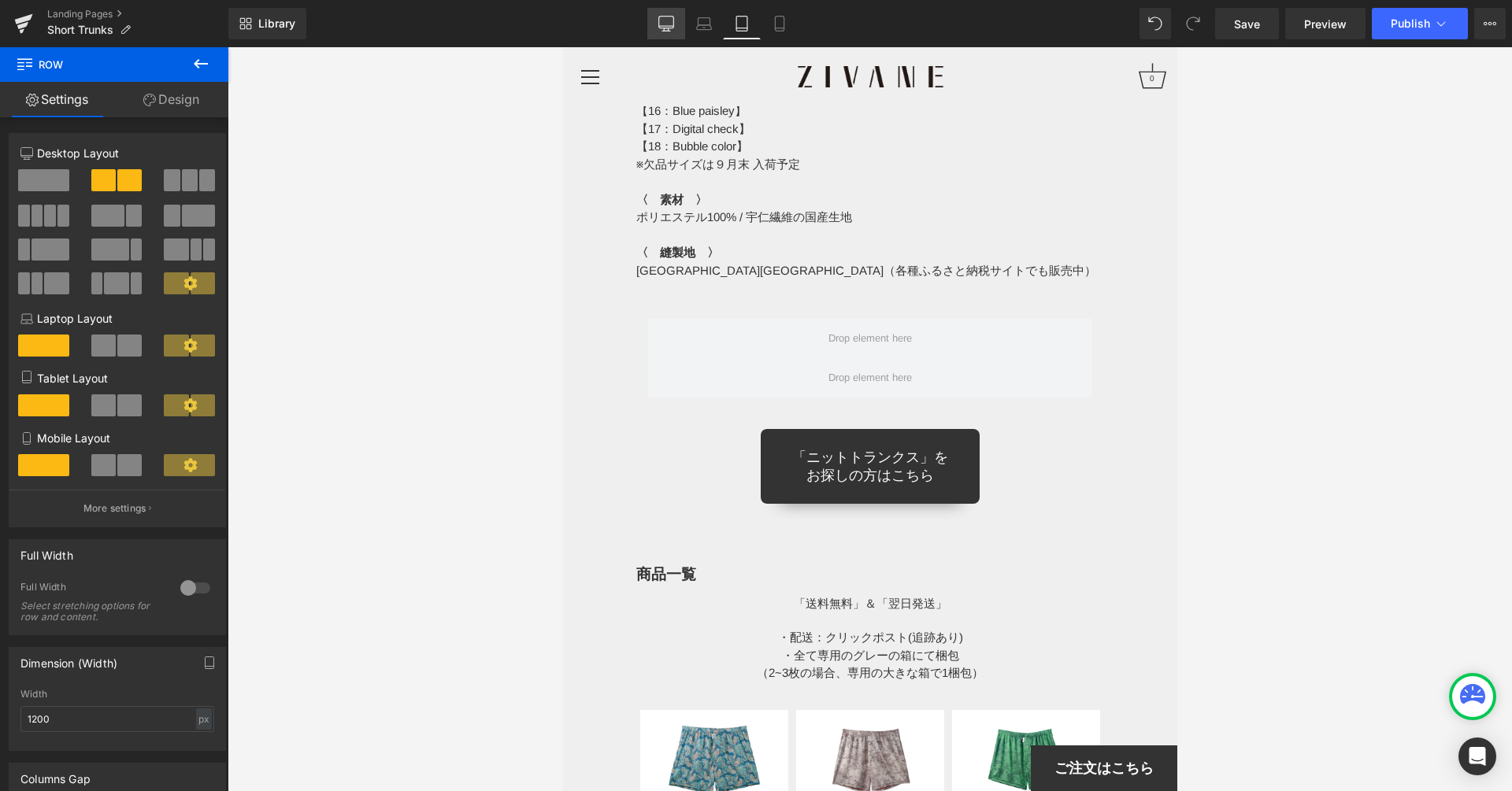
click at [673, 8] on link "Desktop" at bounding box center [666, 24] width 38 height 31
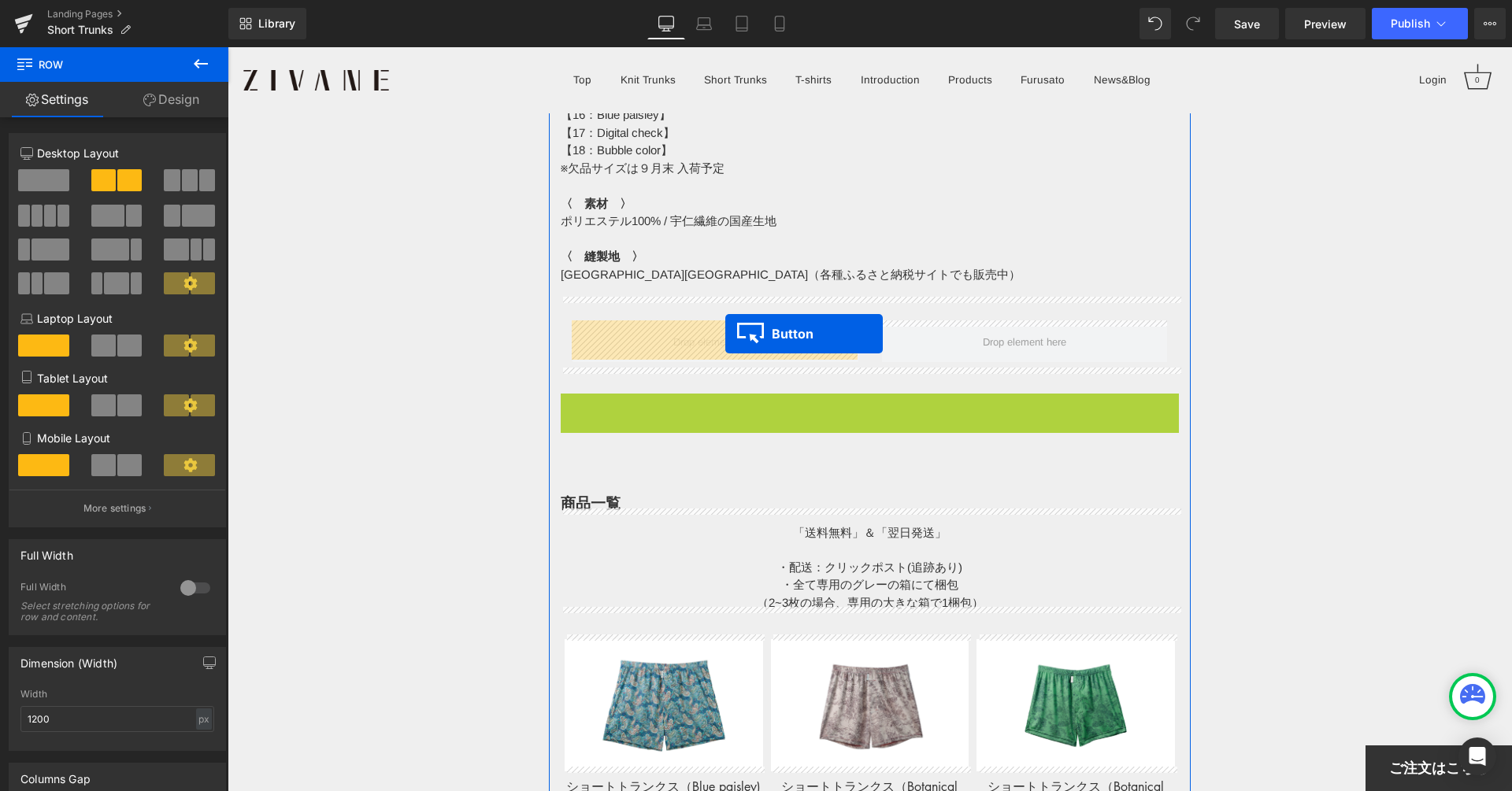
drag, startPoint x: 836, startPoint y: 430, endPoint x: 708, endPoint y: 329, distance: 163.0
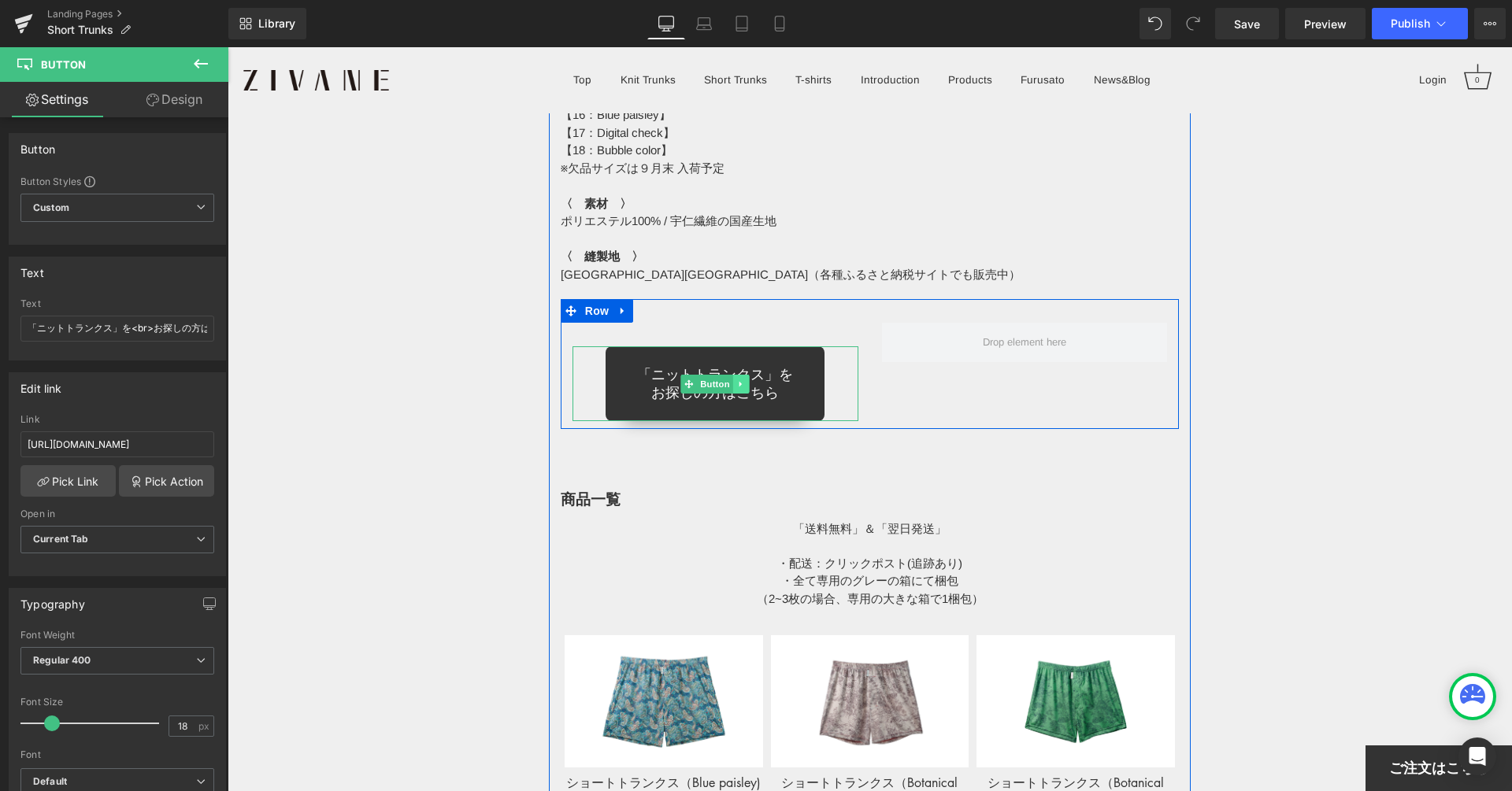
click at [739, 382] on icon at bounding box center [740, 384] width 3 height 6
click at [735, 383] on icon at bounding box center [732, 384] width 8 height 8
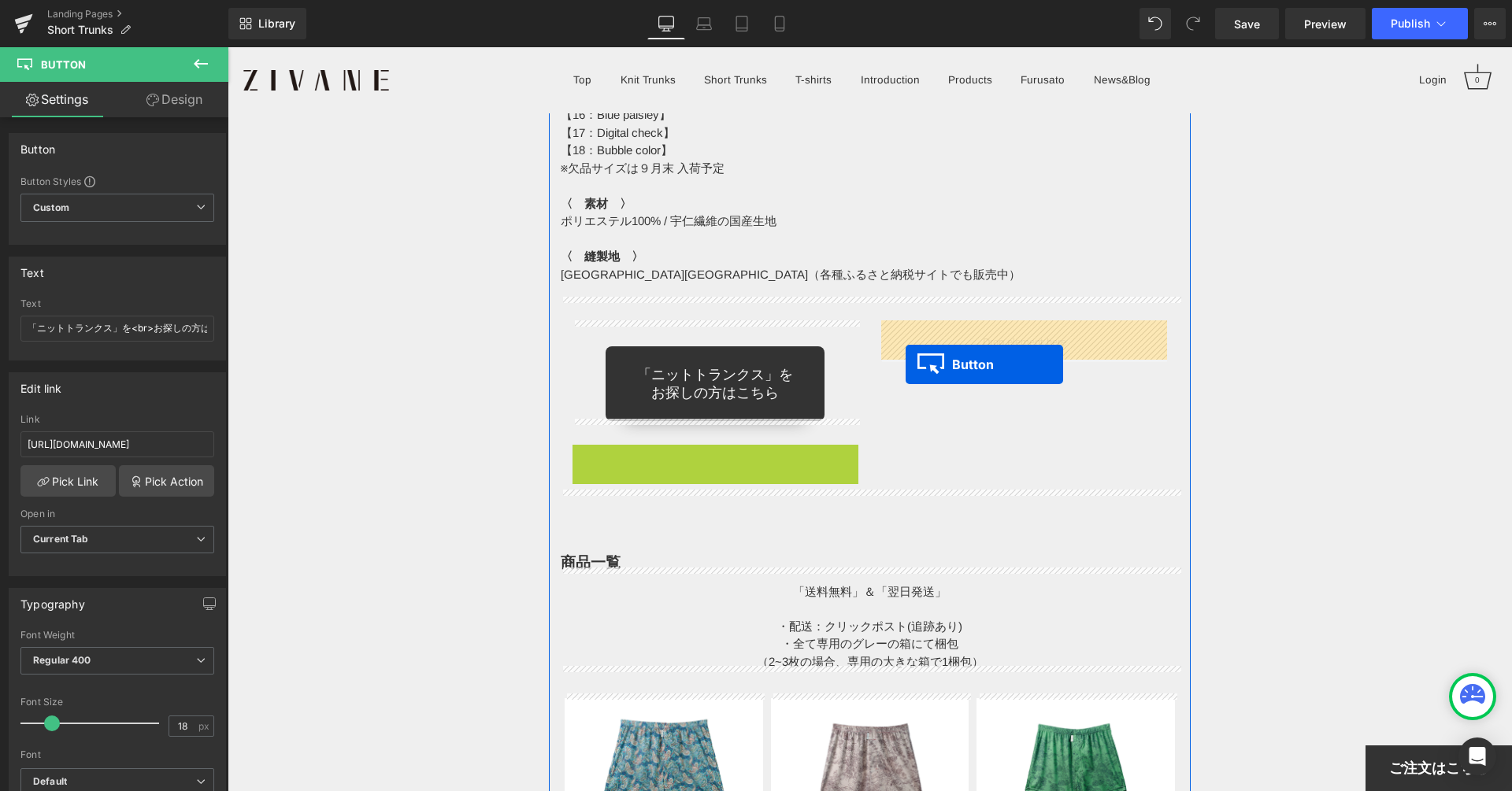
drag, startPoint x: 685, startPoint y: 483, endPoint x: 907, endPoint y: 363, distance: 252.4
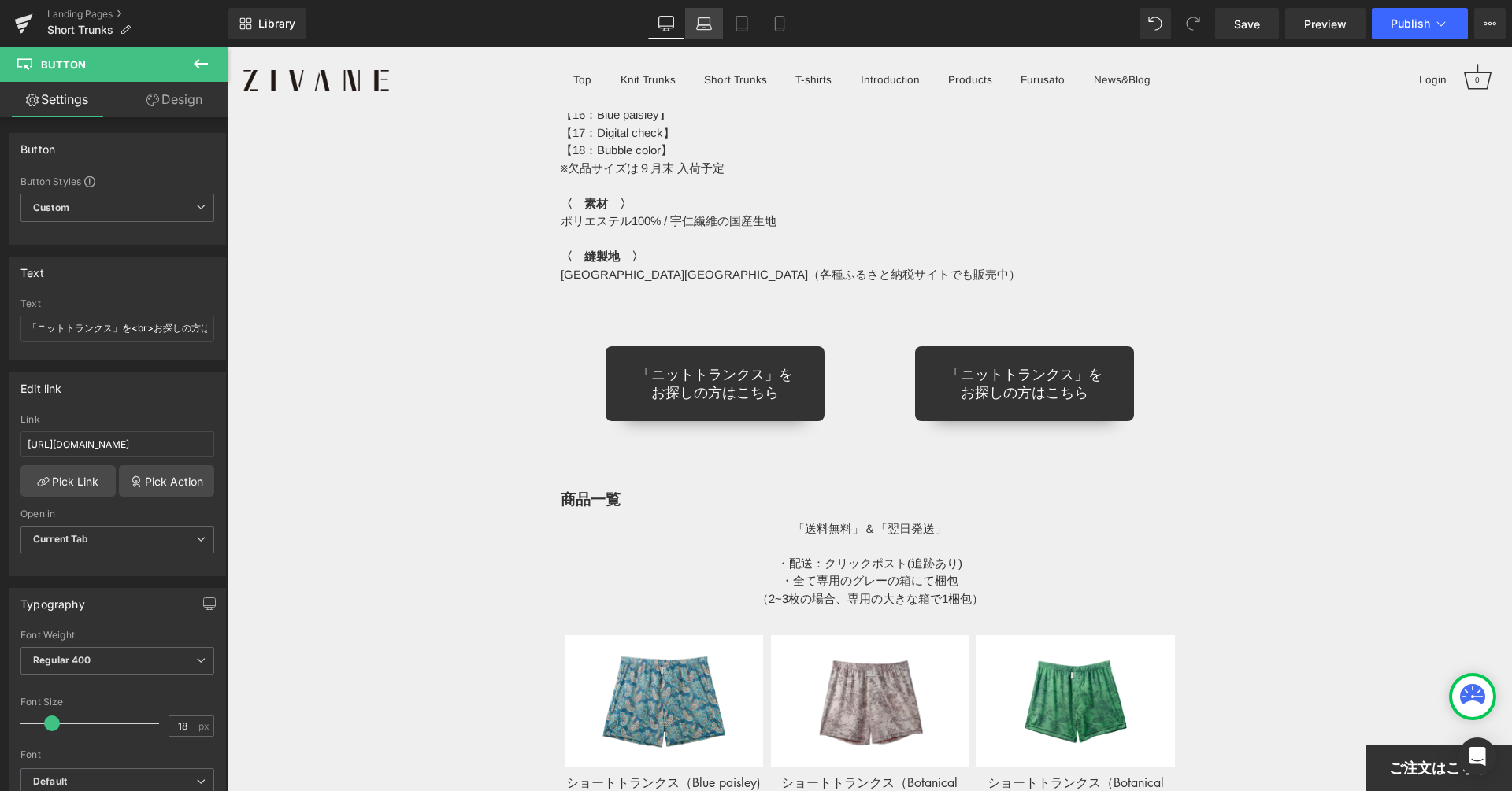
click at [694, 32] on link "Laptop" at bounding box center [704, 24] width 38 height 31
type input "100"
type input "90"
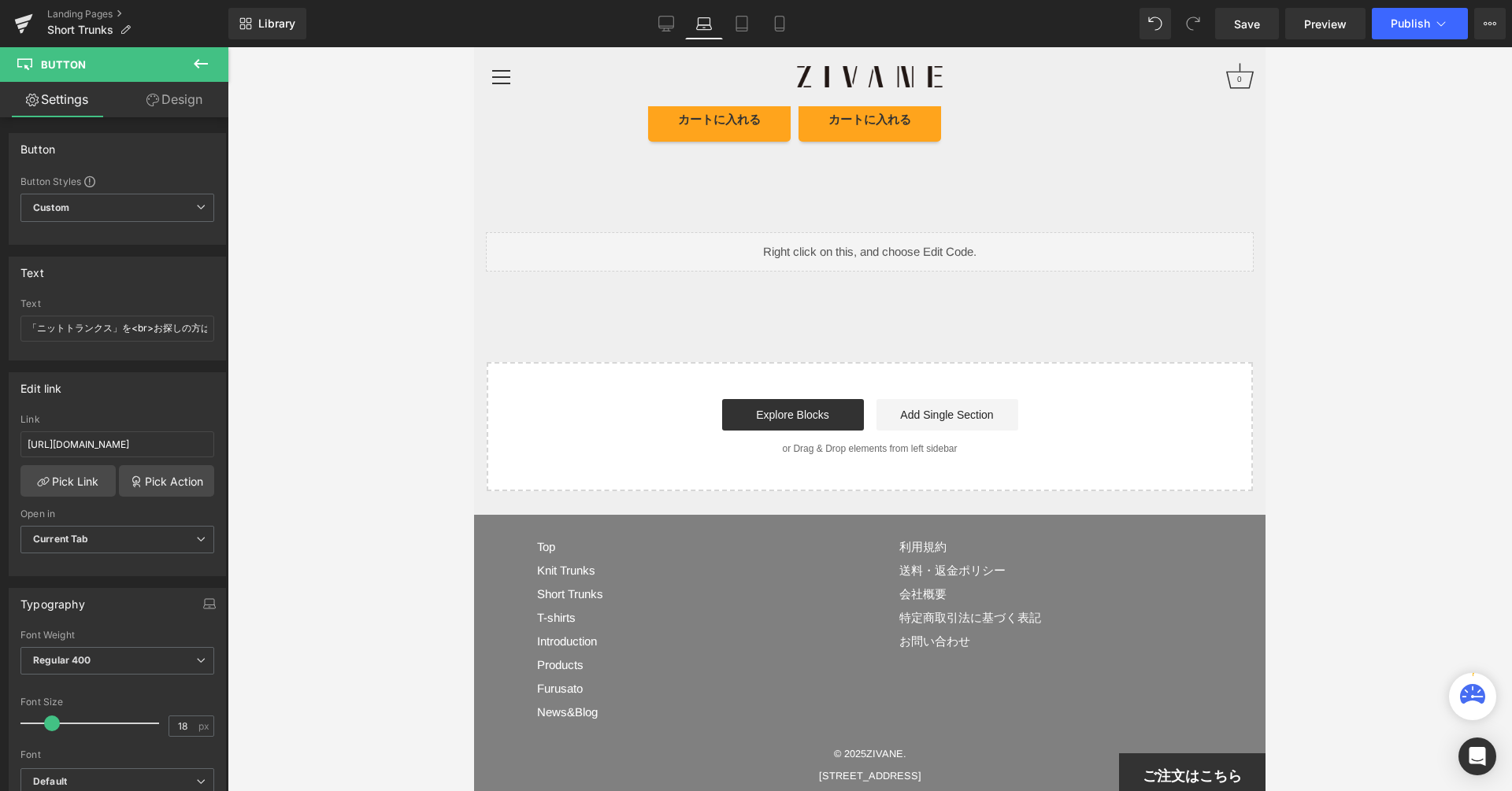
scroll to position [10833, 0]
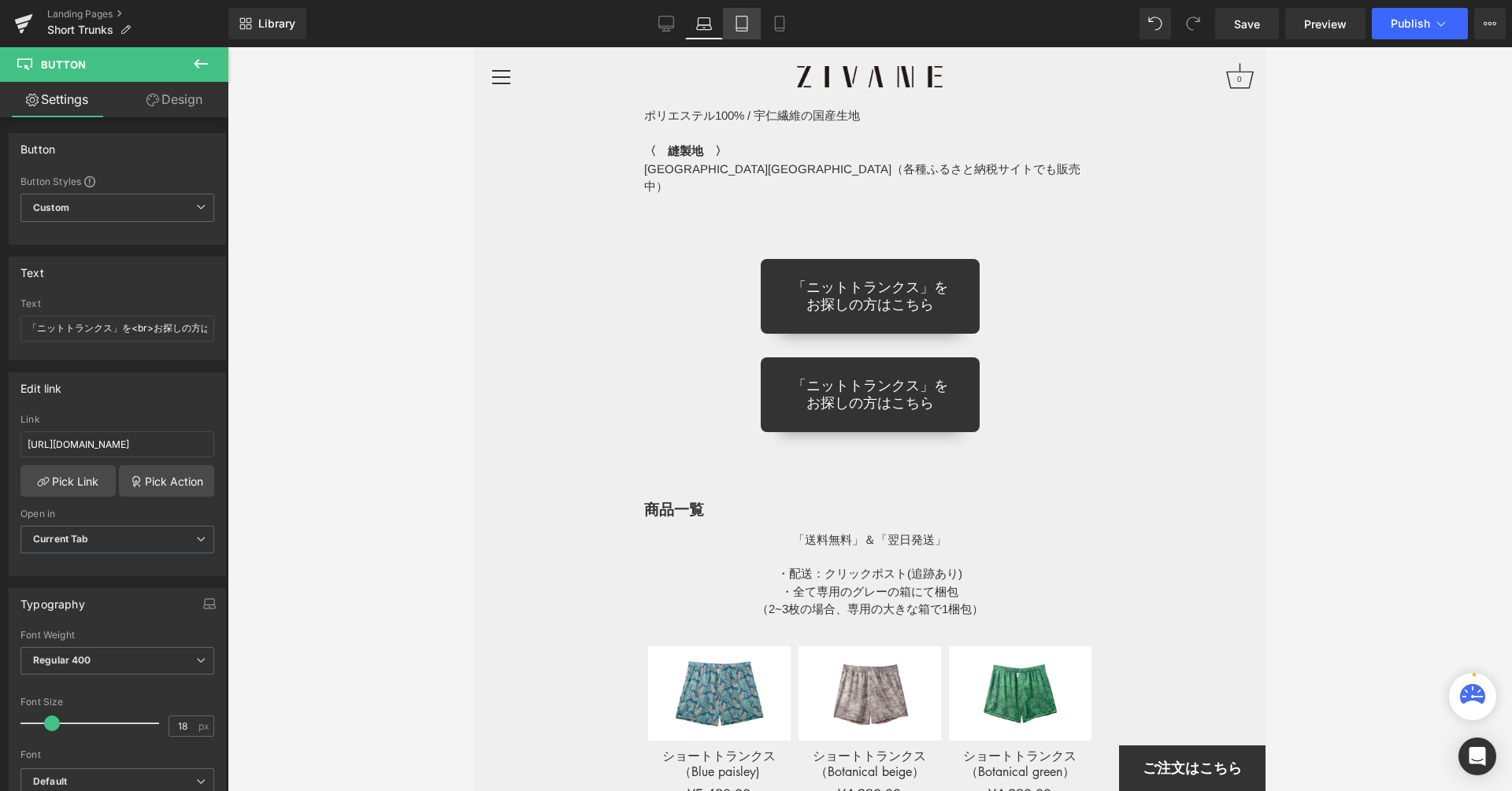
click at [734, 23] on icon at bounding box center [741, 23] width 16 height 16
type input "100"
type input "90"
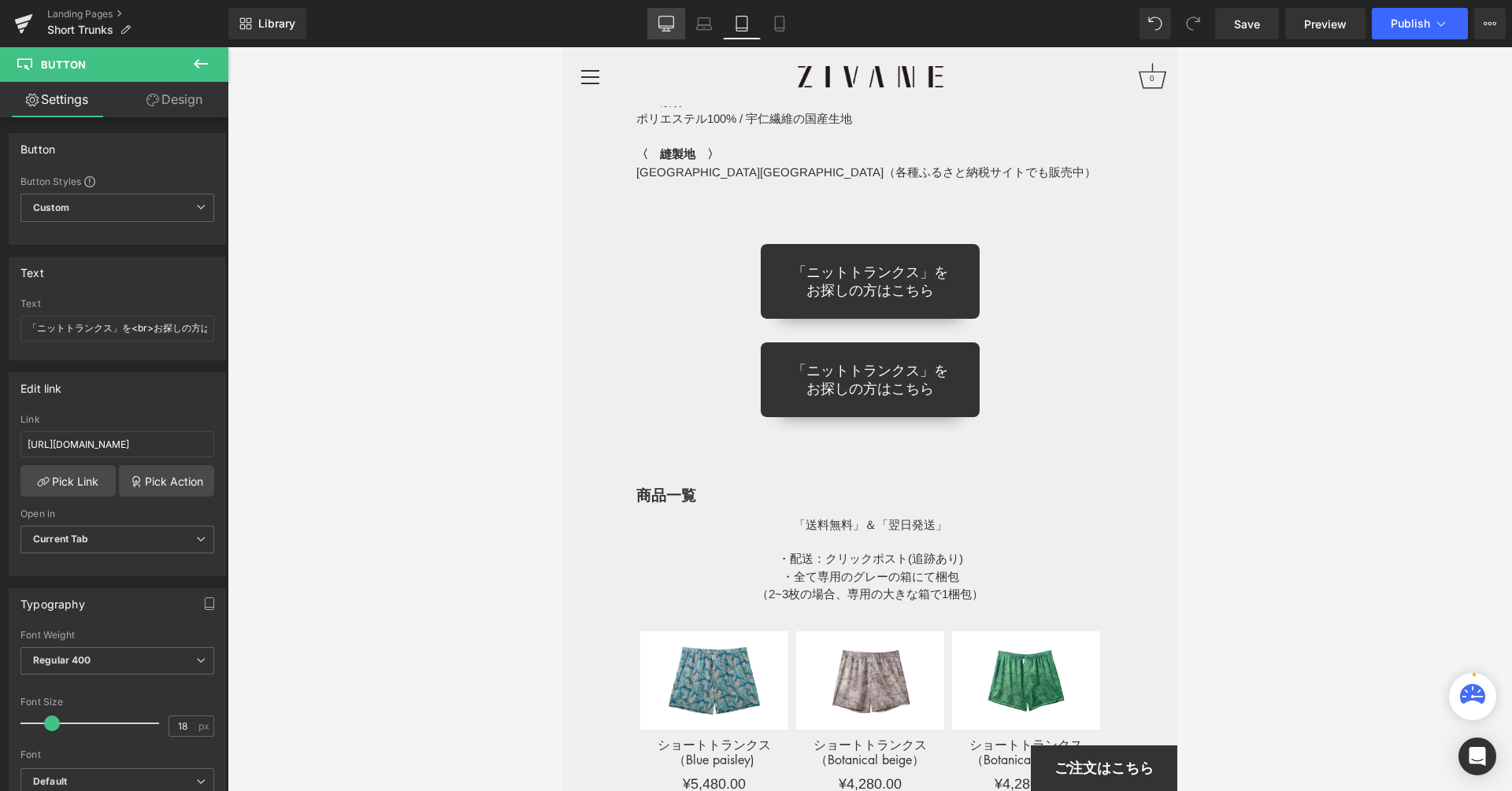
click at [659, 24] on icon at bounding box center [666, 23] width 16 height 16
type input "100"
type input "90"
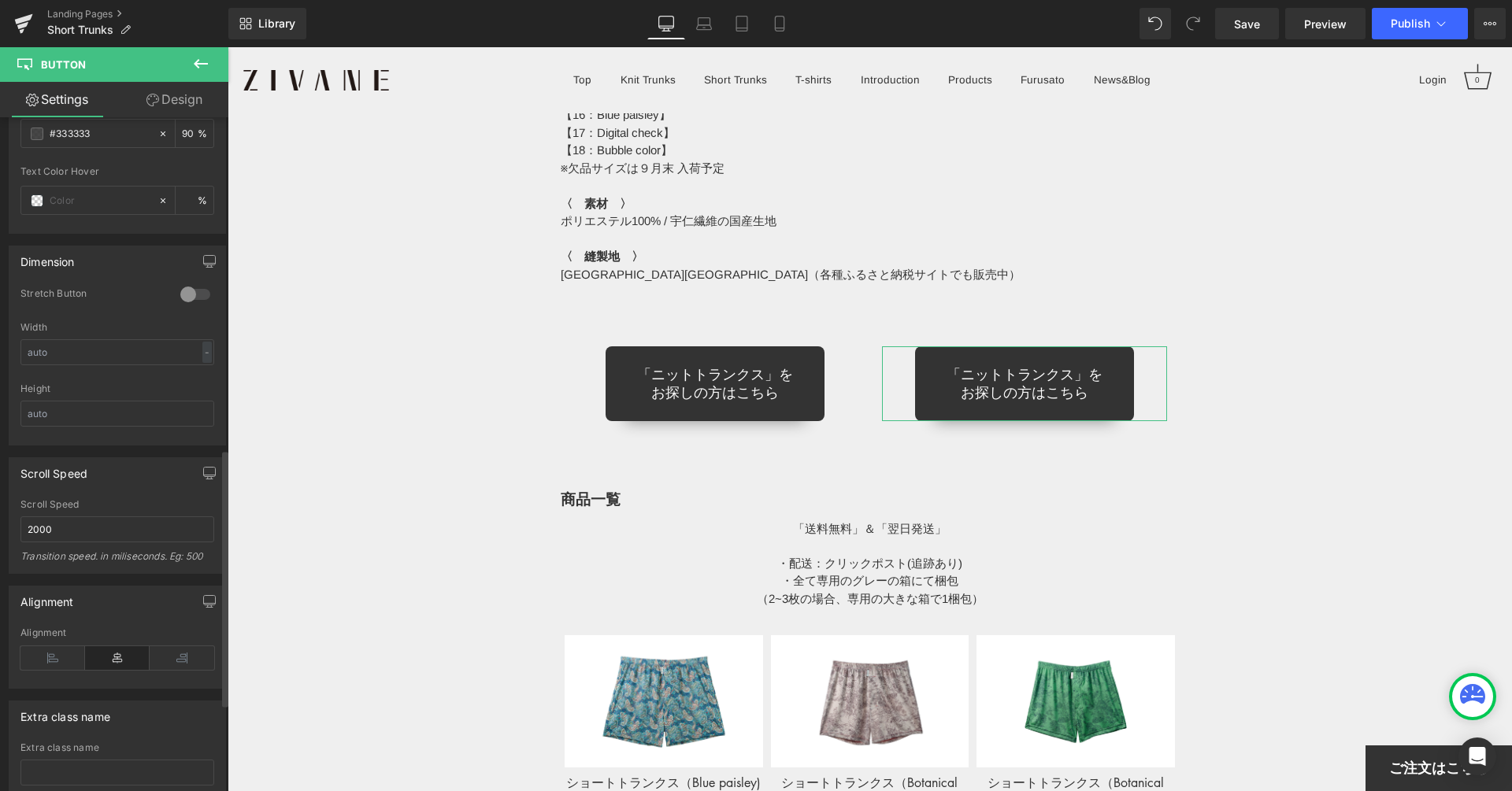
scroll to position [1094, 0]
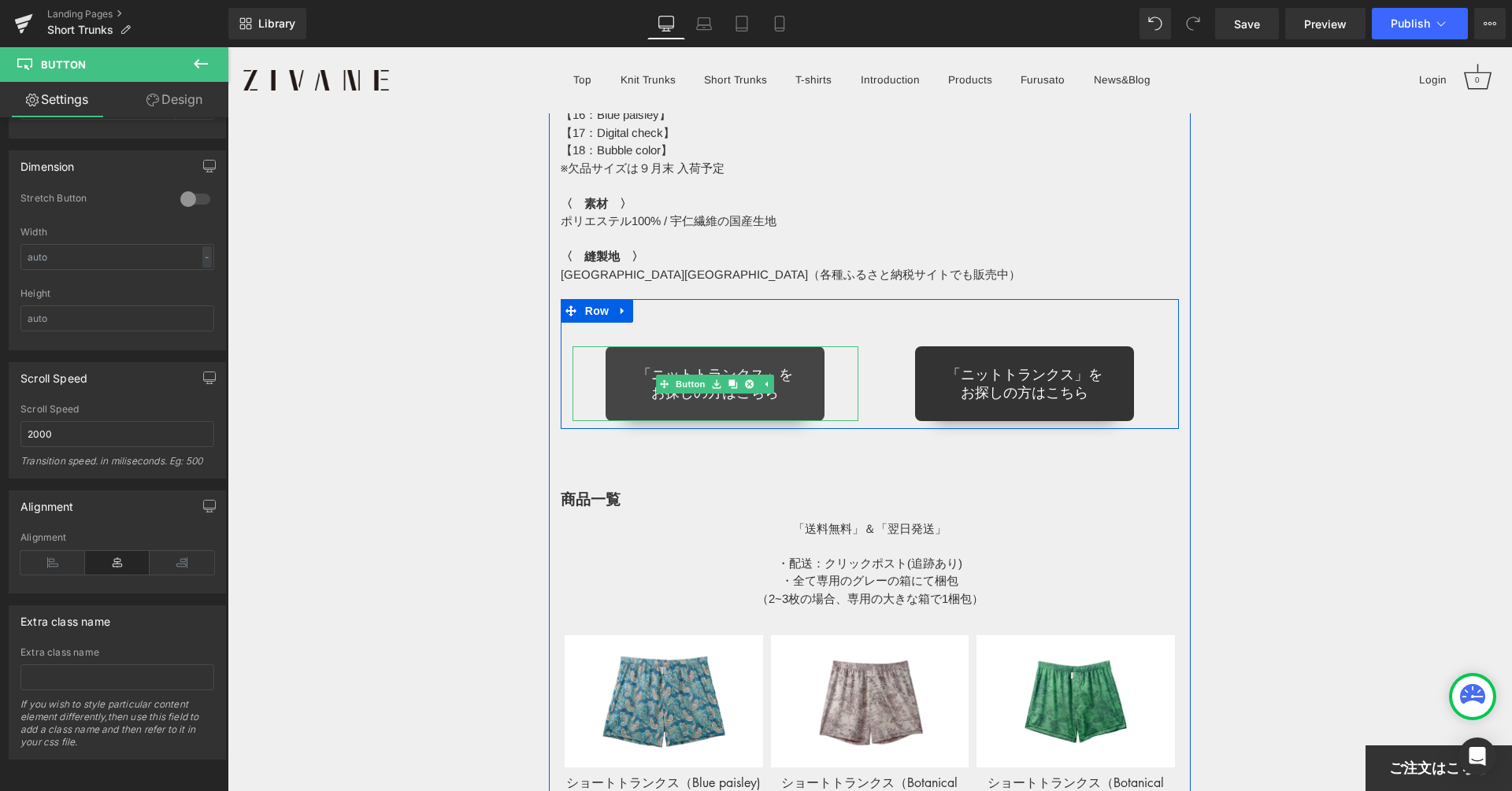
click at [714, 391] on link at bounding box center [716, 384] width 17 height 19
click at [719, 402] on link "「ニットトランクス」を お探しの方はこちら" at bounding box center [715, 384] width 219 height 75
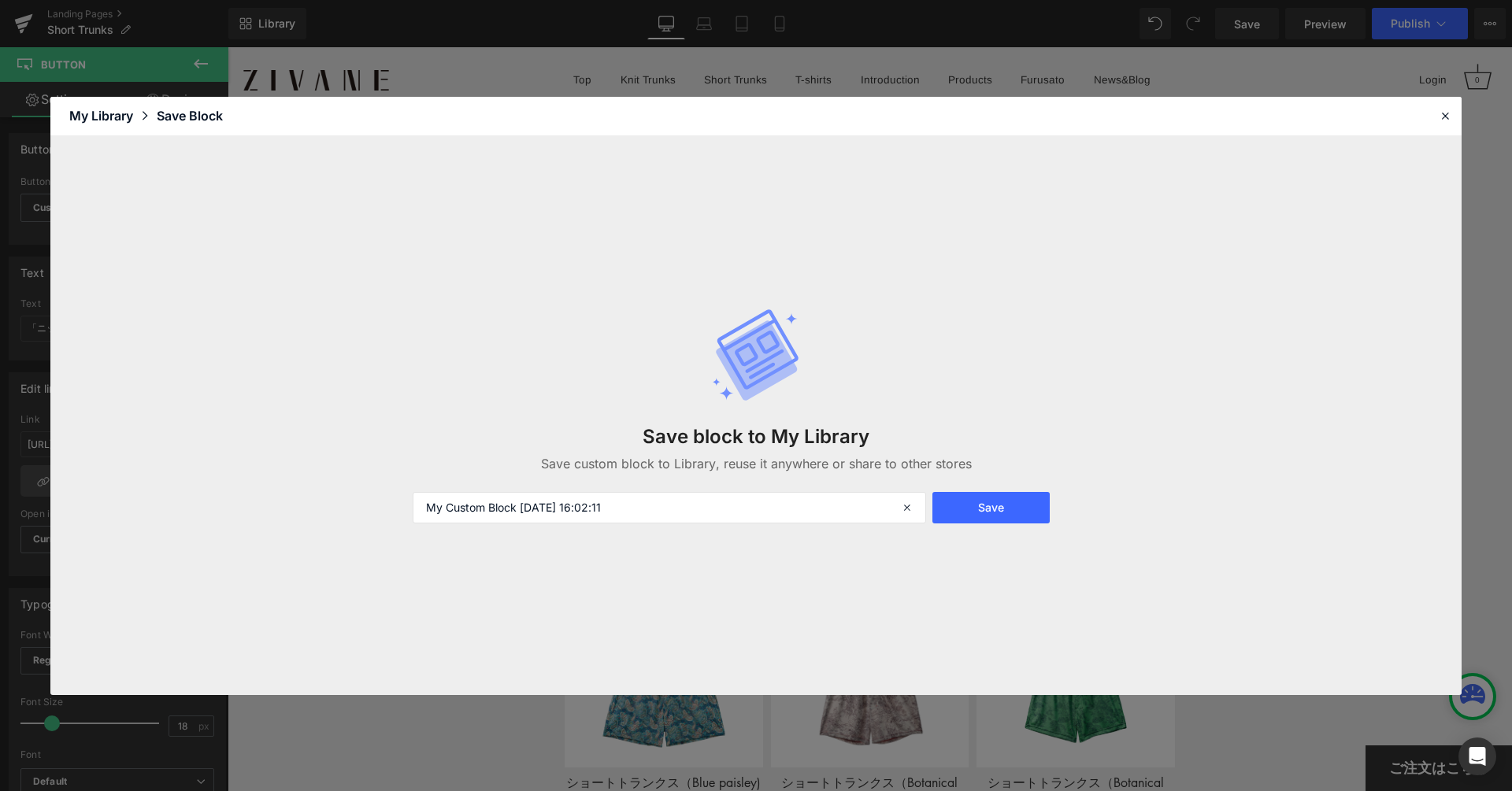
drag, startPoint x: 1430, startPoint y: 118, endPoint x: 1454, endPoint y: 115, distance: 24.2
click at [1438, 118] on header "Library Elements Blocks Templates Saved Library My Library Save Block" at bounding box center [756, 116] width 1411 height 40
click at [1454, 115] on header "Library Elements Blocks Templates Saved Library My Library Save Block" at bounding box center [756, 116] width 1411 height 40
click at [1443, 116] on icon at bounding box center [1444, 115] width 14 height 14
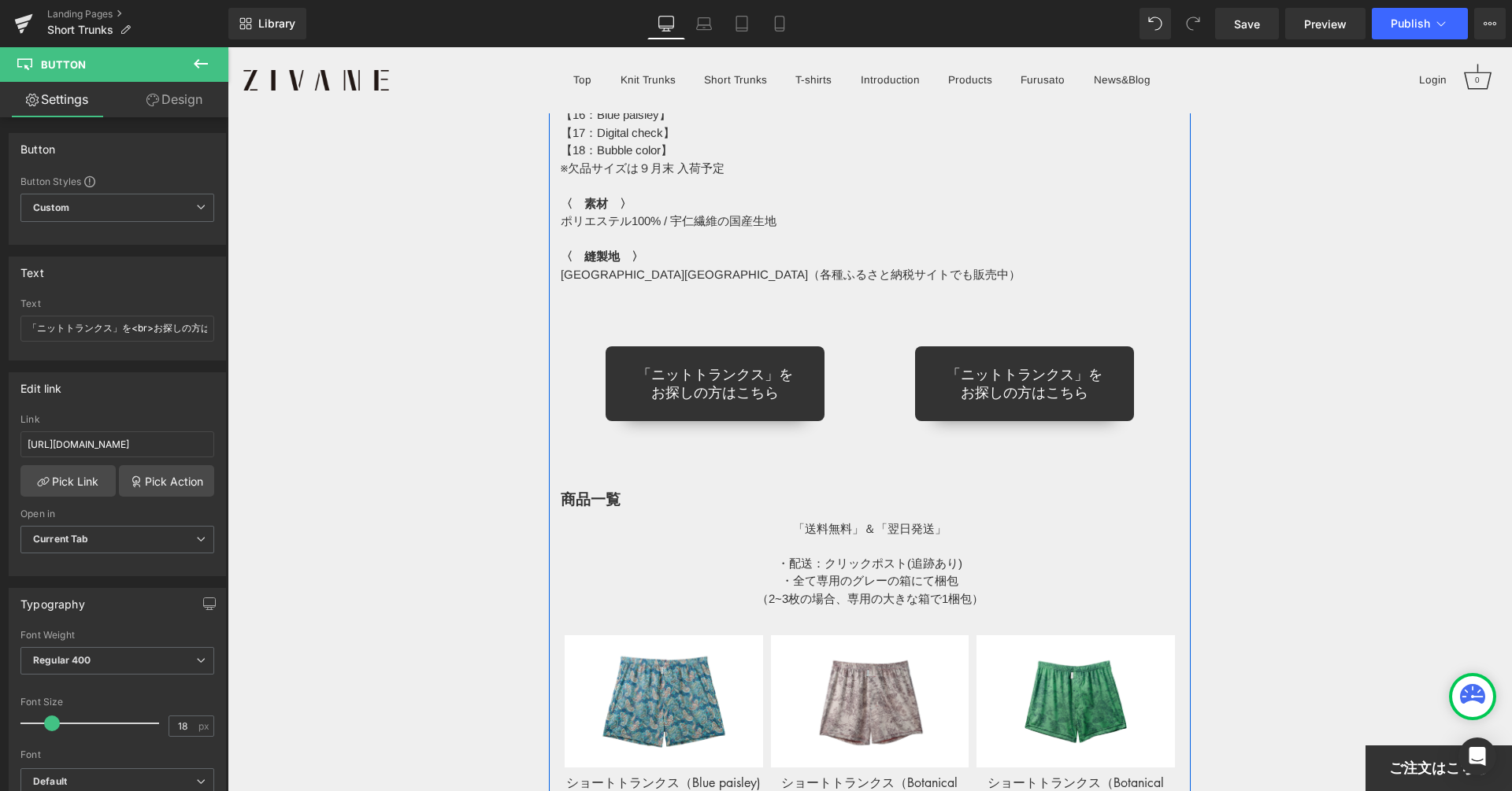
click at [740, 426] on div "「ニットトランクス」を お探しの方はこちら Button 「ニットトランクス」を お探しの方はこちら Button Row" at bounding box center [869, 363] width 619 height 130
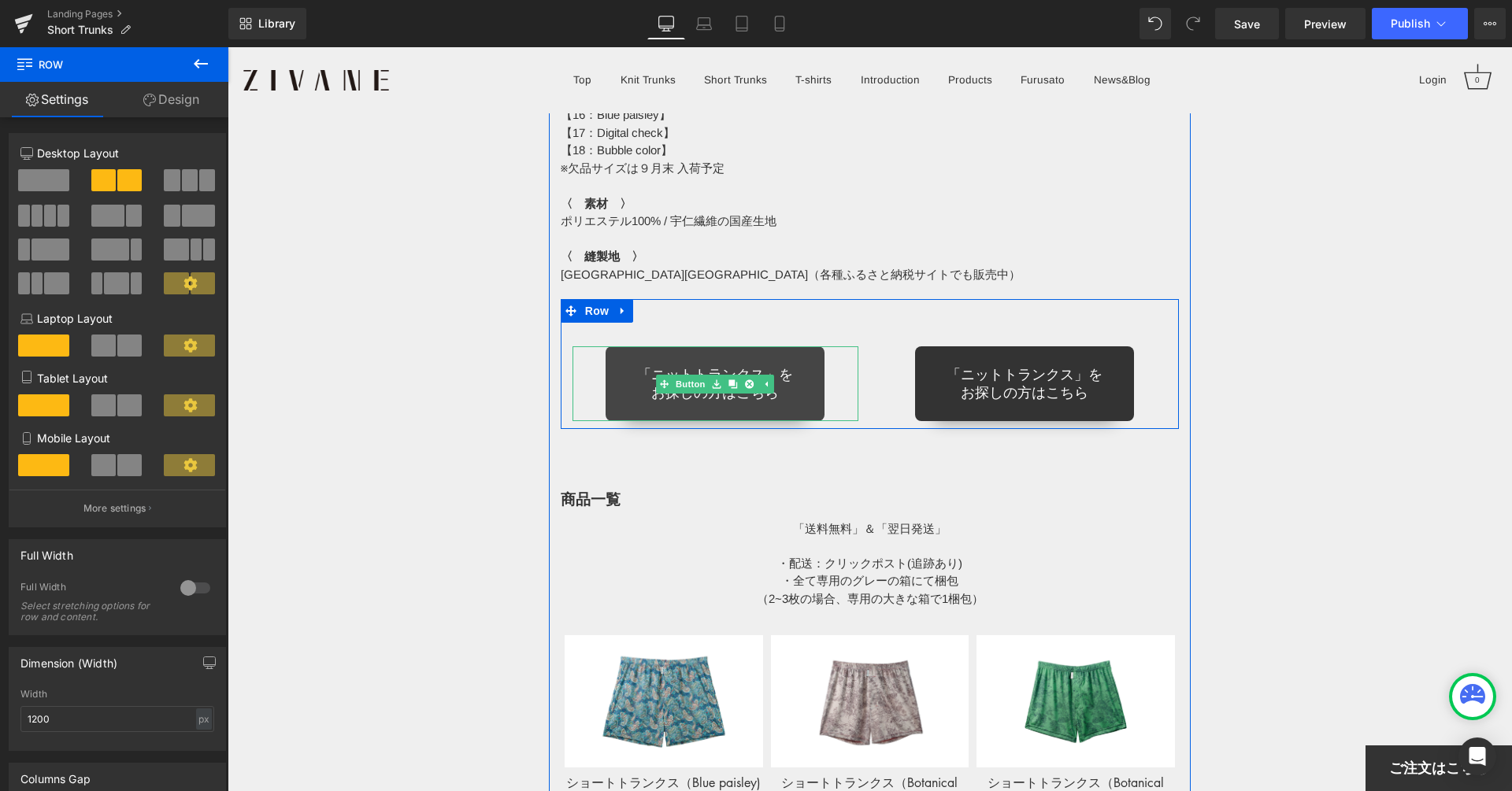
click at [609, 407] on link "「ニットトランクス」を お探しの方はこちら" at bounding box center [715, 384] width 219 height 75
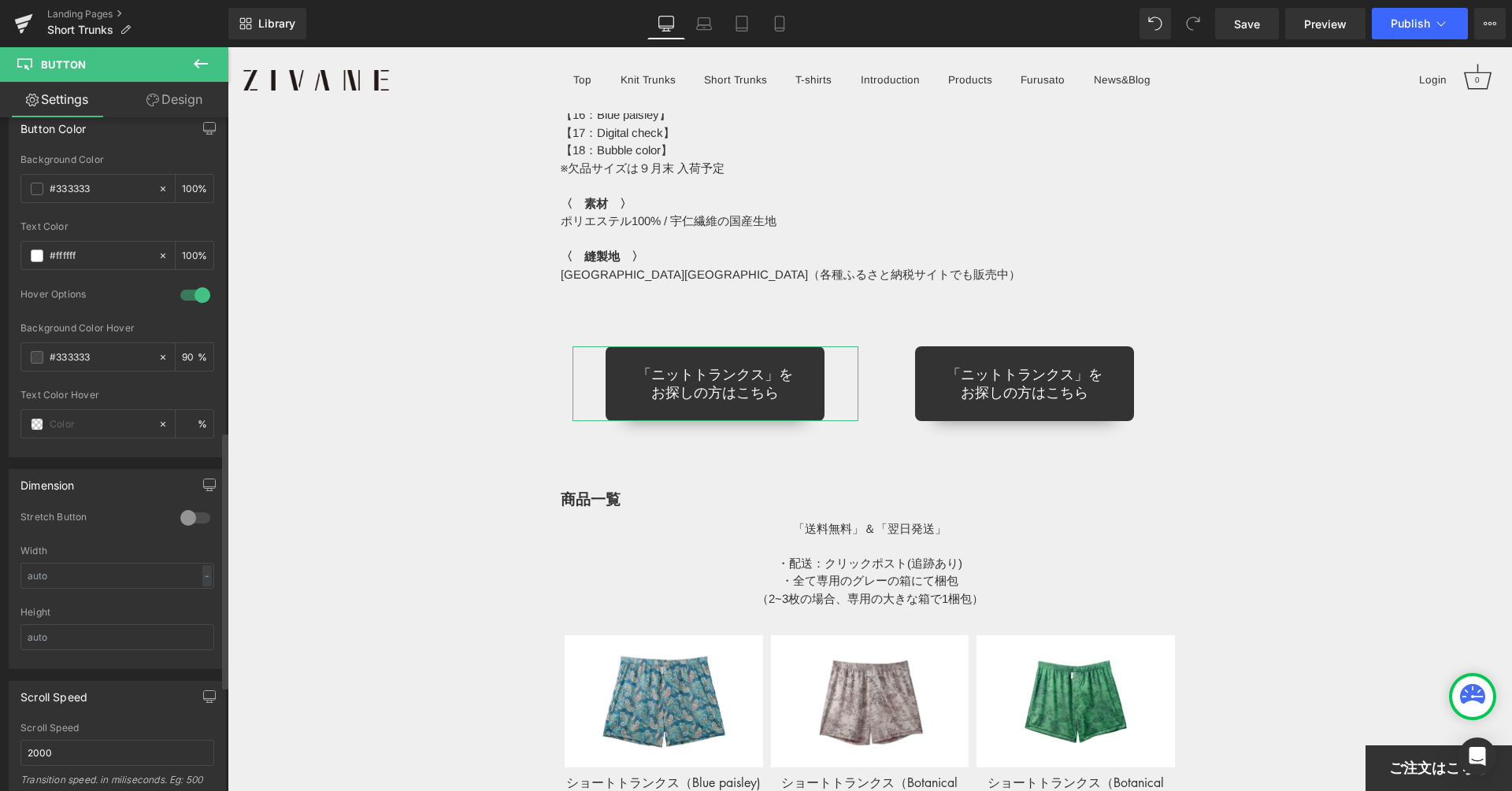
scroll to position [861, 0]
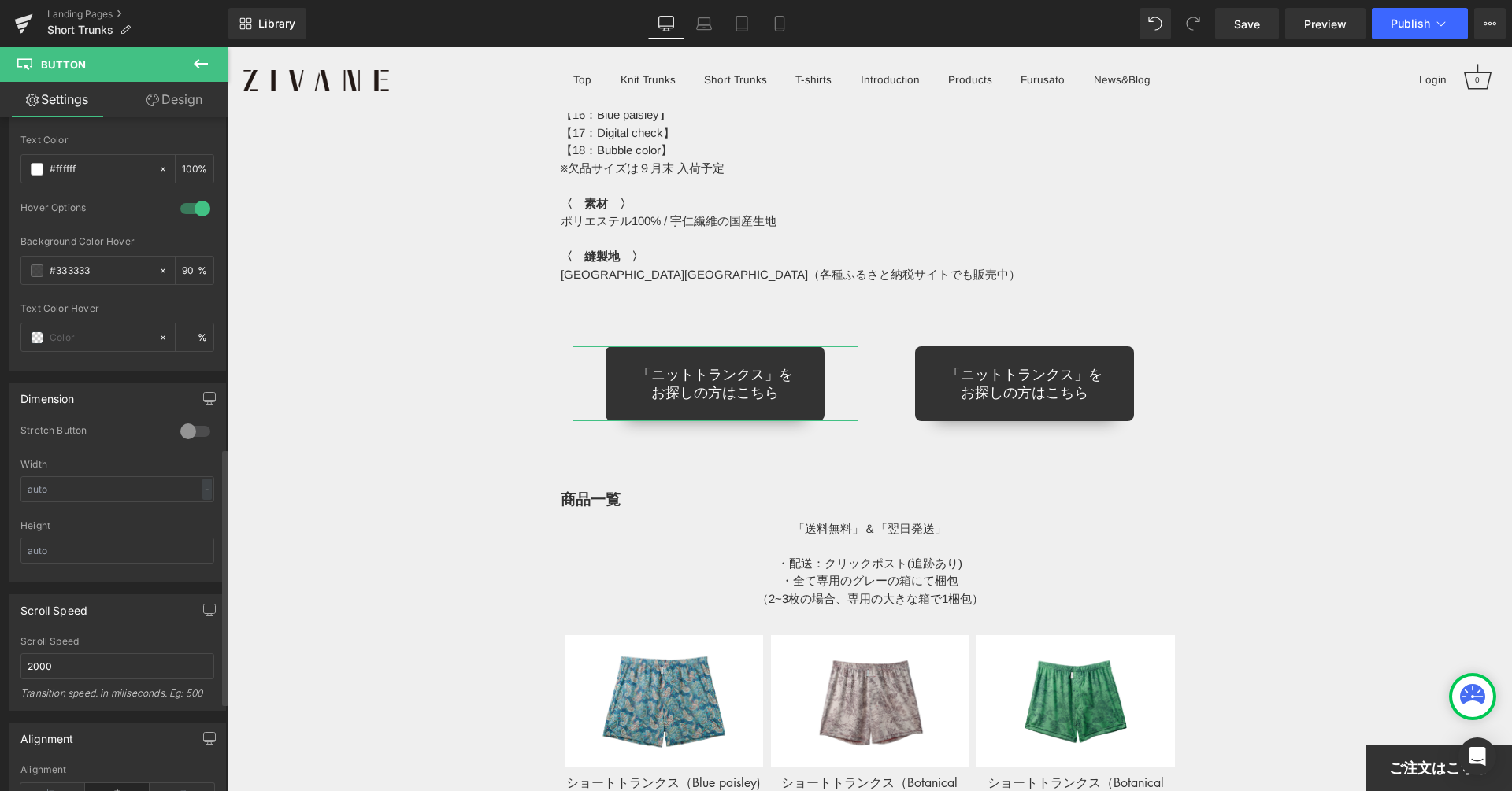
click at [120, 465] on div "Width - % px" at bounding box center [117, 489] width 194 height 62
click at [112, 476] on input "text" at bounding box center [117, 489] width 194 height 26
click at [202, 478] on div "-" at bounding box center [207, 488] width 9 height 21
click at [200, 502] on li "%" at bounding box center [203, 513] width 19 height 23
click at [143, 486] on input "text" at bounding box center [117, 489] width 194 height 26
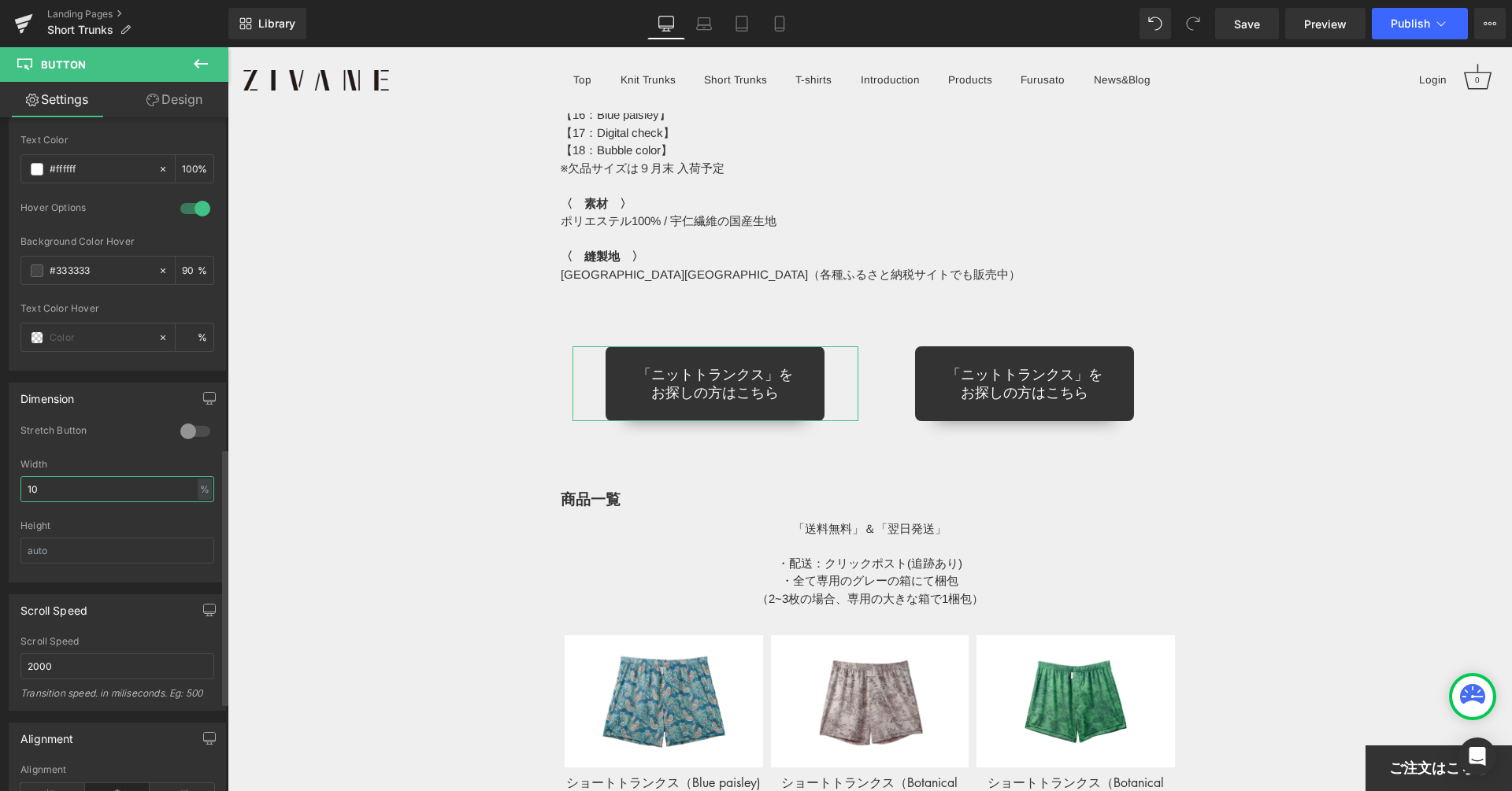
type input "100"
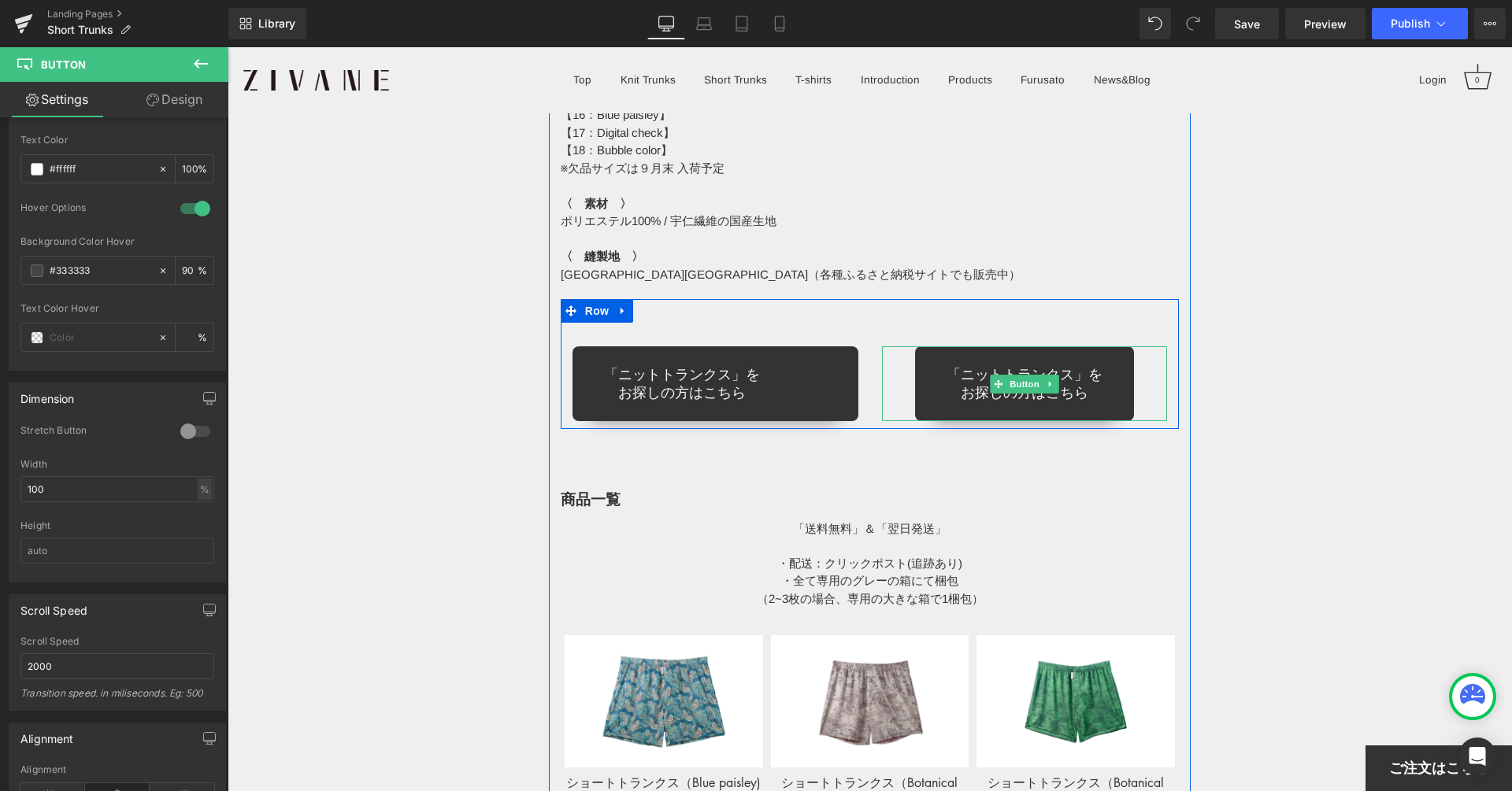
click at [1151, 382] on div "「ニットトランクス」を お探しの方はこちら" at bounding box center [1025, 384] width 286 height 75
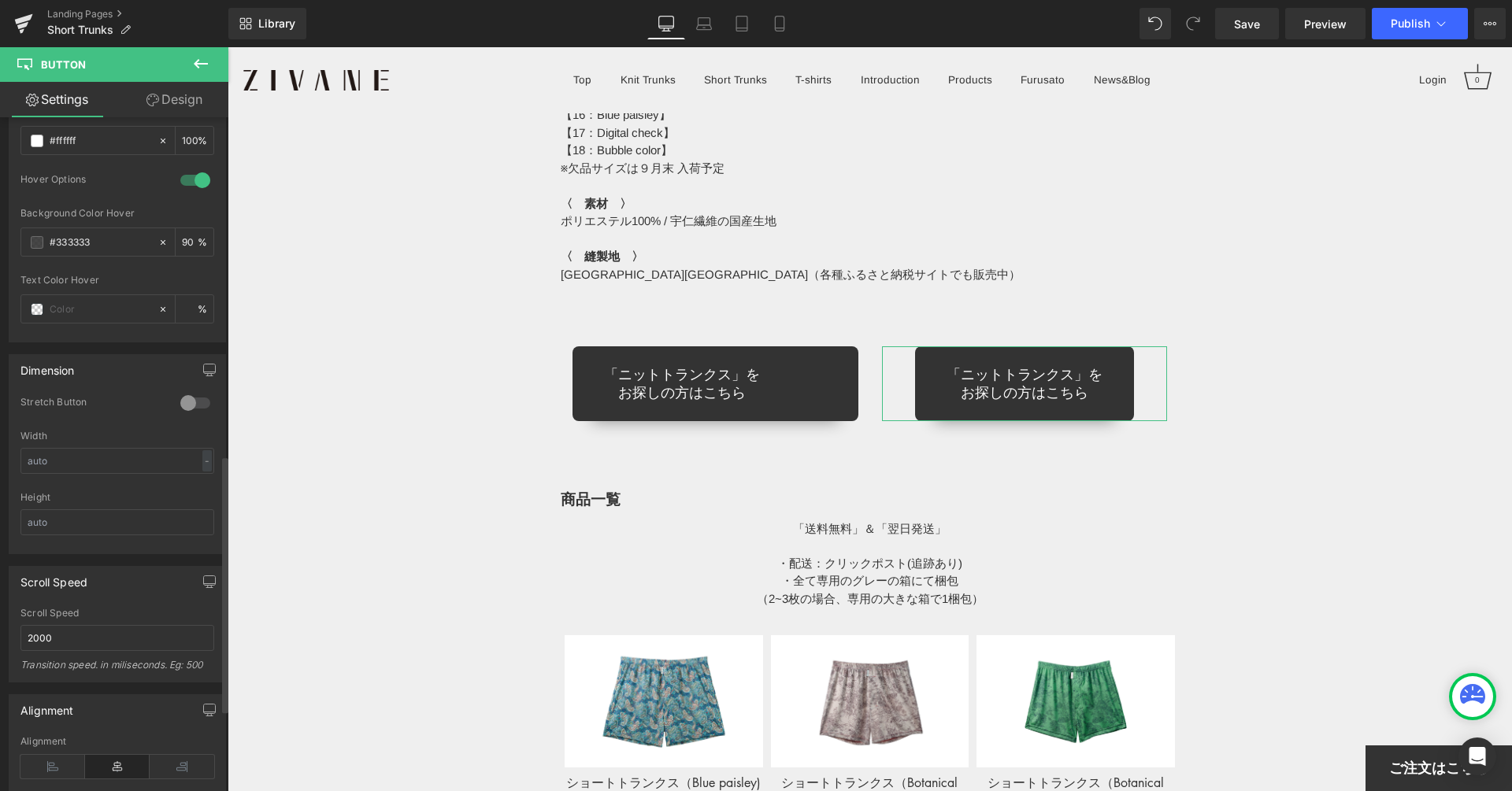
scroll to position [893, 0]
click at [202, 447] on div "-" at bounding box center [207, 457] width 9 height 21
click at [195, 471] on li "%" at bounding box center [203, 482] width 19 height 23
click at [163, 445] on input "text" at bounding box center [117, 458] width 194 height 26
type input "100"
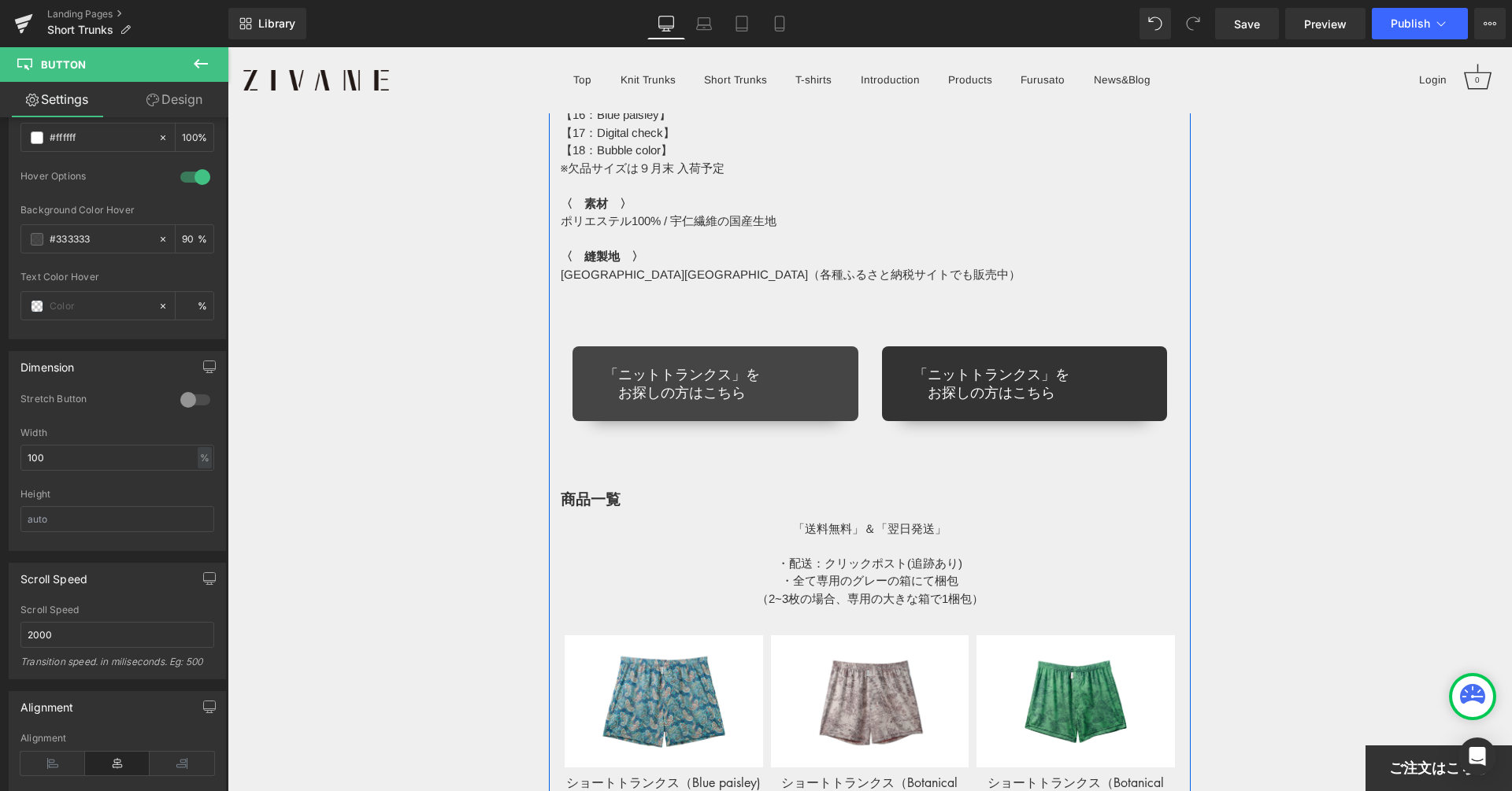
click at [816, 358] on link "「ニットトランクス」を お探しの方はこちら" at bounding box center [715, 384] width 286 height 75
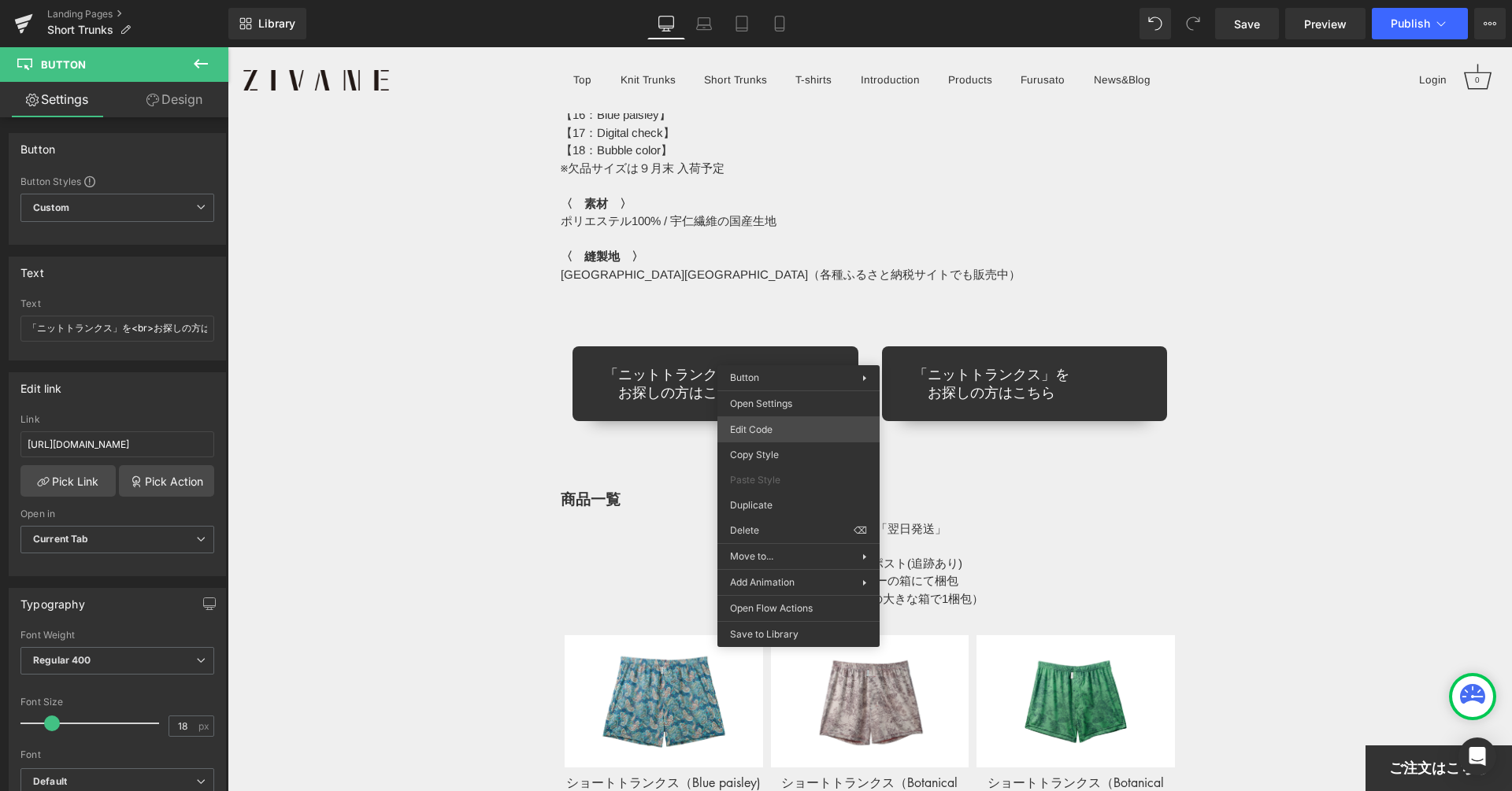
click at [769, 0] on div "Button You are previewing how the will restyle your page. You can not edit Elem…" at bounding box center [756, 0] width 1512 height 0
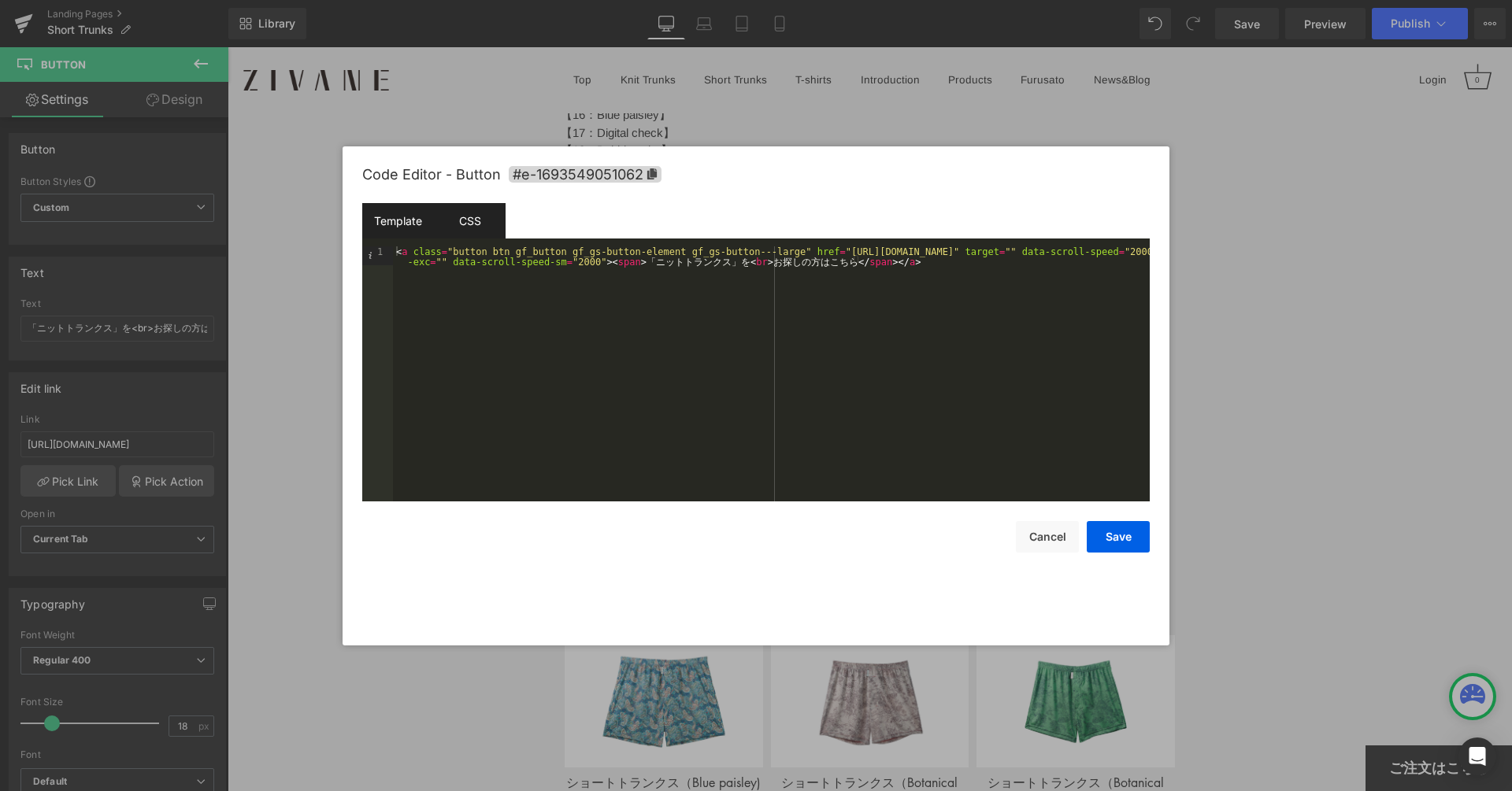
click at [473, 226] on div "CSS" at bounding box center [470, 221] width 72 height 36
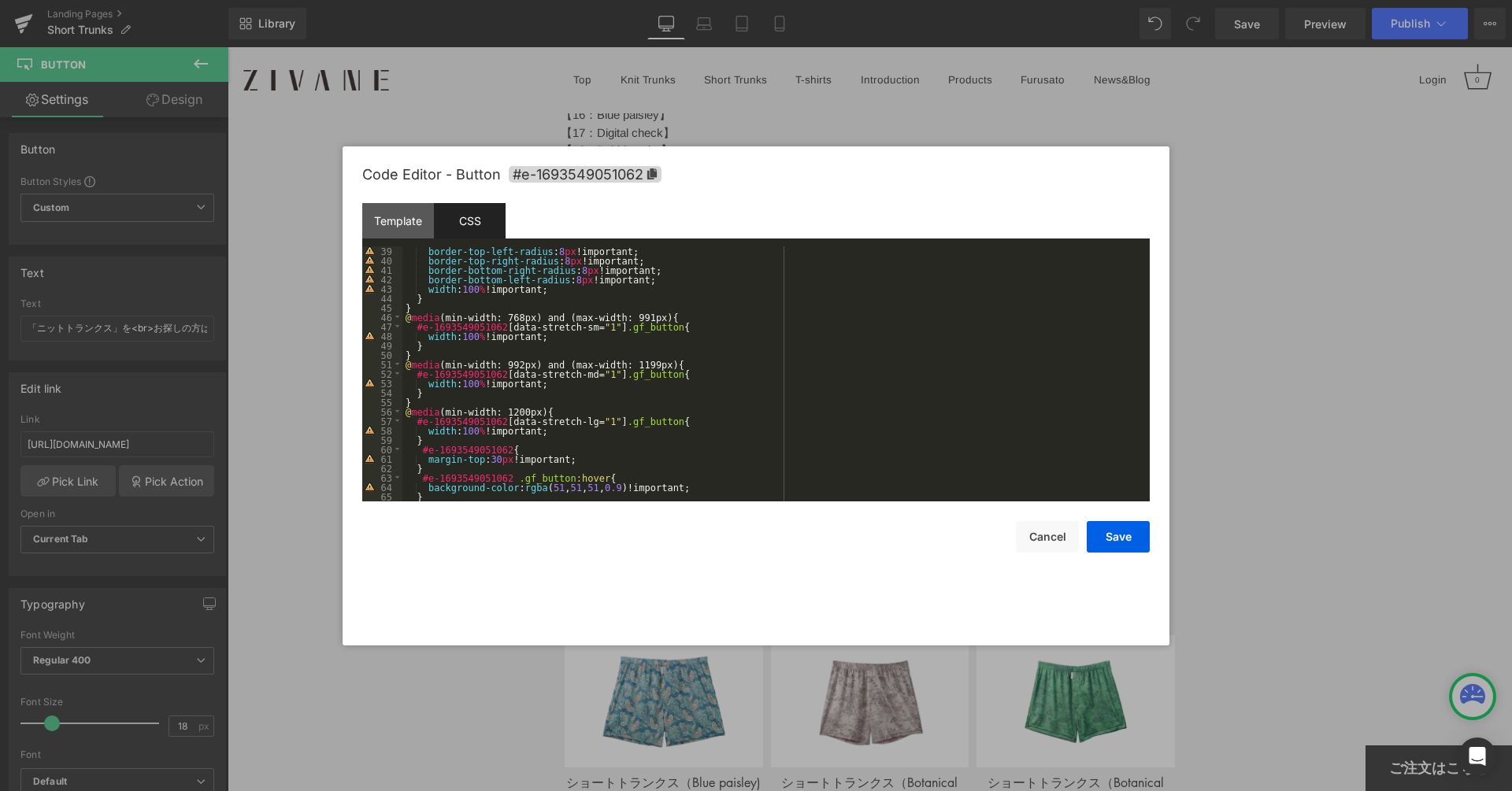
scroll to position [359, 0]
click at [572, 292] on div "border-top-left-radius : 8 px !important; border-top-right-radius : 8 px !impor…" at bounding box center [772, 384] width 740 height 274
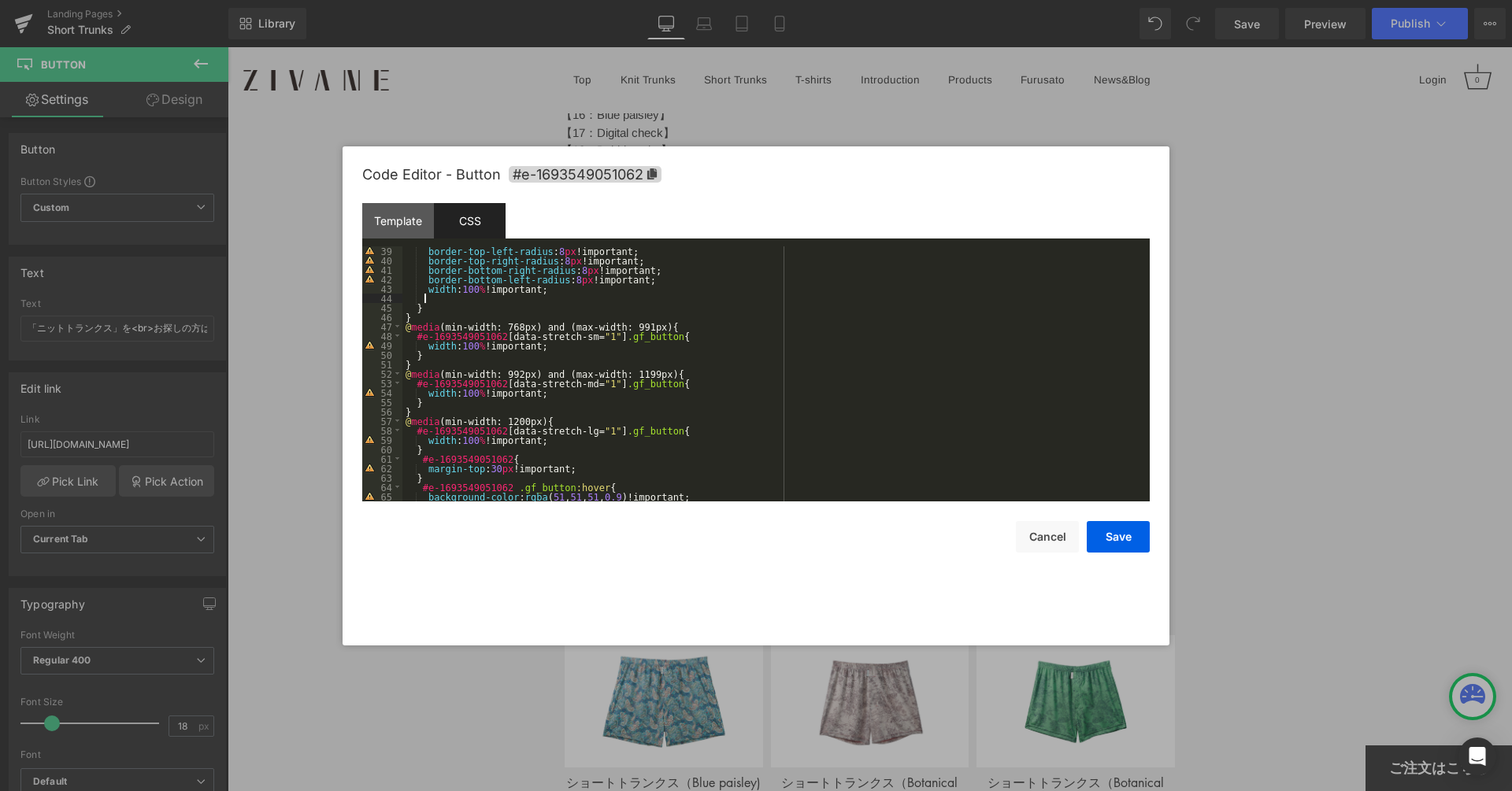
paste textarea
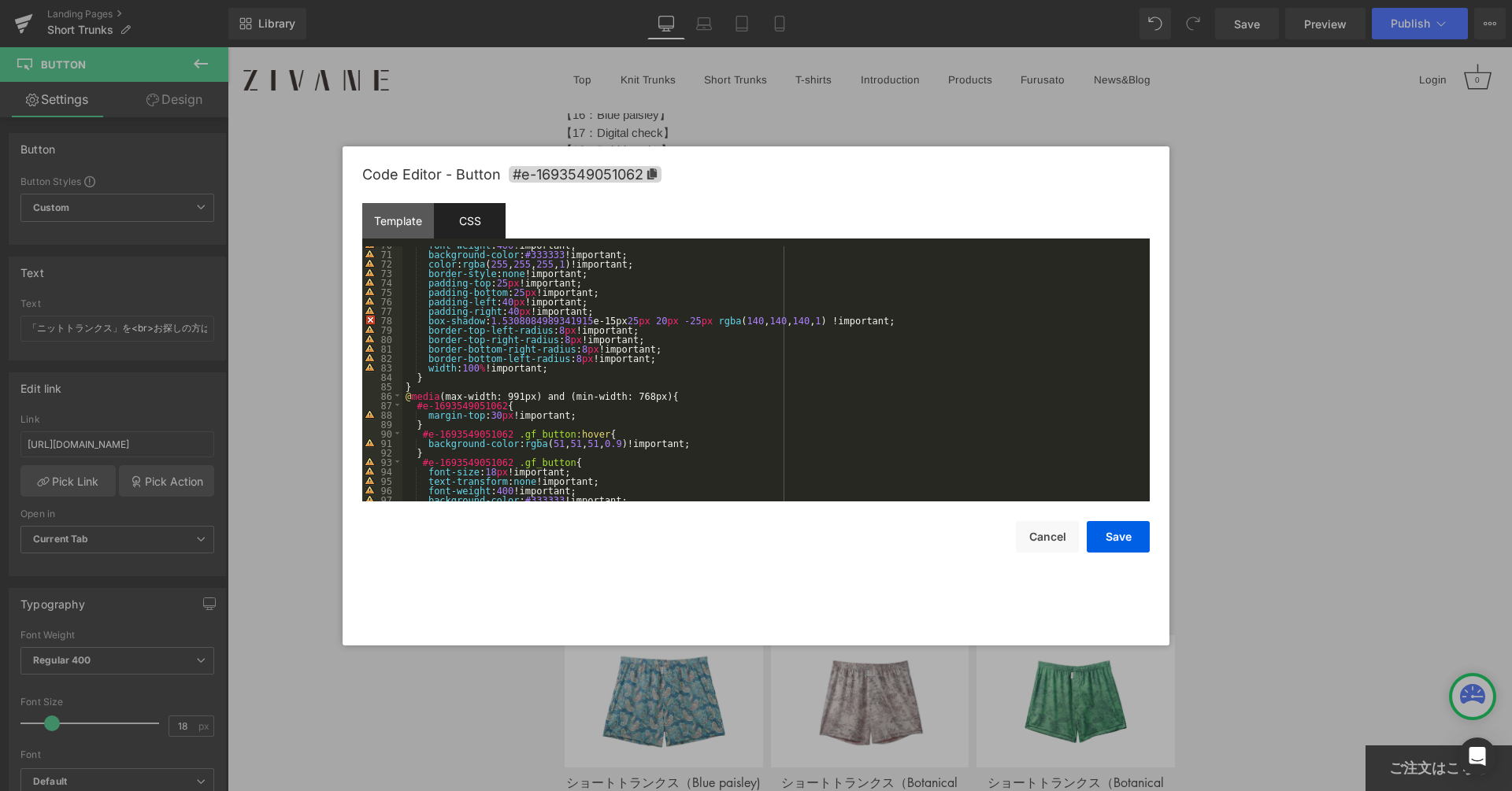
scroll to position [659, 0]
click at [550, 370] on div "font-weight : 400 !important; background-color : #333333 !important; color : rg…" at bounding box center [772, 377] width 740 height 274
paste textarea
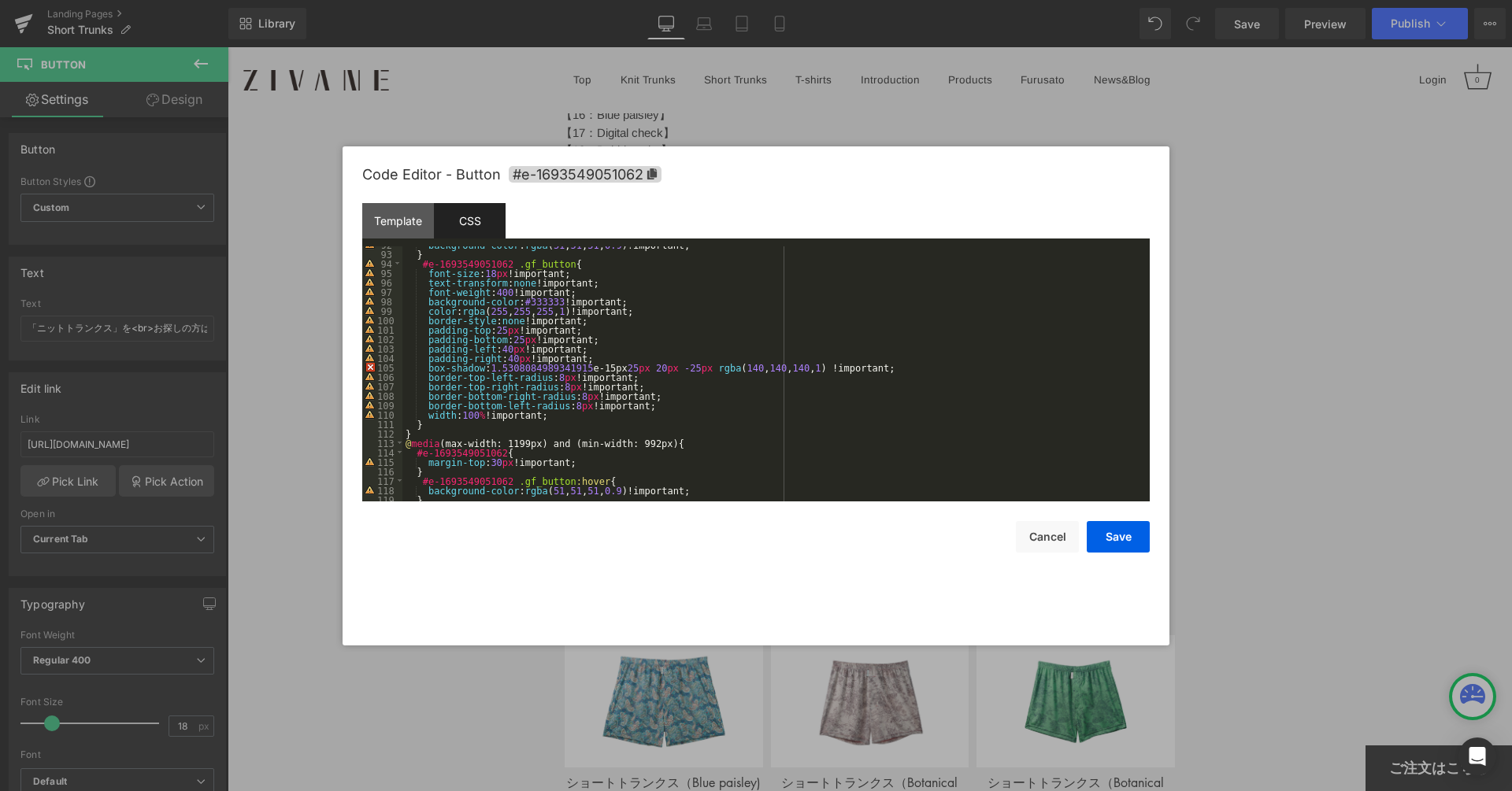
scroll to position [907, 0]
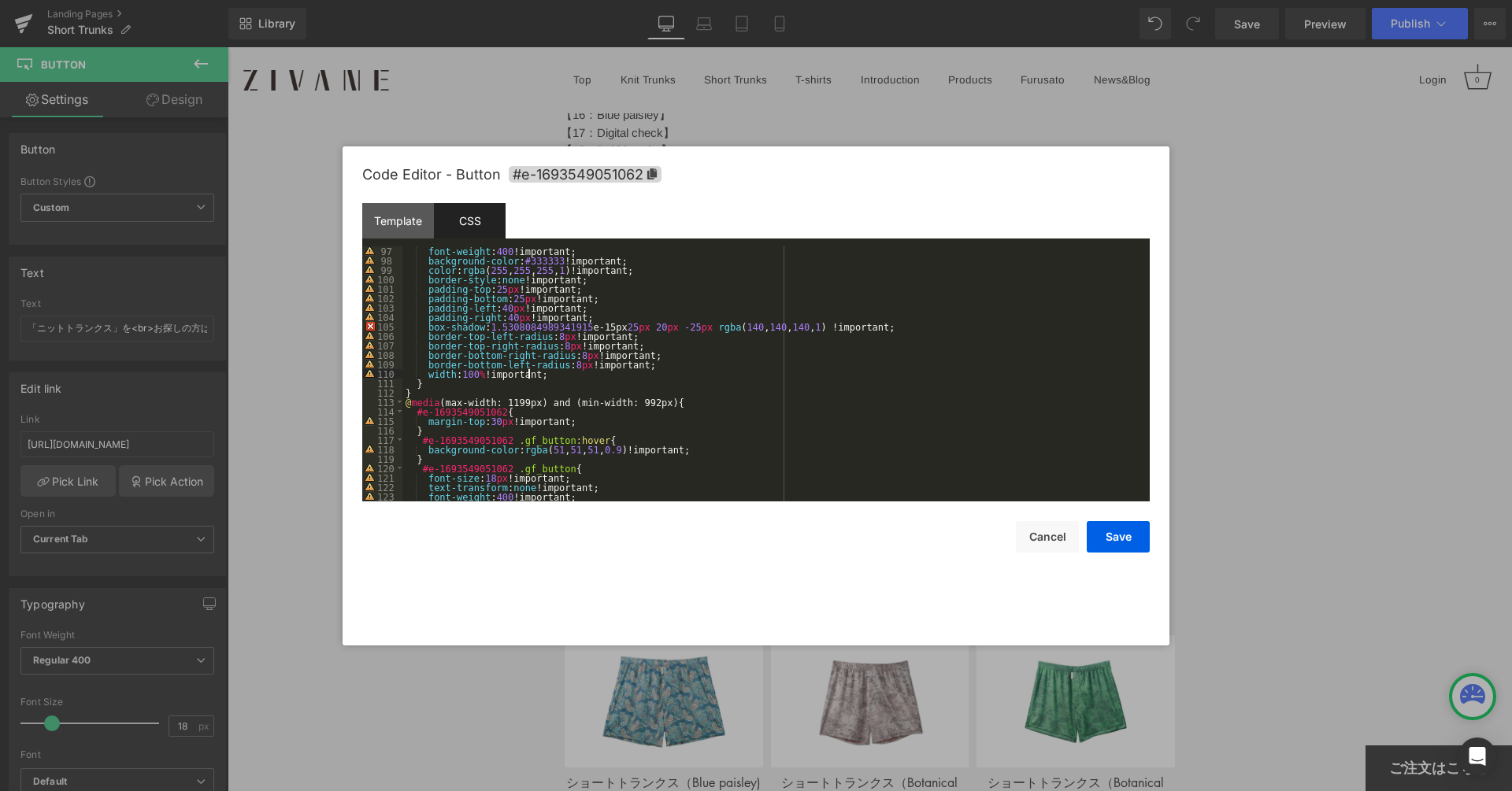
click at [548, 373] on div "font-weight : 400 !important; background-color : #333333 !important; color : rg…" at bounding box center [772, 384] width 740 height 274
paste textarea
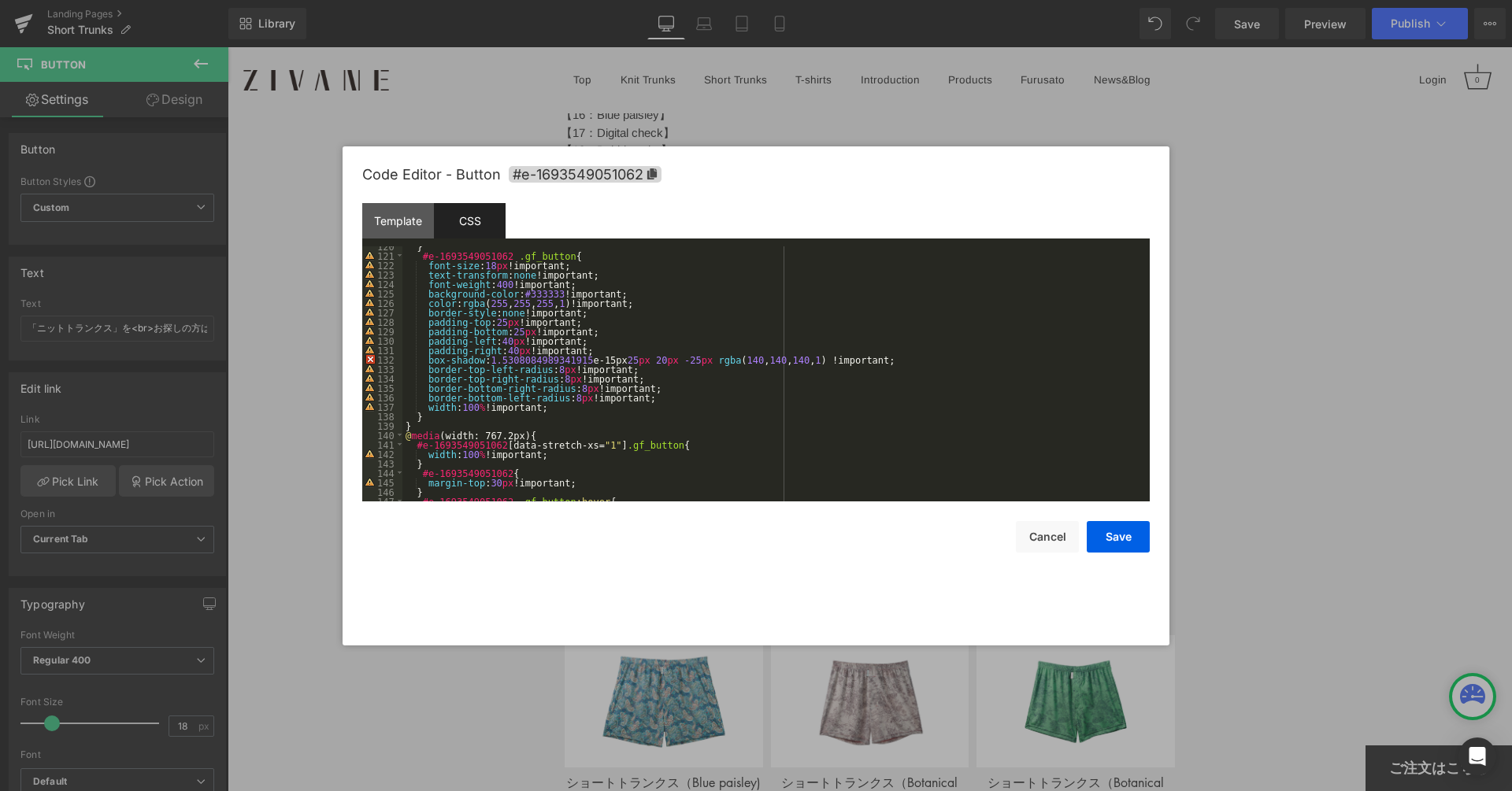
scroll to position [1209, 0]
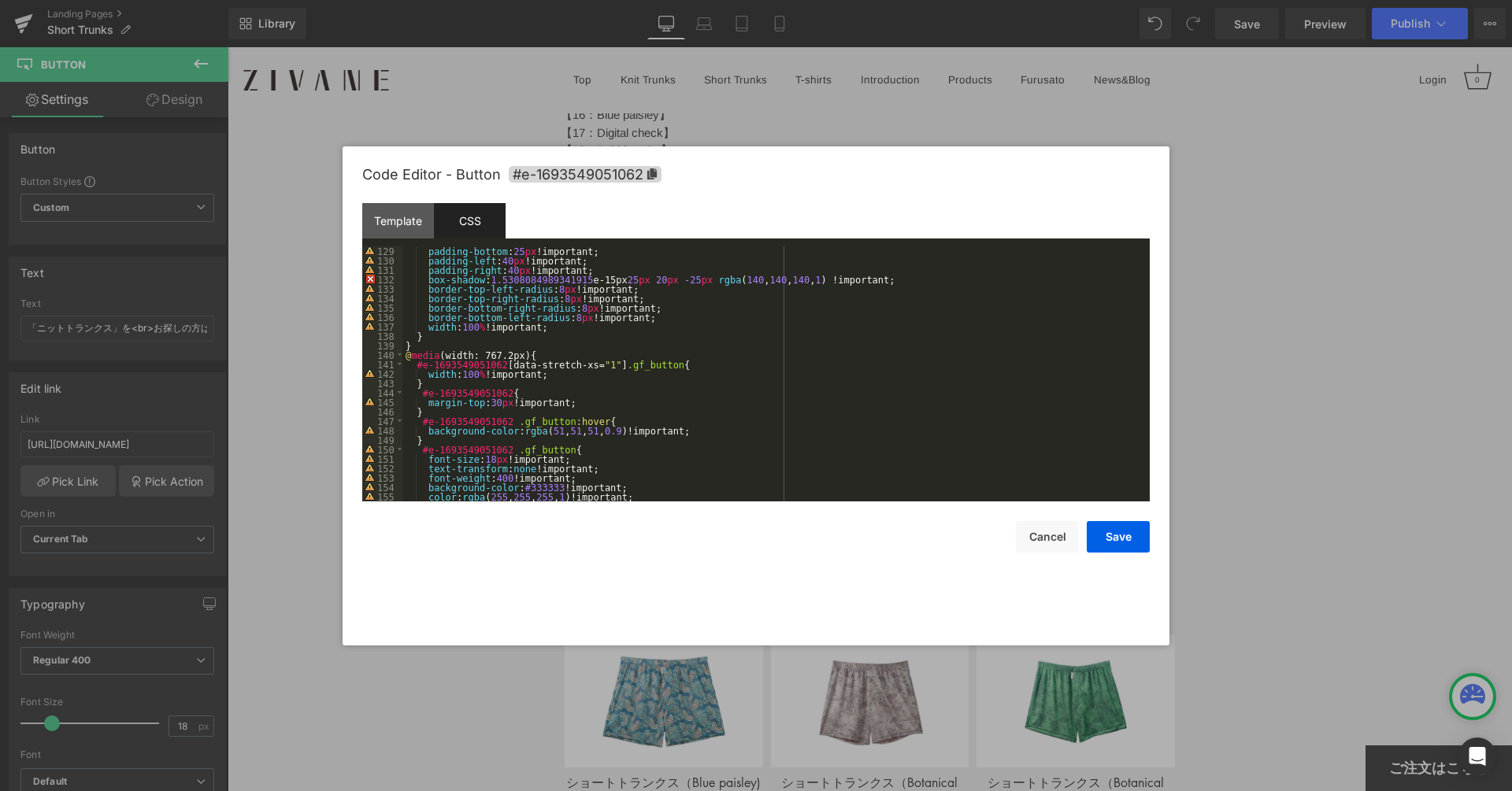
click at [558, 325] on div "padding-bottom : 25 px !important; padding-left : 40 px !important; padding-rig…" at bounding box center [772, 384] width 740 height 274
paste textarea
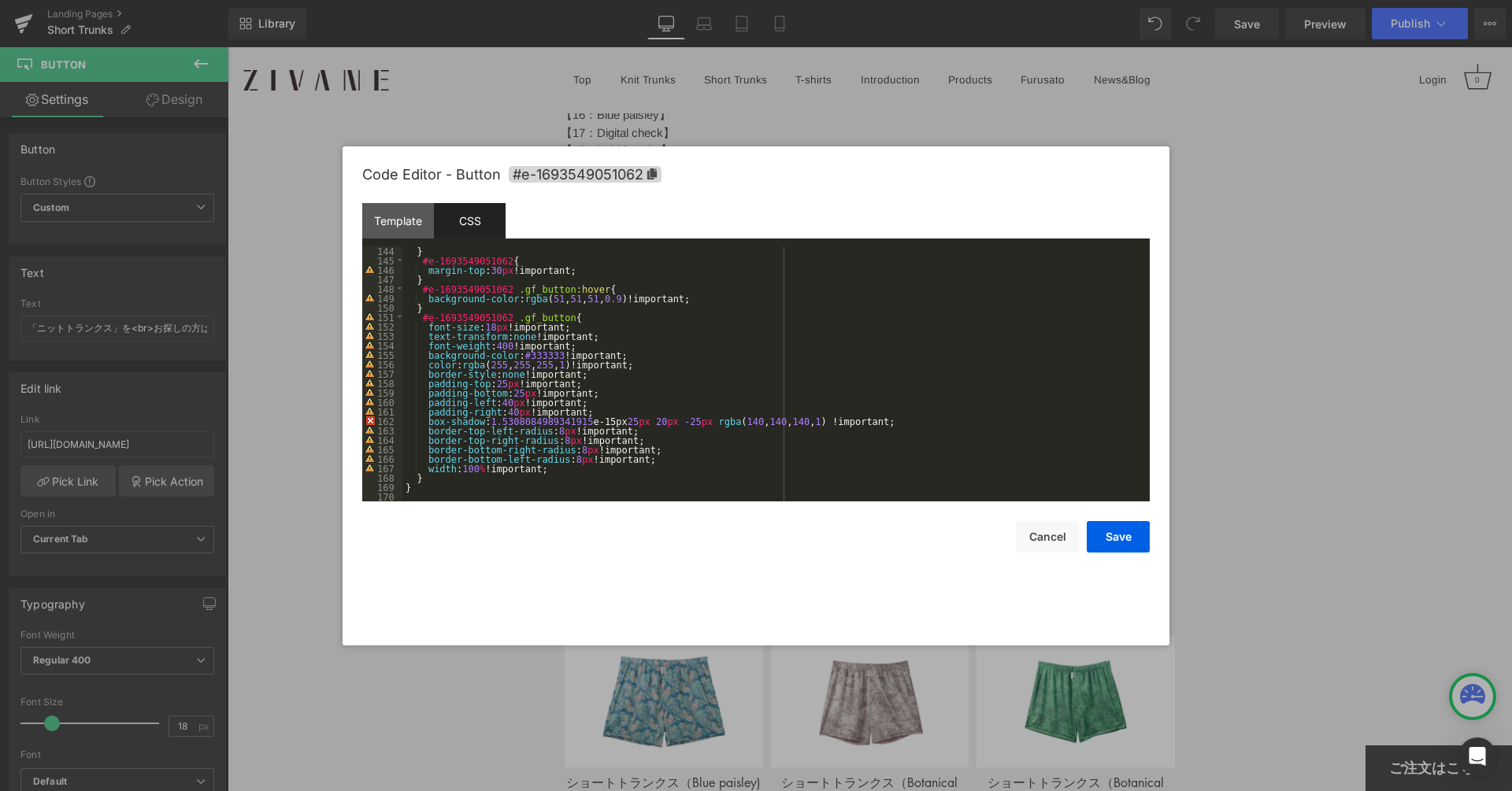
scroll to position [1351, 0]
click at [559, 473] on div "} #e-1693549051062 { margin-top : 30 px !important; } #e-1693549051062 .gf_butt…" at bounding box center [772, 384] width 740 height 274
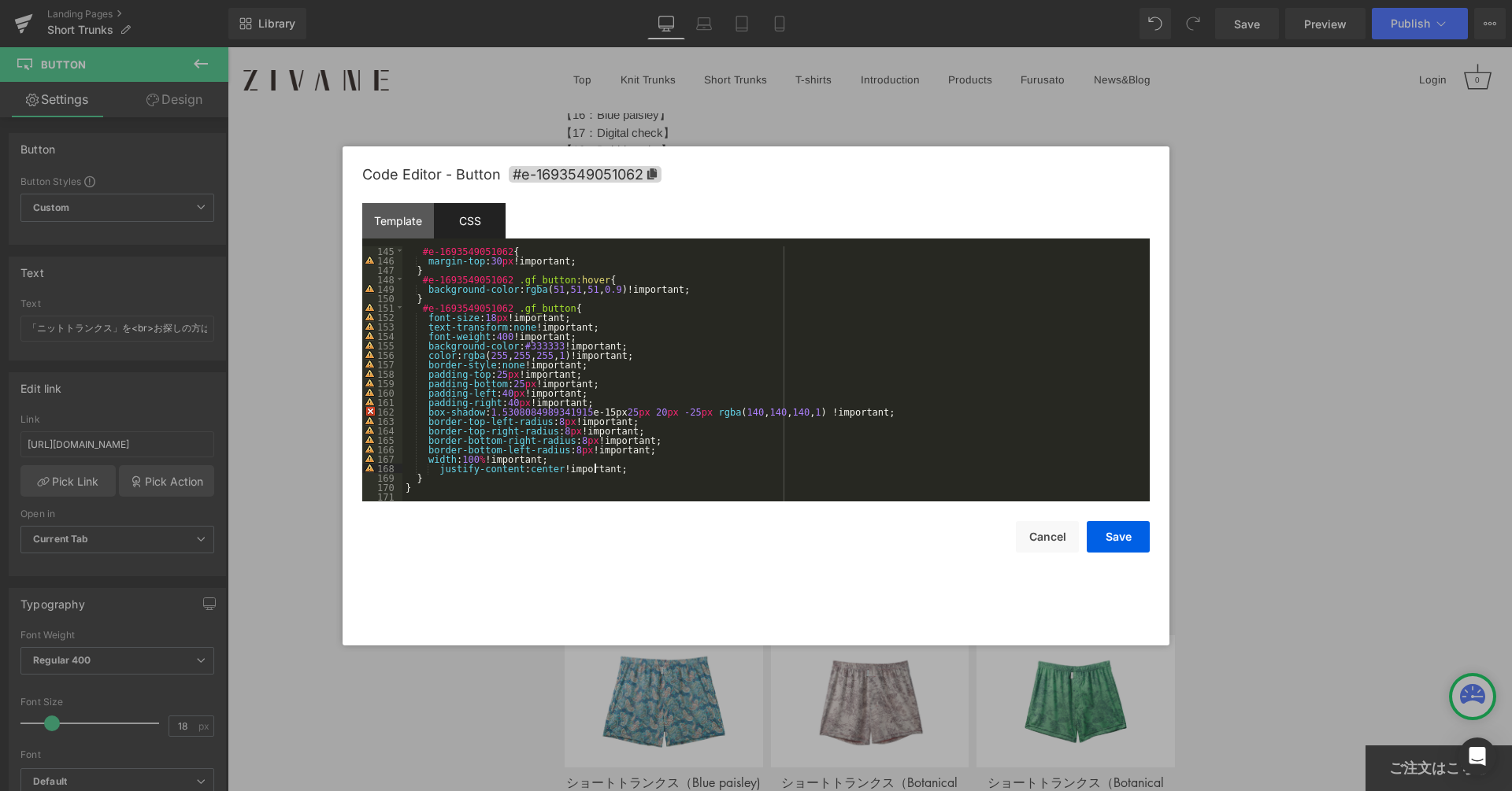
scroll to position [1358, 0]
click at [1118, 539] on button "Save" at bounding box center [1117, 537] width 63 height 31
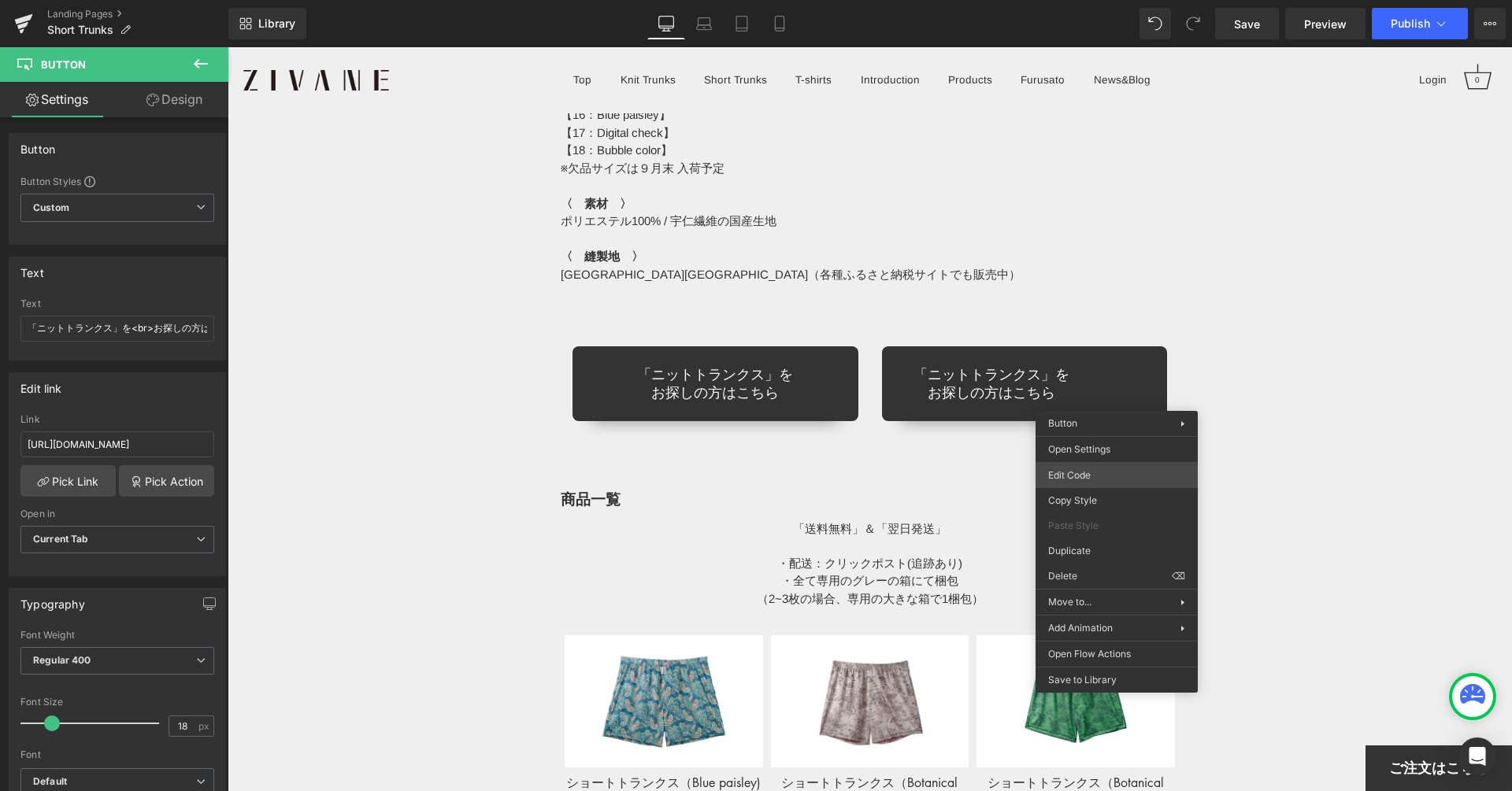
click at [1083, 0] on div "Button You are previewing how the will restyle your page. You can not edit Elem…" at bounding box center [756, 0] width 1512 height 0
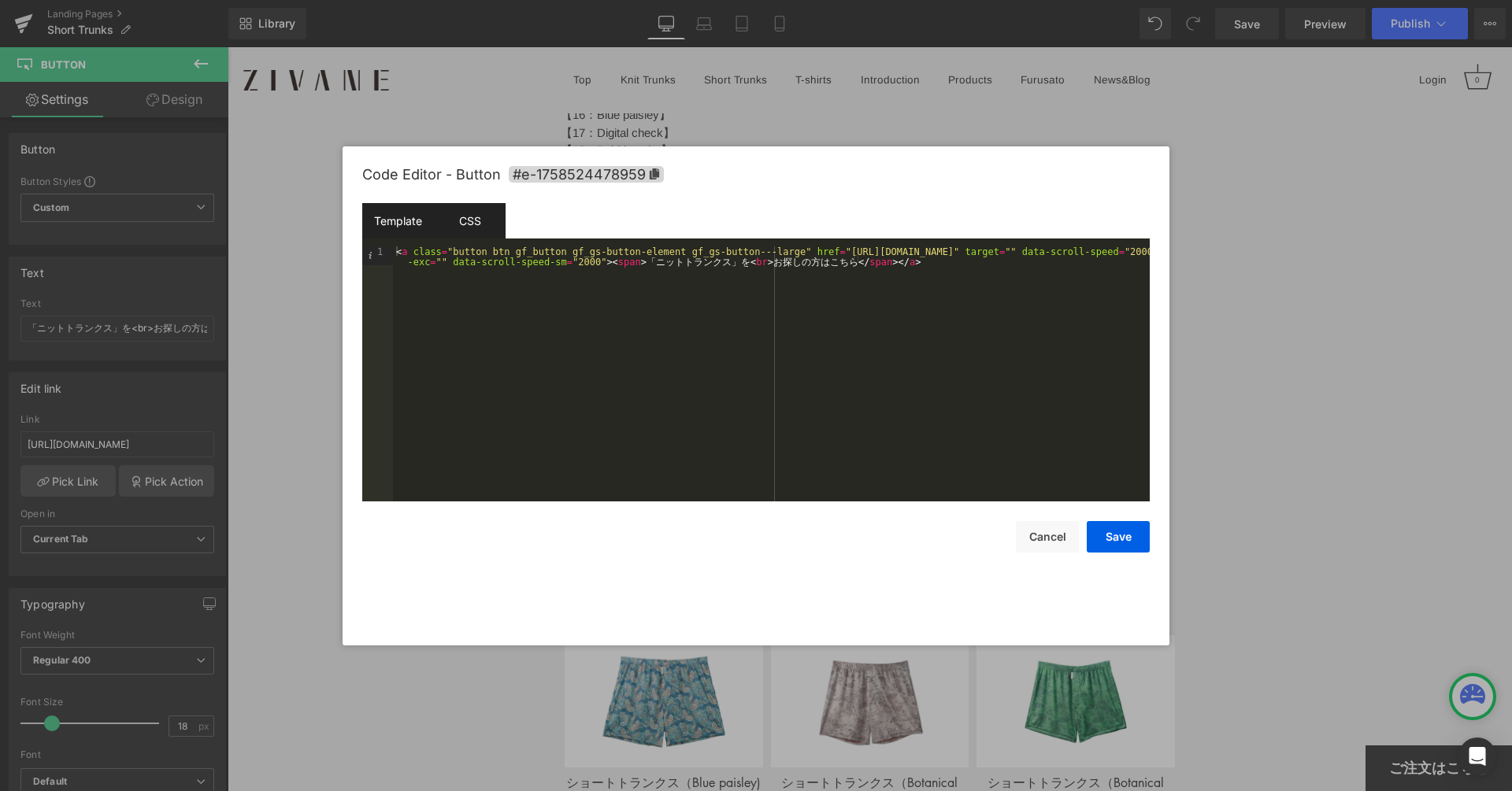
click at [478, 225] on div "CSS" at bounding box center [470, 221] width 72 height 36
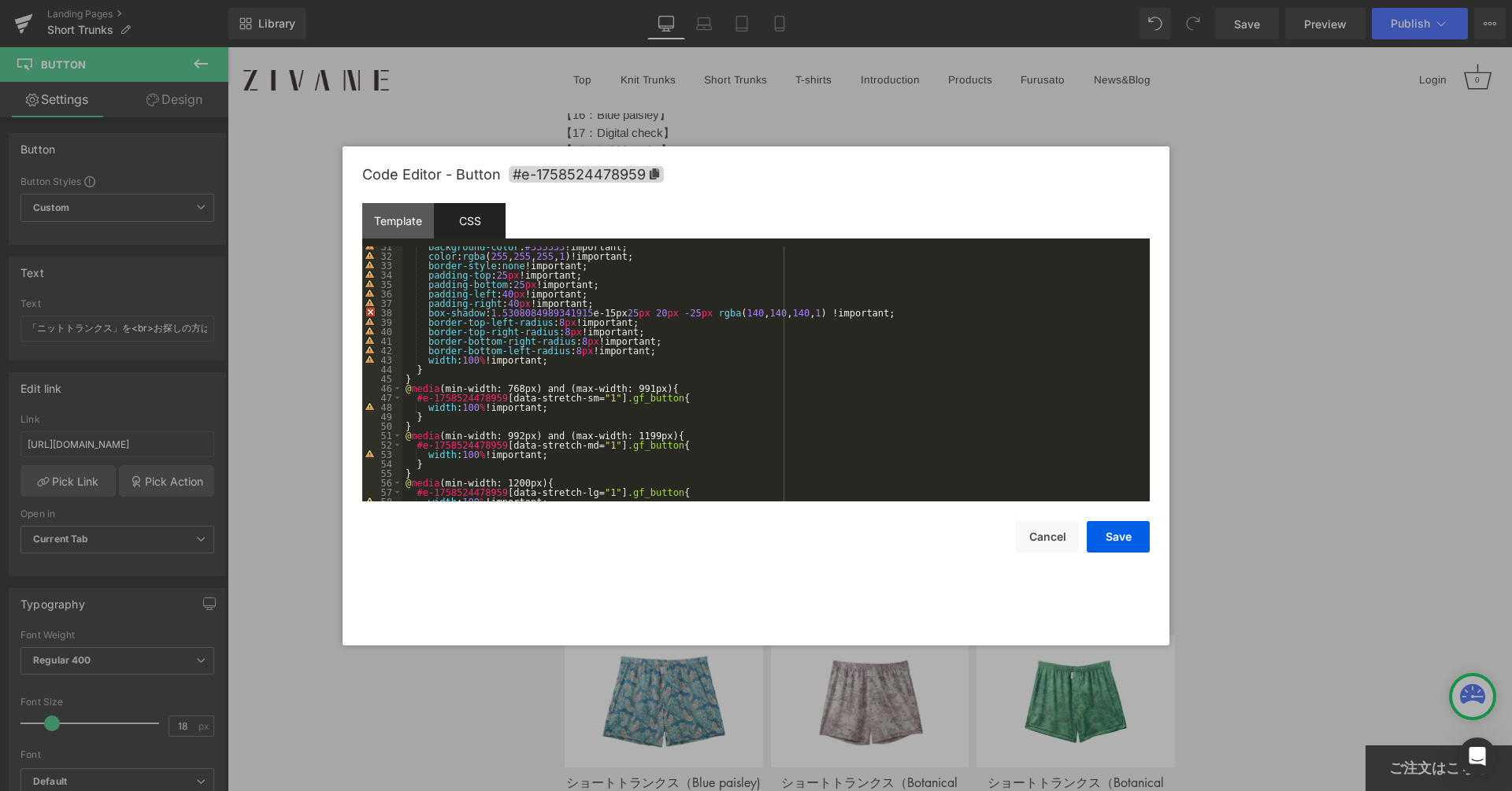
scroll to position [287, 0]
click at [537, 359] on div "background-color : #333333 !important; color : rgba ( 255 , 255 , 255 , 1 )!imp…" at bounding box center [772, 379] width 740 height 274
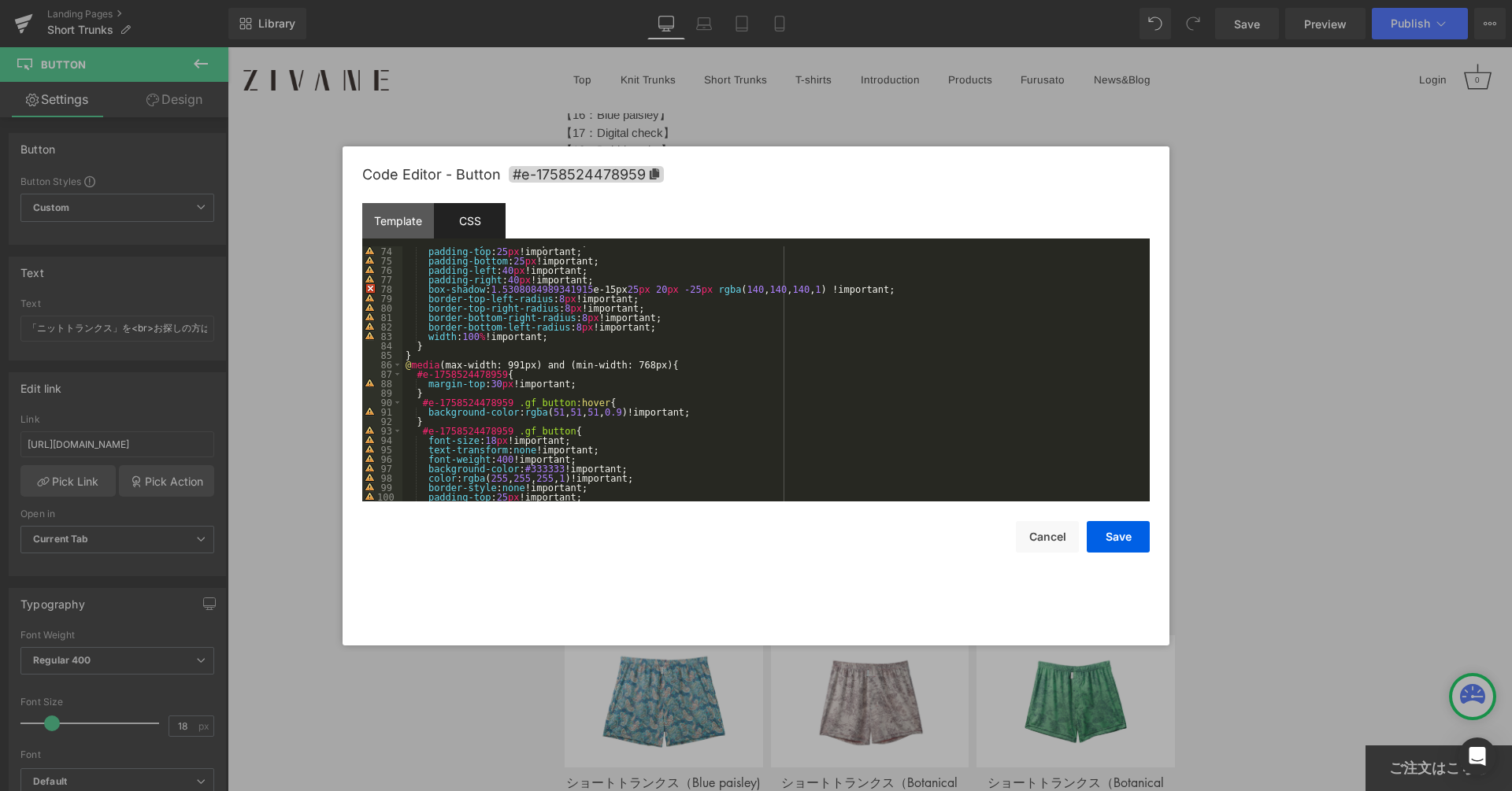
scroll to position [689, 0]
click at [548, 342] on div "border-style : none !important; padding-top : 25 px !important; padding-bottom …" at bounding box center [772, 374] width 740 height 274
click at [547, 333] on div "border-style : none !important; padding-top : 25 px !important; padding-bottom …" at bounding box center [772, 374] width 740 height 274
paste textarea
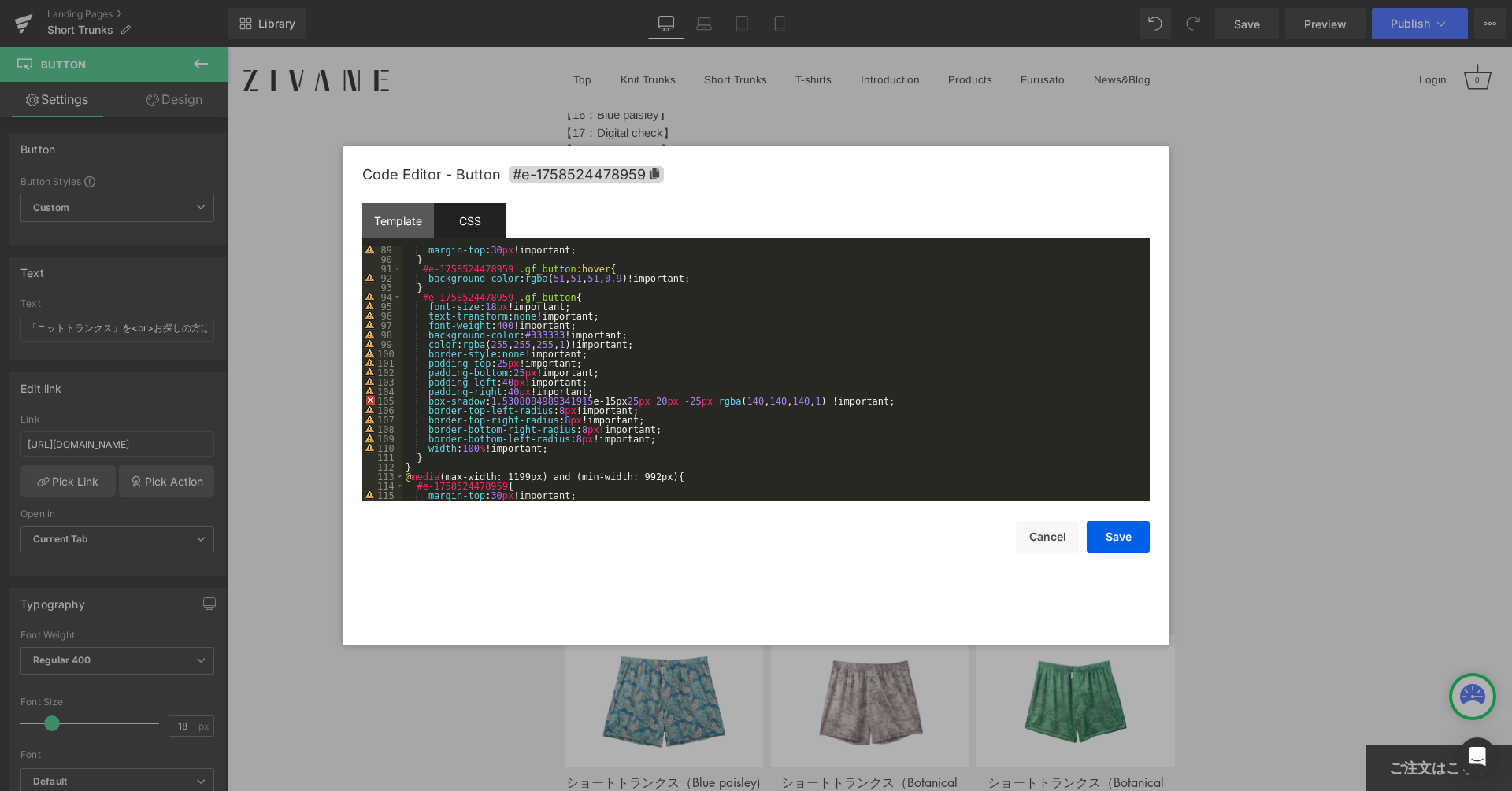
scroll to position [839, 0]
click at [536, 441] on div "margin-top : 30 px !important; } #e-1758524478959 .gf_button :hover { backgroun…" at bounding box center [772, 375] width 740 height 274
paste textarea
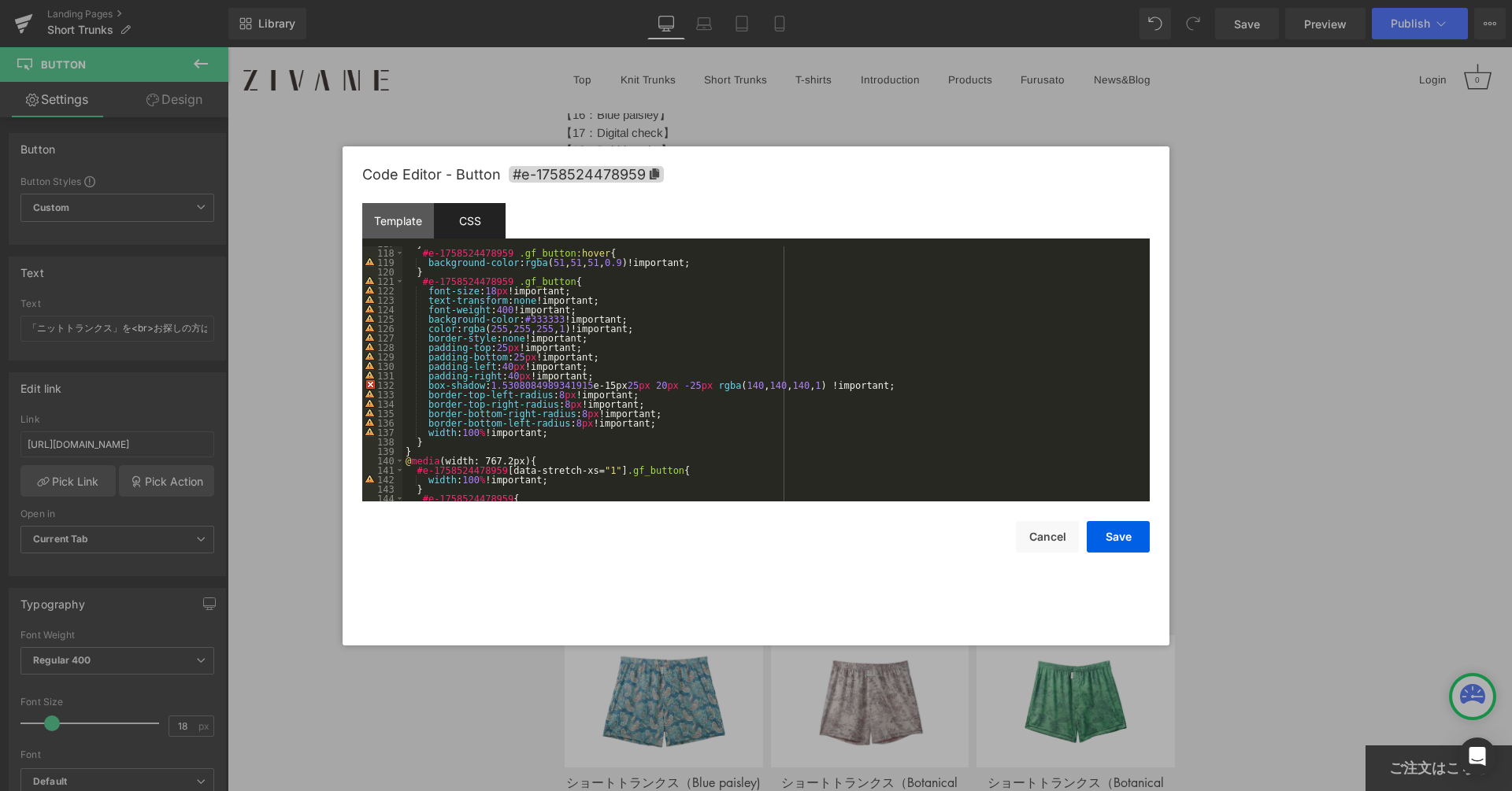
scroll to position [1153, 0]
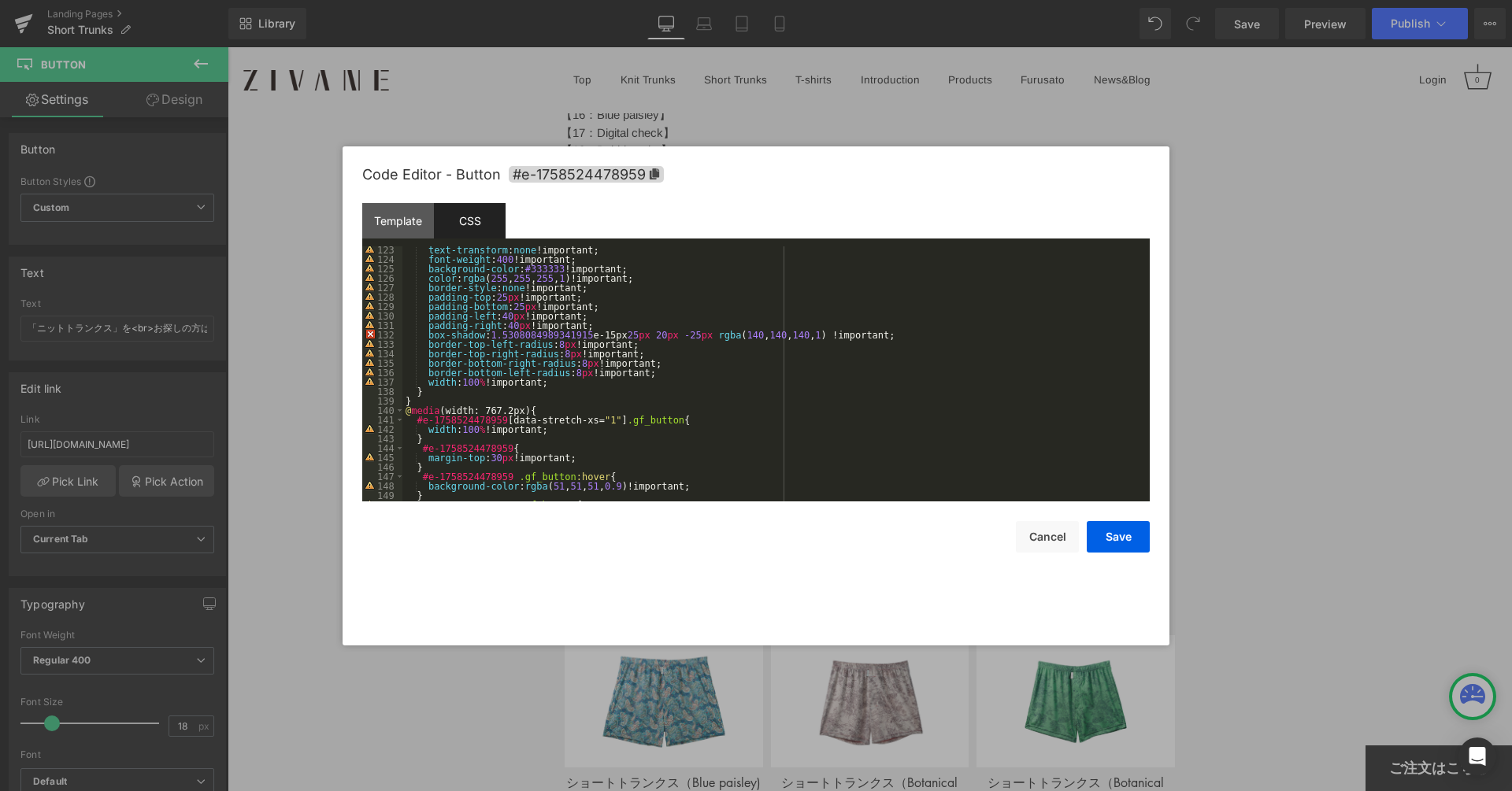
click at [539, 384] on div "text-transform : none !important; font-weight : 400 !important; background-colo…" at bounding box center [772, 382] width 740 height 274
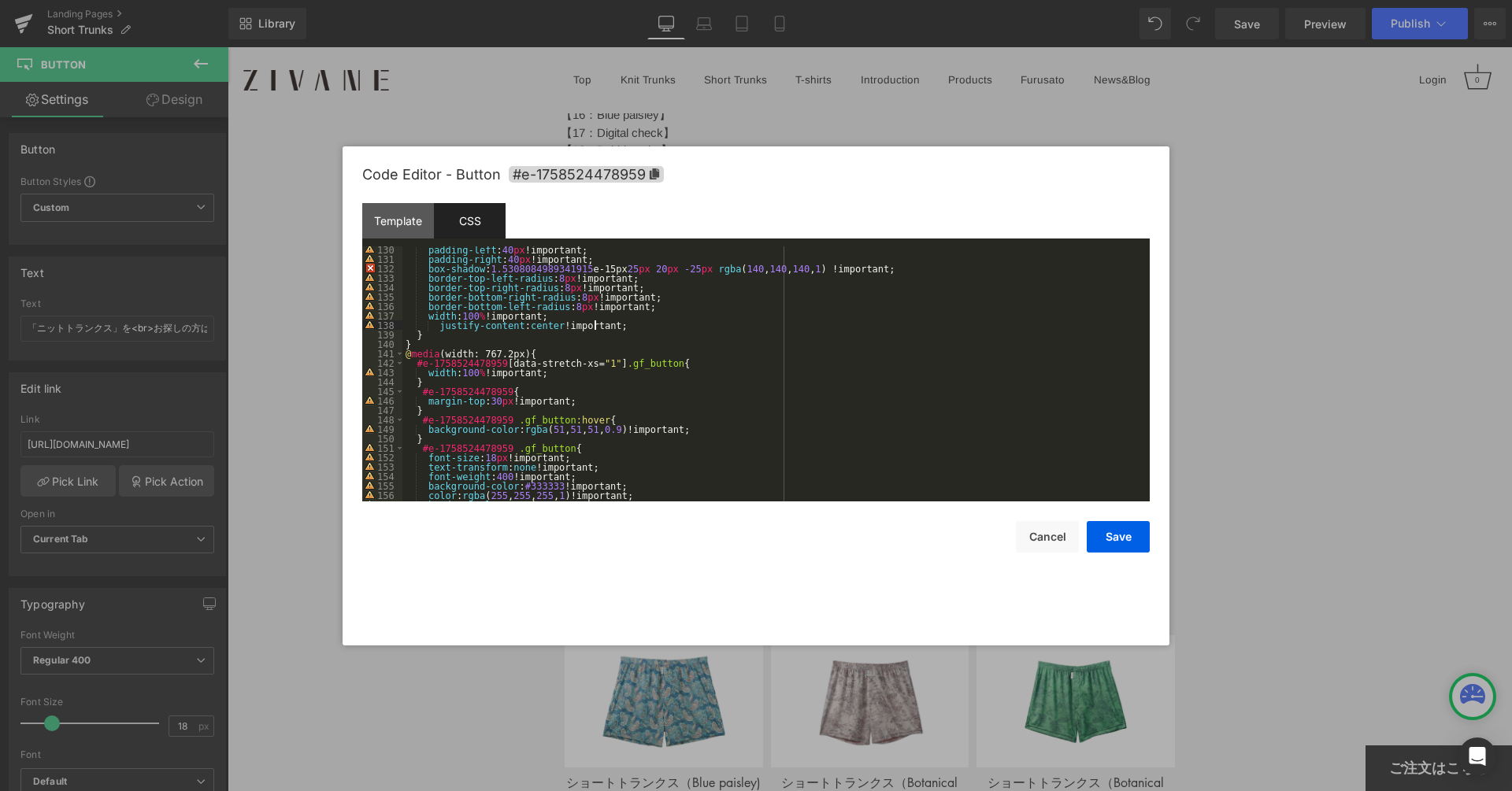
scroll to position [1351, 0]
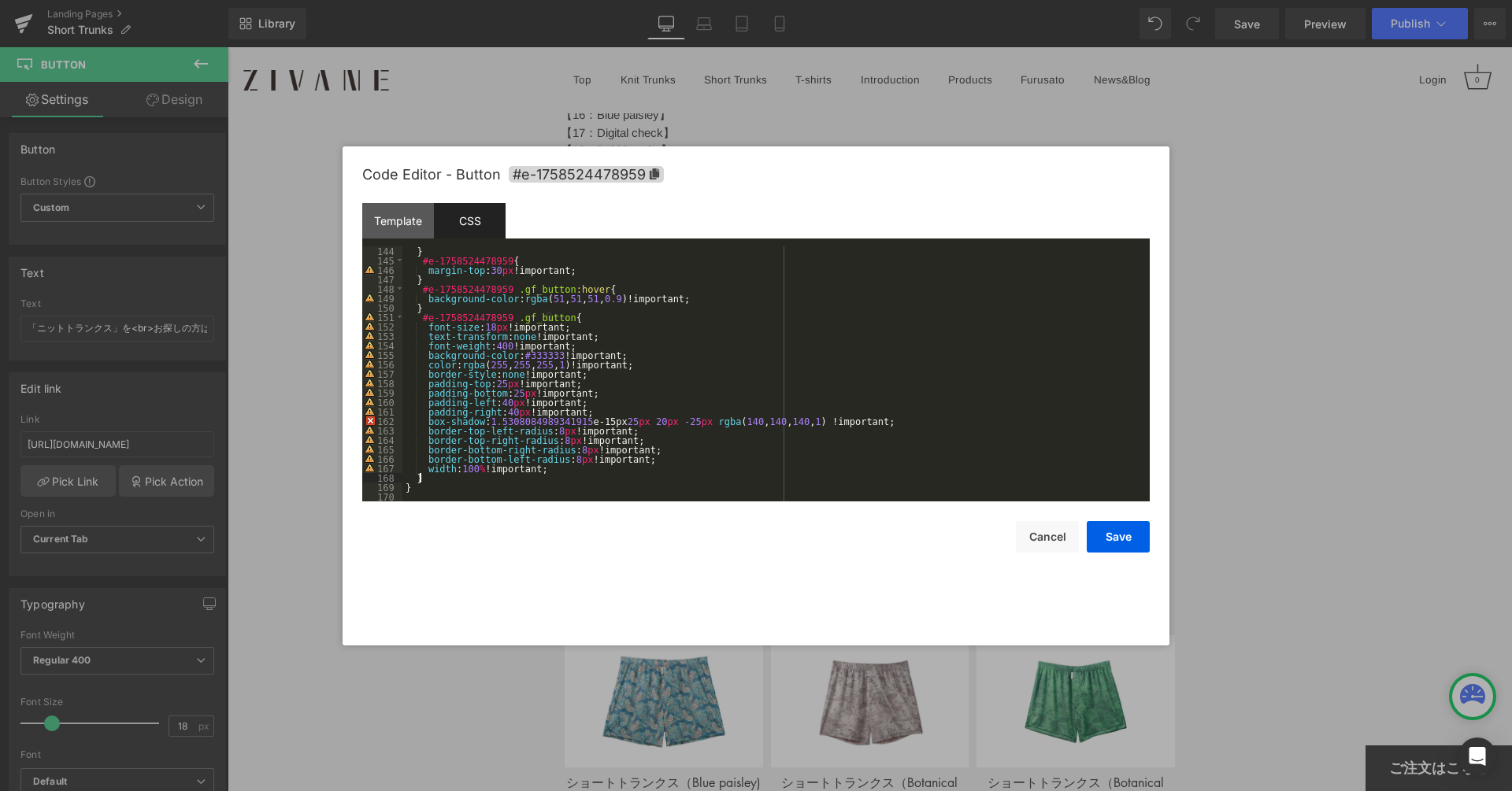
click at [533, 476] on div "} #e-1758524478959 { margin-top : 30 px !important; } #e-1758524478959 .gf_butt…" at bounding box center [772, 384] width 740 height 274
click at [540, 473] on div "} #e-1758524478959 { margin-top : 30 px !important; } #e-1758524478959 .gf_butt…" at bounding box center [772, 384] width 740 height 274
click at [1113, 525] on button "Save" at bounding box center [1117, 537] width 63 height 31
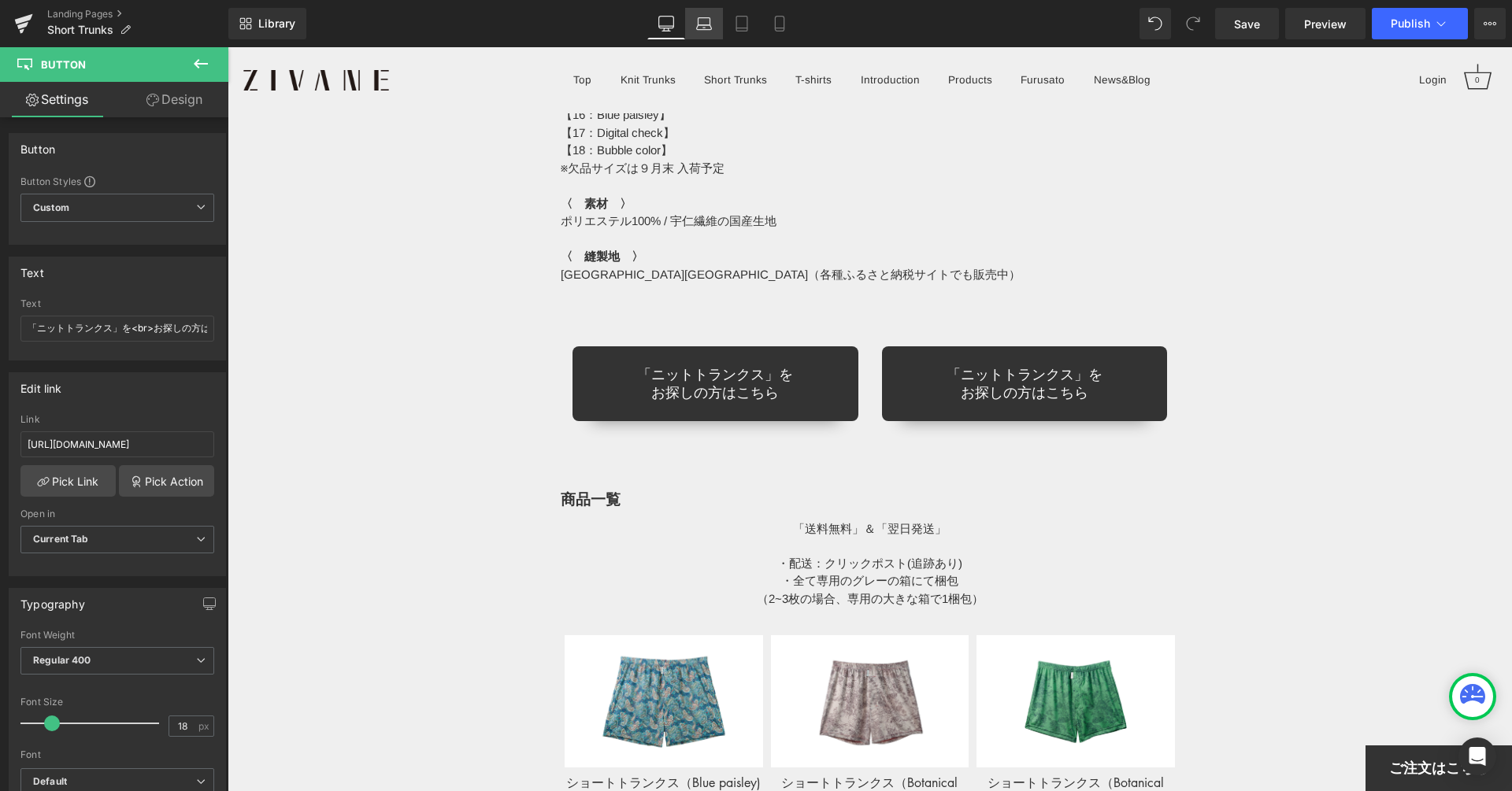
click at [709, 16] on icon at bounding box center [704, 23] width 16 height 16
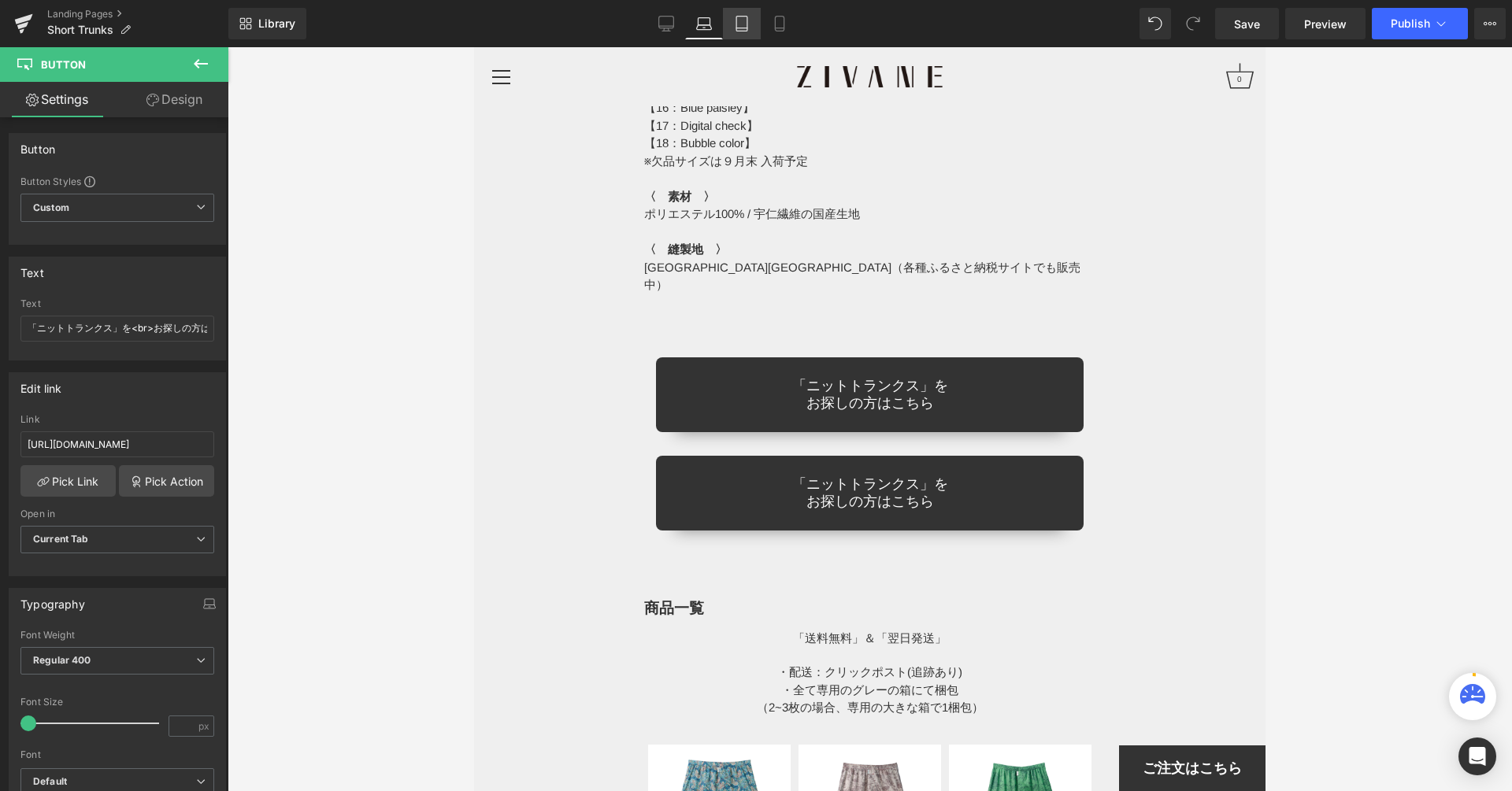
click at [734, 20] on icon at bounding box center [741, 23] width 16 height 16
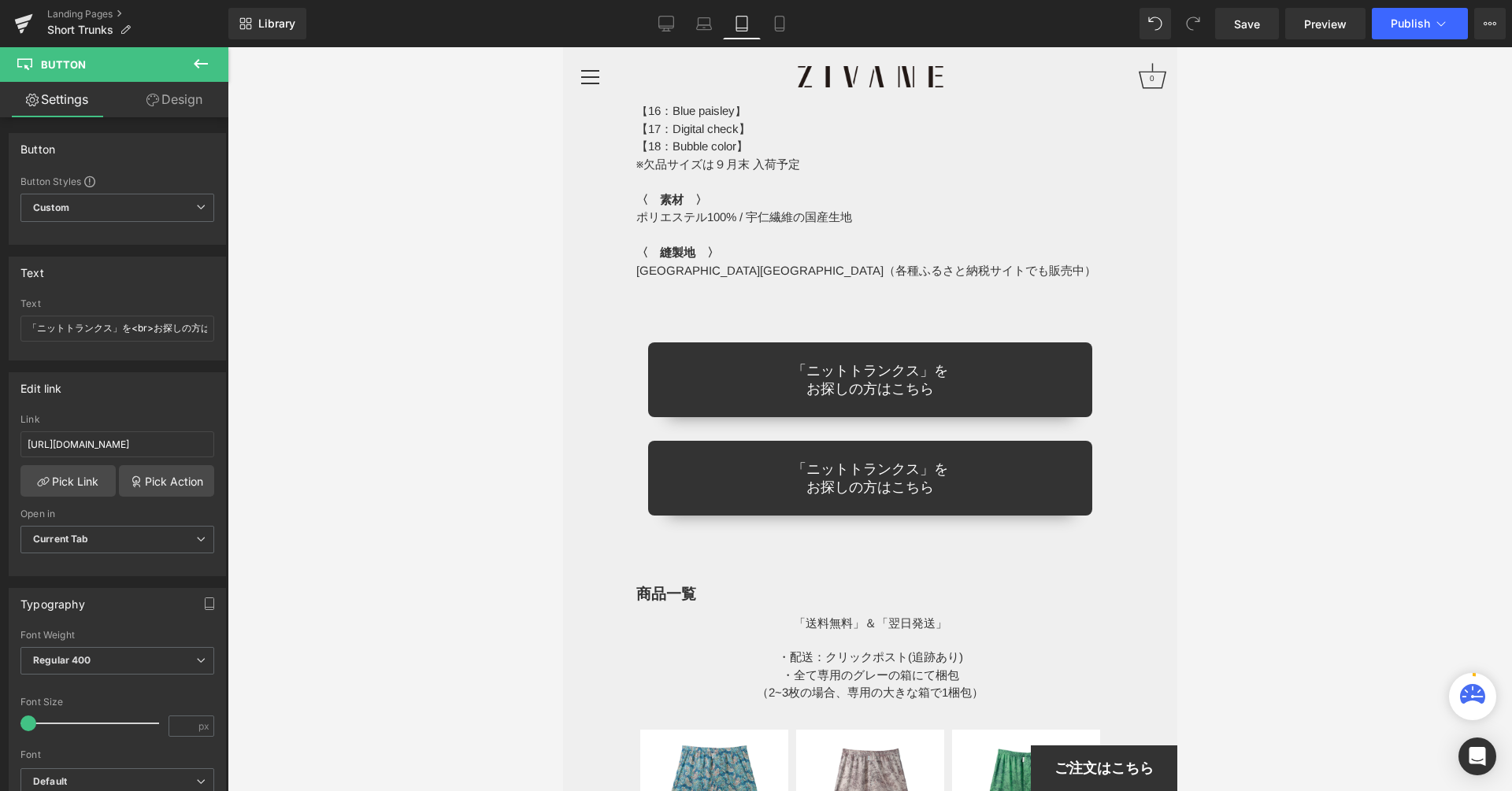
click at [750, 20] on link "Tablet" at bounding box center [741, 24] width 38 height 31
click at [762, 21] on link "Mobile" at bounding box center [779, 24] width 38 height 31
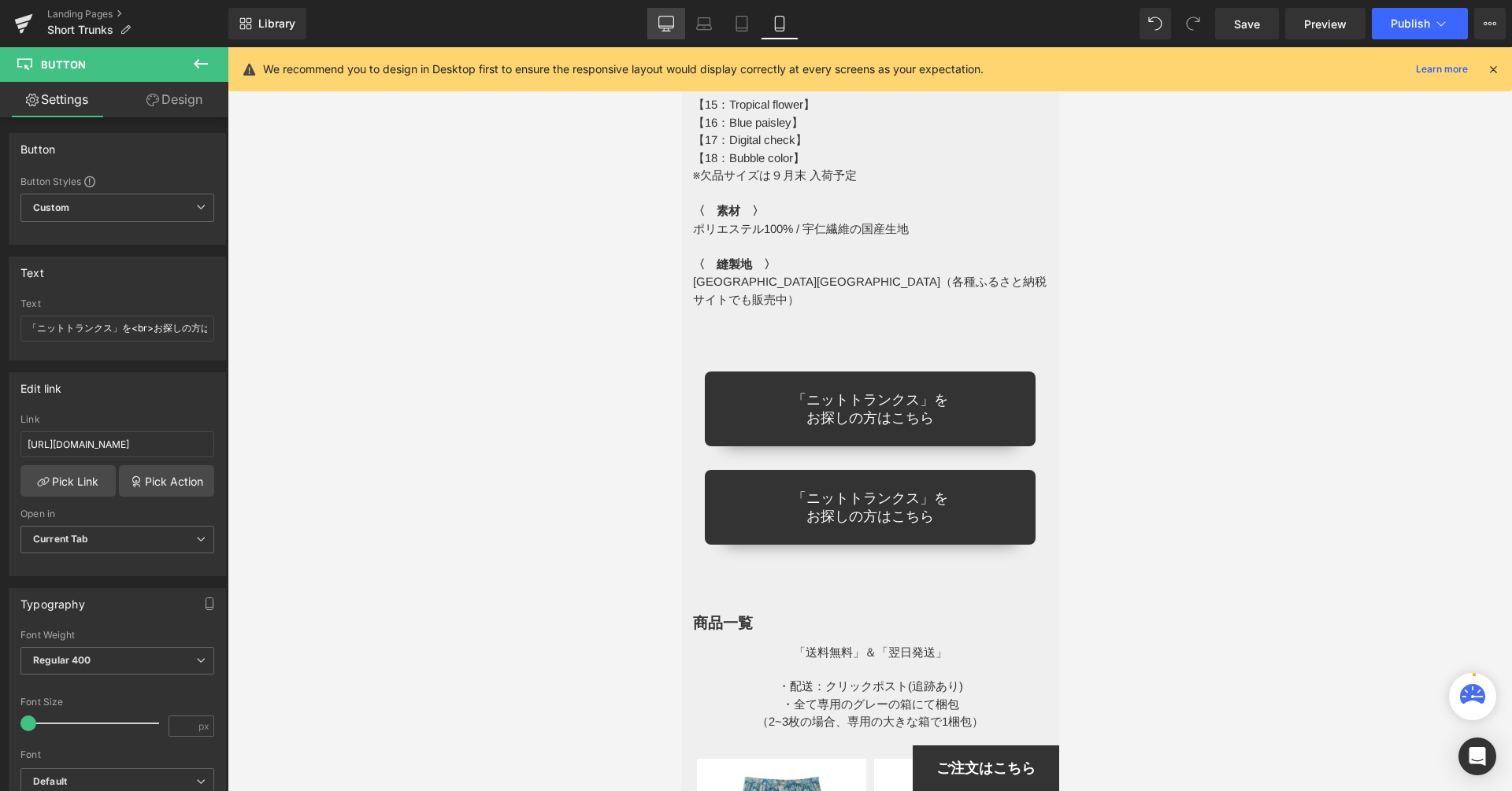
click at [675, 16] on link "Desktop" at bounding box center [666, 24] width 38 height 31
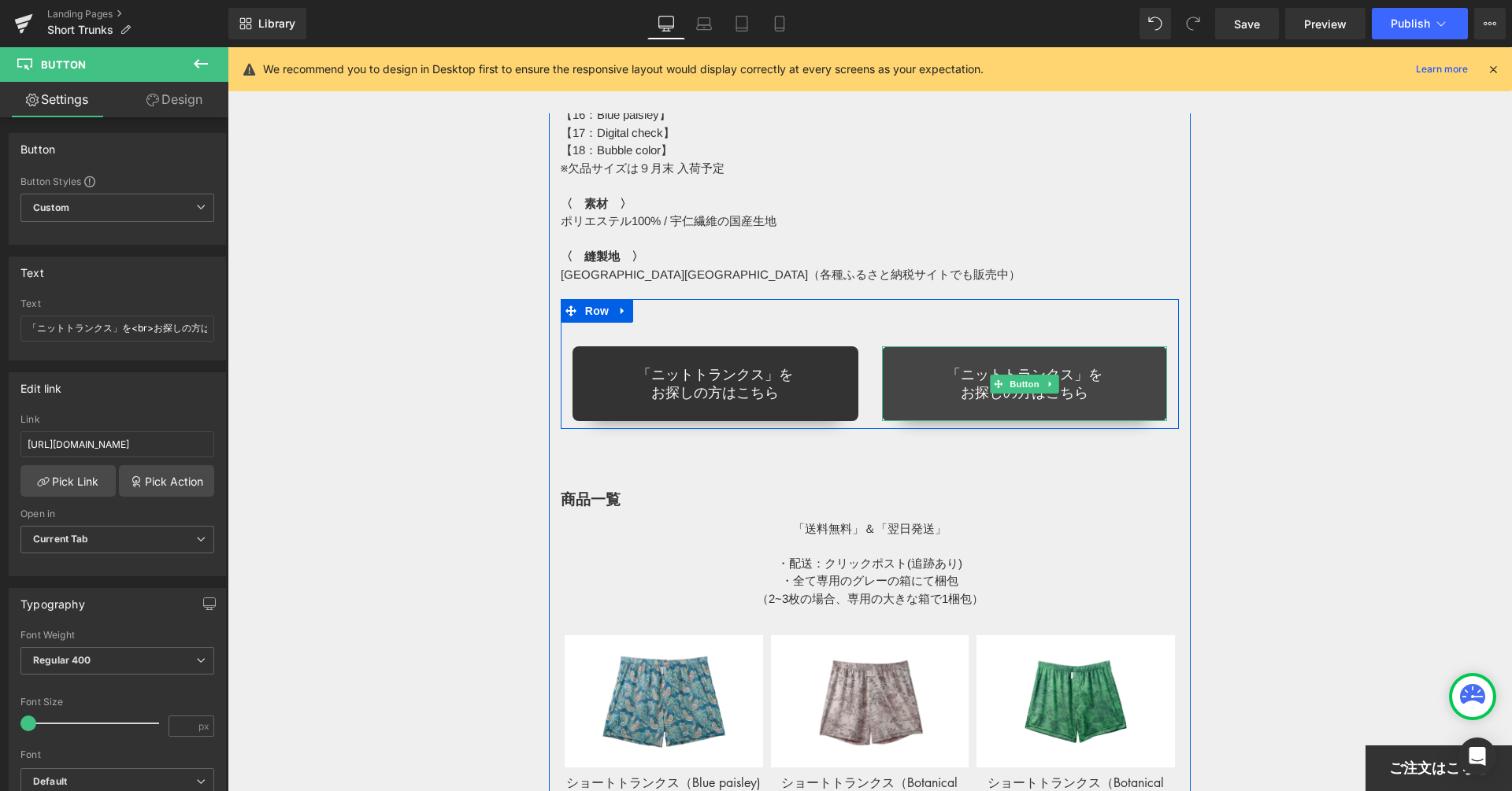
click at [915, 385] on link "「ニットトランクス」を お探しの方はこちら" at bounding box center [1025, 384] width 286 height 75
click at [910, 374] on link "「ニットトランクス」を お探しの方はこちら" at bounding box center [1025, 384] width 286 height 75
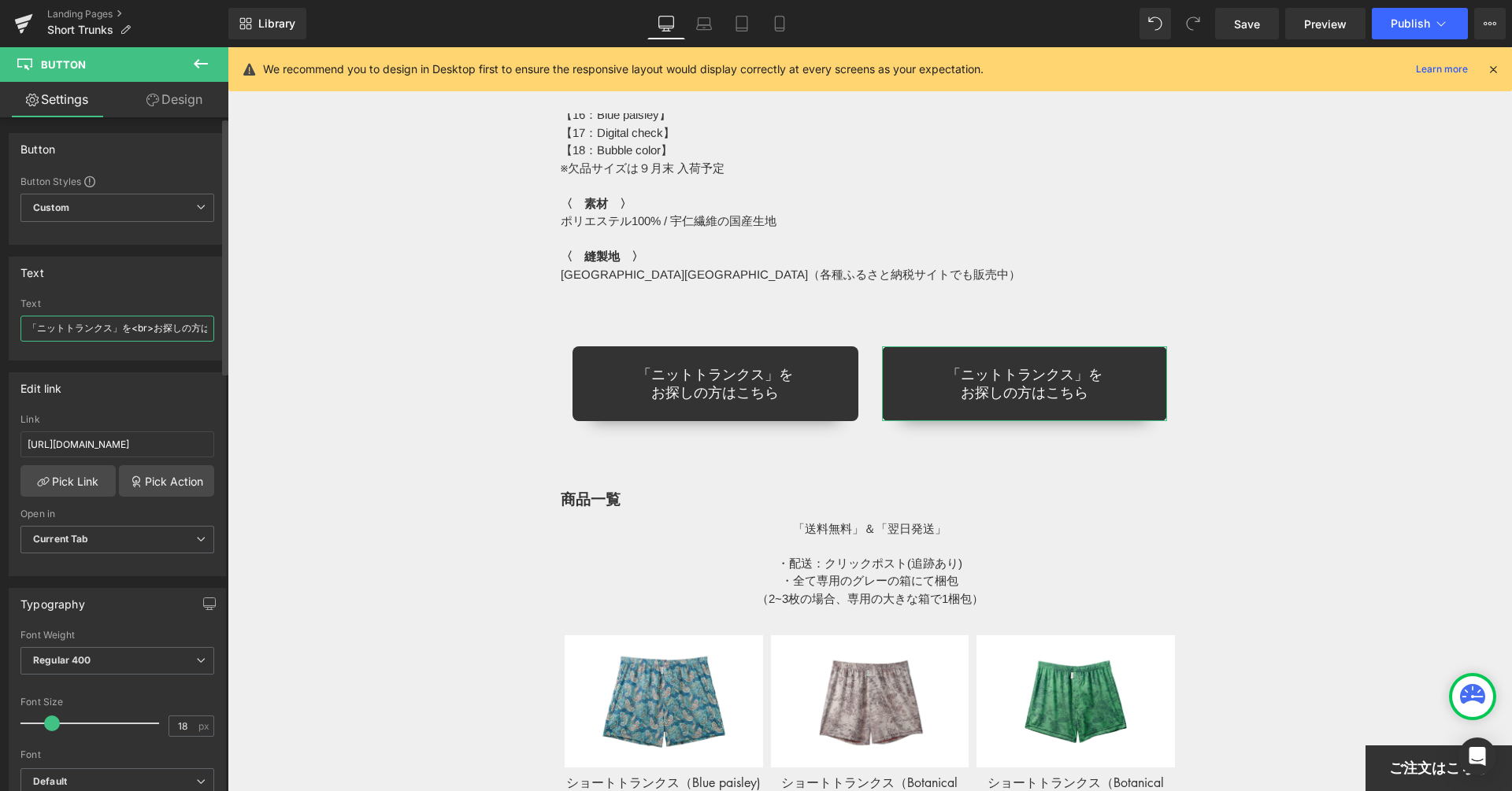
drag, startPoint x: 111, startPoint y: 328, endPoint x: 40, endPoint y: 333, distance: 71.2
click at [40, 333] on input "「ニットトランクス」を<br>お探しの方はこちら" at bounding box center [117, 328] width 194 height 26
type input "「ニットトランクス」を<br>お探しの方はこちら"
click at [92, 432] on input "[URL][DOMAIN_NAME]" at bounding box center [117, 444] width 194 height 26
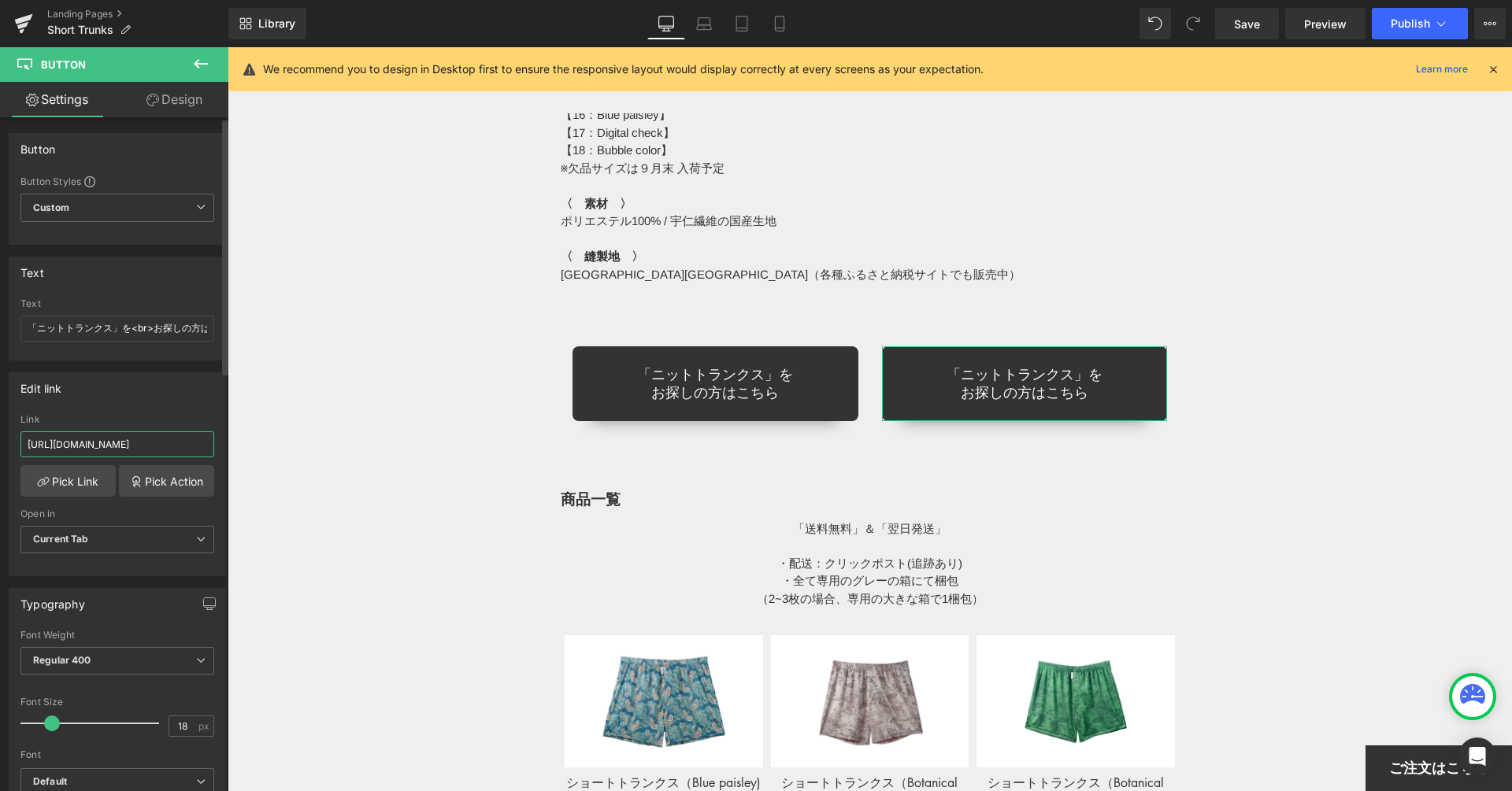
click at [92, 432] on input "[URL][DOMAIN_NAME]" at bounding box center [117, 444] width 194 height 26
paste input "t-shirt"
type input "[URL][DOMAIN_NAME]"
click at [109, 322] on input "「ニットトランクス」を<br>お探しの方はこちら" at bounding box center [117, 328] width 194 height 26
type input "「Tシャツ」を<br>お探しの方はこちら"
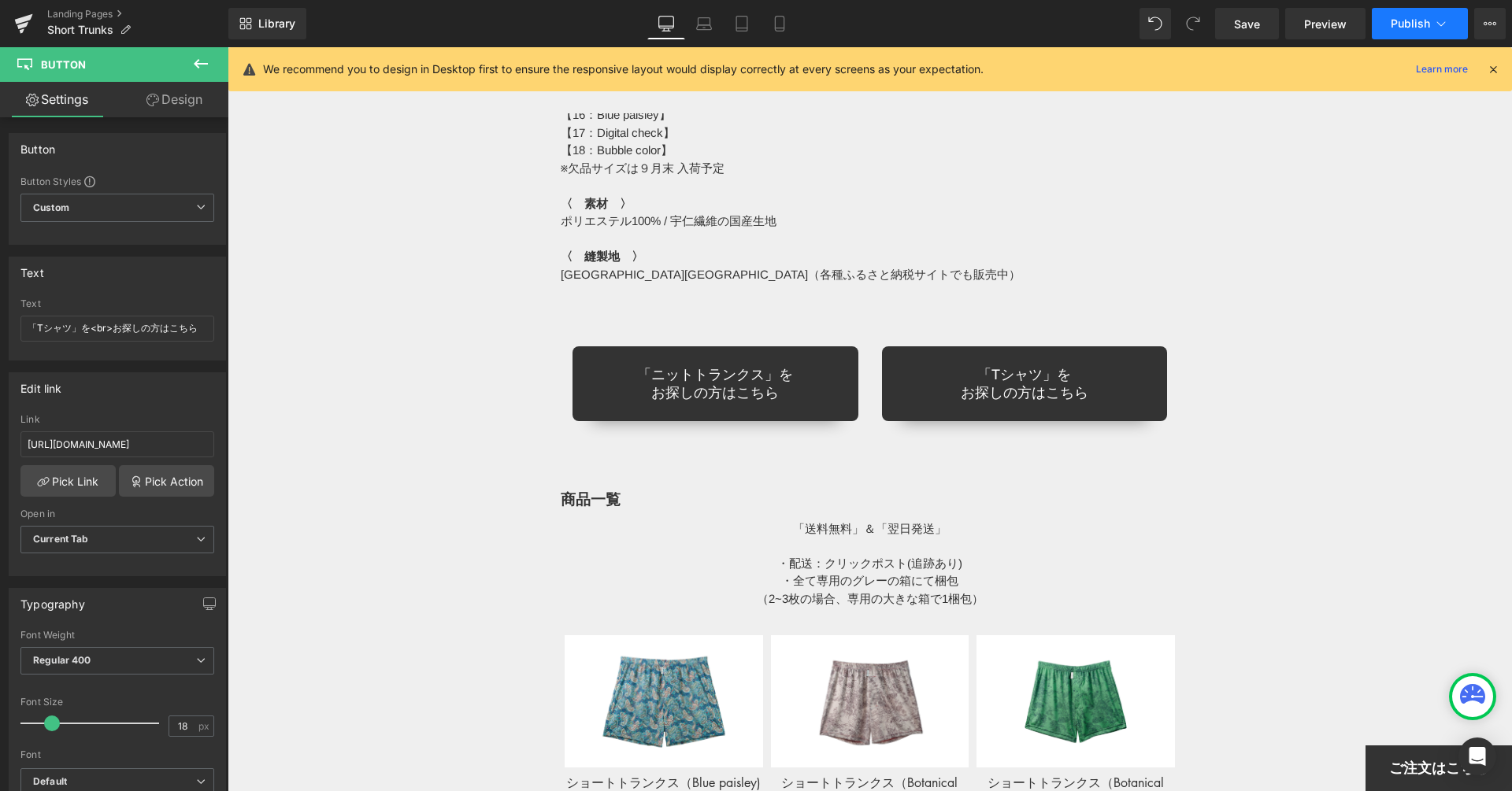
click at [1402, 17] on span "Publish" at bounding box center [1410, 24] width 40 height 13
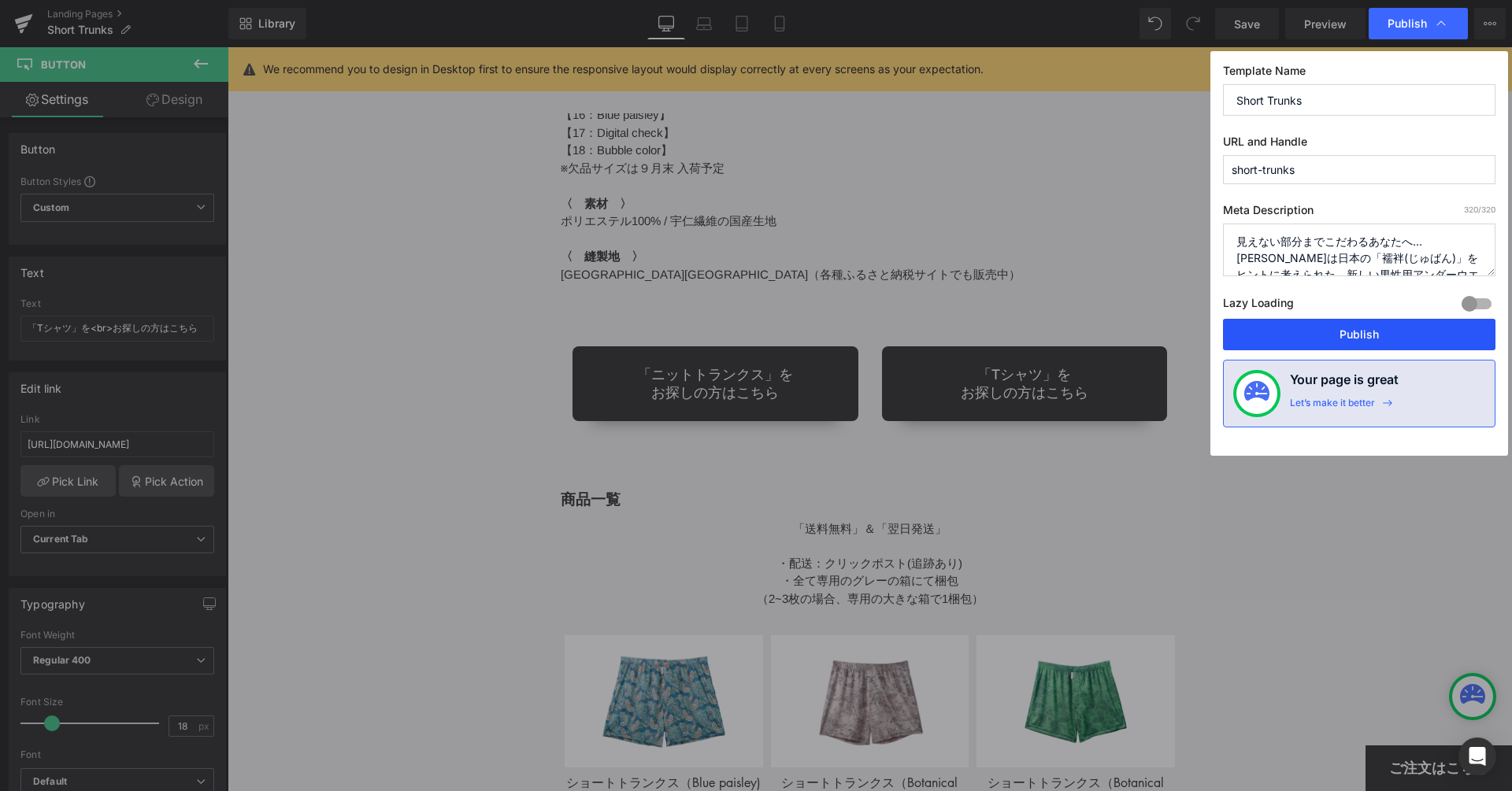
click at [1353, 337] on button "Publish" at bounding box center [1358, 335] width 272 height 31
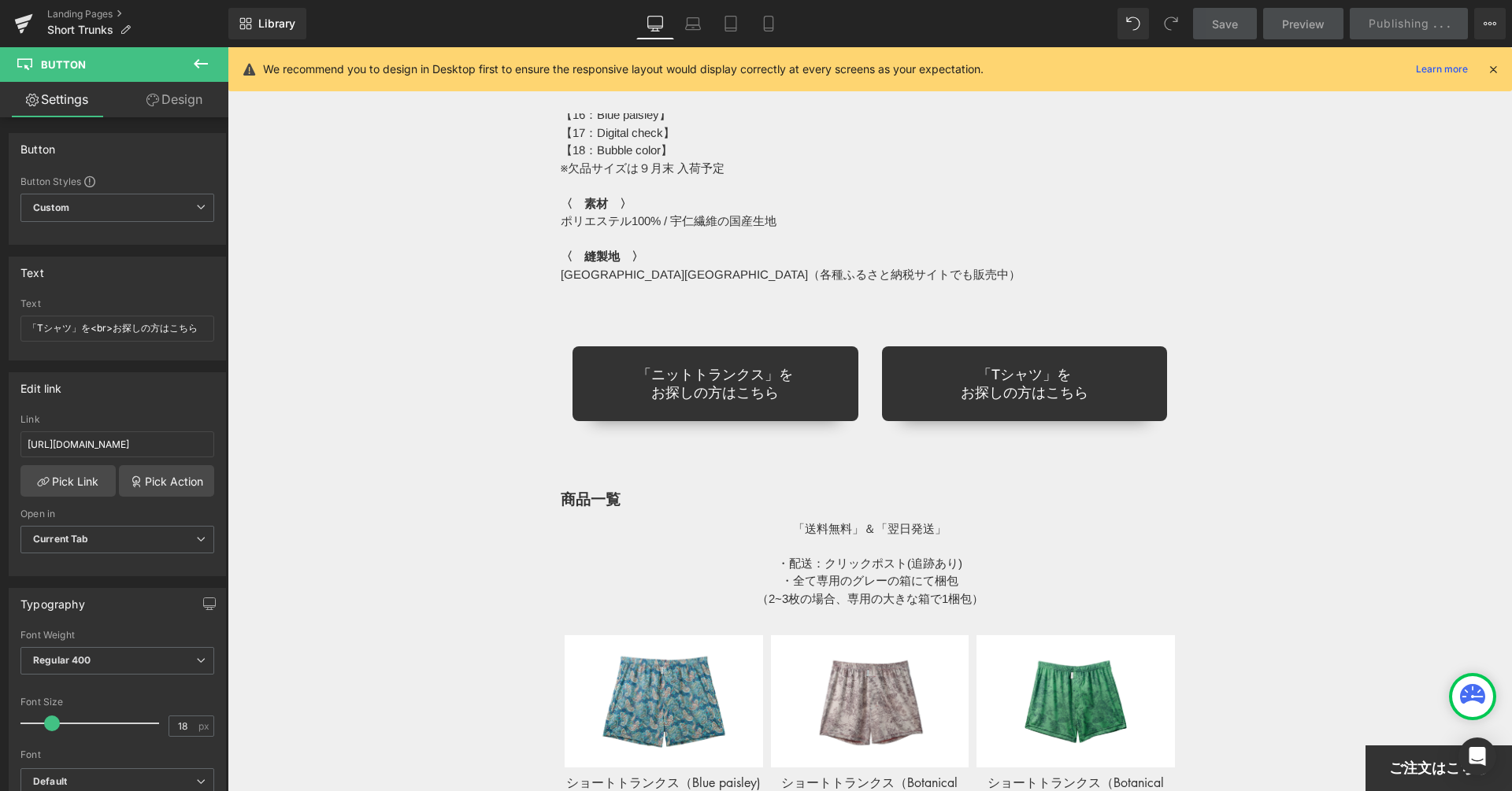
scroll to position [13770, 0]
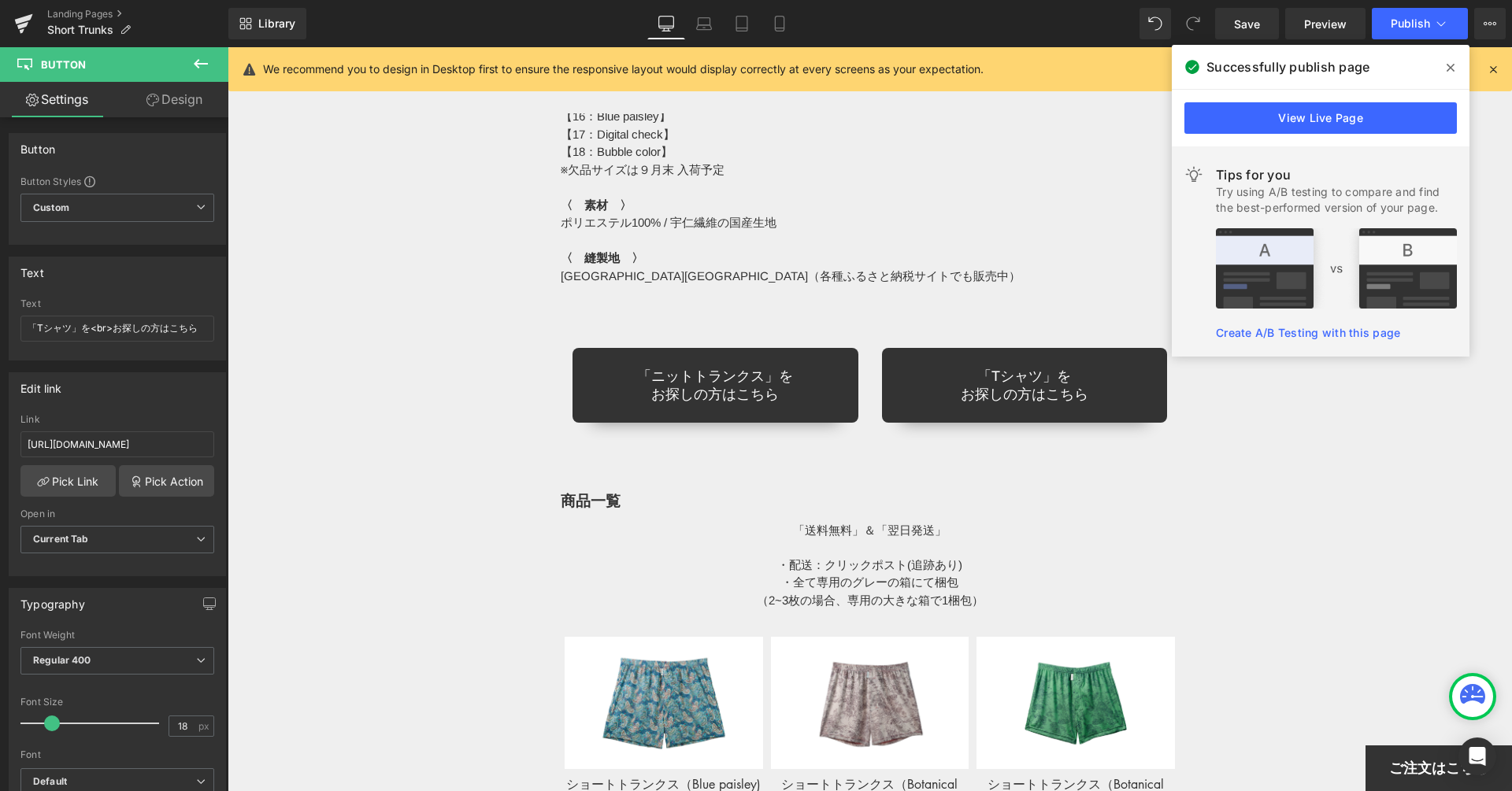
click at [951, 202] on p "〈　素材　〉" at bounding box center [869, 206] width 619 height 18
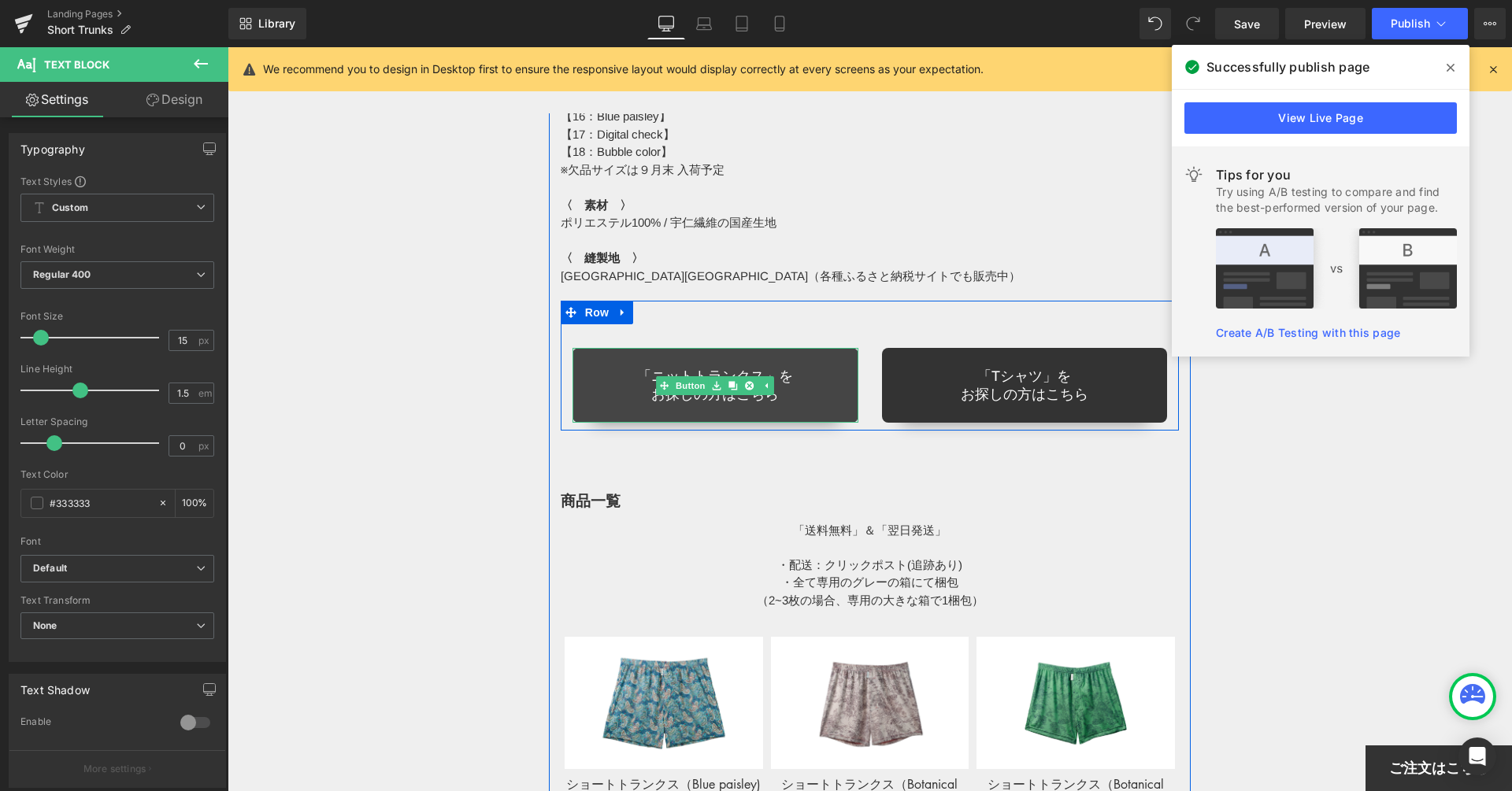
click at [842, 361] on link "「ニットトランクス」を お探しの方はこちら" at bounding box center [715, 384] width 286 height 75
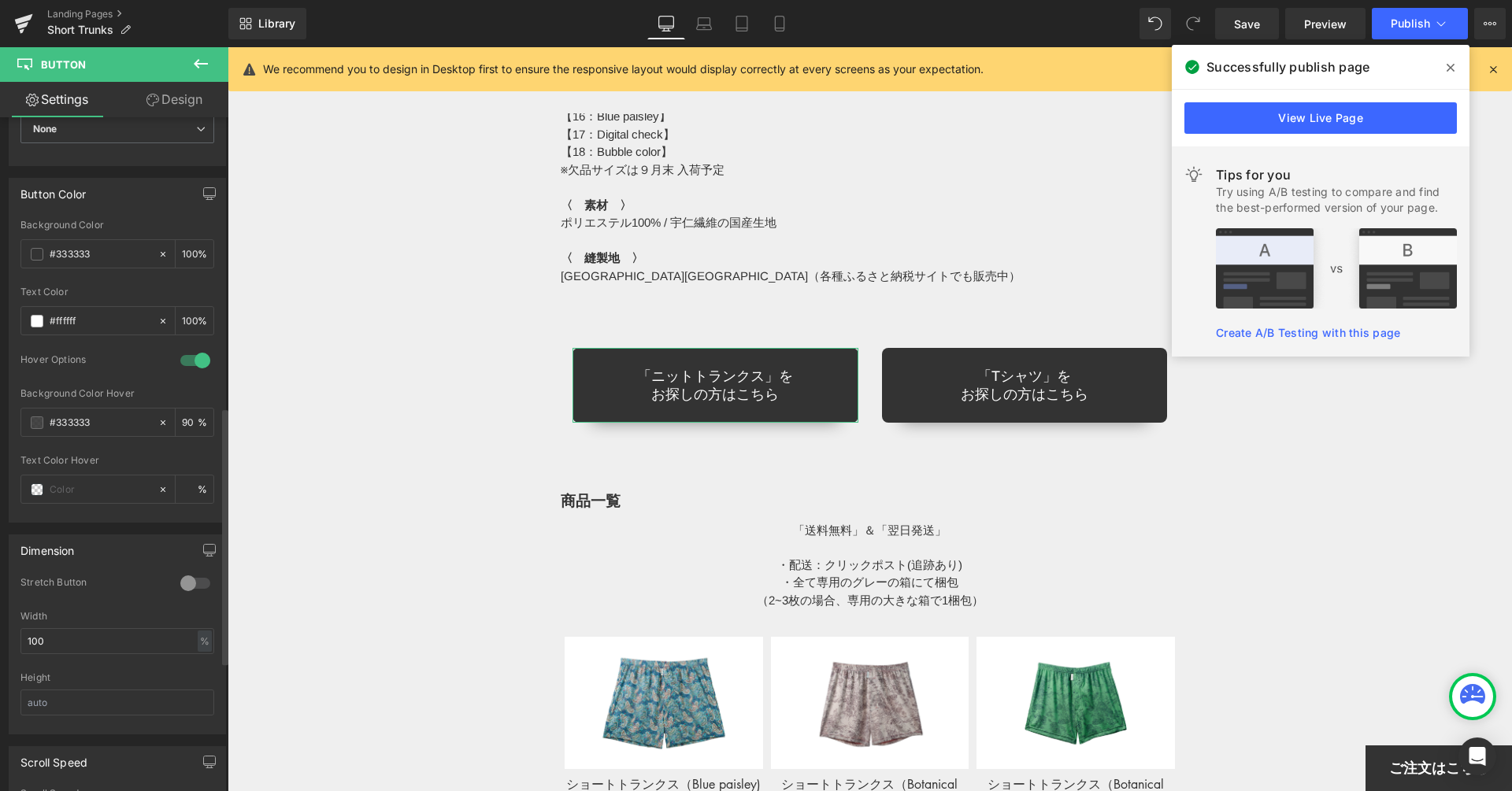
scroll to position [800, 0]
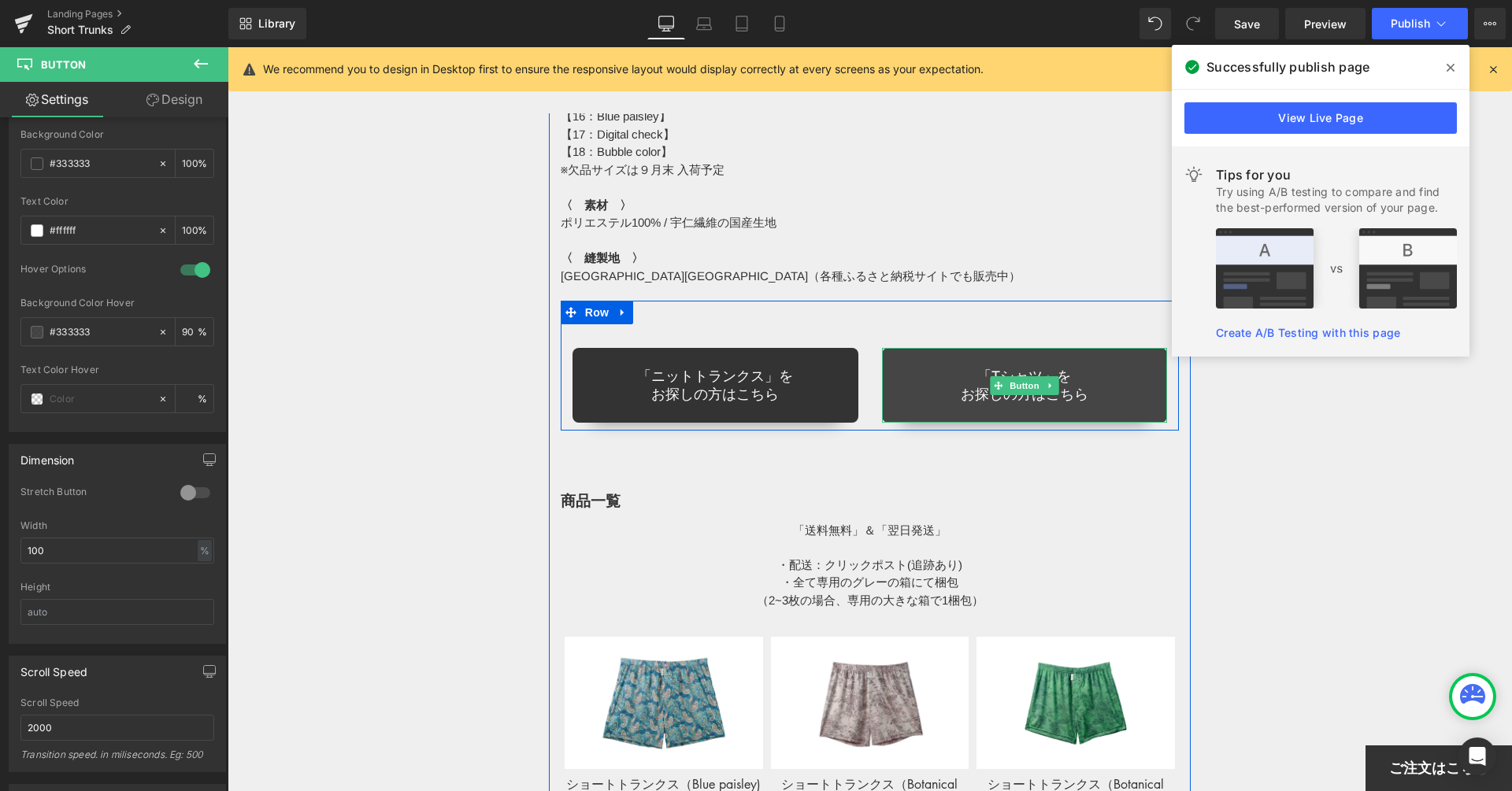
click at [942, 368] on link "「Tシャツ」を お探しの方はこちら" at bounding box center [1025, 384] width 286 height 75
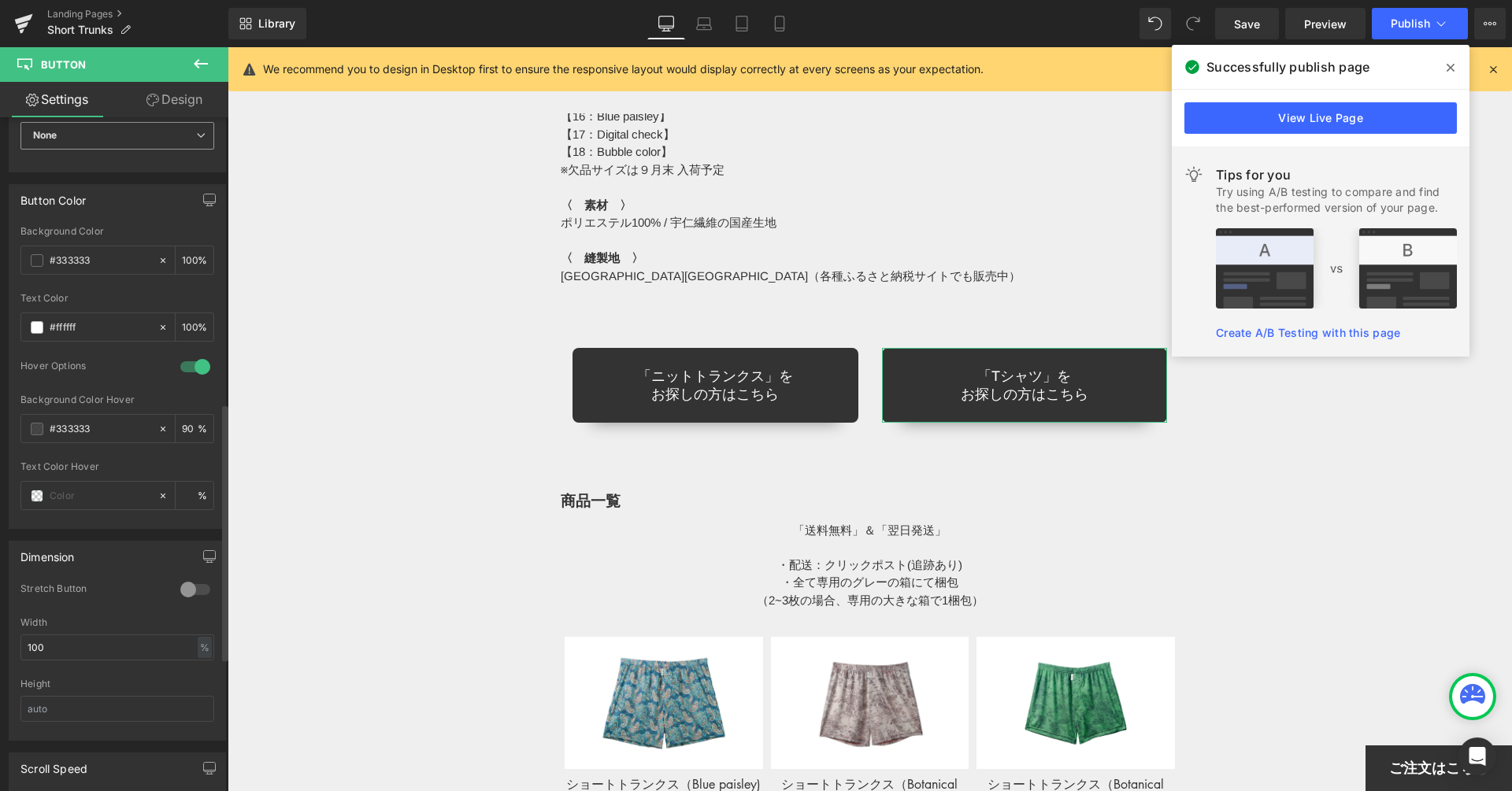
scroll to position [745, 0]
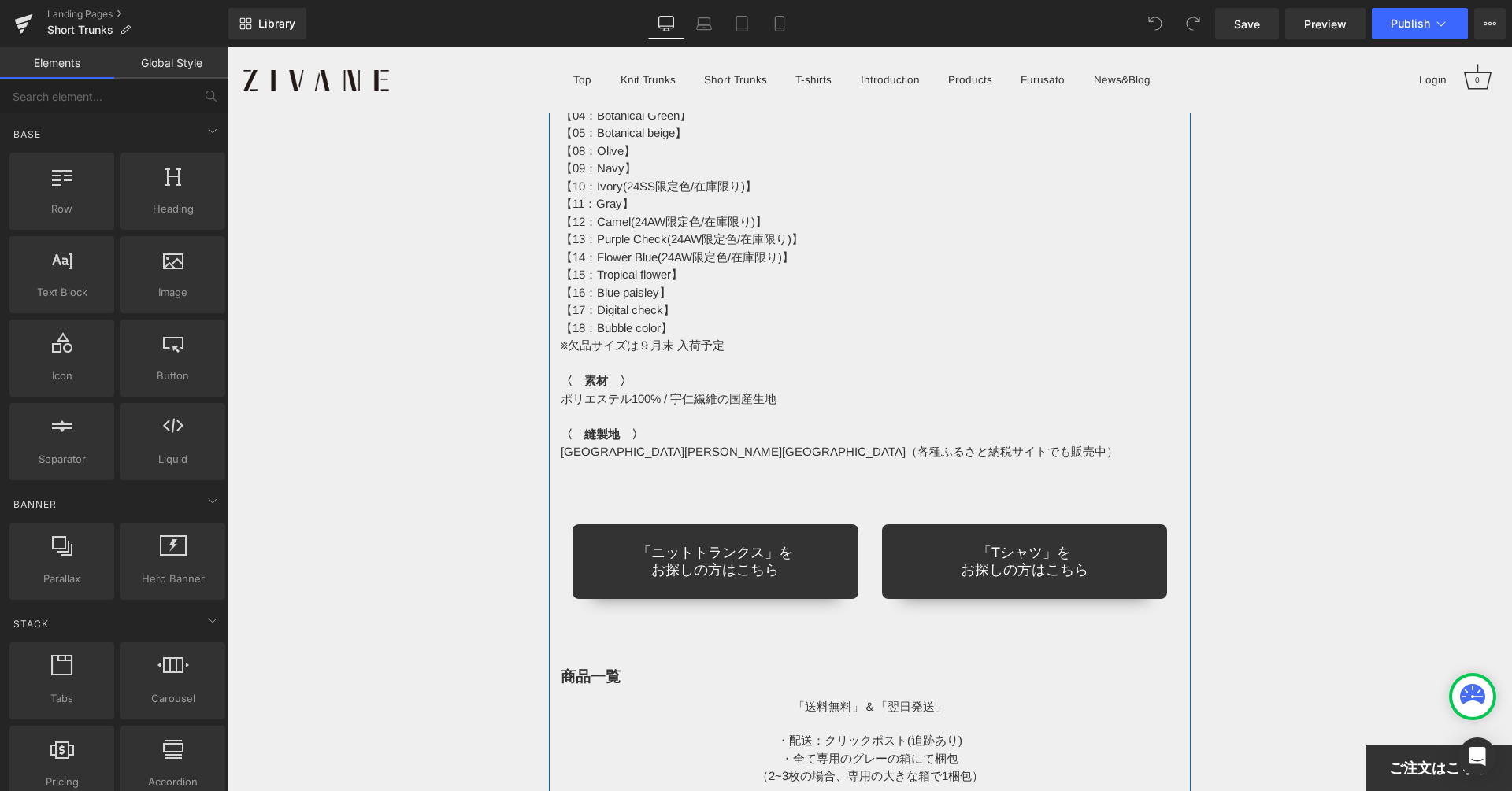
scroll to position [13606, 0]
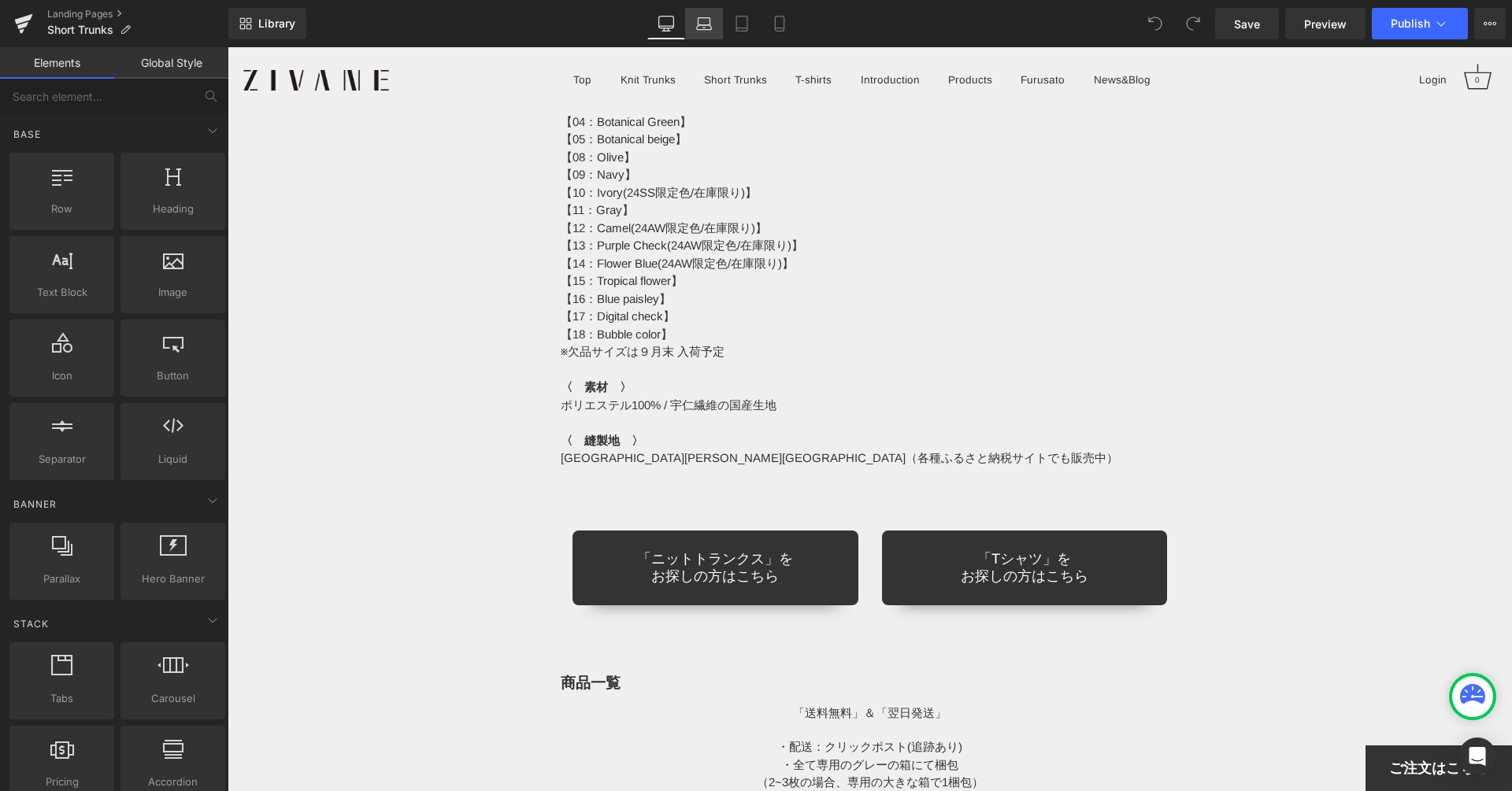
click at [705, 24] on icon at bounding box center [704, 23] width 16 height 16
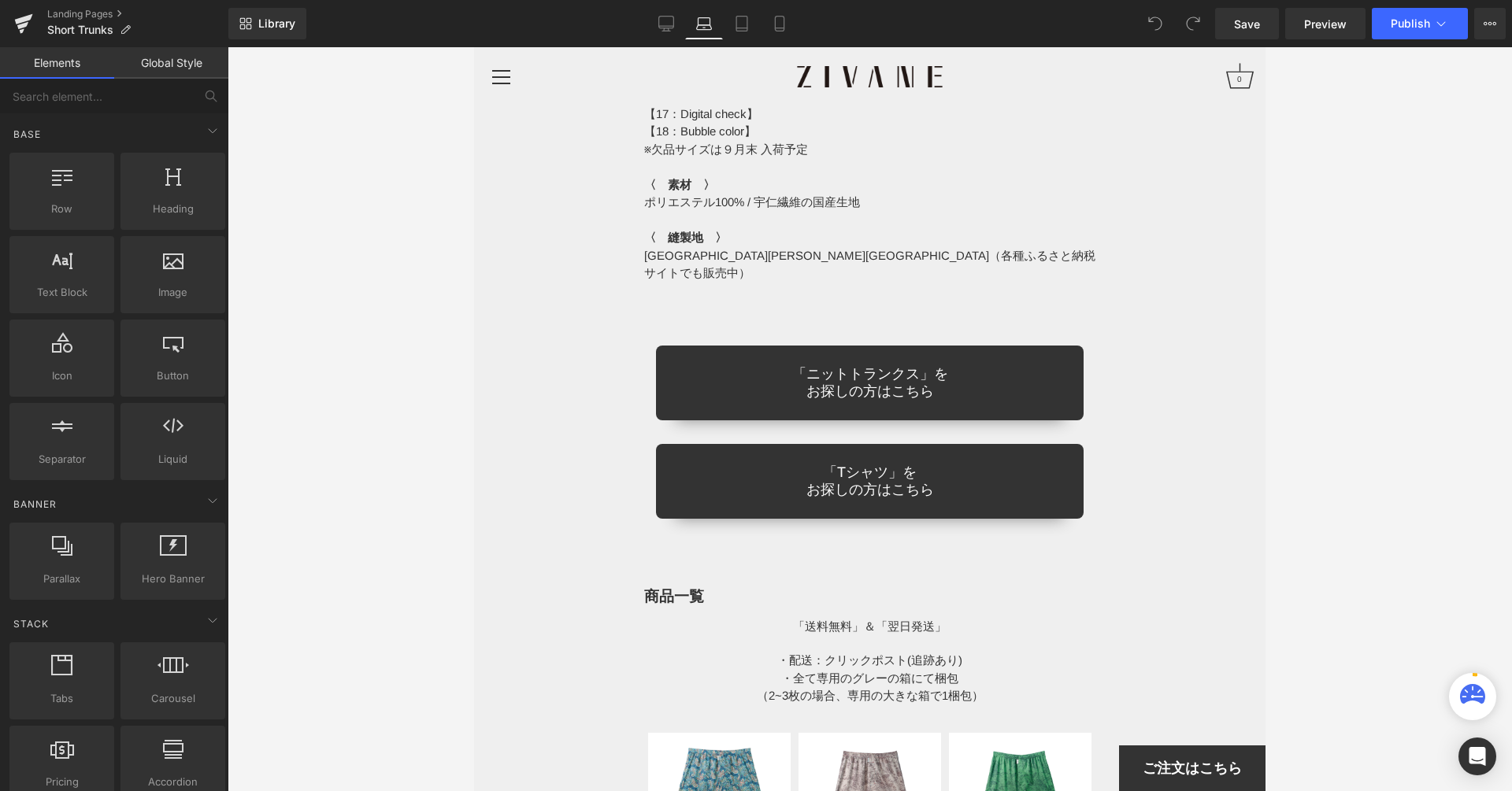
scroll to position [10665, 0]
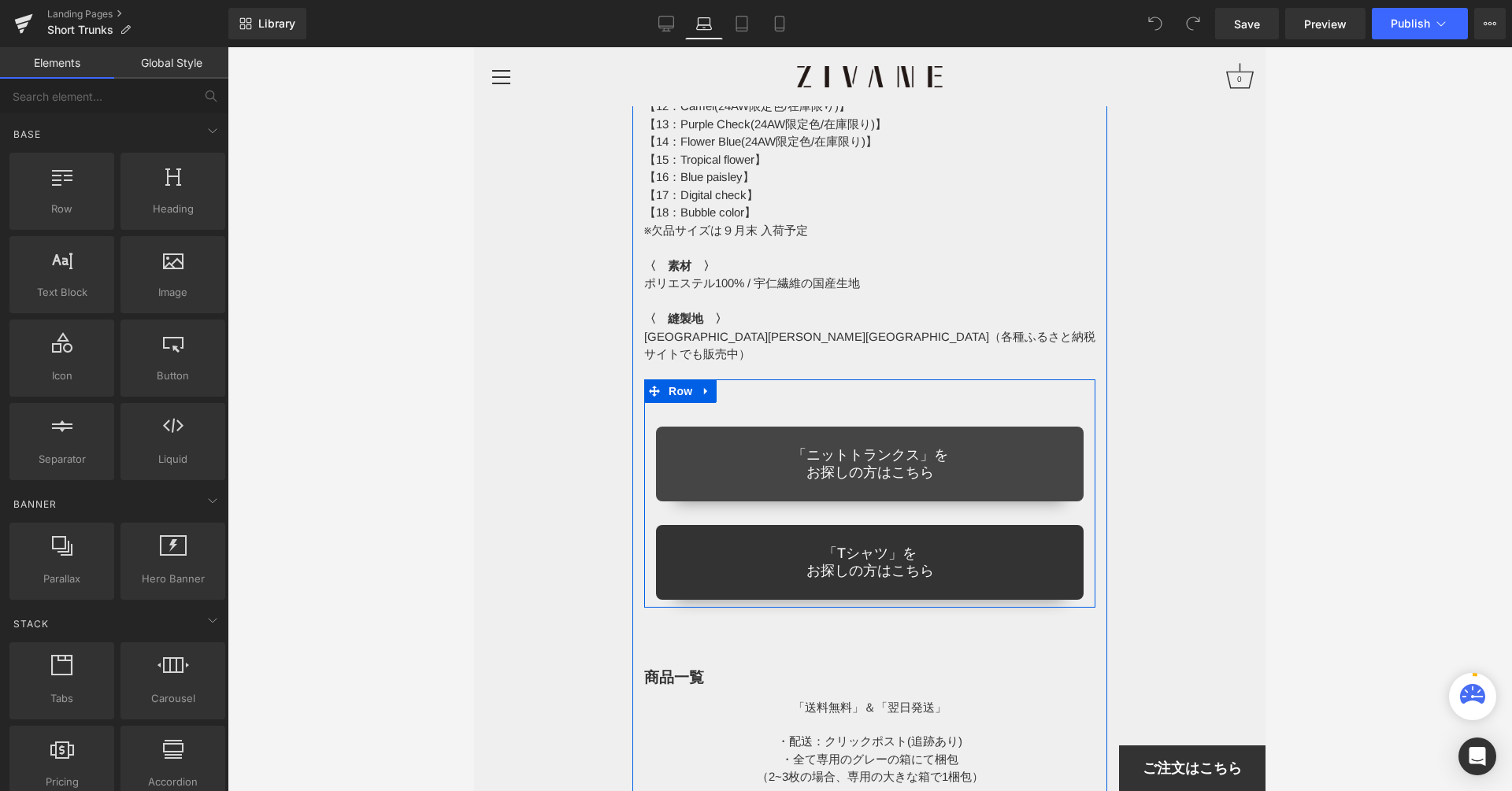
click at [1027, 445] on link "「ニットトランクス」を お探しの方はこちら" at bounding box center [869, 464] width 428 height 75
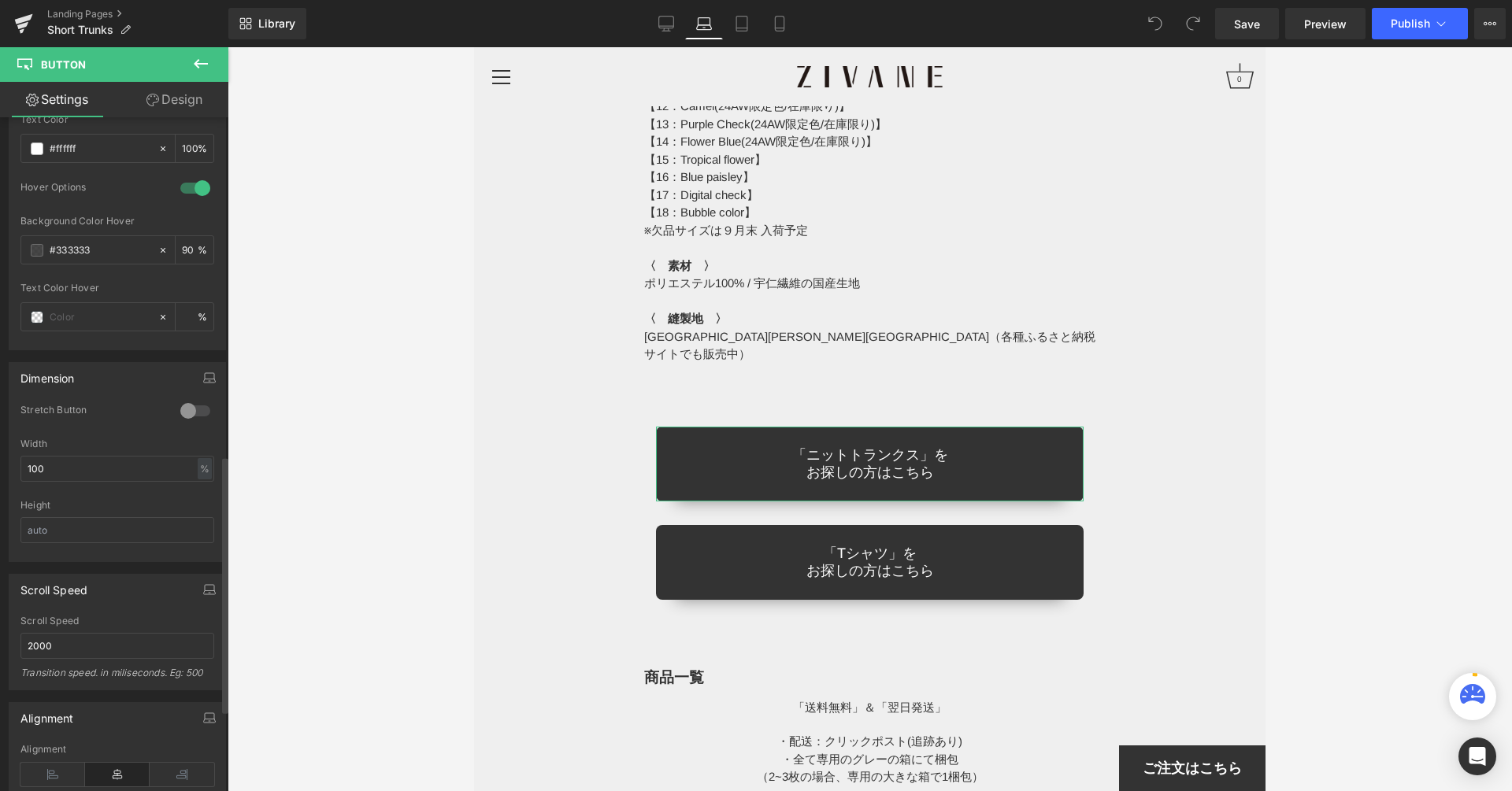
scroll to position [909, 0]
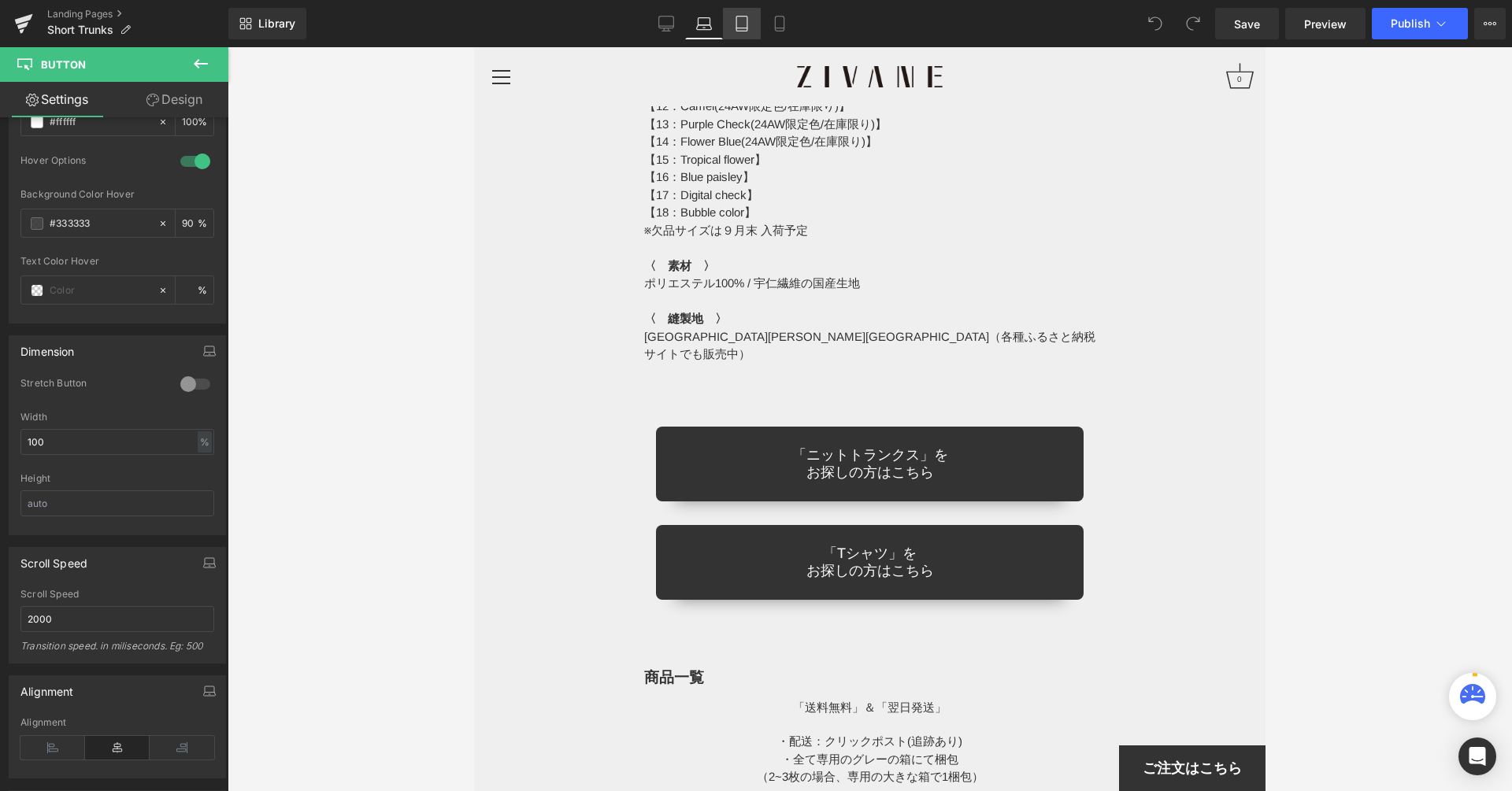
click at [740, 26] on icon at bounding box center [741, 23] width 16 height 16
type input "100"
type input "90"
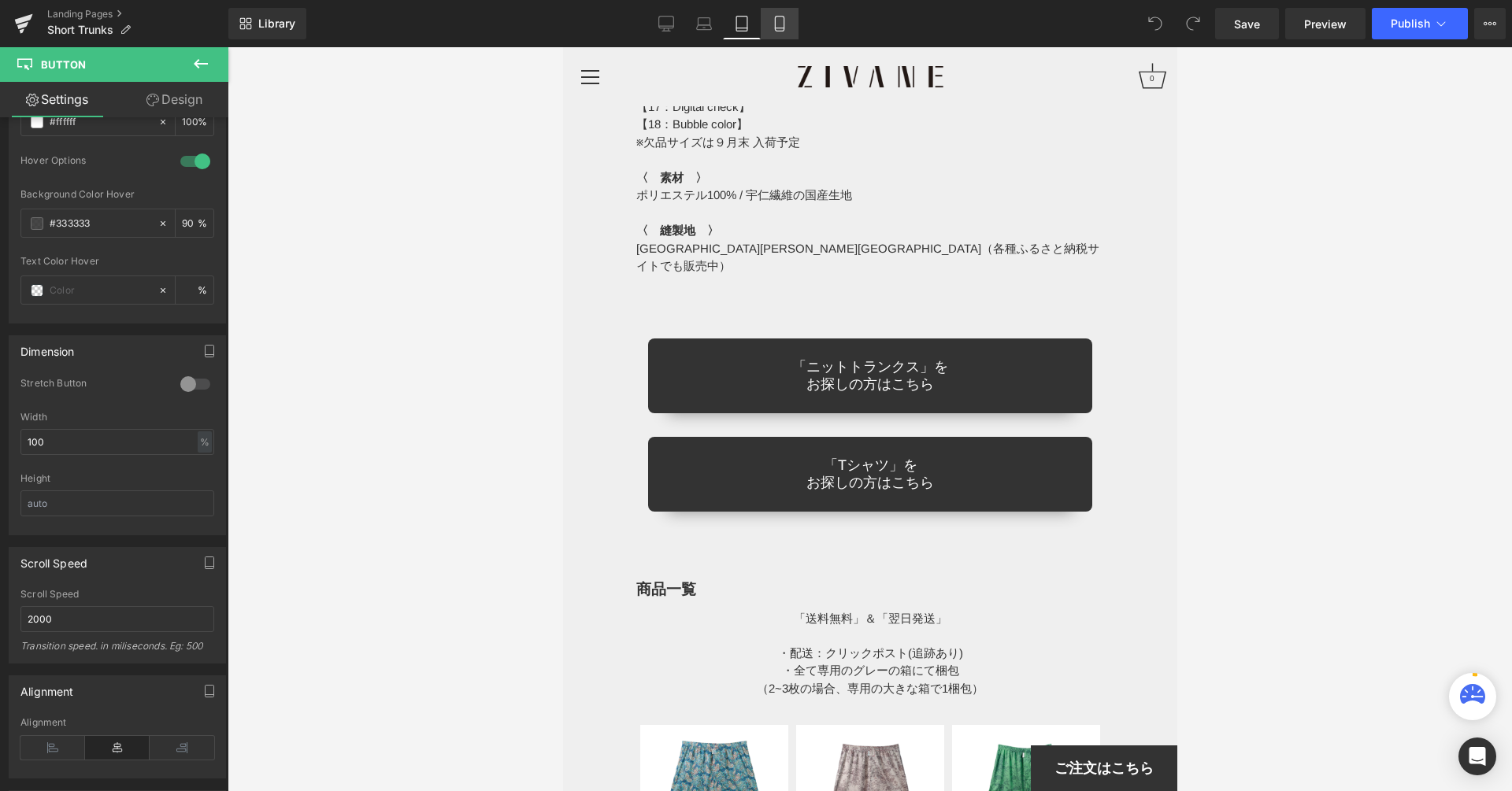
click at [773, 17] on icon at bounding box center [779, 23] width 16 height 16
type input "100"
type input "90"
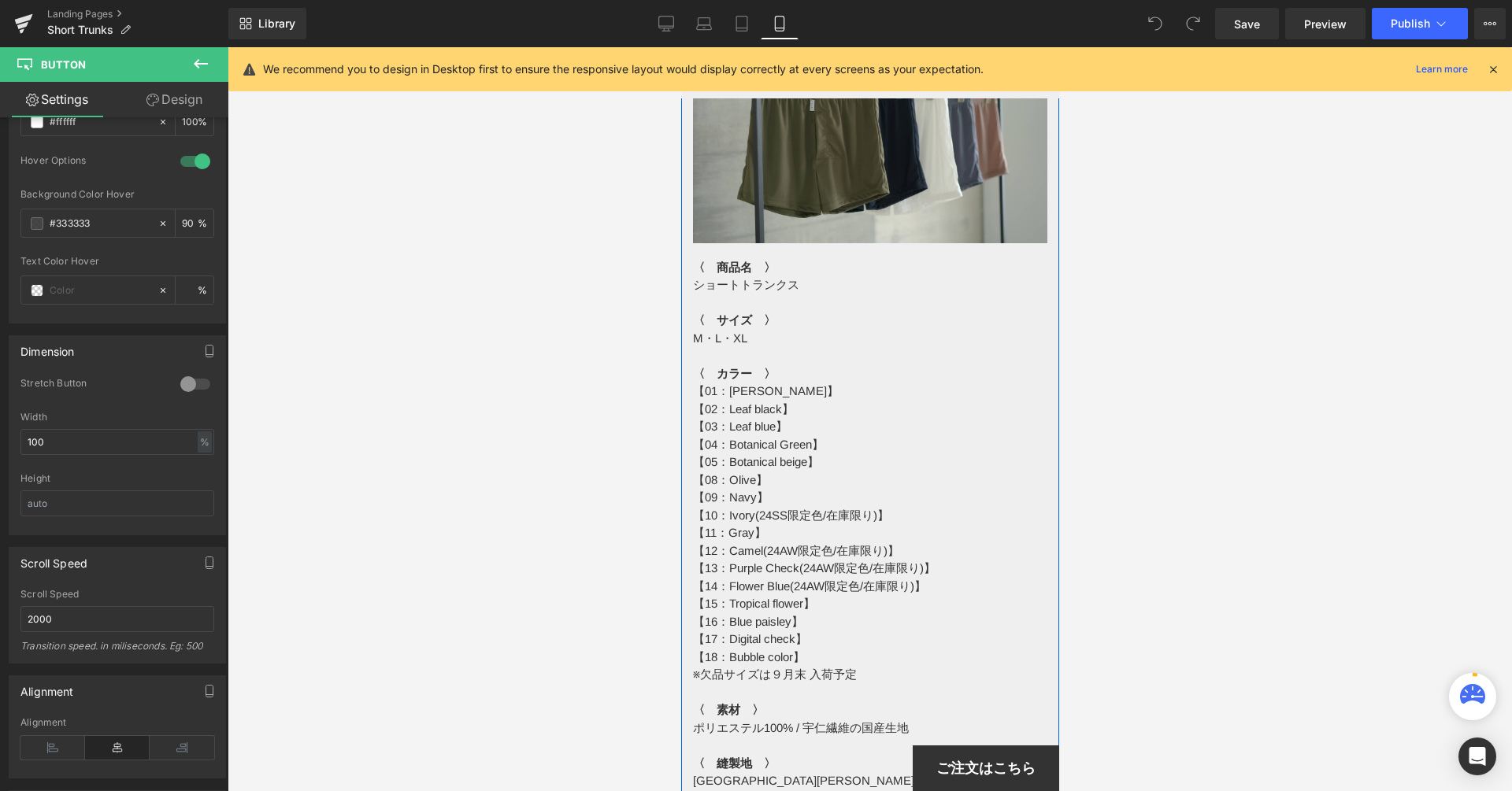
scroll to position [8605, 0]
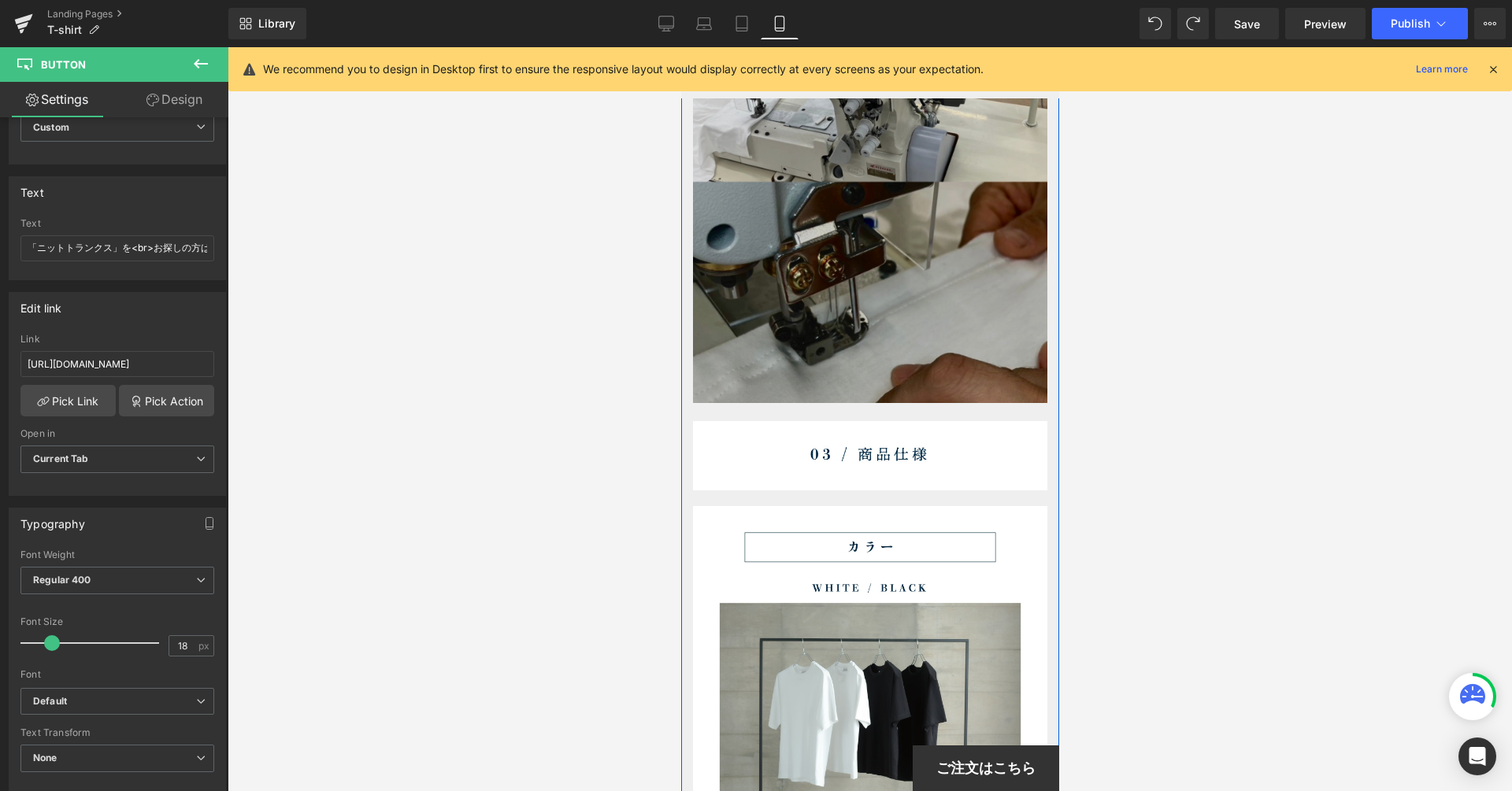
scroll to position [6654, 0]
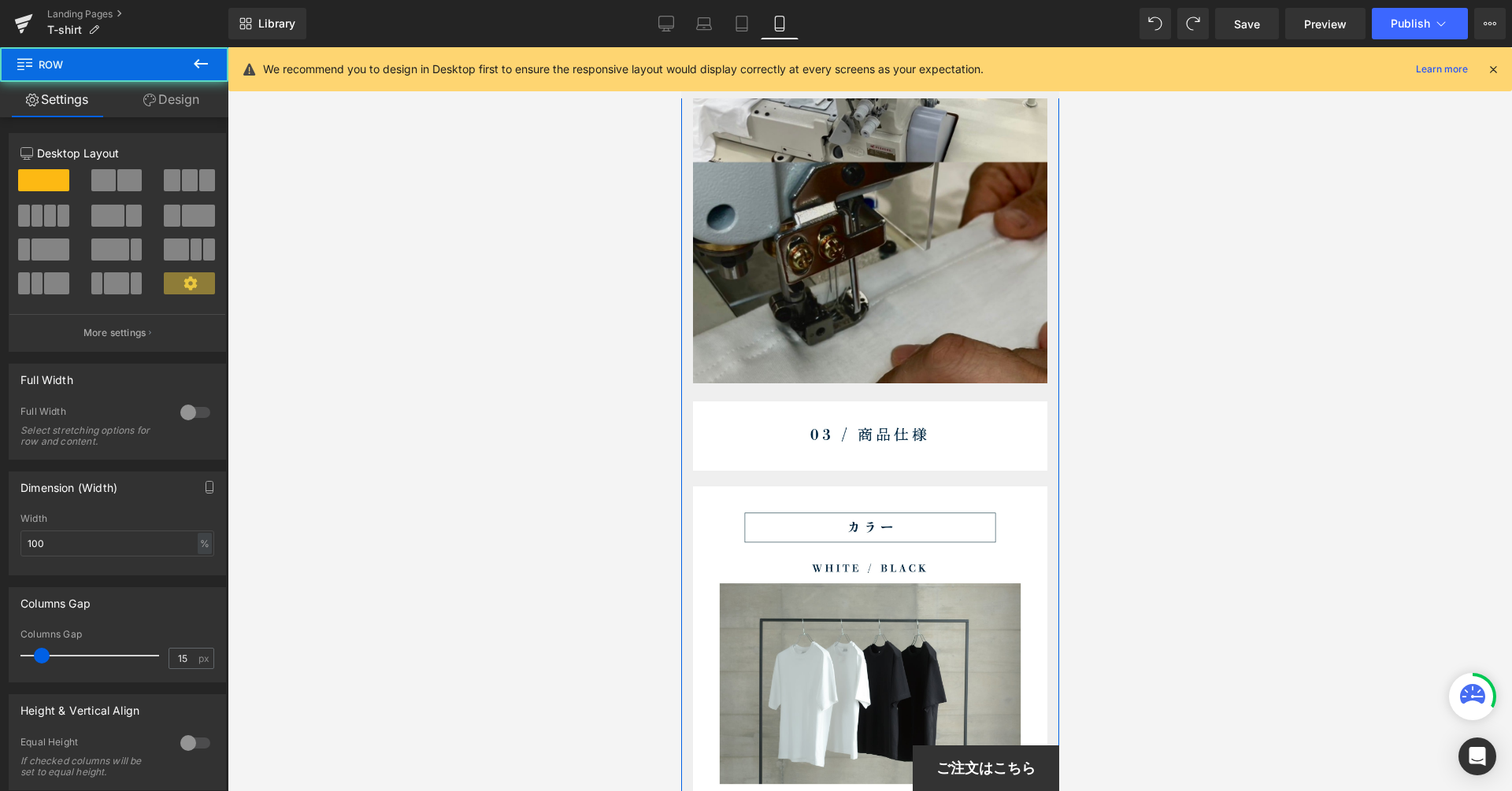
scroll to position [6721, 0]
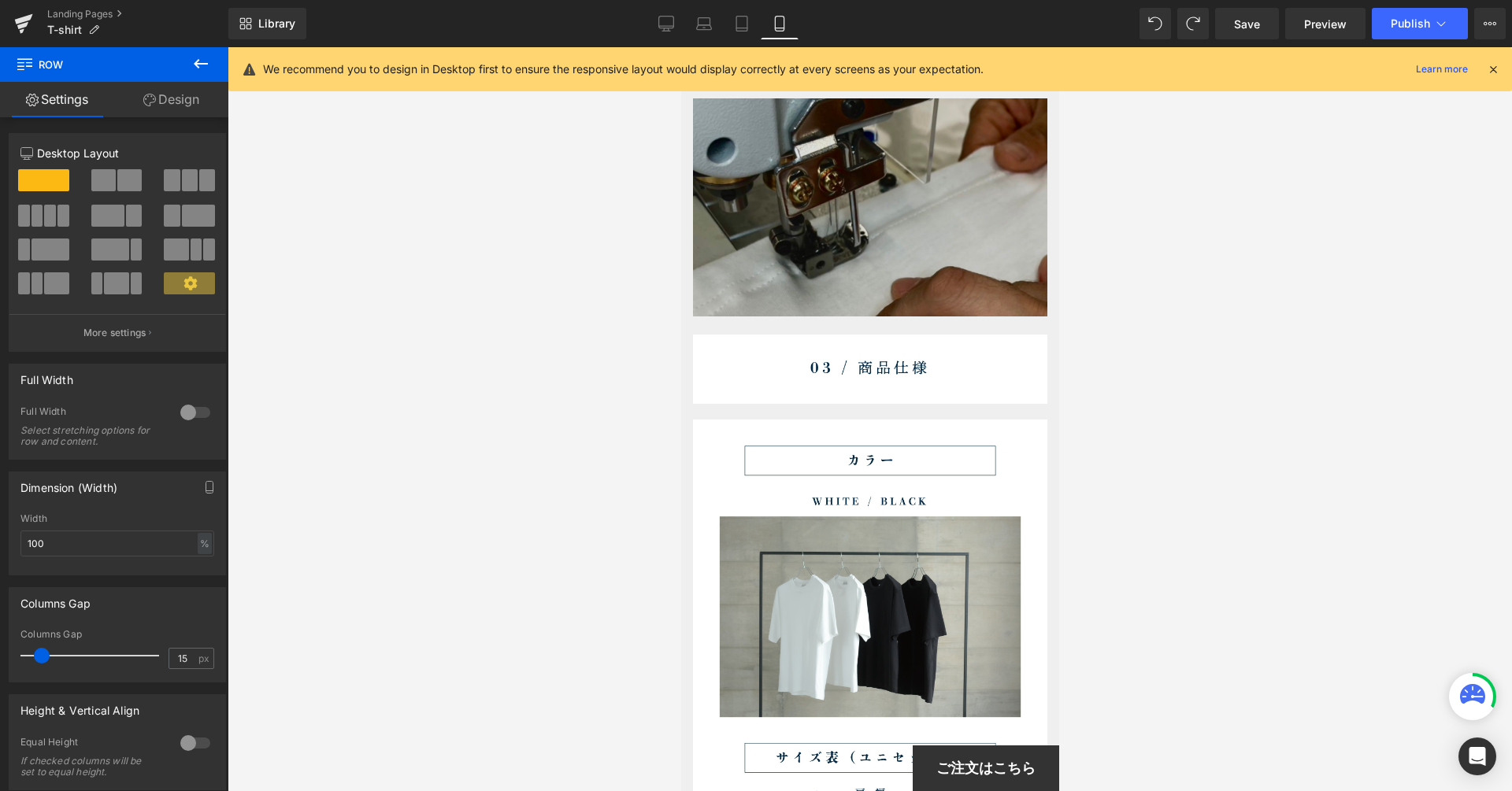
click at [205, 61] on icon at bounding box center [200, 63] width 19 height 19
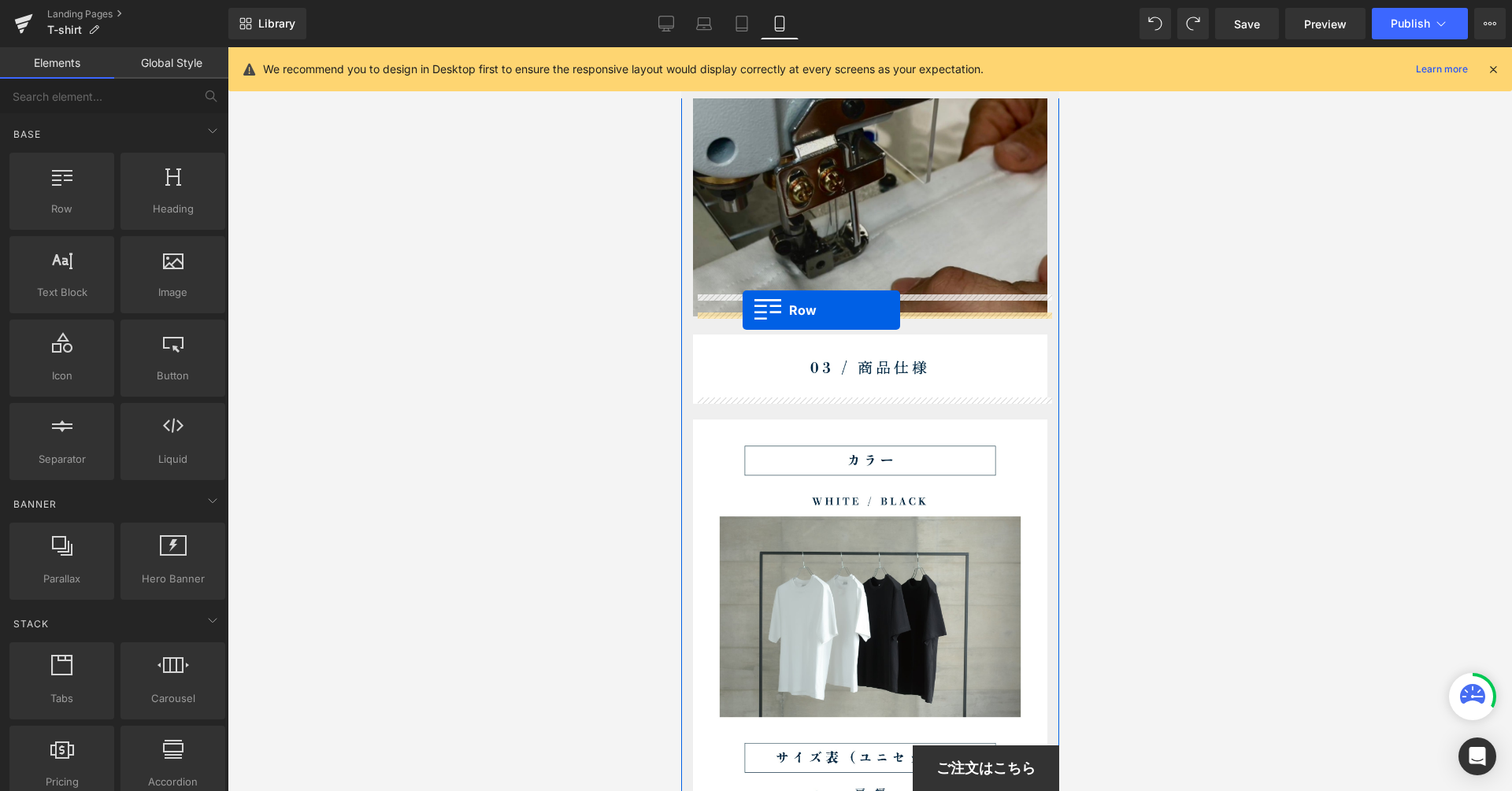
drag, startPoint x: 750, startPoint y: 259, endPoint x: 741, endPoint y: 311, distance: 52.8
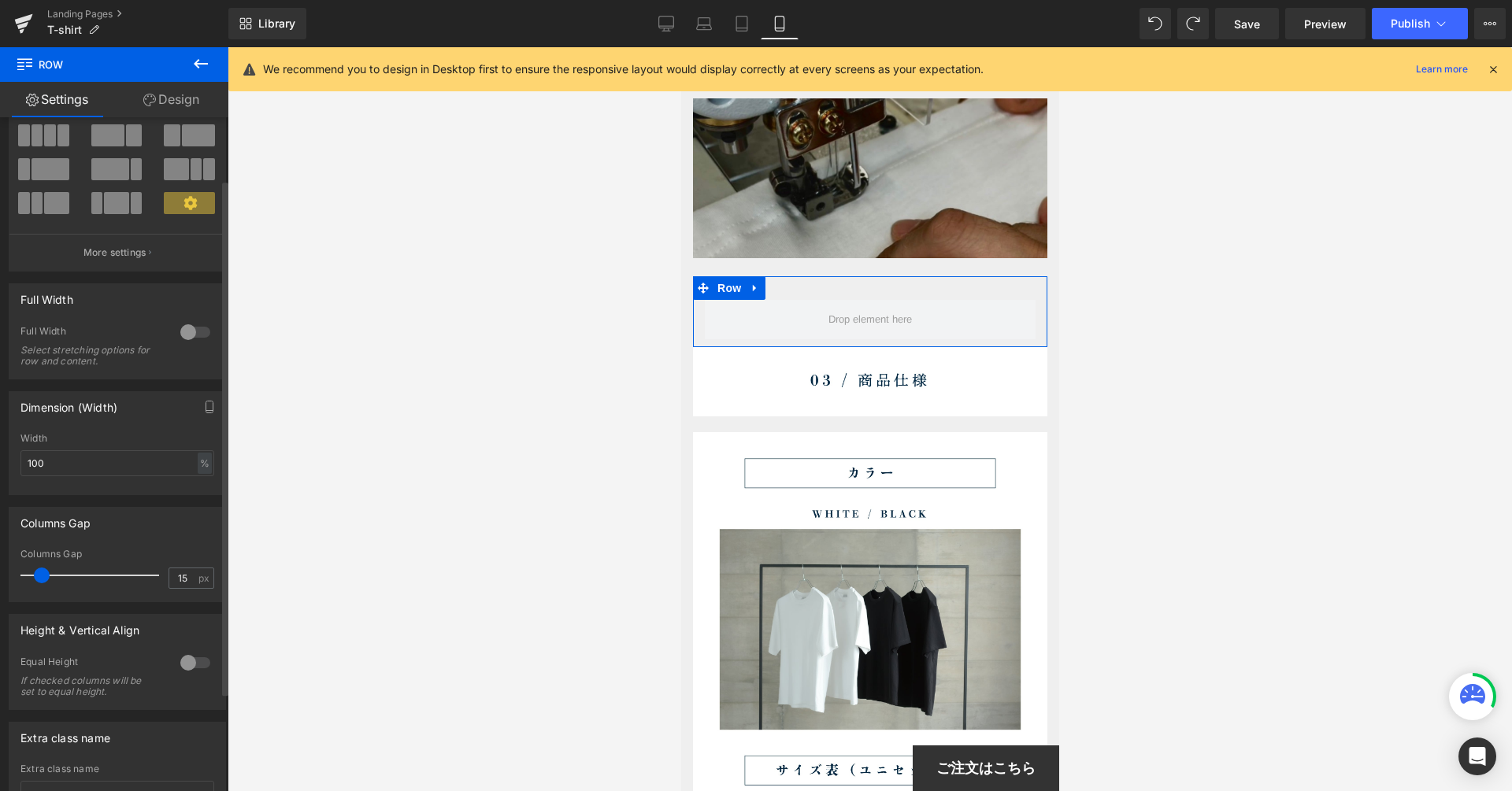
scroll to position [209, 0]
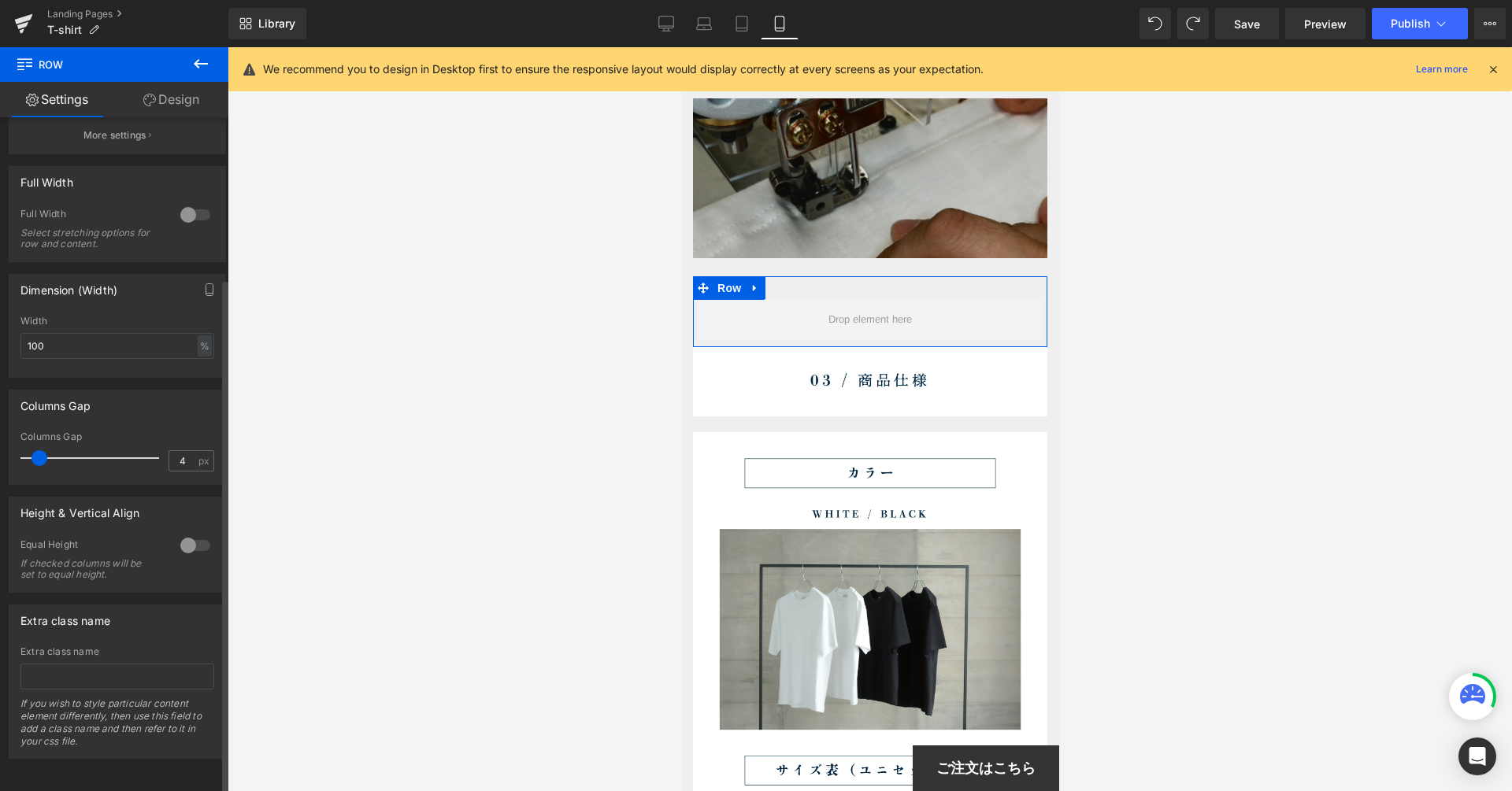
type input "0"
click at [10, 450] on div "0px Columns Gap 0 px" at bounding box center [117, 457] width 216 height 52
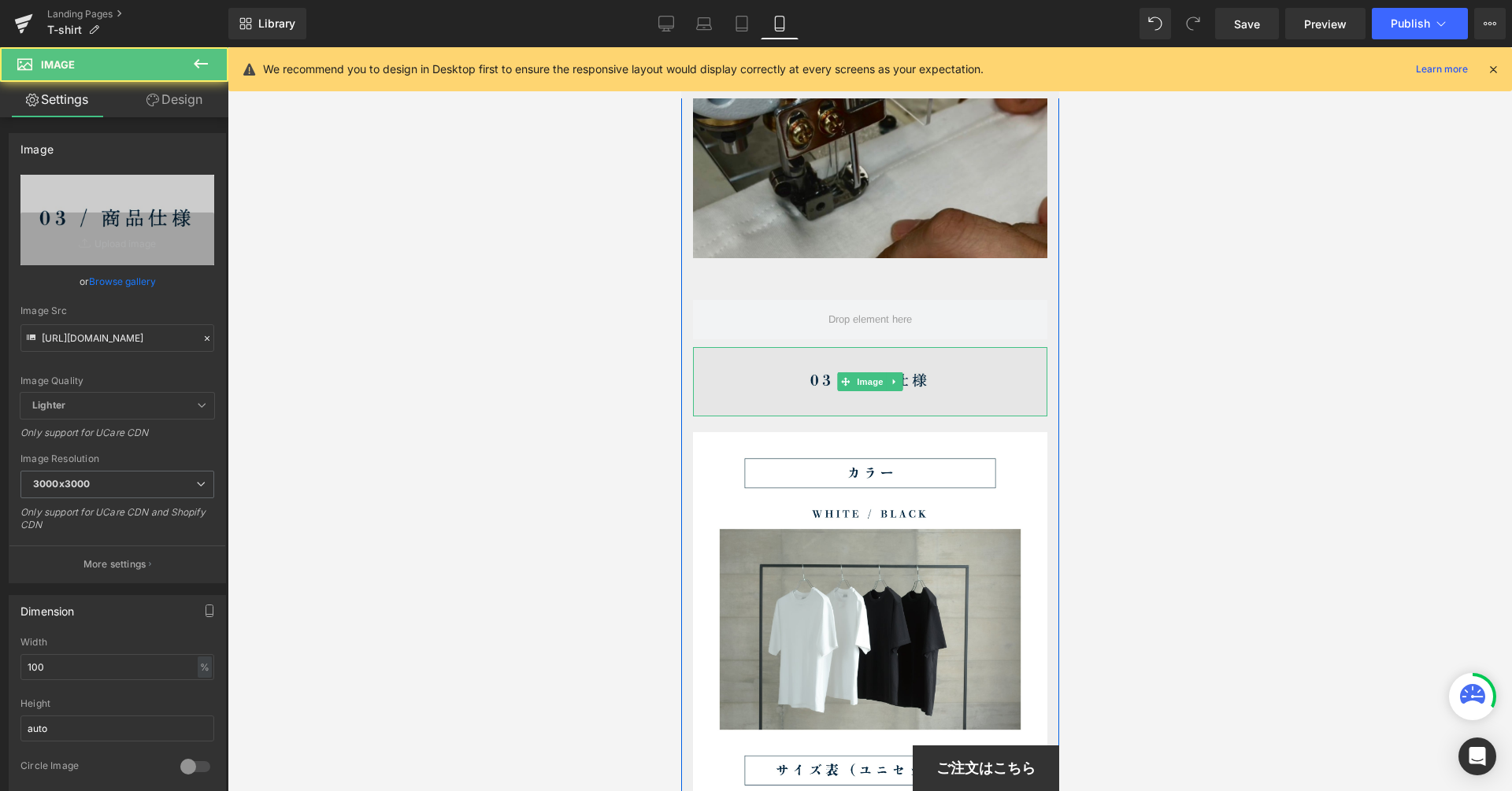
click at [794, 369] on img at bounding box center [868, 381] width 354 height 69
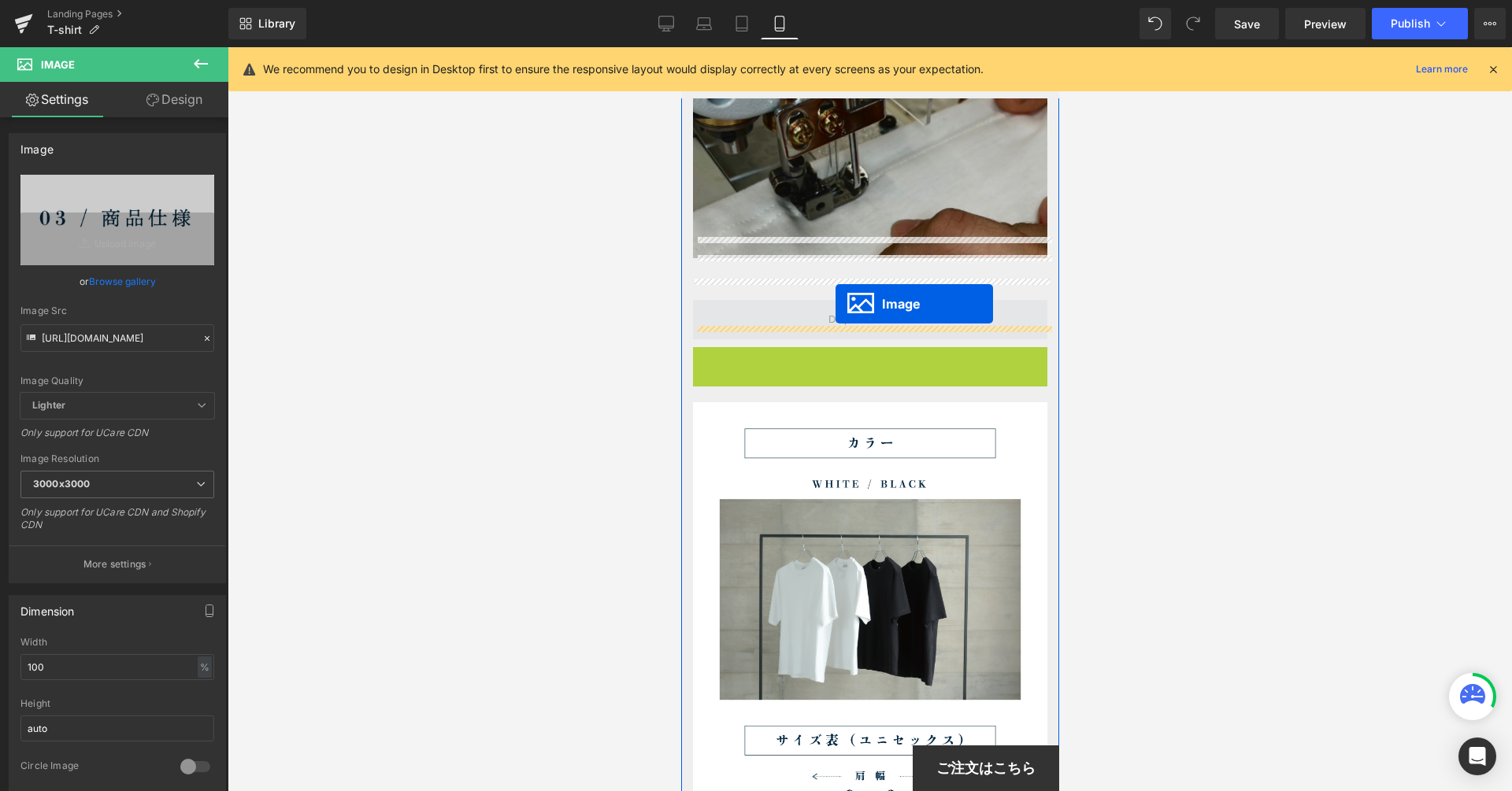
drag, startPoint x: 840, startPoint y: 358, endPoint x: 834, endPoint y: 302, distance: 56.3
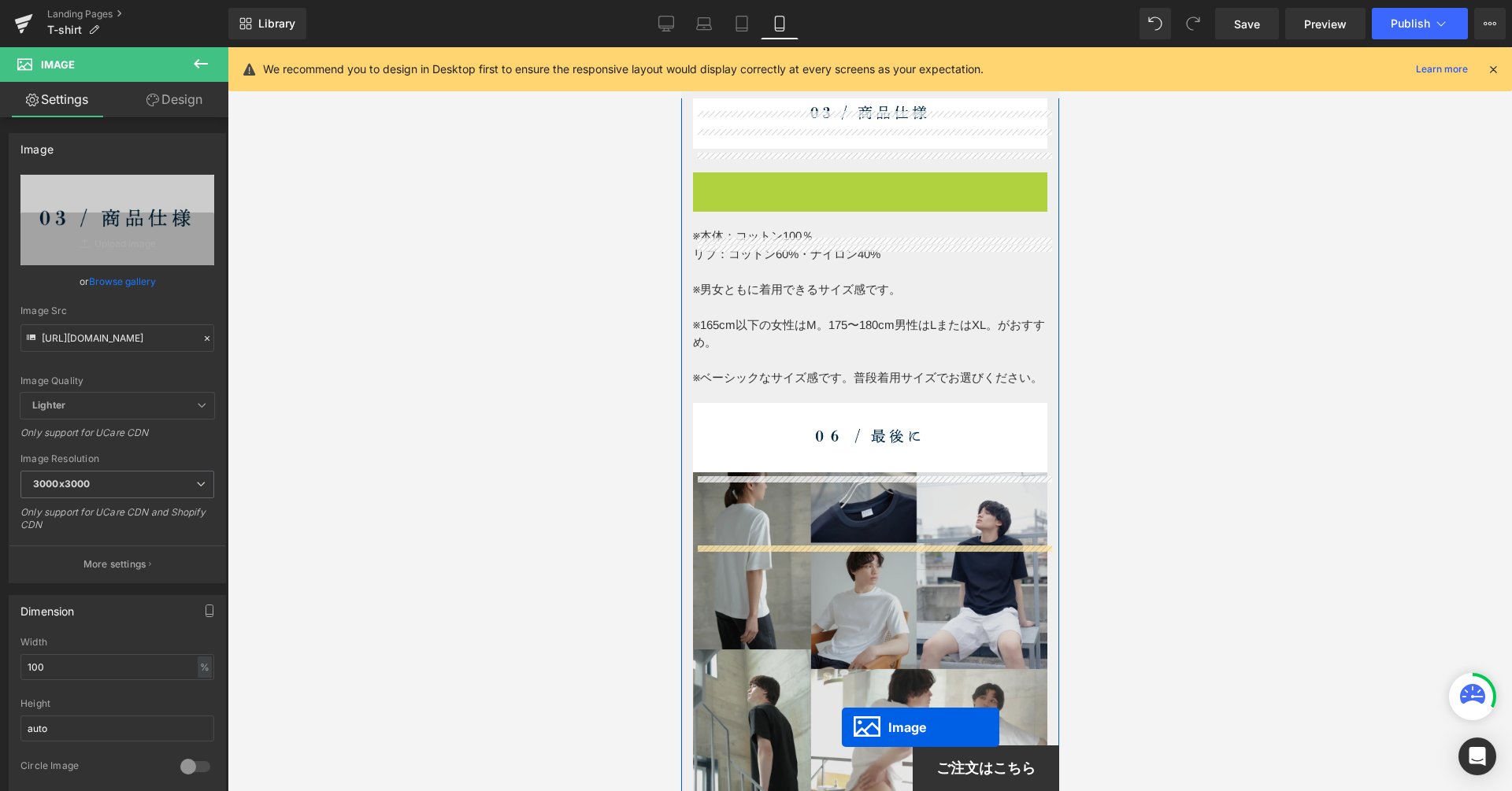
scroll to position [7046, 0]
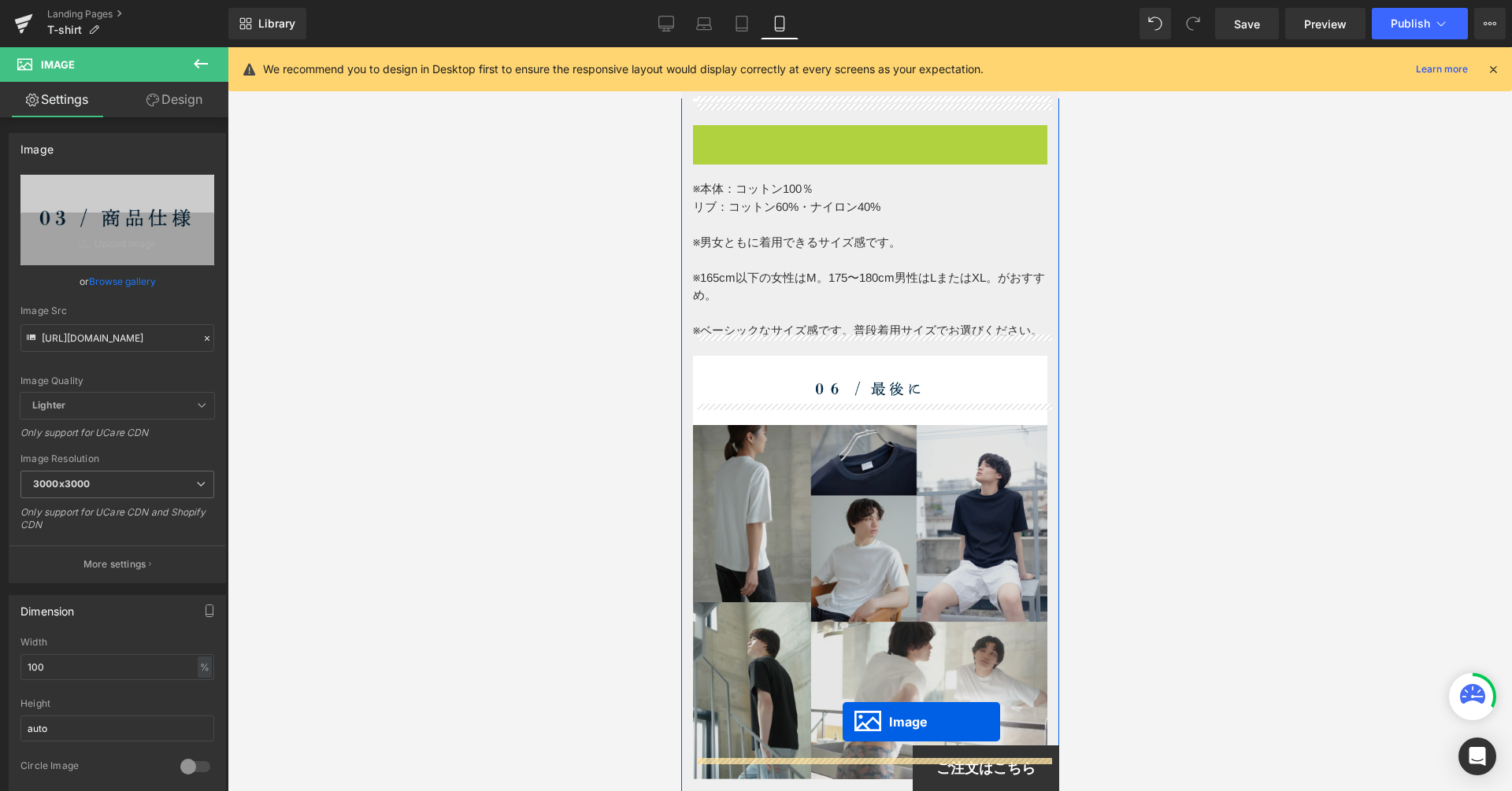
drag, startPoint x: 839, startPoint y: 759, endPoint x: 842, endPoint y: 722, distance: 37.1
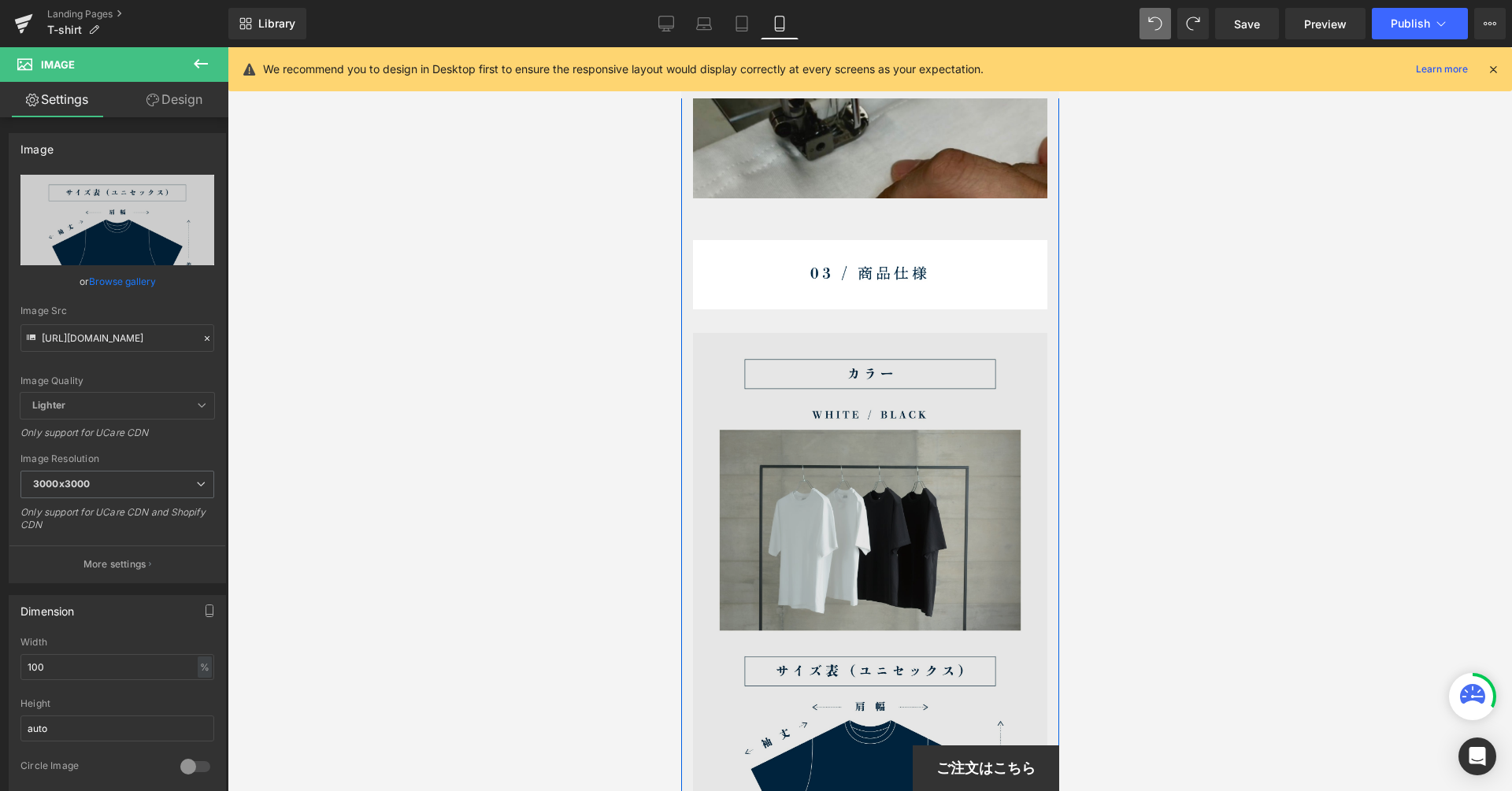
scroll to position [6859, 0]
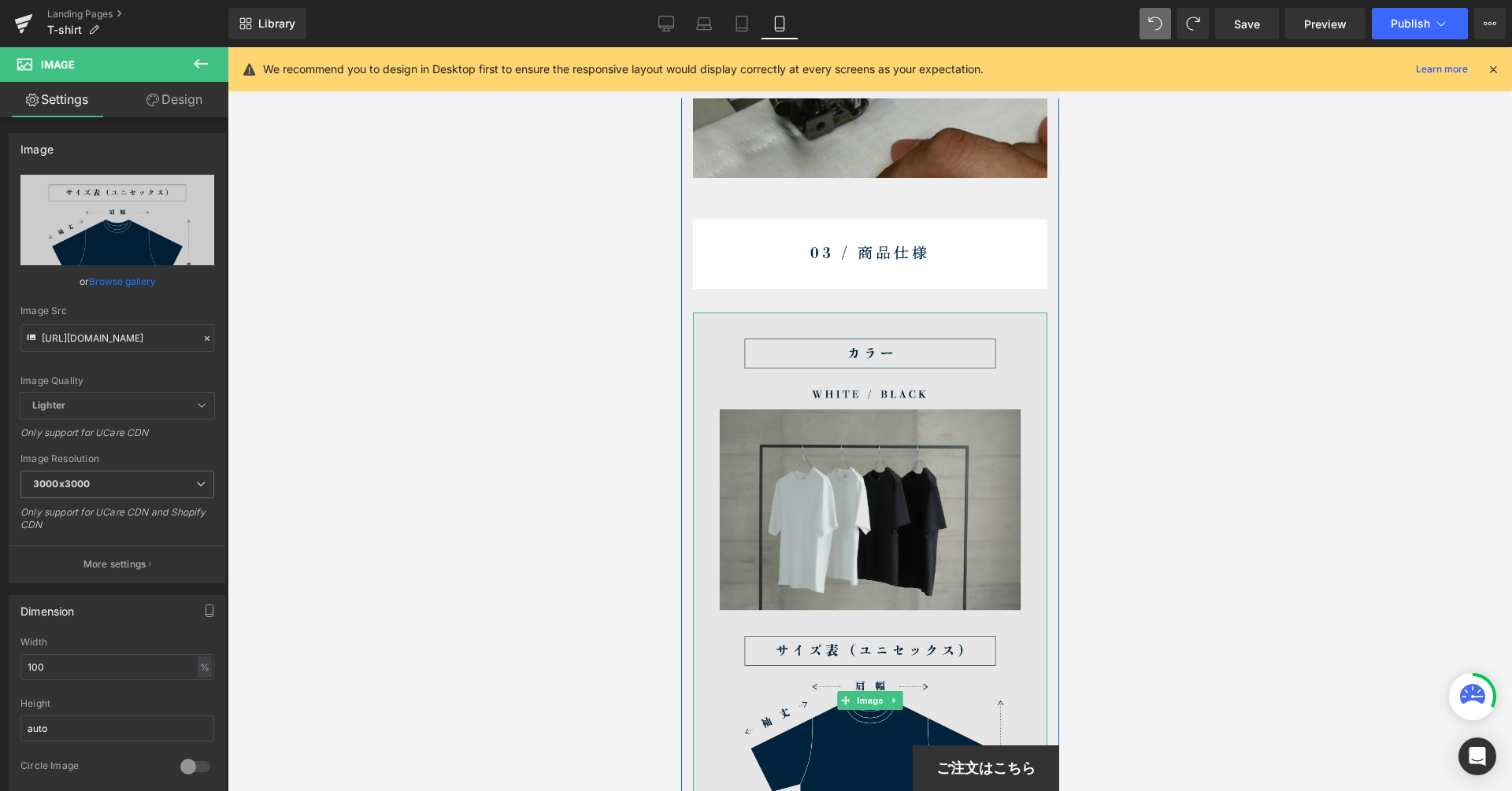
click at [877, 434] on img at bounding box center [868, 701] width 354 height 776
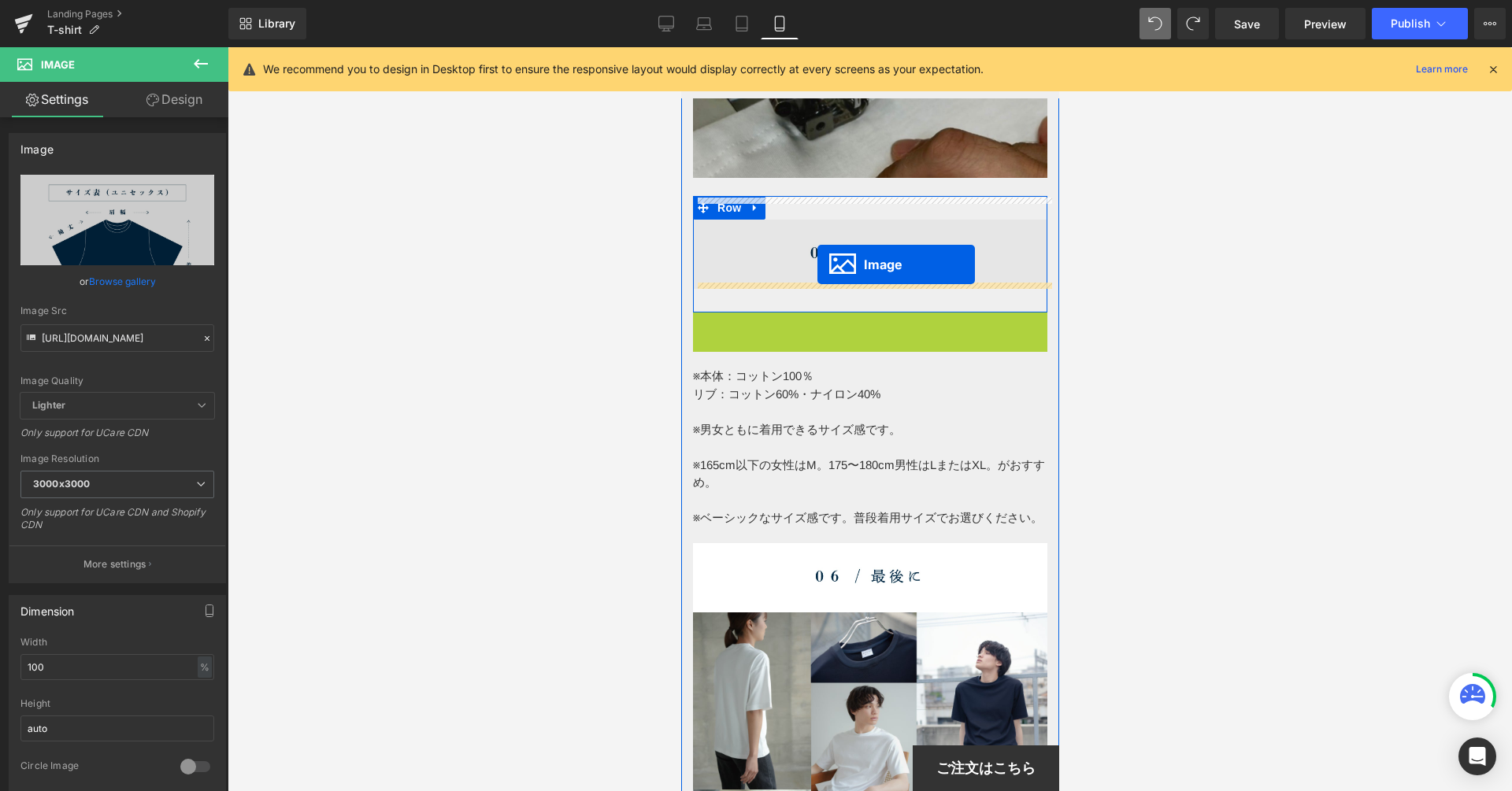
drag, startPoint x: 841, startPoint y: 675, endPoint x: 817, endPoint y: 265, distance: 410.7
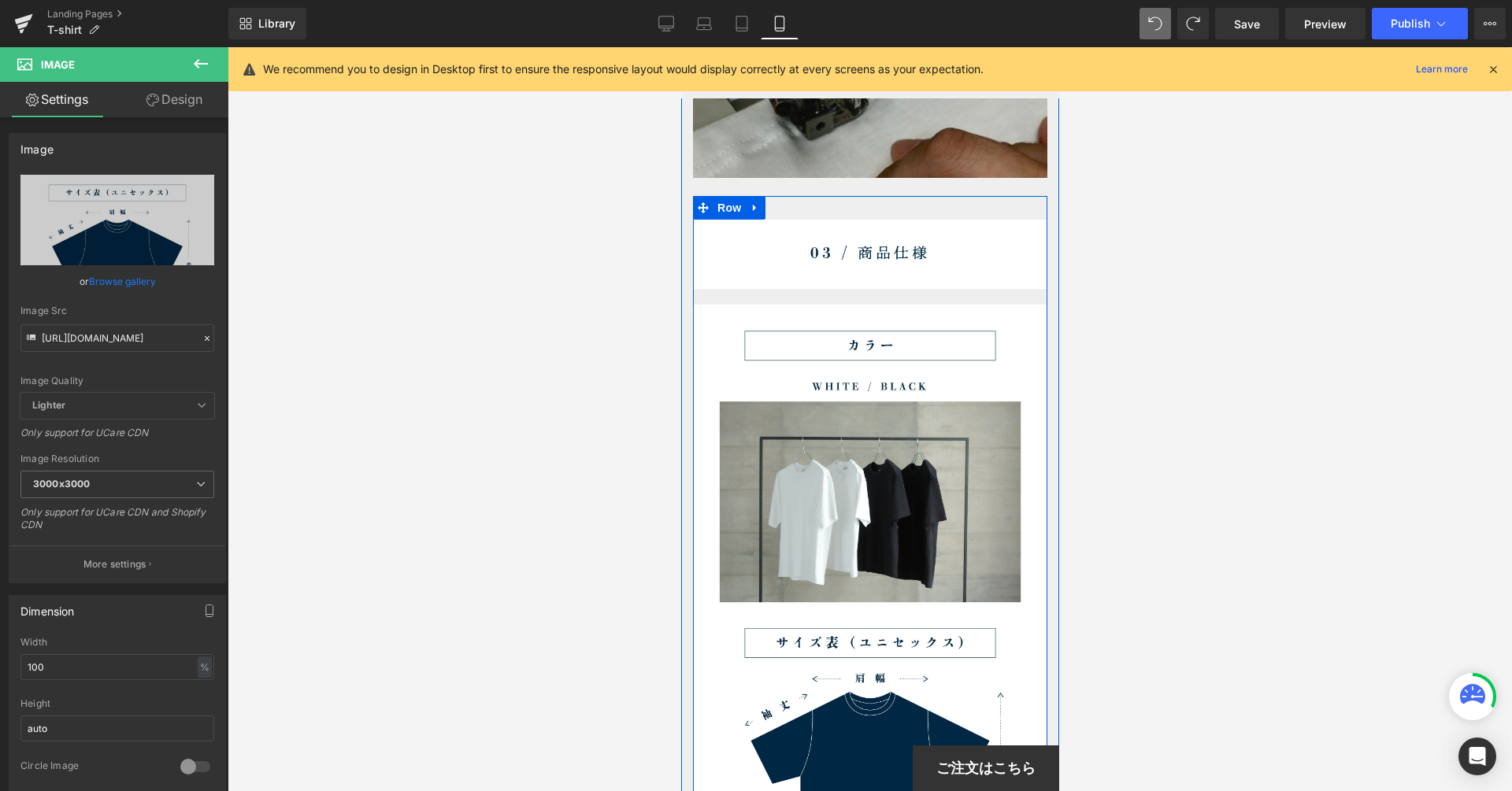
click at [752, 196] on link at bounding box center [754, 208] width 20 height 24
click at [883, 196] on div "Image Image Row" at bounding box center [868, 643] width 354 height 894
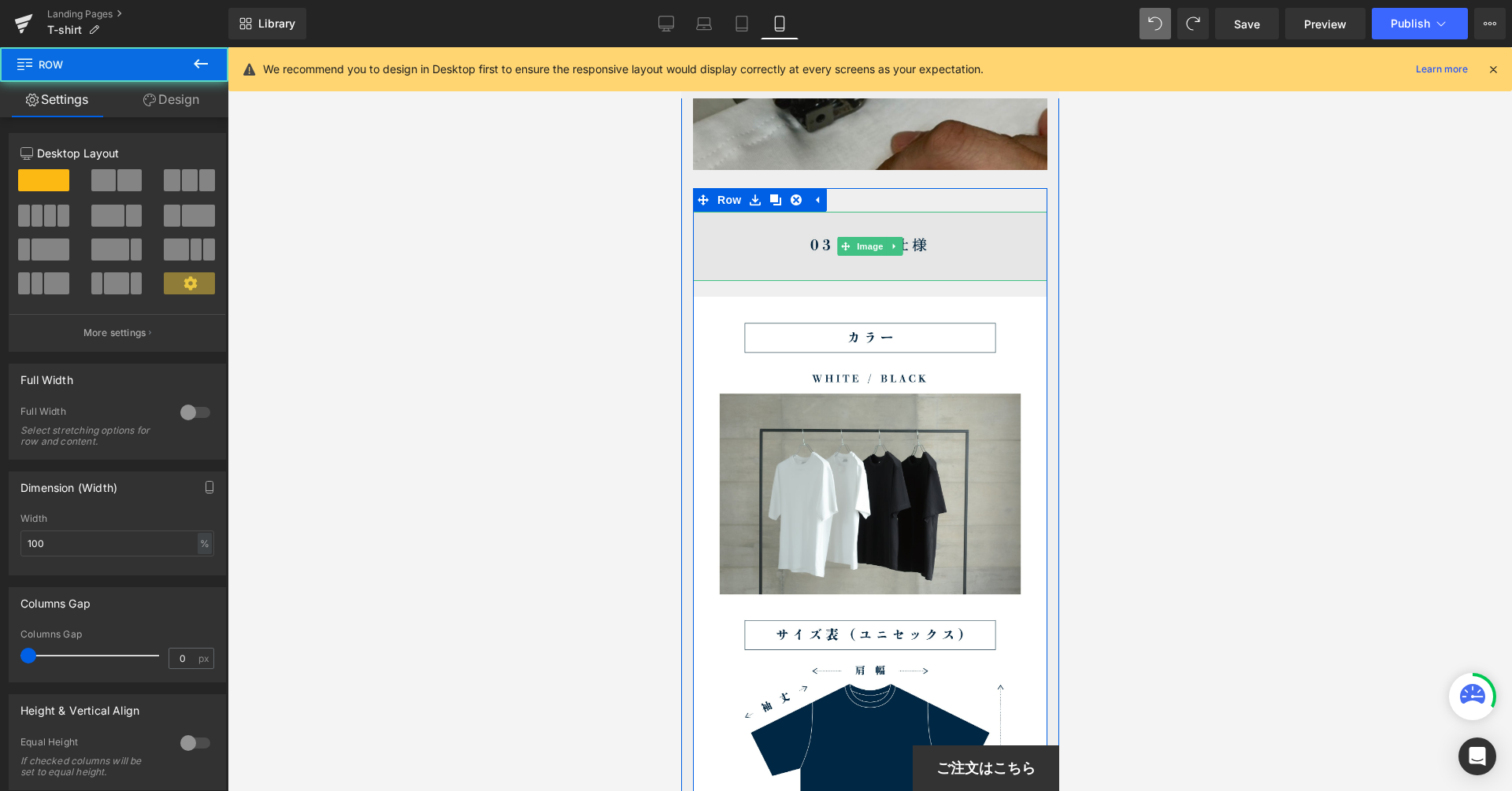
scroll to position [6851, 0]
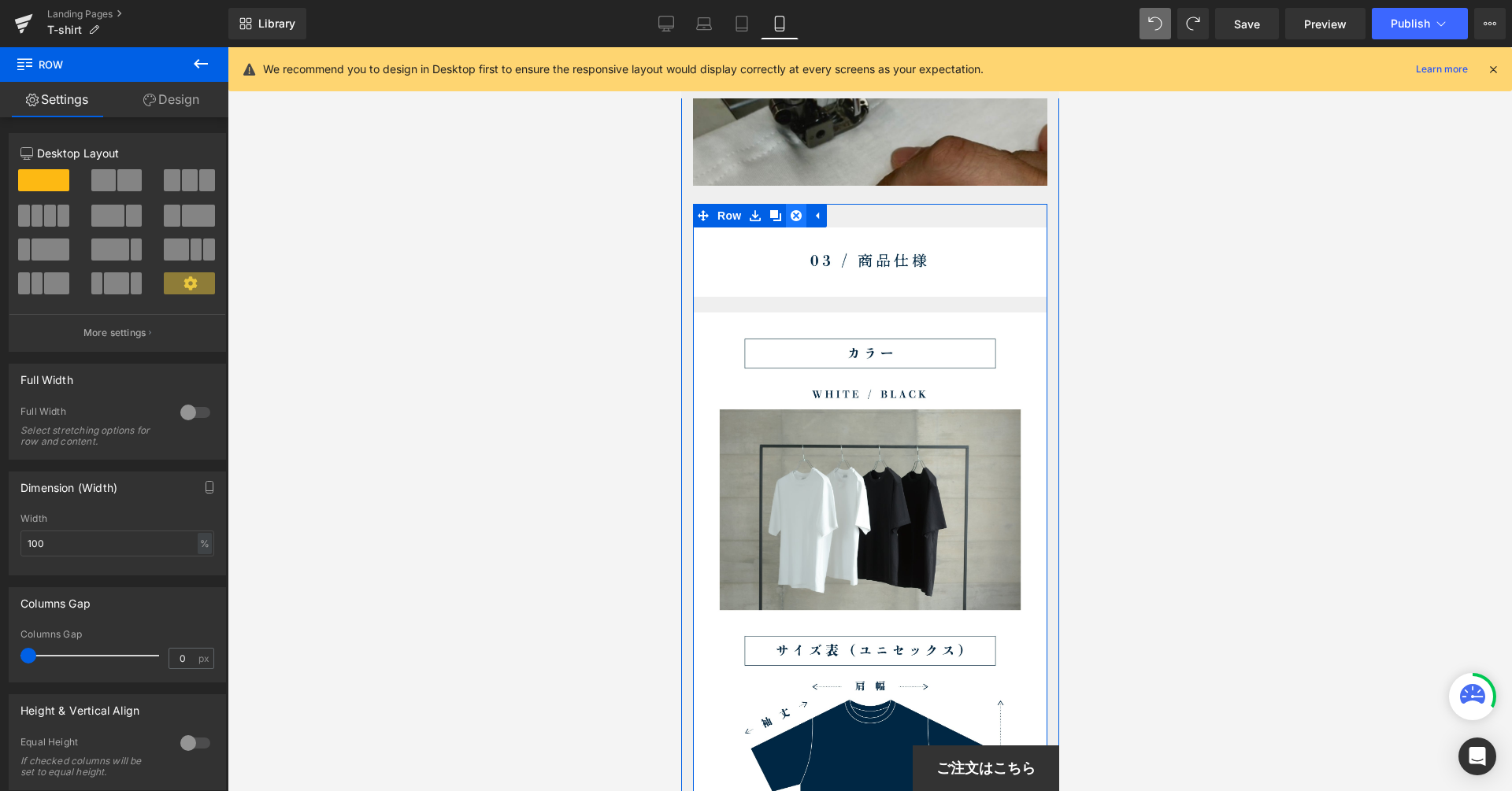
click at [796, 211] on icon at bounding box center [796, 216] width 11 height 11
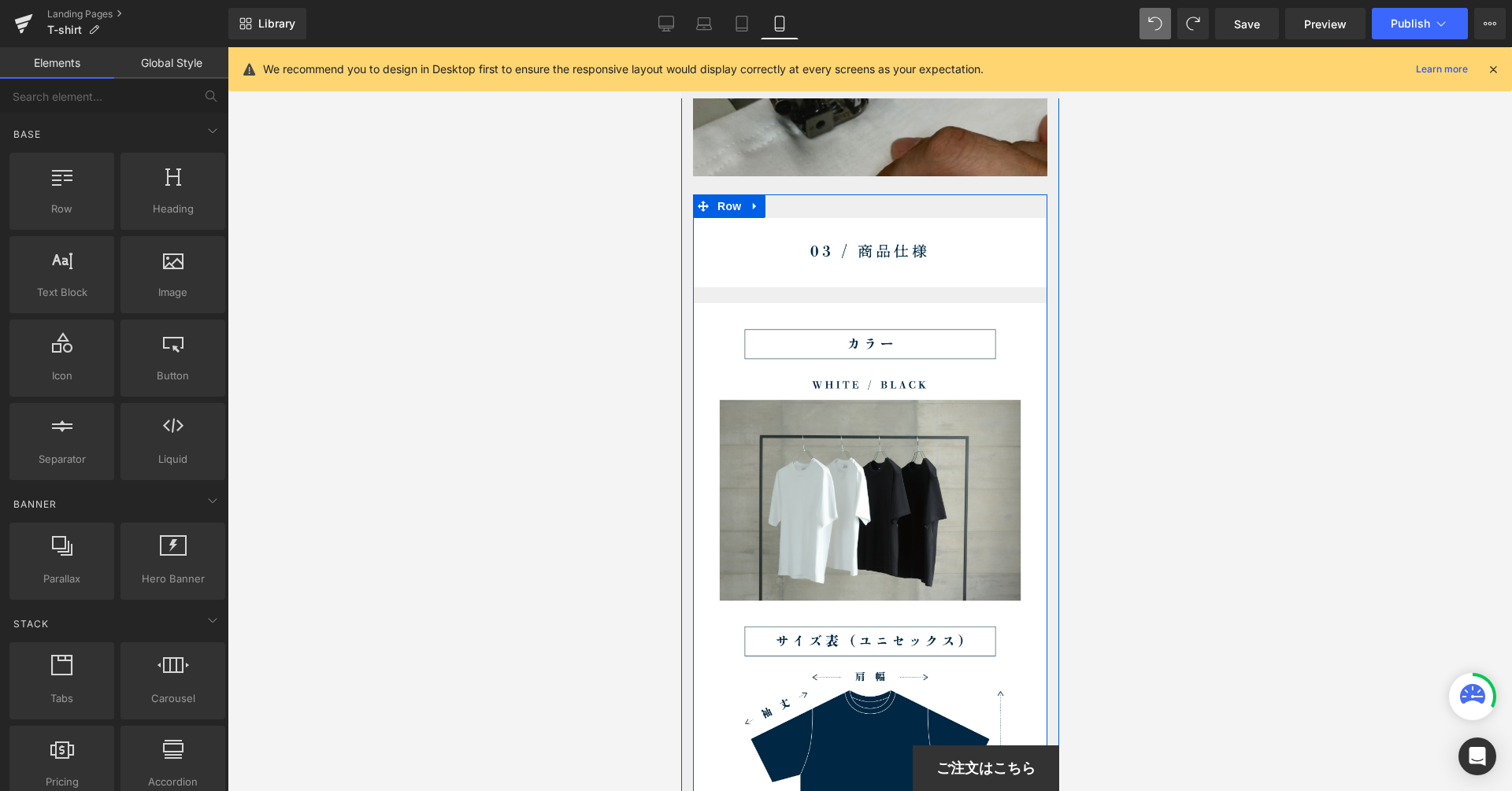
scroll to position [6861, 0]
click at [866, 274] on div "Image Image" at bounding box center [868, 648] width 354 height 862
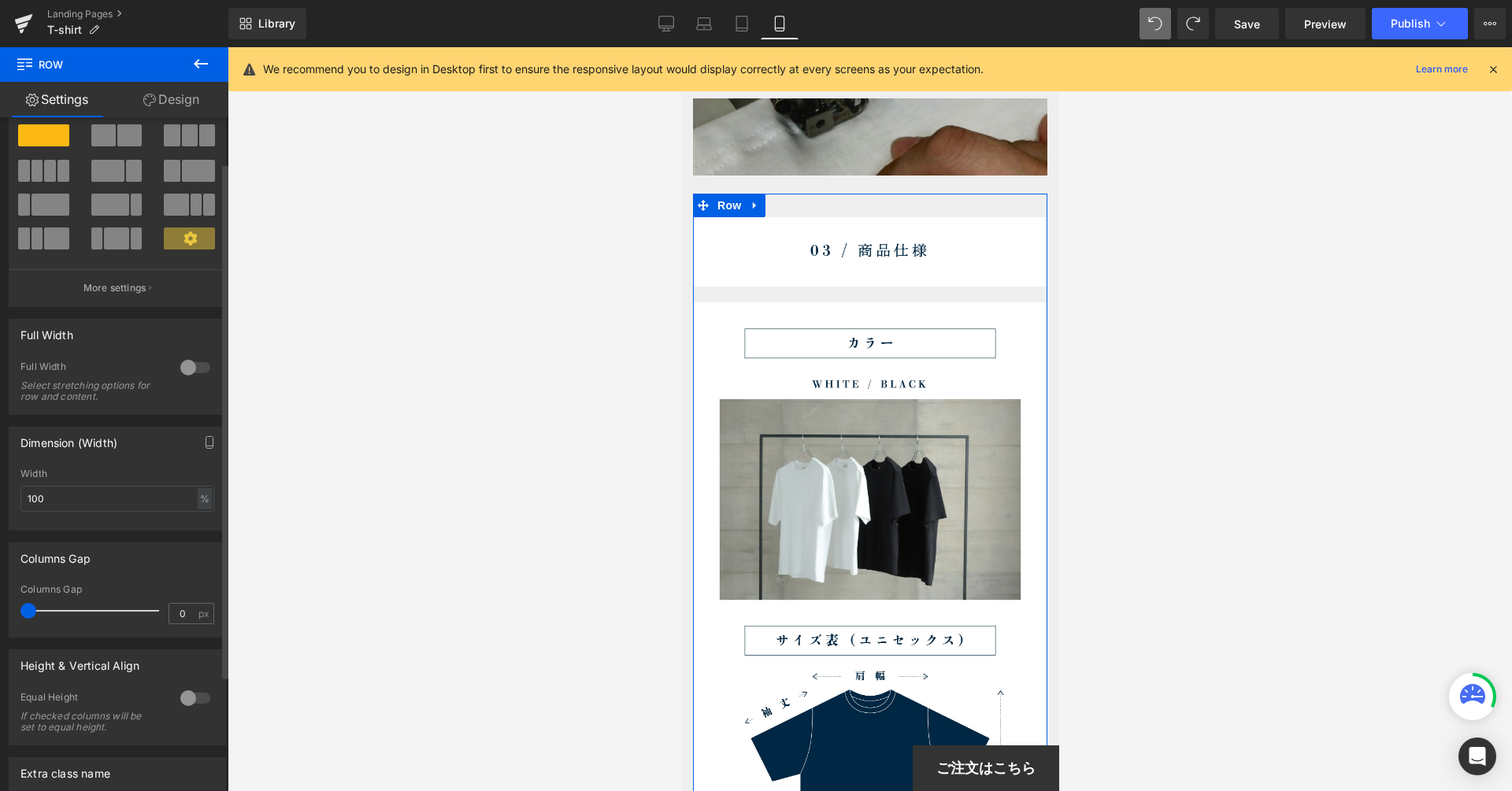
scroll to position [58, 0]
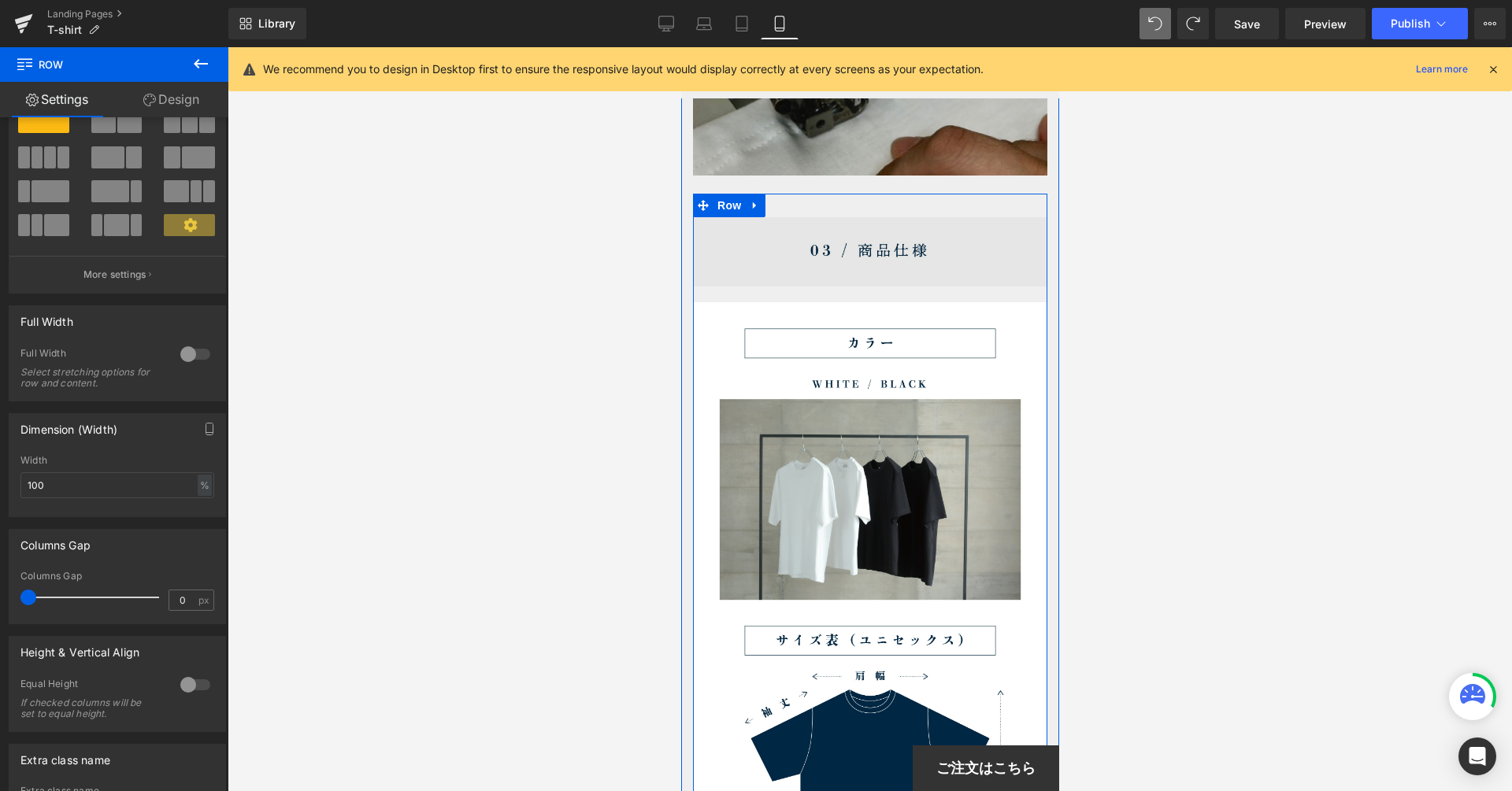
click at [792, 258] on img at bounding box center [868, 251] width 354 height 69
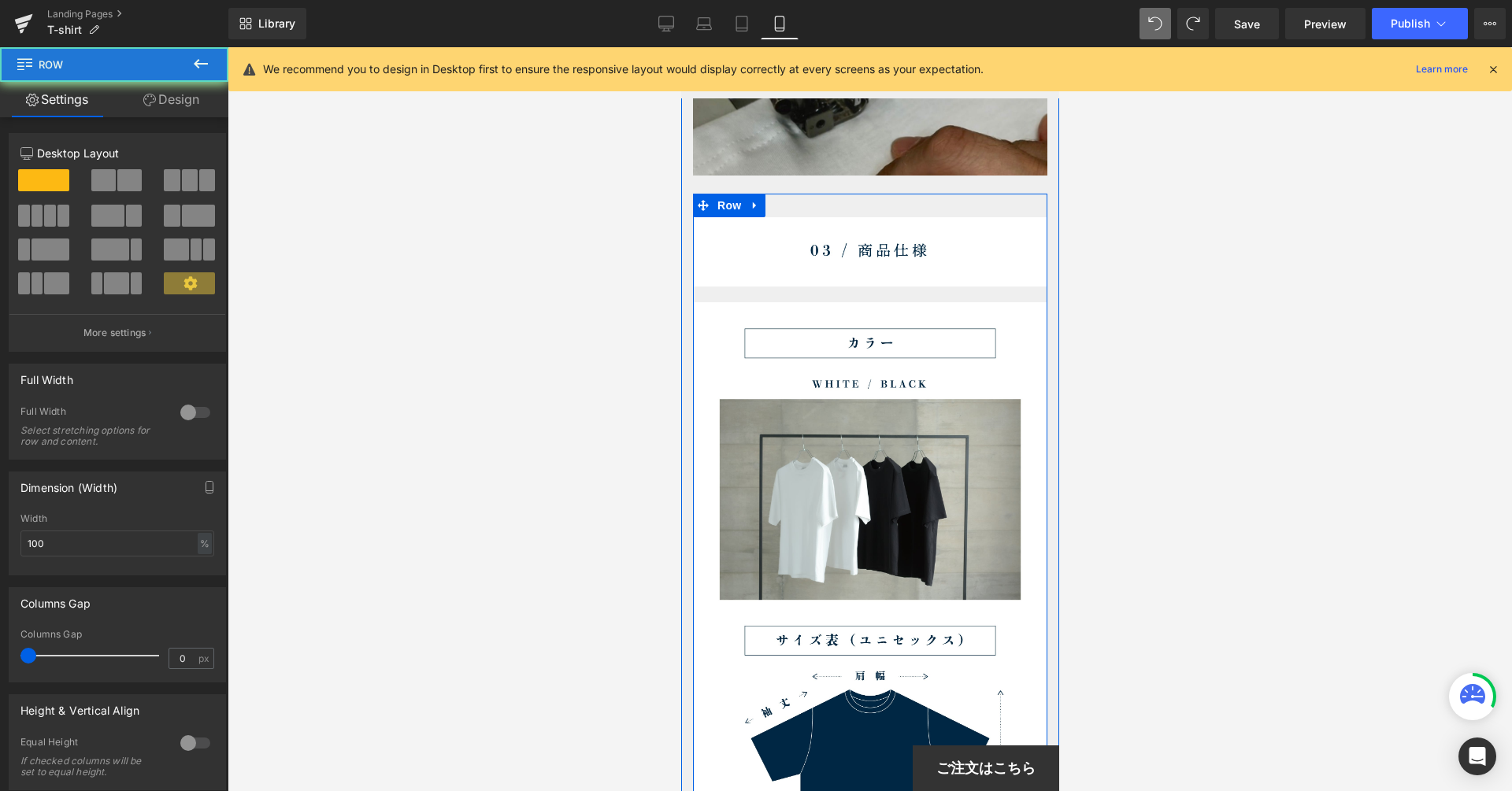
click at [790, 278] on div "Image Image" at bounding box center [868, 648] width 354 height 862
click at [768, 194] on div "Image Image Row" at bounding box center [868, 641] width 354 height 894
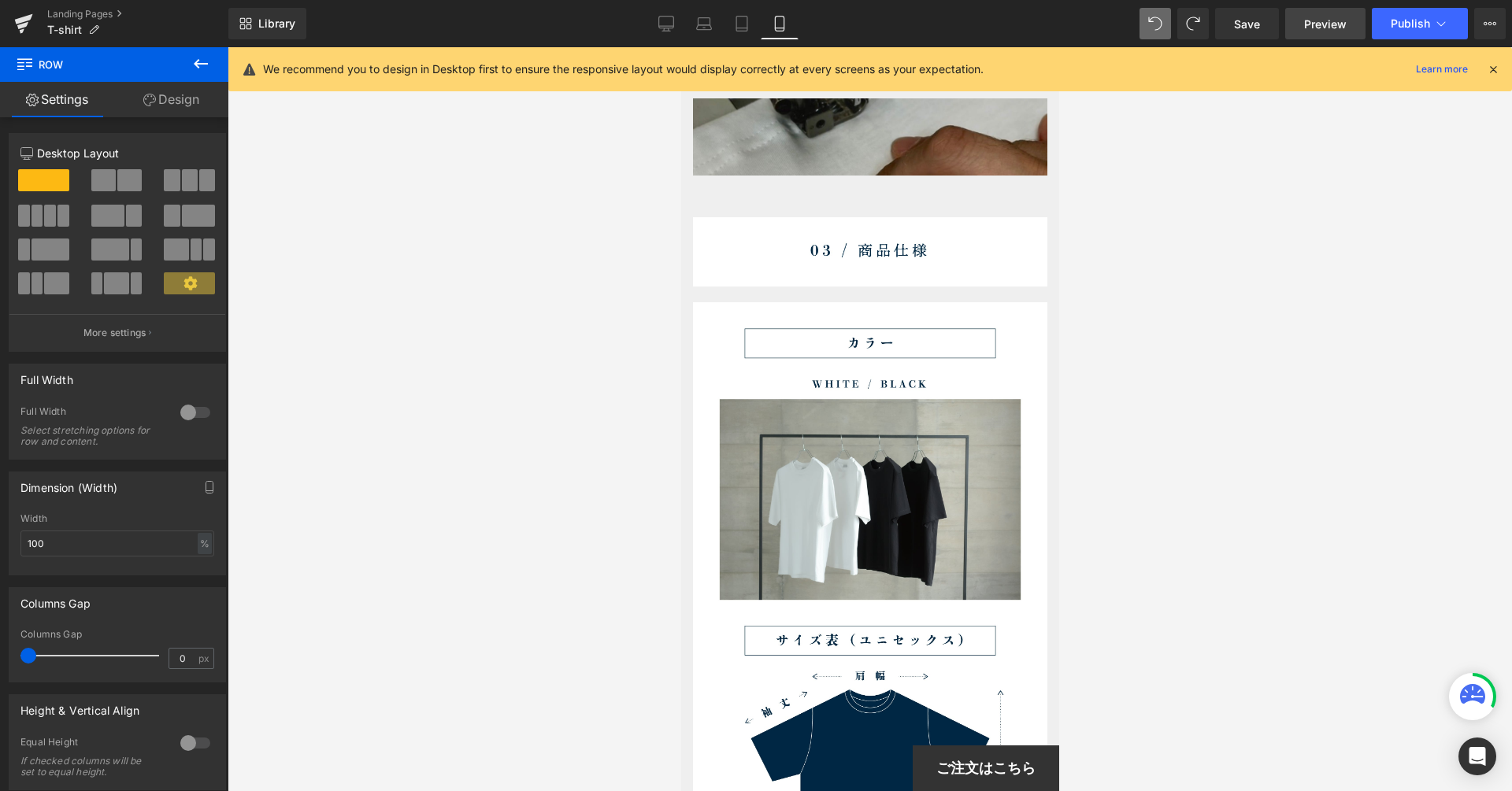
click at [1312, 24] on span "Preview" at bounding box center [1325, 24] width 42 height 17
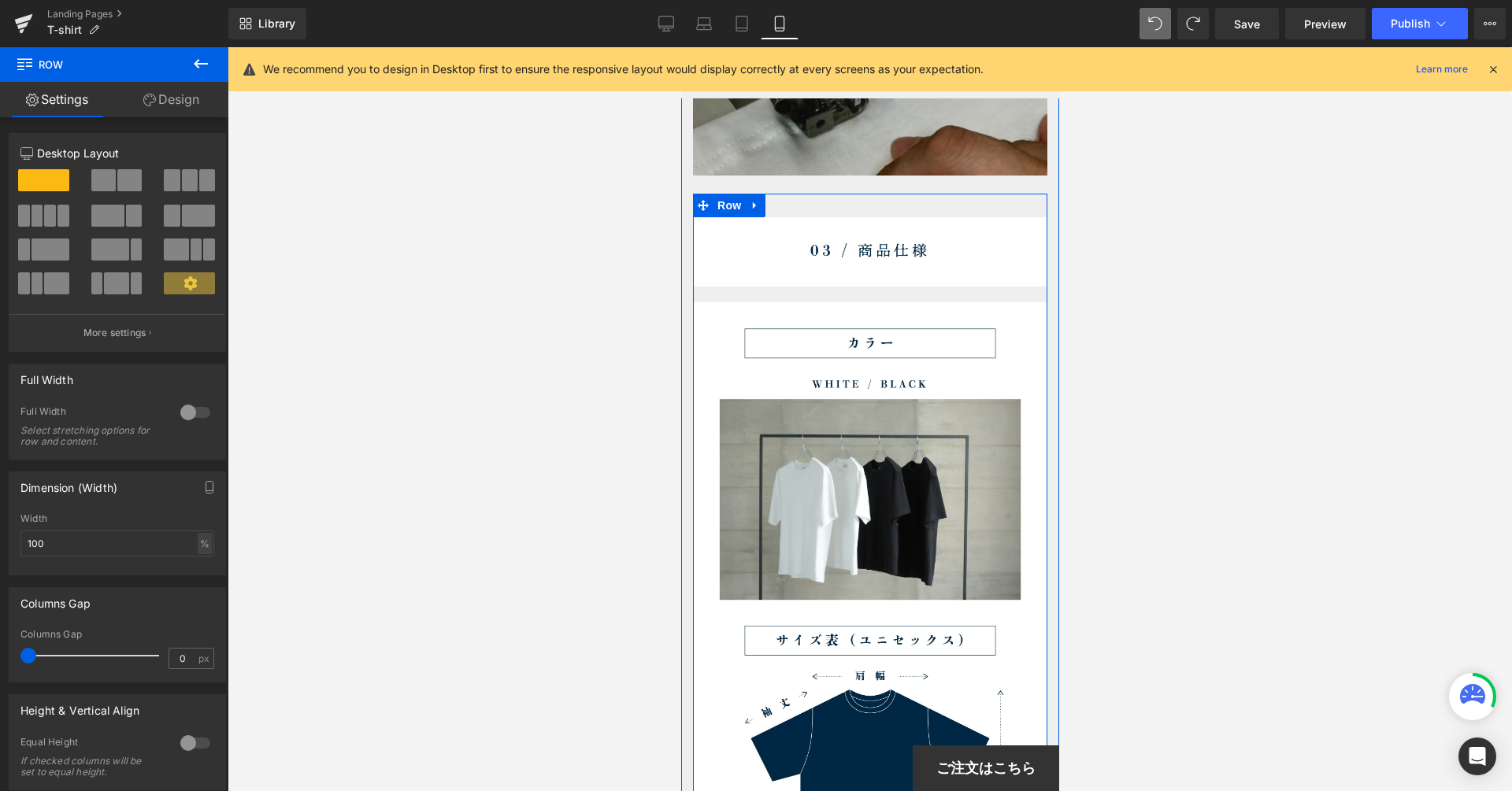
click at [869, 268] on div "Image Image" at bounding box center [868, 648] width 354 height 862
click at [112, 179] on span at bounding box center [103, 180] width 25 height 22
type input "1200"
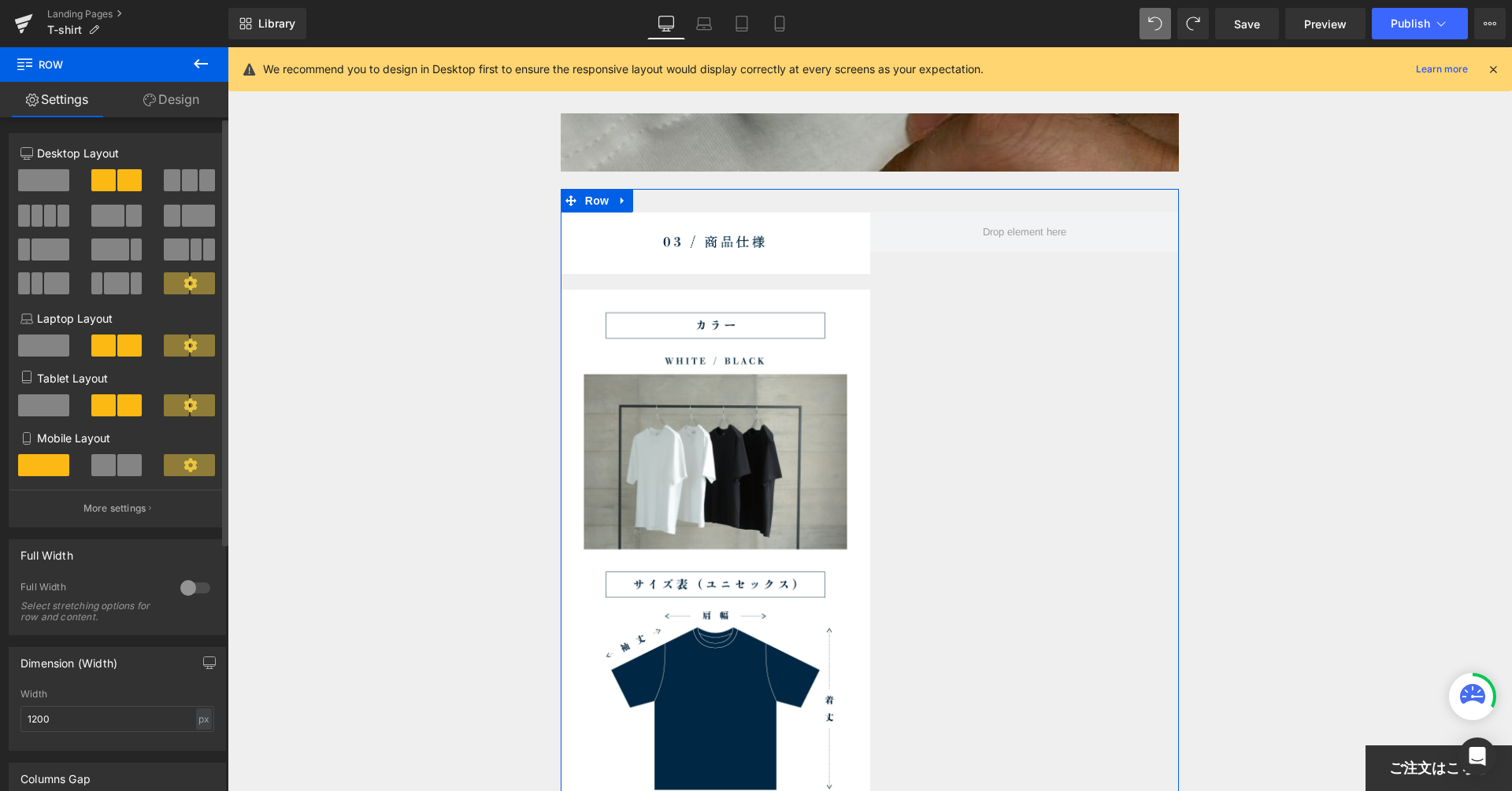
click at [49, 181] on span at bounding box center [44, 180] width 52 height 22
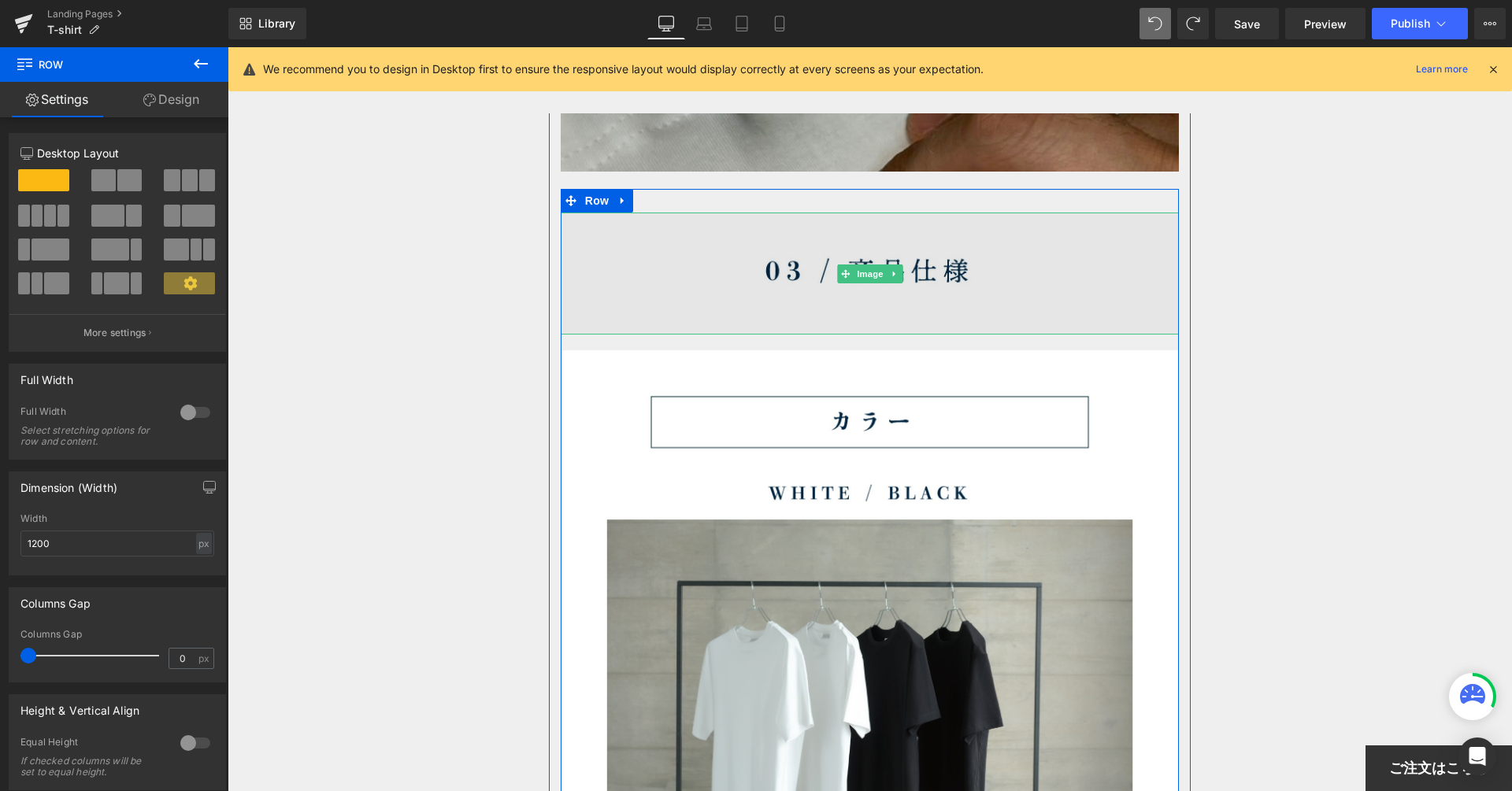
scroll to position [10009, 0]
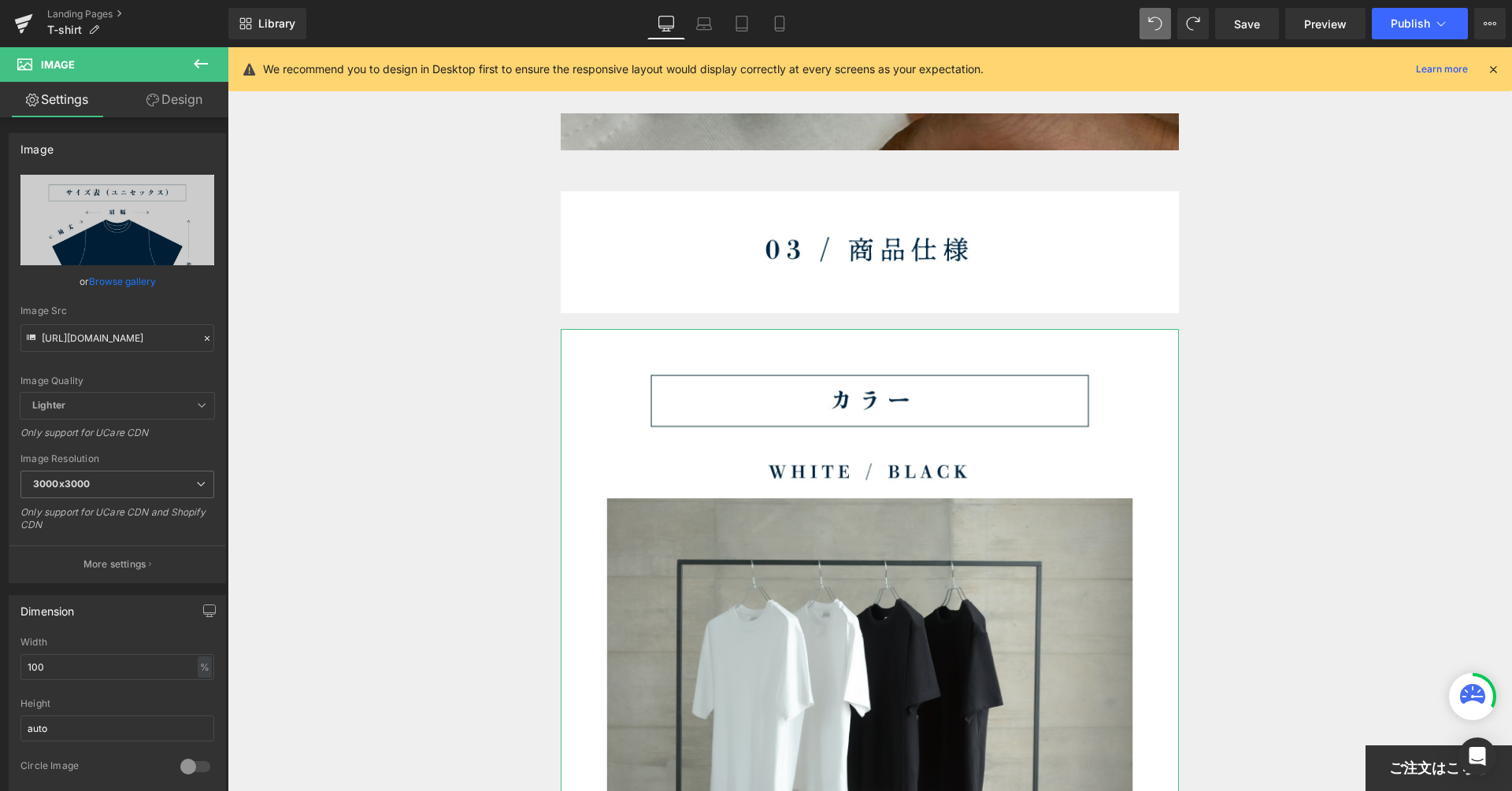
click at [189, 96] on link "Design" at bounding box center [175, 99] width 114 height 36
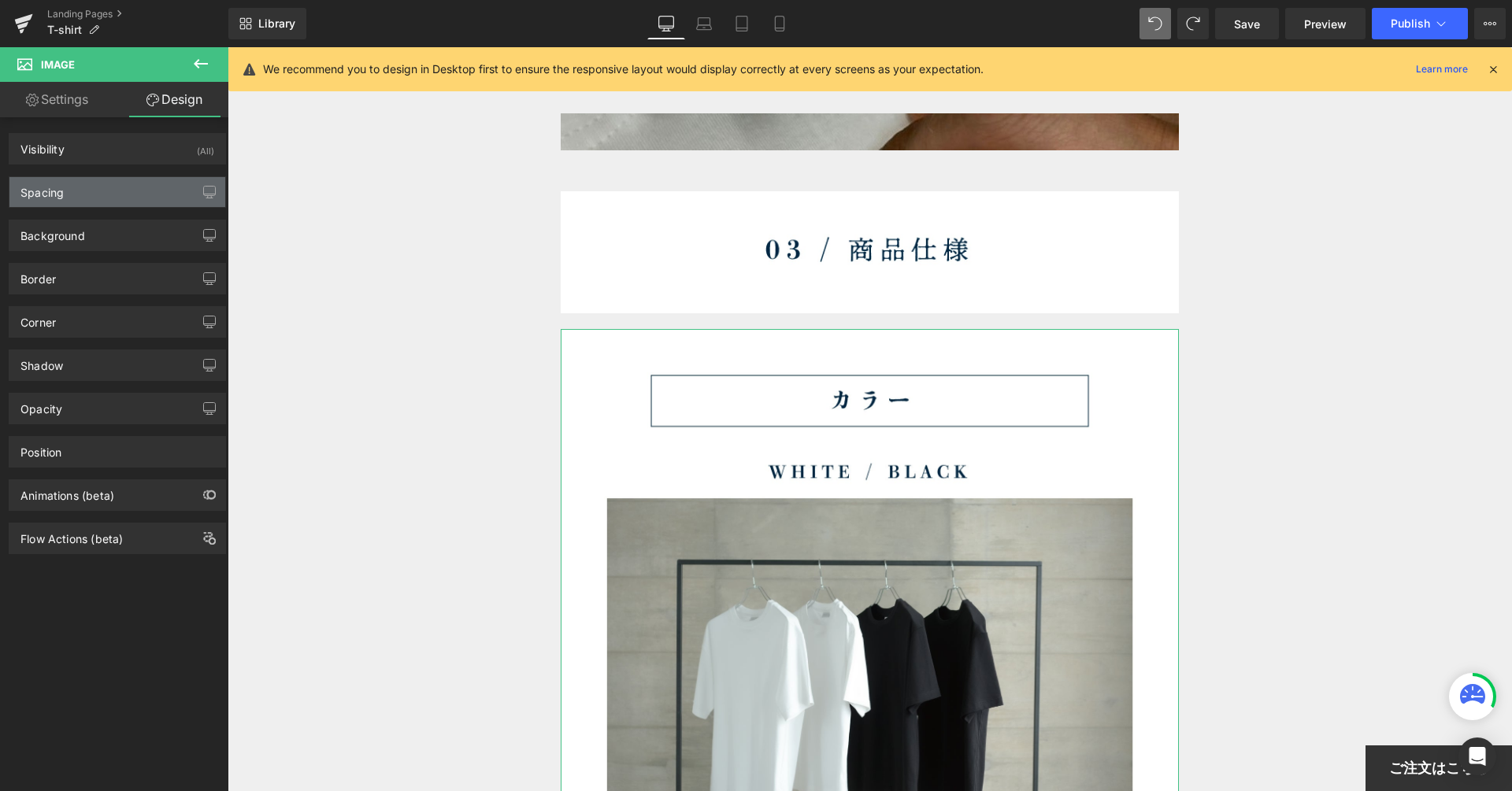
click at [116, 193] on div "Spacing" at bounding box center [117, 192] width 216 height 30
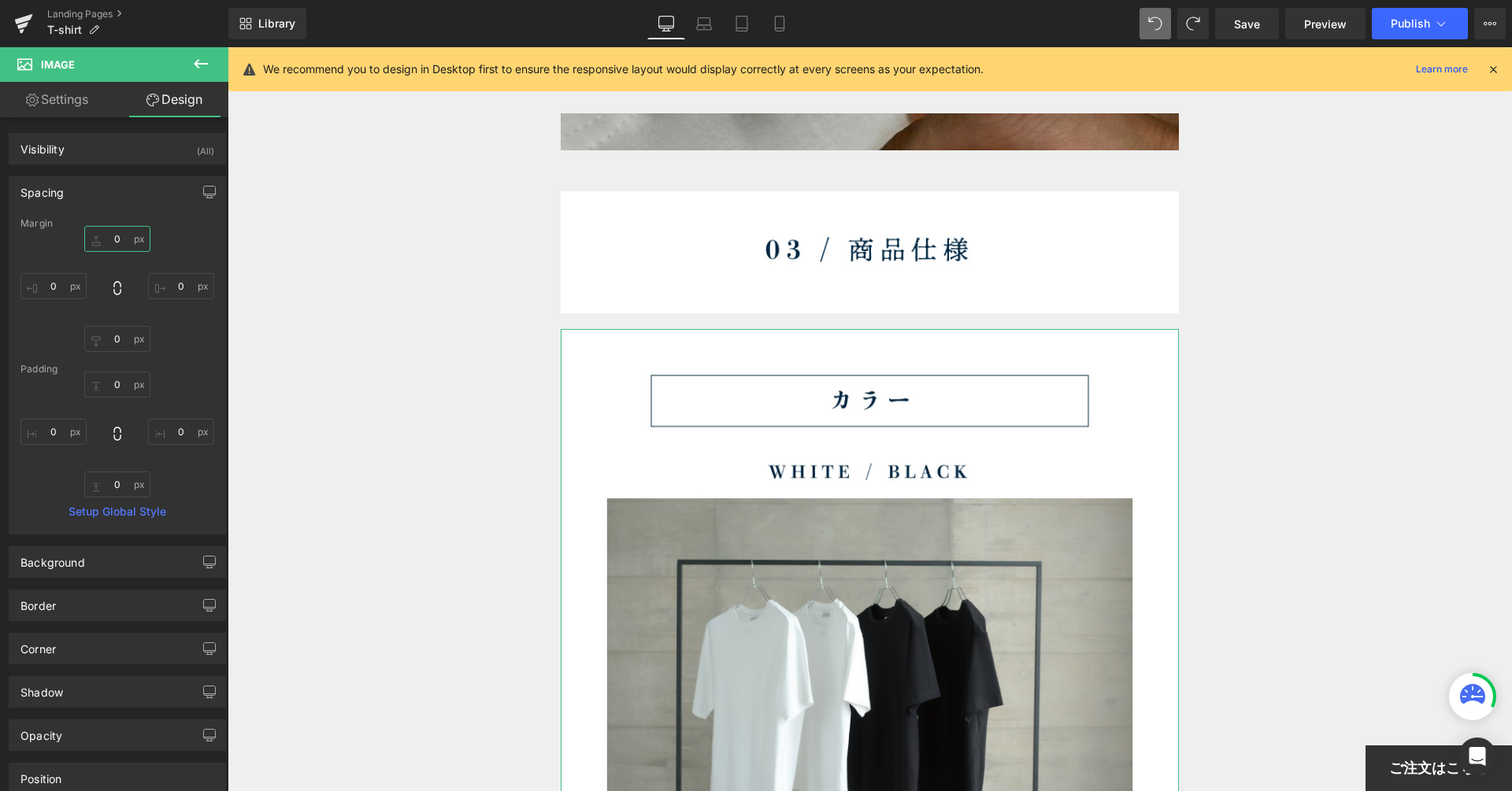
click at [123, 240] on input "0" at bounding box center [118, 239] width 66 height 26
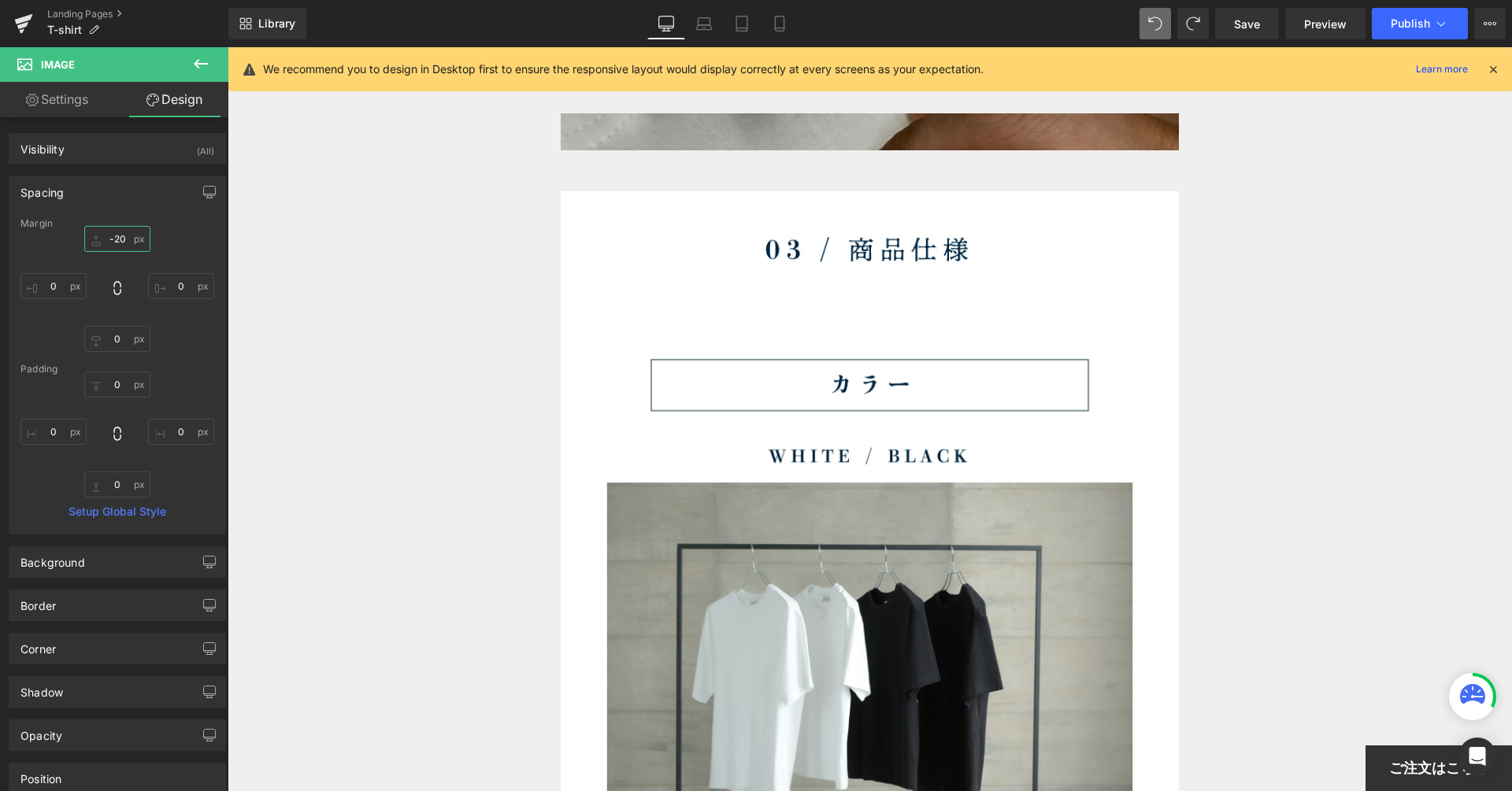
type input "-30"
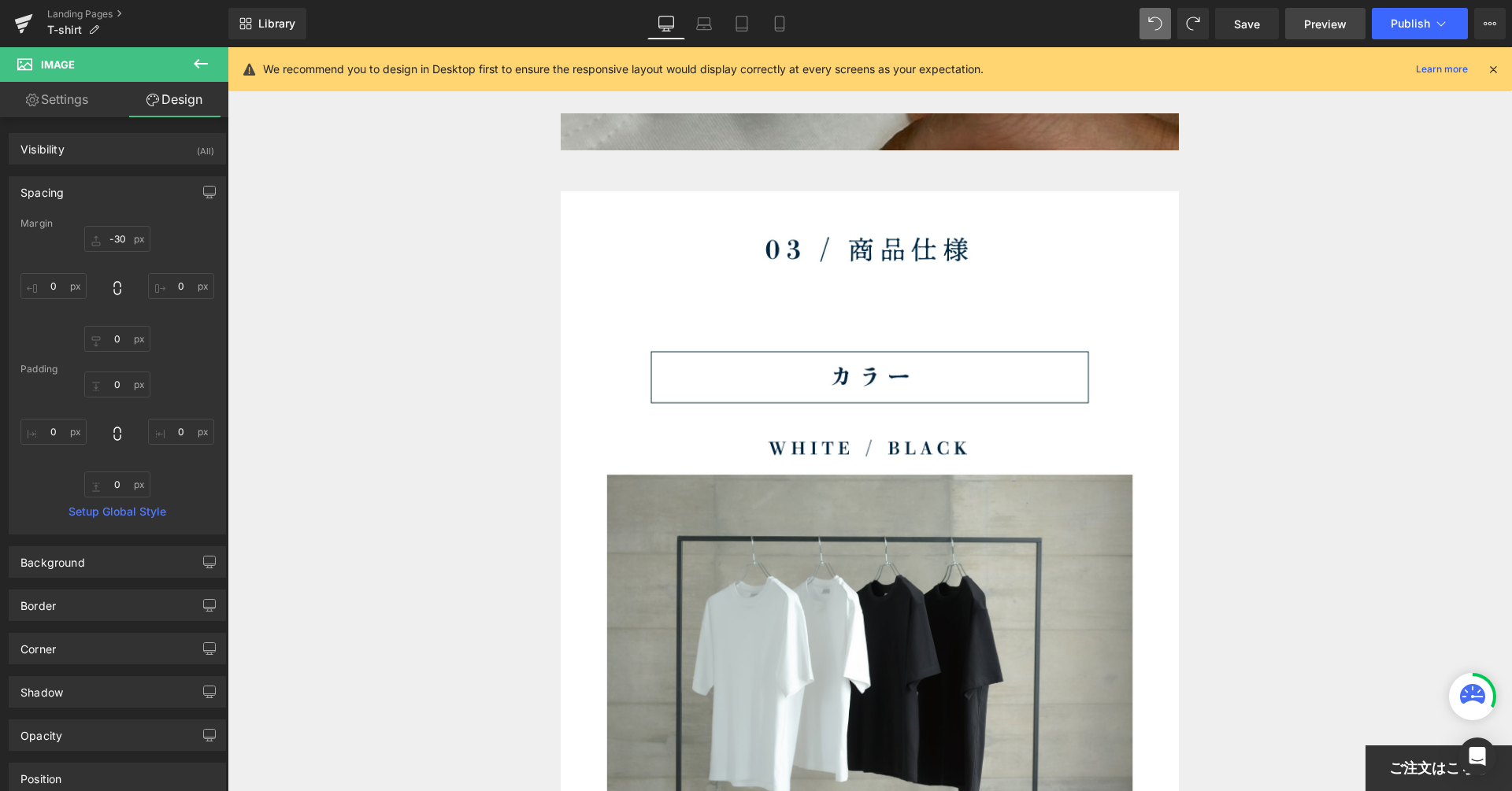
click at [1289, 17] on link "Preview" at bounding box center [1324, 24] width 80 height 31
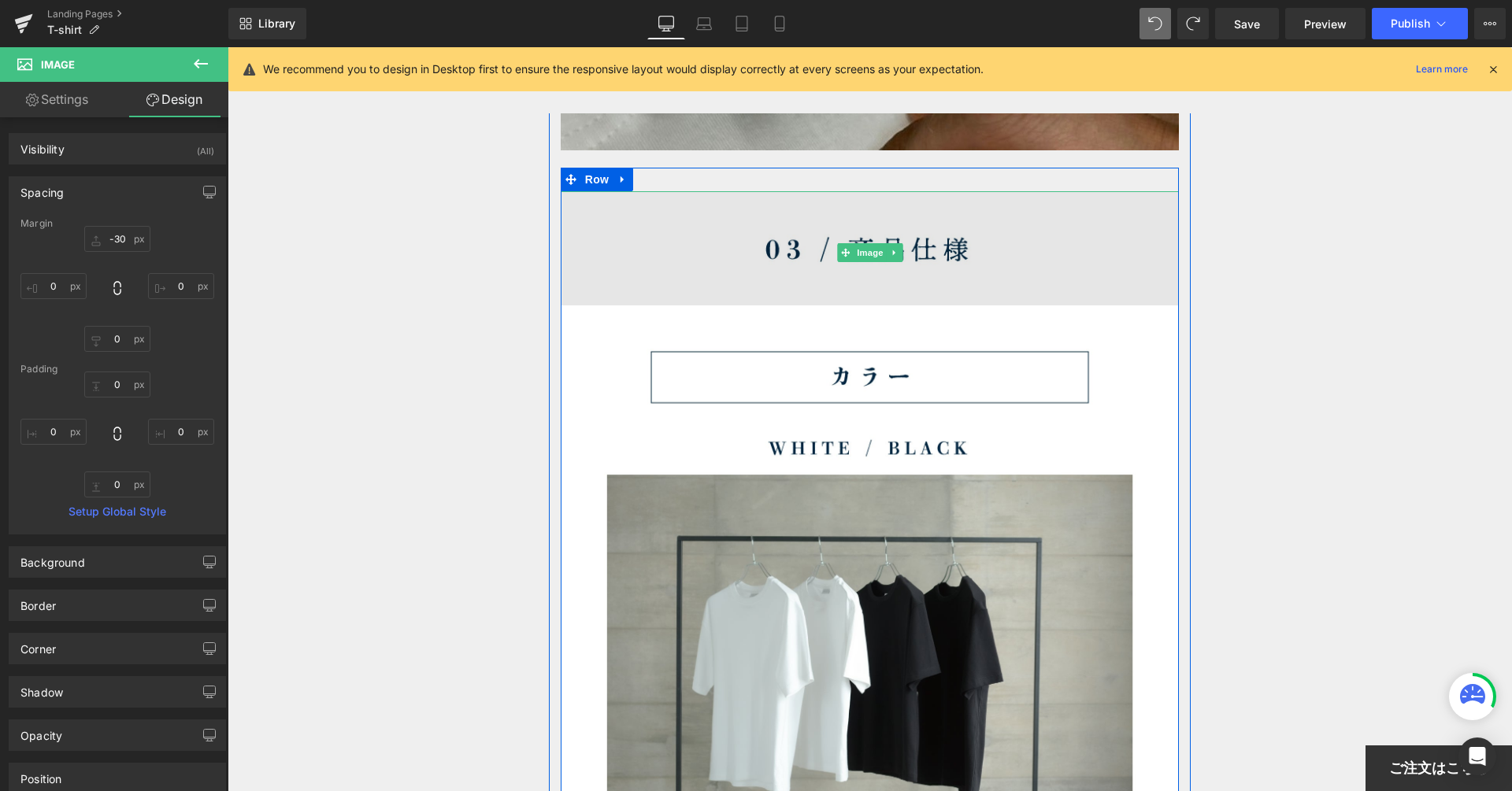
click at [606, 289] on img at bounding box center [869, 252] width 619 height 121
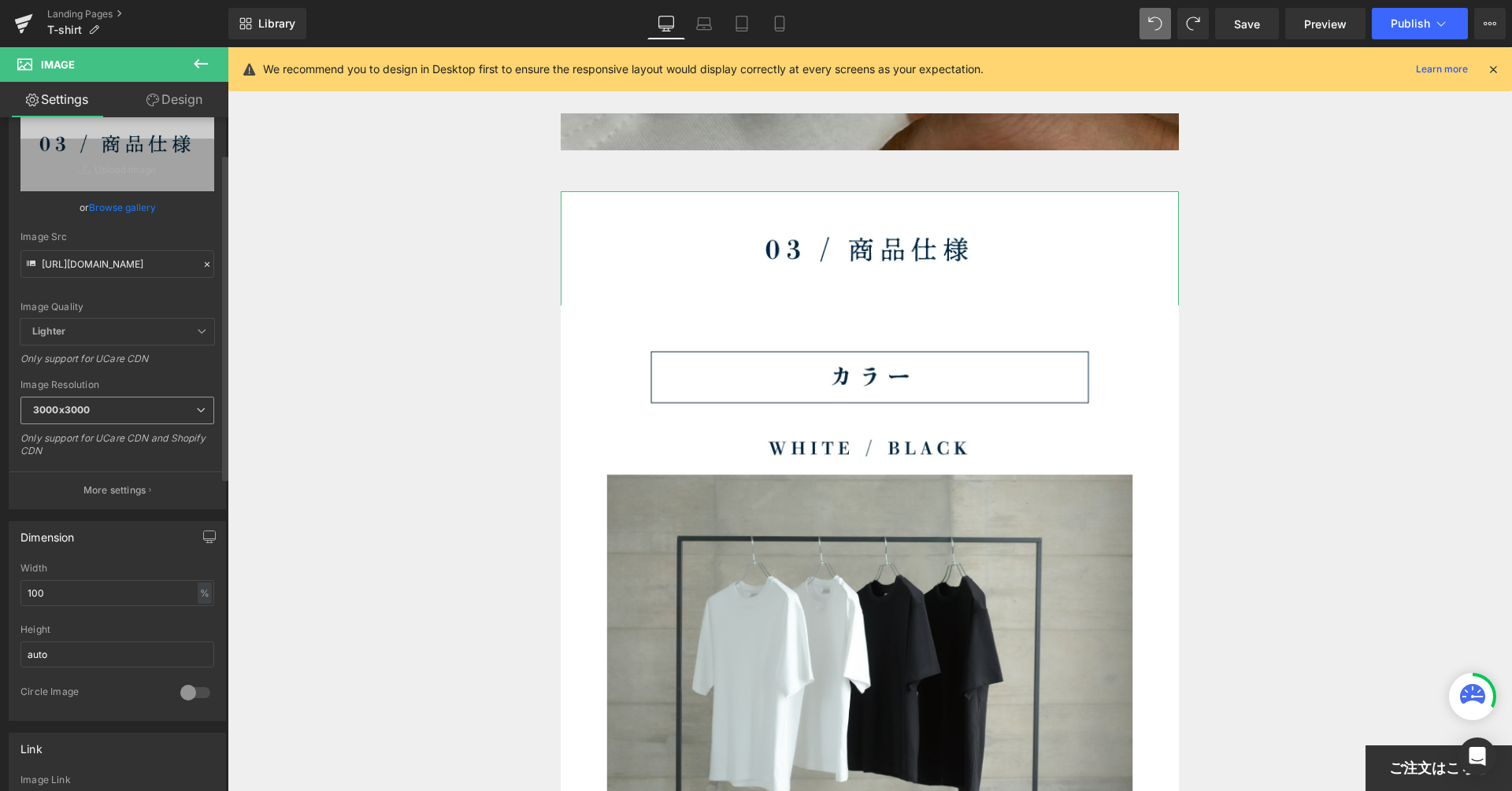
scroll to position [232, 0]
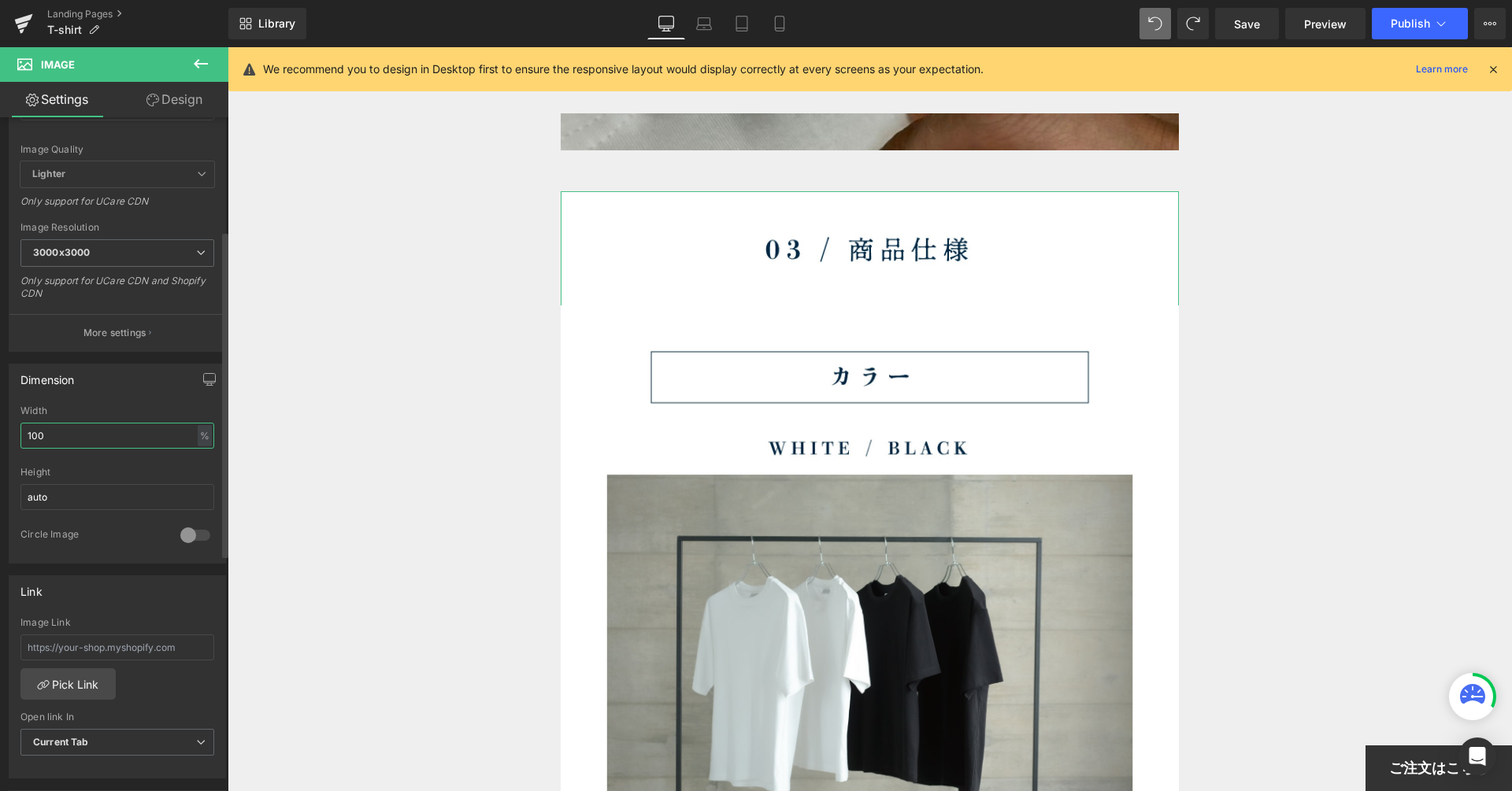
click at [139, 429] on input "100" at bounding box center [117, 436] width 194 height 26
click at [205, 434] on div "%" at bounding box center [204, 435] width 14 height 21
click at [197, 476] on li "px" at bounding box center [203, 483] width 19 height 23
click at [111, 429] on input "785.67" at bounding box center [117, 436] width 194 height 26
type input "800"
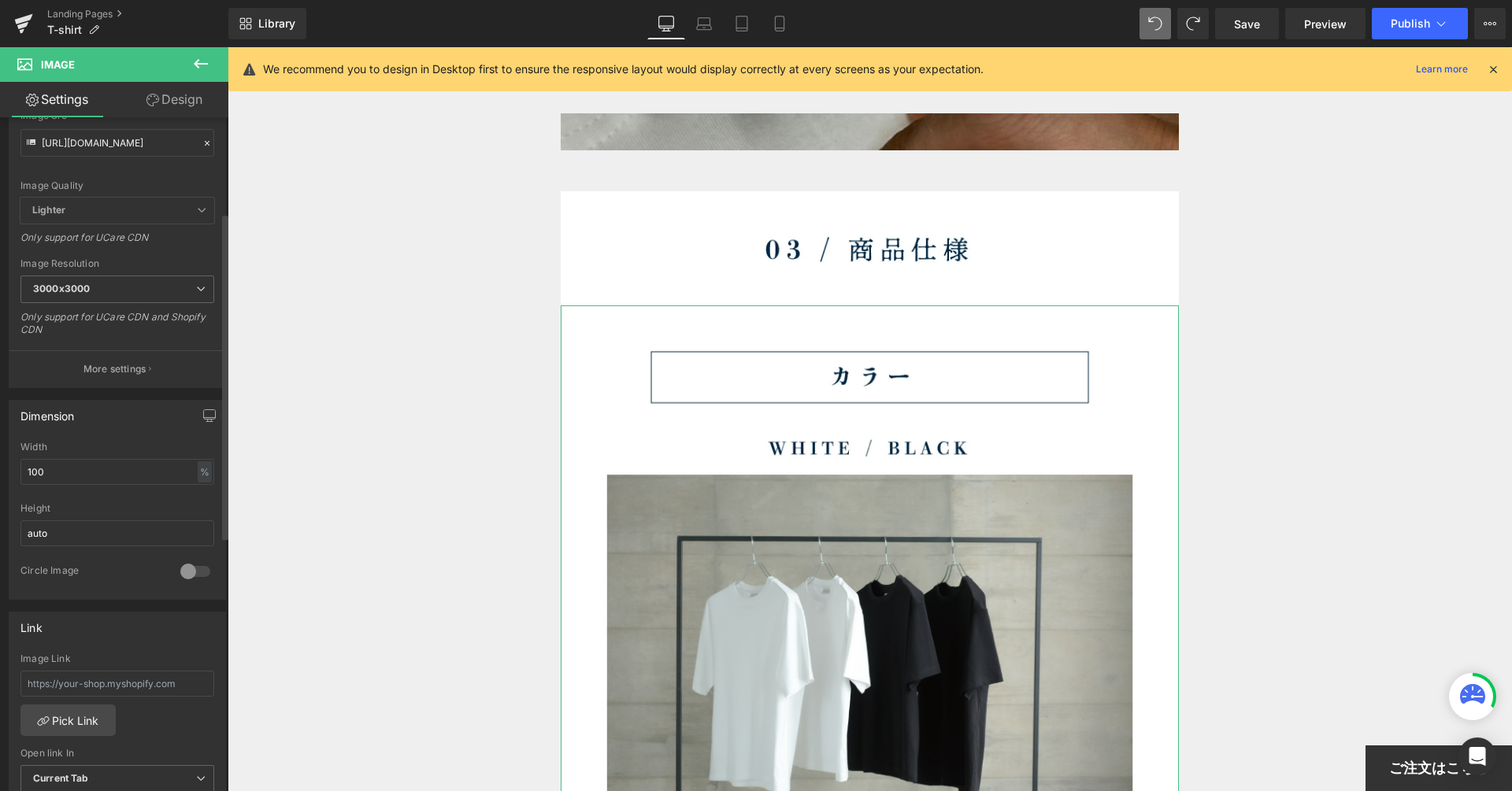
scroll to position [243, 0]
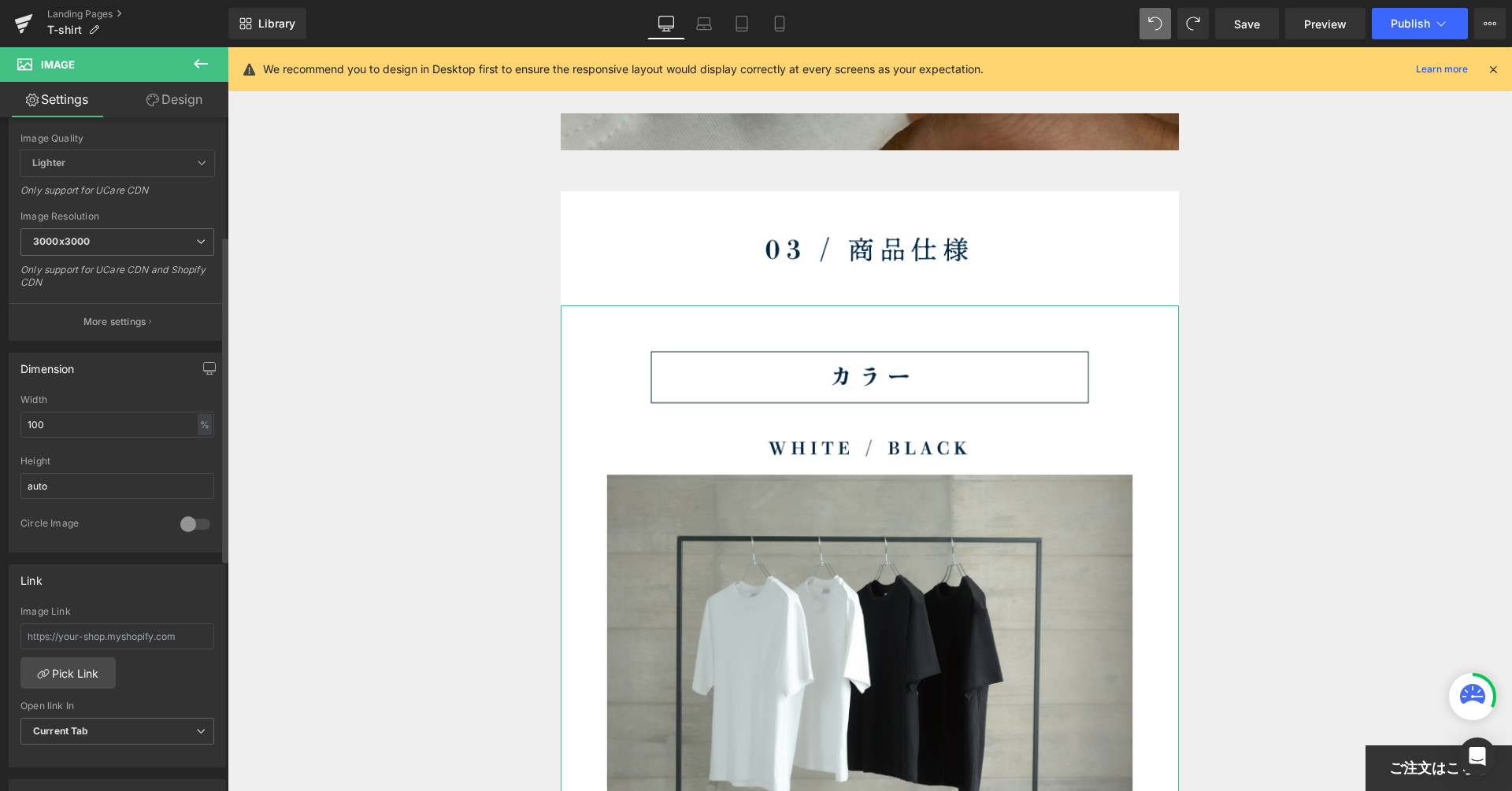
click at [208, 426] on div "100% Width 100 % % px auto Height auto 0 Circle Image" at bounding box center [117, 473] width 216 height 157
click at [202, 428] on div "%" at bounding box center [204, 424] width 14 height 21
click at [198, 461] on li "px" at bounding box center [203, 472] width 19 height 23
click at [140, 427] on input "785.67" at bounding box center [117, 425] width 194 height 26
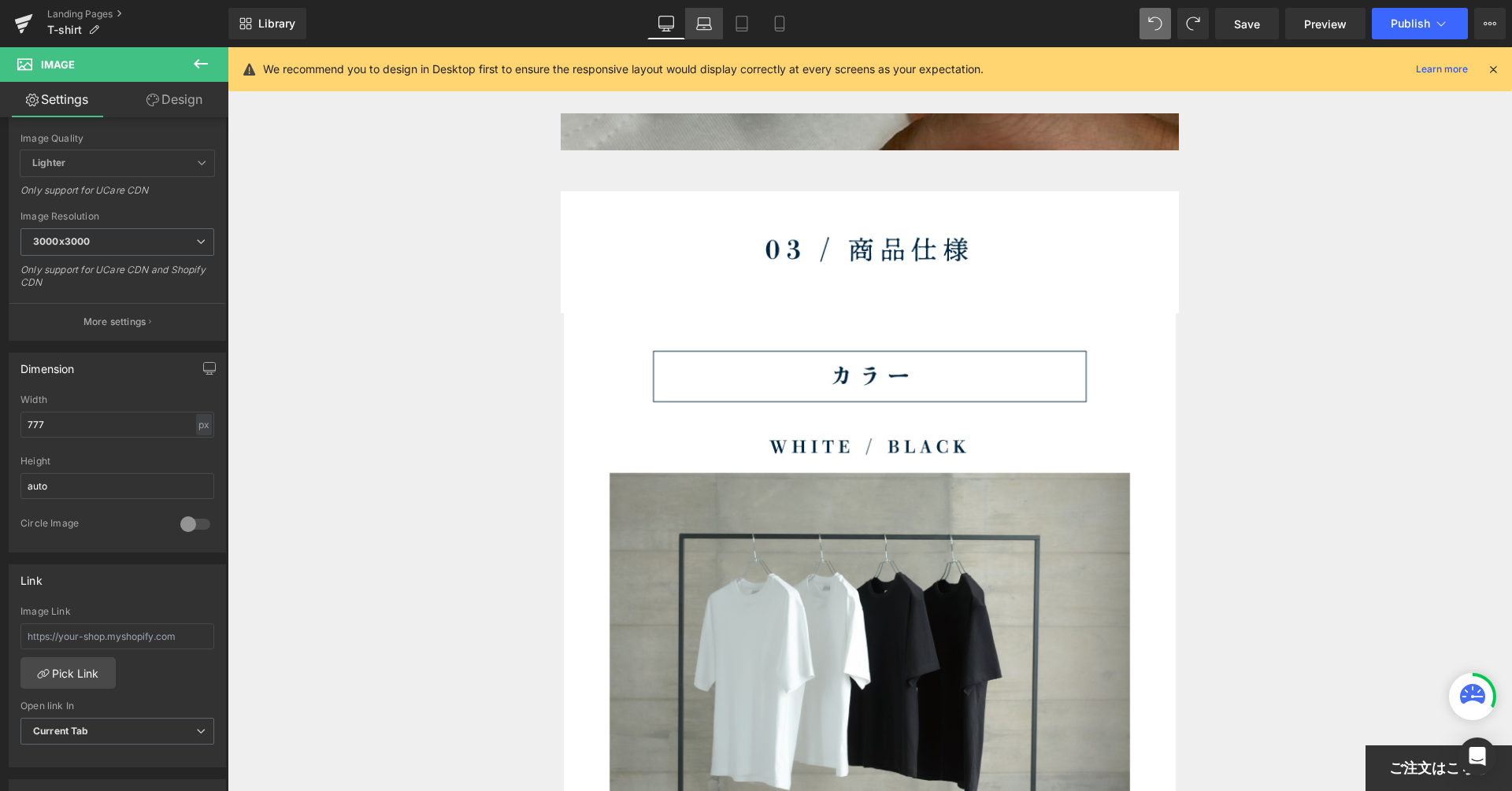
click at [704, 32] on link "Laptop" at bounding box center [704, 24] width 38 height 31
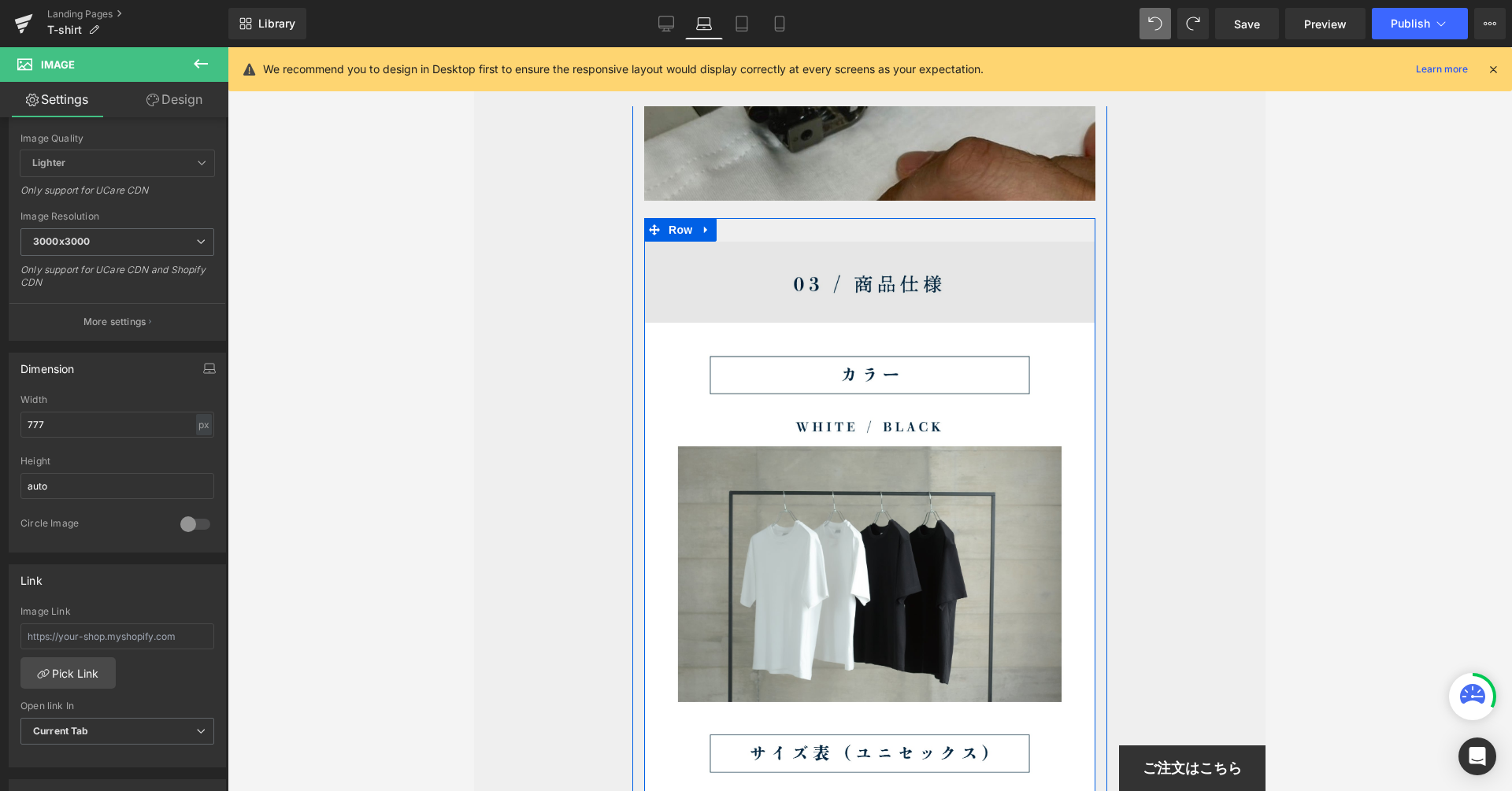
scroll to position [7882, 0]
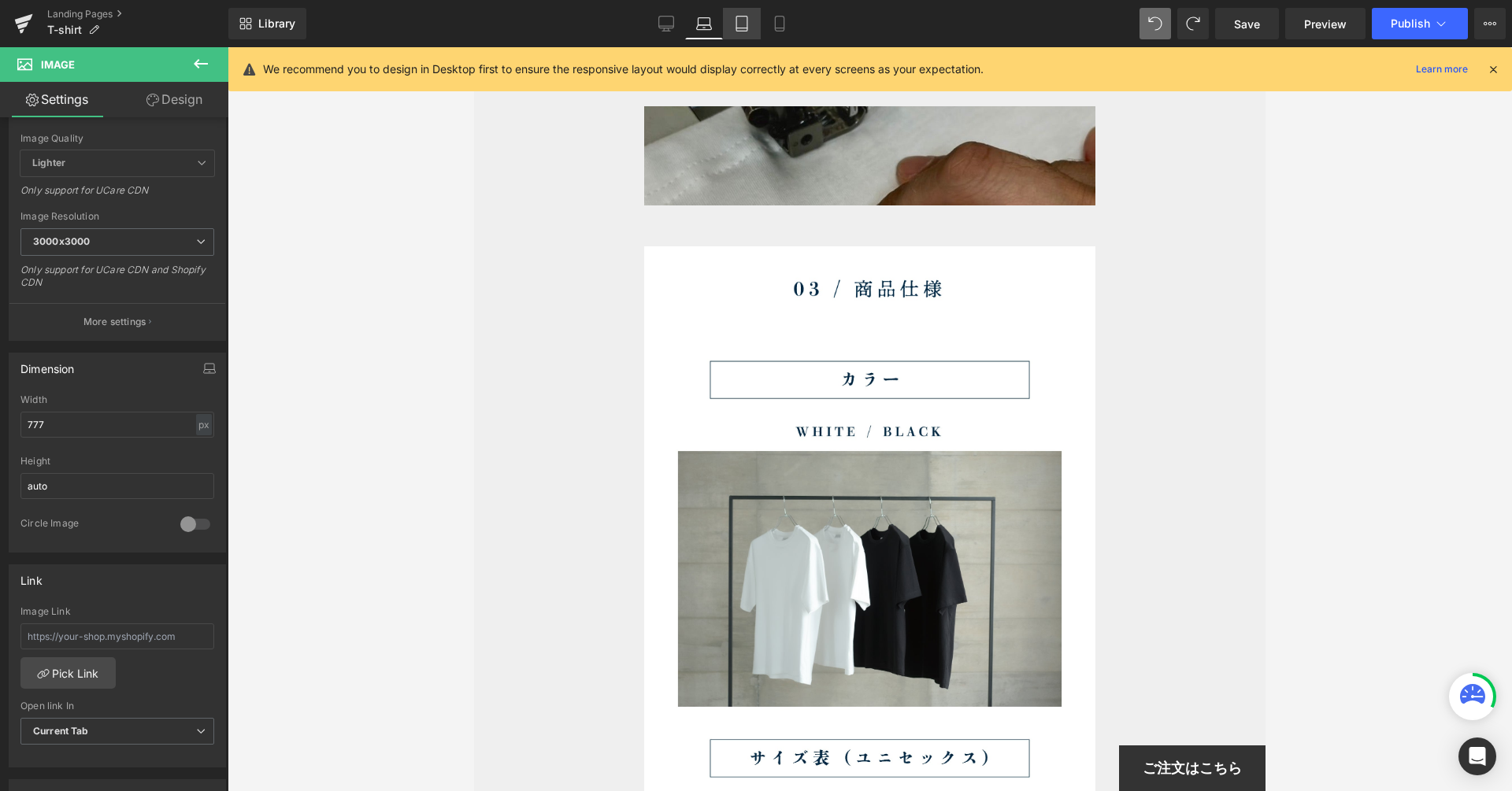
click at [734, 12] on link "Tablet" at bounding box center [741, 24] width 38 height 31
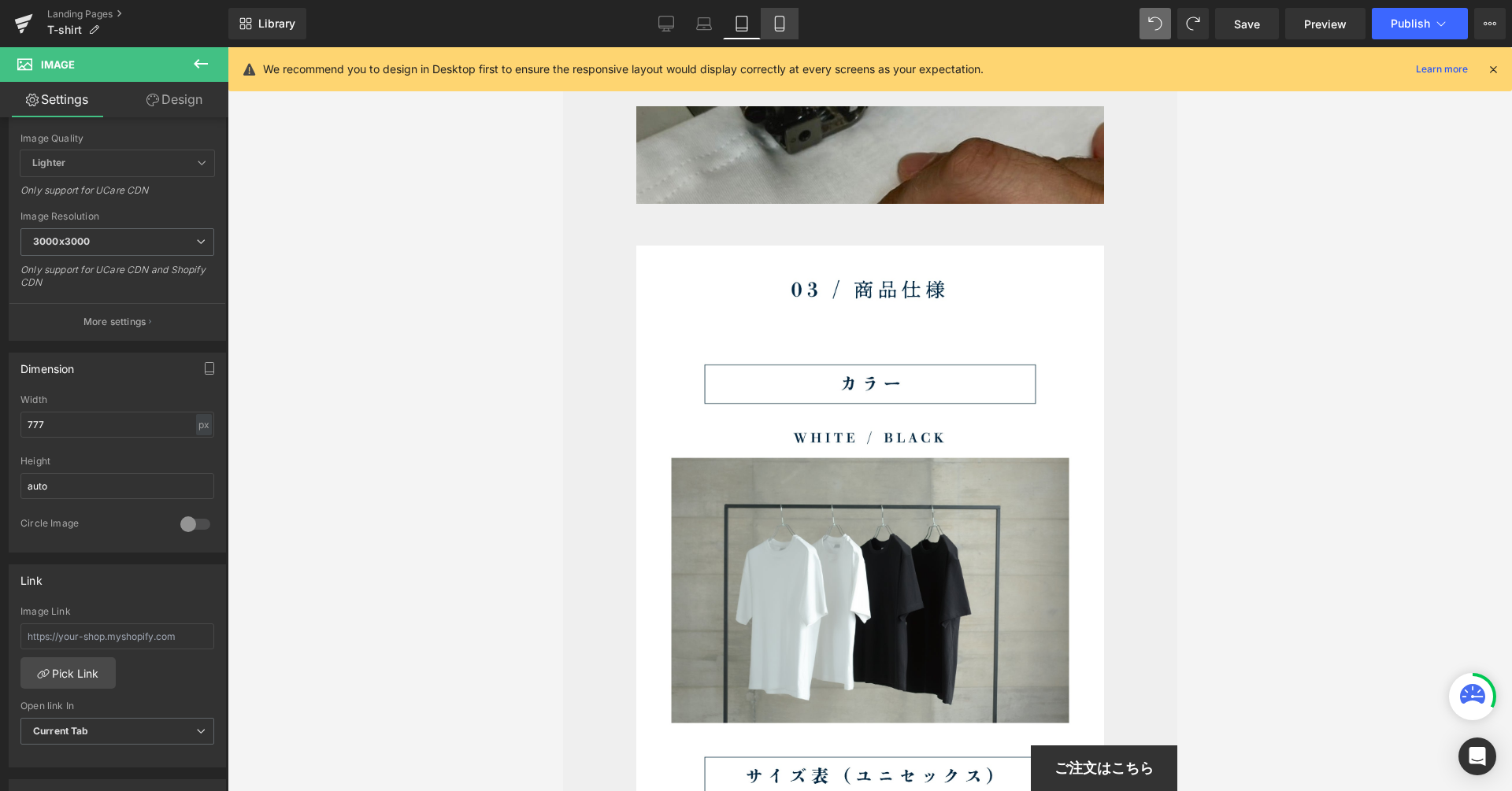
click at [800, 29] on div "Library Tablet Desktop Laptop Tablet Mobile Save Preview Publish Scheduled View…" at bounding box center [869, 24] width 1283 height 31
click at [781, 19] on icon at bounding box center [779, 23] width 16 height 16
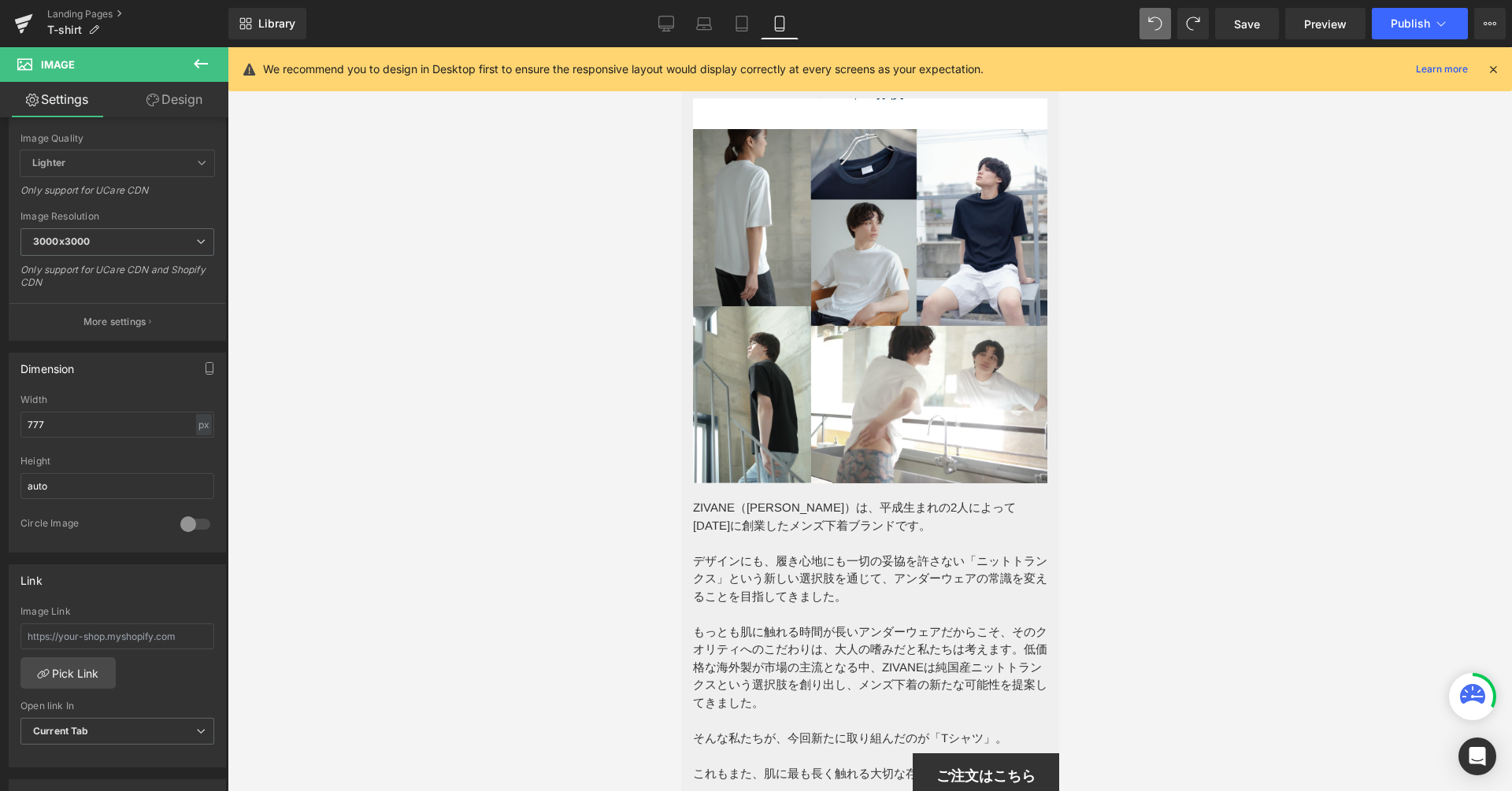
scroll to position [6837, 0]
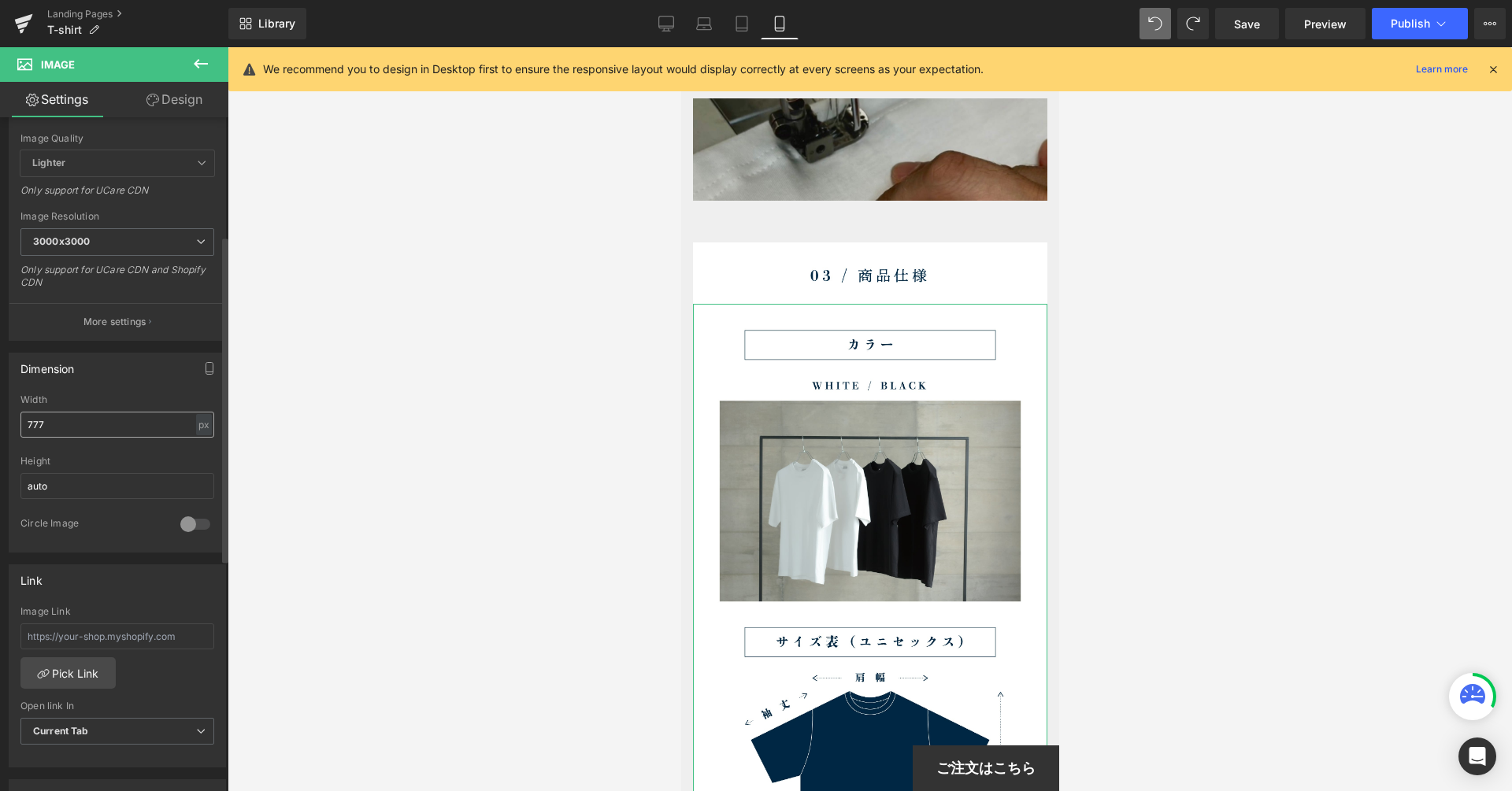
drag, startPoint x: 76, startPoint y: 437, endPoint x: 88, endPoint y: 431, distance: 13.4
click at [76, 437] on div "Width 777 px % px" at bounding box center [117, 425] width 194 height 62
click at [96, 424] on input "777" at bounding box center [117, 425] width 194 height 26
click at [659, 30] on icon at bounding box center [666, 23] width 16 height 16
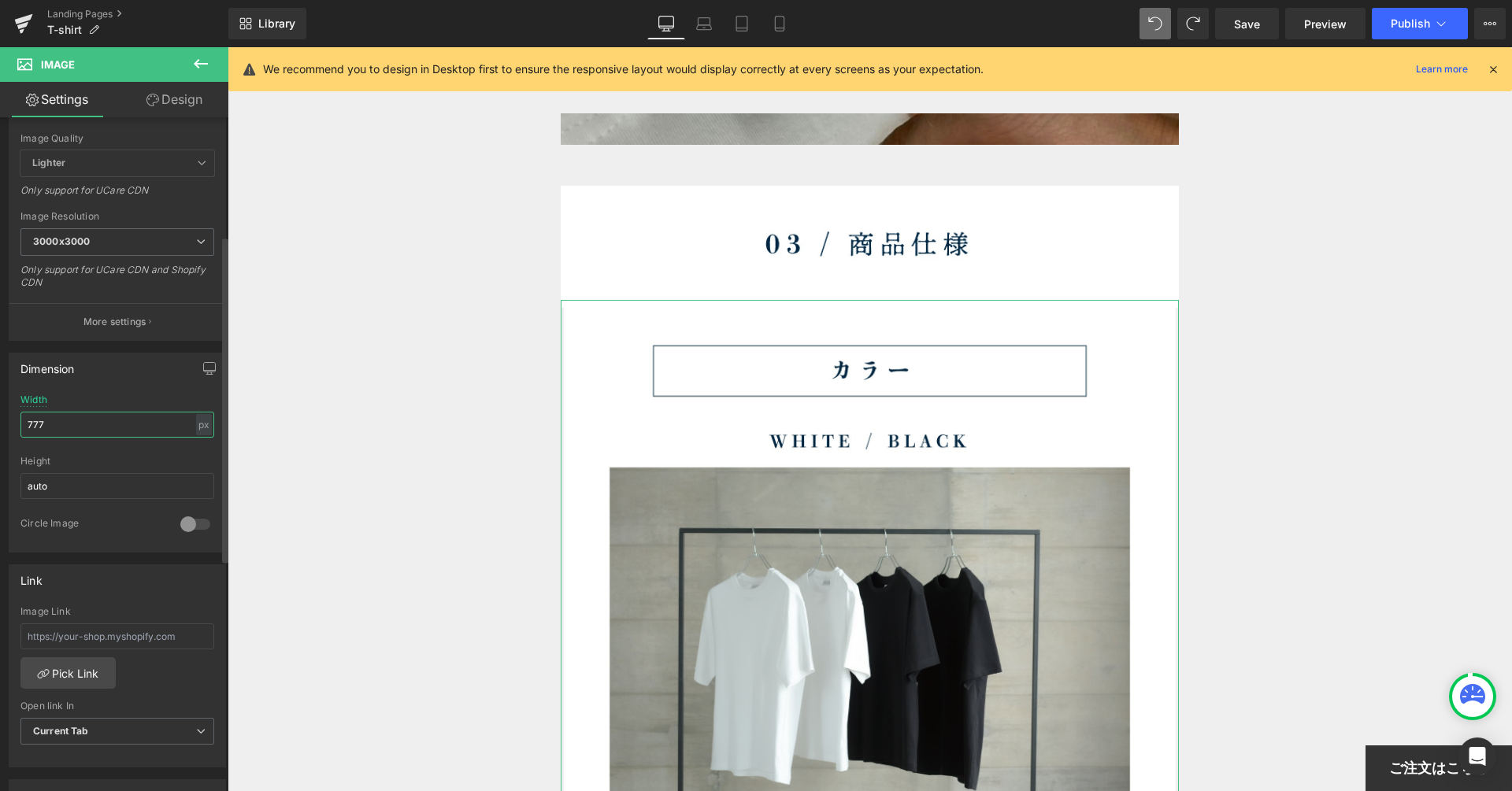
click at [69, 424] on input "777" at bounding box center [117, 425] width 194 height 26
click at [709, 14] on link "Laptop" at bounding box center [704, 24] width 38 height 31
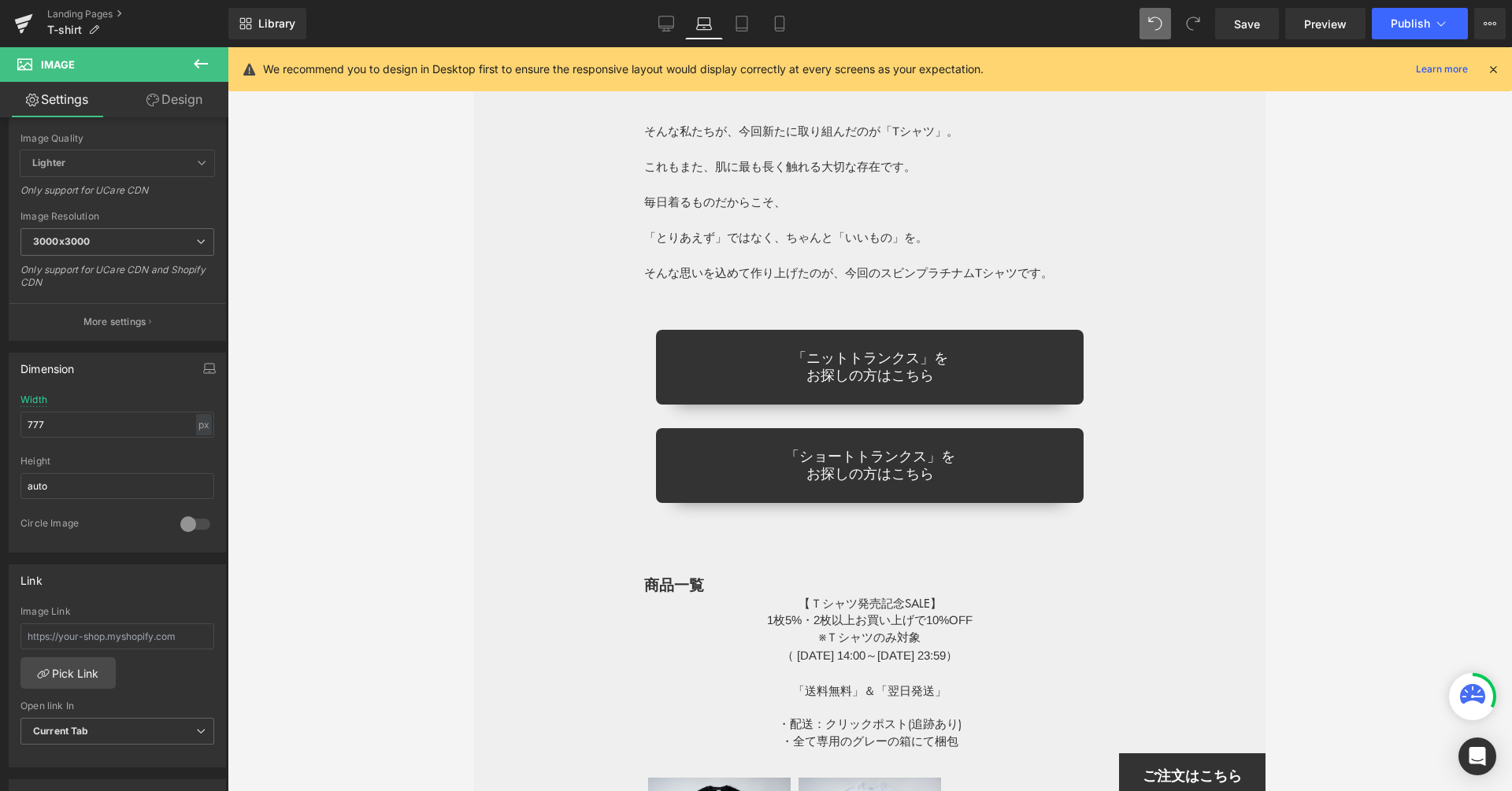
scroll to position [7882, 0]
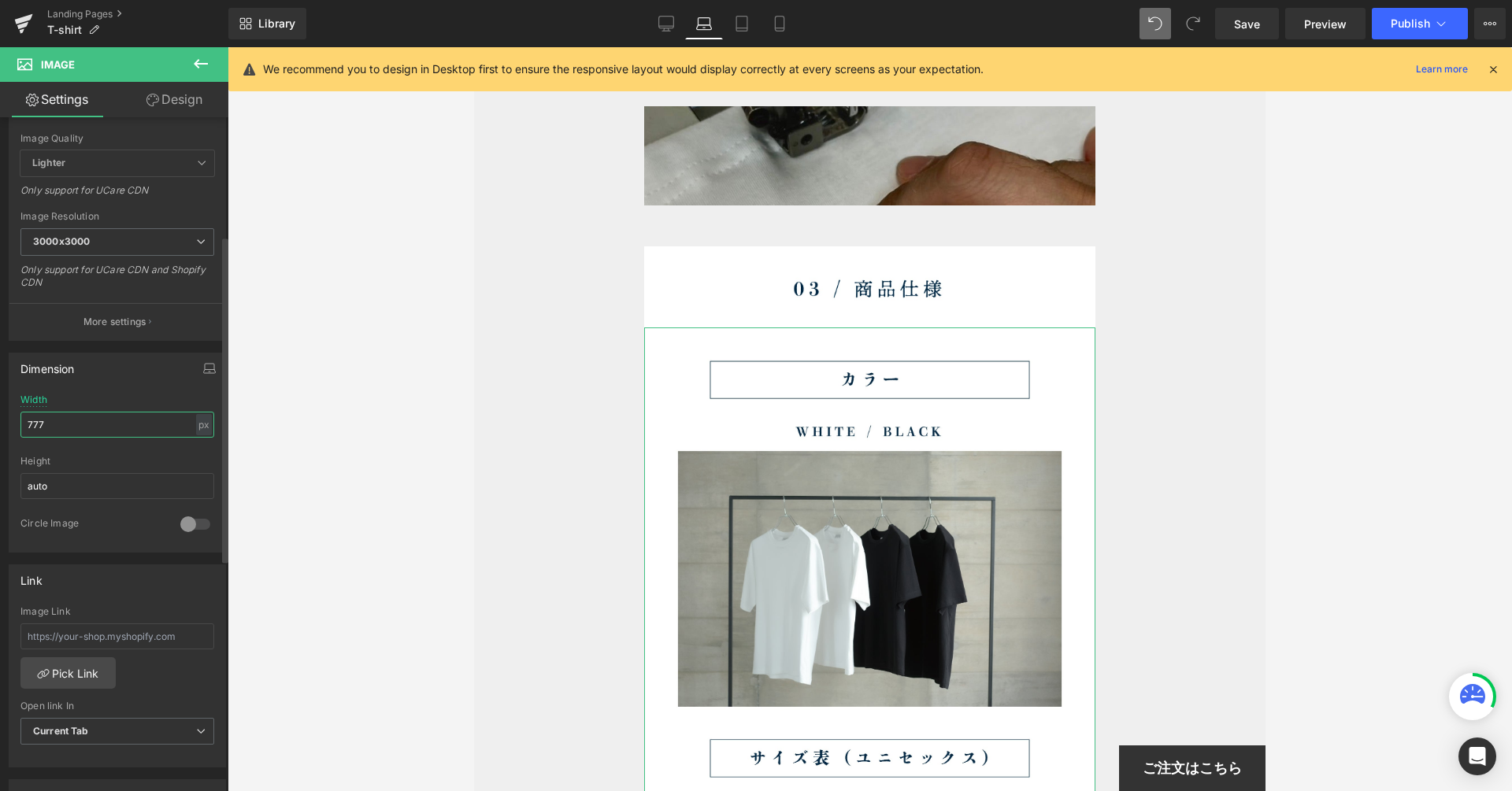
click at [68, 416] on input "777" at bounding box center [117, 425] width 194 height 26
click at [742, 17] on icon at bounding box center [741, 23] width 16 height 16
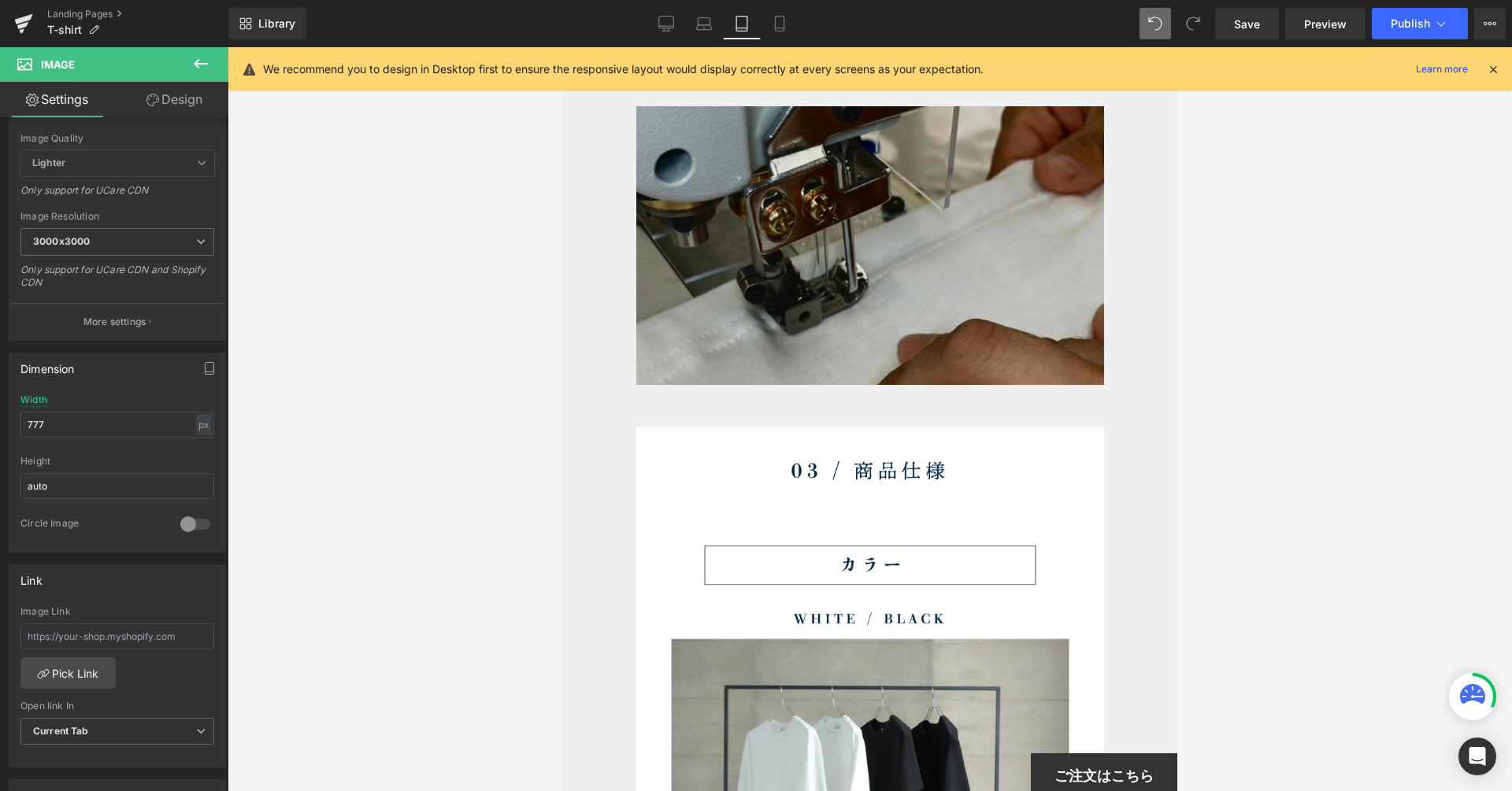
scroll to position [8064, 0]
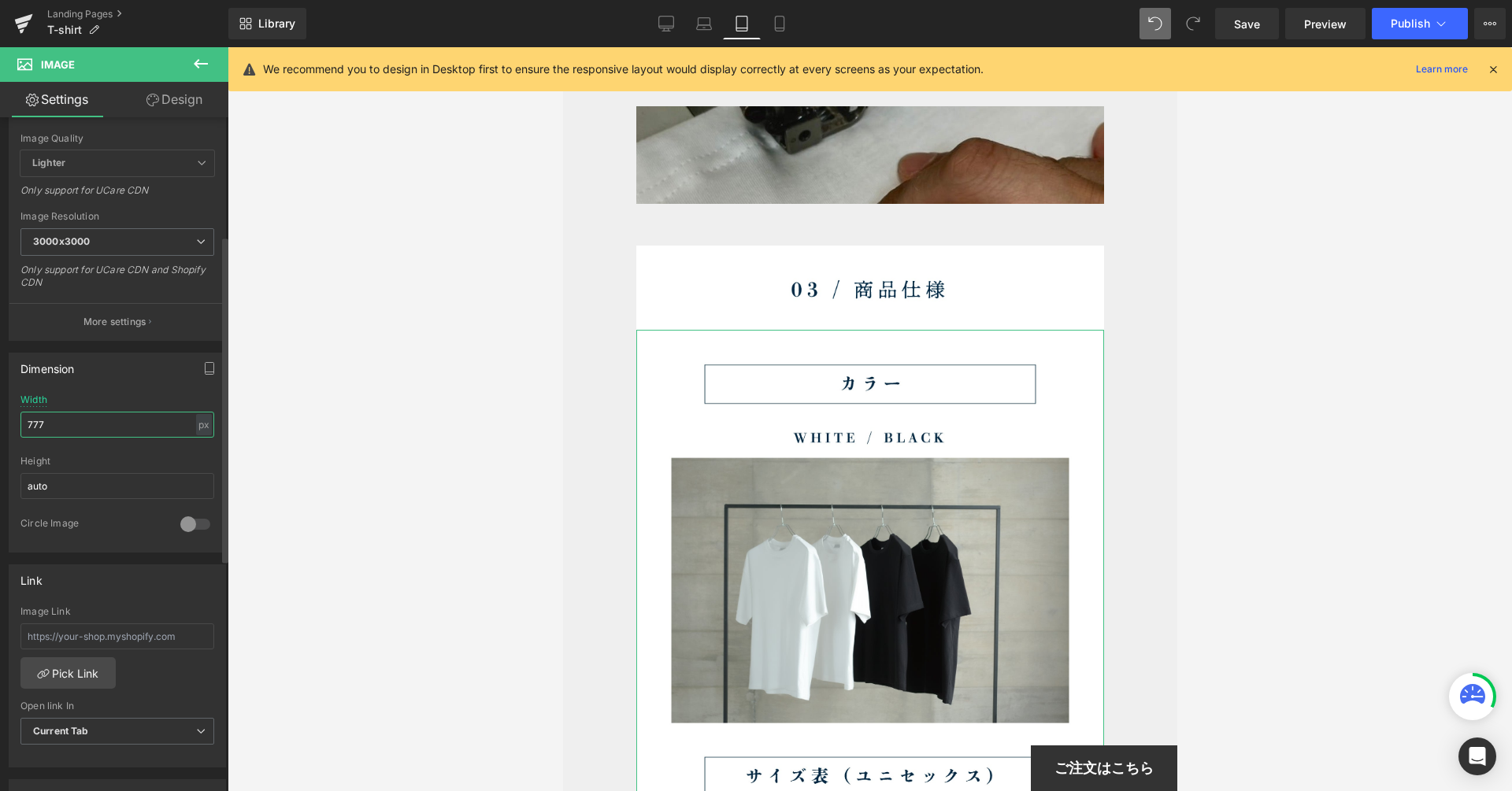
click at [142, 430] on input "777" at bounding box center [117, 425] width 194 height 26
click at [677, 17] on link "Desktop" at bounding box center [666, 24] width 38 height 31
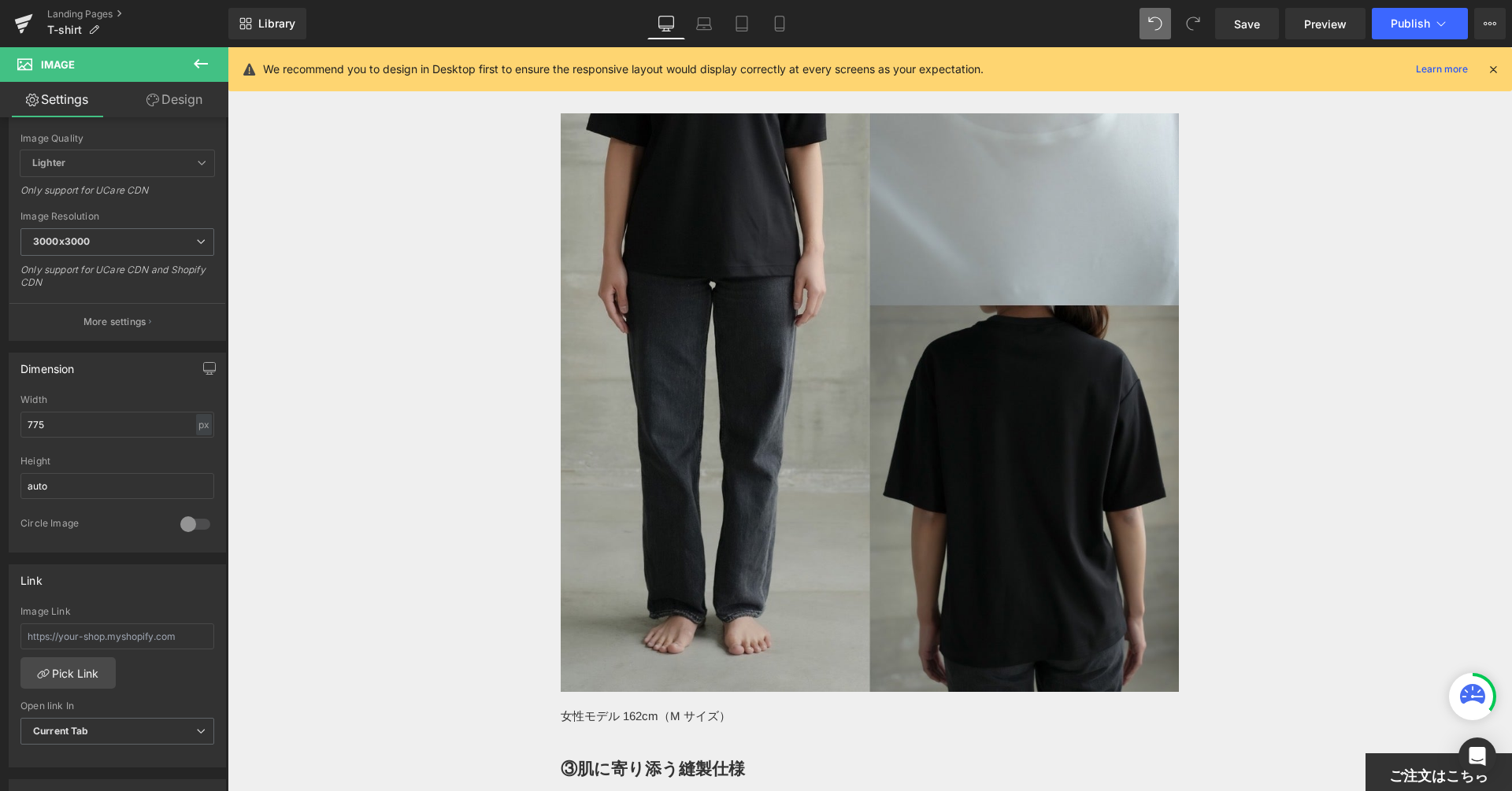
scroll to position [10015, 0]
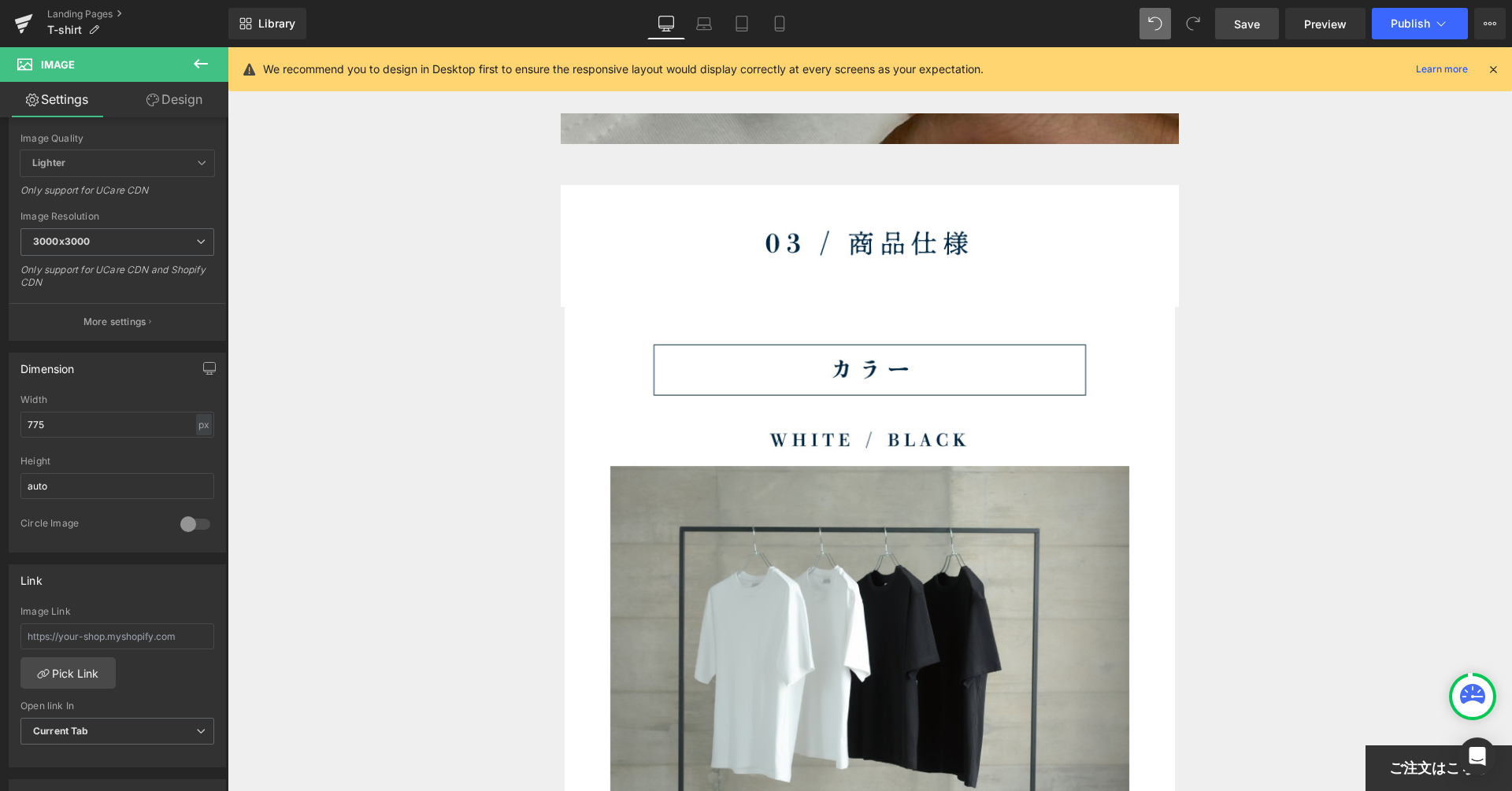
click at [1239, 17] on span "Save" at bounding box center [1246, 24] width 26 height 17
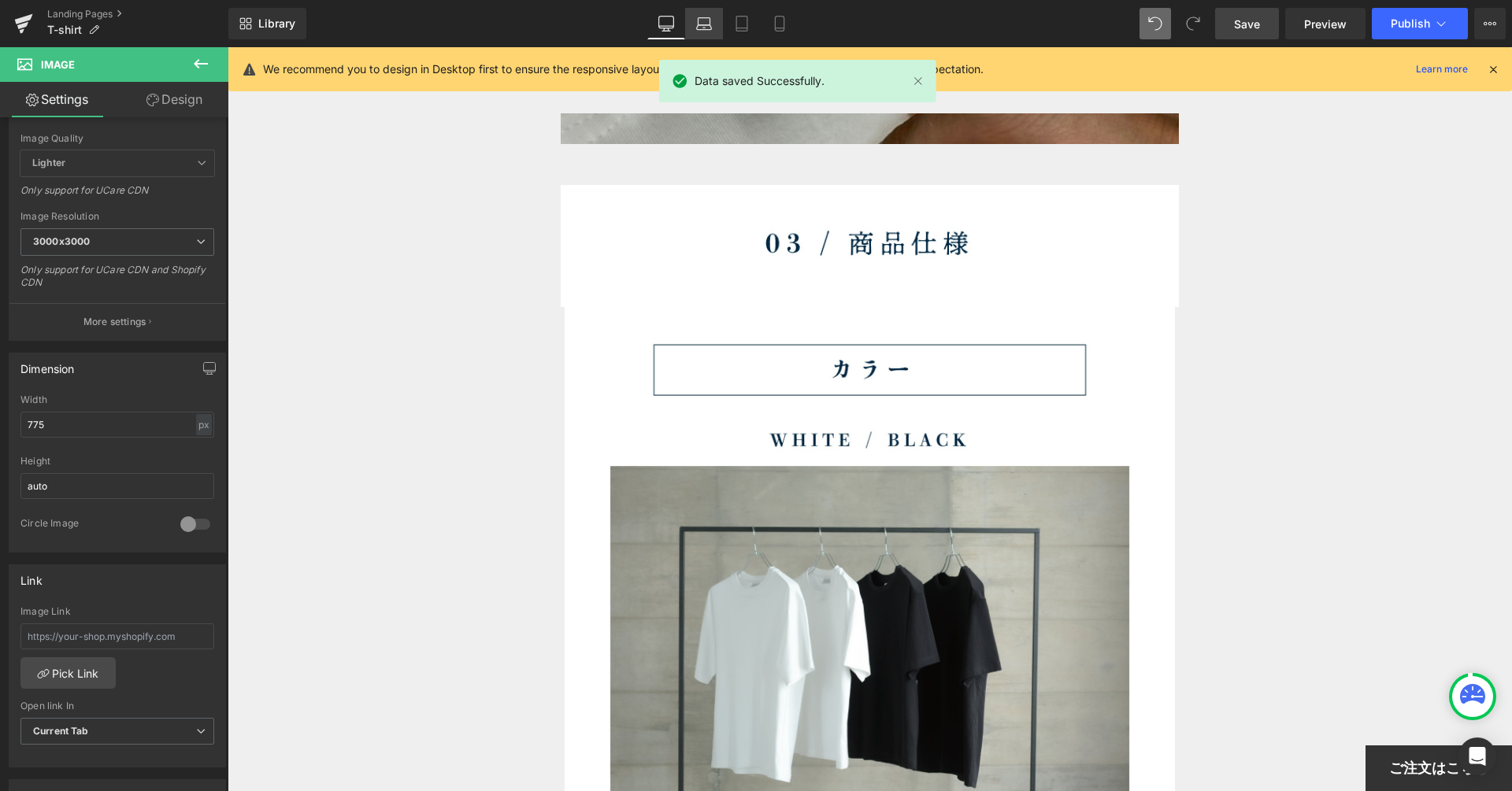
click at [706, 30] on icon at bounding box center [704, 23] width 16 height 16
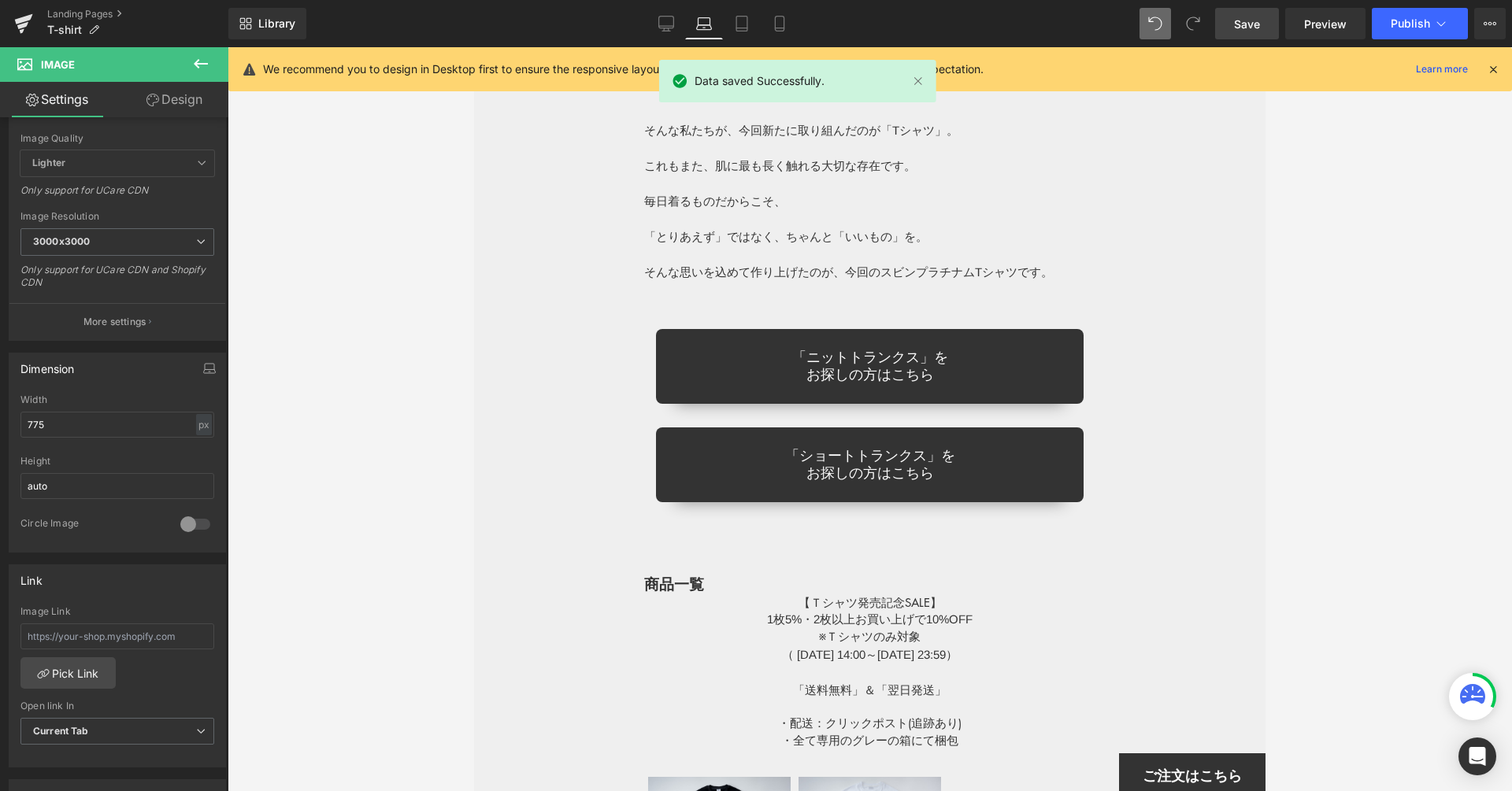
scroll to position [7883, 0]
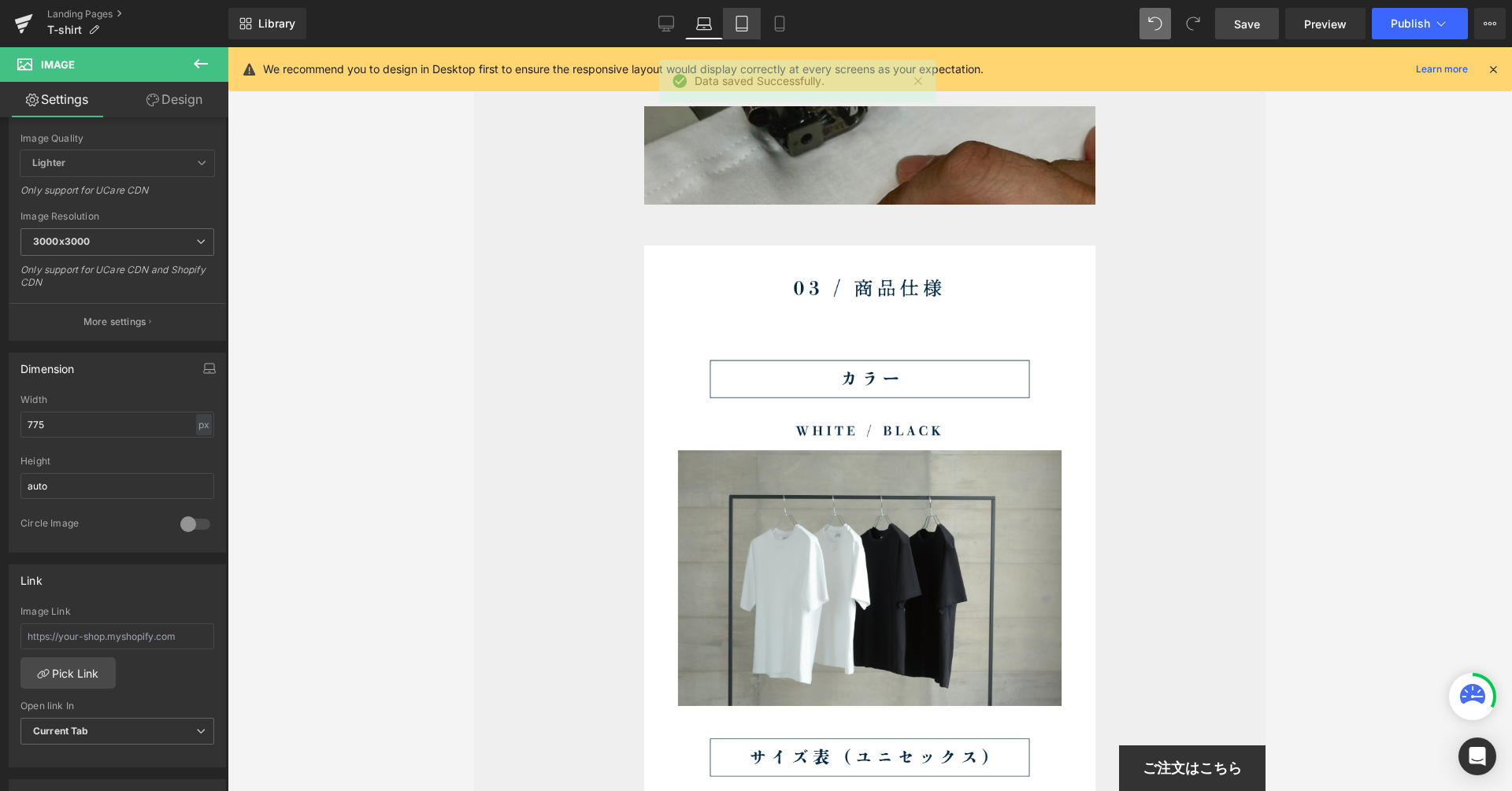
click at [737, 27] on icon at bounding box center [741, 23] width 16 height 16
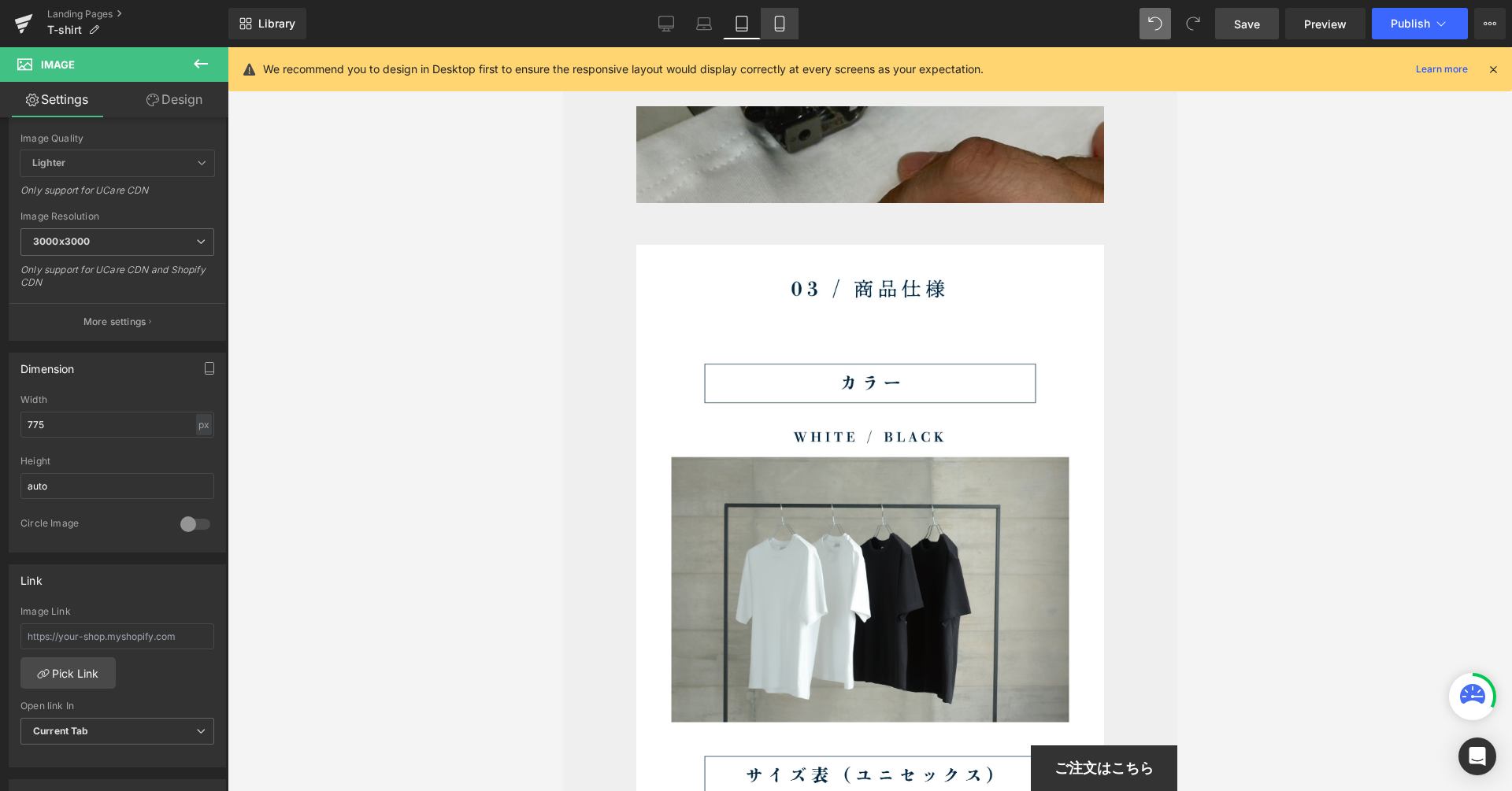
click at [775, 21] on icon at bounding box center [779, 23] width 16 height 16
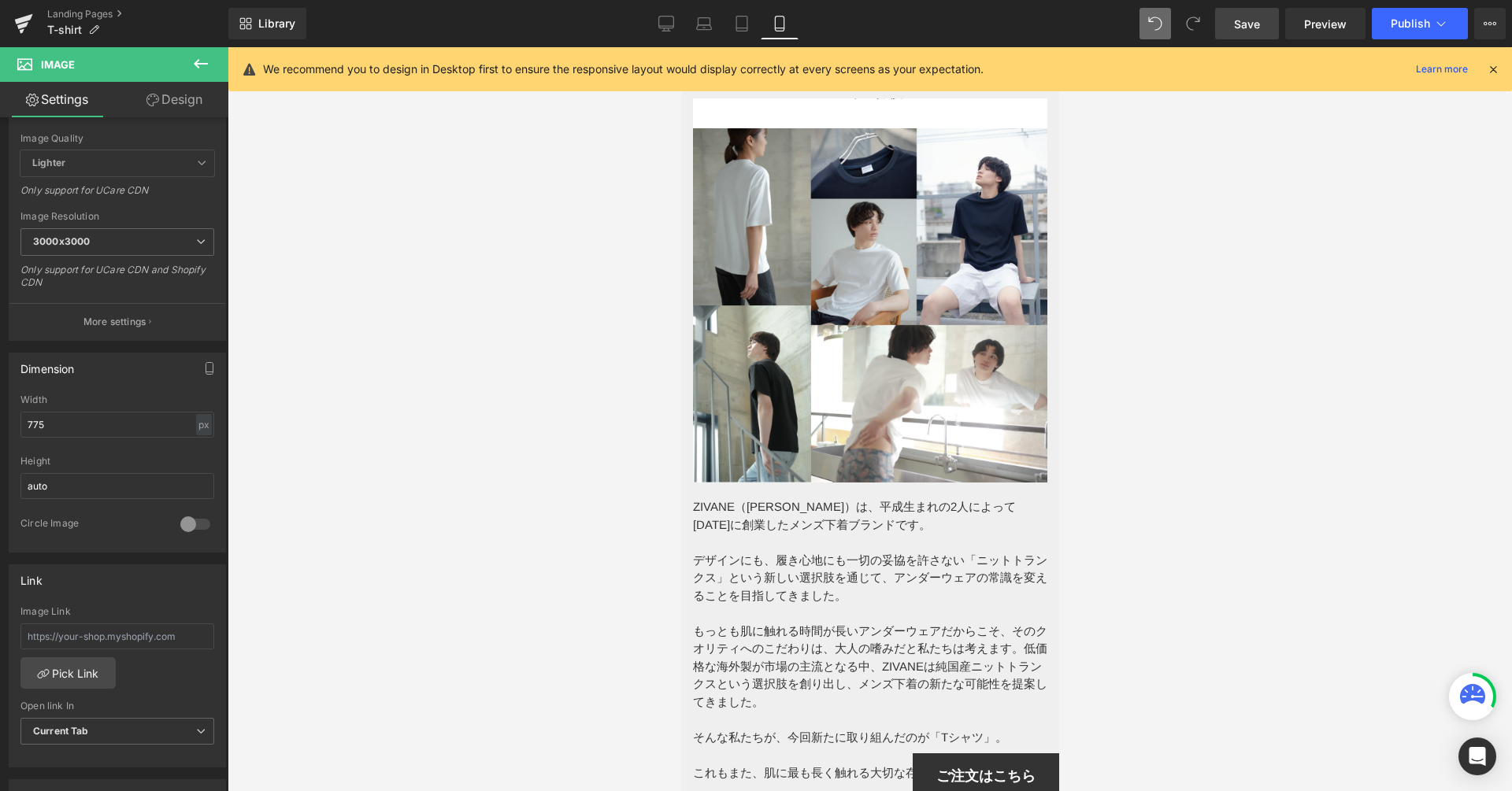
scroll to position [6837, 0]
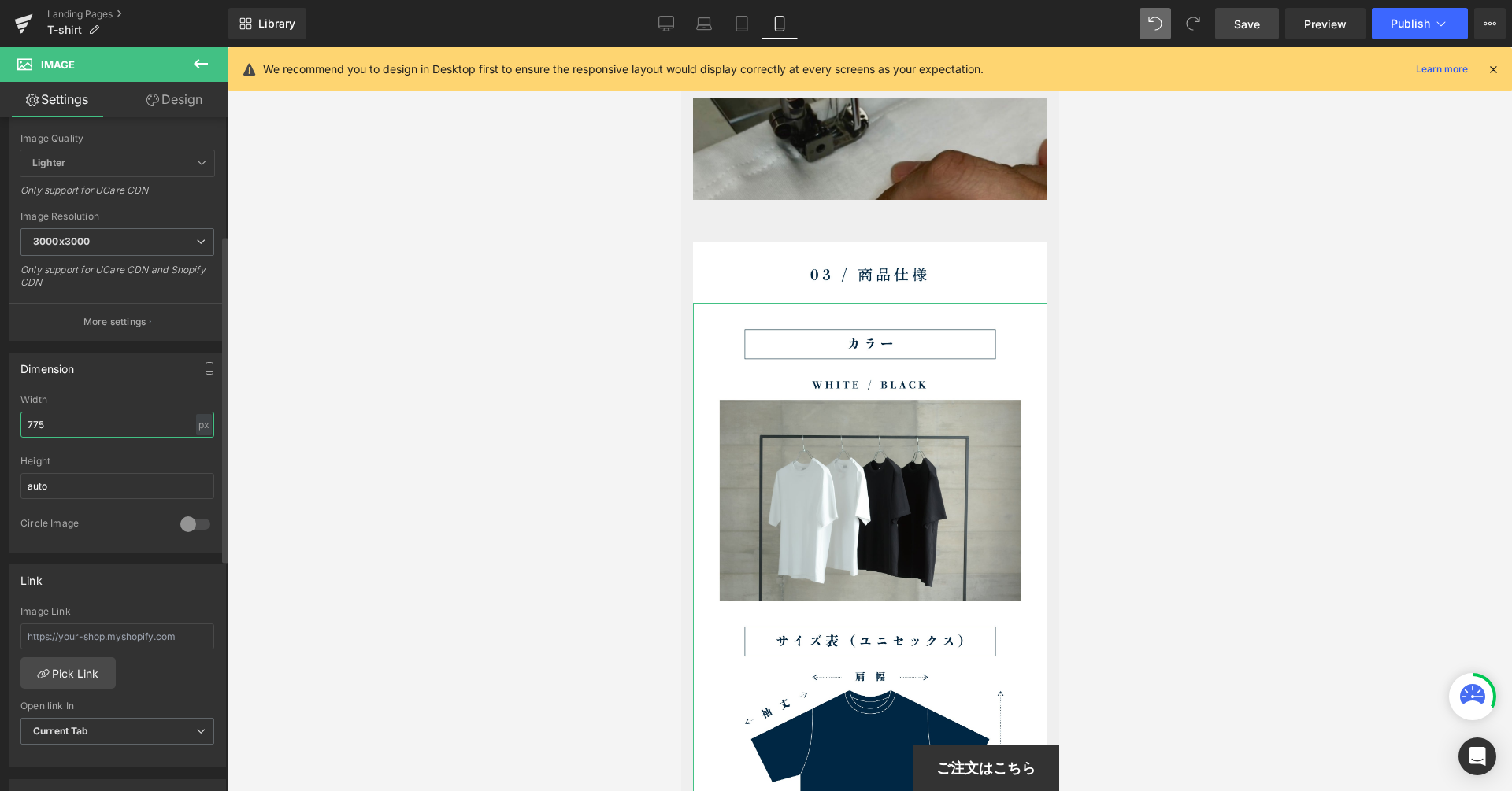
click at [109, 425] on input "775" at bounding box center [117, 425] width 194 height 26
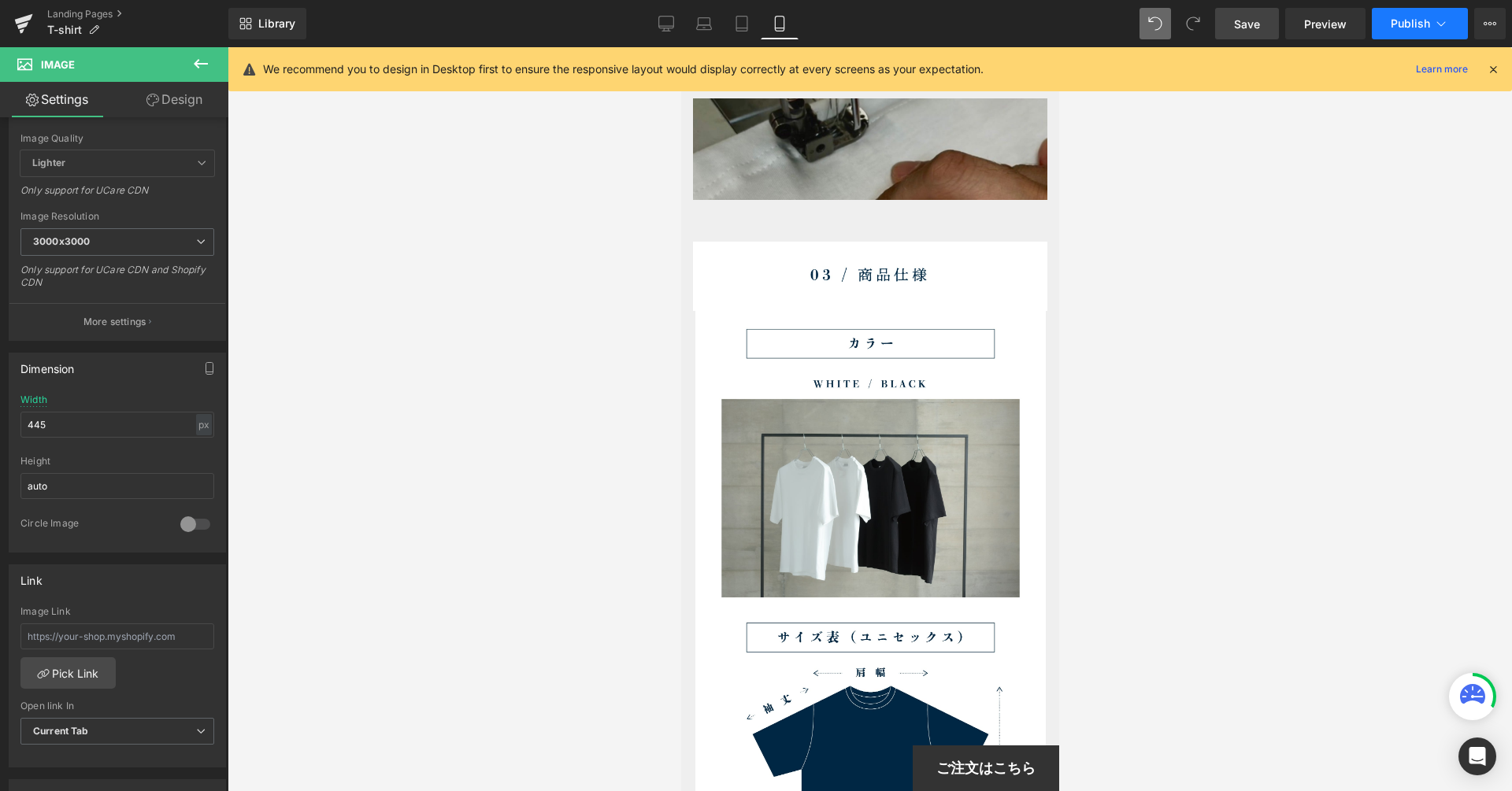
click at [1399, 29] on span "Publish" at bounding box center [1410, 24] width 40 height 13
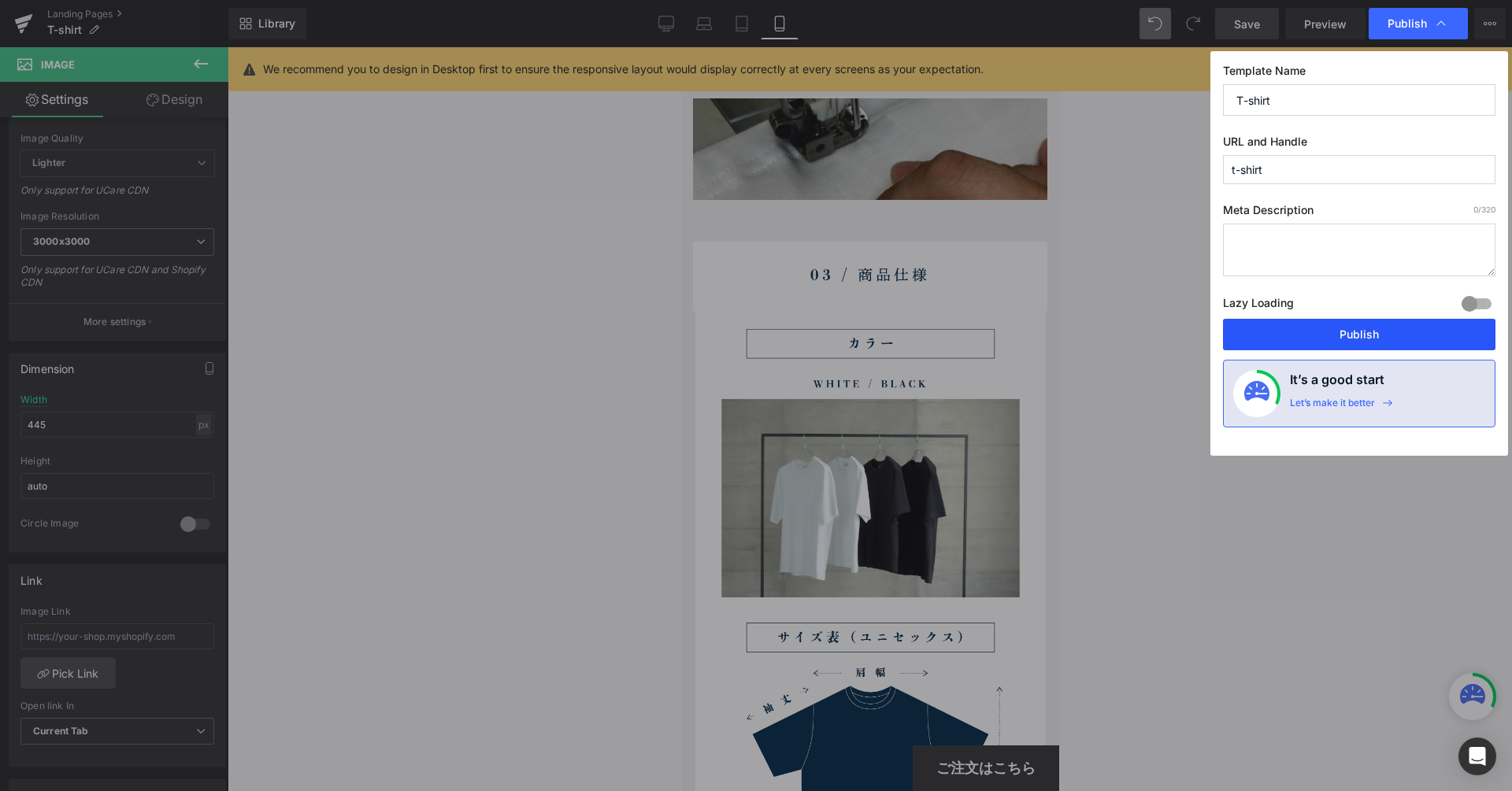
click at [1357, 325] on button "Publish" at bounding box center [1358, 335] width 272 height 31
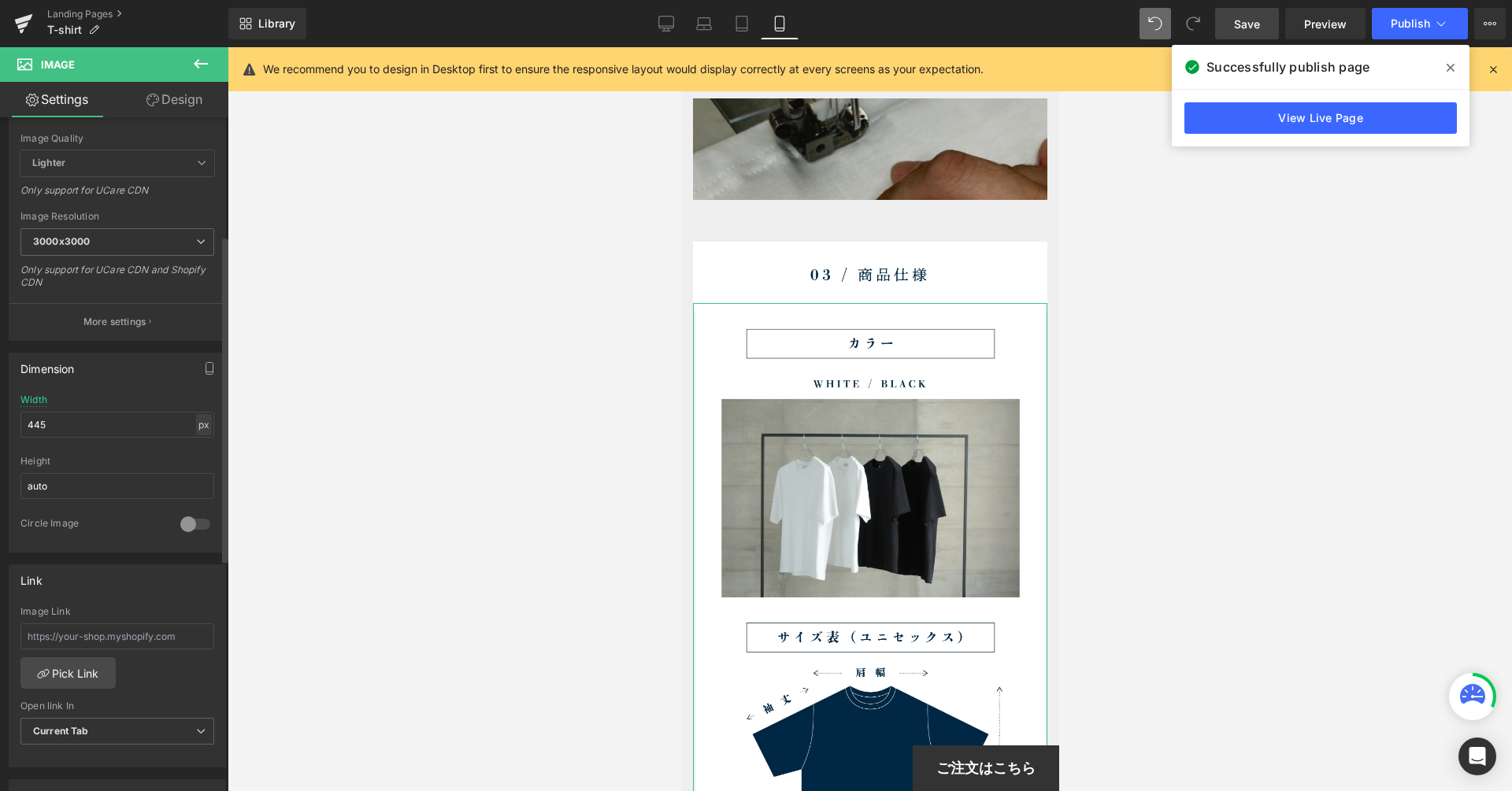
click at [204, 427] on div "px" at bounding box center [203, 424] width 16 height 21
click at [200, 441] on li "%" at bounding box center [203, 449] width 19 height 23
click at [107, 430] on input "98.89" at bounding box center [117, 425] width 194 height 26
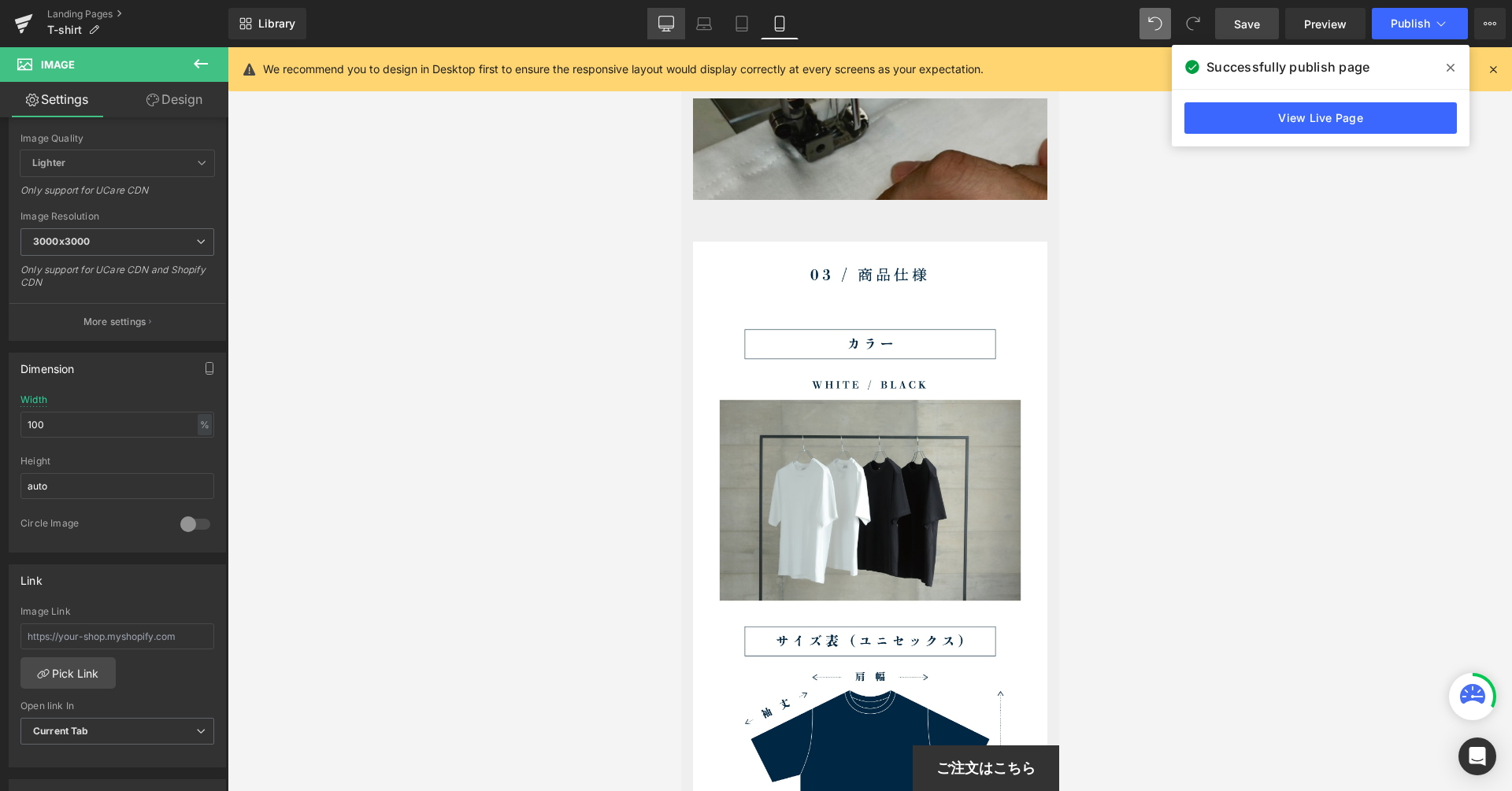
click at [673, 30] on icon at bounding box center [666, 23] width 16 height 16
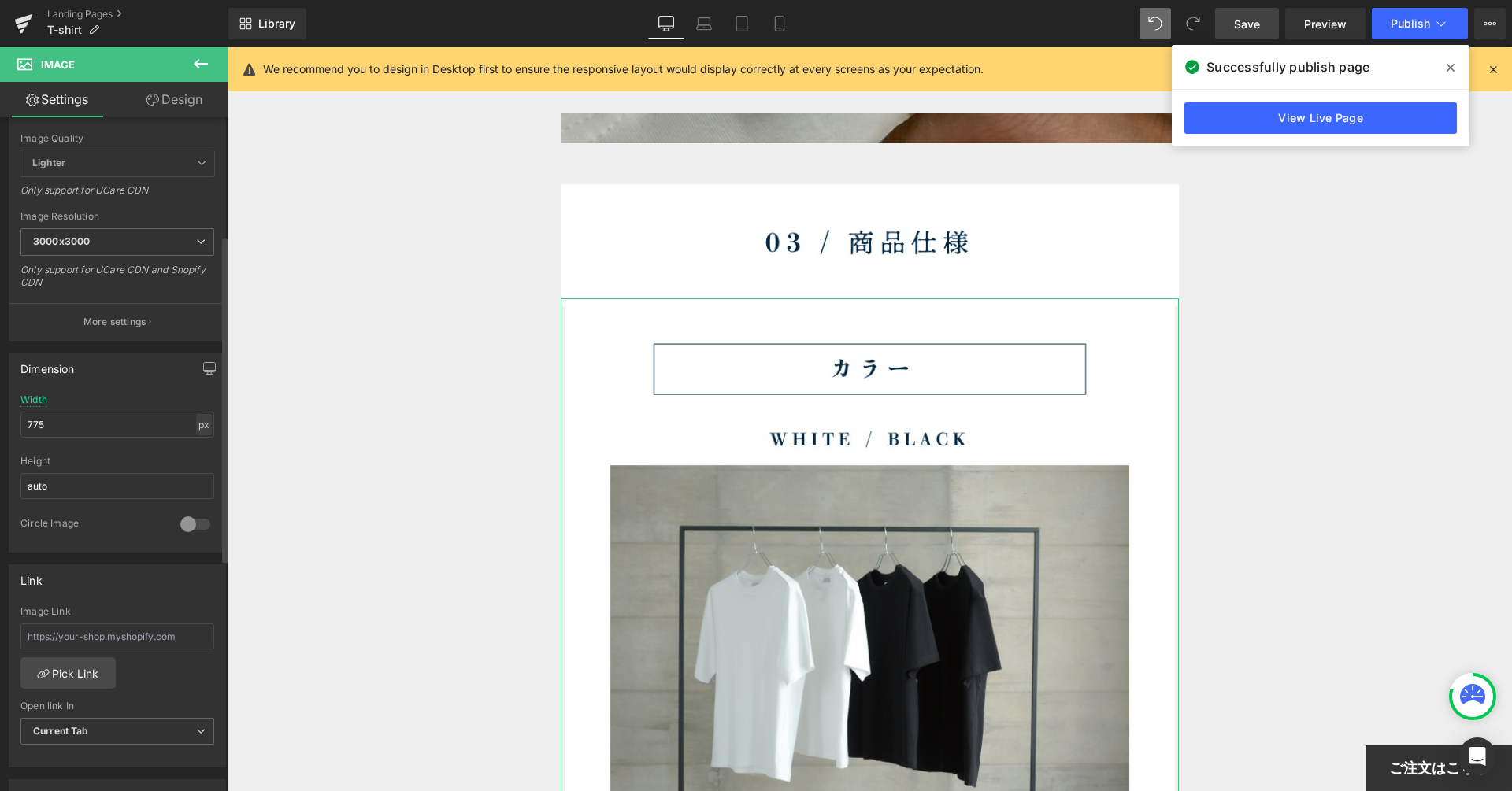
click at [200, 431] on div "px" at bounding box center [203, 424] width 16 height 21
click at [203, 440] on li "%" at bounding box center [203, 449] width 19 height 23
click at [136, 424] on input "98.64" at bounding box center [117, 425] width 194 height 26
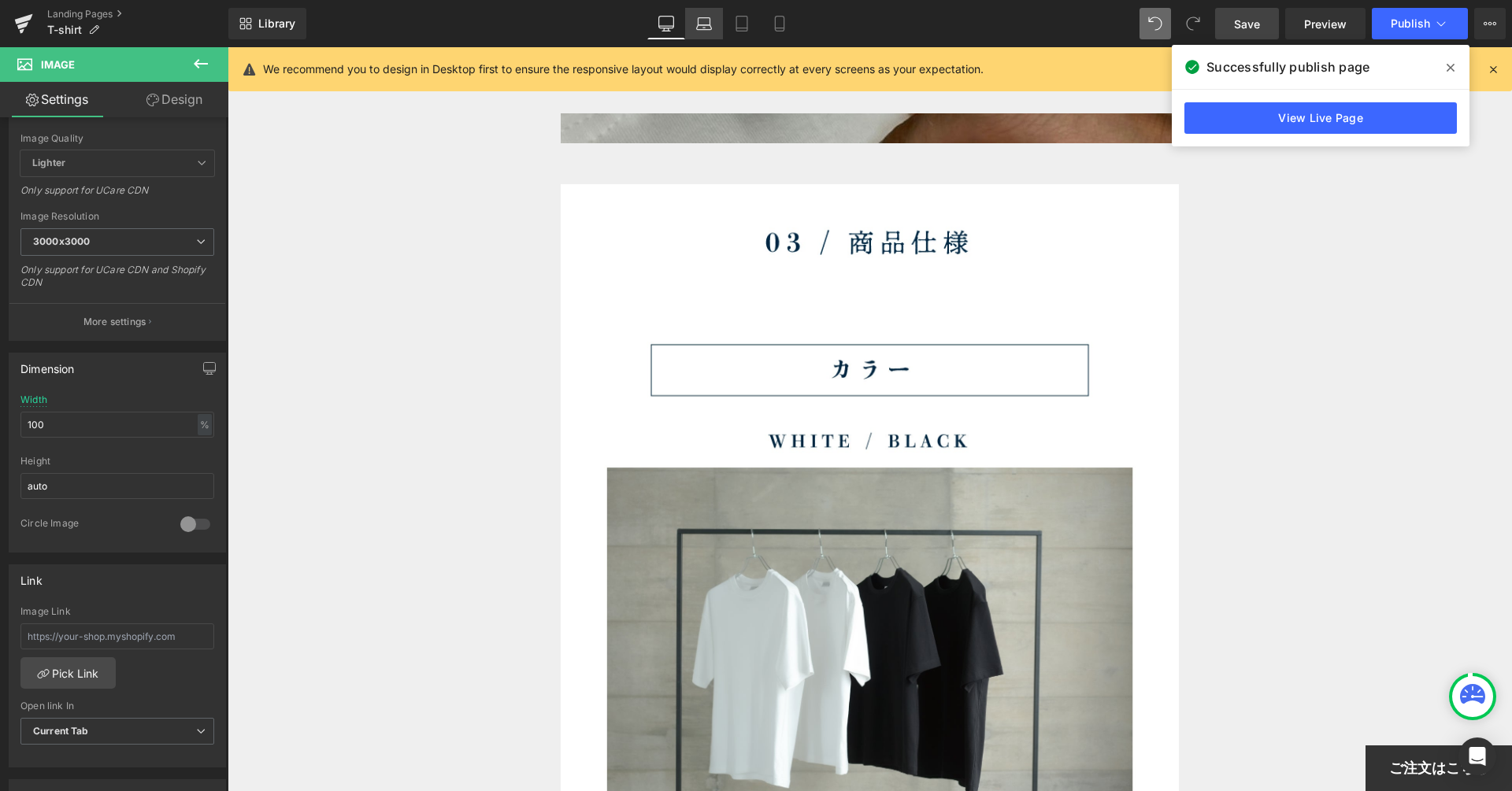
click at [693, 23] on link "Laptop" at bounding box center [704, 24] width 38 height 31
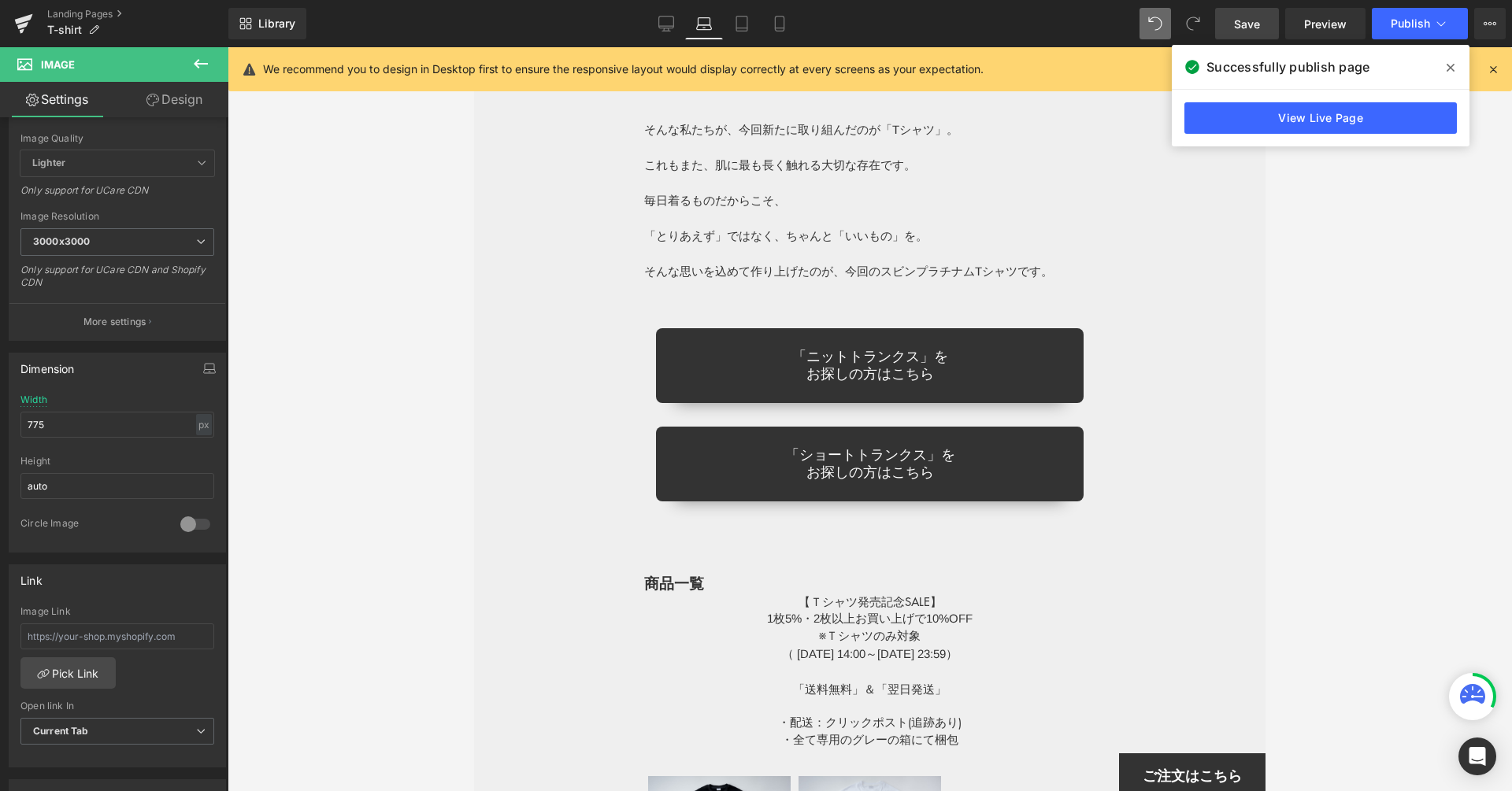
scroll to position [7884, 0]
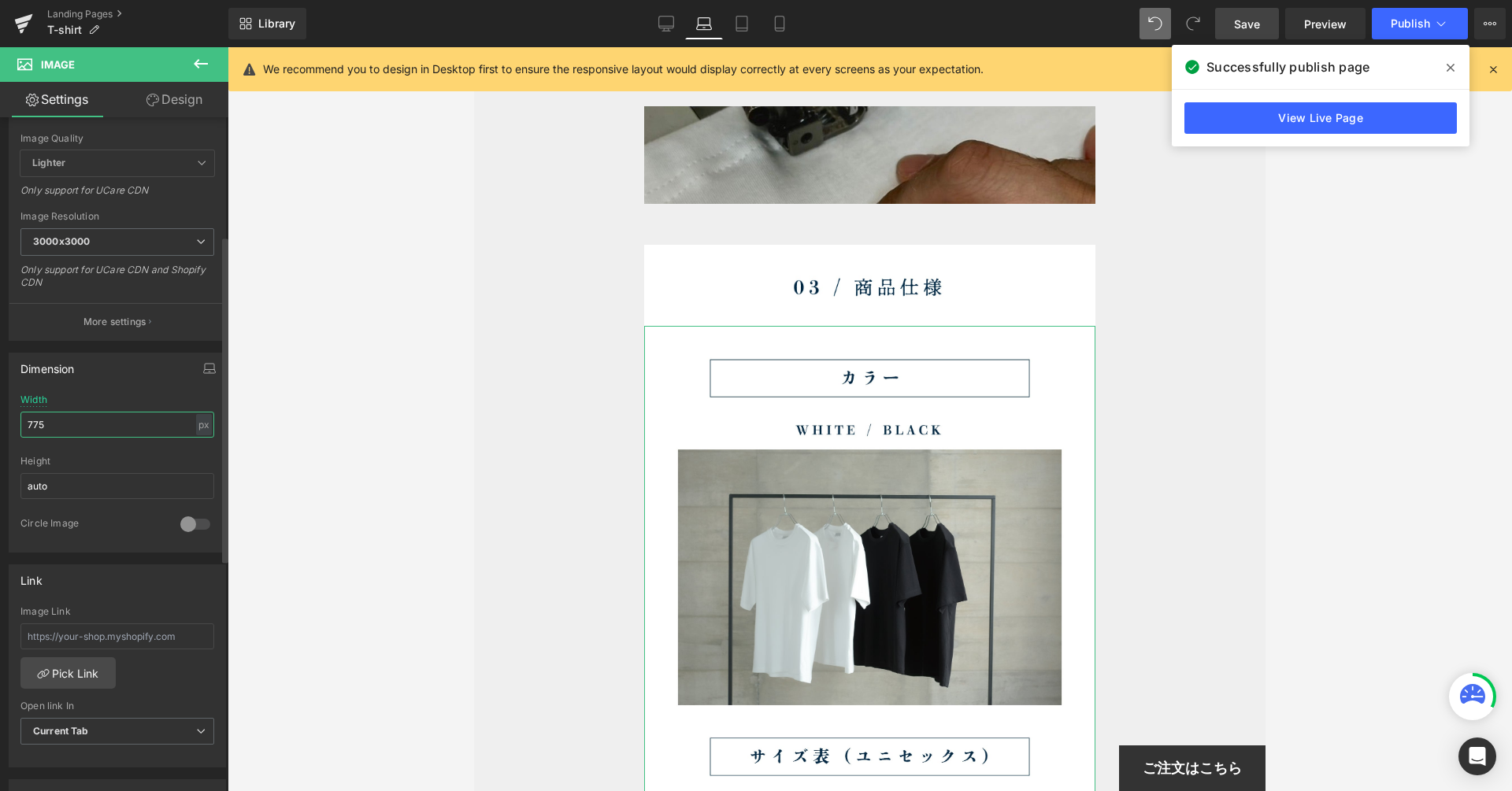
click at [186, 424] on input "775" at bounding box center [117, 425] width 194 height 26
click at [196, 424] on div "px" at bounding box center [203, 424] width 16 height 21
click at [201, 448] on li "%" at bounding box center [203, 449] width 19 height 23
click at [731, 17] on link "Tablet" at bounding box center [741, 24] width 38 height 31
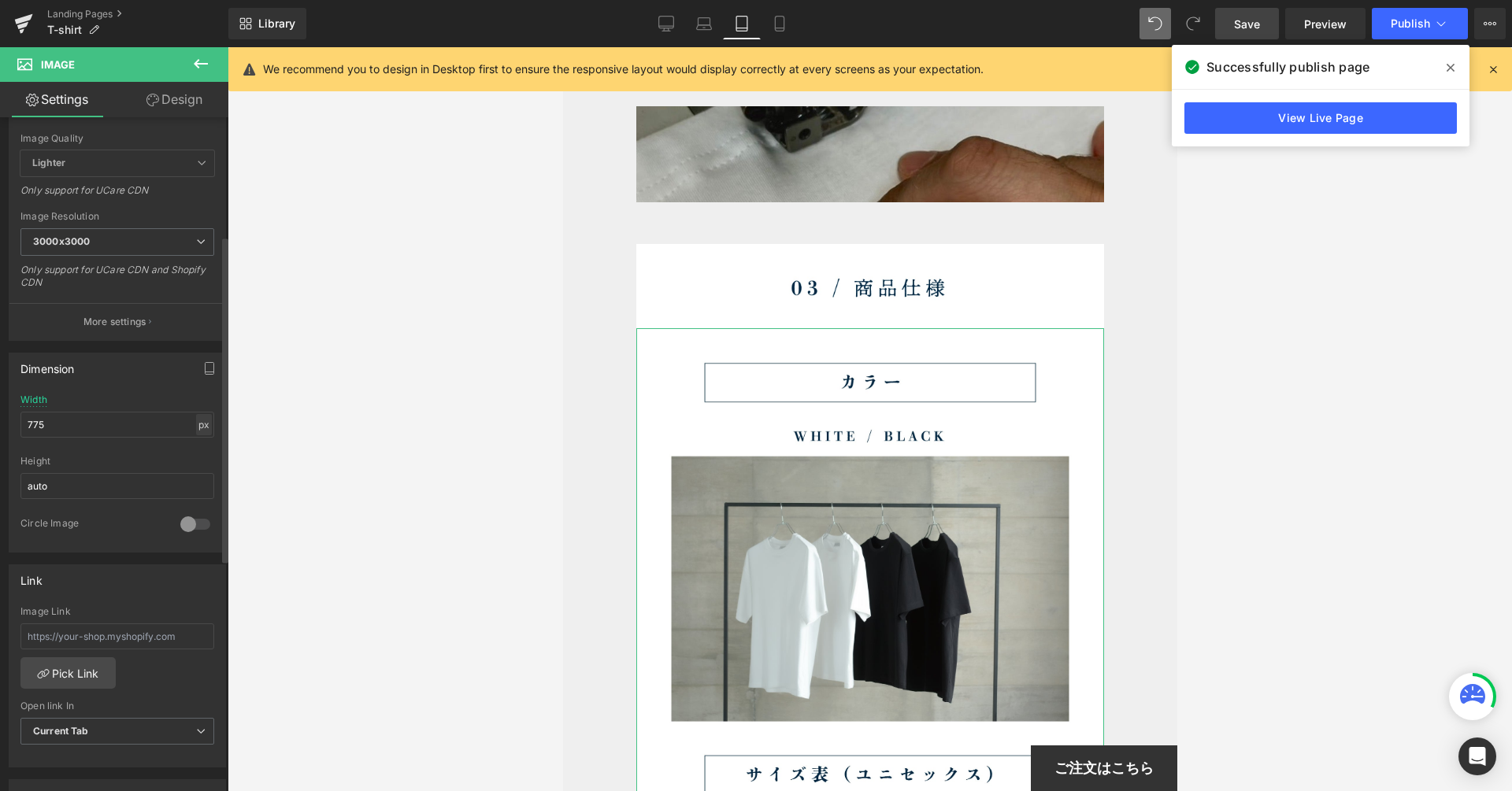
click at [200, 431] on div "px" at bounding box center [203, 424] width 16 height 21
click at [200, 443] on li "%" at bounding box center [203, 449] width 19 height 23
click at [662, 27] on icon at bounding box center [666, 23] width 16 height 16
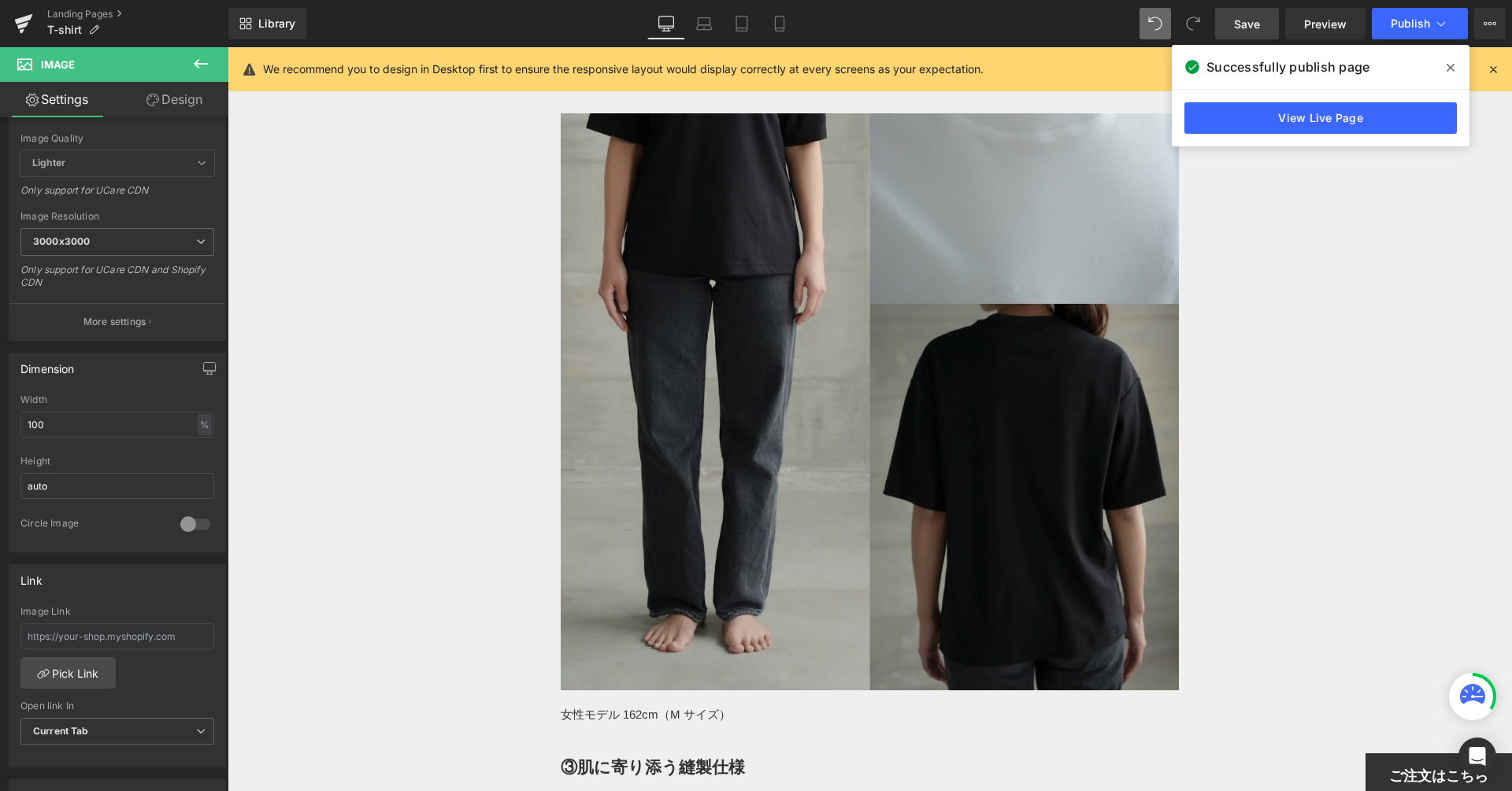
scroll to position [10016, 0]
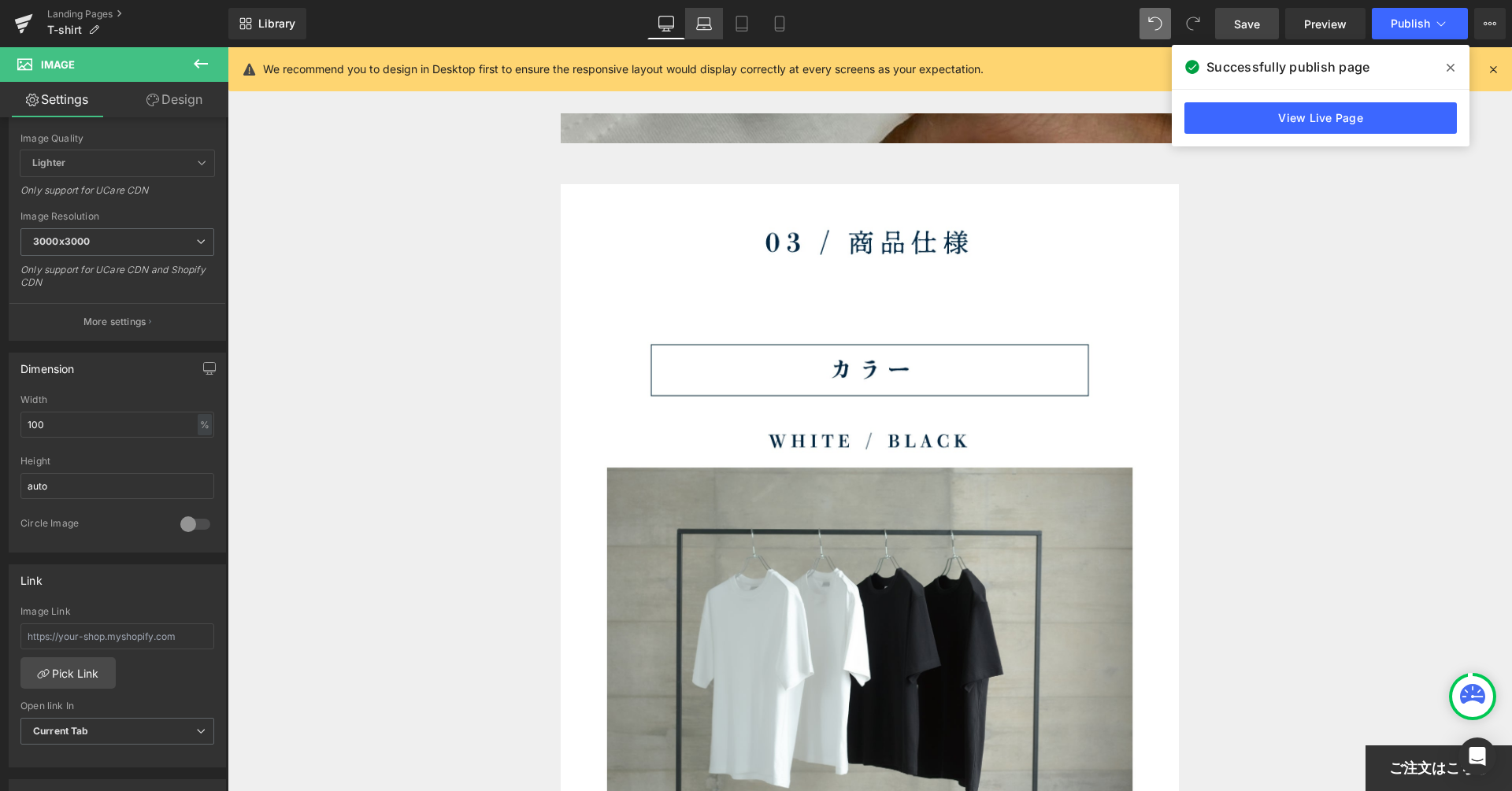
click at [694, 19] on link "Laptop" at bounding box center [704, 24] width 38 height 31
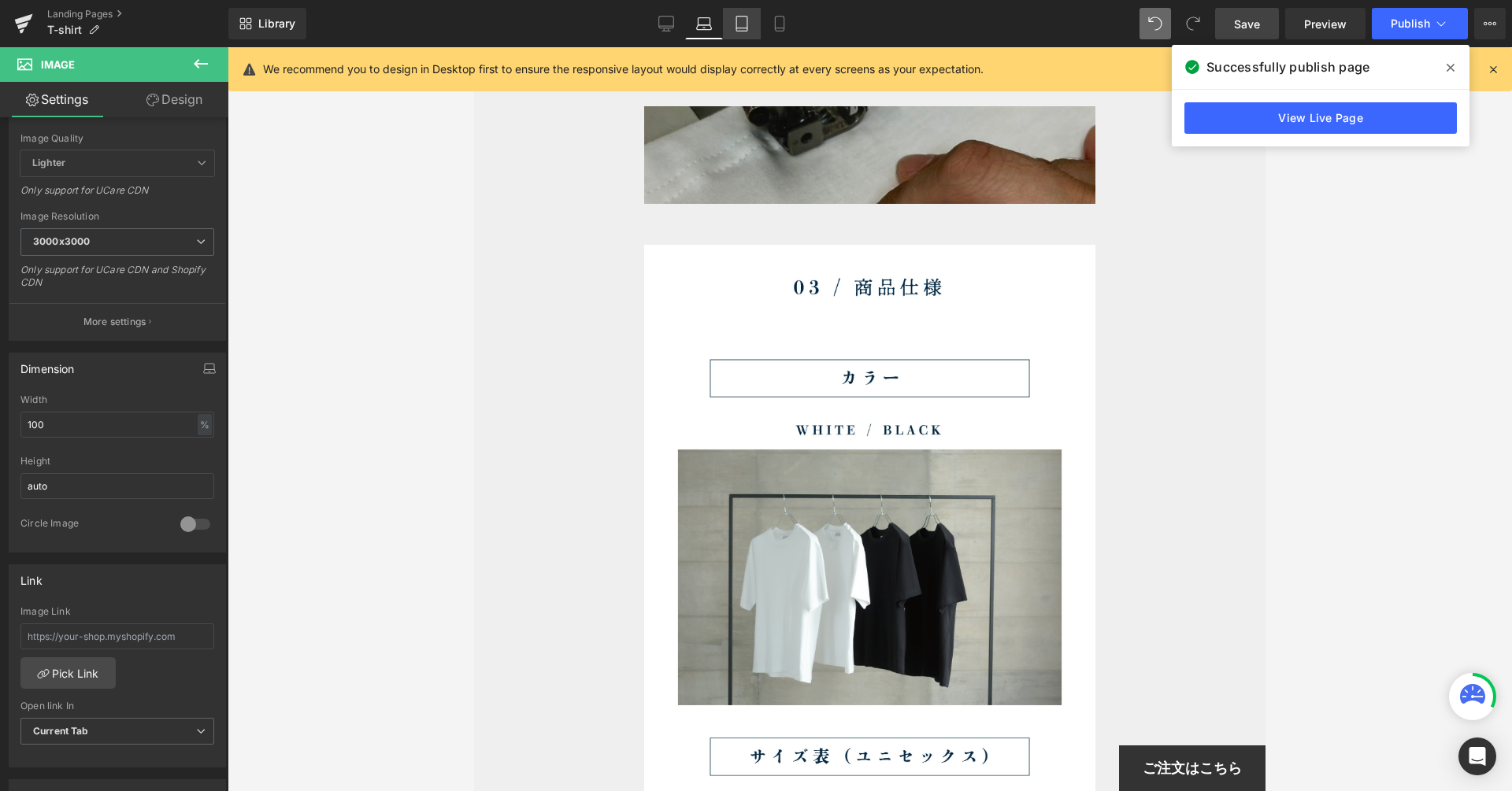
click at [741, 17] on icon at bounding box center [741, 24] width 11 height 15
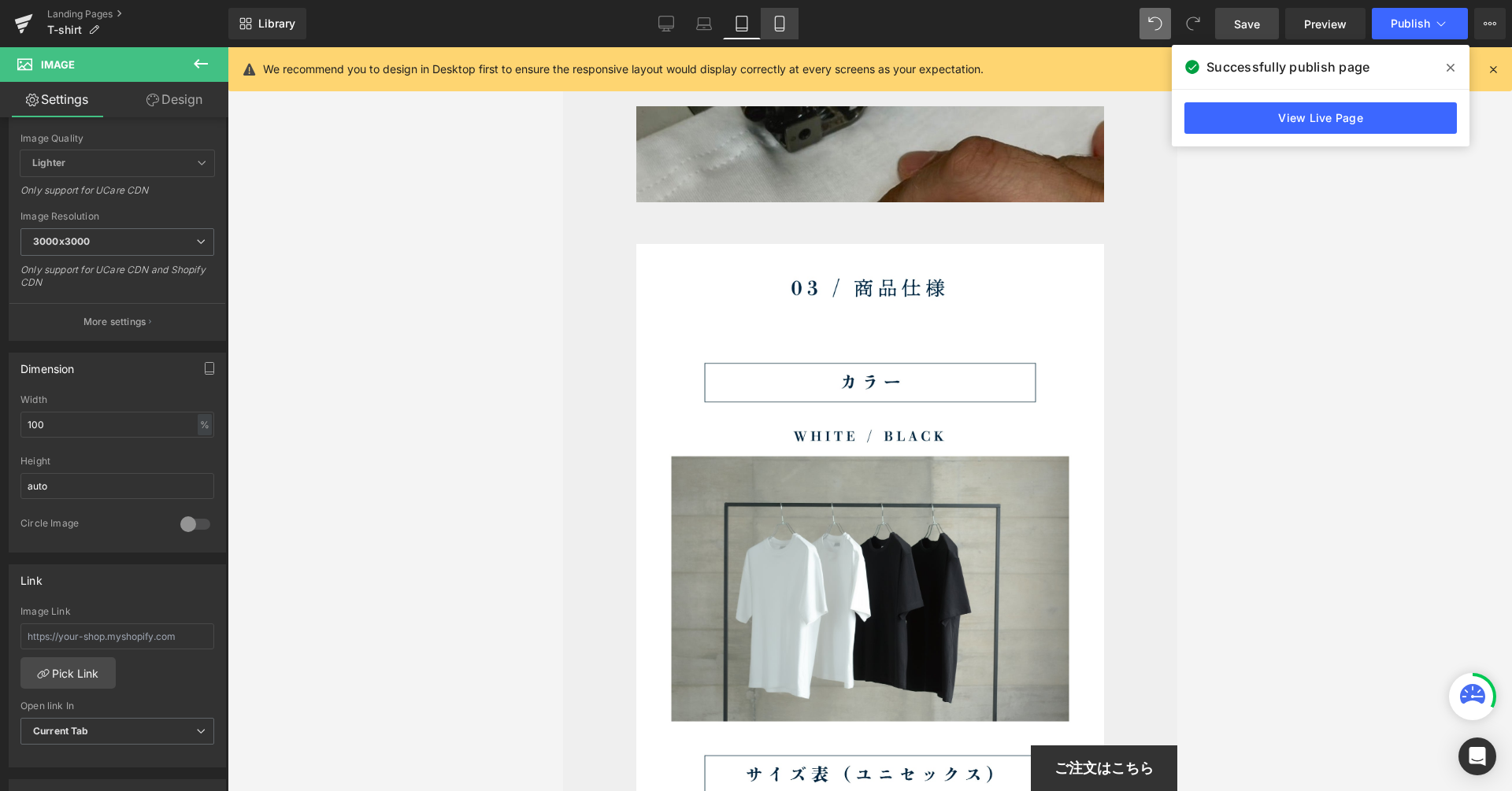
click at [782, 14] on link "Mobile" at bounding box center [779, 24] width 38 height 31
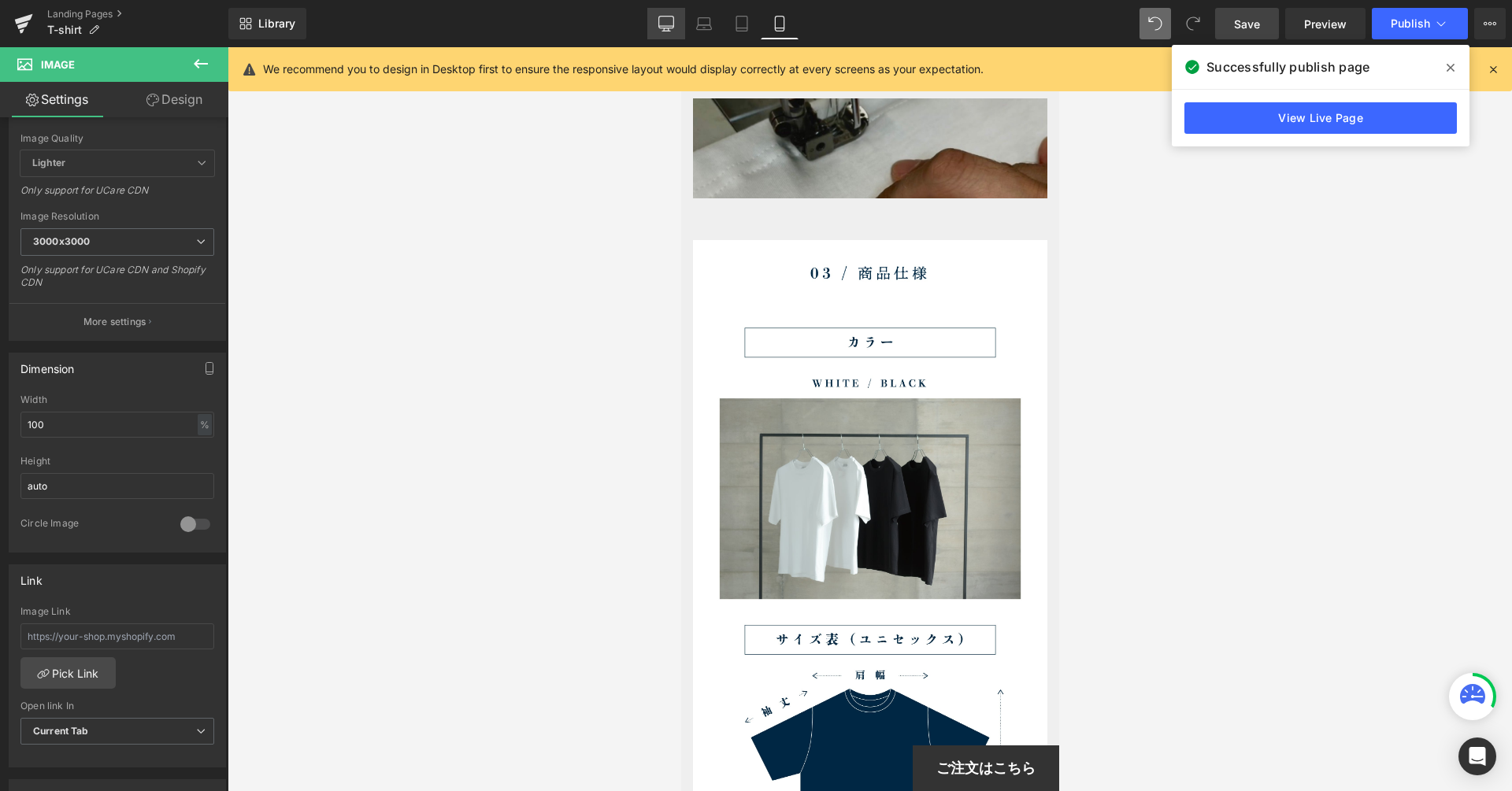
click at [664, 29] on icon at bounding box center [666, 29] width 5 height 3
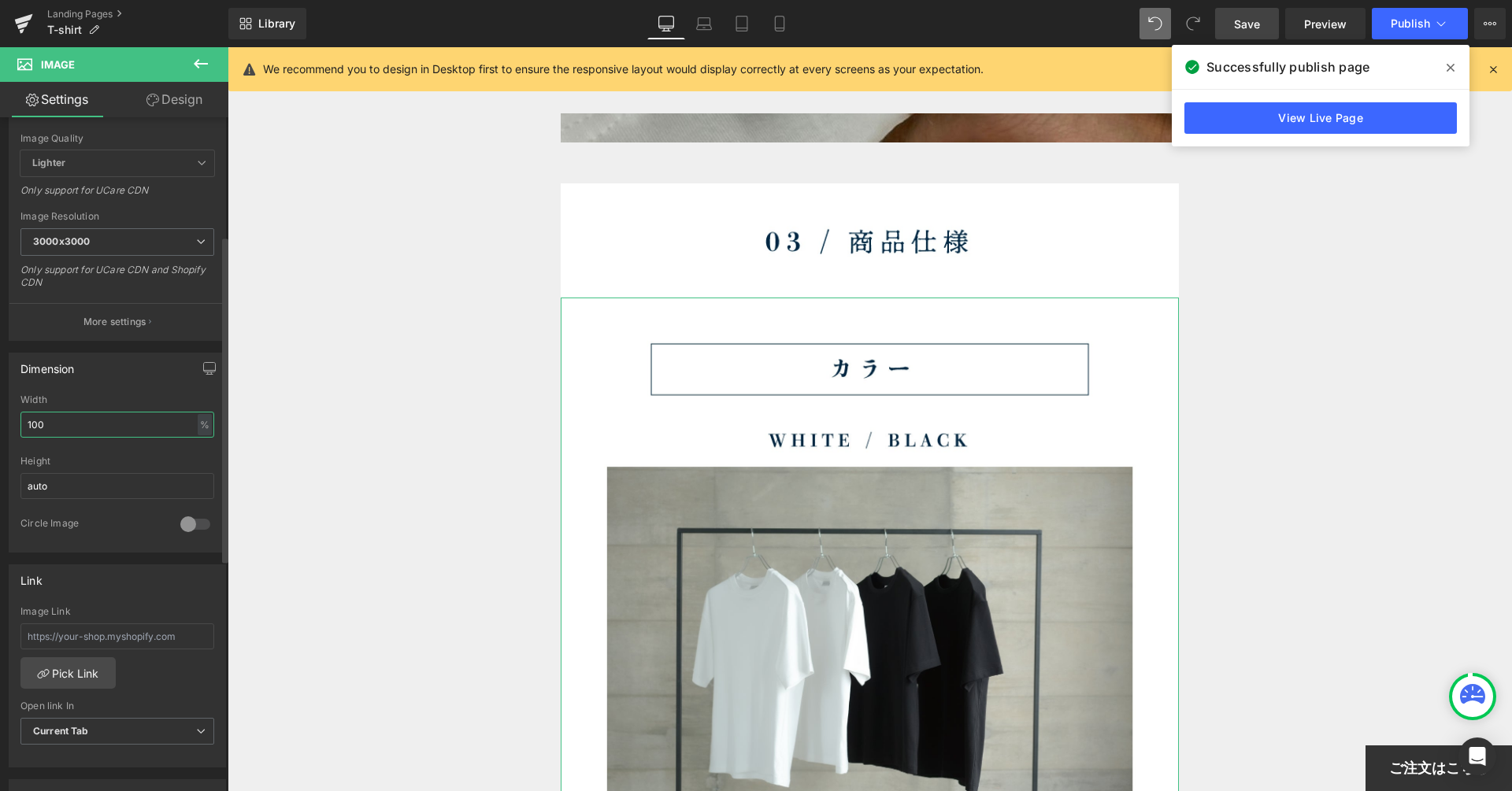
click at [155, 416] on input "100" at bounding box center [117, 425] width 194 height 26
type input "99"
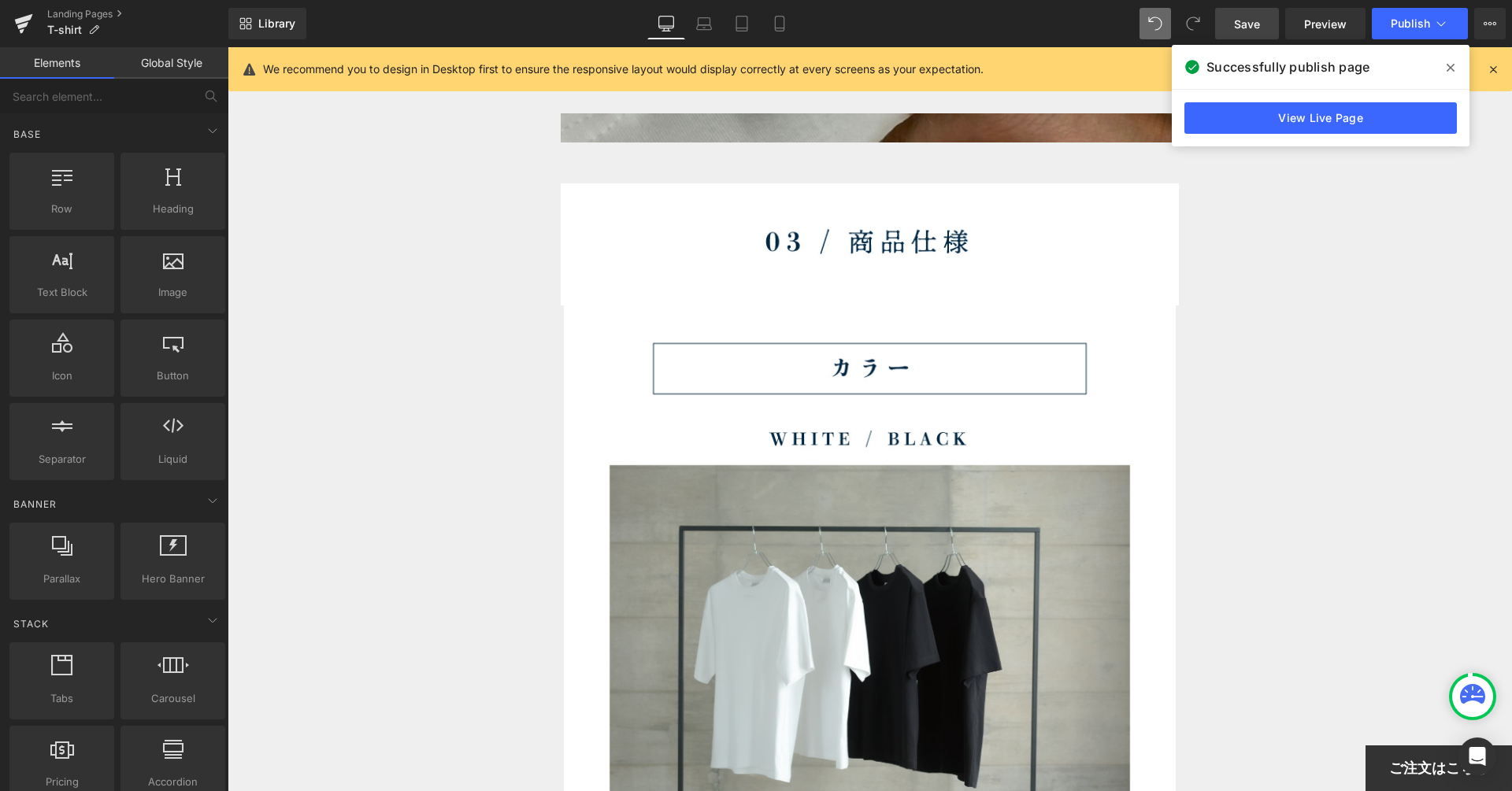
click at [1257, 23] on span "Save" at bounding box center [1246, 24] width 26 height 17
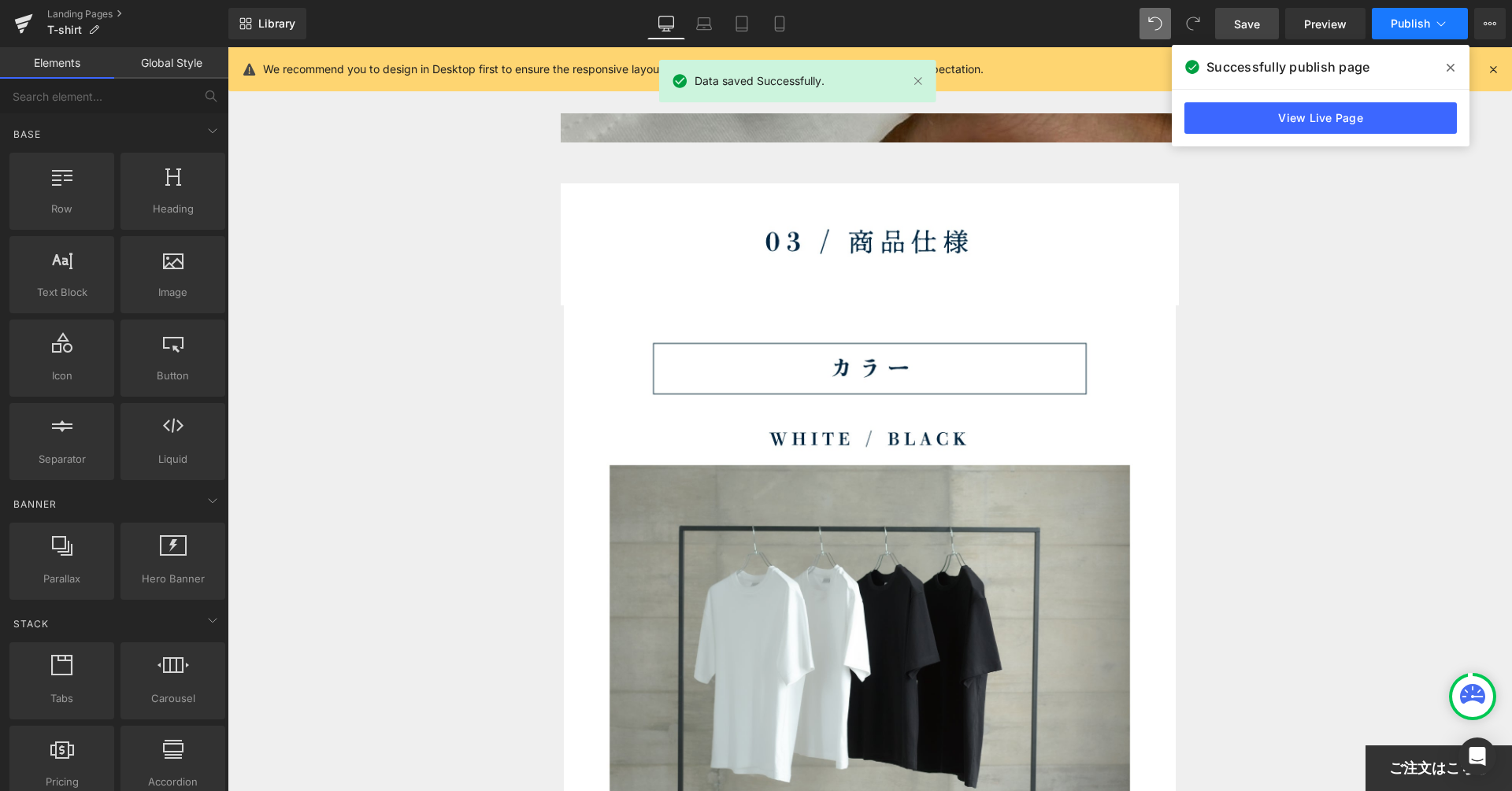
click at [1397, 25] on span "Publish" at bounding box center [1410, 24] width 40 height 13
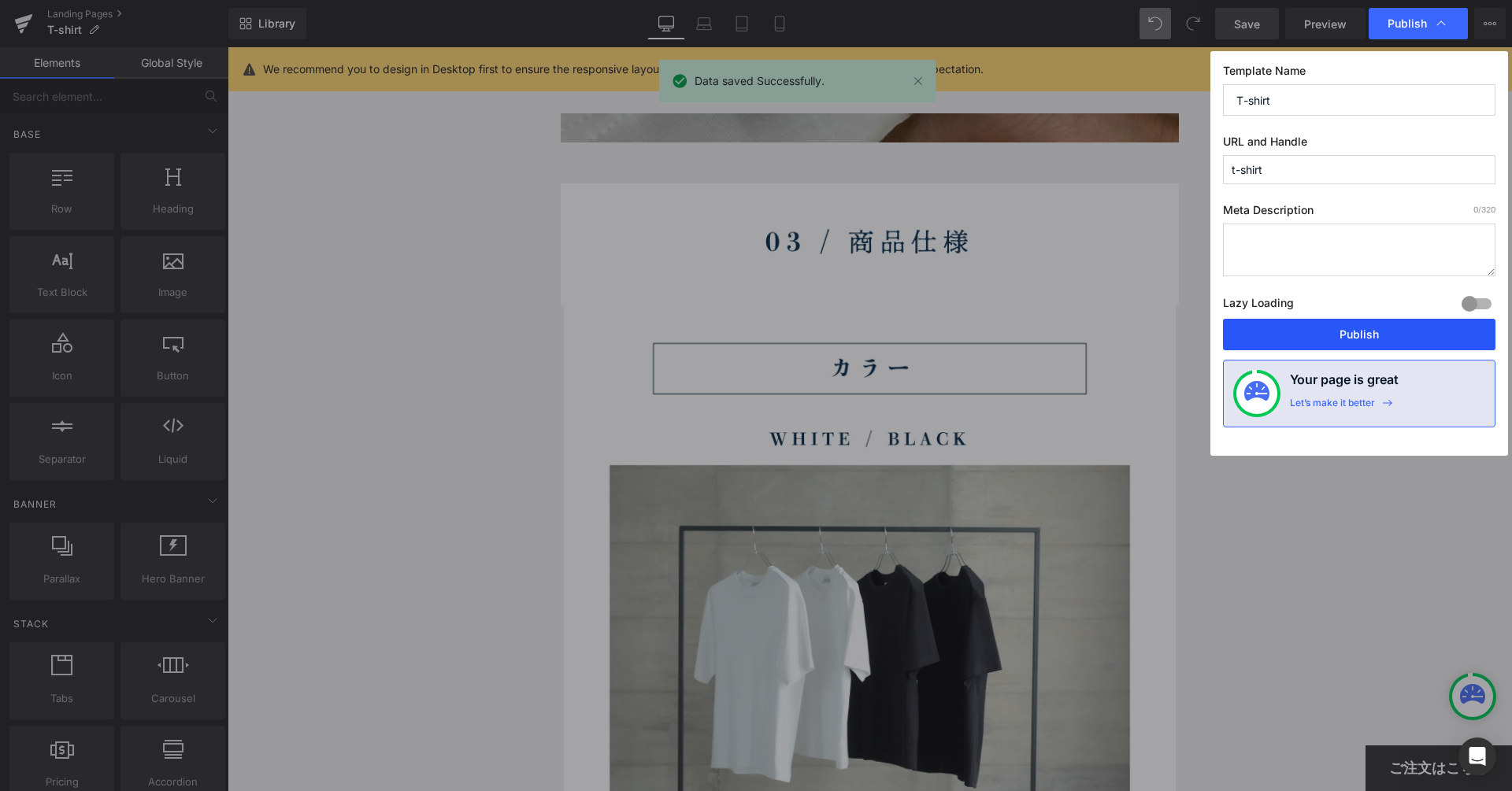
click at [1356, 324] on button "Publish" at bounding box center [1358, 335] width 272 height 31
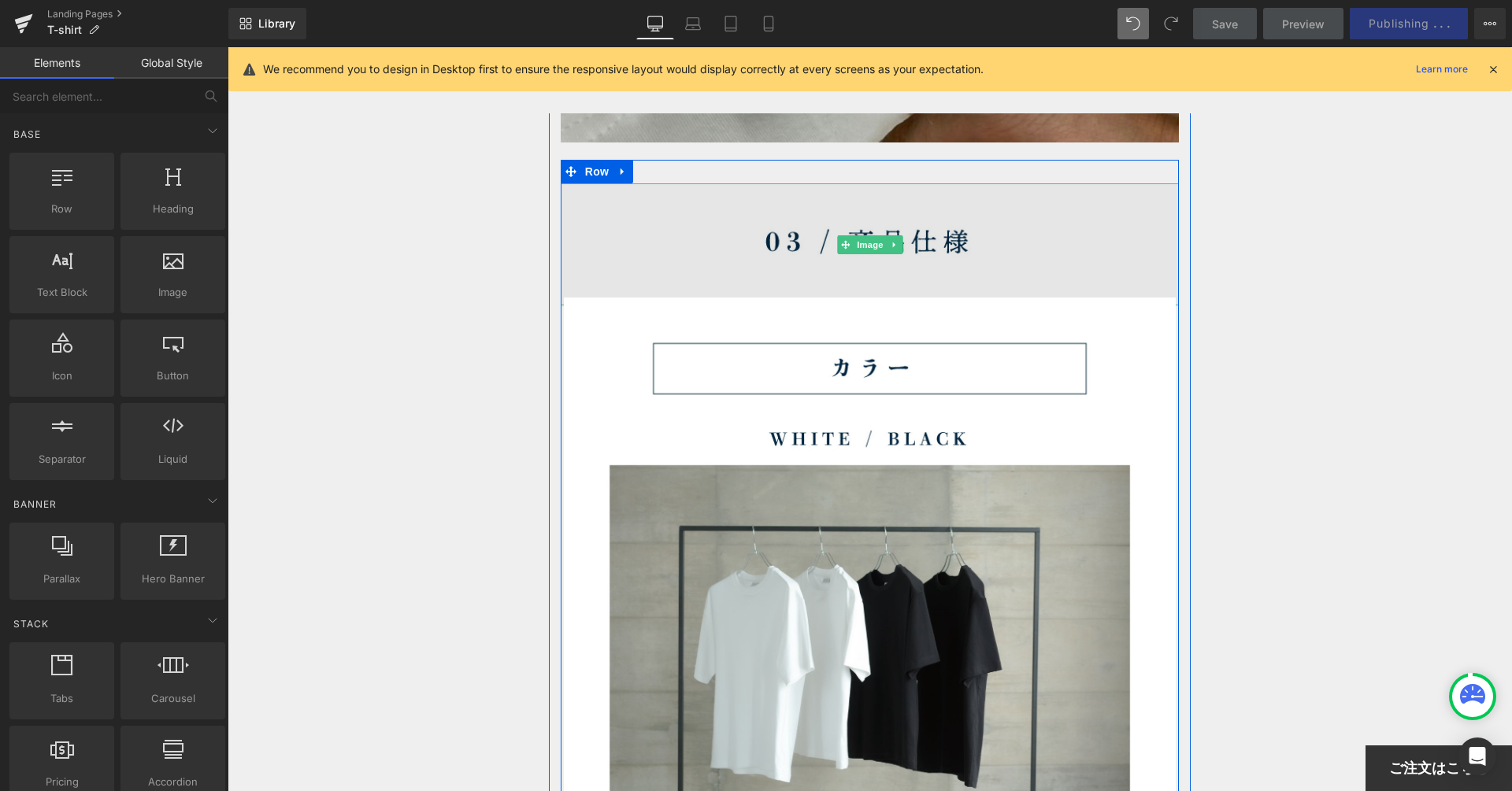
click at [659, 246] on img at bounding box center [869, 244] width 619 height 121
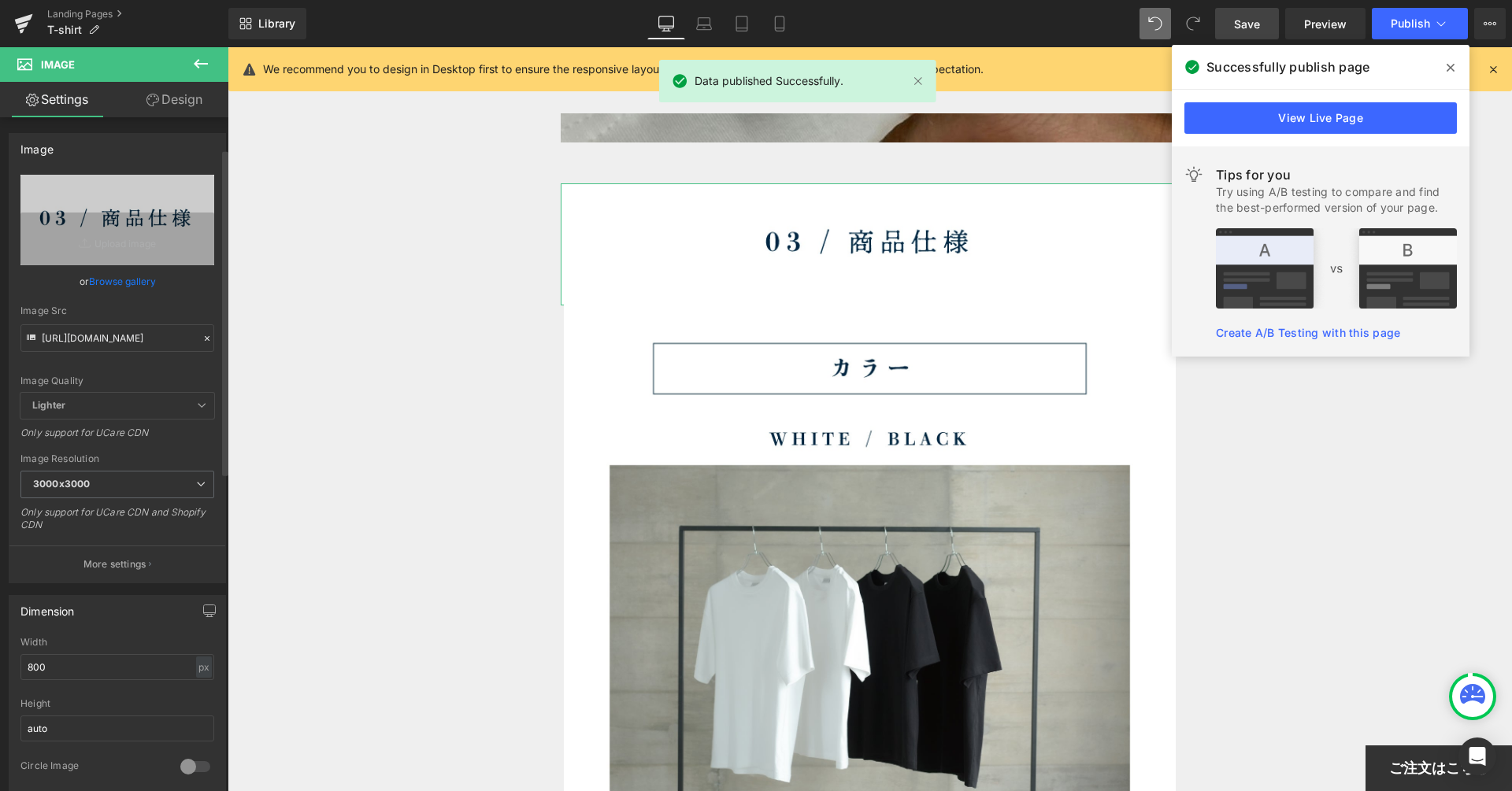
scroll to position [127, 0]
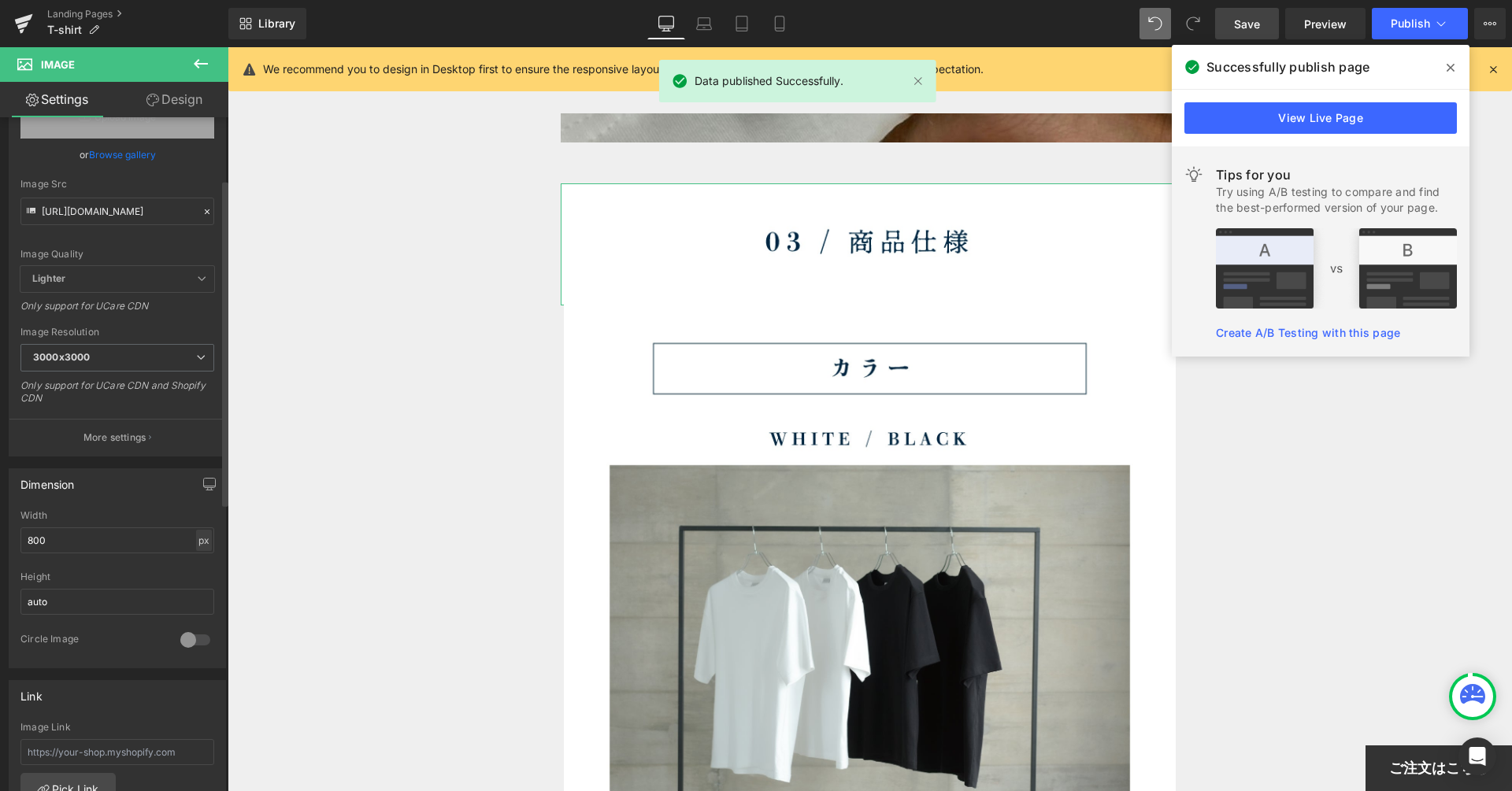
click at [196, 534] on div "px" at bounding box center [203, 540] width 16 height 21
click at [196, 556] on li "%" at bounding box center [203, 565] width 19 height 23
type input "100"
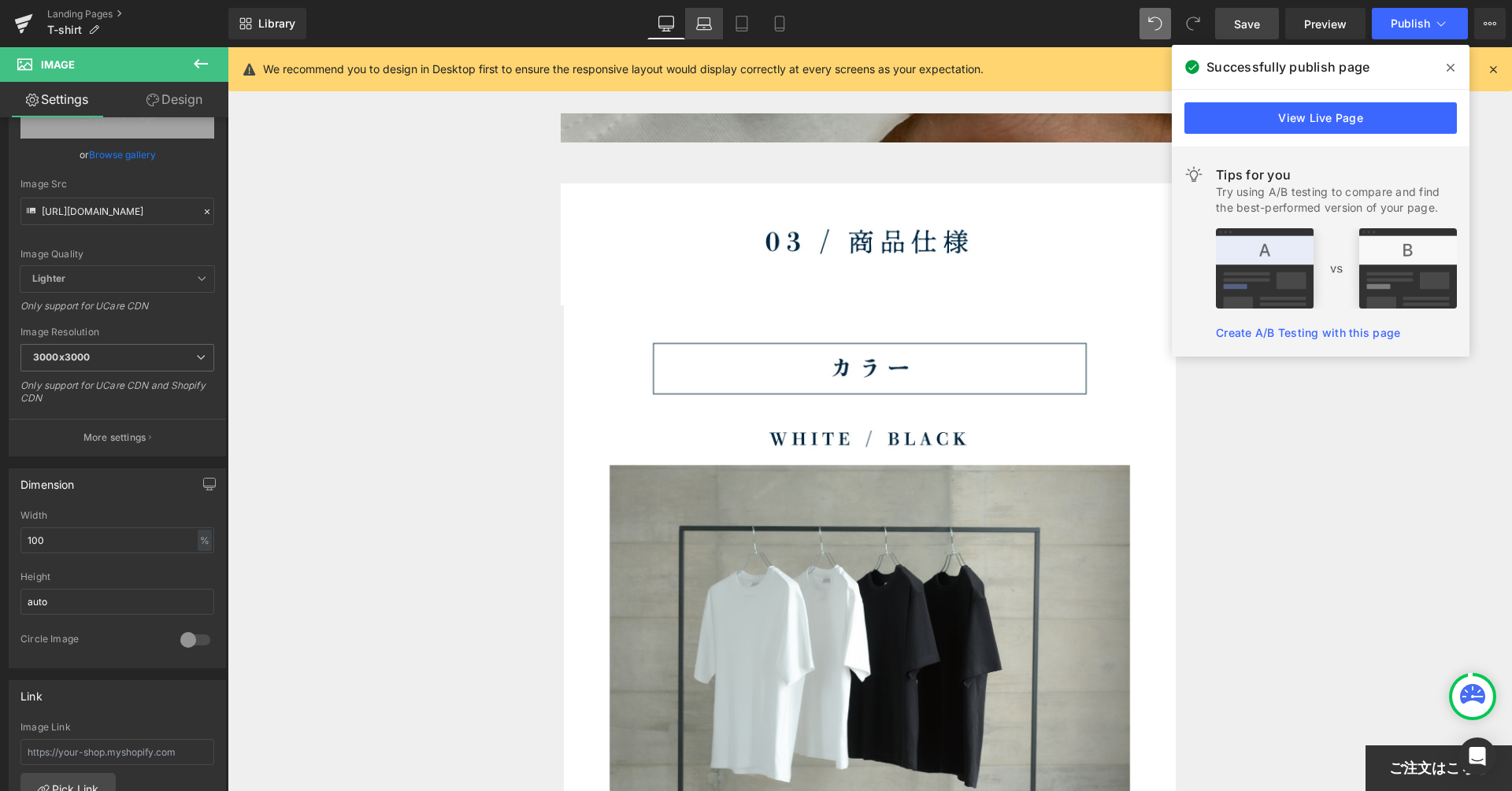
click at [702, 30] on icon at bounding box center [704, 23] width 16 height 16
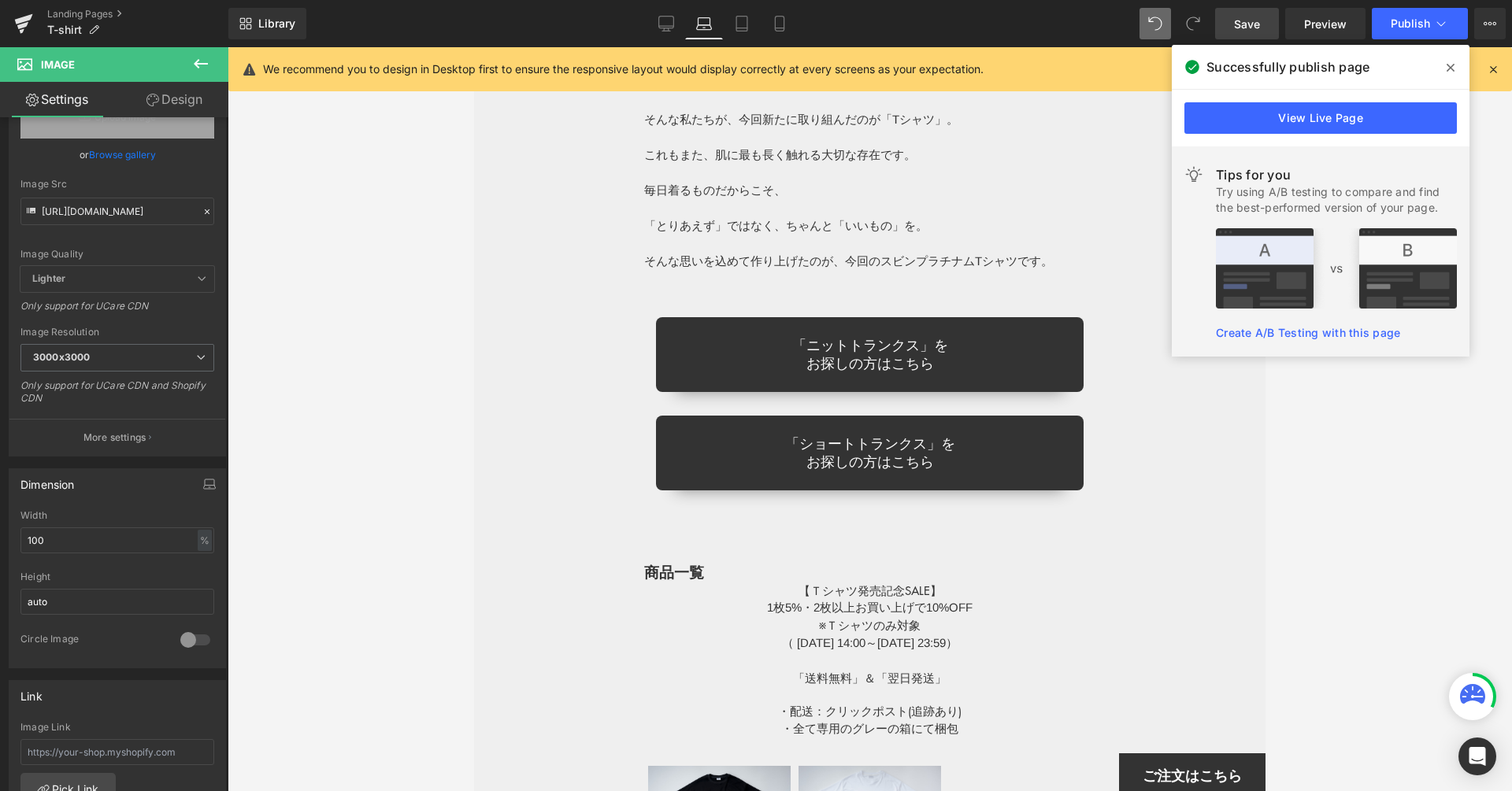
scroll to position [7917, 0]
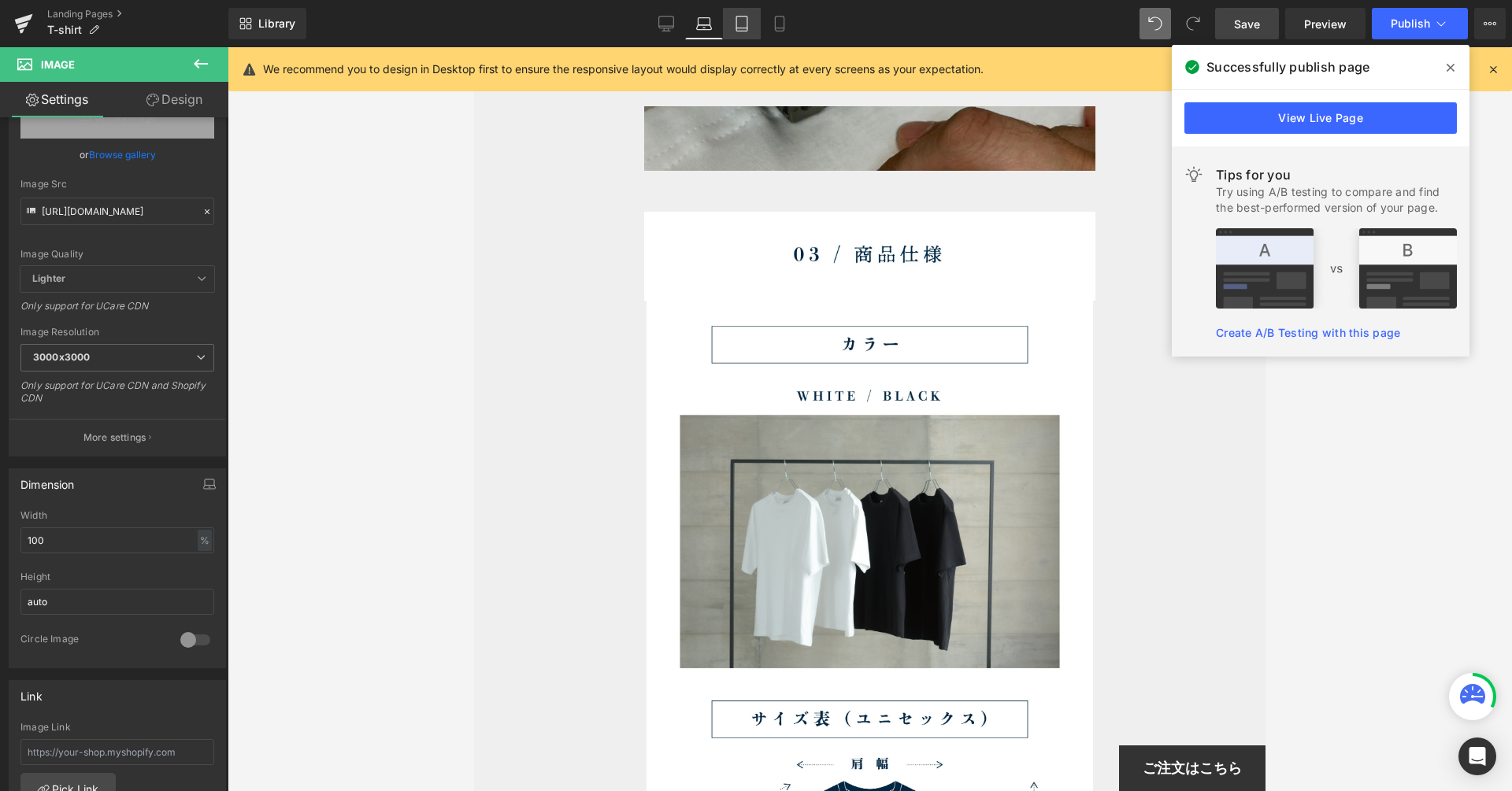
click at [735, 21] on icon at bounding box center [741, 23] width 16 height 16
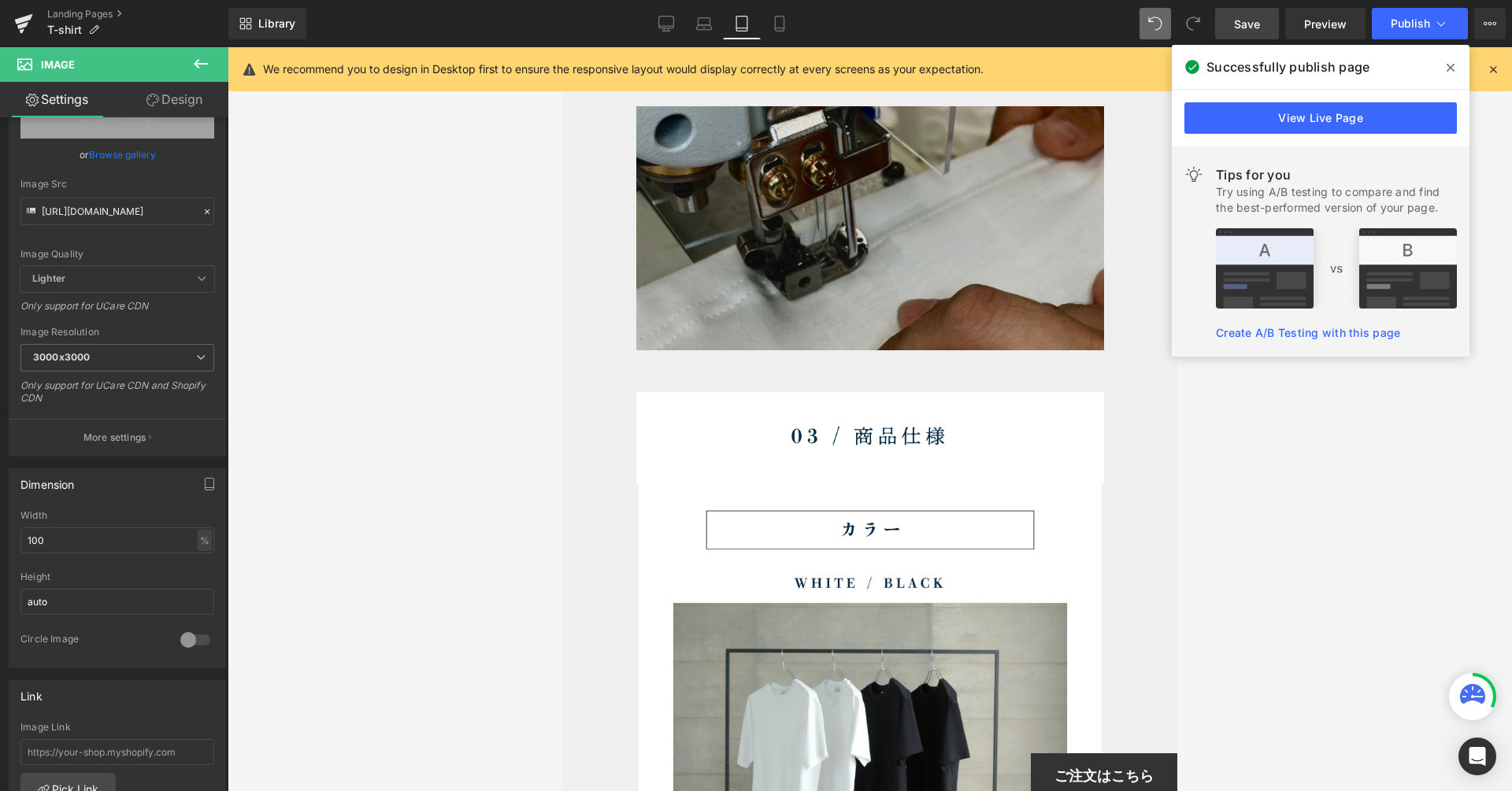
scroll to position [8095, 0]
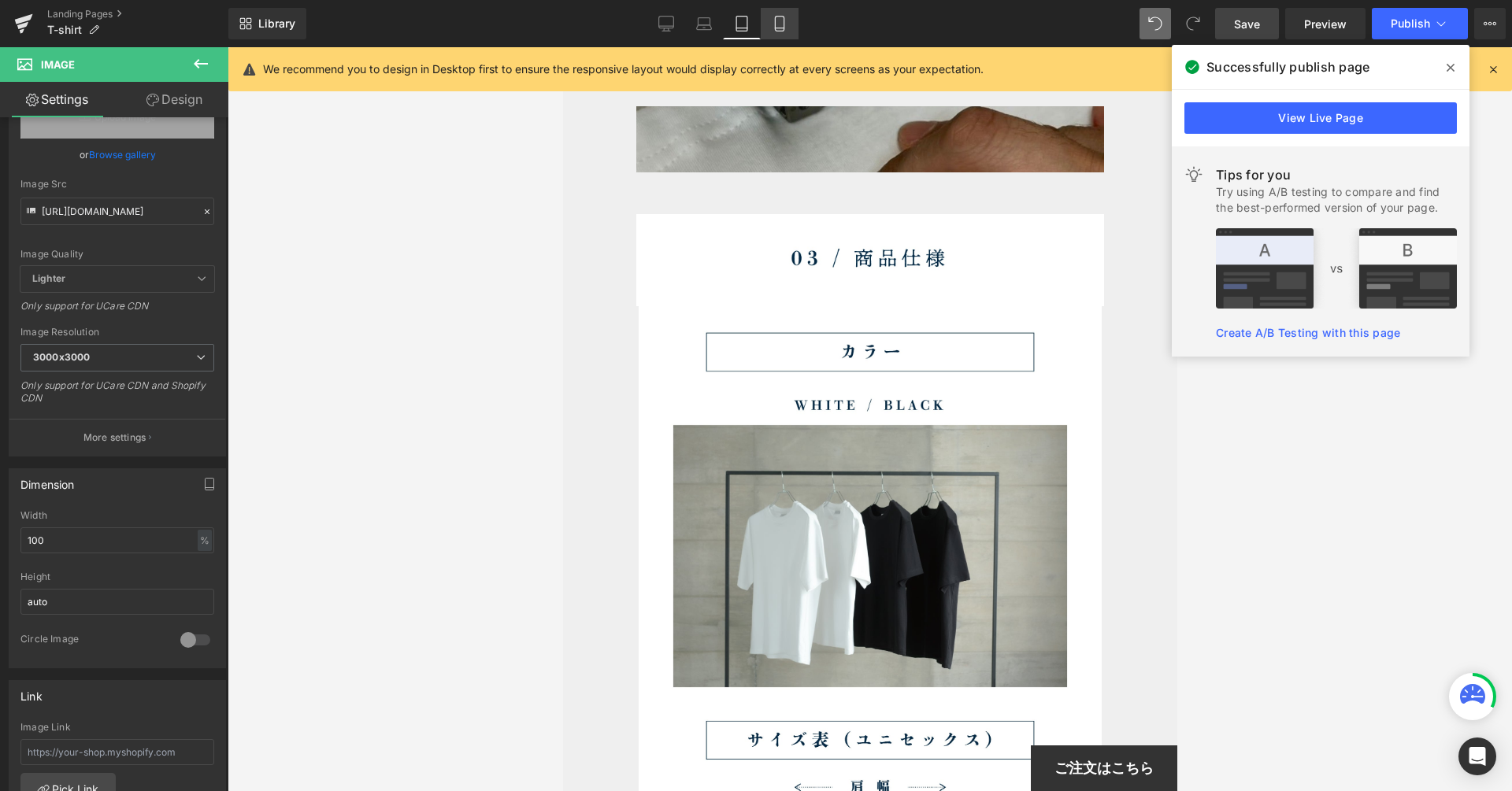
click at [768, 23] on link "Mobile" at bounding box center [779, 24] width 38 height 31
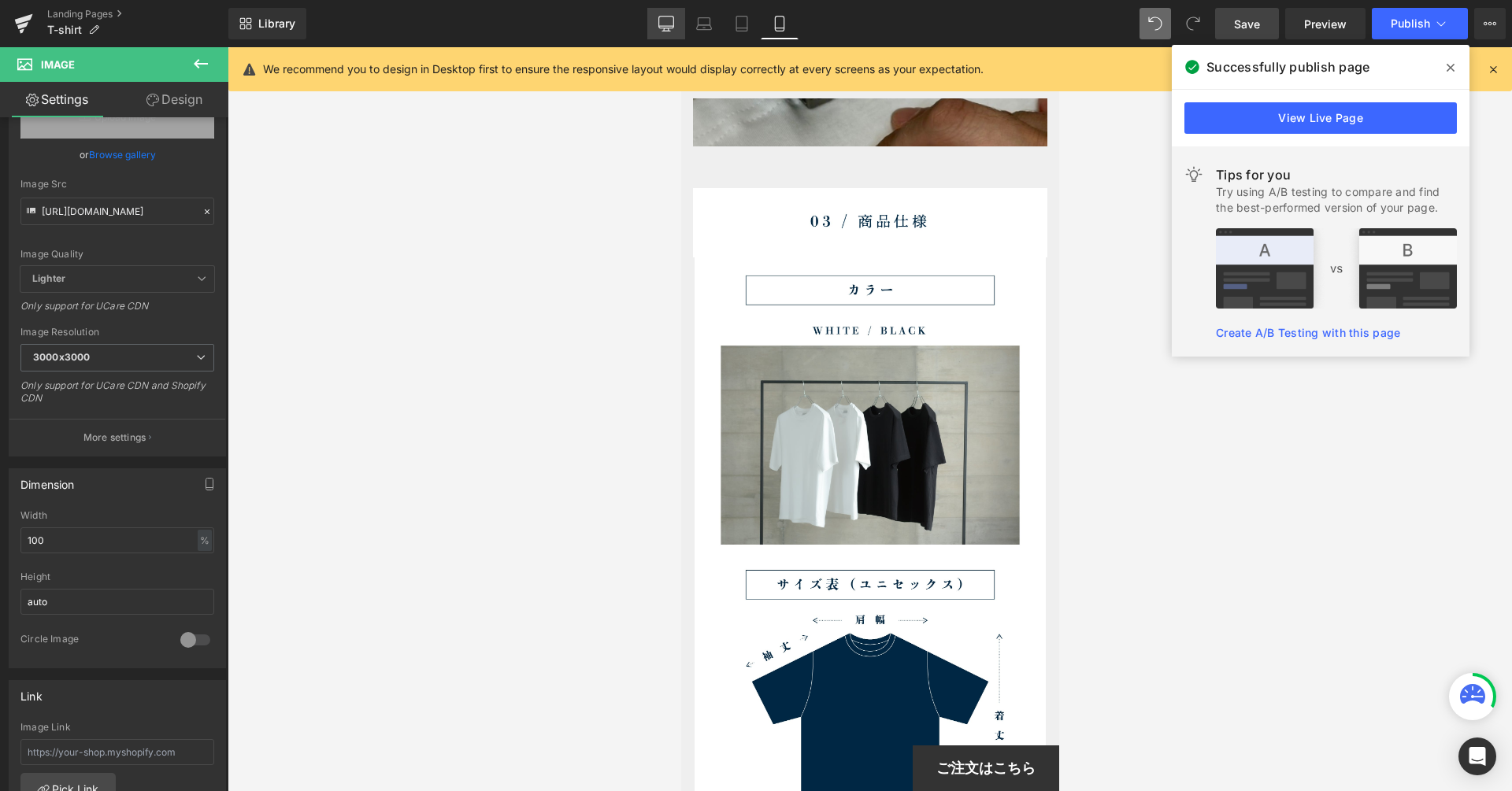
click at [670, 28] on icon at bounding box center [666, 22] width 15 height 12
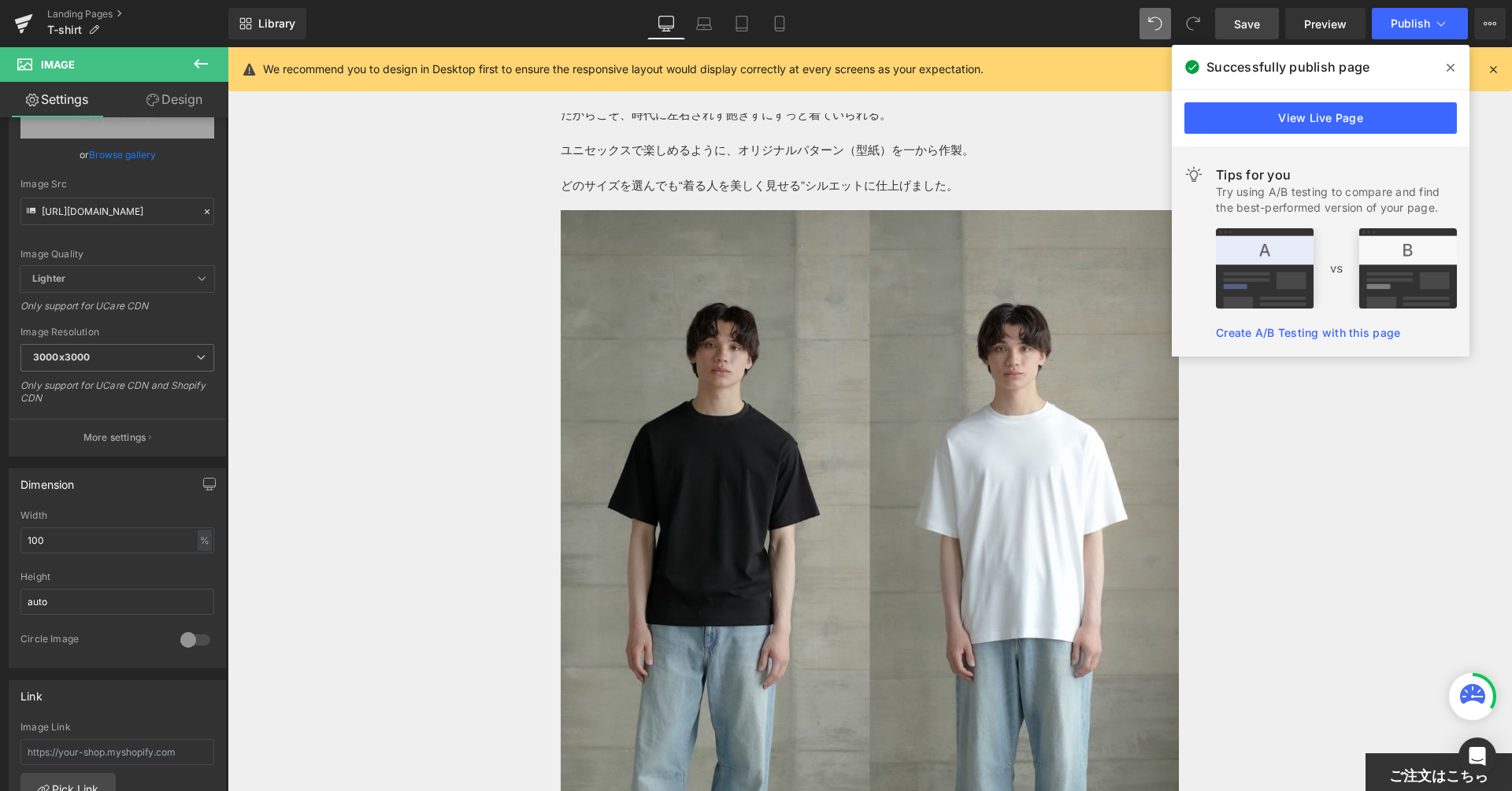
scroll to position [10017, 0]
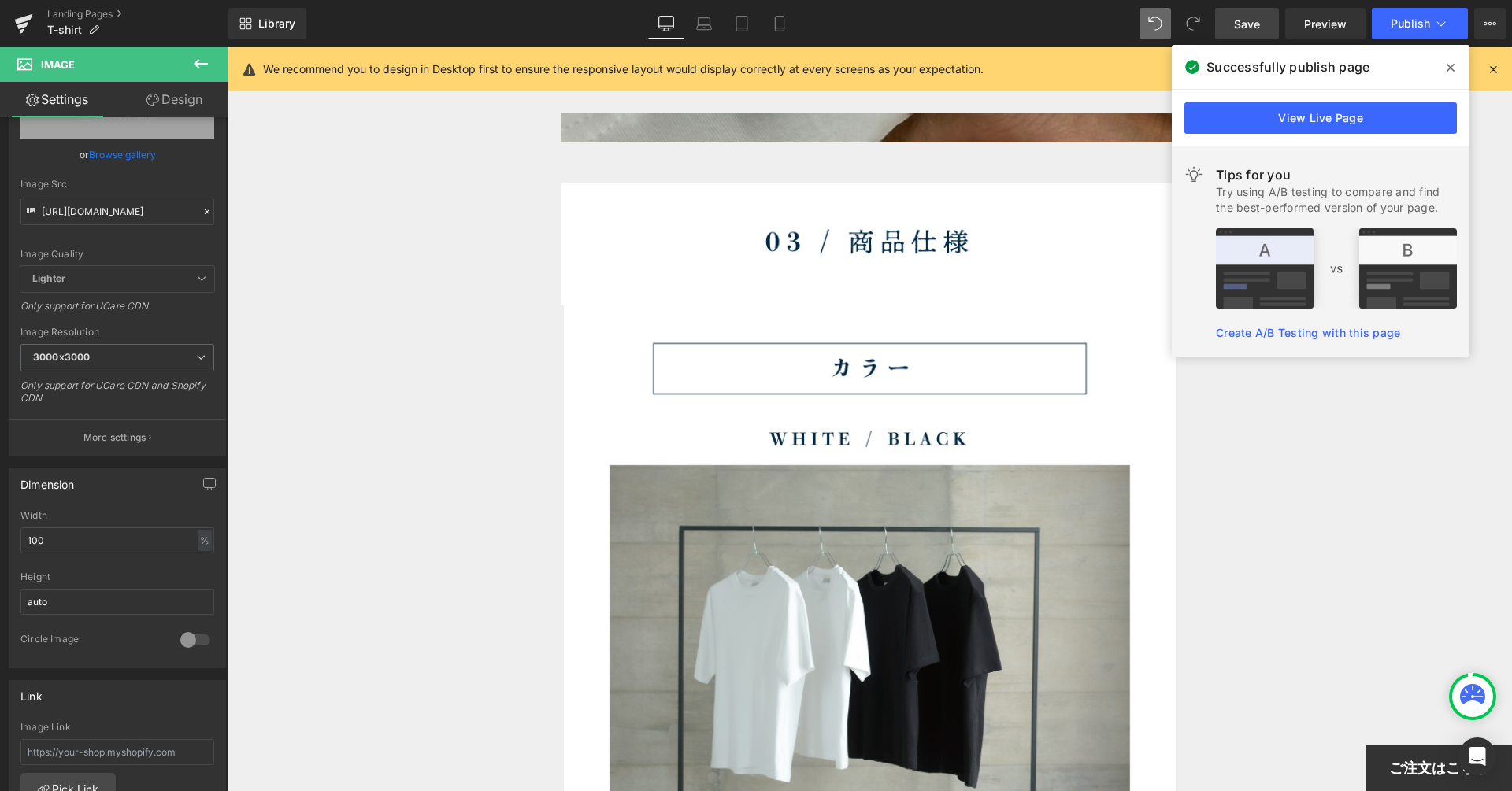
click at [1441, 74] on span at bounding box center [1449, 67] width 25 height 25
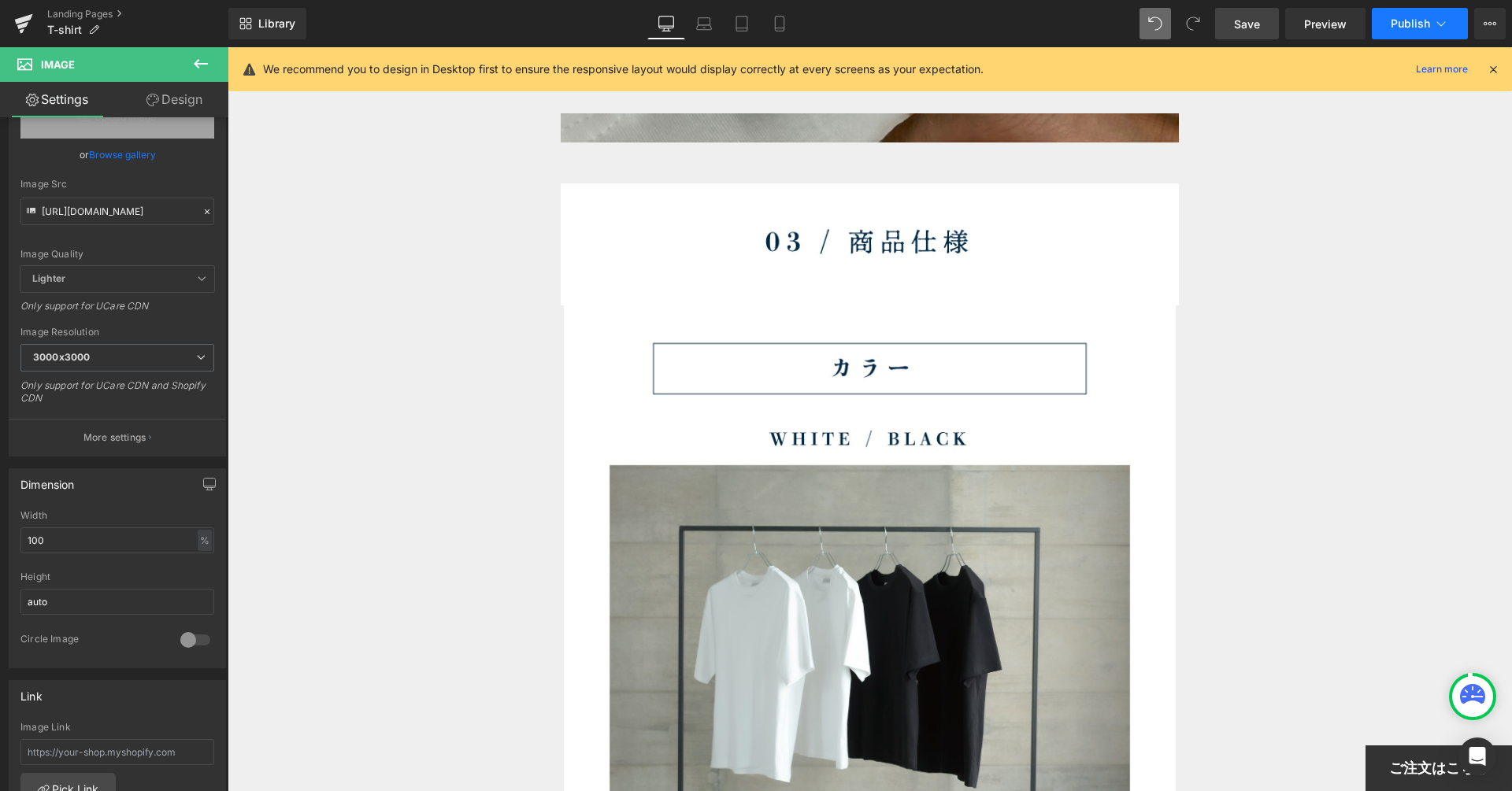
click at [1408, 25] on span "Publish" at bounding box center [1410, 24] width 40 height 13
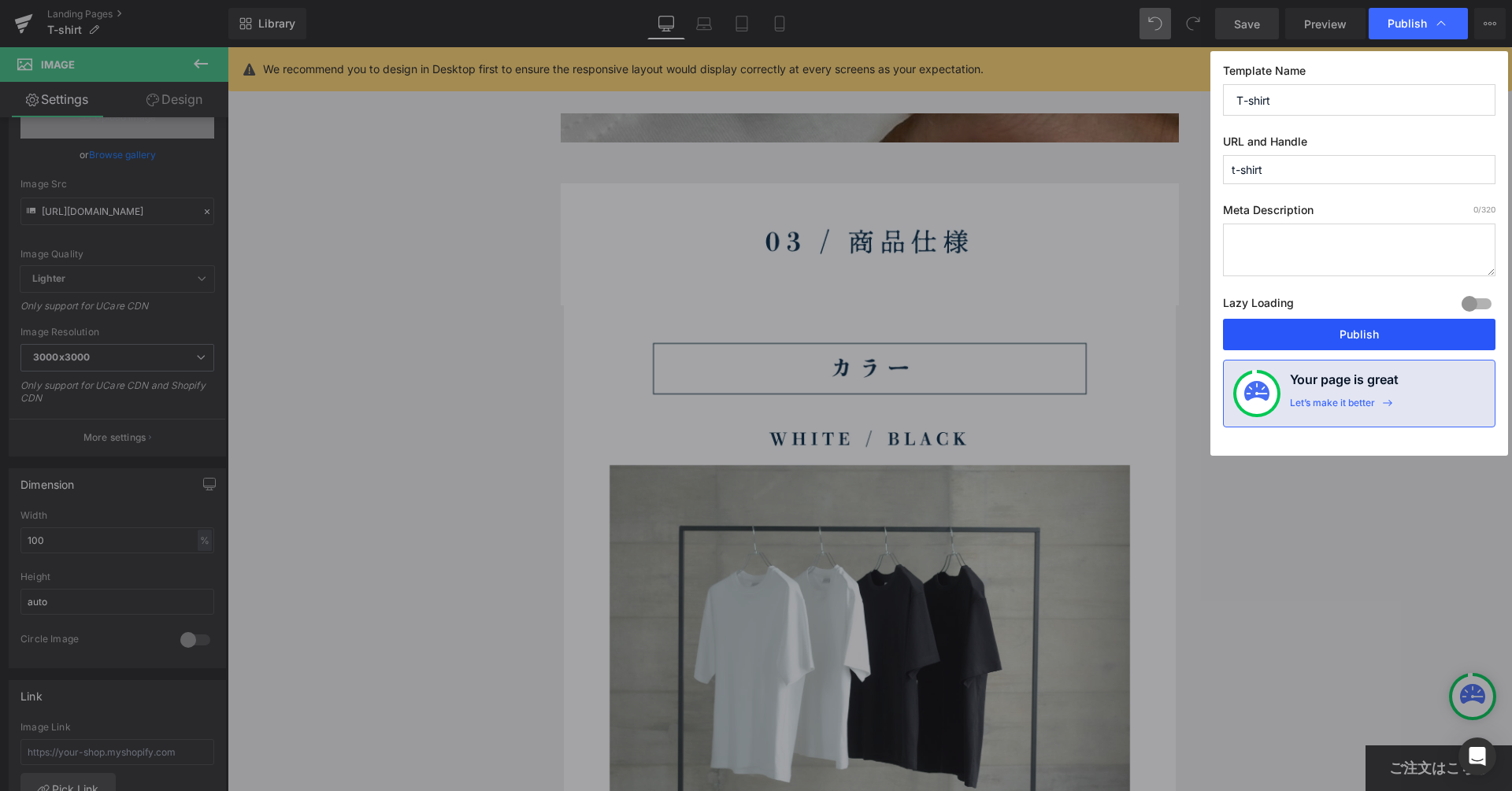
click at [1397, 322] on button "Publish" at bounding box center [1358, 335] width 272 height 31
